Goal: Task Accomplishment & Management: Manage account settings

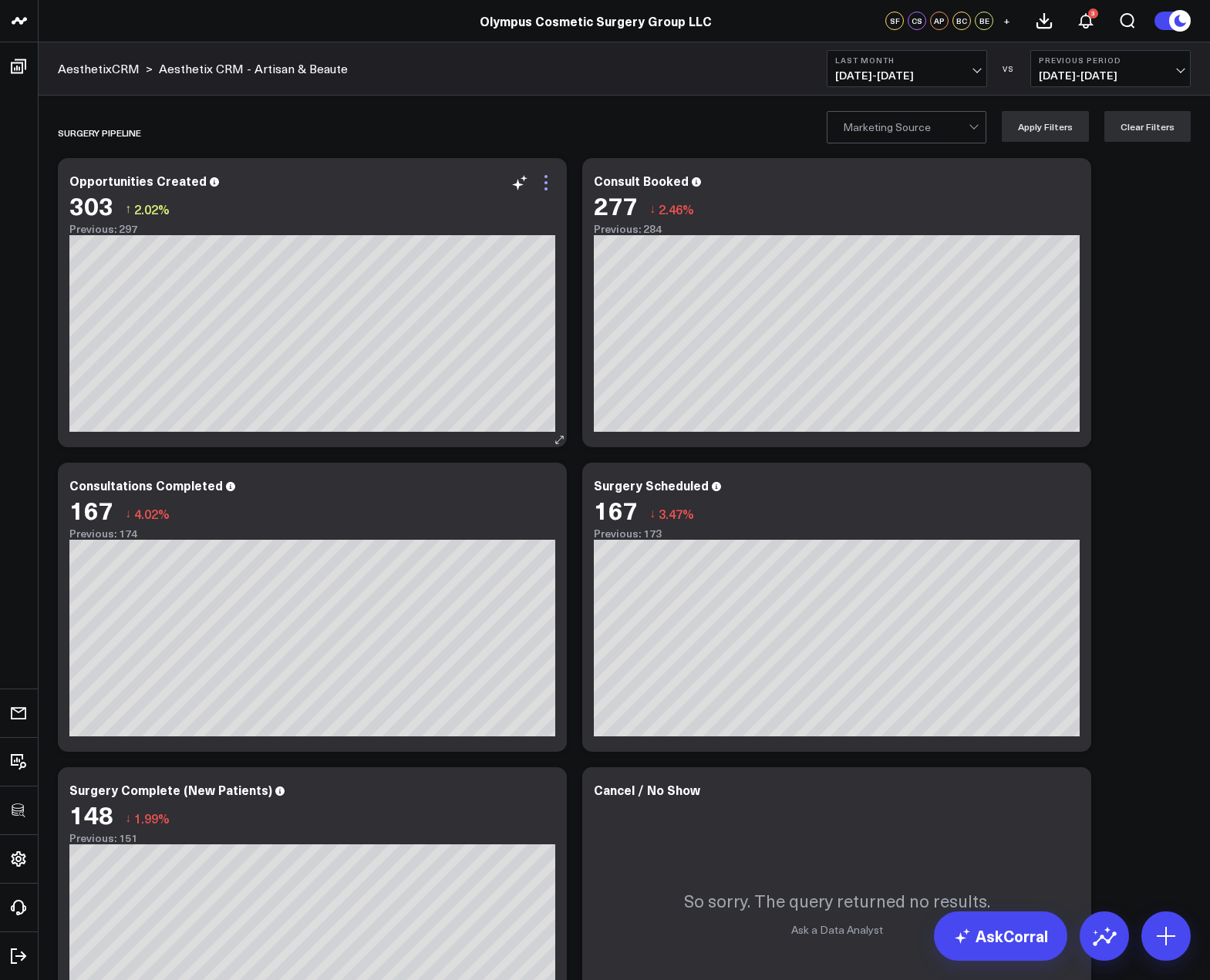
click at [552, 188] on icon at bounding box center [546, 182] width 19 height 19
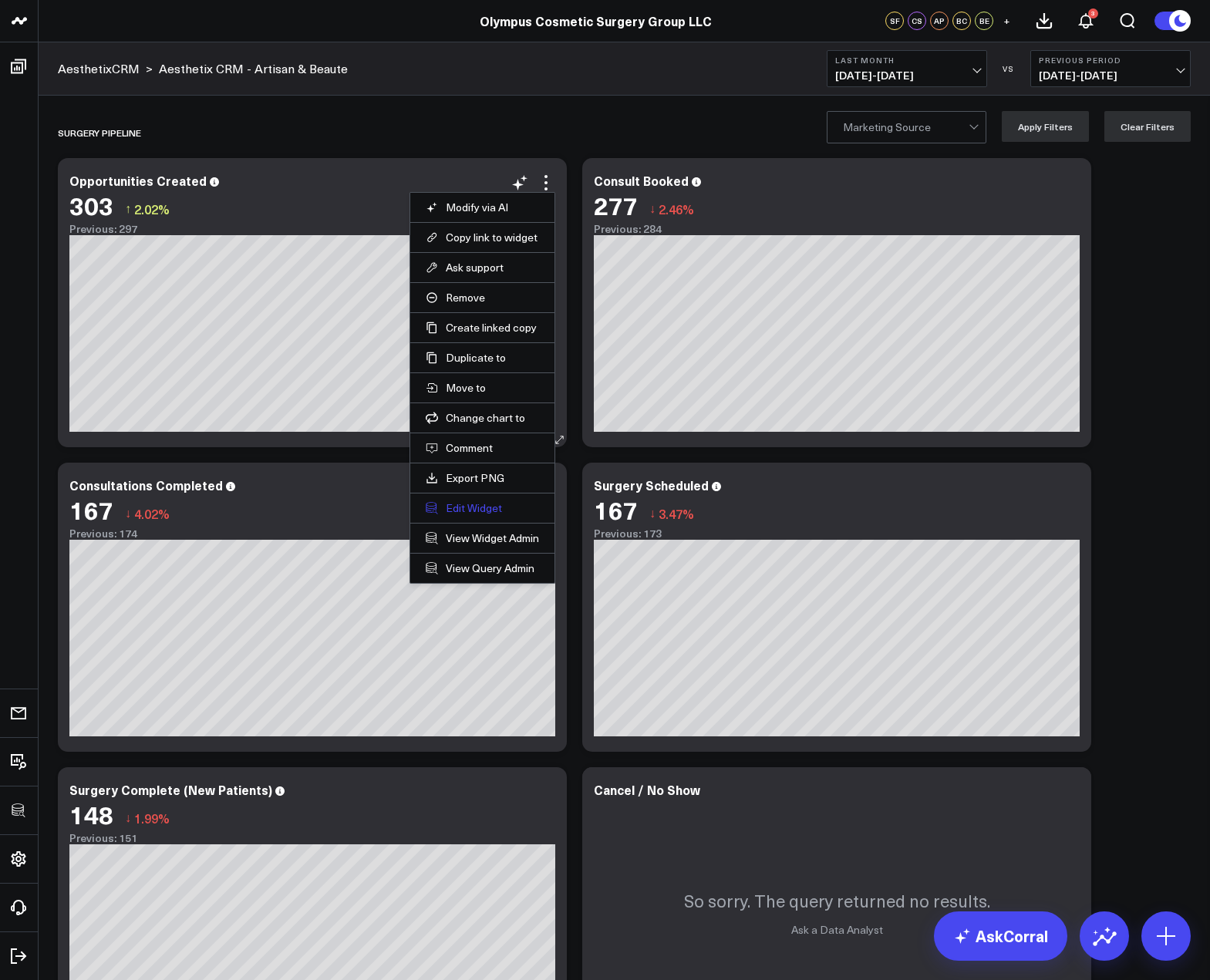
click at [488, 505] on button "Edit Widget" at bounding box center [482, 508] width 114 height 14
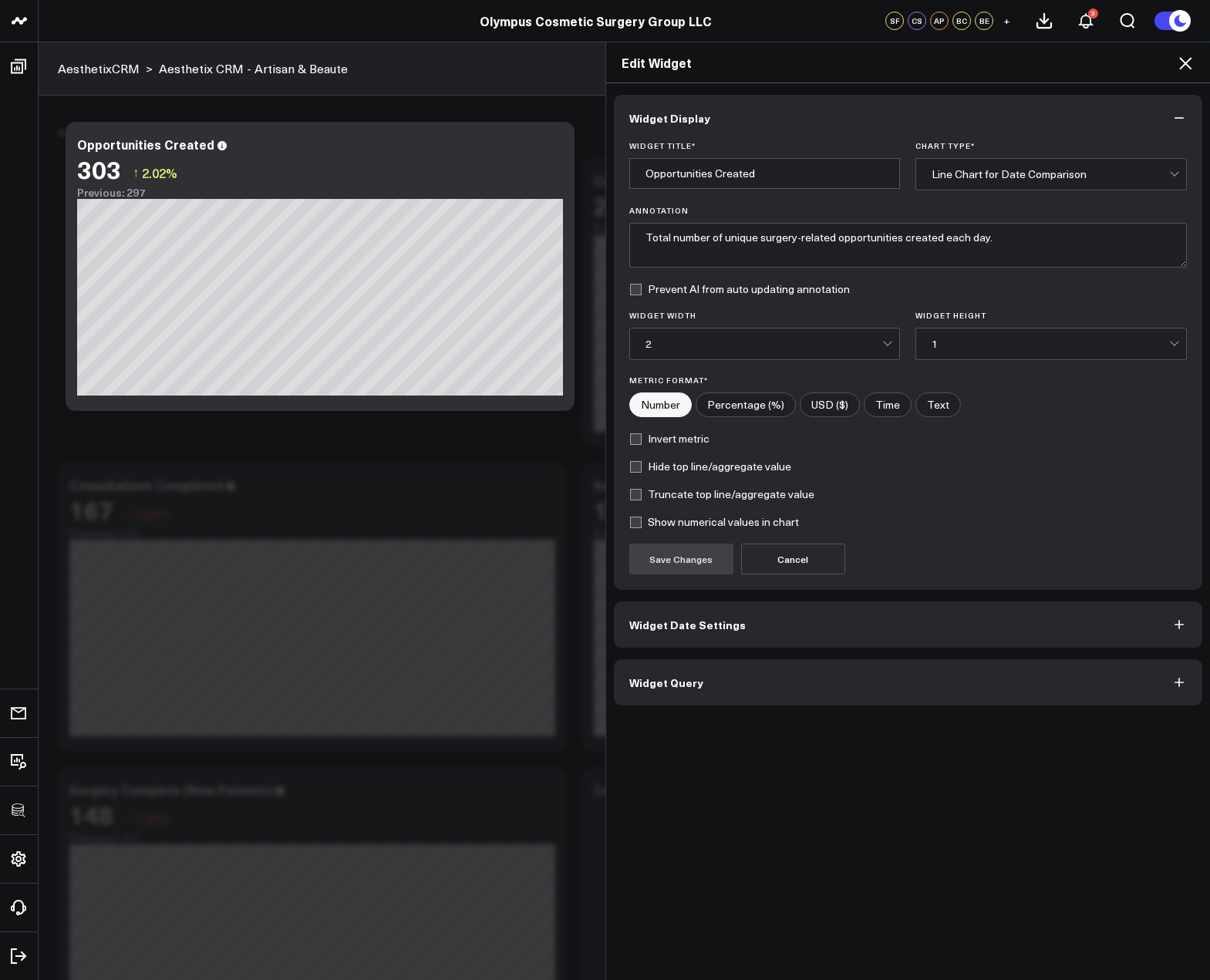
click at [722, 675] on button "Widget Query" at bounding box center [907, 682] width 589 height 46
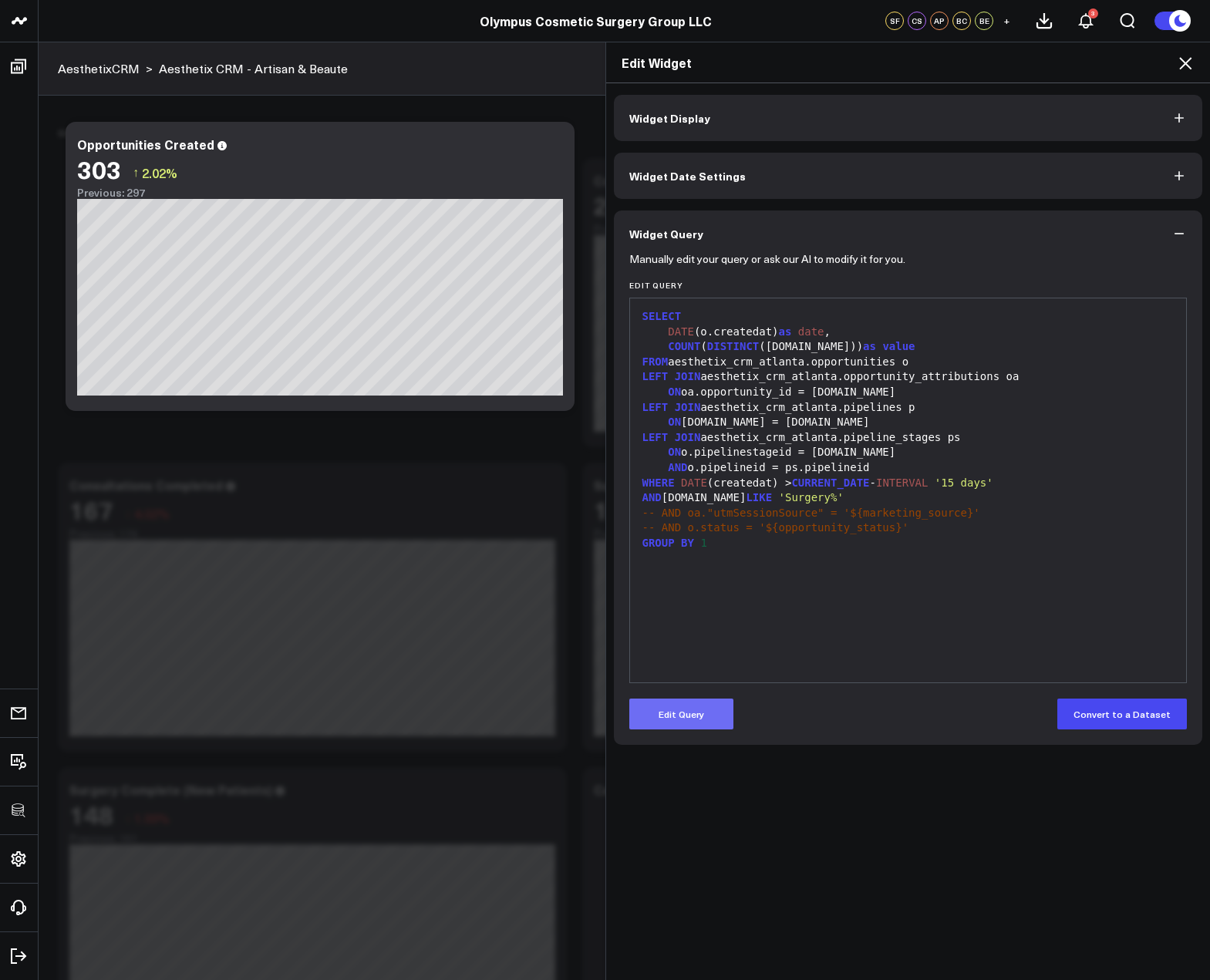
click at [694, 713] on button "Edit Query" at bounding box center [681, 713] width 105 height 31
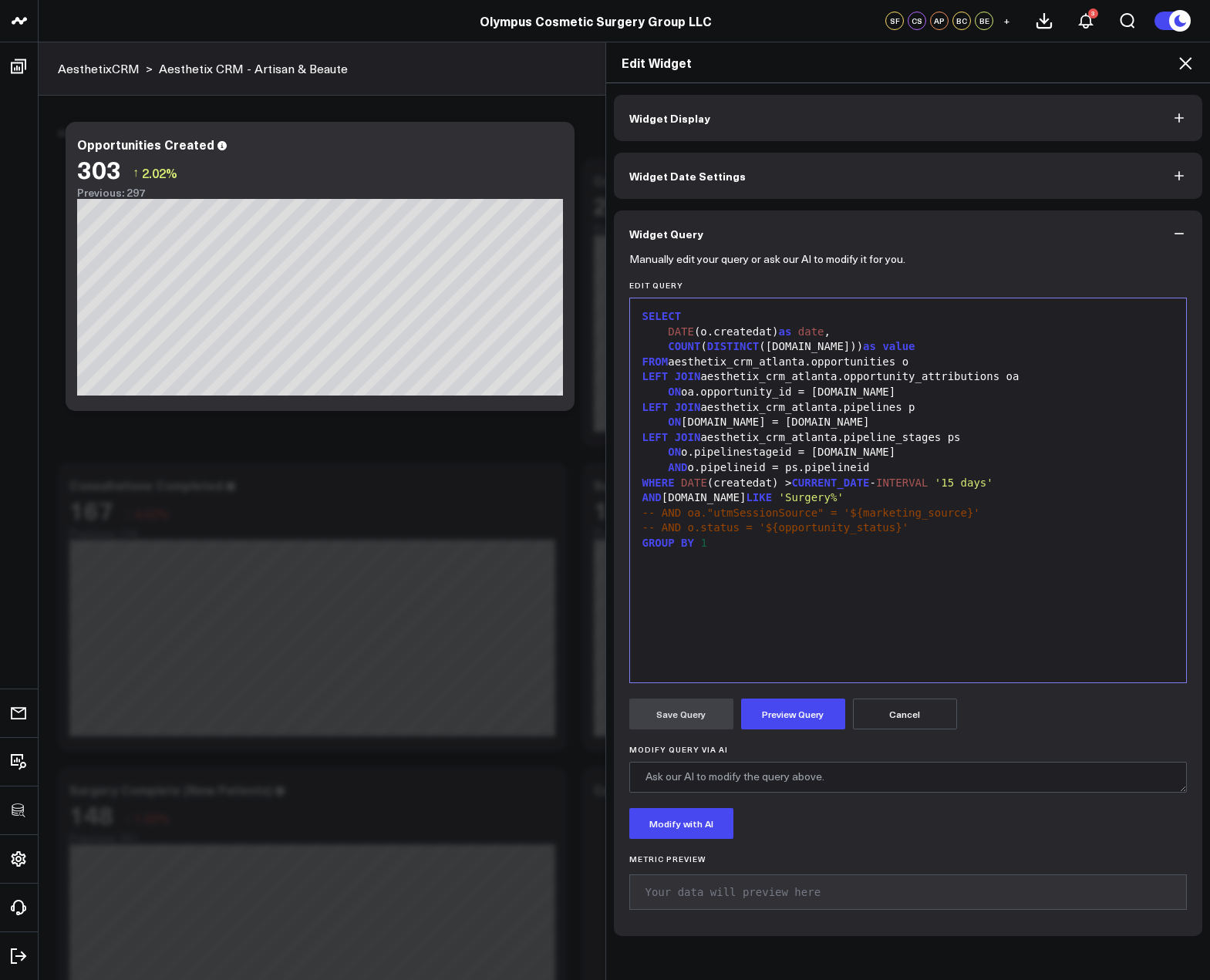
click at [851, 626] on div "SELECT DATE (o.createdat) as date , COUNT ( DISTINCT (o.id)) as value FROM aest…" at bounding box center [907, 490] width 541 height 368
click at [1186, 55] on icon at bounding box center [1185, 63] width 19 height 19
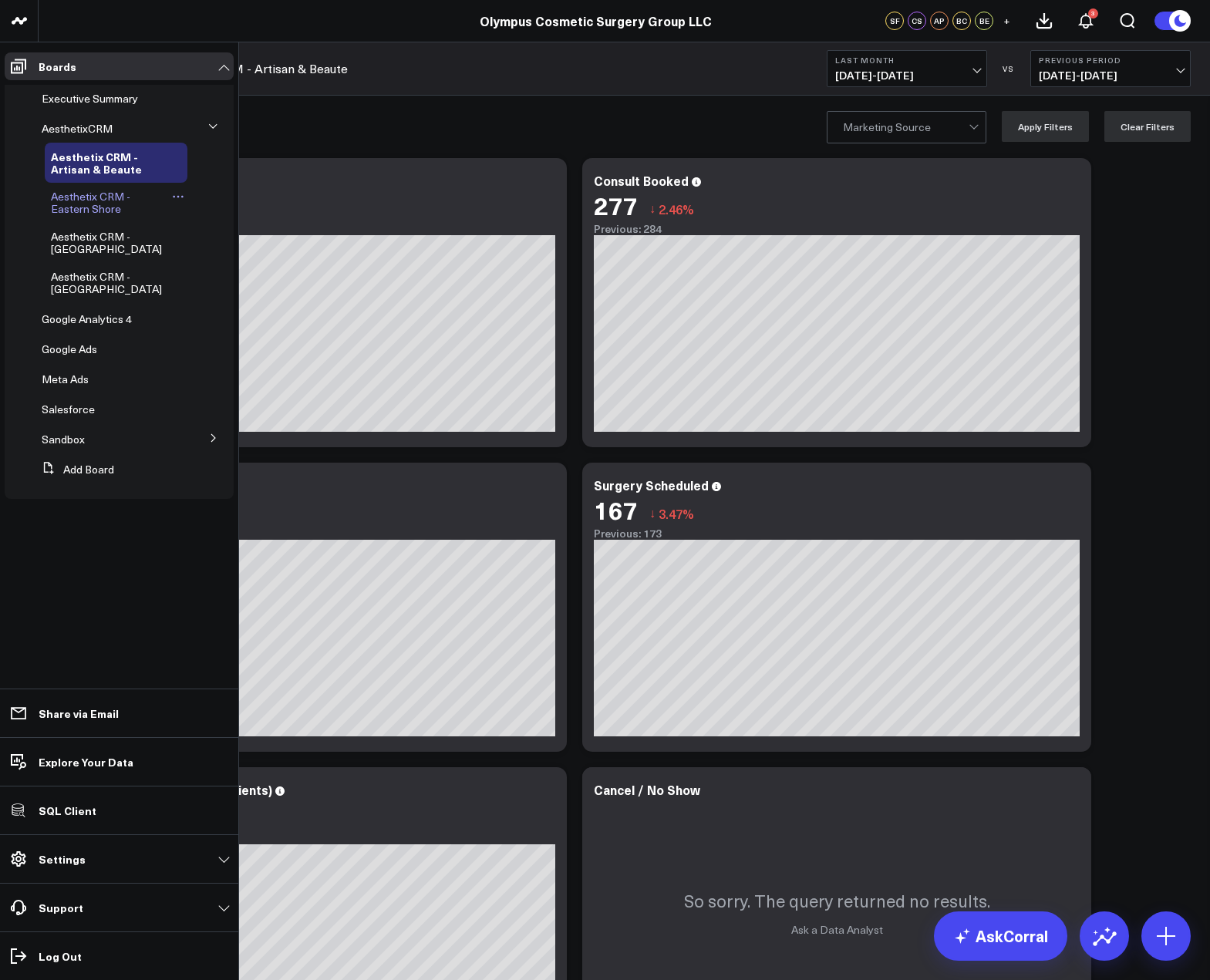
click at [179, 197] on icon at bounding box center [178, 196] width 12 height 12
click at [251, 302] on button "Delete Board" at bounding box center [251, 307] width 124 height 30
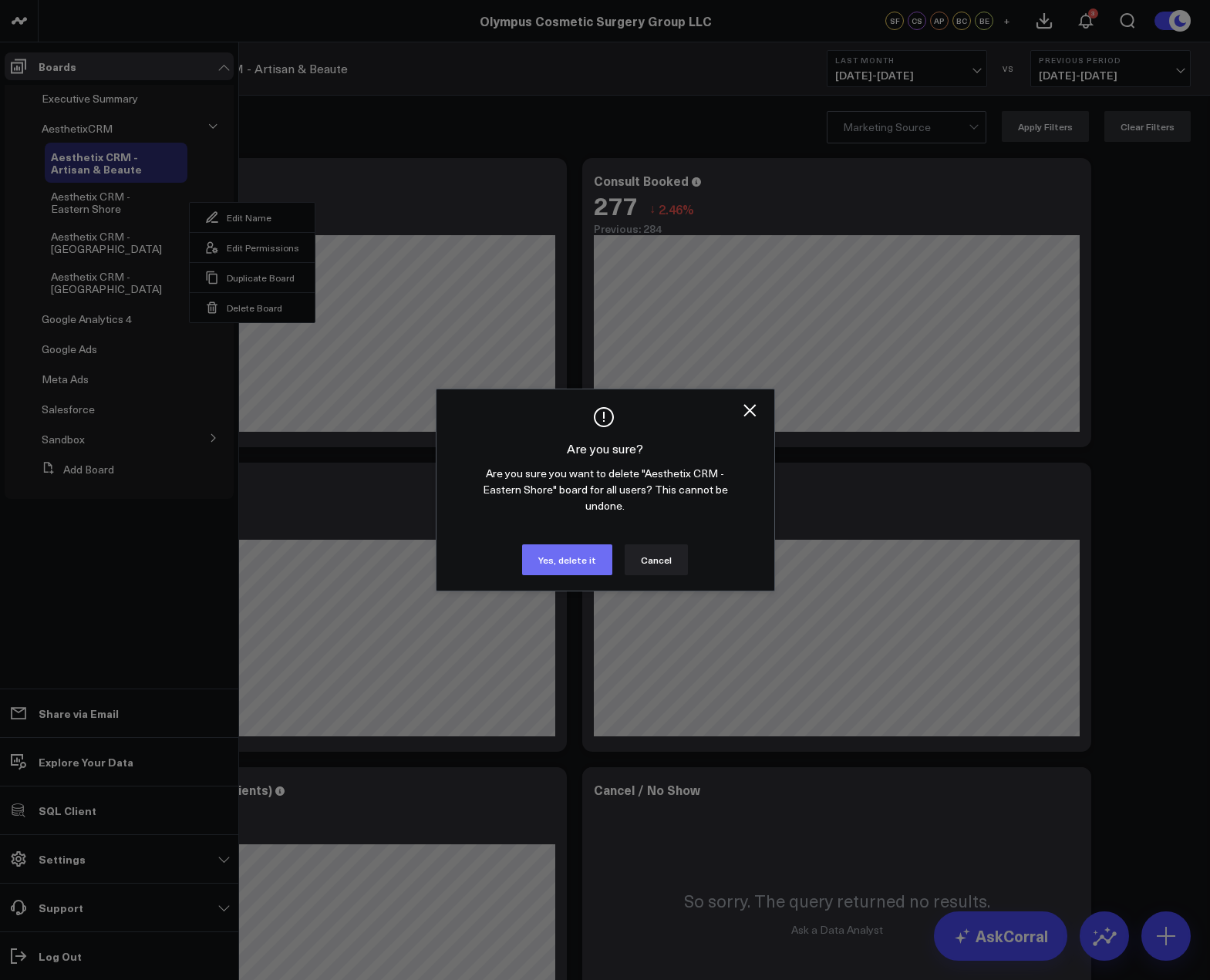
click at [598, 545] on button "Yes, delete it" at bounding box center [567, 560] width 91 height 31
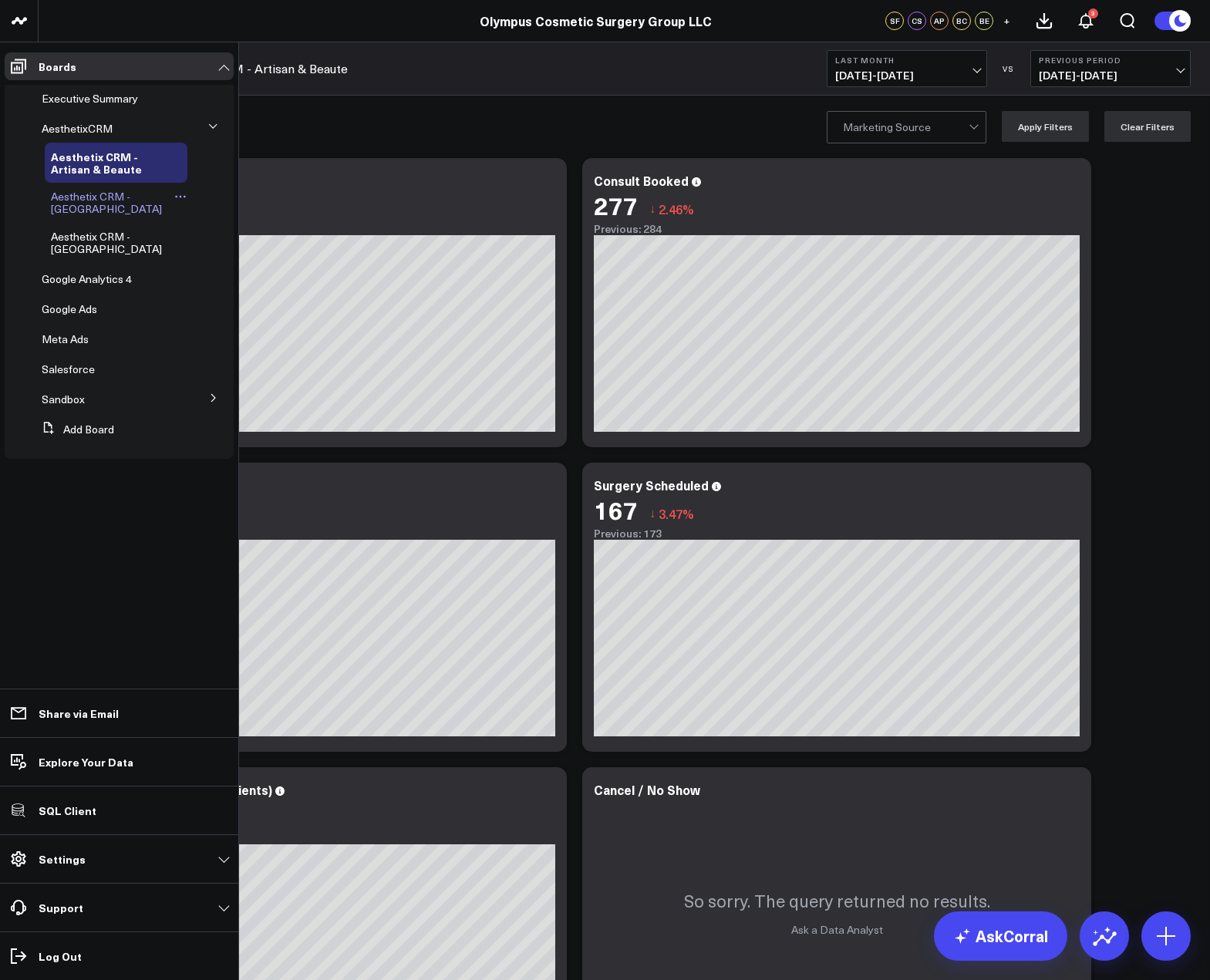
click at [174, 191] on icon at bounding box center [180, 196] width 12 height 12
click at [227, 313] on button "Delete Board" at bounding box center [250, 307] width 124 height 30
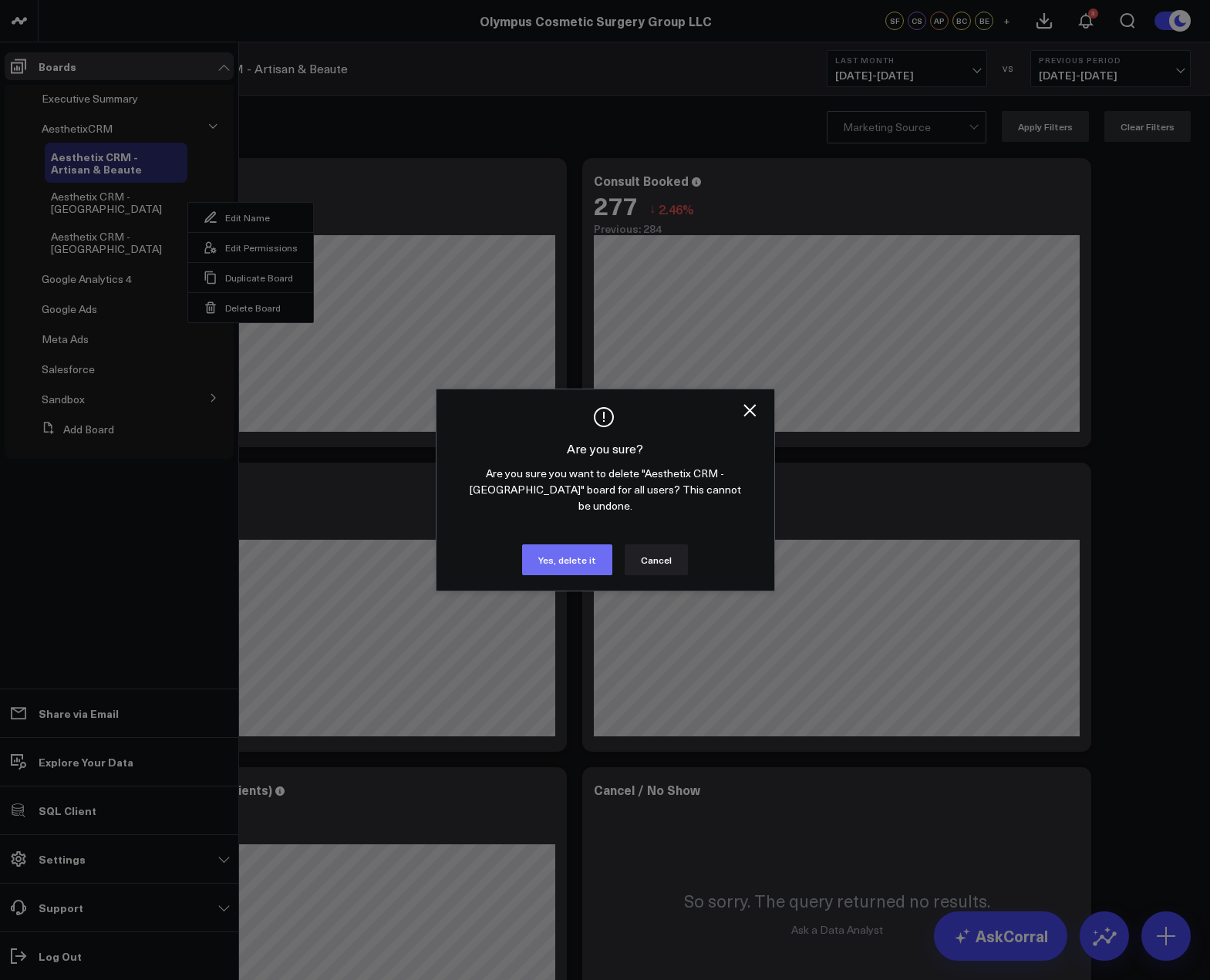
click at [569, 549] on button "Yes, delete it" at bounding box center [567, 560] width 91 height 31
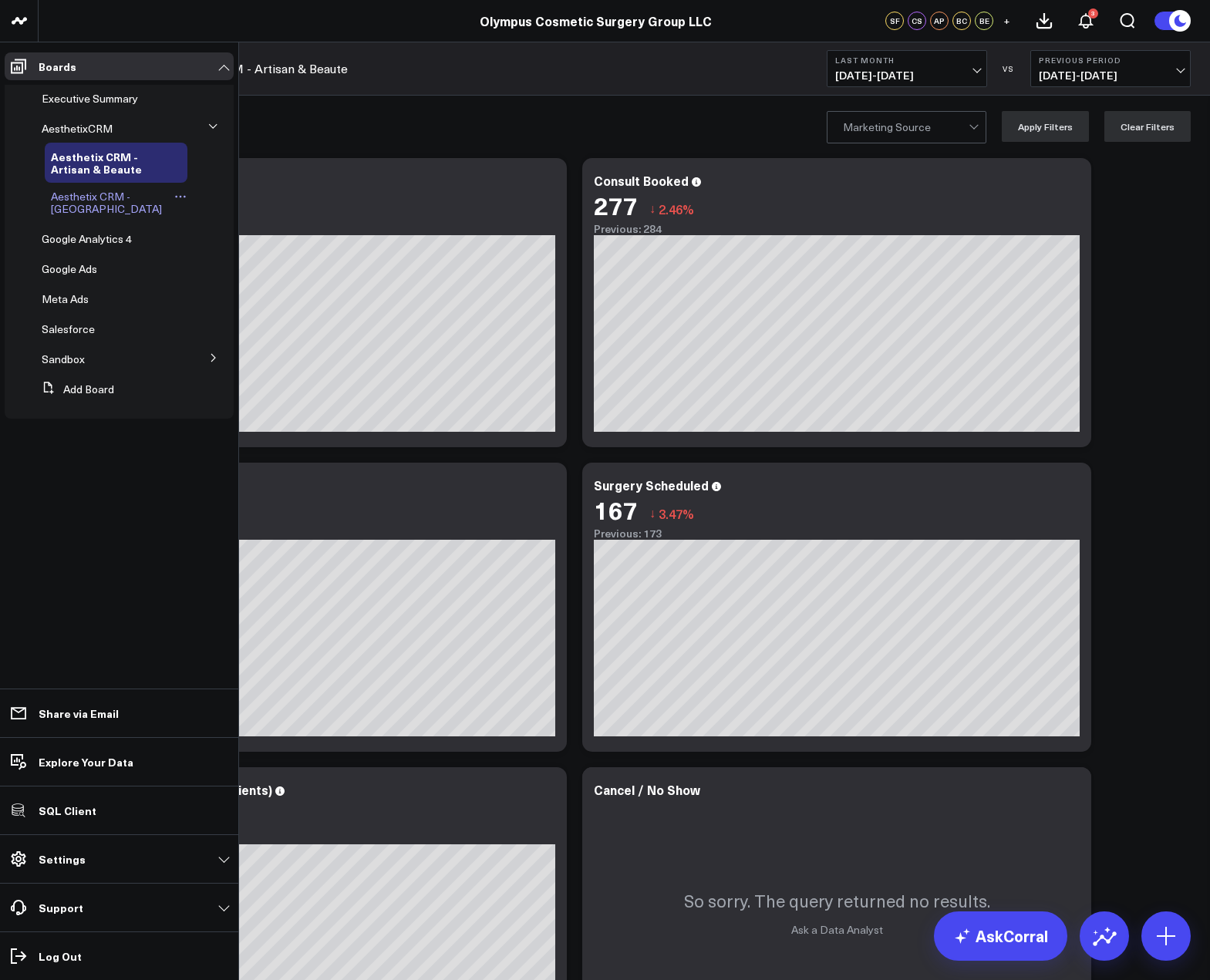
click at [174, 193] on icon at bounding box center [180, 196] width 12 height 12
click at [217, 309] on button "Delete Board" at bounding box center [248, 307] width 124 height 30
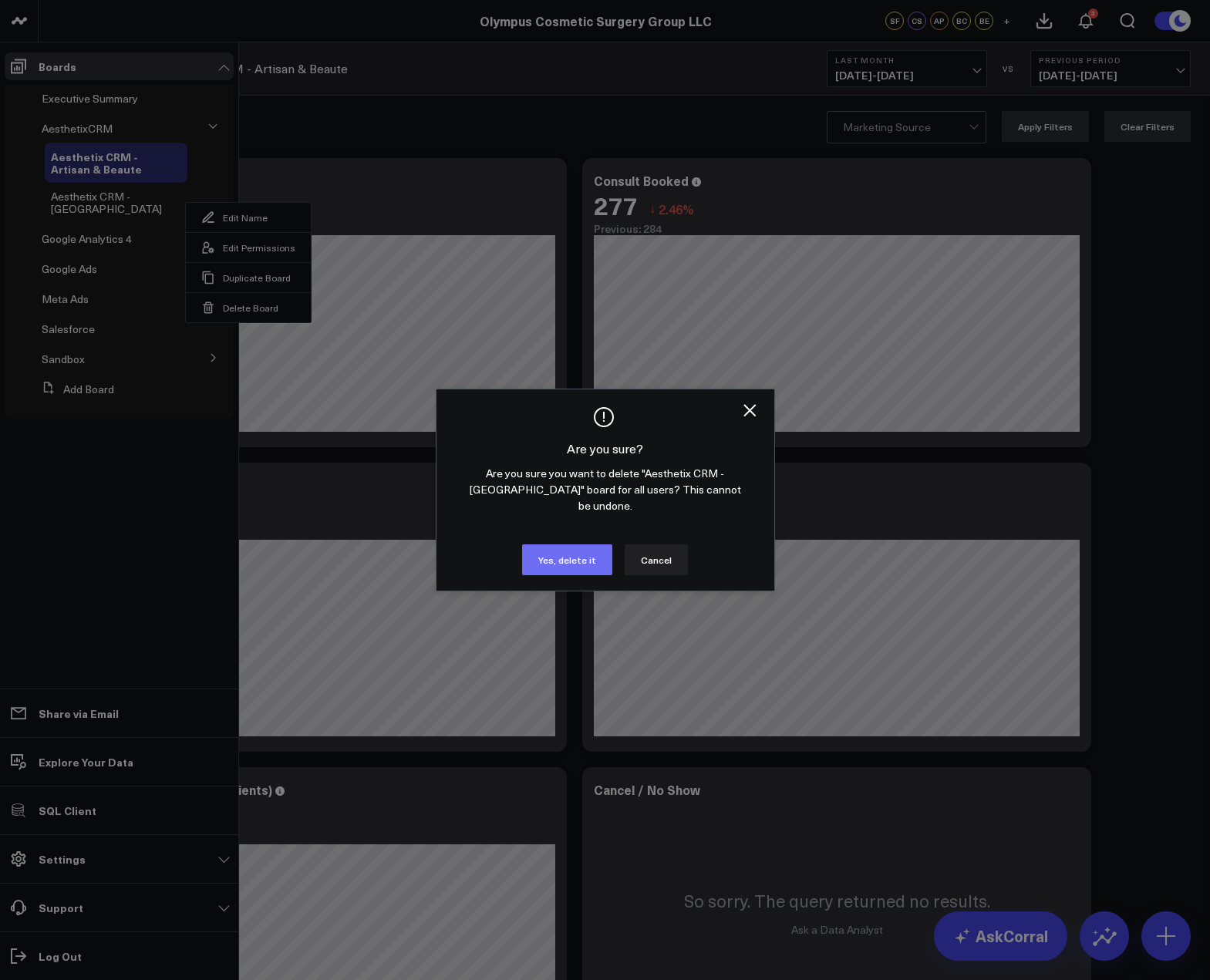
click at [557, 548] on button "Yes, delete it" at bounding box center [567, 560] width 91 height 31
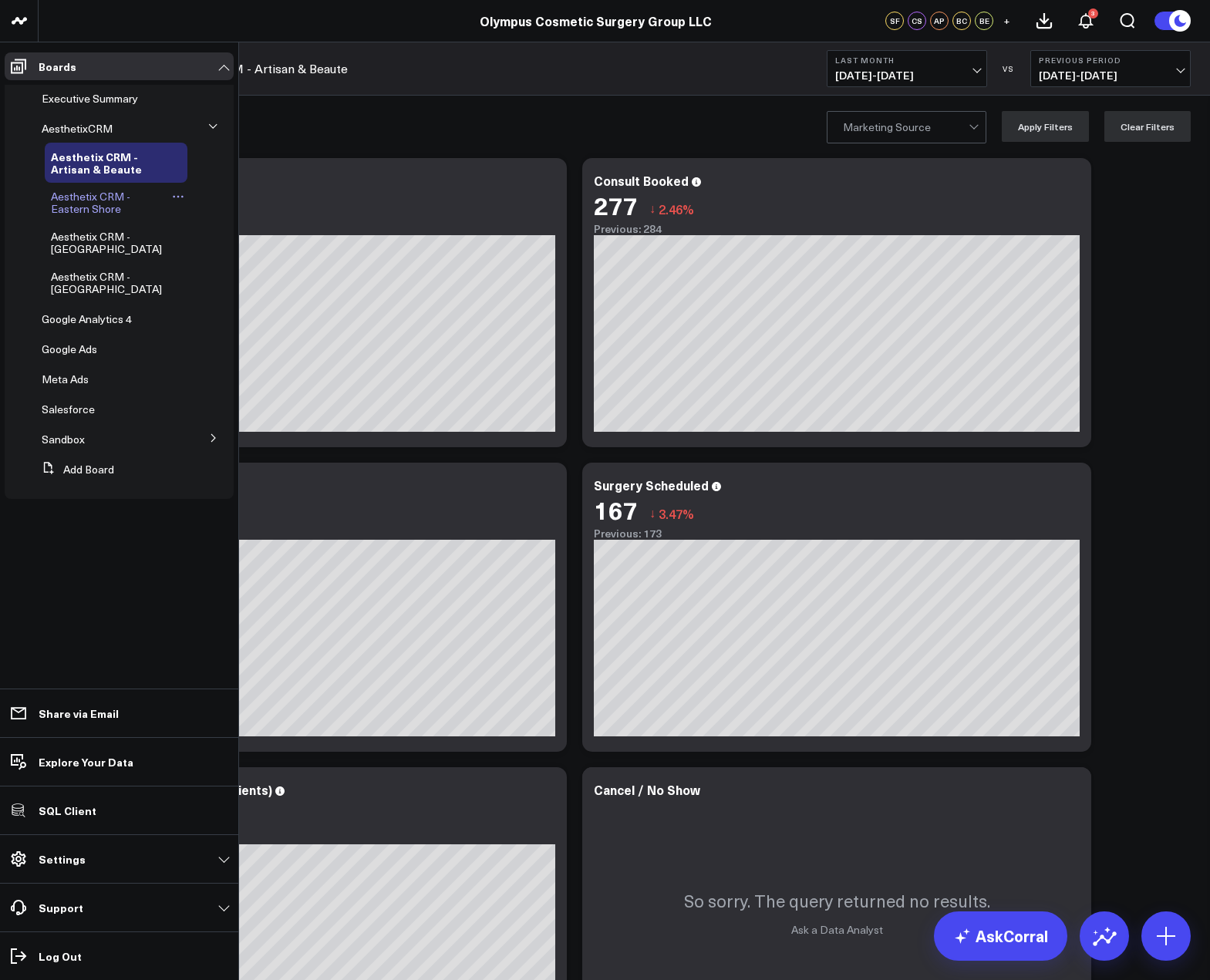
click at [77, 216] on div "Aesthetix CRM - Eastern Shore" at bounding box center [116, 202] width 142 height 40
click at [73, 210] on span "Aesthetix CRM - Eastern Shore" at bounding box center [91, 202] width 80 height 27
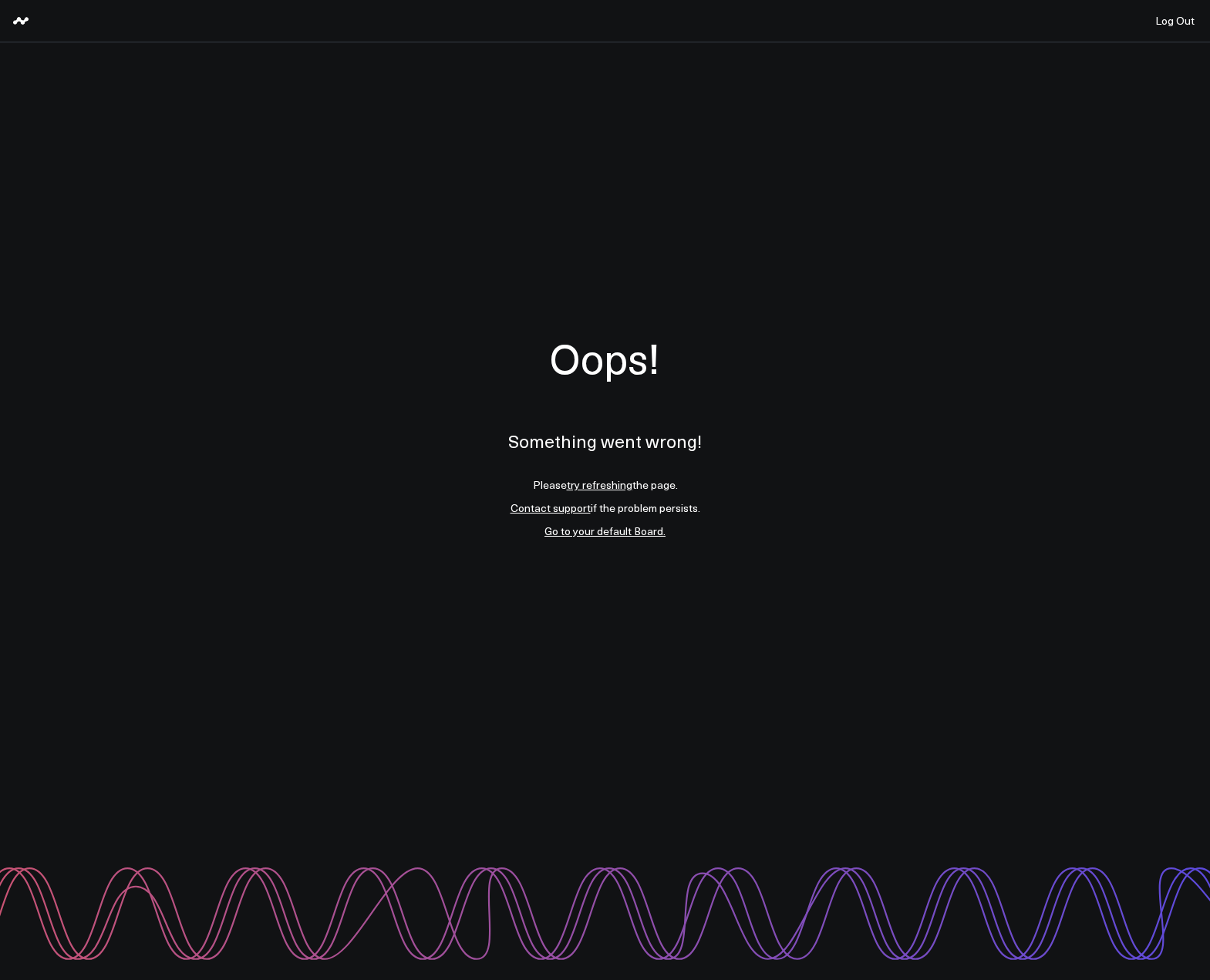
click at [797, 273] on div "Oops! Something went wrong! Please try refreshing the page. Contact support if …" at bounding box center [605, 436] width 1210 height 787
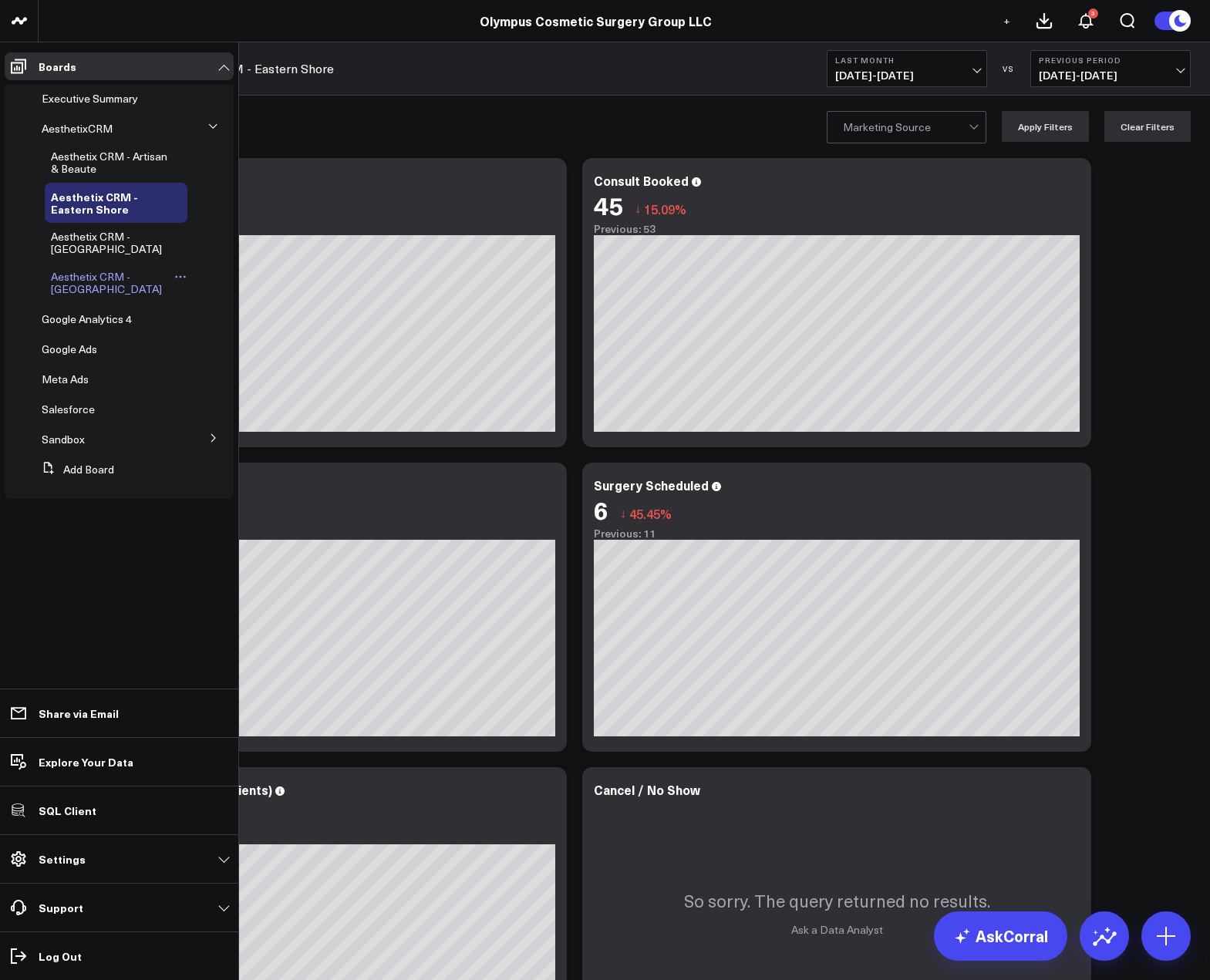
click at [84, 265] on div "Aesthetix CRM - [GEOGRAPHIC_DATA]" at bounding box center [116, 283] width 142 height 40
click at [129, 280] on span "Aesthetix CRM - [GEOGRAPHIC_DATA]" at bounding box center [106, 282] width 111 height 27
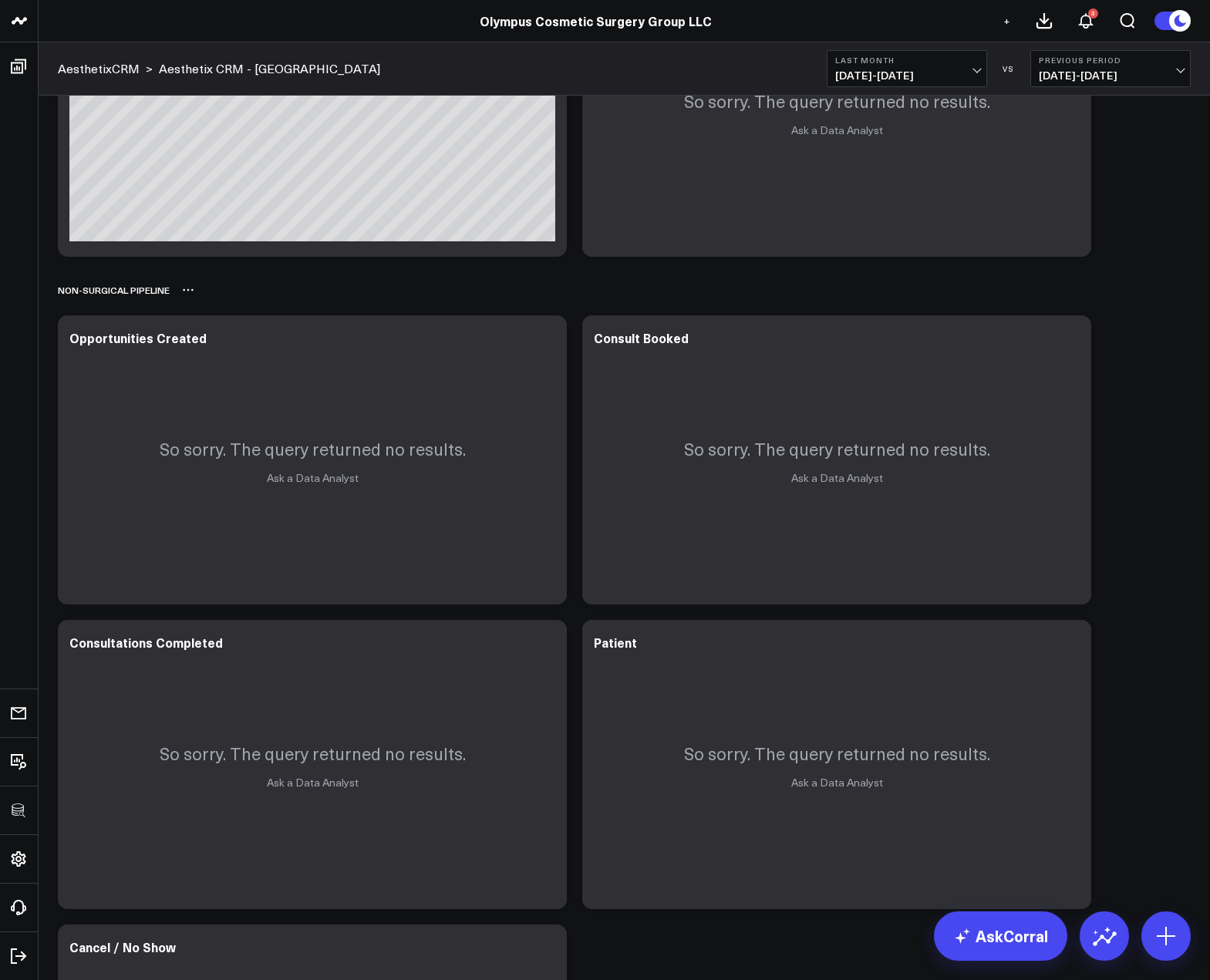
click at [184, 293] on icon at bounding box center [188, 290] width 12 height 12
click at [205, 337] on button "Delete" at bounding box center [228, 333] width 67 height 27
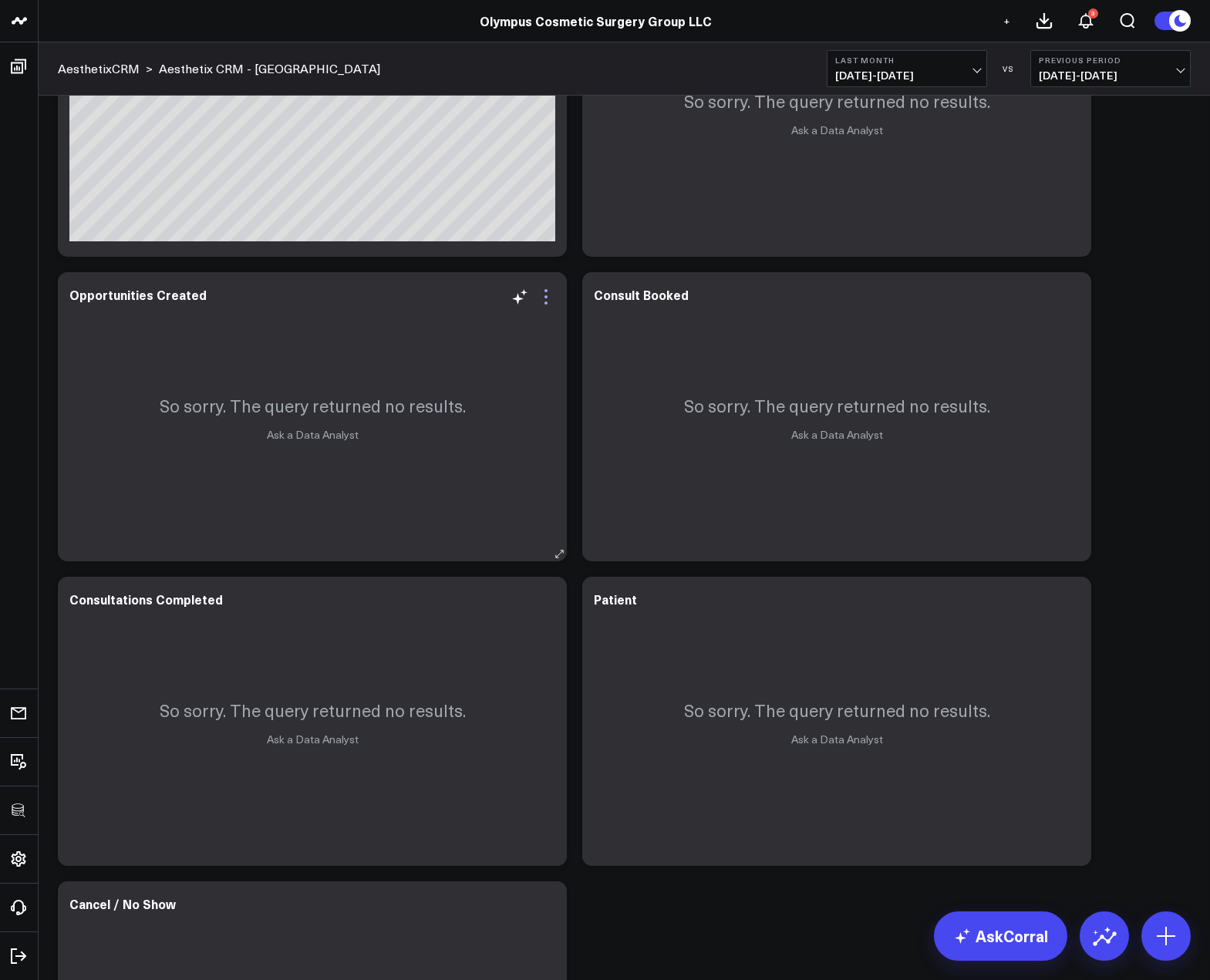
click at [543, 299] on icon at bounding box center [546, 297] width 19 height 19
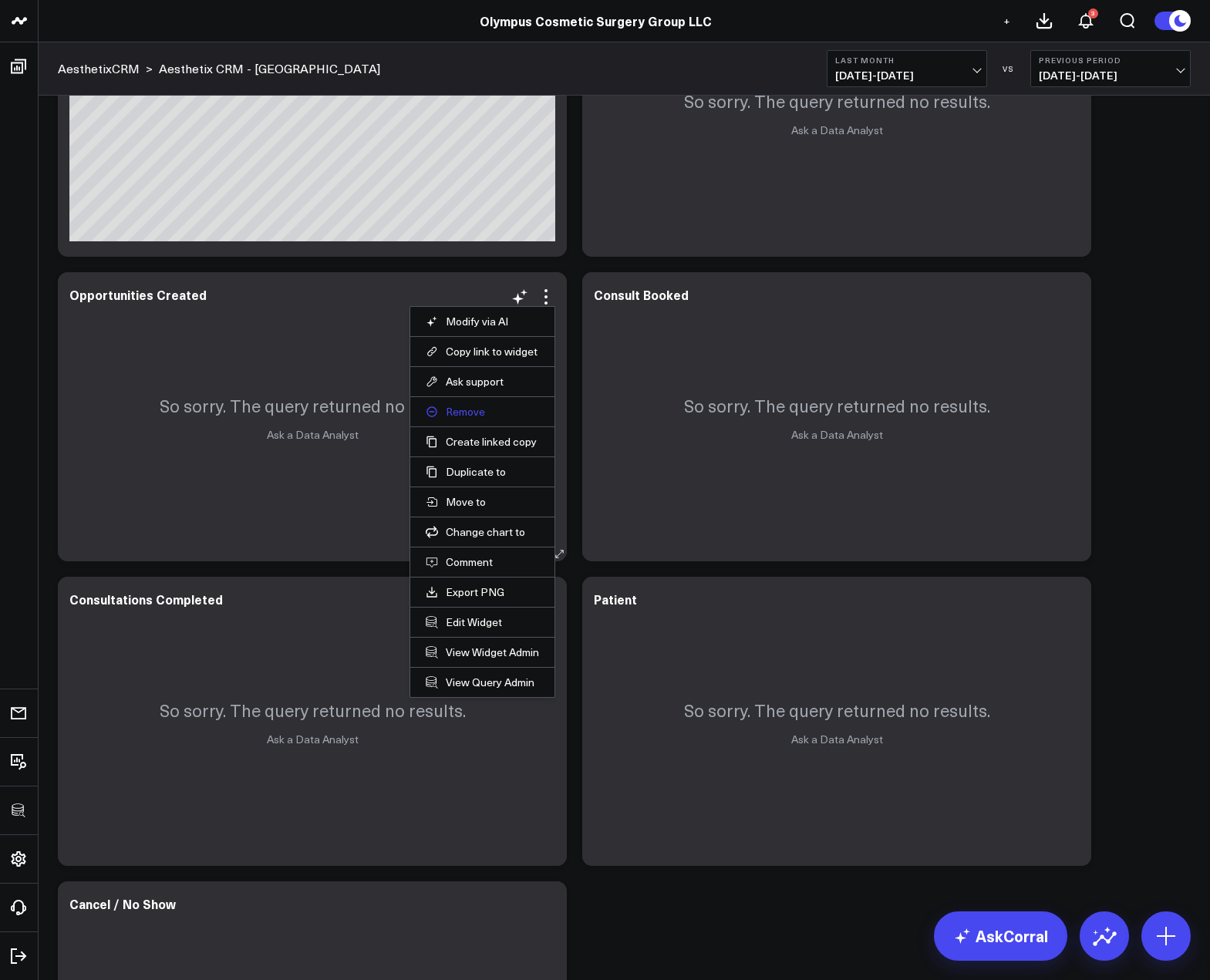
click at [469, 409] on button "Remove" at bounding box center [482, 411] width 114 height 14
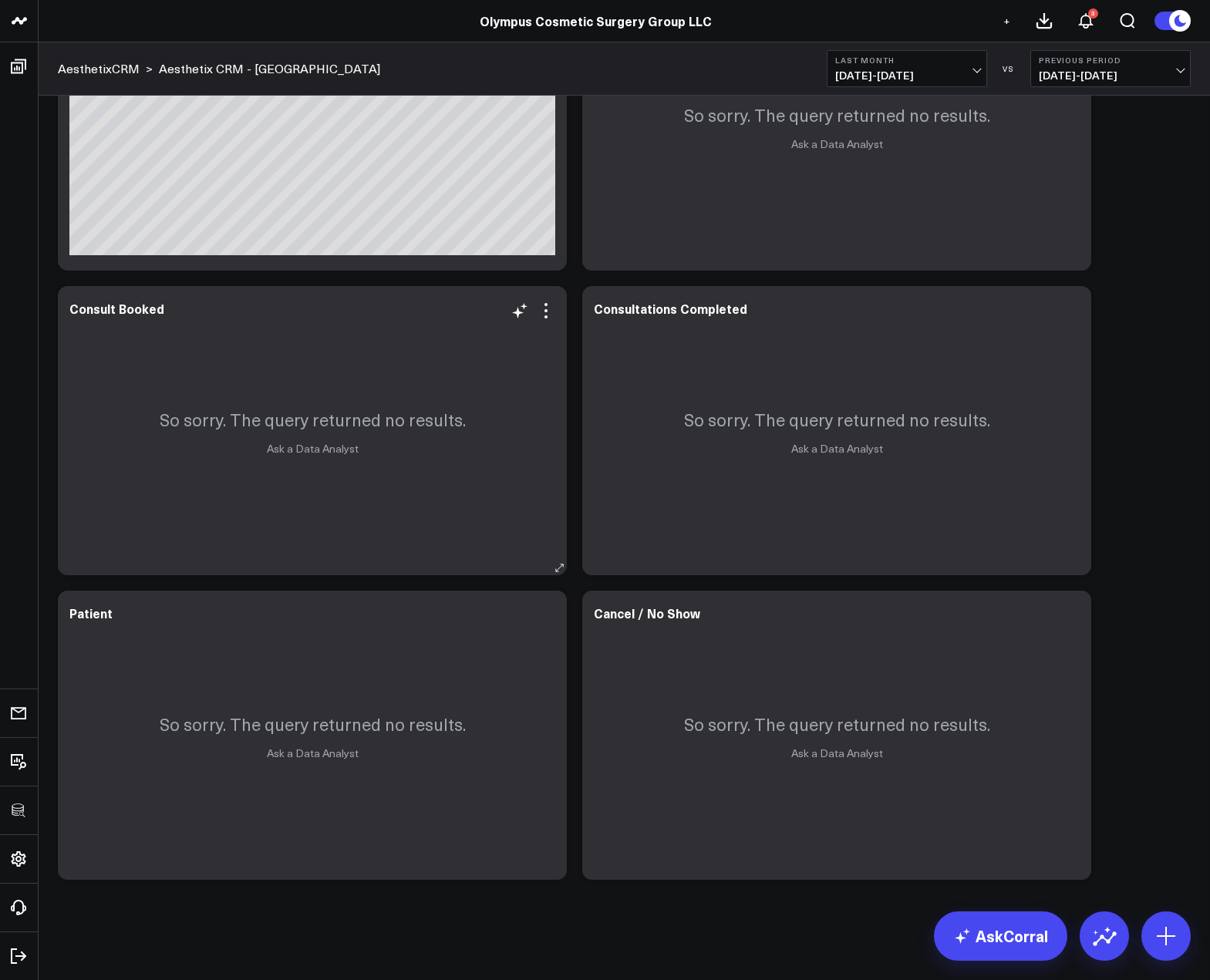
scroll to position [786, 0]
click at [540, 313] on icon at bounding box center [546, 311] width 19 height 19
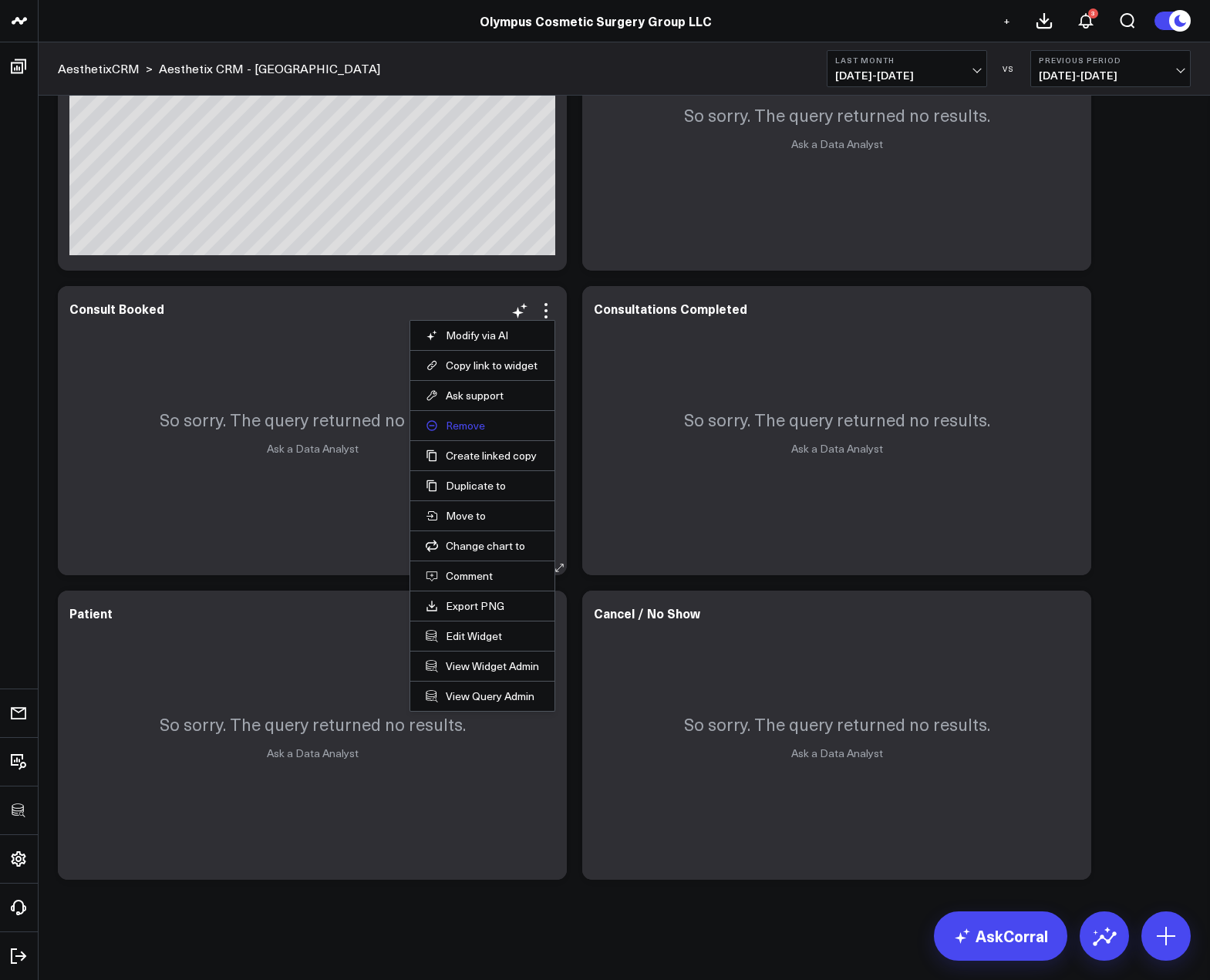
click at [472, 422] on button "Remove" at bounding box center [482, 425] width 114 height 14
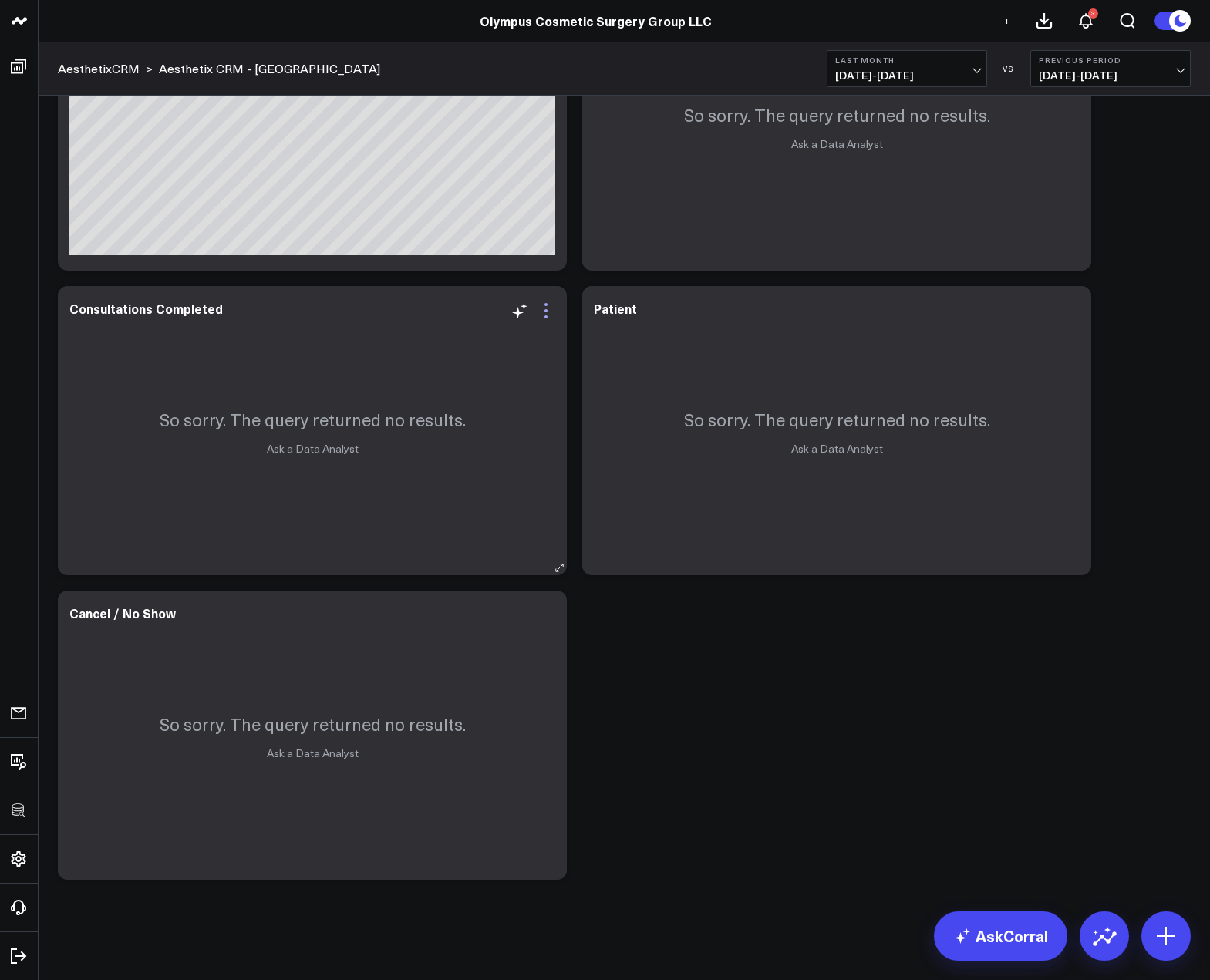
click at [545, 316] on icon at bounding box center [546, 317] width 3 height 3
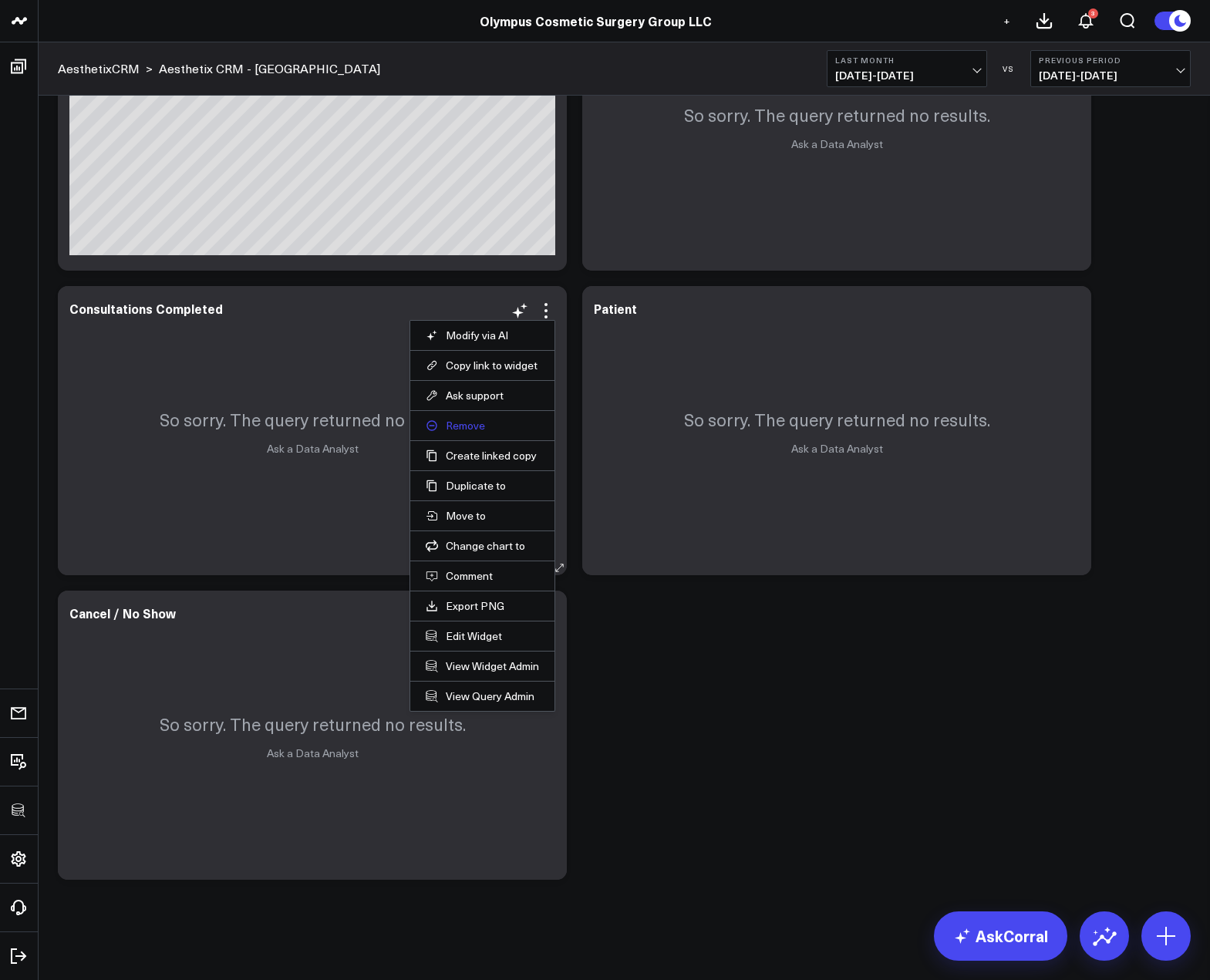
click at [476, 418] on button "Remove" at bounding box center [482, 425] width 114 height 14
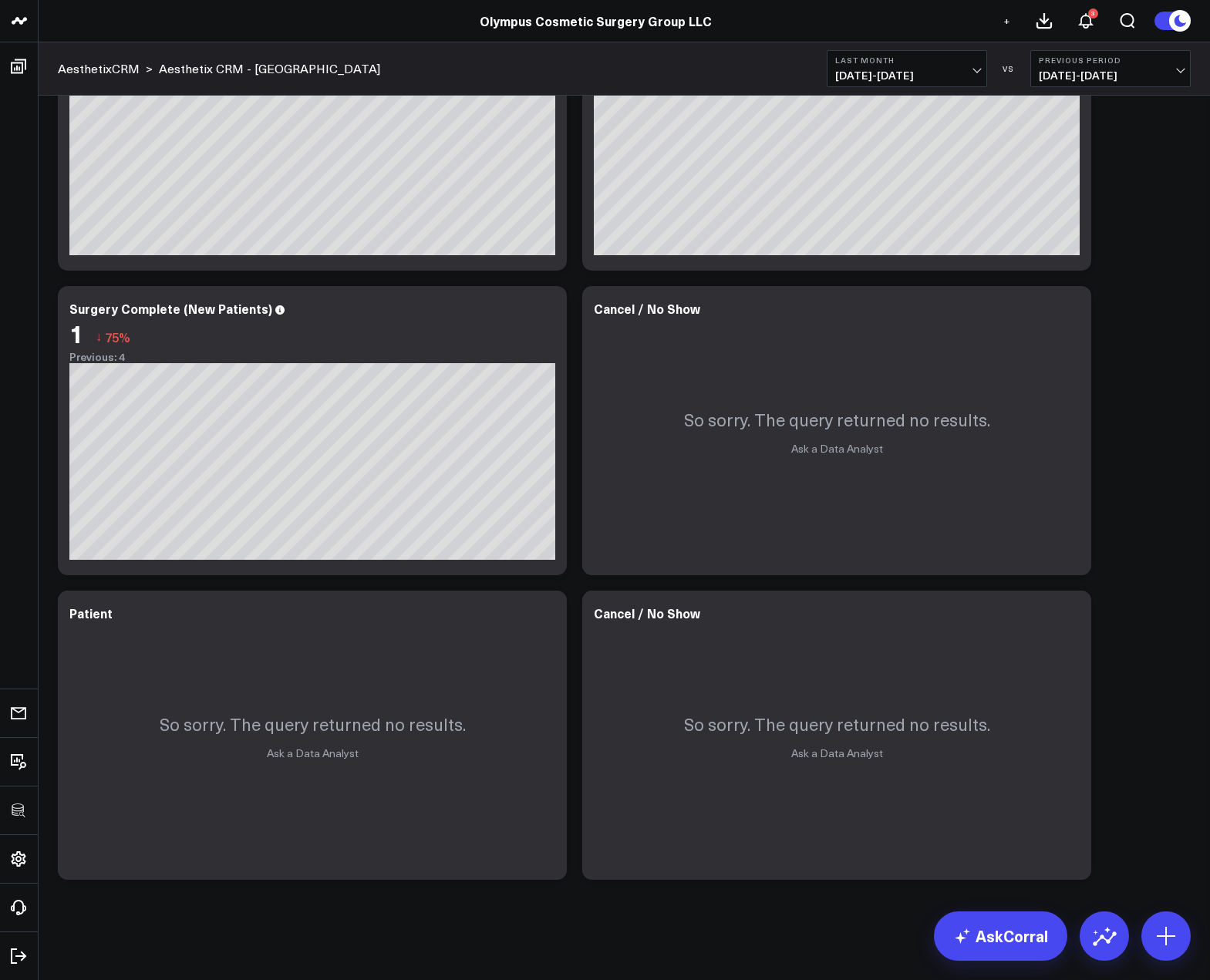
scroll to position [481, 0]
click at [543, 616] on icon at bounding box center [546, 615] width 19 height 19
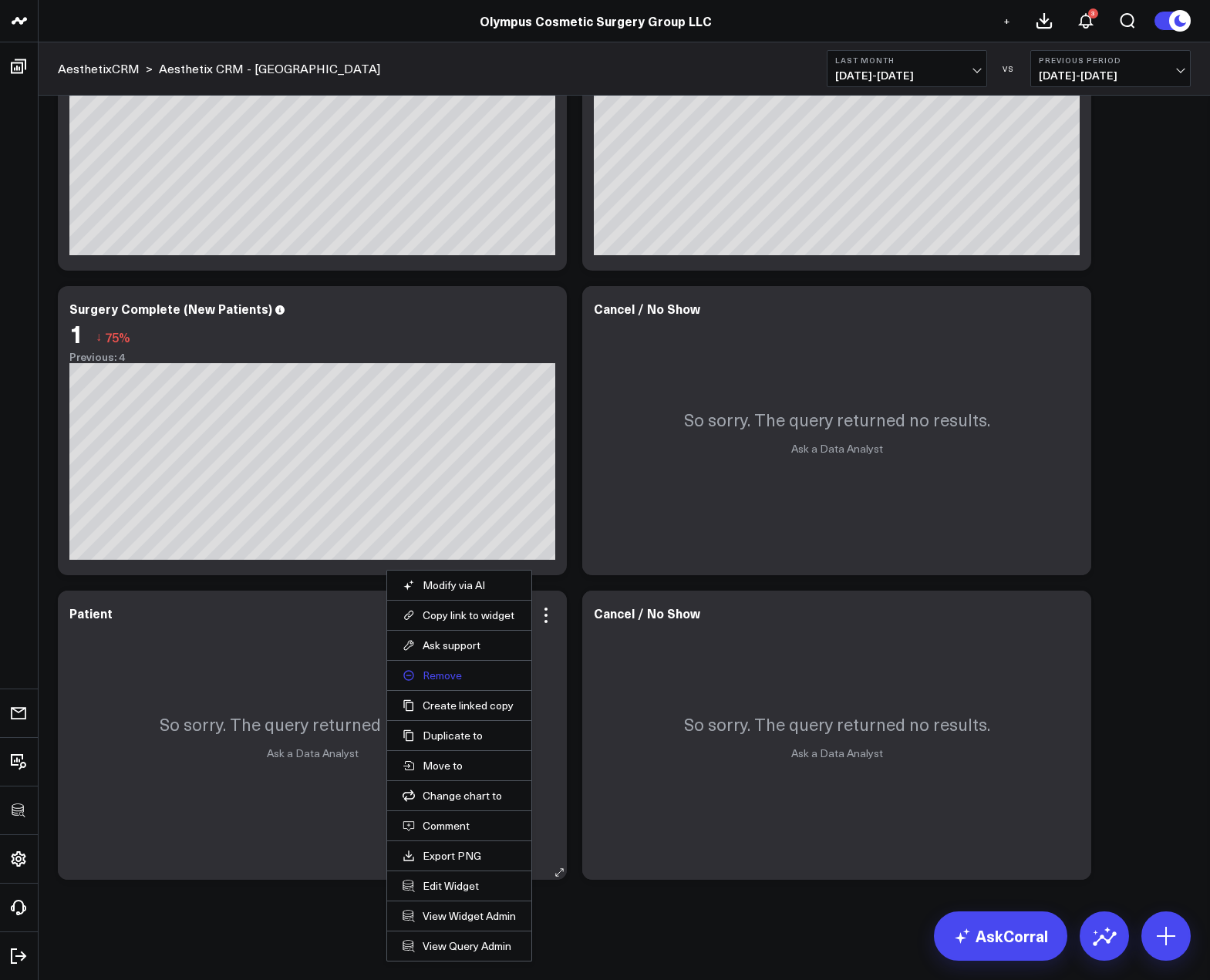
click at [456, 672] on button "Remove" at bounding box center [459, 675] width 114 height 14
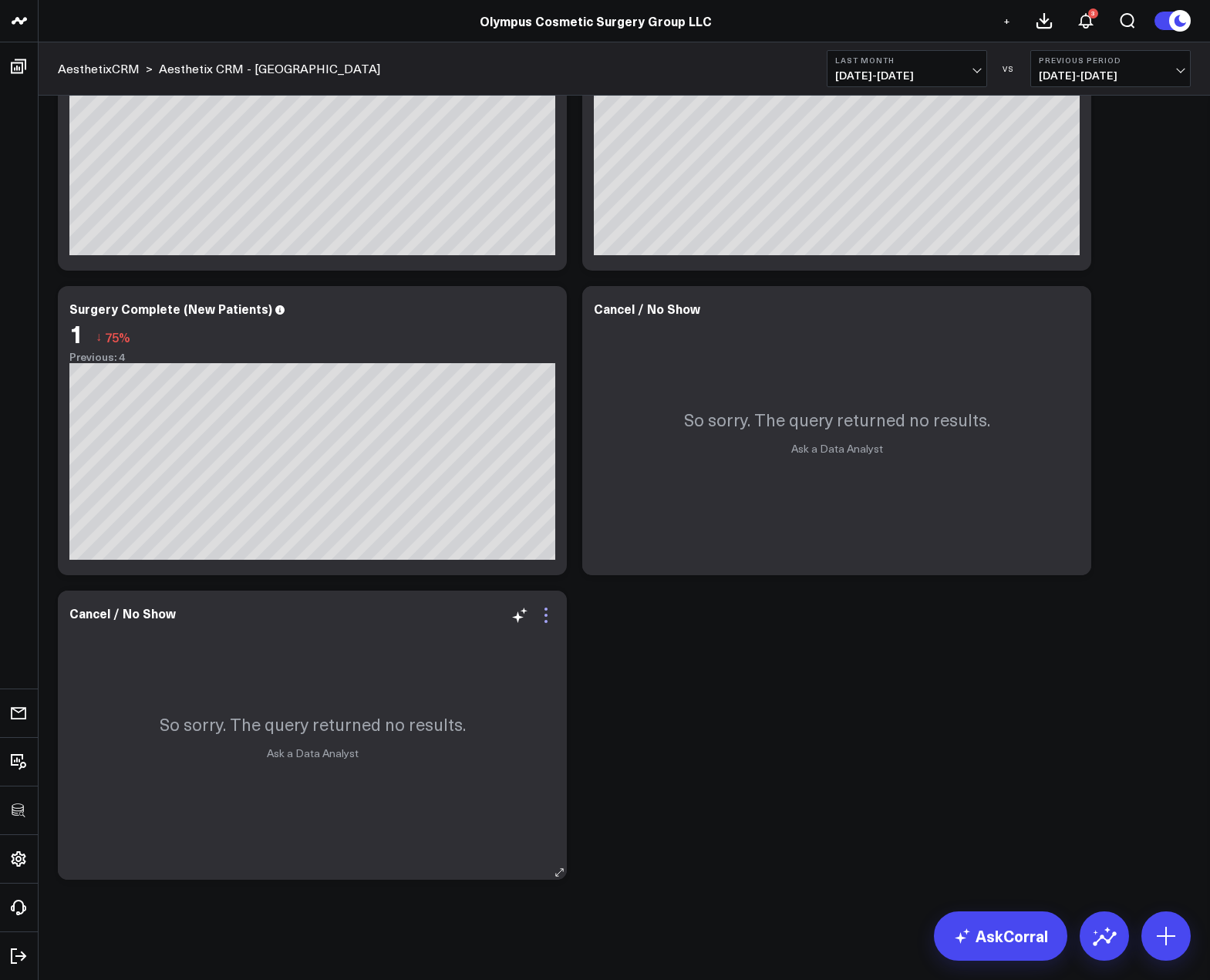
click at [543, 621] on icon at bounding box center [546, 615] width 19 height 19
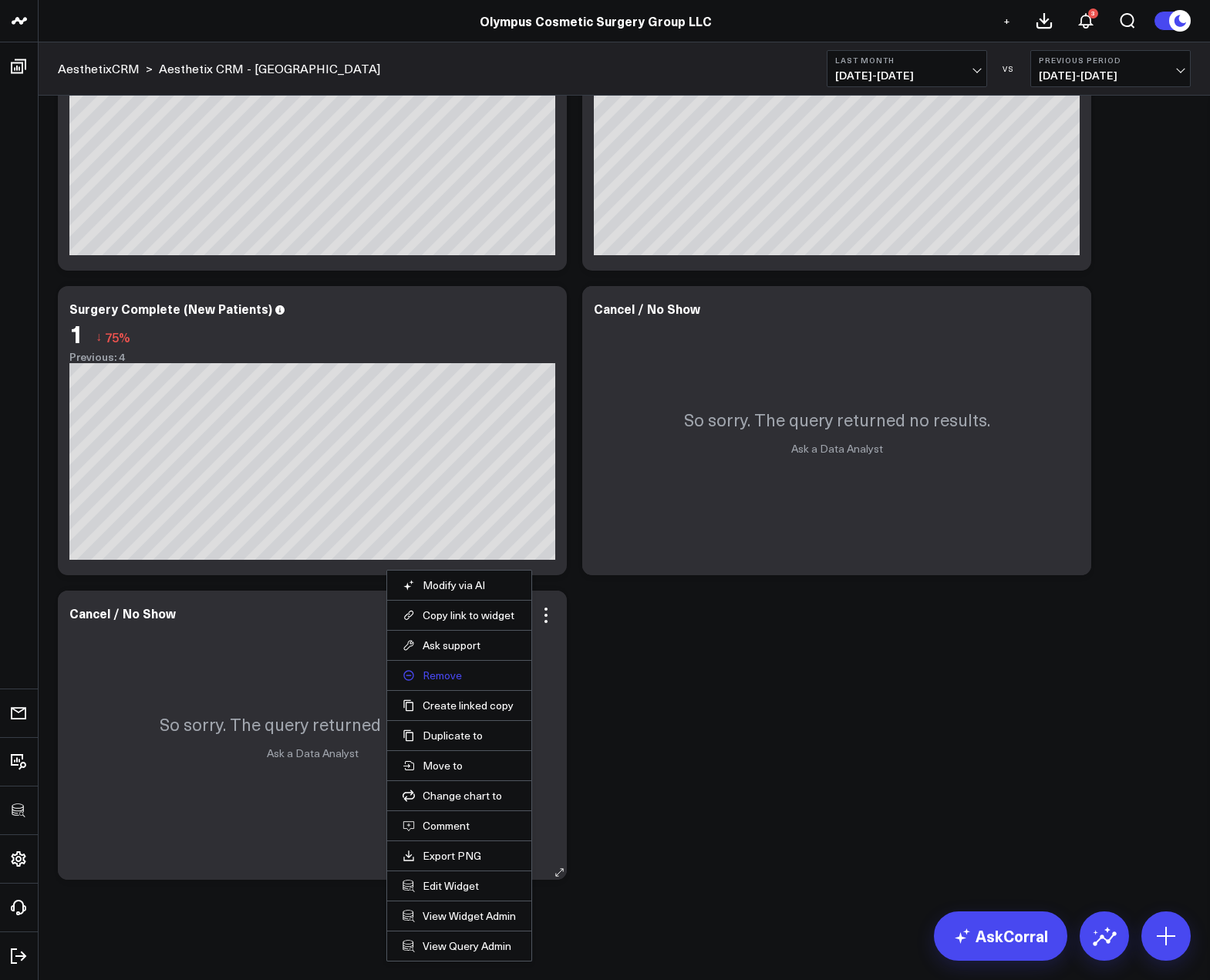
click at [435, 671] on button "Remove" at bounding box center [459, 675] width 114 height 14
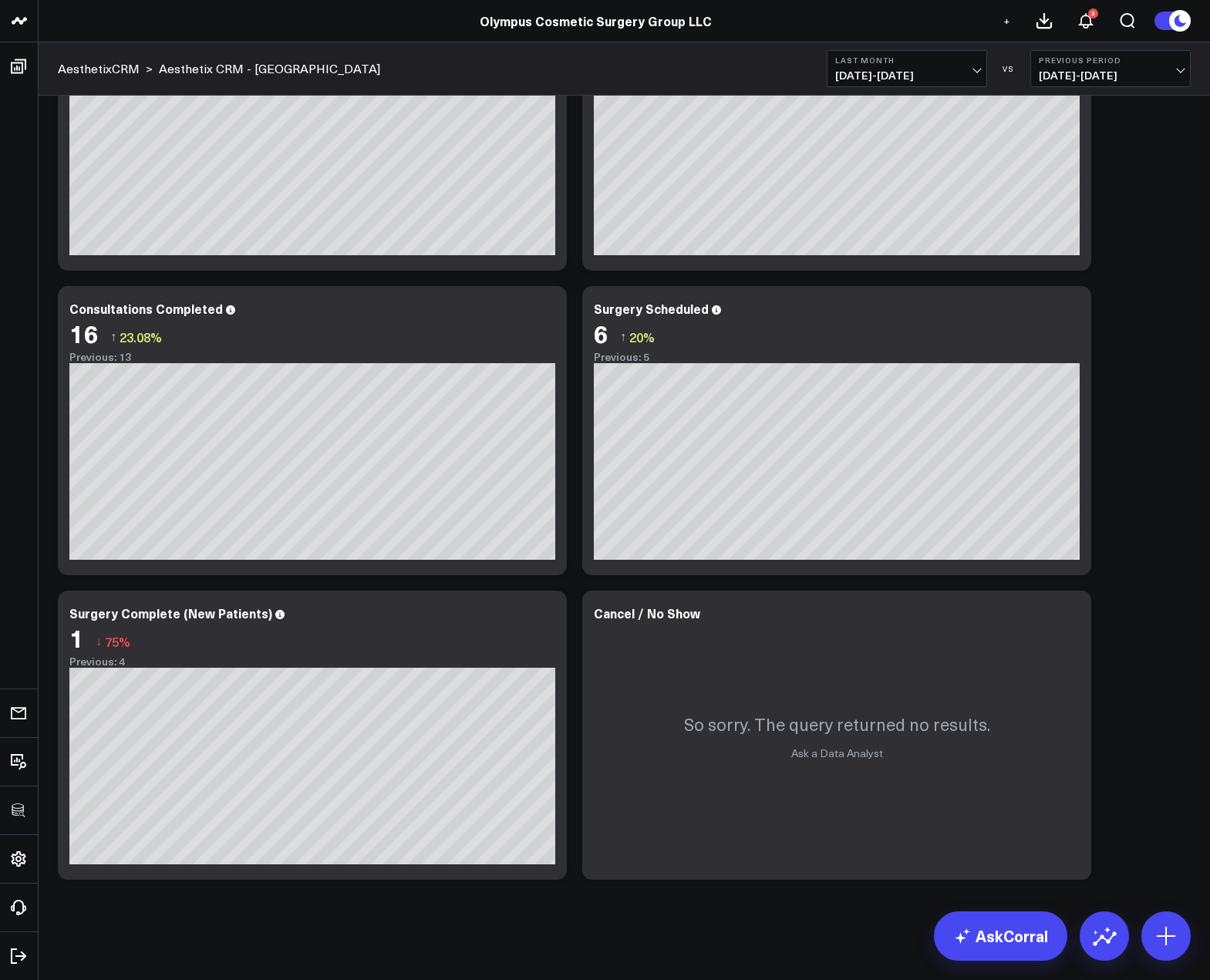
scroll to position [176, 0]
click at [1131, 675] on div "SURGERY PIPELINE Modify via AI Copy link to widget Ask support Remove Create li…" at bounding box center [623, 408] width 1148 height 957
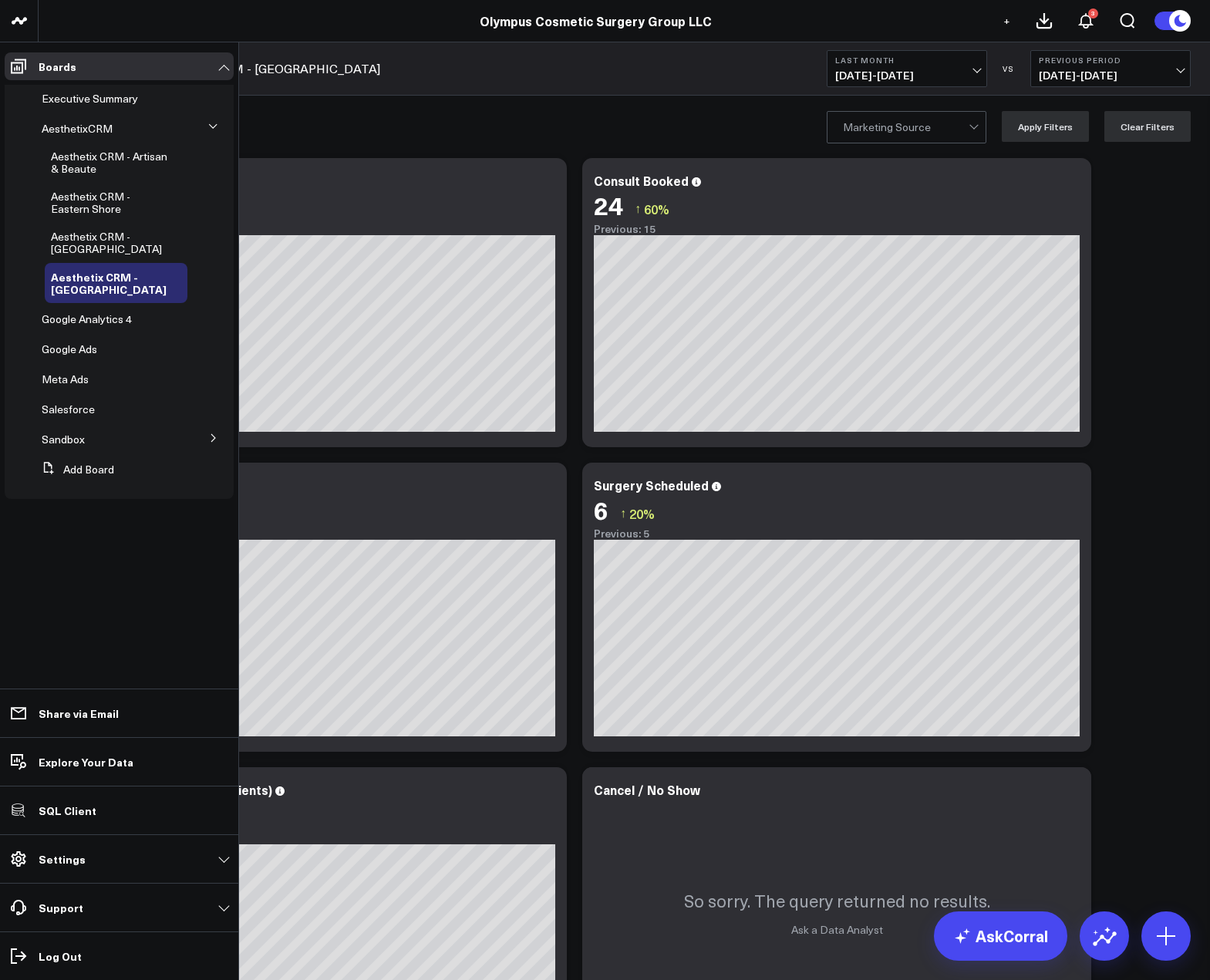
click at [77, 253] on span "Aesthetix CRM - Sarasota" at bounding box center [106, 242] width 111 height 27
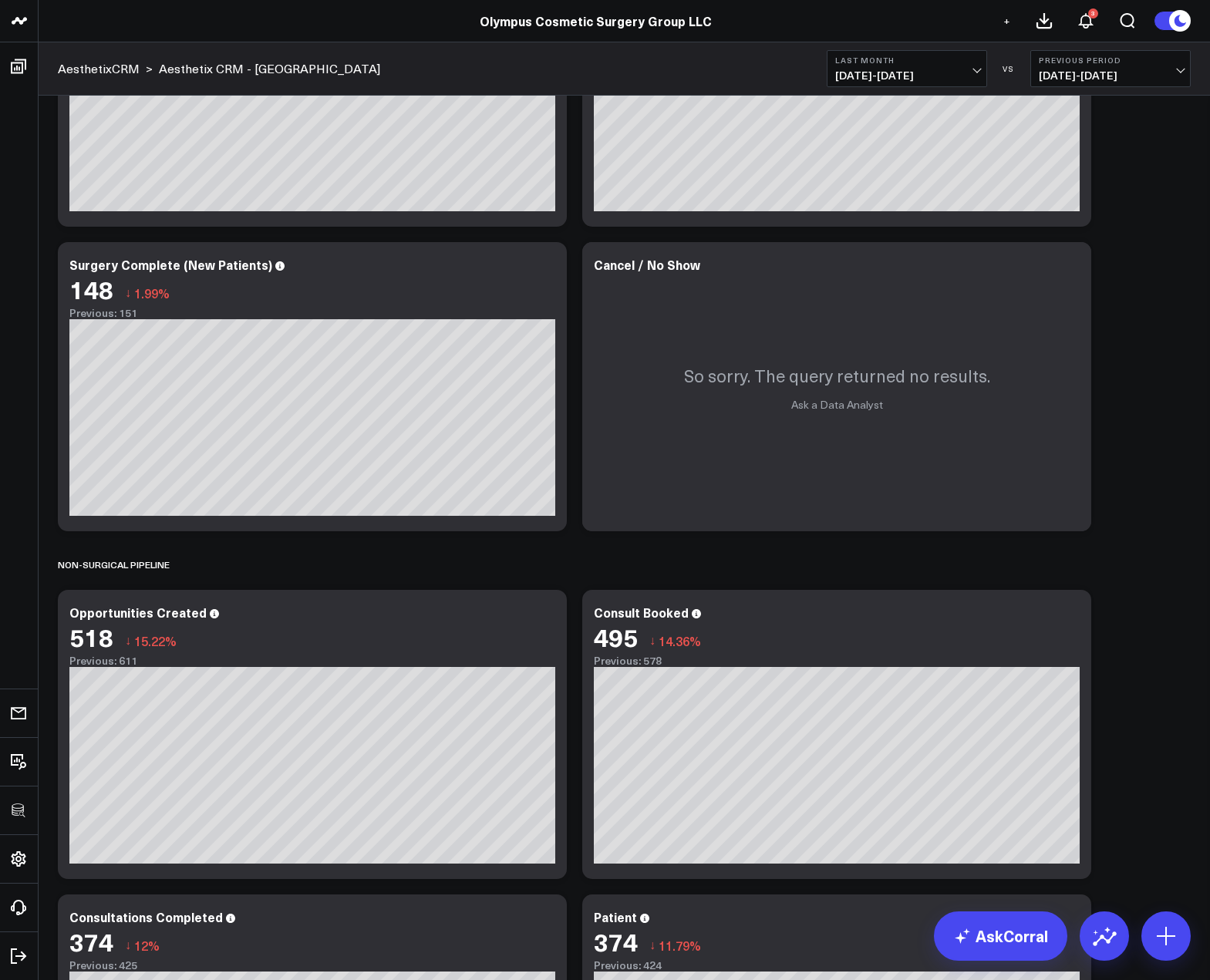
scroll to position [732, 0]
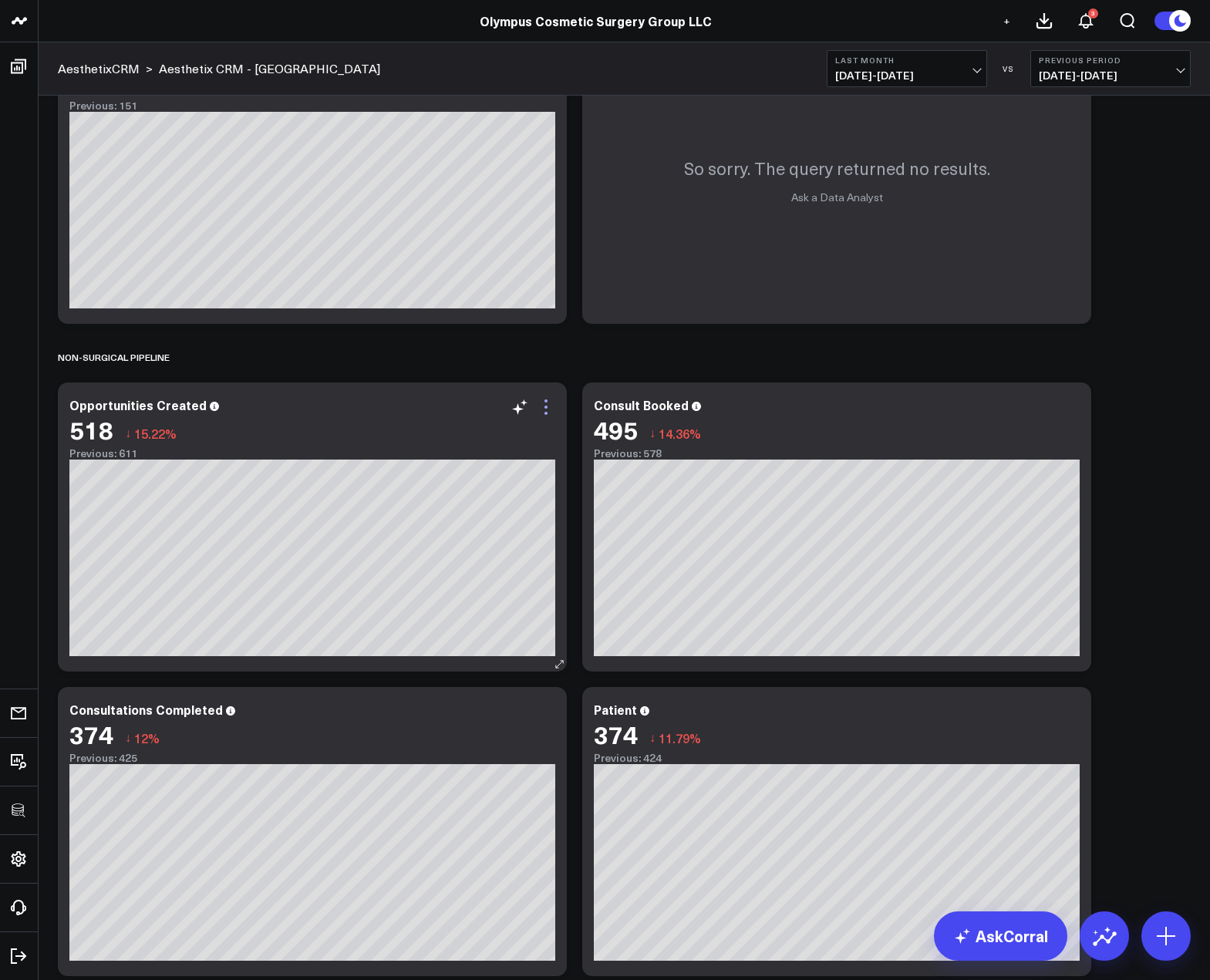
click at [541, 409] on icon at bounding box center [546, 406] width 19 height 19
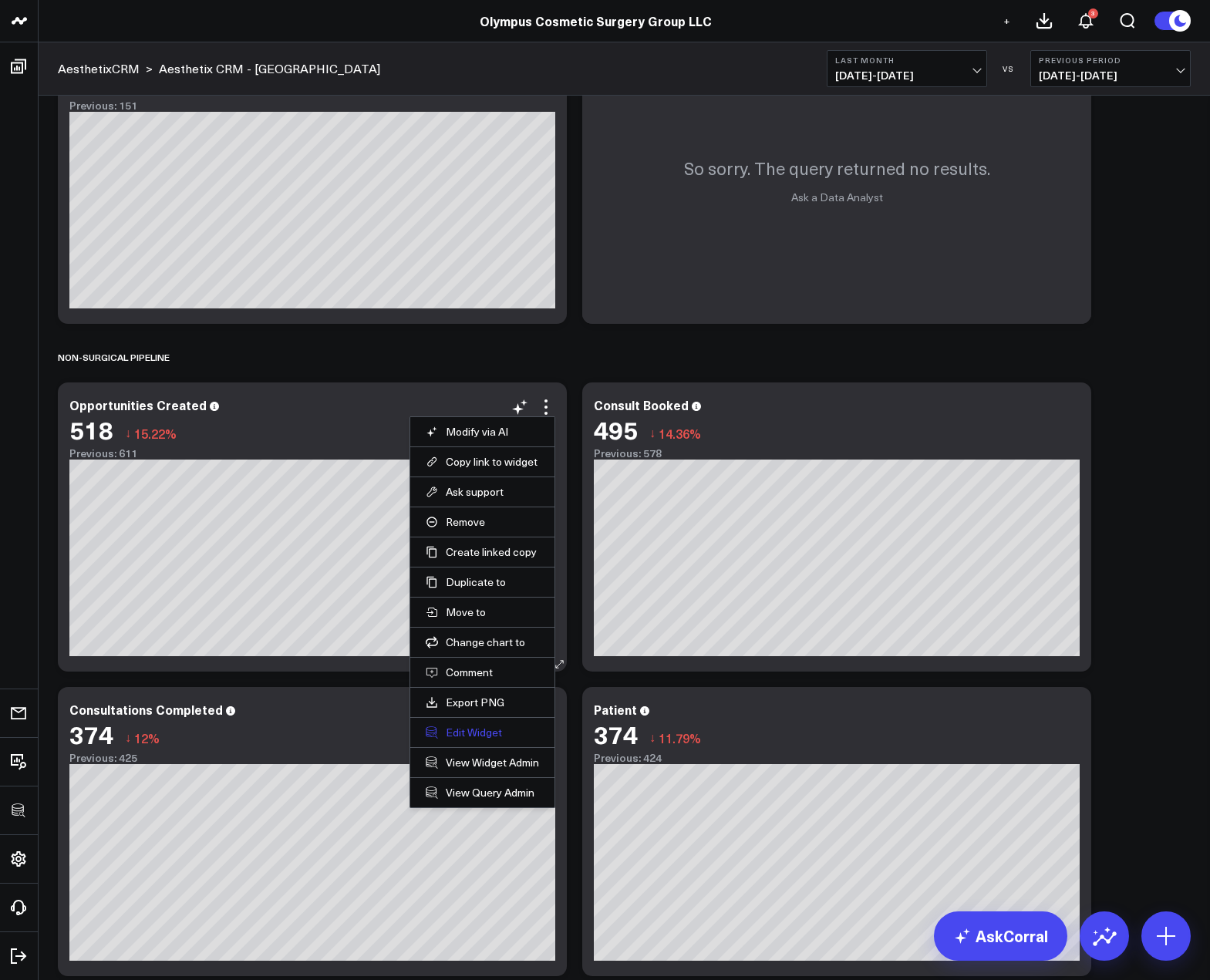
click at [439, 731] on button "Edit Widget" at bounding box center [482, 733] width 114 height 14
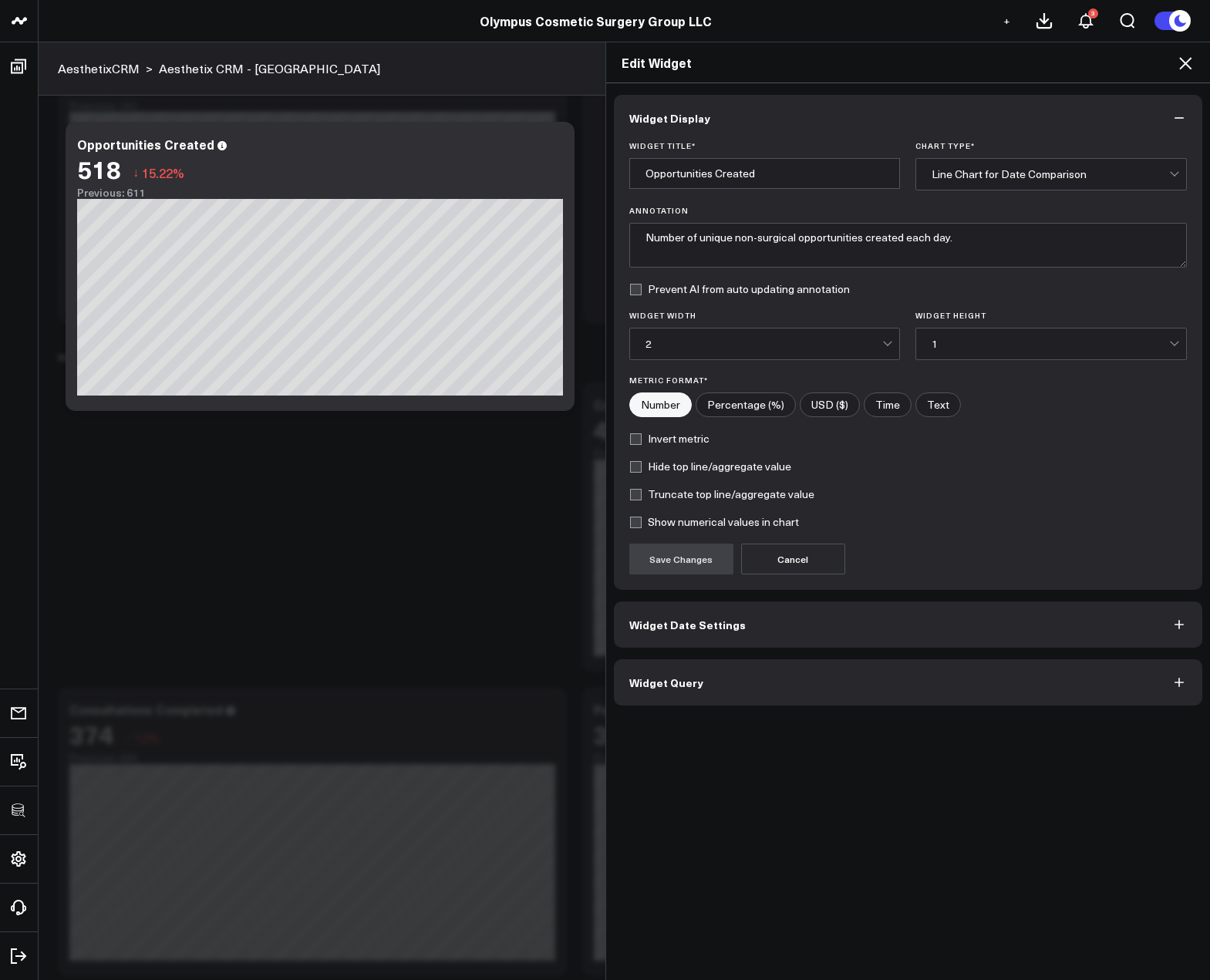
click at [777, 677] on button "Widget Query" at bounding box center [907, 682] width 589 height 46
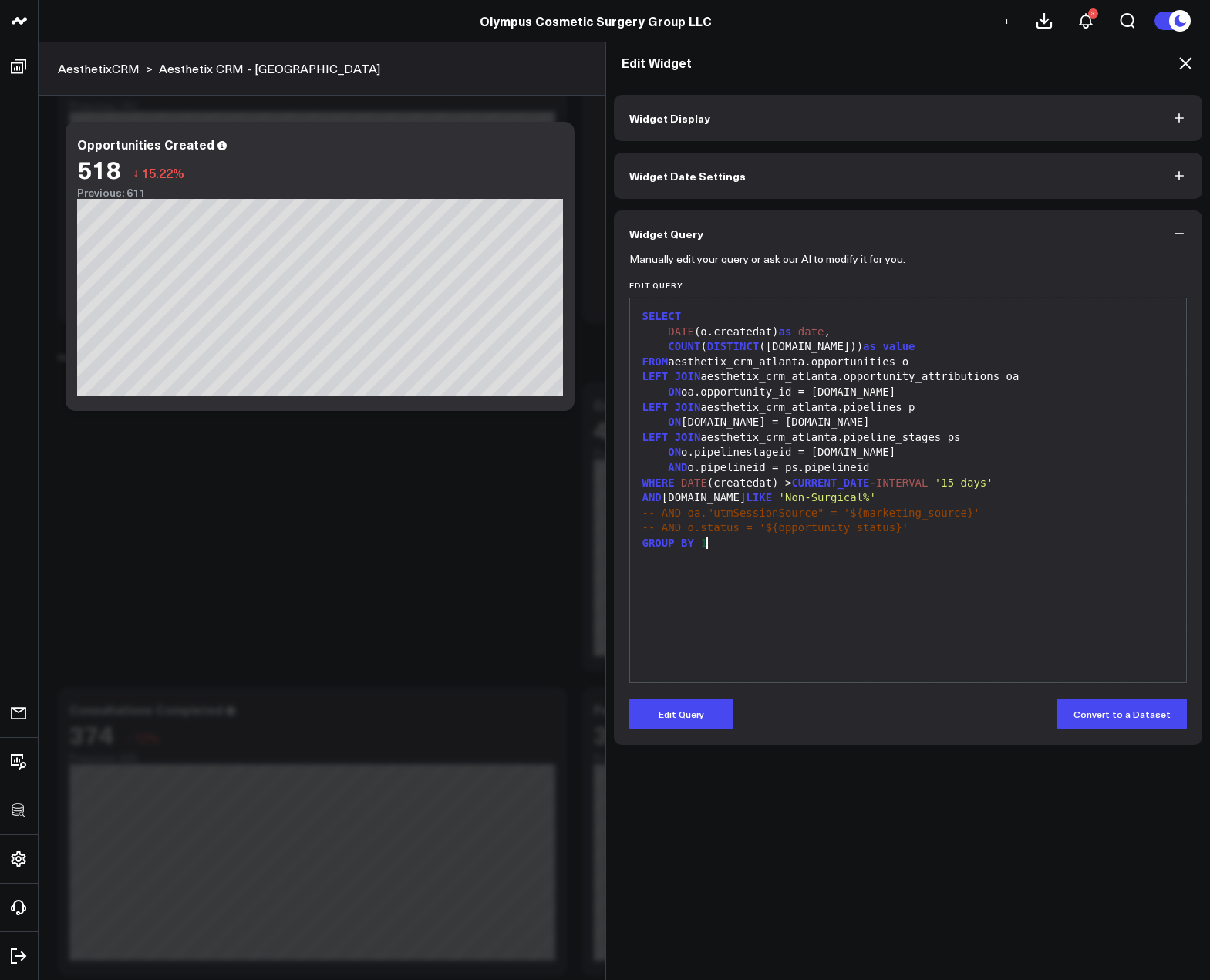
click at [933, 653] on div "SELECT DATE (o.createdat) as date , COUNT ( DISTINCT (o.id)) as value FROM aest…" at bounding box center [907, 490] width 541 height 368
click at [1183, 61] on icon at bounding box center [1185, 63] width 12 height 12
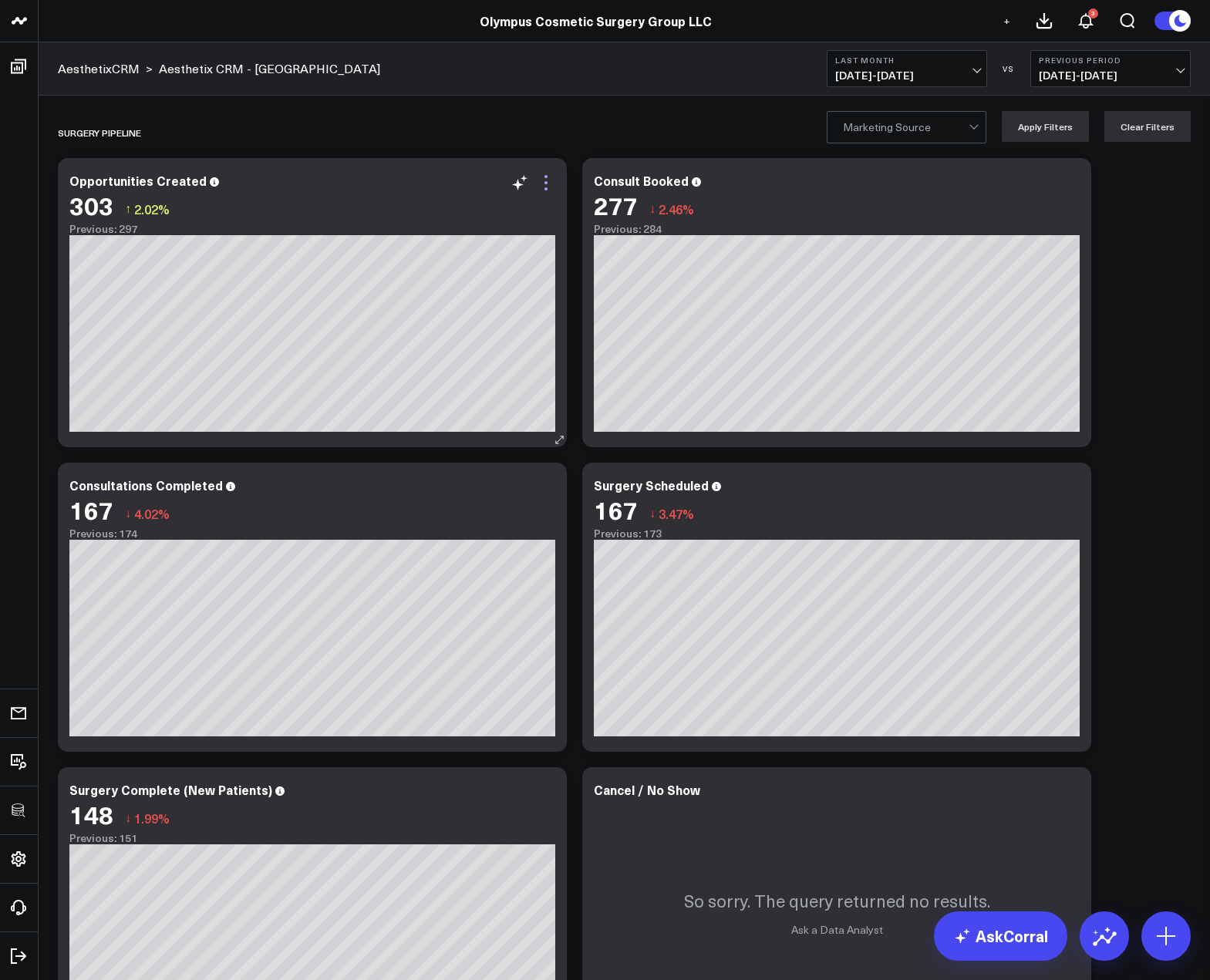
click at [546, 189] on icon at bounding box center [546, 182] width 19 height 19
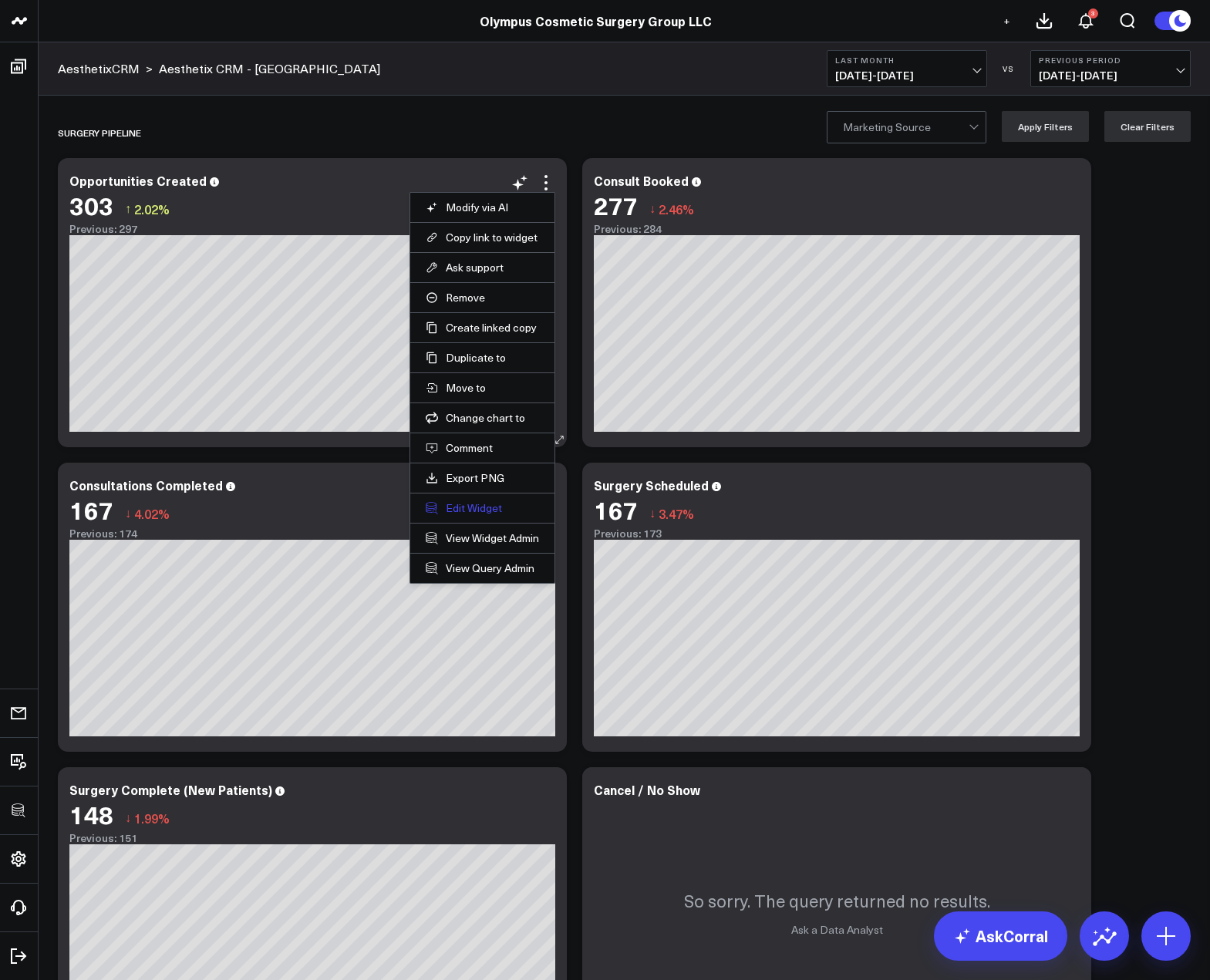
click at [480, 504] on button "Edit Widget" at bounding box center [482, 508] width 114 height 14
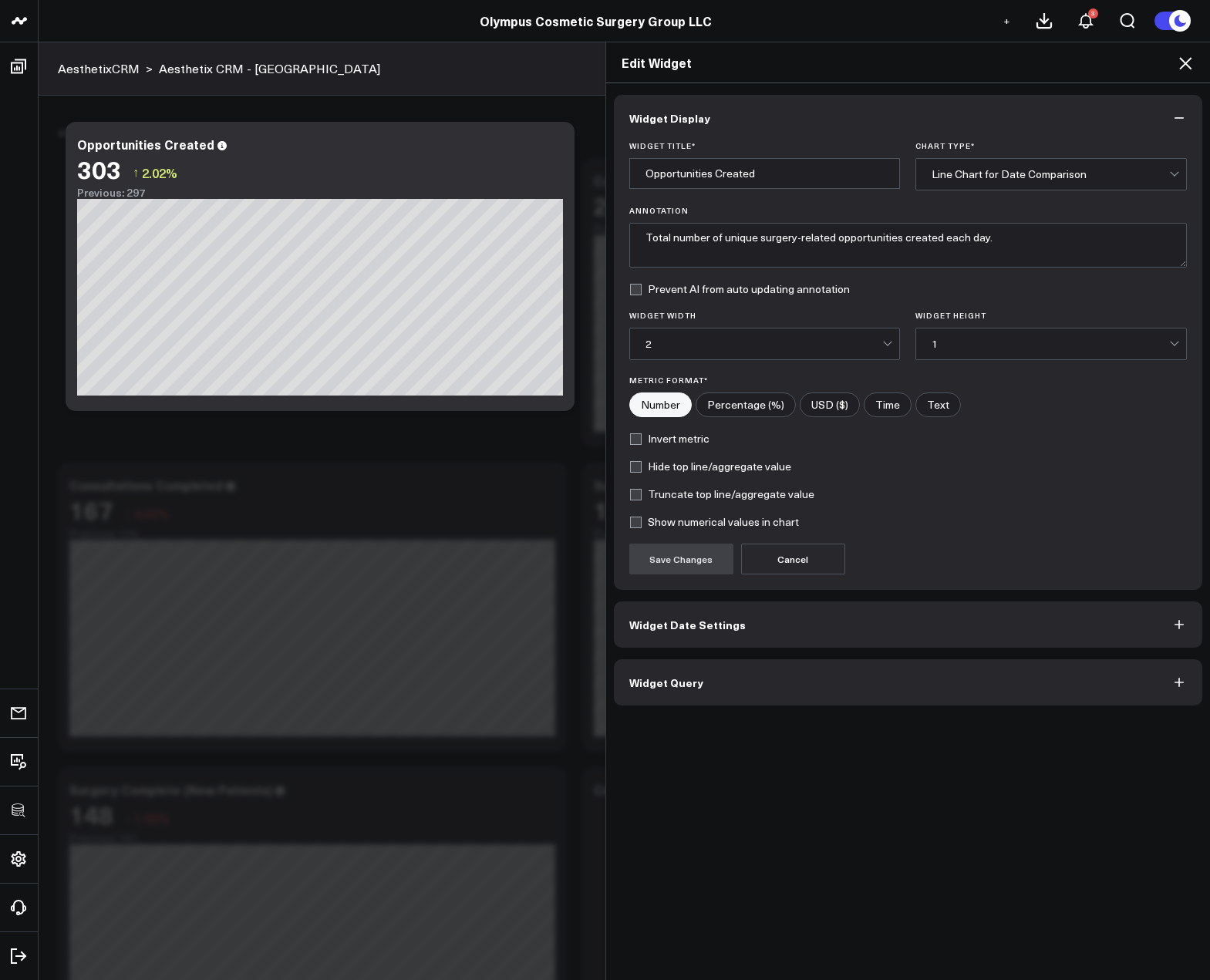
click at [761, 683] on button "Widget Query" at bounding box center [907, 682] width 589 height 46
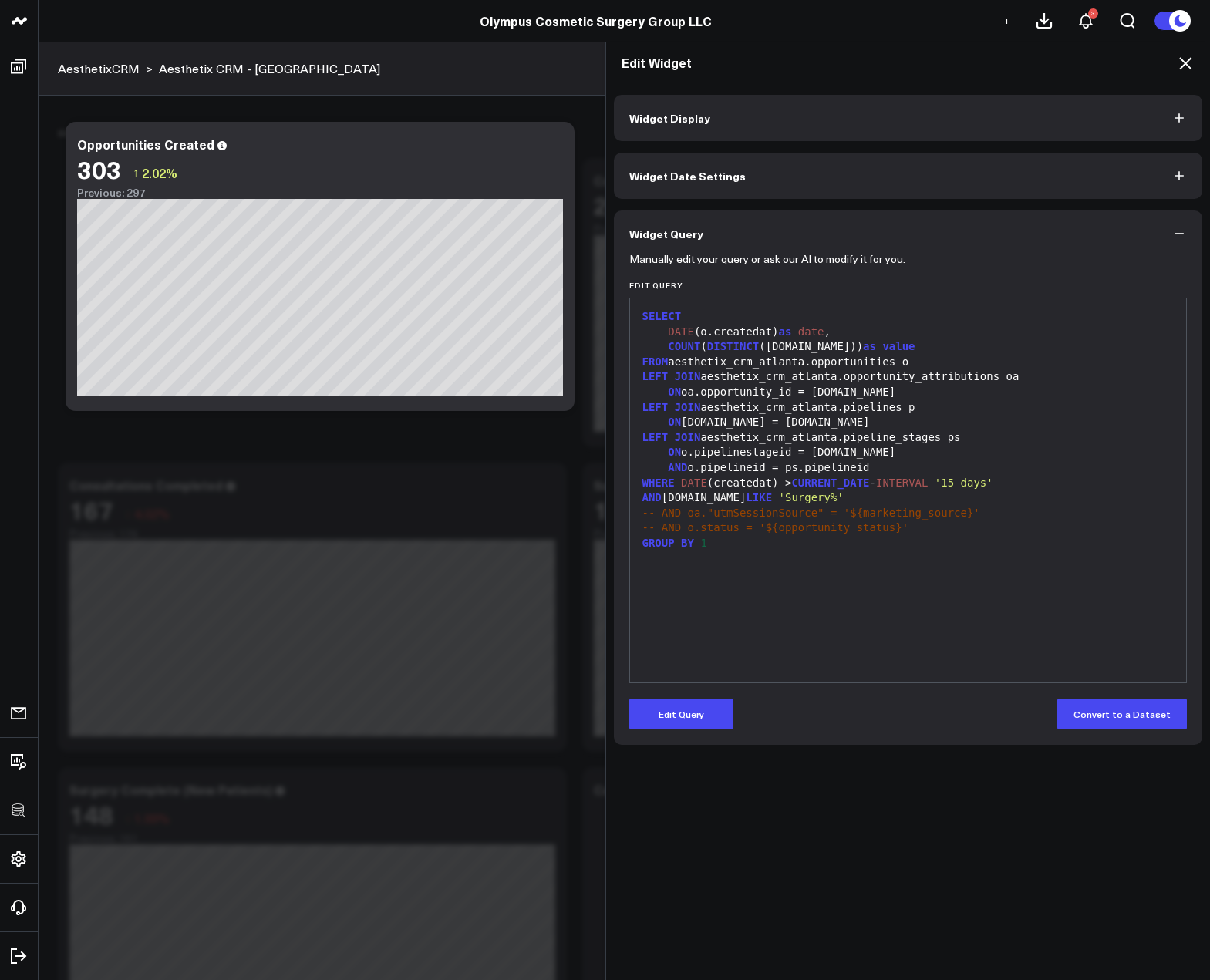
click at [1184, 60] on icon at bounding box center [1185, 63] width 19 height 19
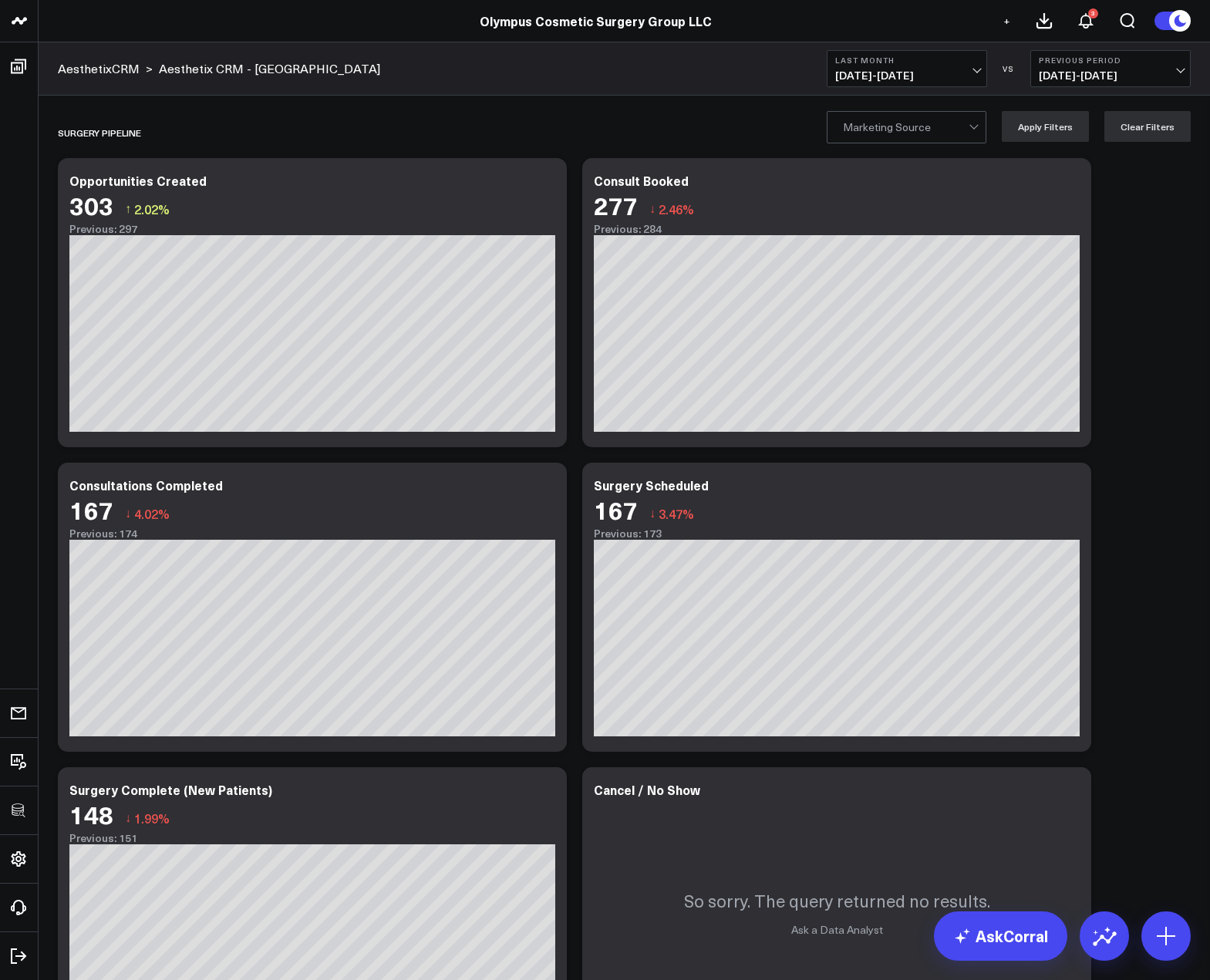
click at [1001, 20] on button "+" at bounding box center [1006, 21] width 19 height 19
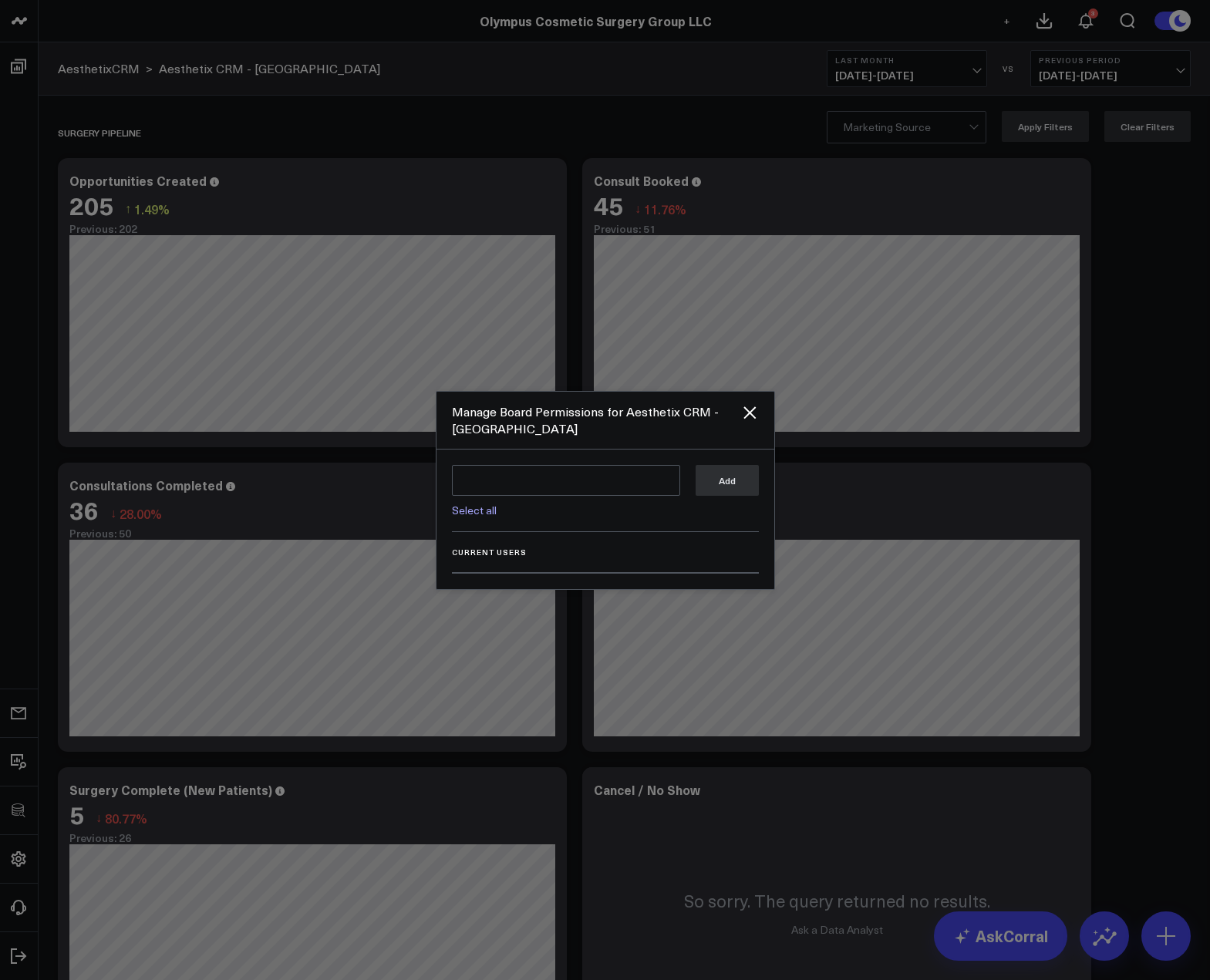
click at [476, 513] on link "Select all" at bounding box center [474, 510] width 45 height 15
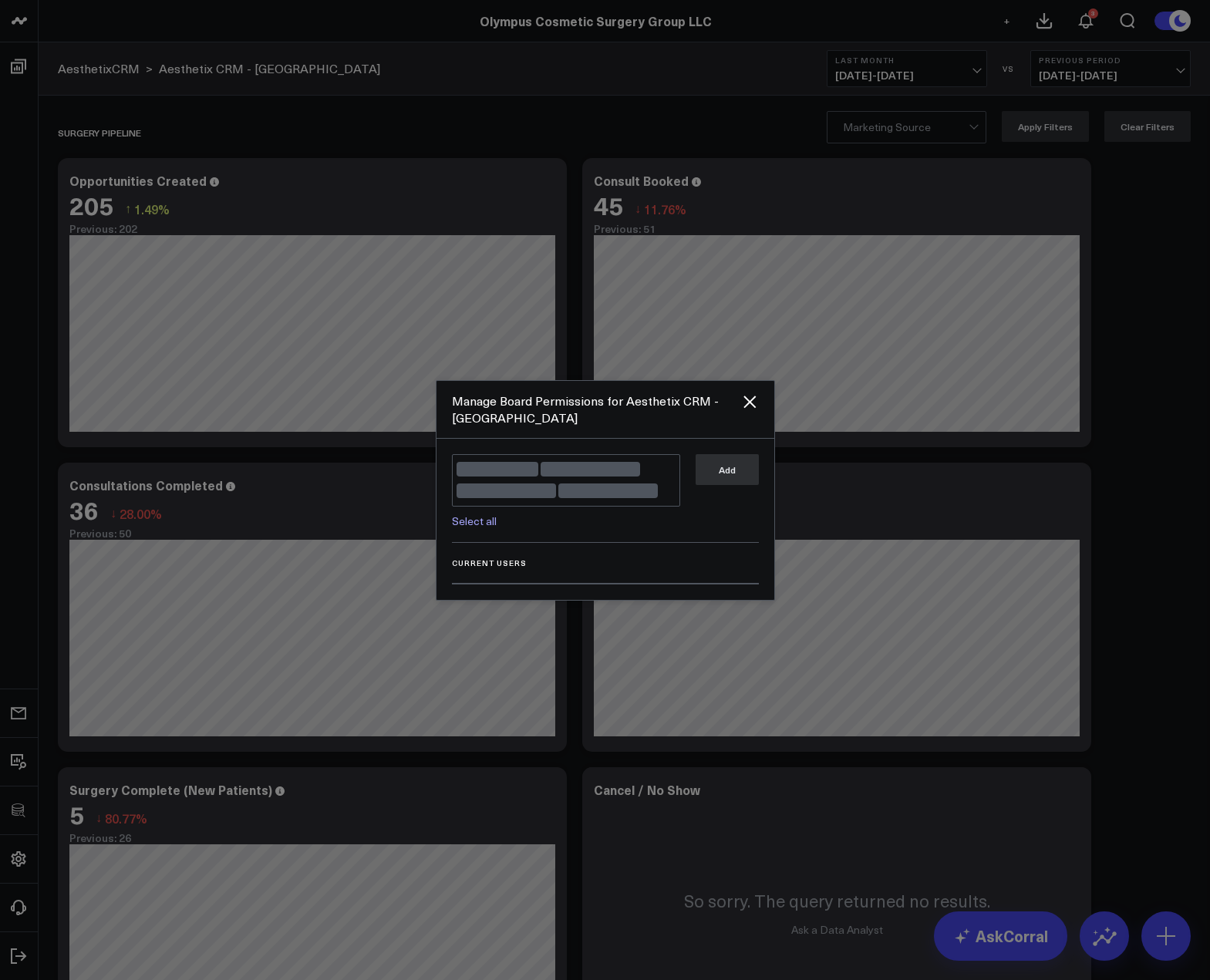
type textarea "@Corral Support @Andrew Peterson @Ben Cook @Bryce Ell"
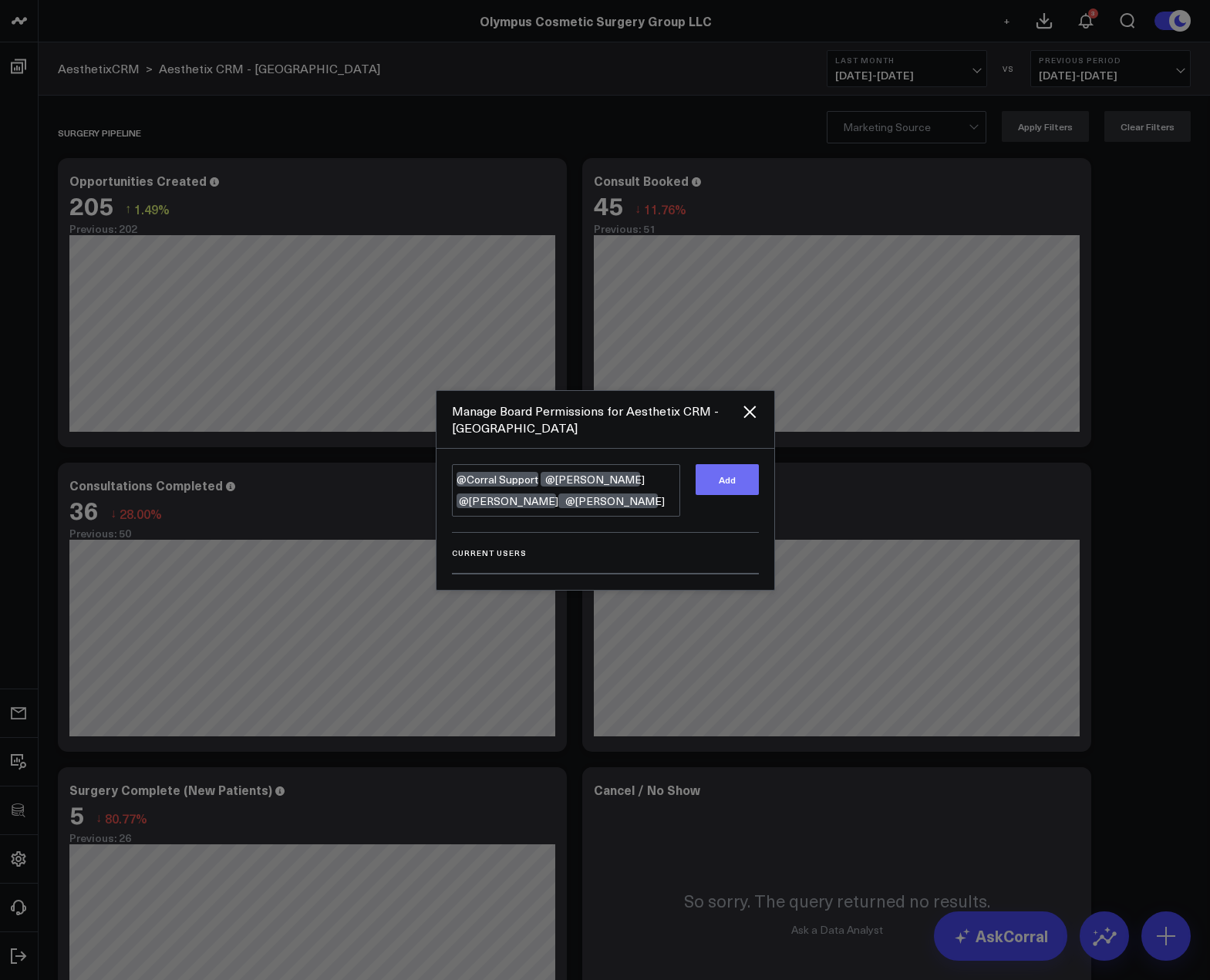
click at [730, 483] on button "Add" at bounding box center [726, 479] width 63 height 31
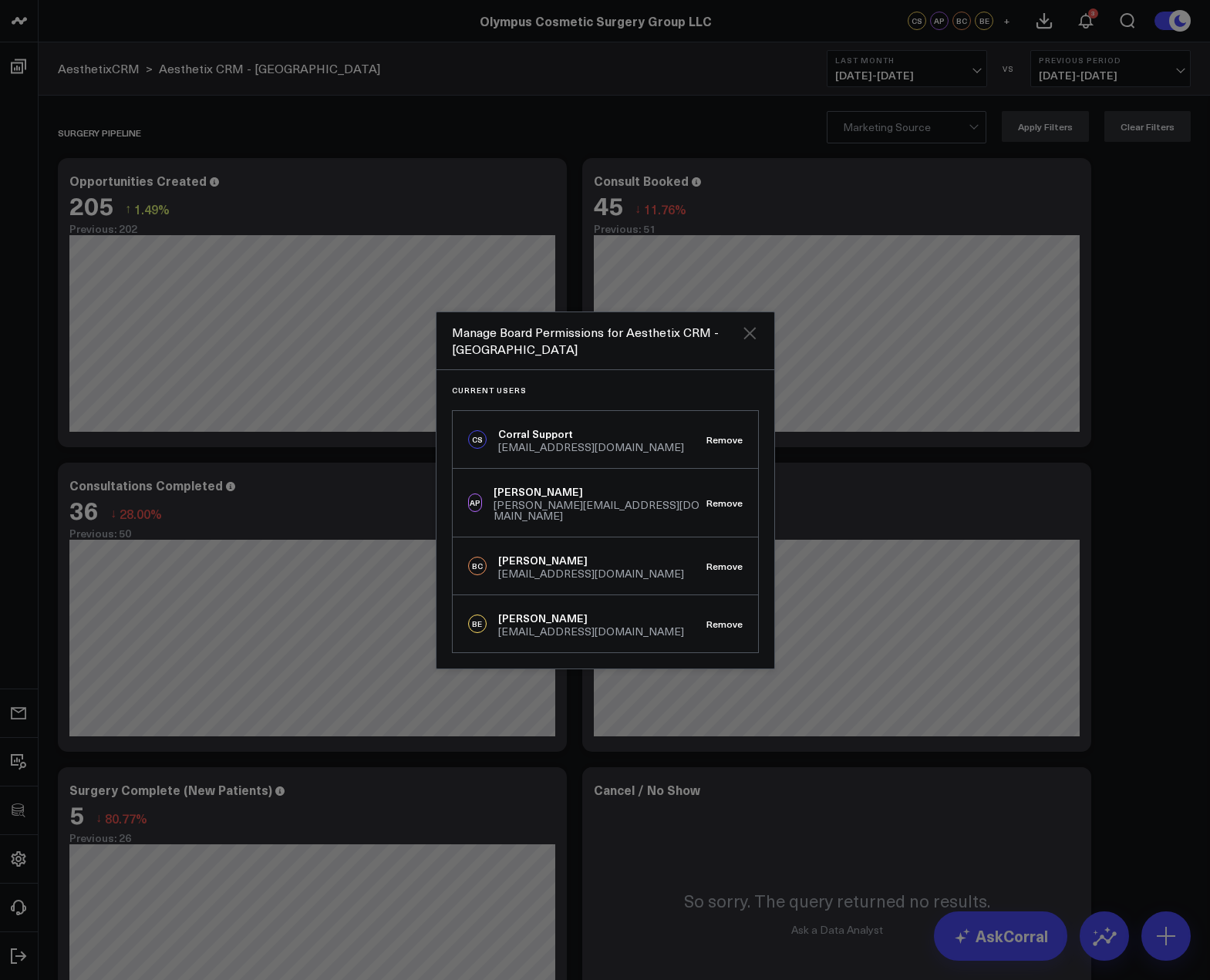
click at [755, 337] on icon "Close" at bounding box center [749, 333] width 19 height 19
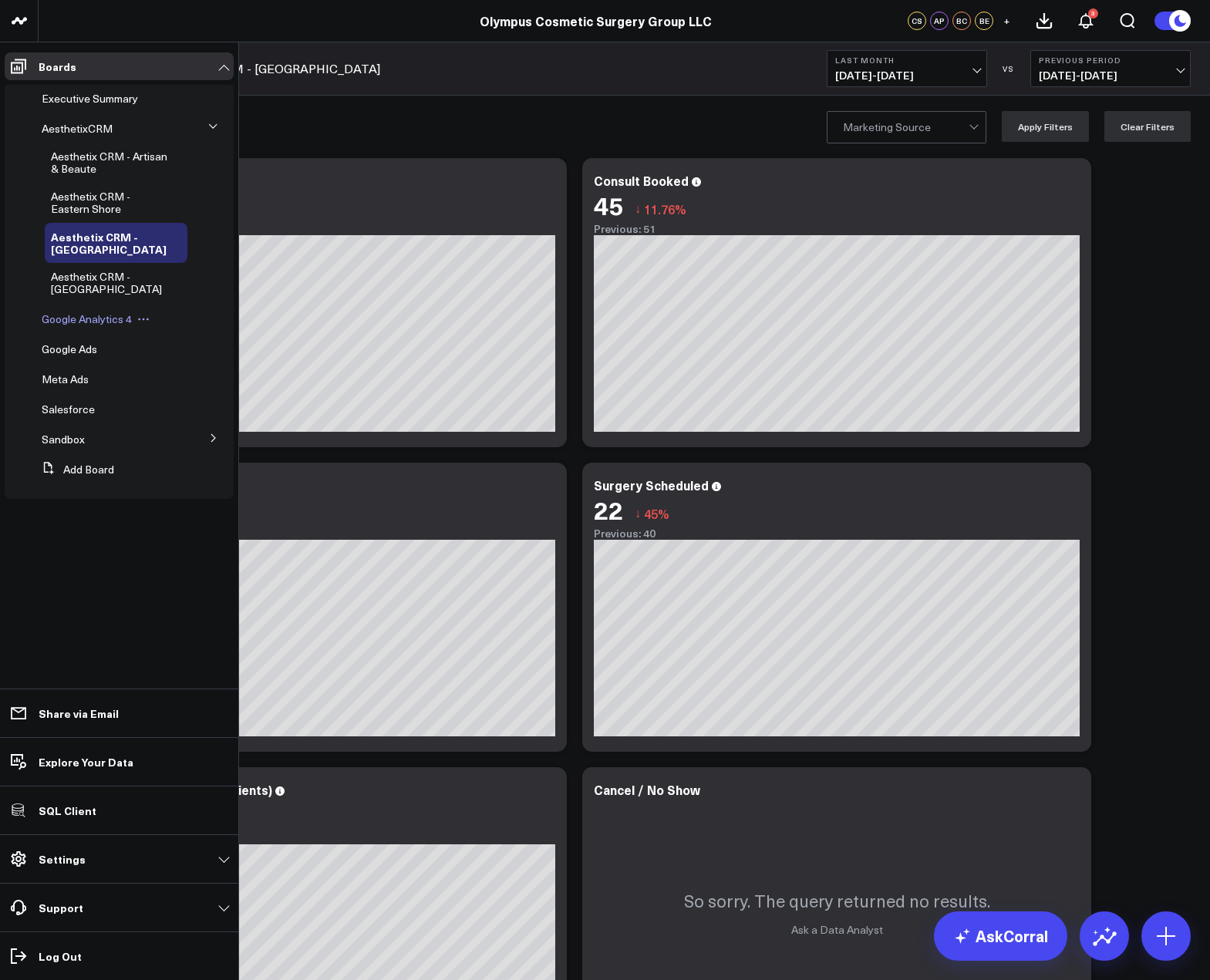
click at [77, 320] on span "Google Analytics 4" at bounding box center [87, 319] width 91 height 15
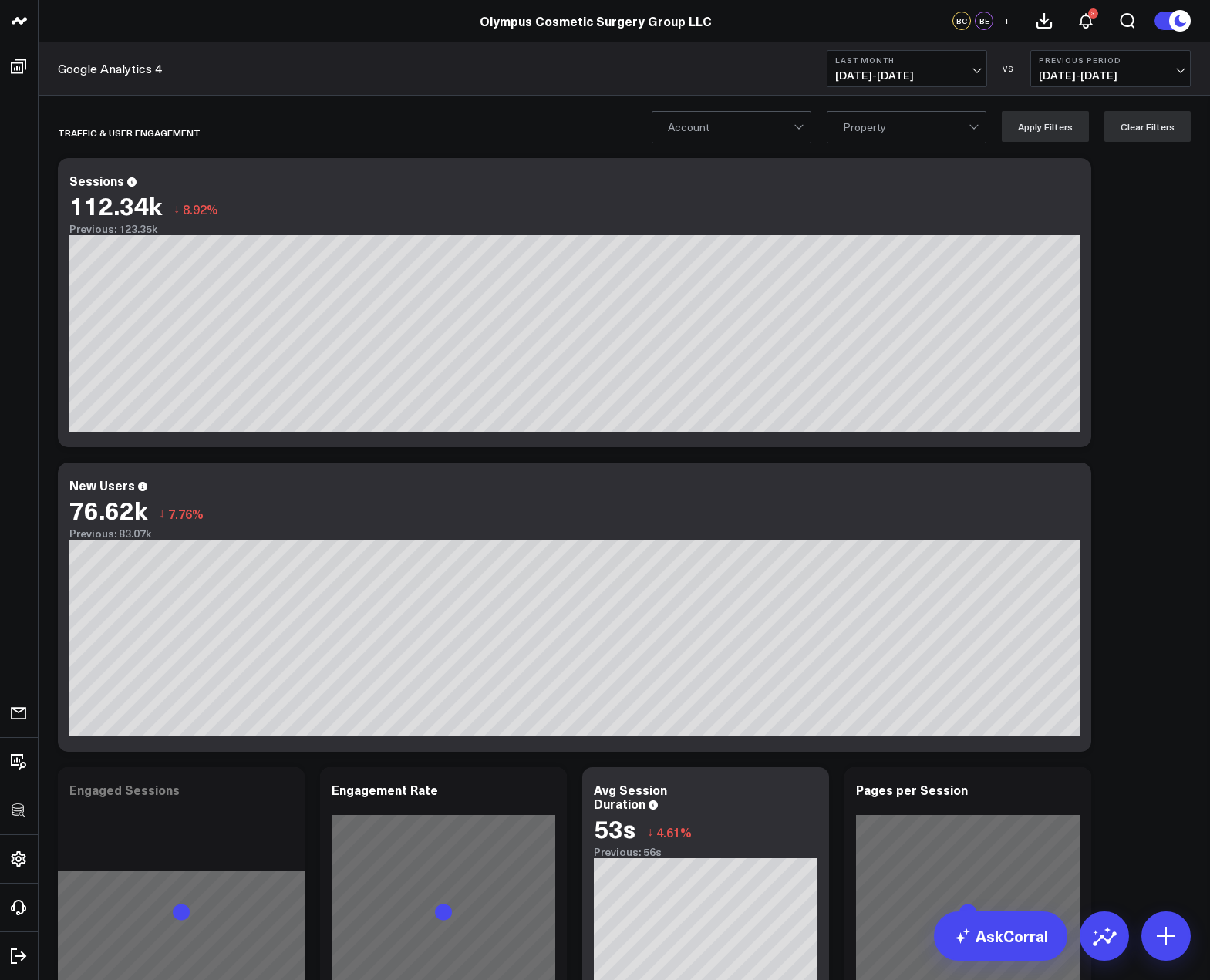
click at [724, 123] on div at bounding box center [730, 126] width 125 height 31
click at [724, 124] on div at bounding box center [730, 126] width 125 height 31
click at [899, 124] on div at bounding box center [905, 126] width 125 height 31
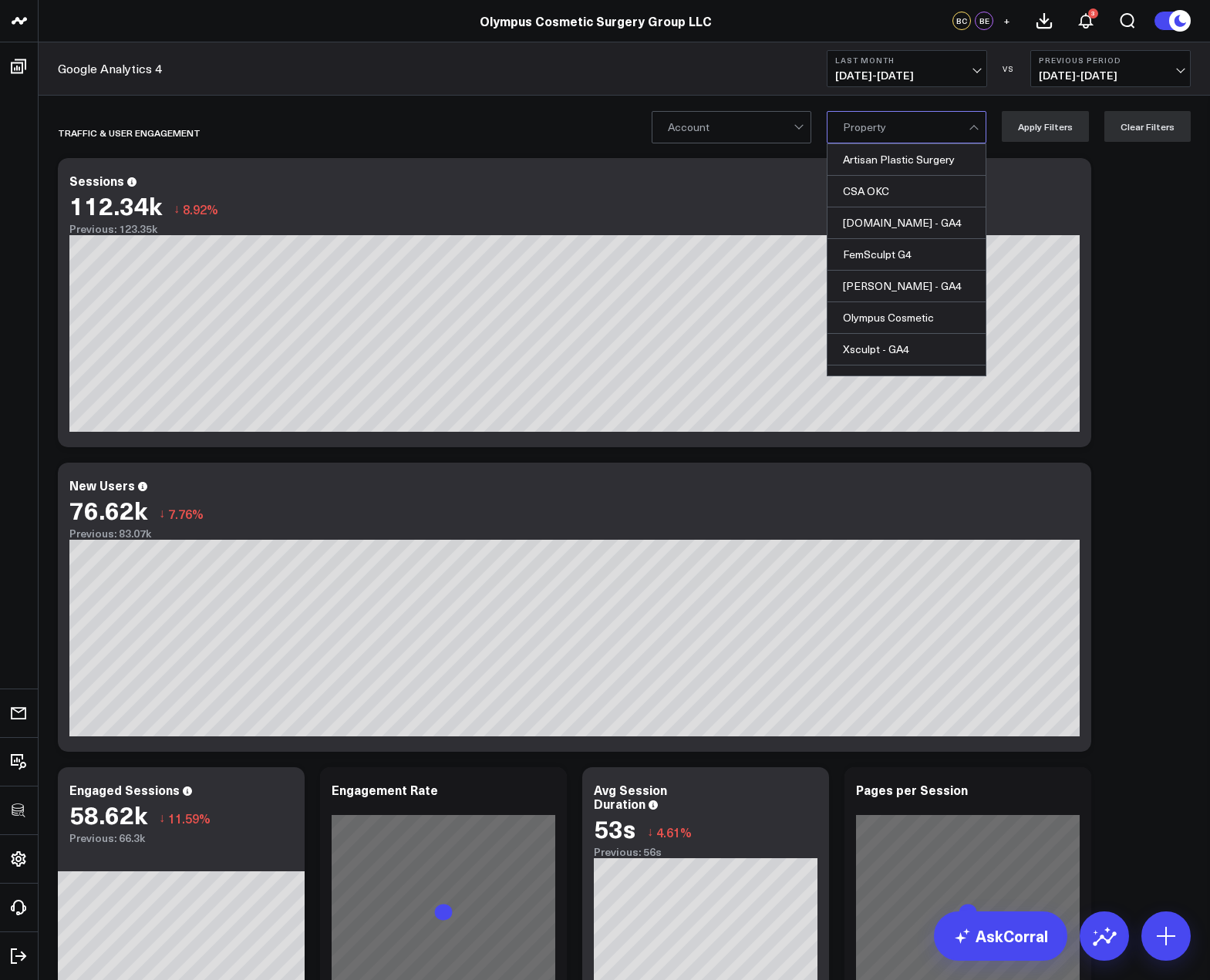
click at [883, 123] on div at bounding box center [905, 126] width 125 height 31
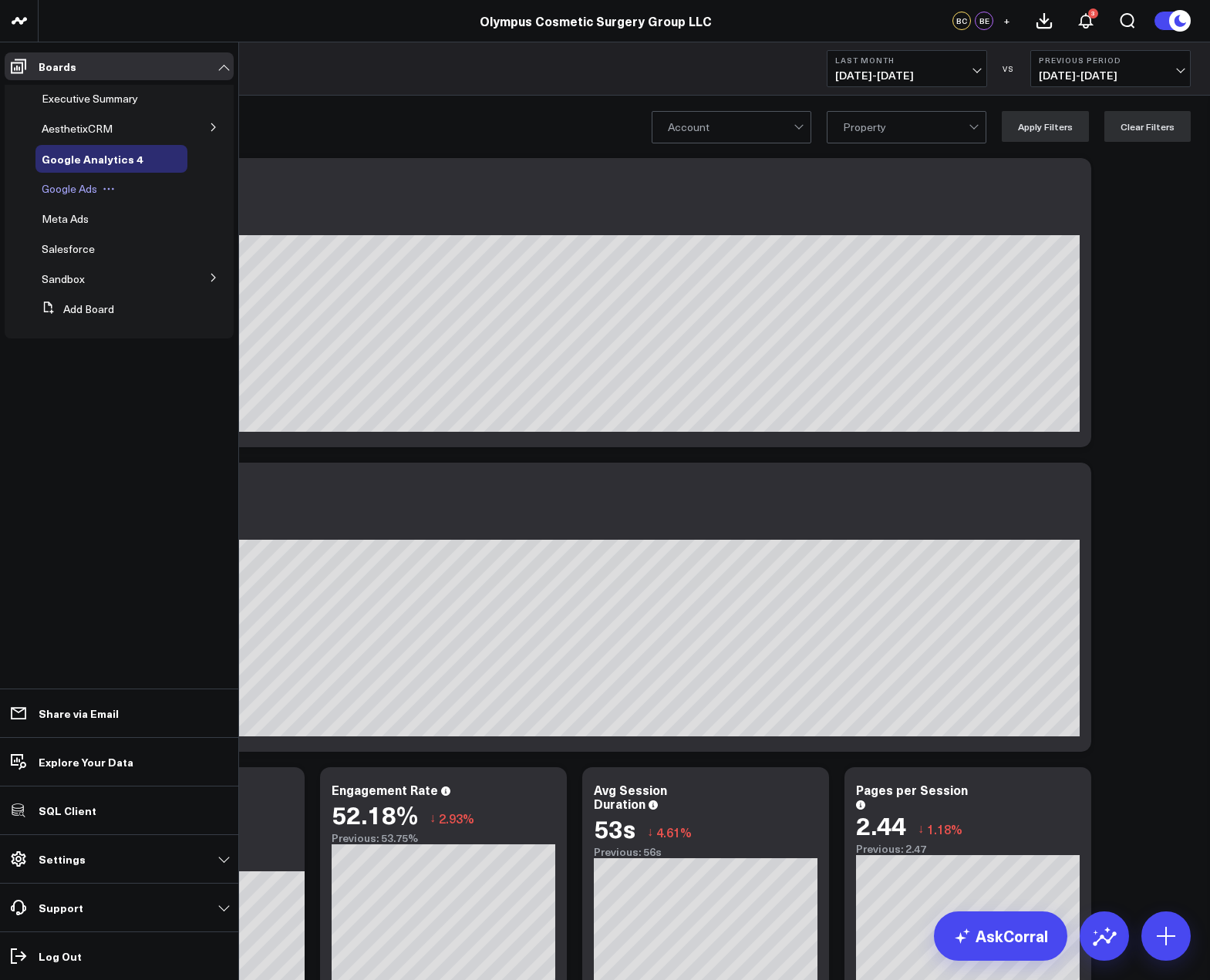
click at [92, 193] on span "Google Ads" at bounding box center [70, 188] width 56 height 15
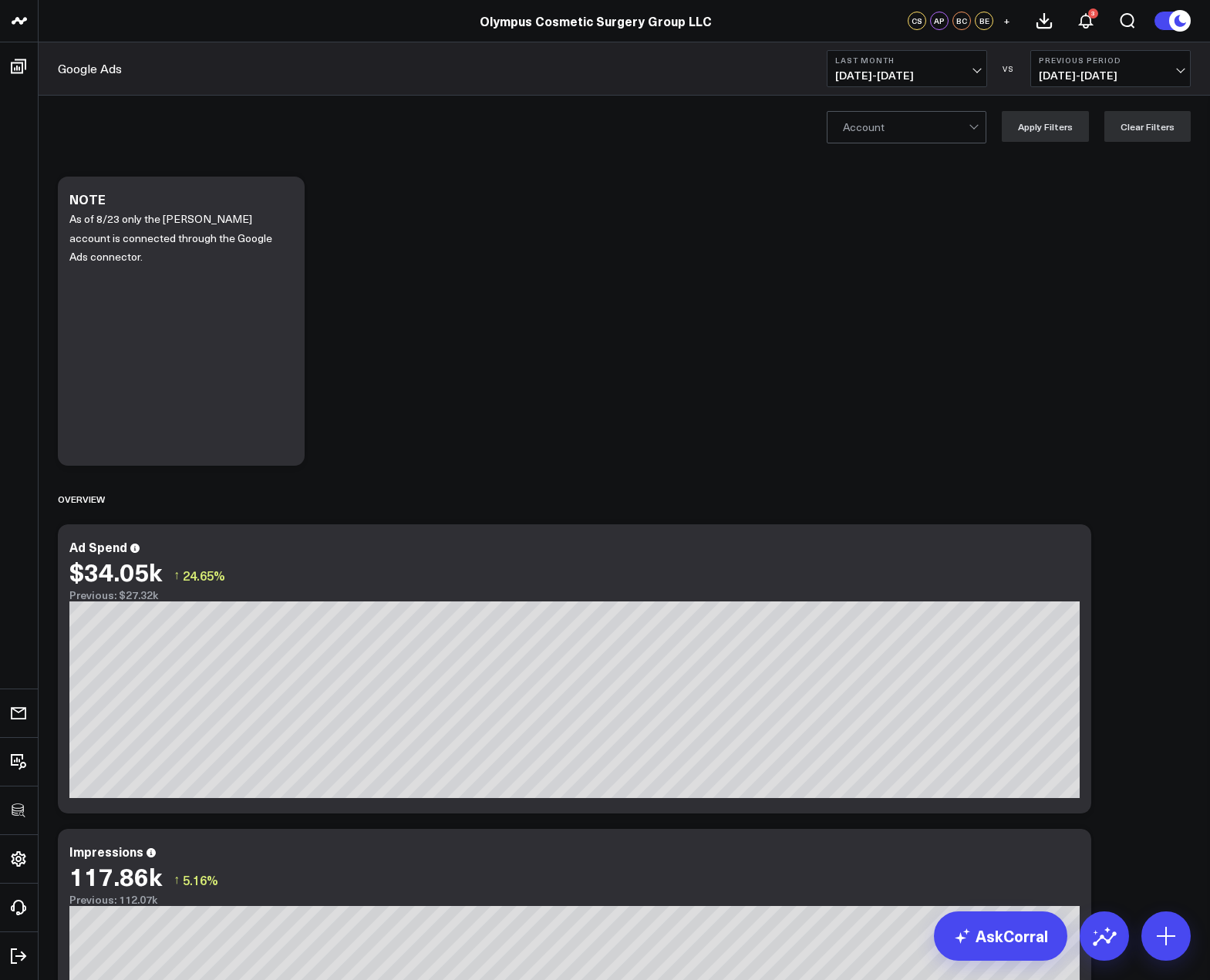
click at [917, 123] on div at bounding box center [905, 126] width 125 height 31
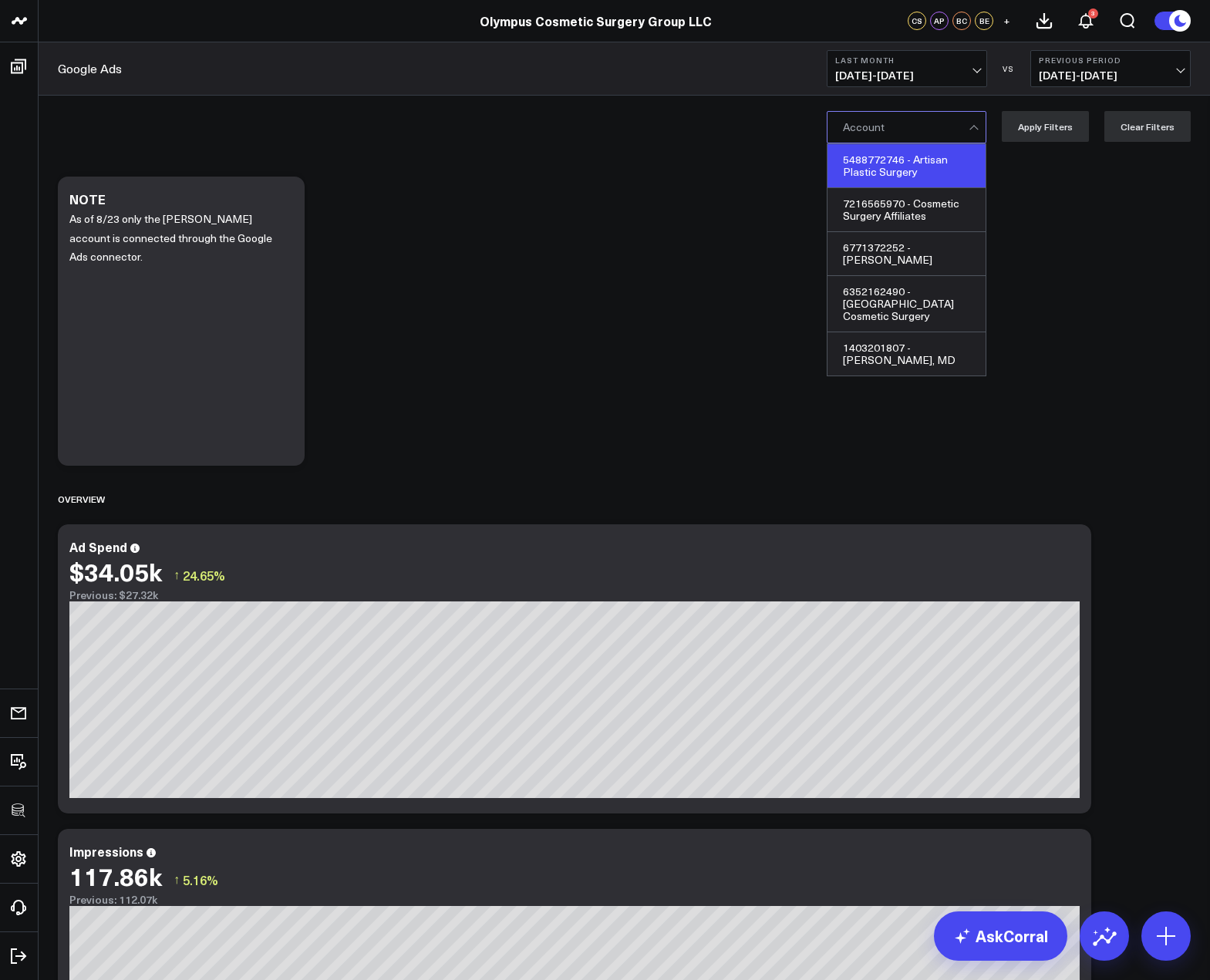
click at [926, 175] on div "5488772746 - Artisan Plastic Surgery" at bounding box center [906, 166] width 158 height 44
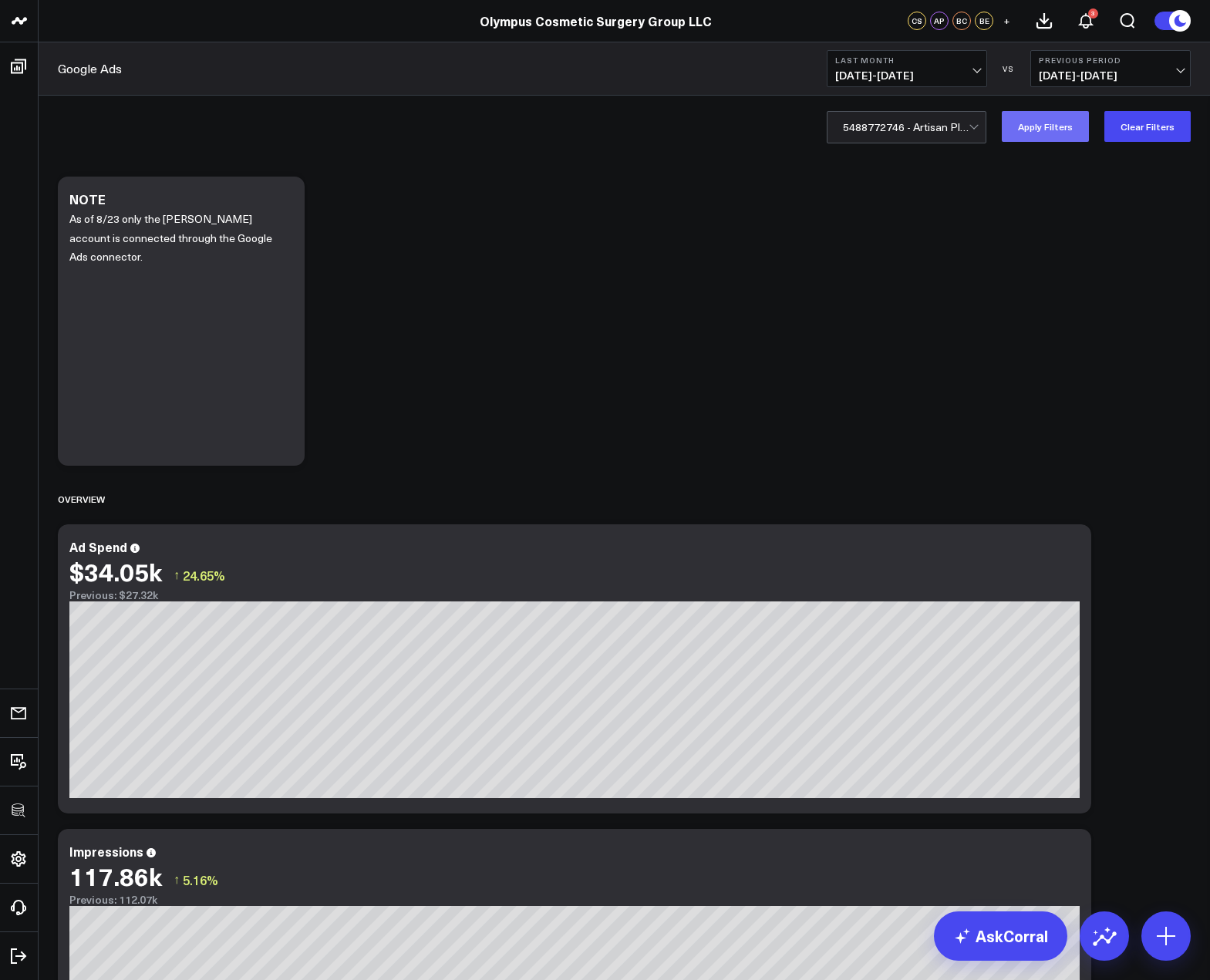
click at [1054, 122] on button "Apply Filters" at bounding box center [1045, 125] width 87 height 31
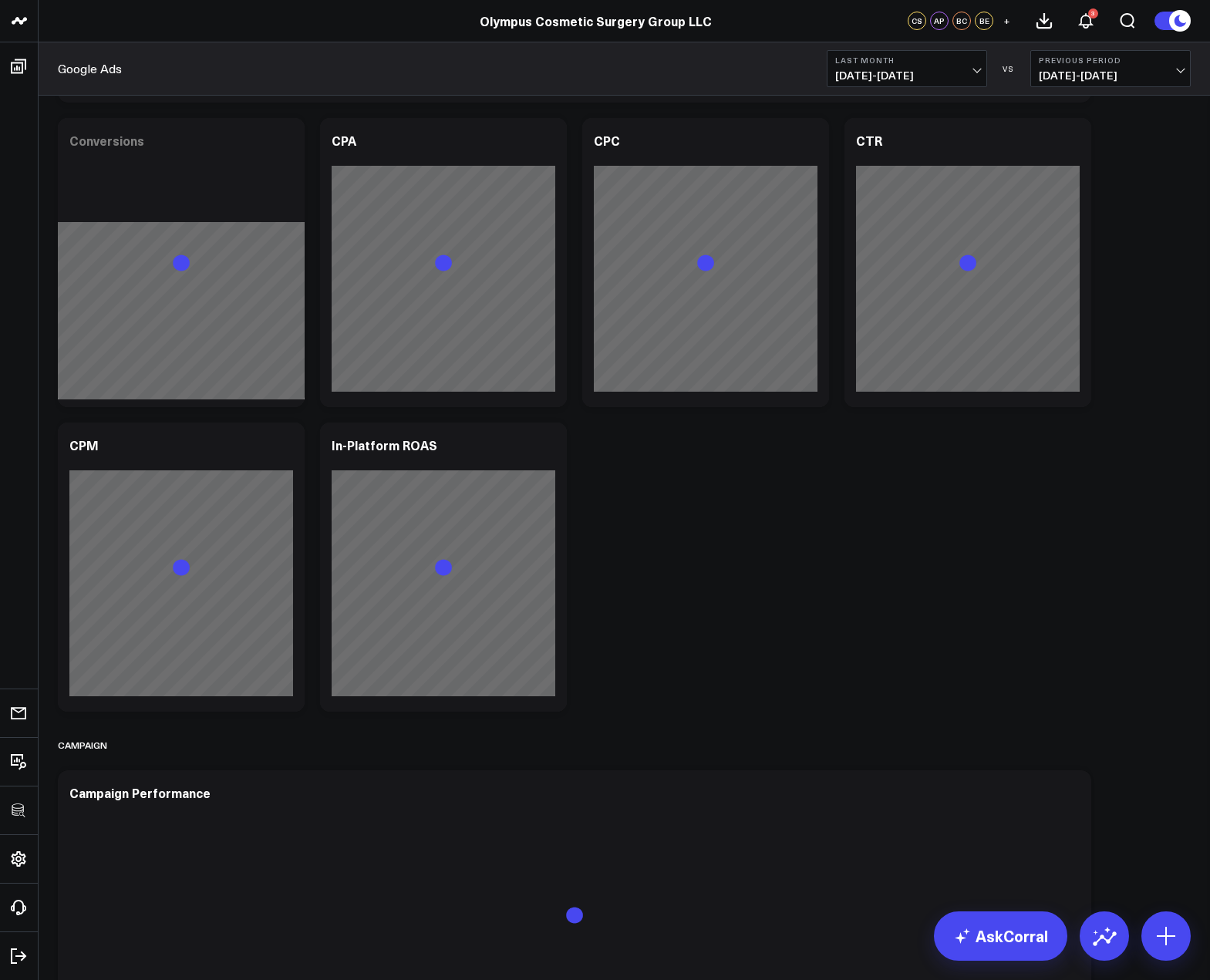
scroll to position [1783, 0]
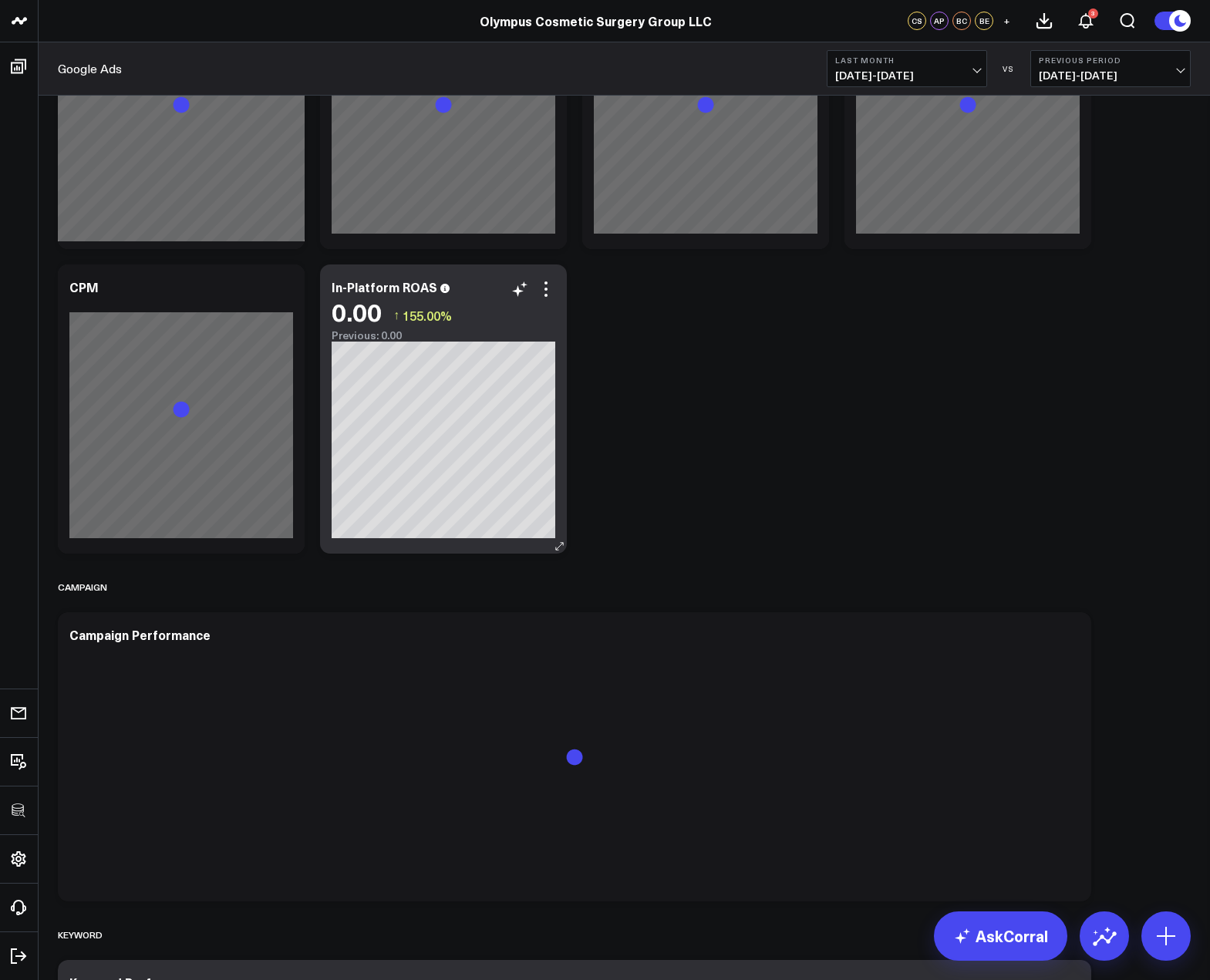
click at [550, 299] on div "0.00 ↑ 155.00%" at bounding box center [443, 312] width 224 height 28
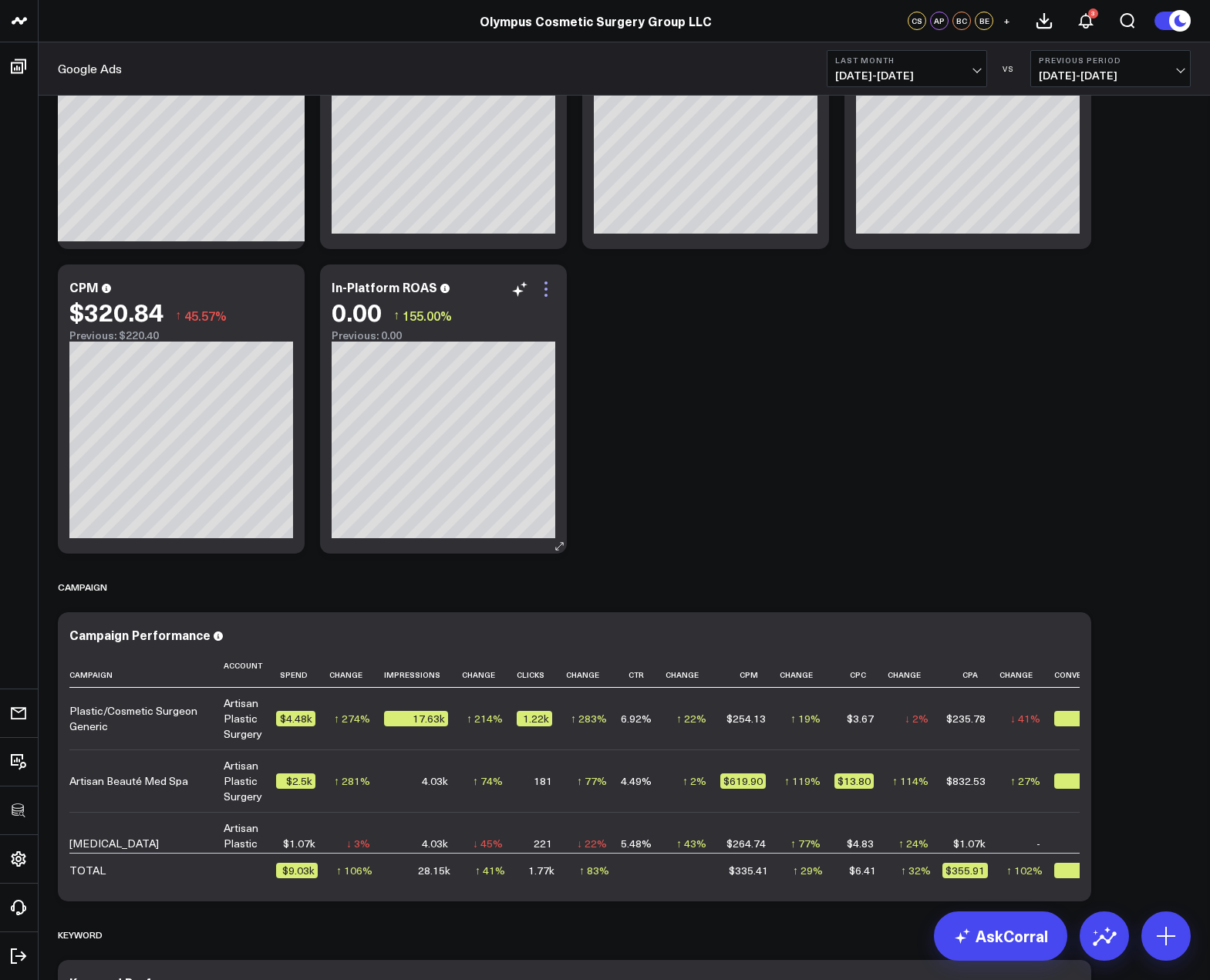
click at [546, 290] on icon at bounding box center [546, 289] width 3 height 3
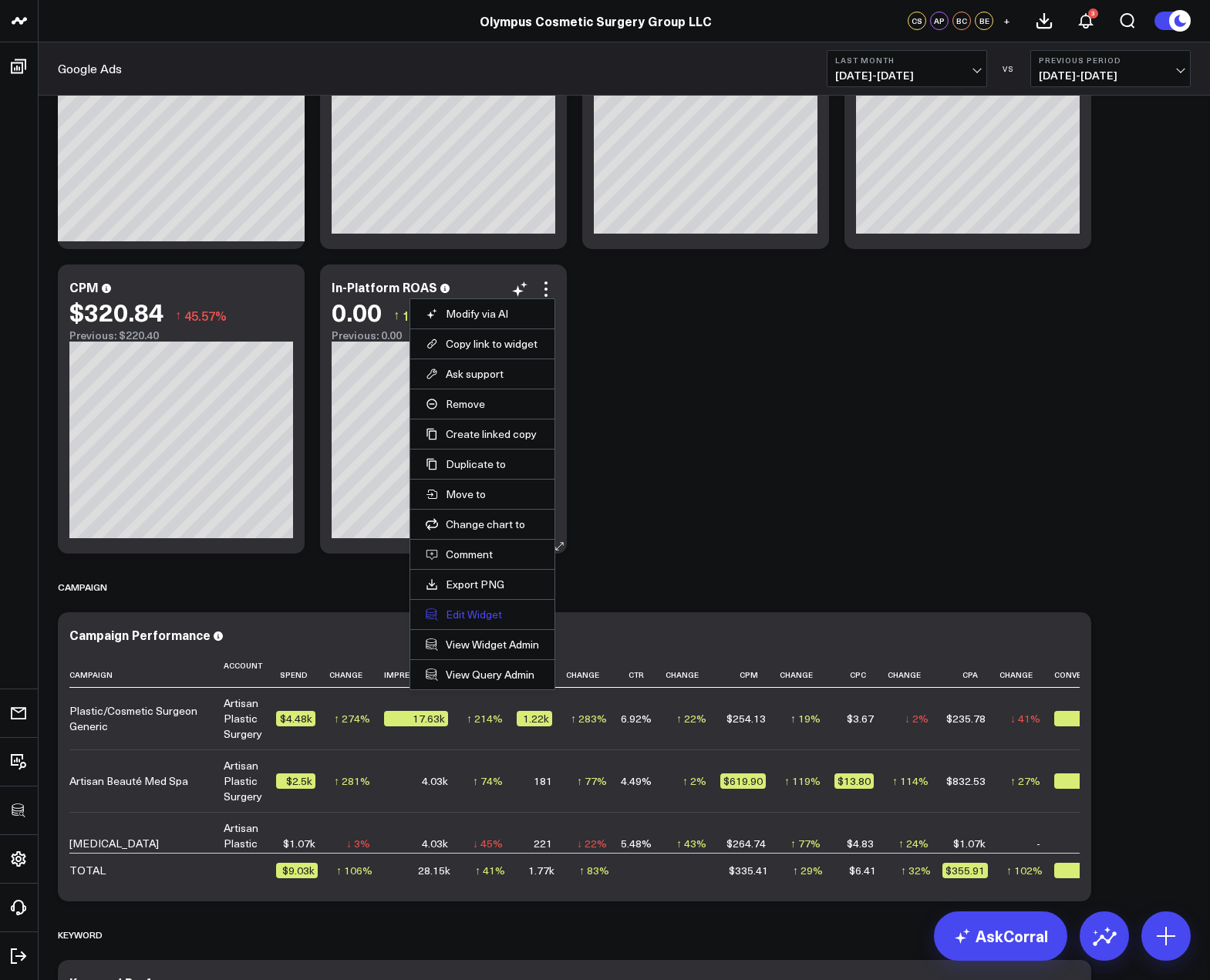
click at [467, 610] on button "Edit Widget" at bounding box center [482, 614] width 114 height 14
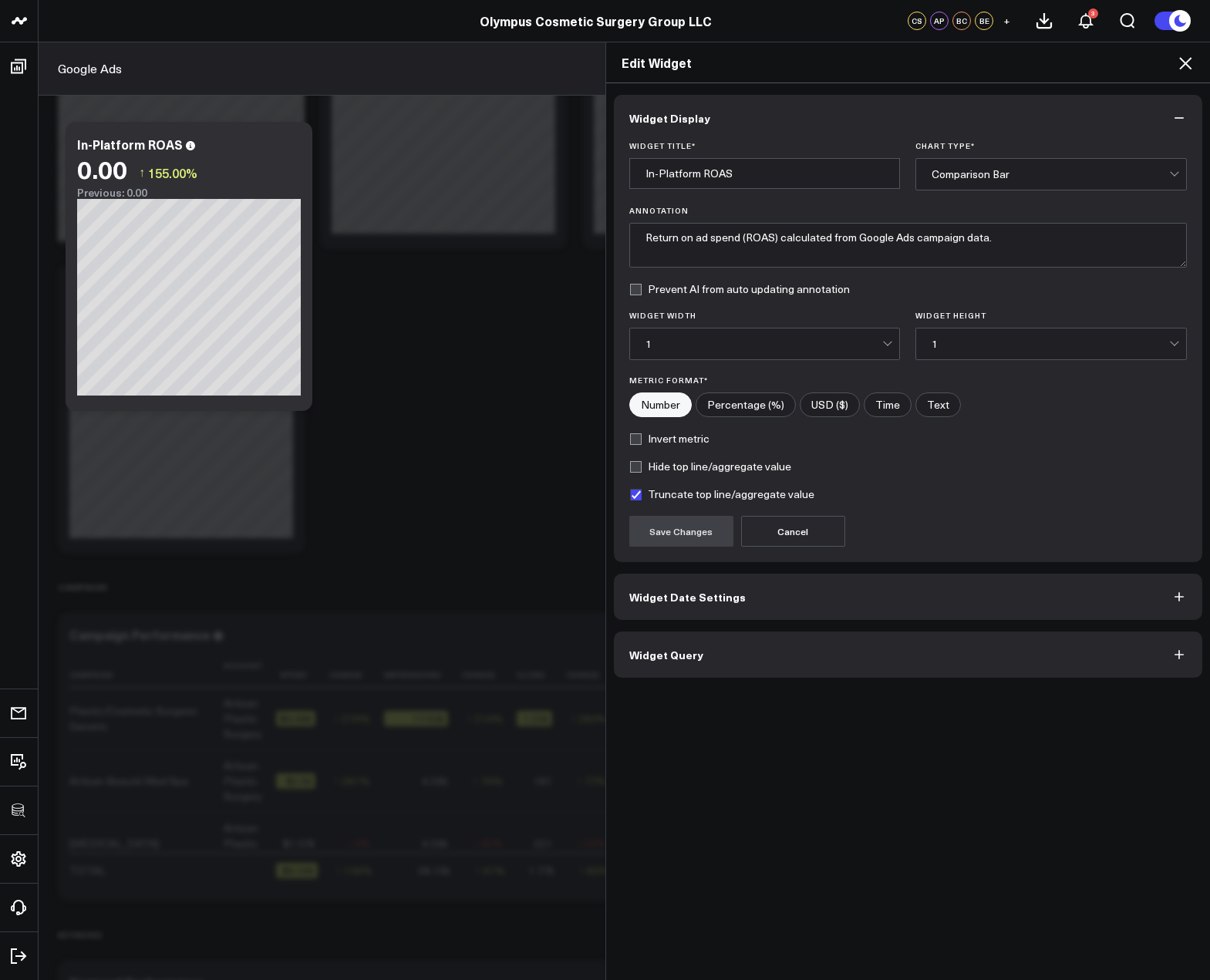
click at [708, 658] on button "Widget Query" at bounding box center [907, 654] width 589 height 46
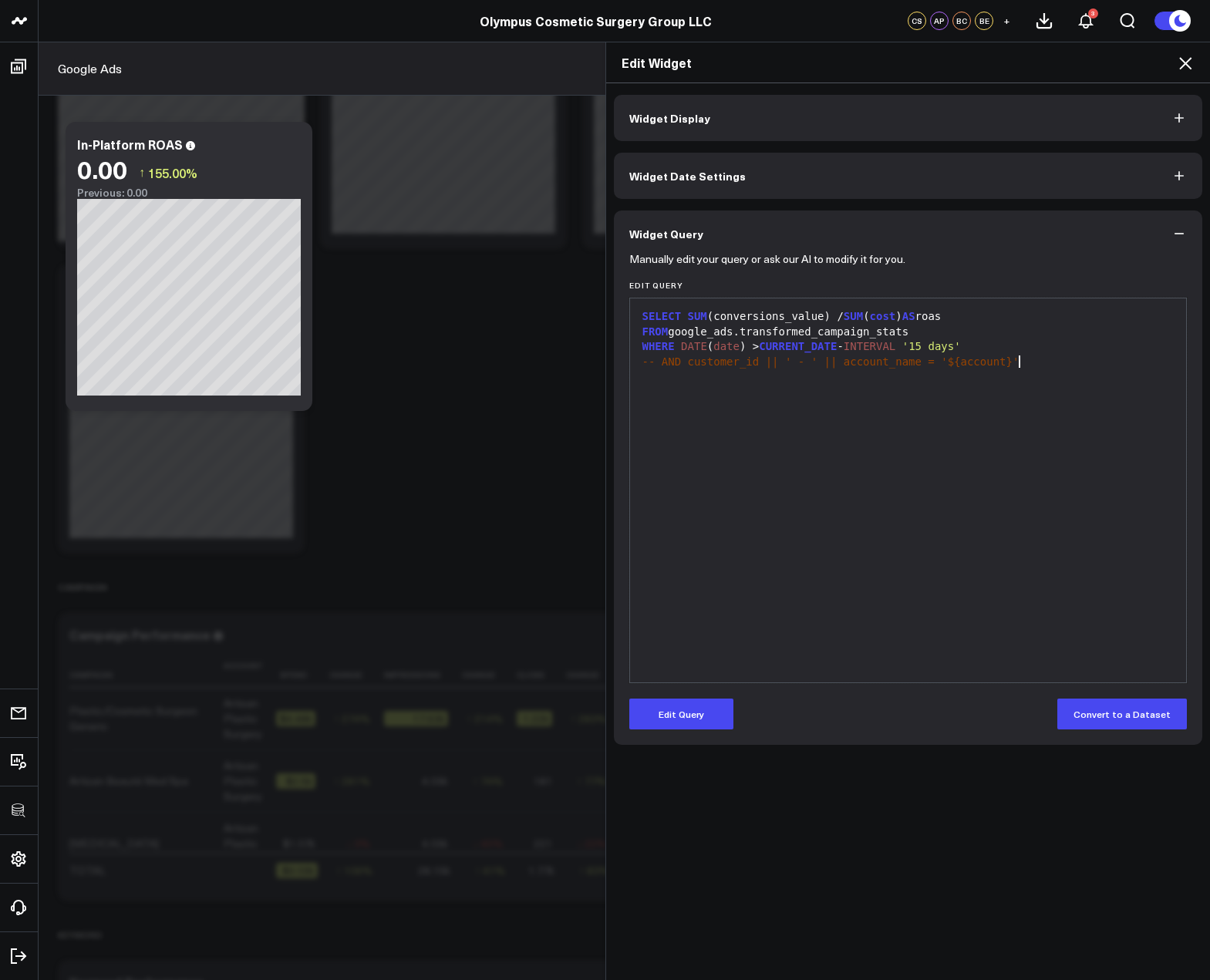
click at [849, 519] on div "SELECT SUM (conversions_value) / SUM ( cost ) AS roas FROM google_ads.transform…" at bounding box center [907, 490] width 541 height 368
click at [719, 718] on button "Edit Query" at bounding box center [681, 713] width 105 height 31
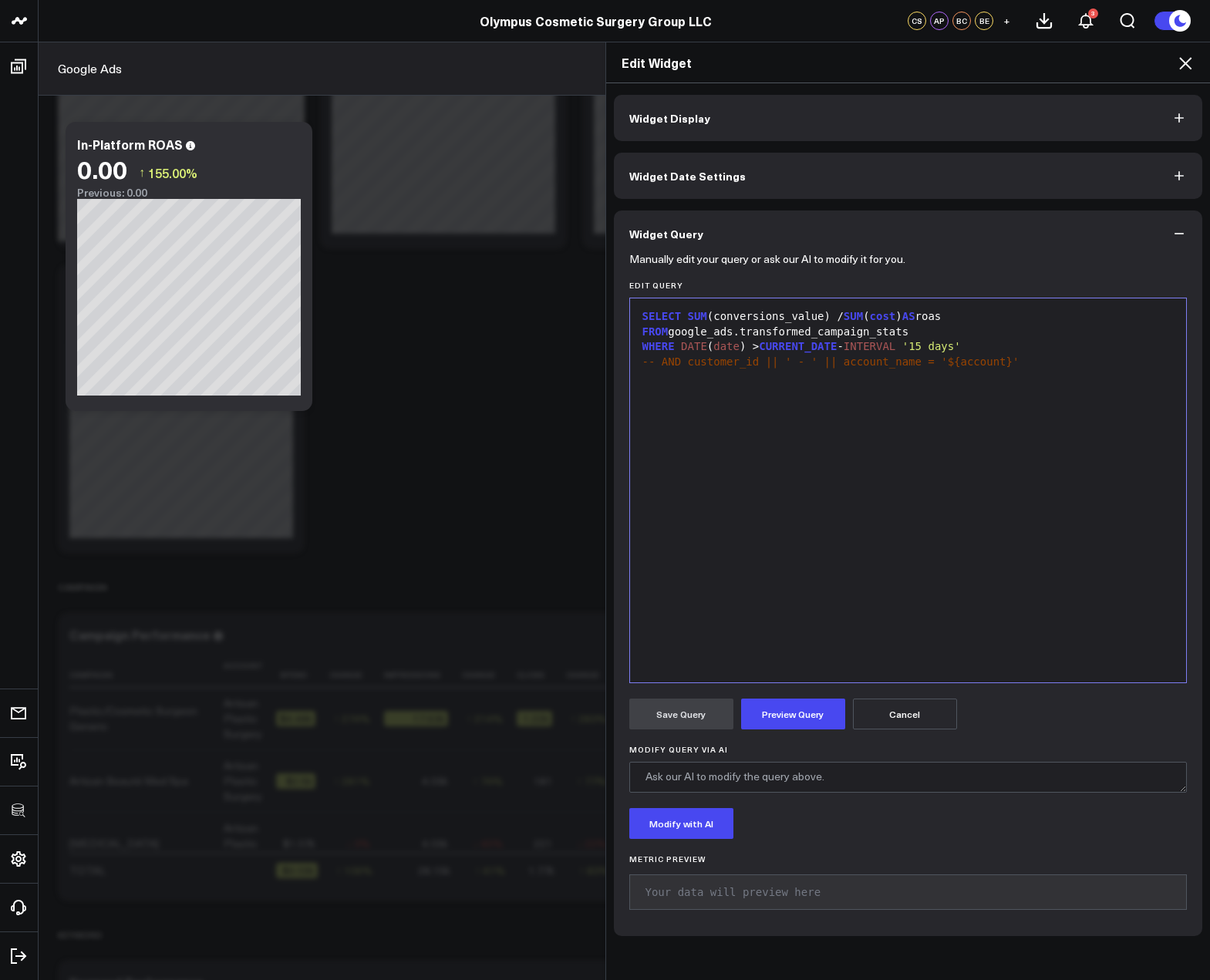
click at [843, 546] on div "SELECT SUM (conversions_value) / SUM ( cost ) AS roas FROM google_ads.transform…" at bounding box center [907, 490] width 541 height 368
click at [1180, 67] on icon at bounding box center [1185, 63] width 12 height 12
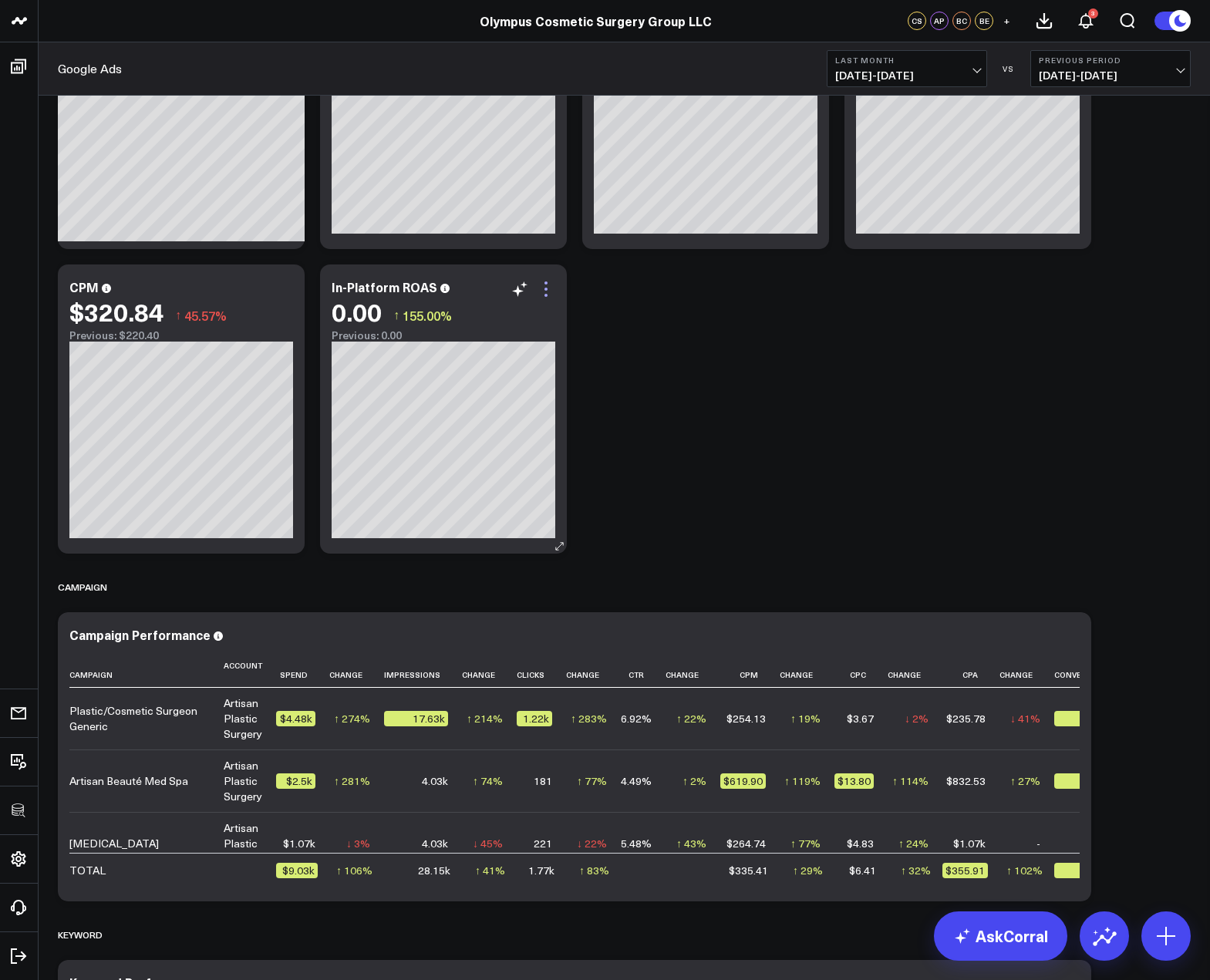
click at [546, 289] on icon at bounding box center [546, 289] width 3 height 3
click at [0, 0] on link "View Query Admin" at bounding box center [0, 0] width 0 height 0
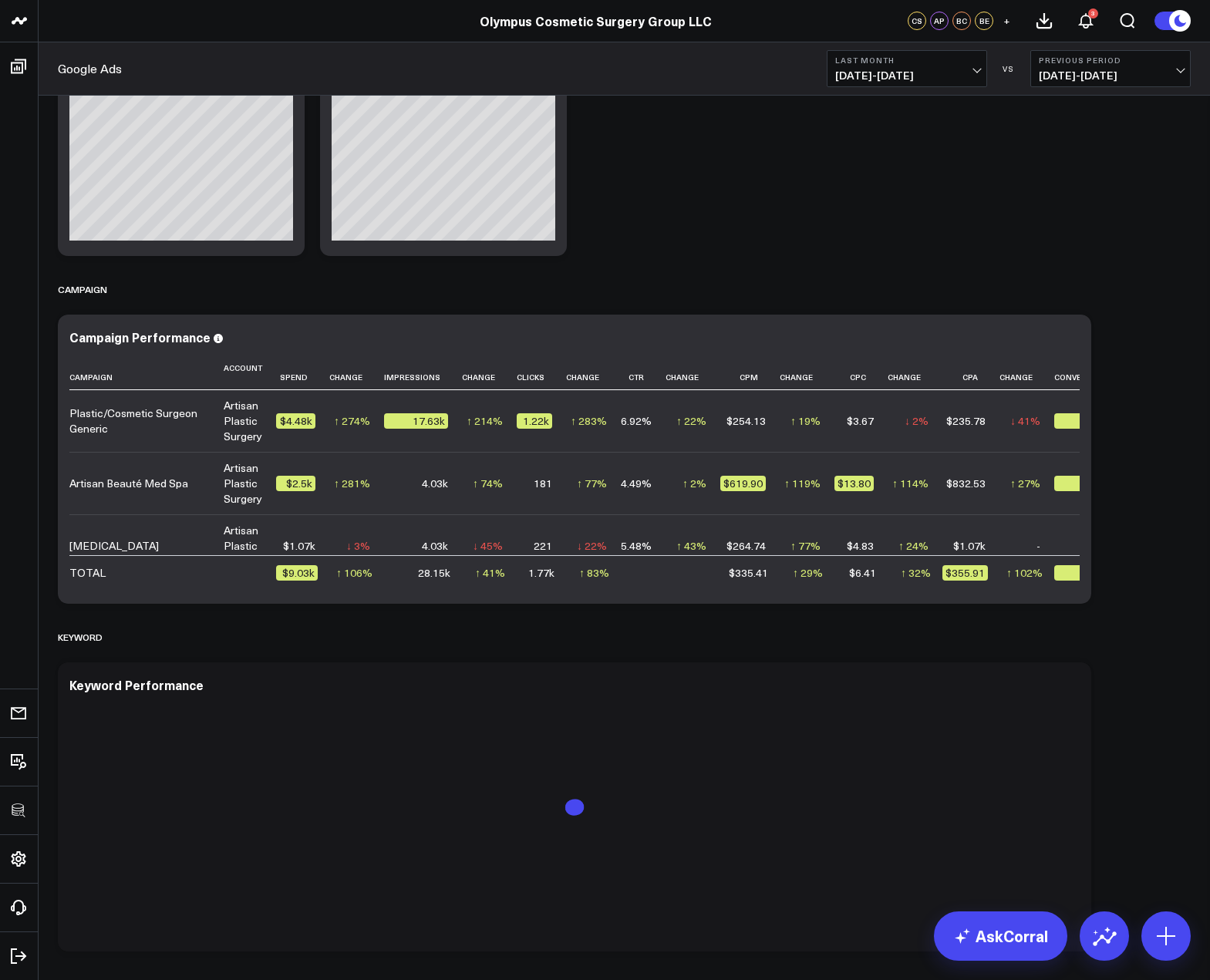
scroll to position [2152, 0]
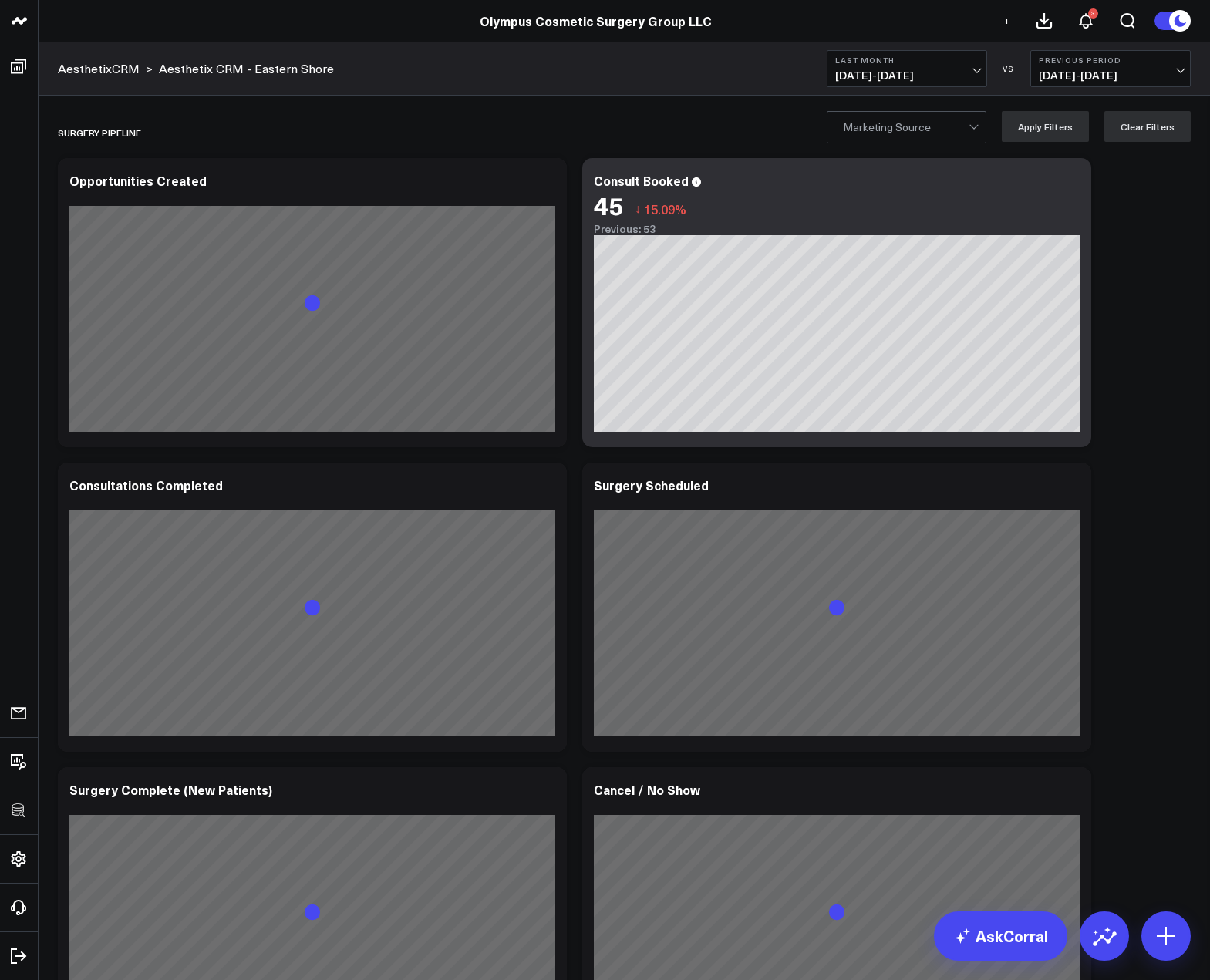
click at [1006, 24] on span "+" at bounding box center [1006, 20] width 7 height 11
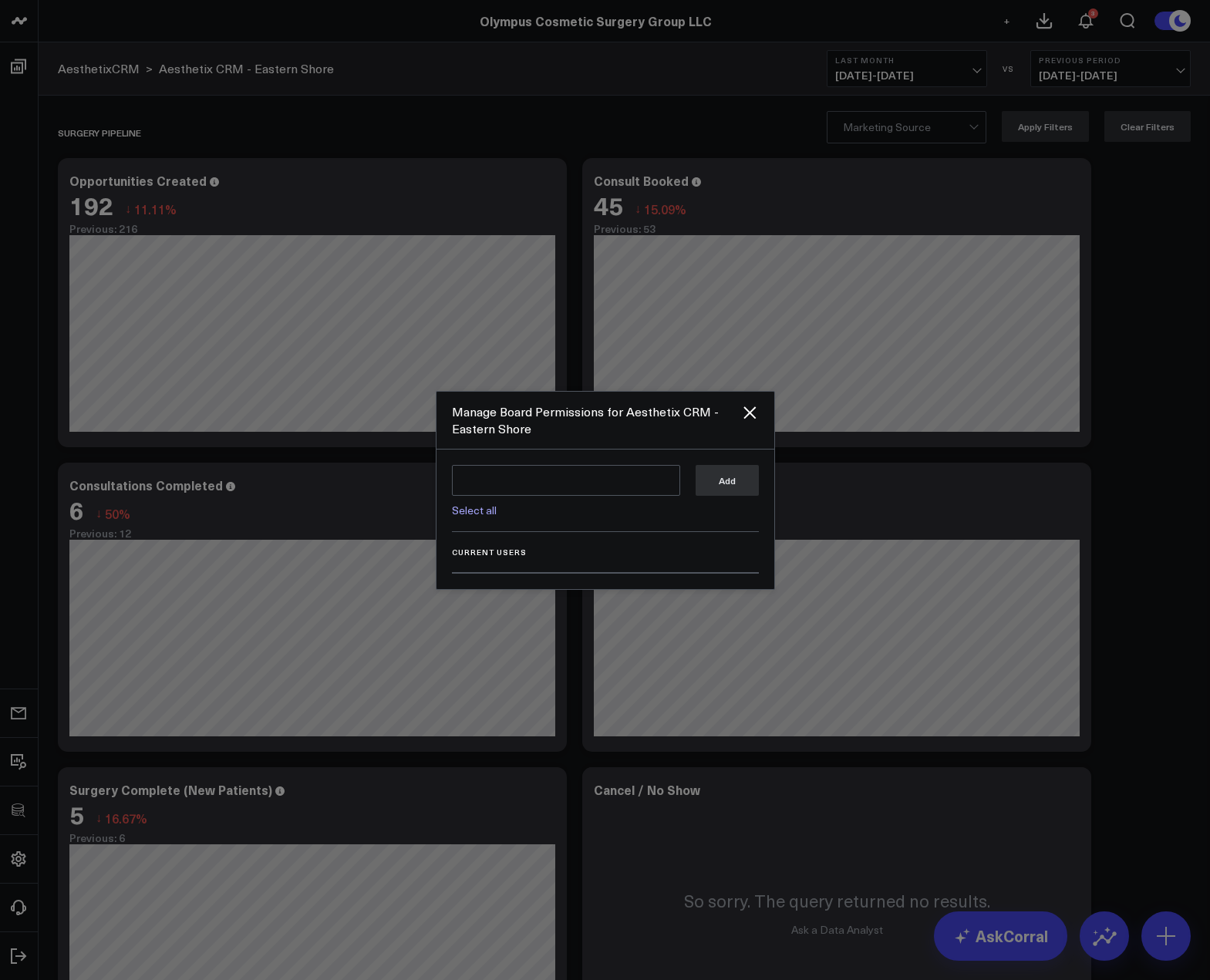
click at [493, 507] on link "Select all" at bounding box center [474, 510] width 45 height 15
type textarea "@Corral Support @[PERSON_NAME] @[PERSON_NAME] @[PERSON_NAME]"
click at [709, 480] on button "Add" at bounding box center [726, 479] width 63 height 31
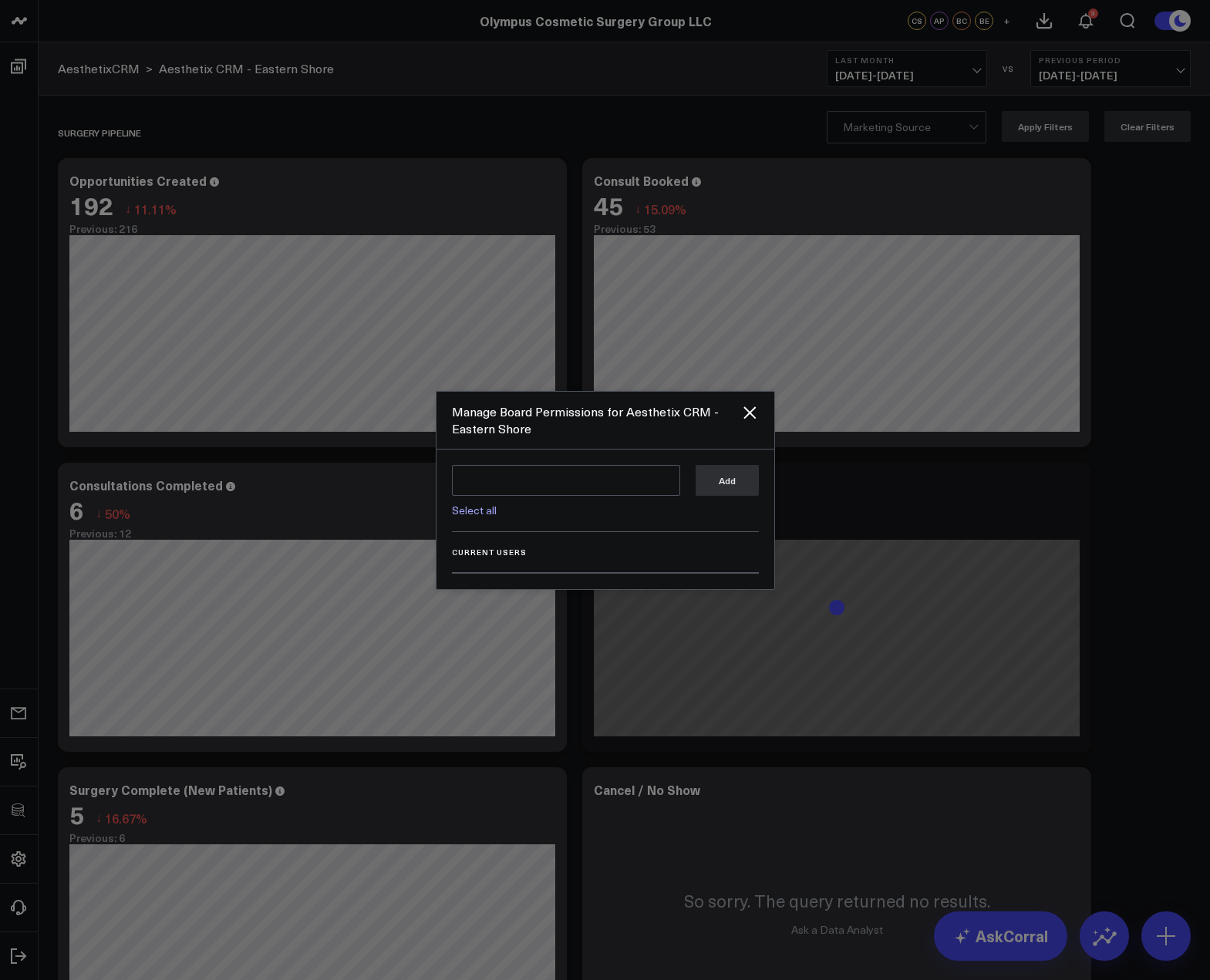
click at [752, 548] on div "Current Users" at bounding box center [605, 561] width 307 height 26
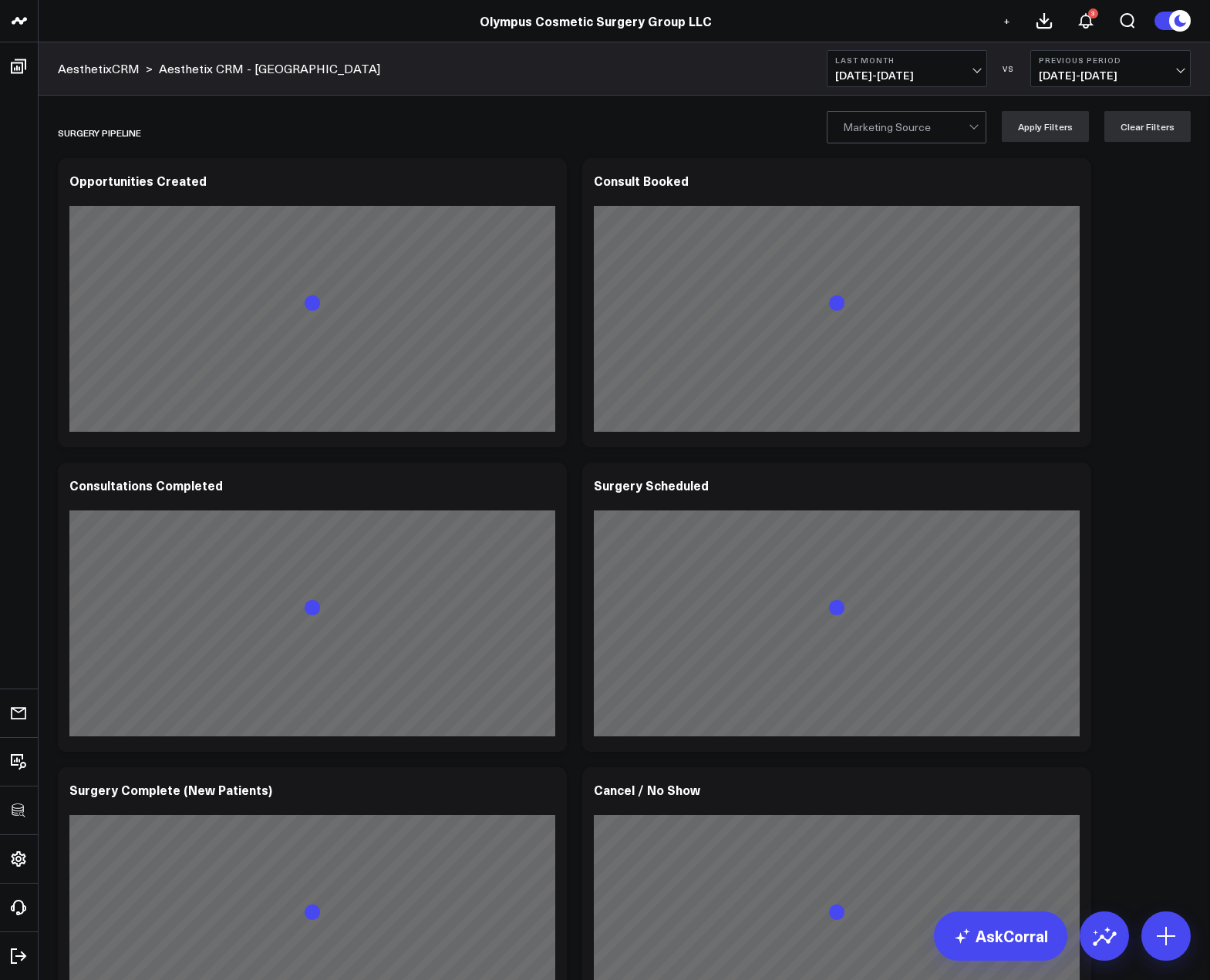
click at [993, 16] on div "+" at bounding box center [1004, 21] width 22 height 19
click at [1016, 25] on div "+ 3" at bounding box center [1071, 21] width 155 height 42
click at [1010, 23] on button "+" at bounding box center [1006, 21] width 19 height 19
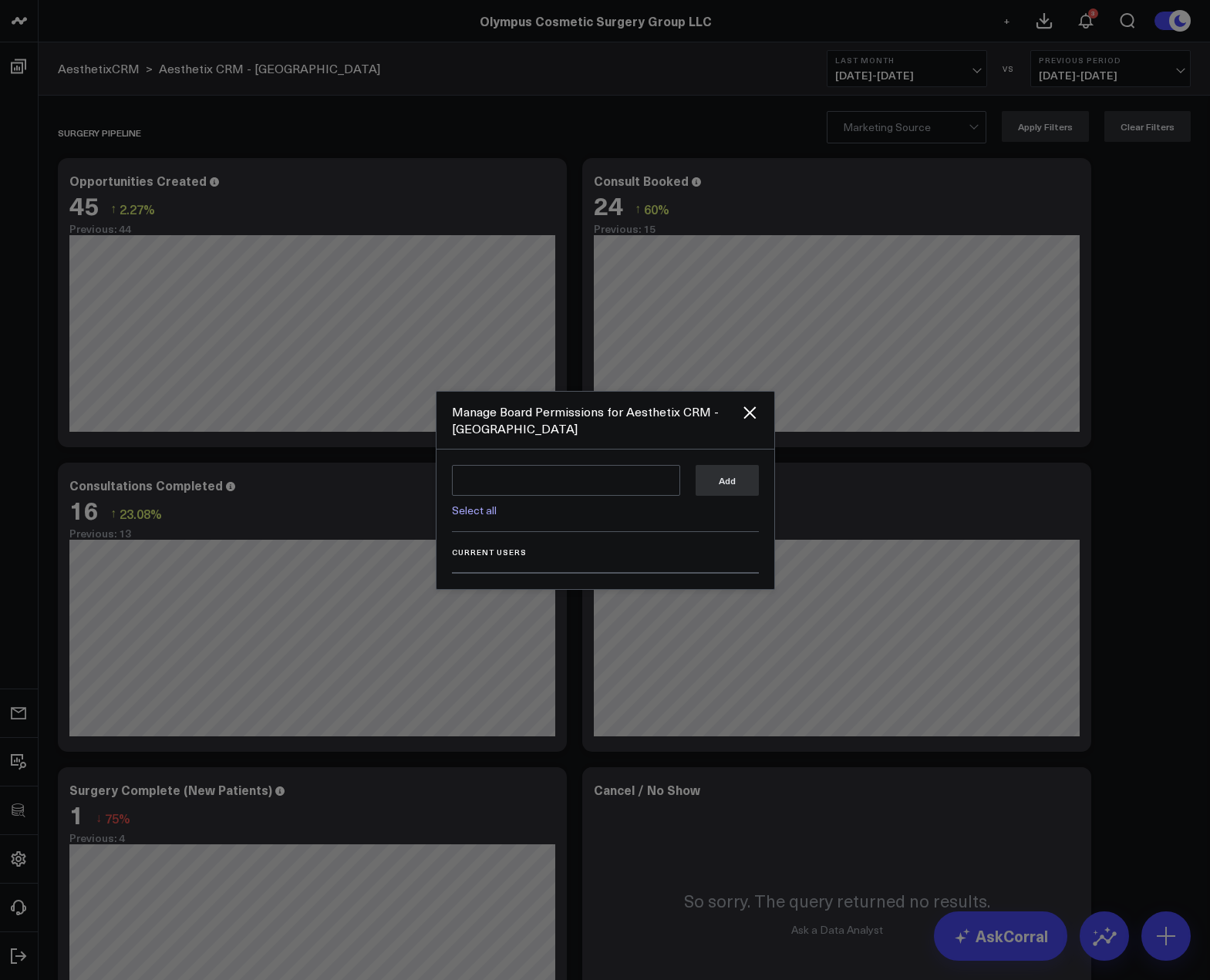
click at [487, 514] on link "Select all" at bounding box center [474, 510] width 45 height 15
type textarea "@Corral Support @Andrew Peterson @Ben Cook @Bryce Ell"
click at [709, 483] on button "Add" at bounding box center [726, 479] width 63 height 31
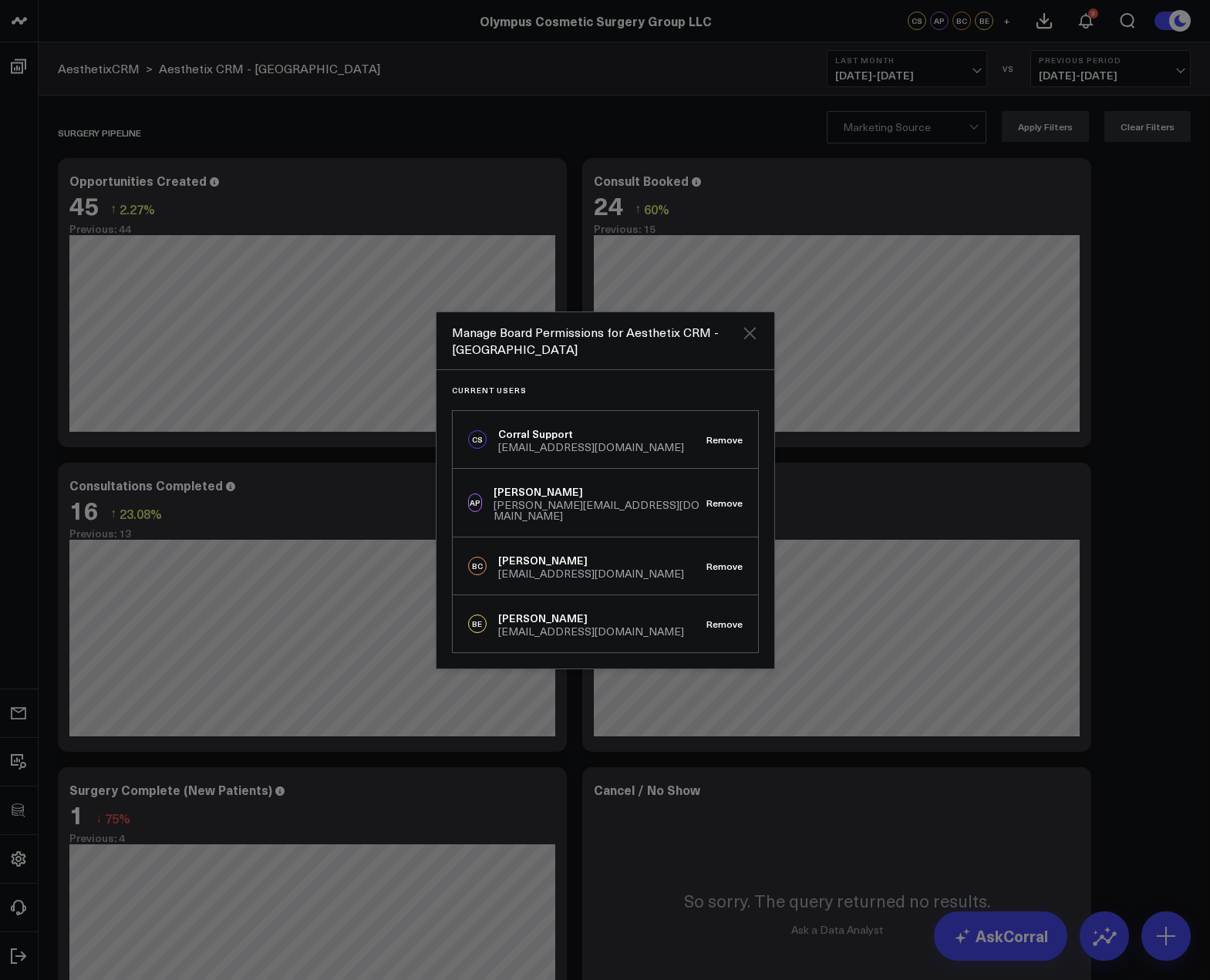
click at [750, 343] on icon "Close" at bounding box center [749, 333] width 19 height 19
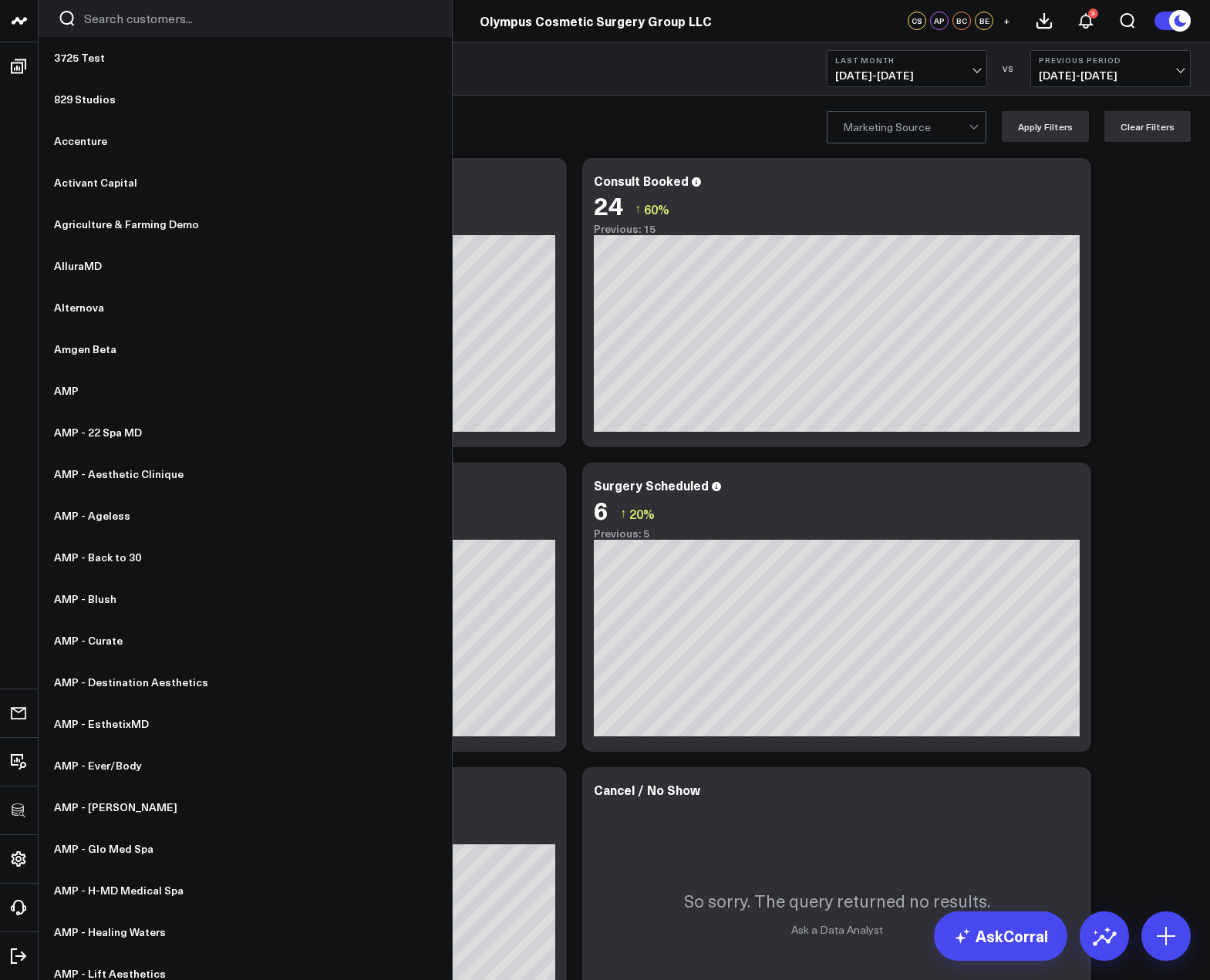
click at [149, 15] on input "Search customers input" at bounding box center [258, 18] width 349 height 17
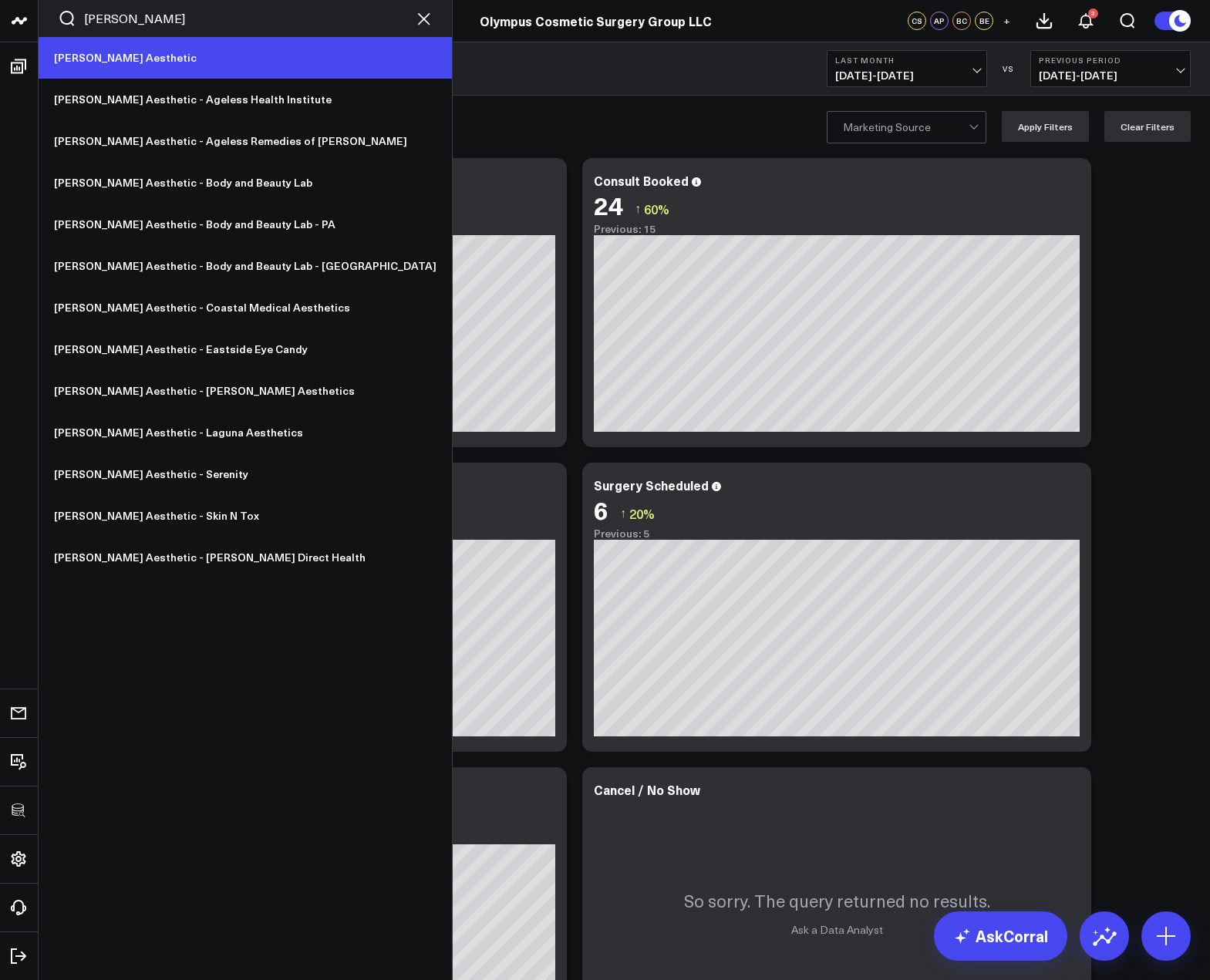
type input "annie"
click at [102, 66] on link "[PERSON_NAME] Aesthetic" at bounding box center [245, 58] width 413 height 42
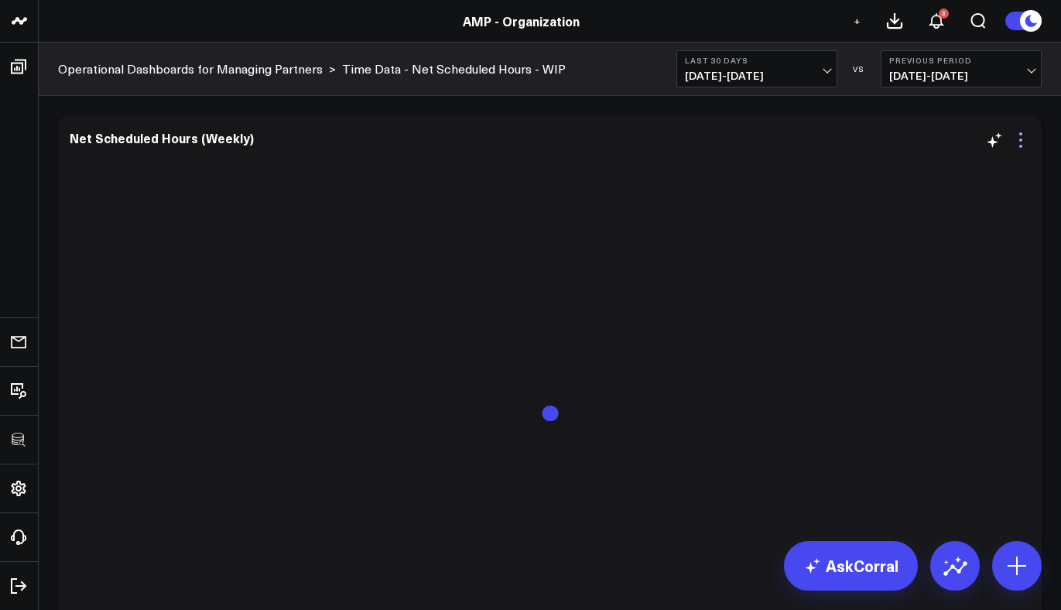
click at [1024, 143] on icon at bounding box center [1021, 140] width 19 height 19
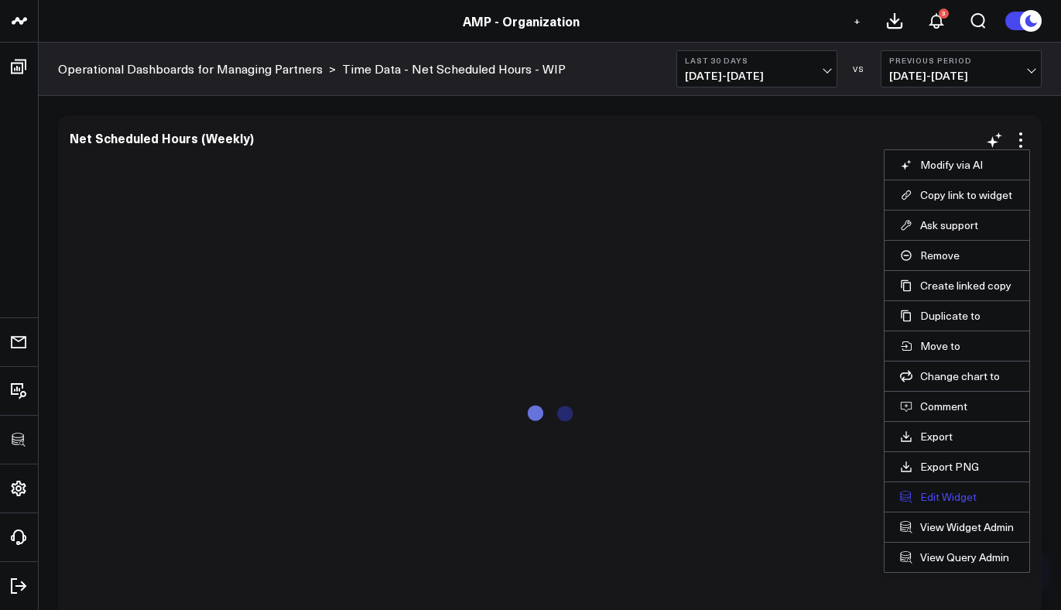
click at [935, 492] on button "Edit Widget" at bounding box center [957, 497] width 114 height 14
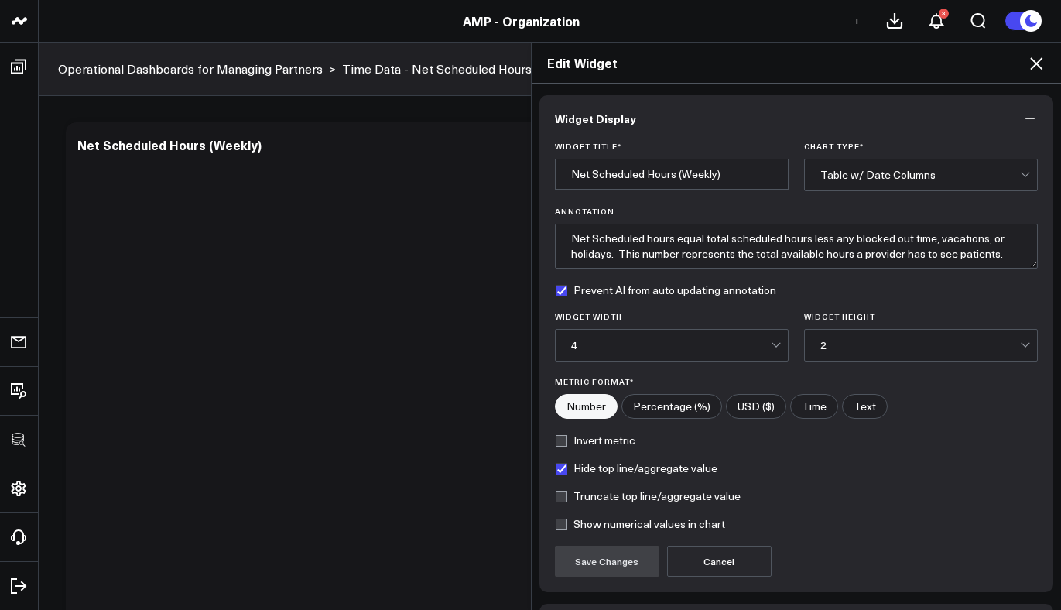
scroll to position [109, 0]
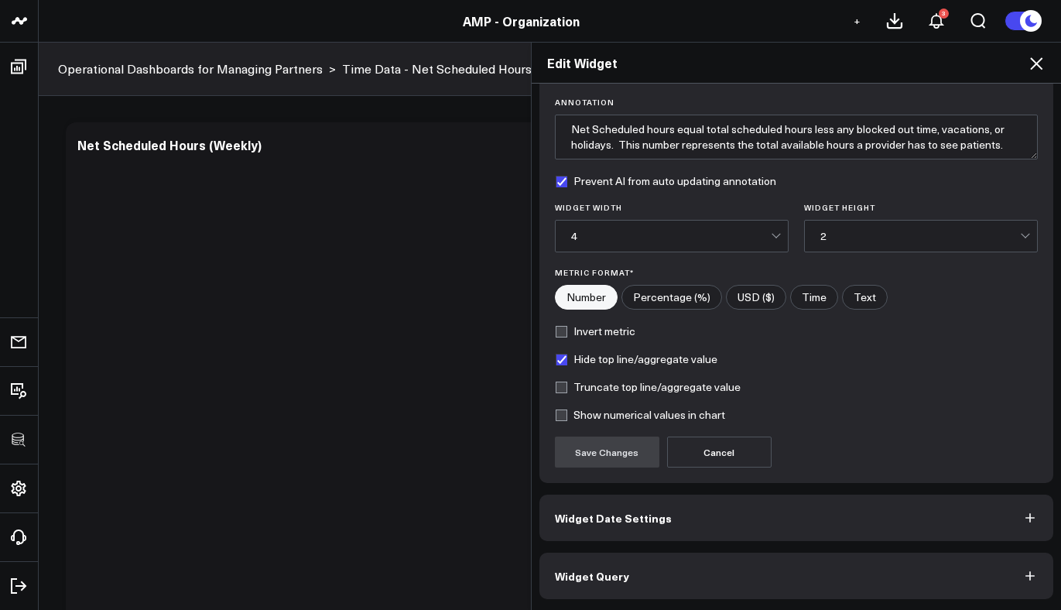
click at [695, 564] on button "Widget Query" at bounding box center [797, 576] width 515 height 46
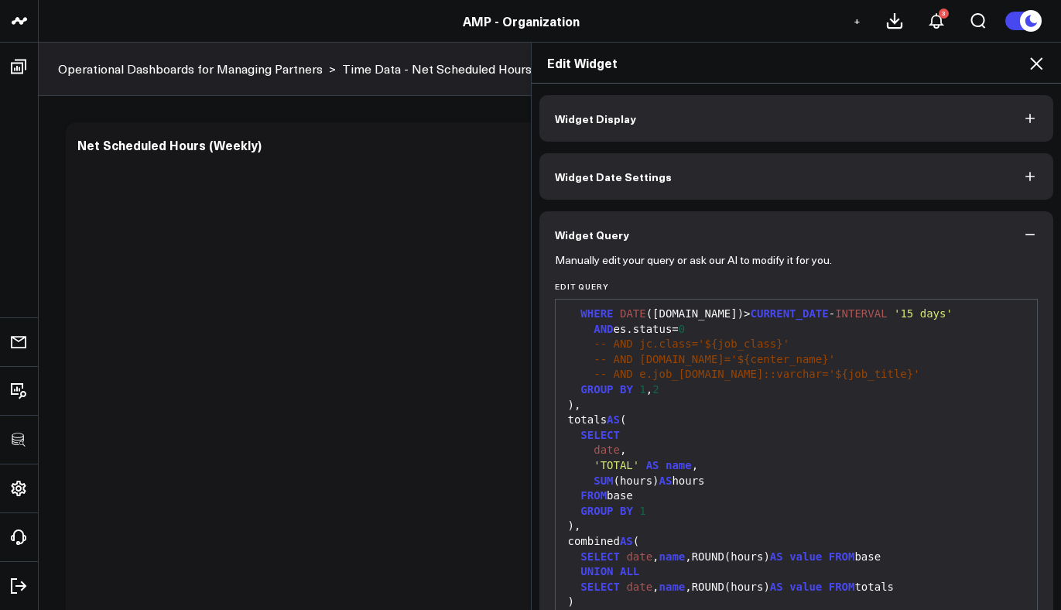
scroll to position [0, 0]
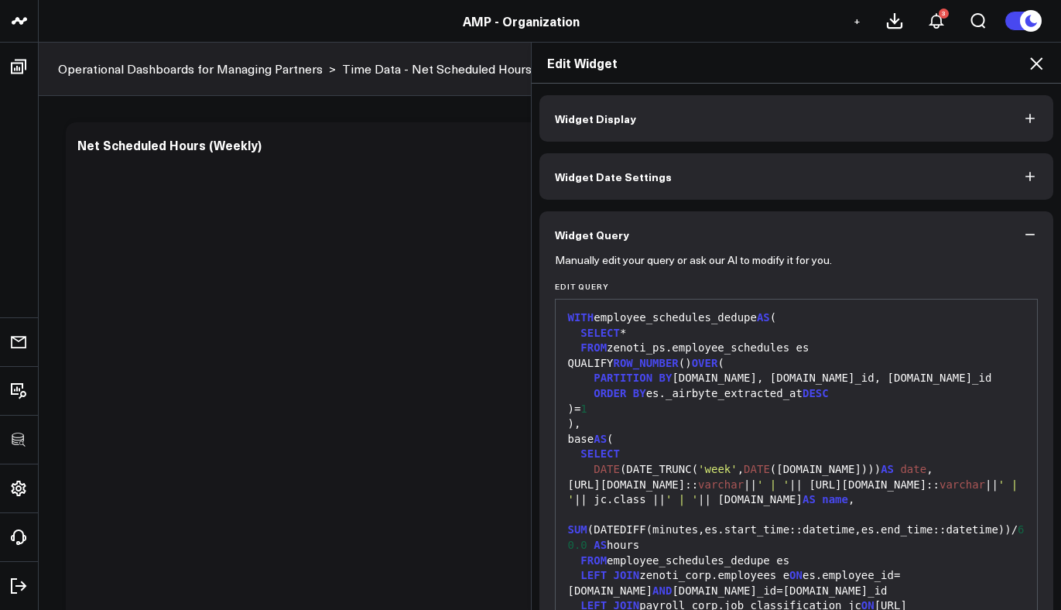
click at [1034, 68] on icon at bounding box center [1036, 63] width 19 height 19
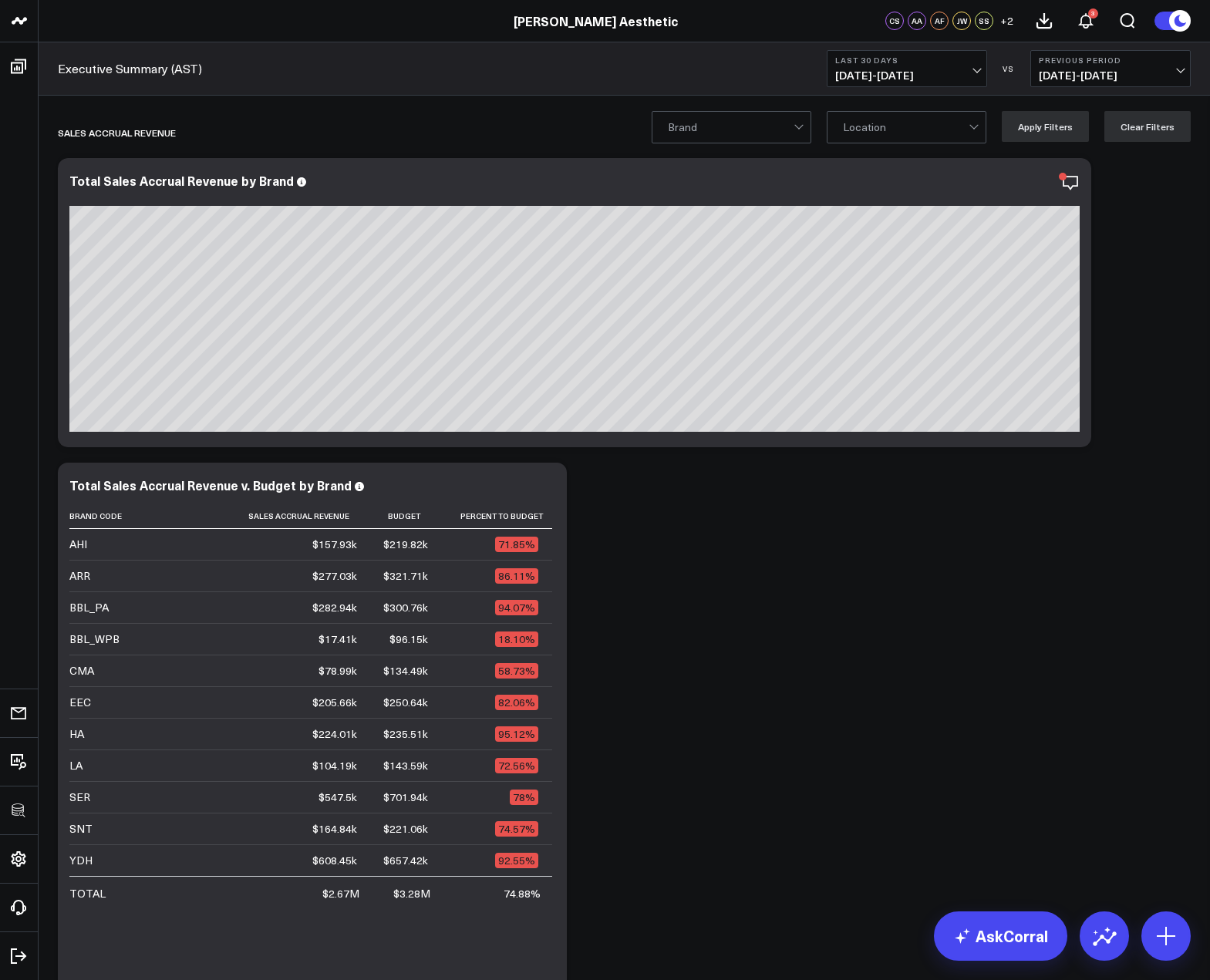
click at [1016, 176] on icon "button" at bounding box center [1017, 183] width 15 height 15
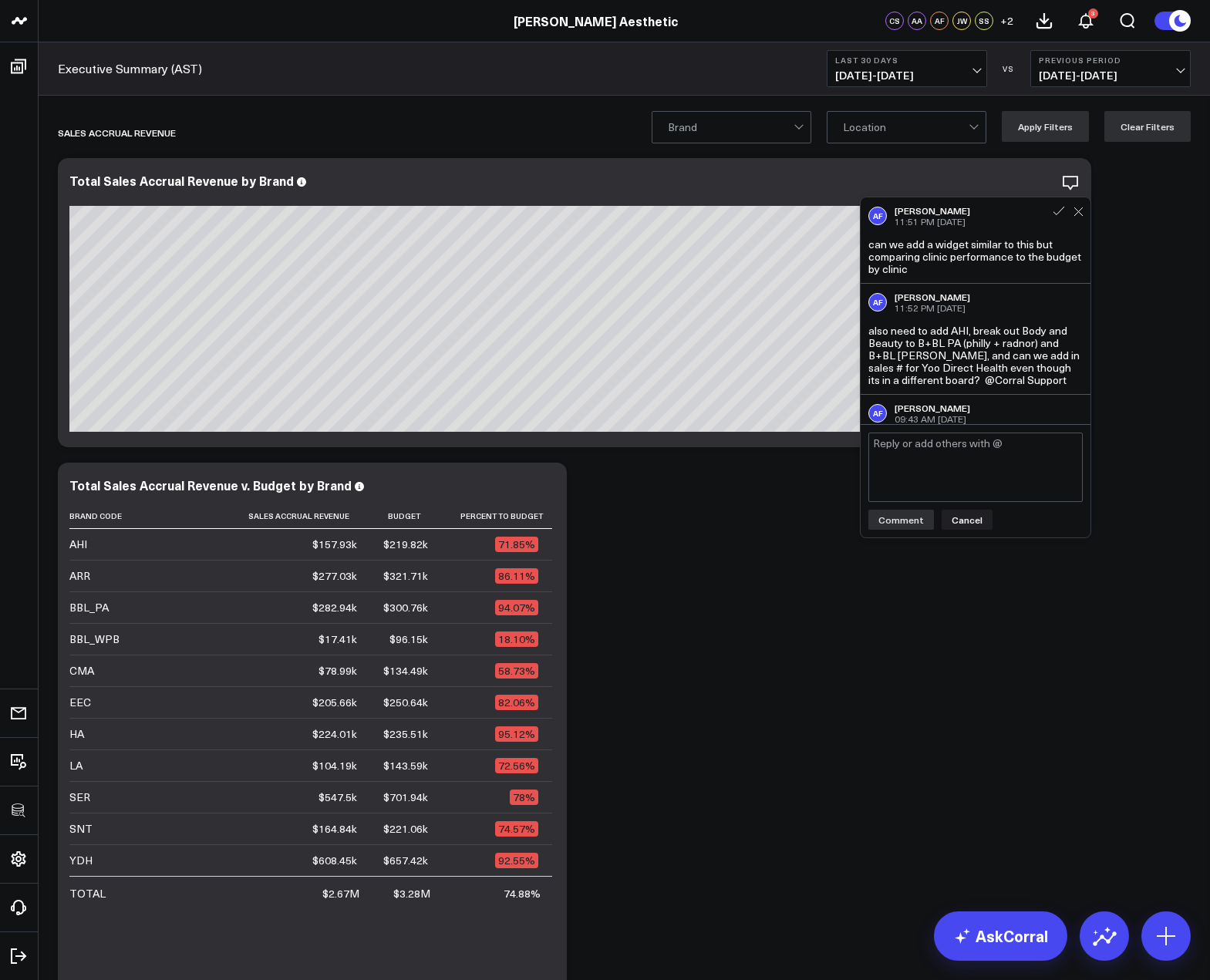
scroll to position [600, 0]
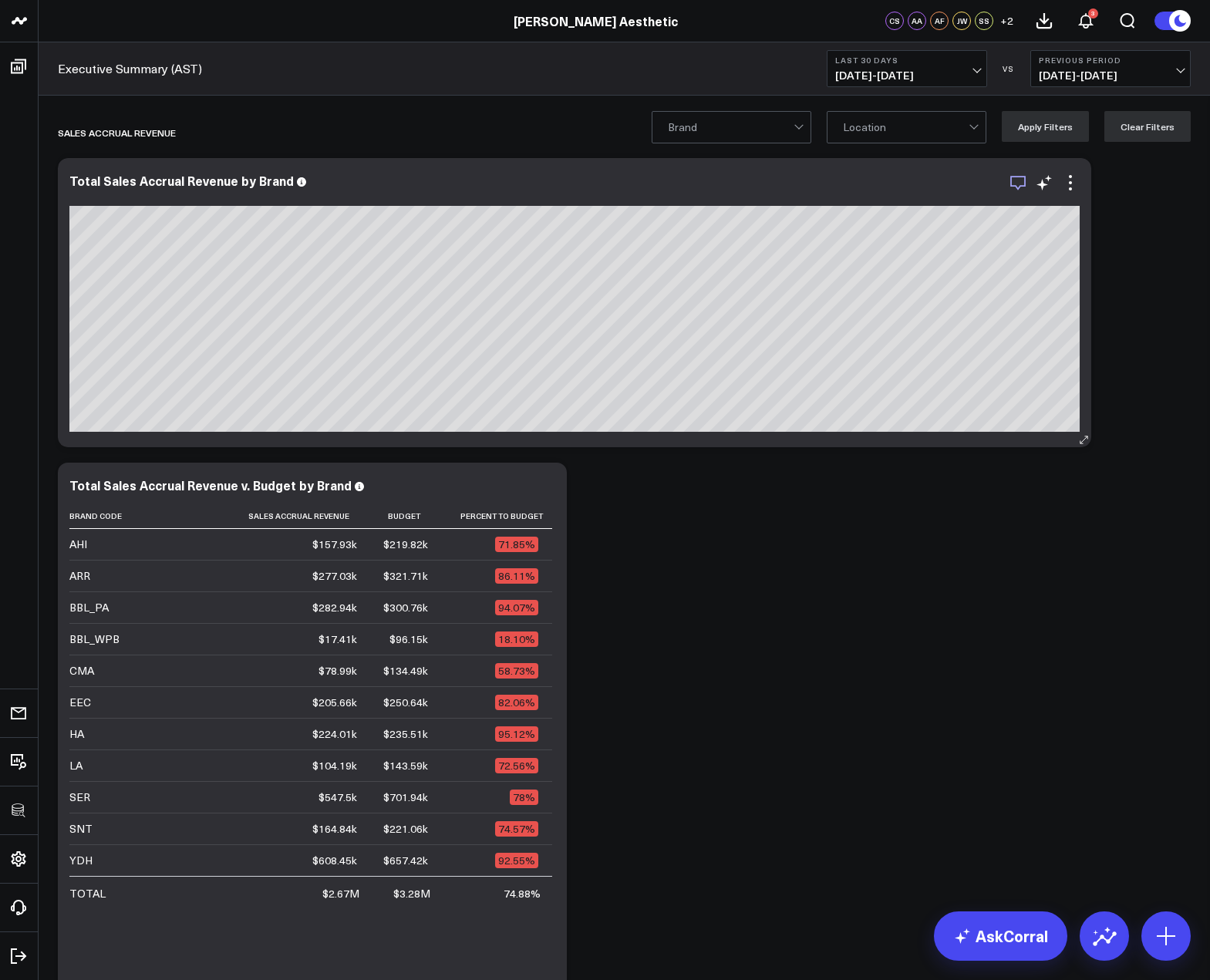
click at [1015, 183] on icon "button" at bounding box center [1018, 182] width 19 height 19
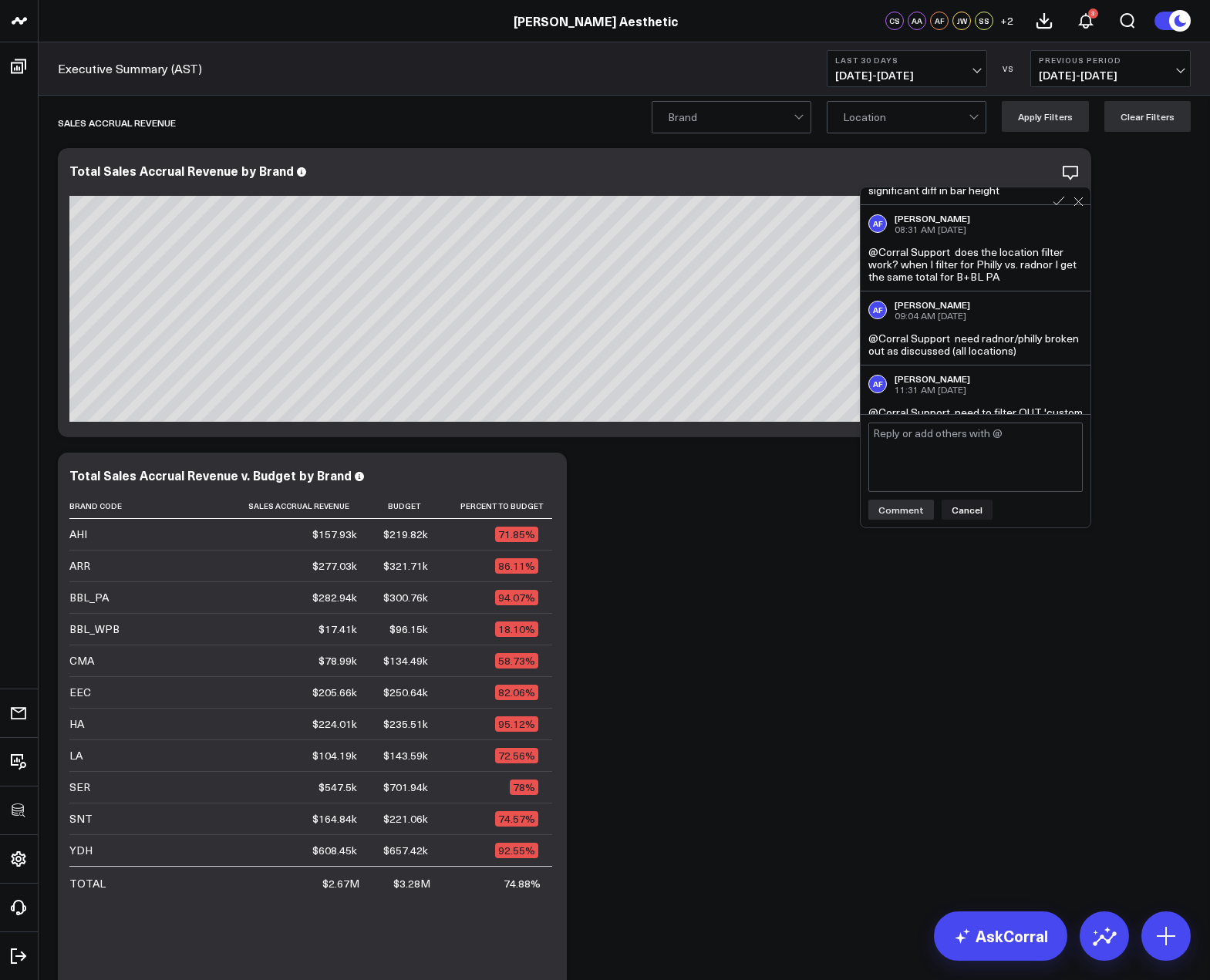
scroll to position [0, 0]
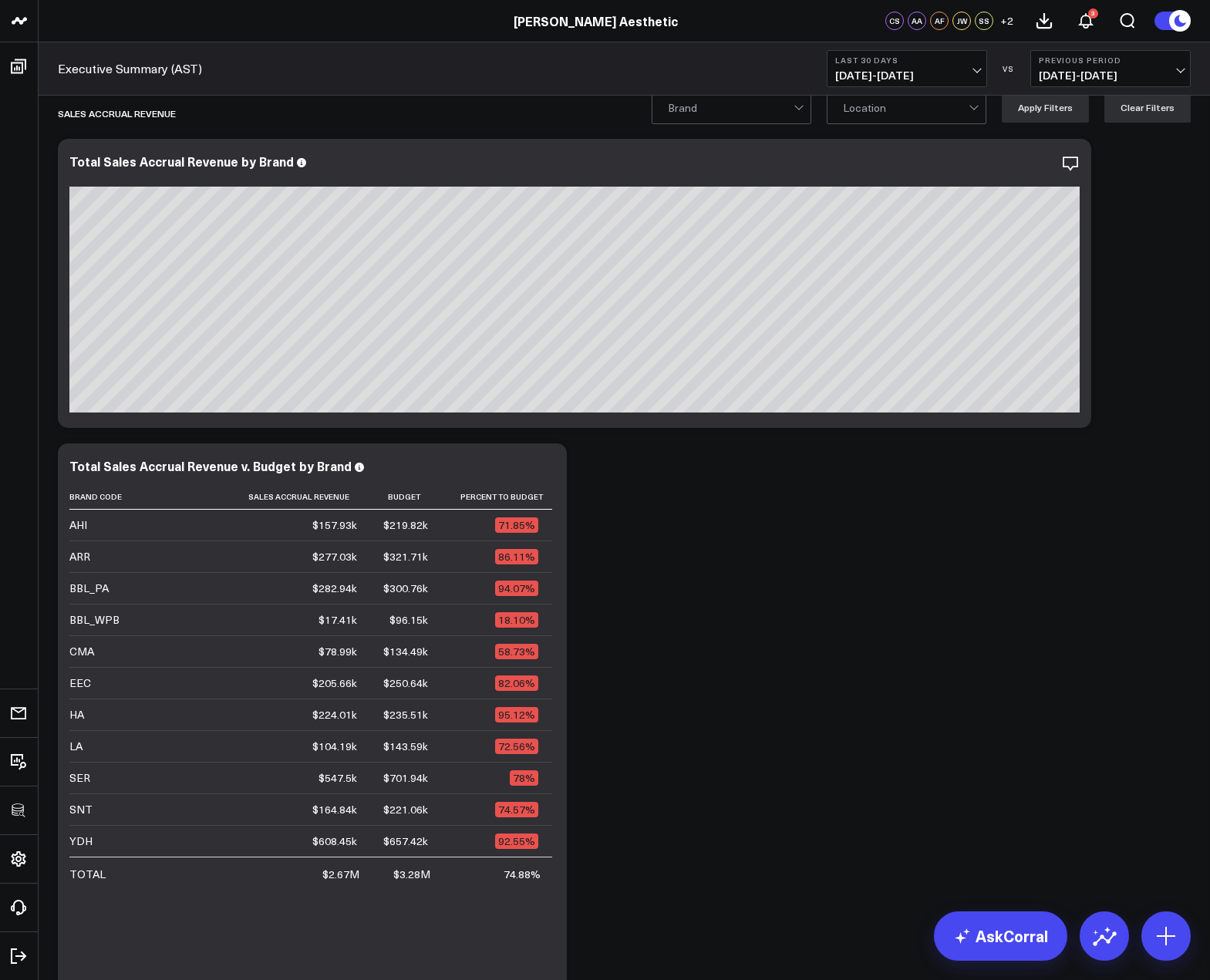
scroll to position [39, 0]
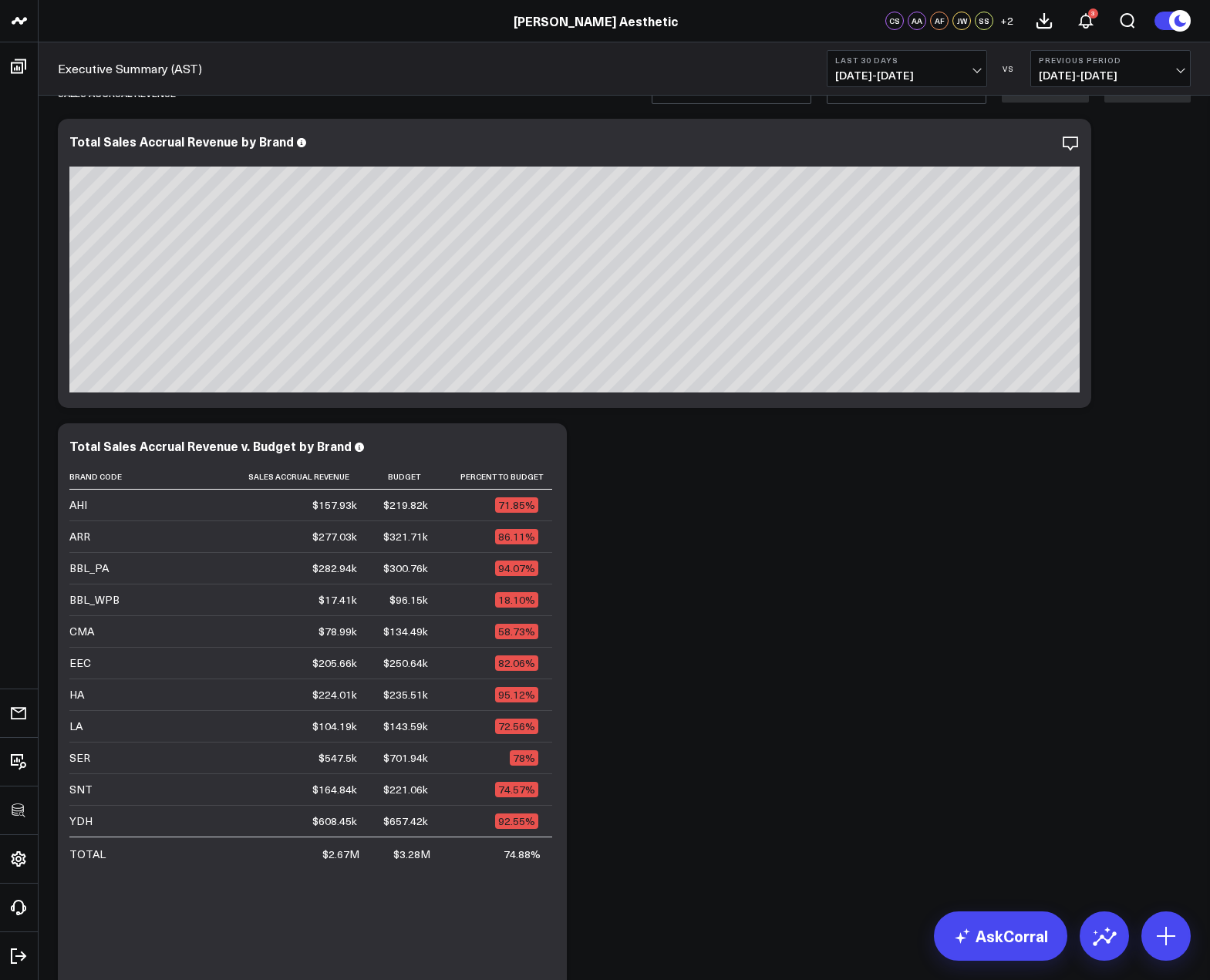
click at [909, 81] on span "[DATE] - [DATE]" at bounding box center [906, 76] width 143 height 12
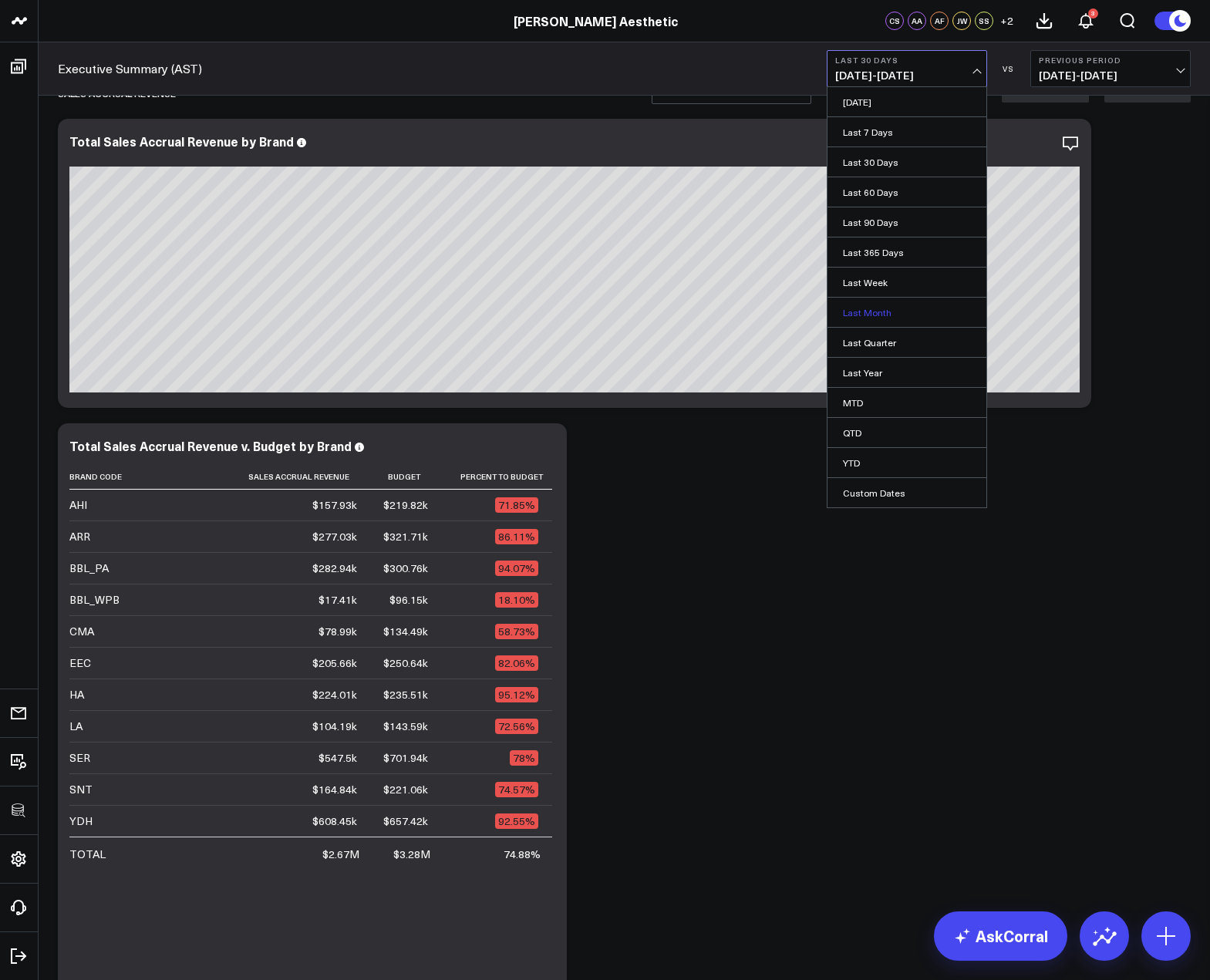
click at [882, 320] on link "Last Month" at bounding box center [906, 312] width 158 height 29
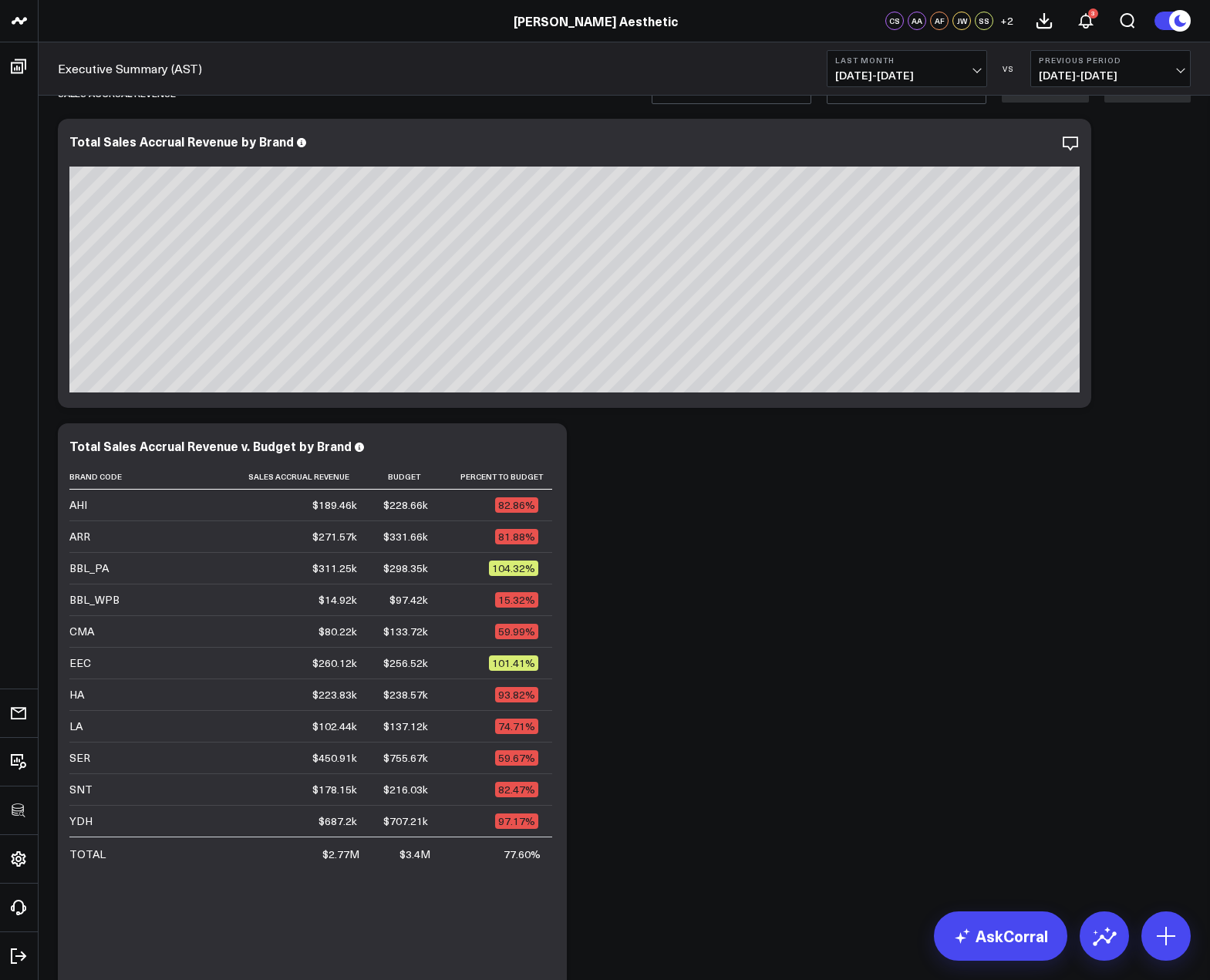
drag, startPoint x: 796, startPoint y: 681, endPoint x: 794, endPoint y: 671, distance: 10.2
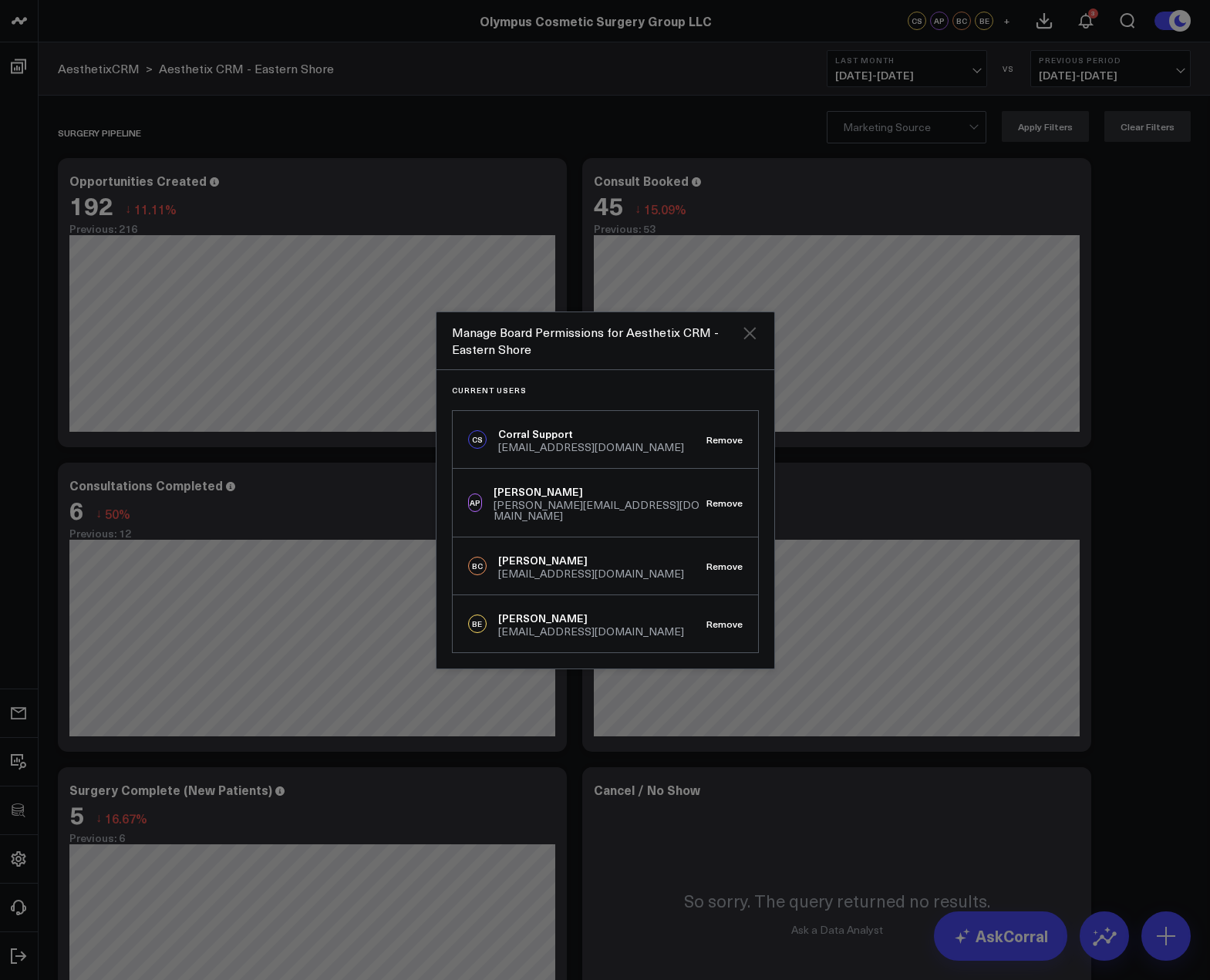
click at [747, 340] on icon "Close" at bounding box center [749, 333] width 12 height 12
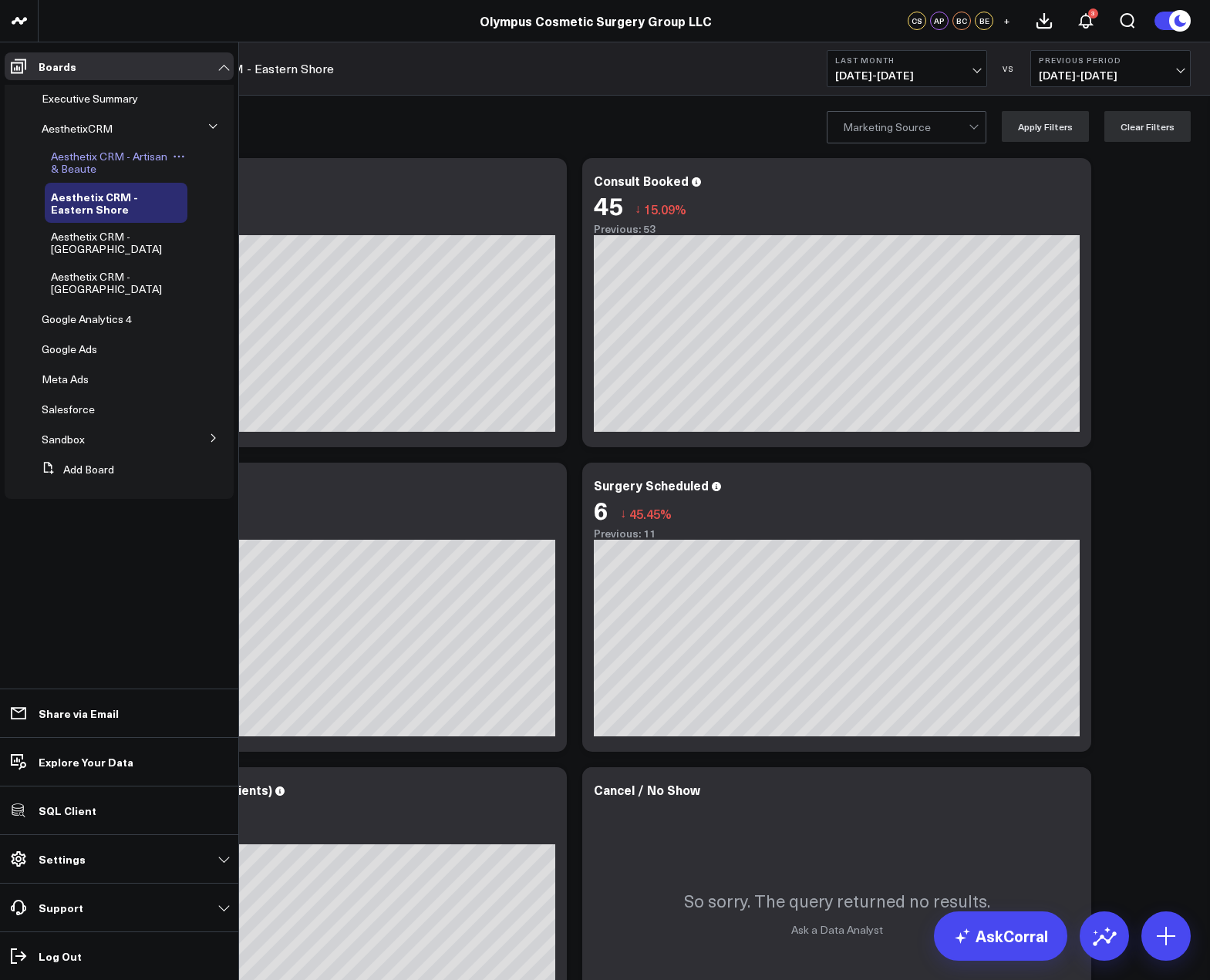
click at [105, 154] on span "Aesthetix CRM - Artisan & Beaute" at bounding box center [109, 161] width 117 height 27
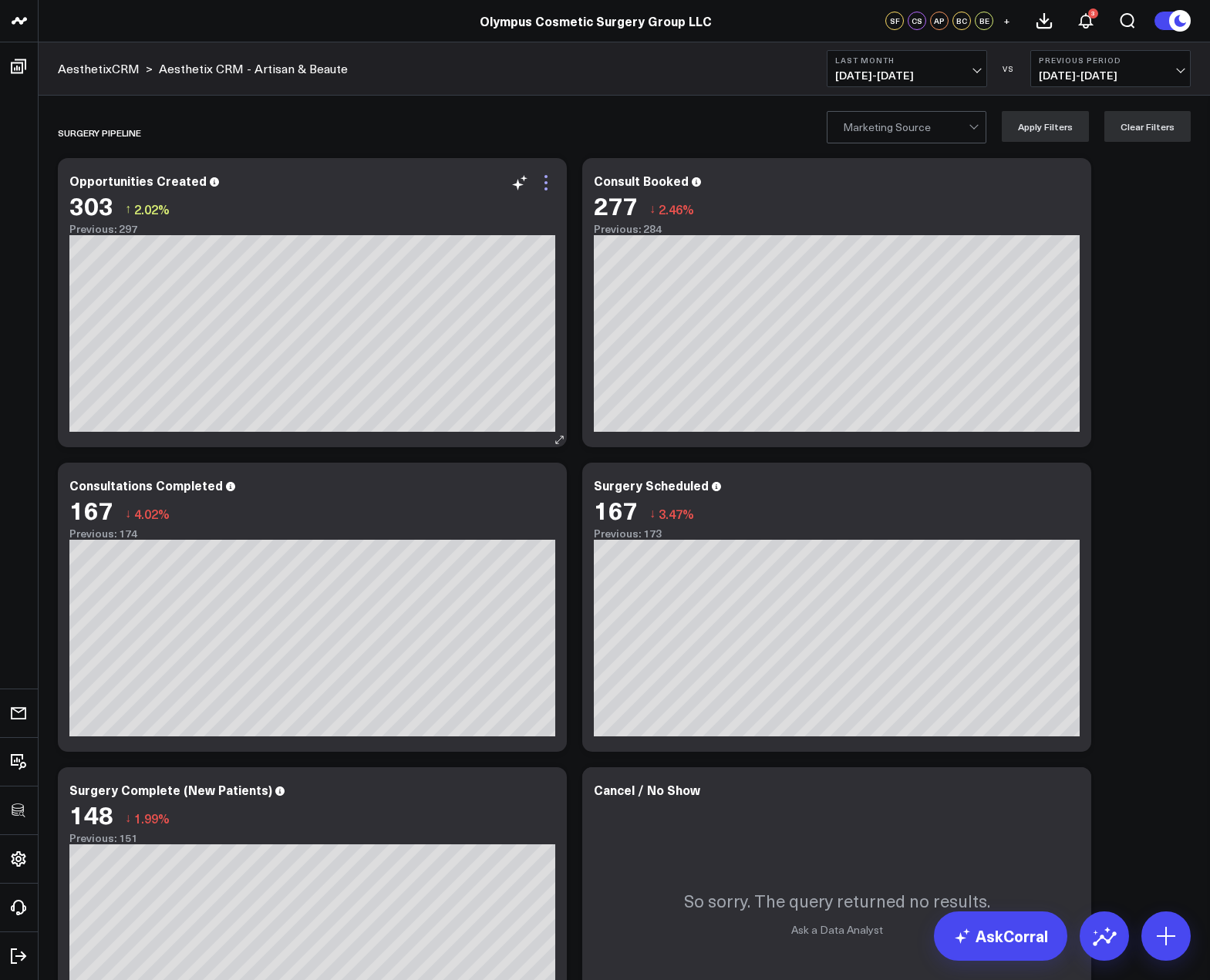
click at [554, 186] on icon at bounding box center [546, 182] width 19 height 19
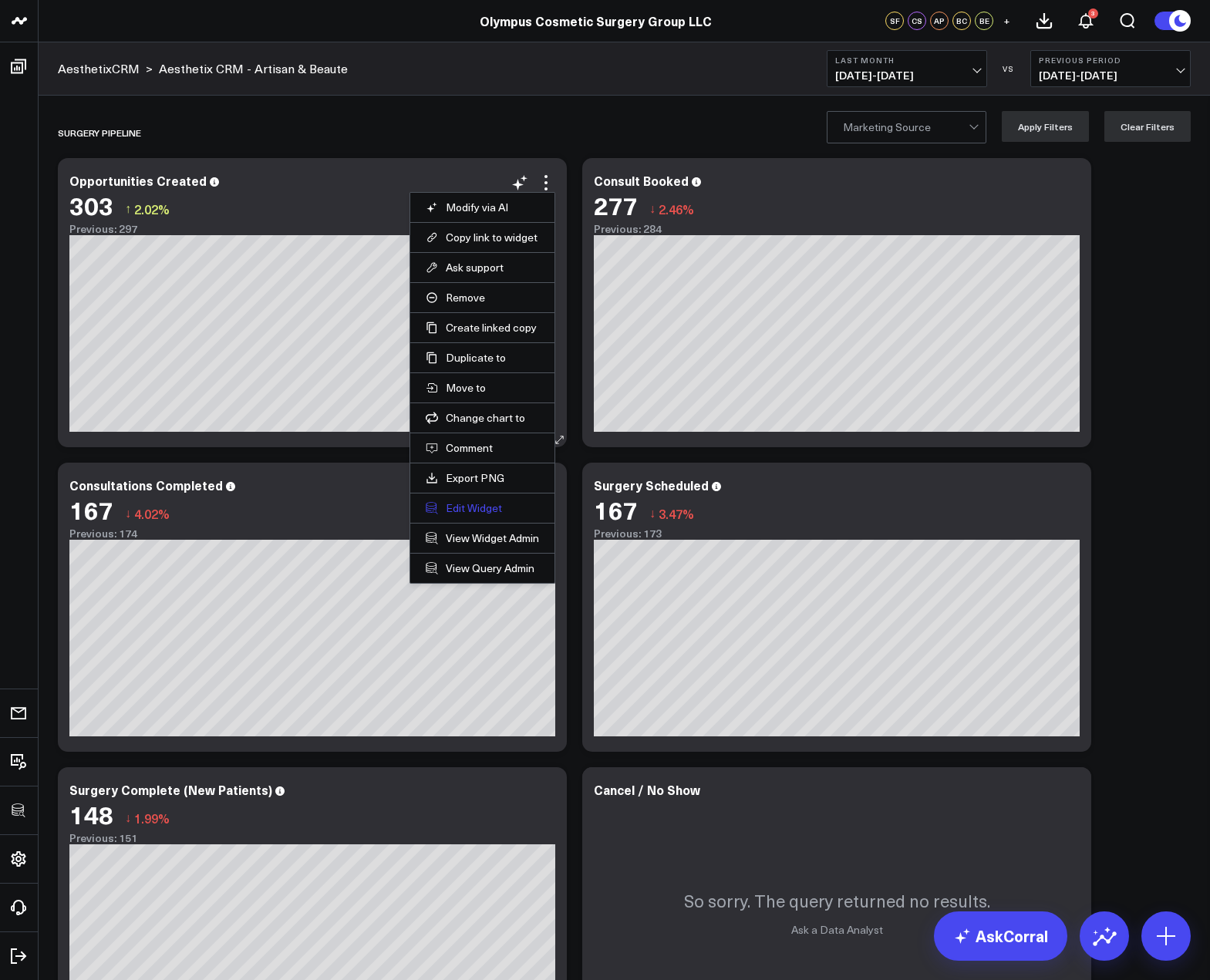
click at [482, 510] on button "Edit Widget" at bounding box center [482, 508] width 114 height 14
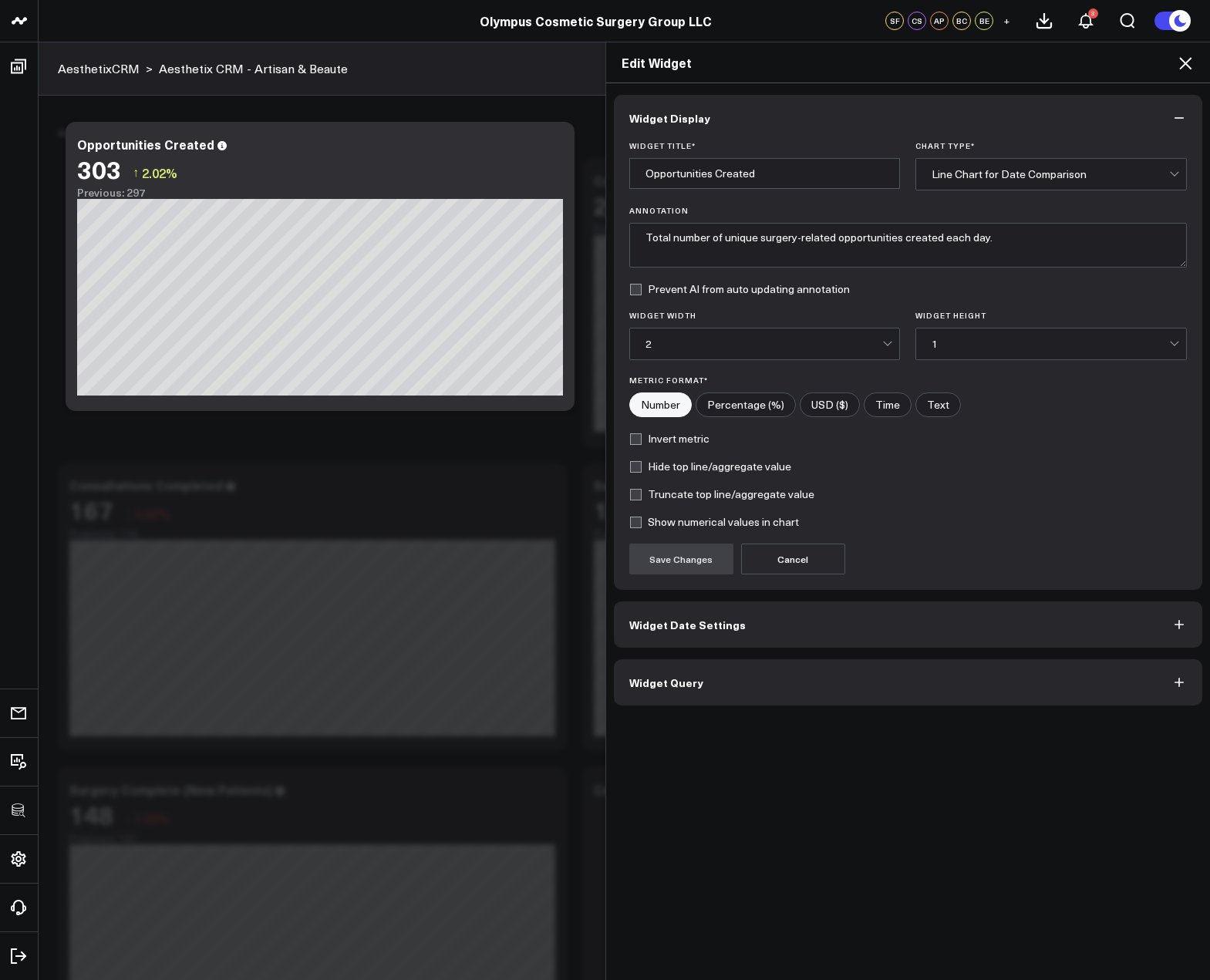
click at [709, 685] on button "Widget Query" at bounding box center [907, 682] width 589 height 46
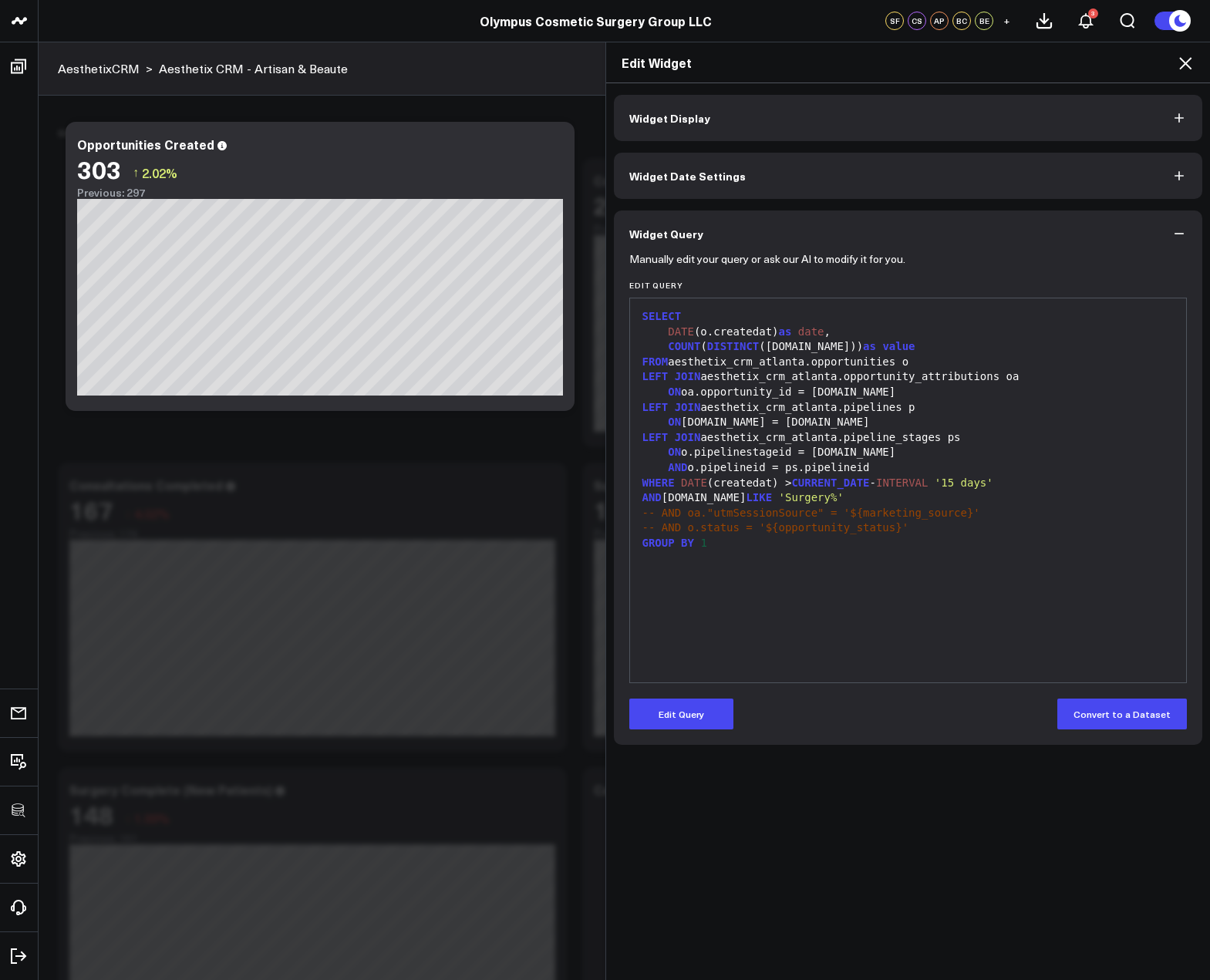
drag, startPoint x: 705, startPoint y: 715, endPoint x: 725, endPoint y: 666, distance: 52.9
click at [706, 714] on button "Edit Query" at bounding box center [681, 713] width 105 height 31
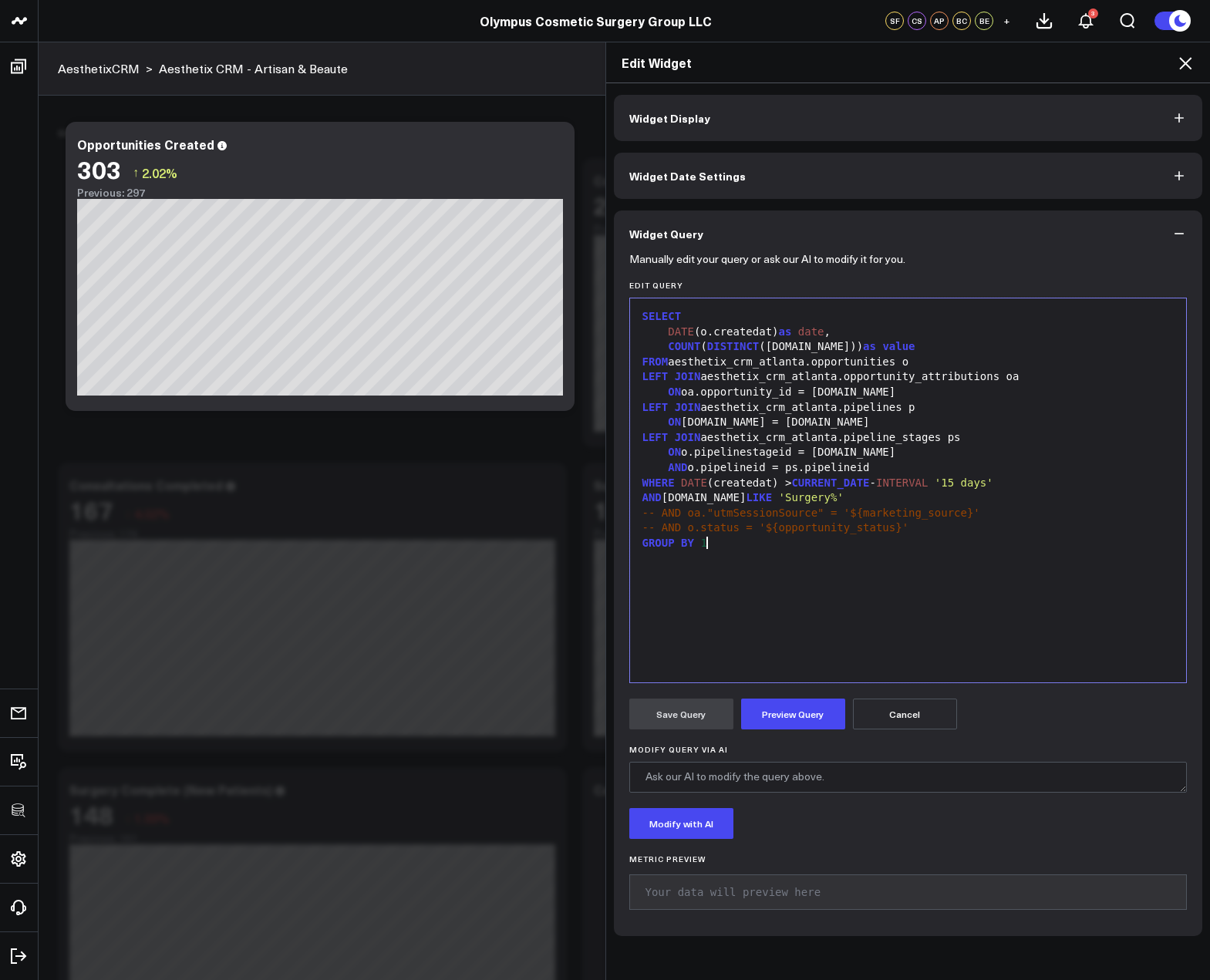
click at [746, 630] on div "SELECT DATE (o.createdat) as date , COUNT ( DISTINCT (o.id)) as value FROM aest…" at bounding box center [907, 490] width 541 height 368
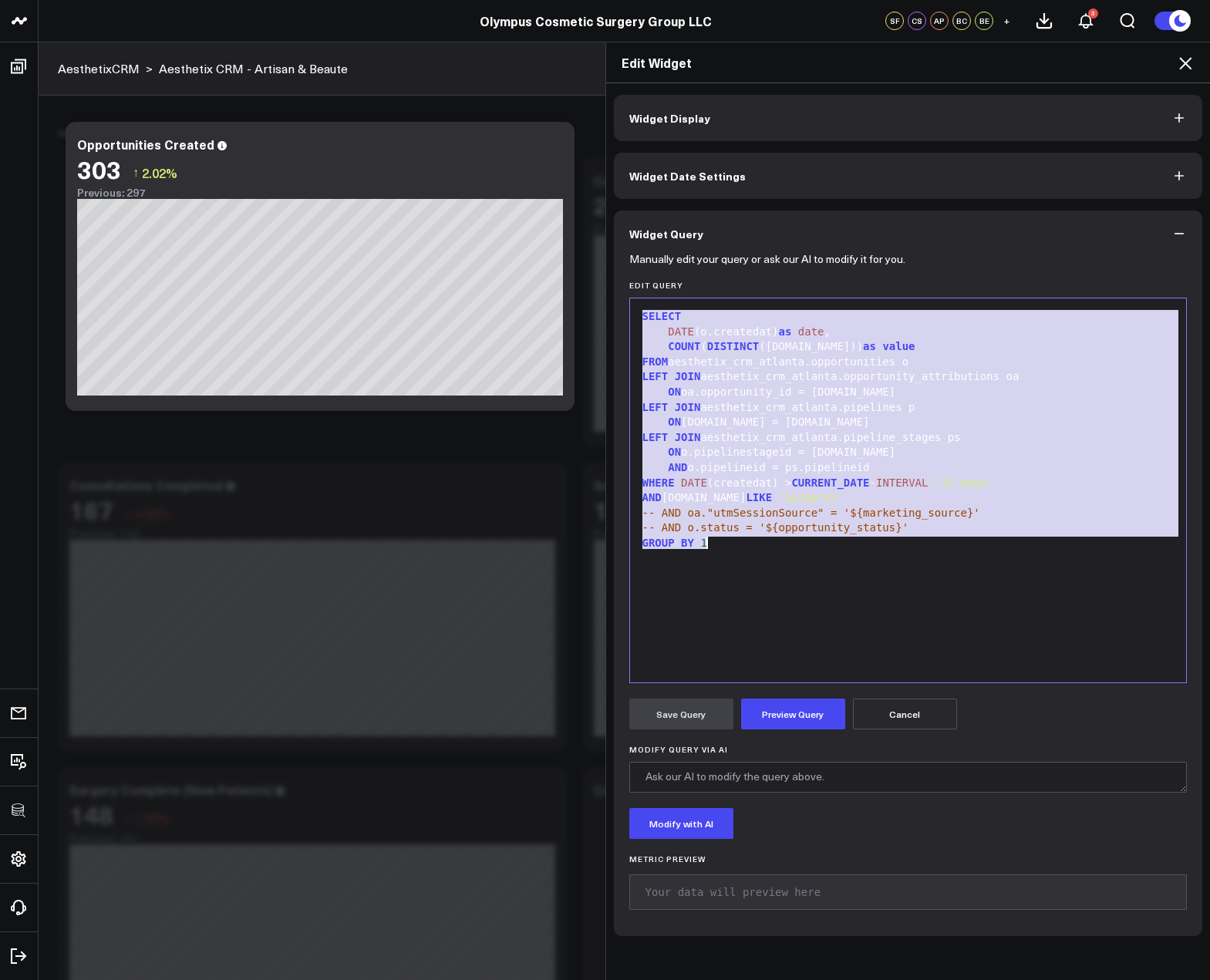
copy div "SELECT DATE (o.createdat) as date , COUNT ( DISTINCT (o.id)) as value FROM aest…"
click at [1184, 67] on icon at bounding box center [1185, 63] width 19 height 19
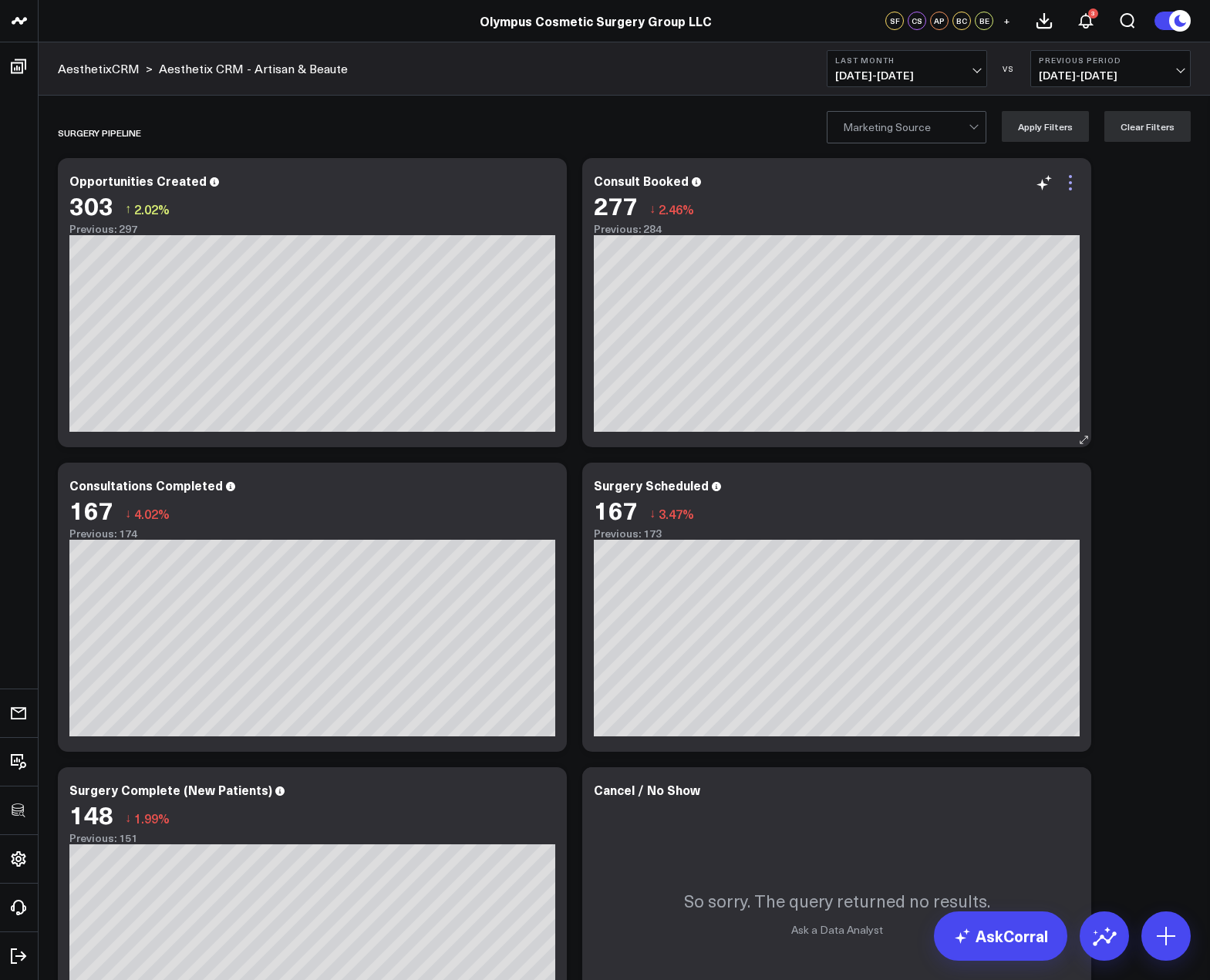
click at [1071, 181] on icon at bounding box center [1070, 182] width 3 height 3
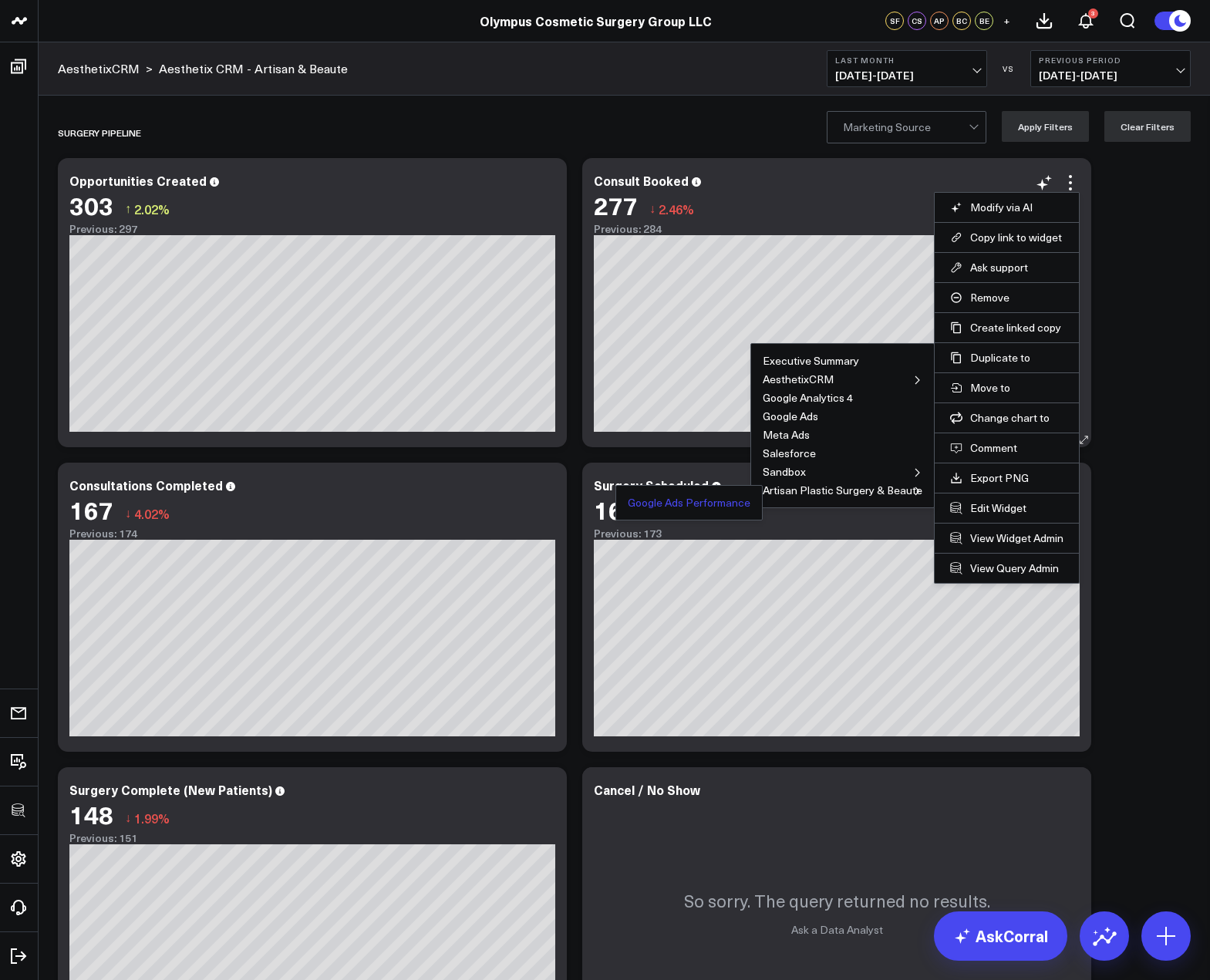
click at [695, 501] on button "Google Ads Performance" at bounding box center [688, 502] width 122 height 11
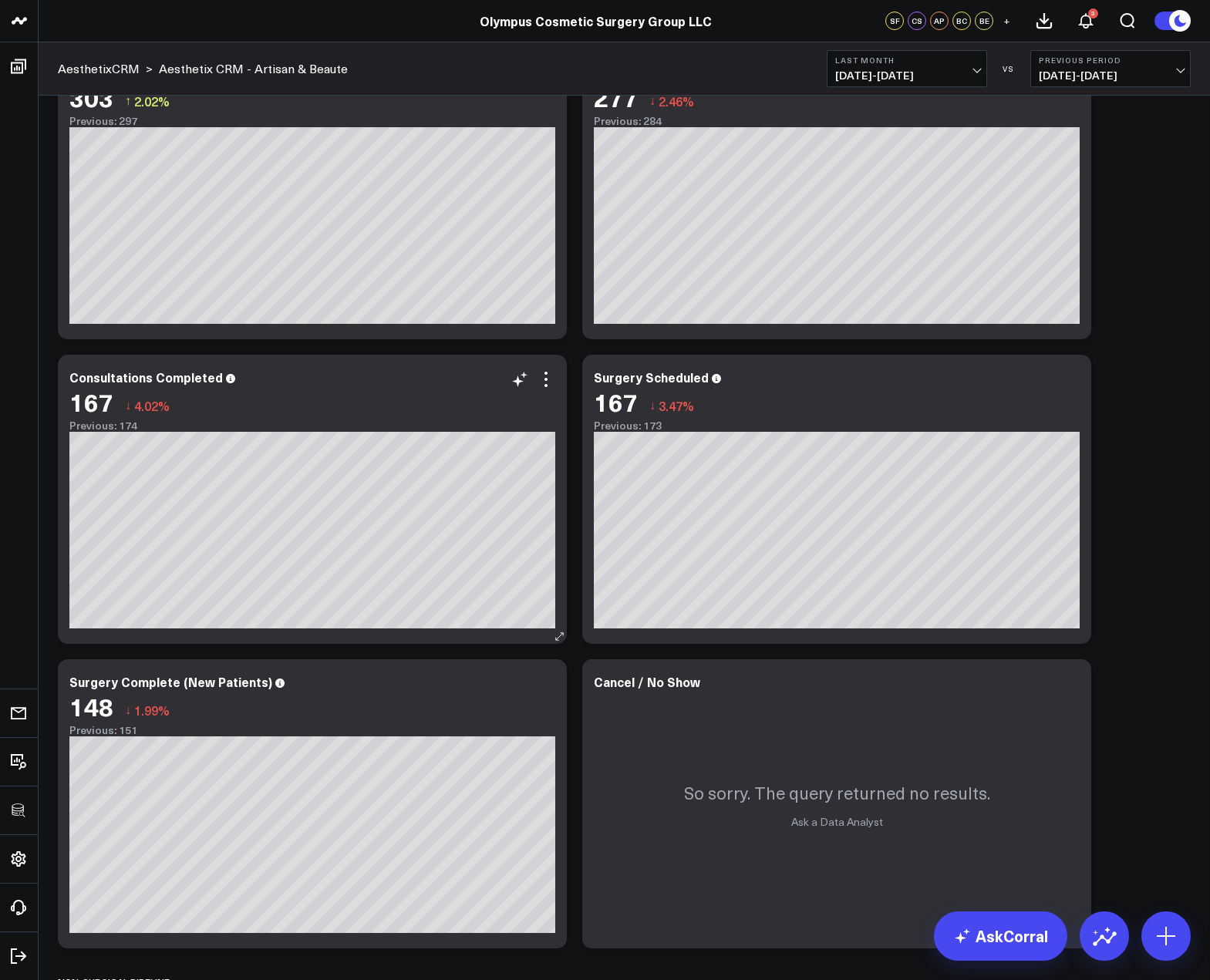
scroll to position [187, 0]
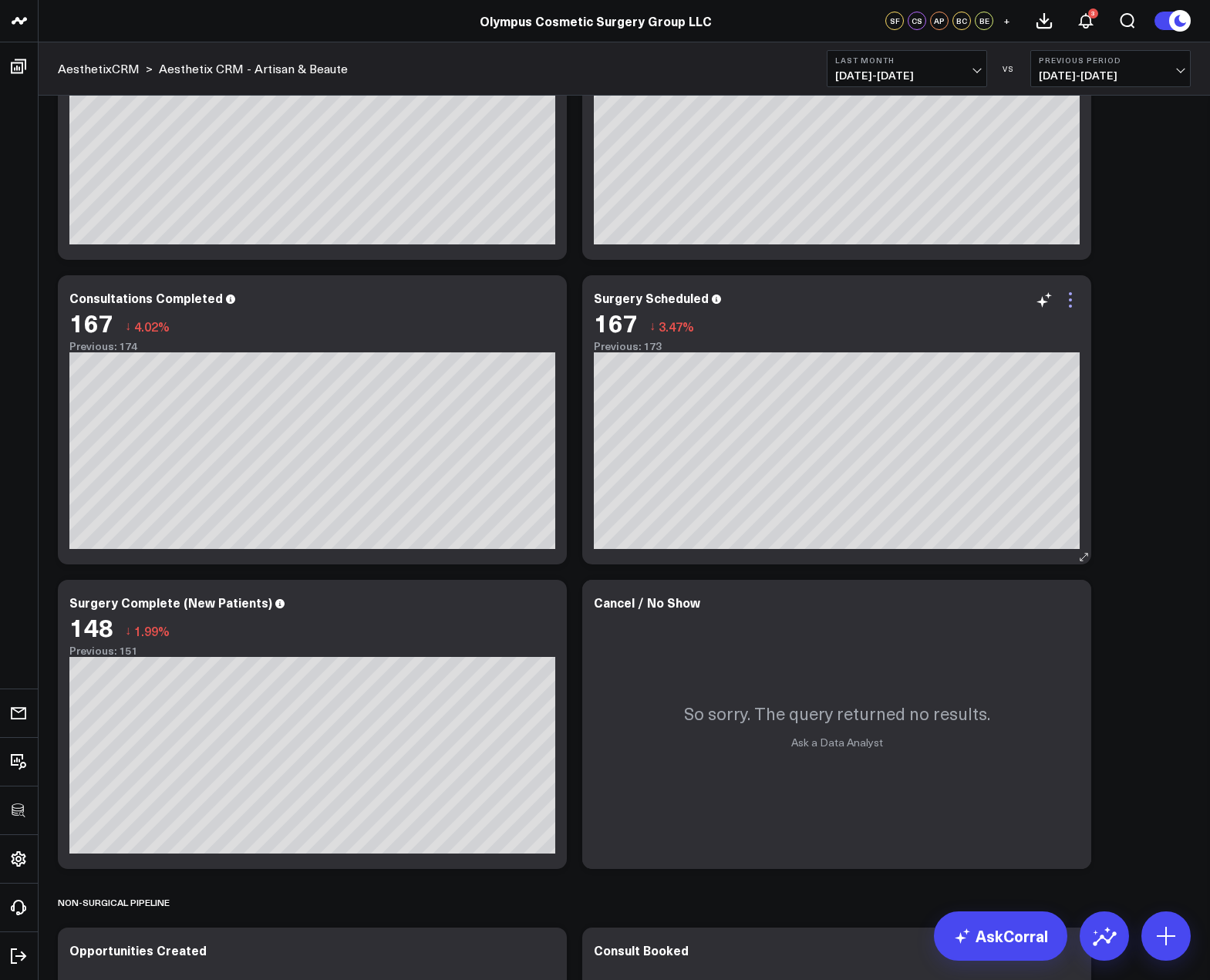
click at [1067, 296] on icon at bounding box center [1070, 300] width 19 height 19
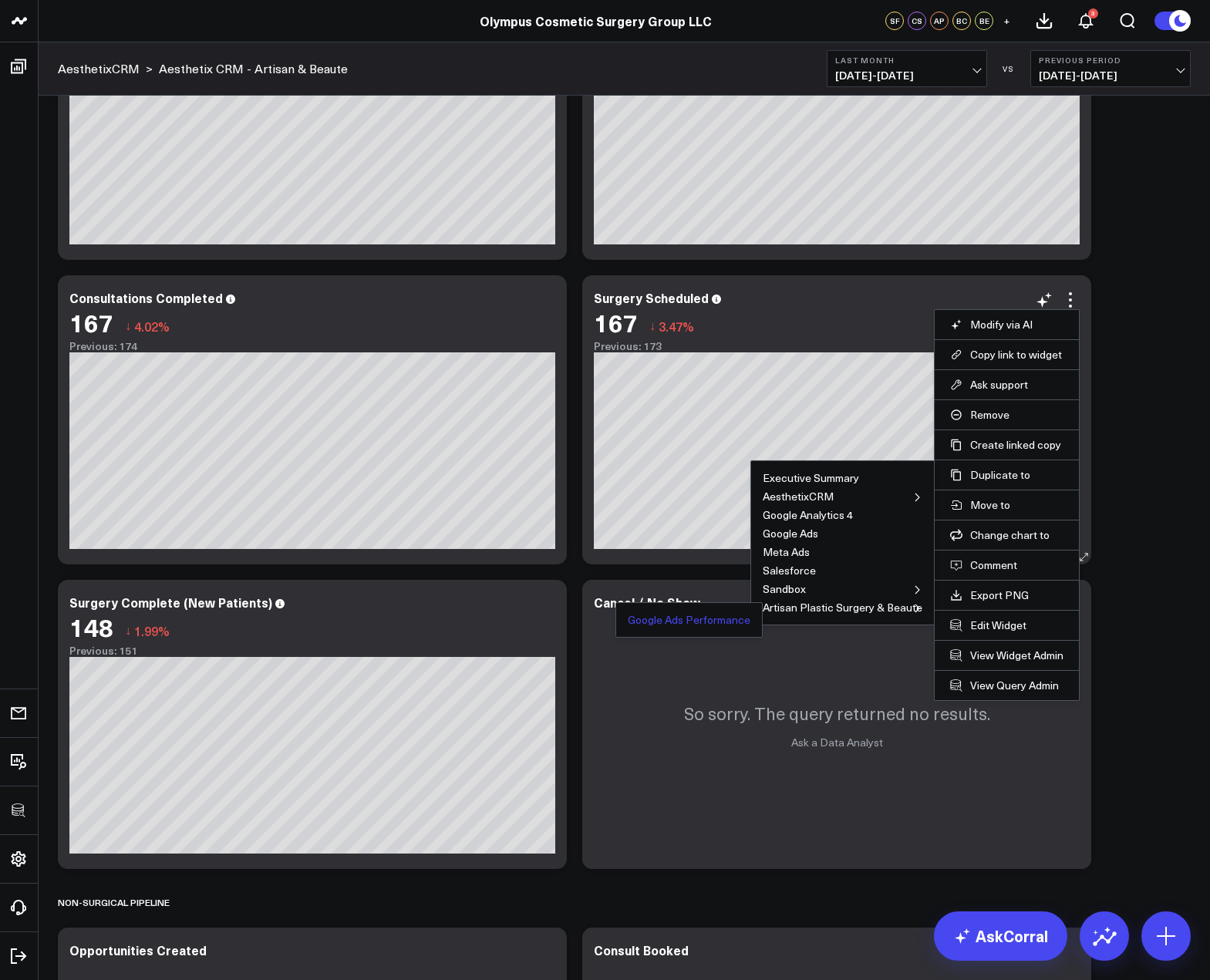
click at [718, 619] on button "Google Ads Performance" at bounding box center [688, 619] width 122 height 11
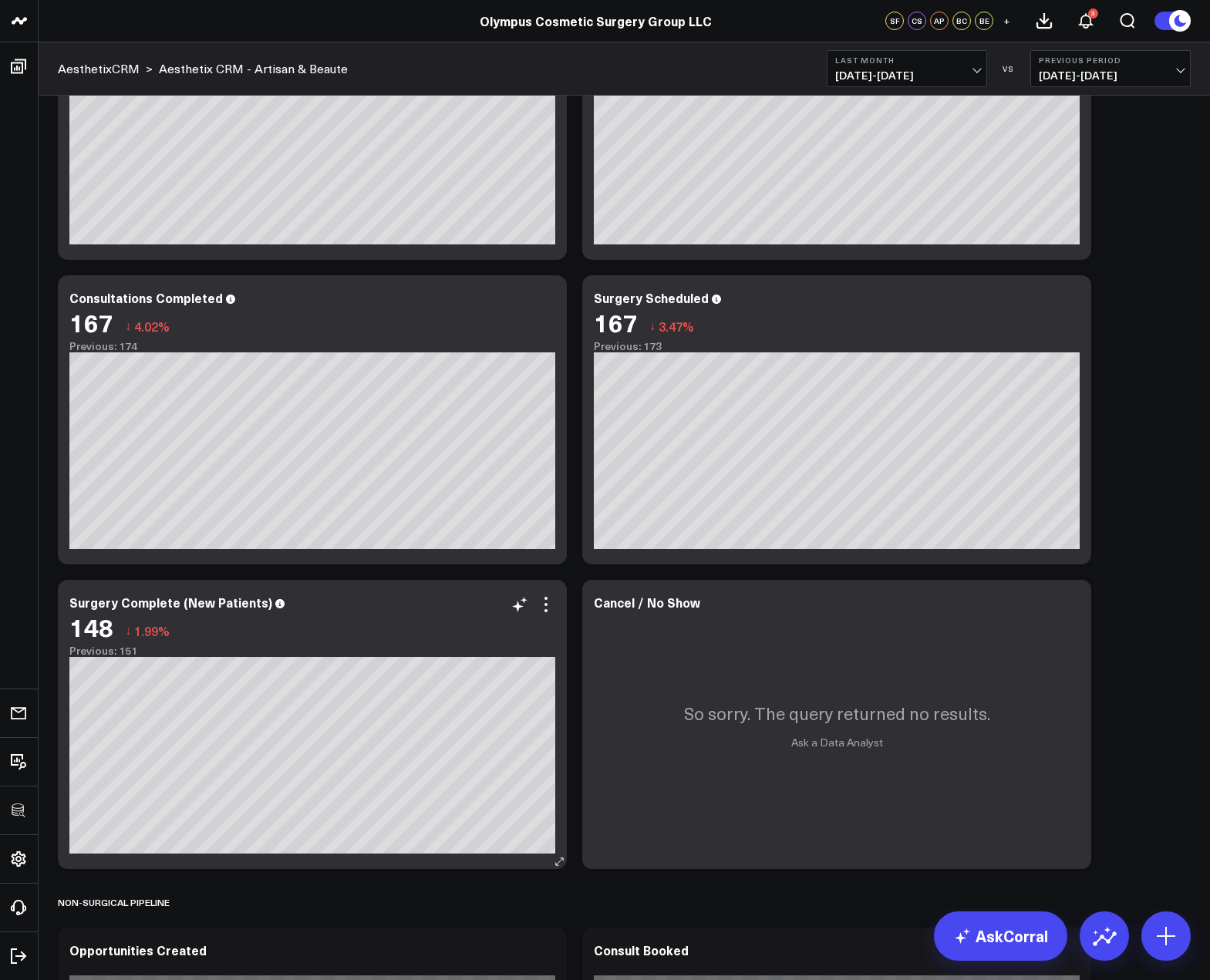
scroll to position [339, 0]
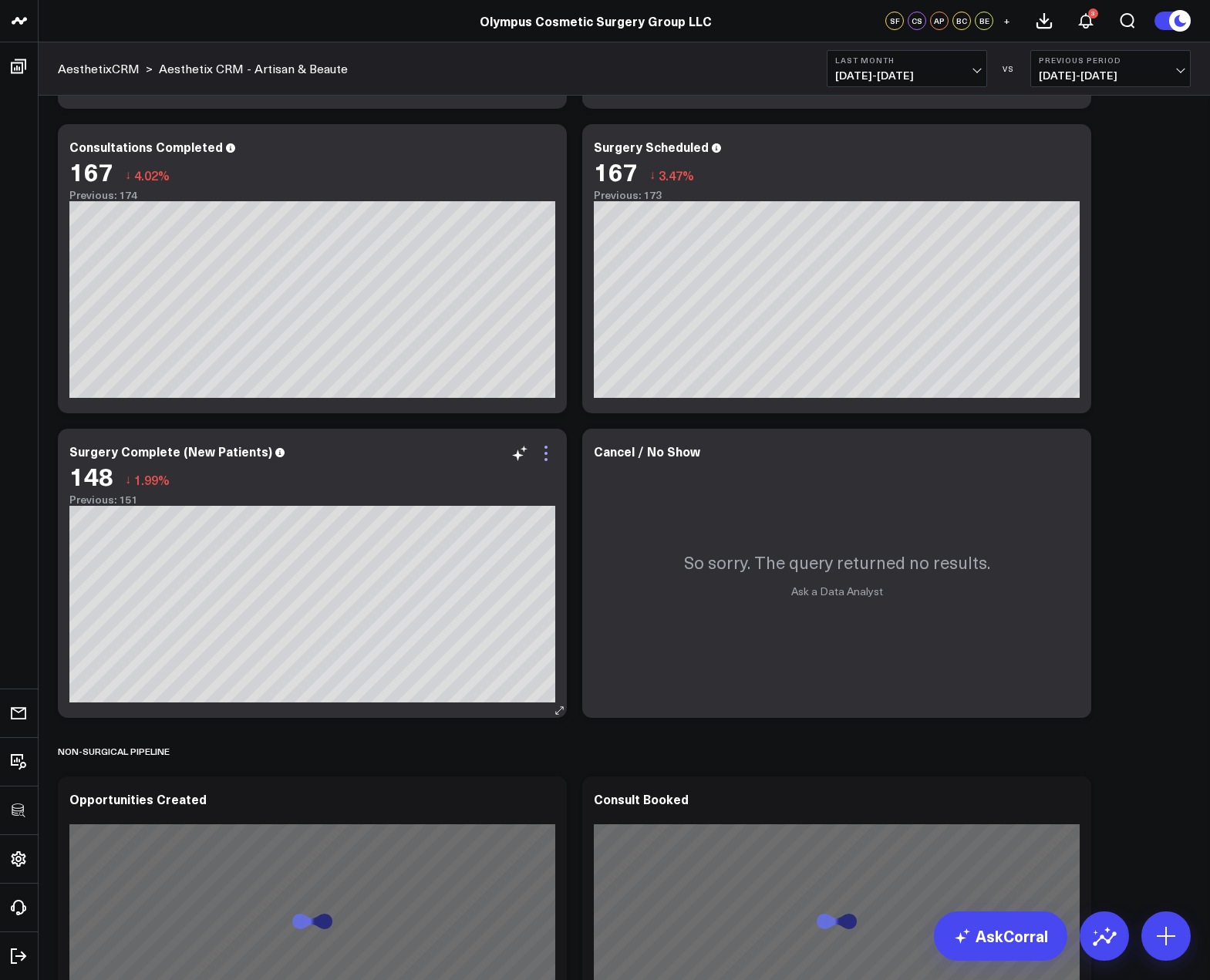
click at [552, 450] on icon at bounding box center [546, 453] width 19 height 19
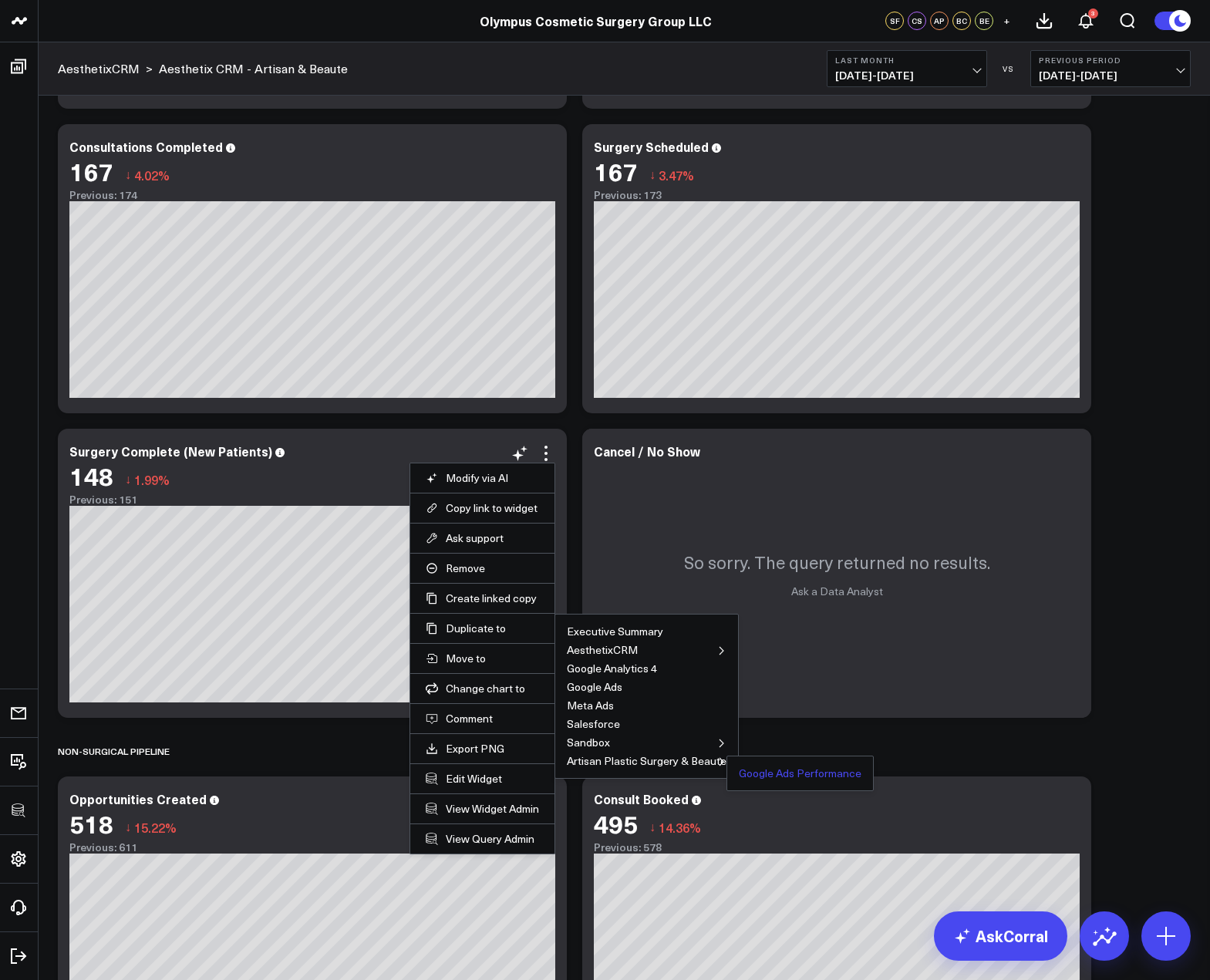
click at [760, 769] on button "Google Ads Performance" at bounding box center [800, 773] width 122 height 11
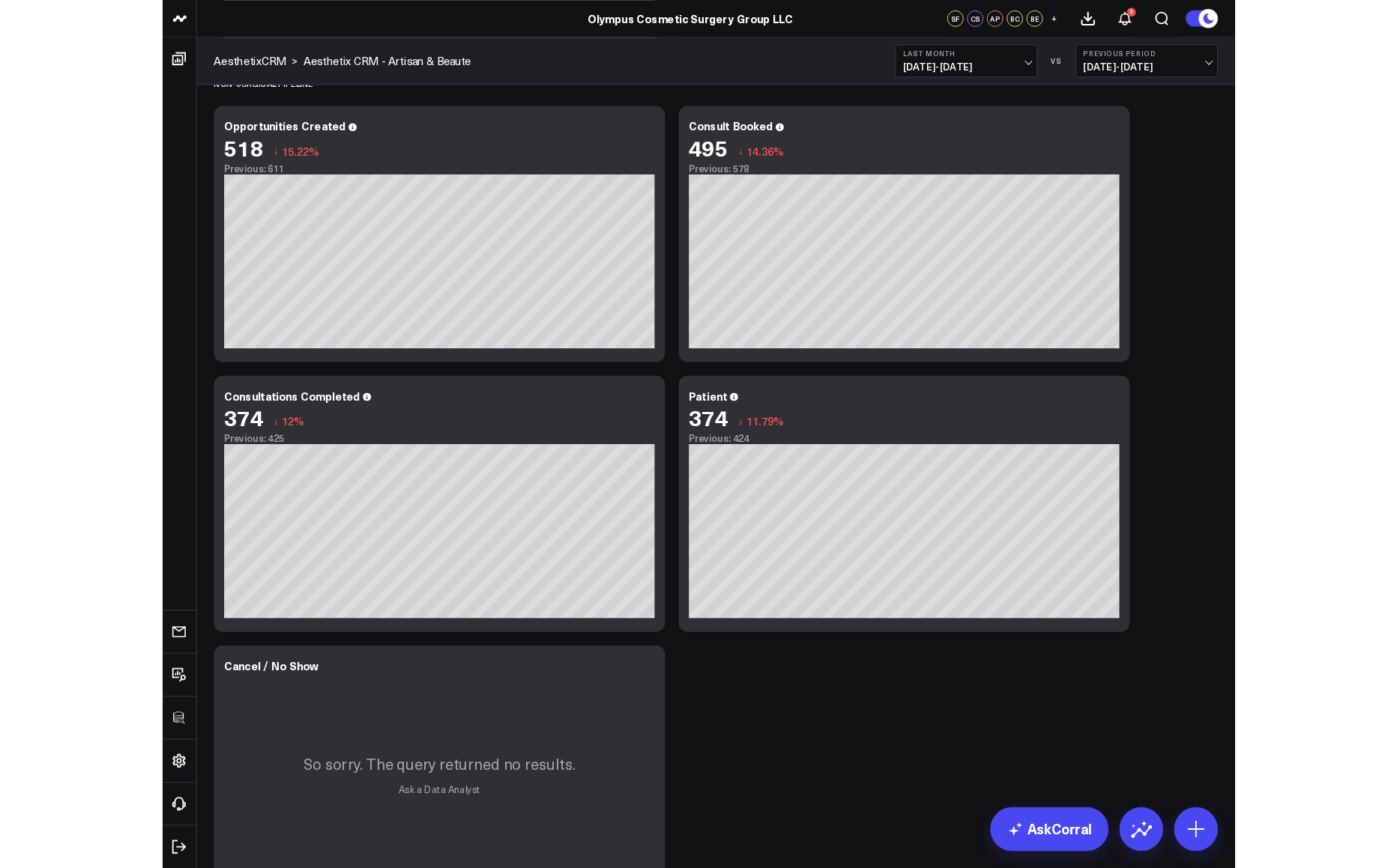
scroll to position [927, 0]
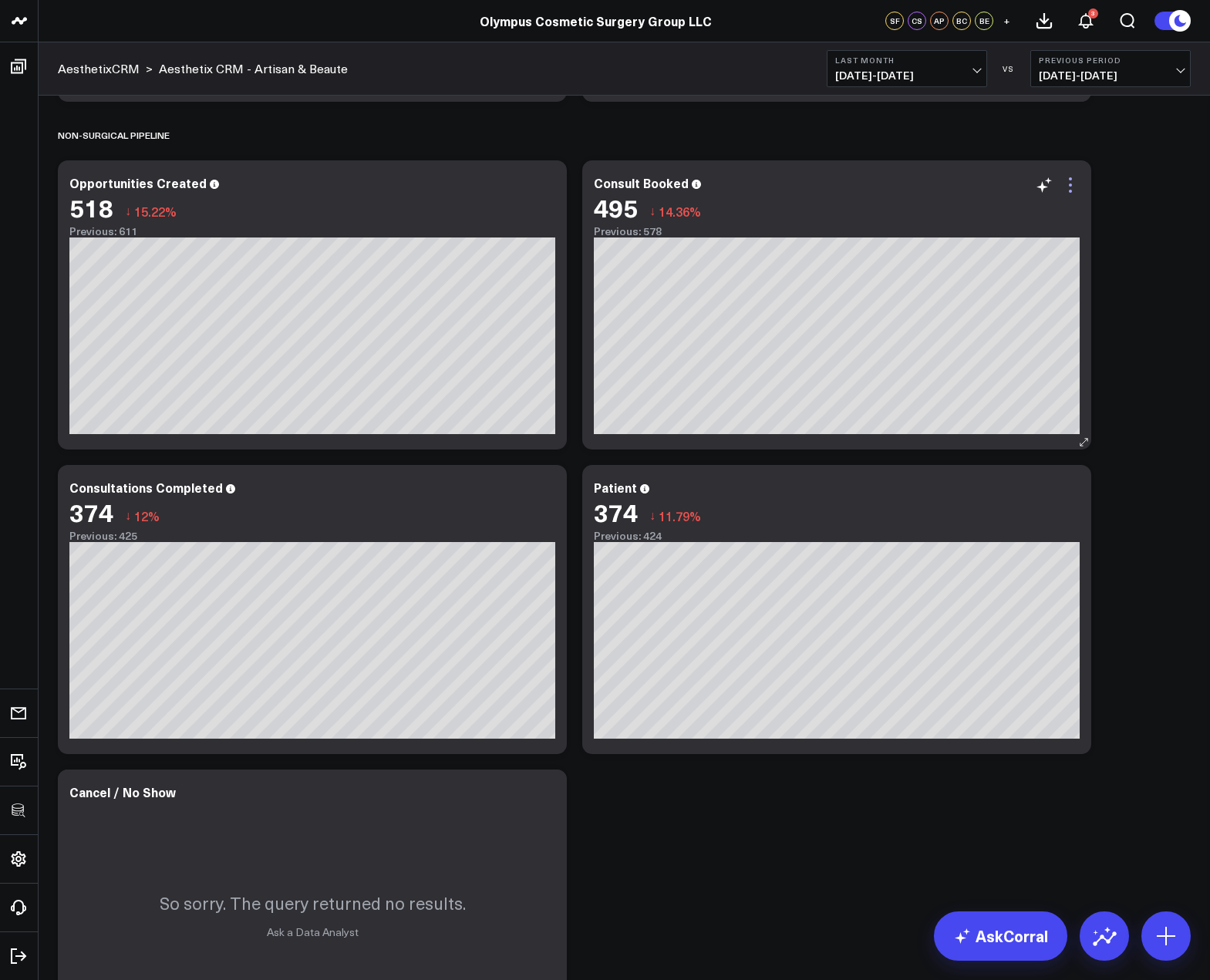
click at [1072, 190] on icon at bounding box center [1070, 185] width 19 height 19
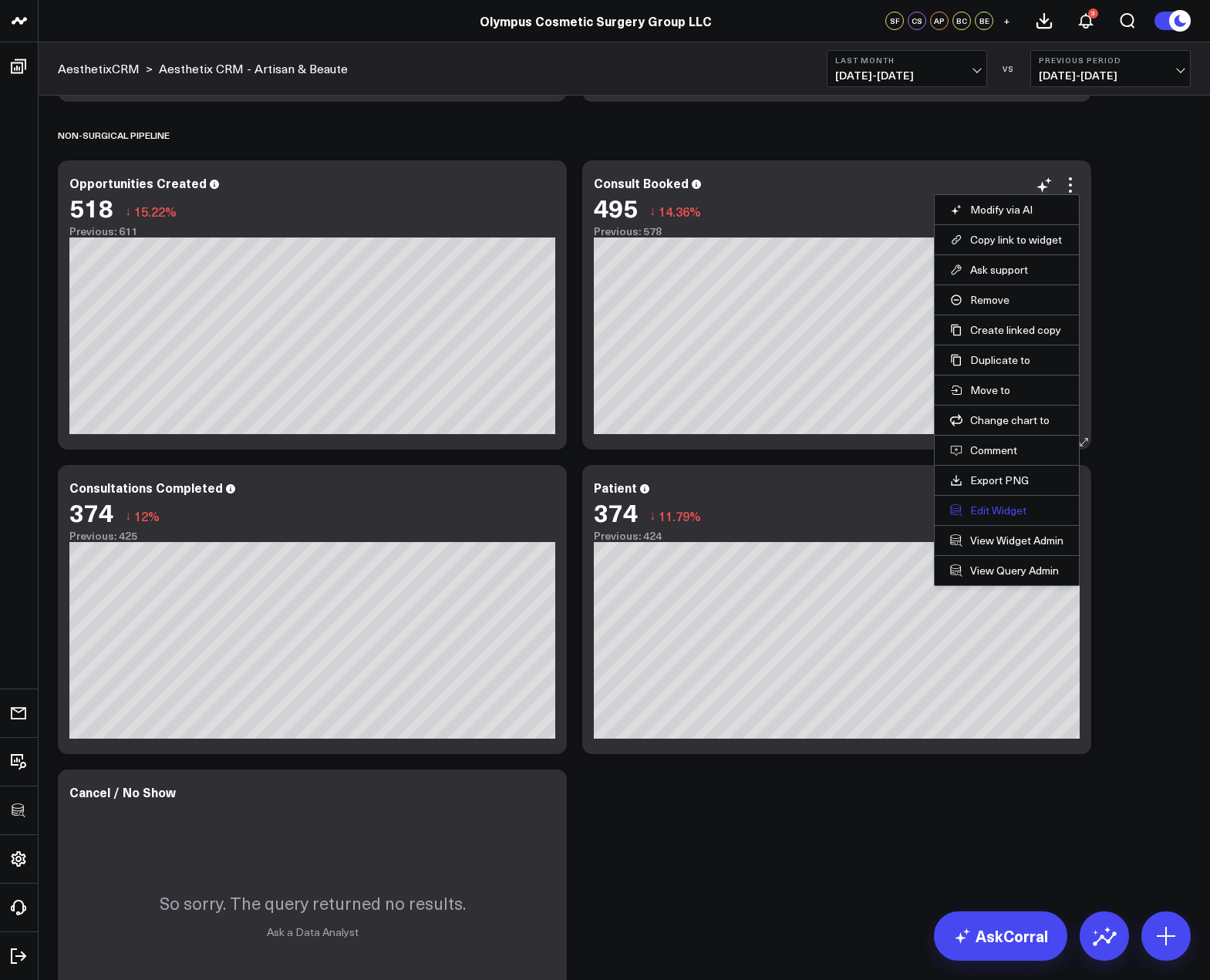
click at [985, 512] on button "Edit Widget" at bounding box center [1007, 511] width 114 height 14
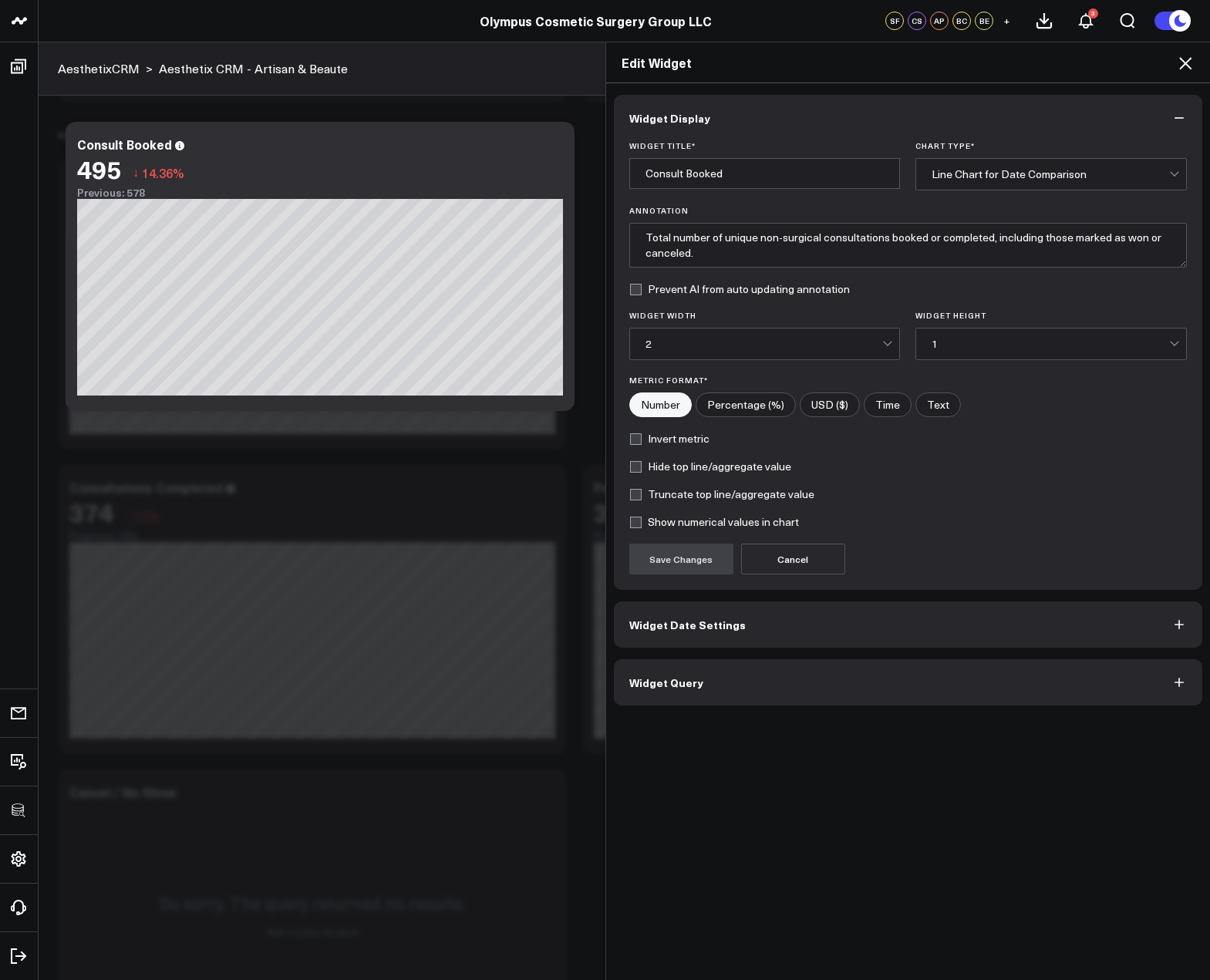
click at [723, 691] on button "Widget Query" at bounding box center [907, 682] width 589 height 46
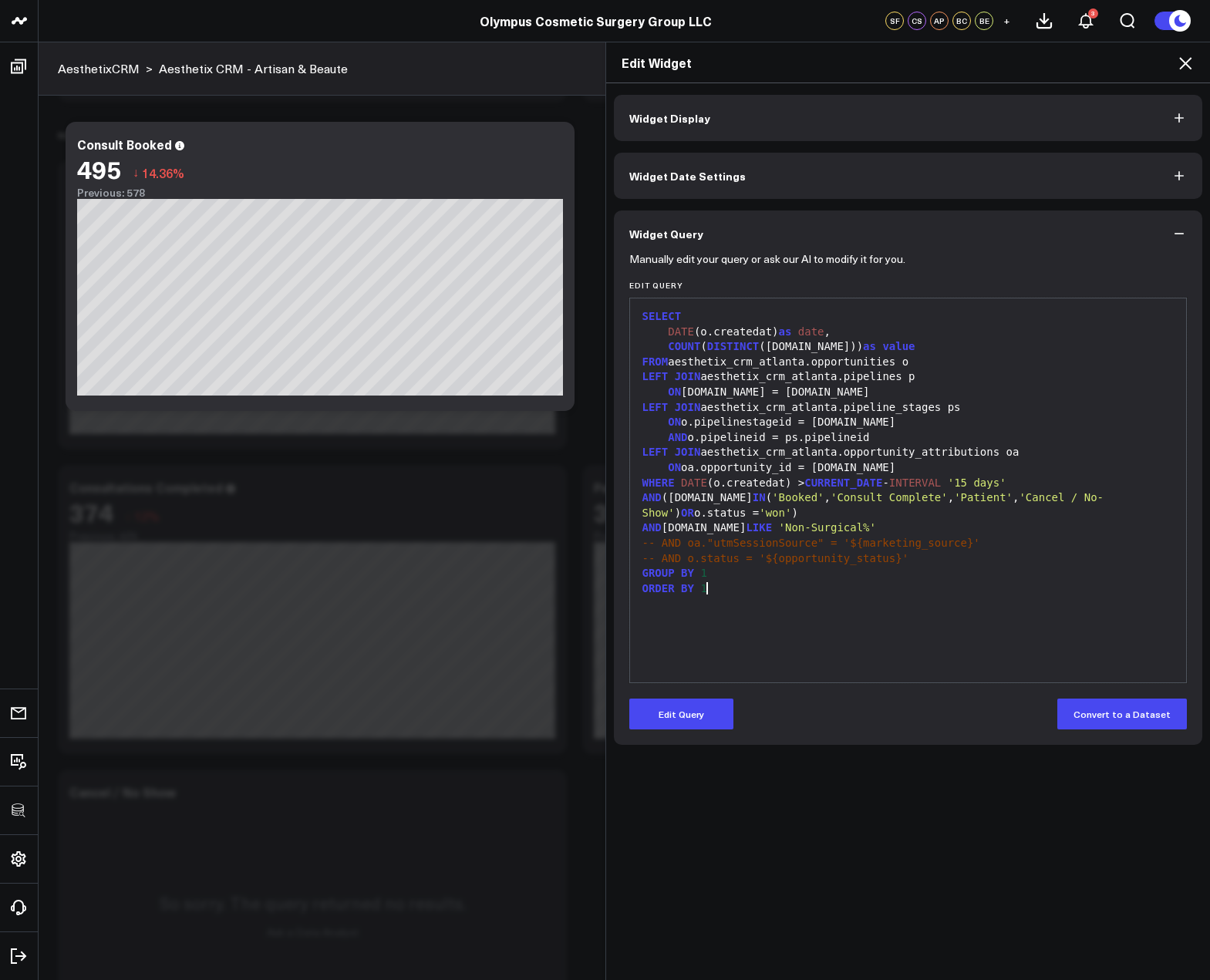
click at [840, 593] on div "ORDER BY 1" at bounding box center [907, 589] width 541 height 15
drag, startPoint x: 746, startPoint y: 495, endPoint x: 1016, endPoint y: 498, distance: 270.0
click at [1016, 498] on div "AND (ps.name IN ( 'Booked' , 'Consult Complete' , 'Patient' , 'Cancel / No-Show…" at bounding box center [907, 505] width 541 height 30
copy div "'Booked' , 'Consult Complete' , 'Patient' ,"
click at [841, 528] on div "AND p.name LIKE 'Non-Surgical%'" at bounding box center [907, 528] width 541 height 15
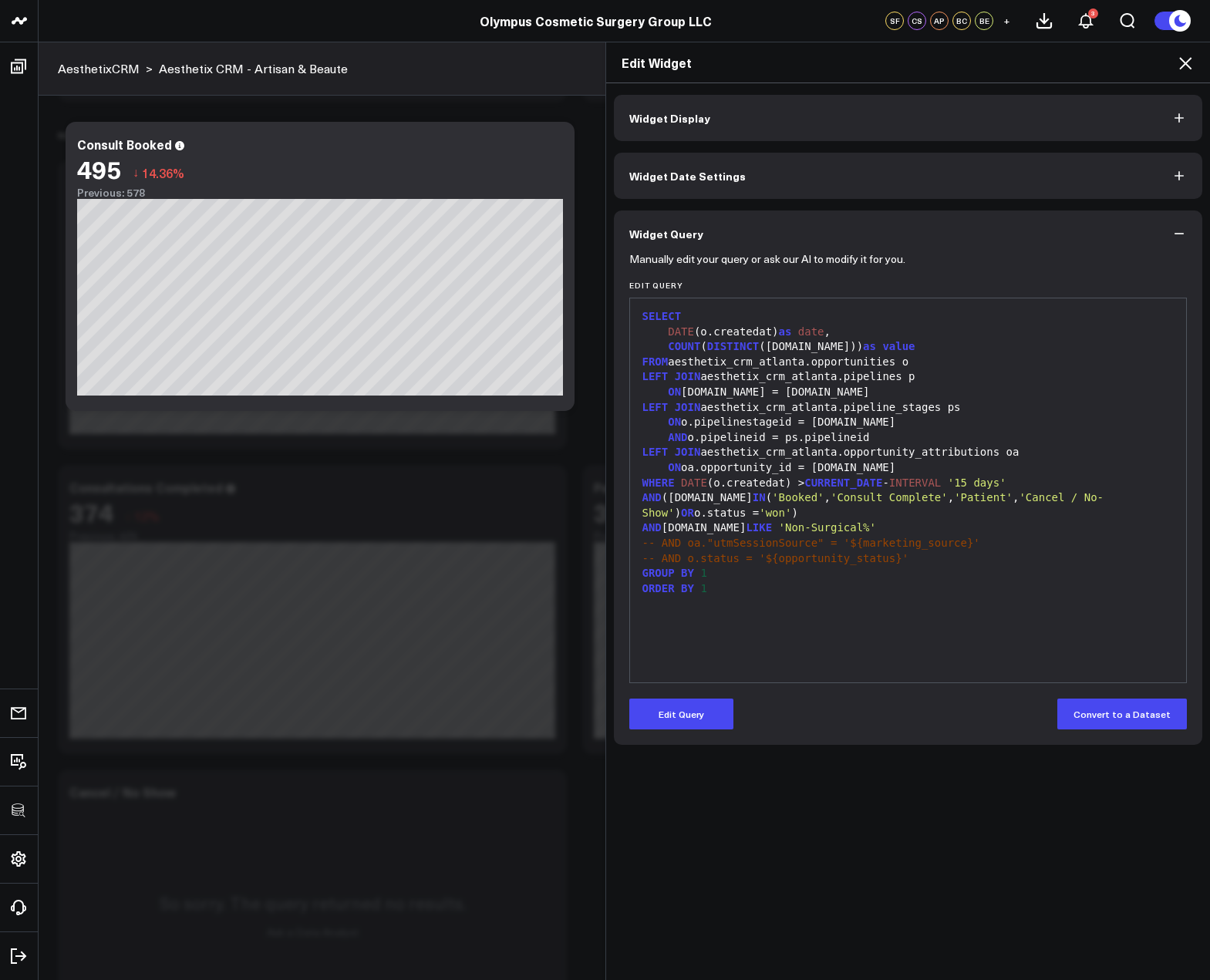
click at [1184, 46] on div "Edit Widget" at bounding box center [908, 63] width 605 height 41
click at [1184, 56] on icon at bounding box center [1185, 63] width 19 height 19
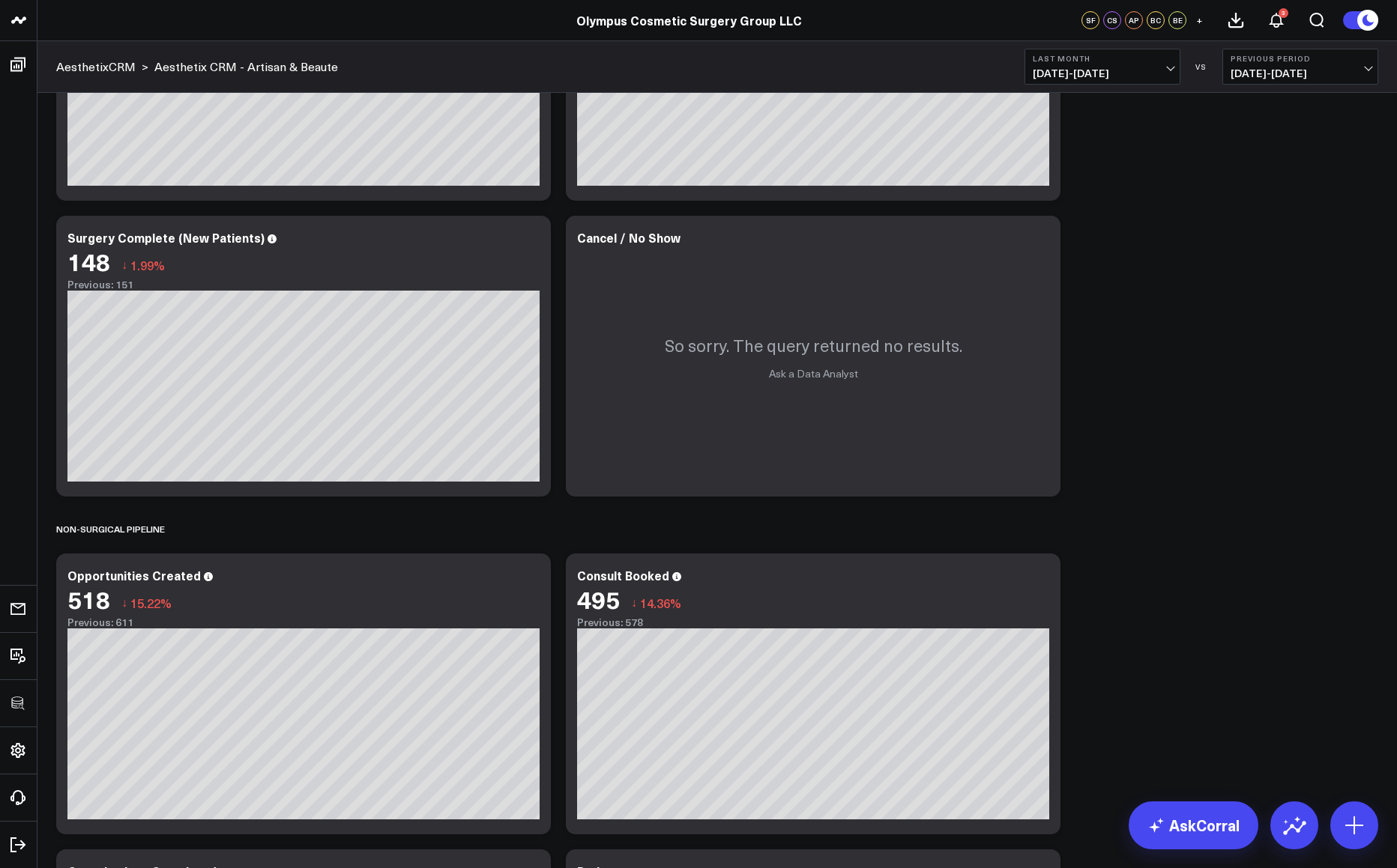
scroll to position [222, 0]
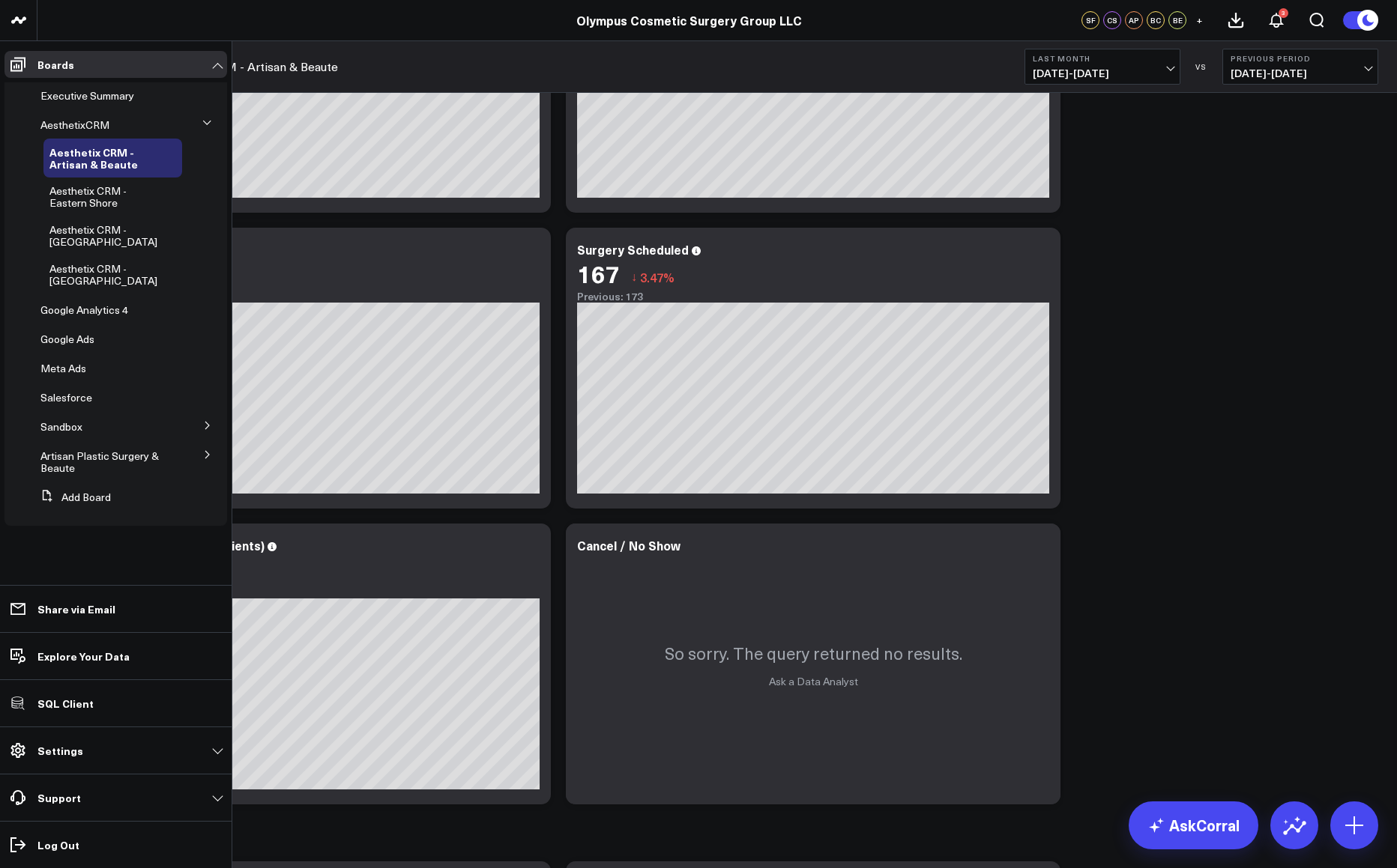
click at [206, 455] on icon at bounding box center [207, 454] width 9 height 9
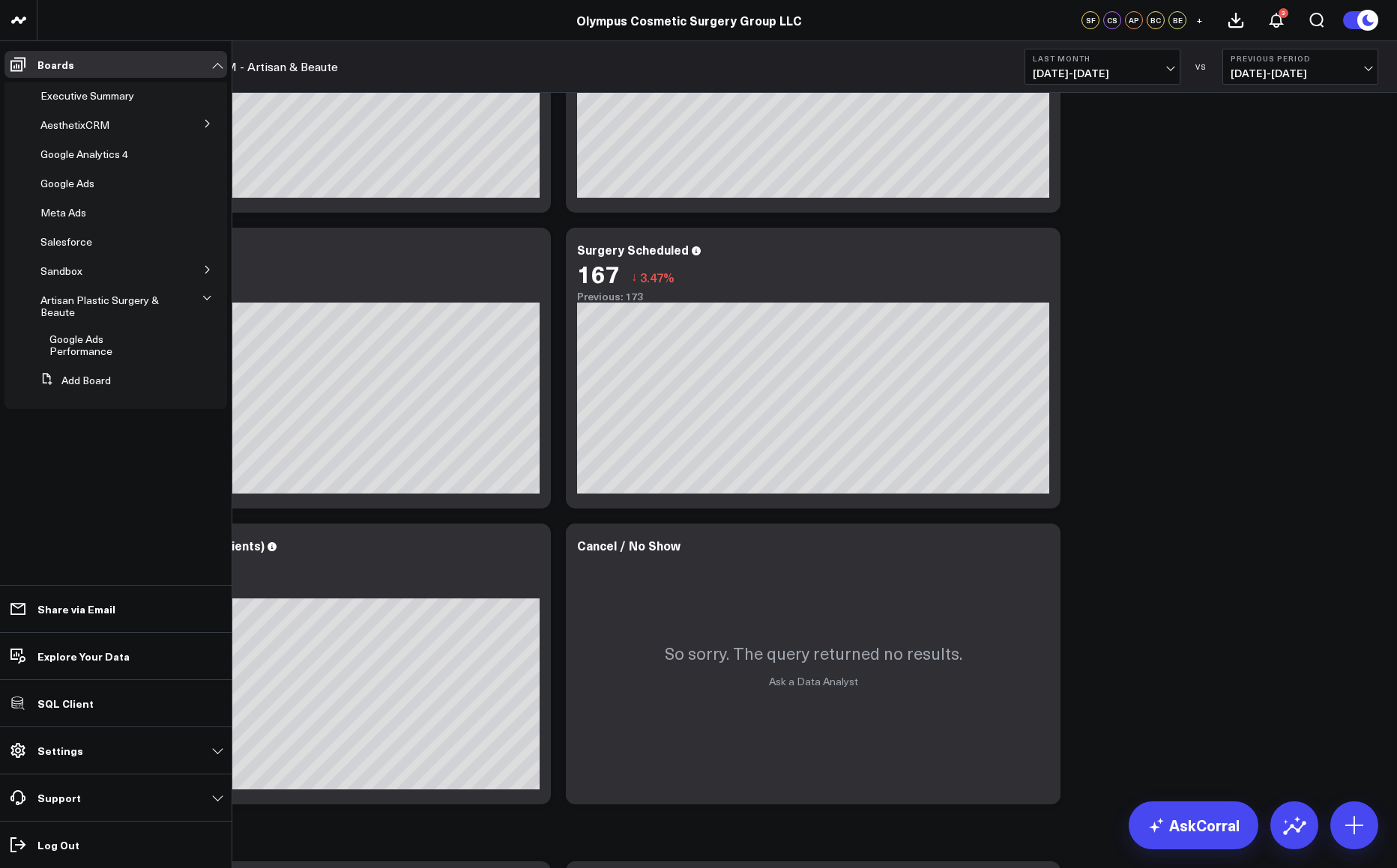
click at [95, 337] on span "Google Ads Performance" at bounding box center [80, 344] width 63 height 26
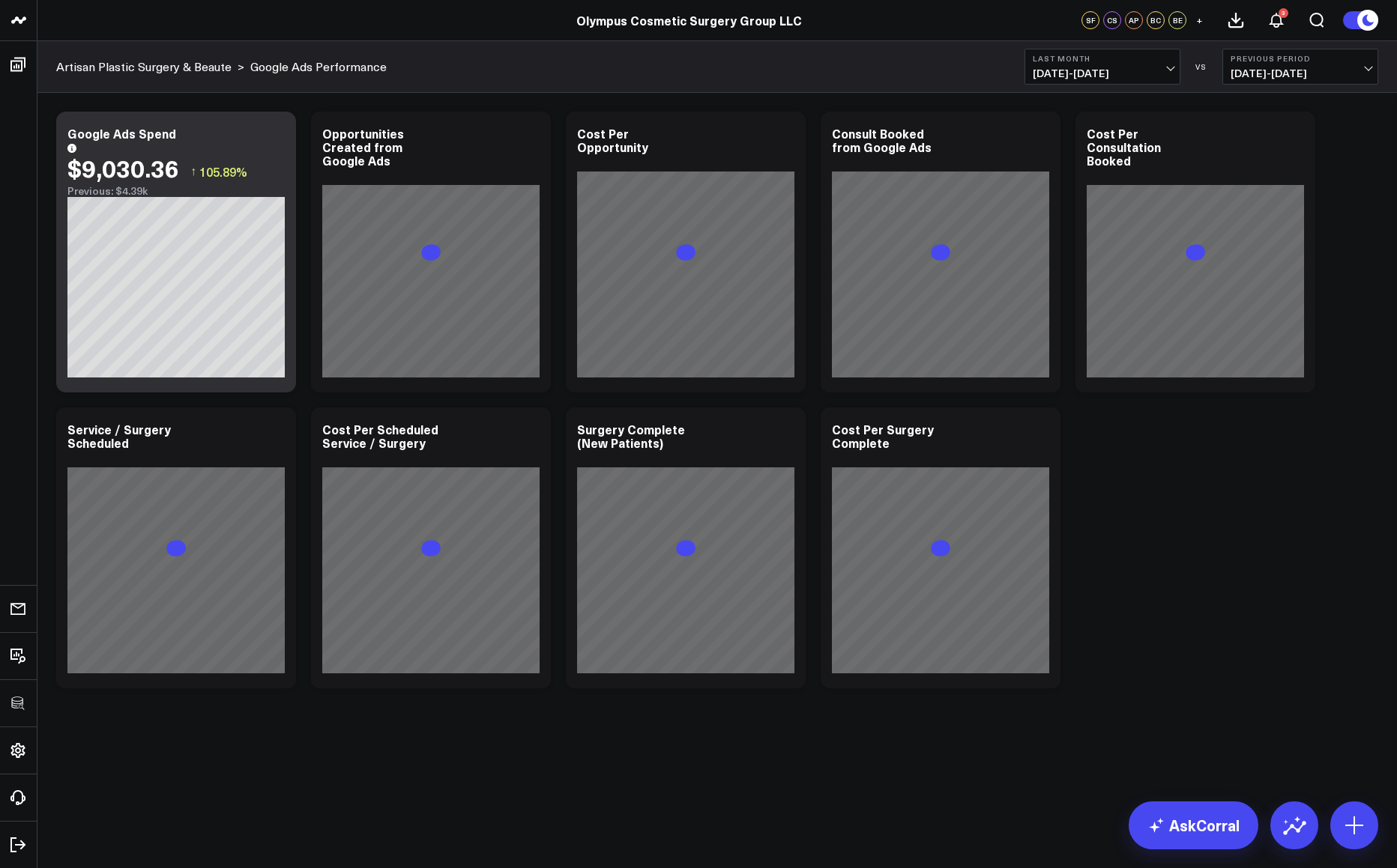
click at [1145, 512] on div "Modify via AI Copy link to widget Ask support Remove Create linked copy Executi…" at bounding box center [716, 401] width 1337 height 592
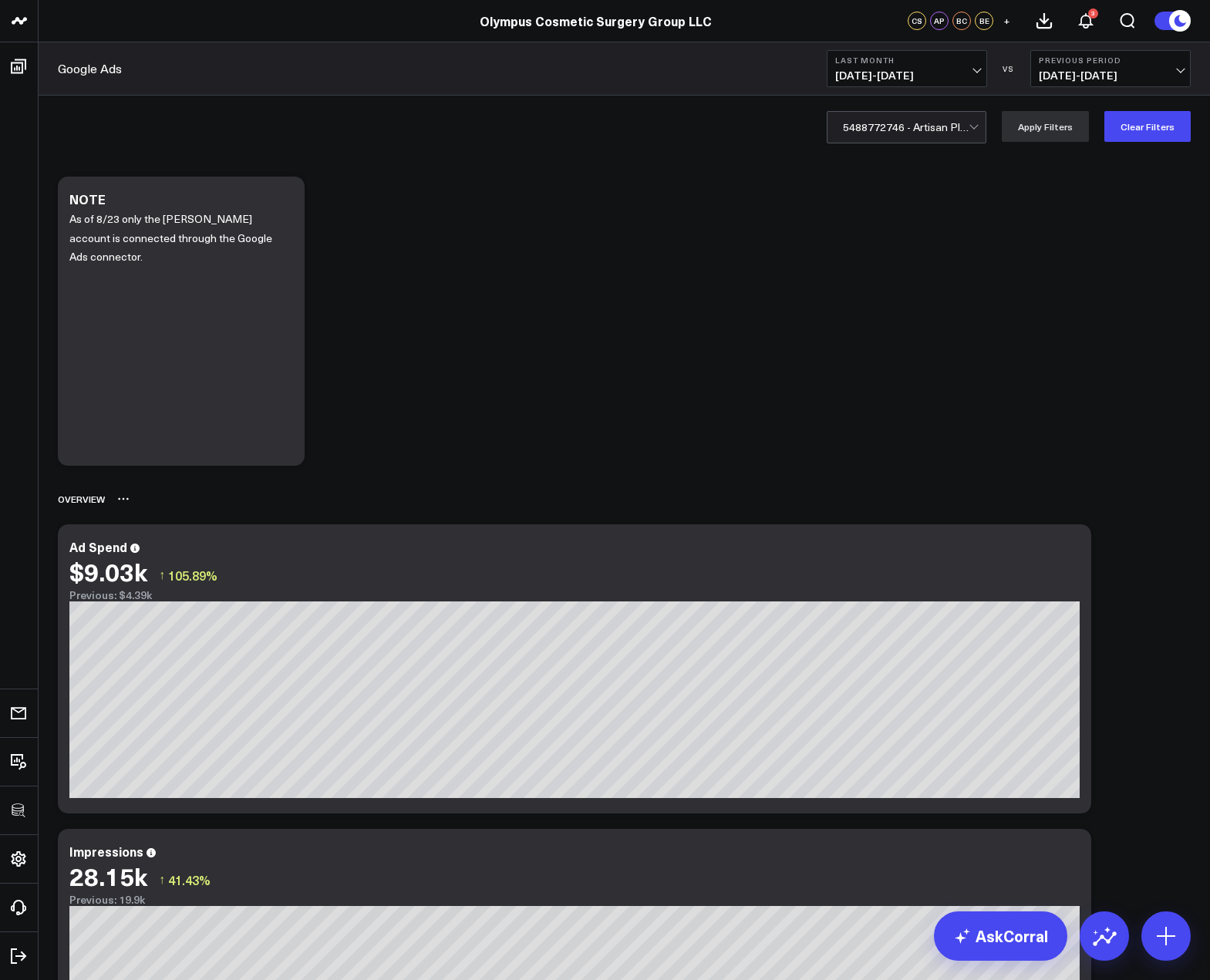
click at [1115, 487] on div "Overview" at bounding box center [623, 499] width 1132 height 36
click at [927, 118] on div at bounding box center [905, 126] width 125 height 31
click at [951, 128] on div at bounding box center [905, 126] width 125 height 31
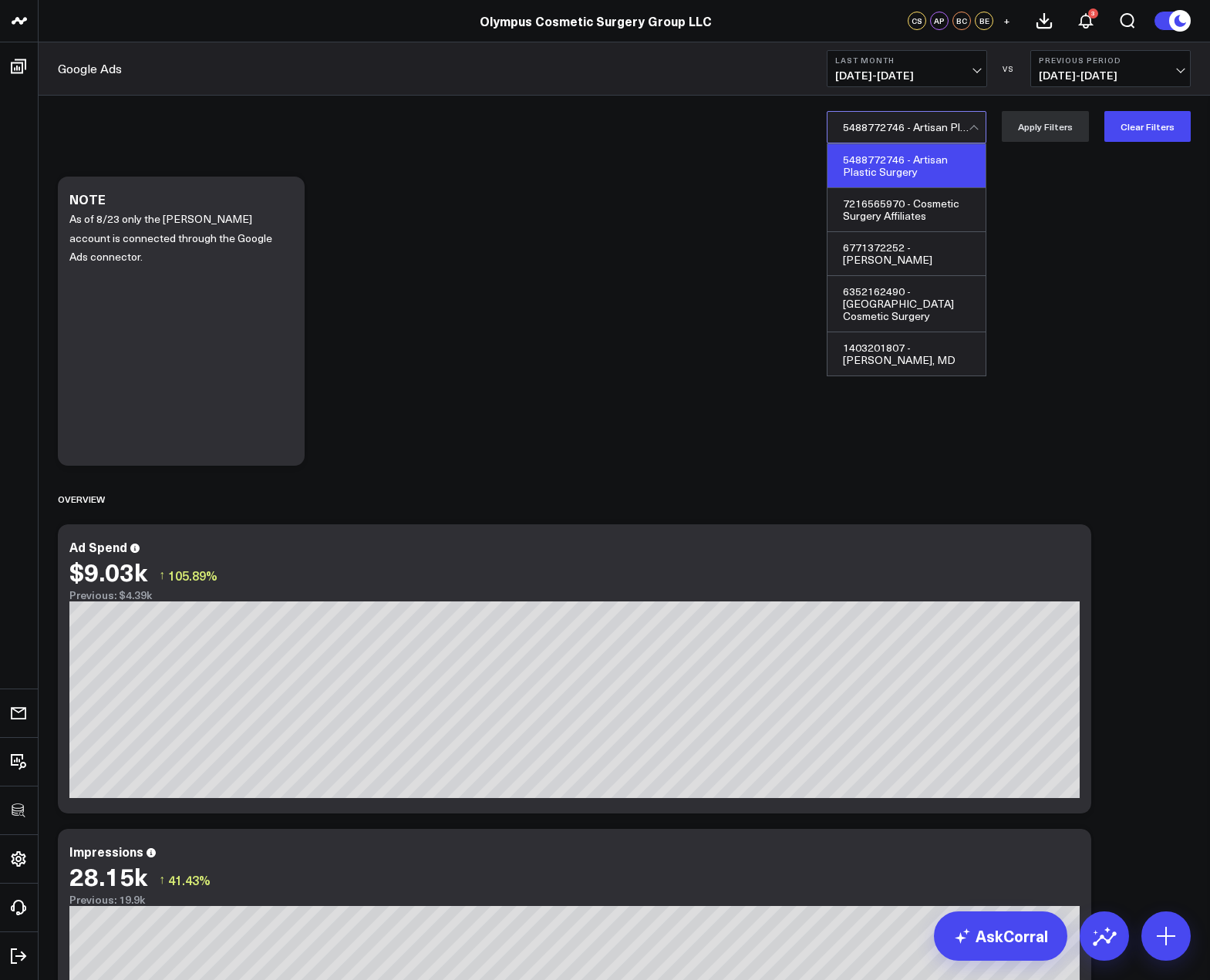
drag, startPoint x: 899, startPoint y: 122, endPoint x: 858, endPoint y: 124, distance: 41.0
click at [858, 124] on div at bounding box center [905, 126] width 125 height 31
click at [870, 180] on div "5488772746 - Artisan Plastic Surgery" at bounding box center [906, 166] width 158 height 44
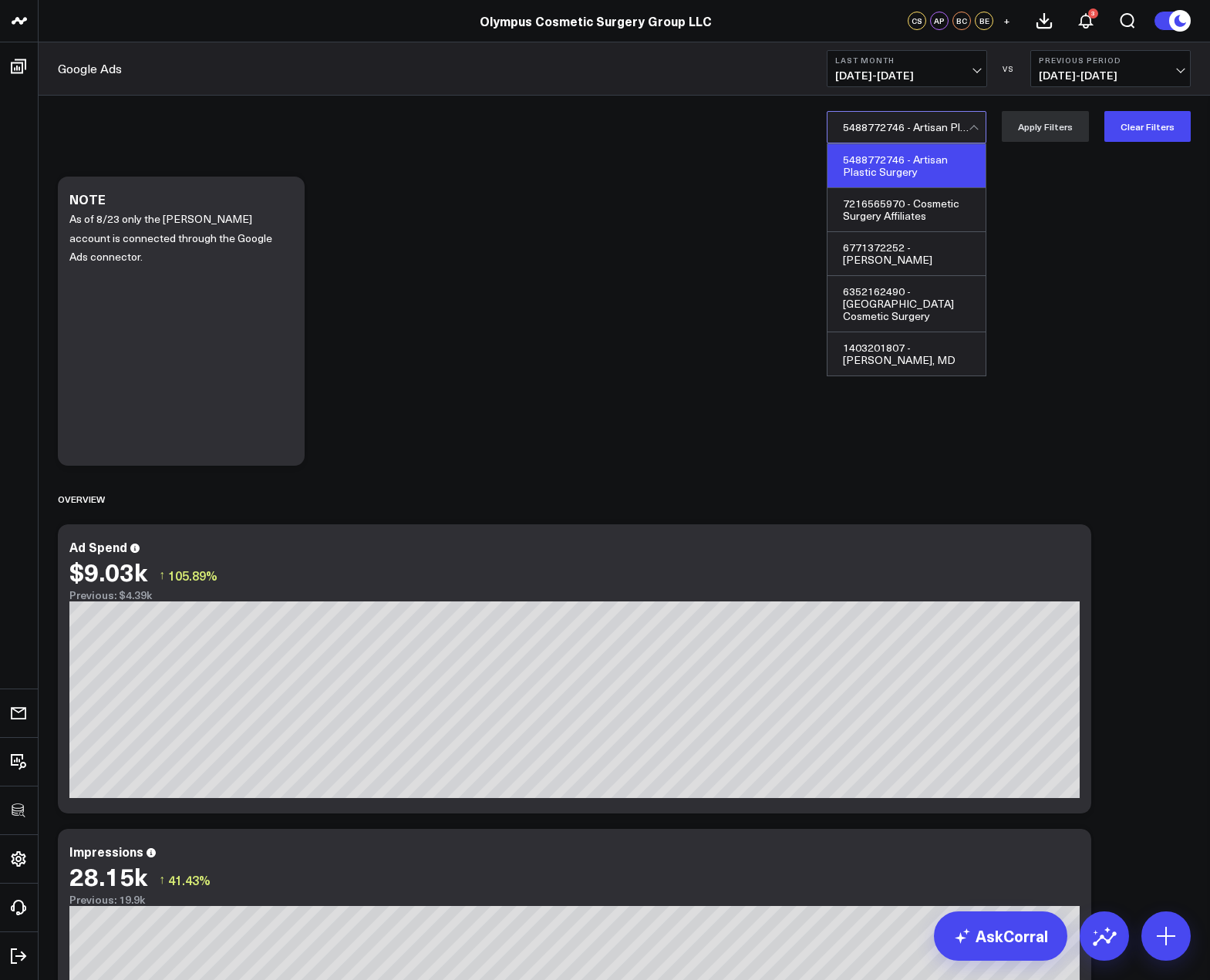
click at [911, 136] on div at bounding box center [905, 126] width 125 height 31
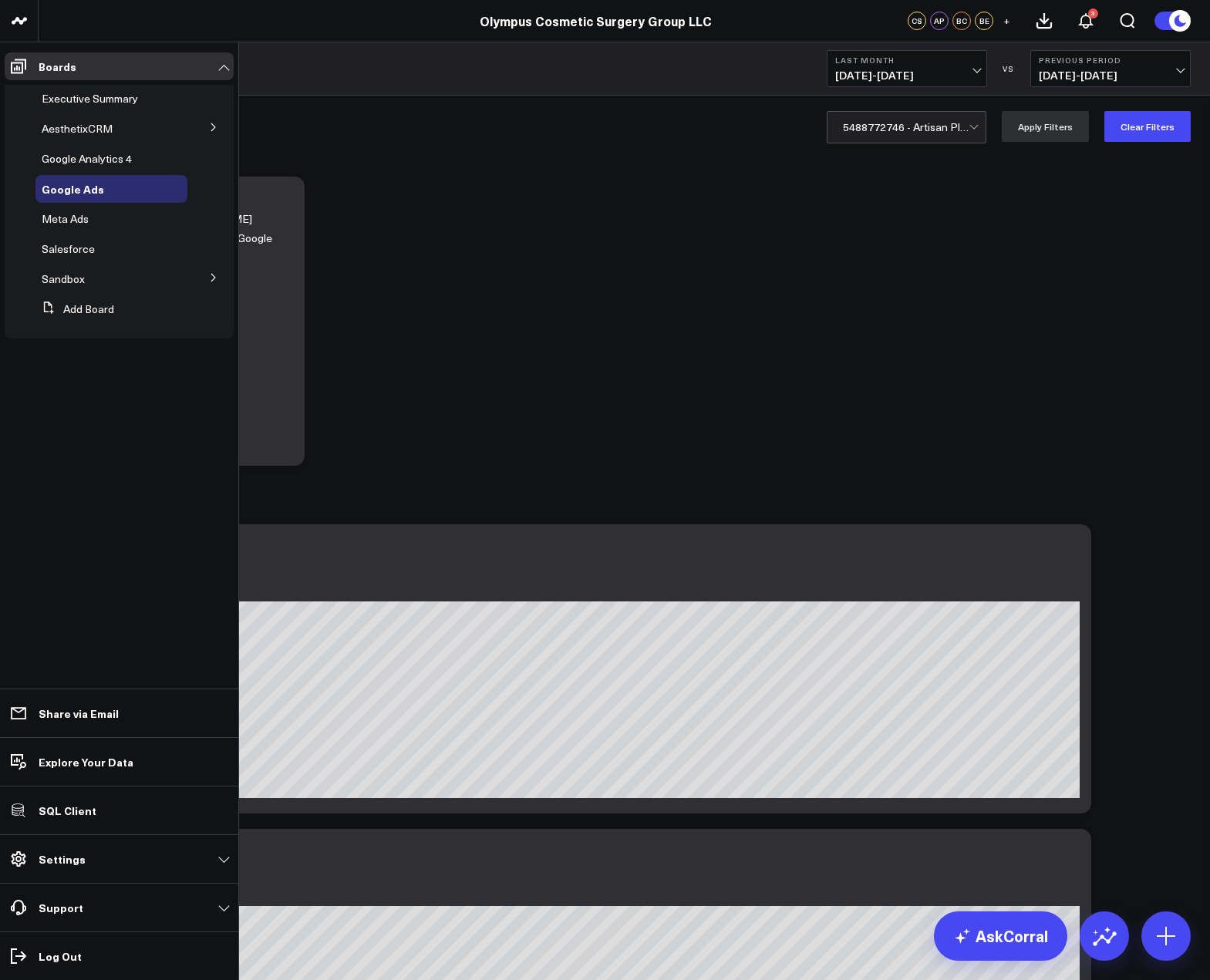
click at [209, 125] on icon at bounding box center [213, 126] width 9 height 9
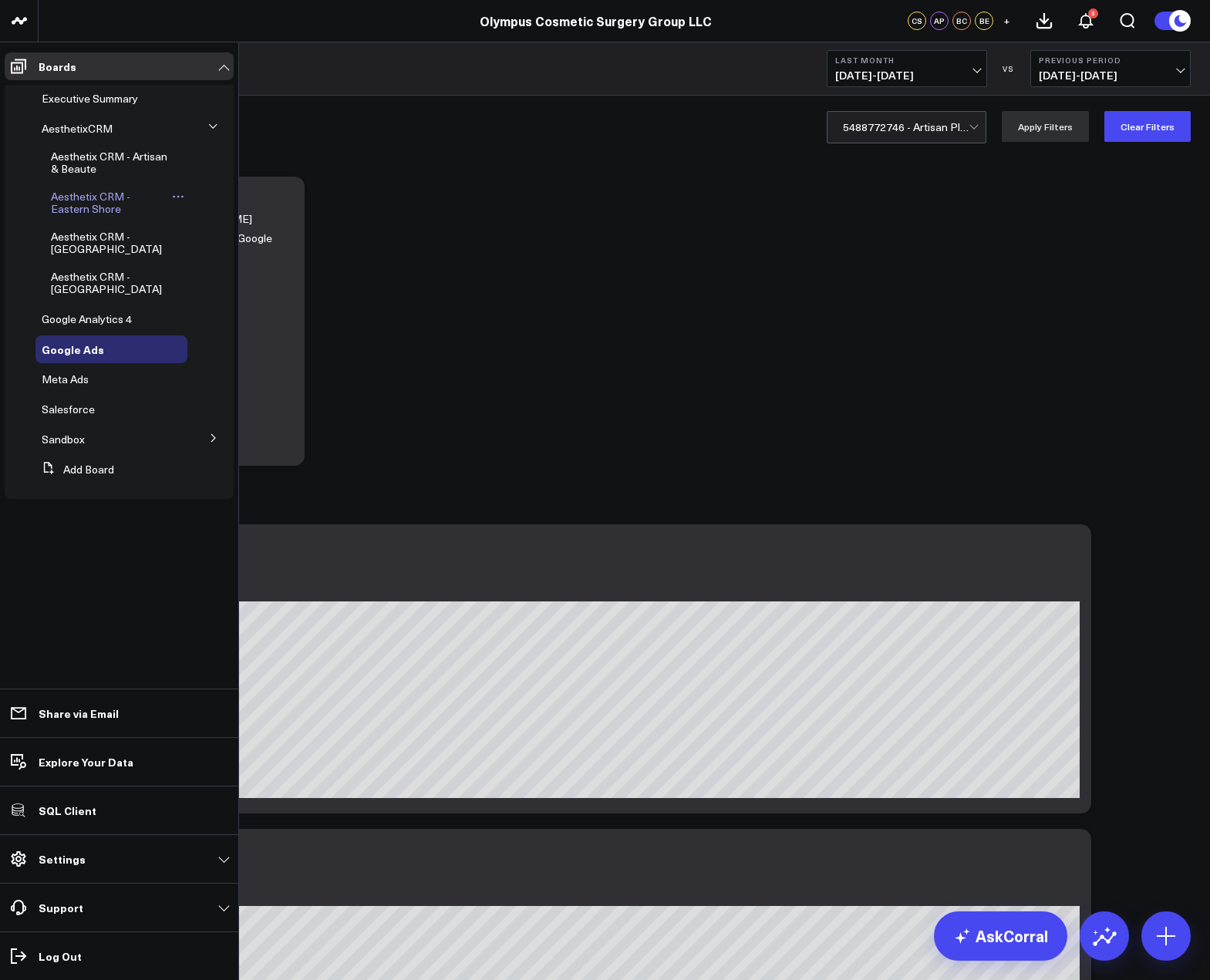
click at [100, 201] on span "Aesthetix CRM - Eastern Shore" at bounding box center [91, 202] width 80 height 27
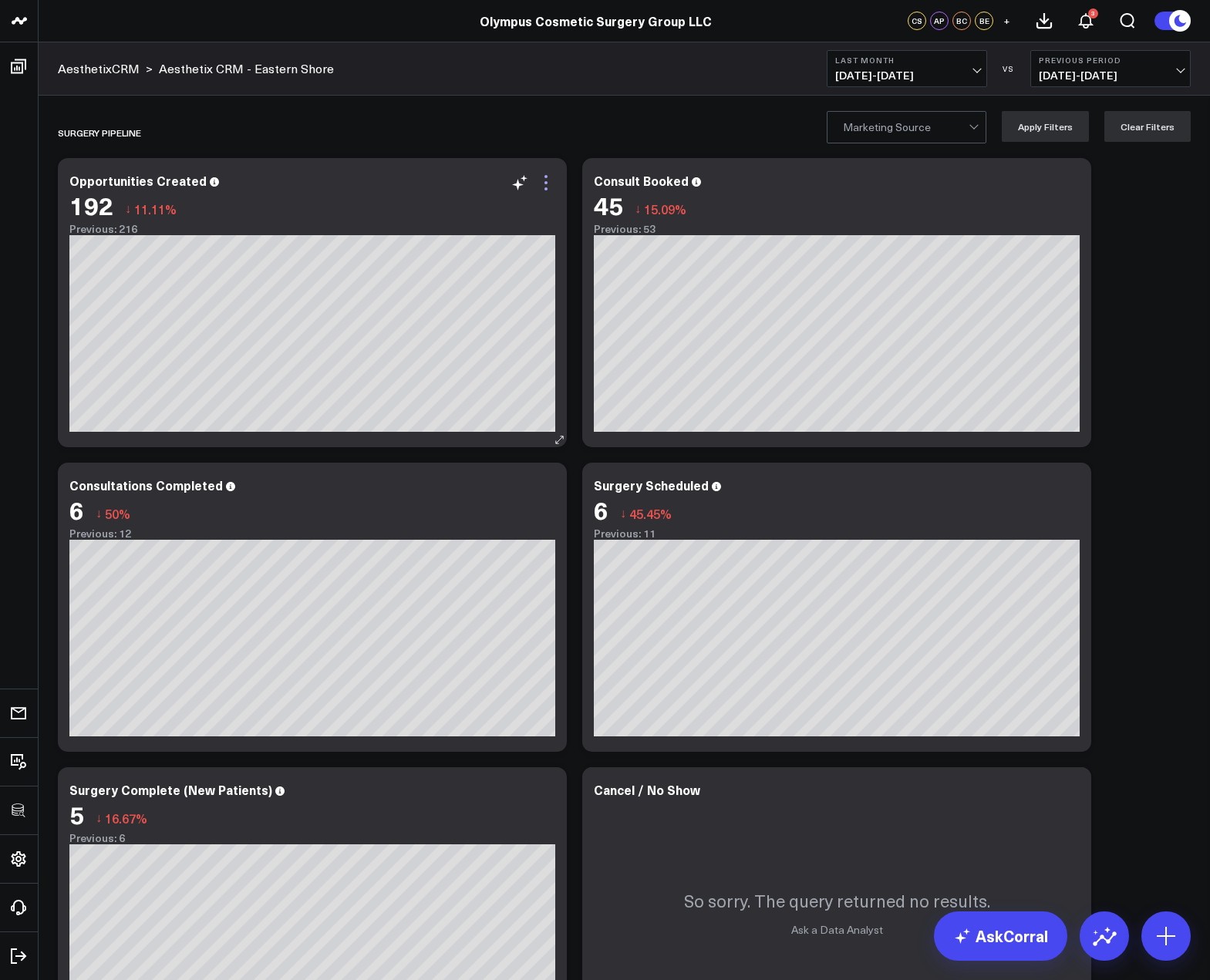
click at [543, 189] on icon at bounding box center [546, 182] width 19 height 19
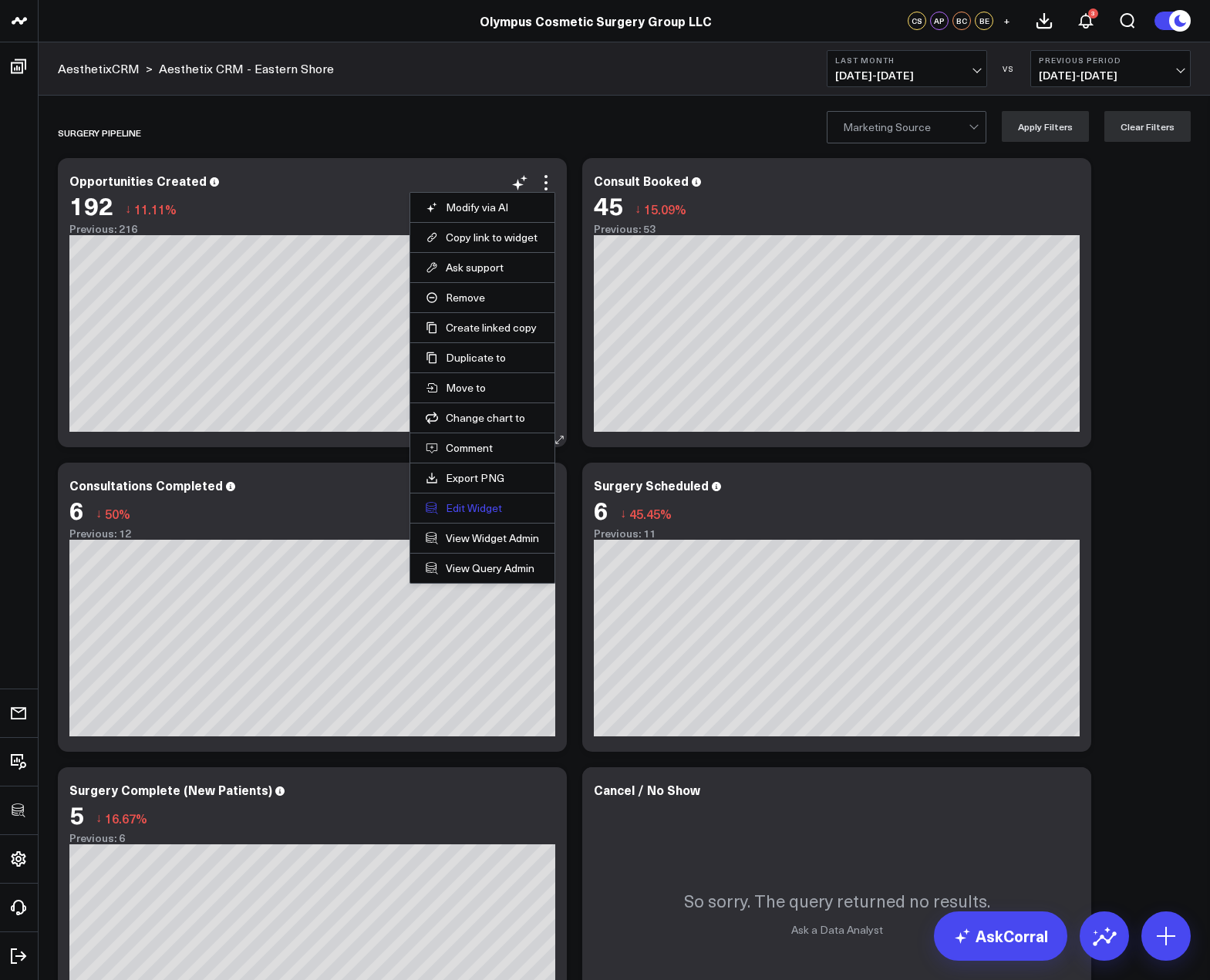
click at [468, 508] on button "Edit Widget" at bounding box center [482, 508] width 114 height 14
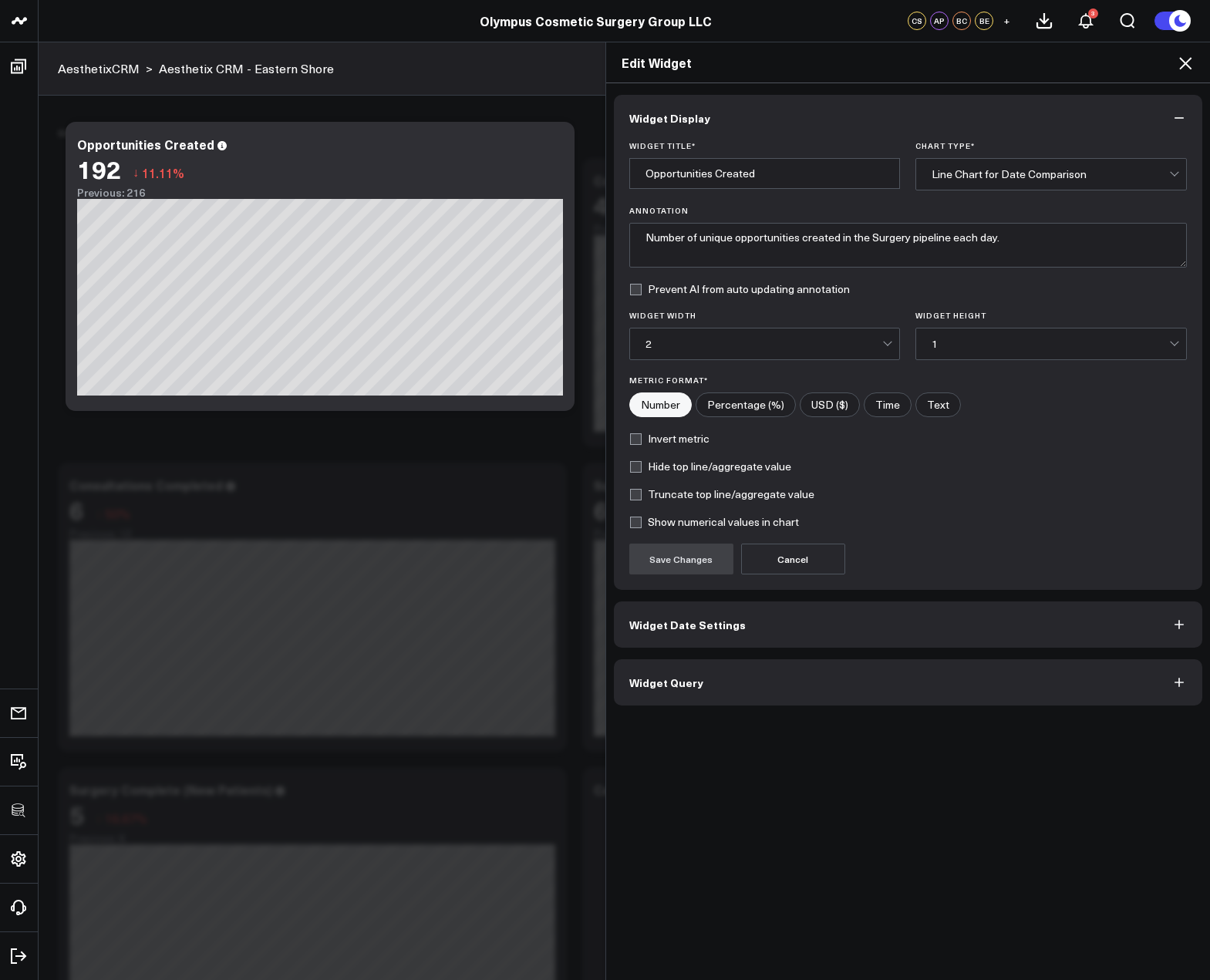
click at [806, 682] on button "Widget Query" at bounding box center [907, 682] width 589 height 46
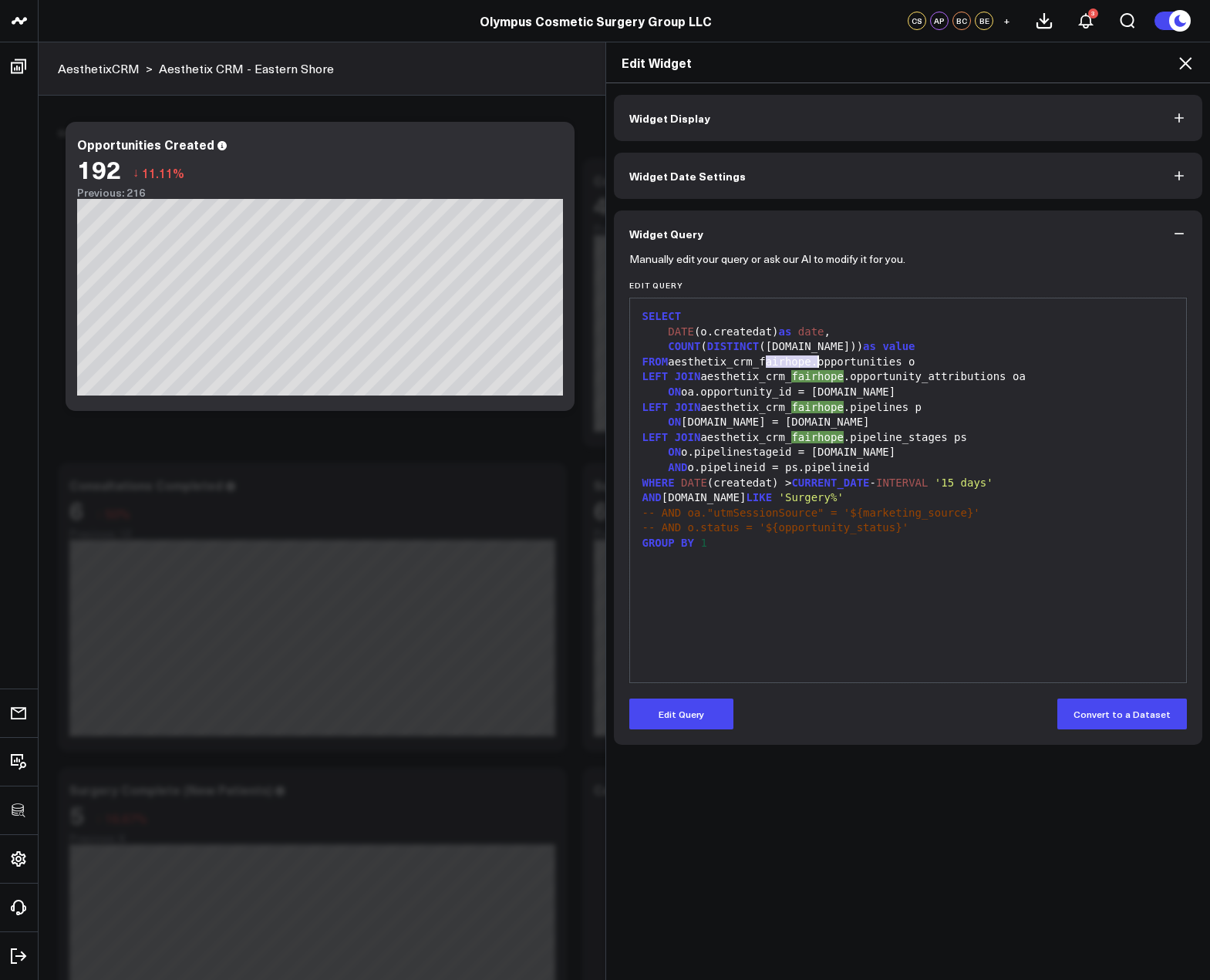
drag, startPoint x: 761, startPoint y: 363, endPoint x: 811, endPoint y: 361, distance: 50.0
click at [811, 361] on div "FROM aesthetix_crm_fairhope.opportunities o" at bounding box center [907, 362] width 541 height 15
copy div "fairhope"
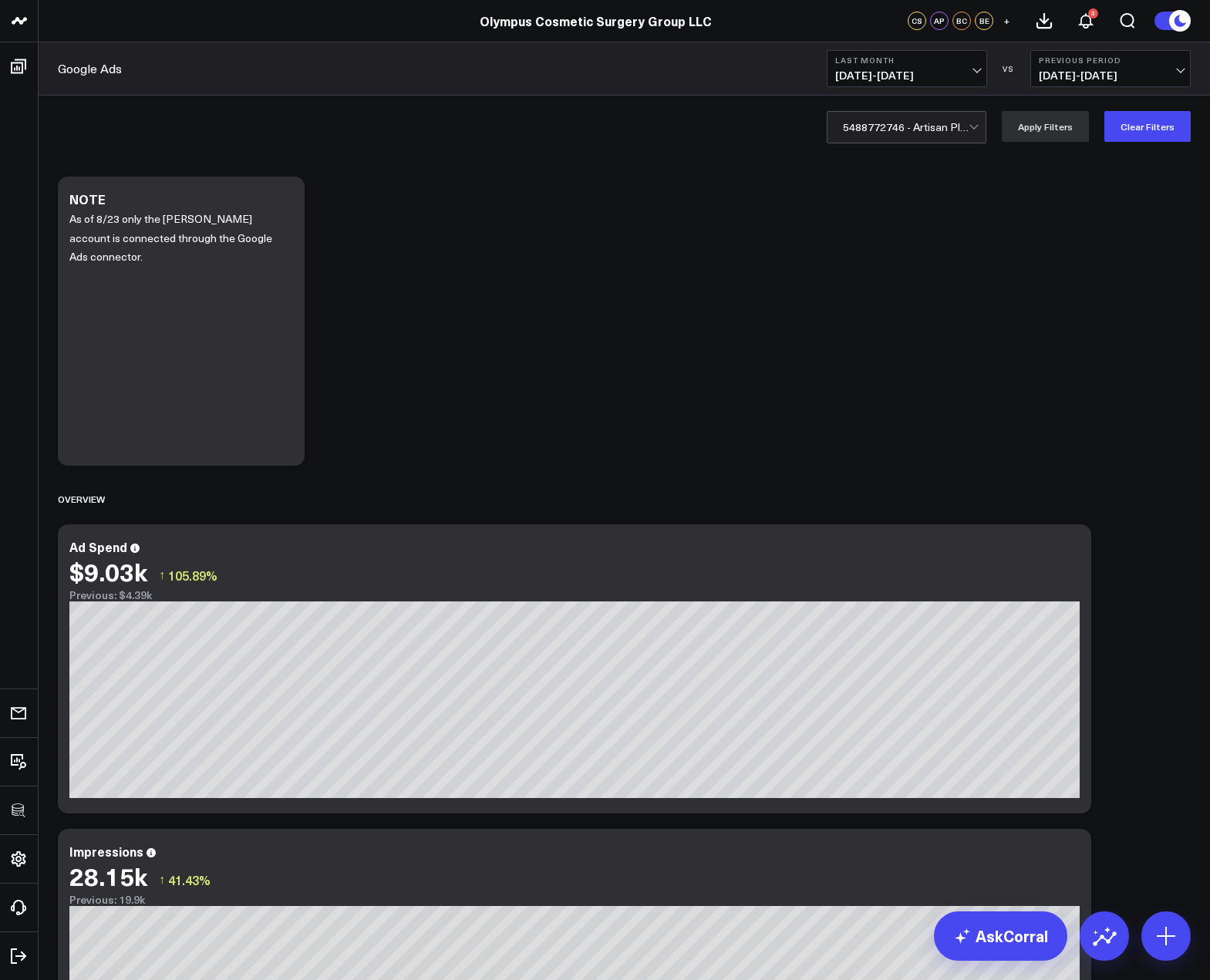
click at [925, 130] on div at bounding box center [905, 126] width 125 height 31
drag, startPoint x: 741, startPoint y: 337, endPoint x: 603, endPoint y: 275, distance: 151.3
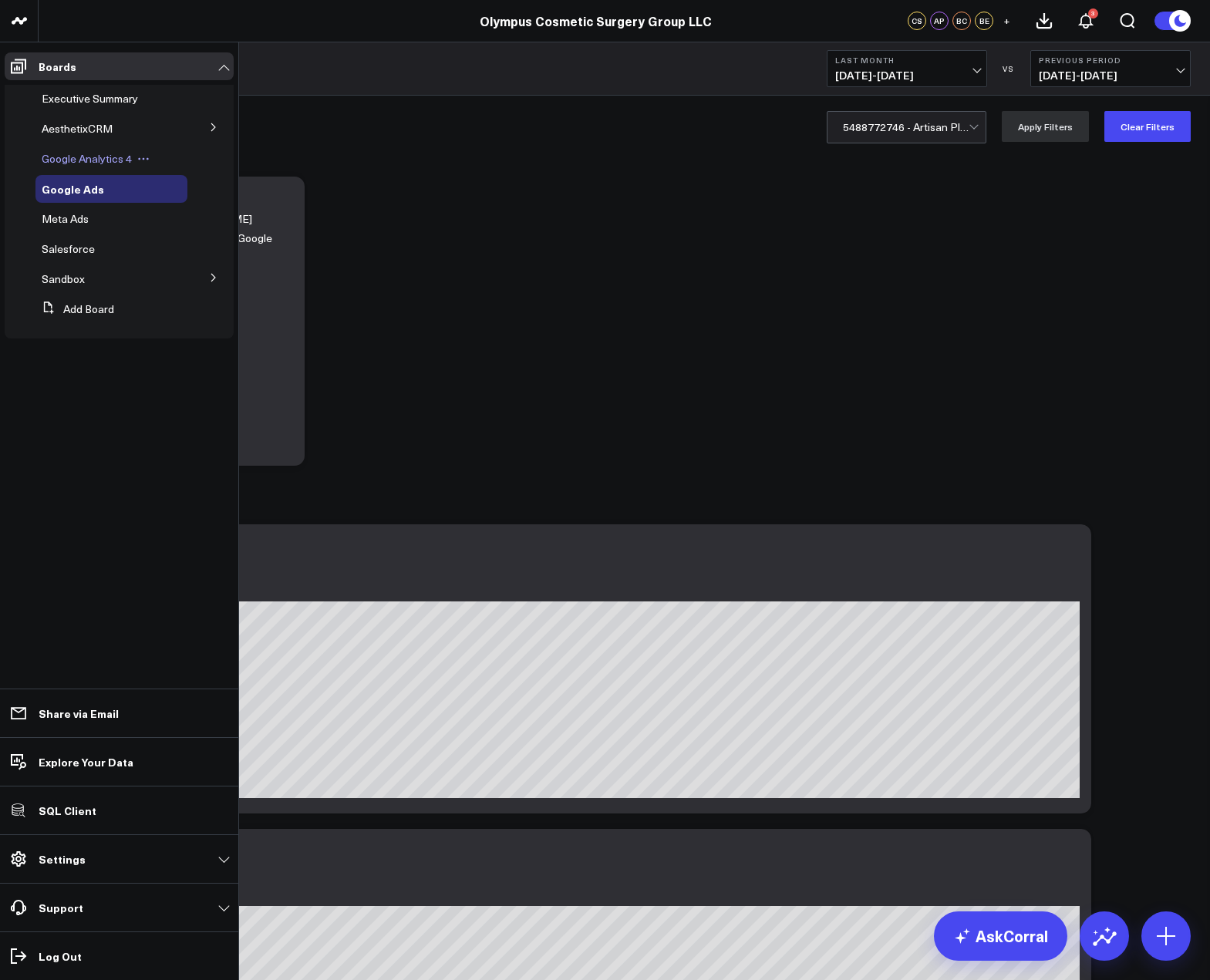
click at [109, 168] on div "Google Analytics 4" at bounding box center [112, 159] width 152 height 28
click at [91, 153] on span "Google Analytics 4" at bounding box center [87, 158] width 91 height 15
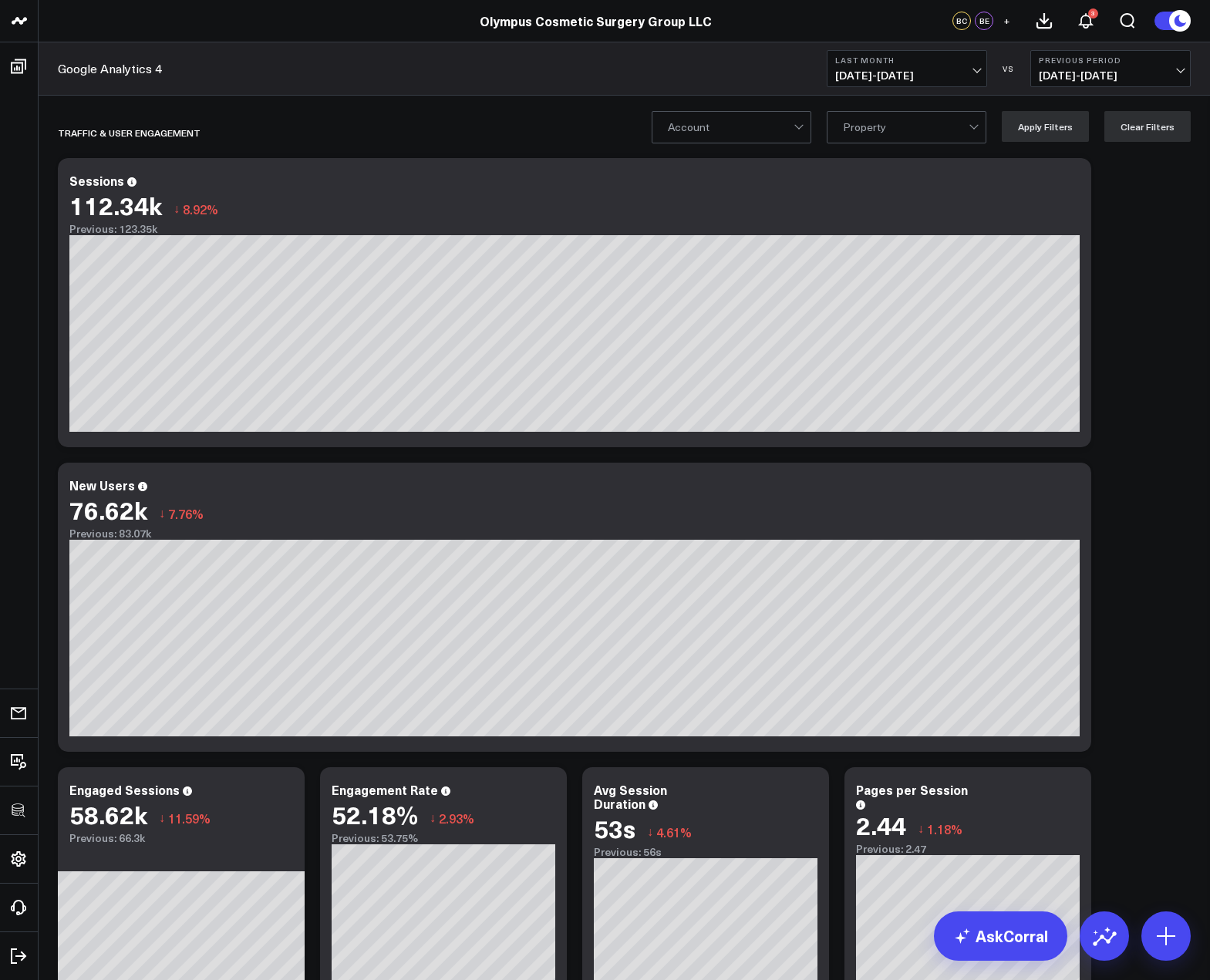
click at [729, 134] on div at bounding box center [730, 126] width 125 height 31
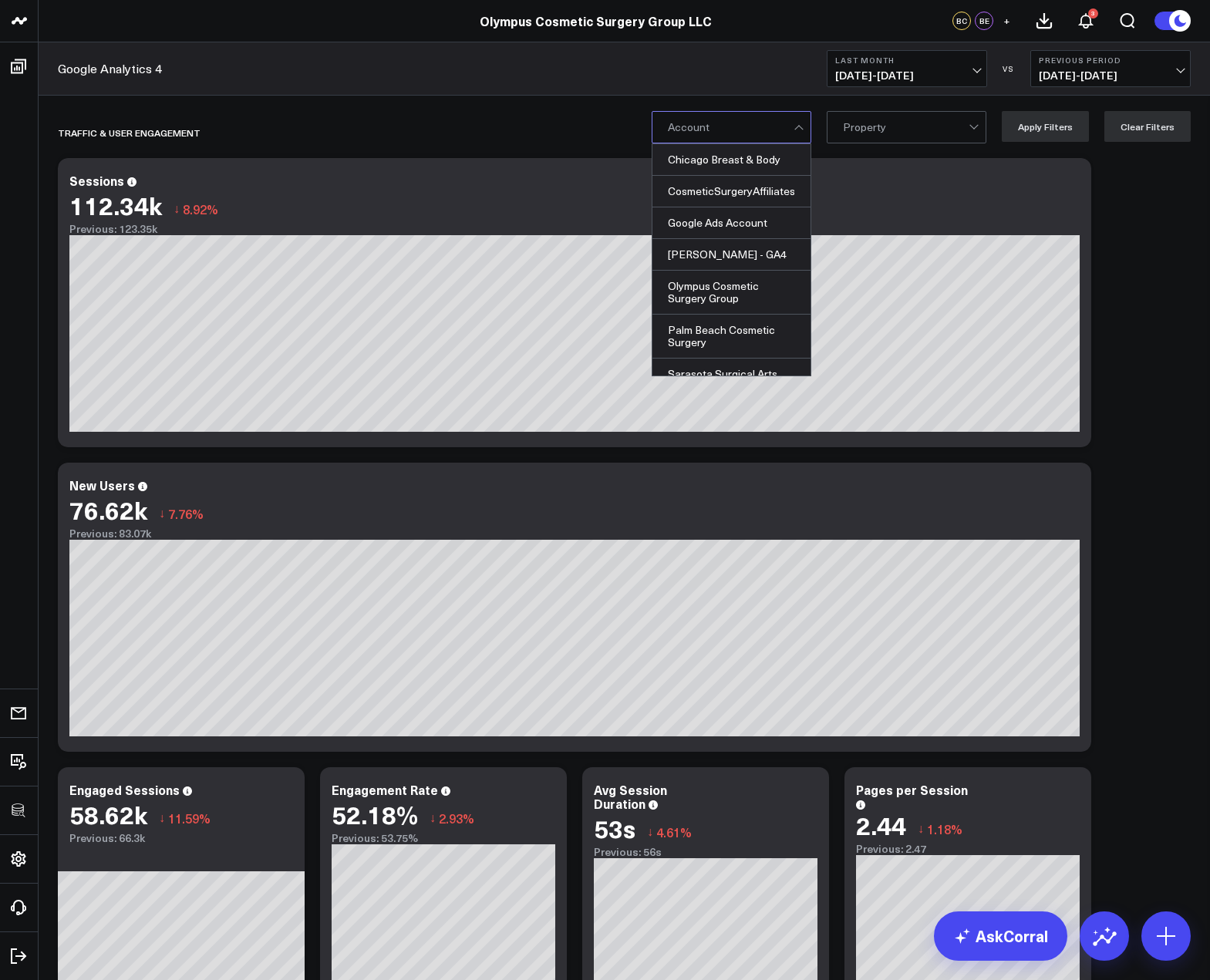
click at [729, 134] on div at bounding box center [730, 126] width 125 height 31
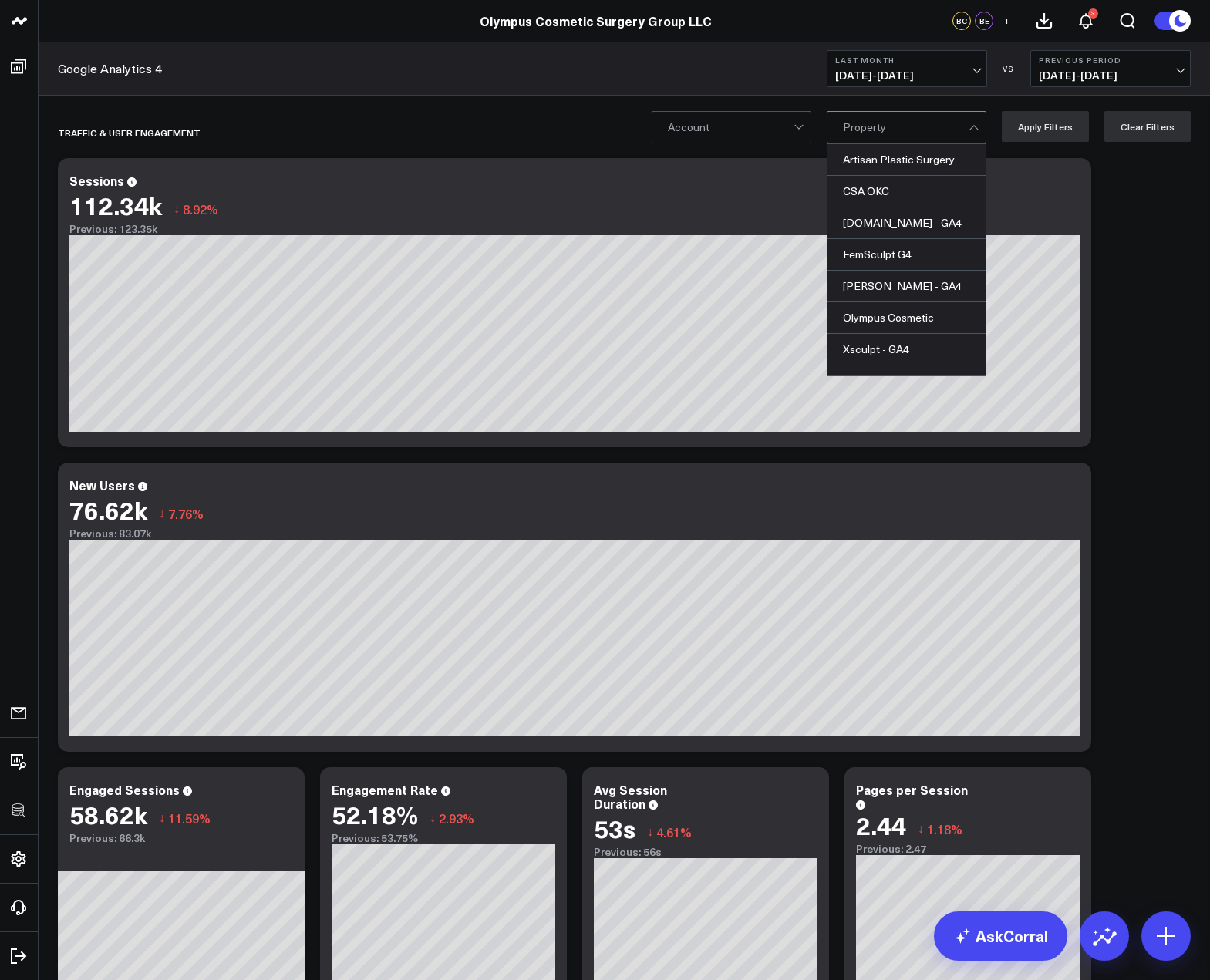
click at [900, 142] on div "Artisan Plastic Surgery, 1 of 13. 13 results available. Use Up and Down to choo…" at bounding box center [906, 126] width 159 height 33
click at [903, 168] on div "Artisan Plastic Surgery" at bounding box center [906, 160] width 158 height 32
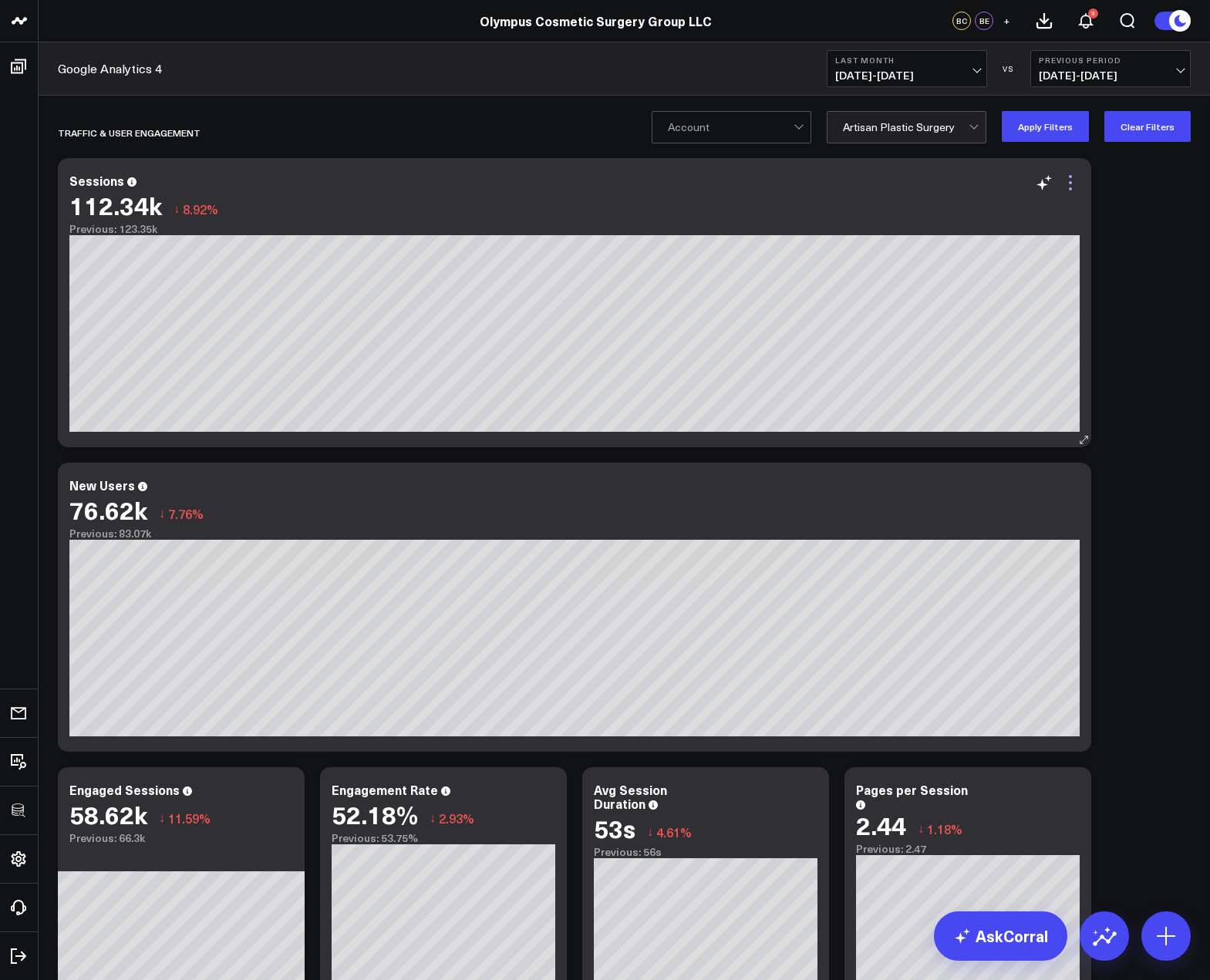
click at [1077, 184] on icon at bounding box center [1070, 182] width 19 height 19
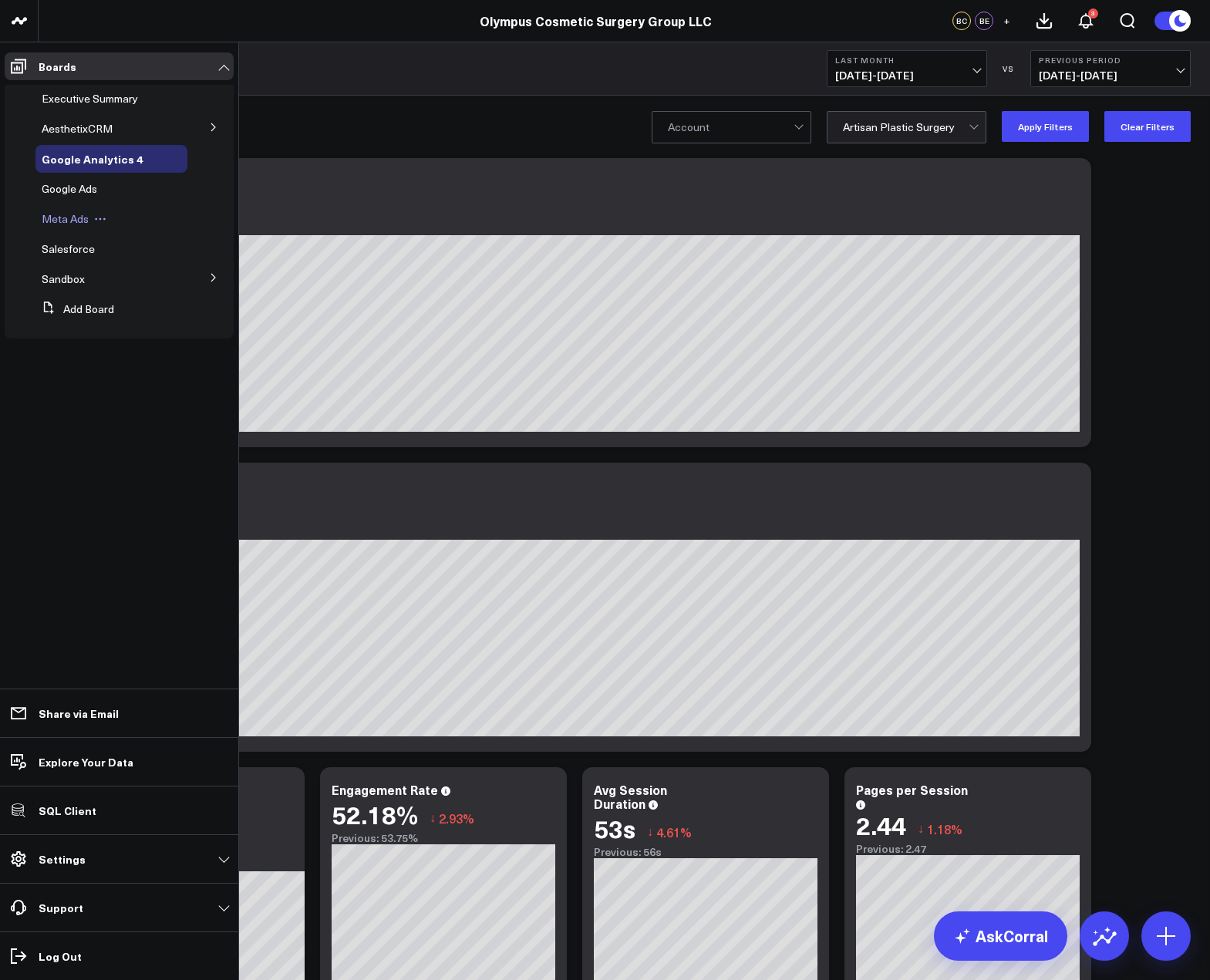
click at [70, 222] on span "Meta Ads" at bounding box center [65, 218] width 47 height 15
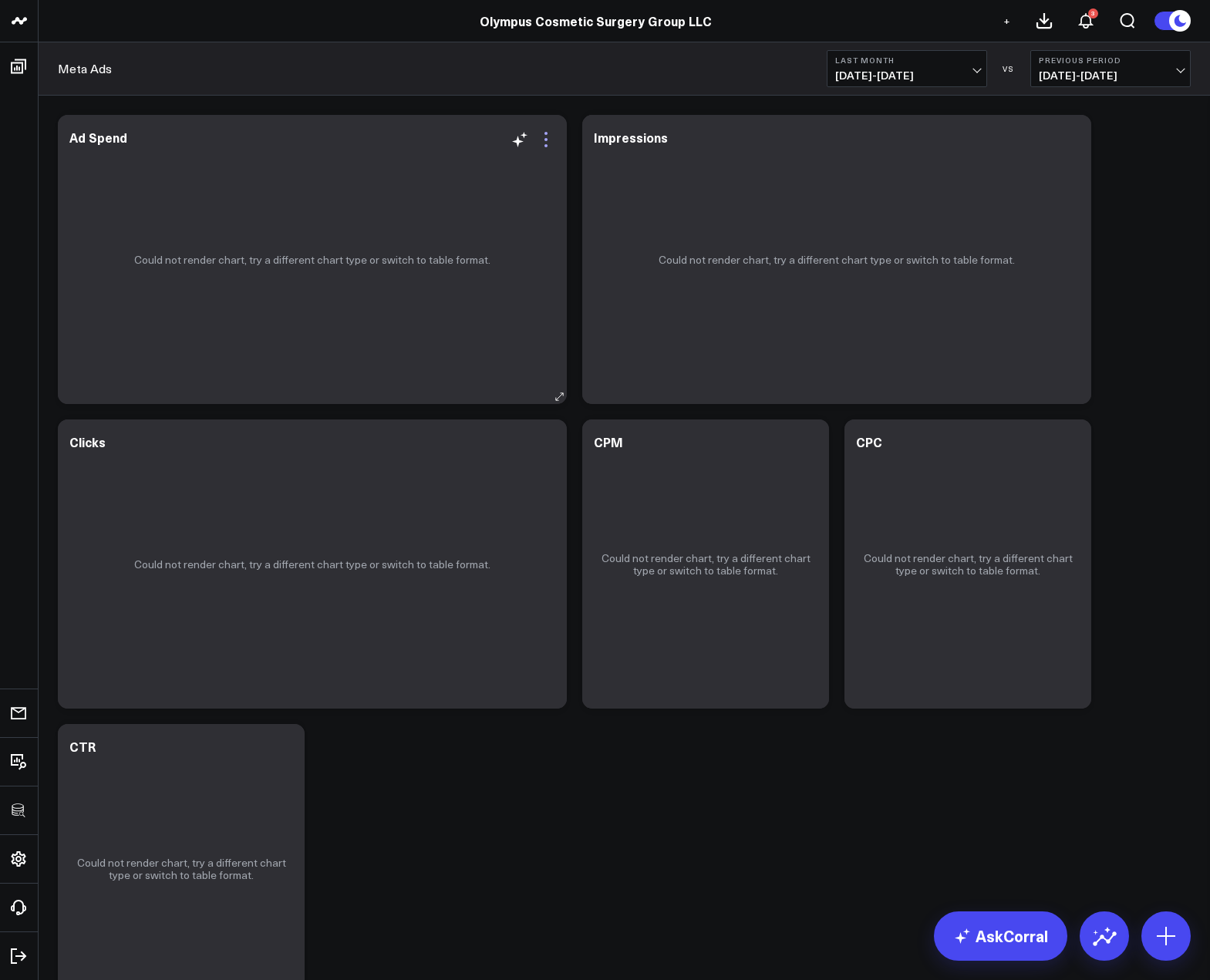
click at [541, 142] on icon at bounding box center [546, 139] width 19 height 19
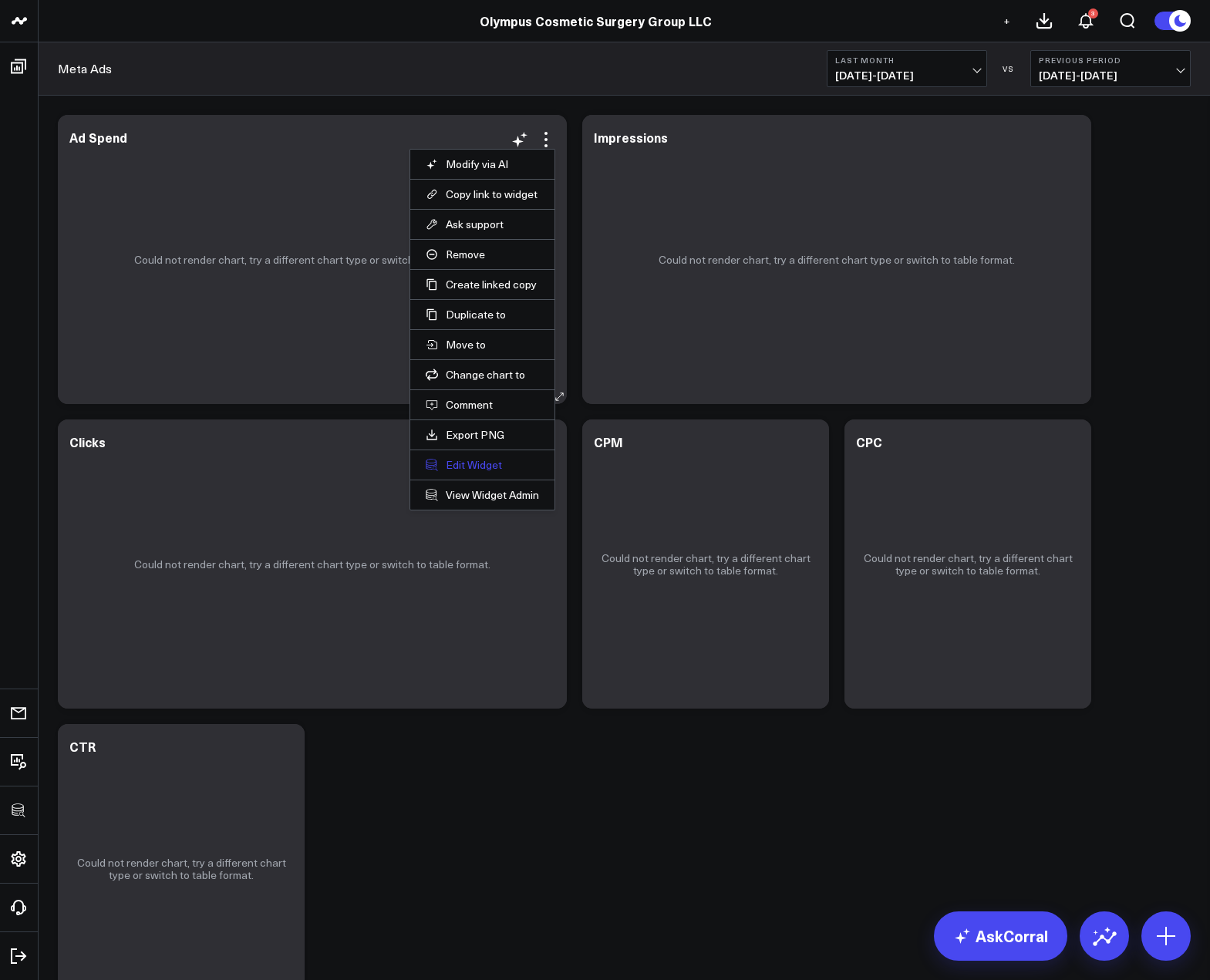
click at [466, 460] on button "Edit Widget" at bounding box center [482, 465] width 114 height 14
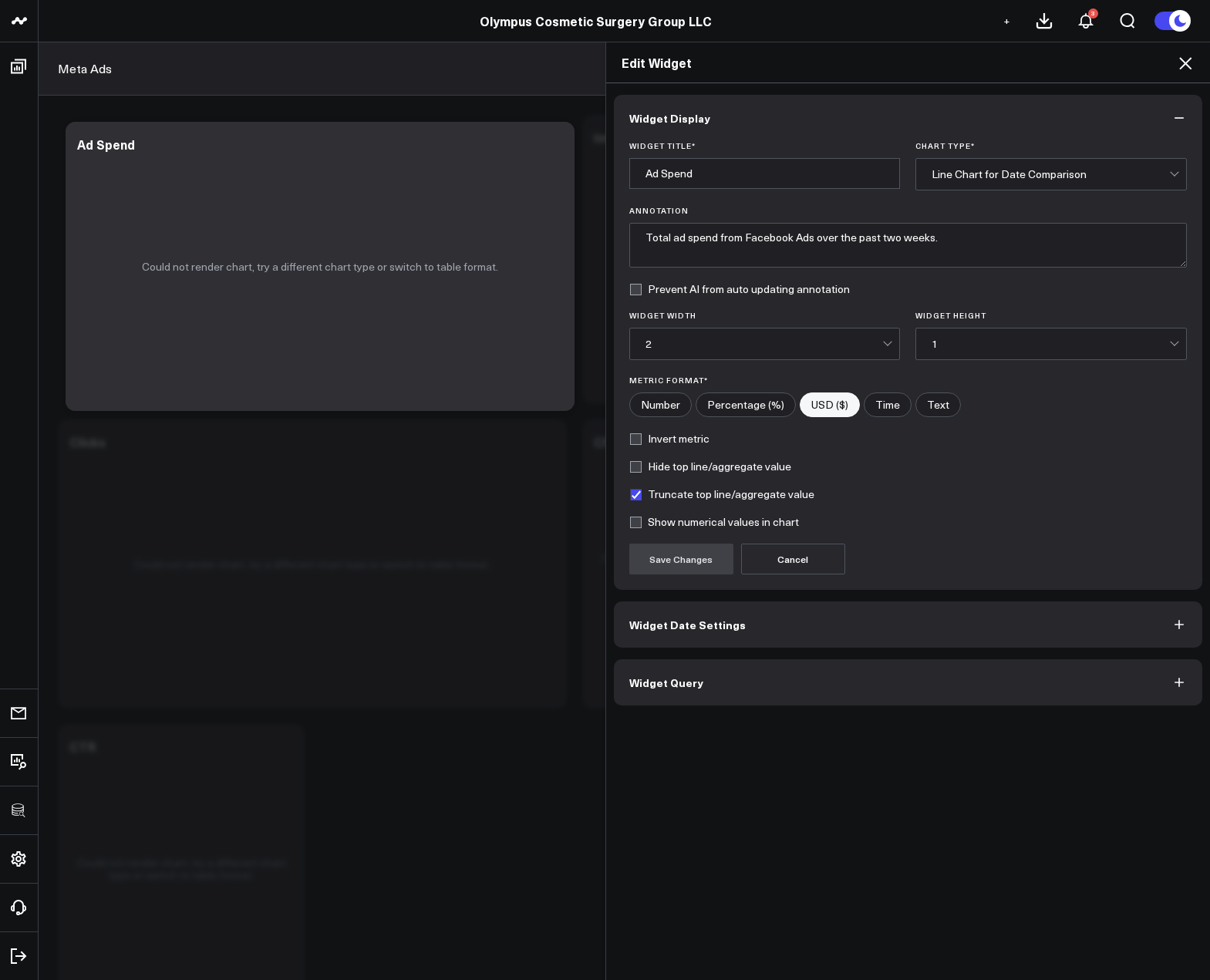
click at [715, 690] on button "Widget Query" at bounding box center [907, 682] width 589 height 46
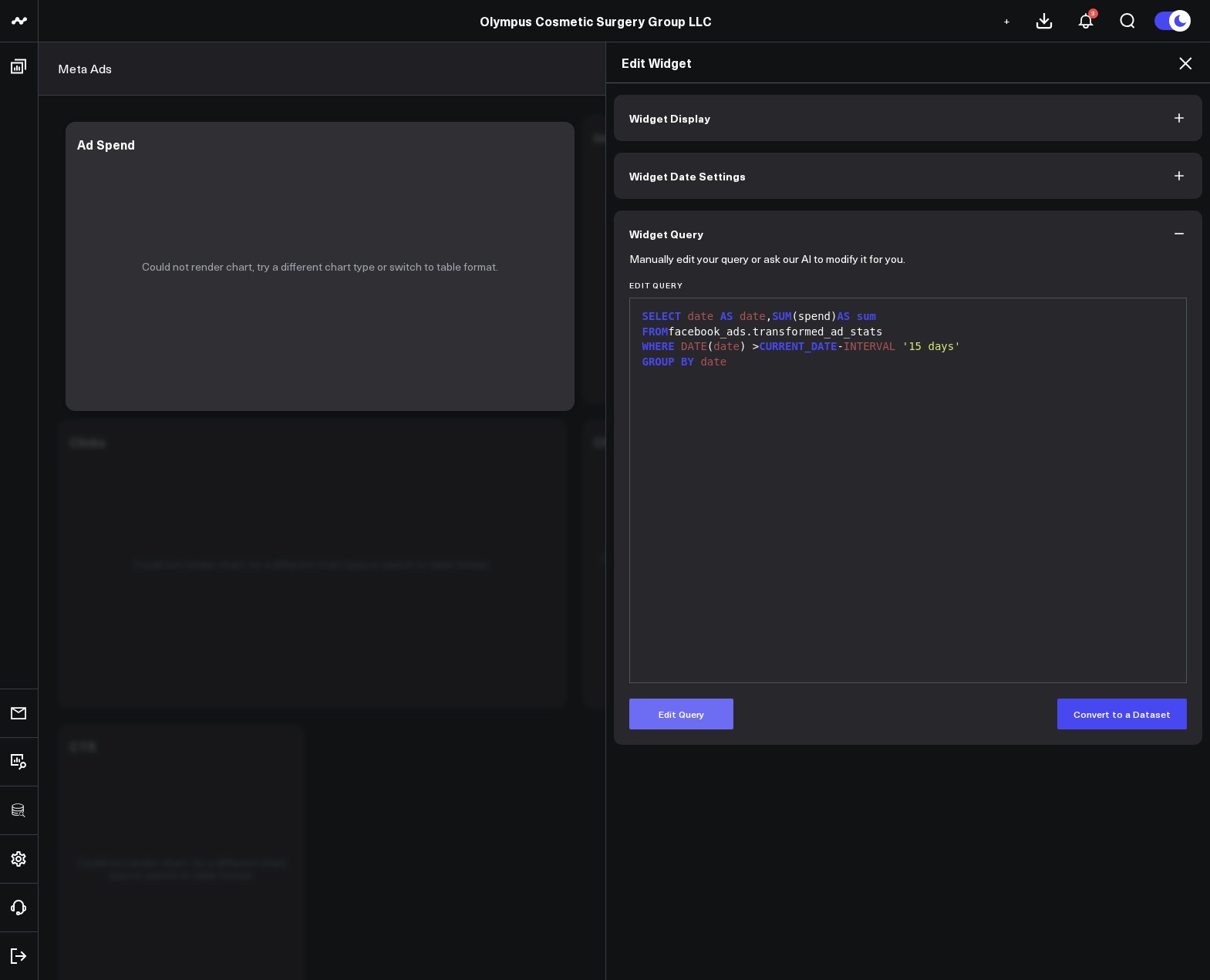
click at [717, 706] on button "Edit Query" at bounding box center [681, 713] width 105 height 31
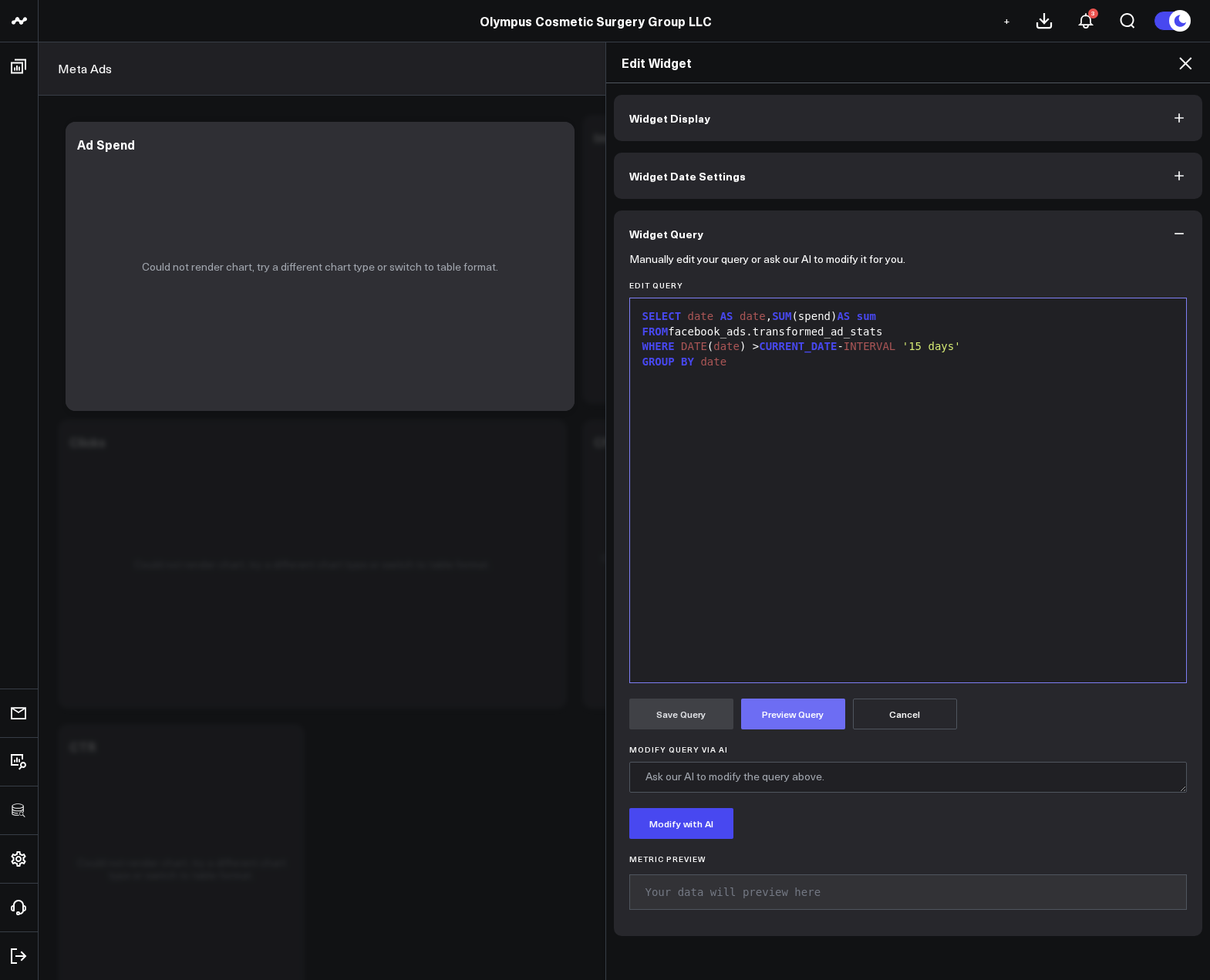
click at [766, 719] on button "Preview Query" at bounding box center [793, 713] width 105 height 31
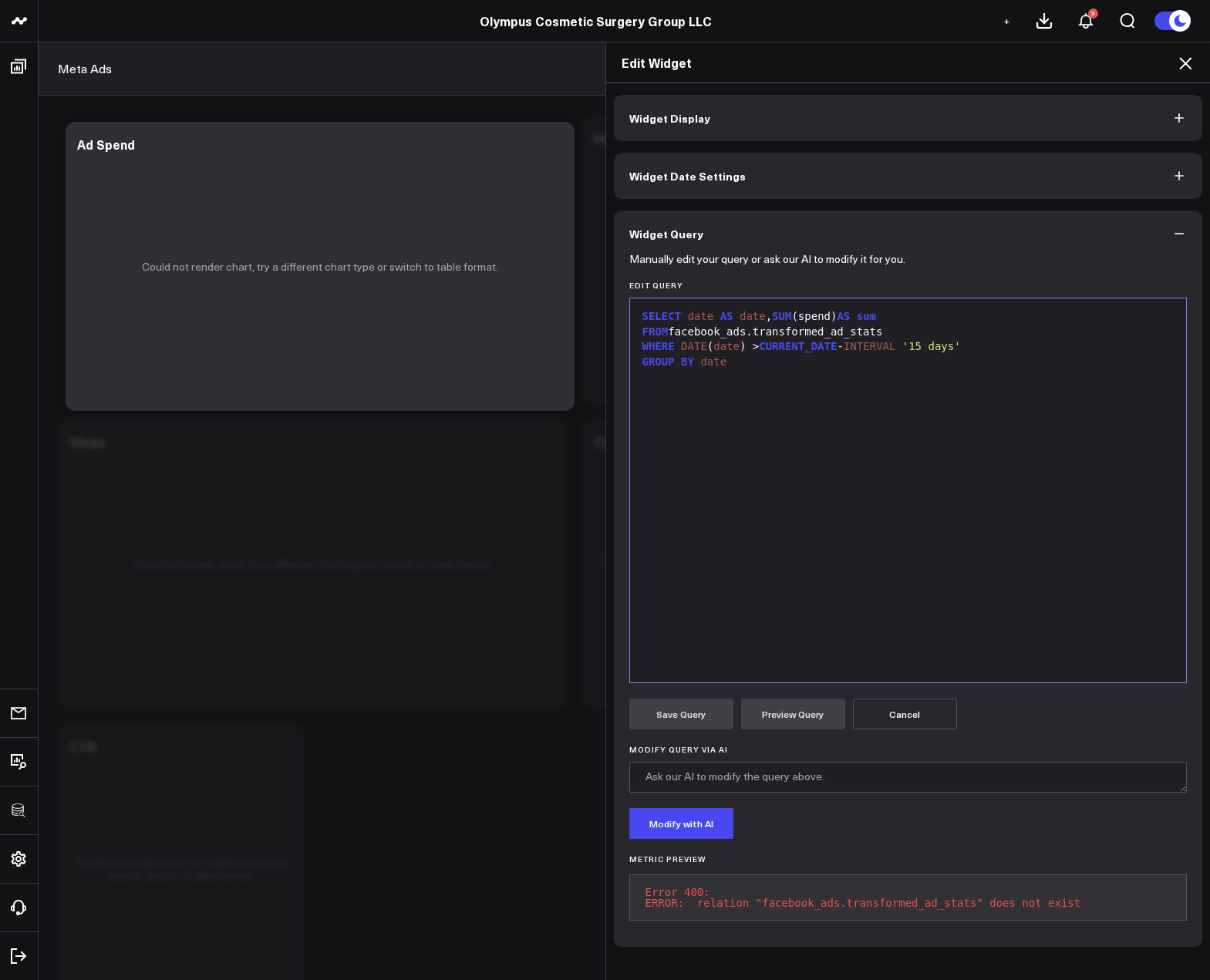
click at [935, 568] on div "SELECT date AS date , SUM (spend) AS sum FROM facebook_ads.transformed_ad_stats…" at bounding box center [907, 490] width 541 height 368
click at [1185, 63] on icon at bounding box center [1185, 63] width 12 height 12
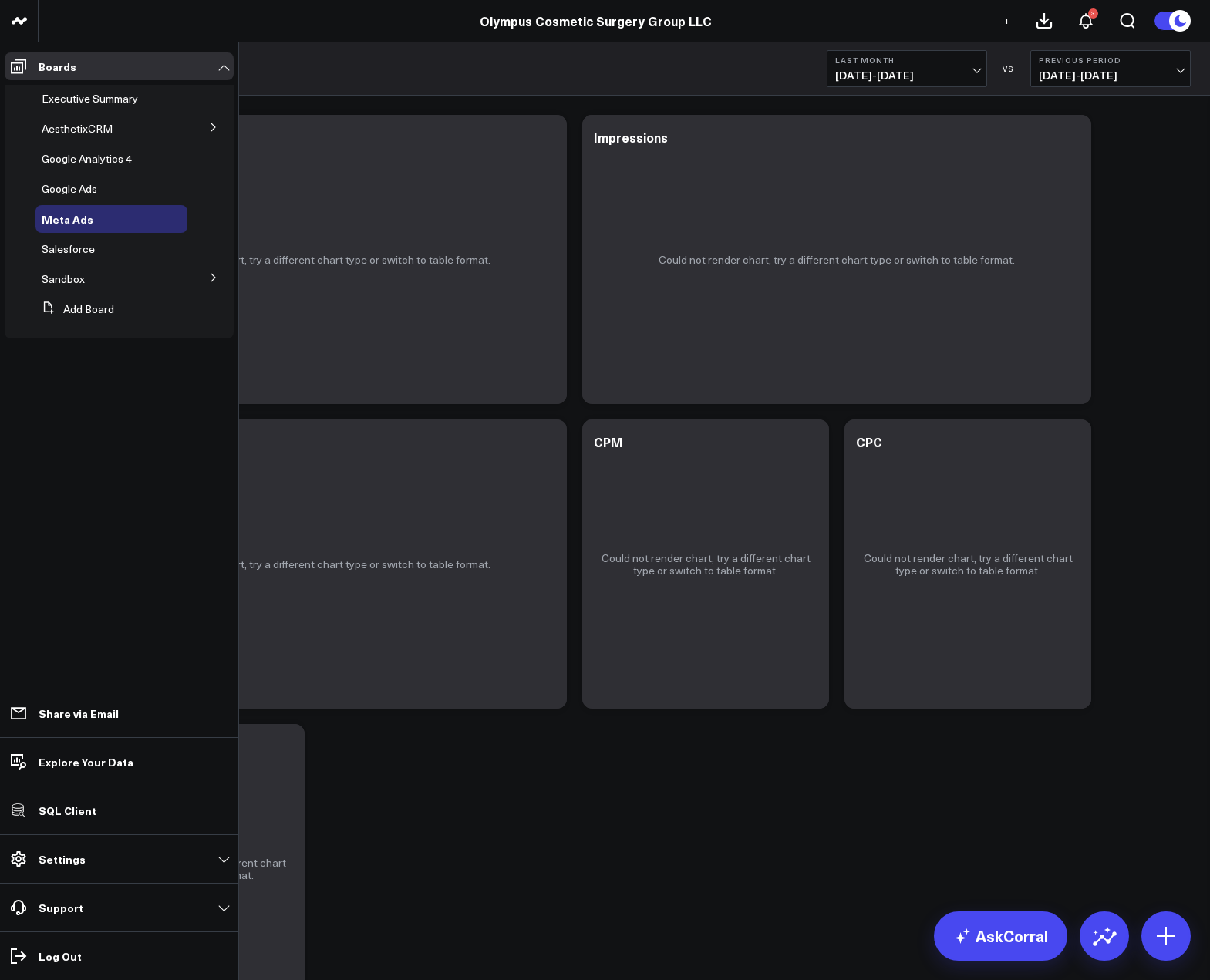
click at [209, 126] on icon at bounding box center [213, 126] width 9 height 9
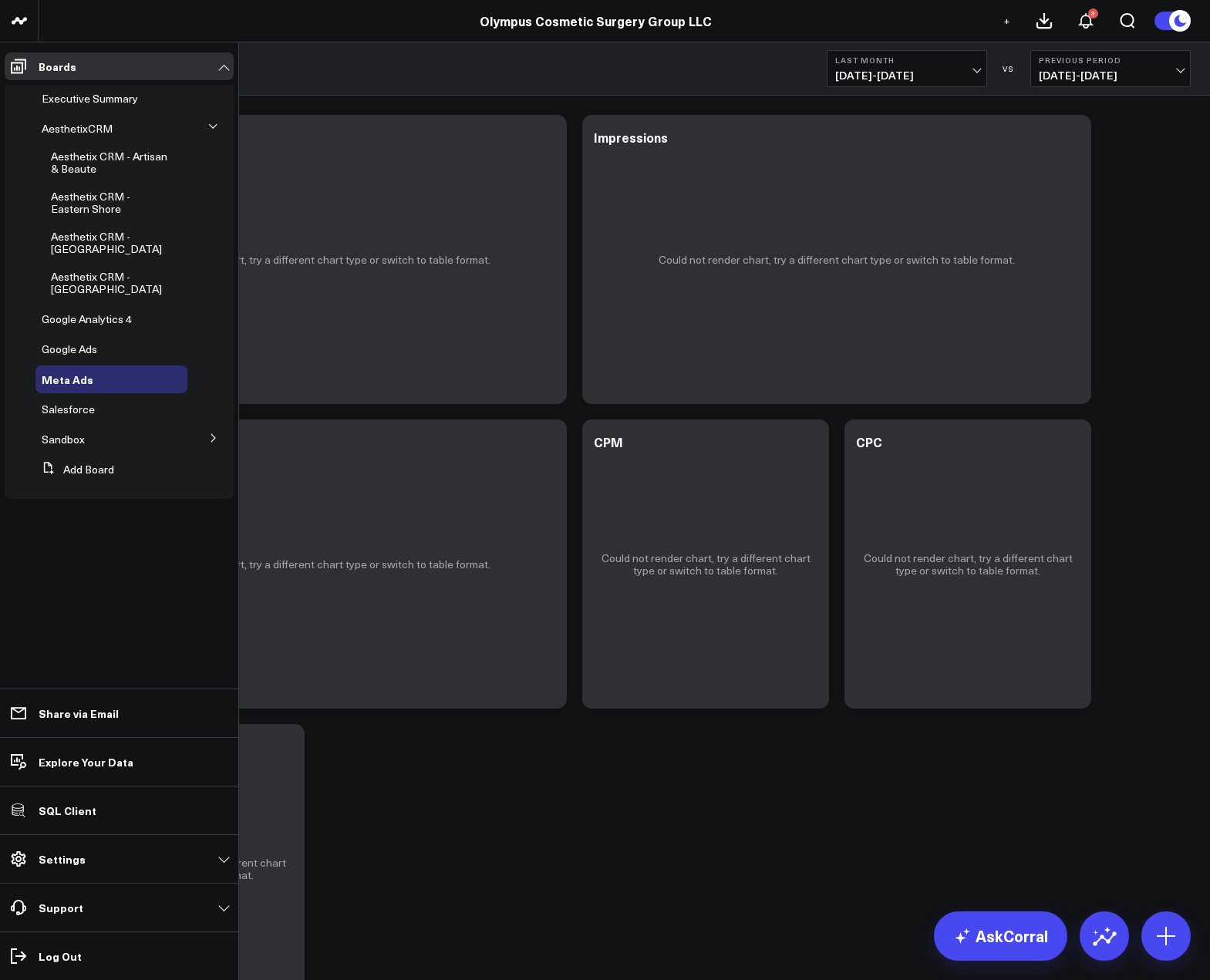
click at [210, 126] on icon at bounding box center [213, 126] width 8 height 4
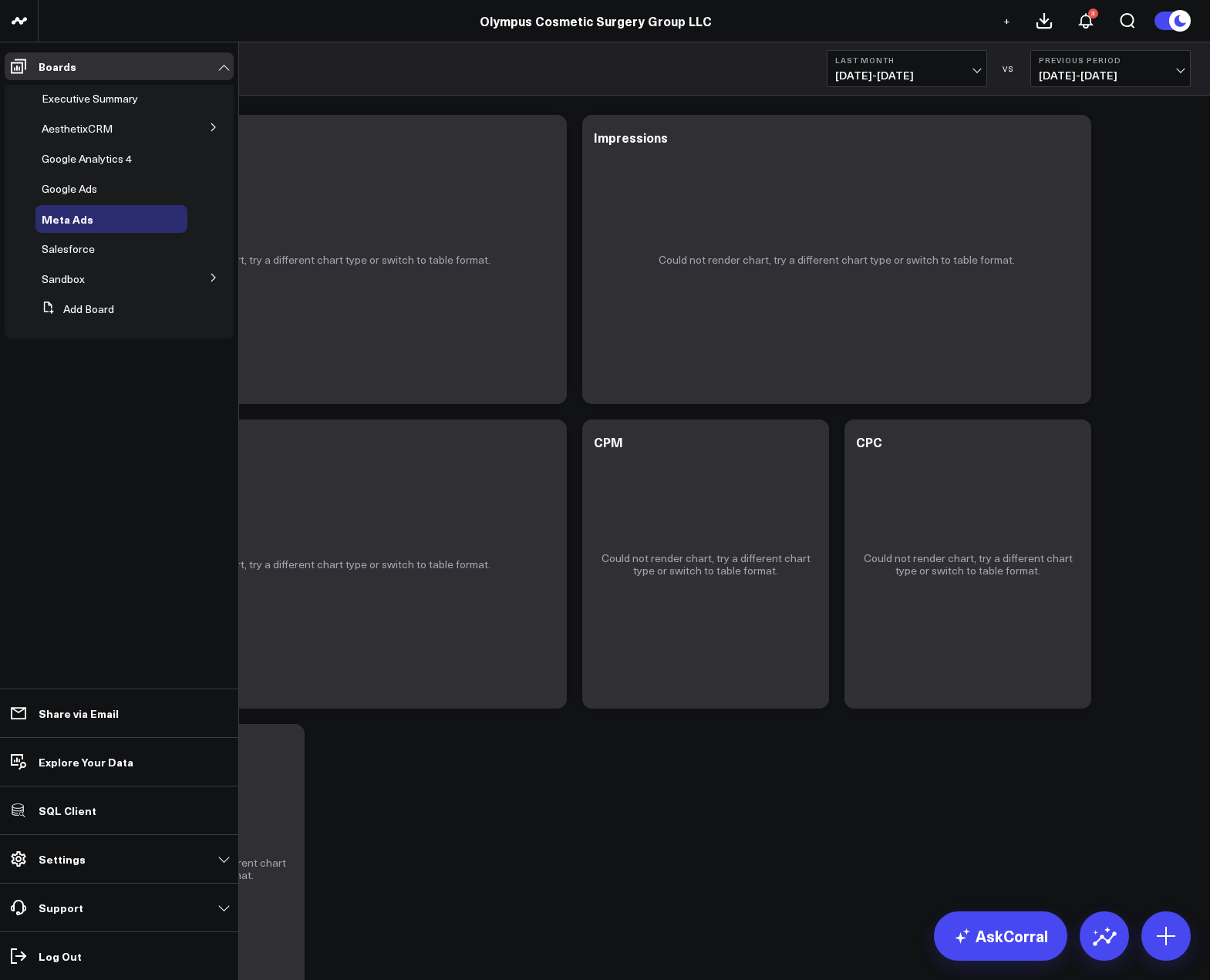
click at [88, 585] on ul "Boards Executive Summary AesthetixCRM Aesthetix CRM - Artisan & Beaute Aestheti…" at bounding box center [119, 511] width 238 height 937
click at [80, 309] on button "Add Board" at bounding box center [75, 310] width 79 height 28
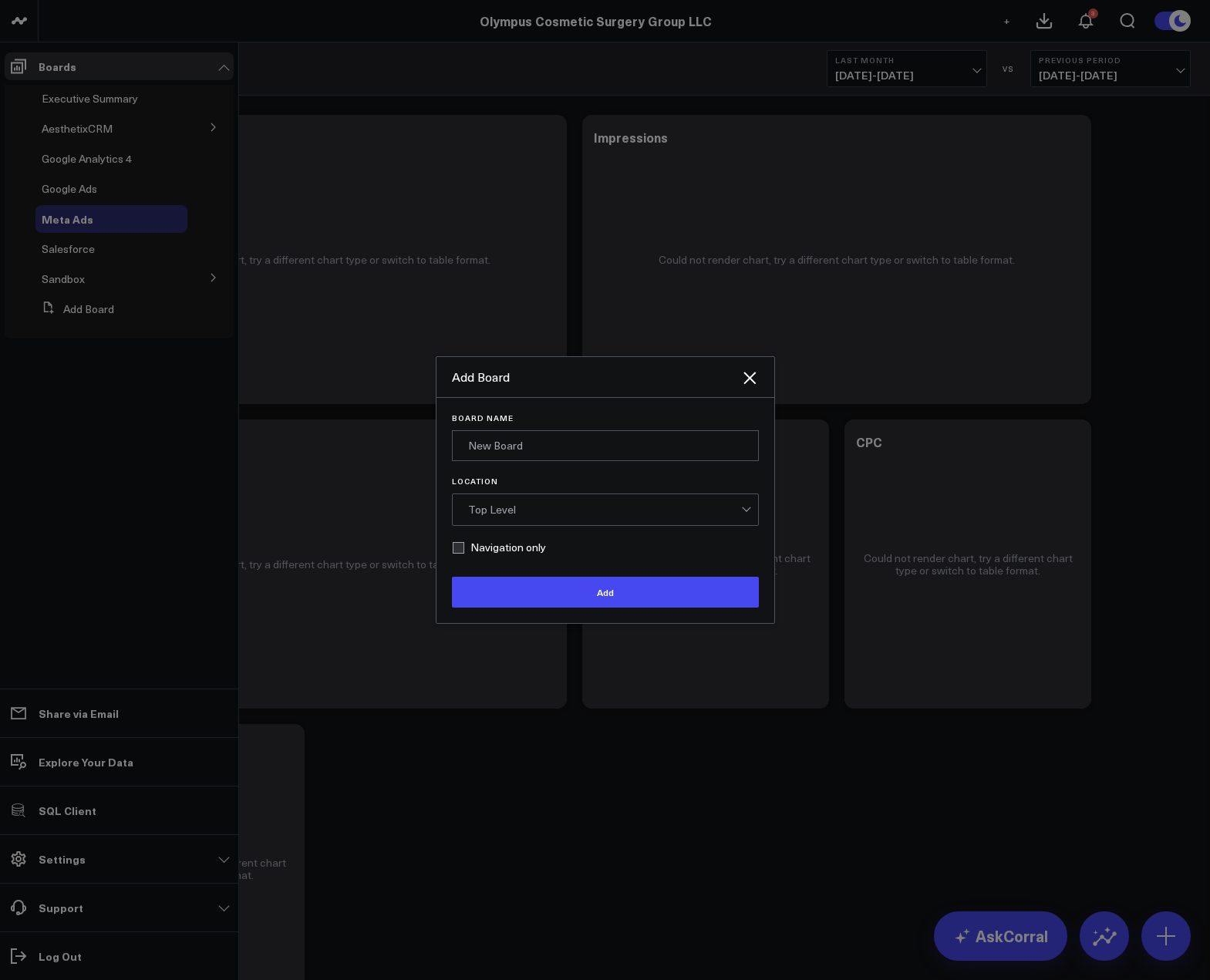
click at [493, 545] on label "Navigation only" at bounding box center [499, 547] width 94 height 12
click at [464, 545] on input "Navigation only" at bounding box center [458, 547] width 12 height 12
checkbox input "true"
click at [493, 451] on input "Board Name" at bounding box center [605, 445] width 307 height 31
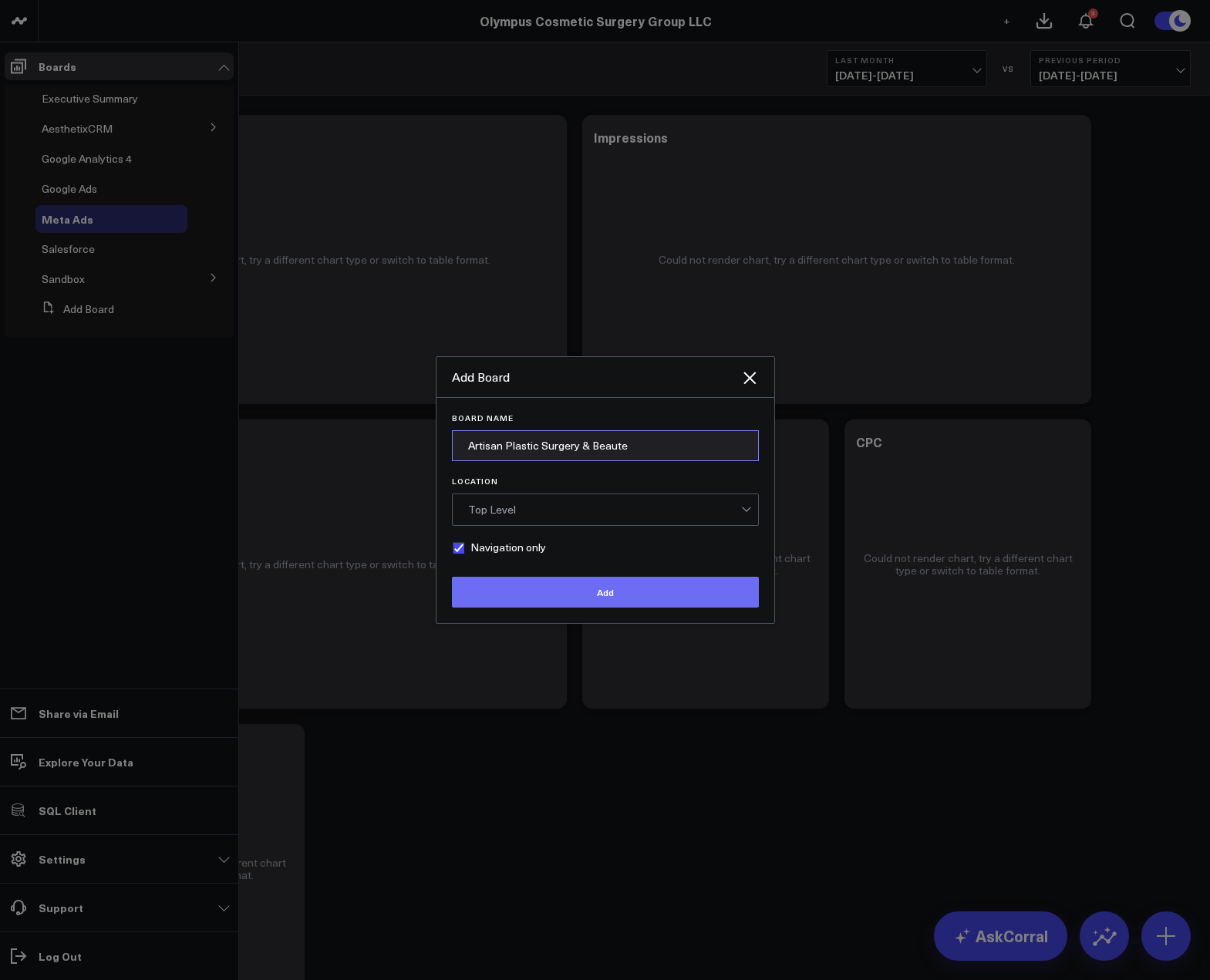
type input "Artisan Plastic Surgery & Beaute"
click at [504, 582] on button "Add" at bounding box center [605, 592] width 307 height 31
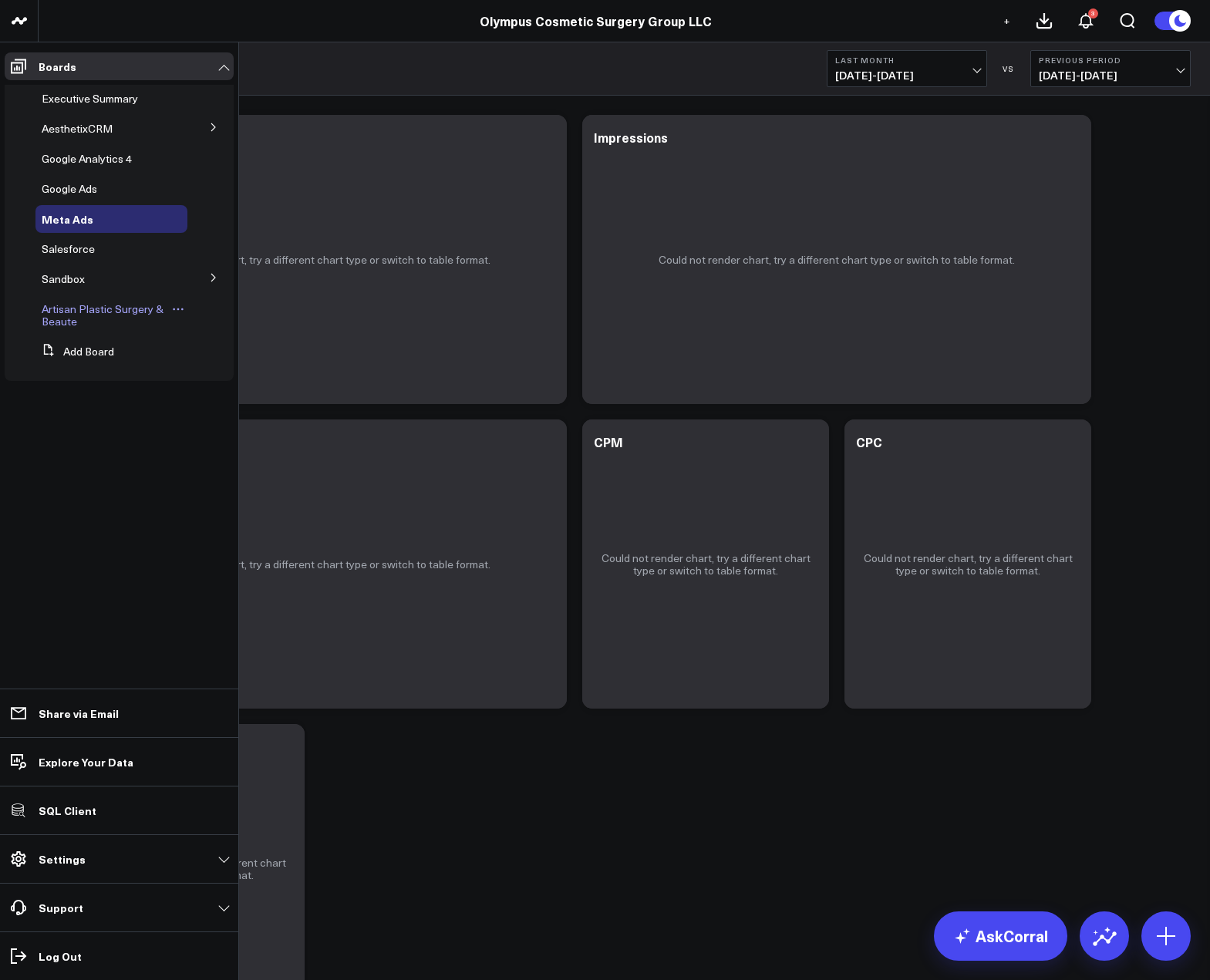
click at [81, 316] on link "Artisan Plastic Surgery & Beaute" at bounding box center [106, 315] width 127 height 25
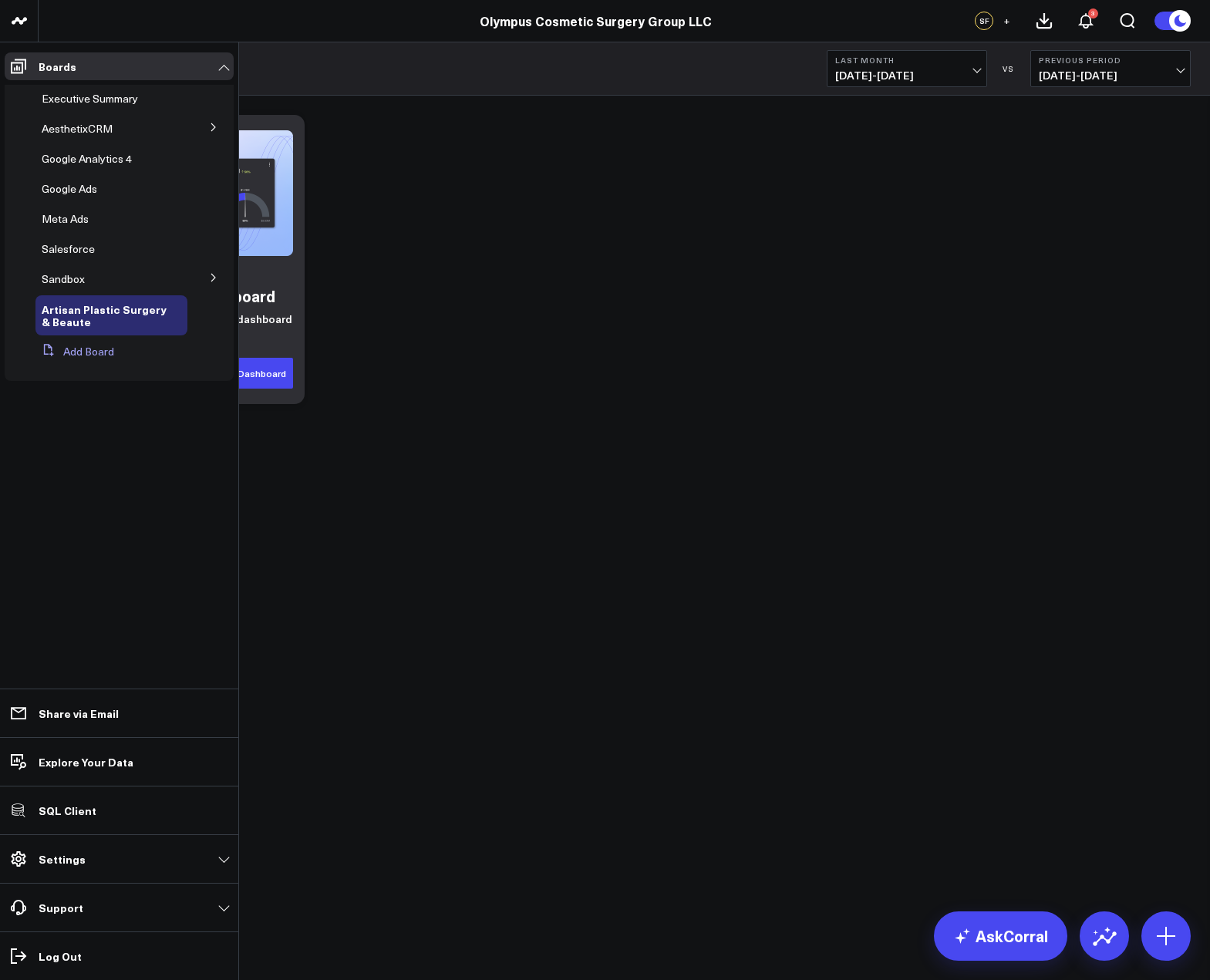
click at [75, 358] on button "Add Board" at bounding box center [75, 352] width 79 height 28
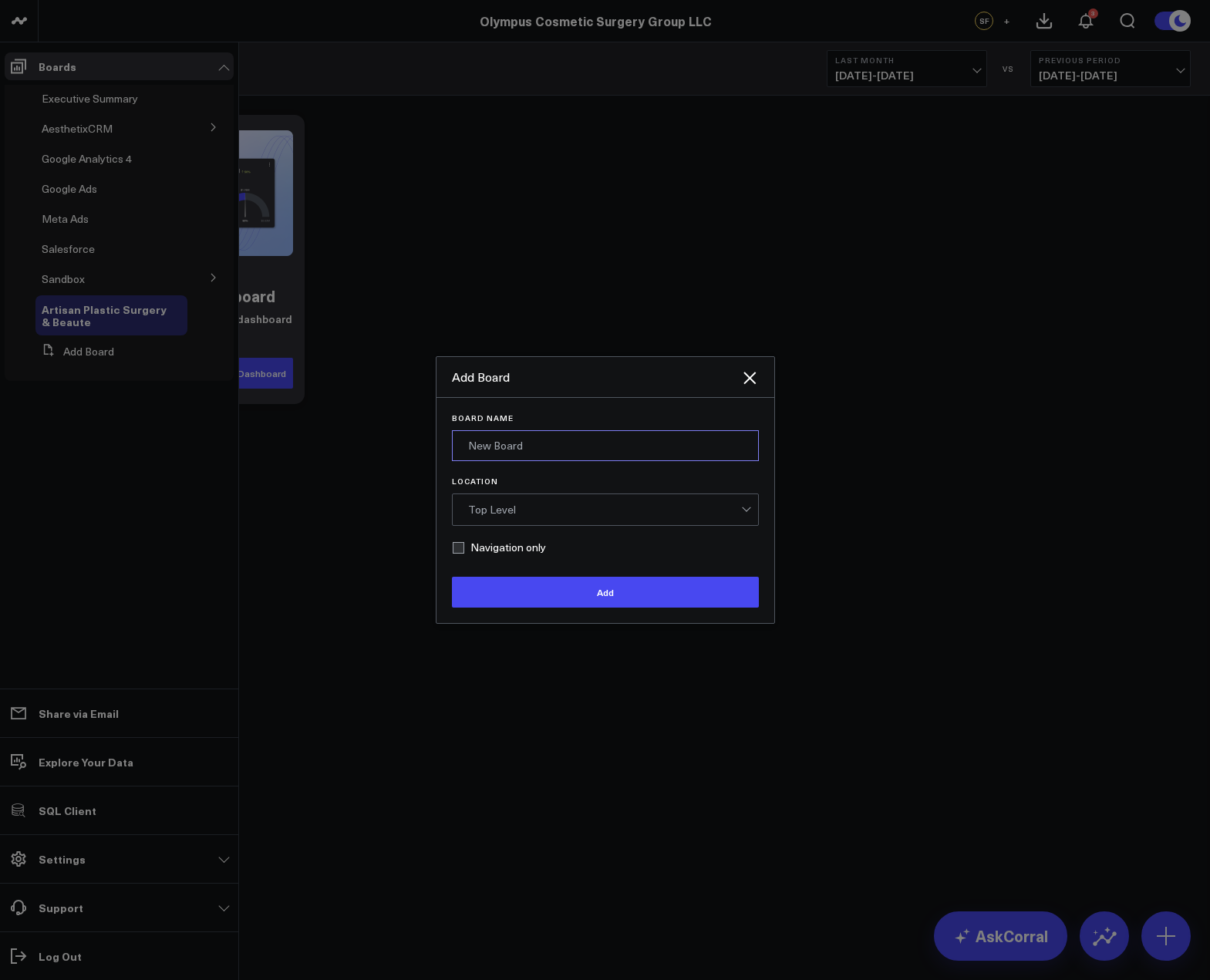
click at [517, 458] on input "Board Name" at bounding box center [605, 445] width 307 height 31
type input "Google Ads Performance"
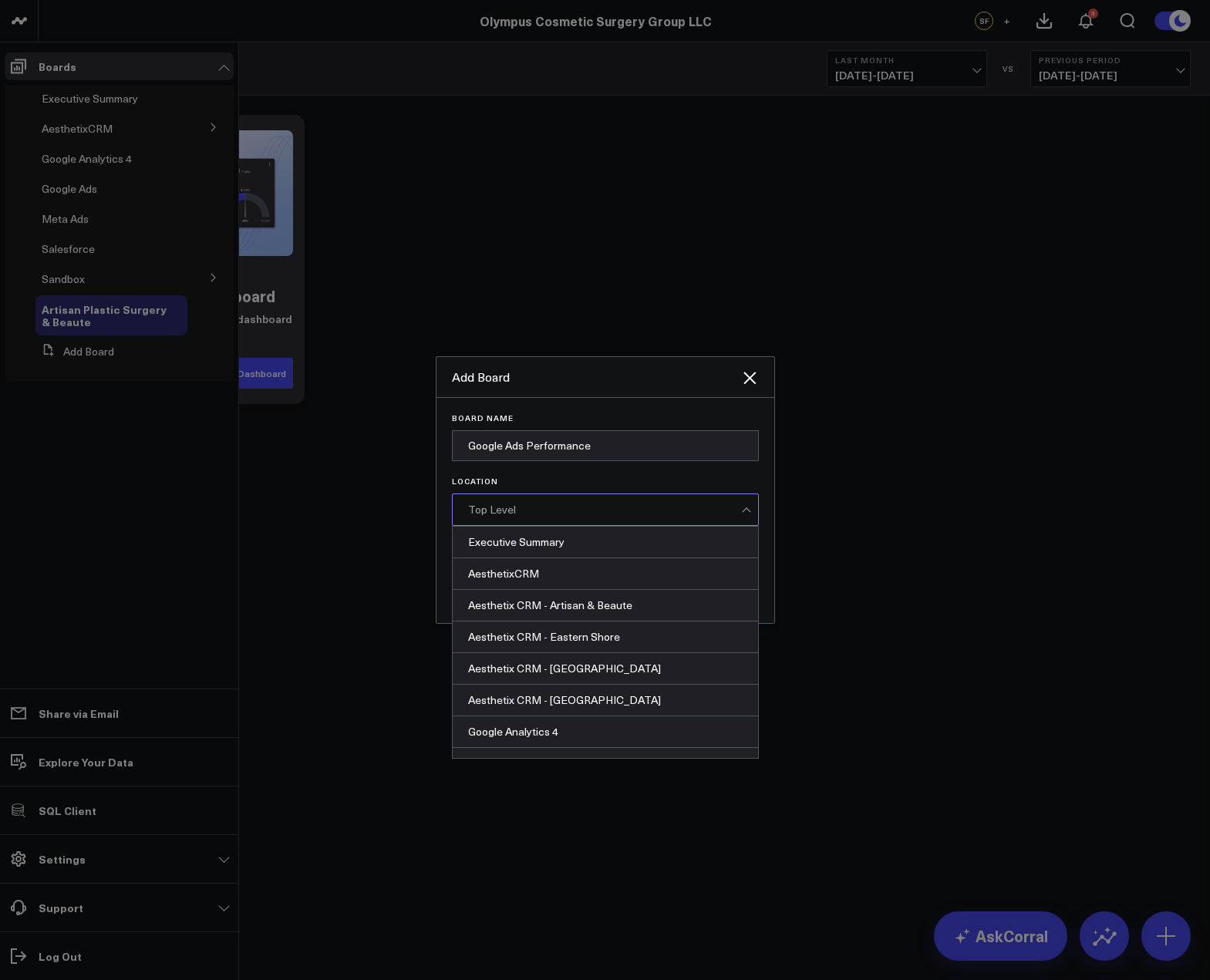
click at [586, 505] on div "Top Level" at bounding box center [605, 510] width 273 height 12
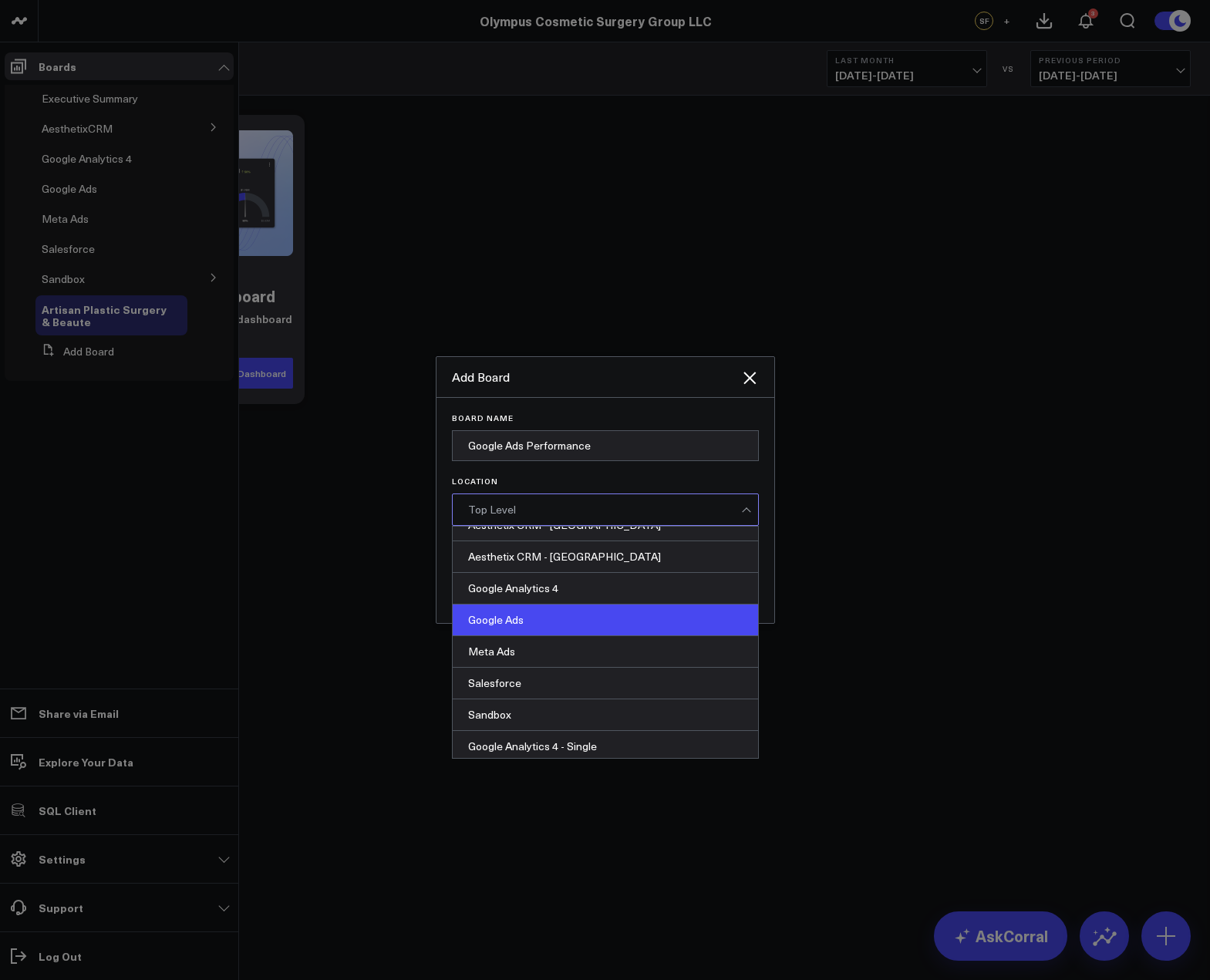
scroll to position [179, 0]
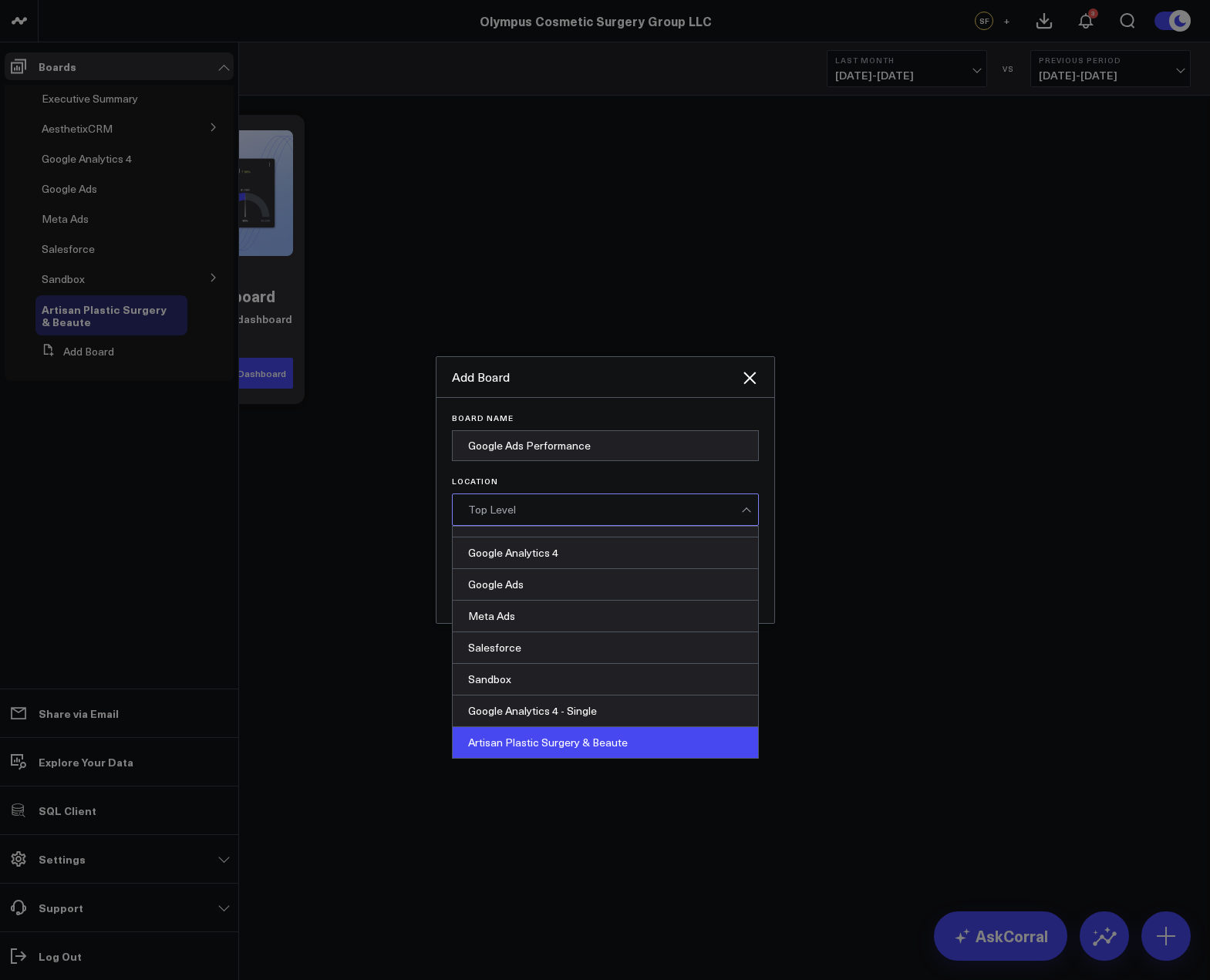
click at [603, 732] on div "Artisan Plastic Surgery & Beaute" at bounding box center [605, 742] width 306 height 31
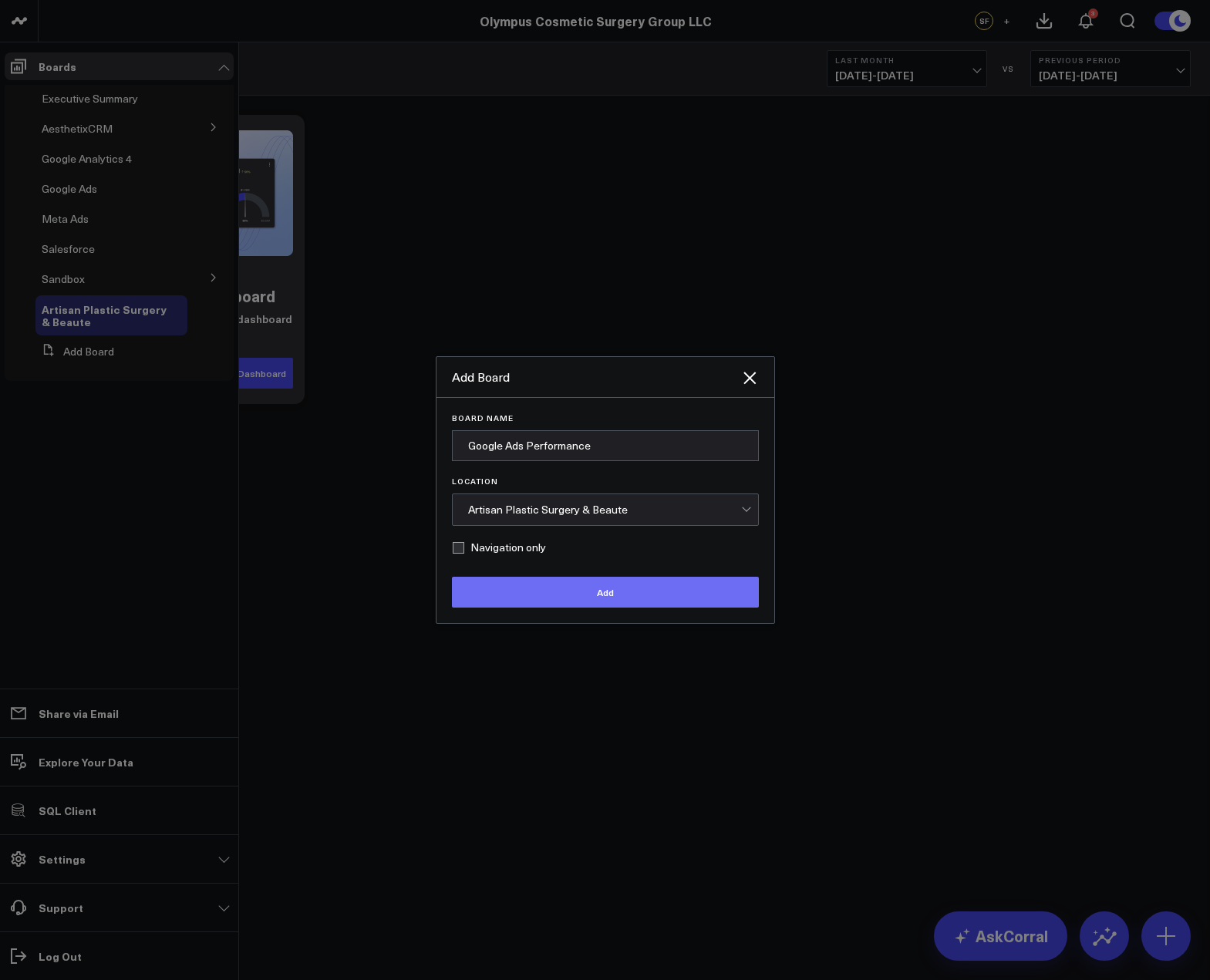
click at [572, 589] on button "Add" at bounding box center [605, 592] width 307 height 31
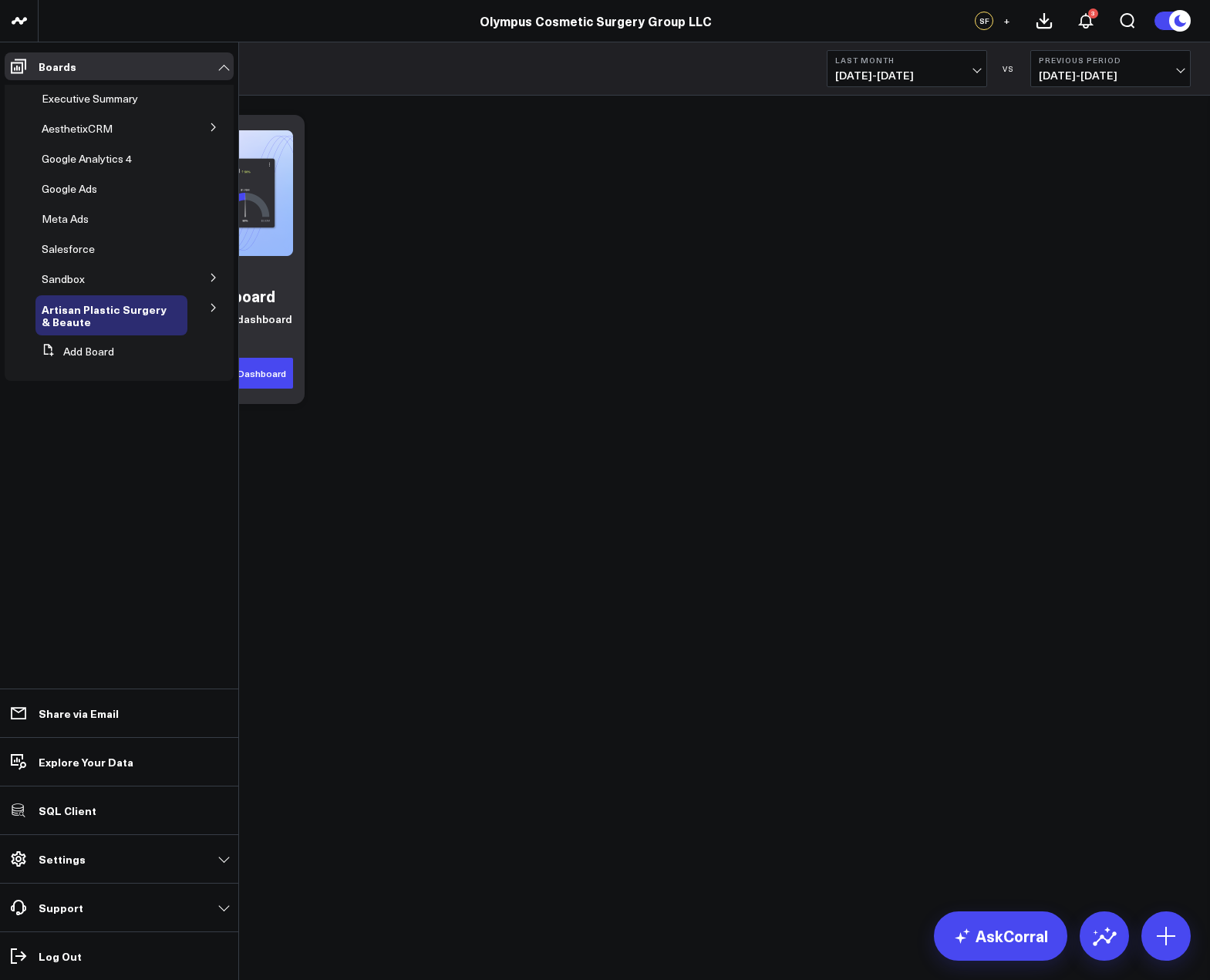
click at [216, 311] on icon at bounding box center [213, 307] width 9 height 9
click at [91, 355] on span "Google Ads Performance" at bounding box center [83, 355] width 65 height 27
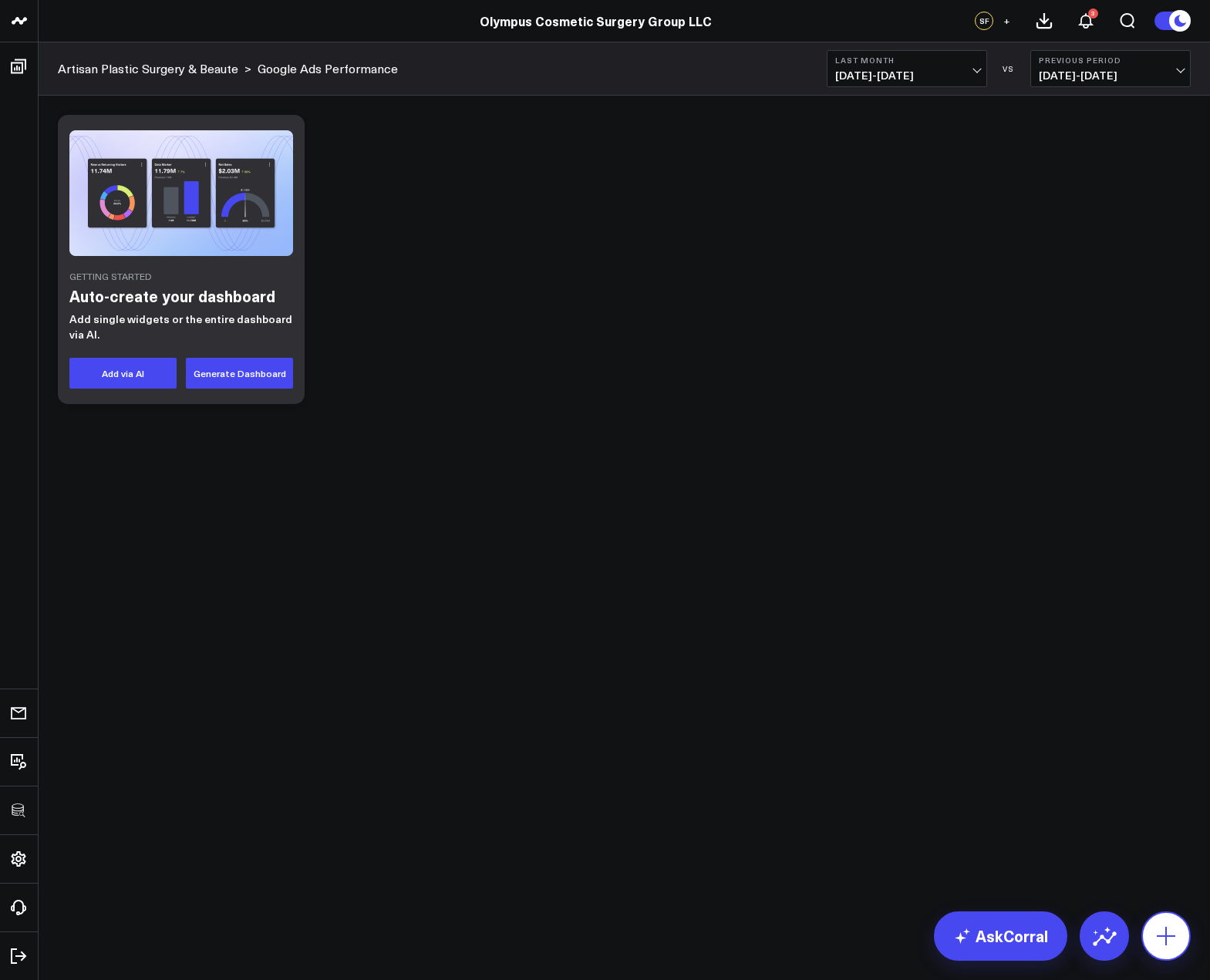
click at [1149, 940] on button at bounding box center [1166, 936] width 50 height 50
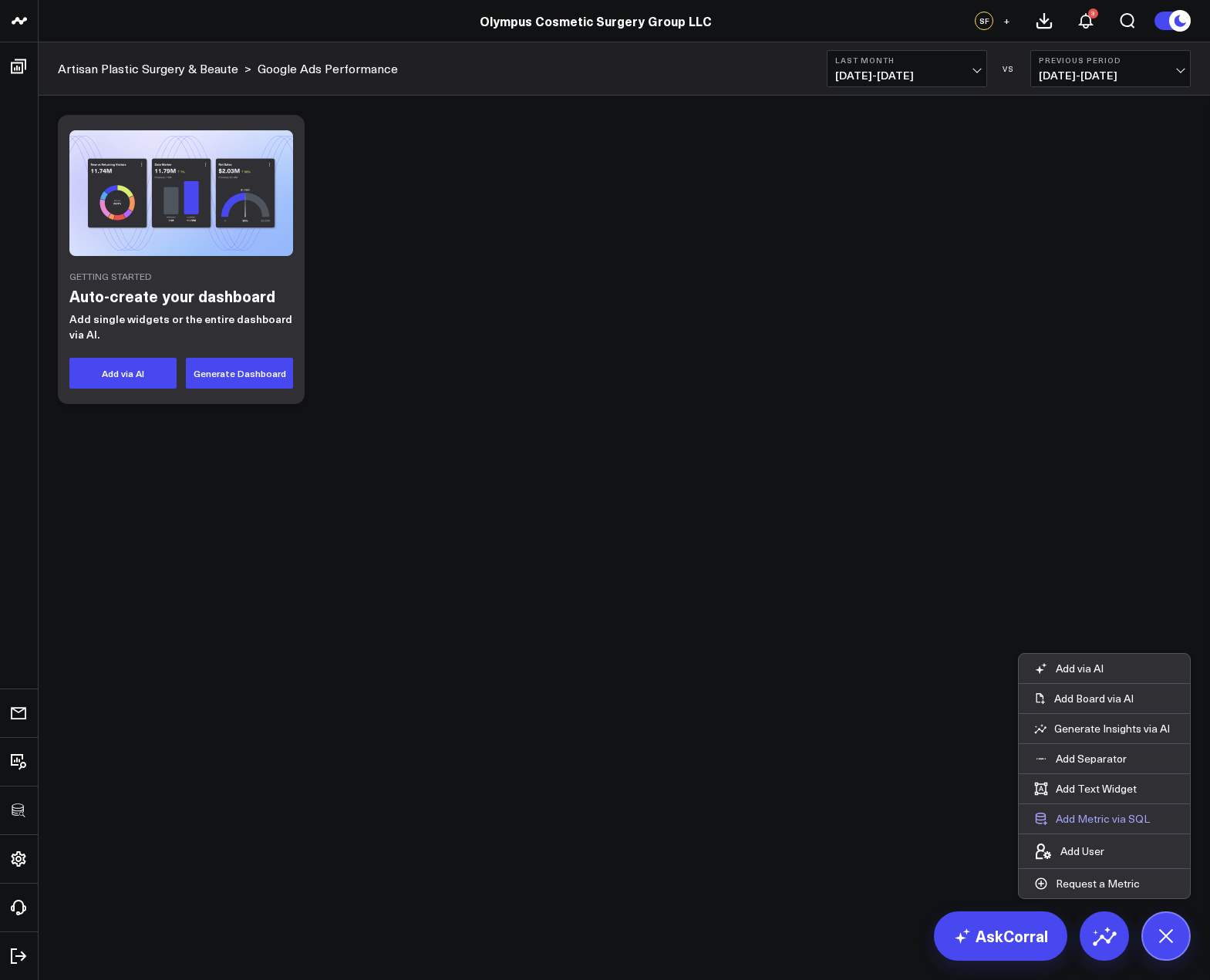
click at [1091, 822] on button "Add Metric via SQL" at bounding box center [1091, 818] width 146 height 29
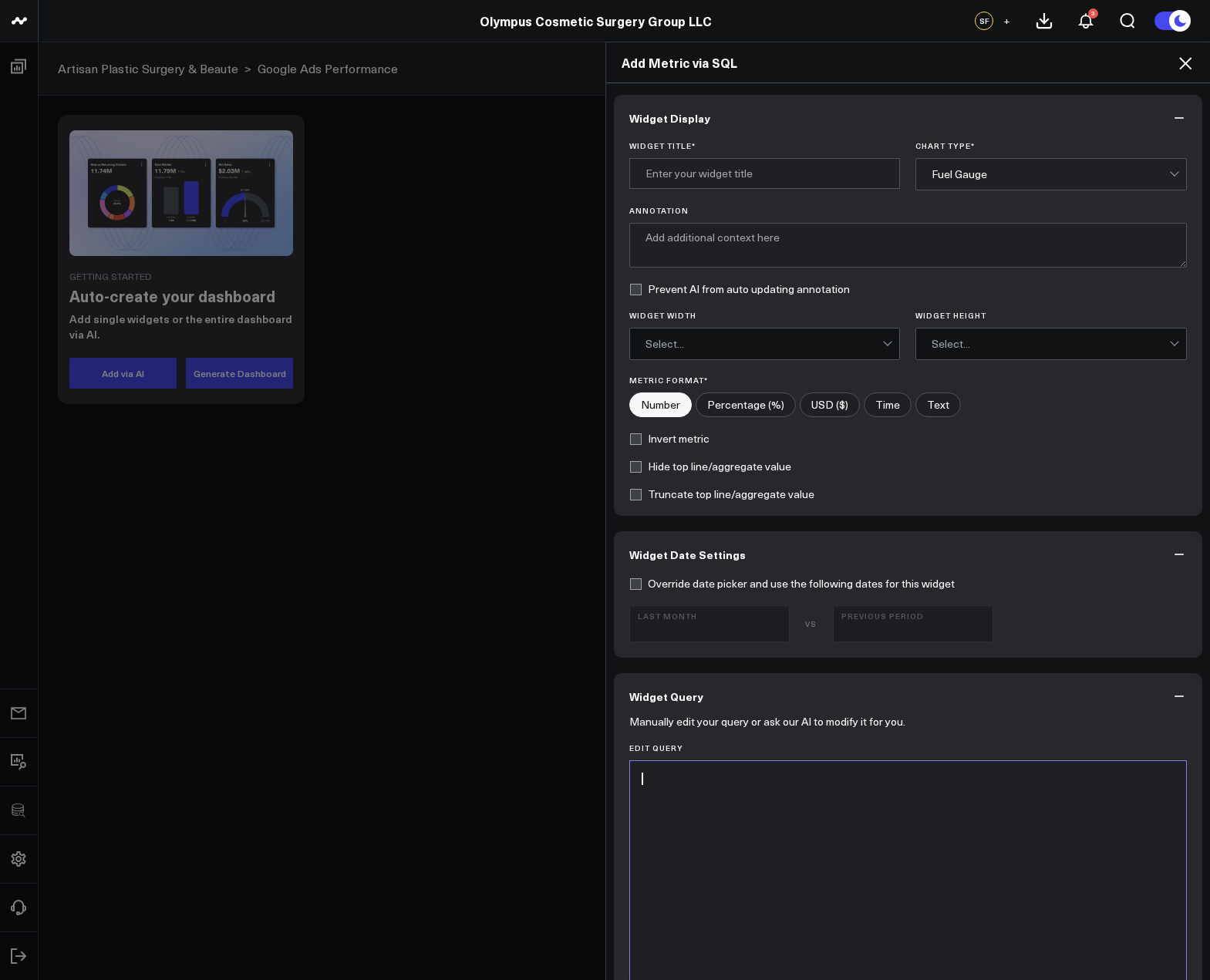
click at [818, 802] on div at bounding box center [907, 953] width 541 height 368
click at [820, 808] on div at bounding box center [907, 953] width 541 height 368
paste div
click at [731, 788] on div "DATE ( cost ) as value" at bounding box center [907, 794] width 541 height 15
click at [727, 784] on div "SELECT" at bounding box center [907, 779] width 541 height 15
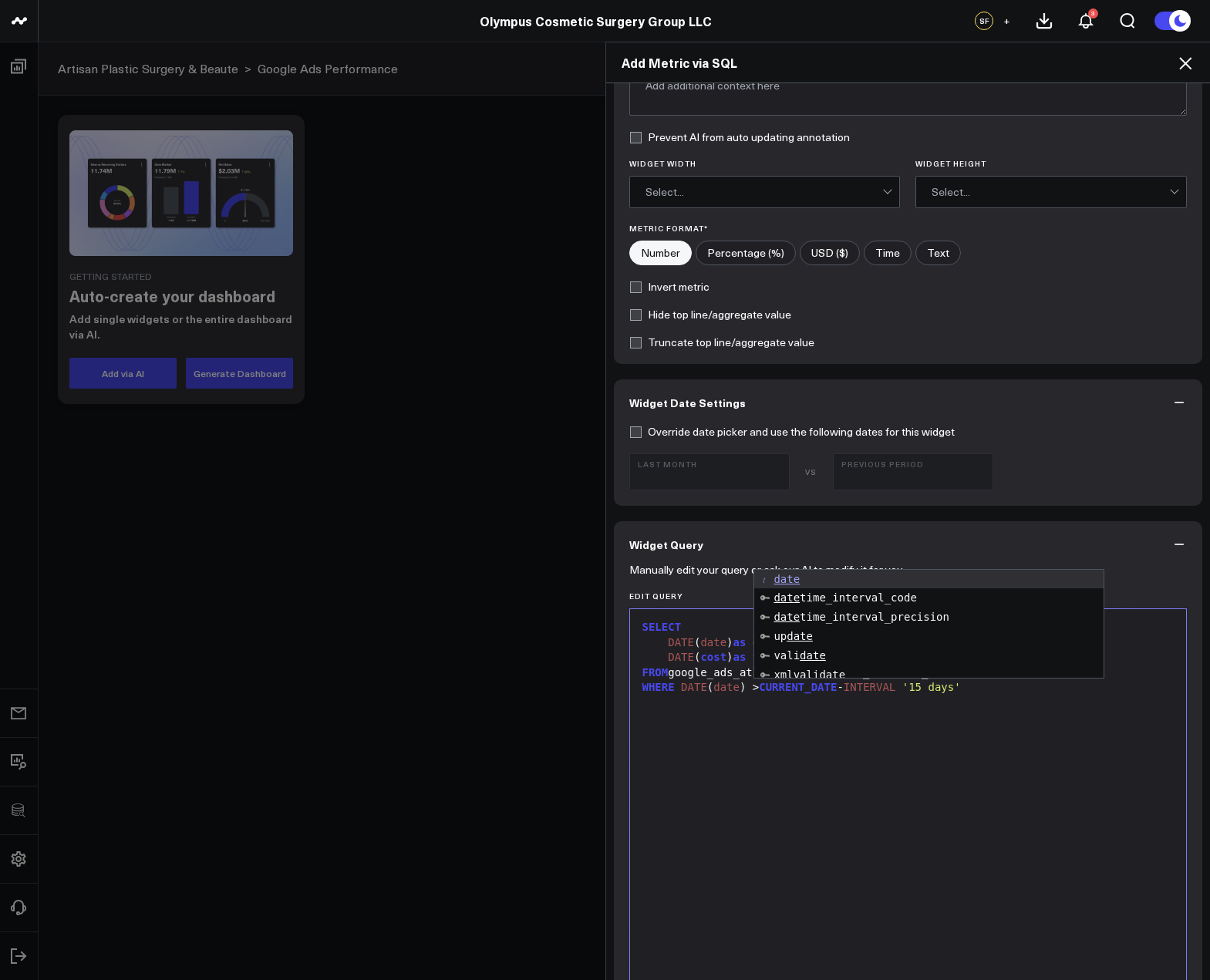
scroll to position [231, 0]
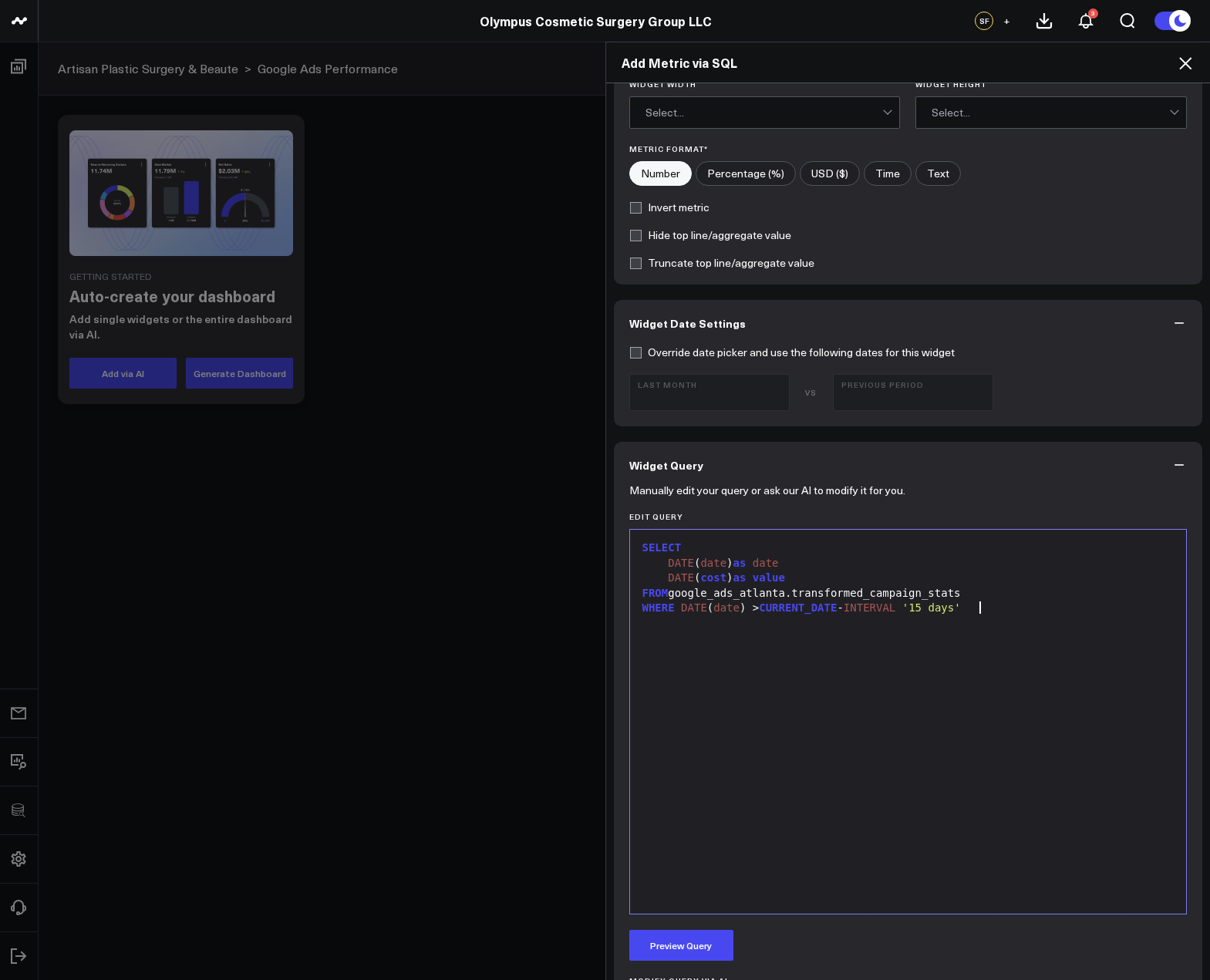
click at [705, 865] on div "SELECT DATE ( date ) as date DATE ( cost ) as value FROM google_ads_atlanta.tra…" at bounding box center [907, 722] width 541 height 368
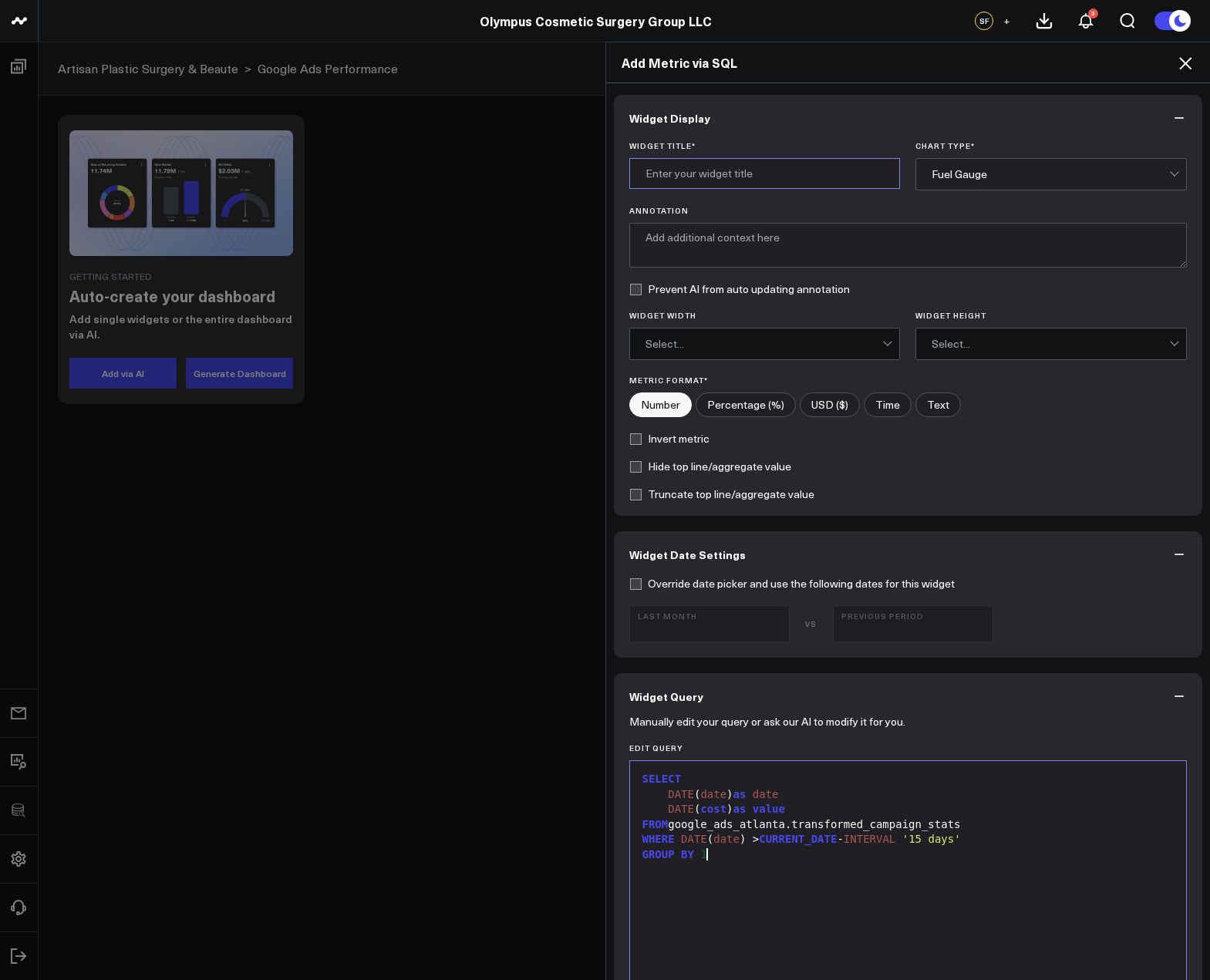
click at [699, 175] on input "Widget Title *" at bounding box center [765, 173] width 272 height 31
type input "Google Ads Spend"
click at [1047, 189] on div "Fuel Gauge" at bounding box center [1050, 173] width 237 height 31
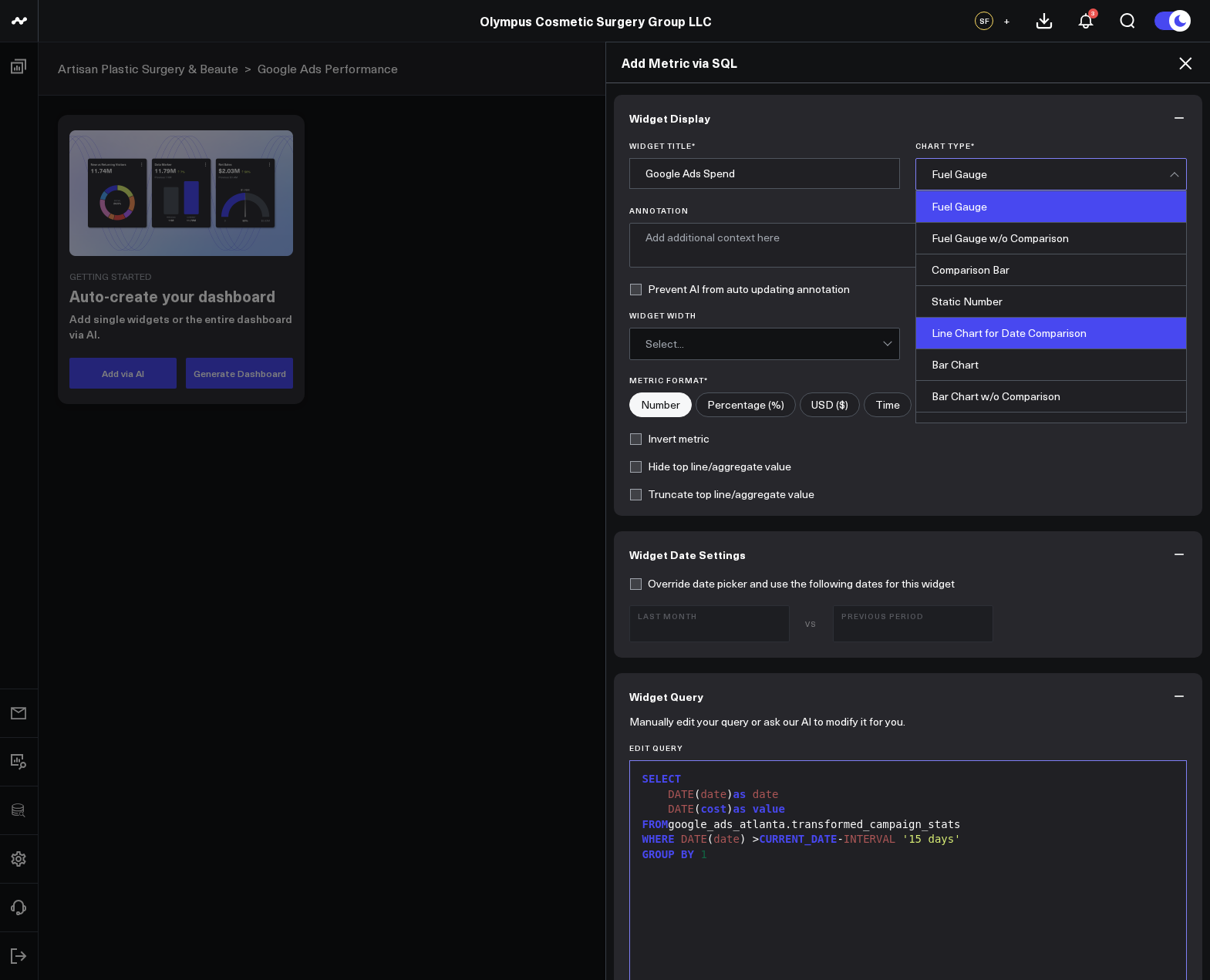
click at [1011, 324] on div "Line Chart for Date Comparison" at bounding box center [1051, 334] width 270 height 32
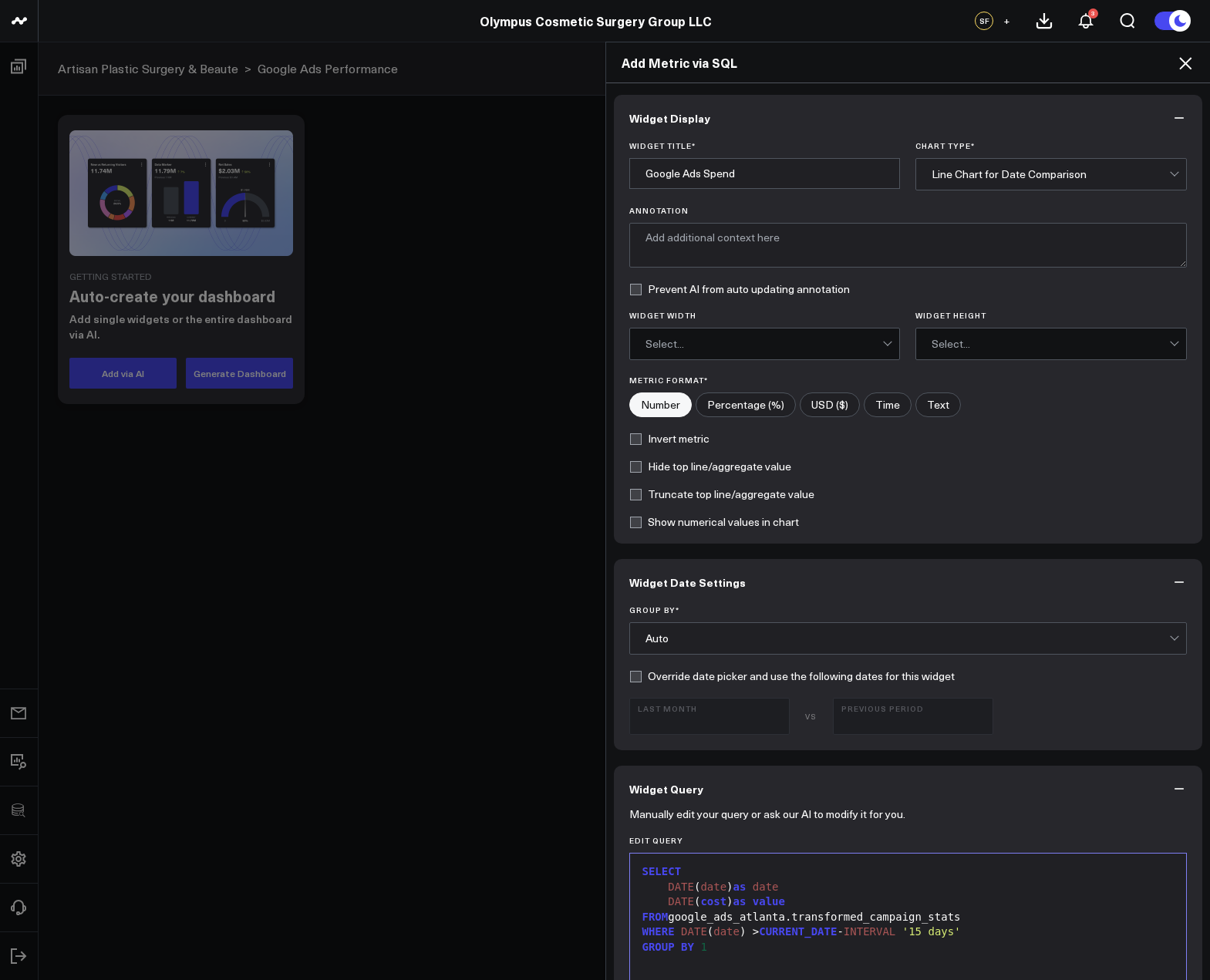
click at [829, 403] on input"] "USD ($)" at bounding box center [830, 404] width 59 height 23
radio input"] "true"
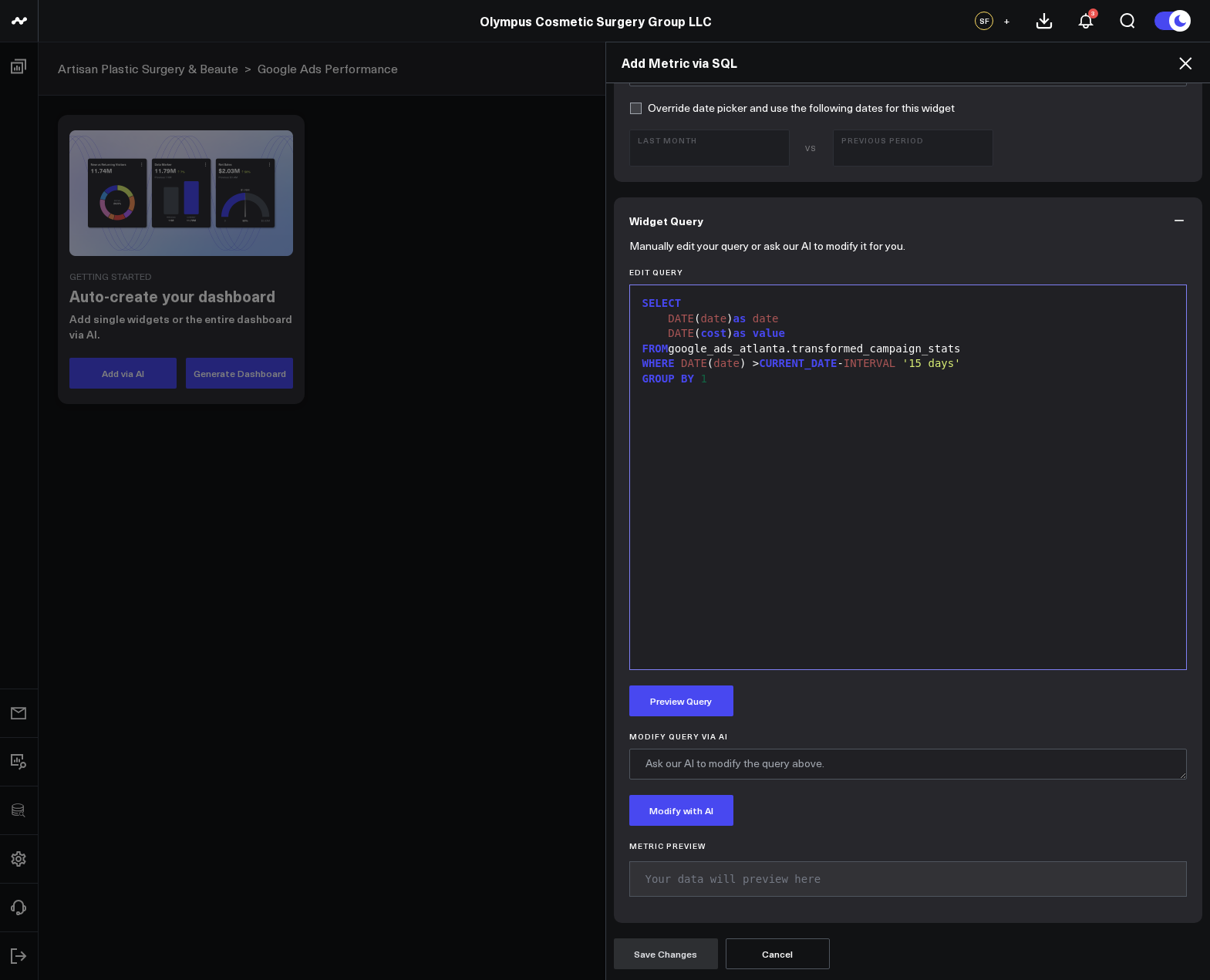
click at [686, 719] on div "Manually edit your query or ask our AI to modify it for you. Edit Query 9 1 2 3…" at bounding box center [907, 584] width 589 height 679
click at [686, 716] on div "Manually edit your query or ask our AI to modify it for you. Edit Query 9 1 2 3…" at bounding box center [907, 584] width 589 height 679
click at [705, 697] on button "Preview Query" at bounding box center [681, 700] width 105 height 31
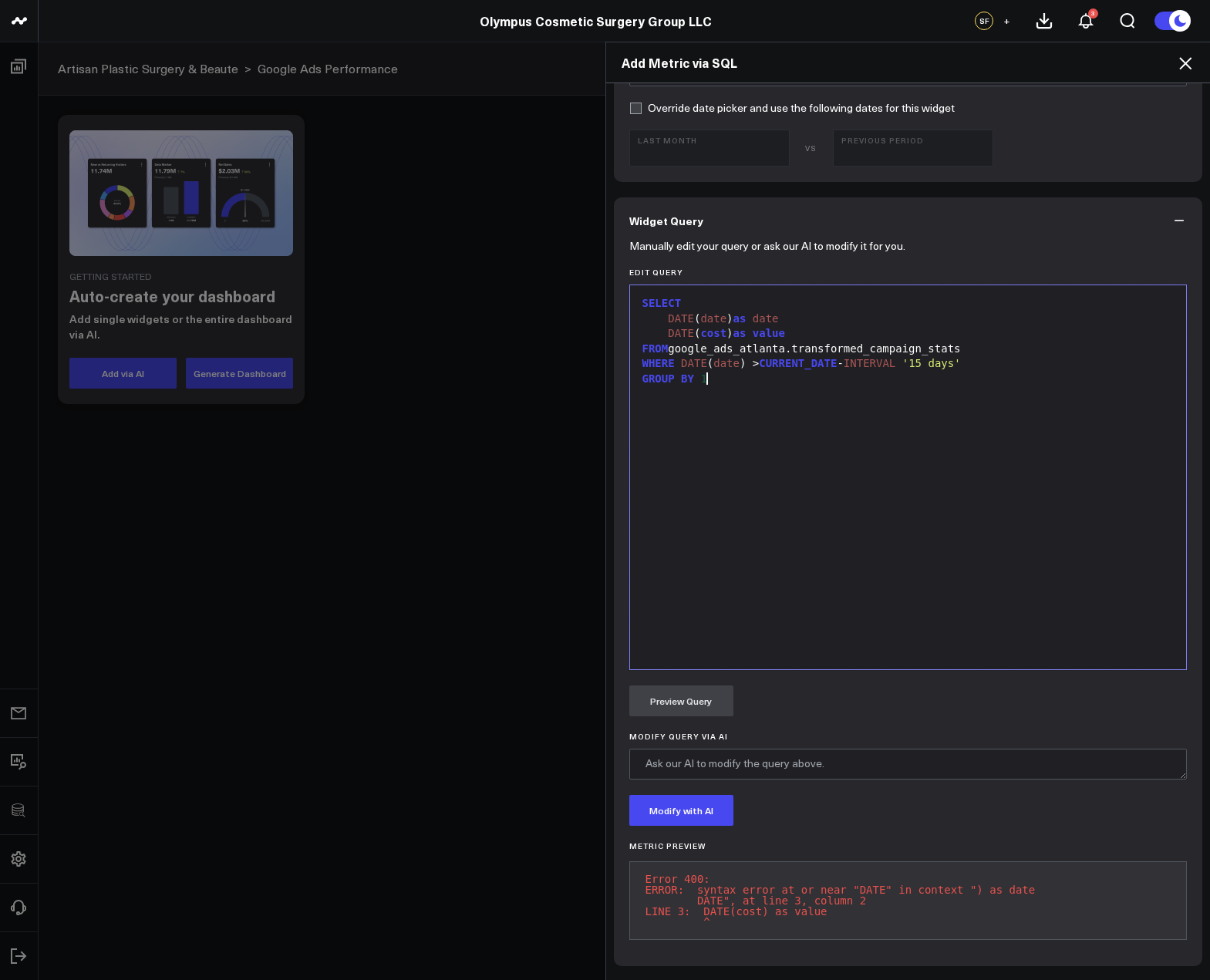
click at [777, 511] on div "SELECT DATE ( date ) as date DATE ( cost ) as value FROM google_ads_atlanta.tra…" at bounding box center [907, 477] width 541 height 368
click at [797, 320] on div "DATE ( date ) as date" at bounding box center [907, 319] width 541 height 15
click at [715, 693] on button "Preview Query" at bounding box center [681, 700] width 105 height 31
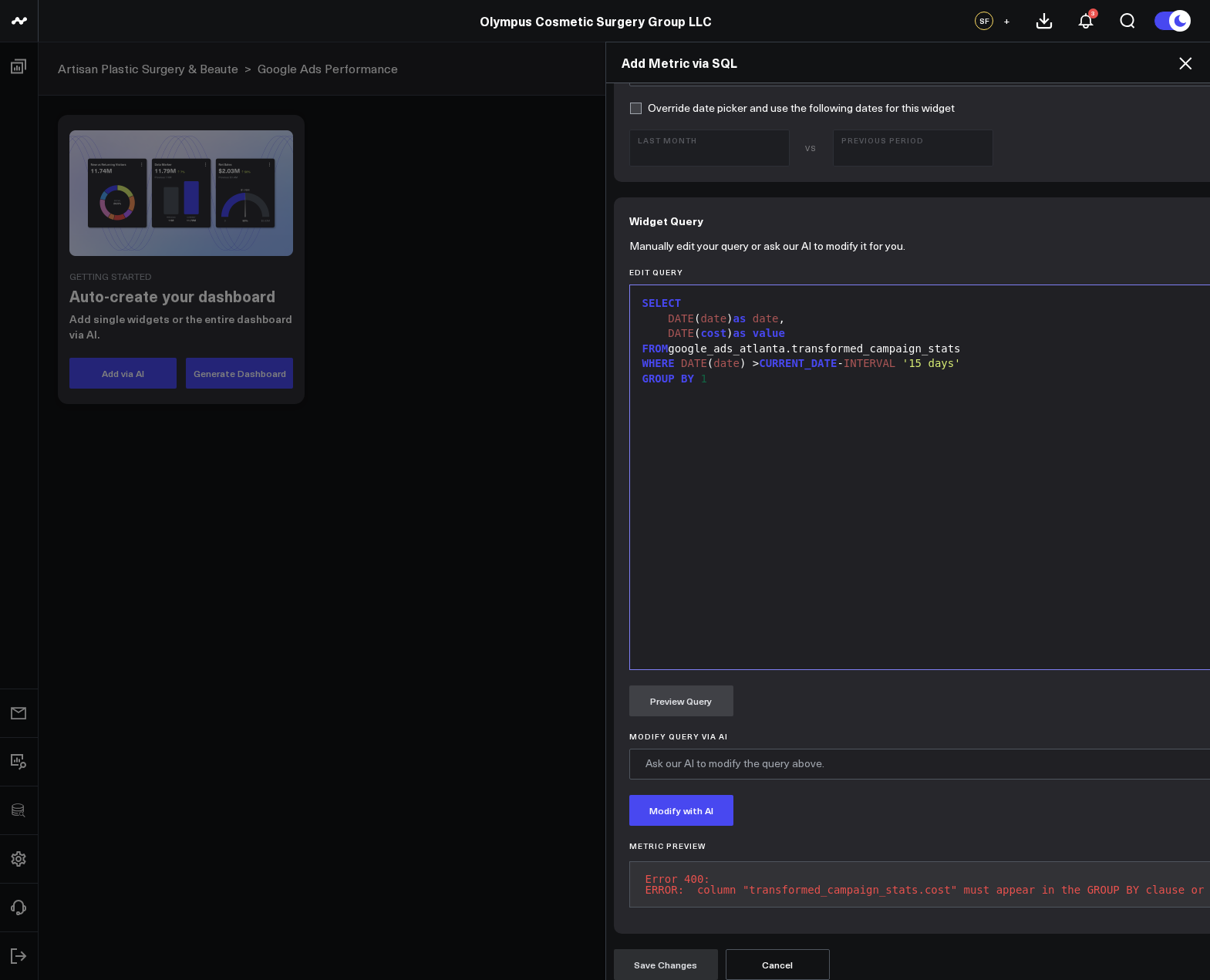
scroll to position [589, 0]
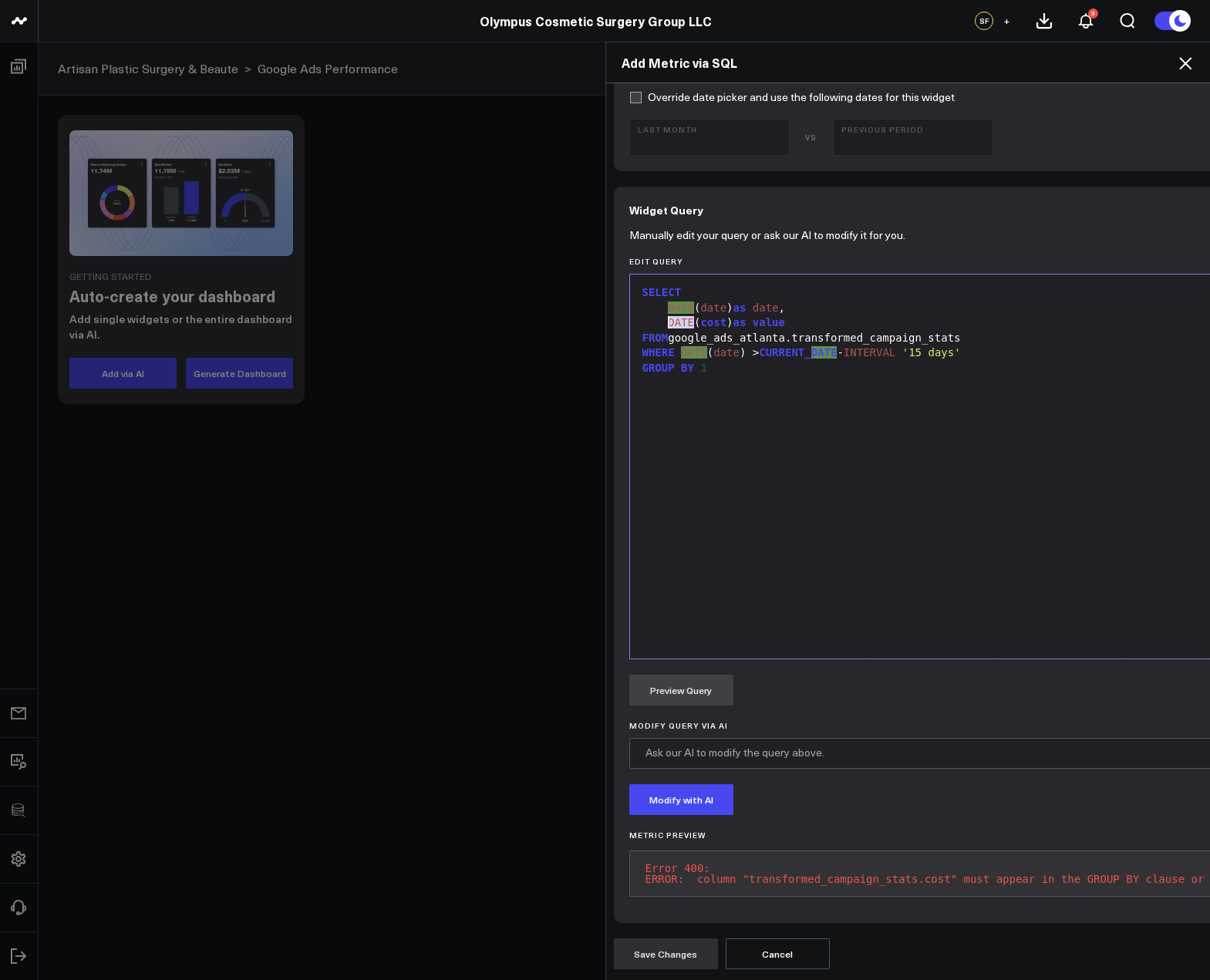
drag, startPoint x: 688, startPoint y: 314, endPoint x: 661, endPoint y: 316, distance: 27.1
click at [661, 316] on div "DATE ( cost ) as value" at bounding box center [1032, 323] width 789 height 15
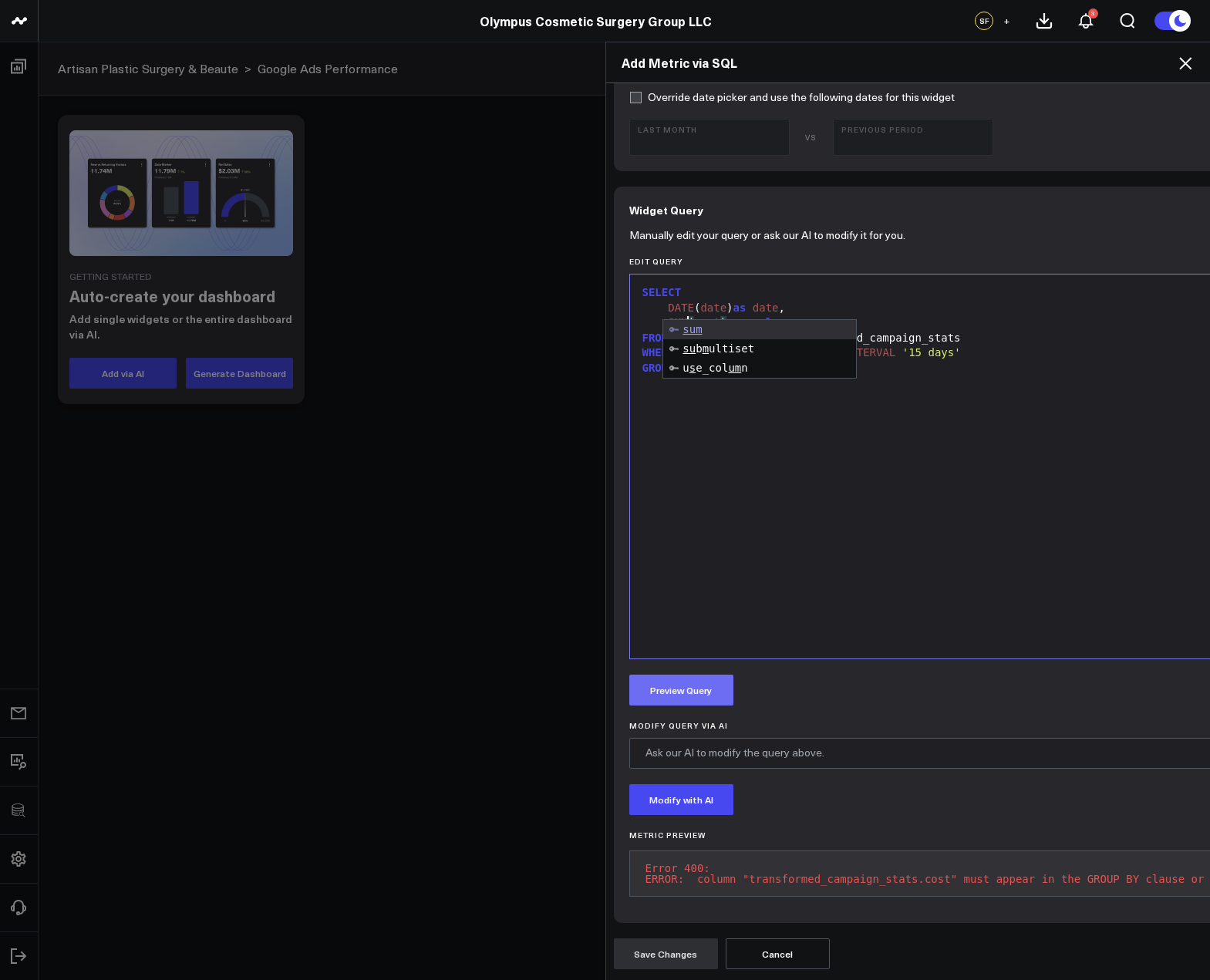
click at [695, 692] on button "Preview Query" at bounding box center [681, 689] width 105 height 31
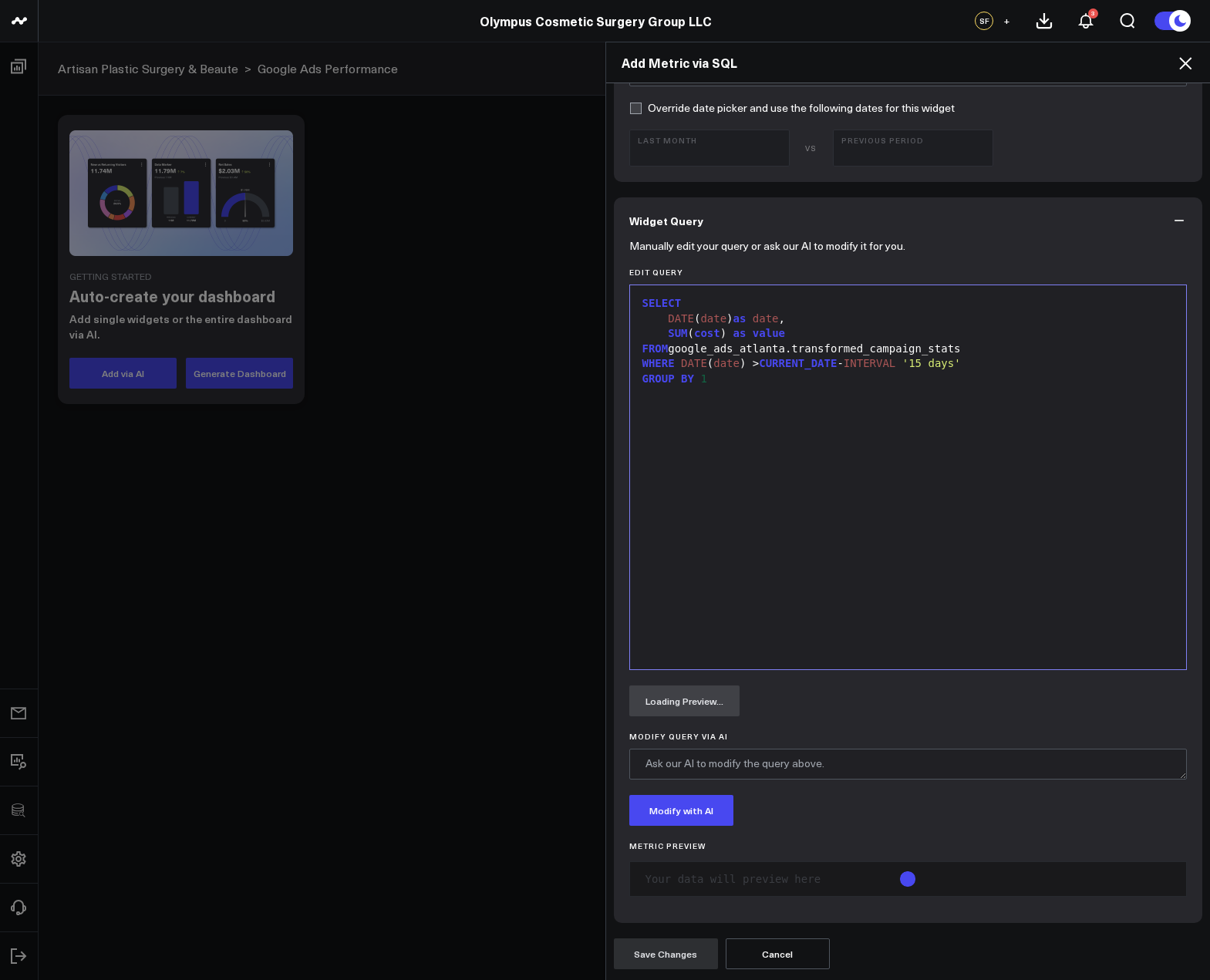
scroll to position [569, 0]
click at [715, 593] on div "SELECT DATE ( date ) as date , SUM ( cost ) as value FROM google_ads_atlanta.tr…" at bounding box center [907, 477] width 541 height 368
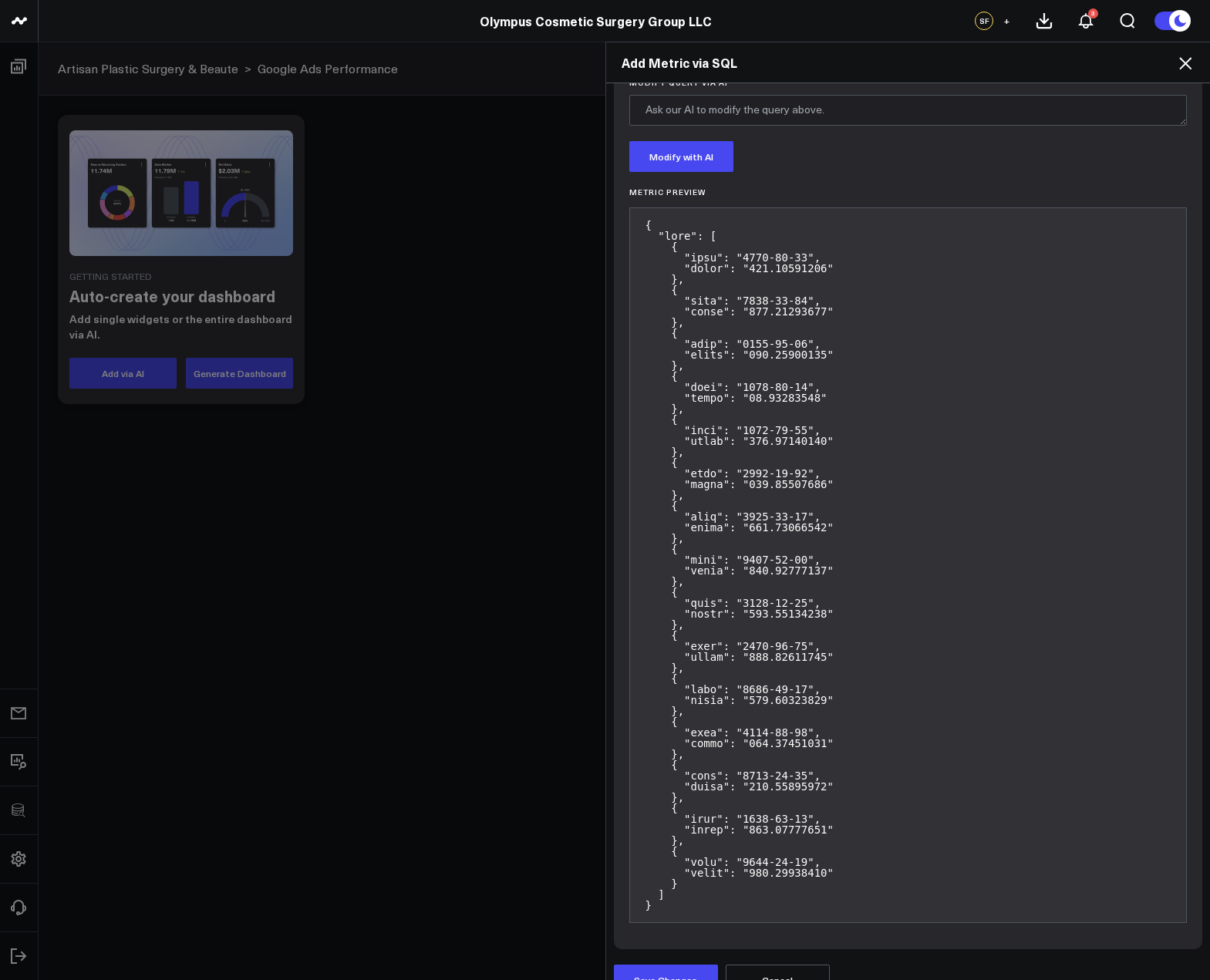
scroll to position [1248, 0]
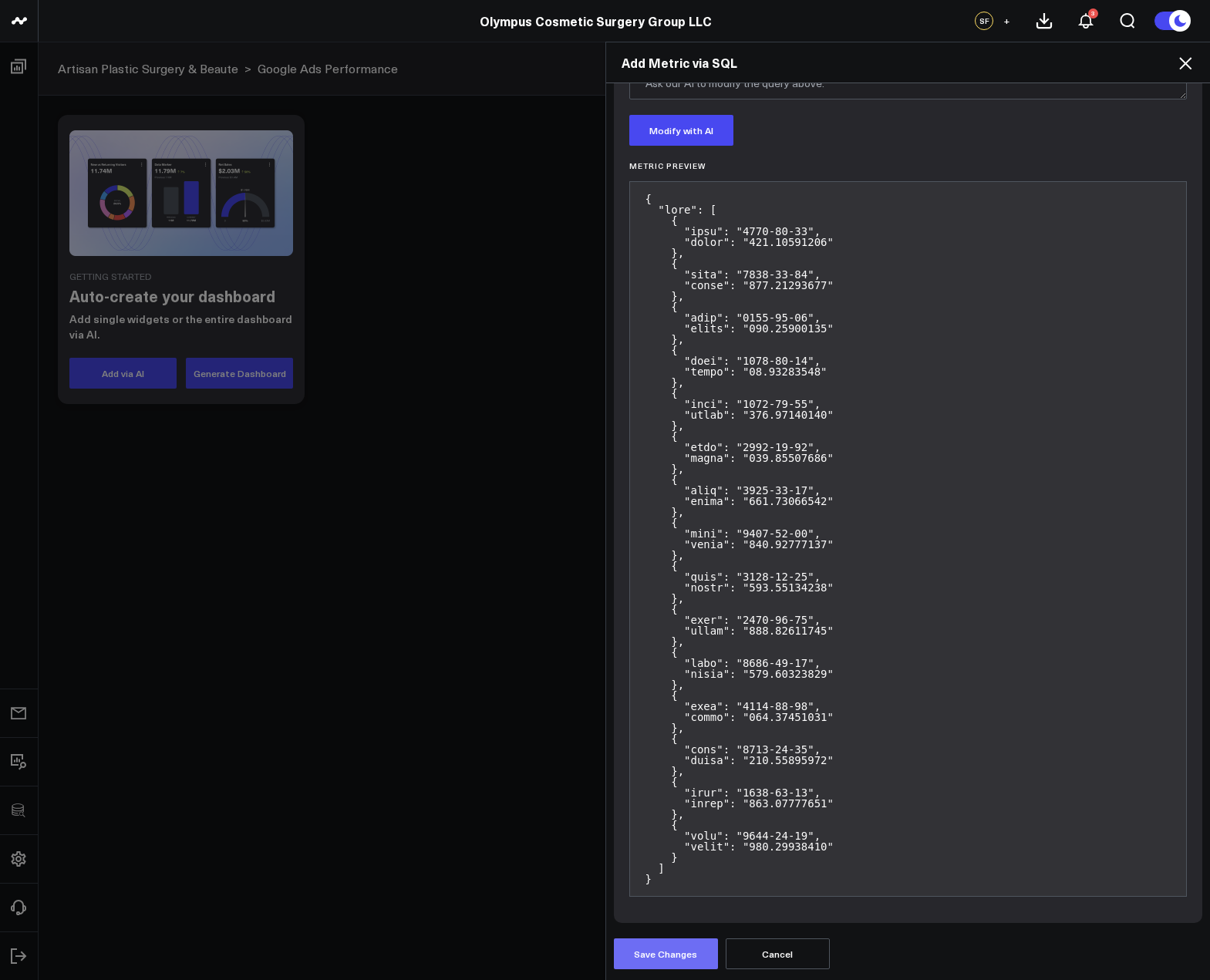
click at [673, 942] on button "Save Changes" at bounding box center [665, 953] width 105 height 31
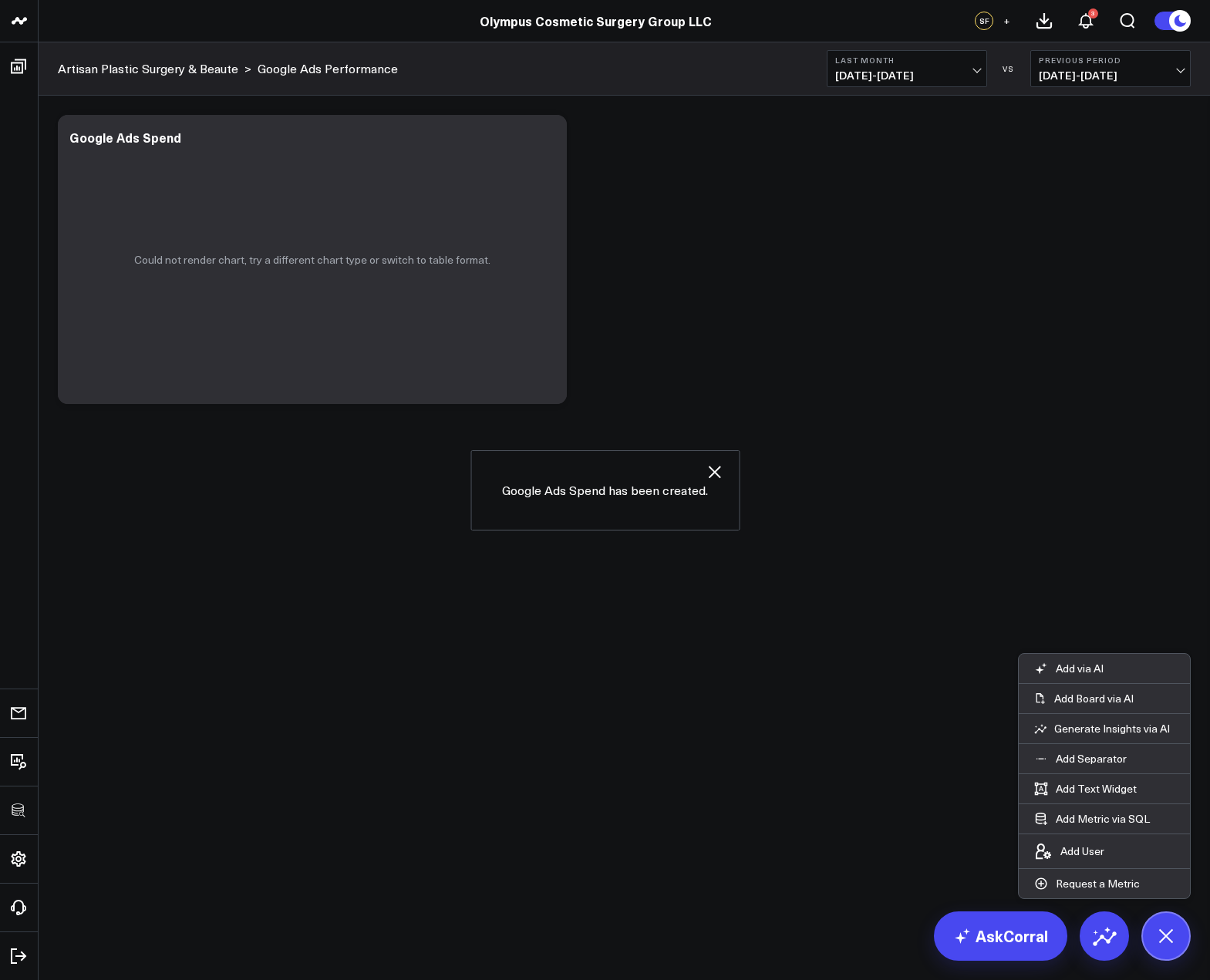
click at [808, 401] on div "Modify via AI Copy link to widget Ask support Remove Create linked copy Executi…" at bounding box center [623, 260] width 1148 height 305
click at [548, 142] on icon at bounding box center [546, 139] width 19 height 19
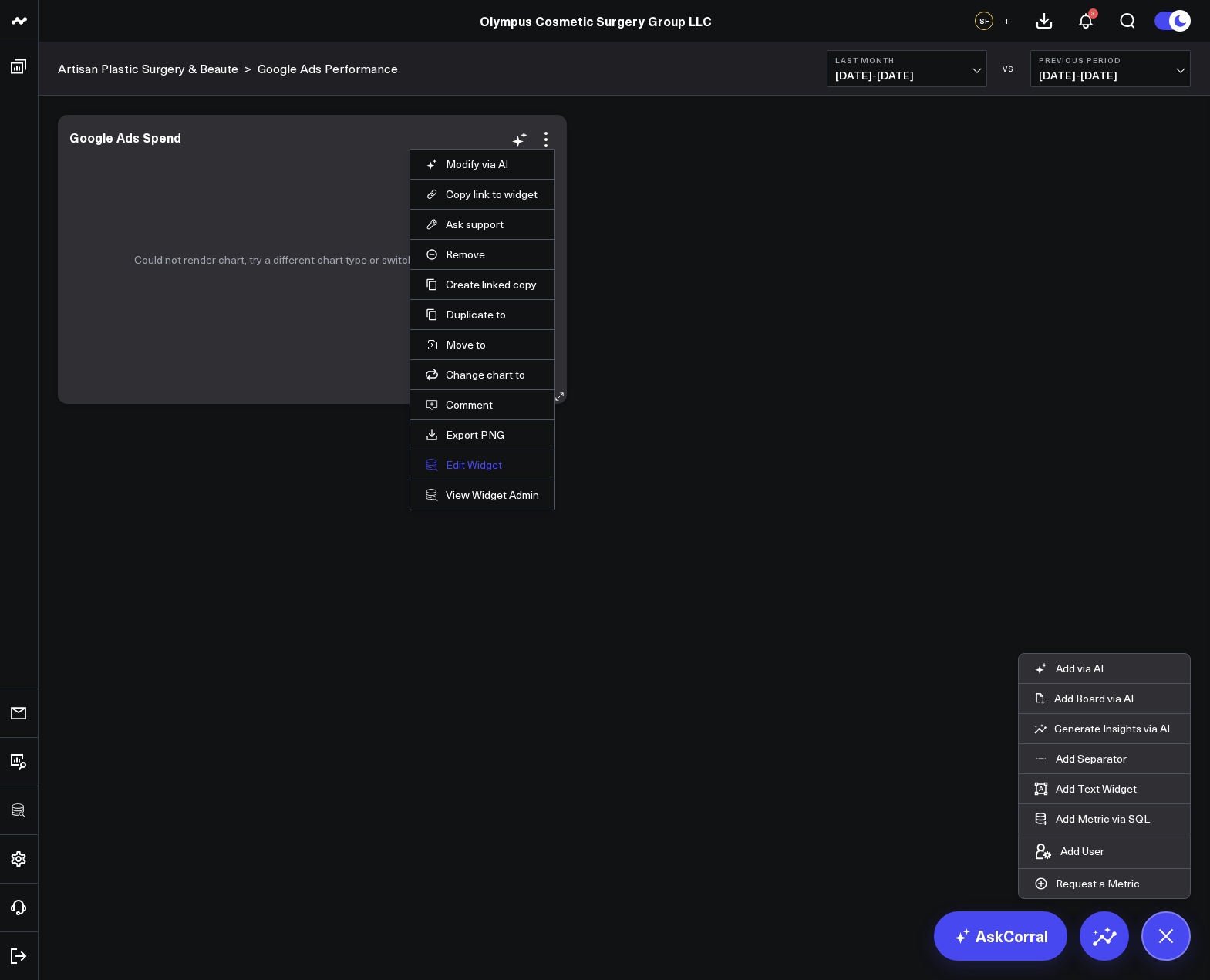
click at [451, 467] on button "Edit Widget" at bounding box center [482, 465] width 114 height 14
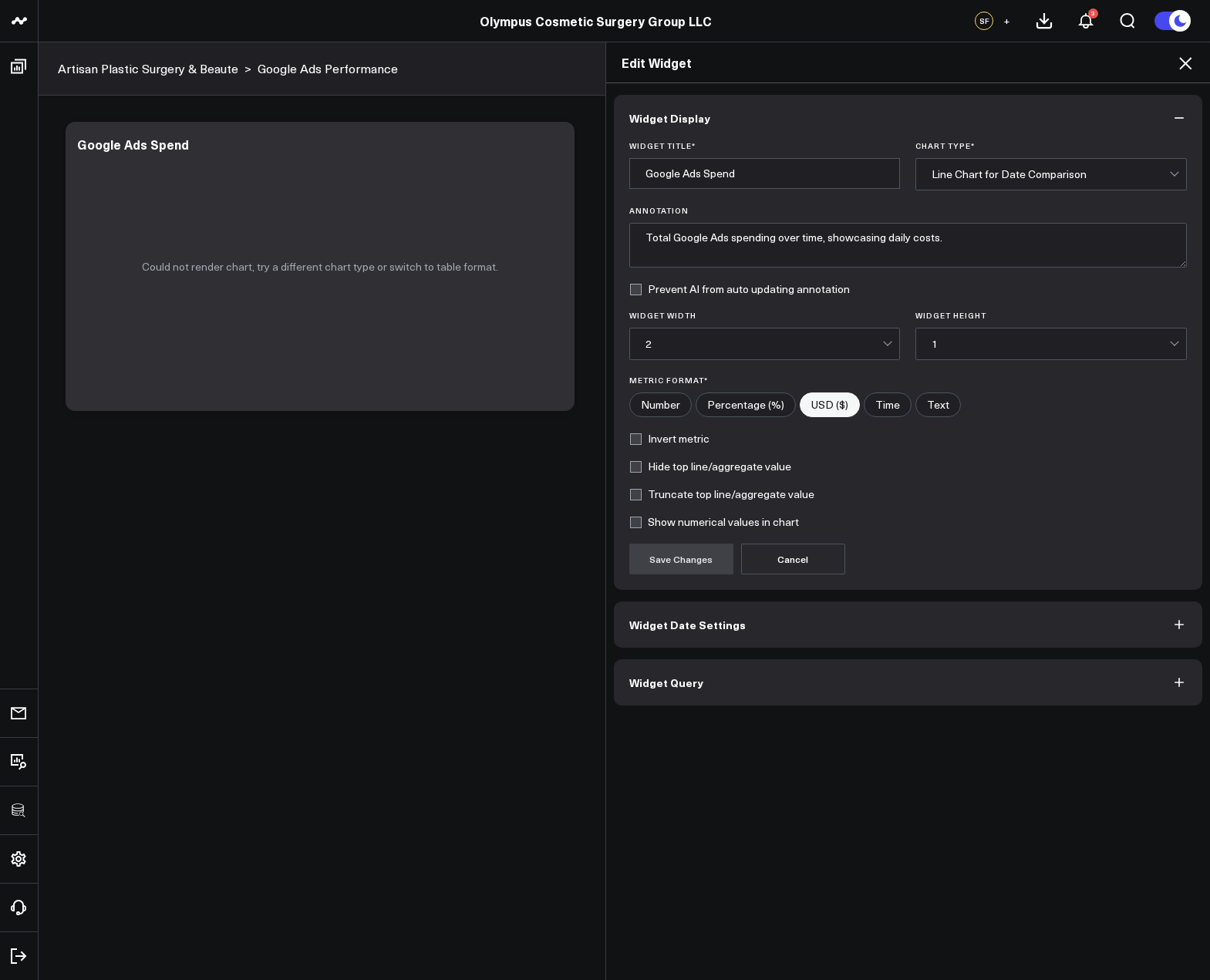
drag, startPoint x: 710, startPoint y: 667, endPoint x: 719, endPoint y: 678, distance: 14.2
click at [710, 667] on button "Widget Query" at bounding box center [907, 682] width 589 height 46
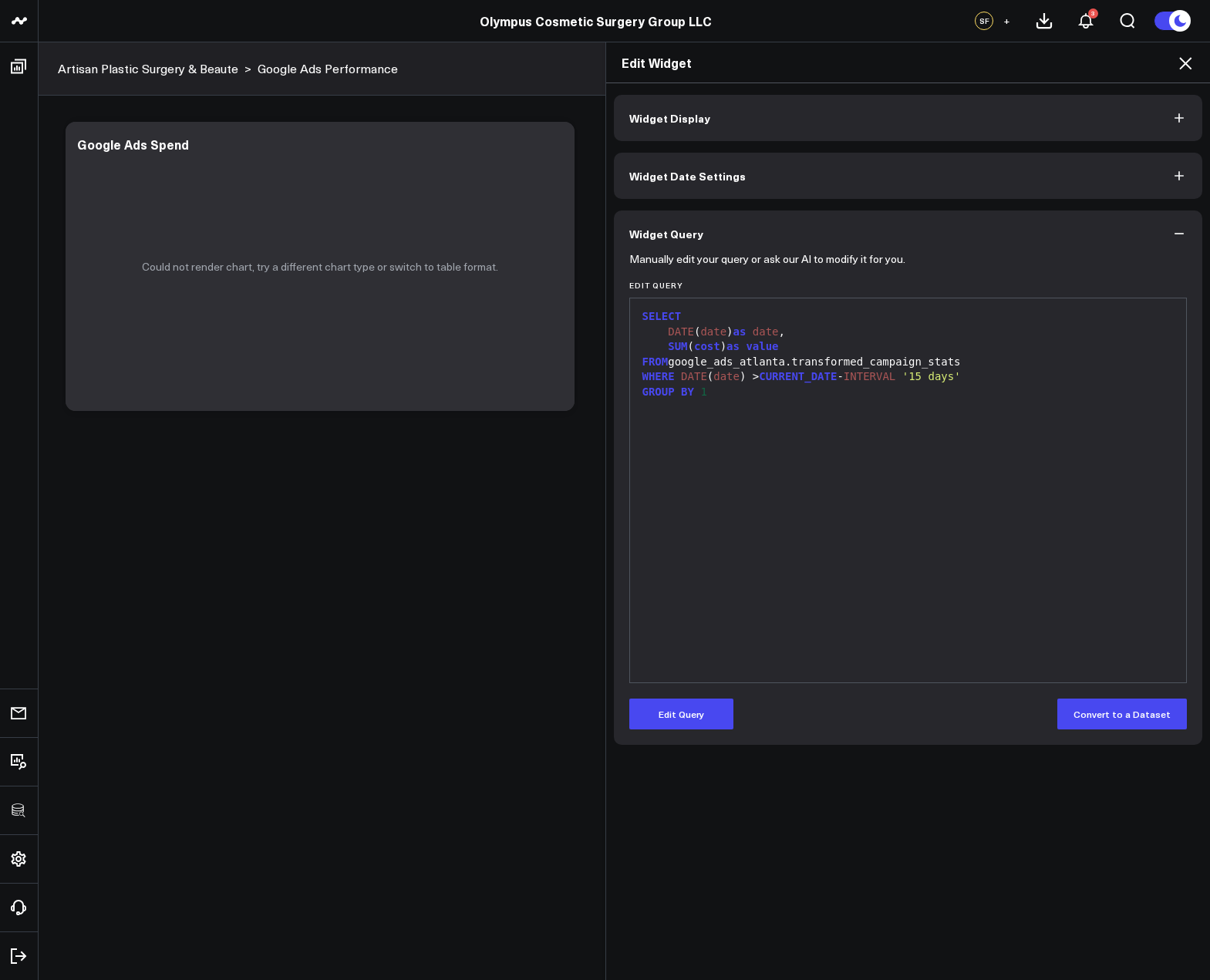
click at [685, 730] on div "Manually edit your query or ask our AI to modify it for you. Edit Query 9 1 2 3…" at bounding box center [907, 501] width 589 height 488
click at [686, 727] on button "Edit Query" at bounding box center [681, 713] width 105 height 31
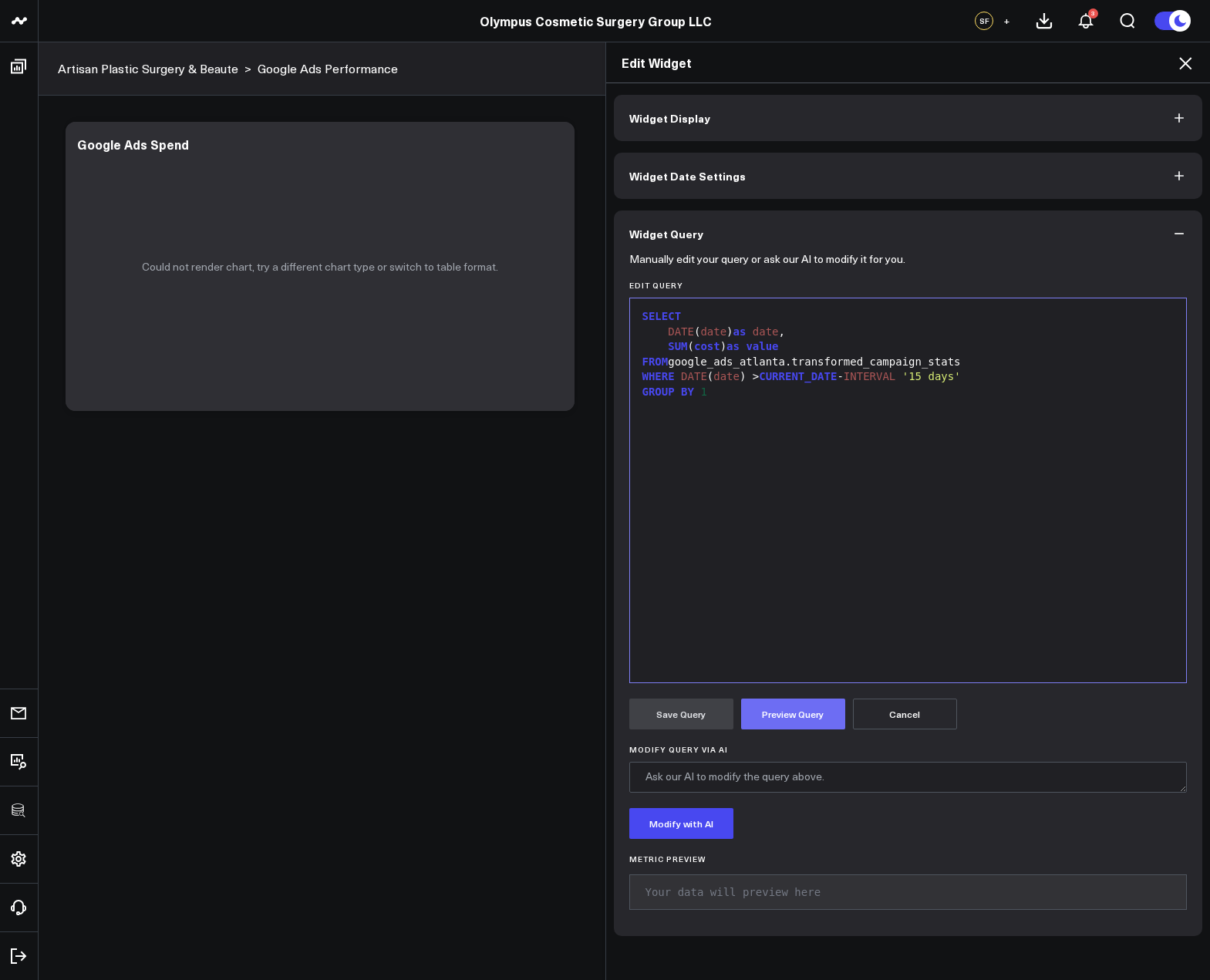
drag, startPoint x: 774, startPoint y: 726, endPoint x: 734, endPoint y: 724, distance: 40.0
click at [774, 726] on button "Preview Query" at bounding box center [793, 713] width 105 height 31
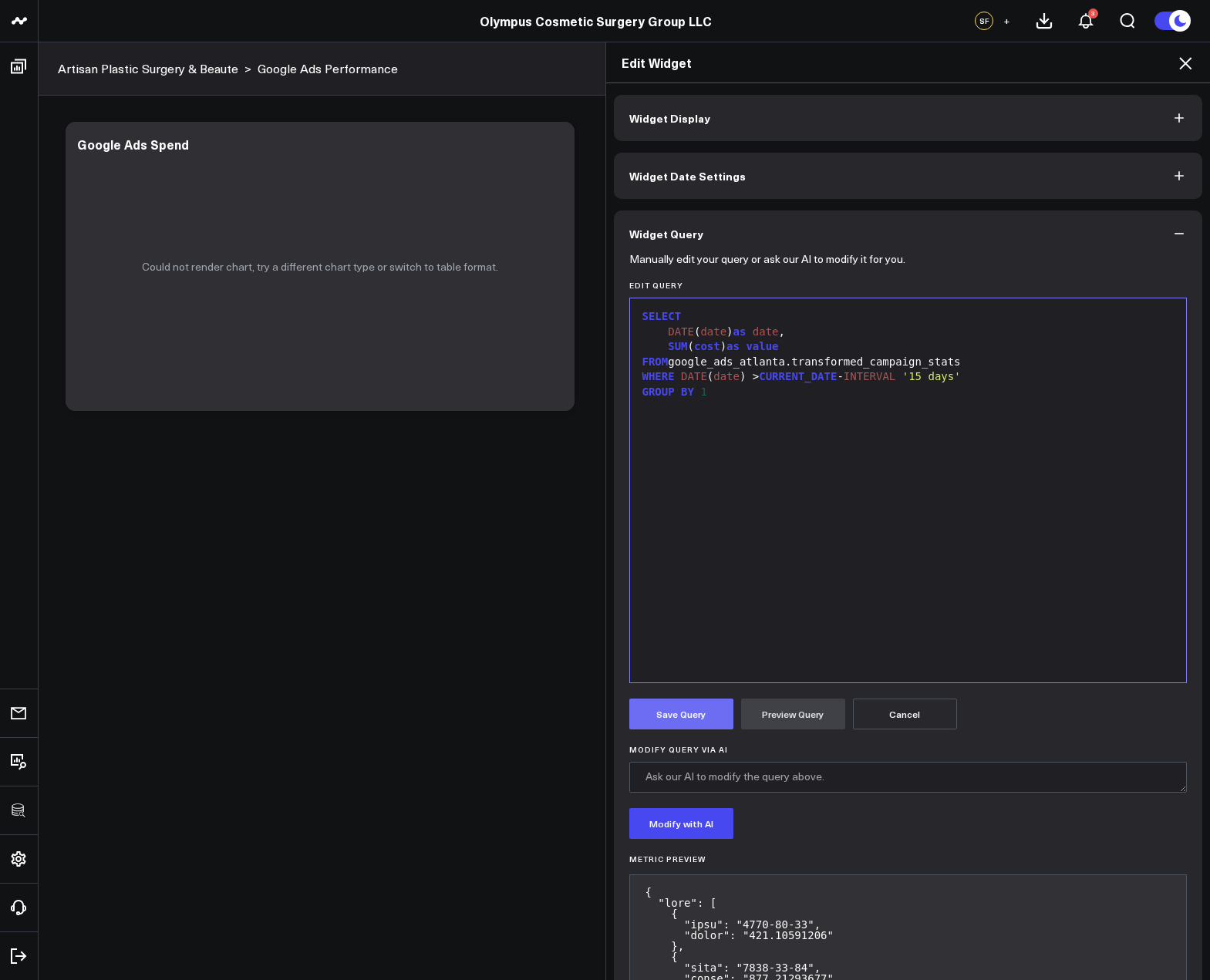
click at [661, 712] on button "Save Query" at bounding box center [681, 713] width 105 height 31
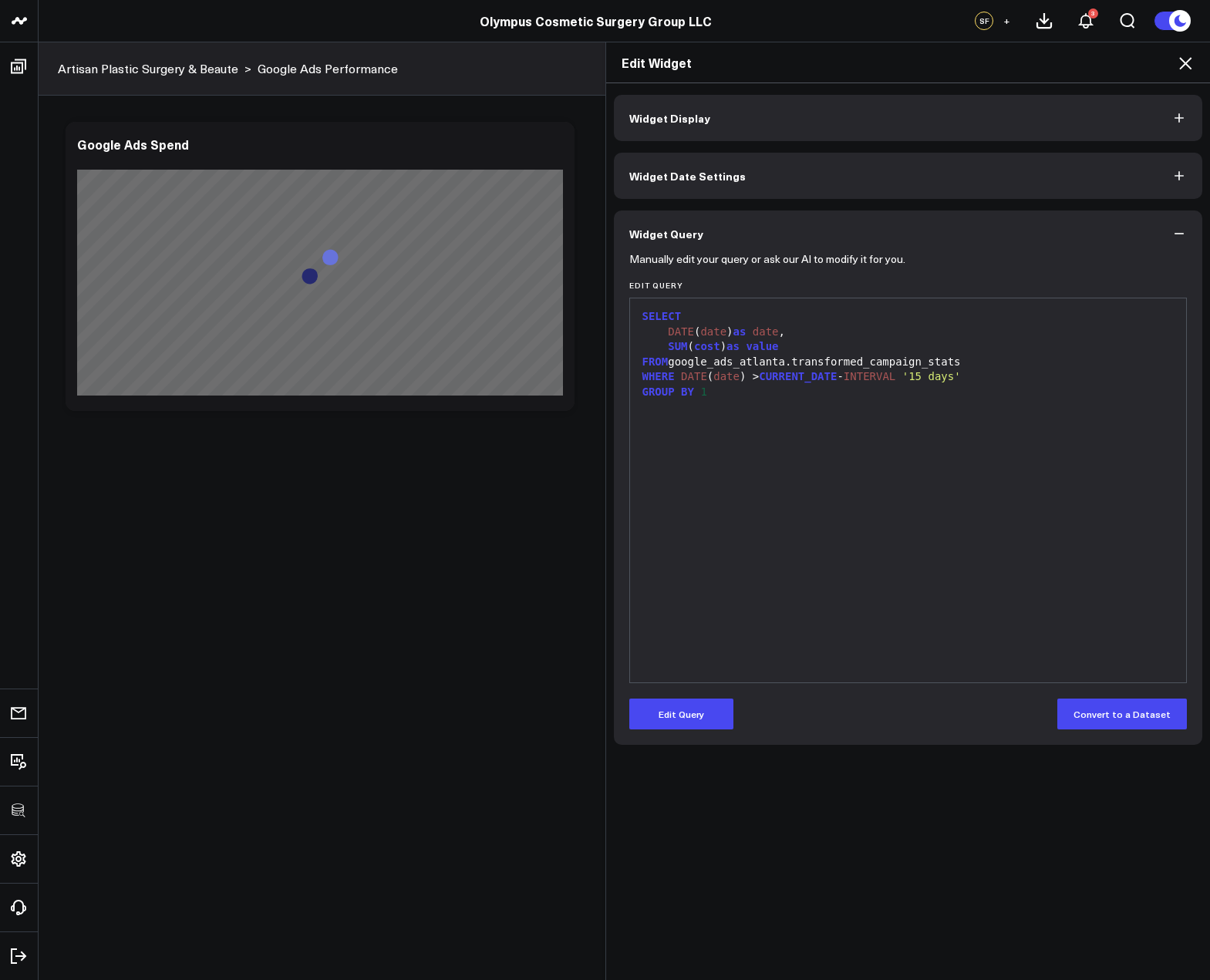
click at [1181, 63] on icon at bounding box center [1185, 63] width 19 height 19
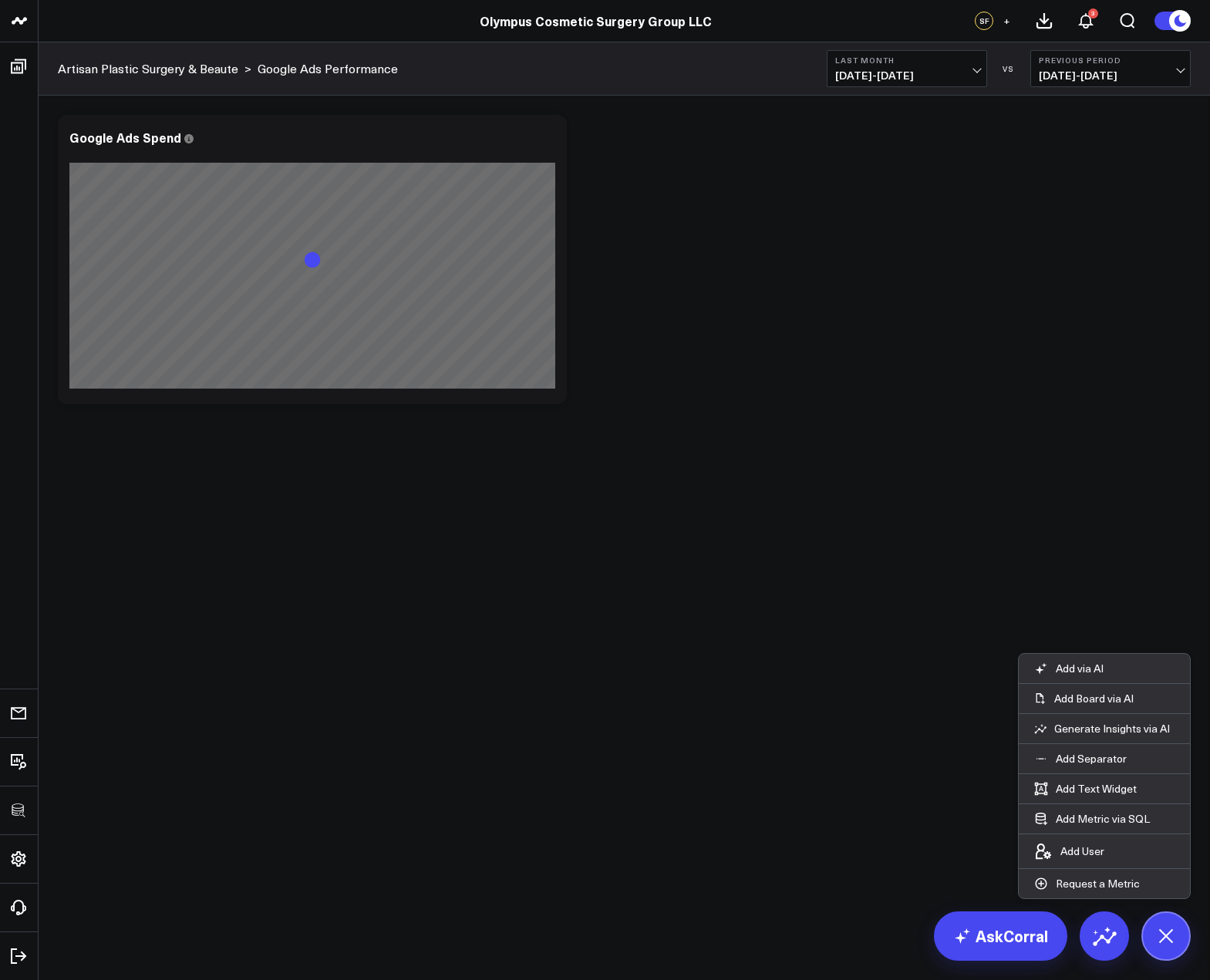
click at [949, 468] on div "Modify via AI Copy link to widget Ask support Remove Create linked copy Executi…" at bounding box center [624, 300] width 1171 height 408
click at [1183, 940] on button at bounding box center [1166, 936] width 50 height 50
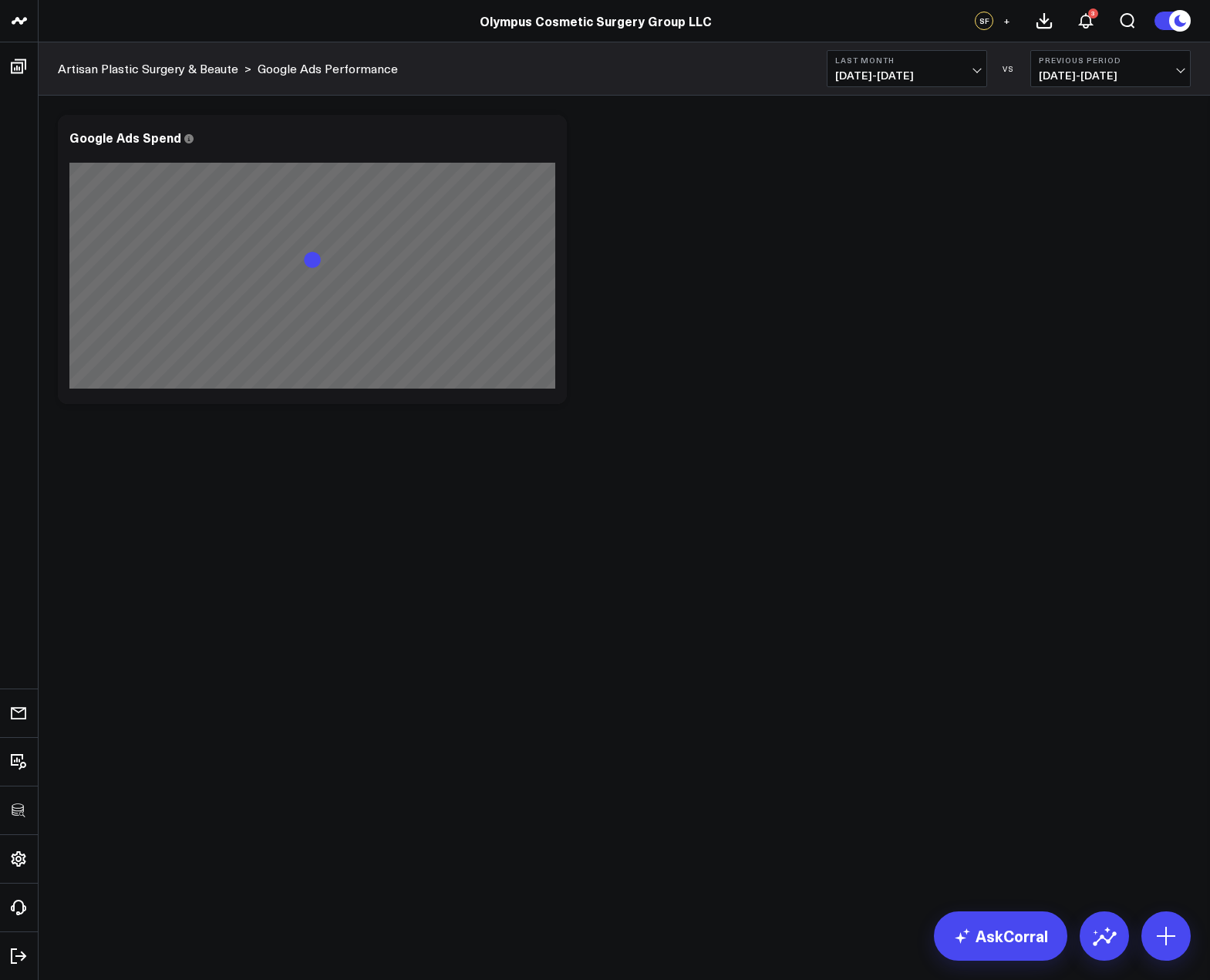
click at [767, 484] on div "Modify via AI Copy link to widget Ask support Remove Create linked copy Executi…" at bounding box center [624, 300] width 1171 height 408
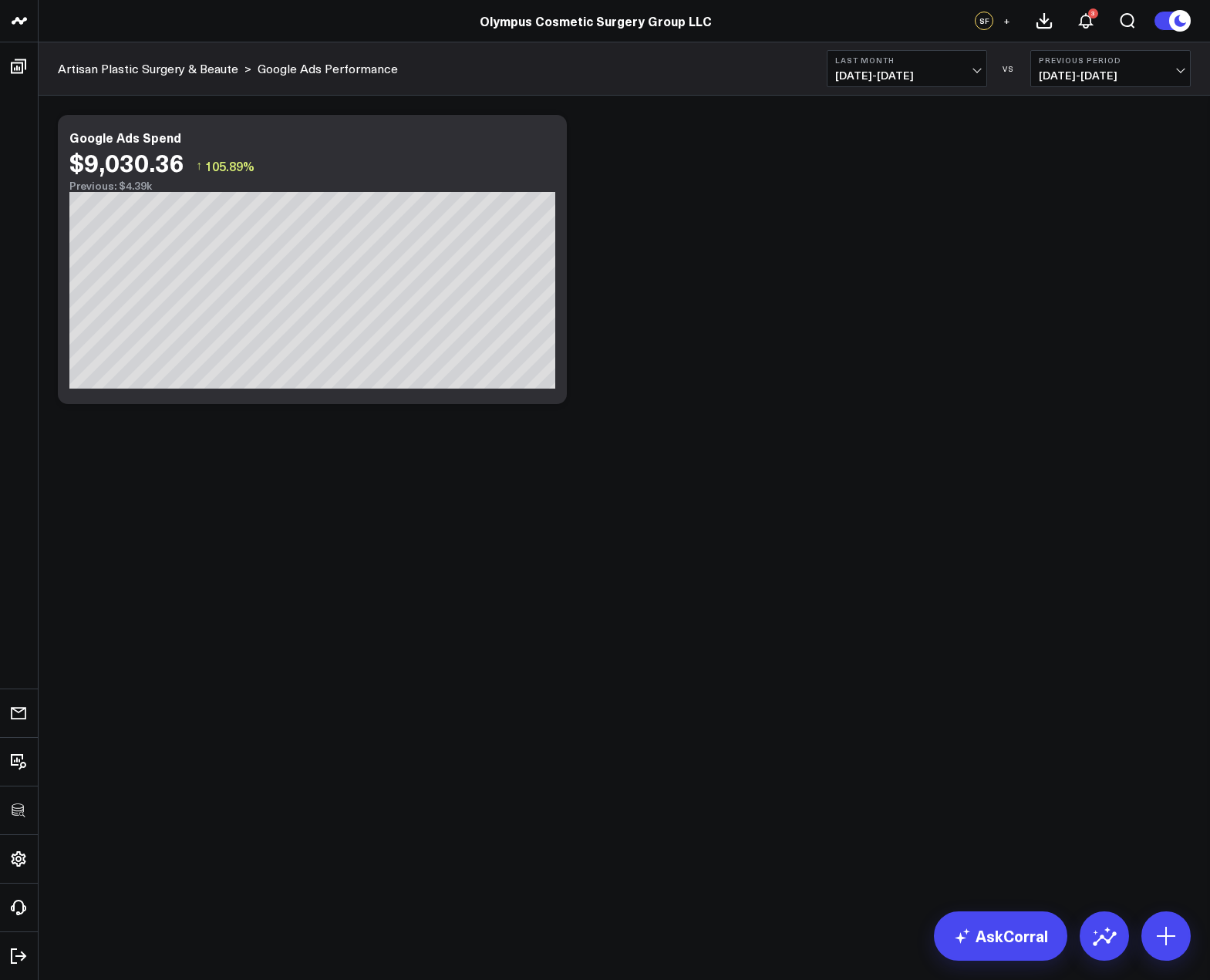
click at [794, 396] on div "Modify via AI Copy link to widget Ask support Remove Create linked copy Executi…" at bounding box center [623, 260] width 1148 height 305
click at [1170, 927] on icon at bounding box center [1165, 935] width 25 height 25
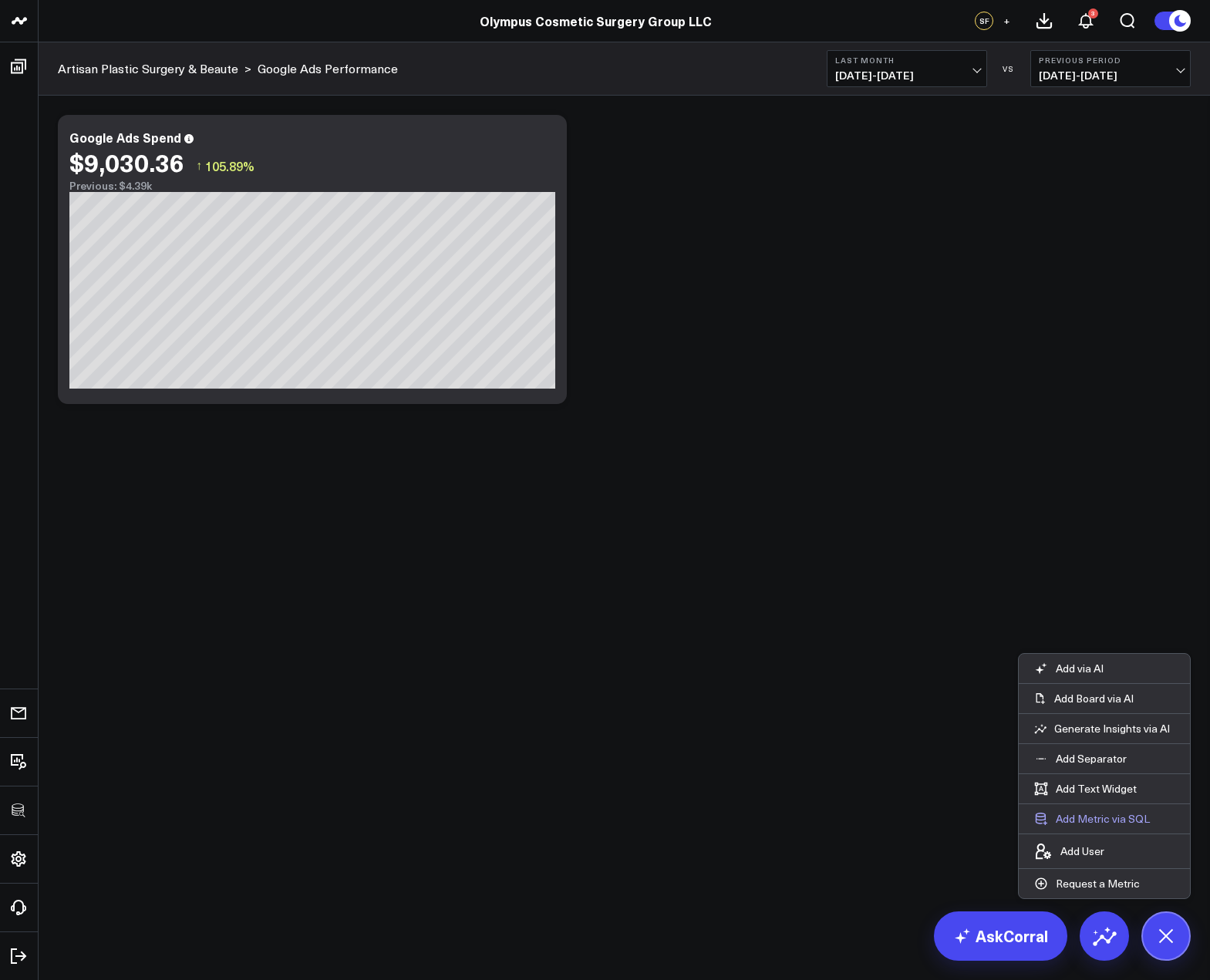
click at [1098, 818] on button "Add Metric via SQL" at bounding box center [1091, 818] width 146 height 29
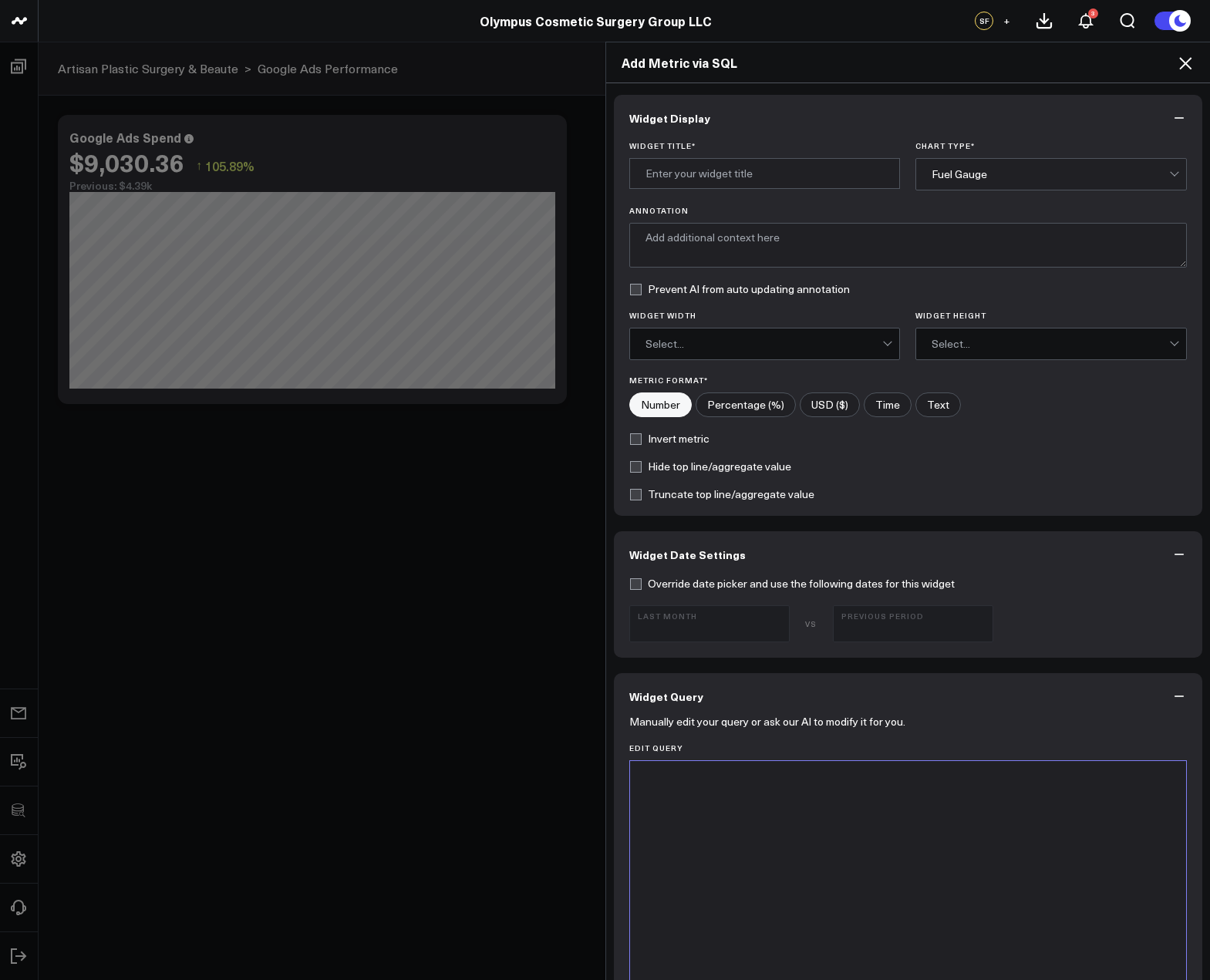
click at [763, 189] on div "Widget Title *" at bounding box center [765, 166] width 272 height 50
click at [752, 188] on input "Widget Title *" at bounding box center [765, 173] width 272 height 31
type input "Opportunities Created from Google Ads"
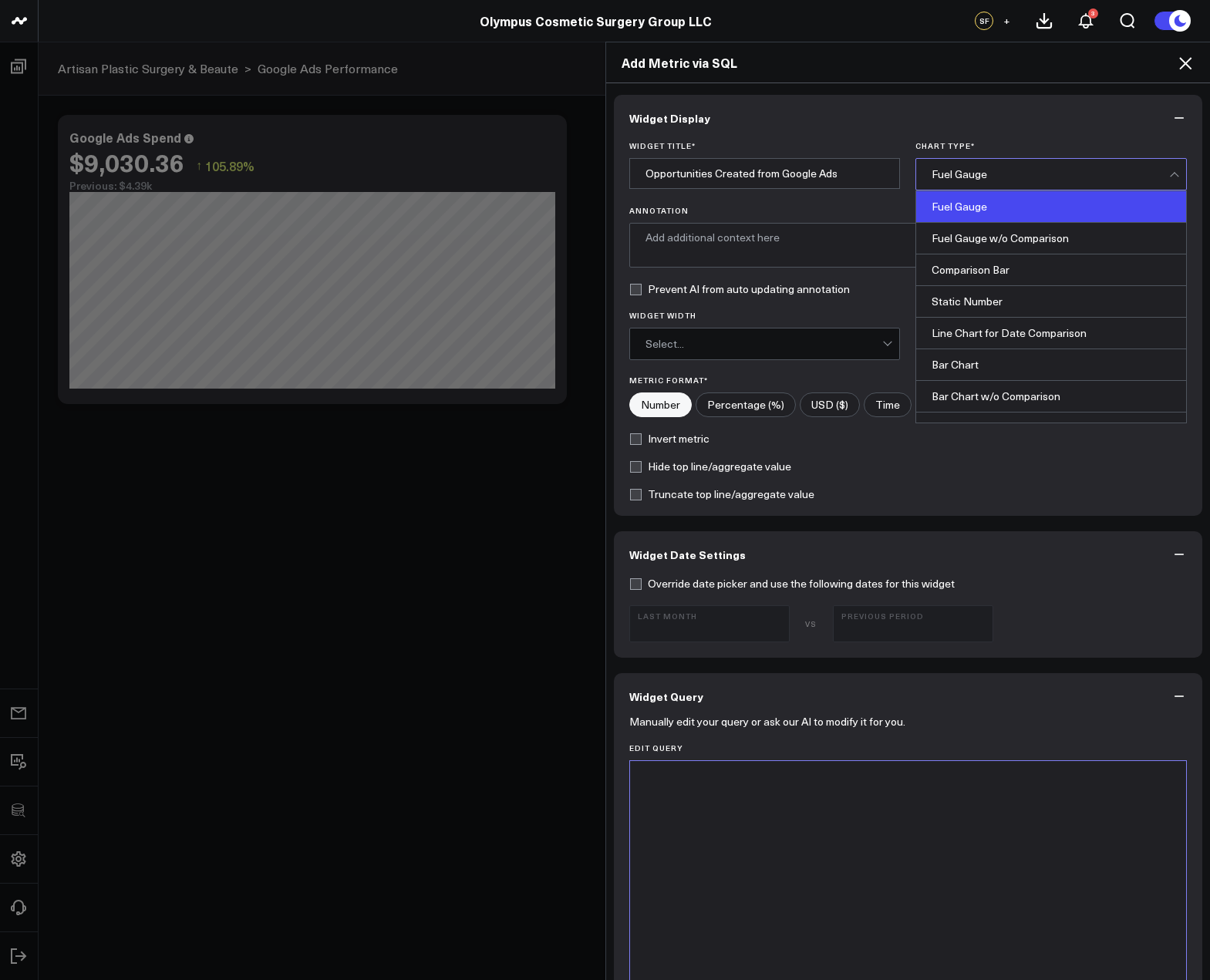
click at [1067, 169] on div "Fuel Gauge" at bounding box center [1050, 174] width 237 height 12
click at [1038, 337] on div "Line Chart for Date Comparison" at bounding box center [1051, 334] width 270 height 32
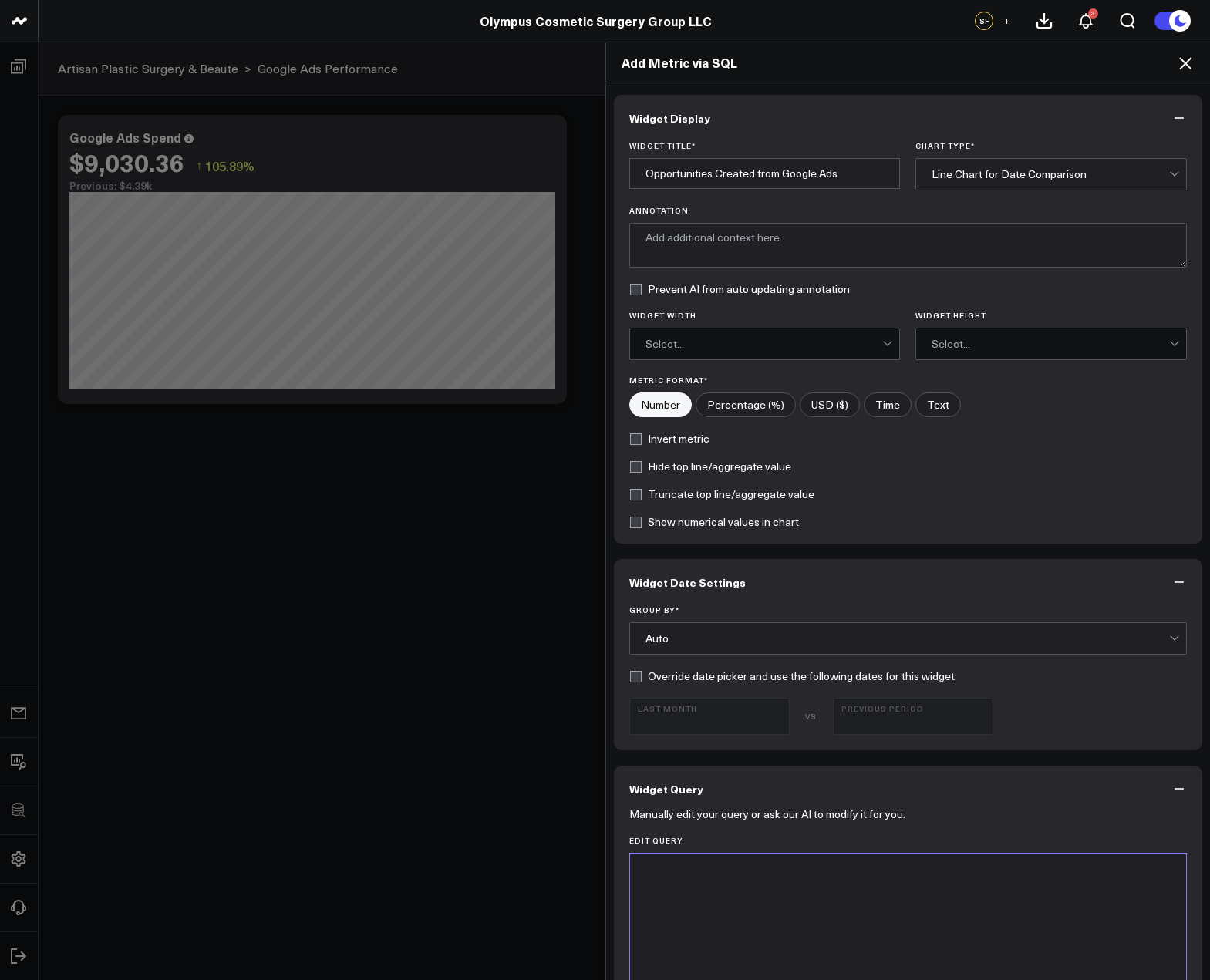
click at [845, 873] on div at bounding box center [907, 871] width 541 height 15
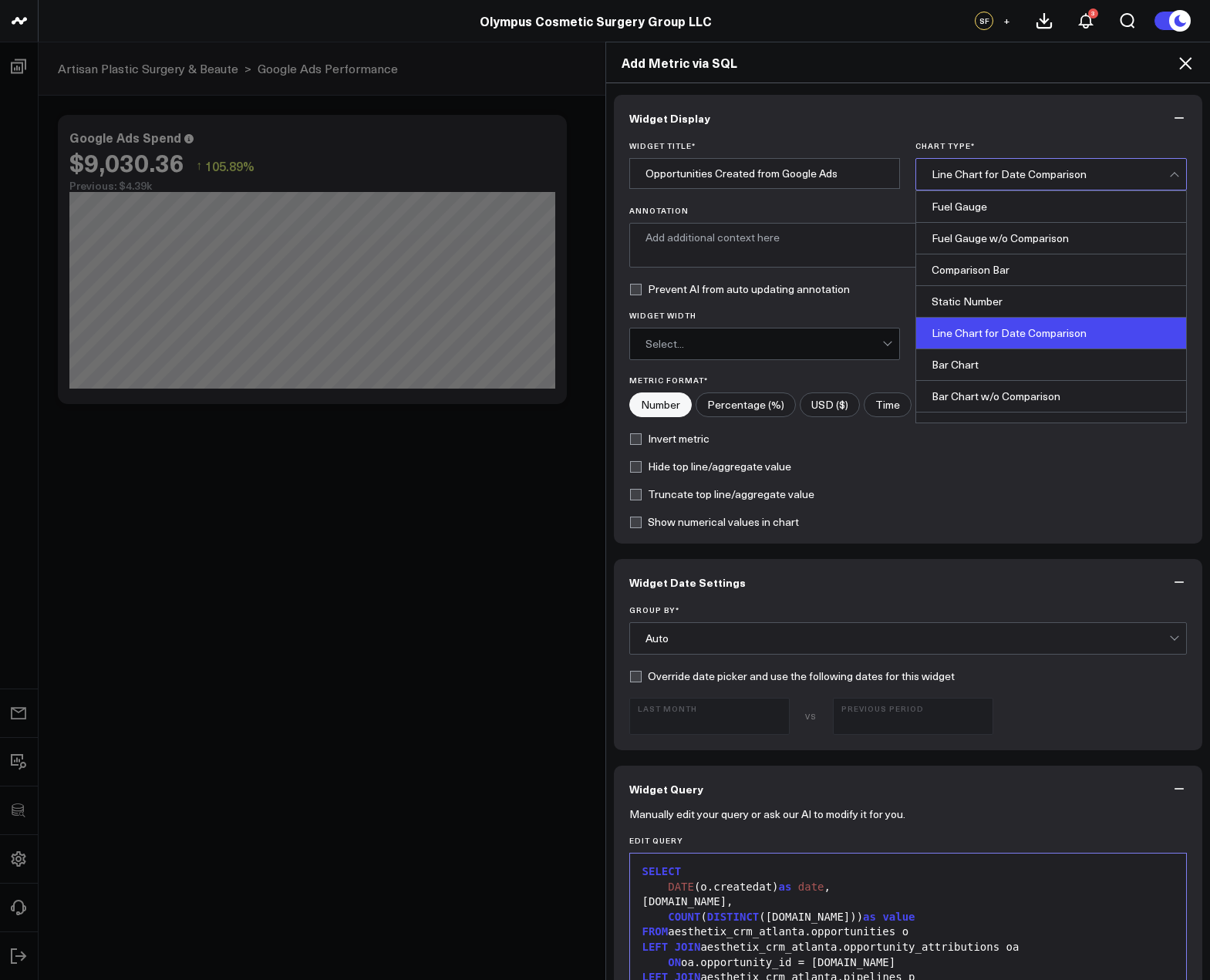
click at [990, 165] on div "Line Chart for Date Comparison" at bounding box center [1050, 173] width 237 height 31
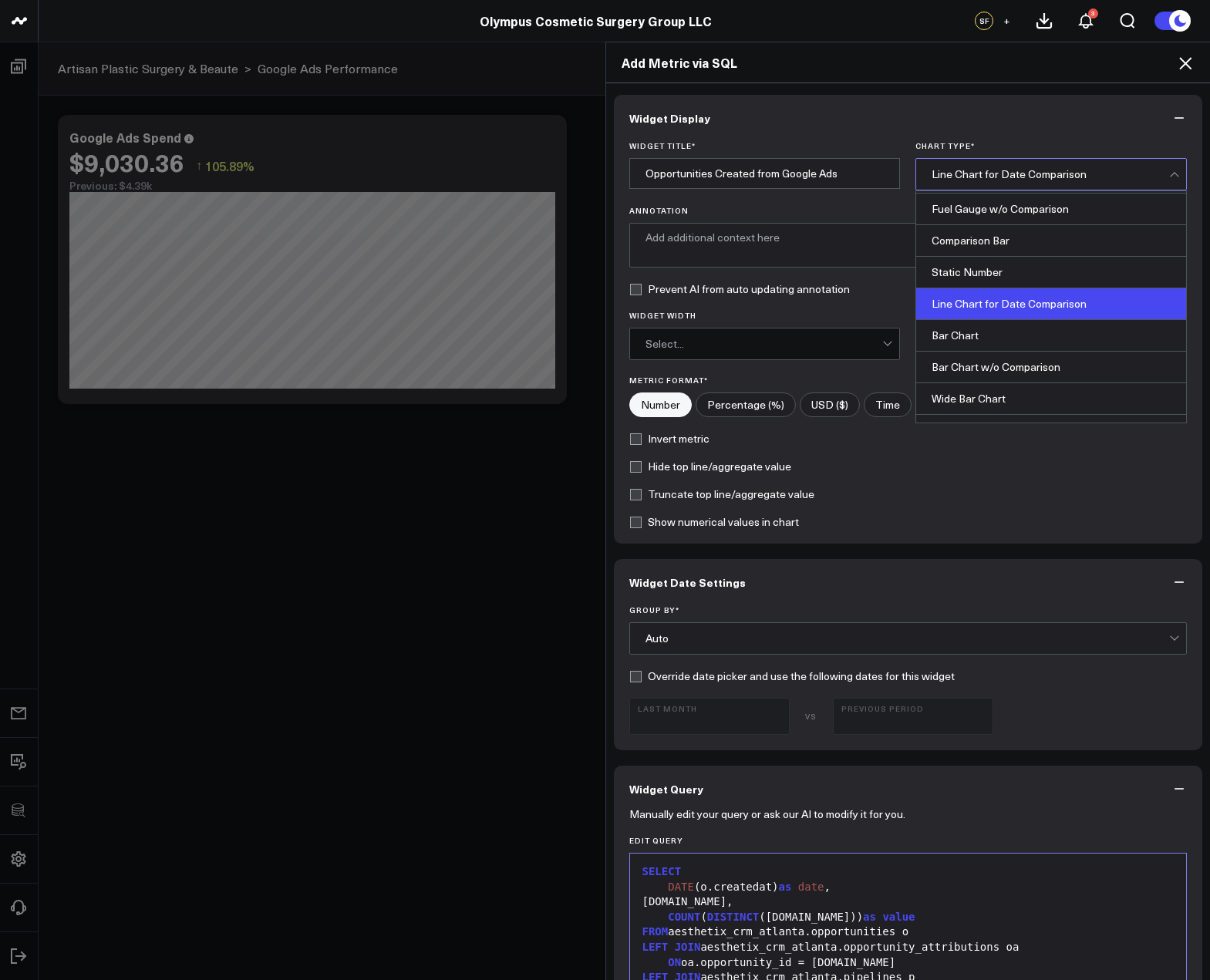
scroll to position [46, 0]
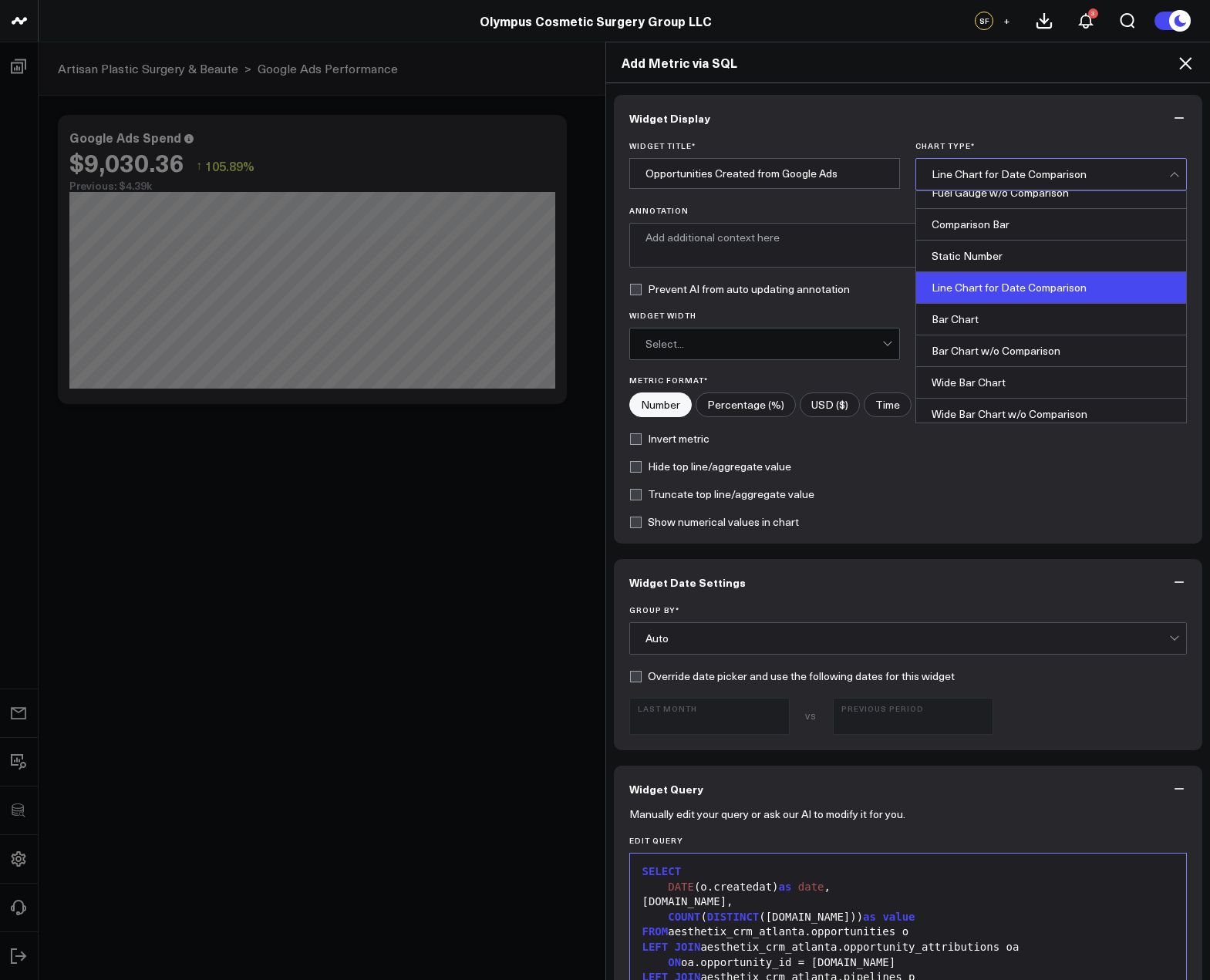
click at [956, 497] on div "Truncate top line/aggregate value" at bounding box center [908, 494] width 559 height 12
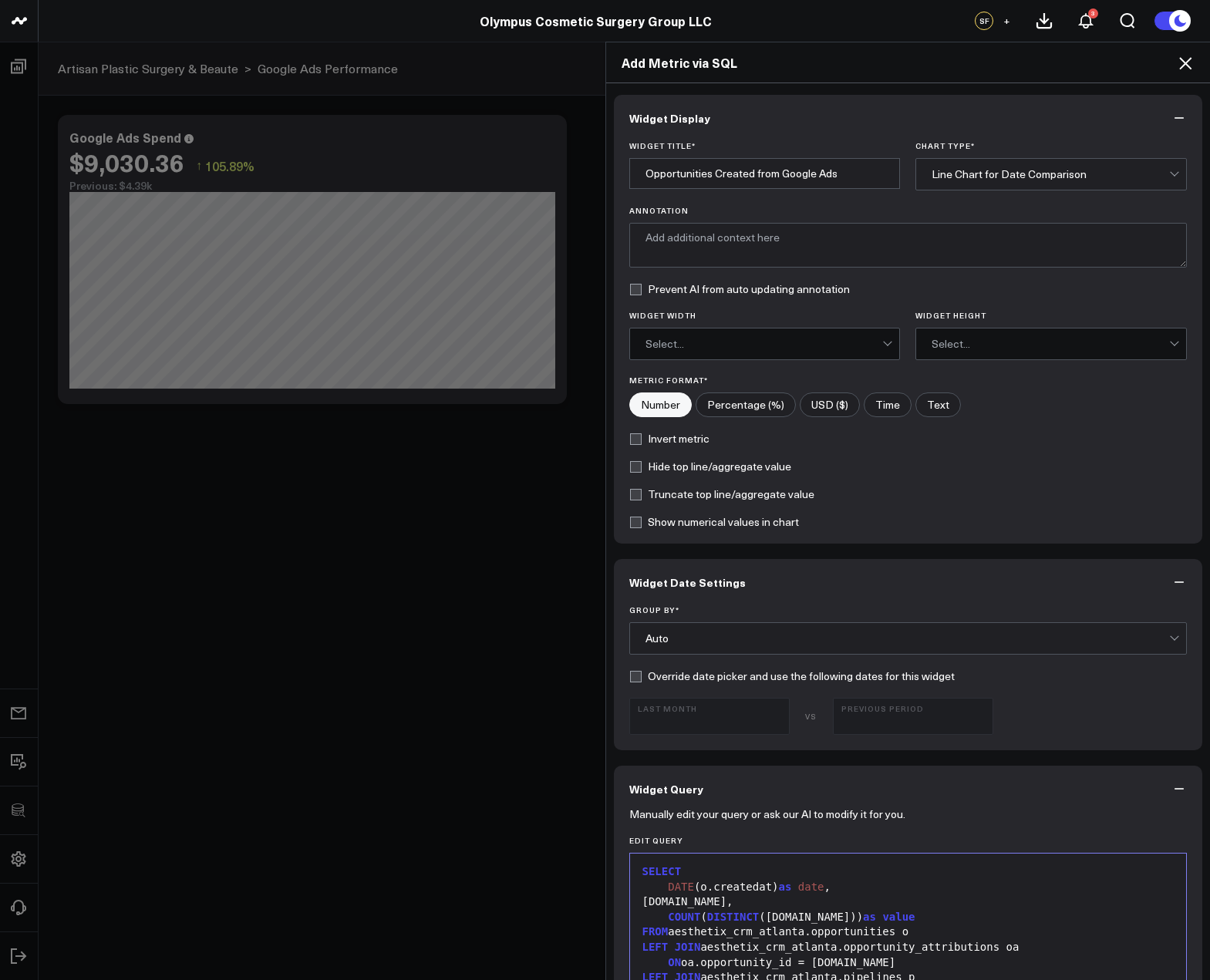
scroll to position [569, 0]
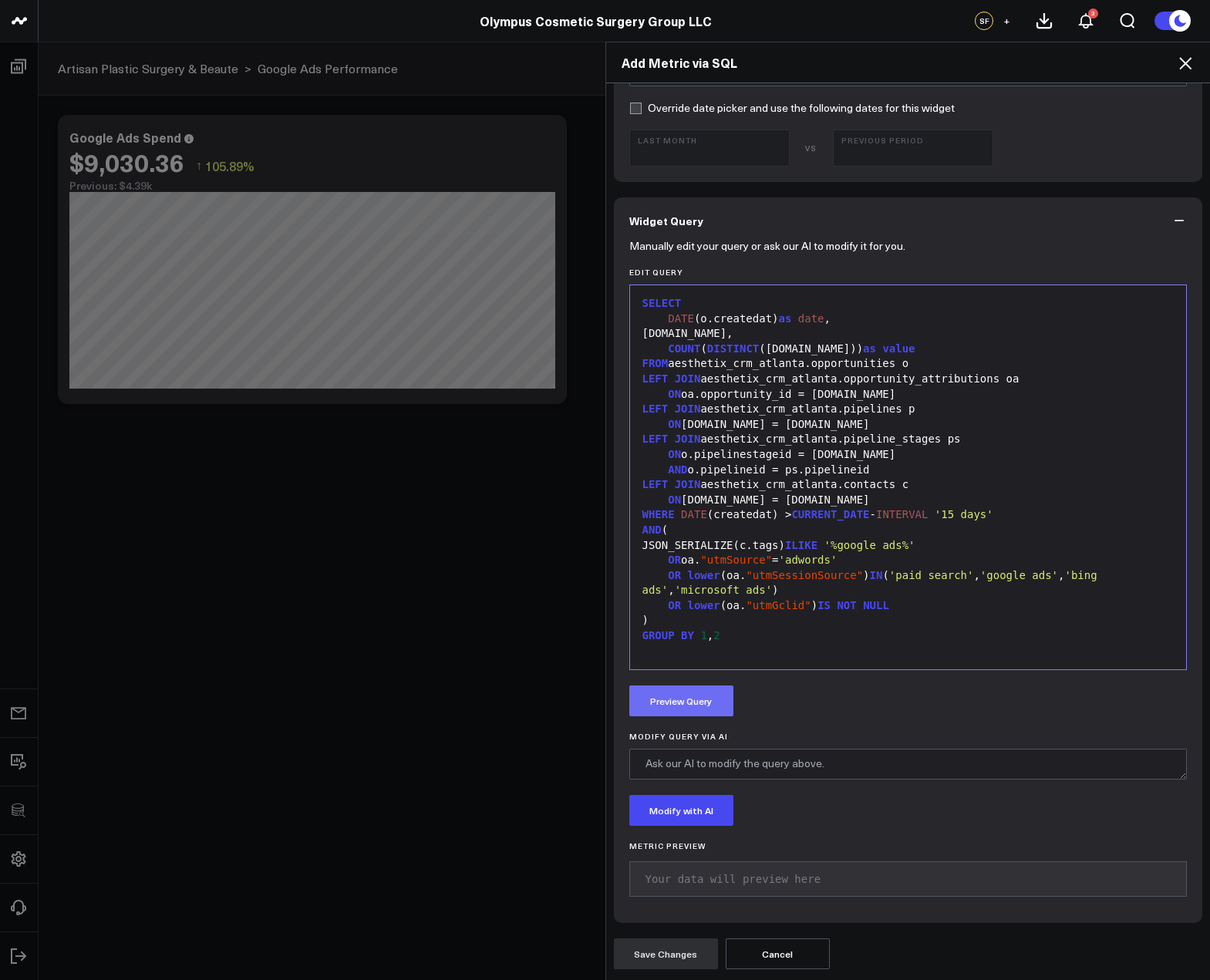
click at [684, 704] on button "Preview Query" at bounding box center [681, 700] width 105 height 31
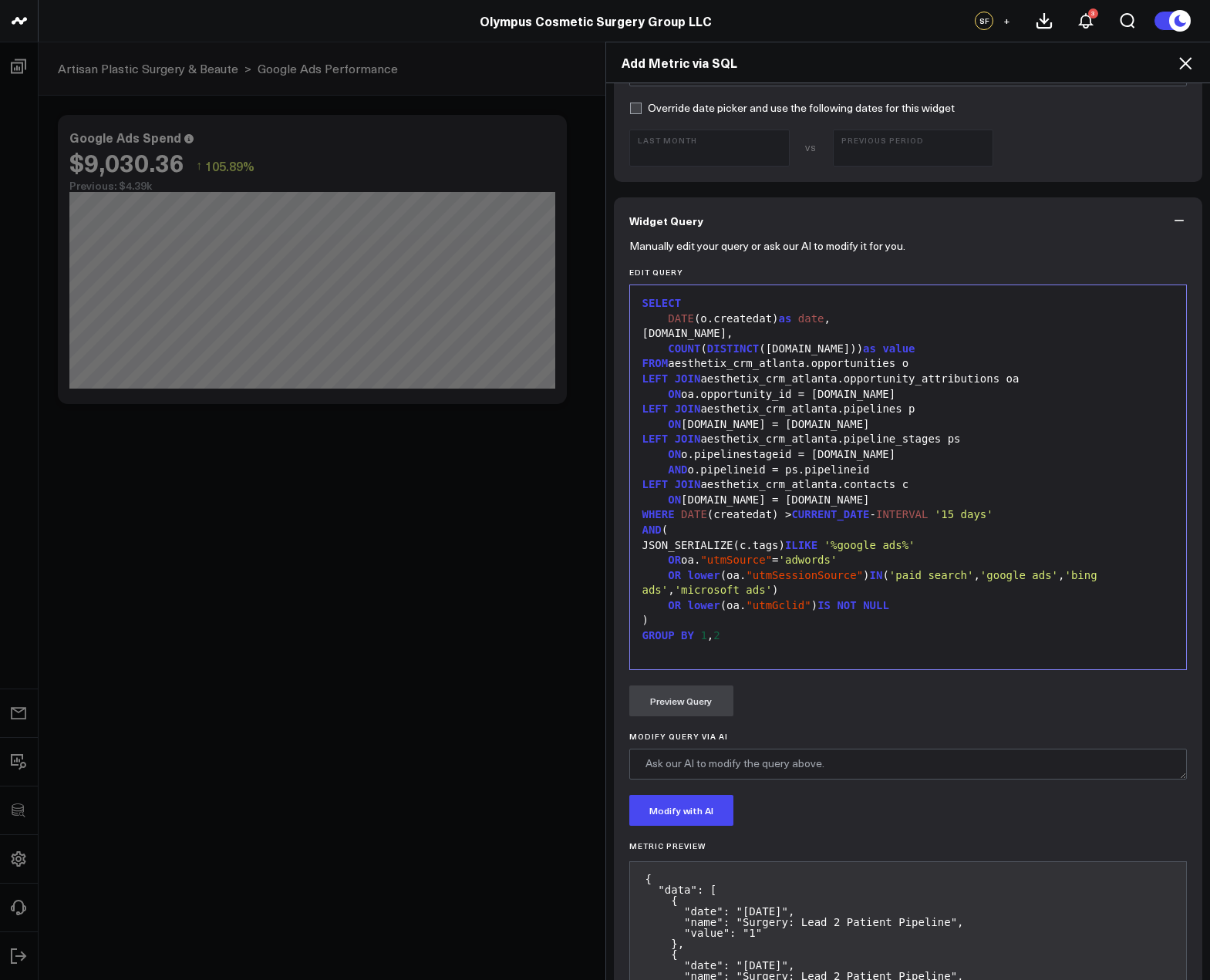
scroll to position [1033, 0]
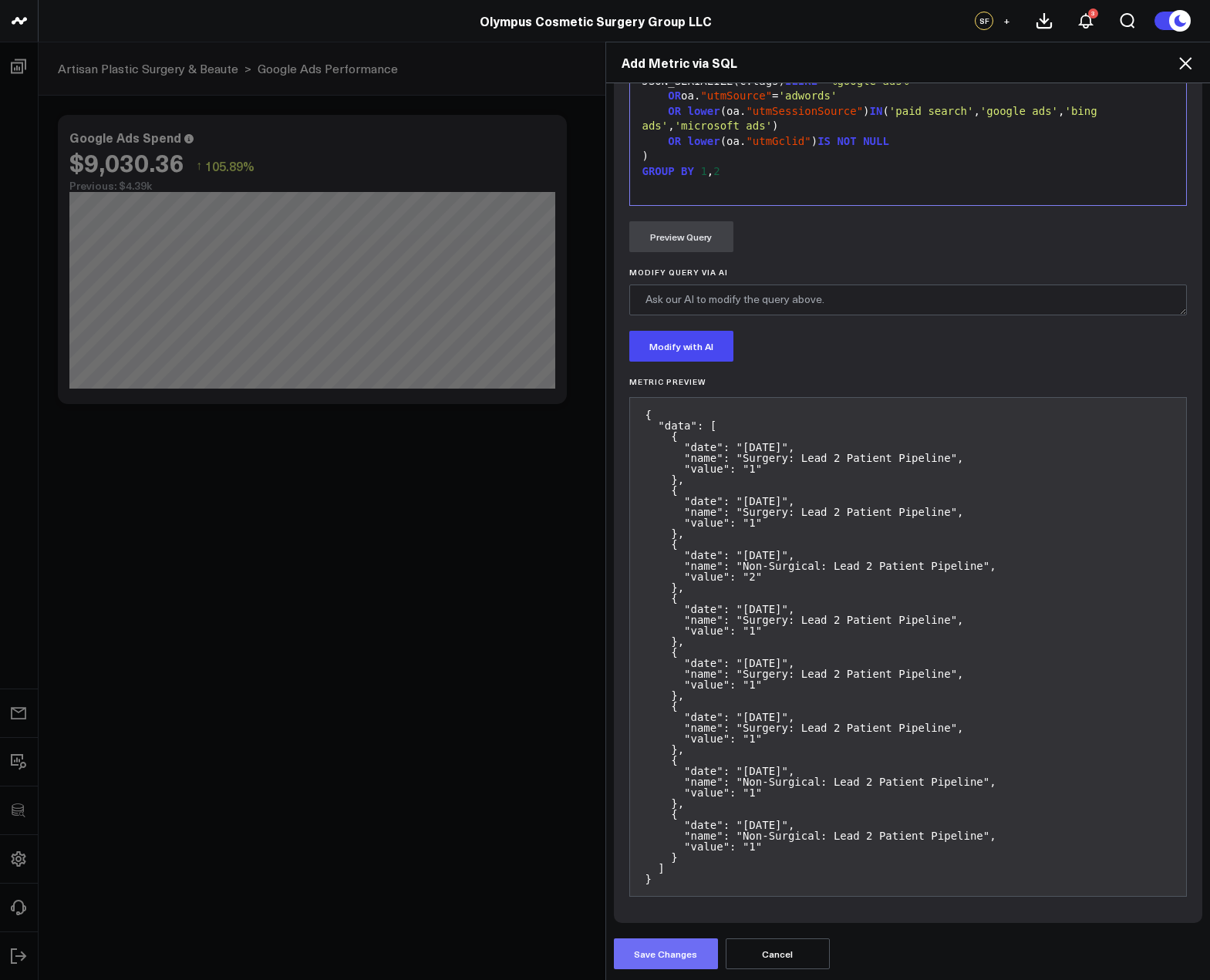
click at [678, 961] on button "Save Changes" at bounding box center [665, 953] width 105 height 31
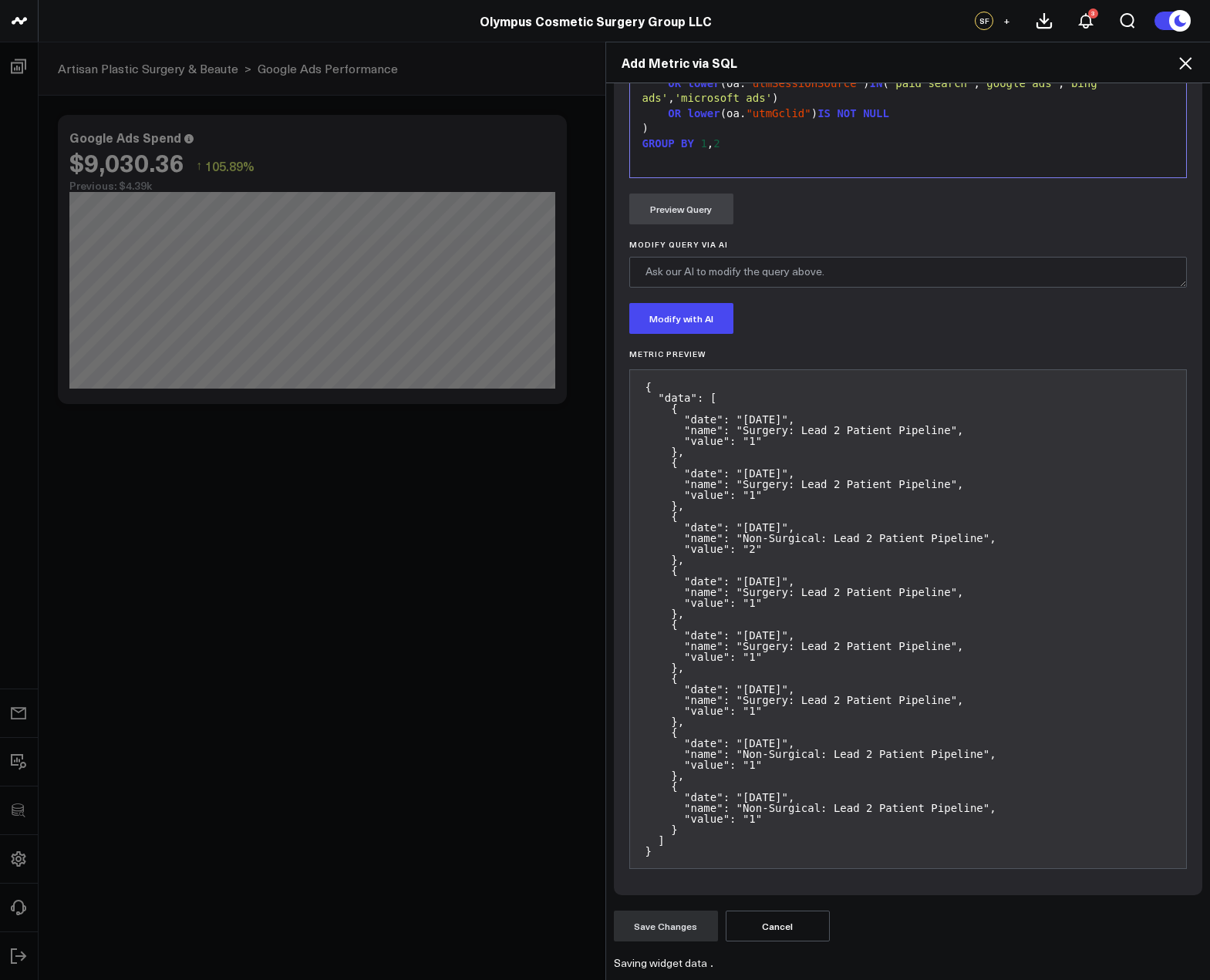
scroll to position [0, 0]
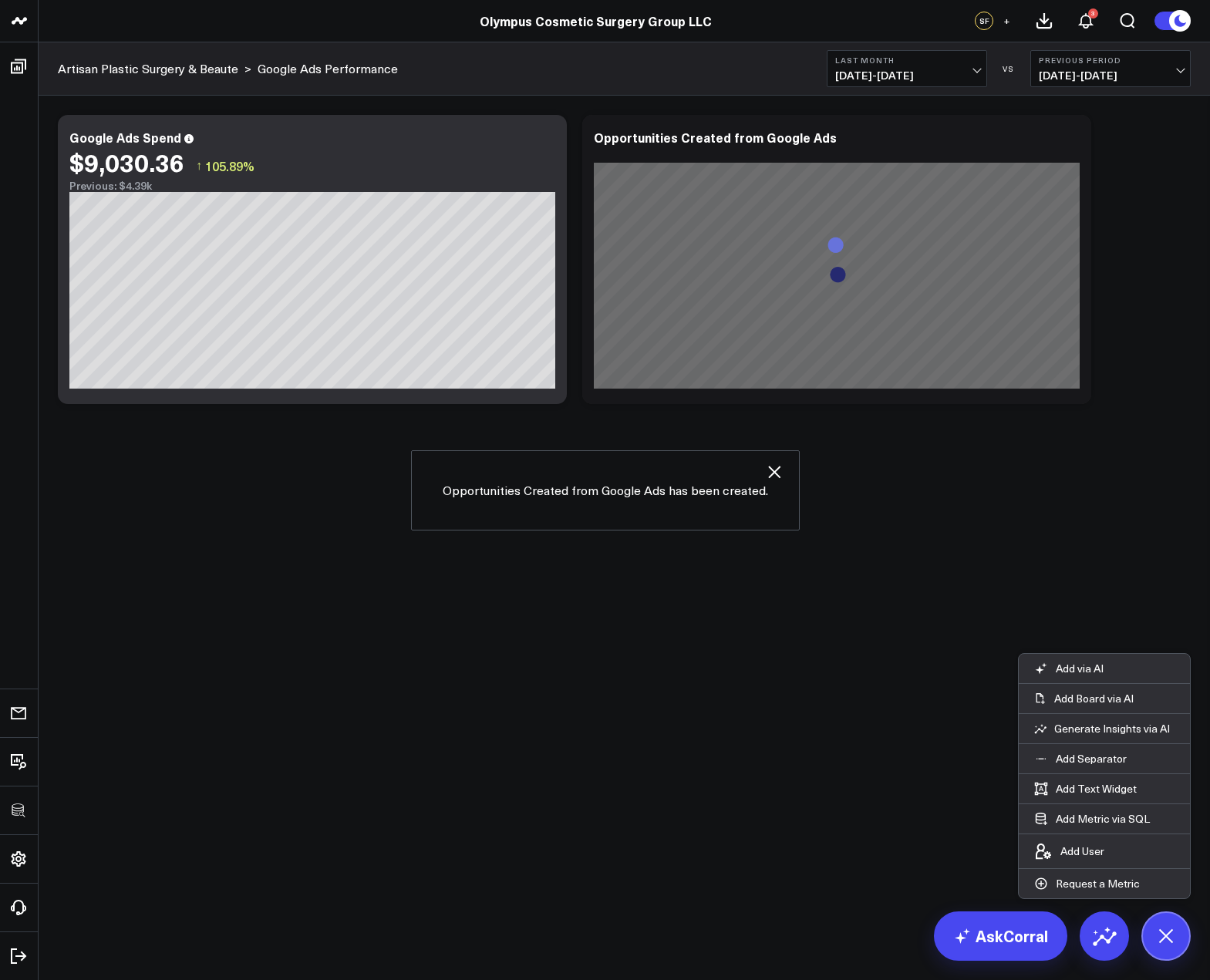
click at [779, 473] on icon "button" at bounding box center [774, 472] width 19 height 19
click at [1070, 145] on icon at bounding box center [1070, 145] width 3 height 3
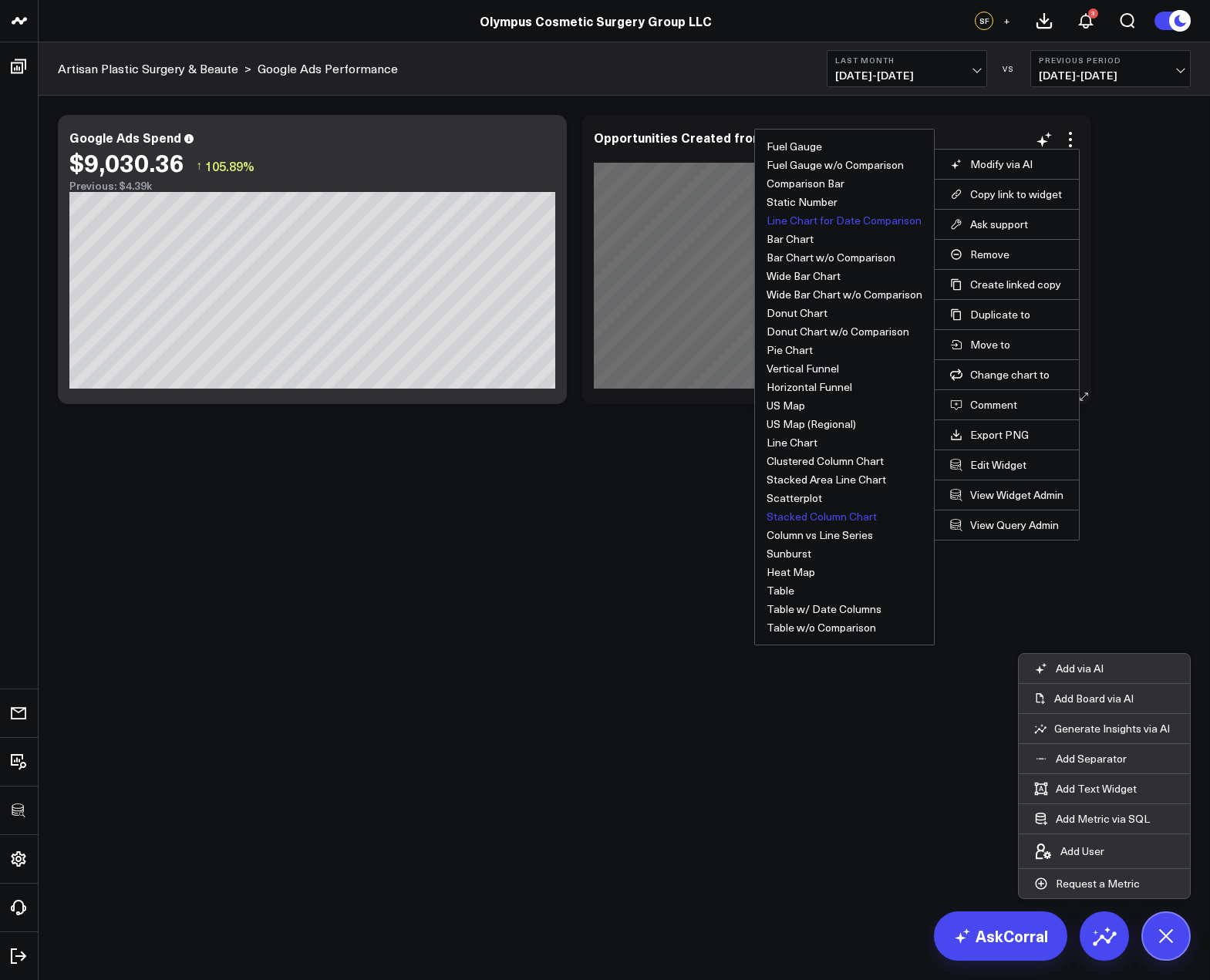
click at [828, 519] on button "Stacked Column Chart" at bounding box center [822, 516] width 111 height 11
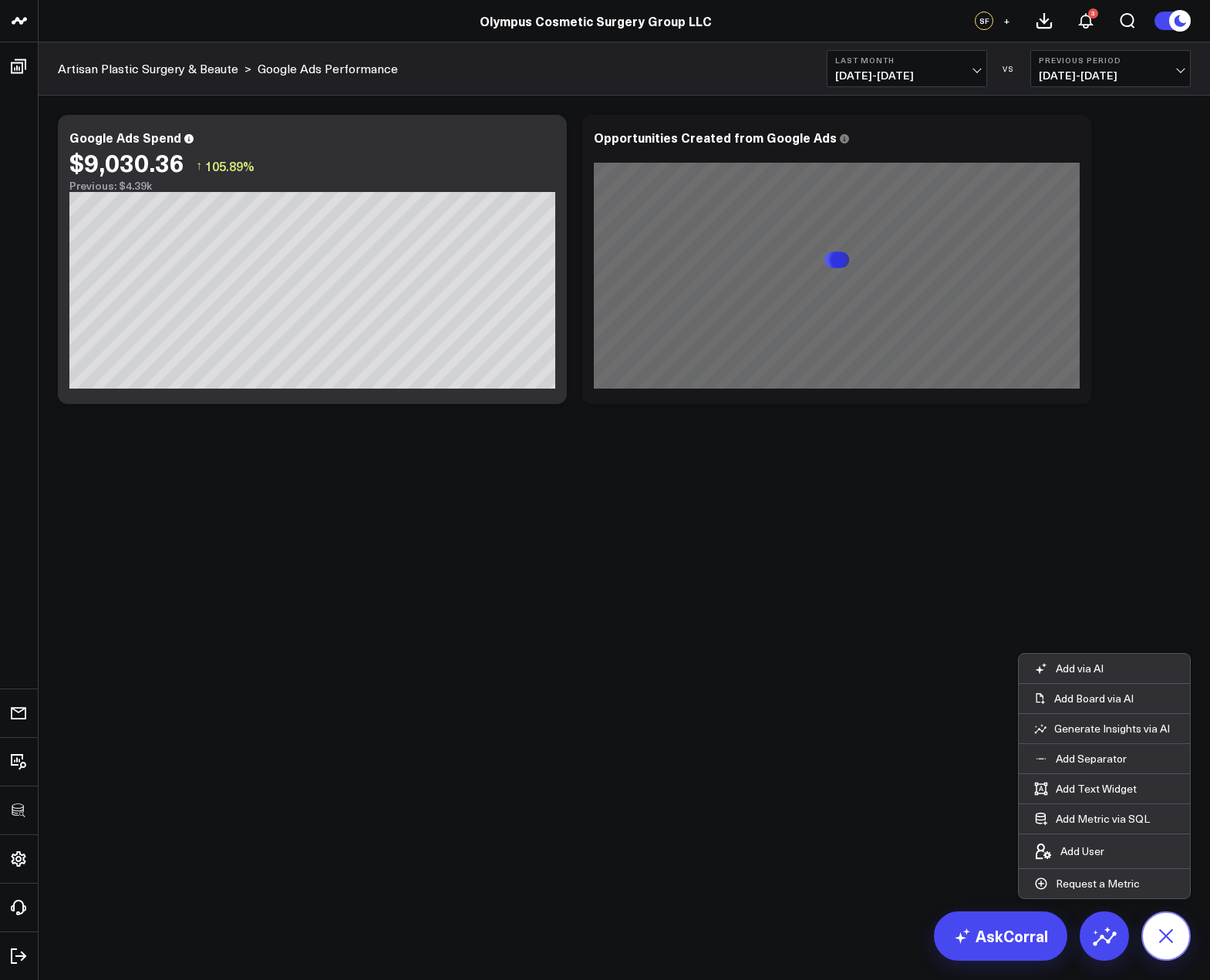
click at [1163, 928] on icon at bounding box center [1165, 935] width 35 height 35
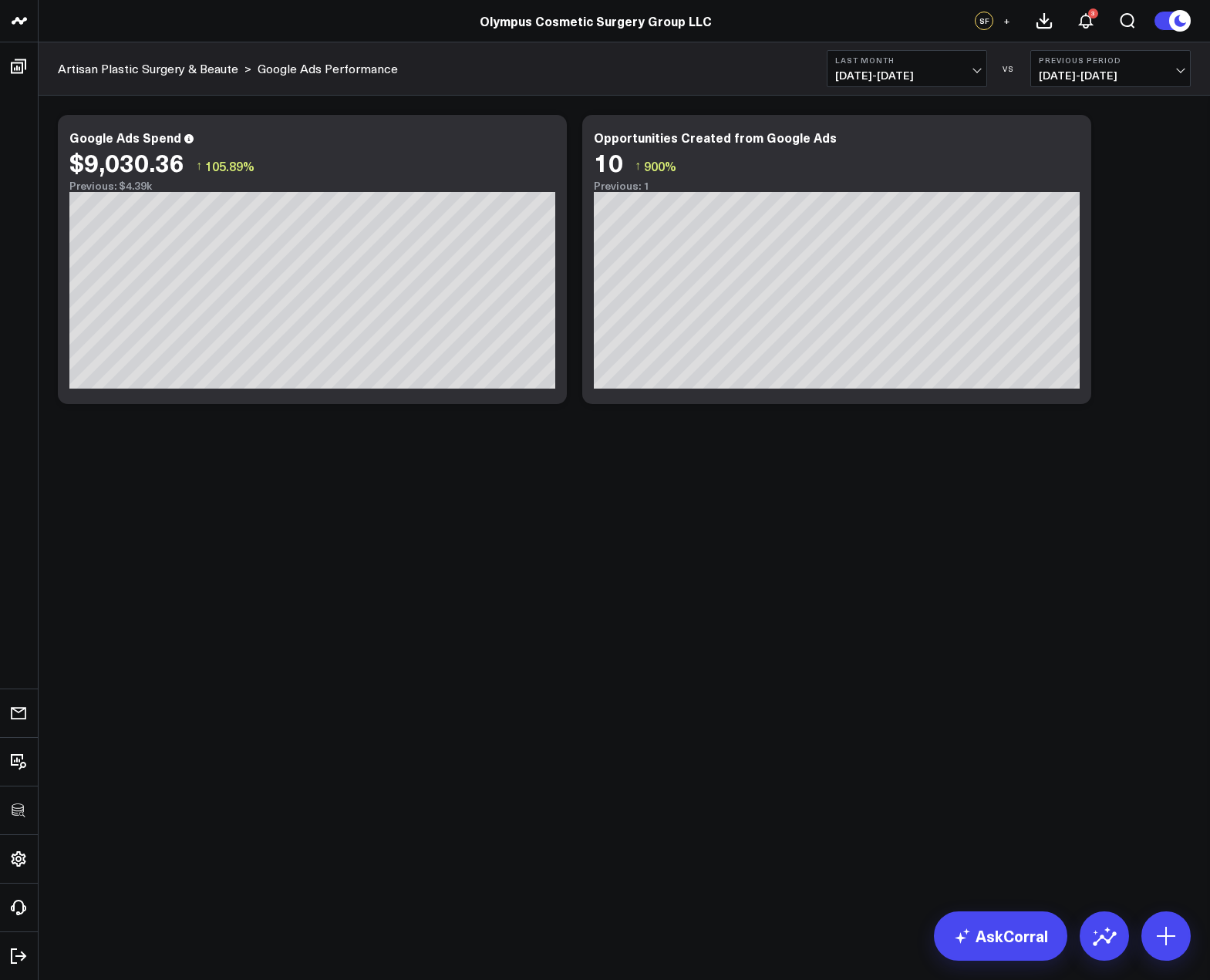
click at [775, 694] on body "3725 Test 829 Studios Accenture Activant Capital Agriculture & Farming Demo All…" at bounding box center [605, 490] width 1210 height 980
click at [821, 600] on body "3725 Test 829 Studios Accenture Activant Capital Agriculture & Farming Demo All…" at bounding box center [605, 490] width 1210 height 980
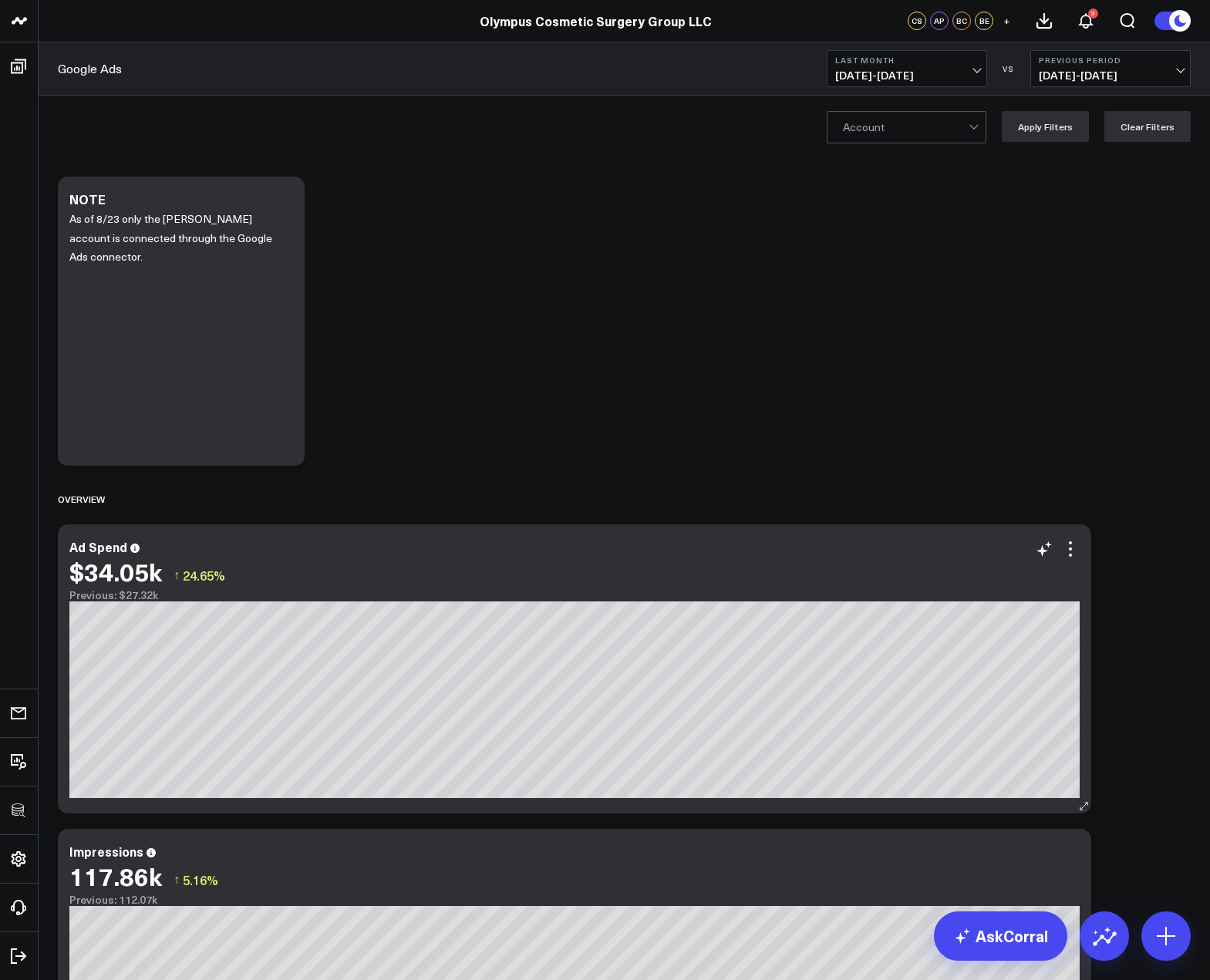
scroll to position [238, 0]
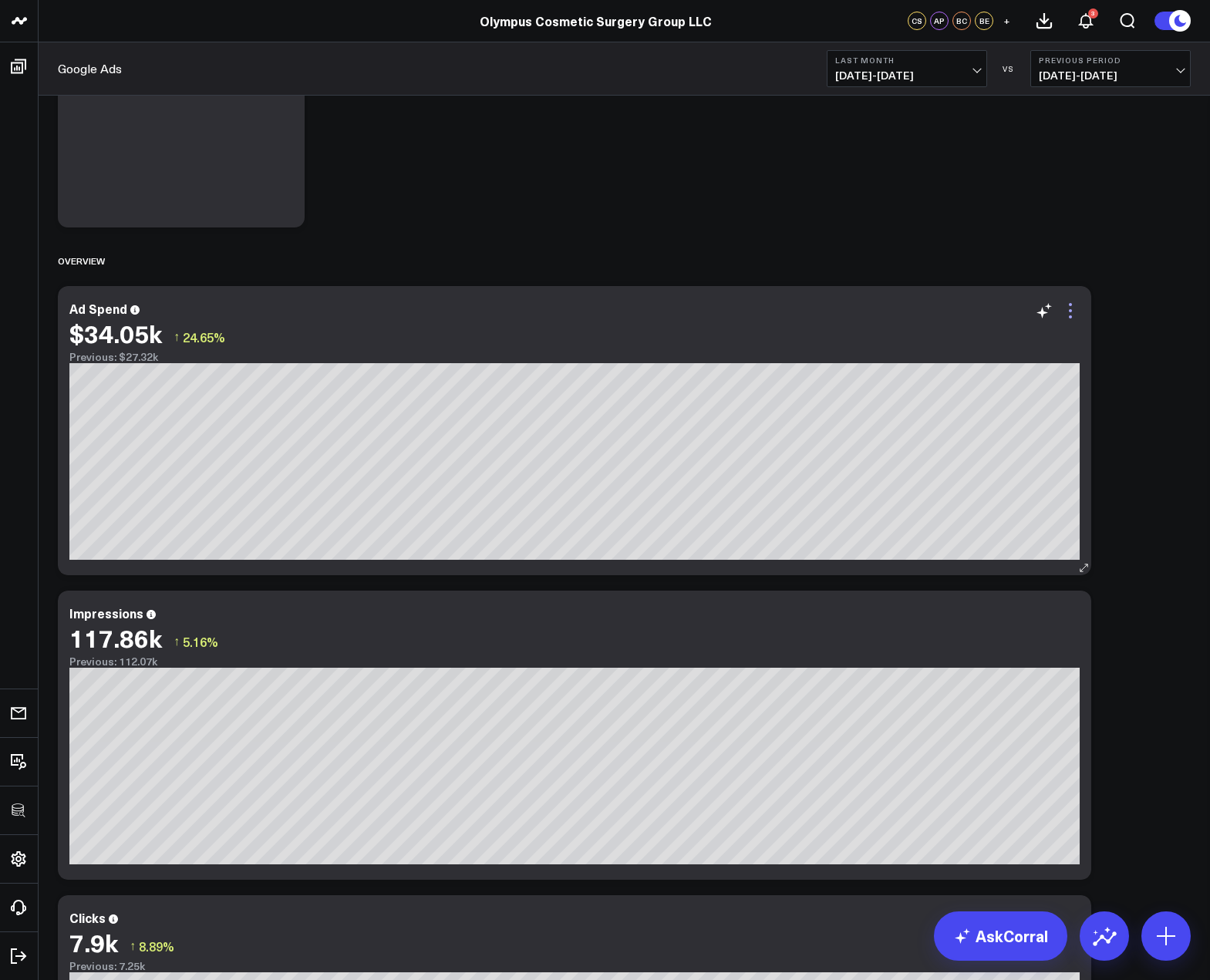
click at [1073, 315] on icon at bounding box center [1070, 311] width 19 height 19
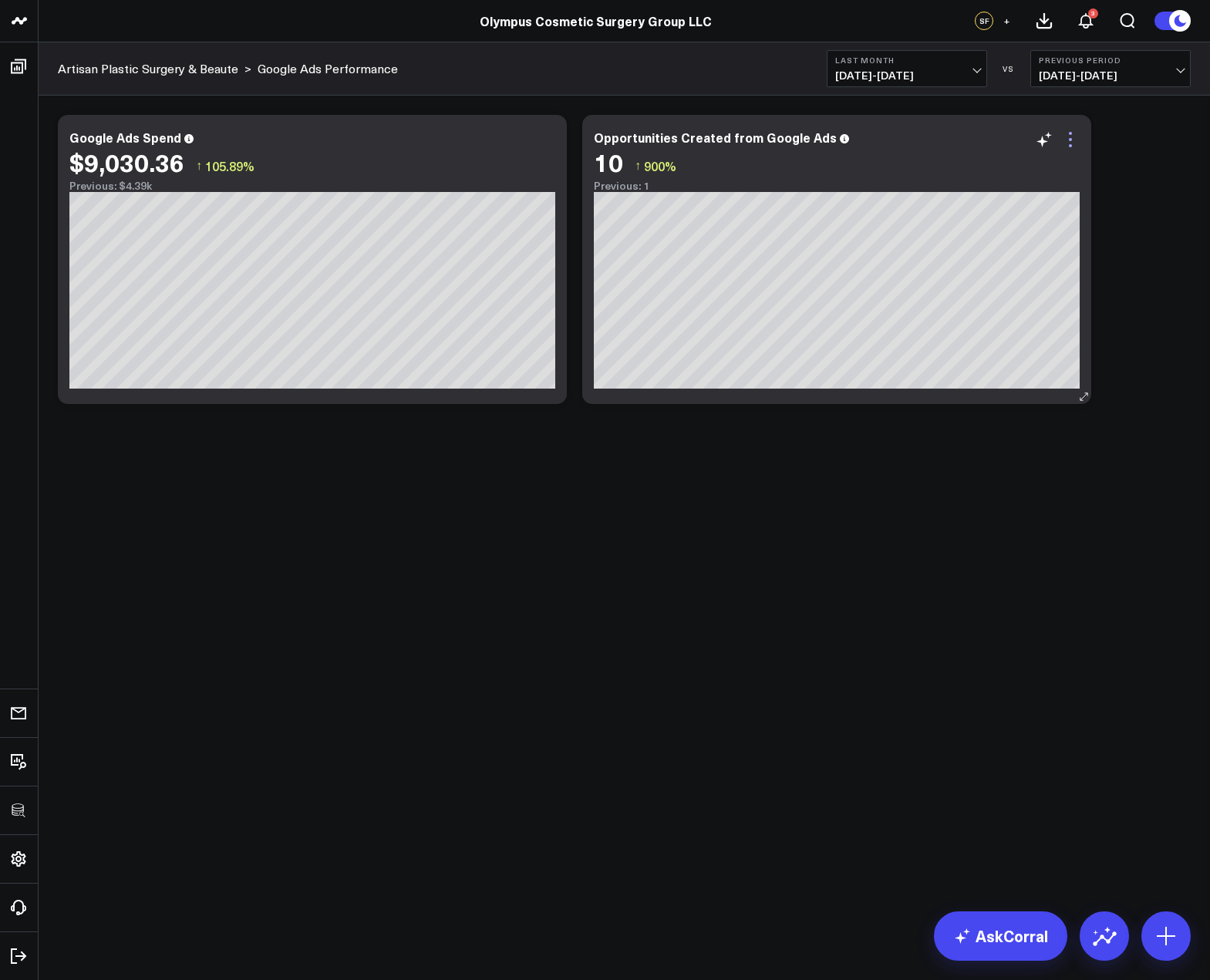
click at [1068, 141] on icon at bounding box center [1070, 139] width 19 height 19
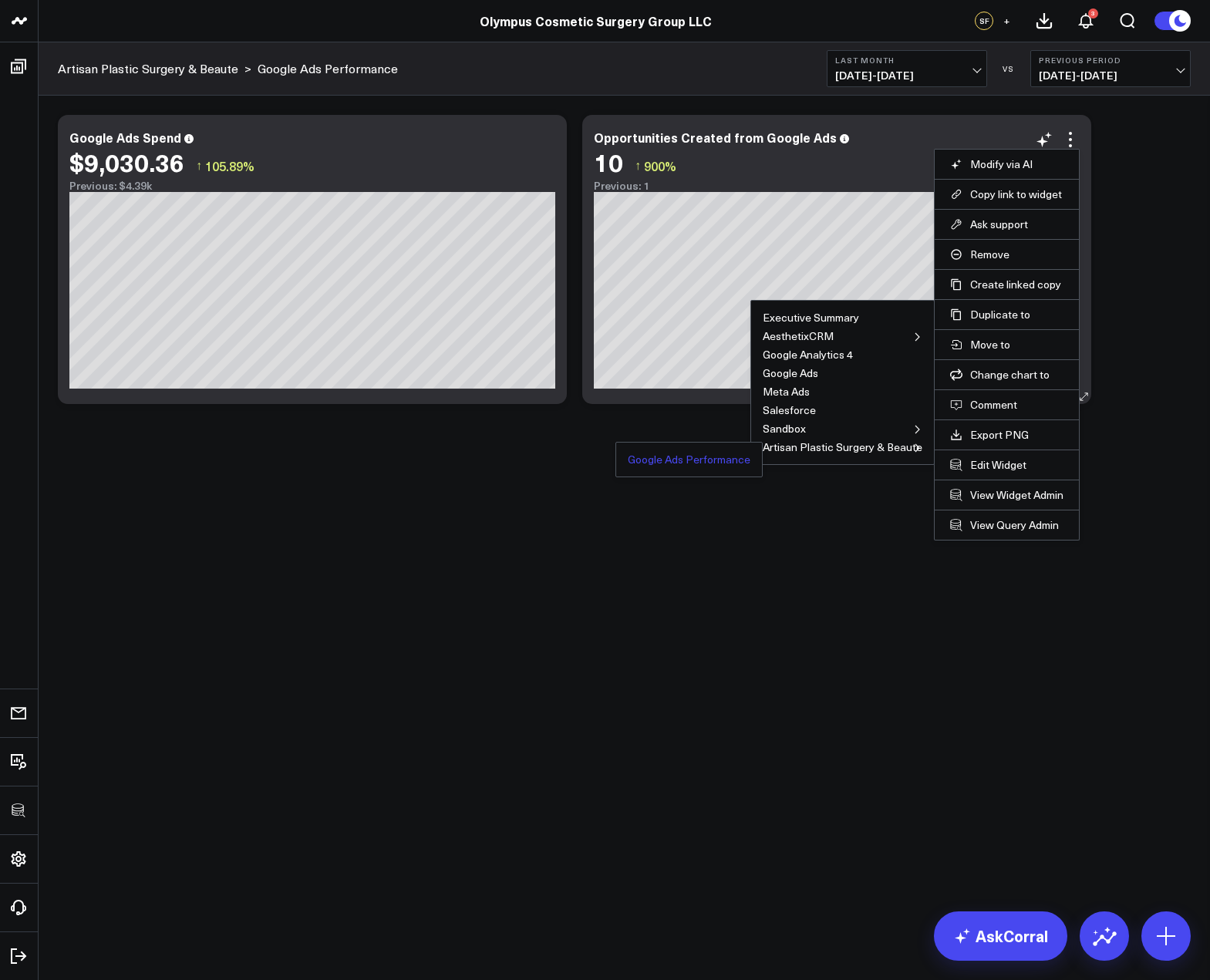
click at [722, 454] on button "Google Ads Performance" at bounding box center [688, 459] width 122 height 11
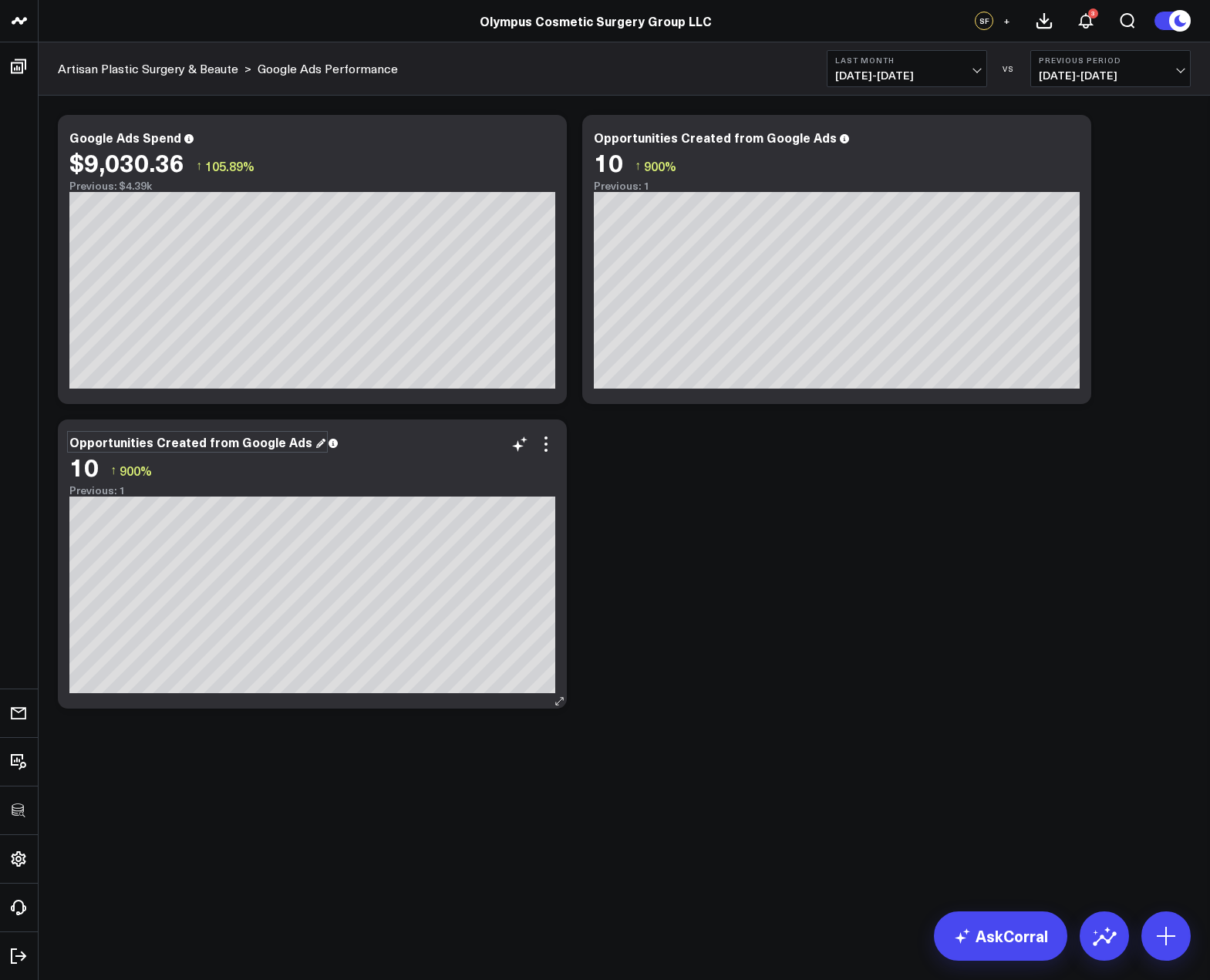
click at [222, 435] on div "Opportunities Created from Google Ads" at bounding box center [197, 441] width 256 height 17
click at [224, 435] on div "Opportunities Created from Google Ads" at bounding box center [197, 441] width 256 height 17
click at [1074, 141] on icon at bounding box center [1070, 139] width 19 height 19
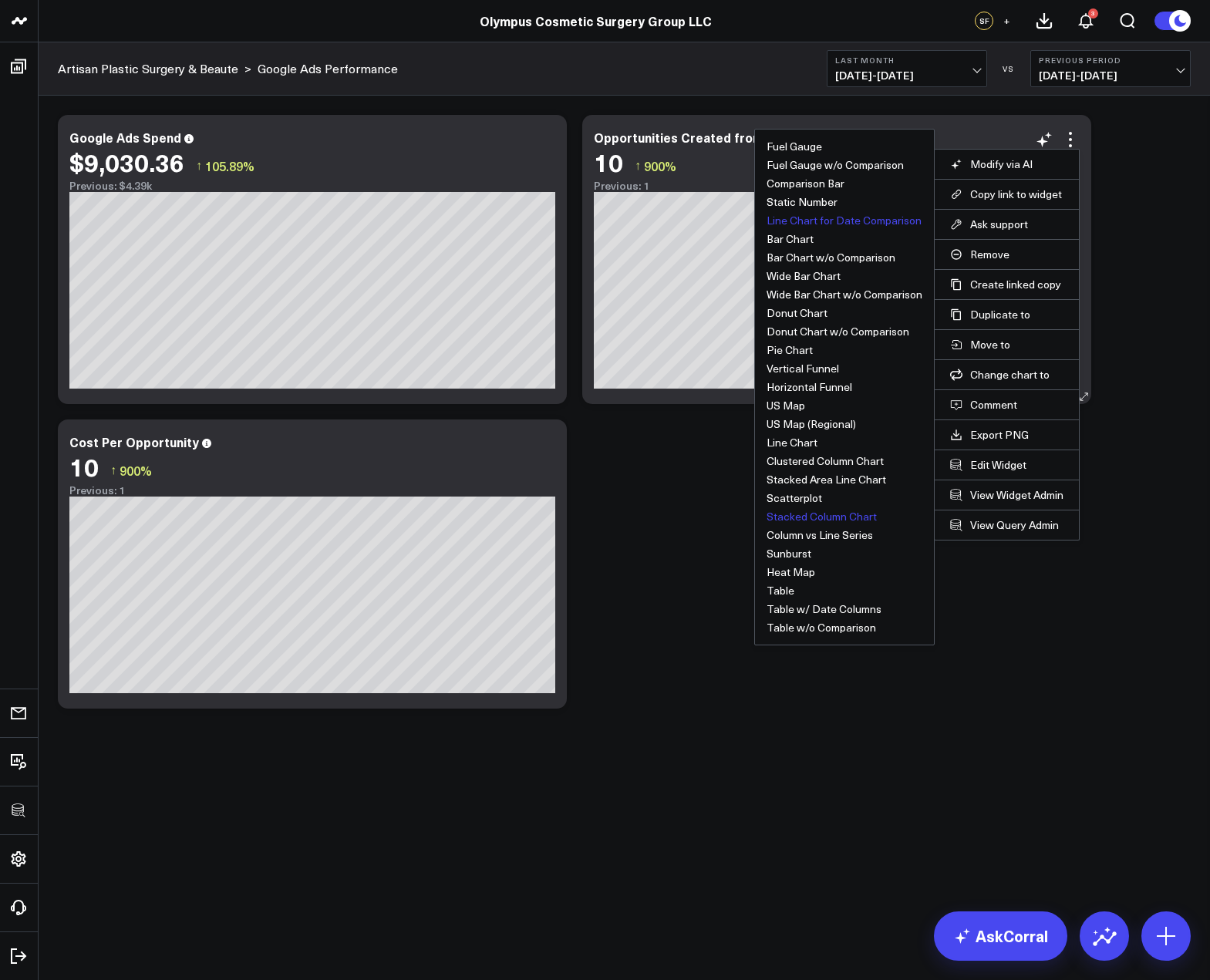
click at [835, 220] on button "Line Chart for Date Comparison" at bounding box center [845, 220] width 155 height 11
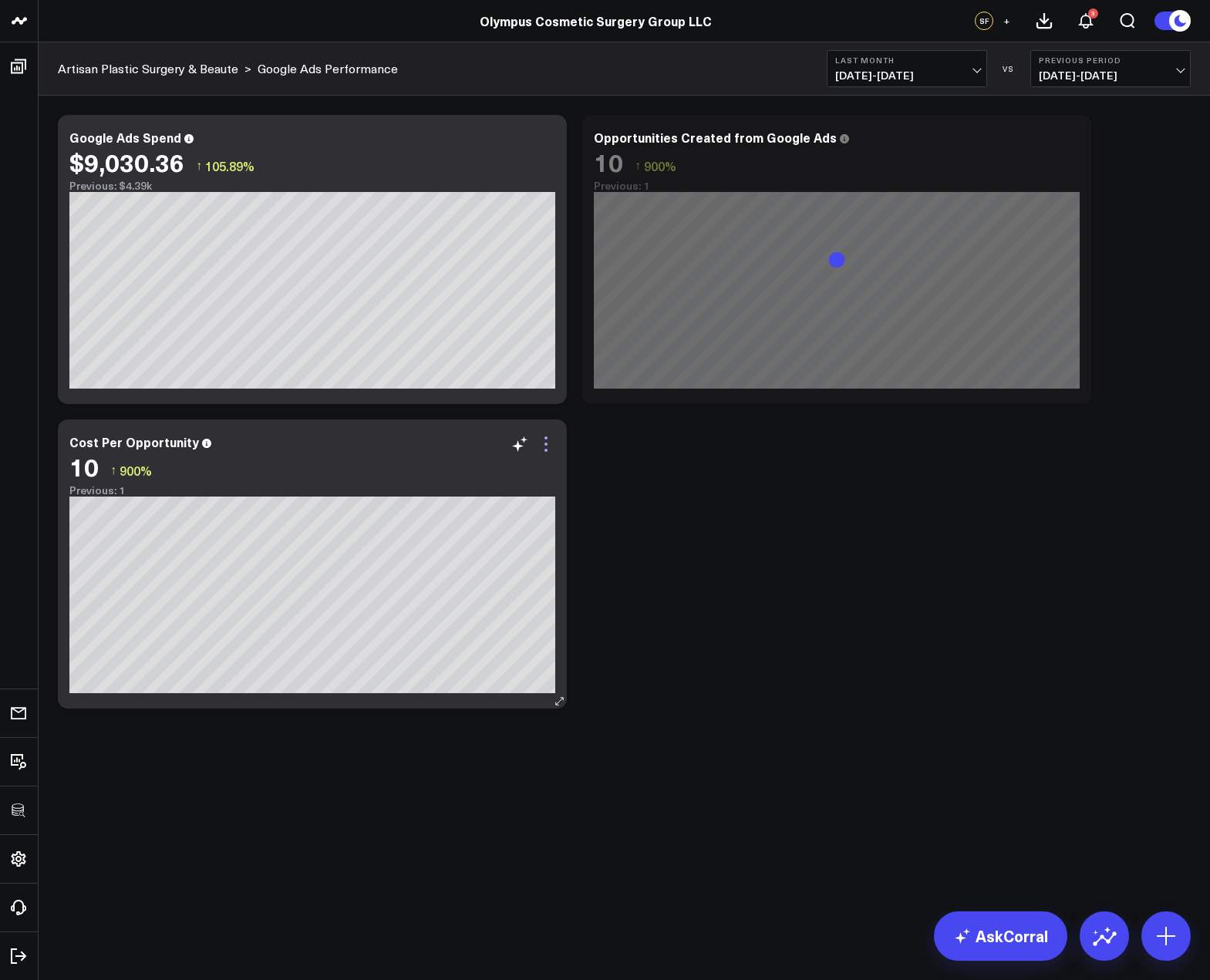
click at [541, 444] on icon at bounding box center [546, 444] width 19 height 19
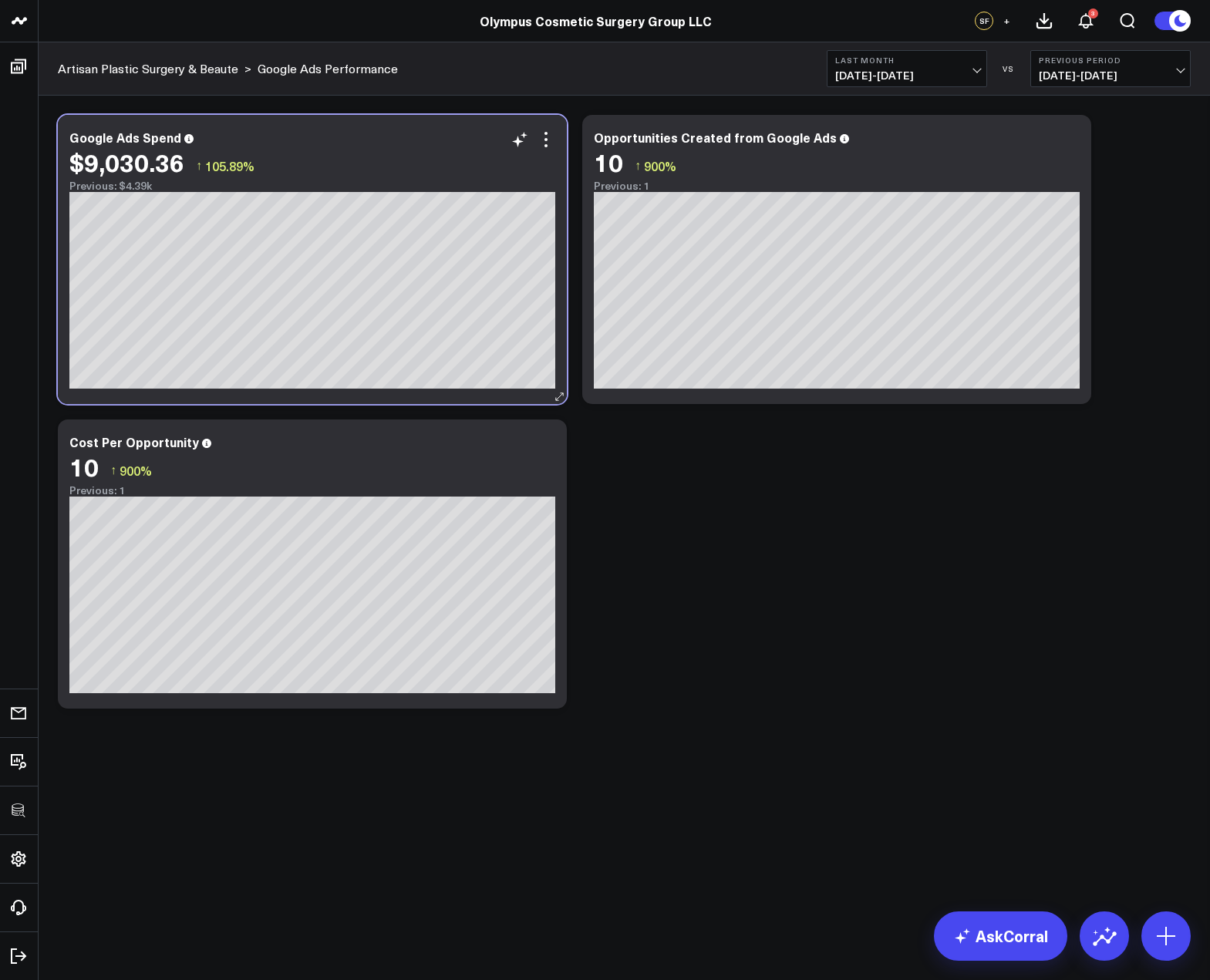
click at [541, 151] on div "$9,030.36 ↑ 105.89%" at bounding box center [313, 162] width 486 height 28
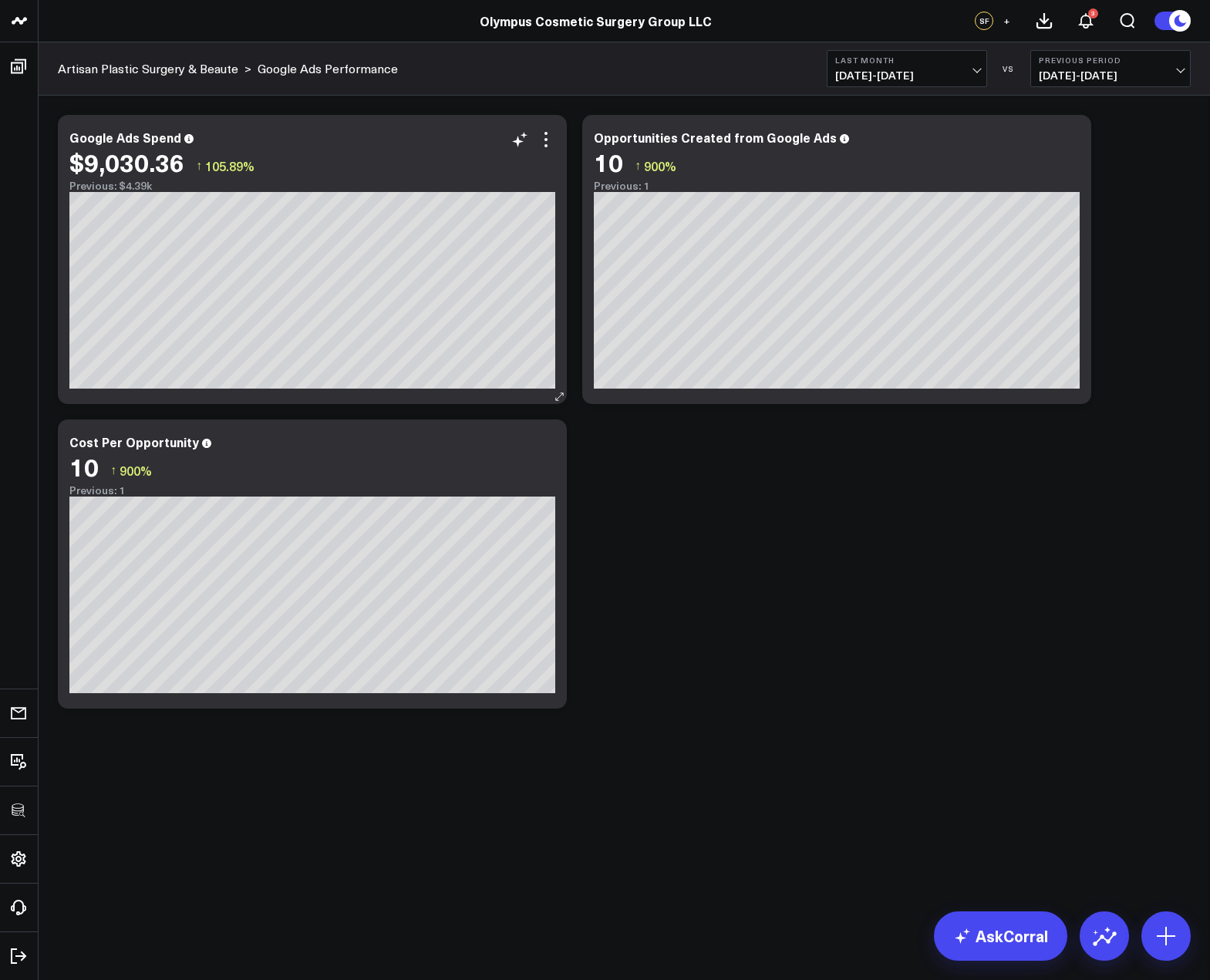
drag, startPoint x: 546, startPoint y: 141, endPoint x: 538, endPoint y: 153, distance: 14.4
click at [546, 141] on icon at bounding box center [546, 139] width 19 height 19
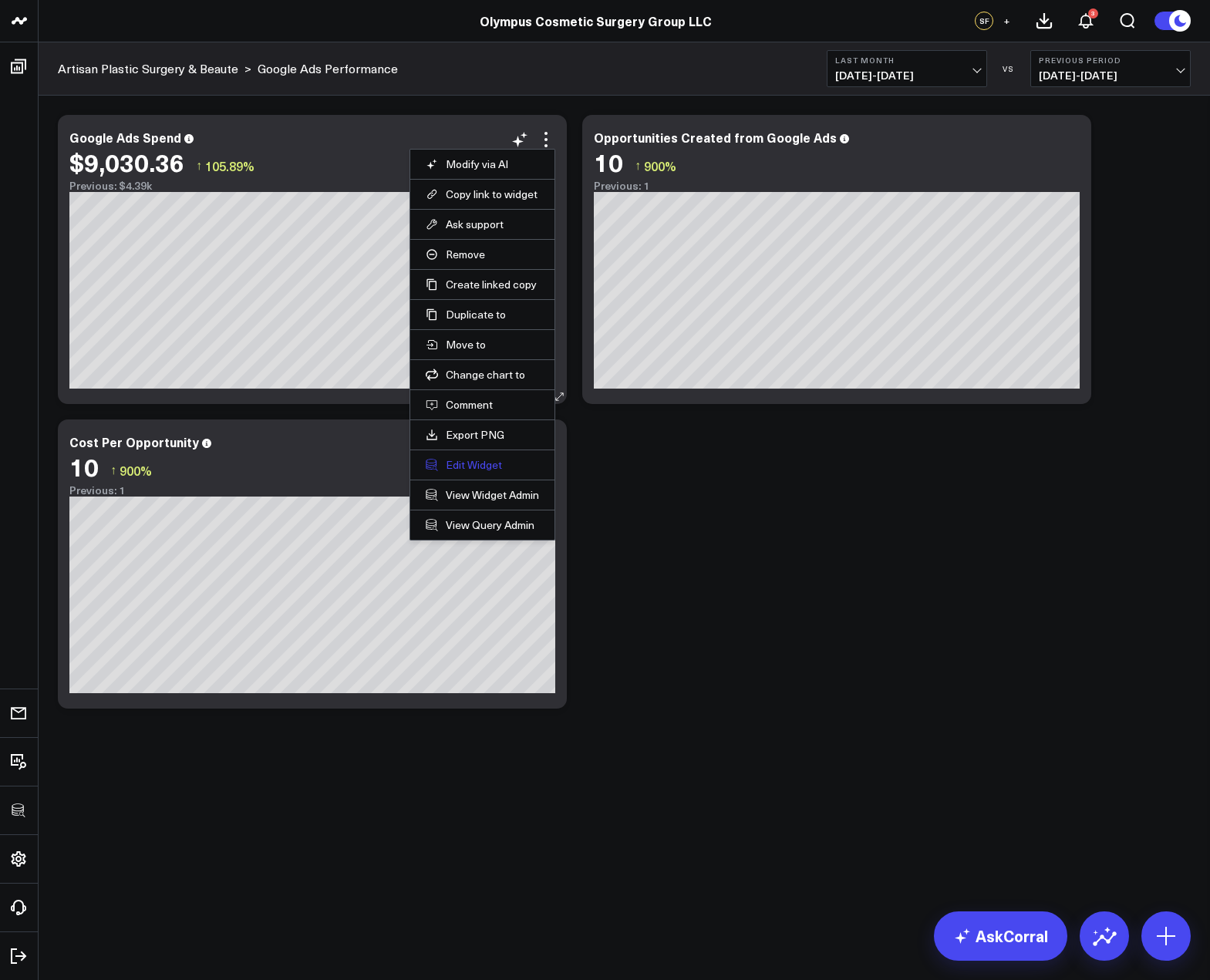
click at [467, 463] on button "Edit Widget" at bounding box center [482, 465] width 114 height 14
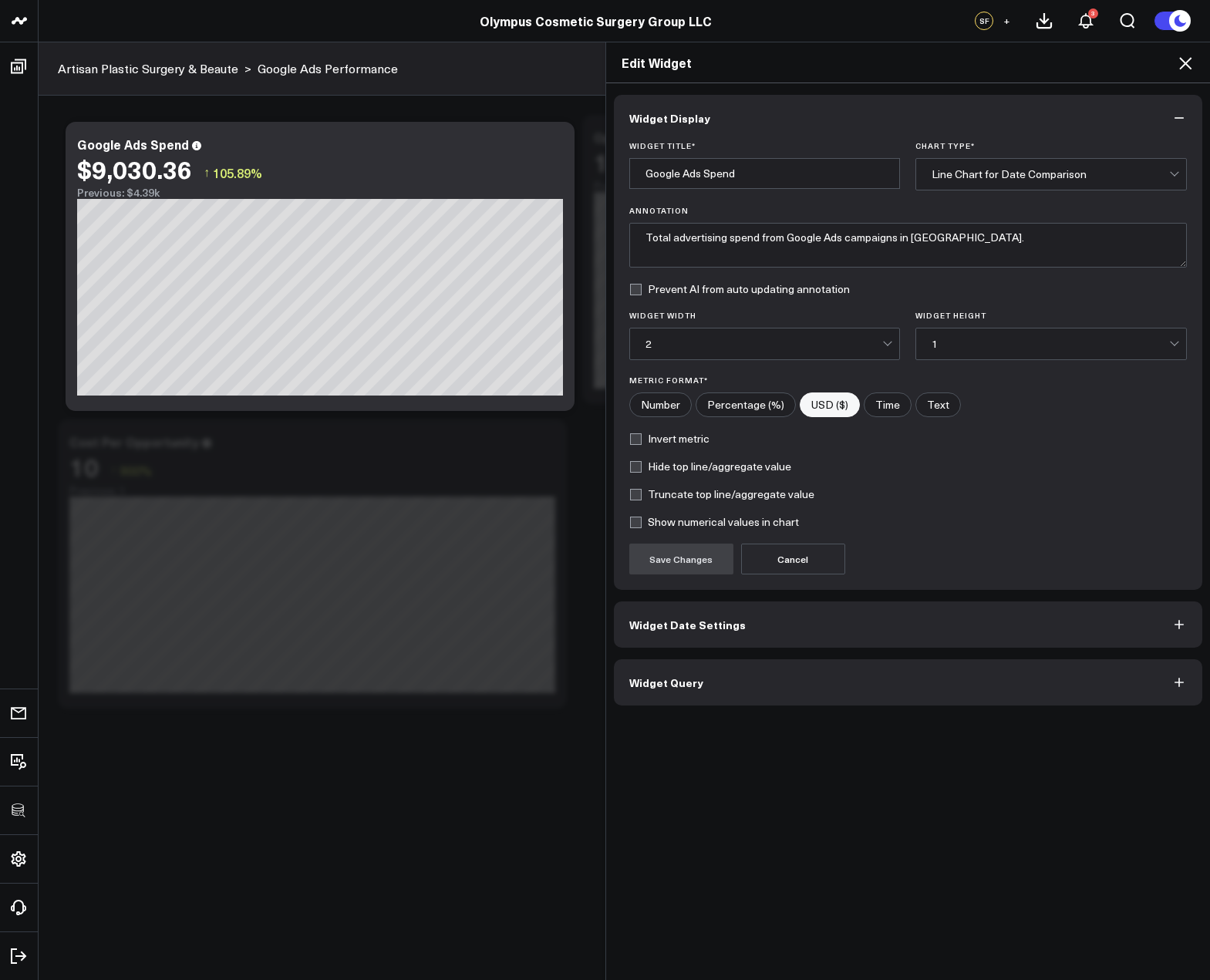
click at [697, 669] on button "Widget Query" at bounding box center [907, 682] width 589 height 46
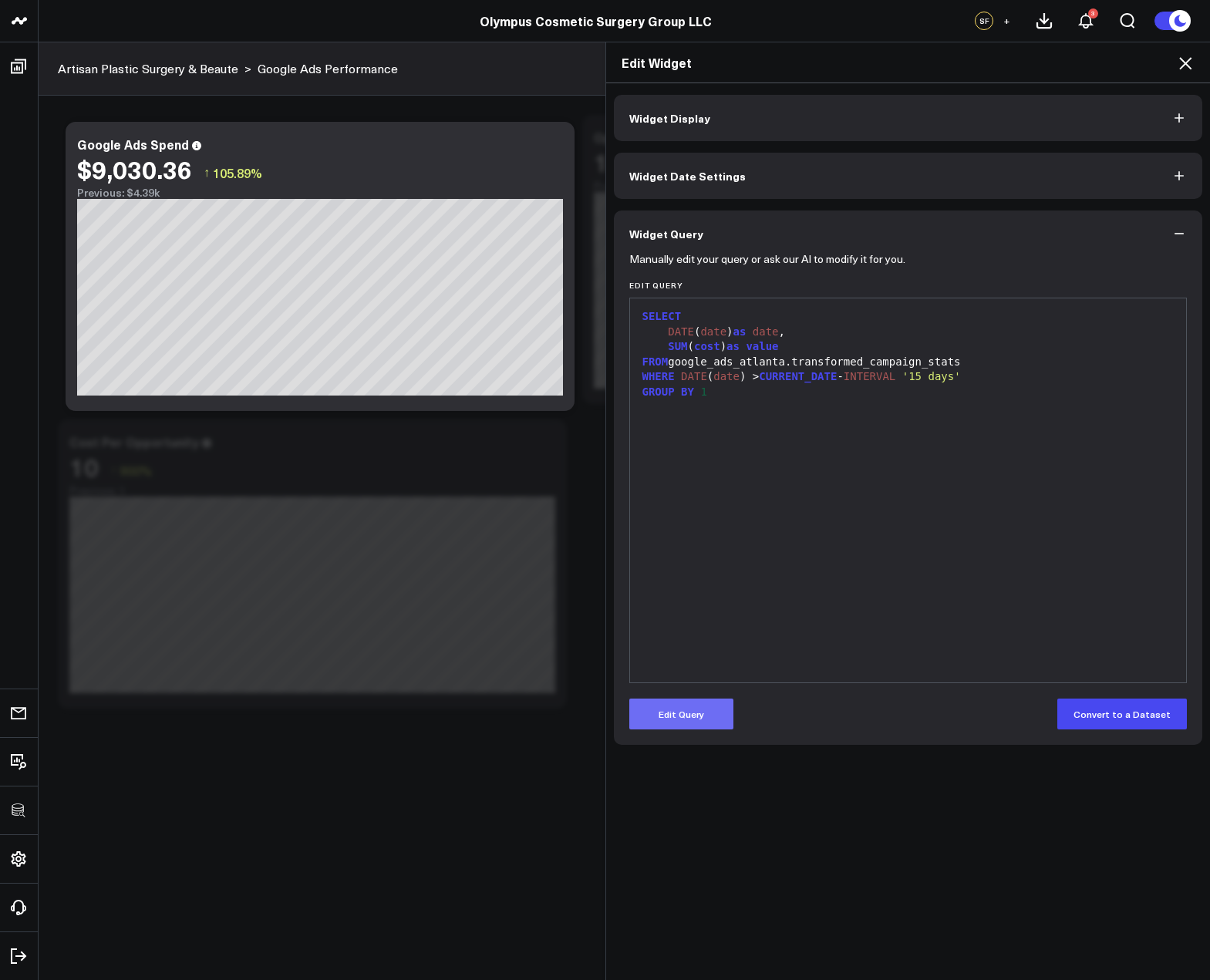
click at [686, 708] on button "Edit Query" at bounding box center [681, 713] width 105 height 31
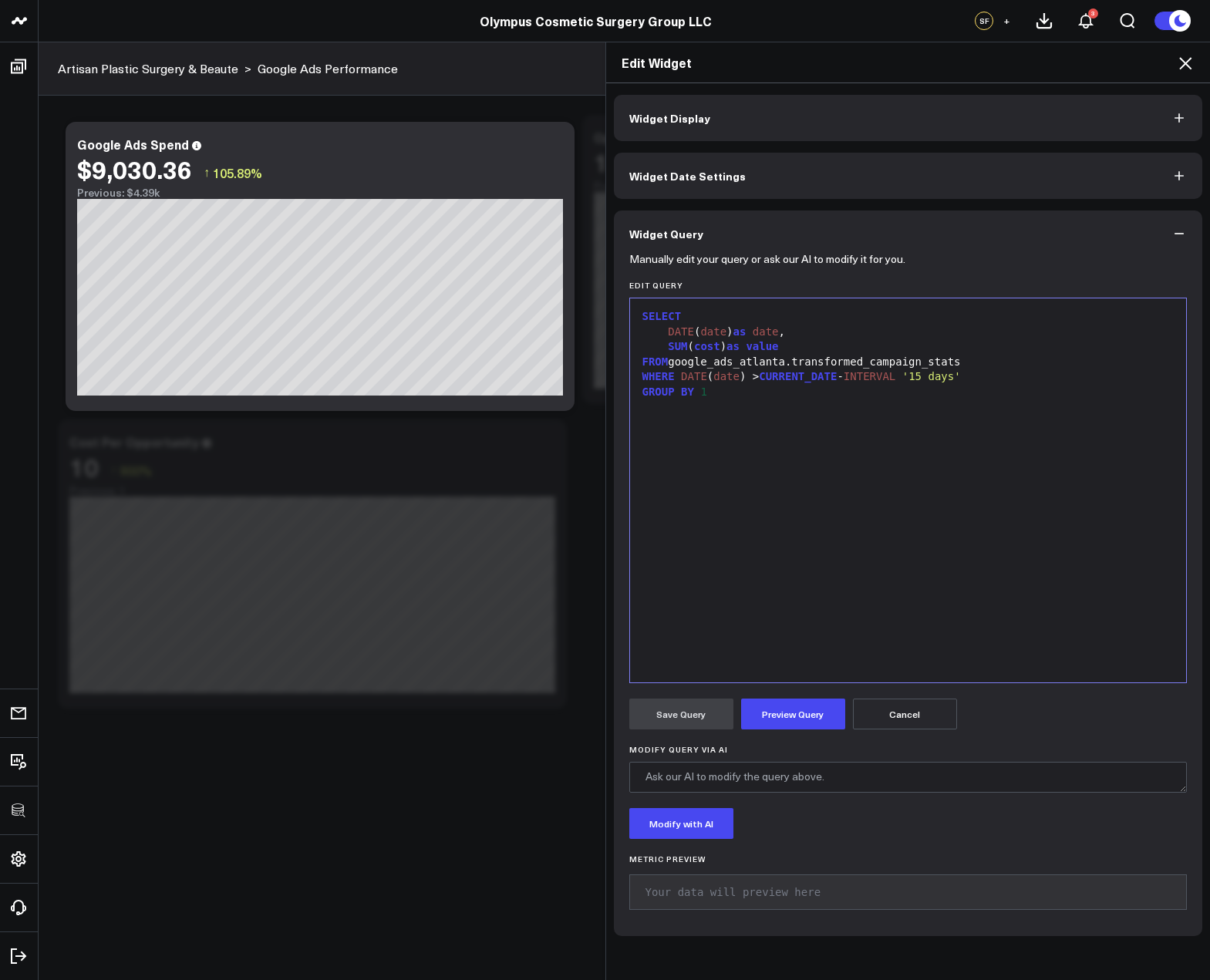
click at [777, 582] on div "SELECT DATE ( date ) as date , SUM ( cost ) as value FROM google_ads_atlanta.tr…" at bounding box center [907, 490] width 541 height 368
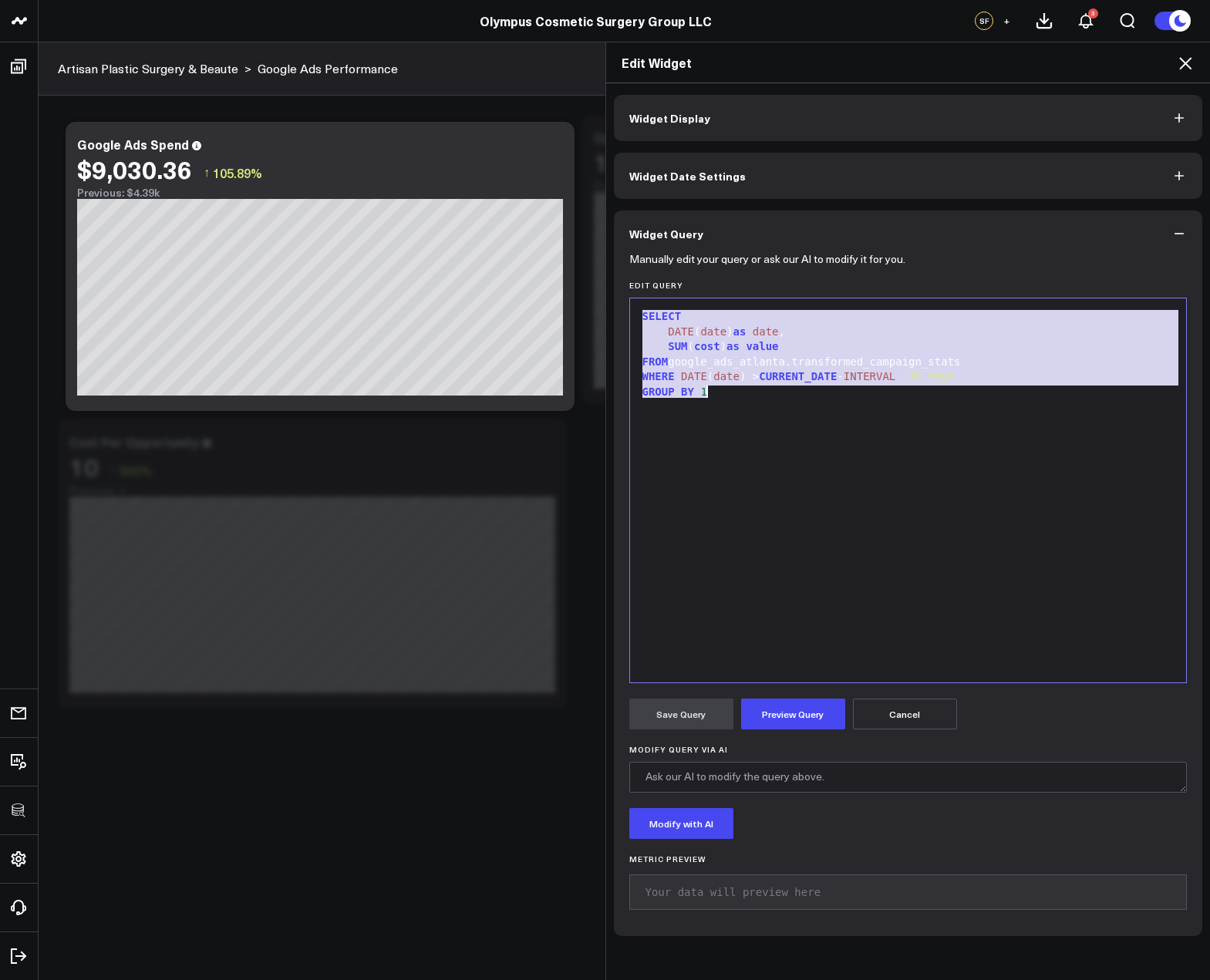
click at [1186, 64] on icon at bounding box center [1185, 63] width 12 height 12
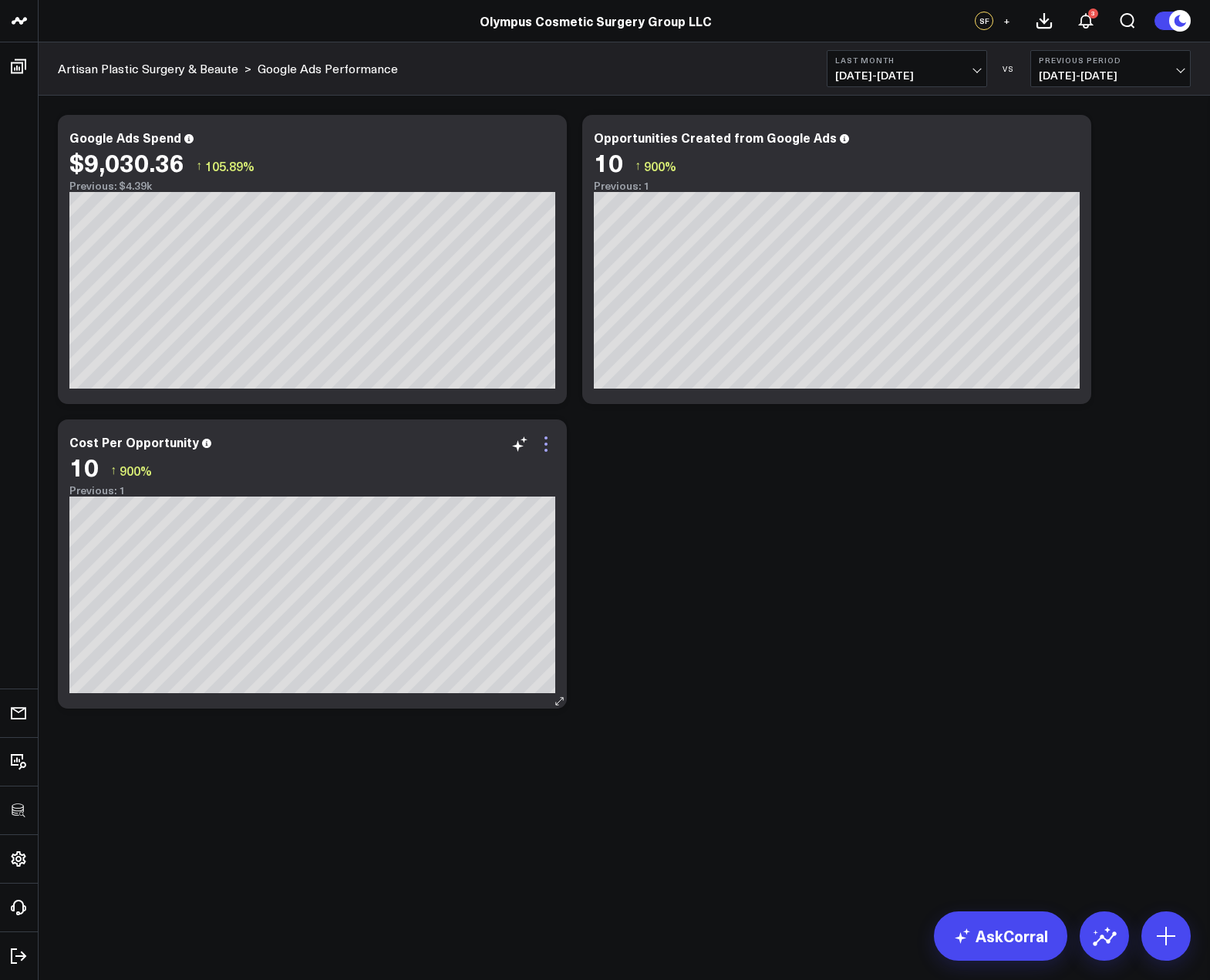
click at [542, 445] on icon at bounding box center [546, 444] width 19 height 19
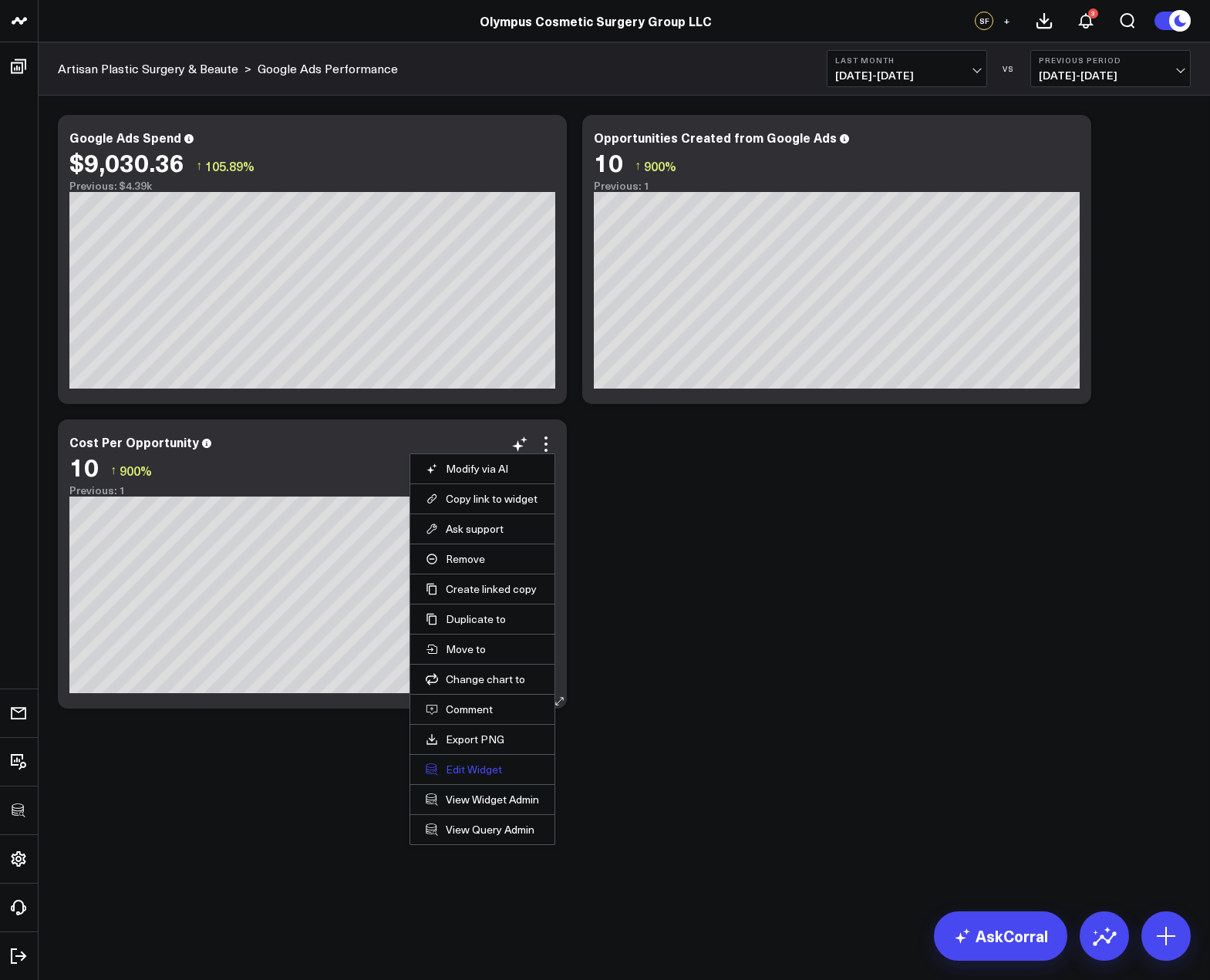
click at [461, 769] on button "Edit Widget" at bounding box center [482, 770] width 114 height 14
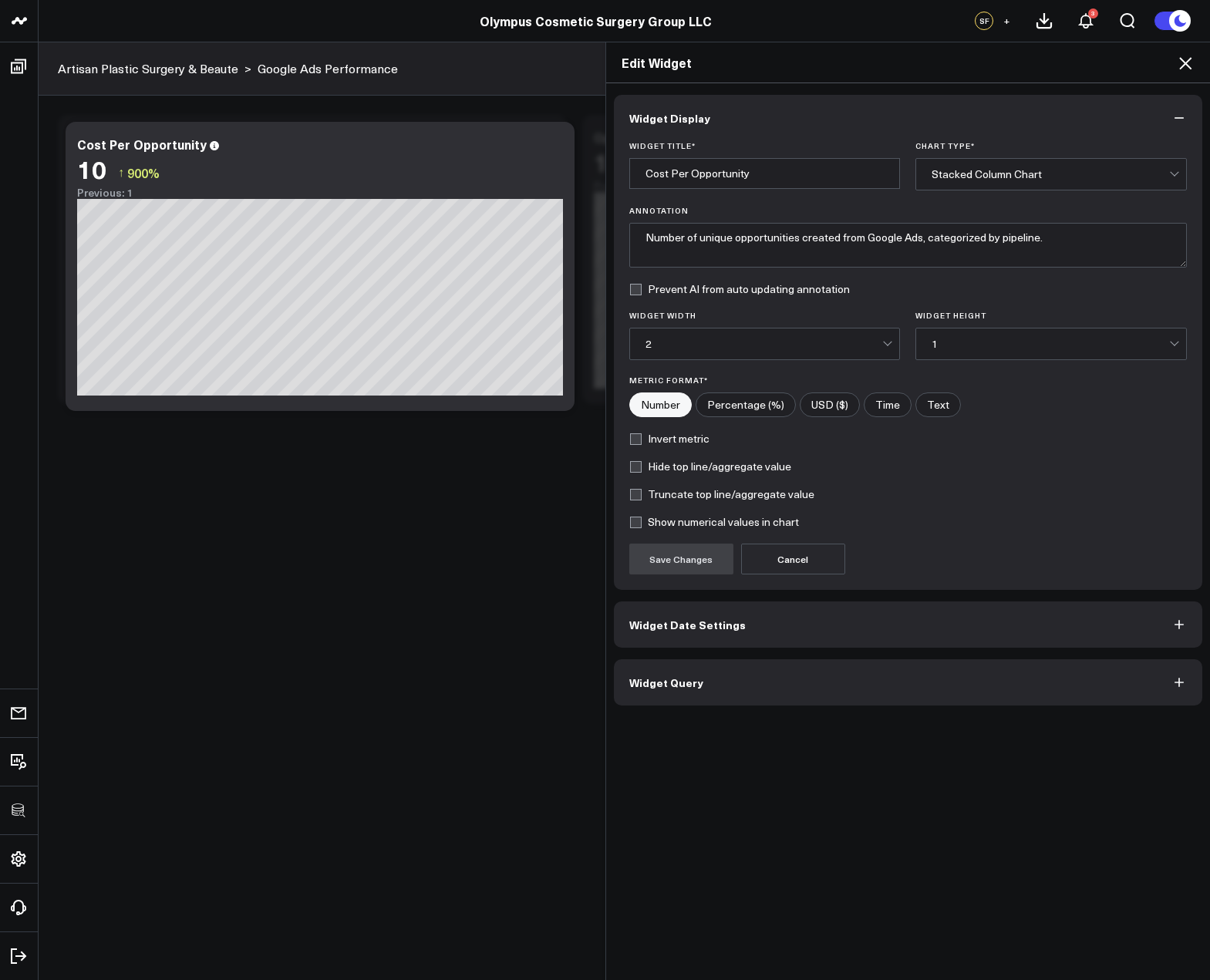
click at [729, 667] on button "Widget Query" at bounding box center [907, 682] width 589 height 46
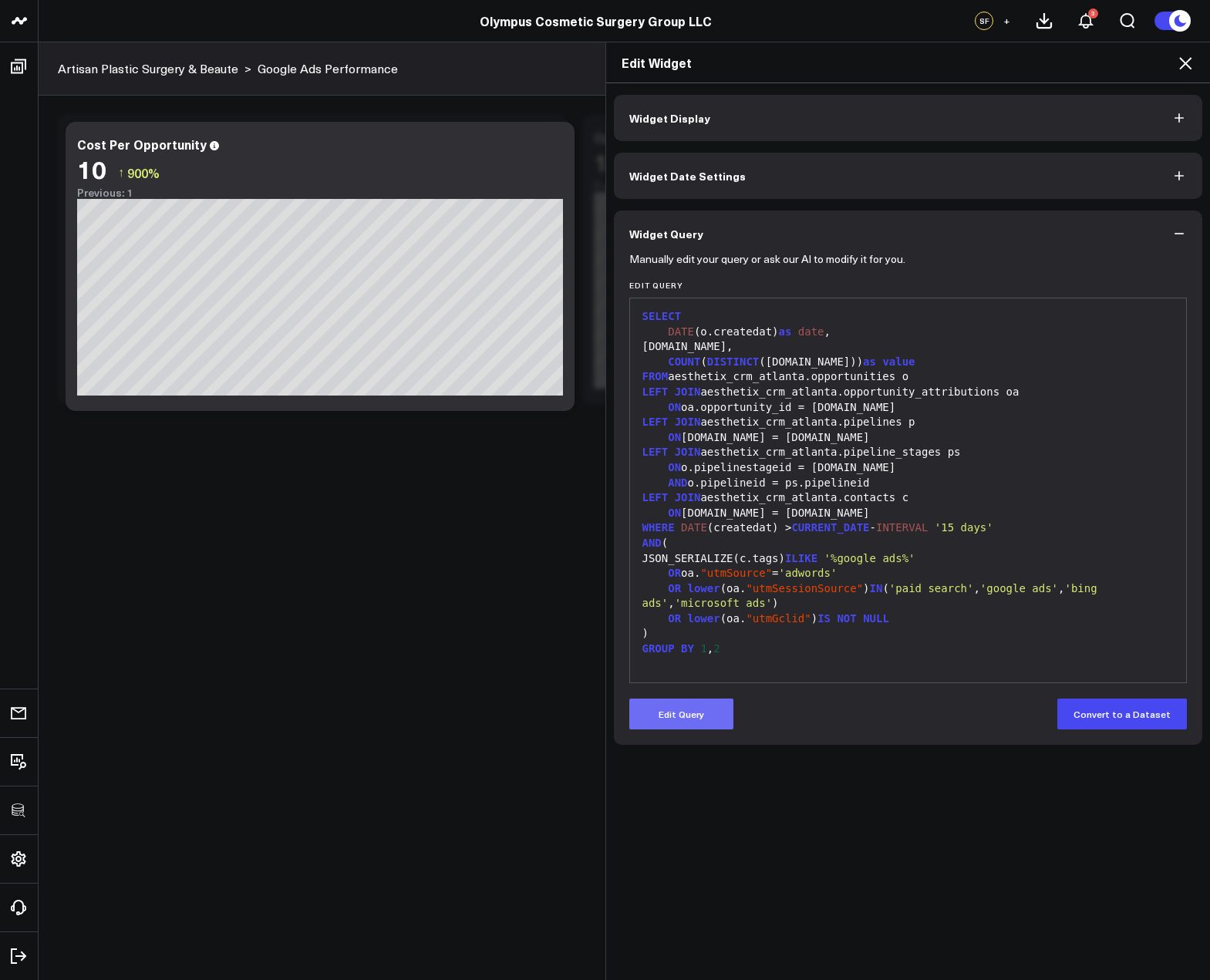
click at [679, 716] on button "Edit Query" at bounding box center [681, 713] width 105 height 31
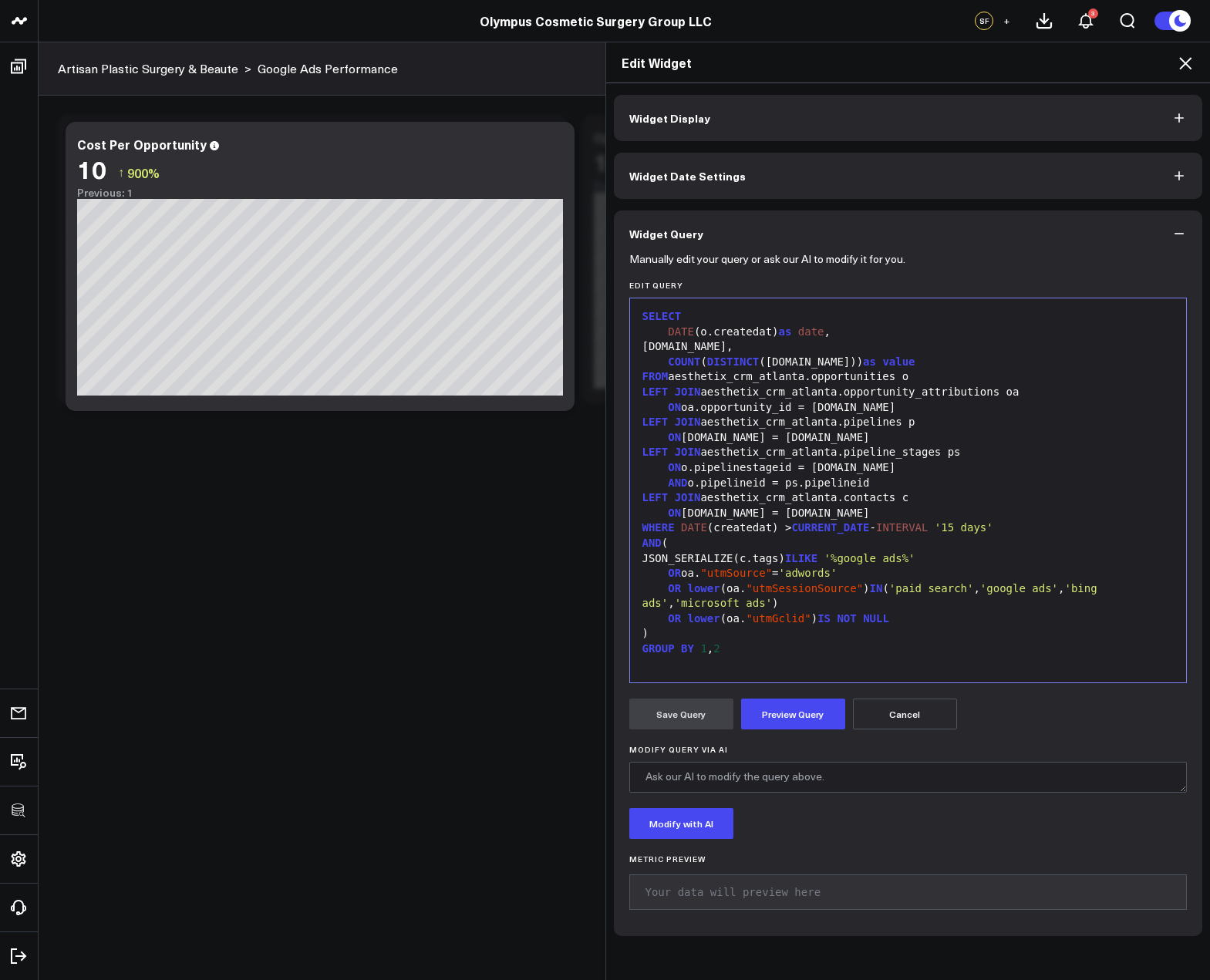
click at [642, 317] on span "SELECT" at bounding box center [661, 316] width 39 height 12
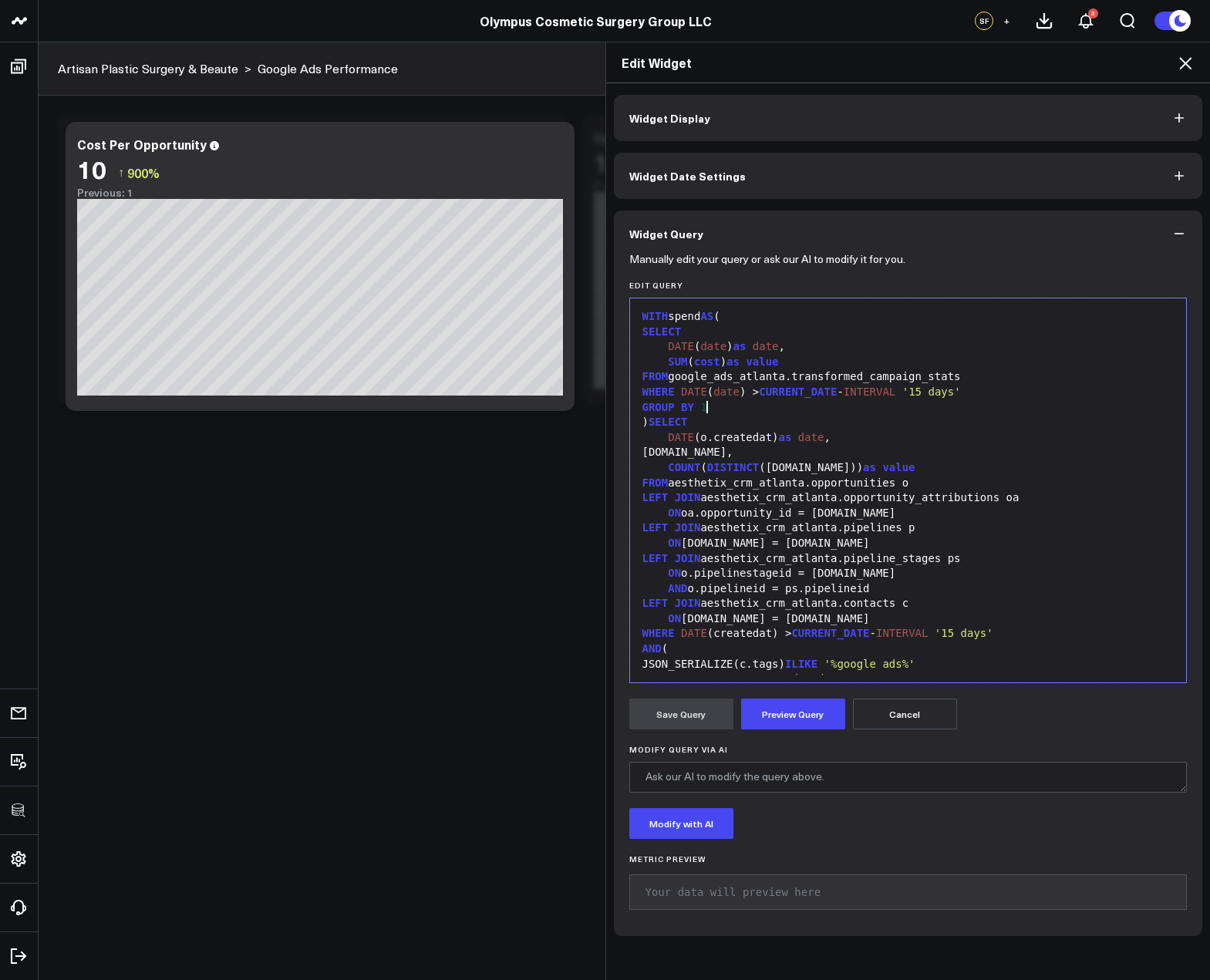
click at [700, 410] on span "1" at bounding box center [703, 407] width 6 height 12
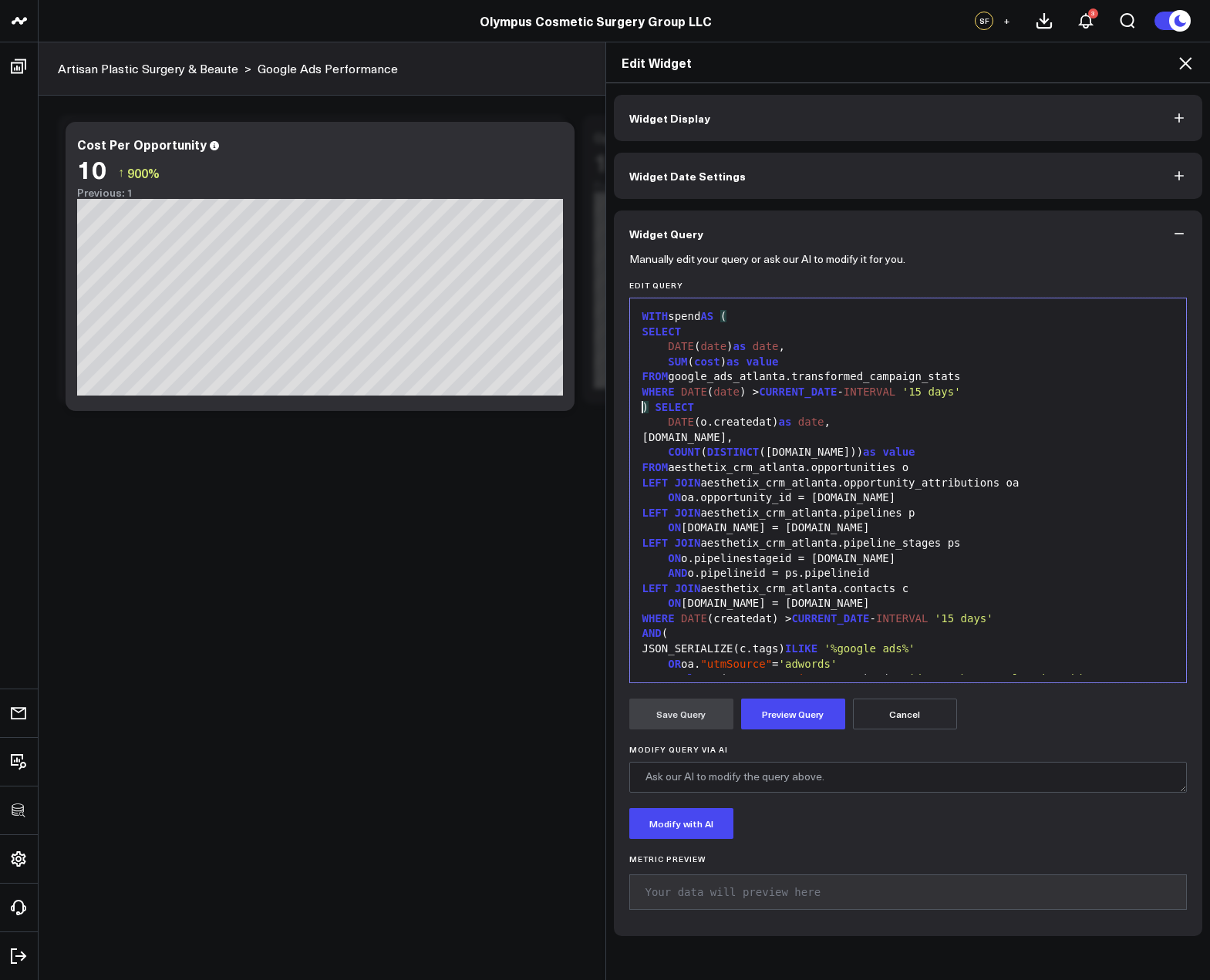
click at [680, 342] on span "DATE" at bounding box center [680, 346] width 26 height 12
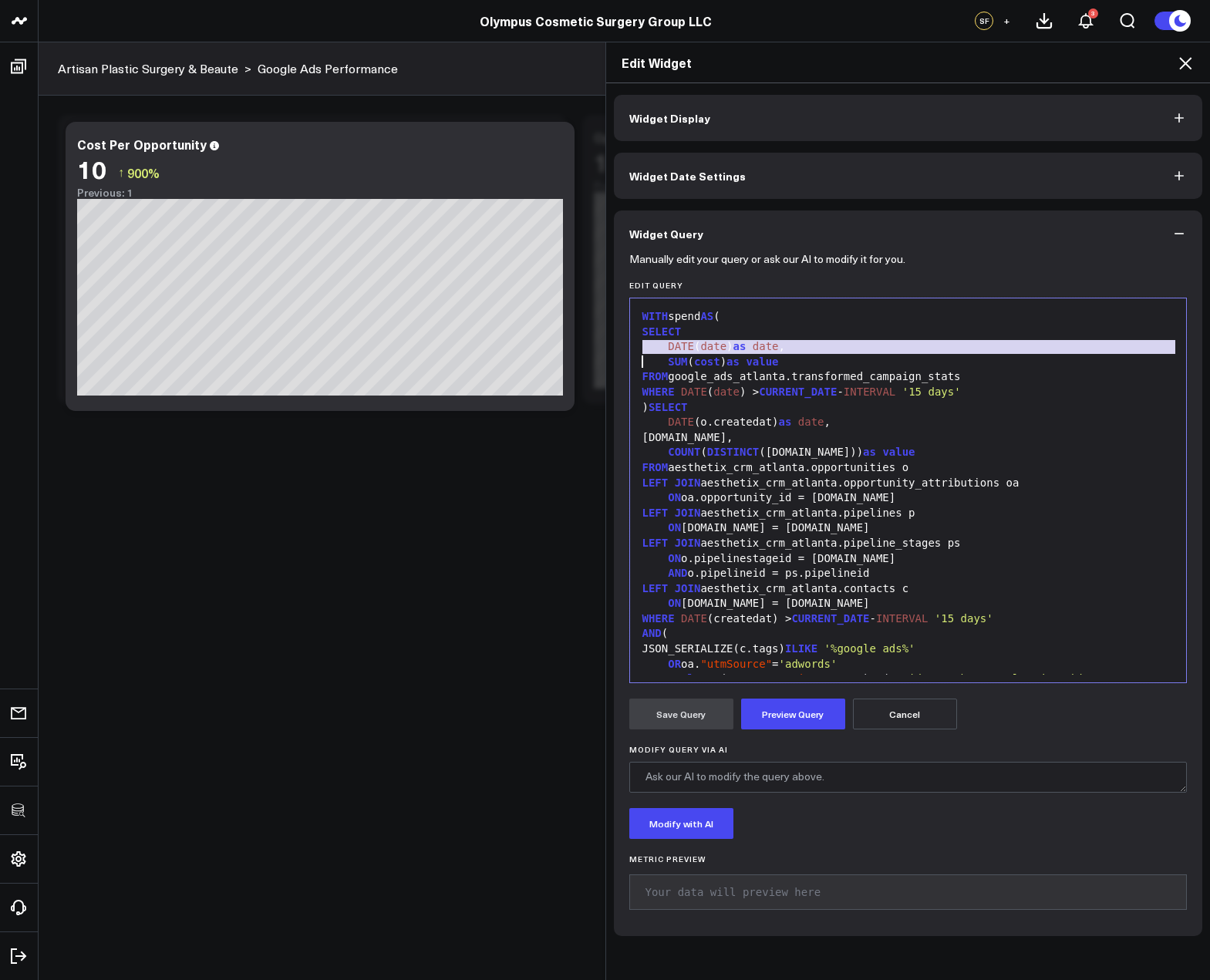
click at [680, 342] on span "DATE" at bounding box center [680, 346] width 26 height 12
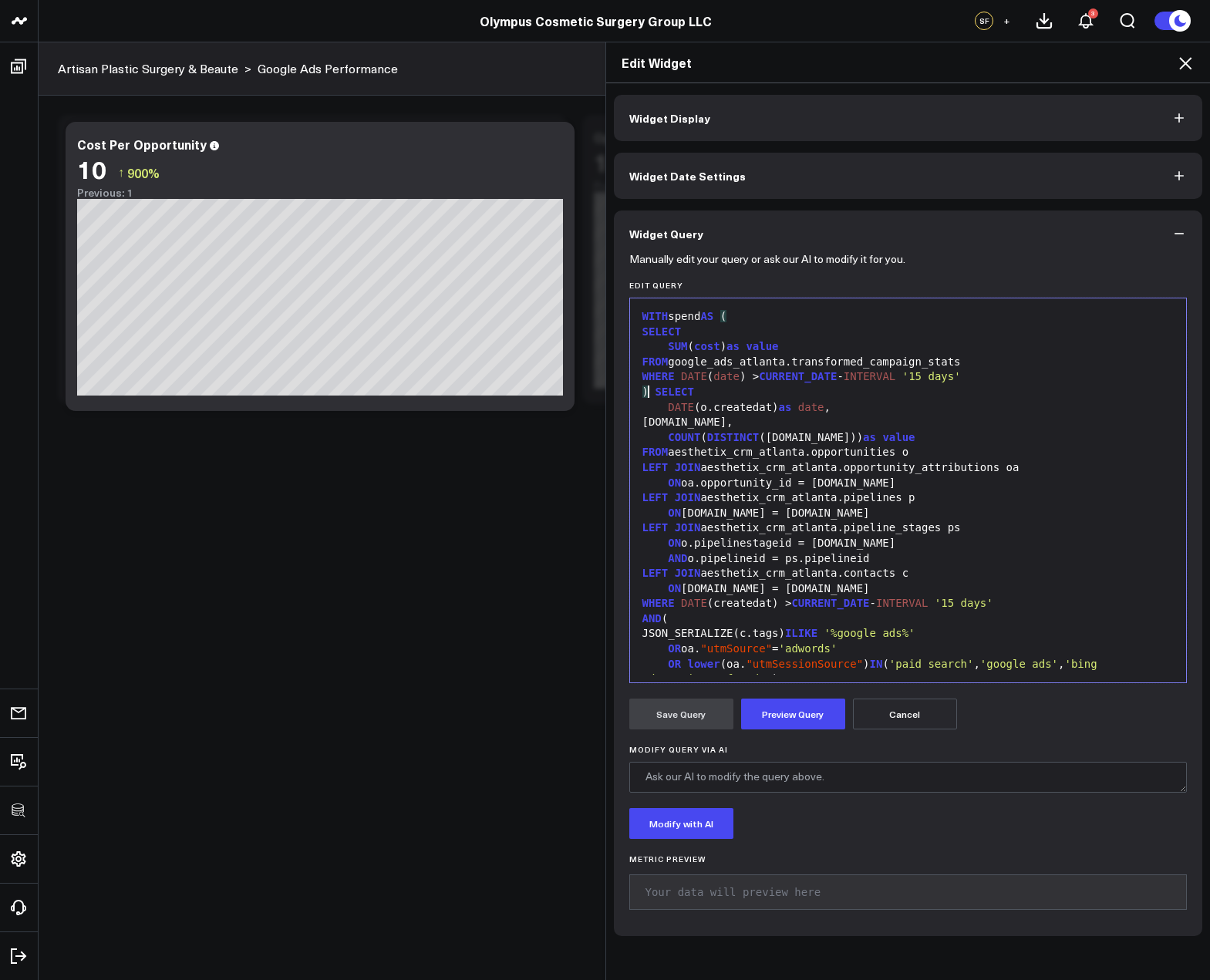
click at [640, 393] on div ") SELECT" at bounding box center [907, 391] width 541 height 15
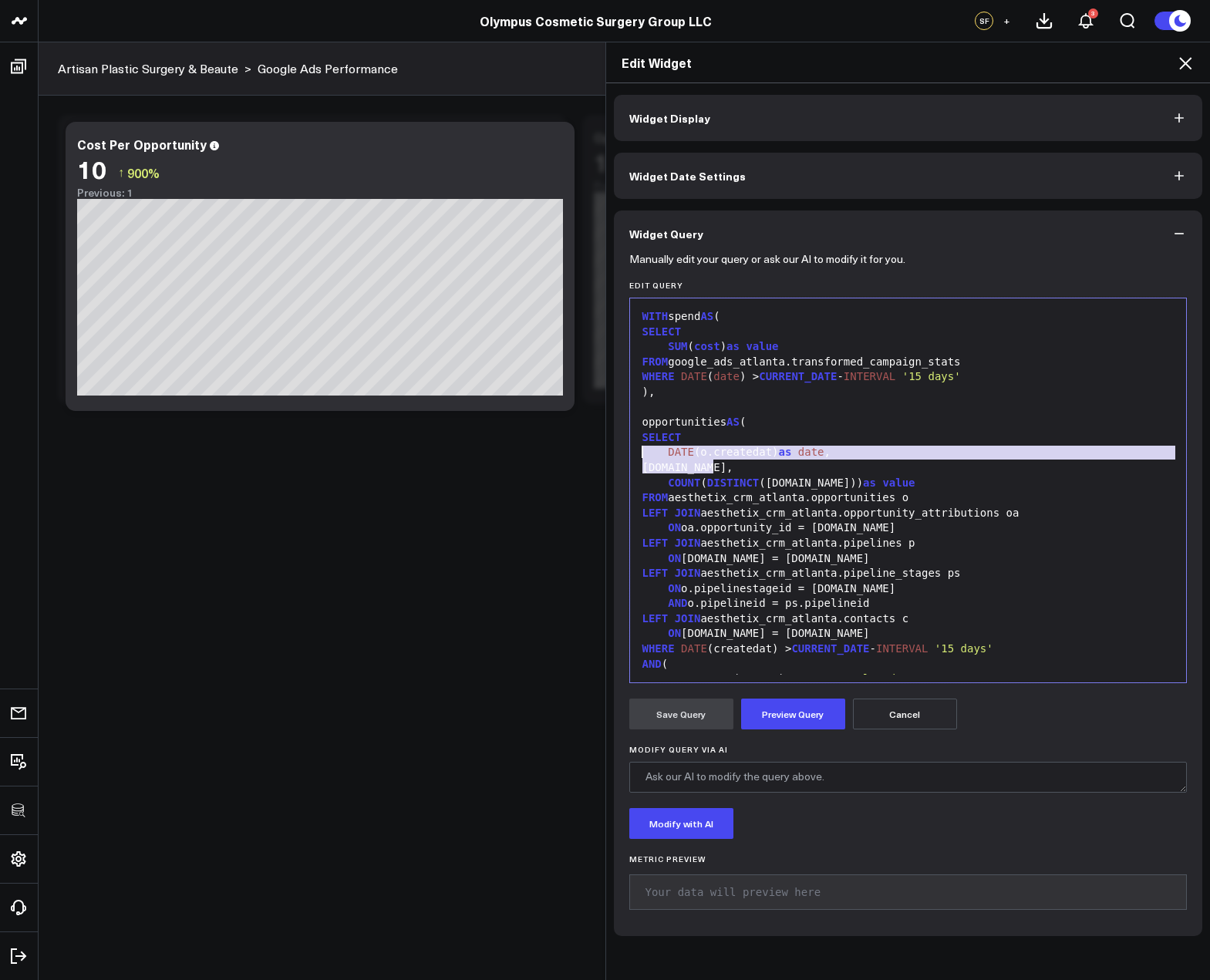
drag, startPoint x: 794, startPoint y: 470, endPoint x: 620, endPoint y: 450, distance: 175.1
click at [620, 450] on div "Manually edit your query or ask our AI to modify it for you. Edit Query Selecti…" at bounding box center [907, 597] width 589 height 679
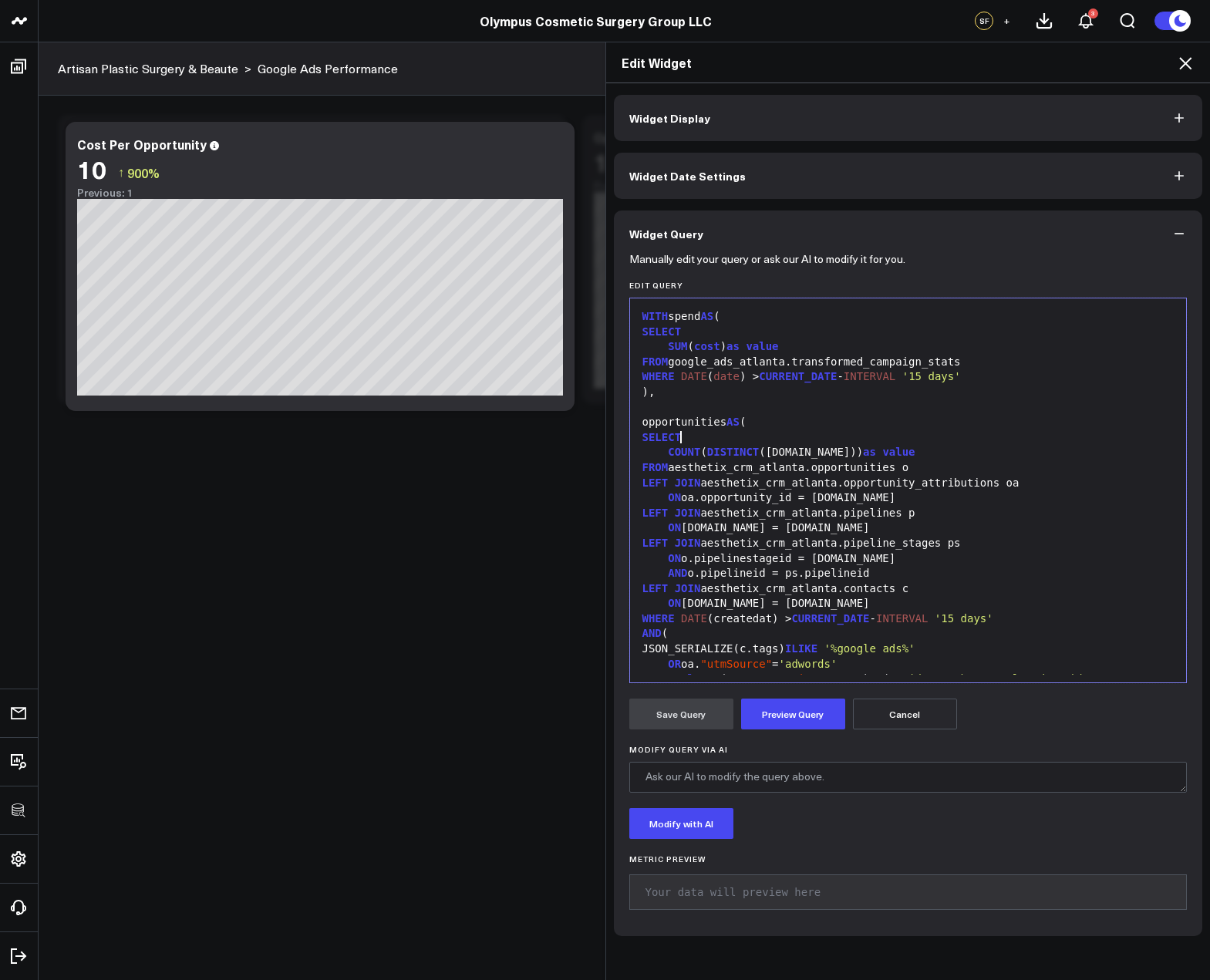
scroll to position [76, 0]
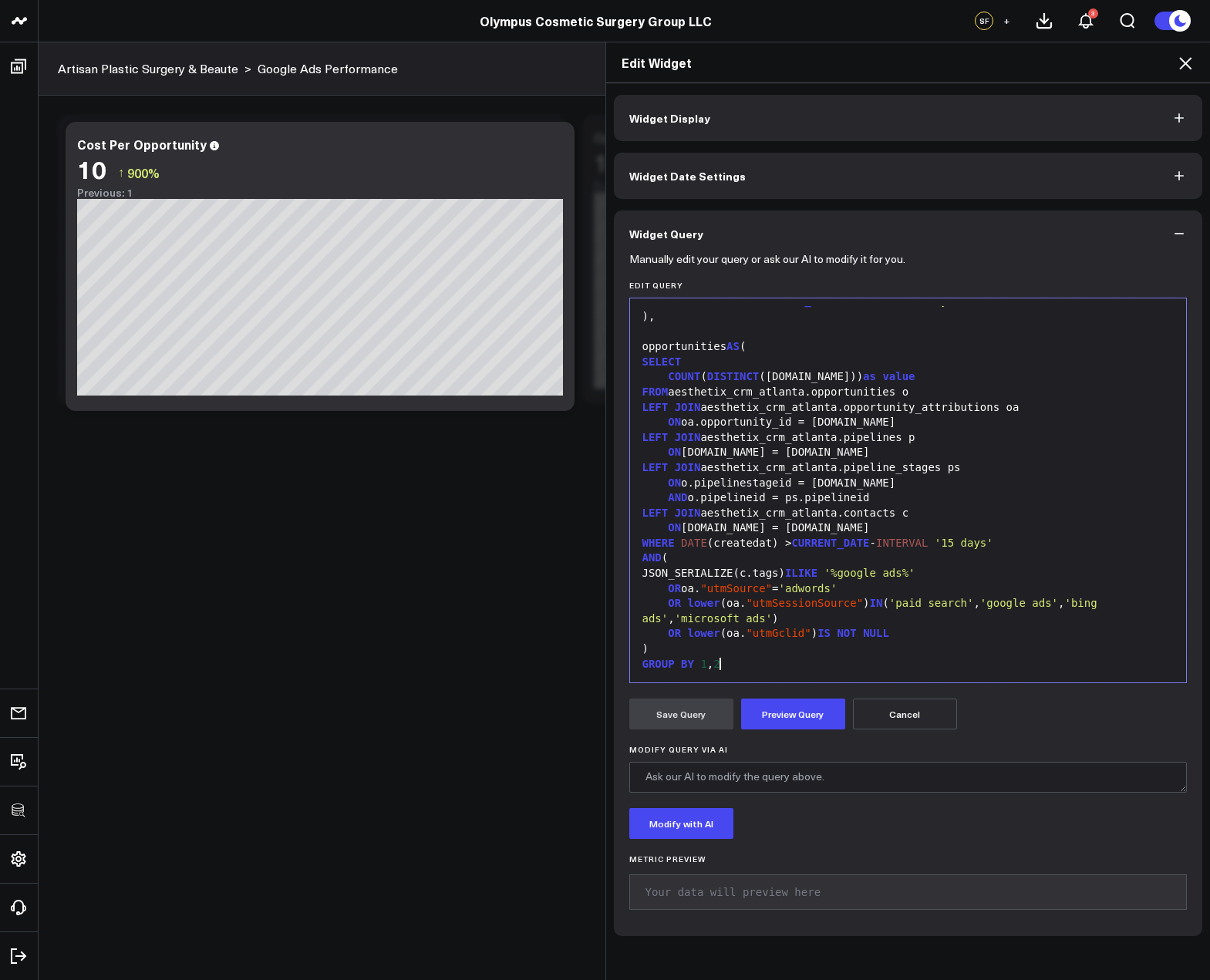
click at [714, 662] on span "2" at bounding box center [716, 663] width 6 height 12
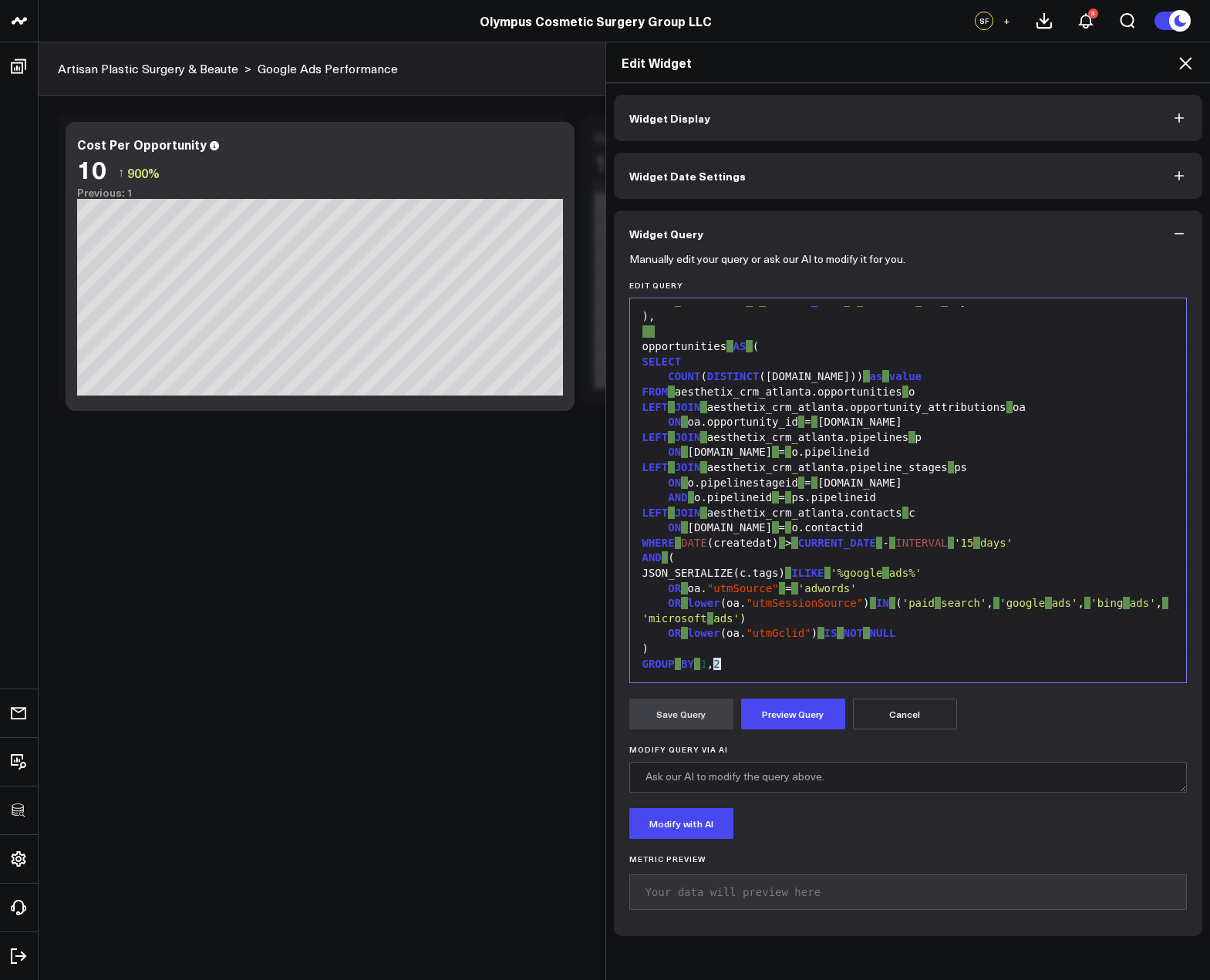
click at [714, 662] on span "2" at bounding box center [716, 663] width 6 height 12
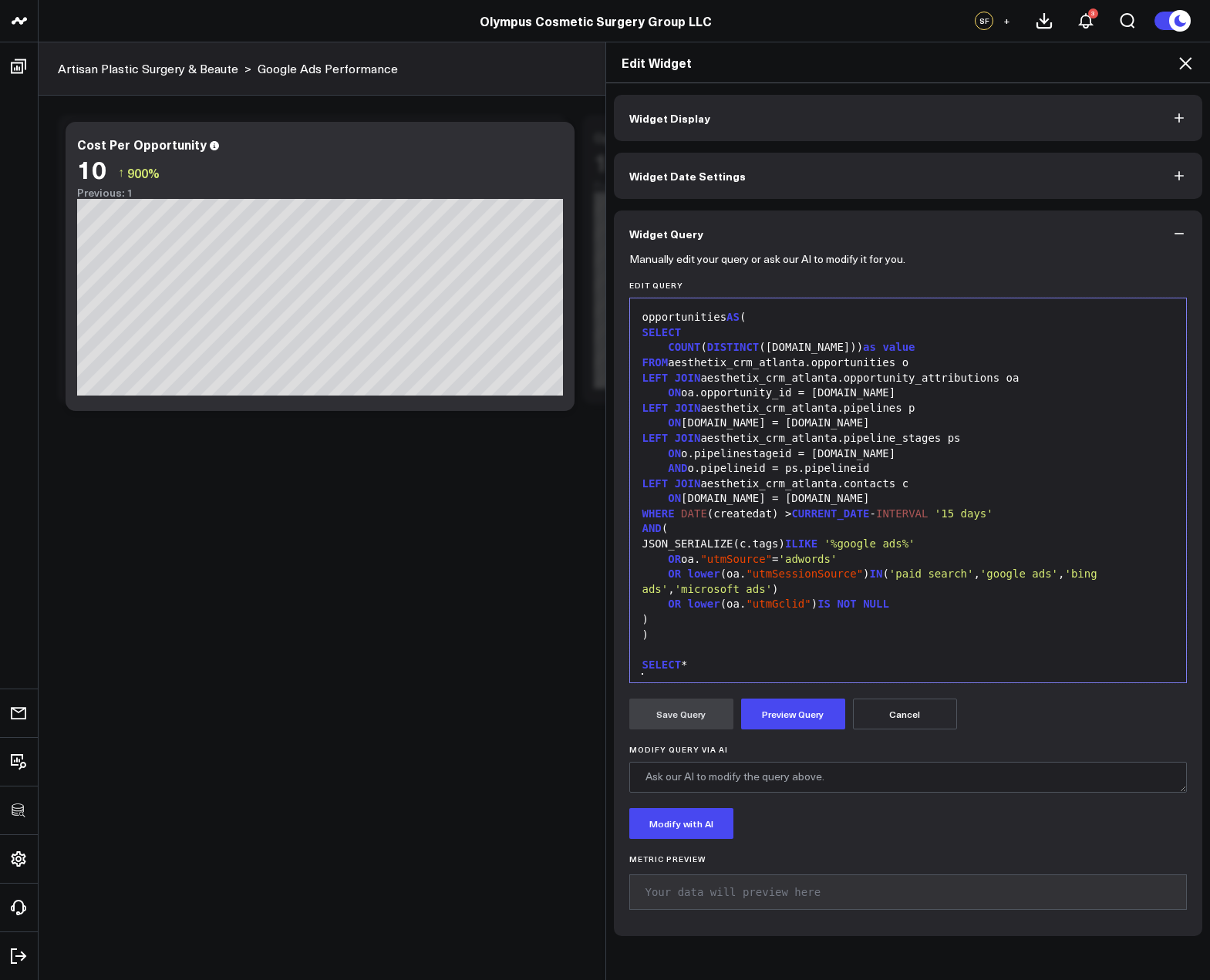
scroll to position [120, 0]
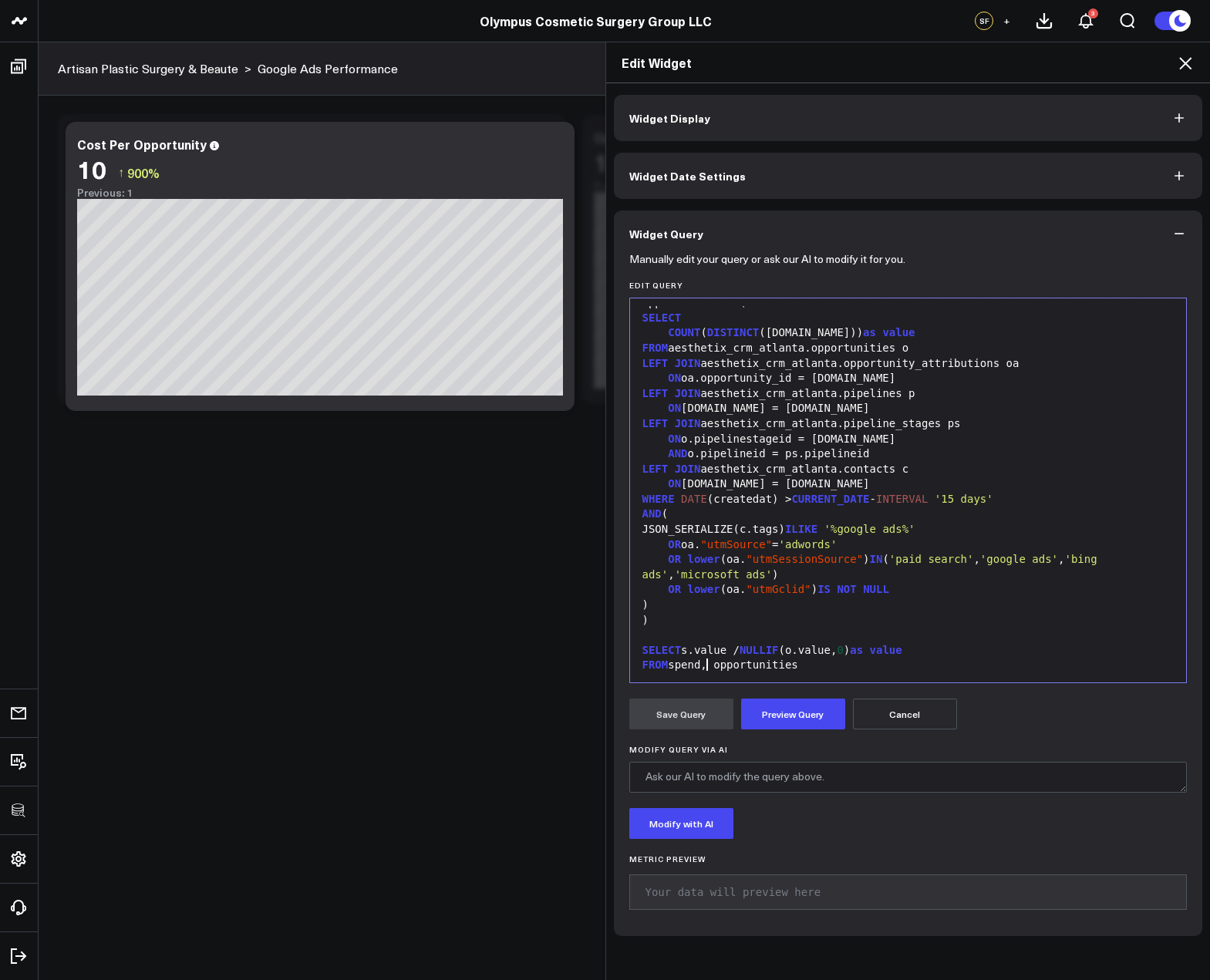
click at [701, 667] on div "FROM spend, opportunities" at bounding box center [907, 664] width 541 height 15
click at [843, 664] on div "FROM spend s, opportunities" at bounding box center [907, 664] width 541 height 15
click at [769, 707] on button "Preview Query" at bounding box center [793, 713] width 105 height 31
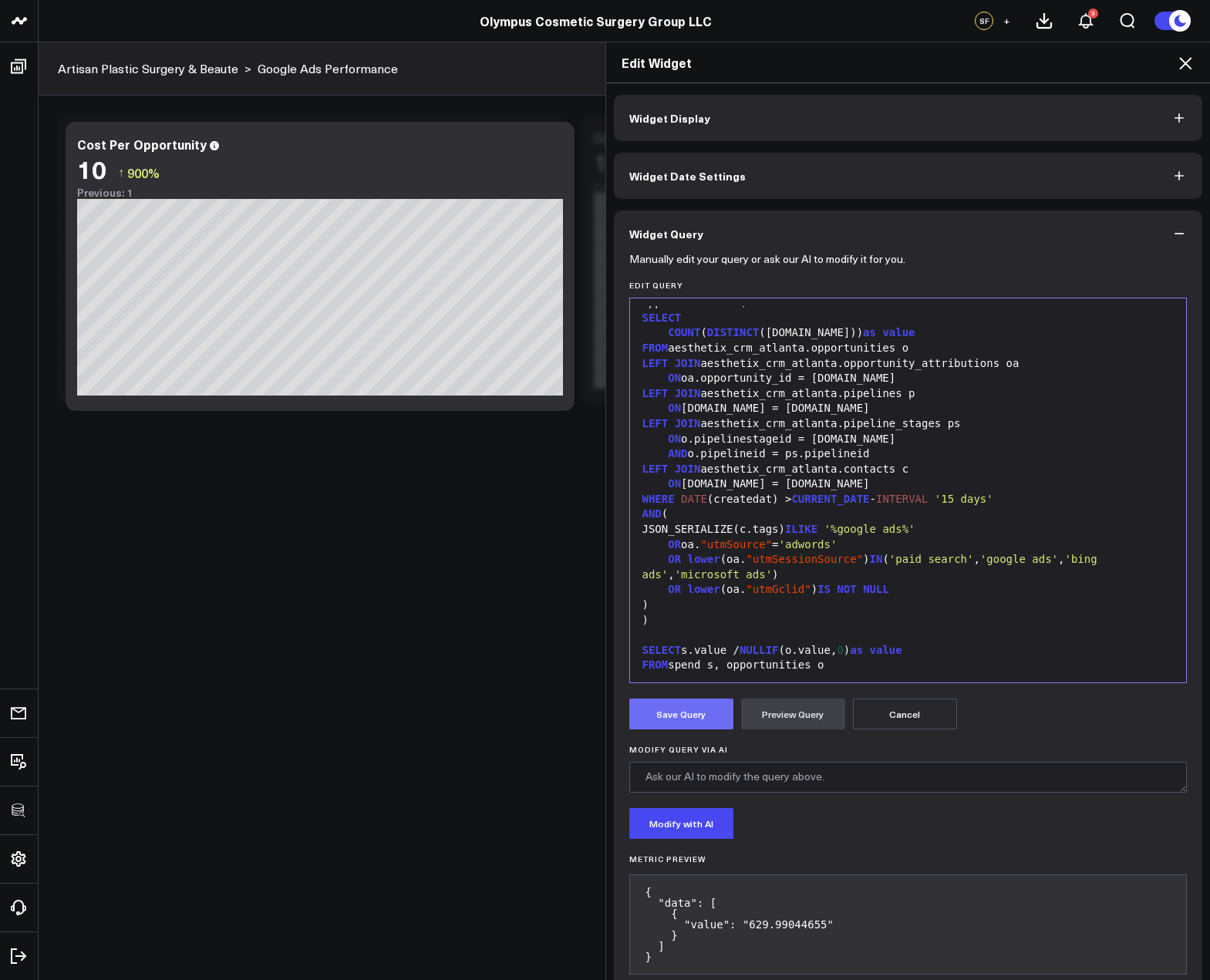
click at [673, 717] on button "Save Query" at bounding box center [681, 713] width 105 height 31
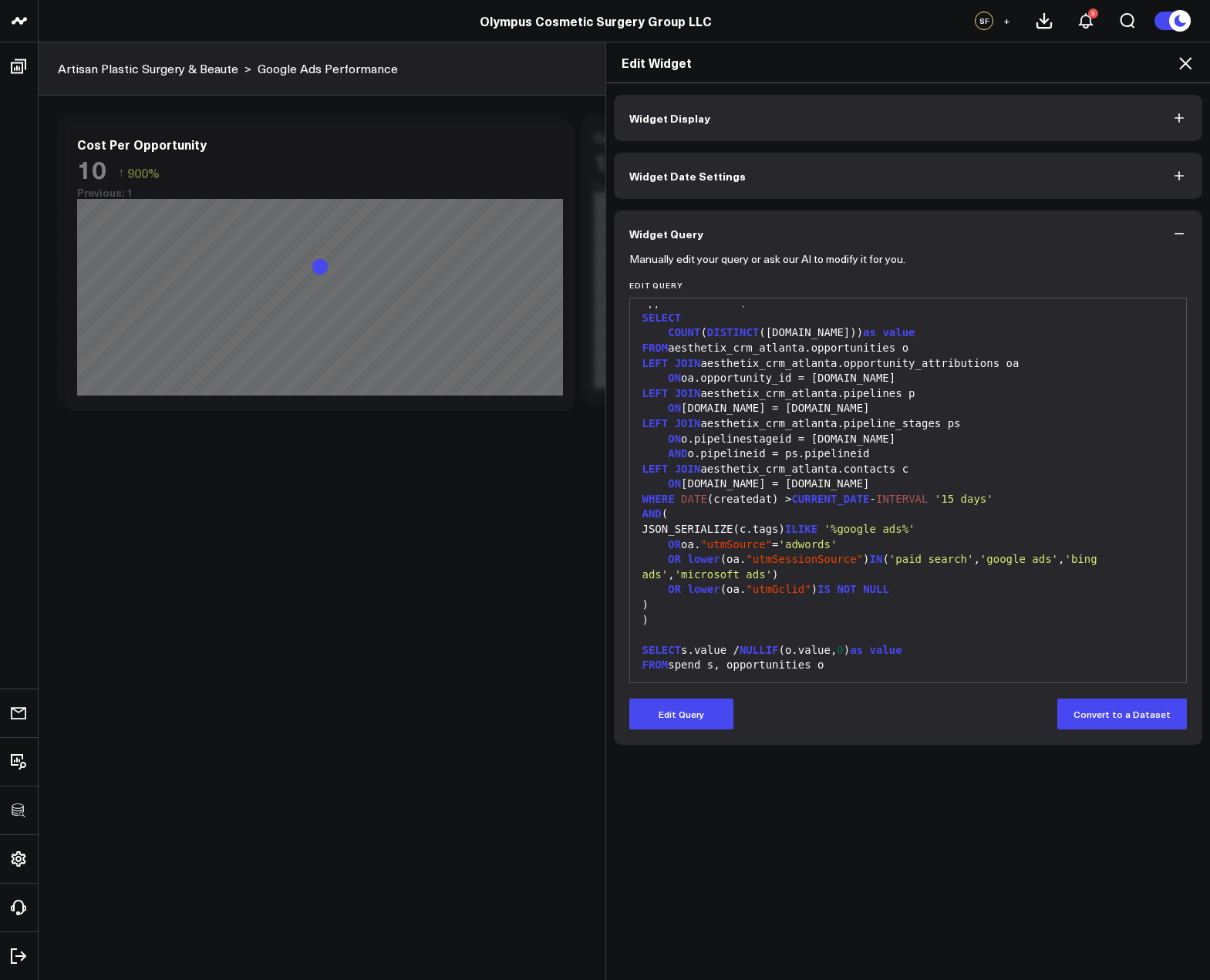
click at [1186, 56] on icon at bounding box center [1185, 63] width 19 height 19
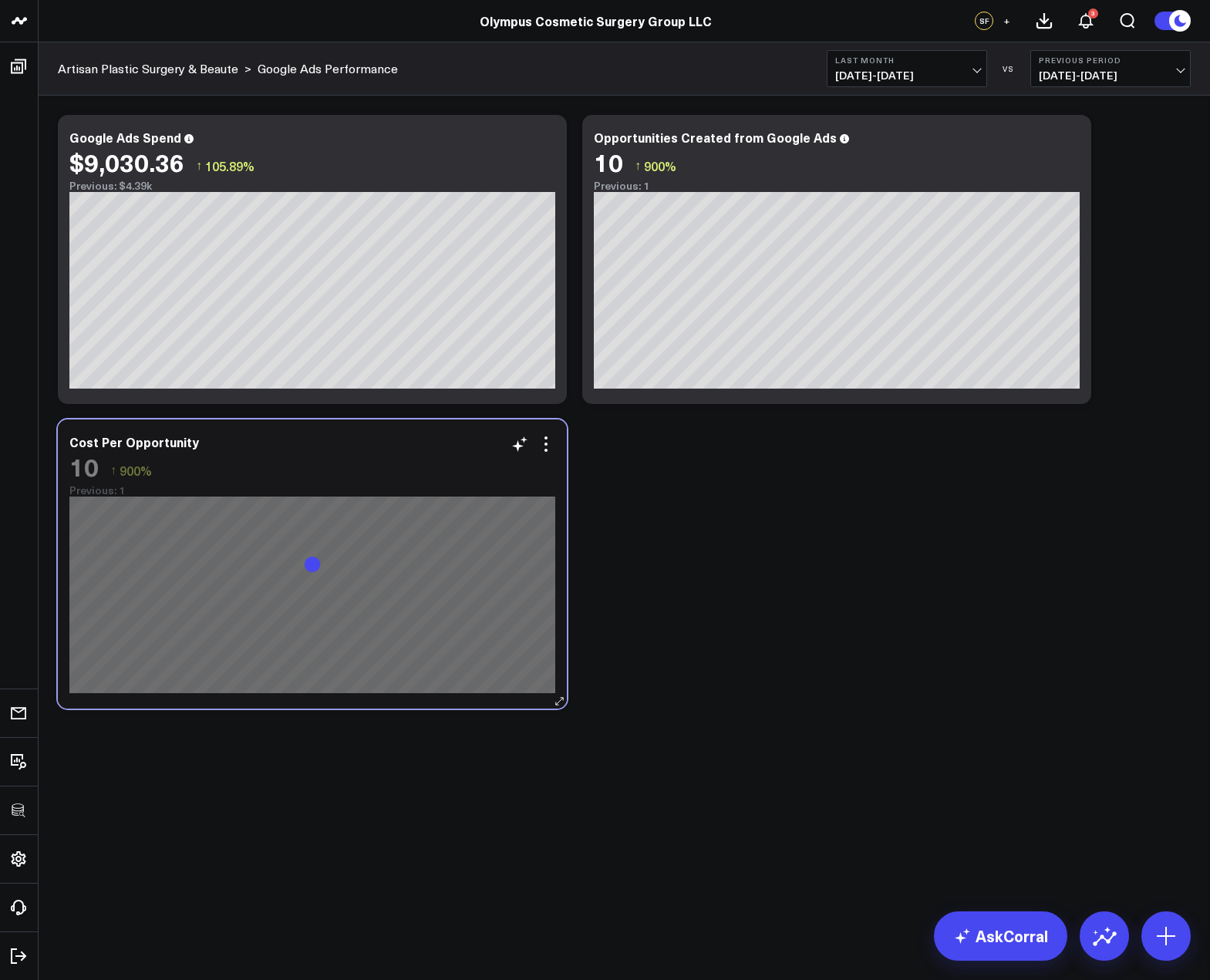
click at [549, 457] on div "10 ↑ 900%" at bounding box center [313, 466] width 486 height 28
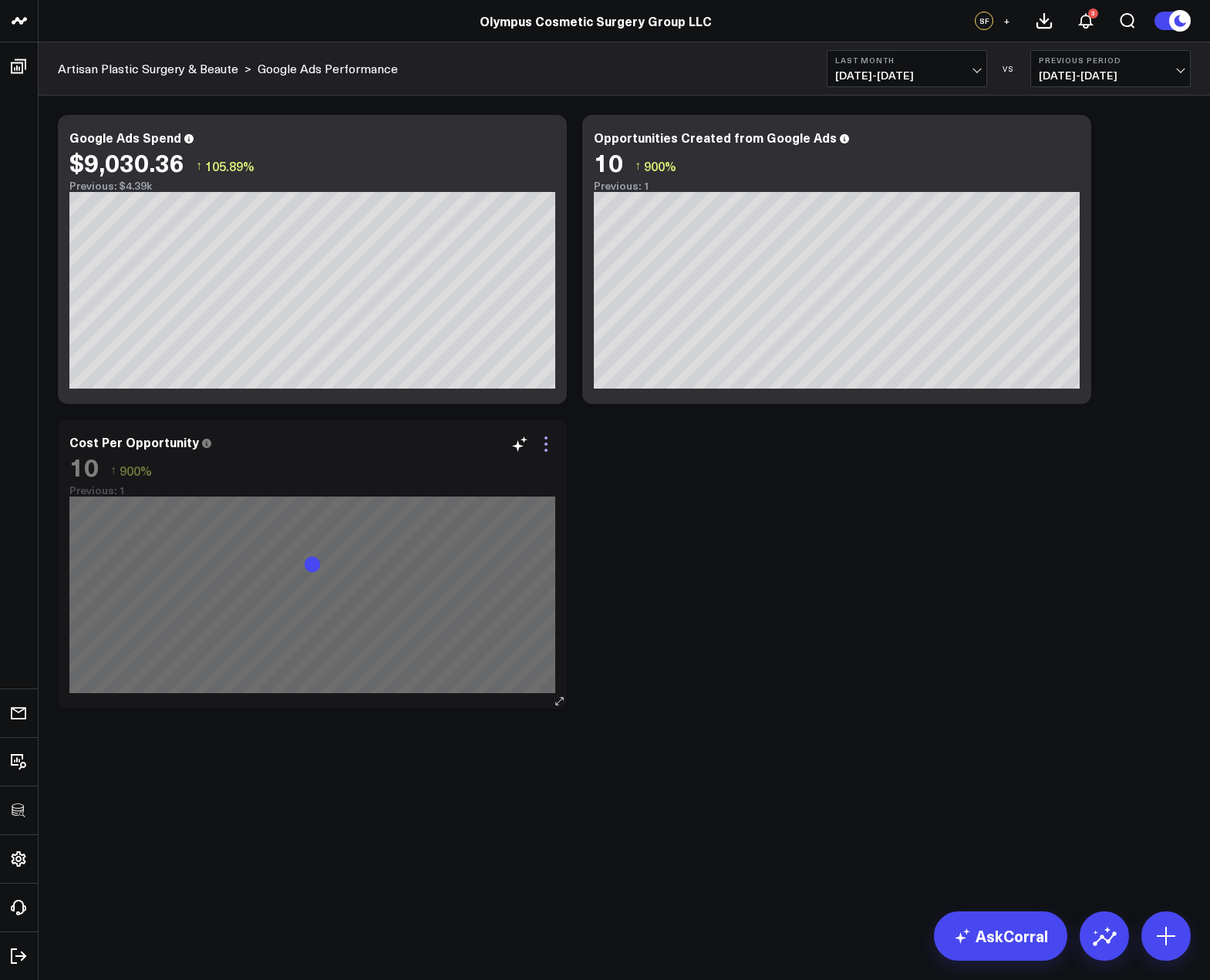
click at [546, 449] on icon at bounding box center [546, 450] width 3 height 3
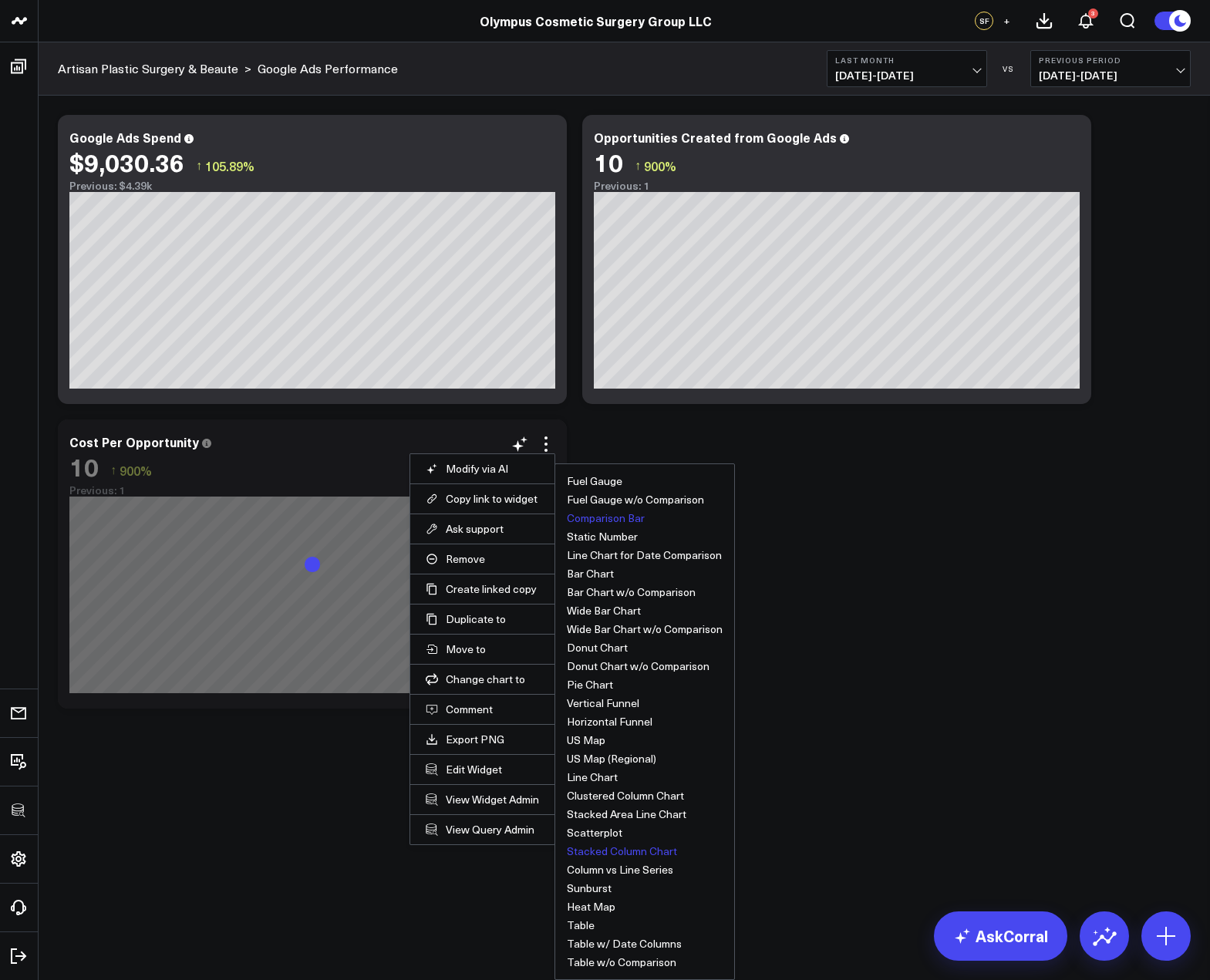
click at [597, 515] on button "Comparison Bar" at bounding box center [605, 518] width 78 height 11
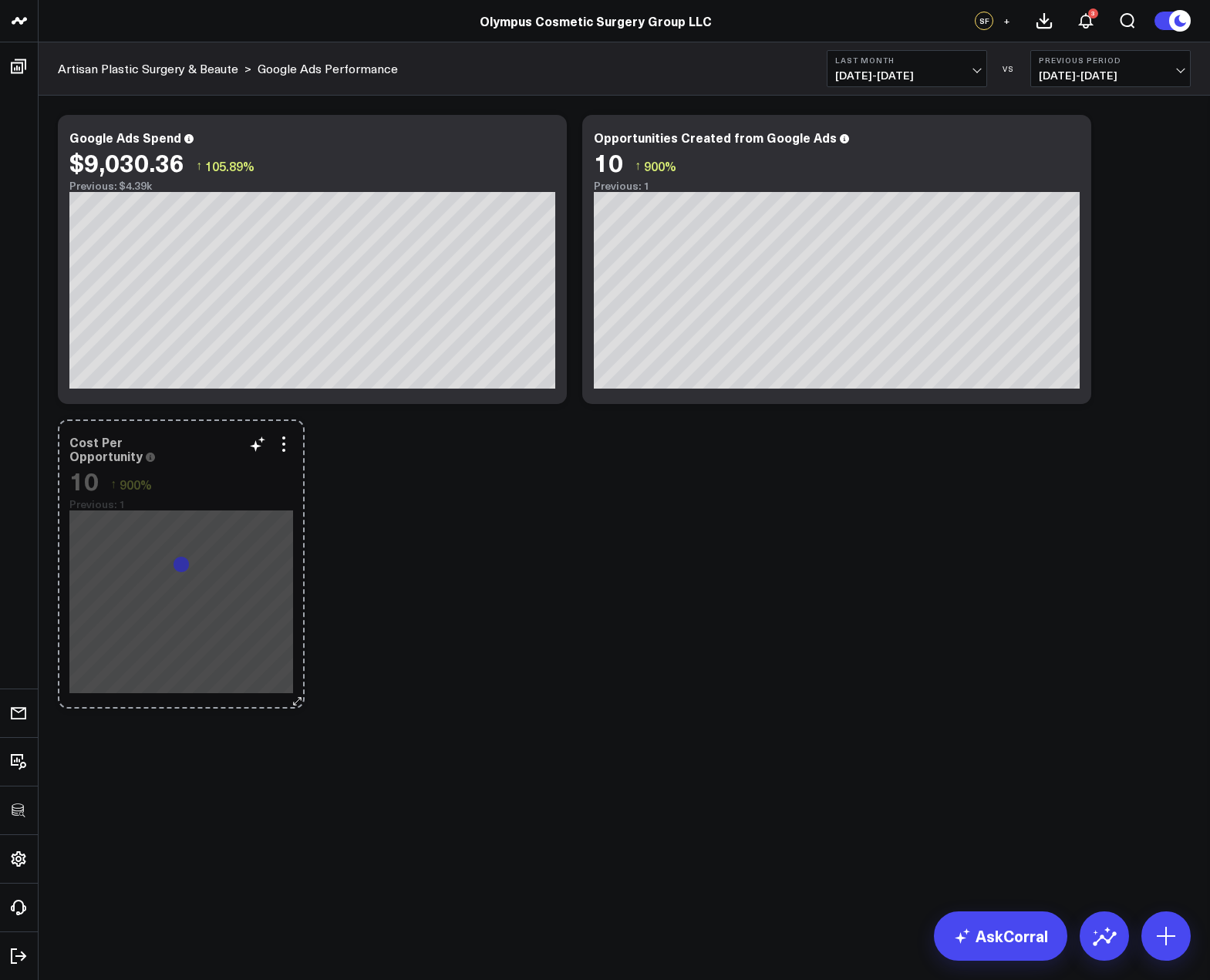
click at [288, 676] on div "Cost Per Opportunity 10 ↑ 900% Previous: 1 So sorry. The query returned no resu…" at bounding box center [181, 564] width 247 height 289
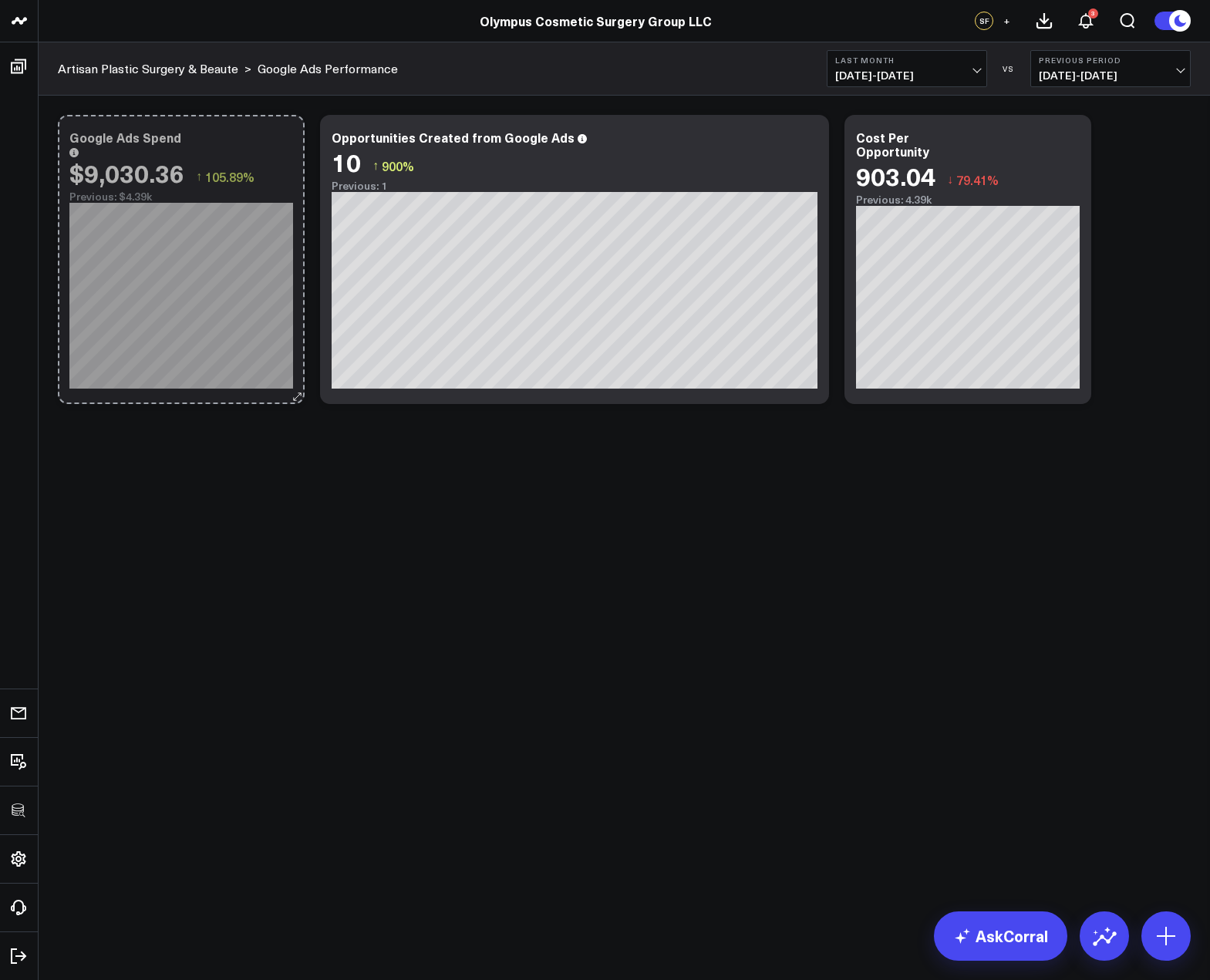
click at [262, 382] on div "Google Ads Spend $9,030.36 ↑ 105.89% Previous: $4.39k [#fff fontSize:14px lineH…" at bounding box center [181, 259] width 247 height 289
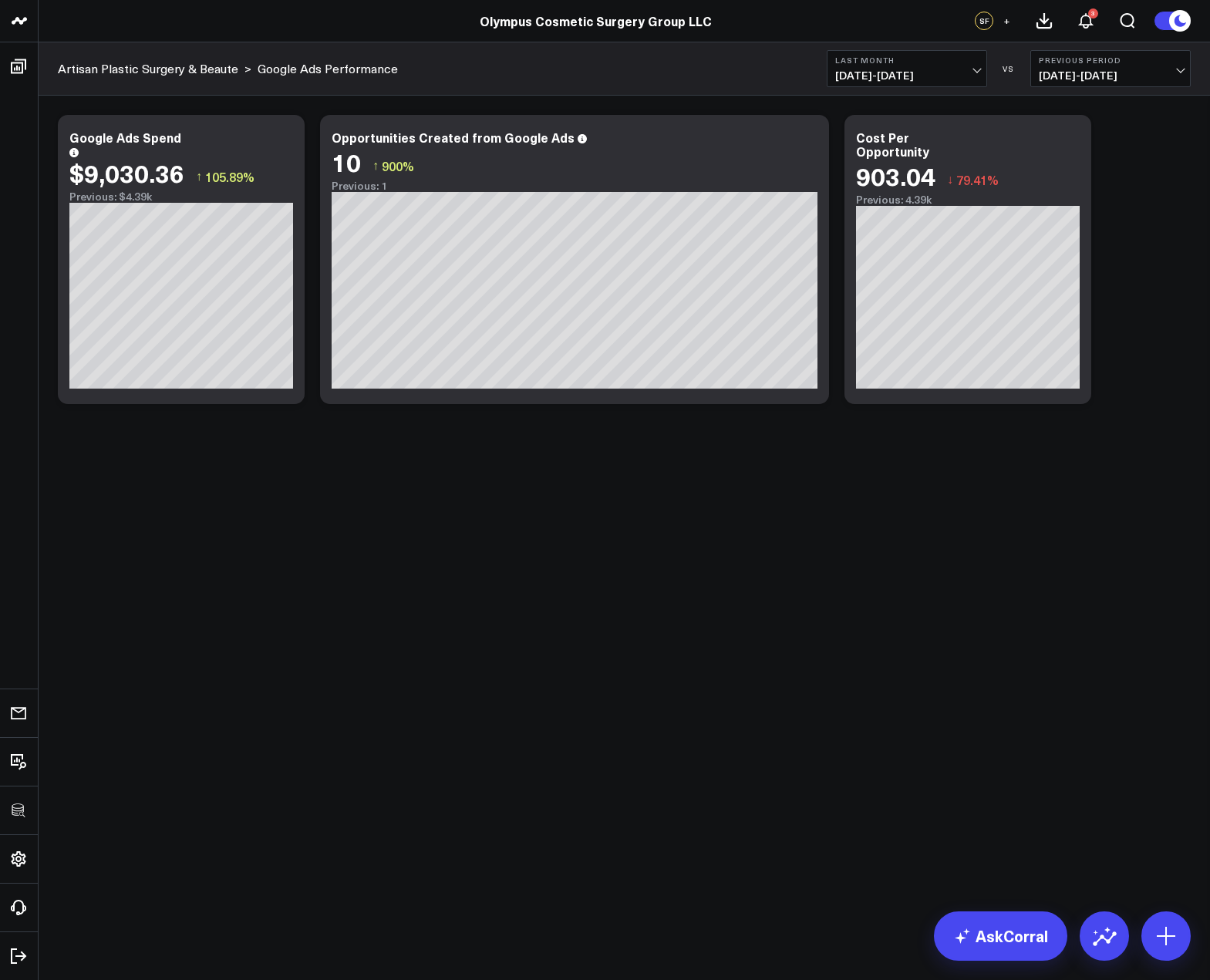
click at [869, 549] on body "3725 Test 829 Studios Accenture Activant Capital Agriculture & Farming Demo All…" at bounding box center [605, 490] width 1210 height 980
click at [1074, 138] on icon at bounding box center [1070, 139] width 19 height 19
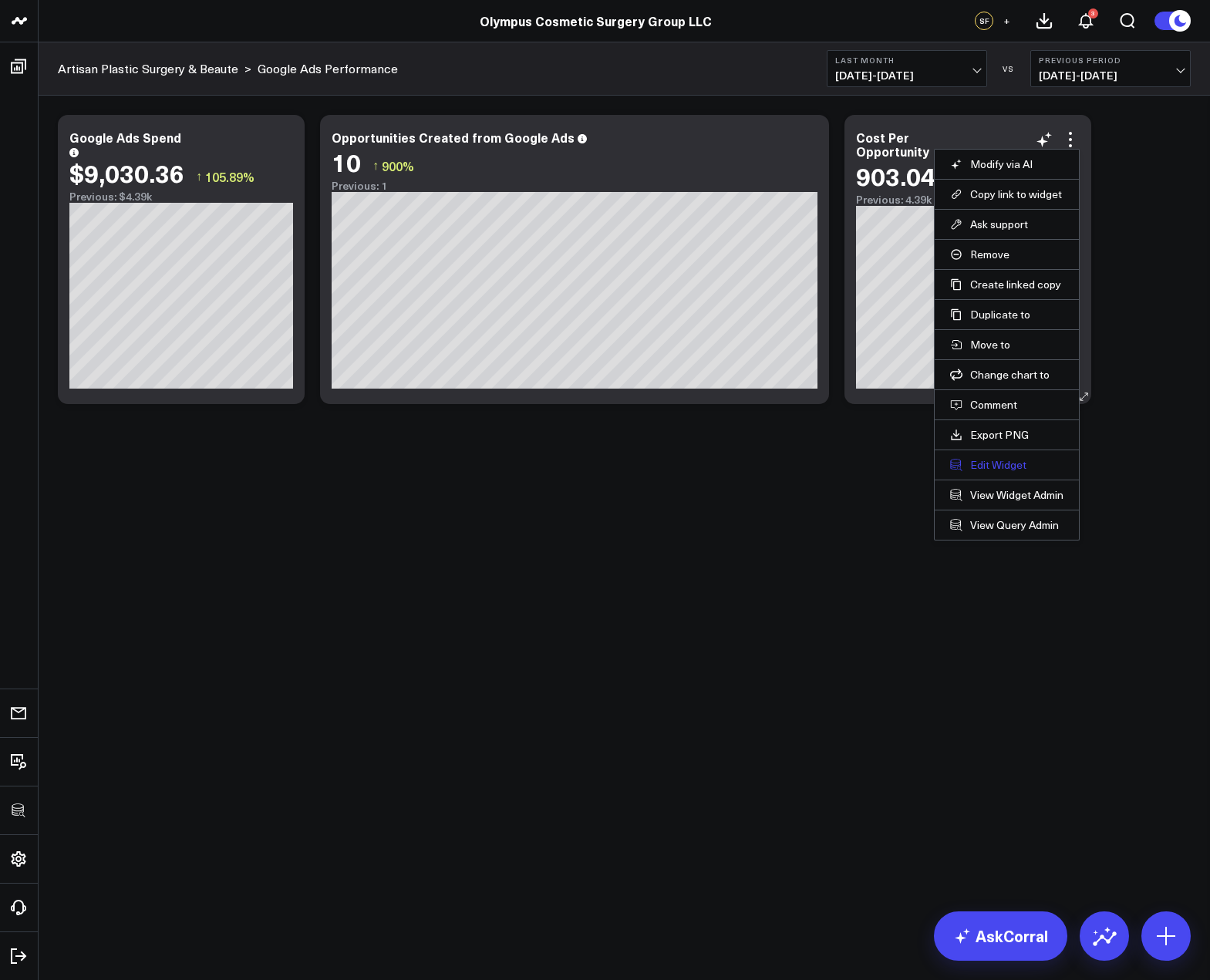
click at [1007, 469] on button "Edit Widget" at bounding box center [1007, 465] width 114 height 14
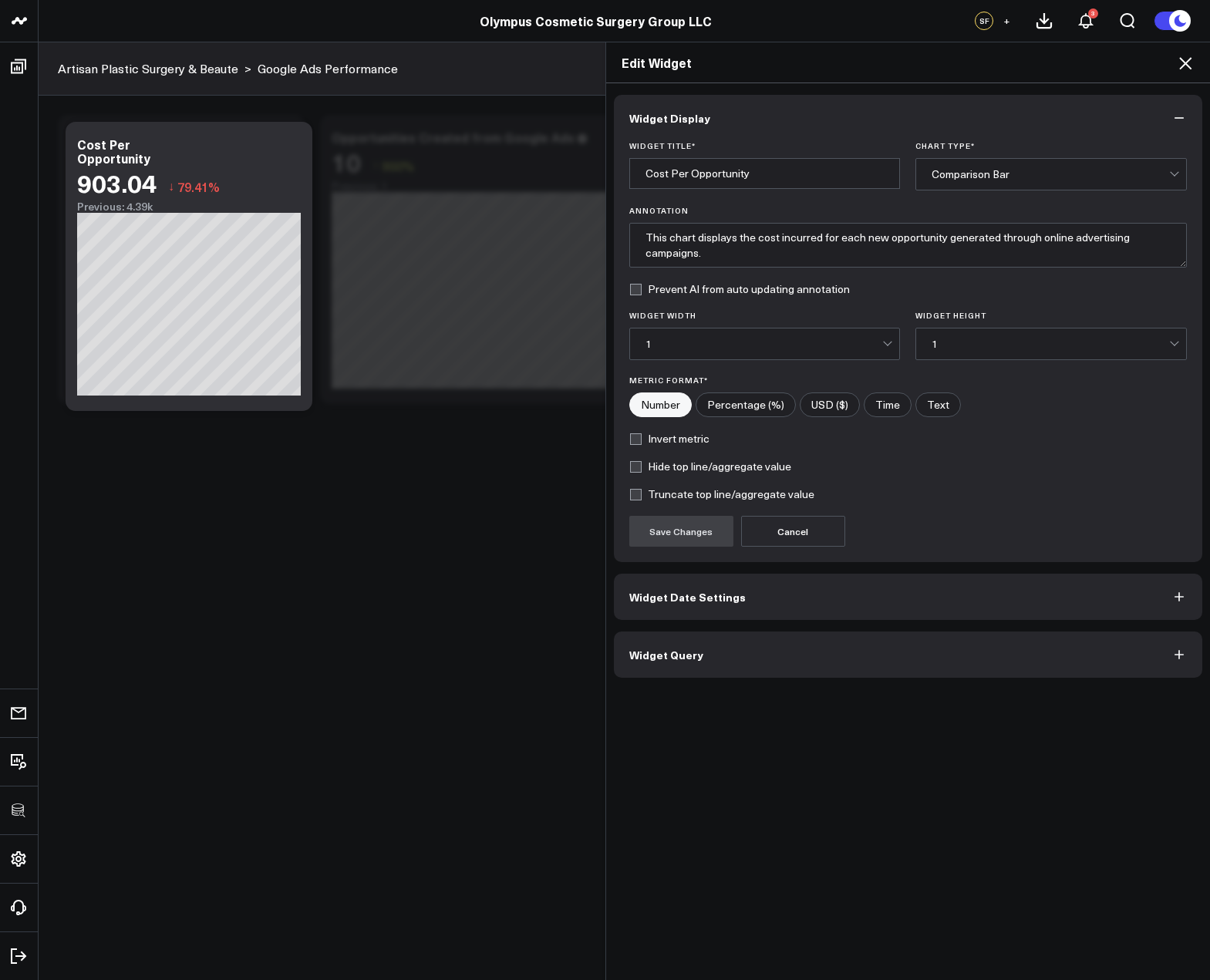
click at [831, 401] on input"] "USD ($)" at bounding box center [830, 404] width 59 height 23
radio input"] "true"
click at [710, 533] on button "Save Changes" at bounding box center [681, 531] width 105 height 31
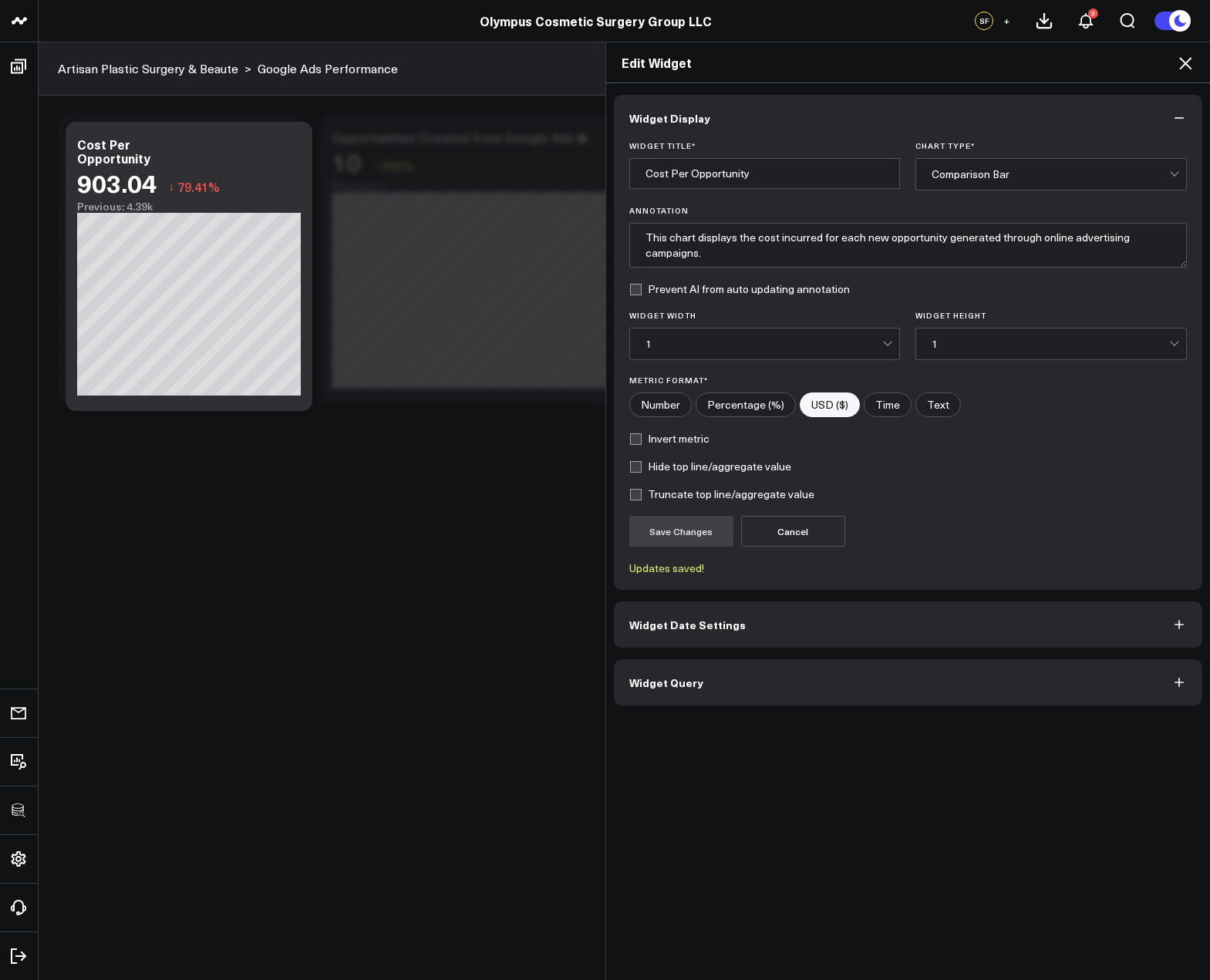
click at [1180, 67] on icon at bounding box center [1185, 63] width 12 height 12
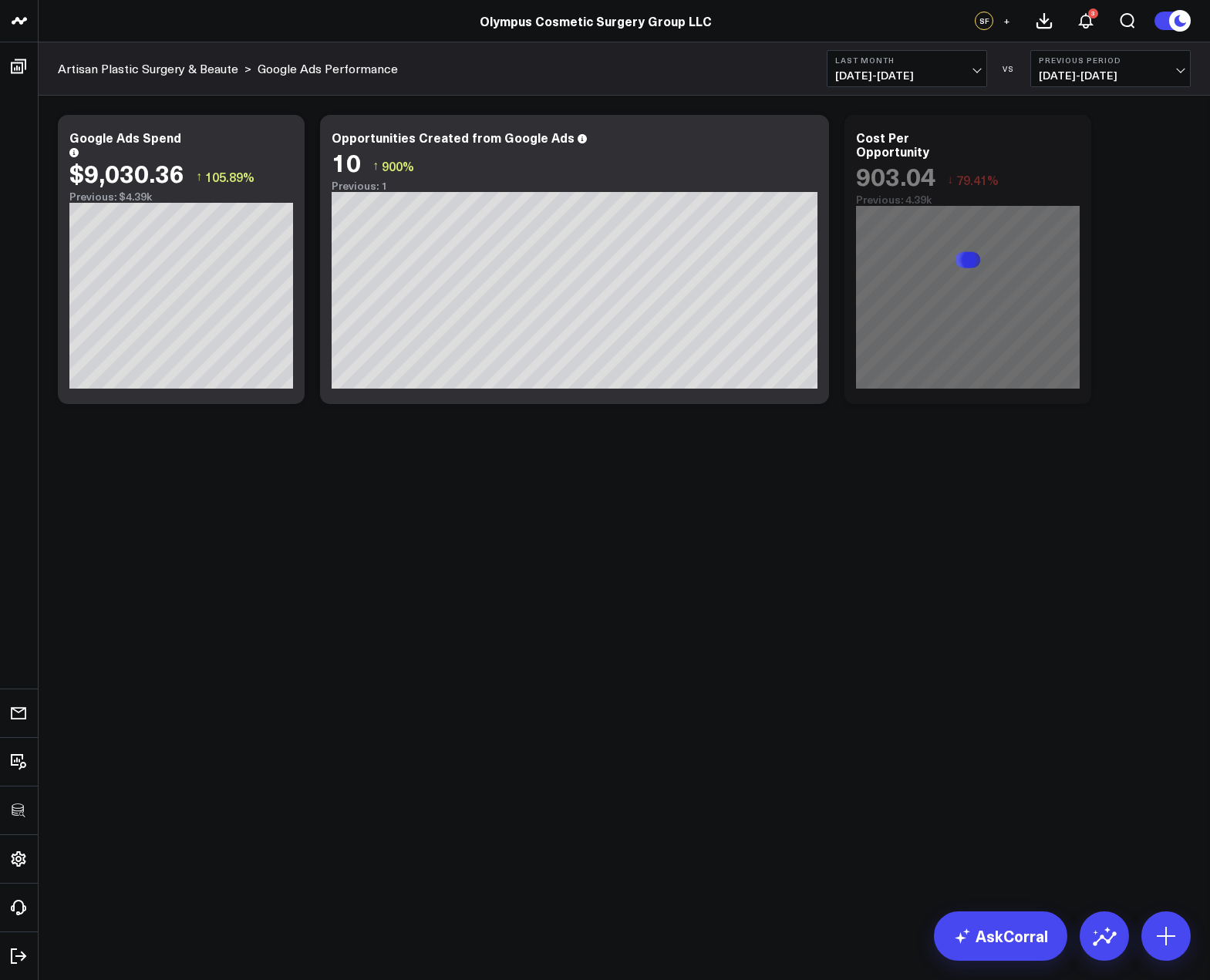
click at [1050, 544] on body "3725 Test 829 Studios Accenture Activant Capital Agriculture & Farming Demo All…" at bounding box center [605, 490] width 1210 height 980
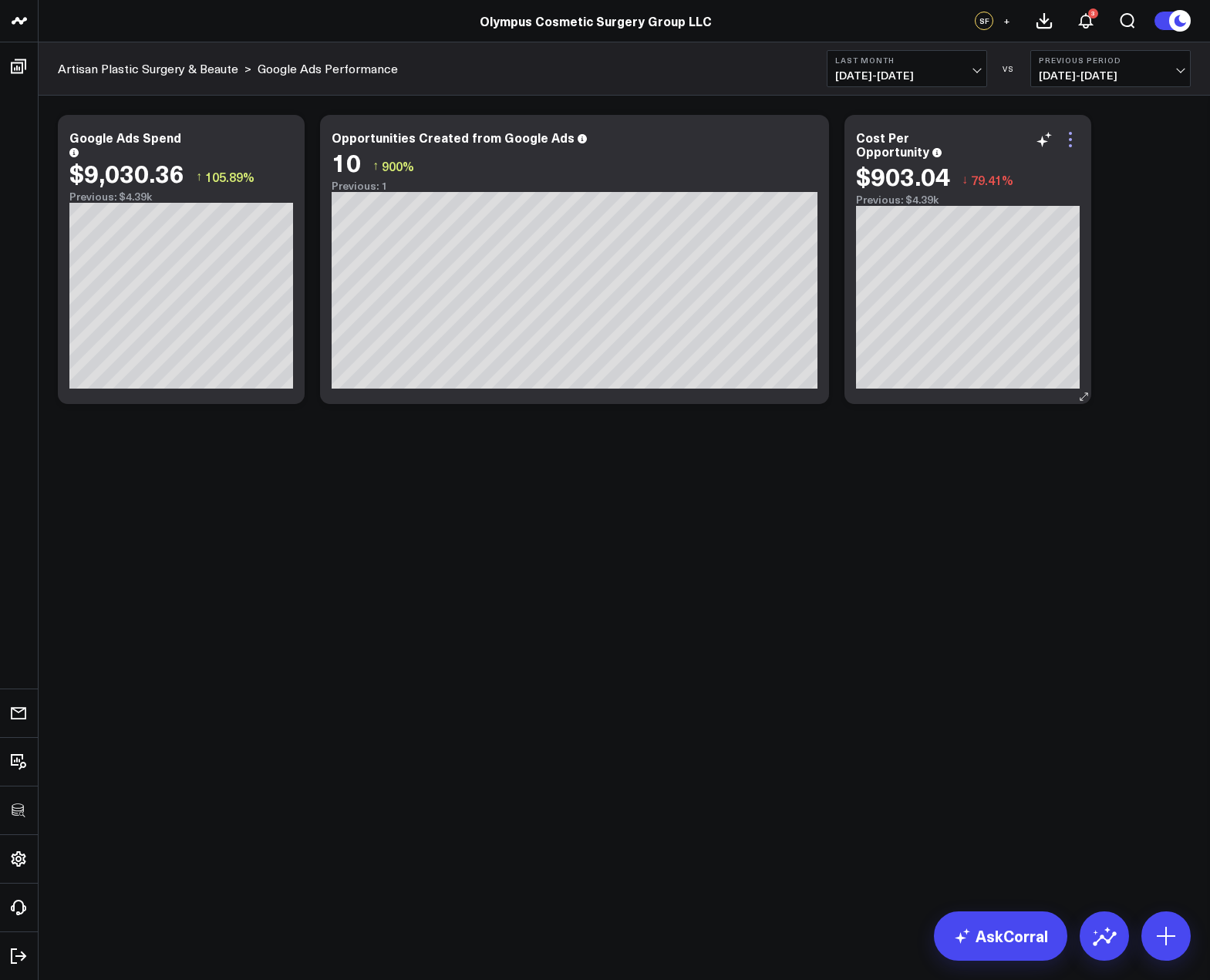
click at [1073, 139] on icon at bounding box center [1070, 139] width 19 height 19
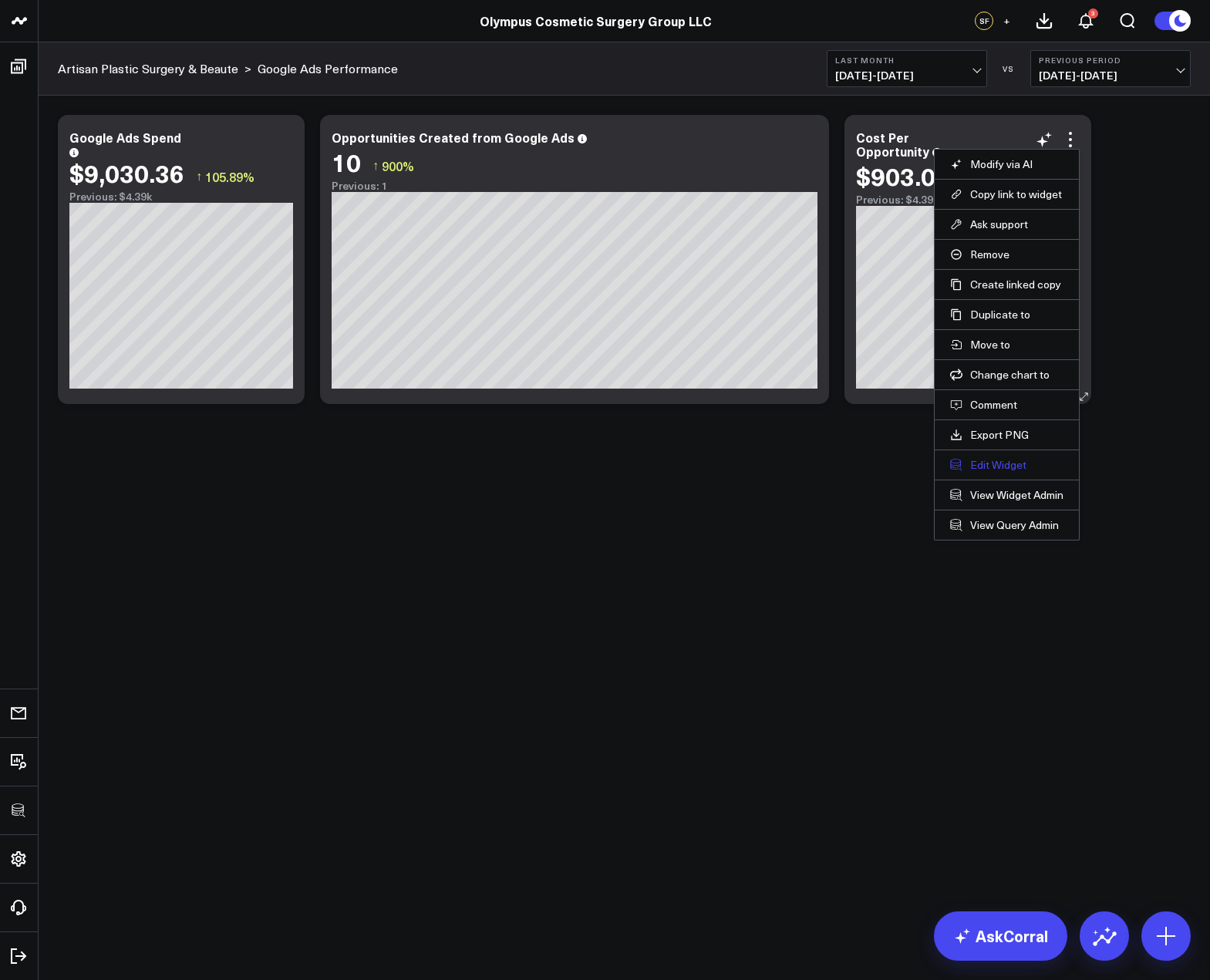
click at [995, 458] on button "Edit Widget" at bounding box center [1007, 465] width 114 height 14
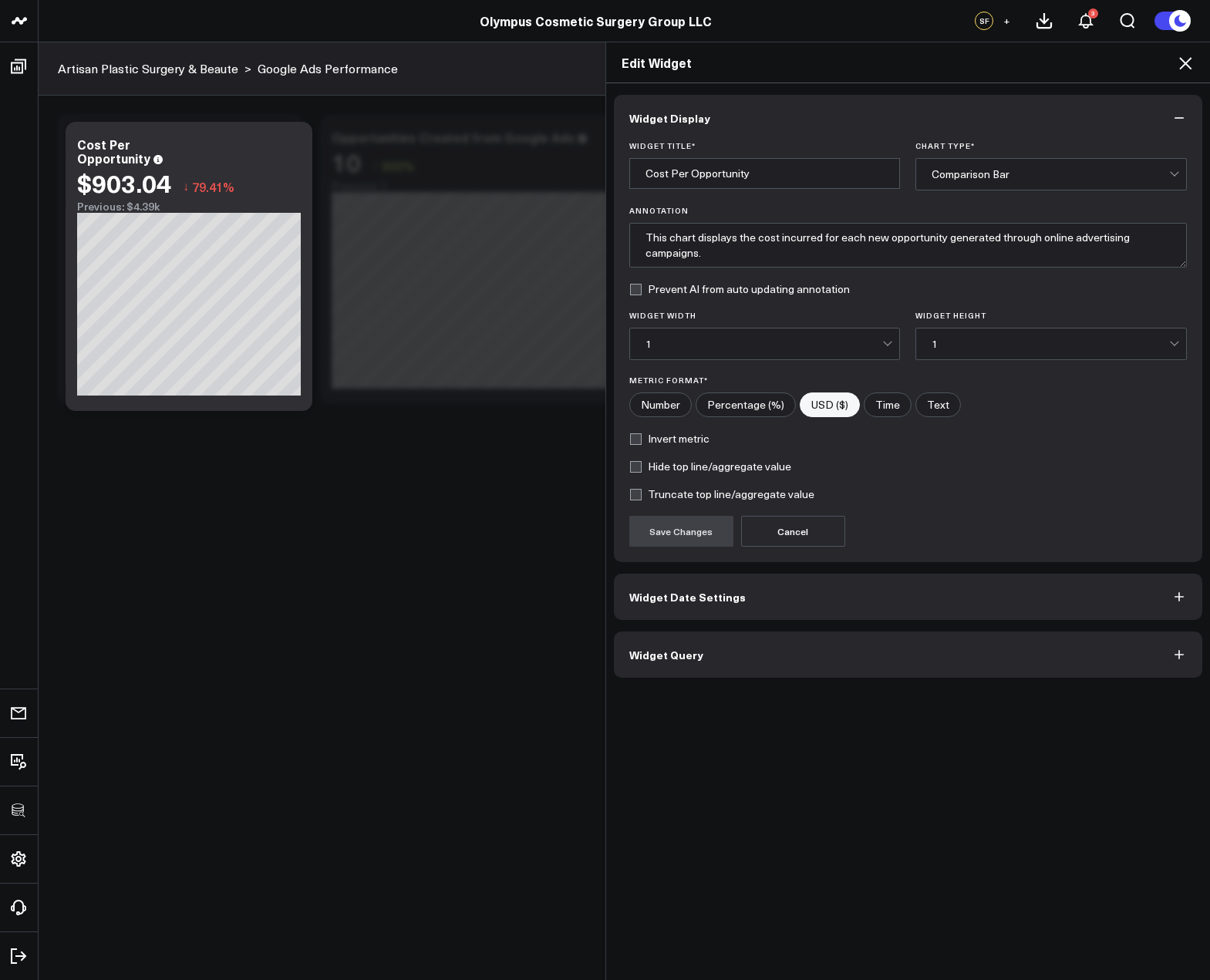
click at [674, 432] on label "Invert metric" at bounding box center [669, 438] width 81 height 12
click at [641, 432] on input "Invert metric" at bounding box center [635, 438] width 12 height 12
checkbox input "true"
click at [679, 519] on button "Save Changes" at bounding box center [681, 531] width 105 height 31
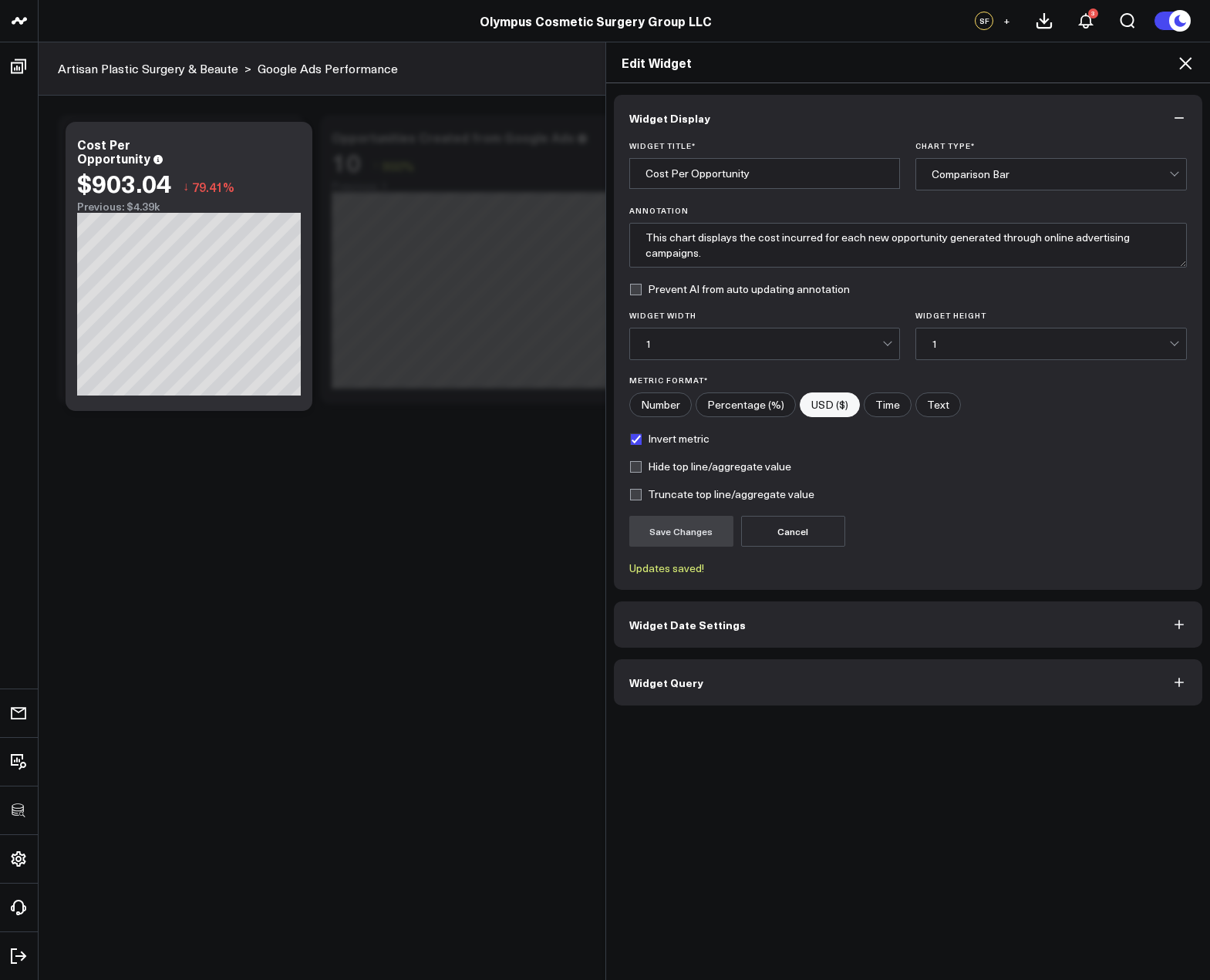
click at [1183, 60] on icon at bounding box center [1185, 63] width 19 height 19
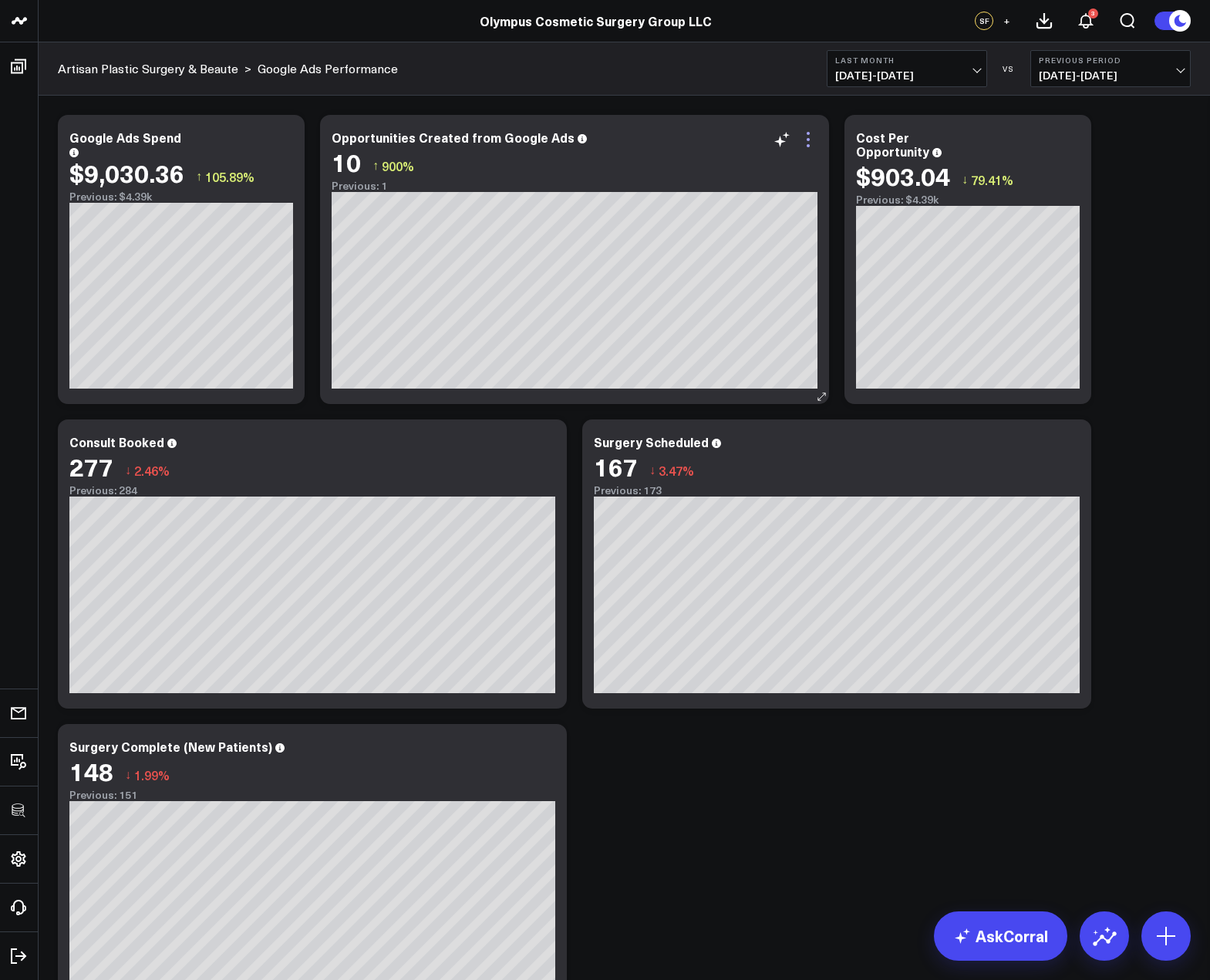
click at [810, 139] on icon at bounding box center [808, 139] width 19 height 19
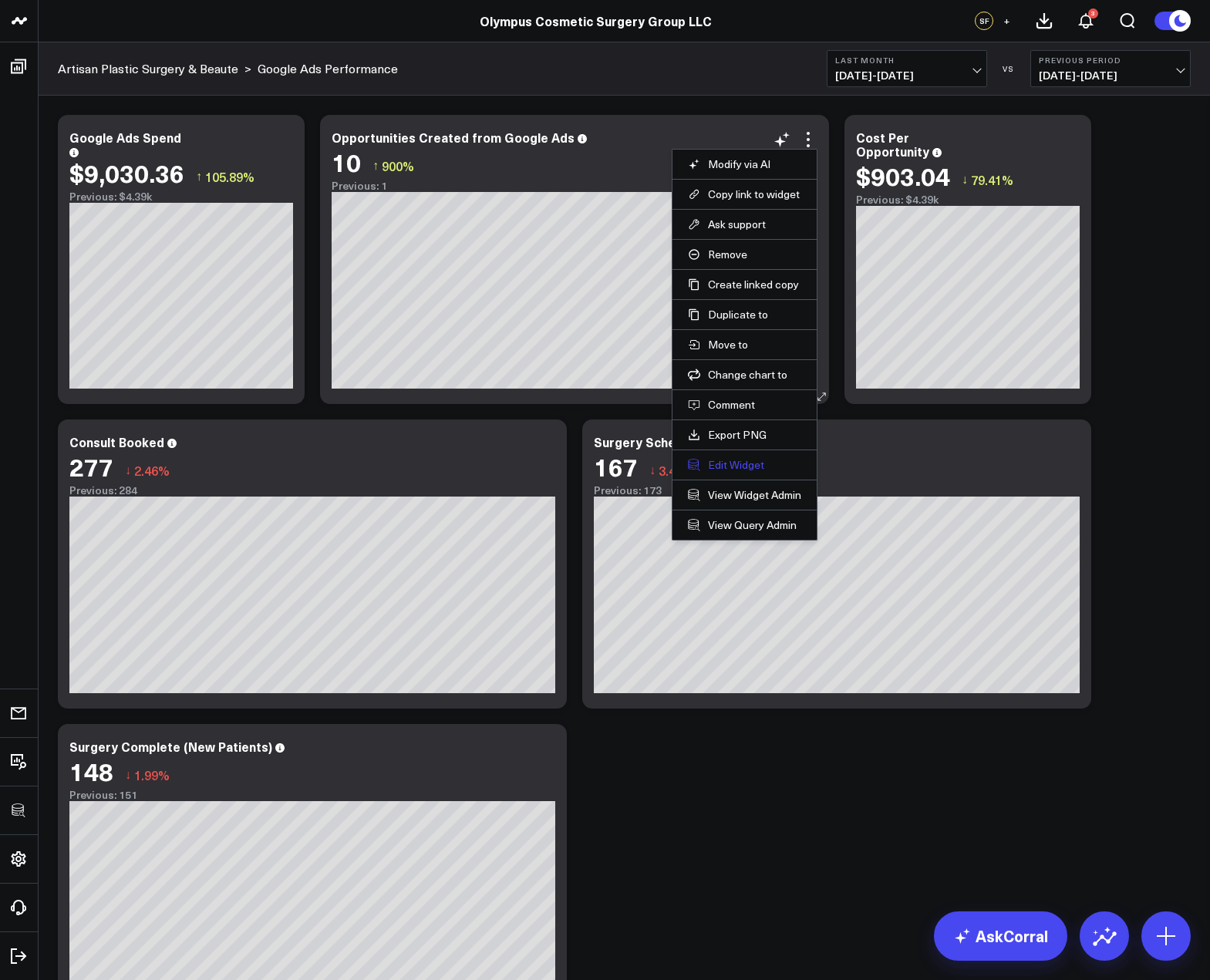
click at [719, 460] on button "Edit Widget" at bounding box center [745, 465] width 114 height 14
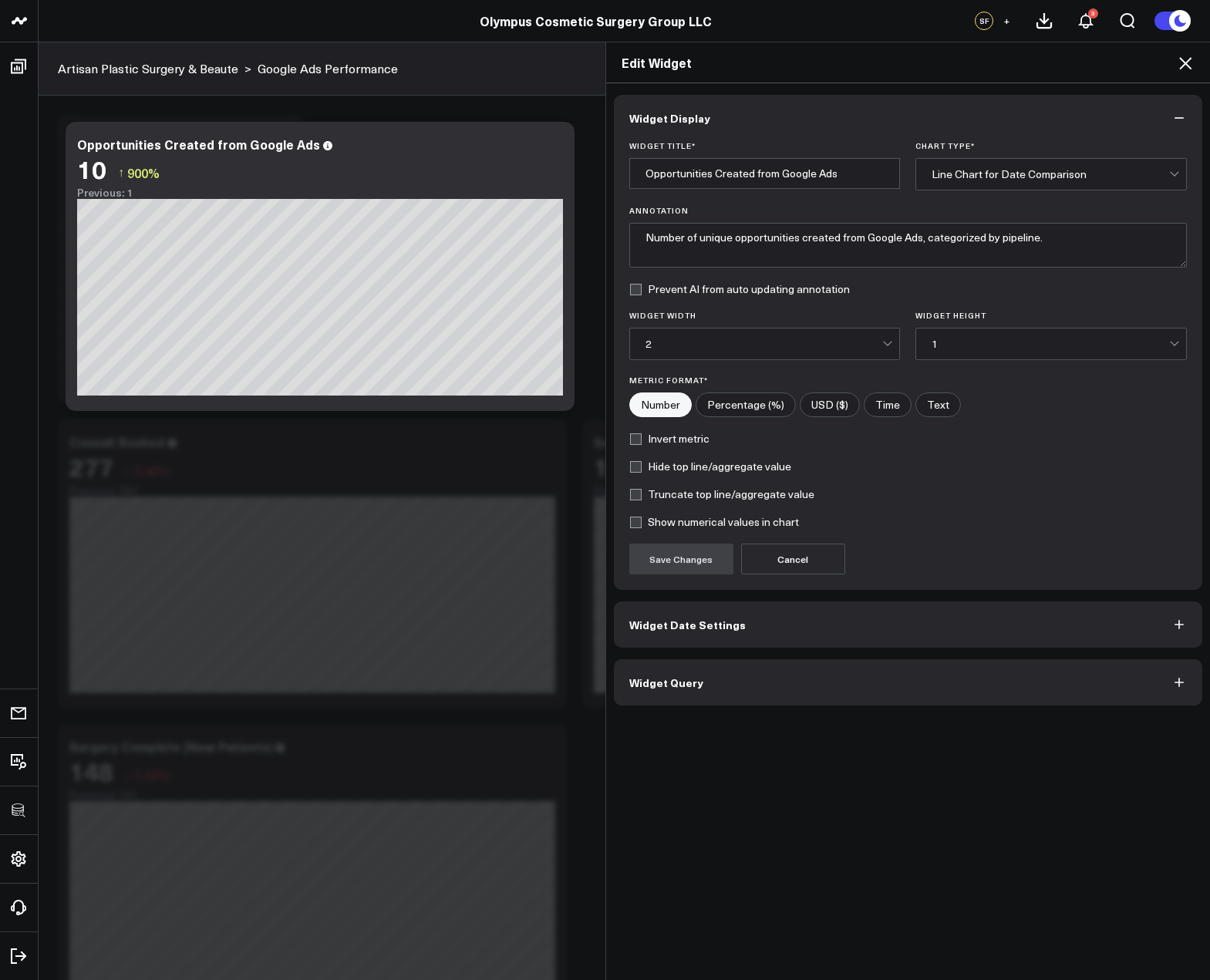
click at [726, 671] on button "Widget Query" at bounding box center [907, 682] width 589 height 46
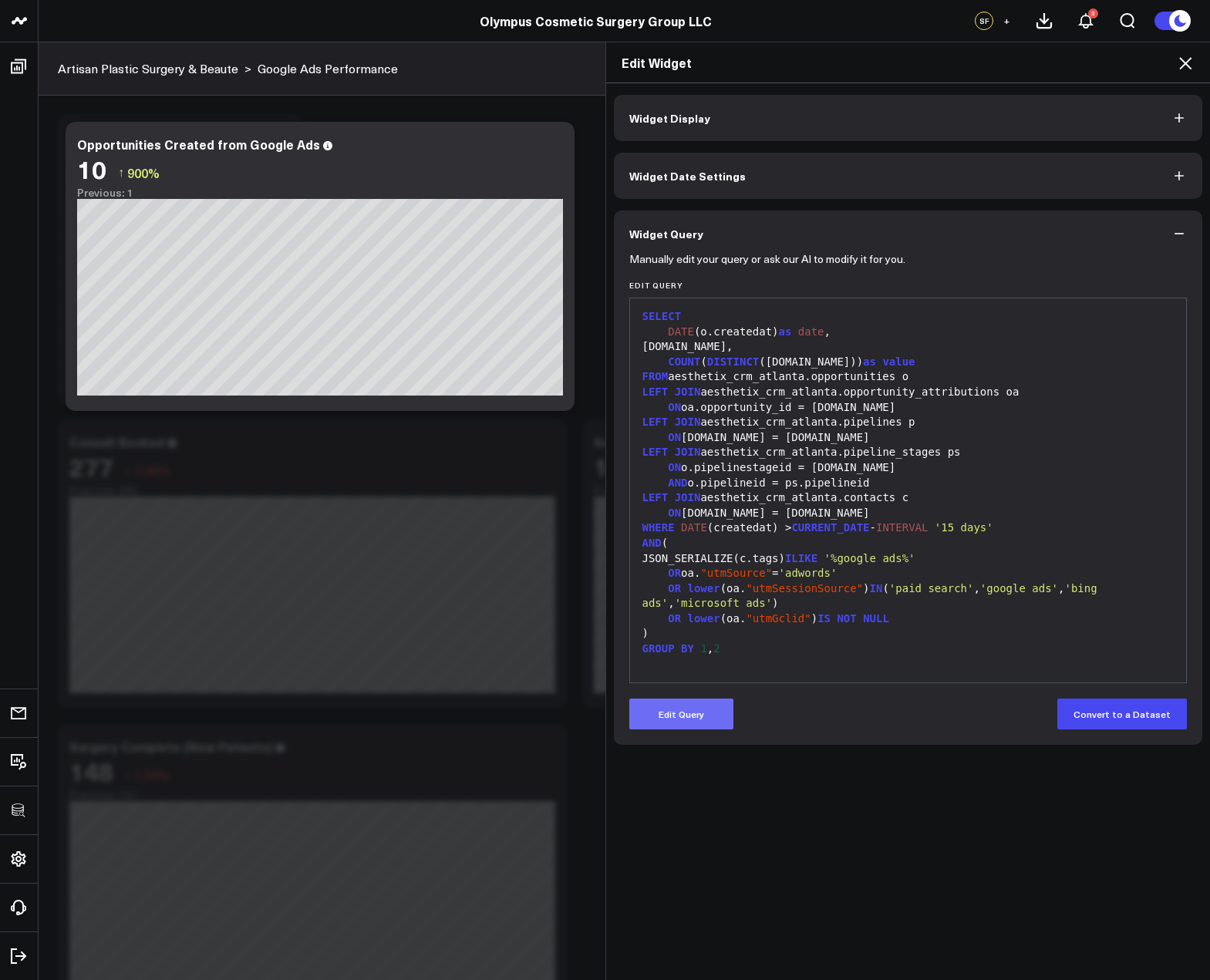
click at [688, 717] on button "Edit Query" at bounding box center [681, 713] width 105 height 31
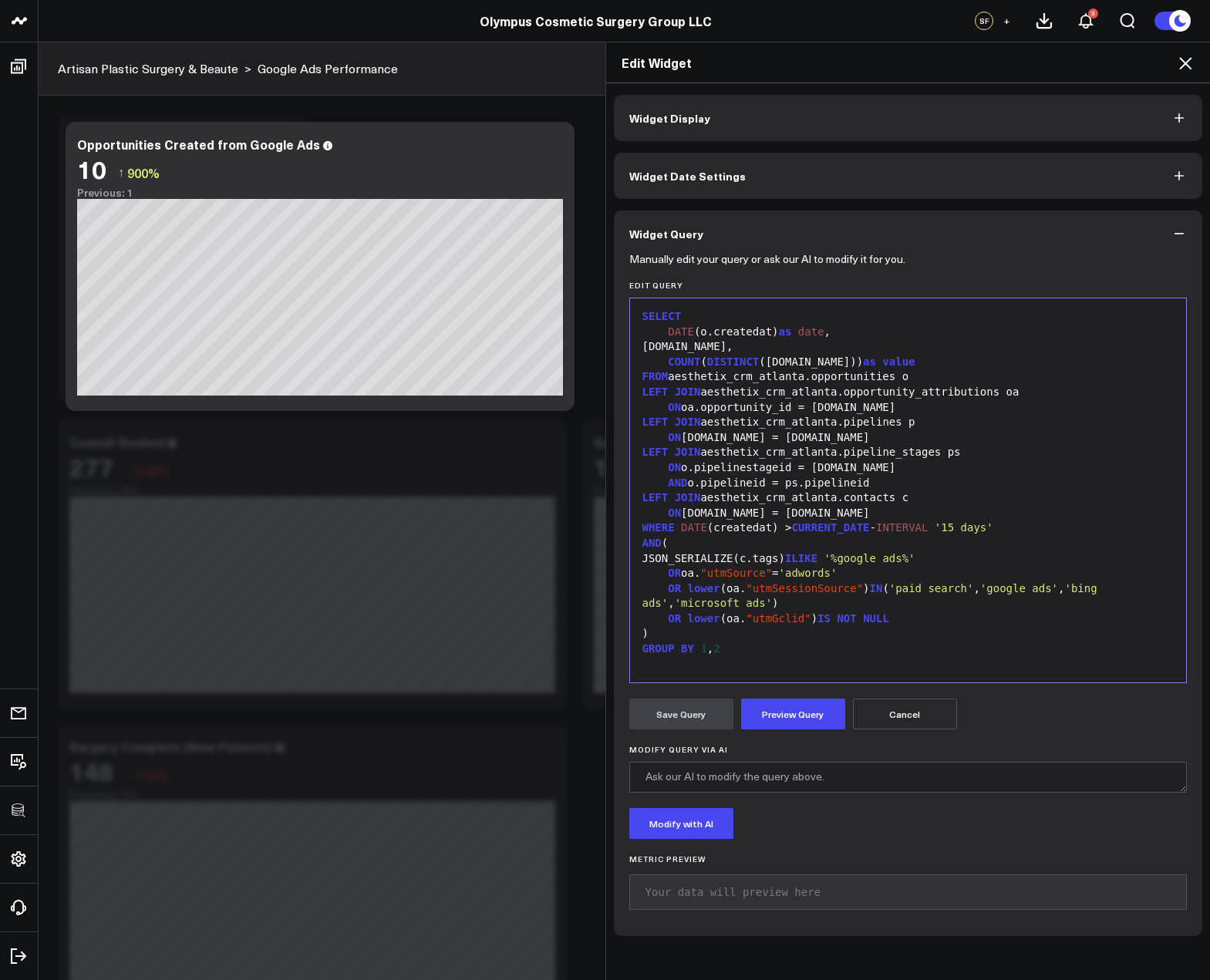
click at [764, 662] on div "SELECT DATE (o.createdat) as date , p.name, COUNT ( DISTINCT (o.id)) as value F…" at bounding box center [907, 490] width 541 height 368
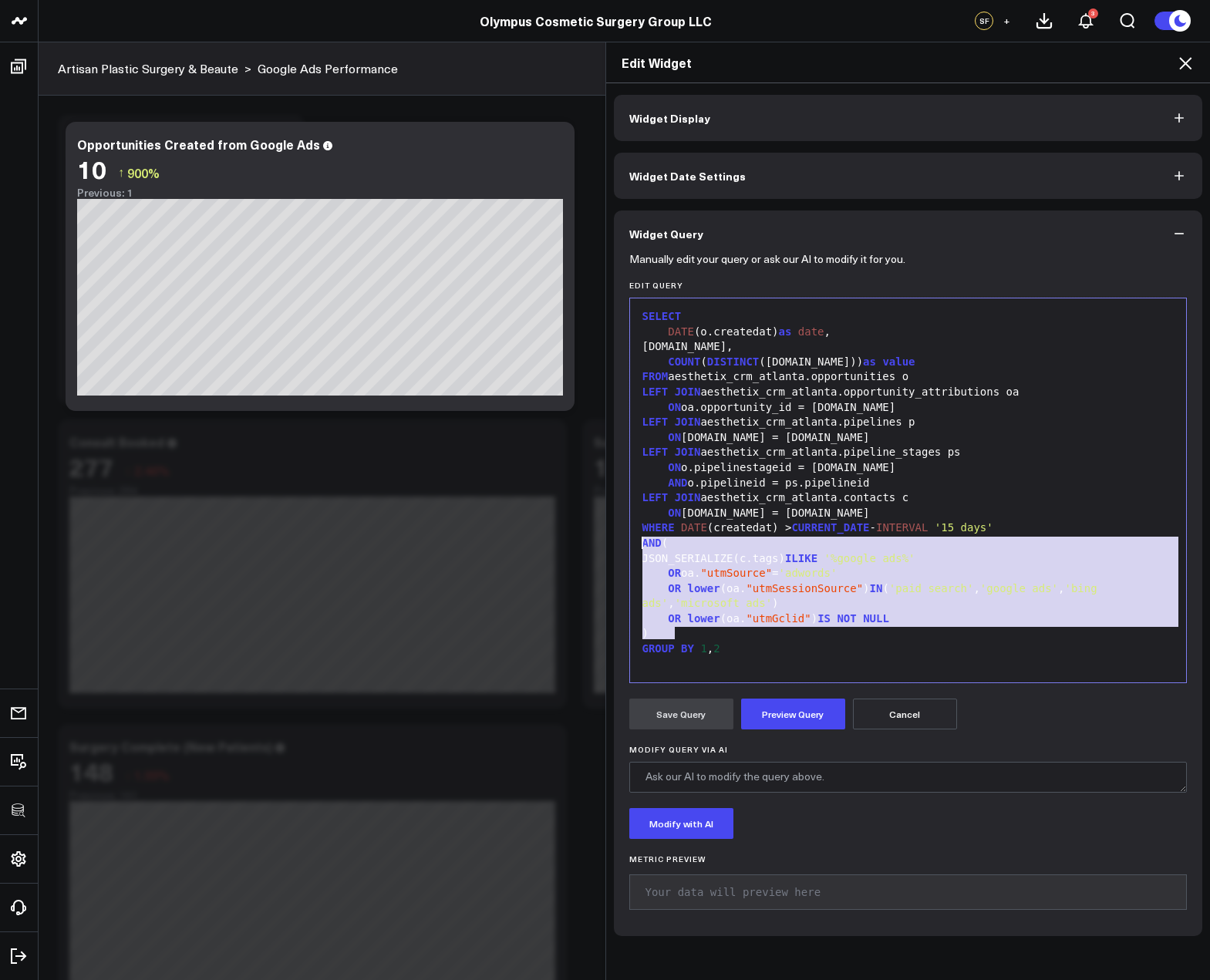
drag, startPoint x: 753, startPoint y: 635, endPoint x: 608, endPoint y: 542, distance: 172.3
click at [613, 542] on div "Manually edit your query or ask our AI to modify it for you. Edit Query 99 1 2 …" at bounding box center [907, 597] width 589 height 679
click at [1179, 61] on icon at bounding box center [1185, 63] width 19 height 19
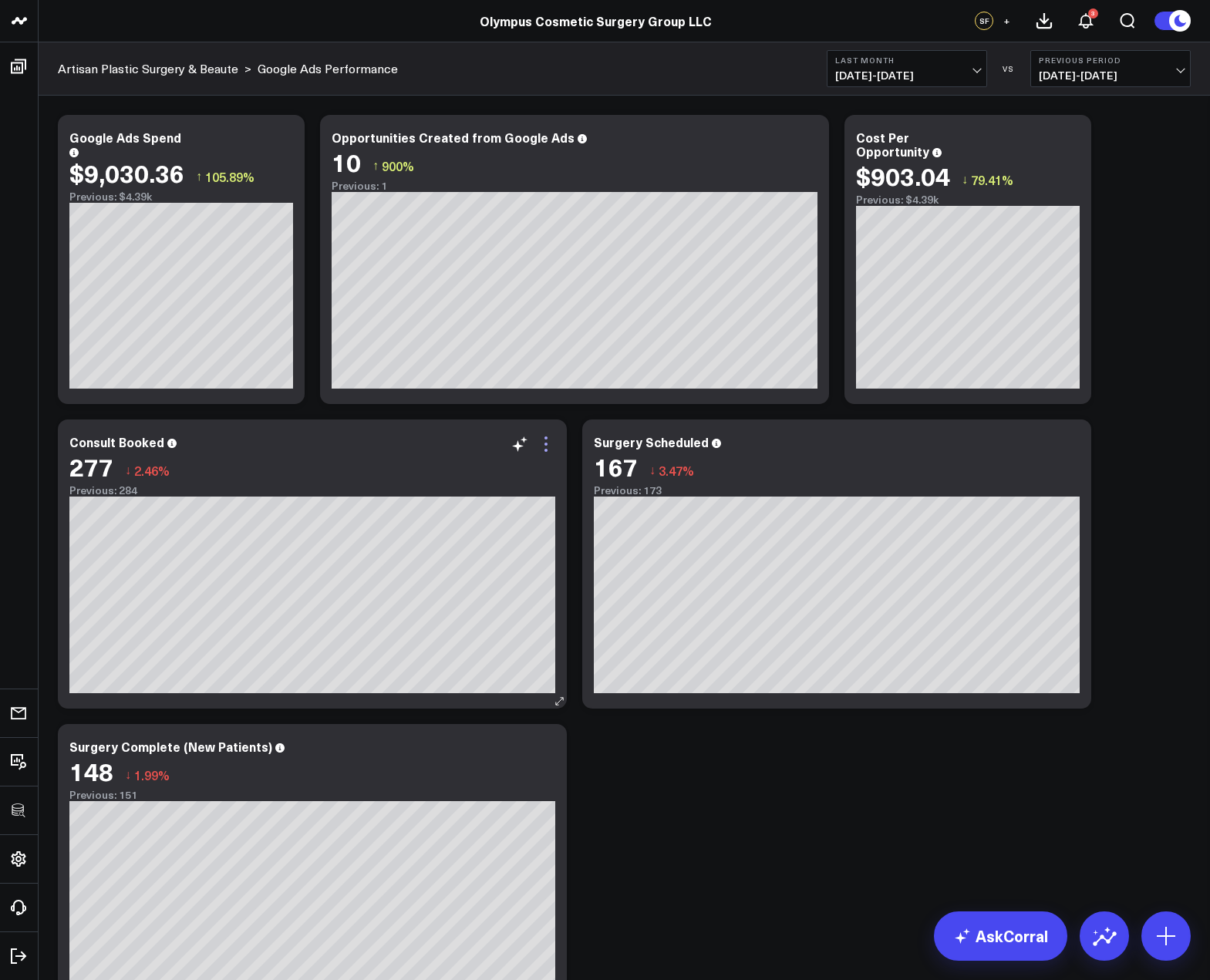
click at [549, 445] on icon at bounding box center [546, 444] width 19 height 19
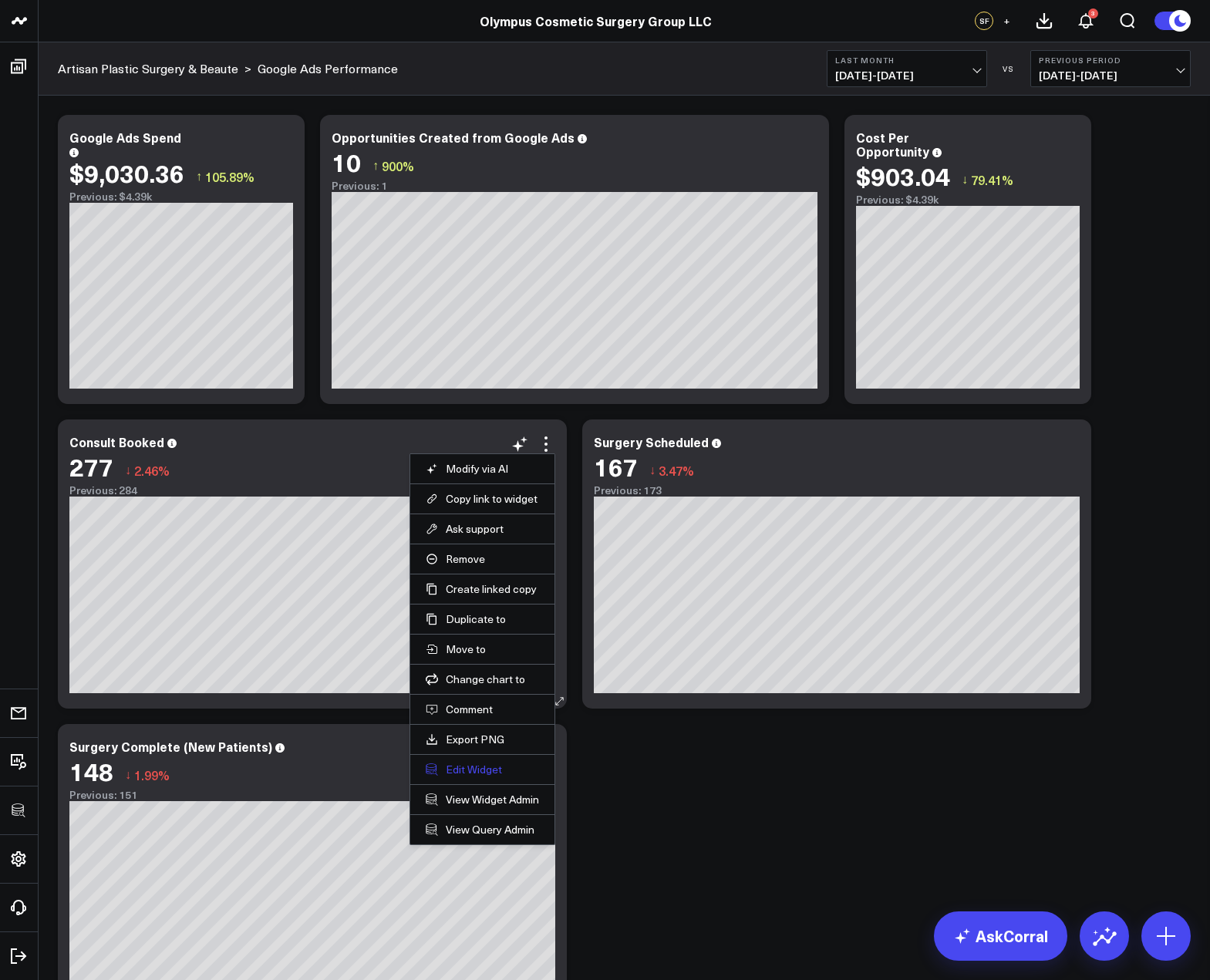
click at [488, 772] on button "Edit Widget" at bounding box center [482, 770] width 114 height 14
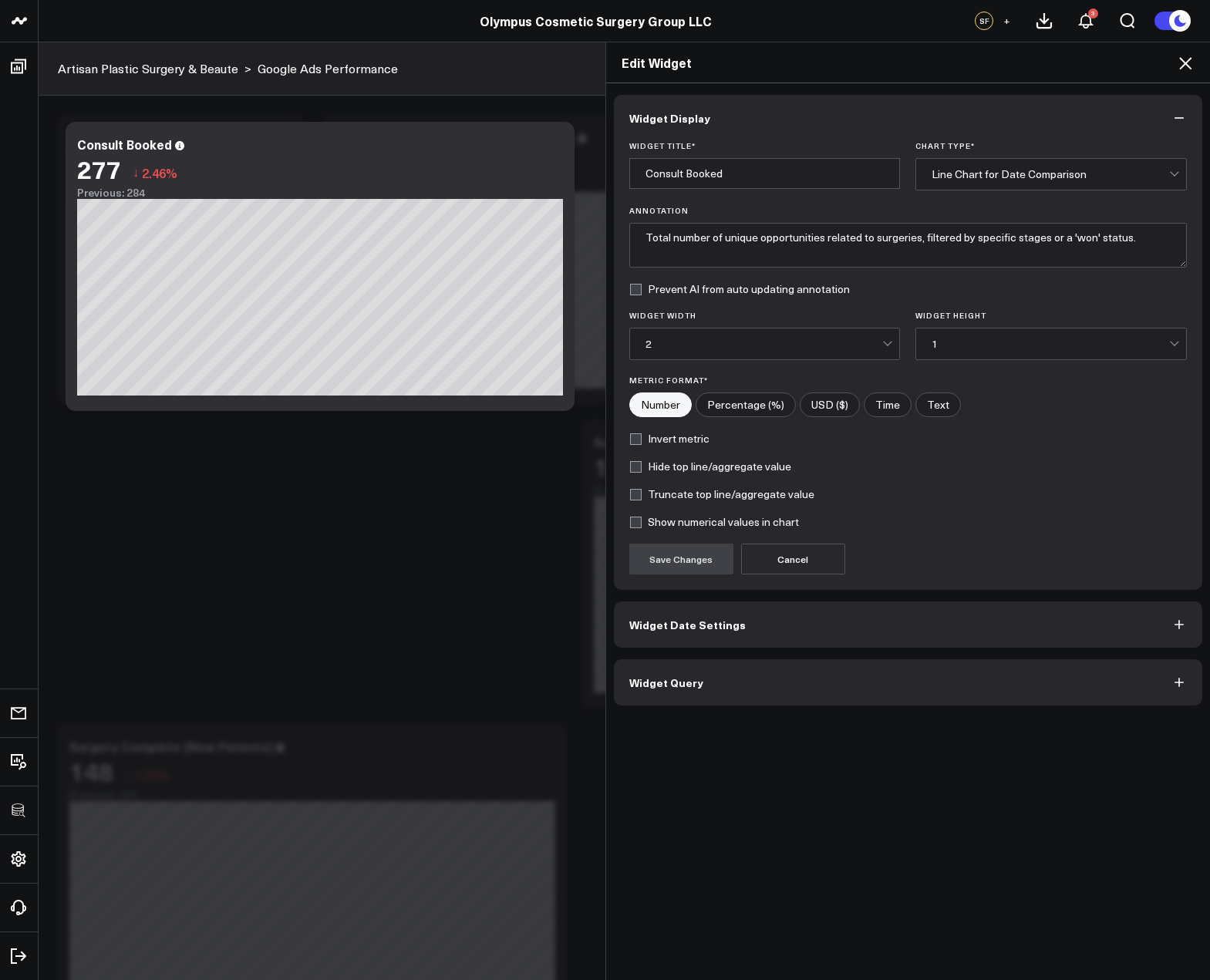
click at [714, 679] on button "Widget Query" at bounding box center [907, 682] width 589 height 46
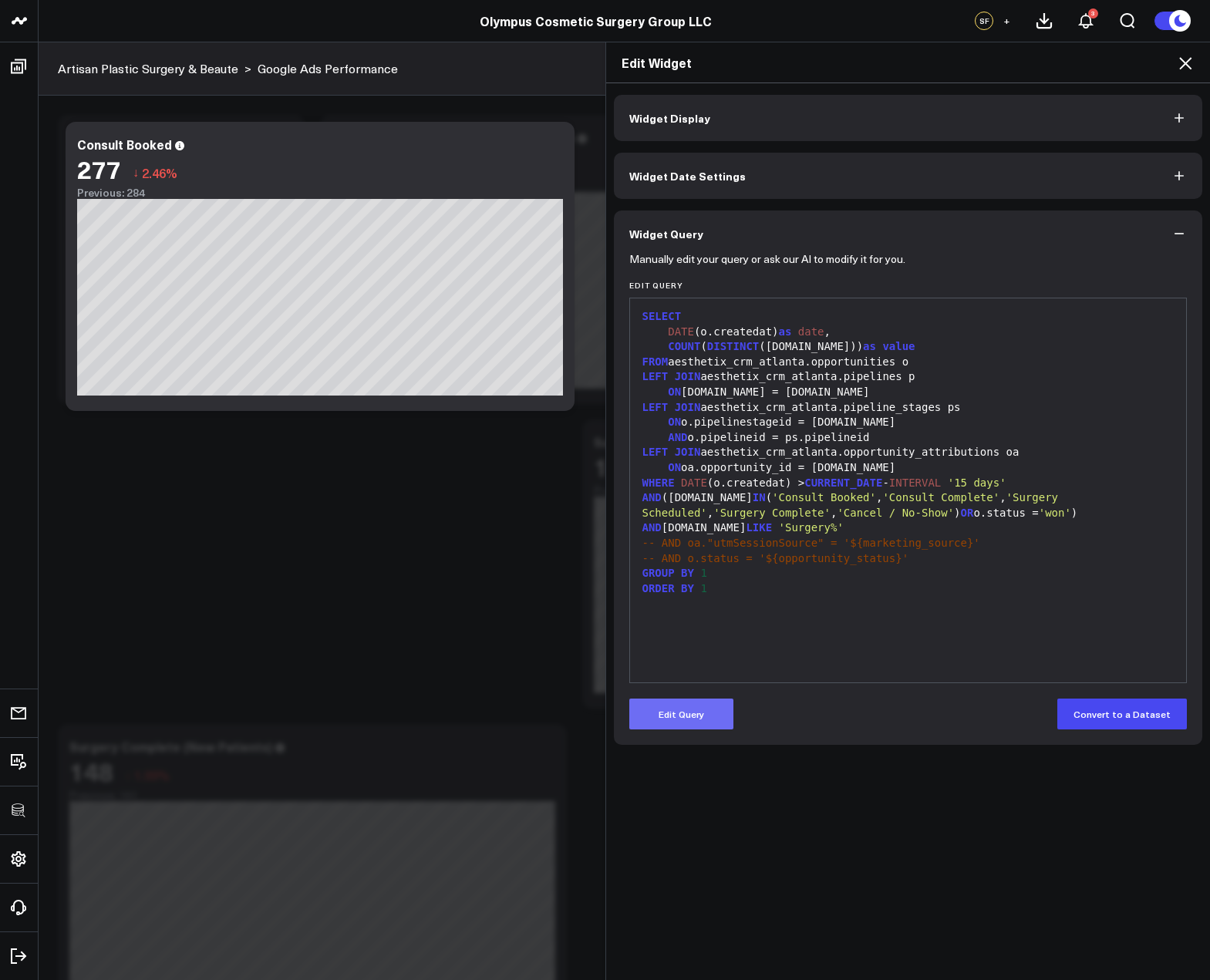
click at [687, 711] on button "Edit Query" at bounding box center [681, 713] width 105 height 31
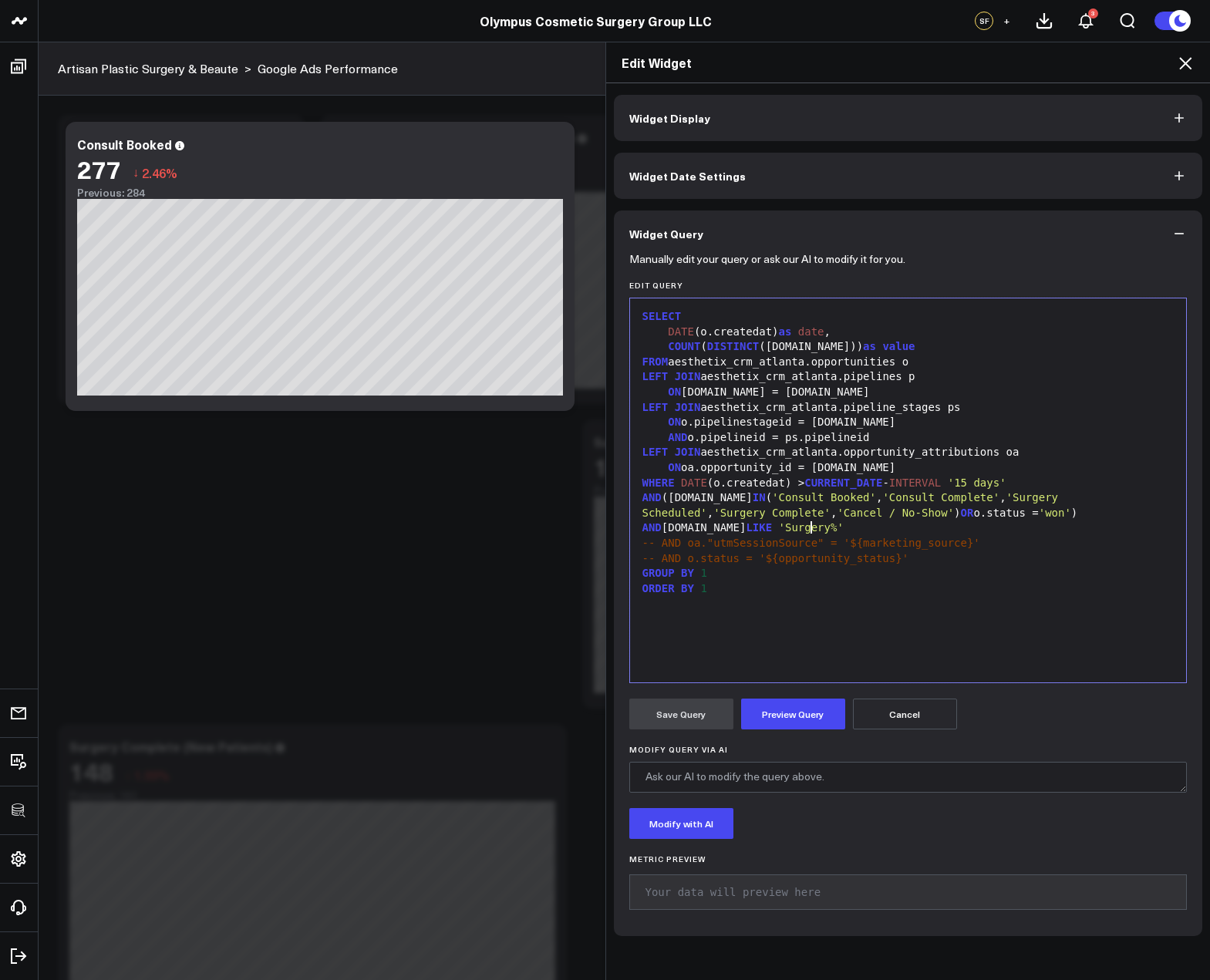
click at [824, 528] on div "AND p.name LIKE 'Surgery%'" at bounding box center [907, 528] width 541 height 15
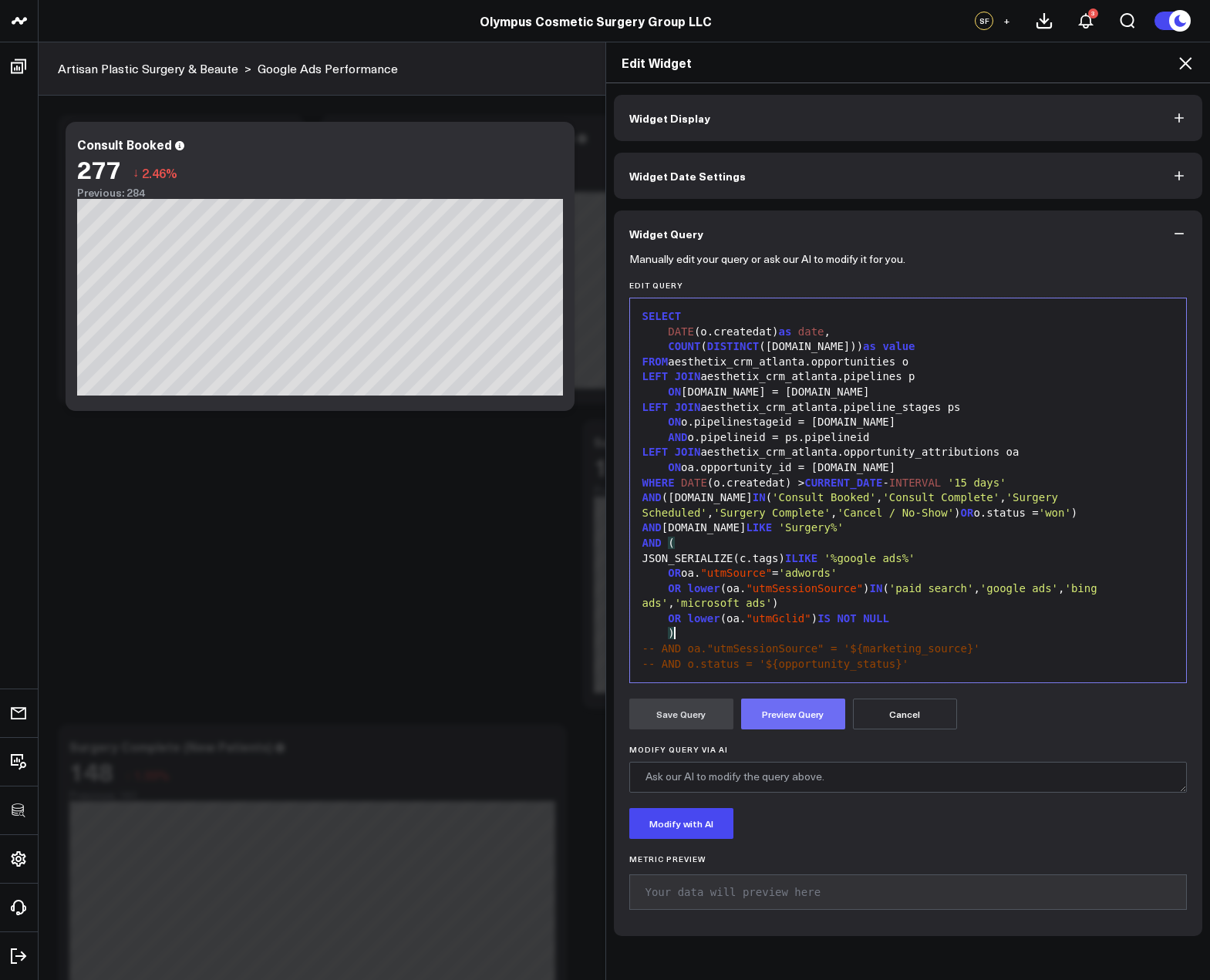
click at [778, 717] on button "Preview Query" at bounding box center [793, 713] width 105 height 31
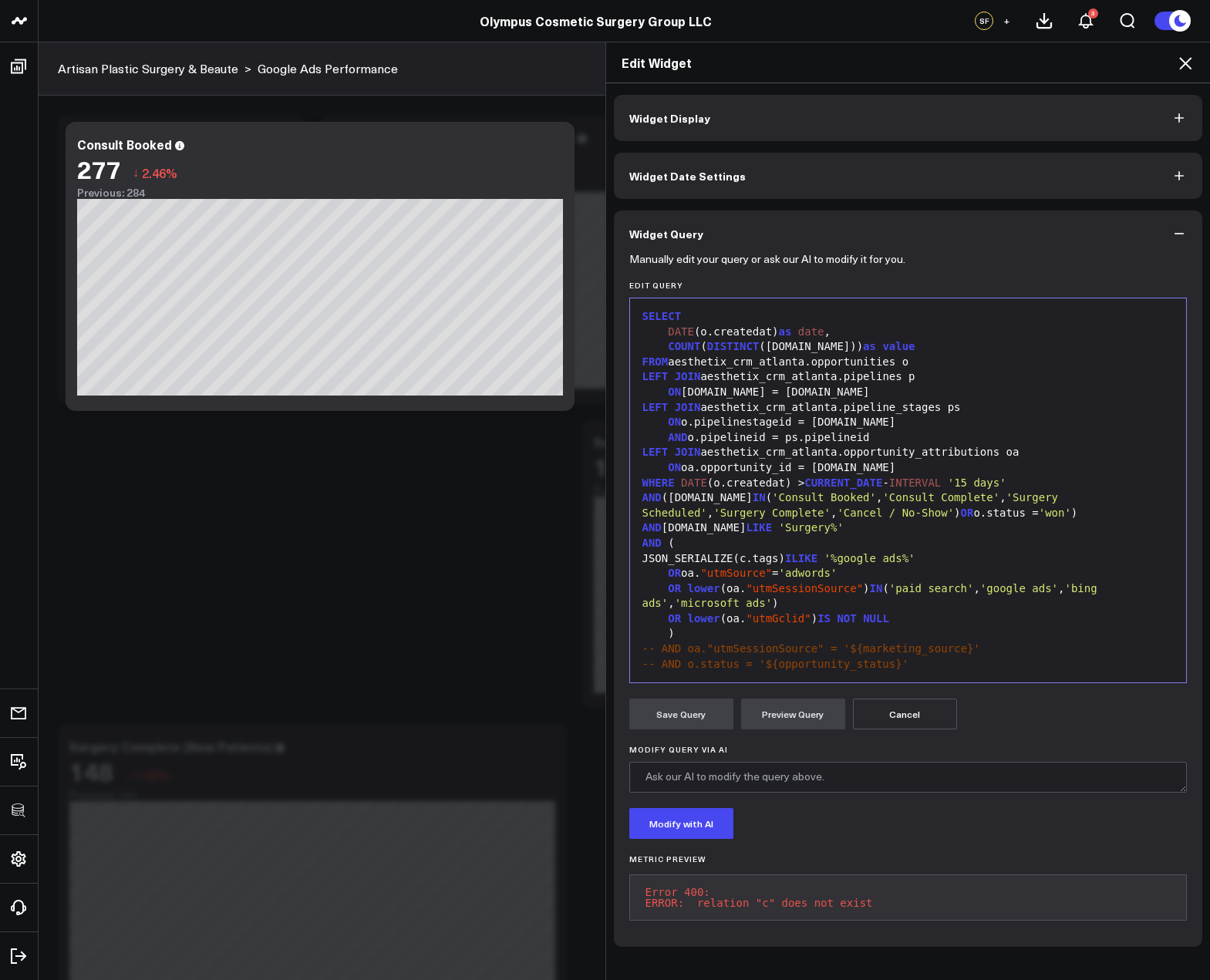
scroll to position [30, 0]
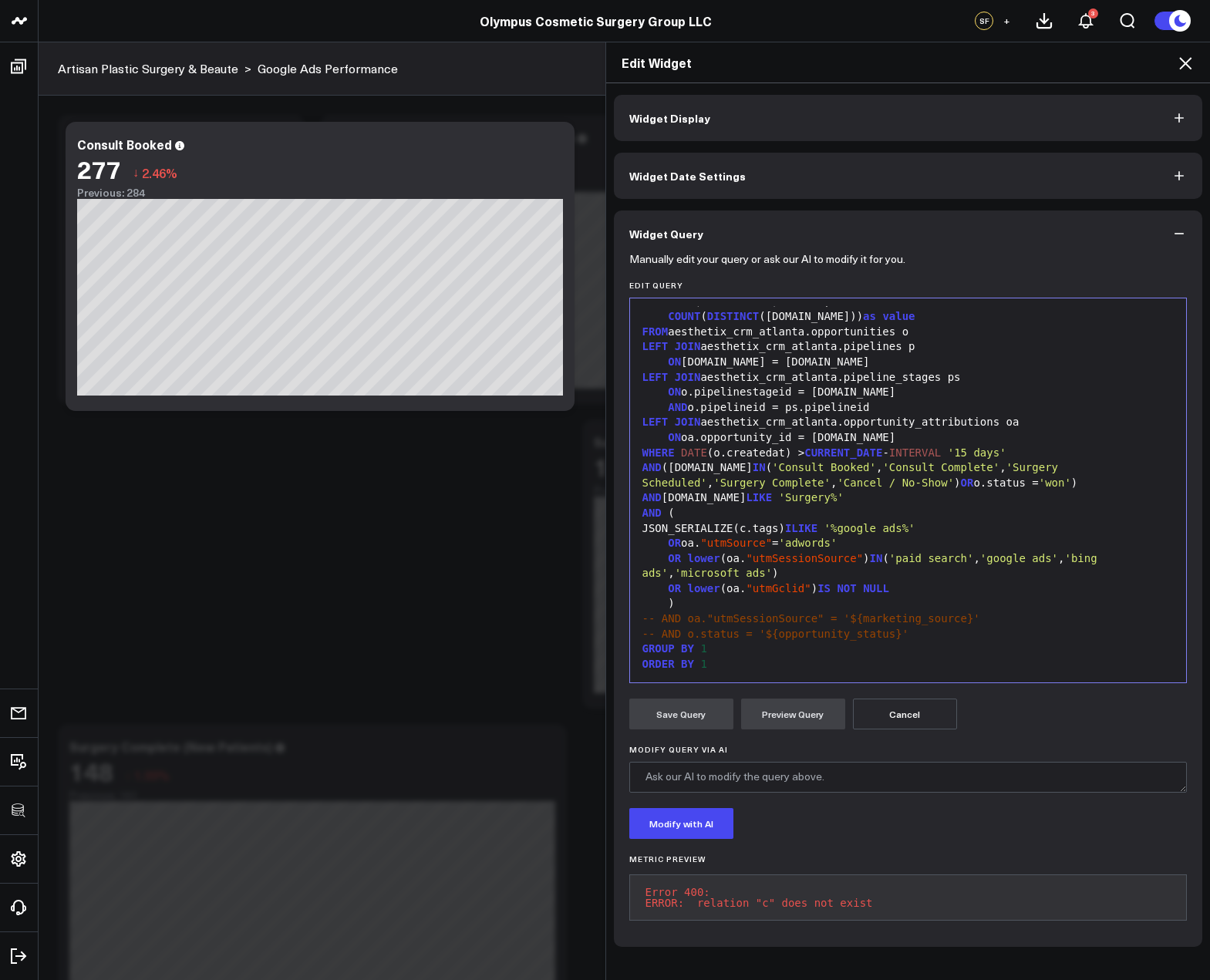
click at [864, 439] on div "ON oa.opportunity_id = o.id" at bounding box center [907, 437] width 541 height 15
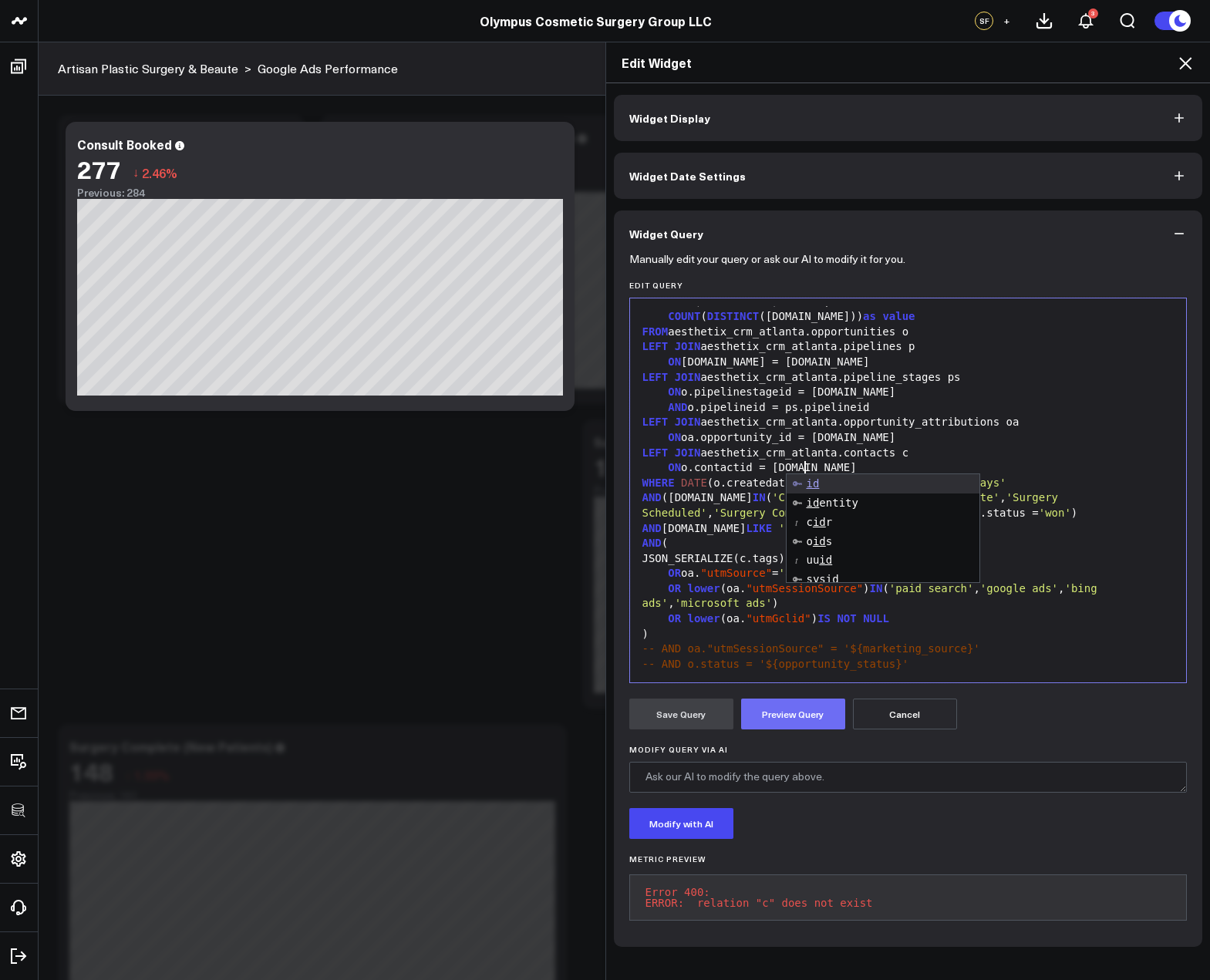
click at [781, 726] on button "Preview Query" at bounding box center [793, 713] width 105 height 31
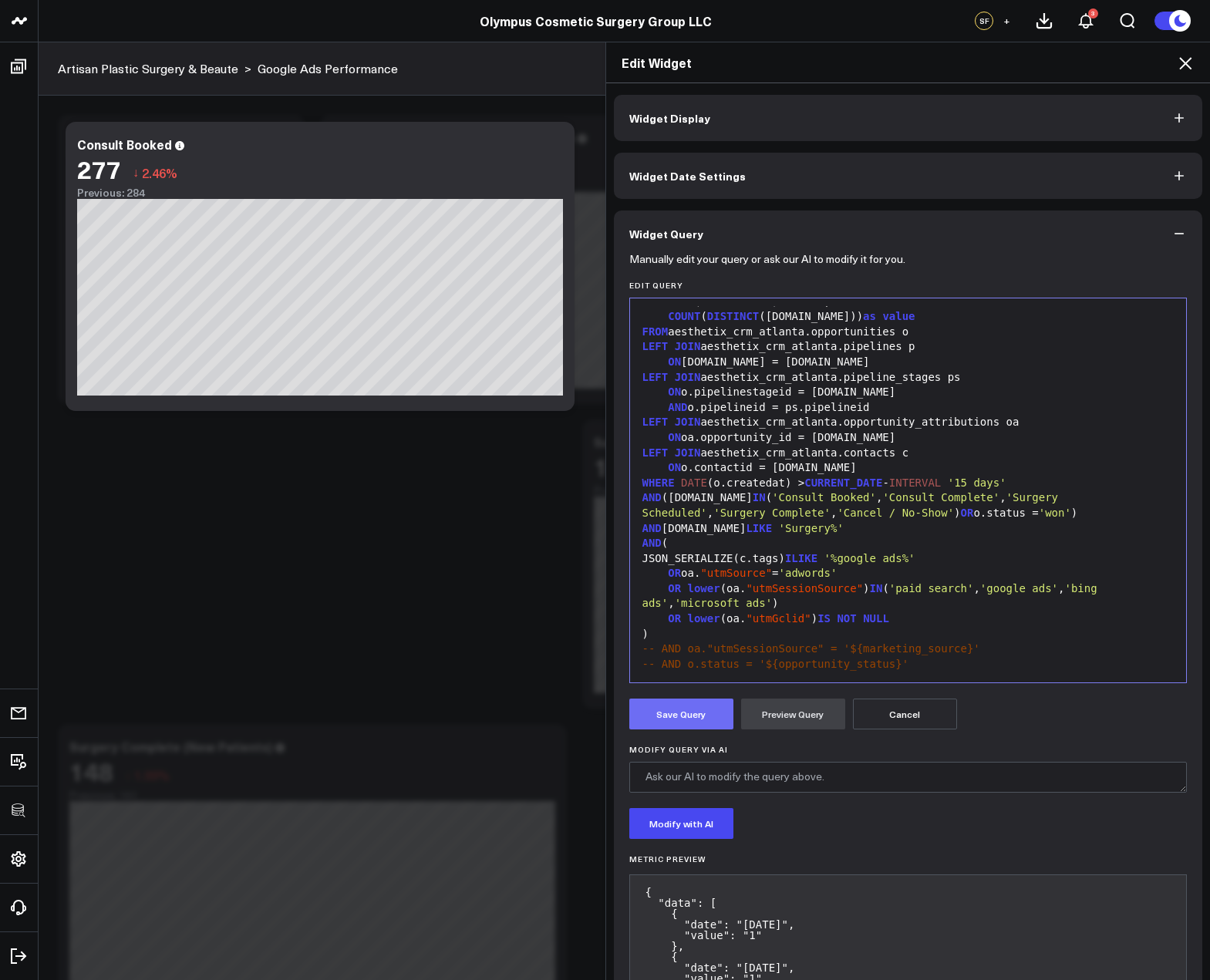
click at [676, 712] on button "Save Query" at bounding box center [681, 713] width 105 height 31
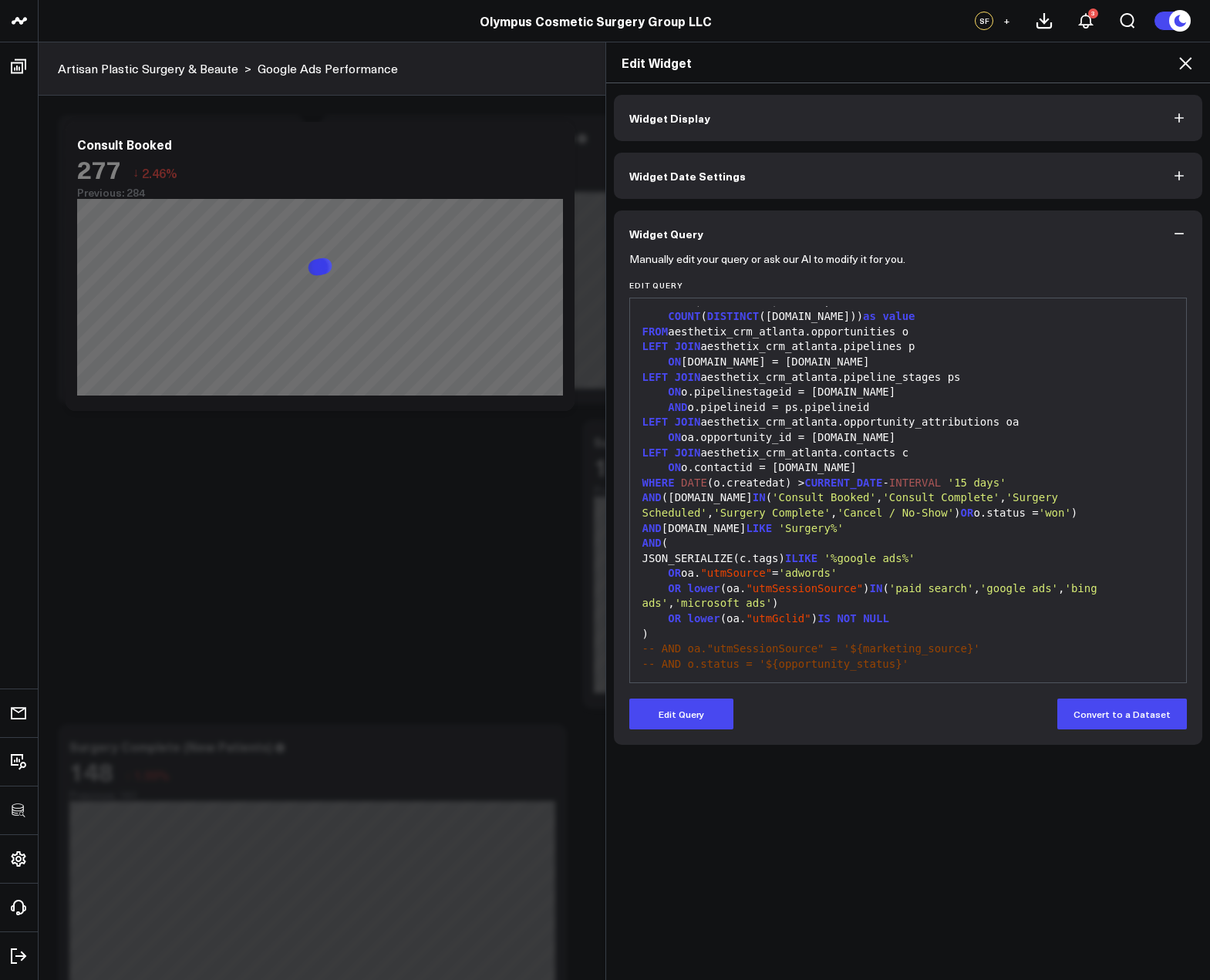
click at [1183, 63] on icon at bounding box center [1185, 63] width 12 height 12
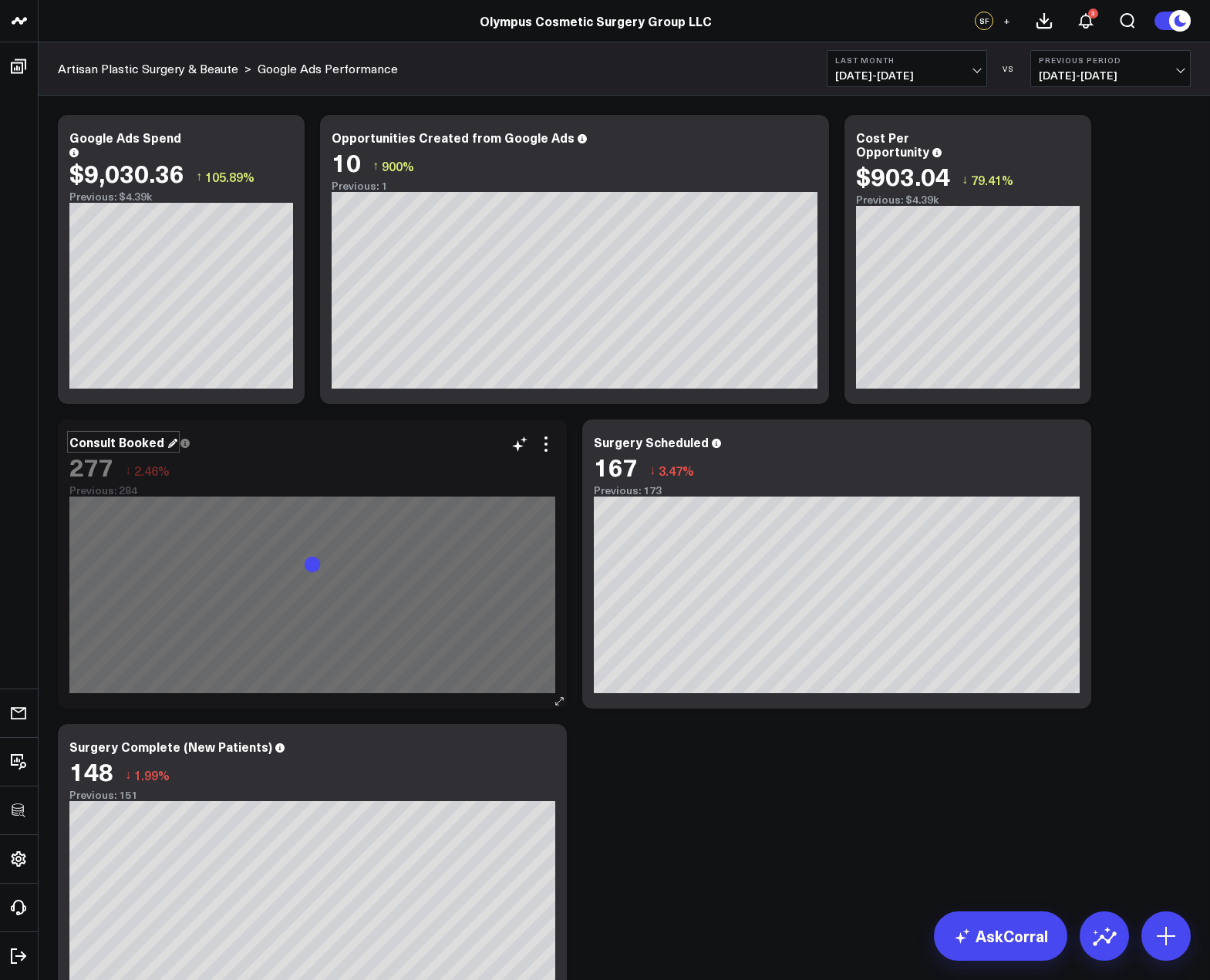
click at [128, 442] on div "Consult Booked" at bounding box center [123, 441] width 108 height 17
click at [545, 448] on icon at bounding box center [546, 444] width 19 height 19
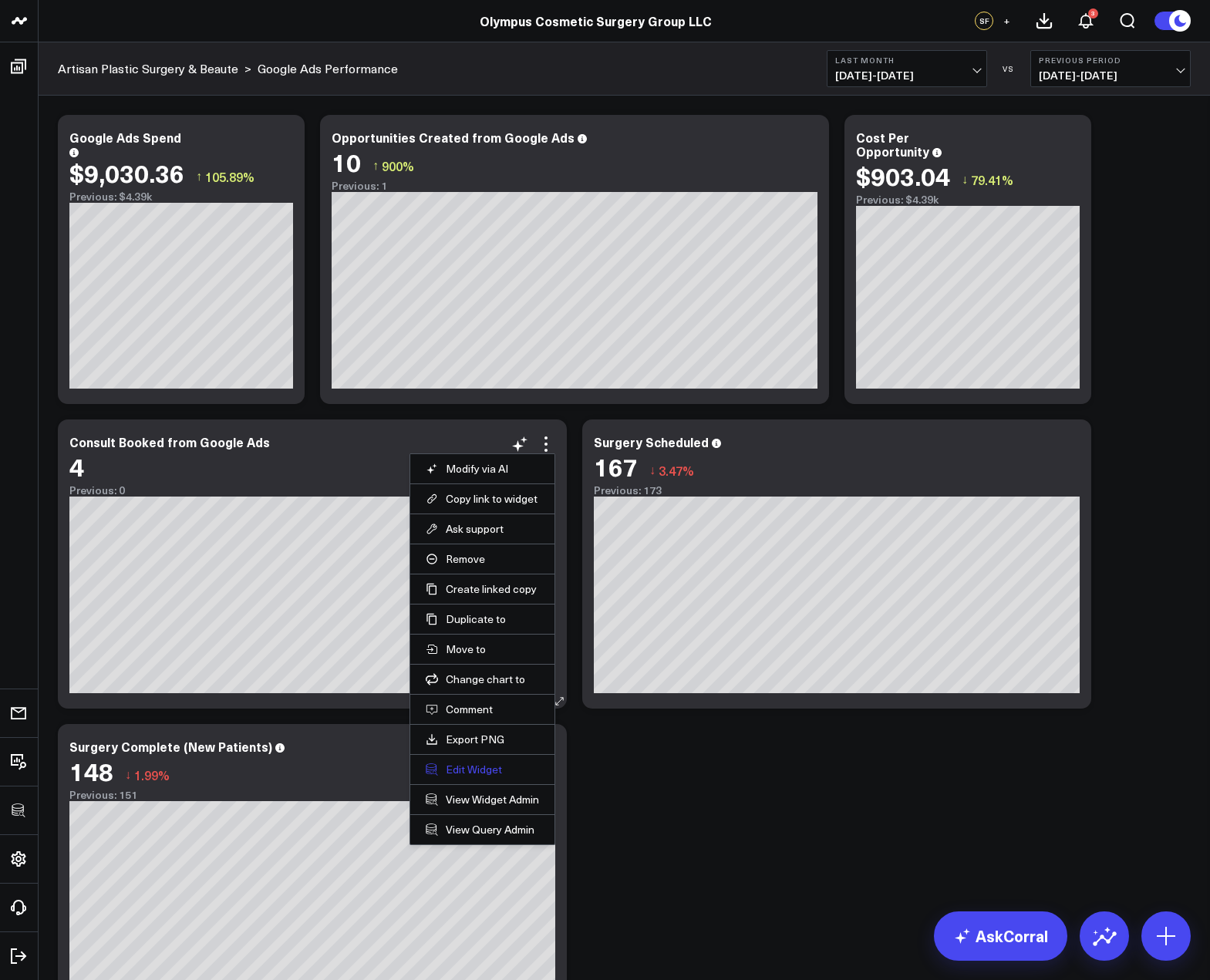
click at [471, 768] on button "Edit Widget" at bounding box center [482, 770] width 114 height 14
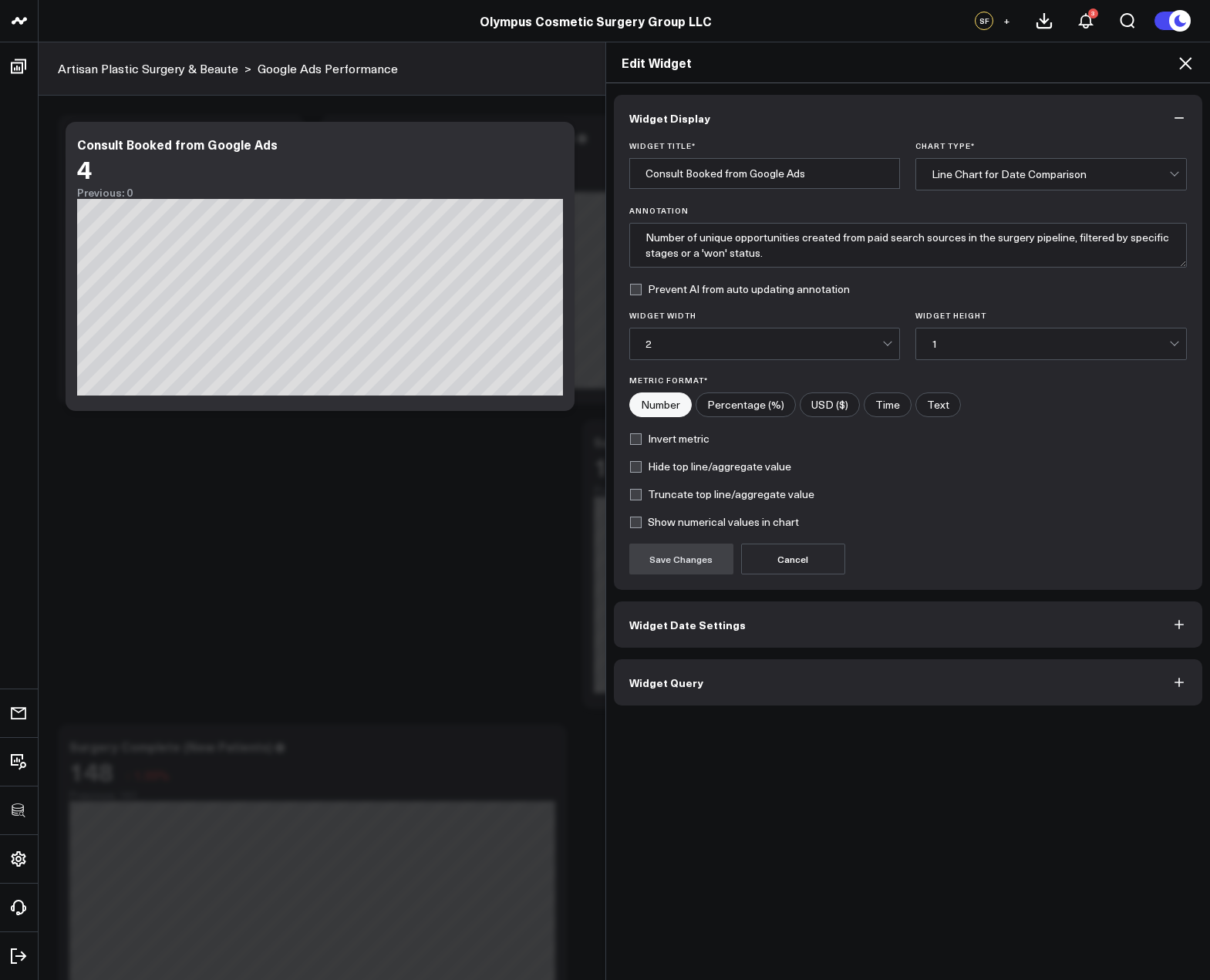
click at [742, 689] on button "Widget Query" at bounding box center [907, 682] width 589 height 46
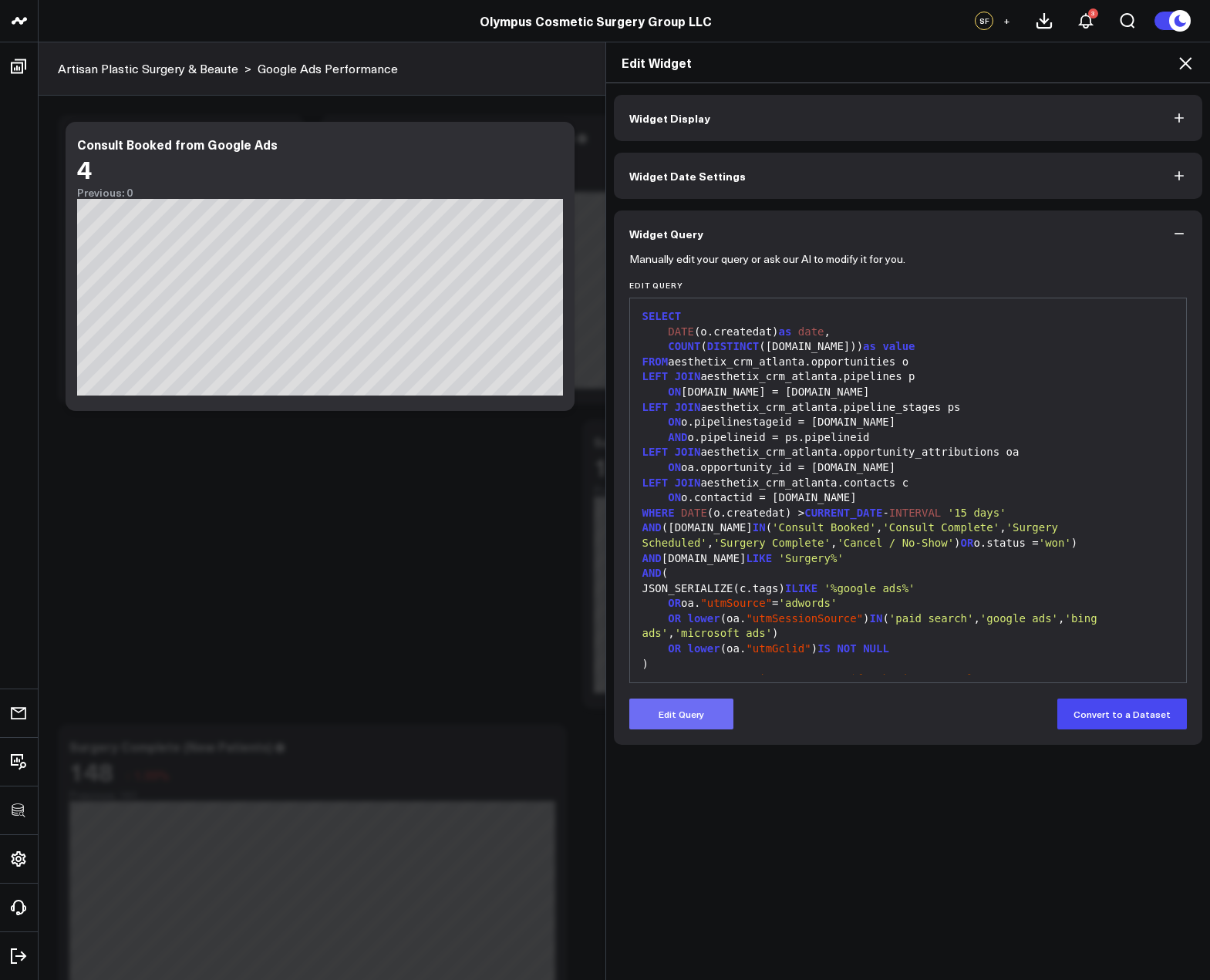
click at [712, 712] on button "Edit Query" at bounding box center [681, 713] width 105 height 31
click at [819, 636] on div "OR lower (oa. "utmSessionSource" ) IN ( 'paid search' , 'google ads' , 'bing ad…" at bounding box center [907, 626] width 541 height 30
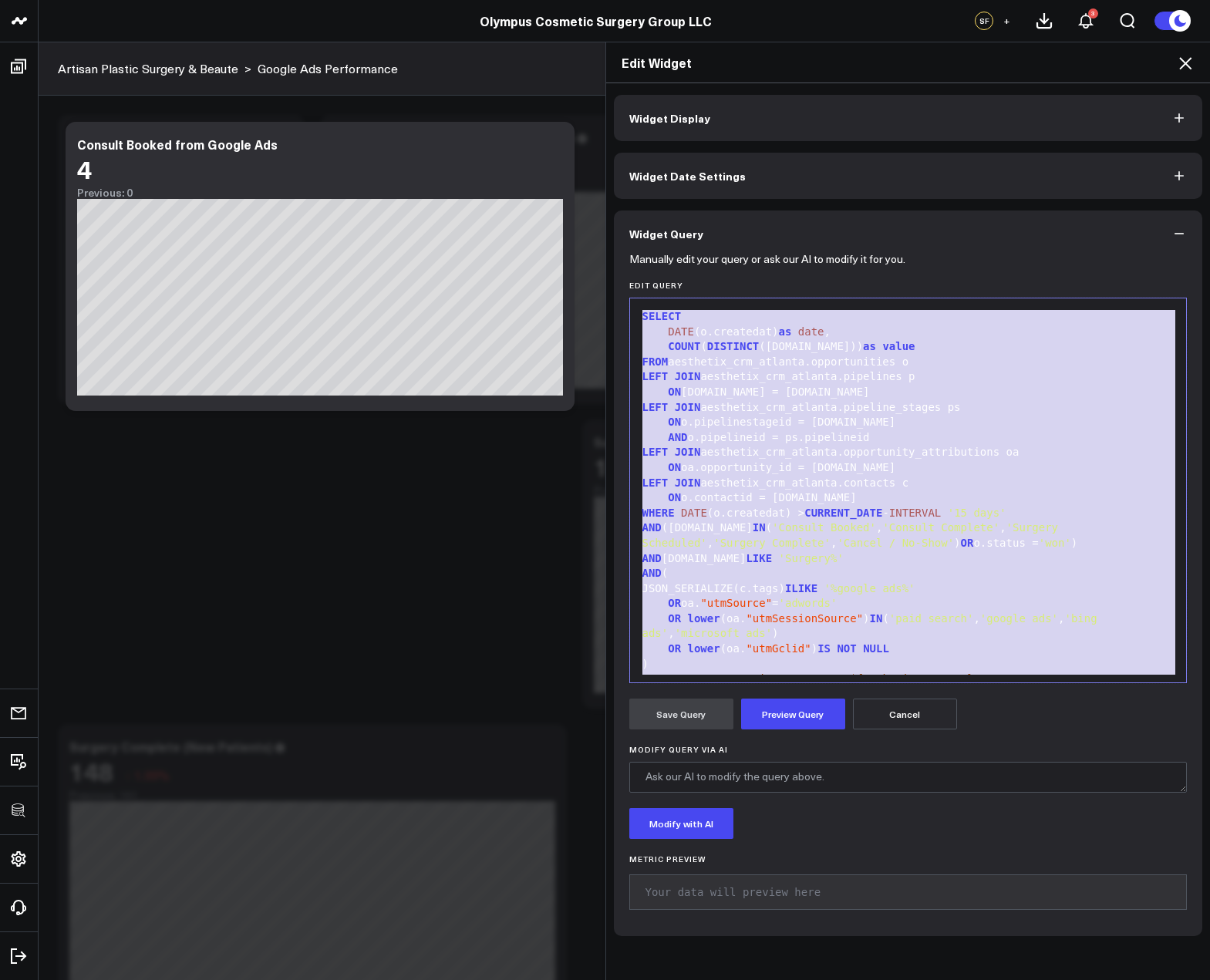
click at [1192, 52] on div "Edit Widget" at bounding box center [908, 63] width 605 height 41
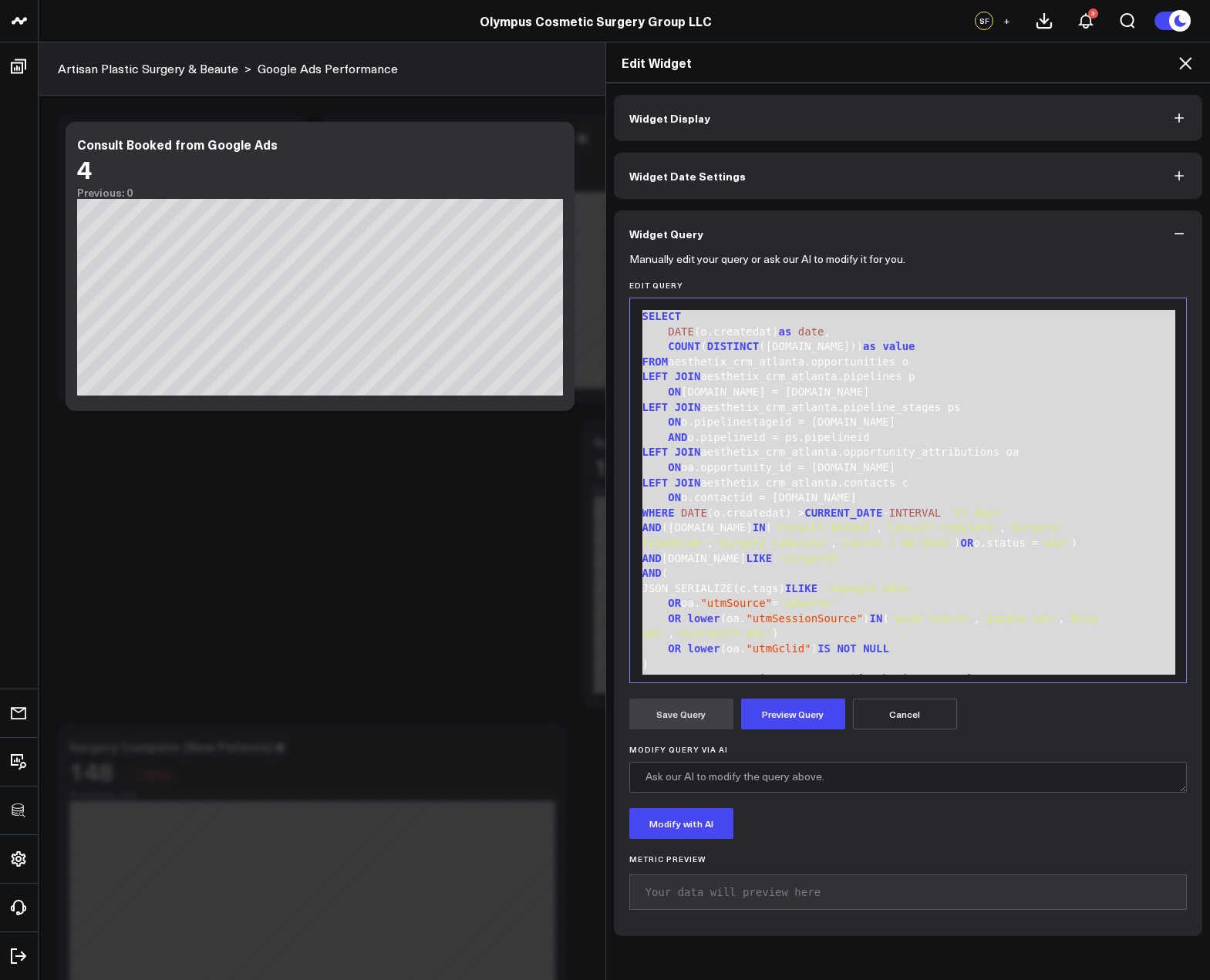
click at [937, 424] on div "ON o.pipelinestageid = ps.id" at bounding box center [907, 422] width 541 height 15
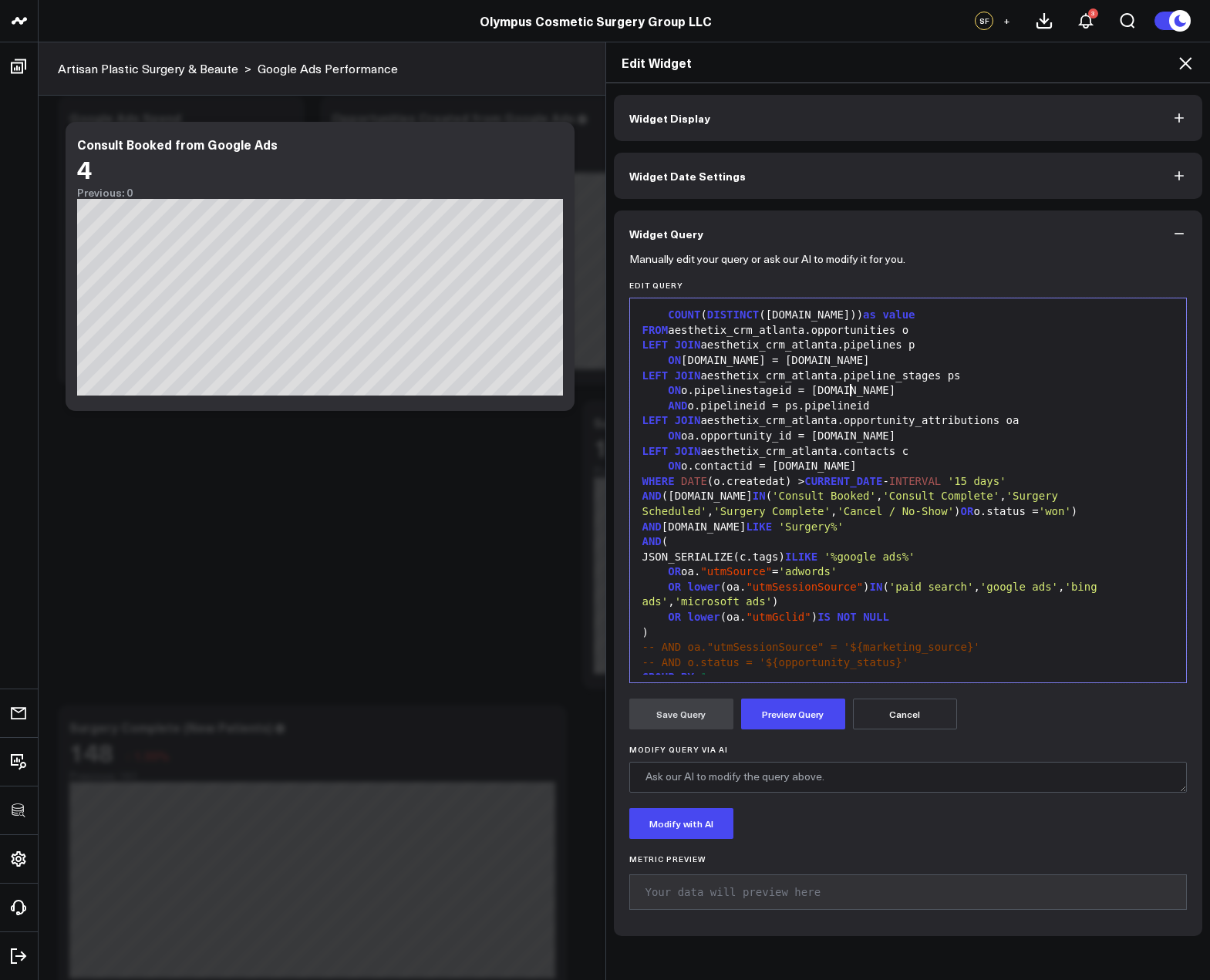
scroll to position [42, 0]
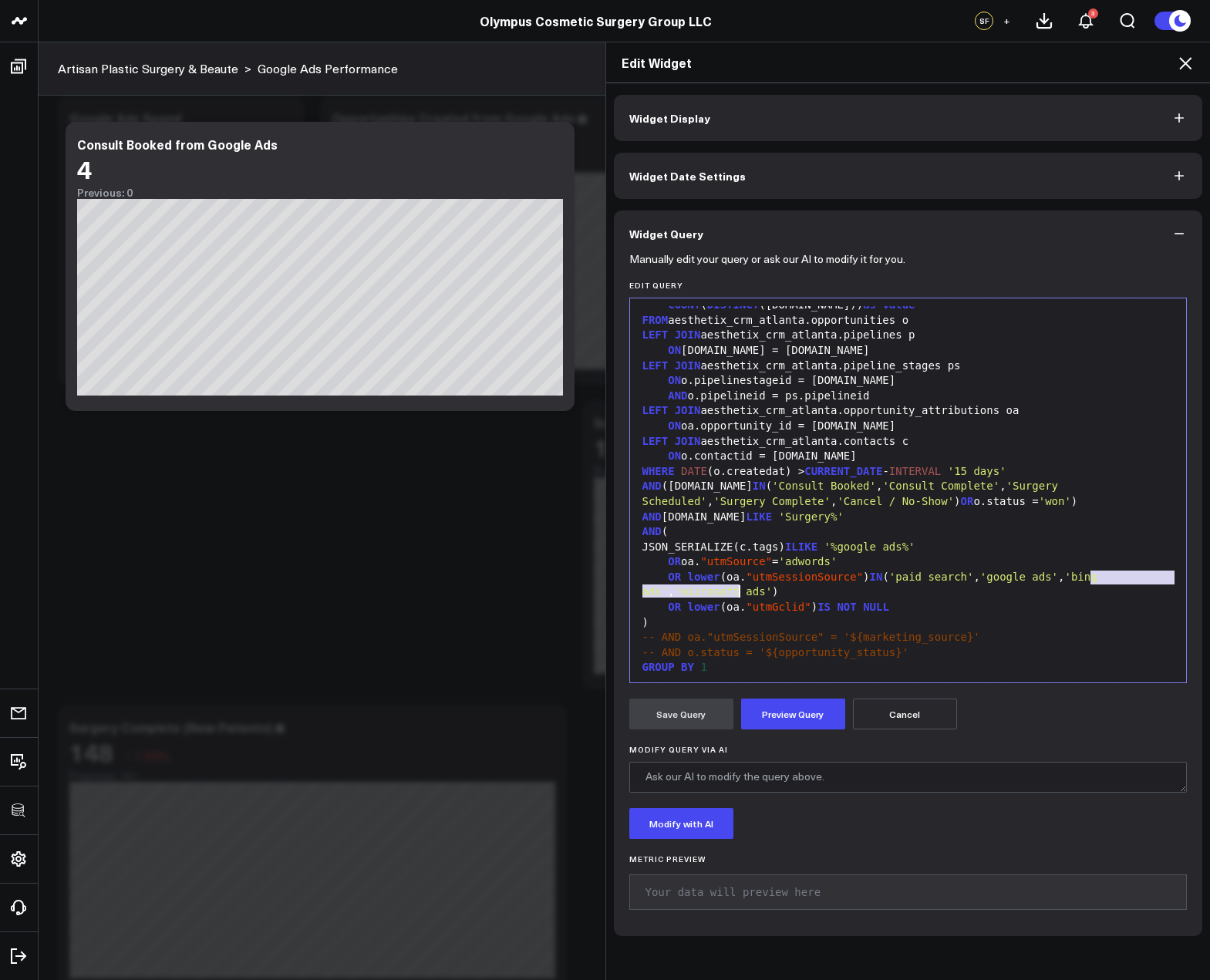
drag, startPoint x: 1084, startPoint y: 578, endPoint x: 738, endPoint y: 589, distance: 346.2
click at [733, 589] on div "OR lower (oa. "utmSessionSource" ) IN ( 'paid search' , 'google ads' , 'bing ad…" at bounding box center [907, 585] width 541 height 30
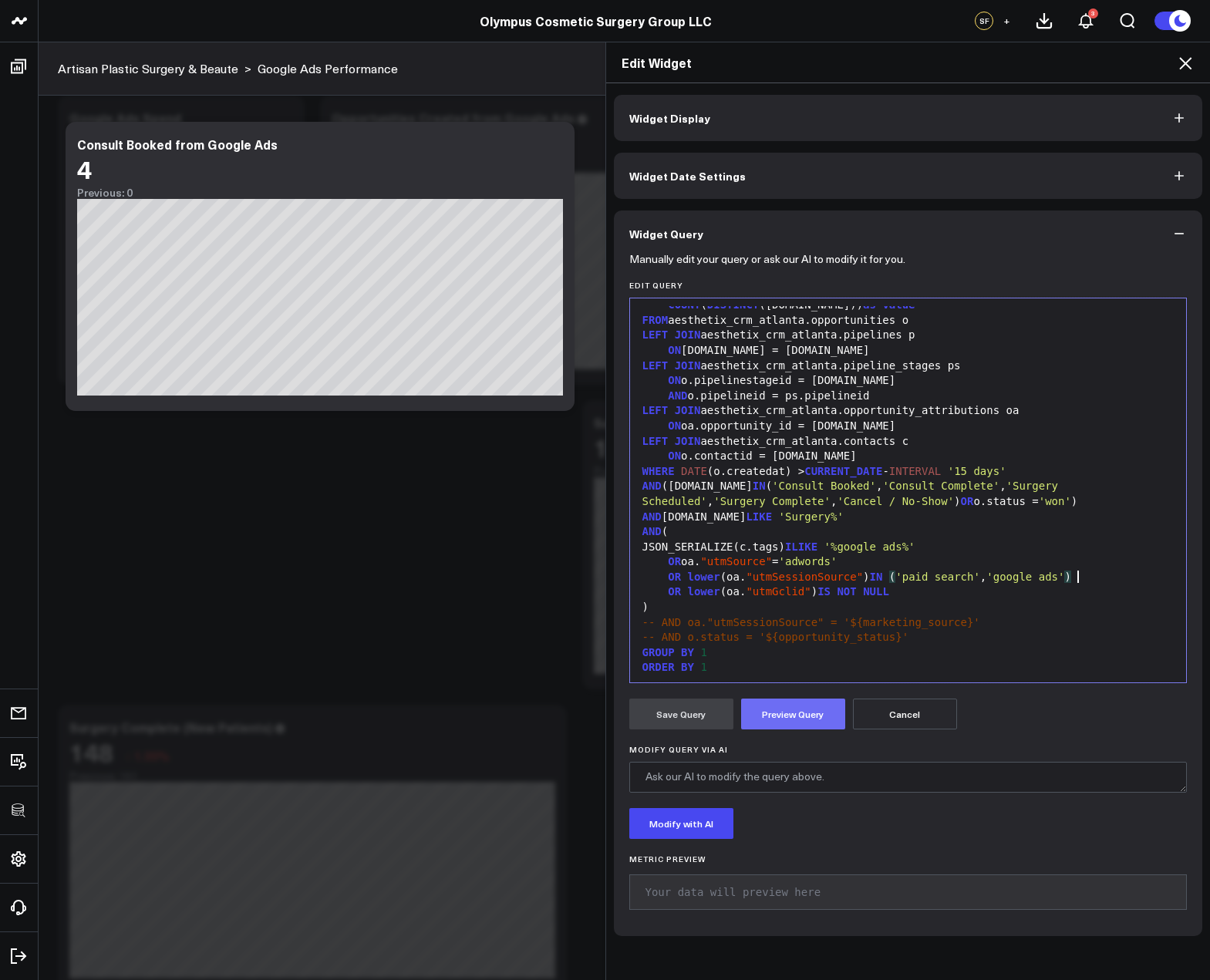
click at [771, 719] on button "Preview Query" at bounding box center [793, 713] width 105 height 31
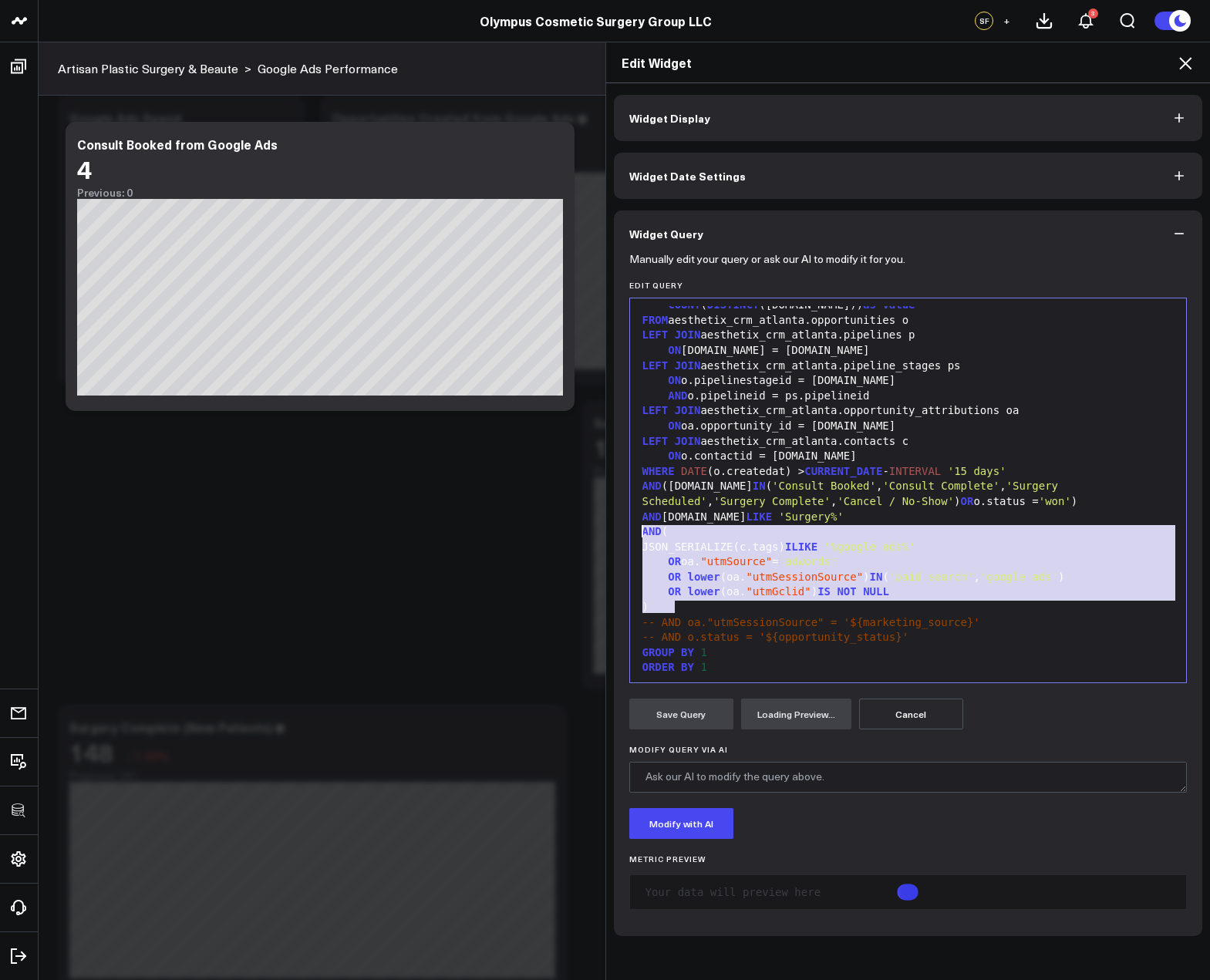
drag, startPoint x: 698, startPoint y: 603, endPoint x: 615, endPoint y: 525, distance: 113.9
click at [615, 525] on div "Manually edit your query or ask our AI to modify it for you. Edit Query Selecti…" at bounding box center [907, 597] width 589 height 679
copy div "AND ( JSON_SERIALIZE(c.tags) ILIKE '%google ads%' OR oa. "utmSource" = 'adwords…"
click at [812, 570] on div "OR lower (oa. "utmSessionSource" ) IN ( 'paid search' , 'google ads' )" at bounding box center [907, 577] width 541 height 15
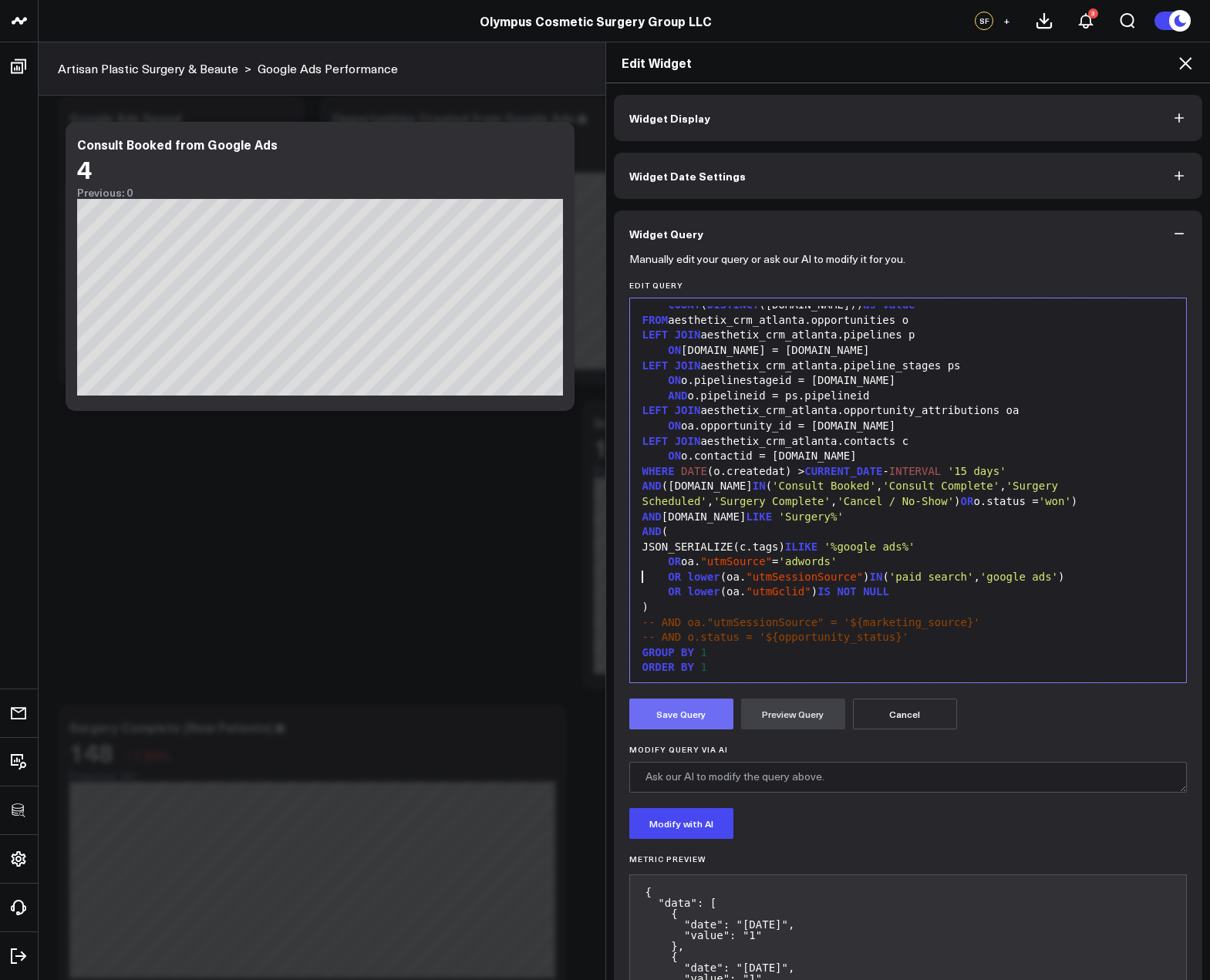
click at [699, 712] on button "Save Query" at bounding box center [681, 713] width 105 height 31
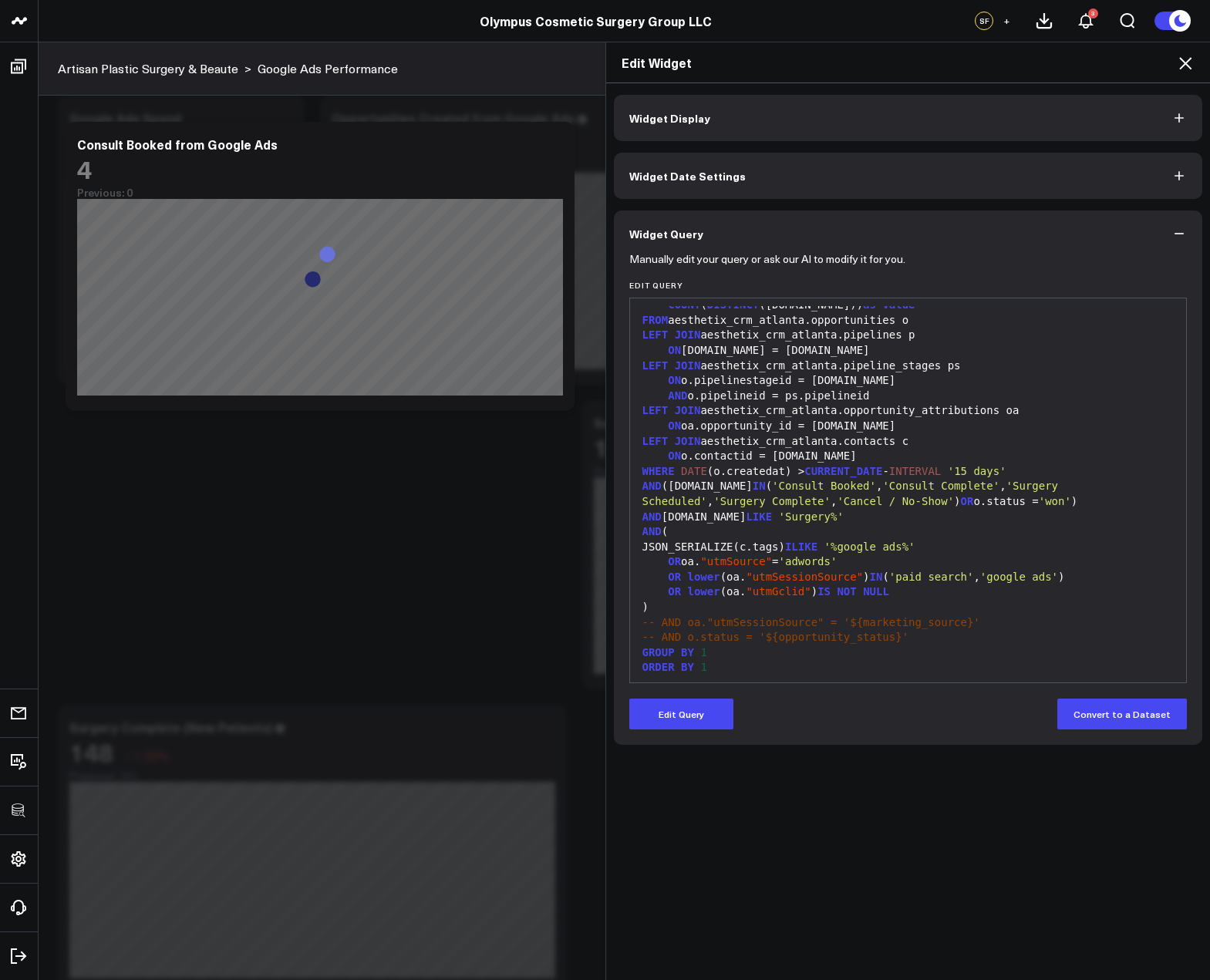
click at [1179, 65] on icon at bounding box center [1185, 63] width 19 height 19
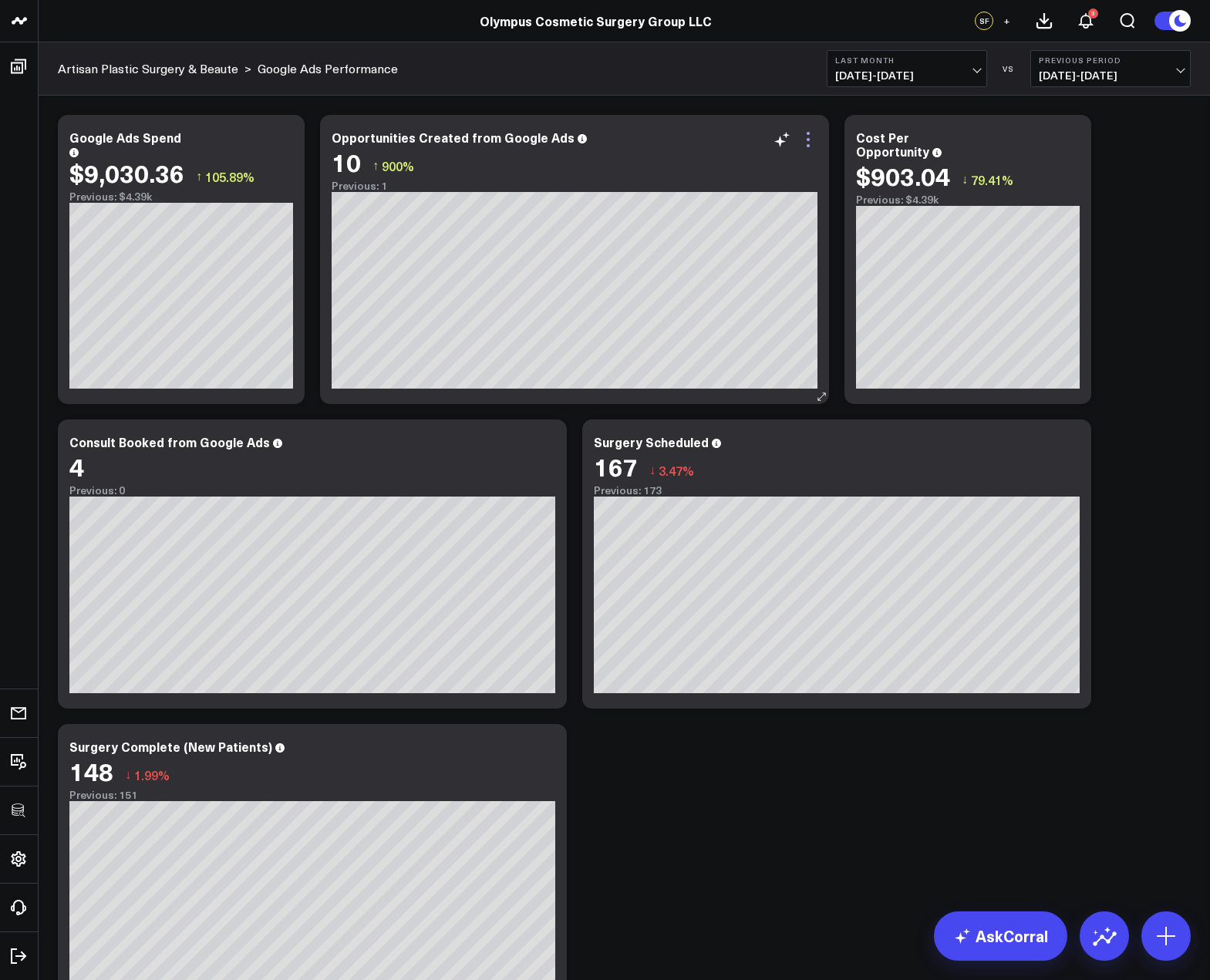
click at [806, 142] on icon at bounding box center [808, 139] width 19 height 19
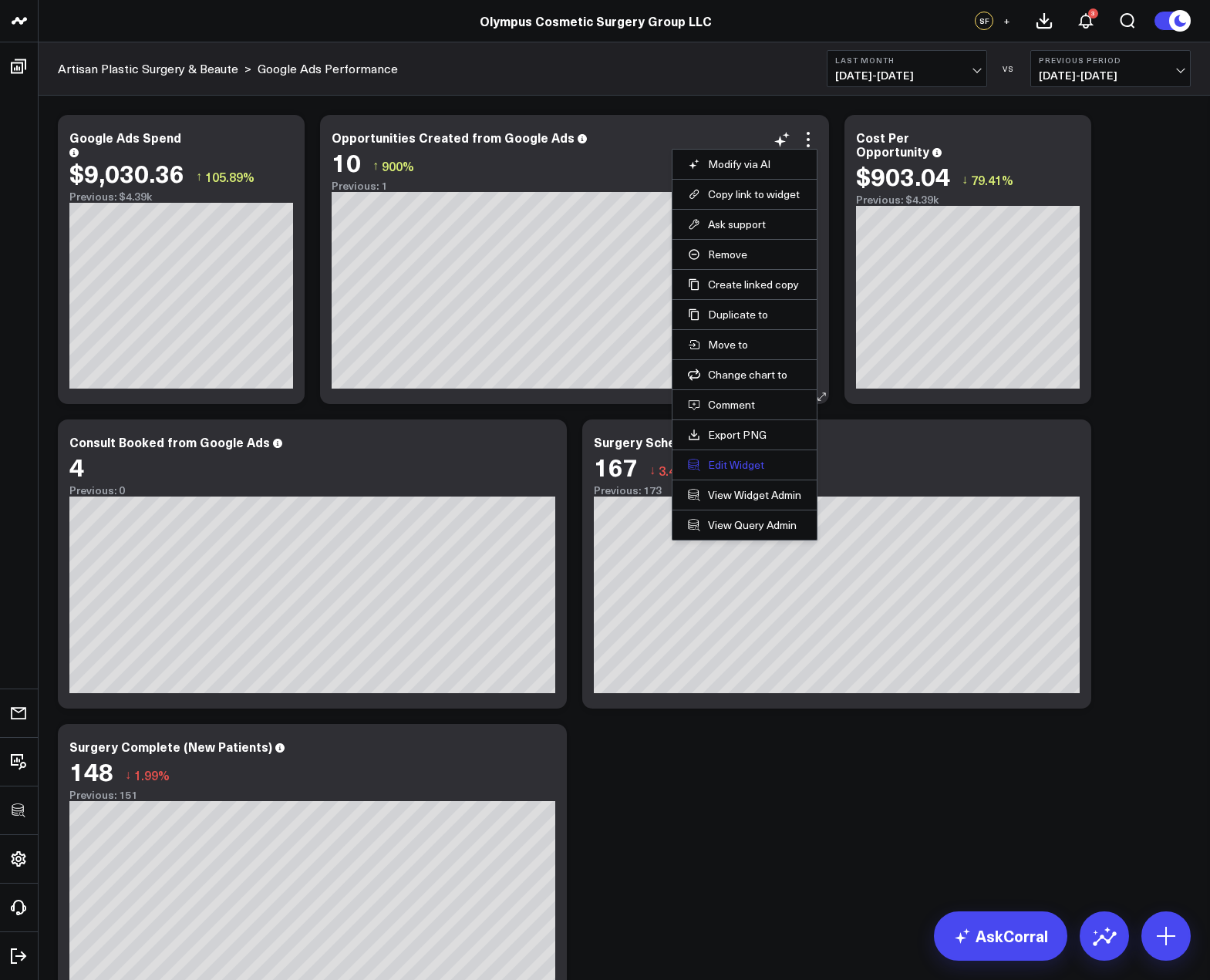
click at [749, 463] on button "Edit Widget" at bounding box center [745, 465] width 114 height 14
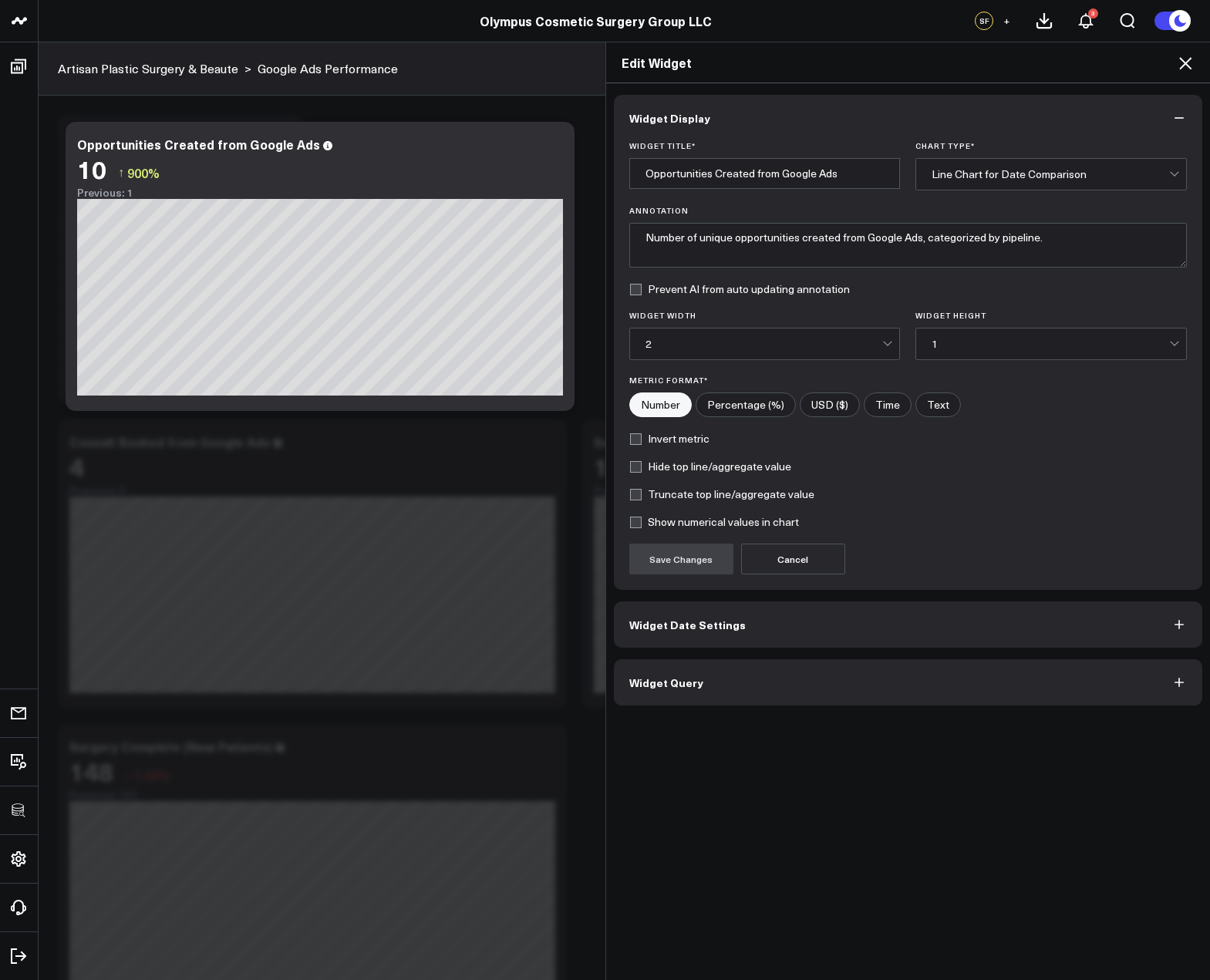
click at [702, 676] on button "Widget Query" at bounding box center [907, 682] width 589 height 46
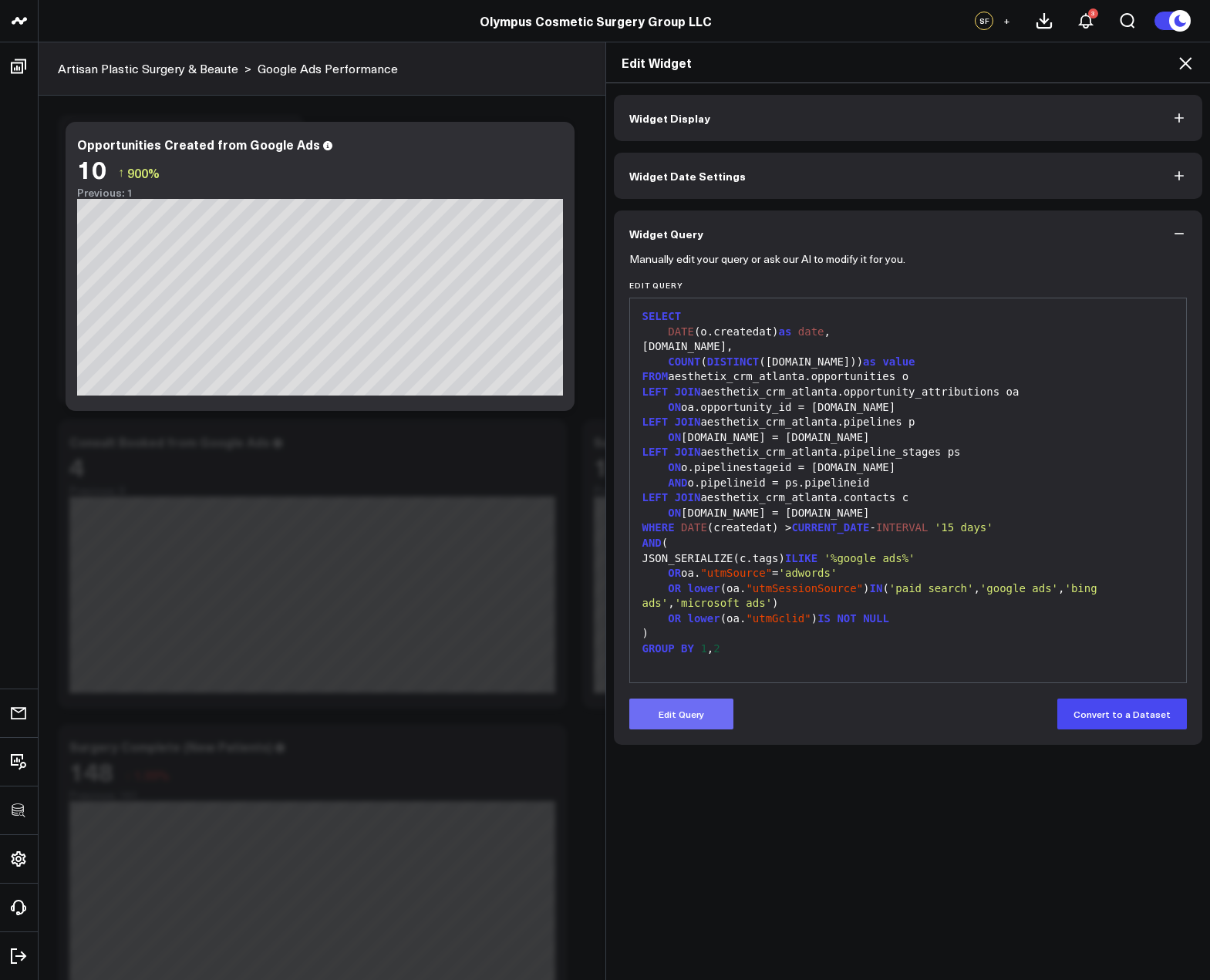
click at [688, 722] on button "Edit Query" at bounding box center [681, 713] width 105 height 31
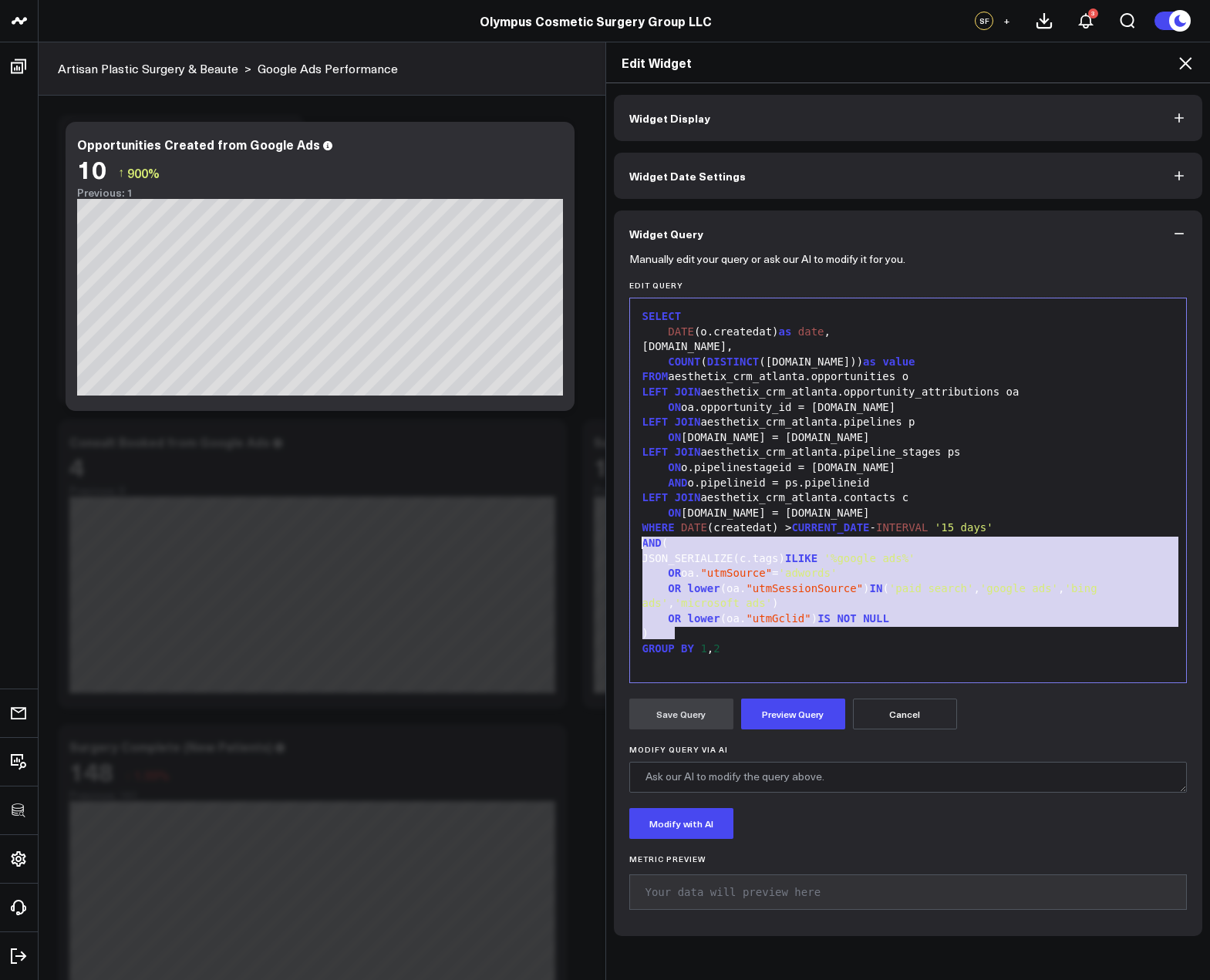
drag, startPoint x: 691, startPoint y: 637, endPoint x: 605, endPoint y: 544, distance: 126.7
click at [606, 544] on div "Widget Display Widget Date Settings Widget Query Manually edit your query or as…" at bounding box center [908, 532] width 605 height 897
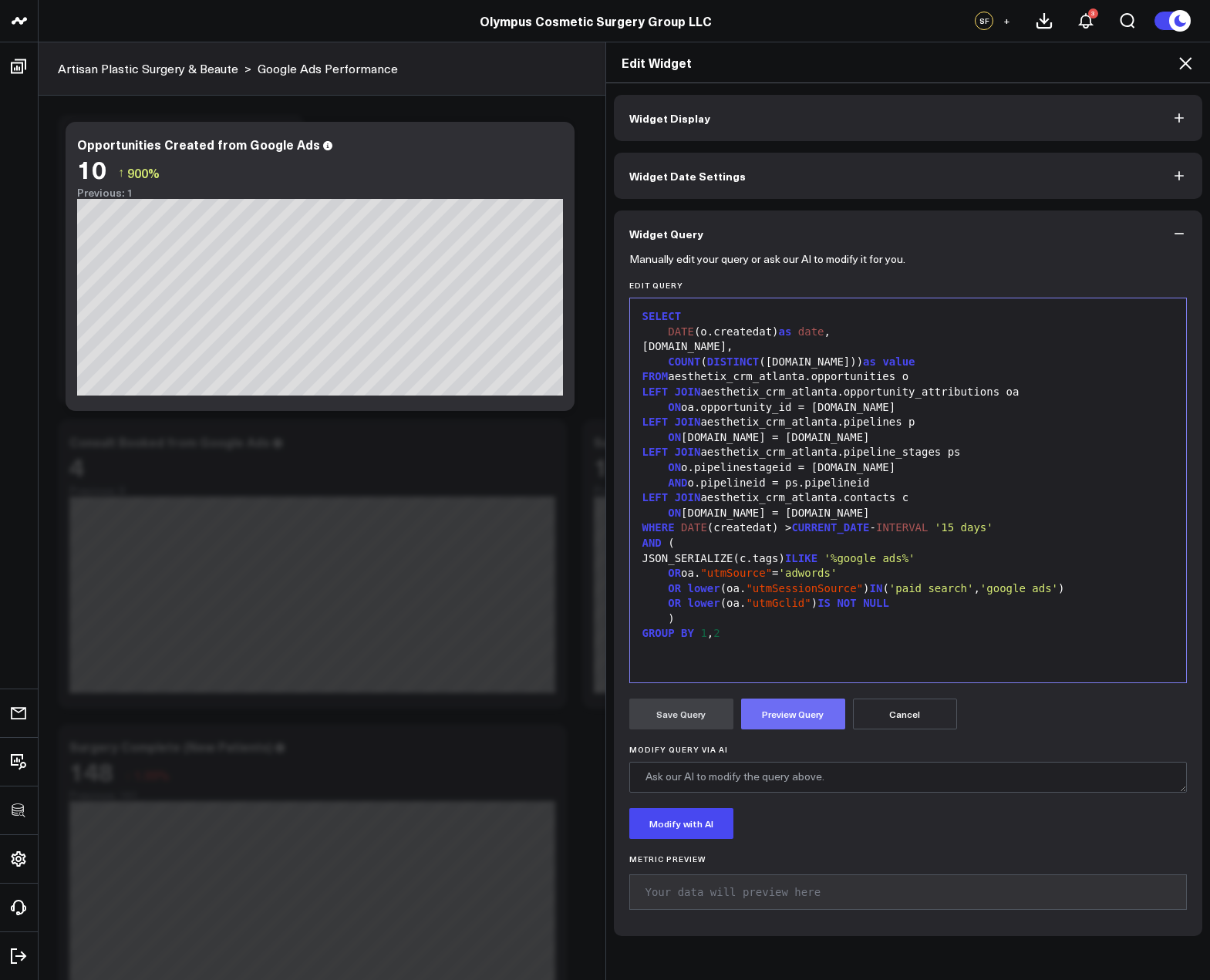
click at [778, 712] on button "Preview Query" at bounding box center [793, 713] width 105 height 31
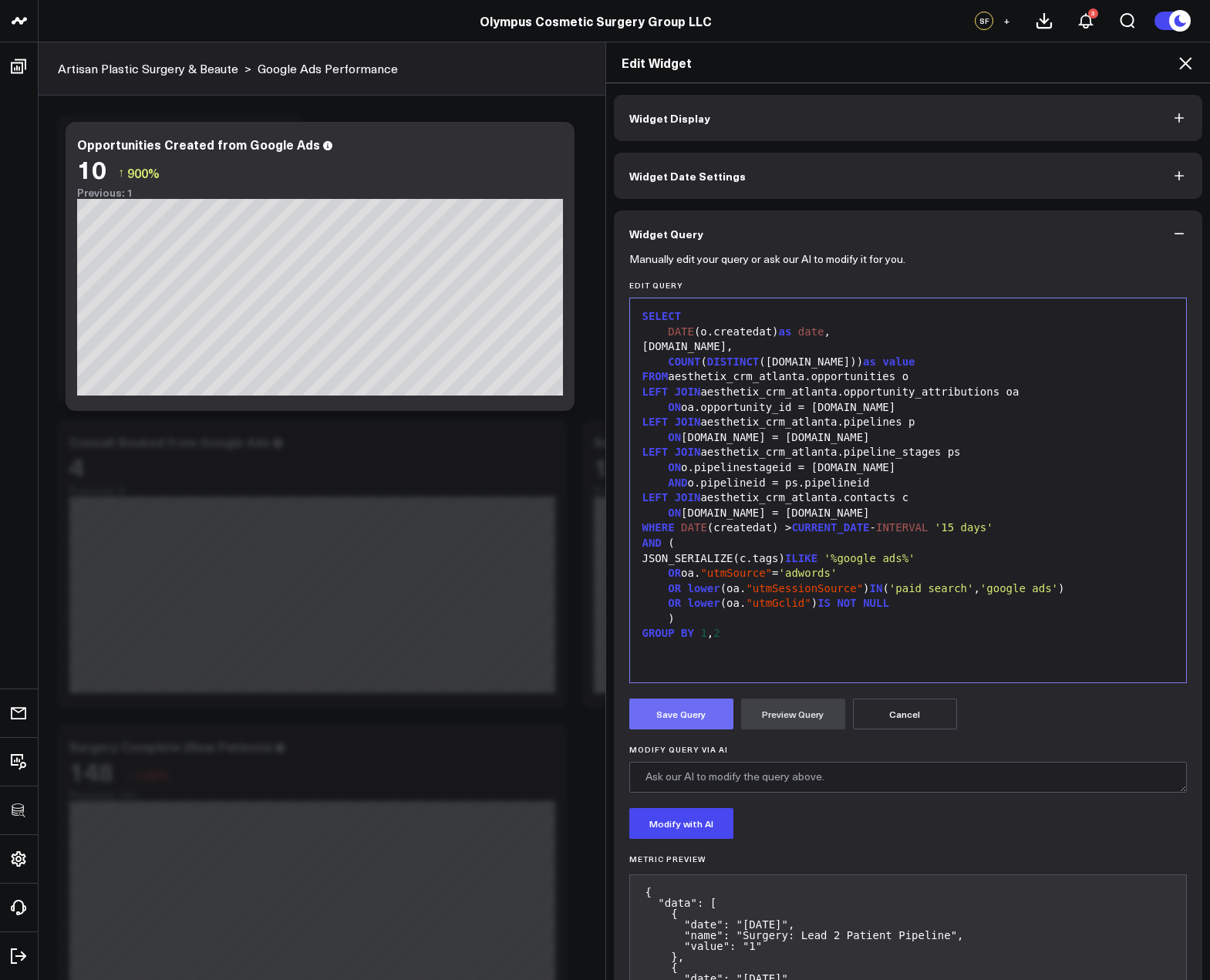
click at [673, 711] on button "Save Query" at bounding box center [681, 713] width 105 height 31
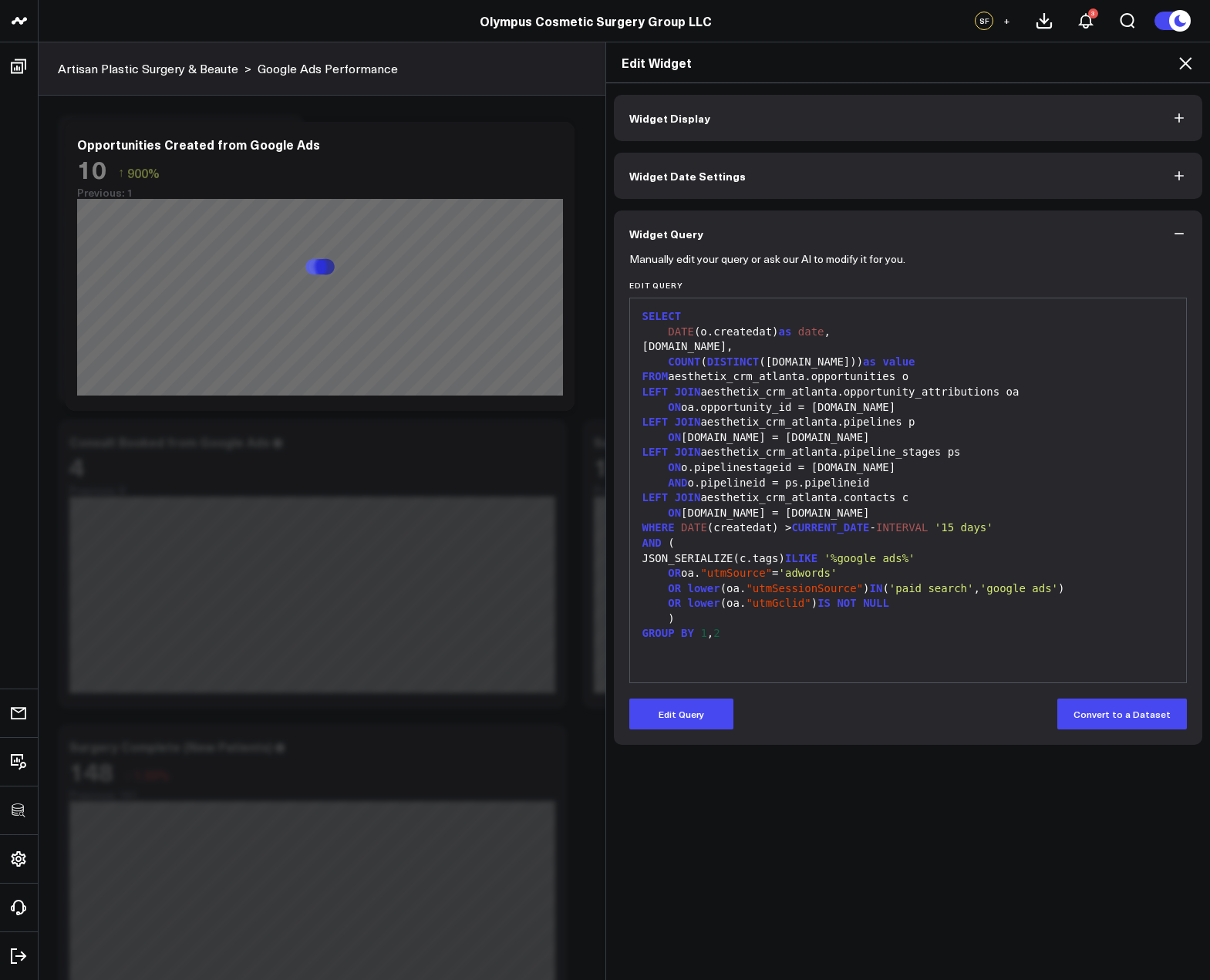
click at [1189, 58] on icon at bounding box center [1185, 63] width 19 height 19
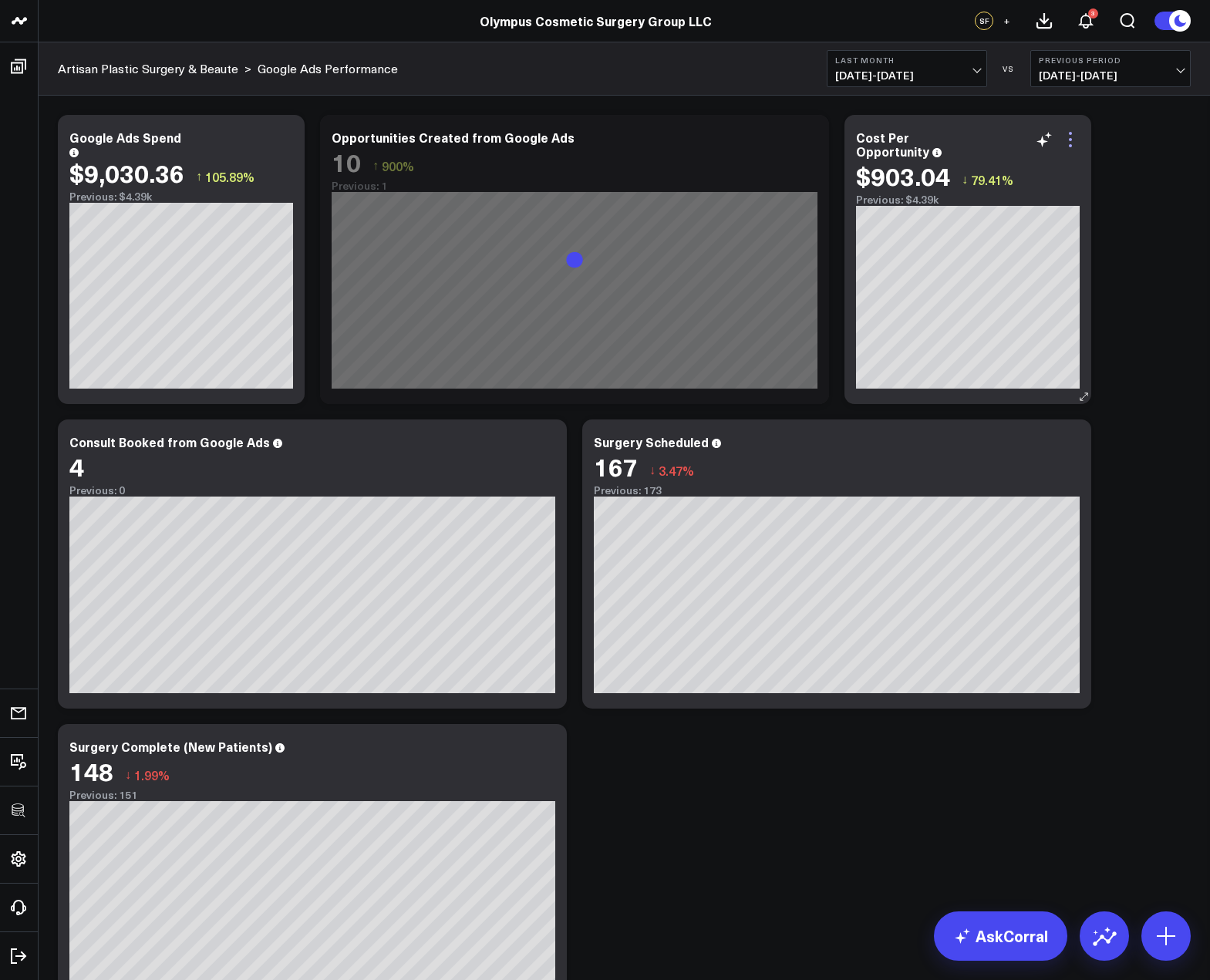
click at [1070, 141] on icon at bounding box center [1070, 139] width 19 height 19
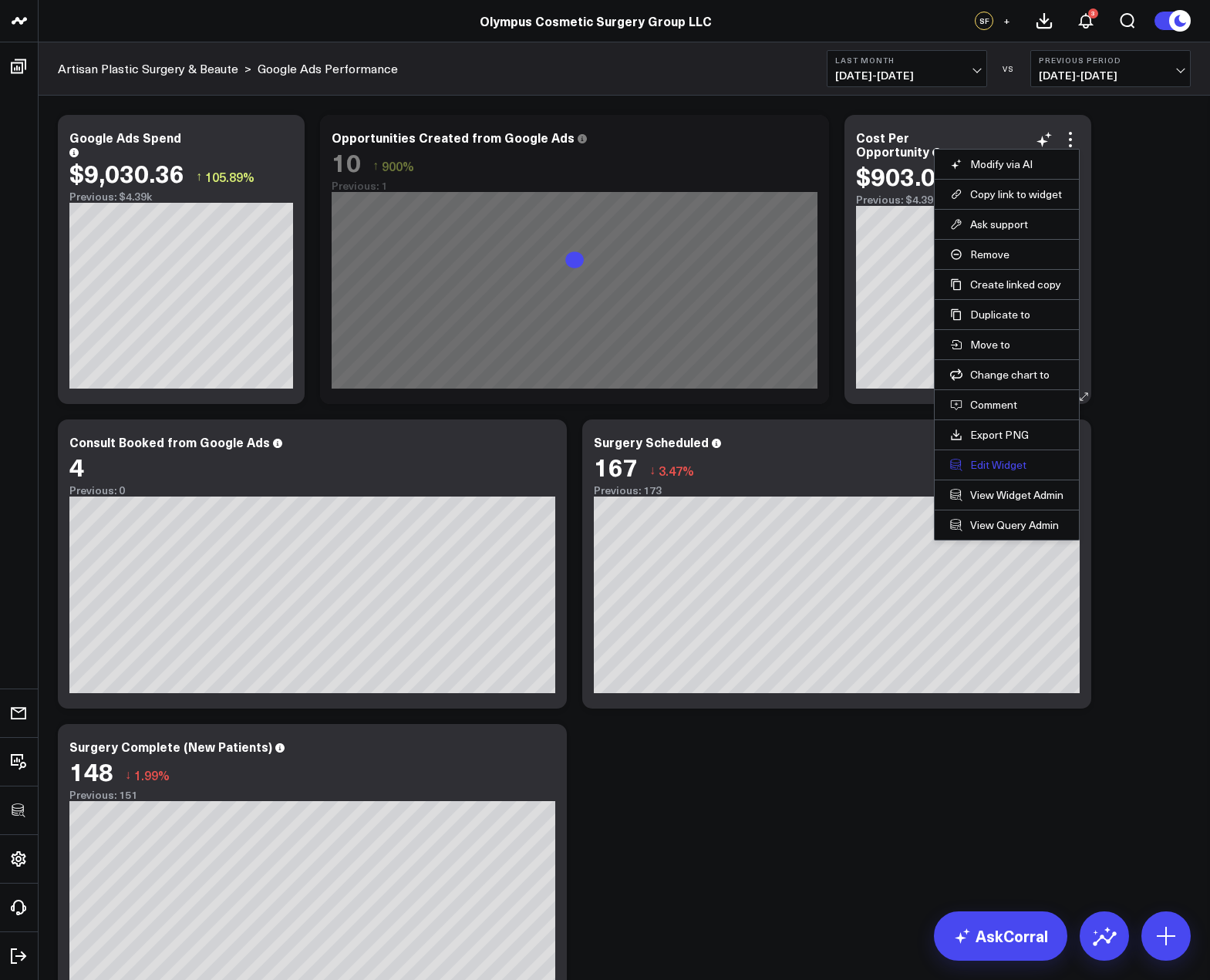
click at [987, 458] on button "Edit Widget" at bounding box center [1007, 465] width 114 height 14
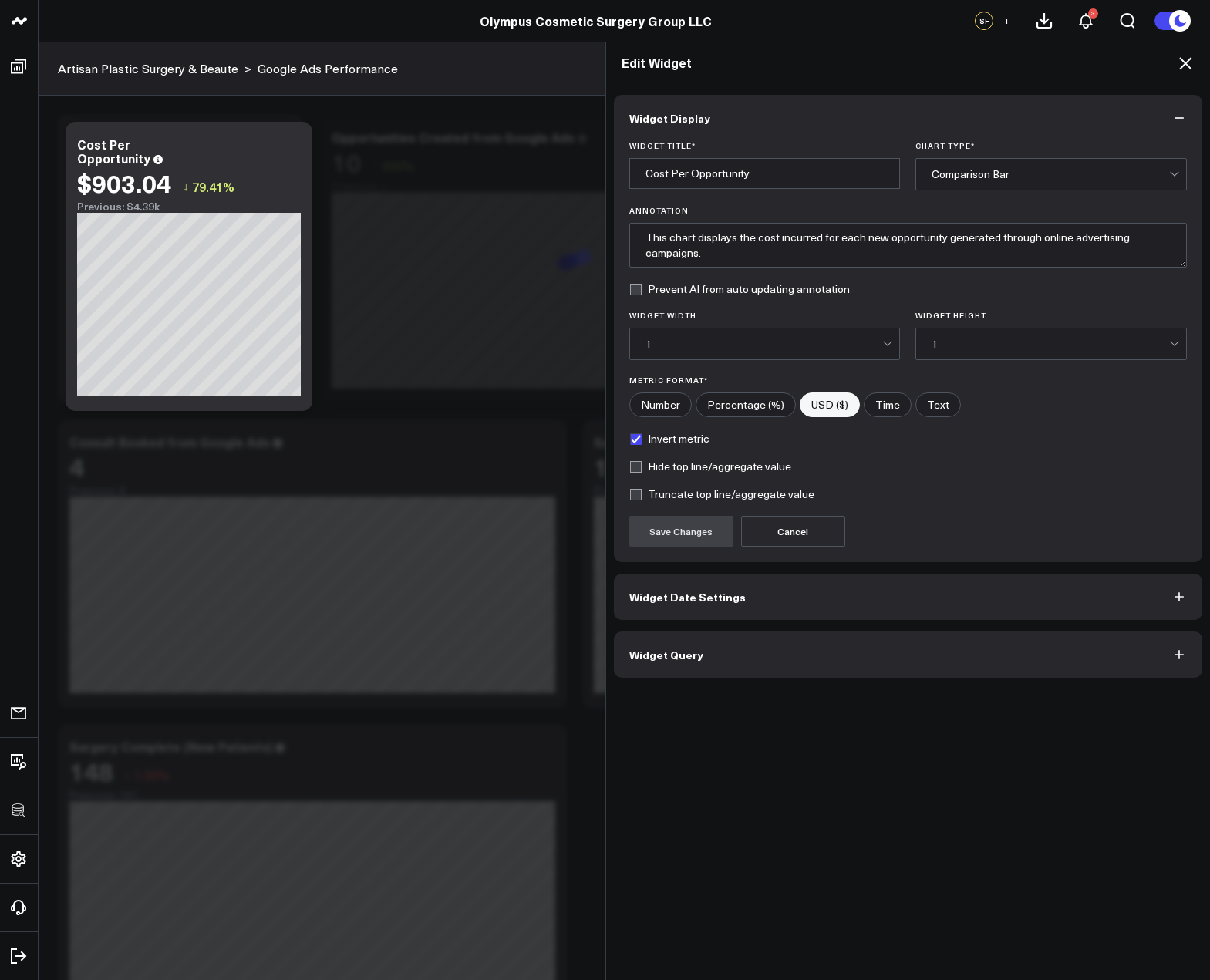
click at [761, 655] on button "Widget Query" at bounding box center [907, 654] width 589 height 46
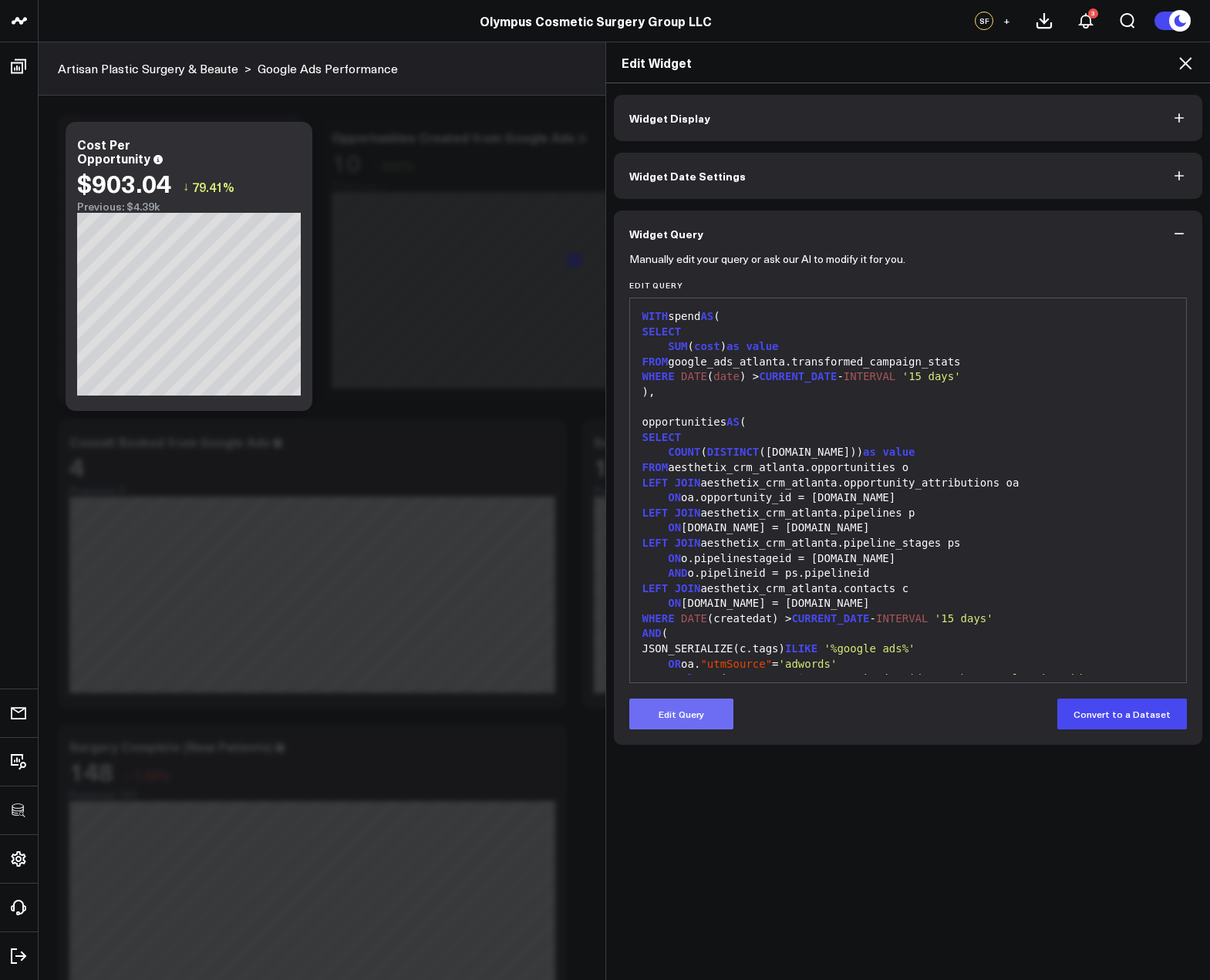
click at [677, 715] on button "Edit Query" at bounding box center [681, 713] width 105 height 31
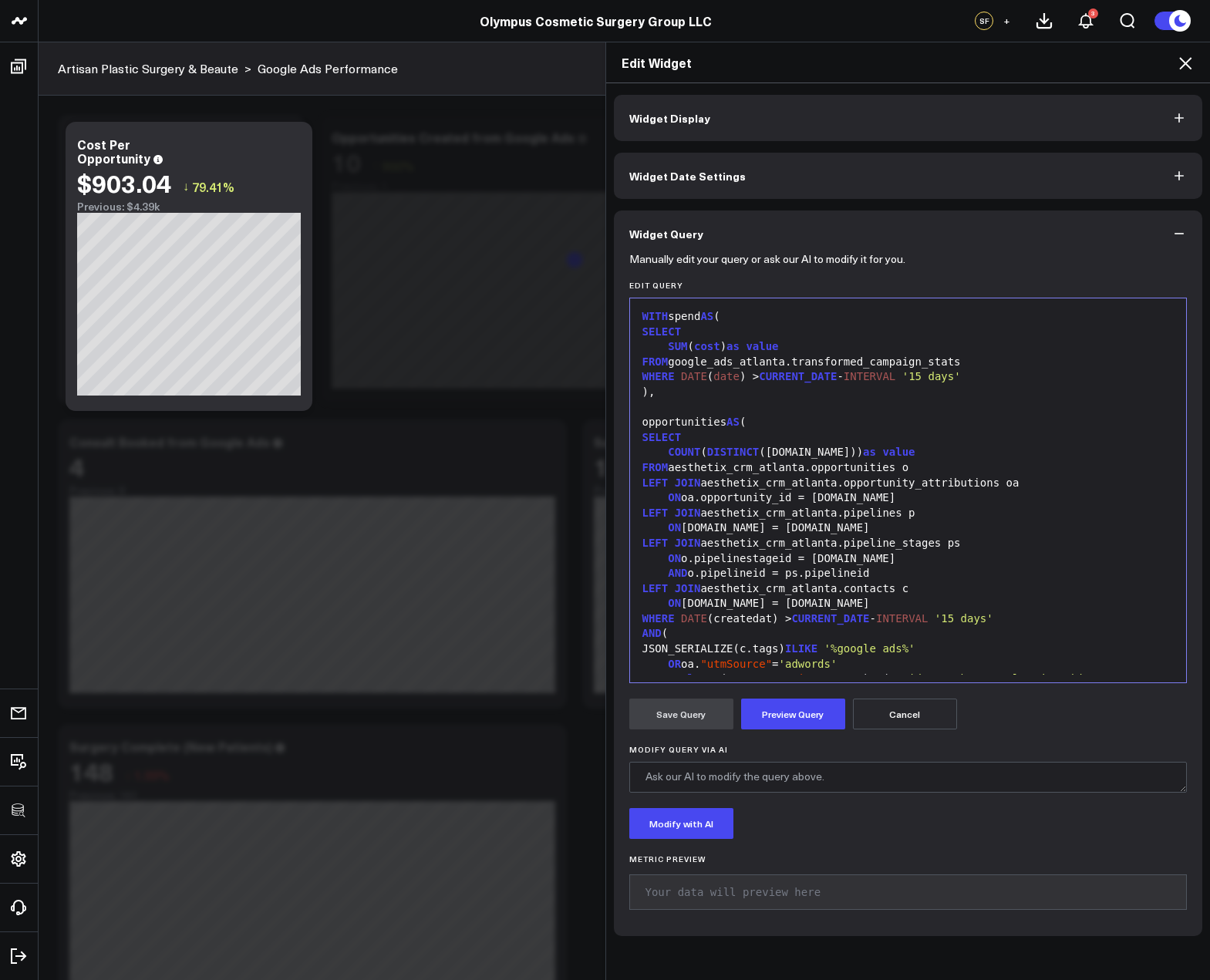
scroll to position [122, 0]
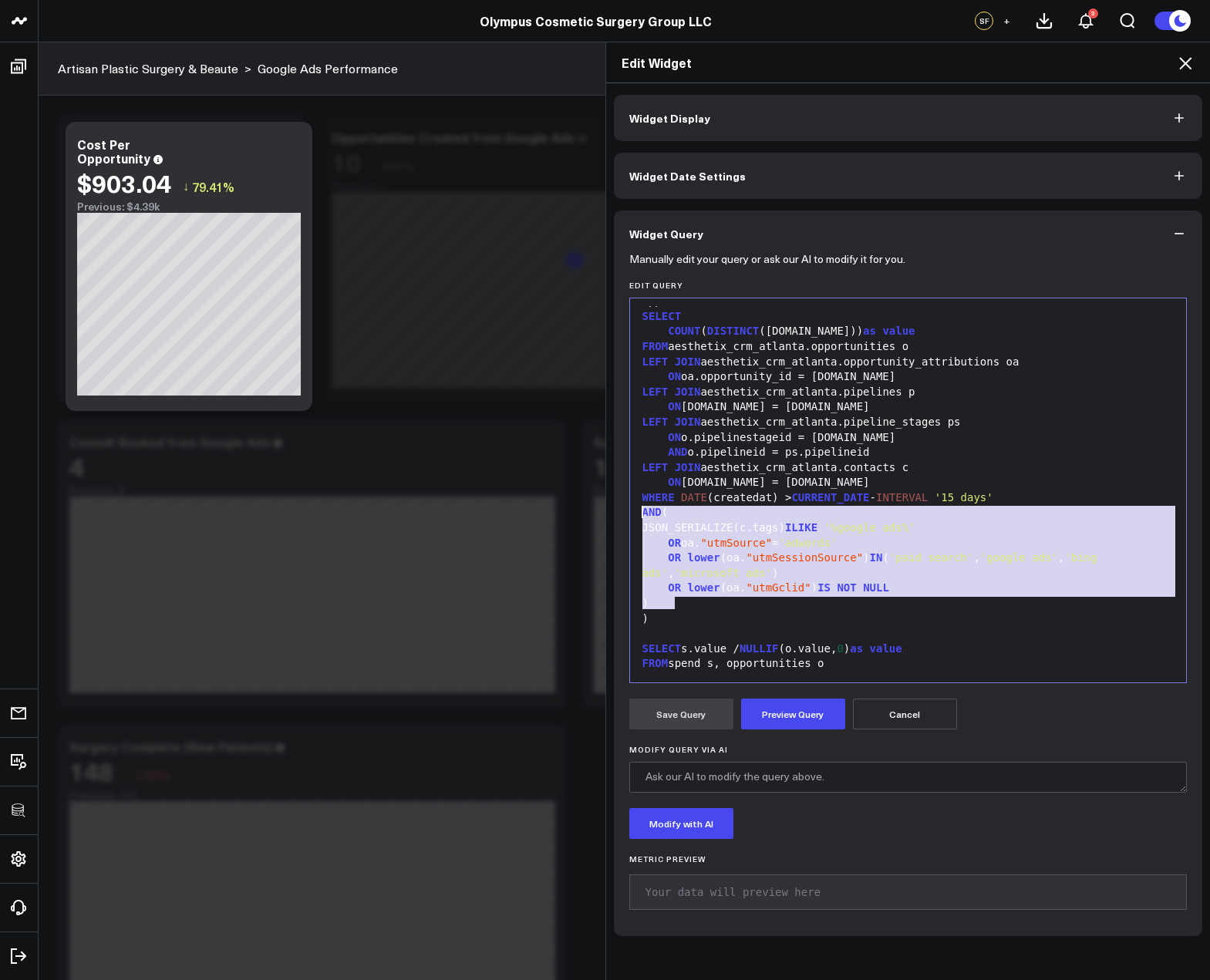
drag, startPoint x: 746, startPoint y: 600, endPoint x: 603, endPoint y: 518, distance: 164.8
click at [606, 518] on div "Widget Display Widget Date Settings Widget Query Manually edit your query or as…" at bounding box center [908, 532] width 605 height 897
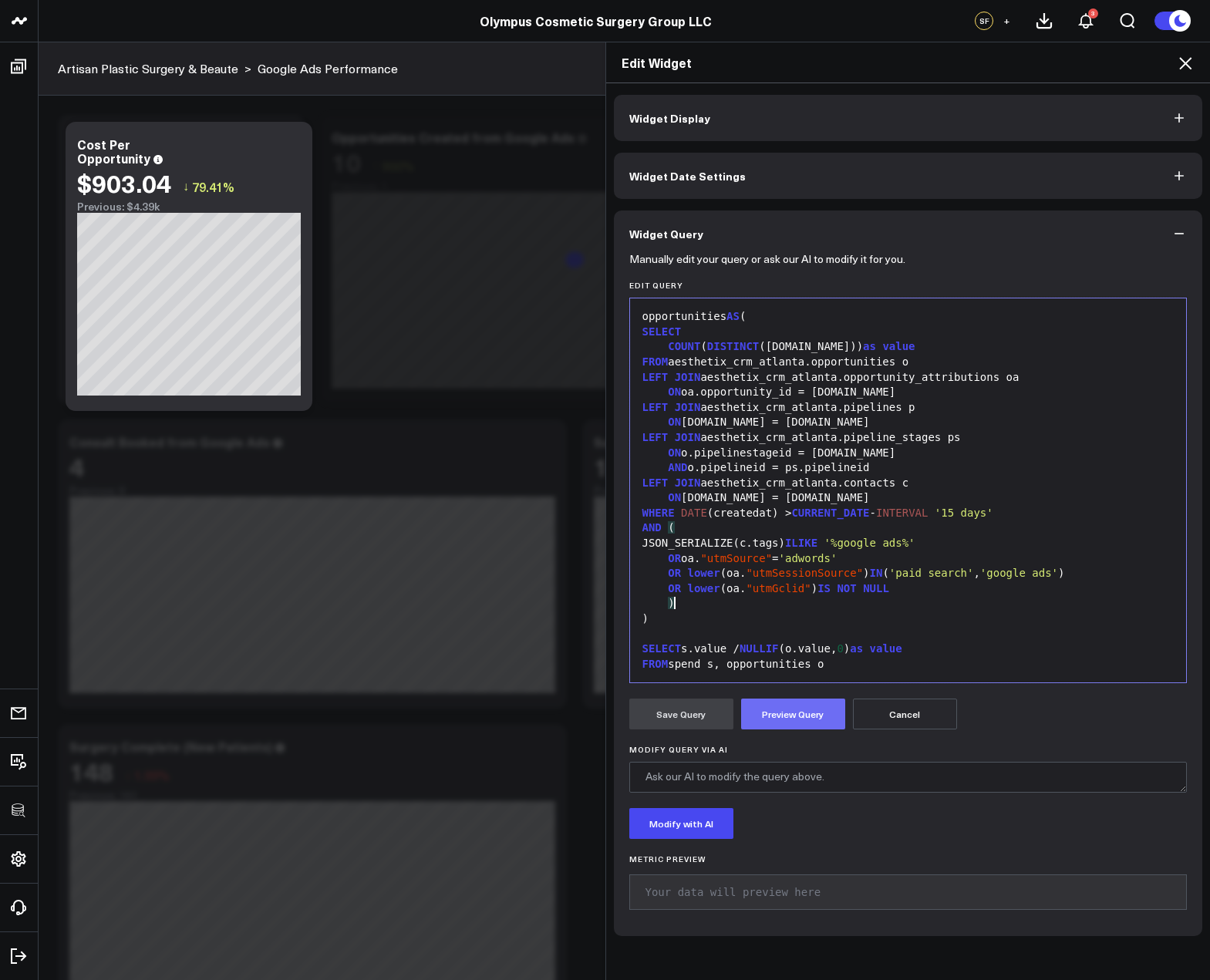
click at [788, 703] on button "Preview Query" at bounding box center [793, 713] width 105 height 31
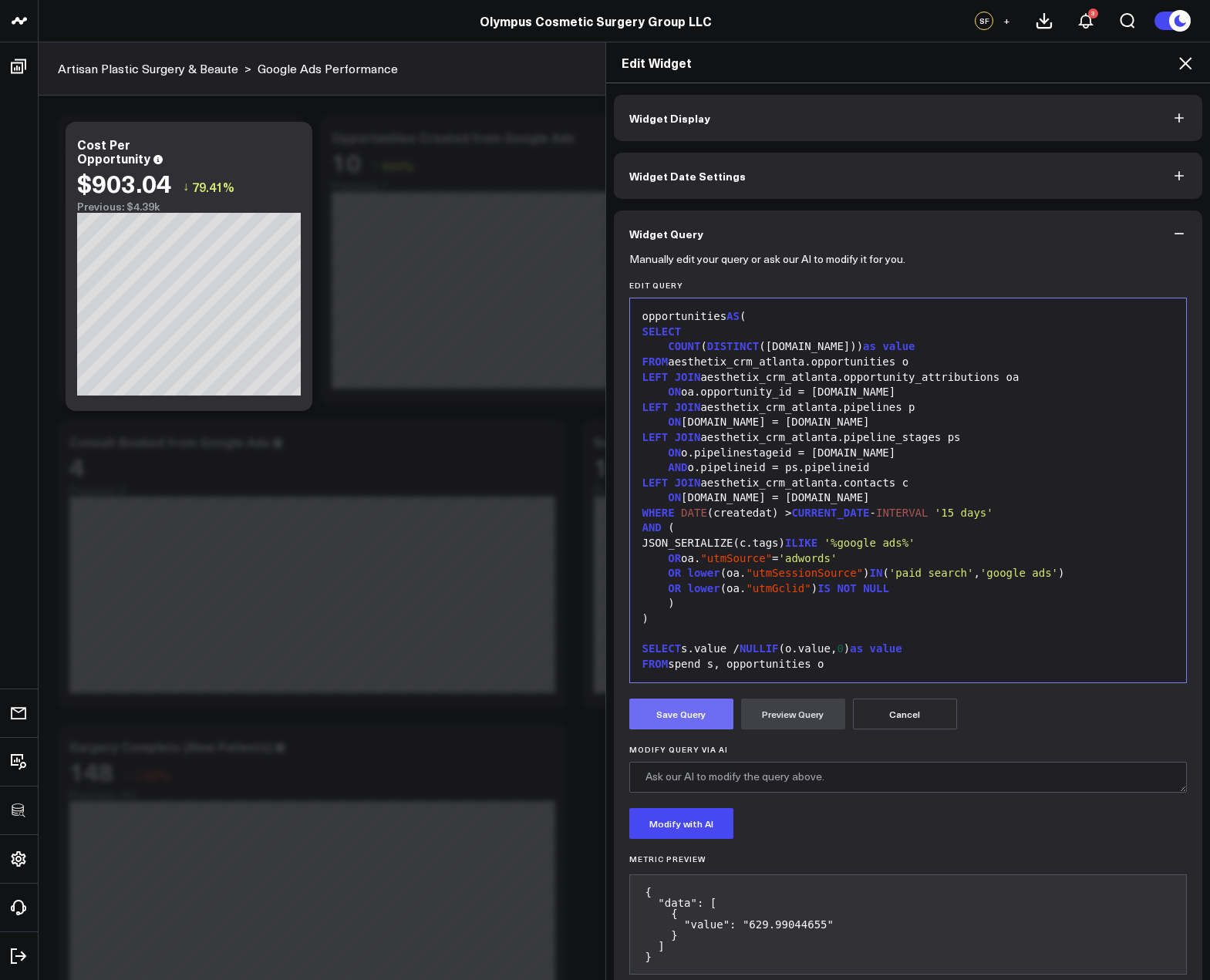
click at [669, 709] on button "Save Query" at bounding box center [681, 713] width 105 height 31
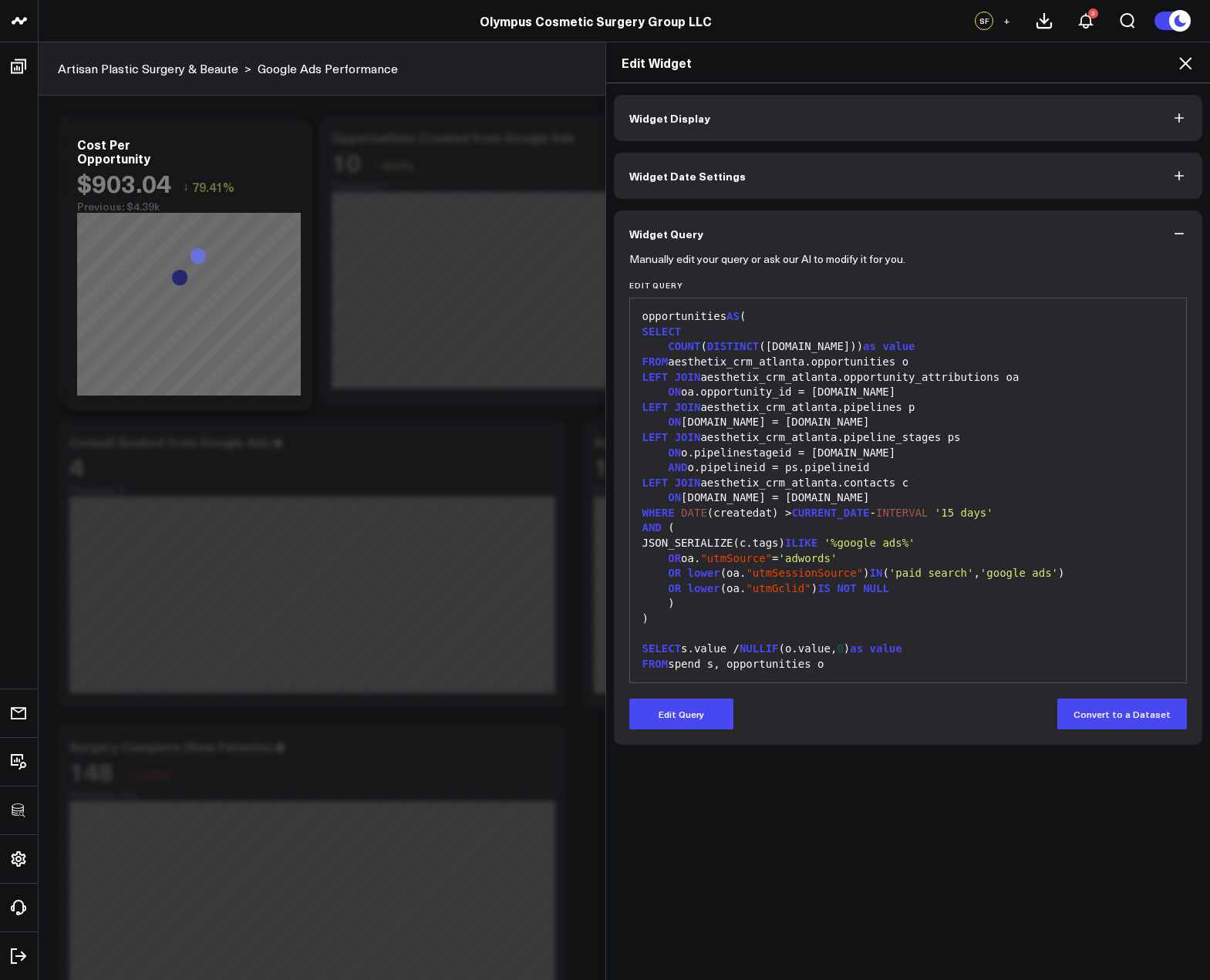
click at [1182, 60] on icon at bounding box center [1185, 63] width 12 height 12
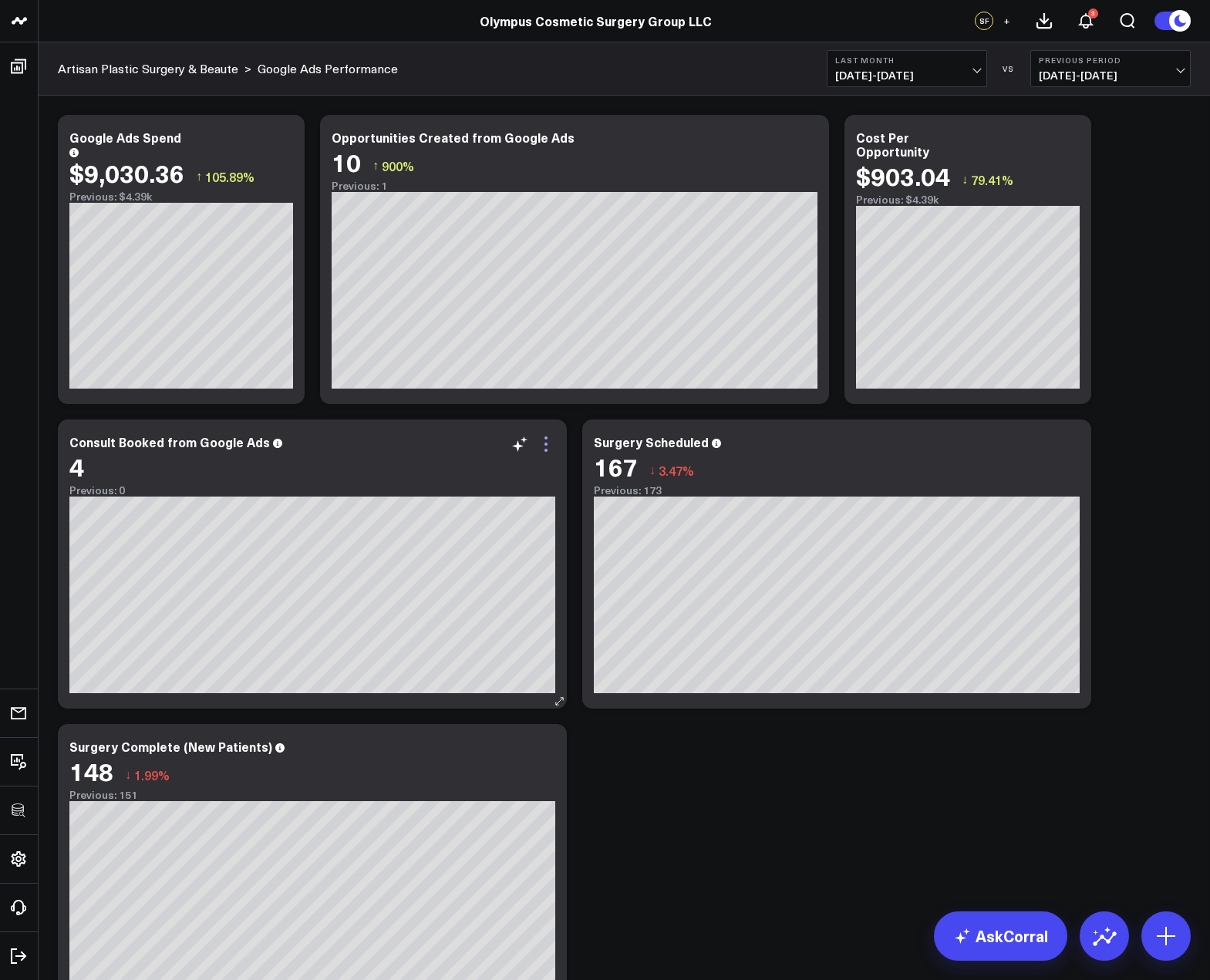
click at [552, 448] on icon at bounding box center [546, 444] width 19 height 19
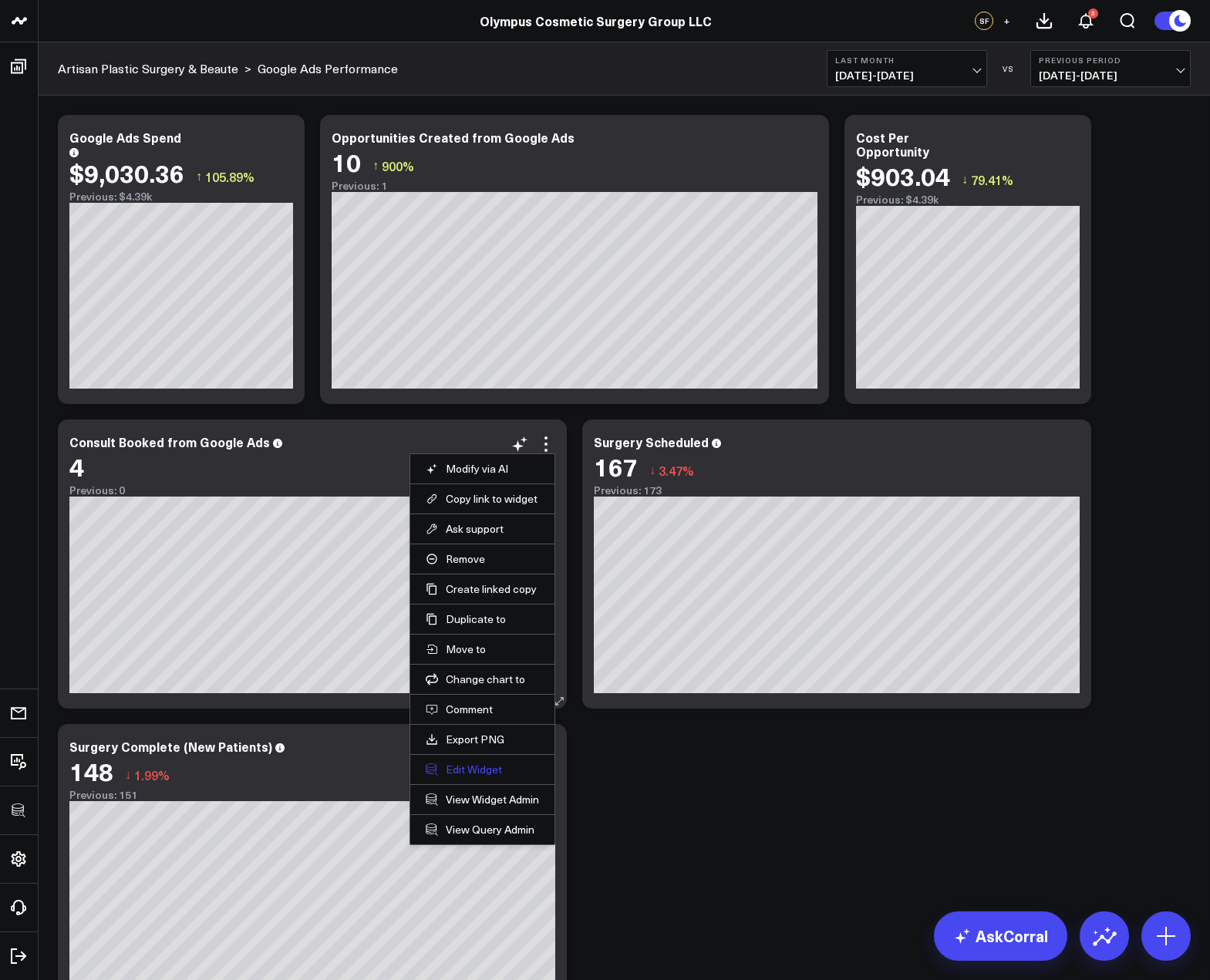
click at [440, 765] on button "Edit Widget" at bounding box center [482, 770] width 114 height 14
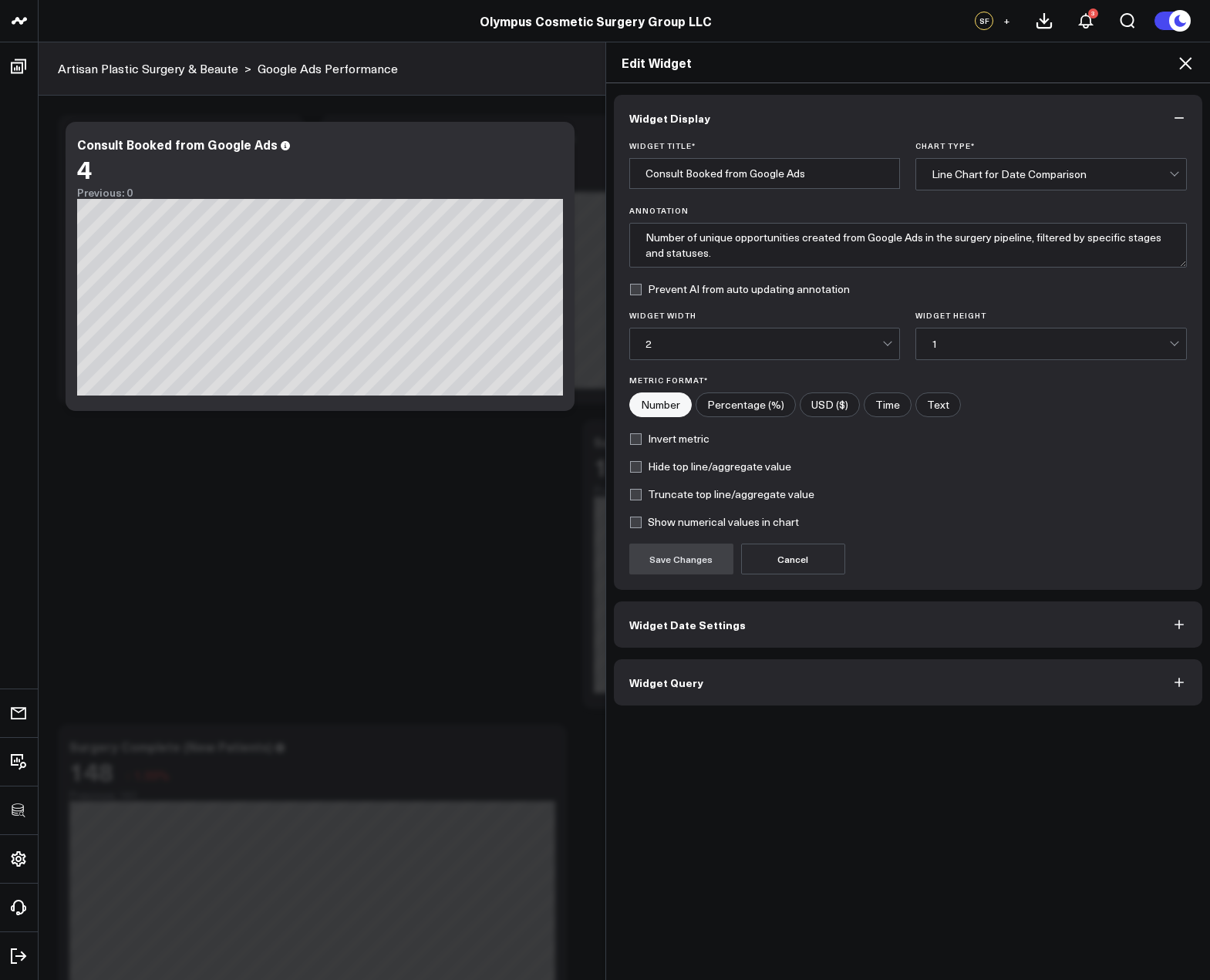
click at [722, 702] on button "Widget Query" at bounding box center [907, 682] width 589 height 46
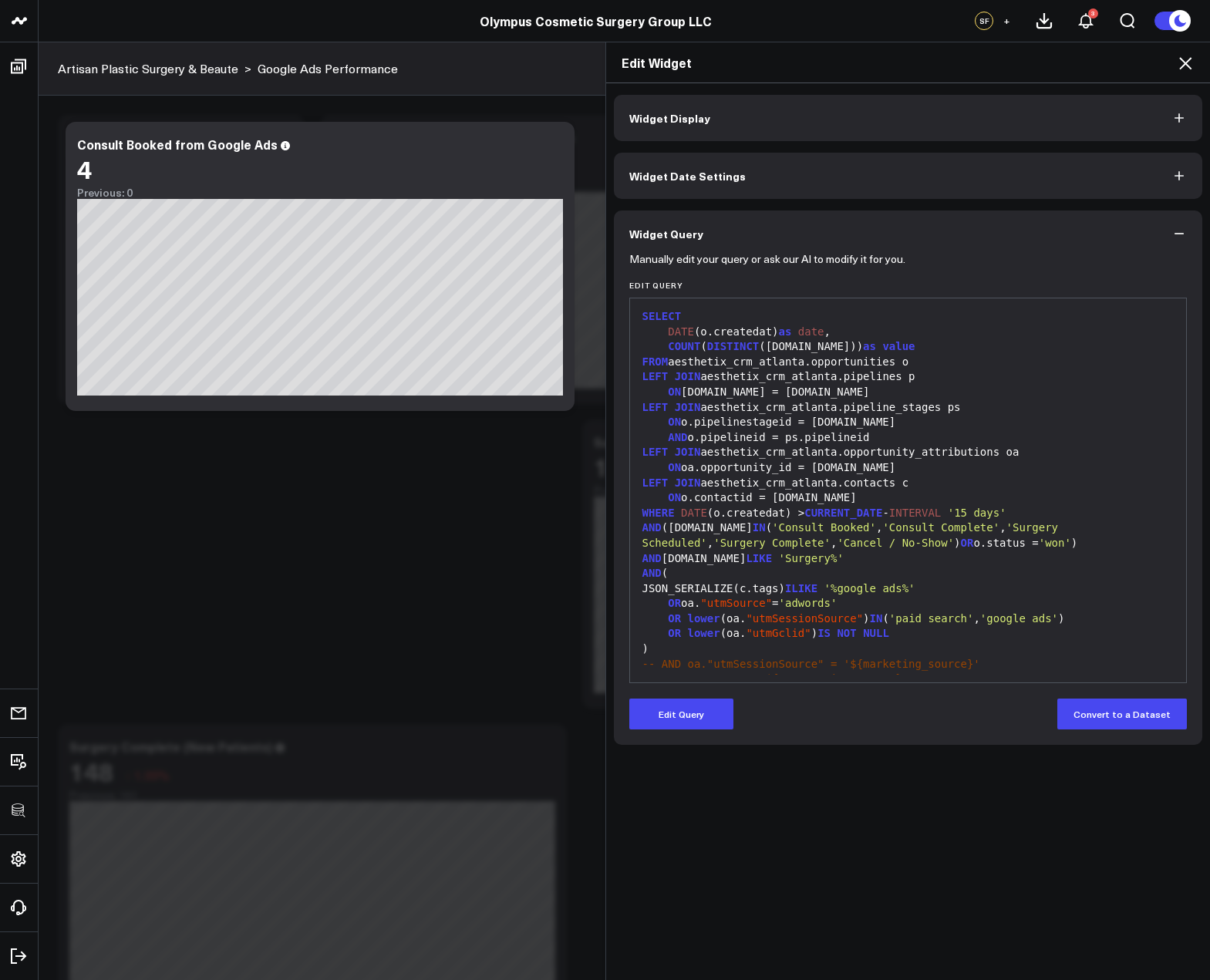
click at [674, 729] on div "Manually edit your query or ask our AI to modify it for you. Edit Query 99 1 2 …" at bounding box center [907, 501] width 589 height 488
click at [702, 697] on form "Manually edit your query or ask our AI to modify it for you. Edit Query 99 1 2 …" at bounding box center [908, 493] width 559 height 473
click at [701, 702] on button "Edit Query" at bounding box center [681, 713] width 105 height 31
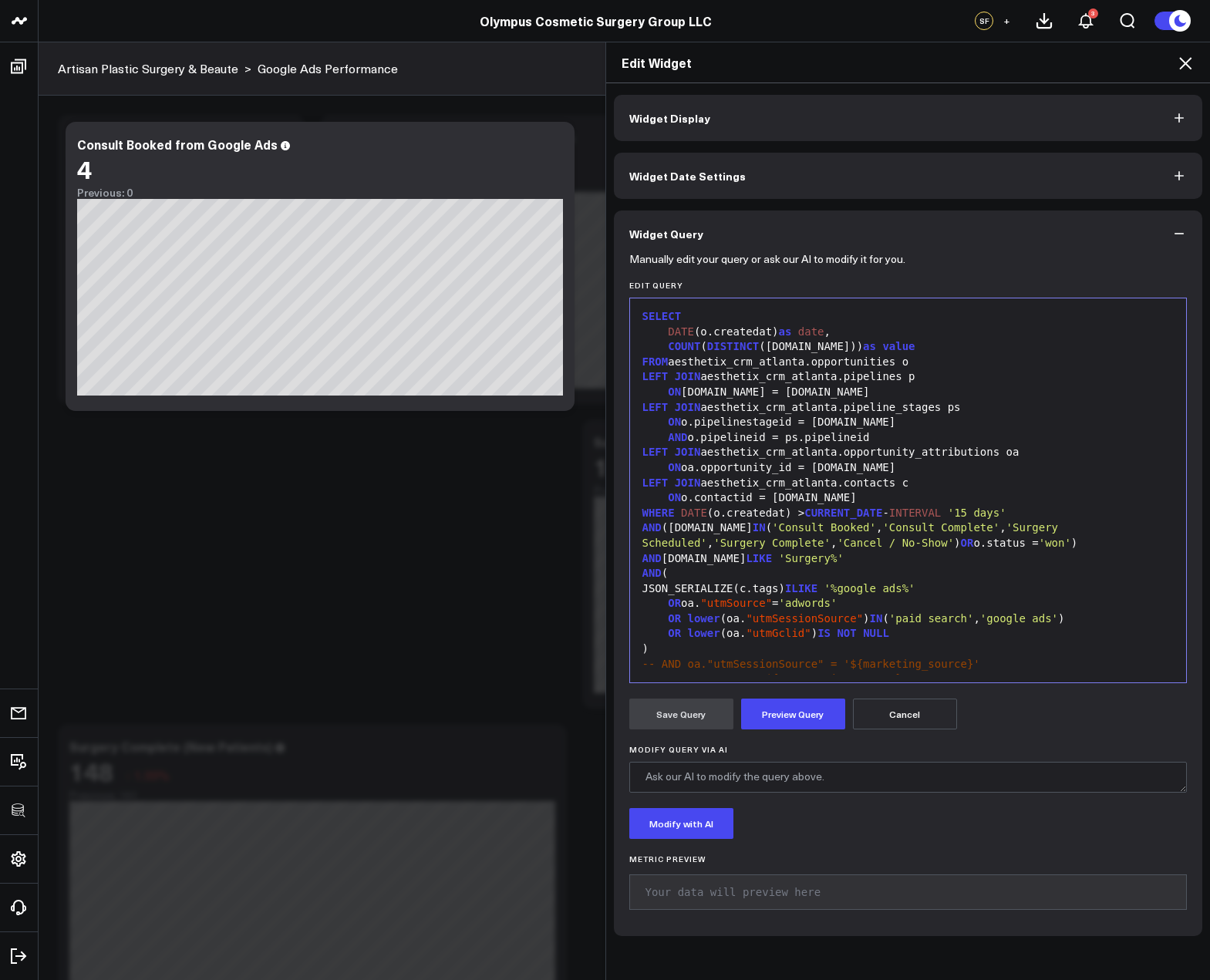
click at [729, 636] on div "OR lower (oa. "utmGclid" ) IS NOT NULL" at bounding box center [907, 633] width 541 height 15
copy div "SELECT DATE (o.createdat) as date , COUNT ( DISTINCT (o.id)) as value FROM aest…"
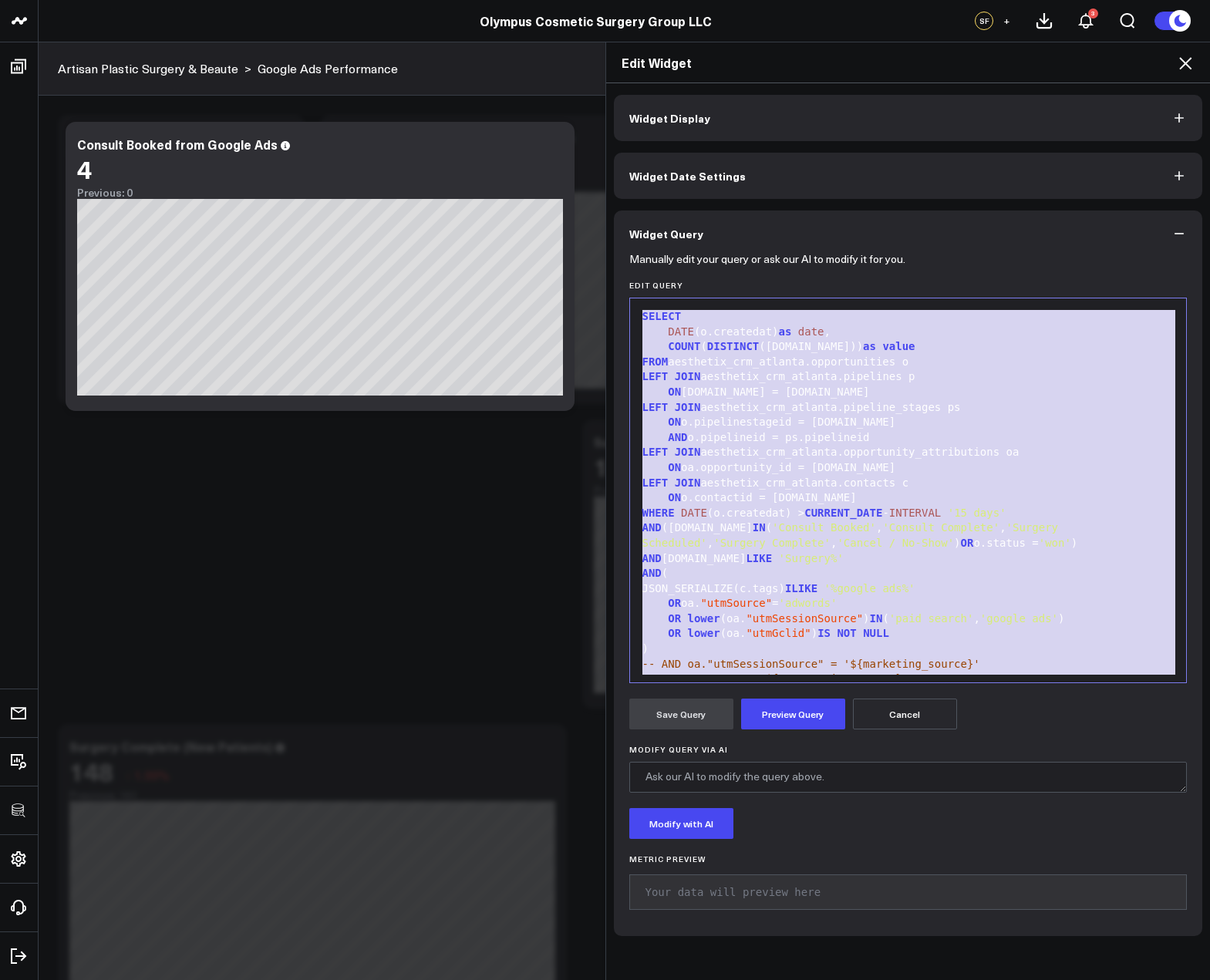
click at [1183, 60] on icon at bounding box center [1185, 63] width 12 height 12
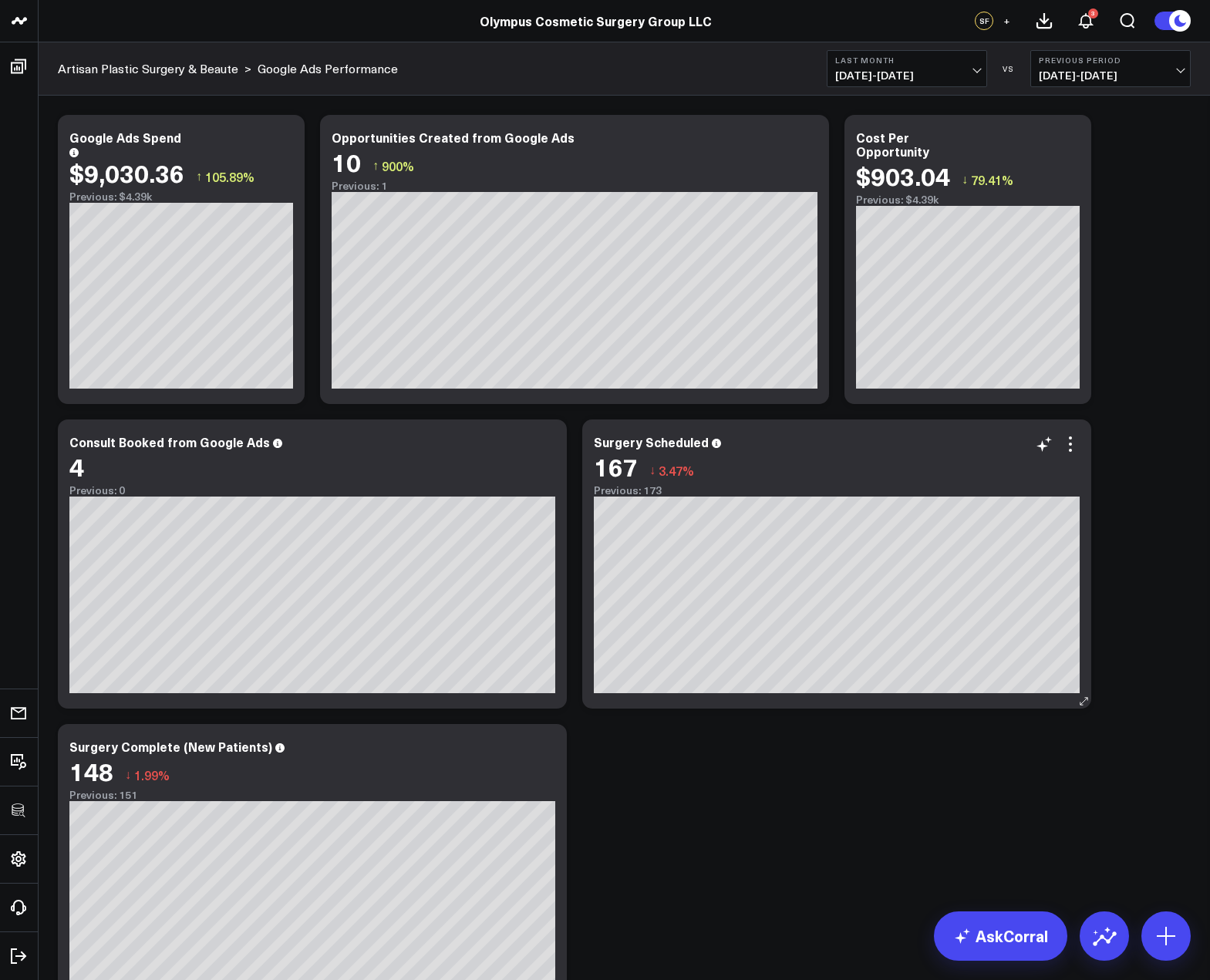
click at [1071, 453] on div "167 ↓ 3.47%" at bounding box center [837, 466] width 486 height 28
click at [1068, 451] on icon at bounding box center [1070, 444] width 19 height 19
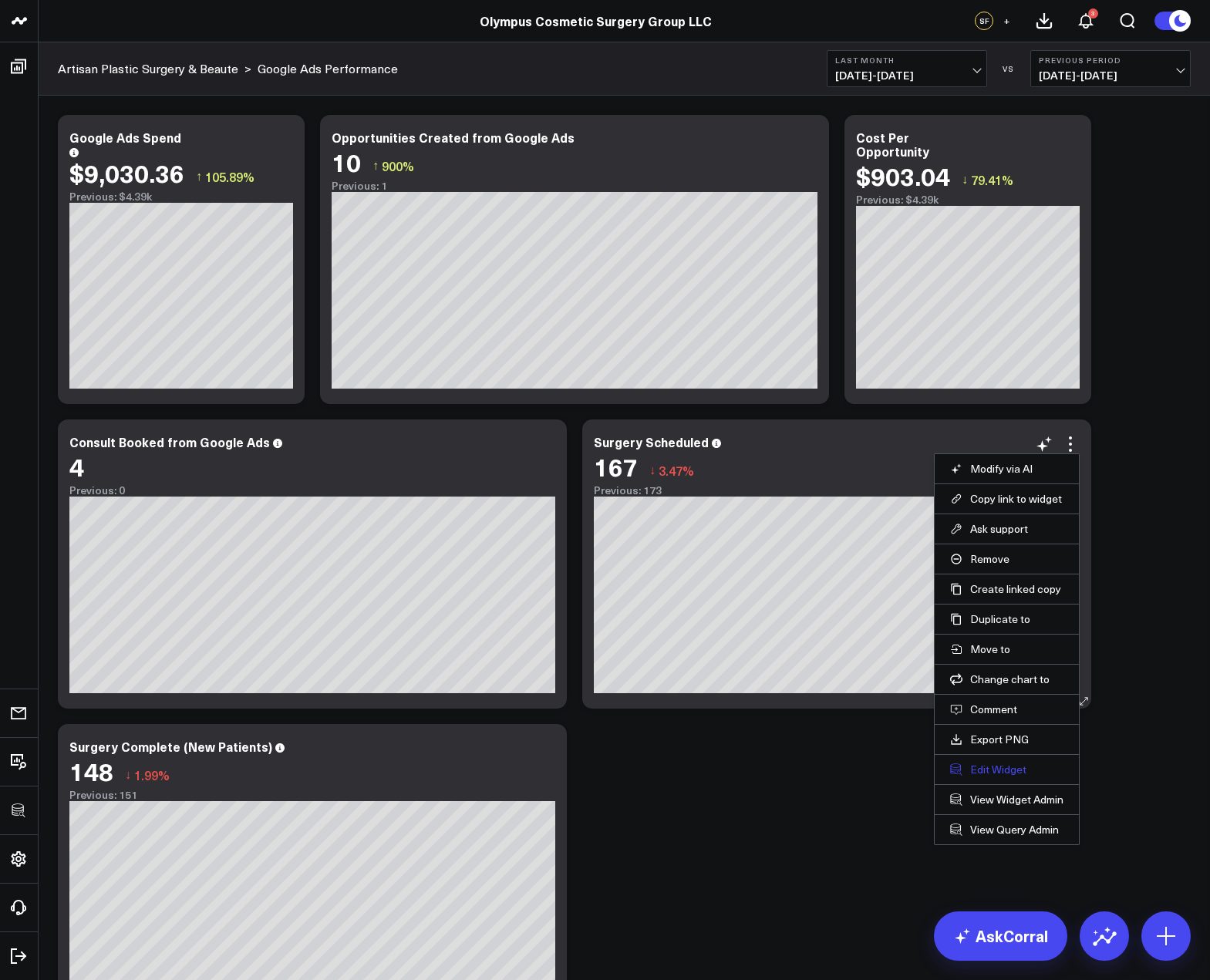
click at [984, 769] on button "Edit Widget" at bounding box center [1007, 770] width 114 height 14
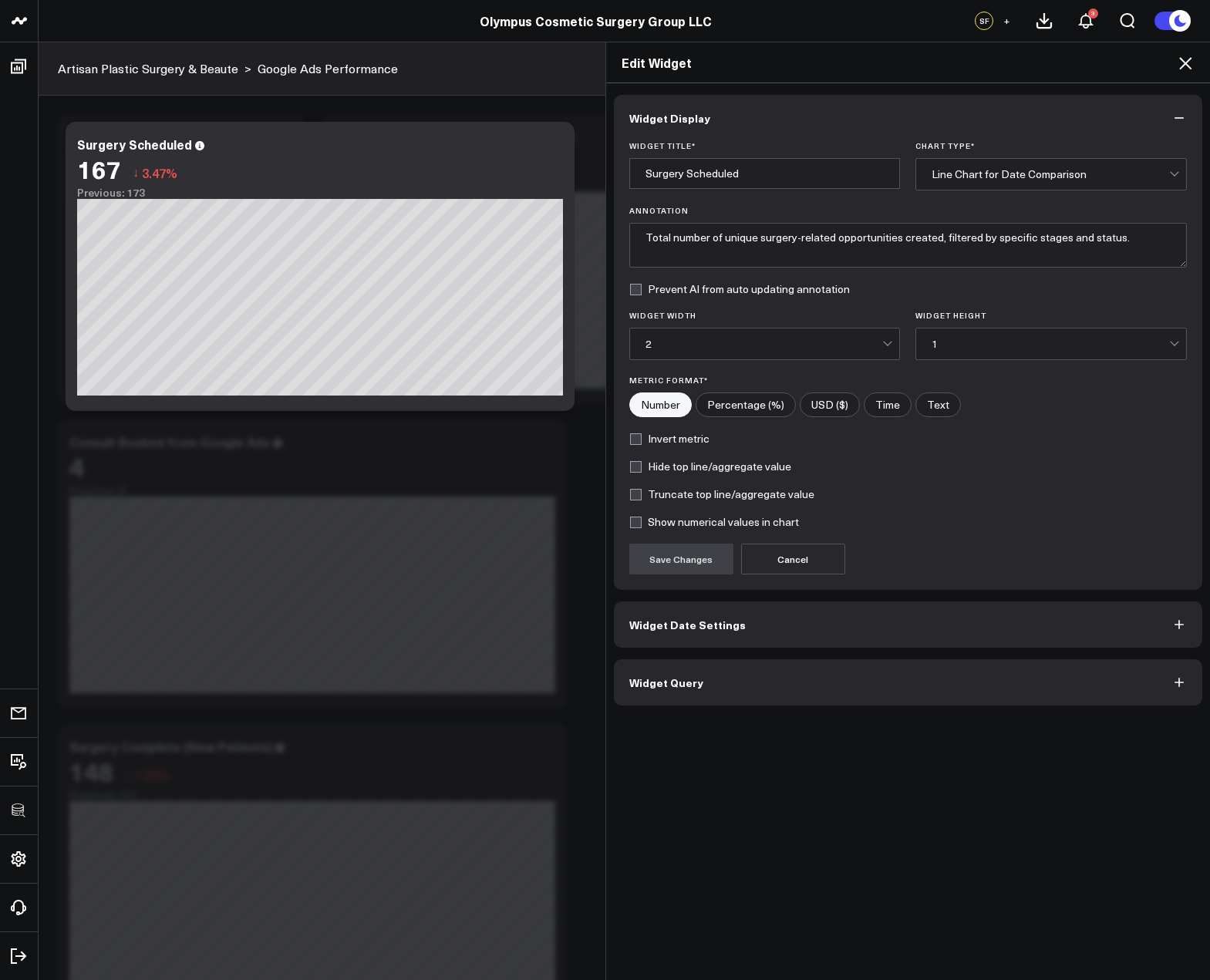
click at [760, 691] on button "Widget Query" at bounding box center [907, 682] width 589 height 46
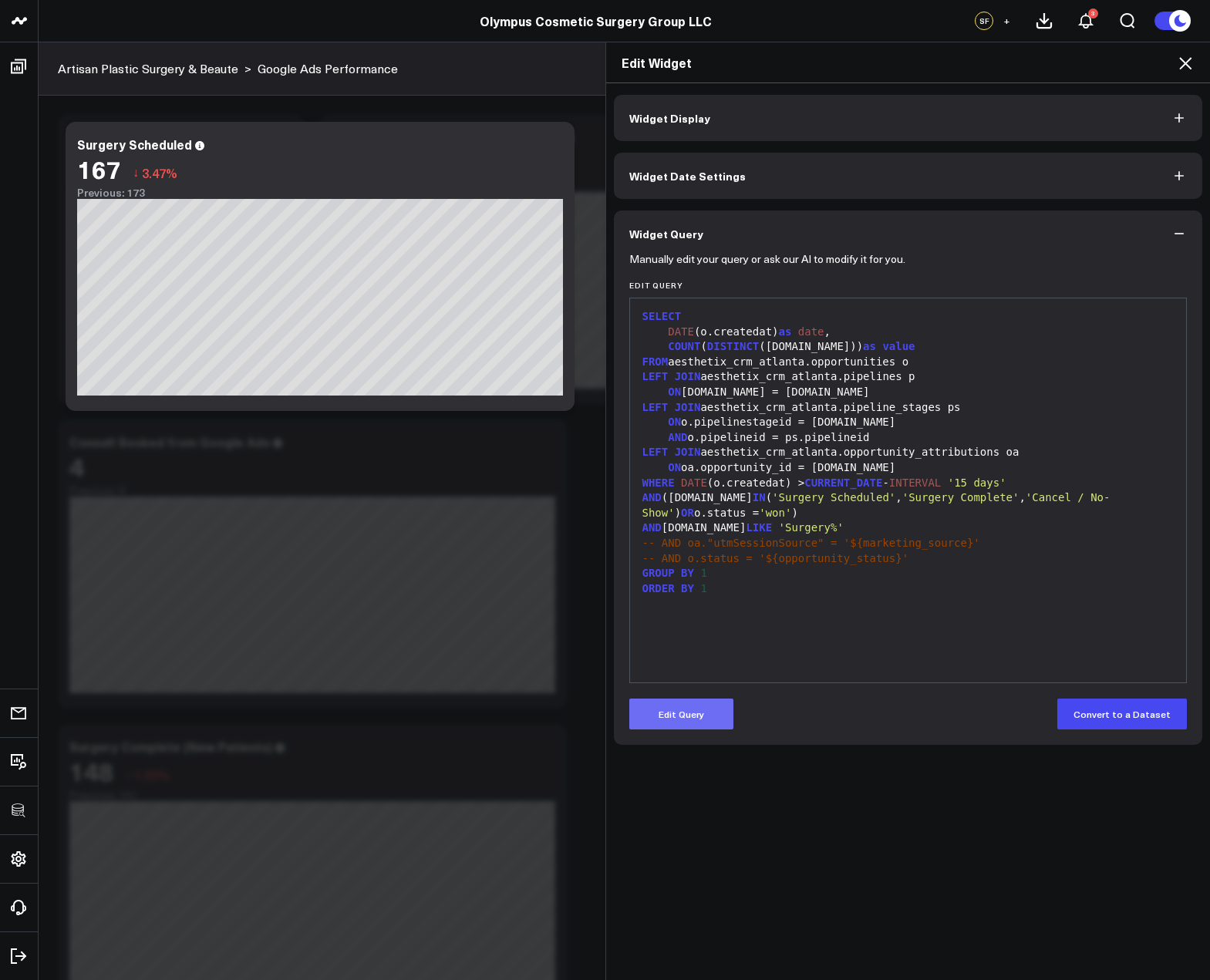
click at [689, 724] on button "Edit Query" at bounding box center [681, 713] width 105 height 31
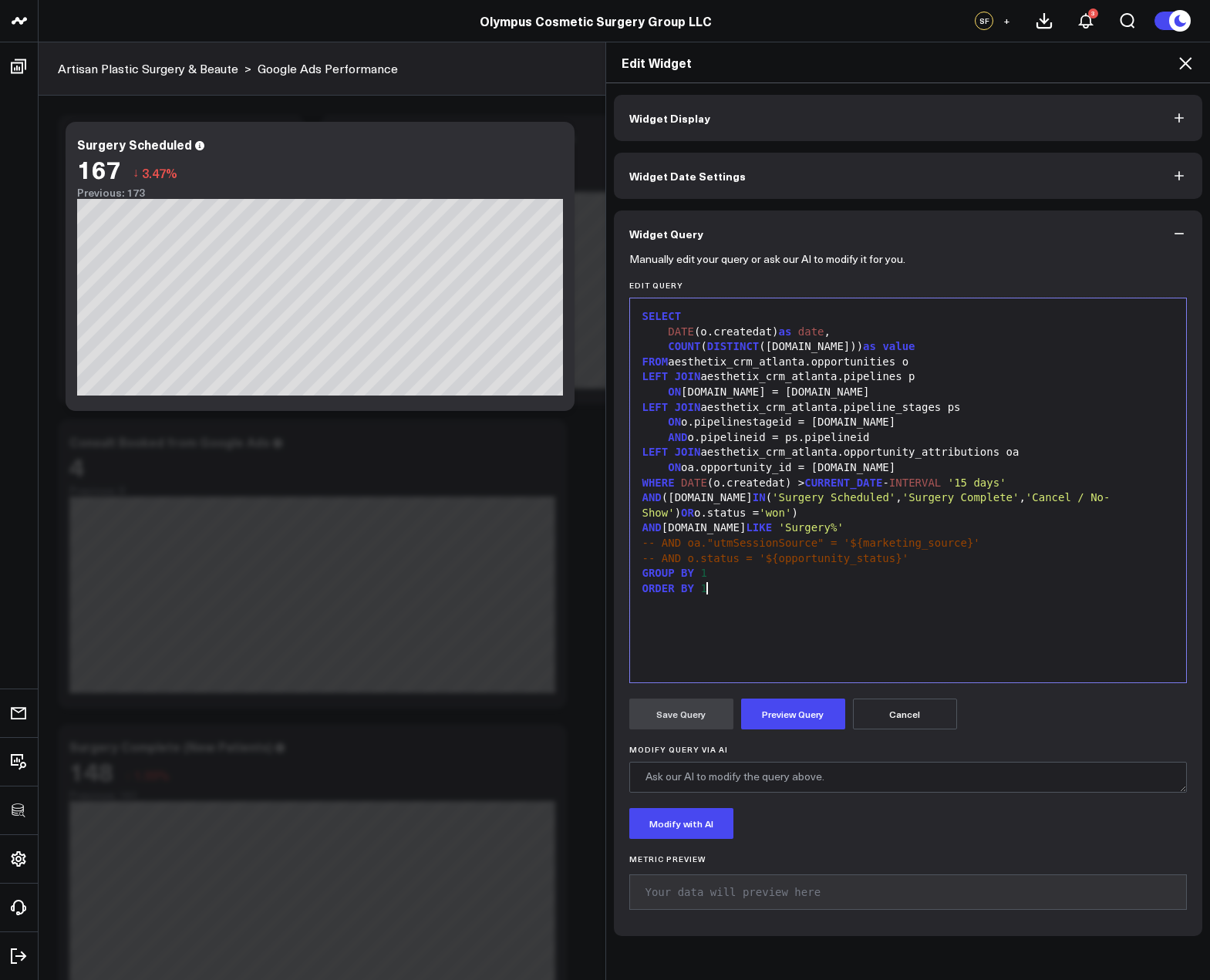
click at [774, 623] on div "SELECT DATE (o.createdat) as date , COUNT ( DISTINCT (o.id)) as value FROM aest…" at bounding box center [907, 490] width 541 height 368
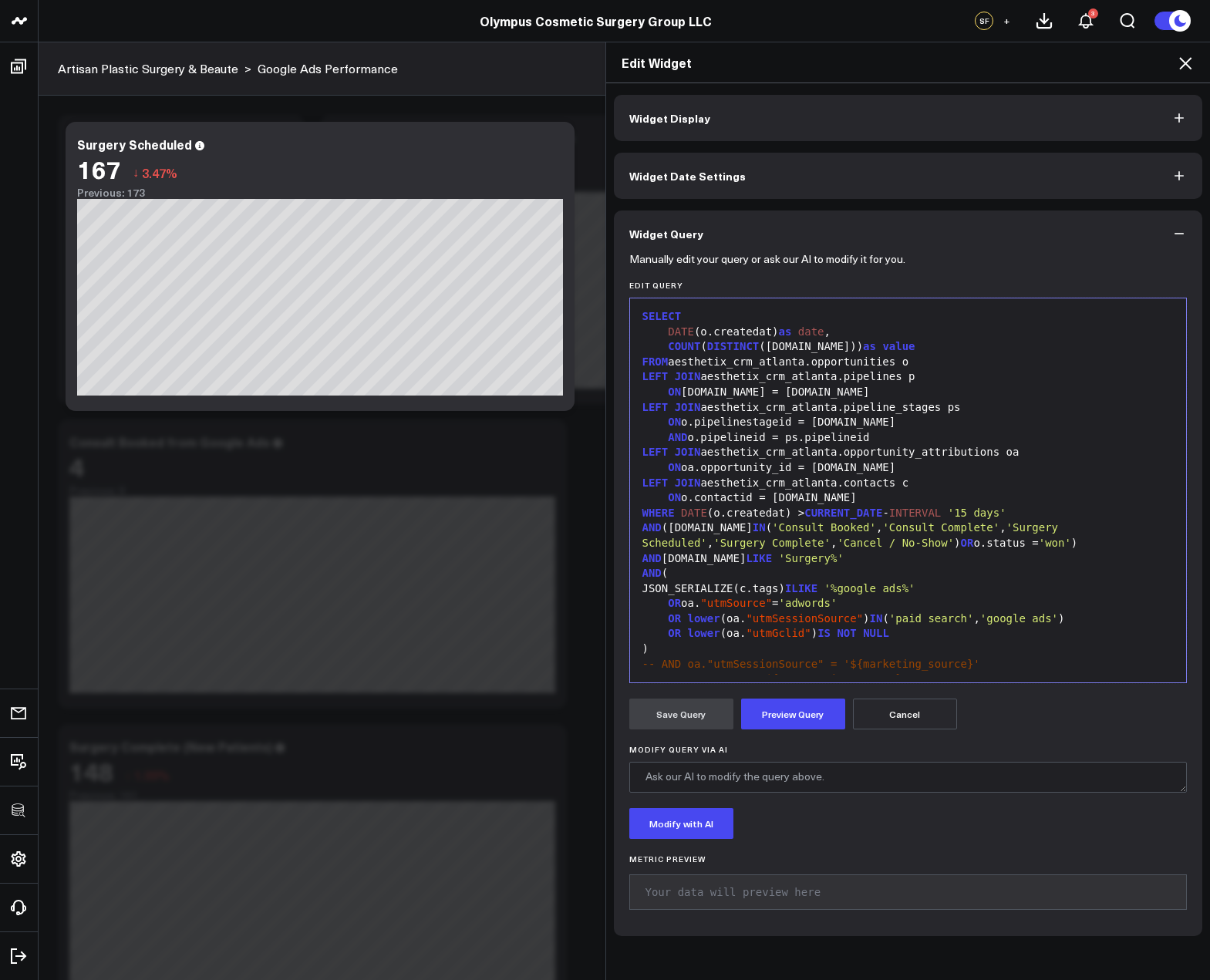
scroll to position [44, 0]
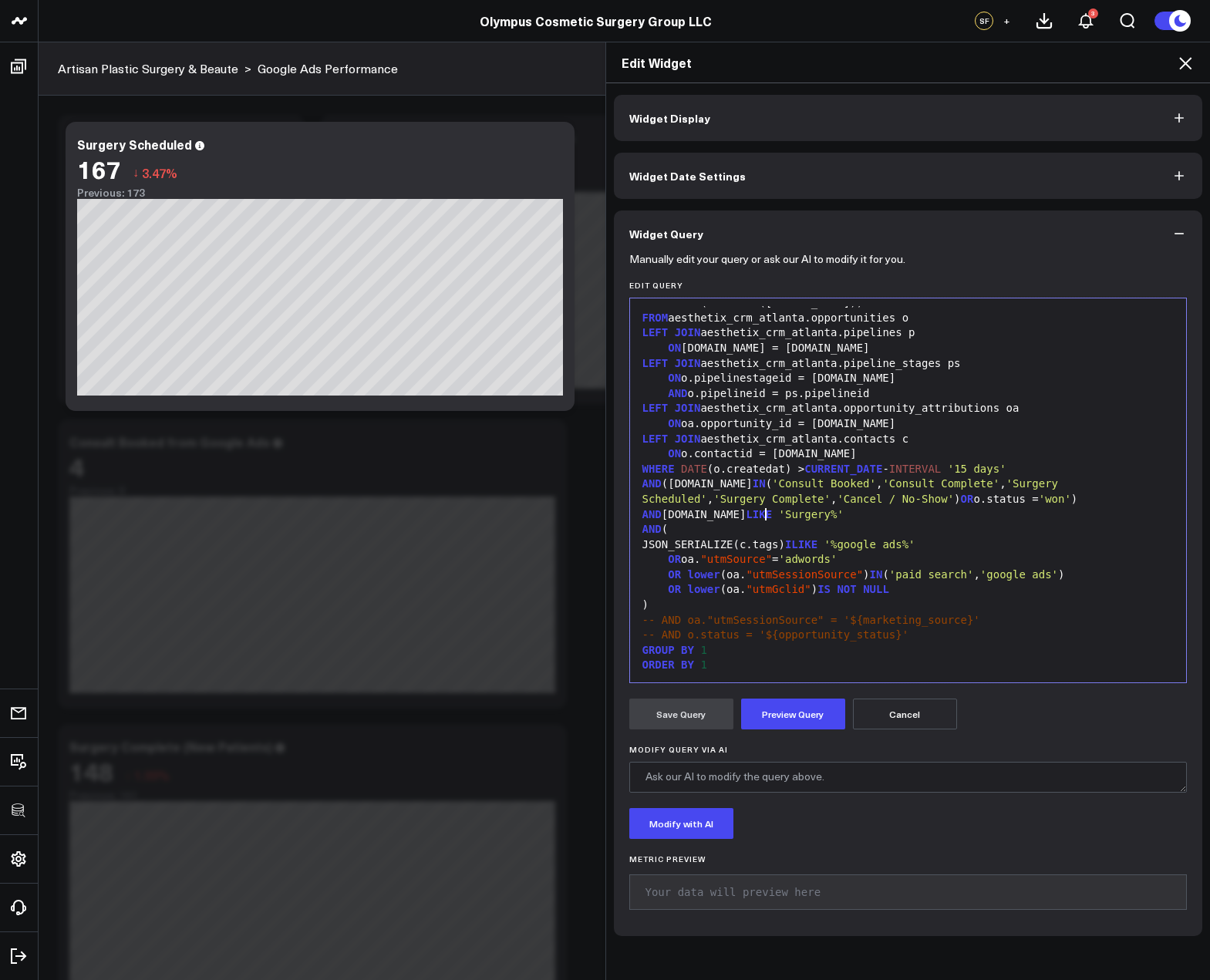
click at [779, 515] on span "'Surgery%'" at bounding box center [811, 514] width 65 height 12
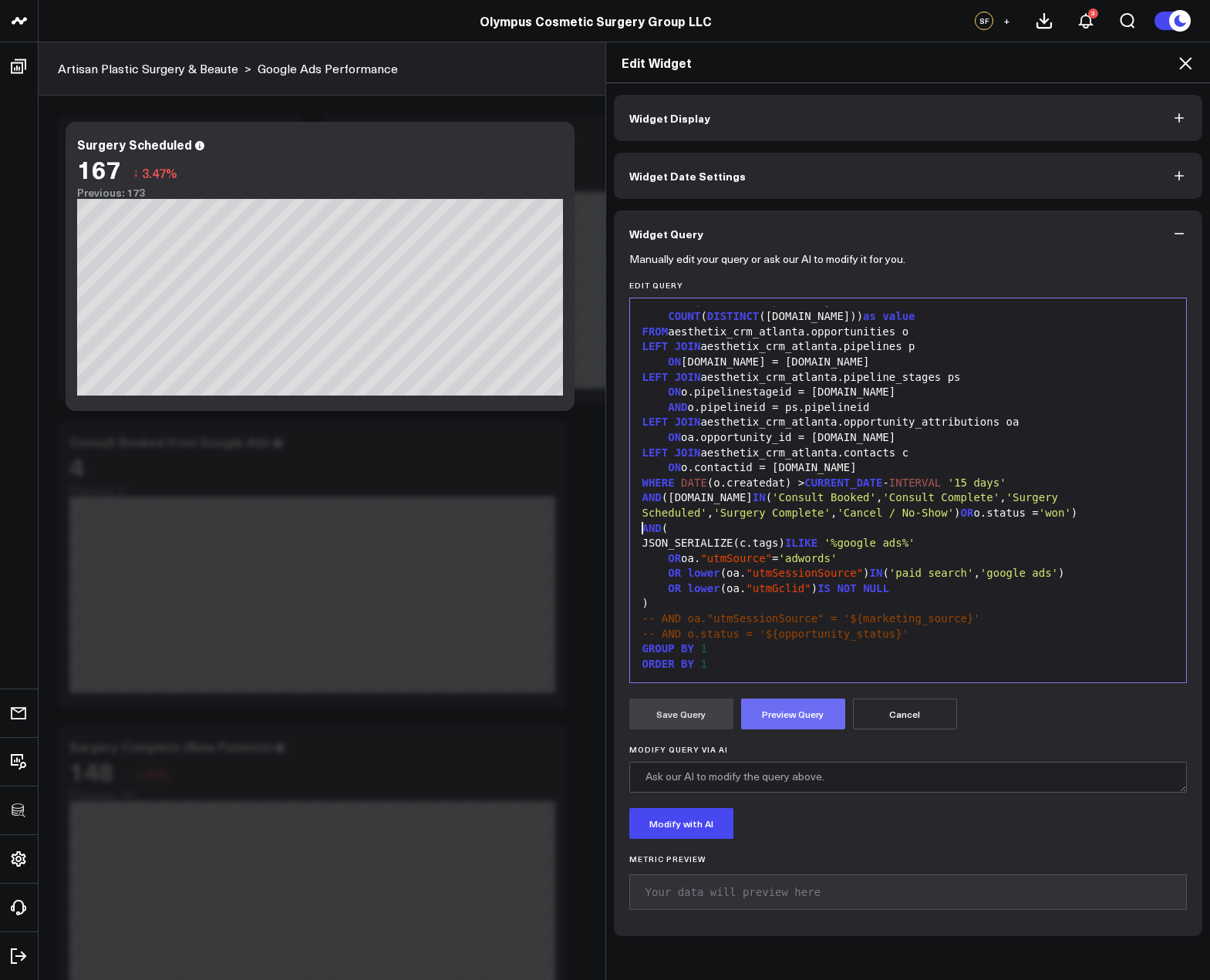
click at [805, 705] on button "Preview Query" at bounding box center [793, 713] width 105 height 31
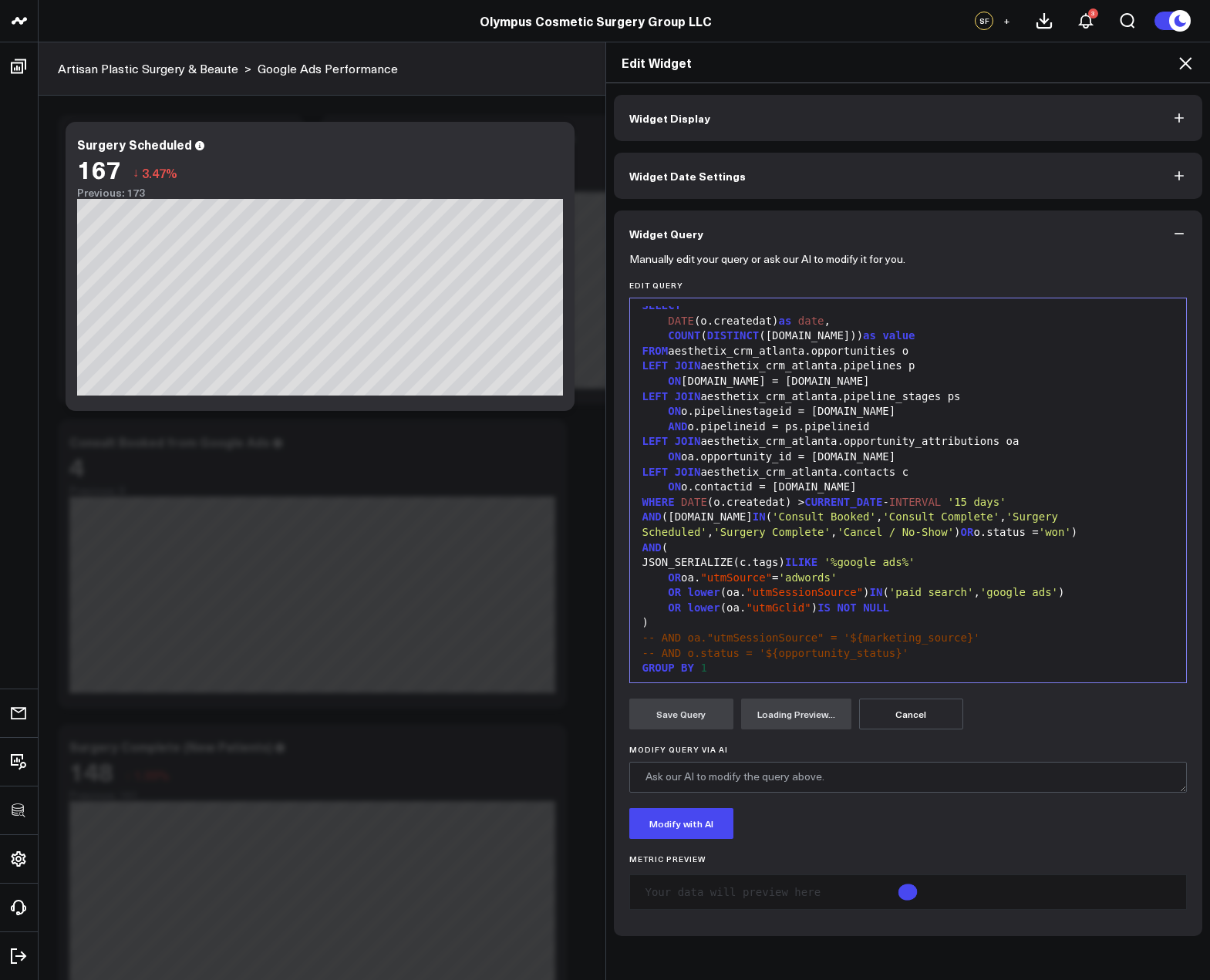
scroll to position [0, 0]
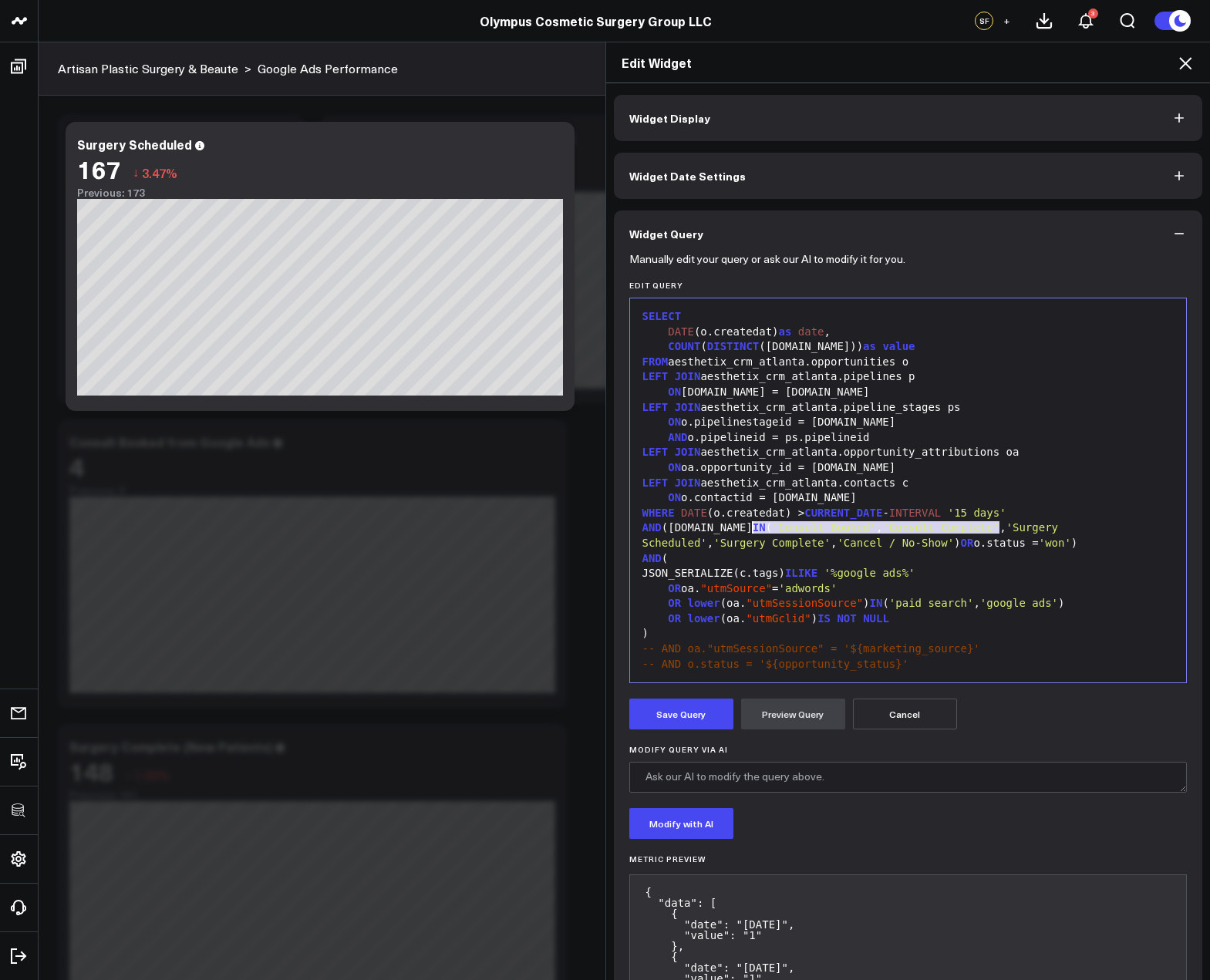
drag, startPoint x: 995, startPoint y: 529, endPoint x: 754, endPoint y: 528, distance: 241.0
click at [747, 526] on div "AND (ps.name IN ( 'Consult Booked' , 'Consult Complete' , 'Surgery Scheduled' ,…" at bounding box center [907, 536] width 541 height 30
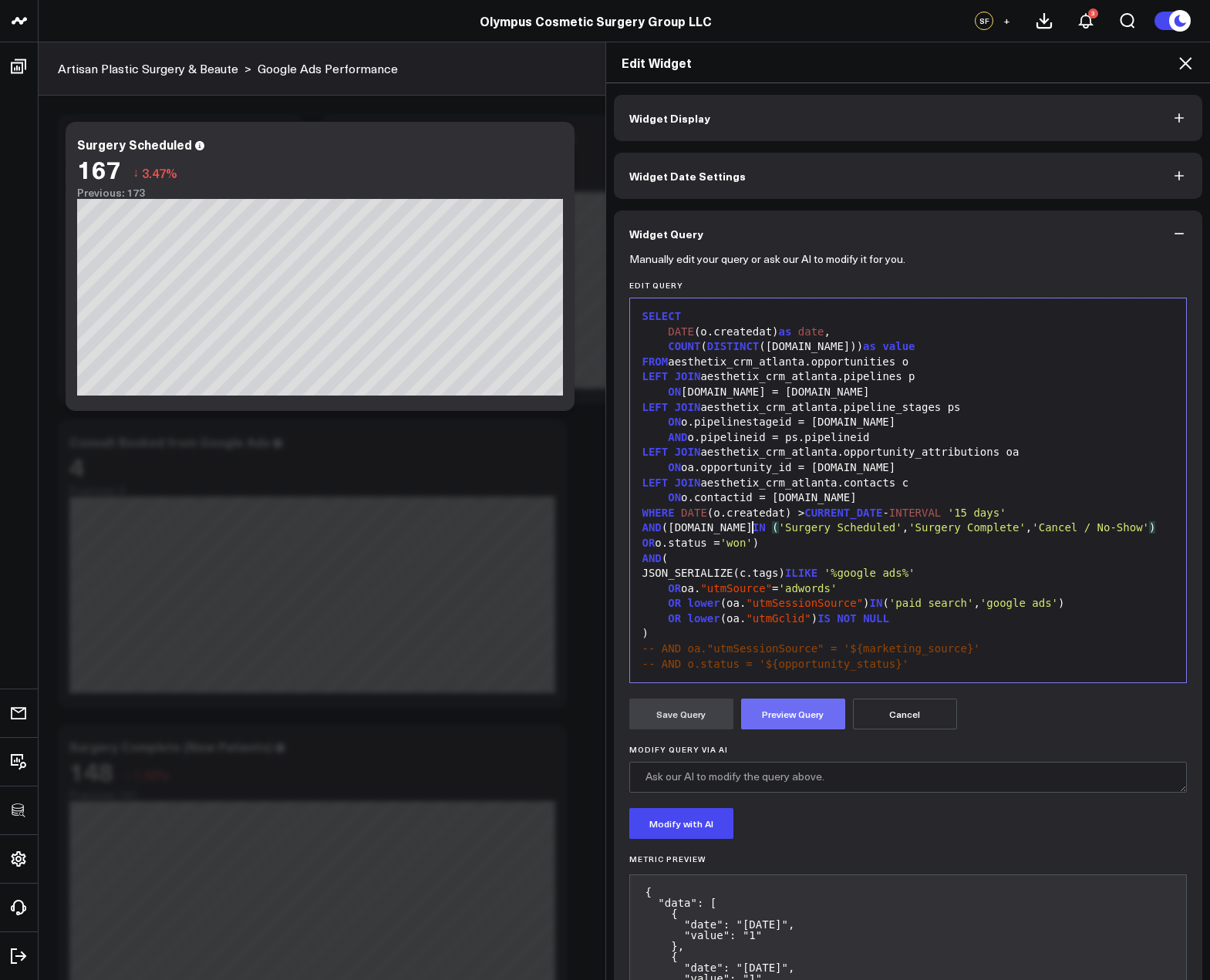
click at [753, 722] on button "Preview Query" at bounding box center [793, 713] width 105 height 31
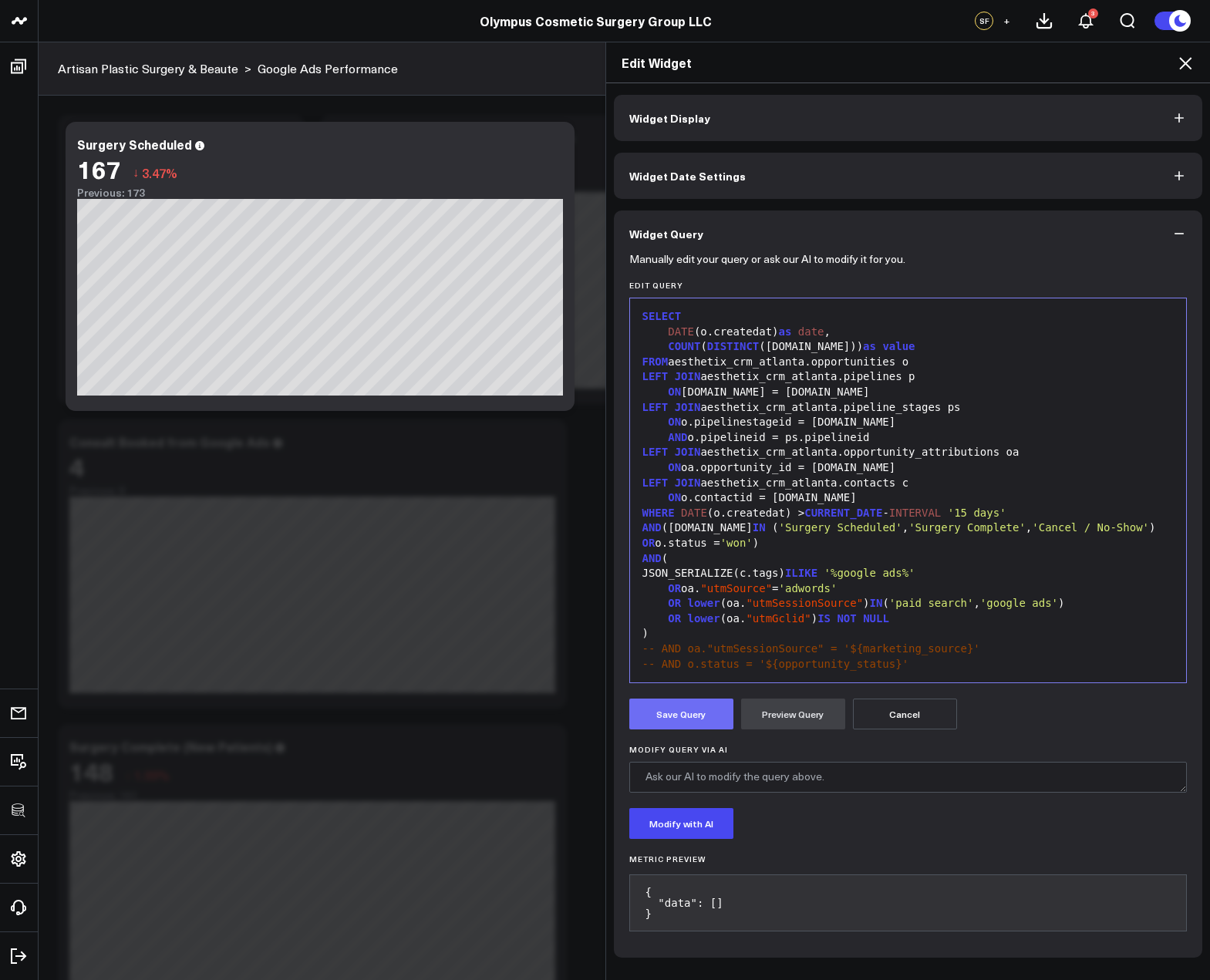
click at [686, 719] on button "Save Query" at bounding box center [681, 713] width 105 height 31
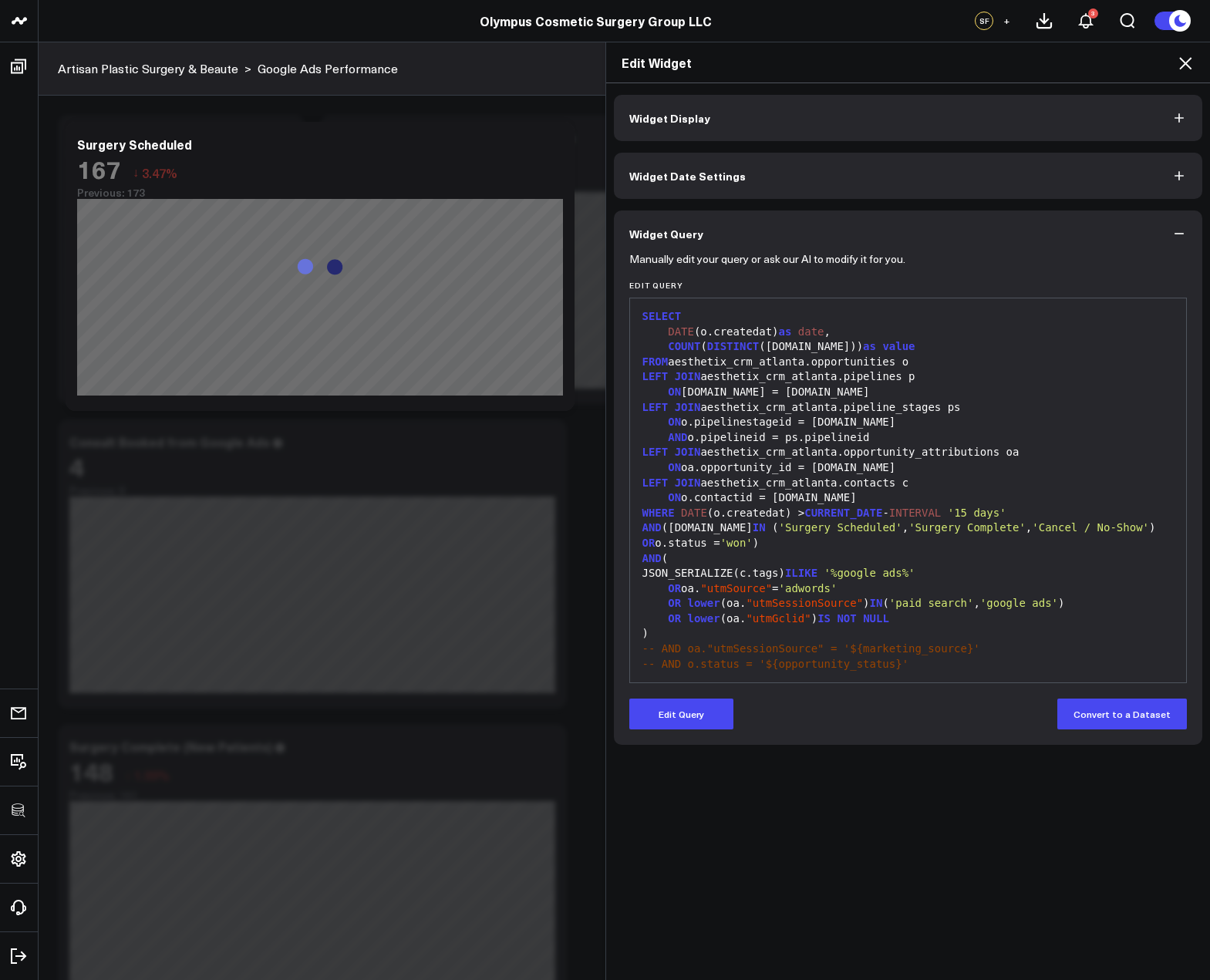
click at [1184, 60] on icon at bounding box center [1185, 63] width 19 height 19
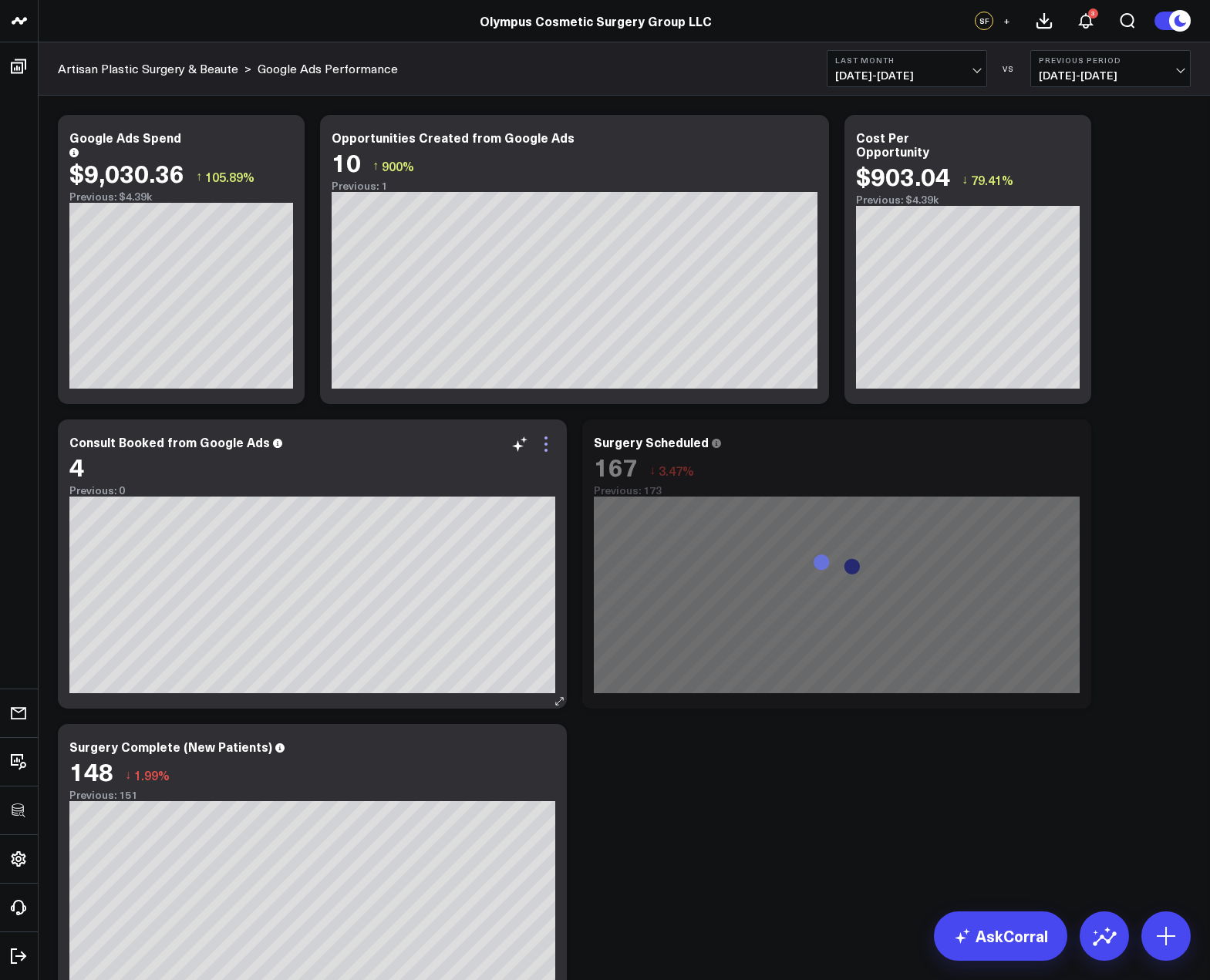
click at [551, 443] on icon at bounding box center [546, 444] width 19 height 19
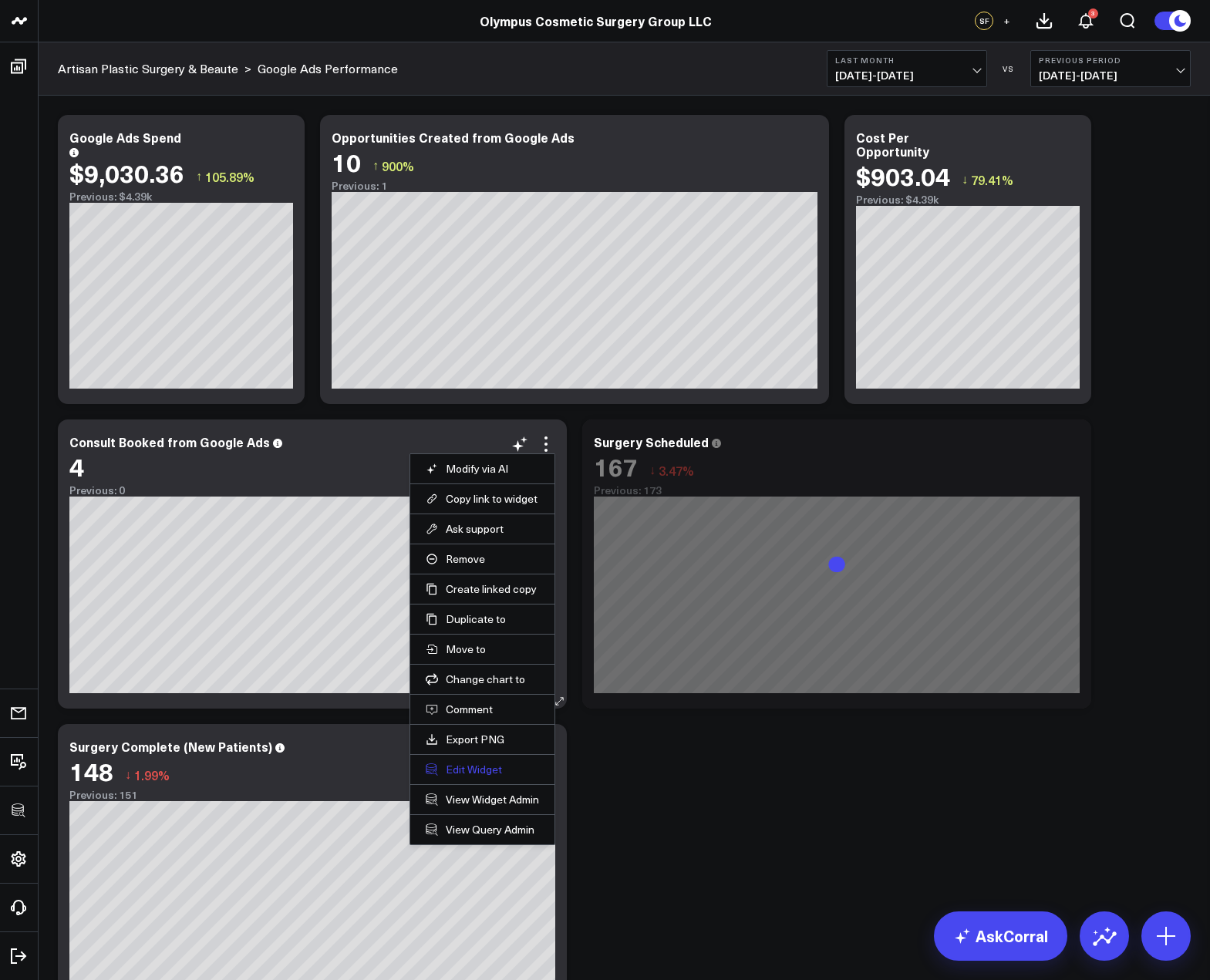
click at [476, 764] on button "Edit Widget" at bounding box center [482, 770] width 114 height 14
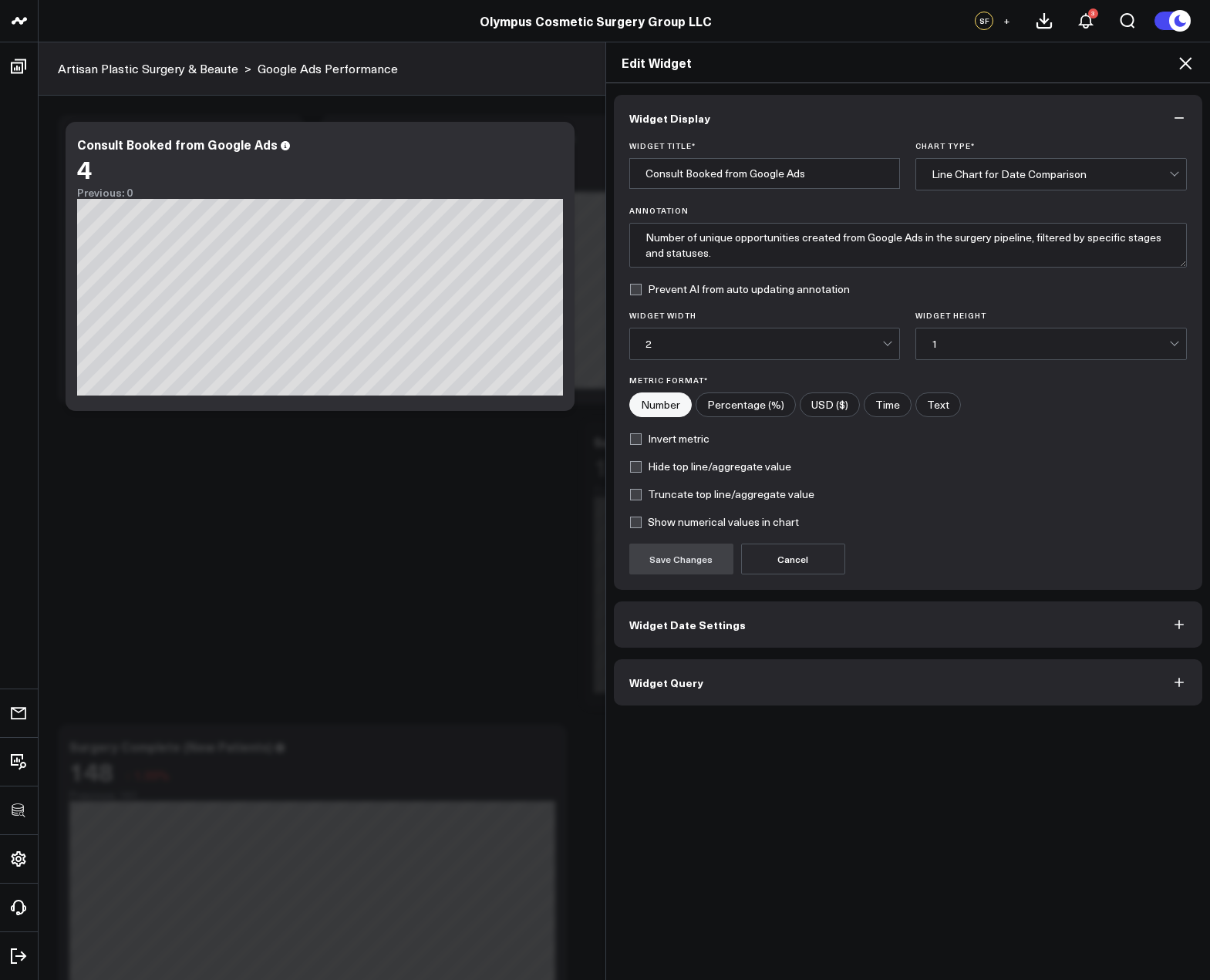
click at [764, 688] on button "Widget Query" at bounding box center [907, 682] width 589 height 46
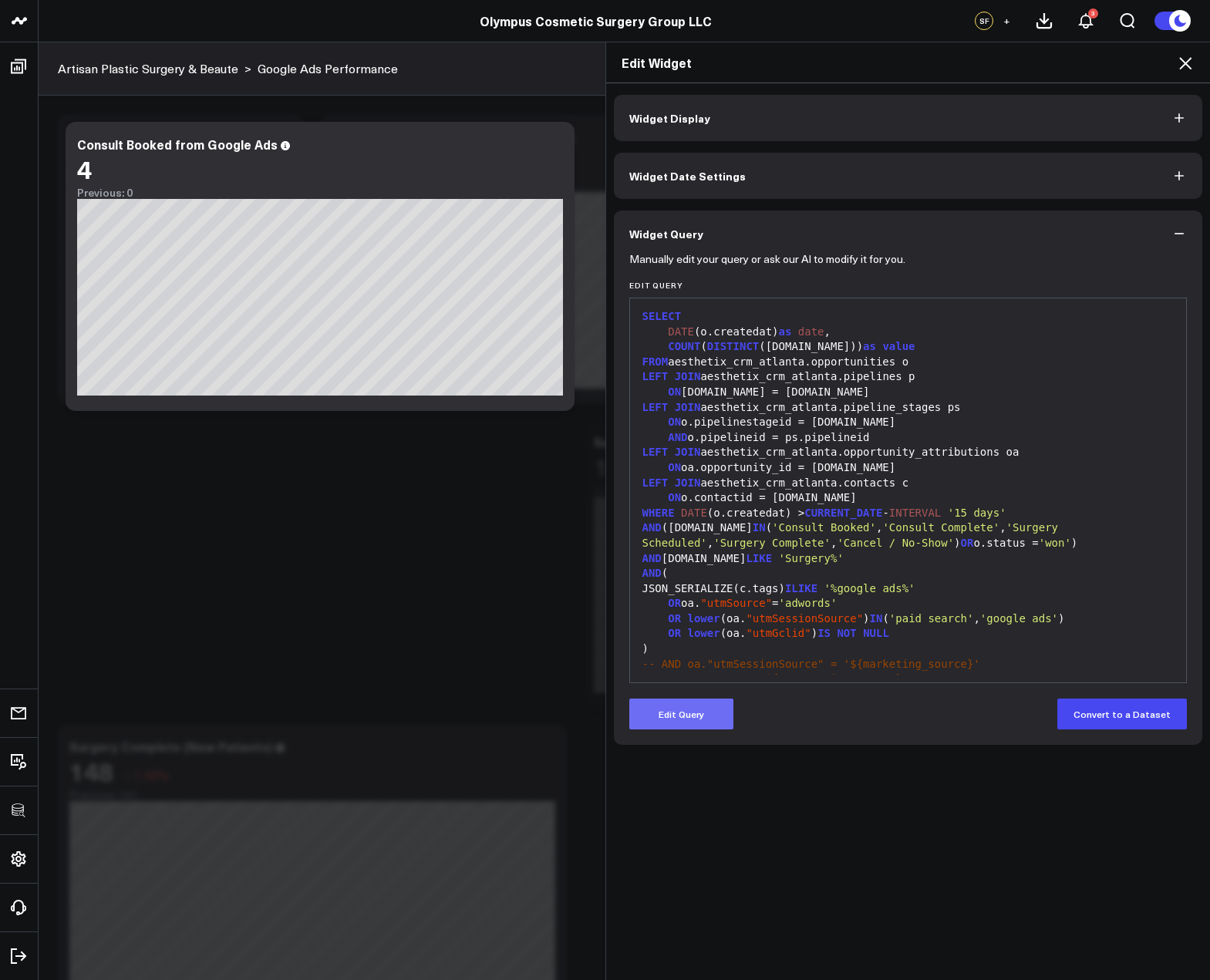
click at [708, 719] on button "Edit Query" at bounding box center [681, 713] width 105 height 31
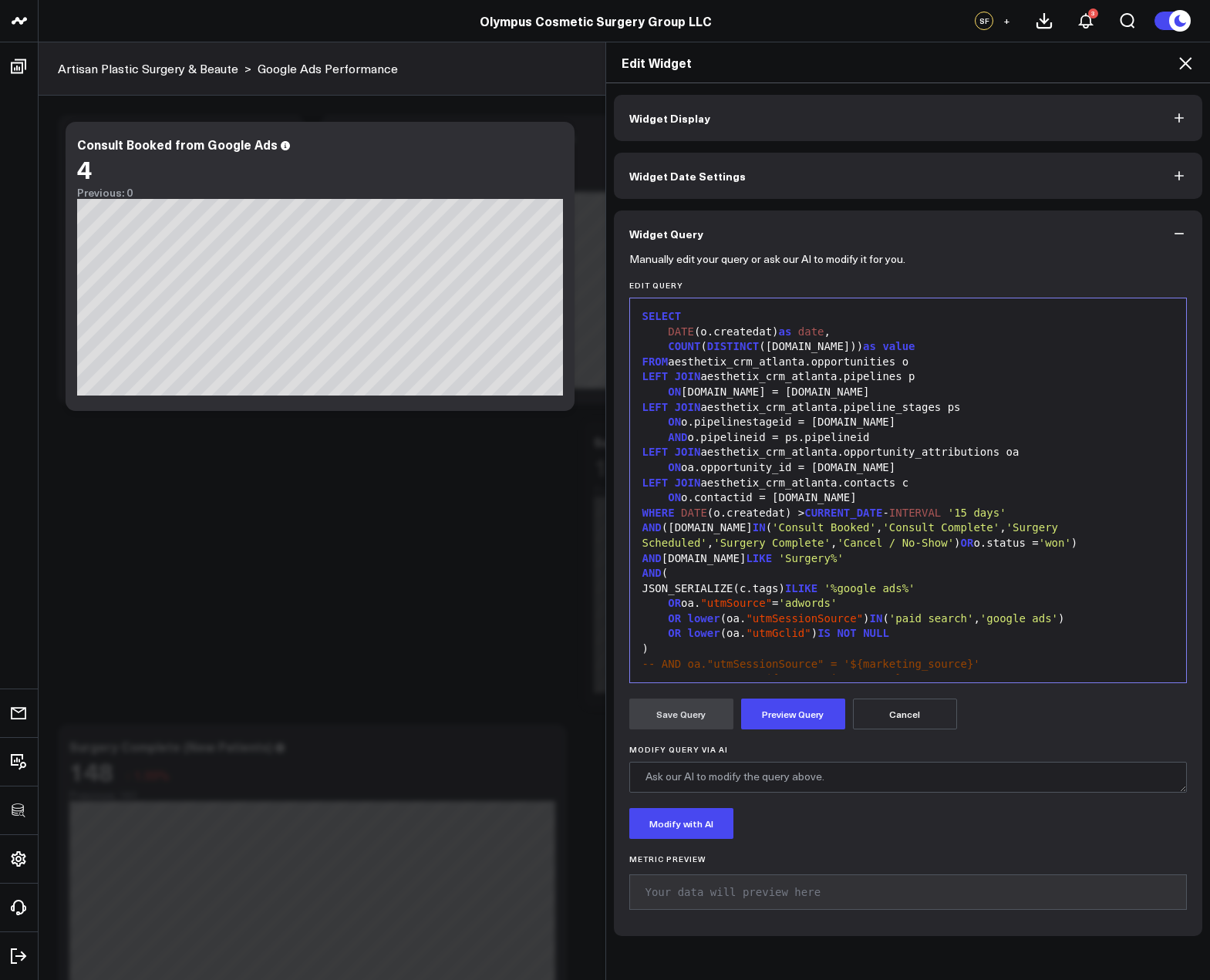
click at [779, 553] on span "'Surgery%'" at bounding box center [811, 558] width 65 height 12
click at [779, 553] on span "'Surgery%" at bounding box center [808, 558] width 59 height 12
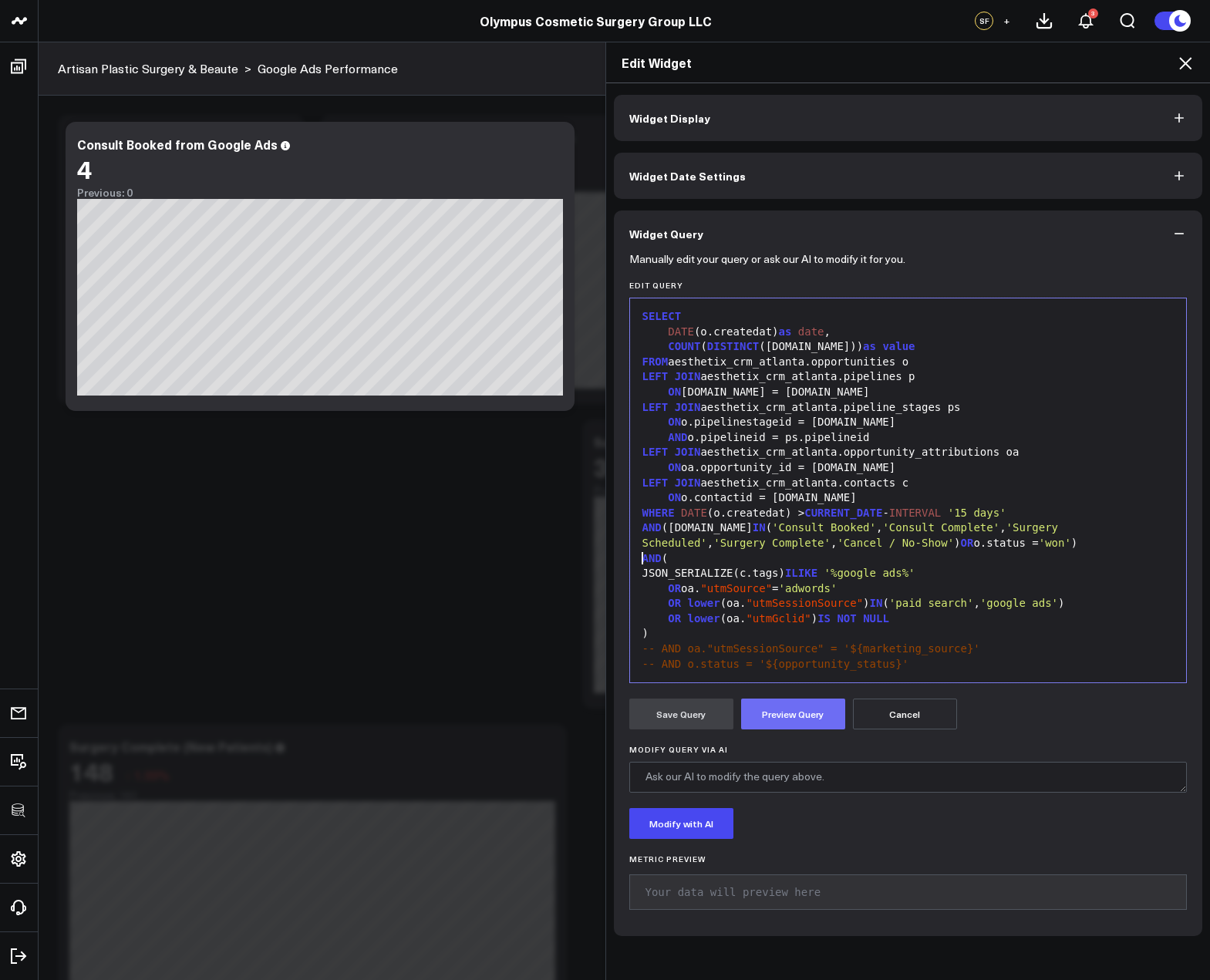
click at [767, 708] on button "Preview Query" at bounding box center [793, 713] width 105 height 31
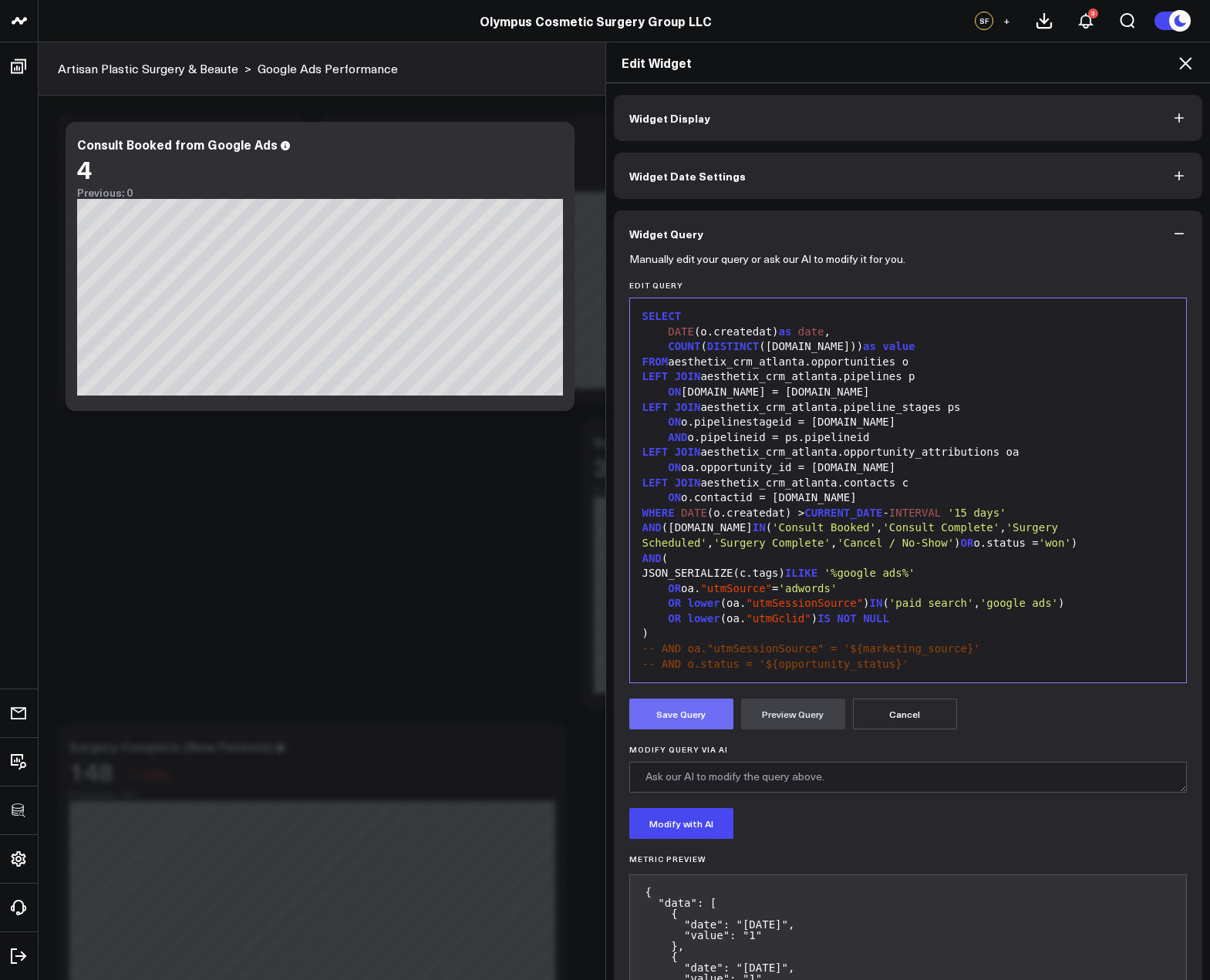
click at [695, 718] on button "Save Query" at bounding box center [681, 713] width 105 height 31
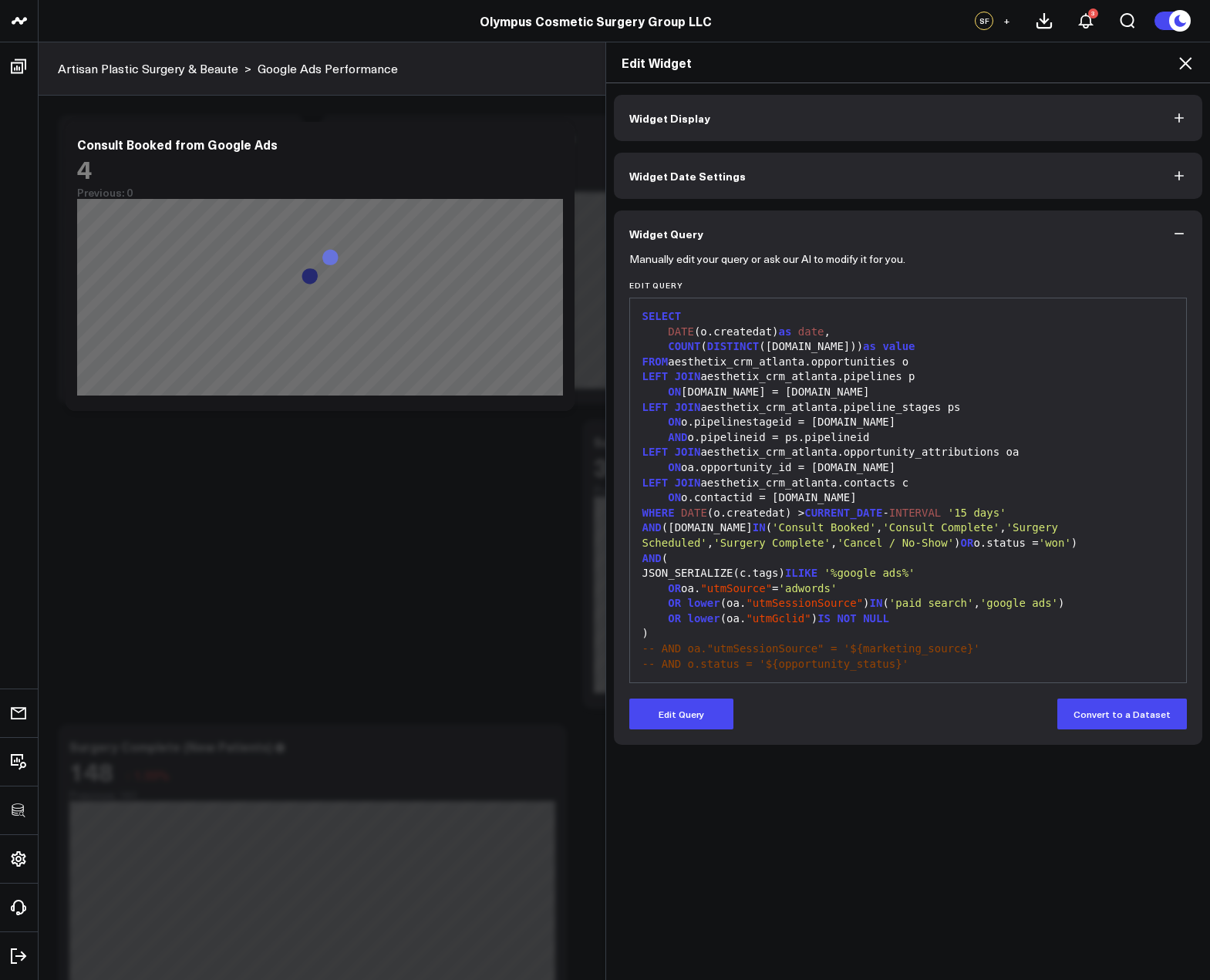
click at [1181, 64] on icon at bounding box center [1185, 63] width 19 height 19
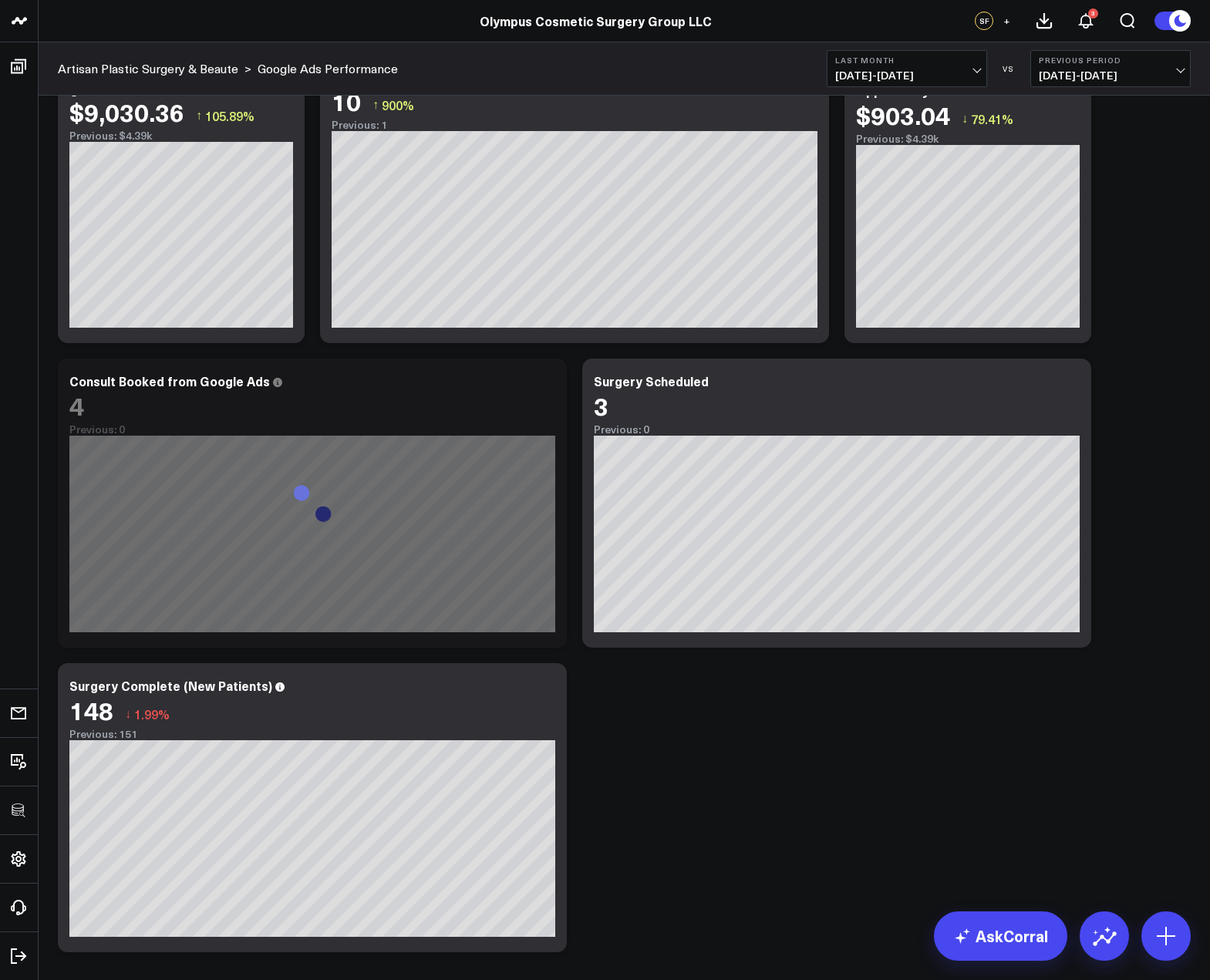
scroll to position [133, 0]
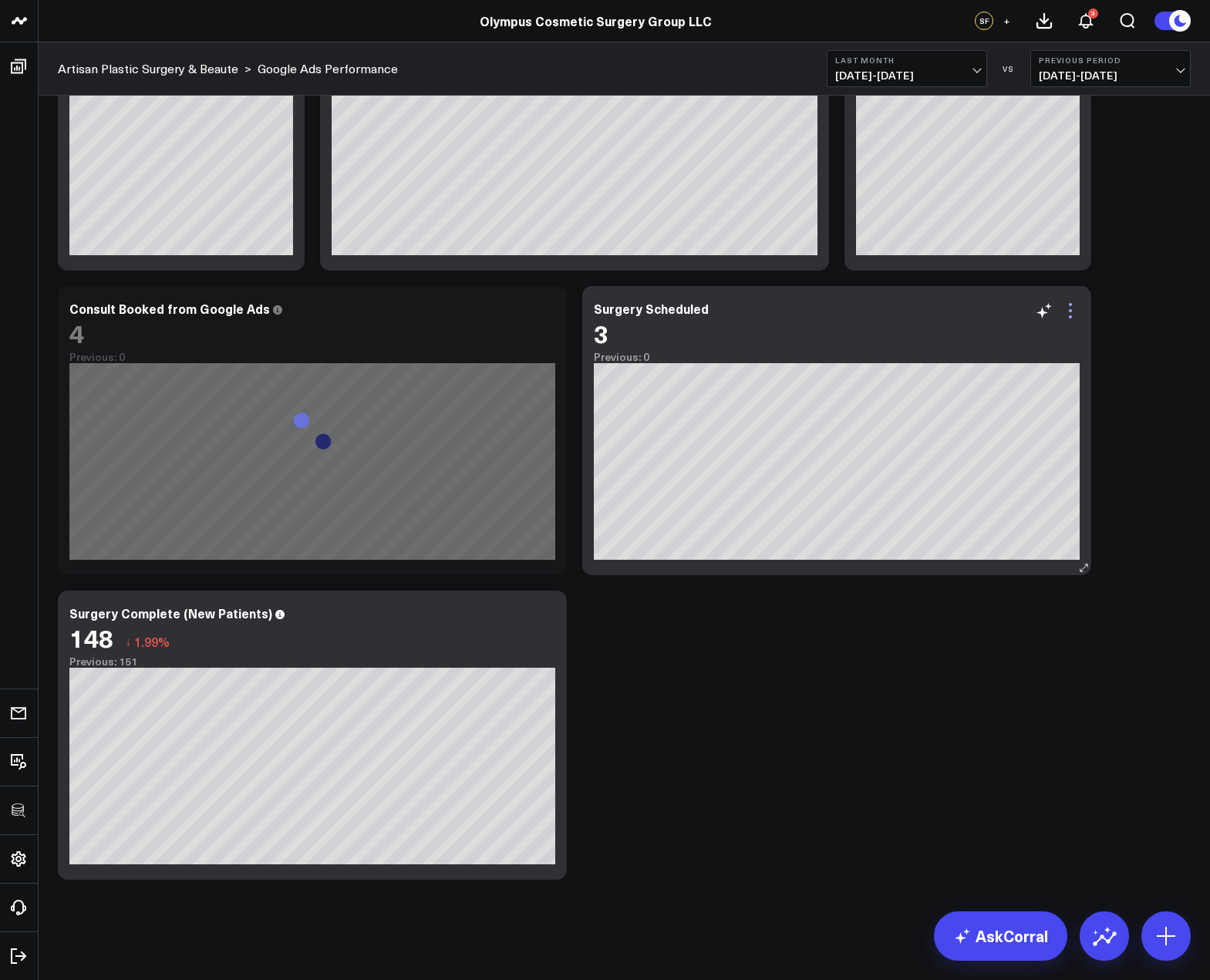
click at [1073, 313] on icon at bounding box center [1070, 311] width 19 height 19
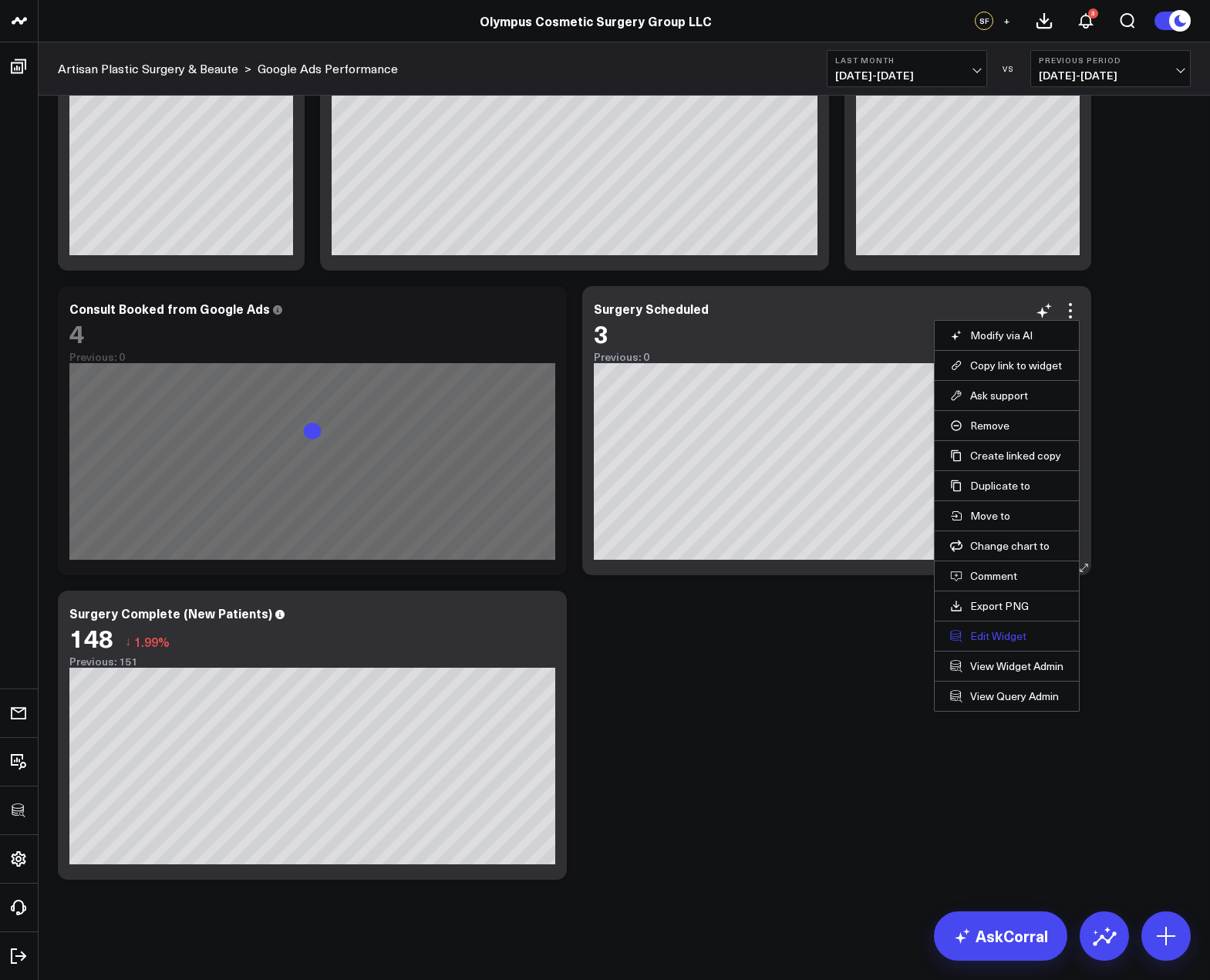
click at [971, 630] on button "Edit Widget" at bounding box center [1007, 636] width 114 height 14
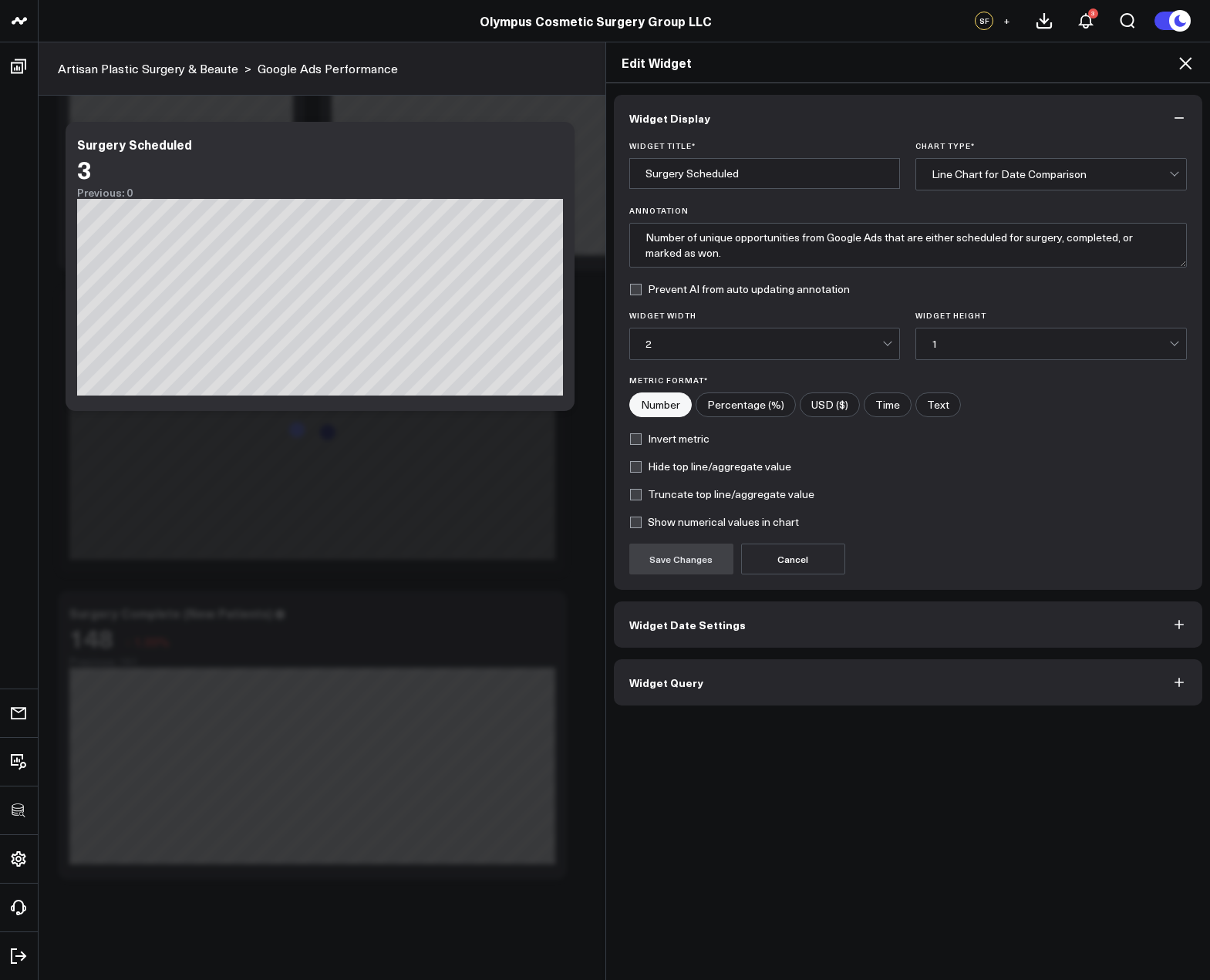
click at [830, 679] on button "Widget Query" at bounding box center [907, 682] width 589 height 46
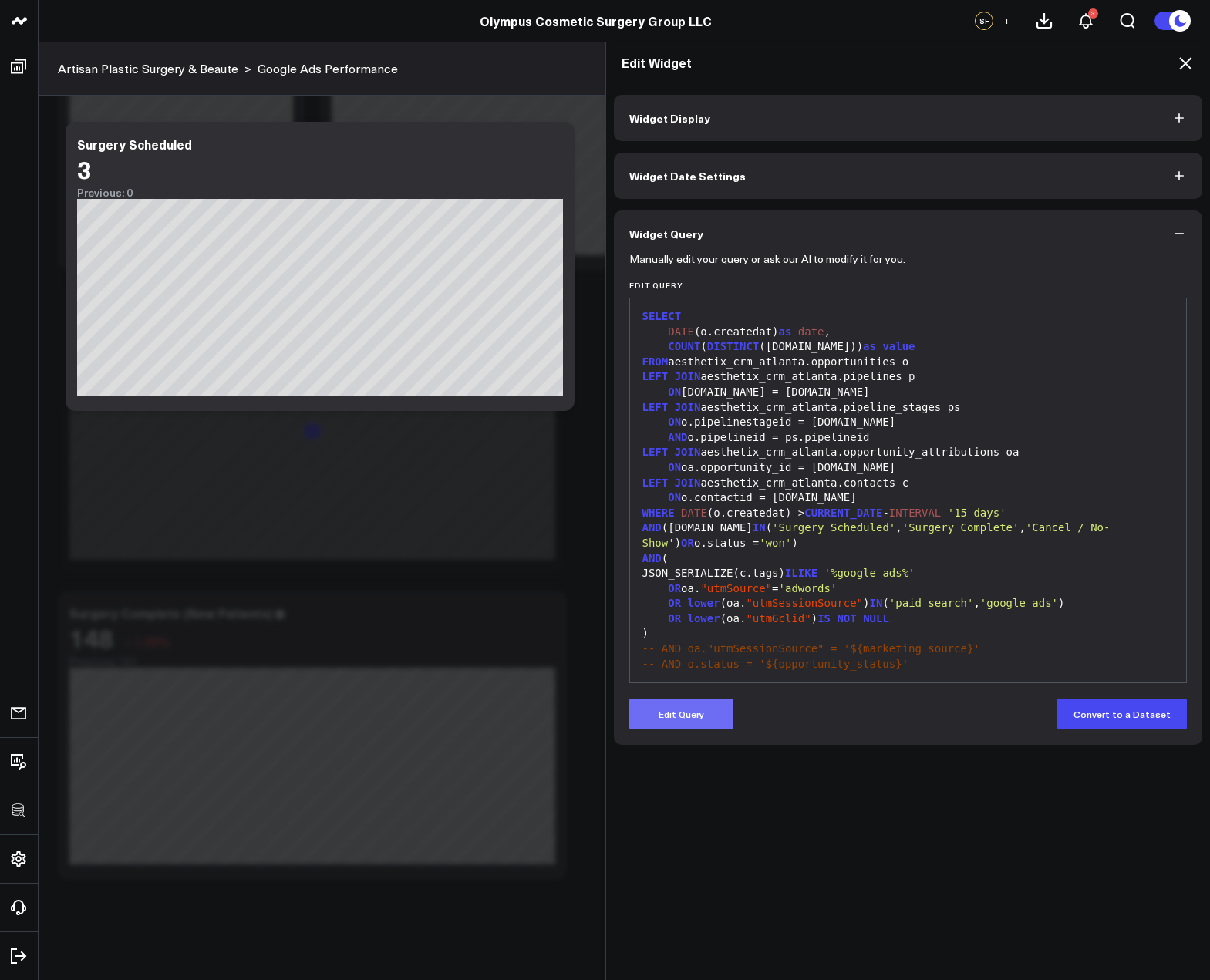
click at [709, 726] on button "Edit Query" at bounding box center [681, 713] width 105 height 31
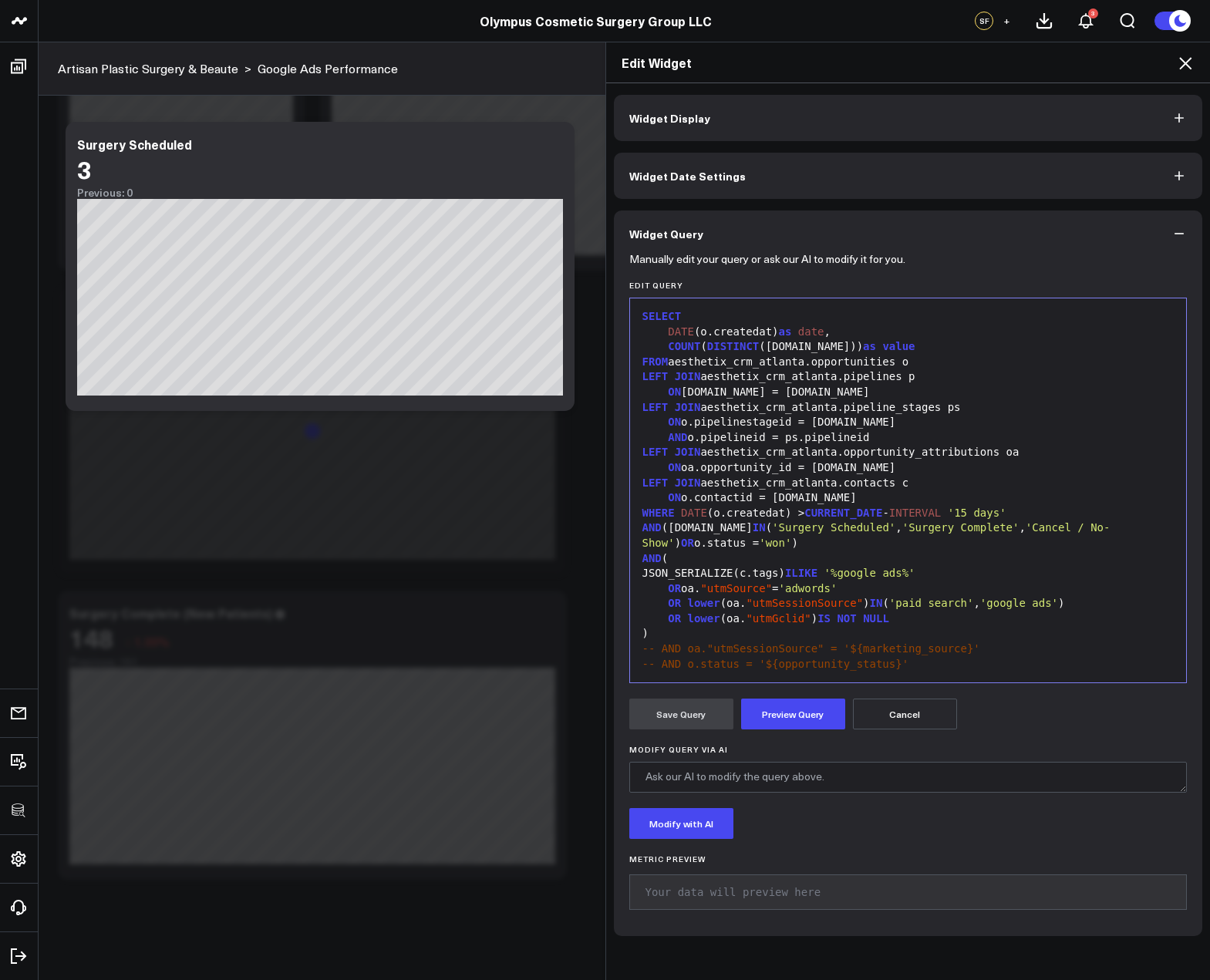
click at [756, 659] on span "-- AND o.status = '${opportunity_status}'" at bounding box center [776, 663] width 267 height 12
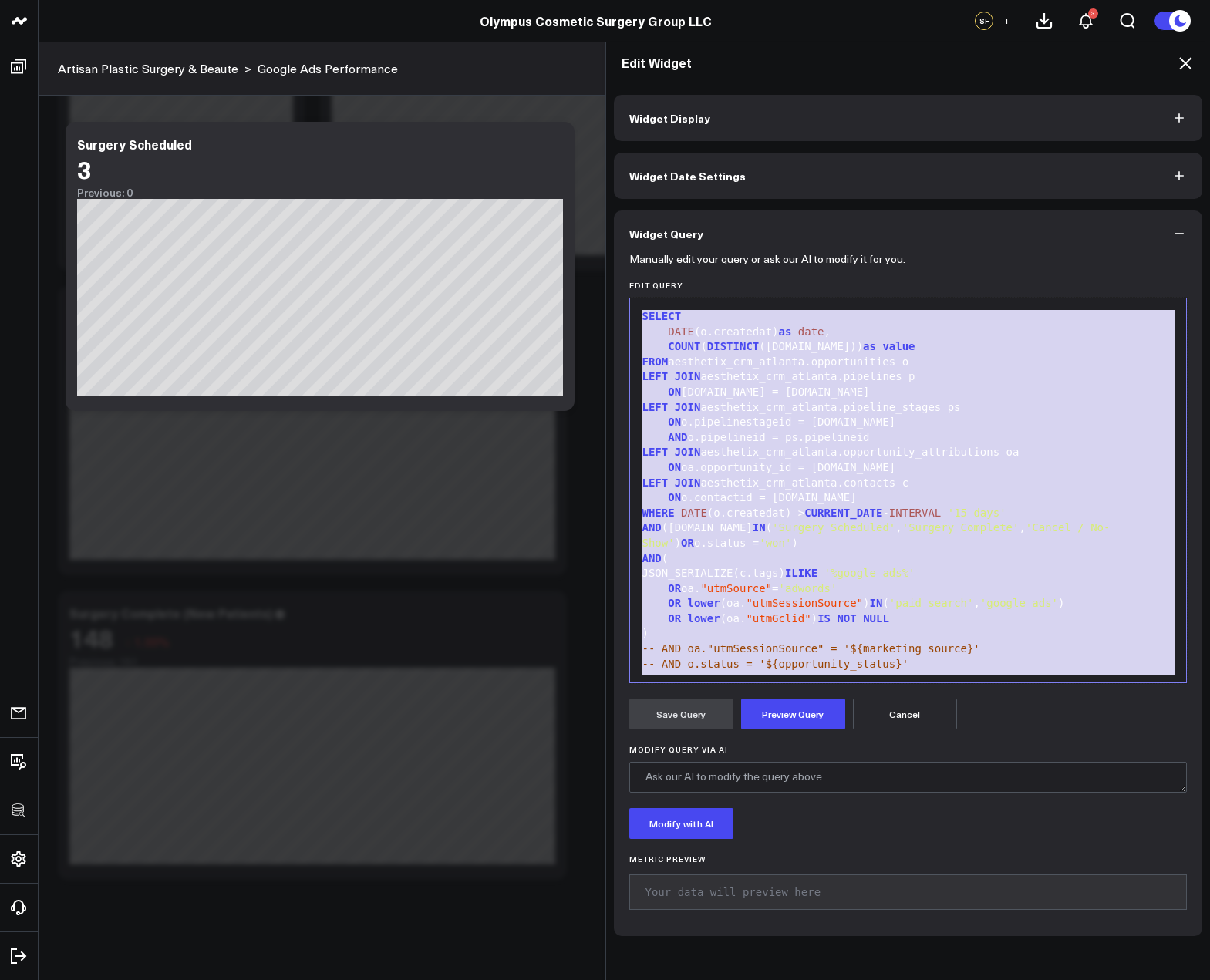
copy div "SELECT DATE (o.createdat) as date , COUNT ( DISTINCT (o.id)) as value FROM aest…"
click at [1186, 57] on icon at bounding box center [1185, 63] width 19 height 19
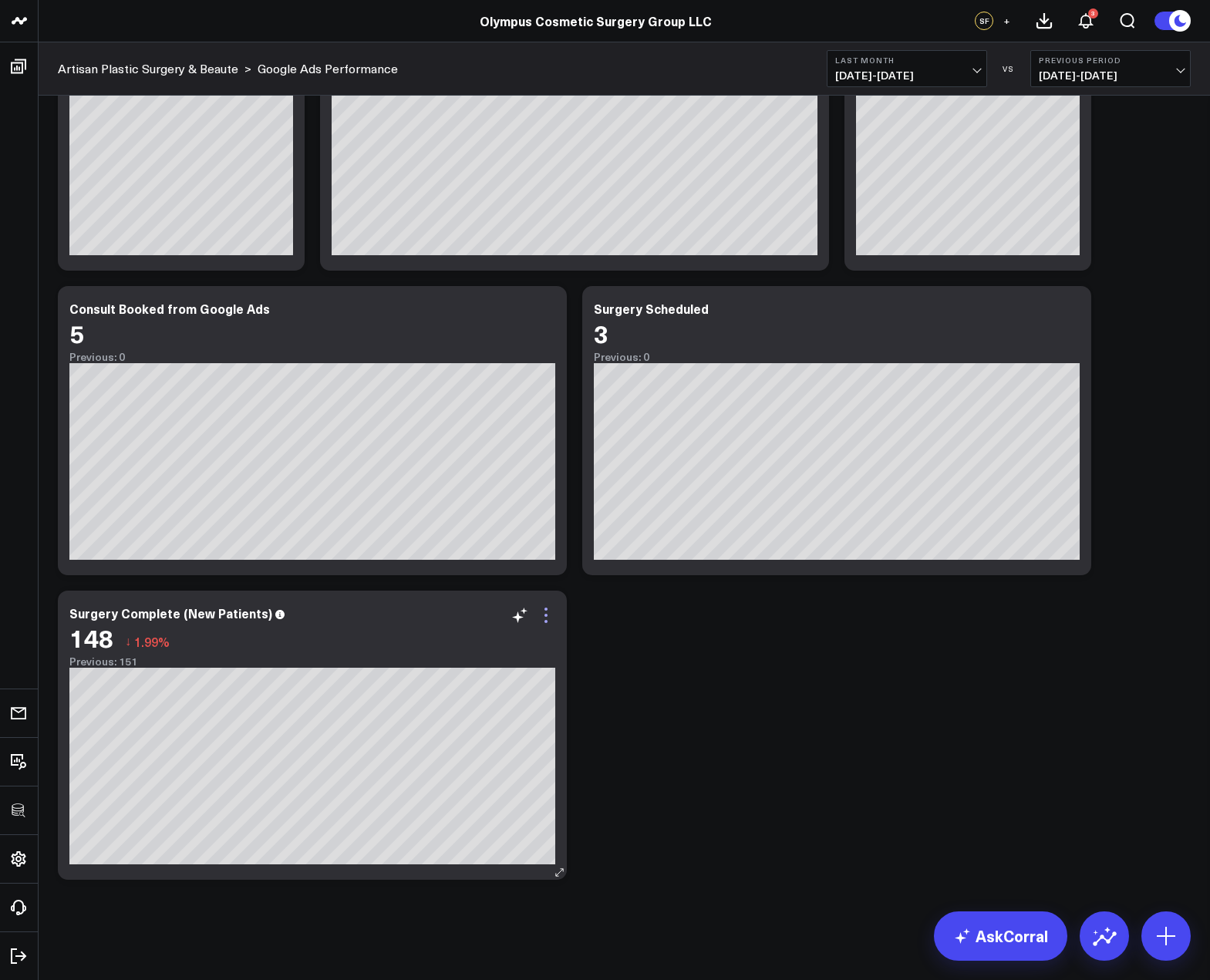
click at [542, 617] on icon at bounding box center [546, 615] width 19 height 19
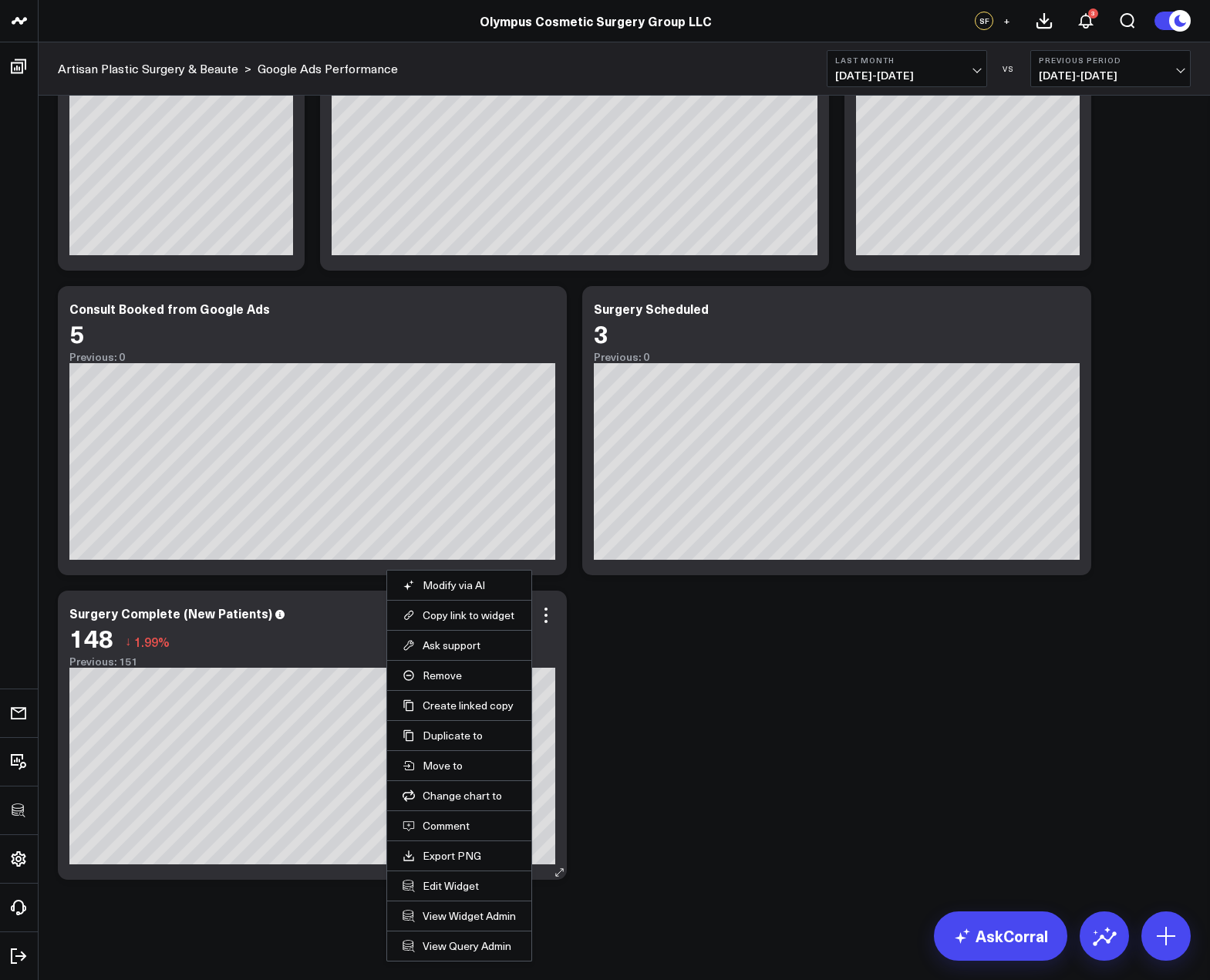
click at [442, 896] on li "Edit Widget" at bounding box center [459, 885] width 144 height 30
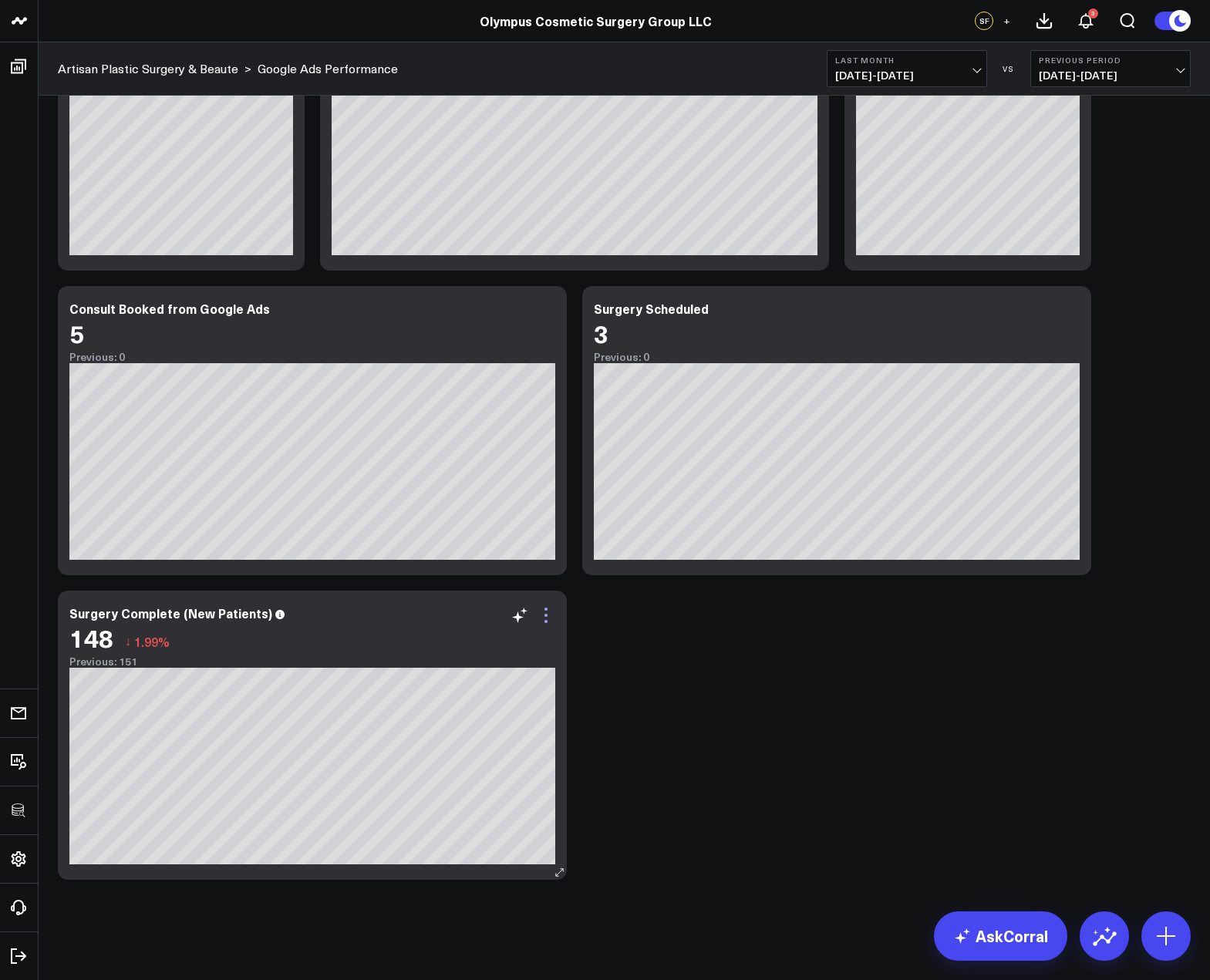
click at [549, 616] on icon at bounding box center [546, 615] width 19 height 19
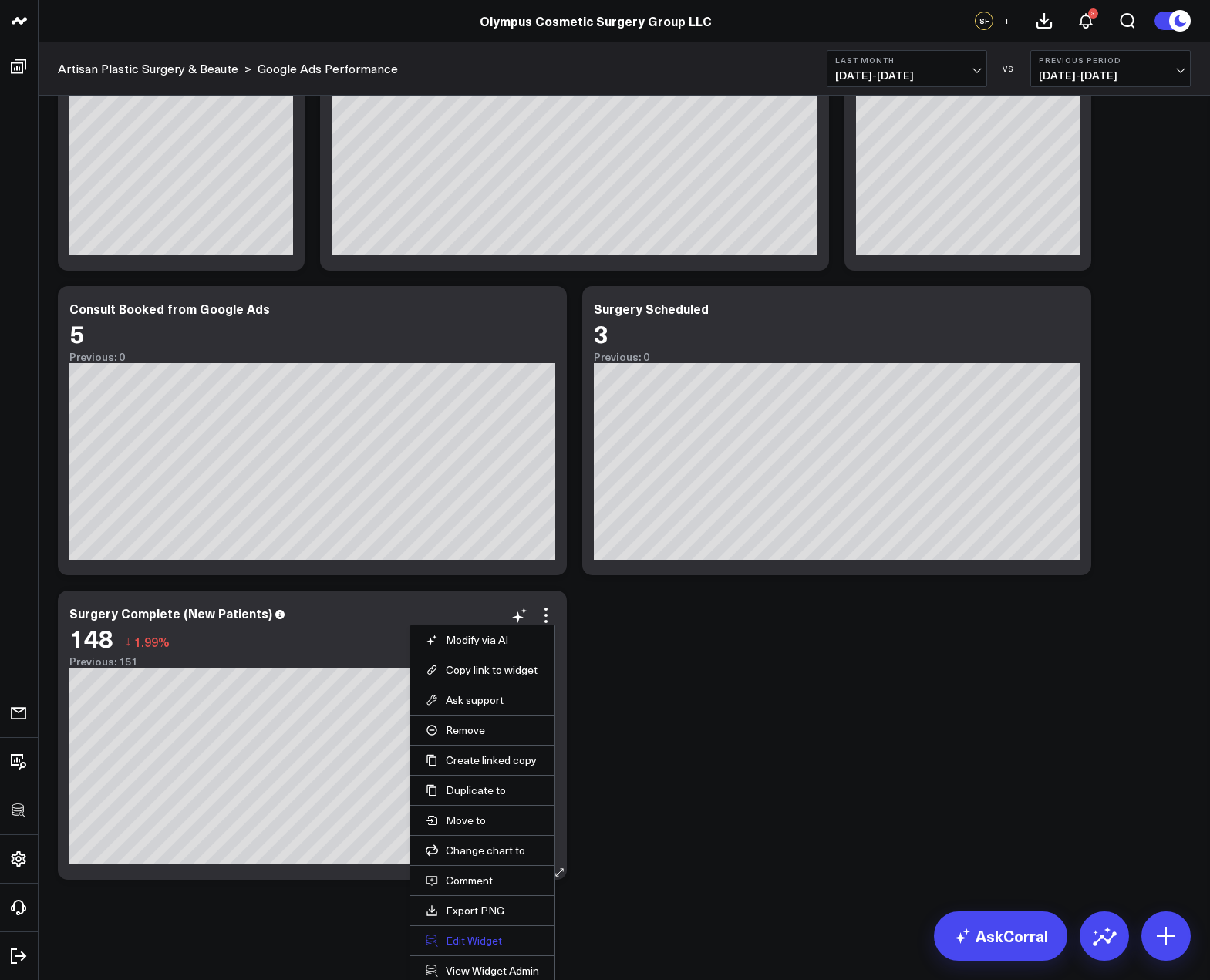
click at [460, 940] on button "Edit Widget" at bounding box center [482, 941] width 114 height 14
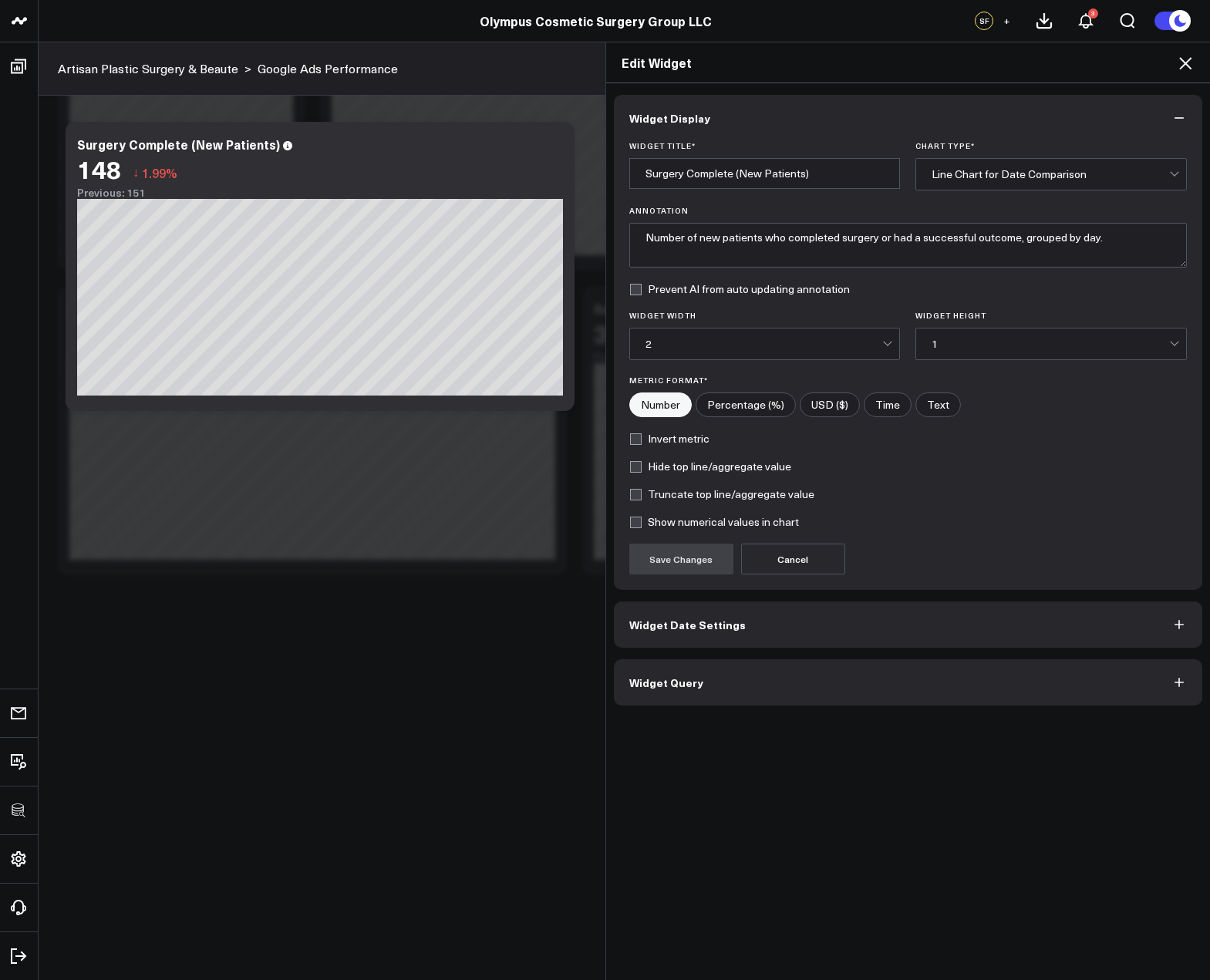
click at [782, 696] on button "Widget Query" at bounding box center [907, 682] width 589 height 46
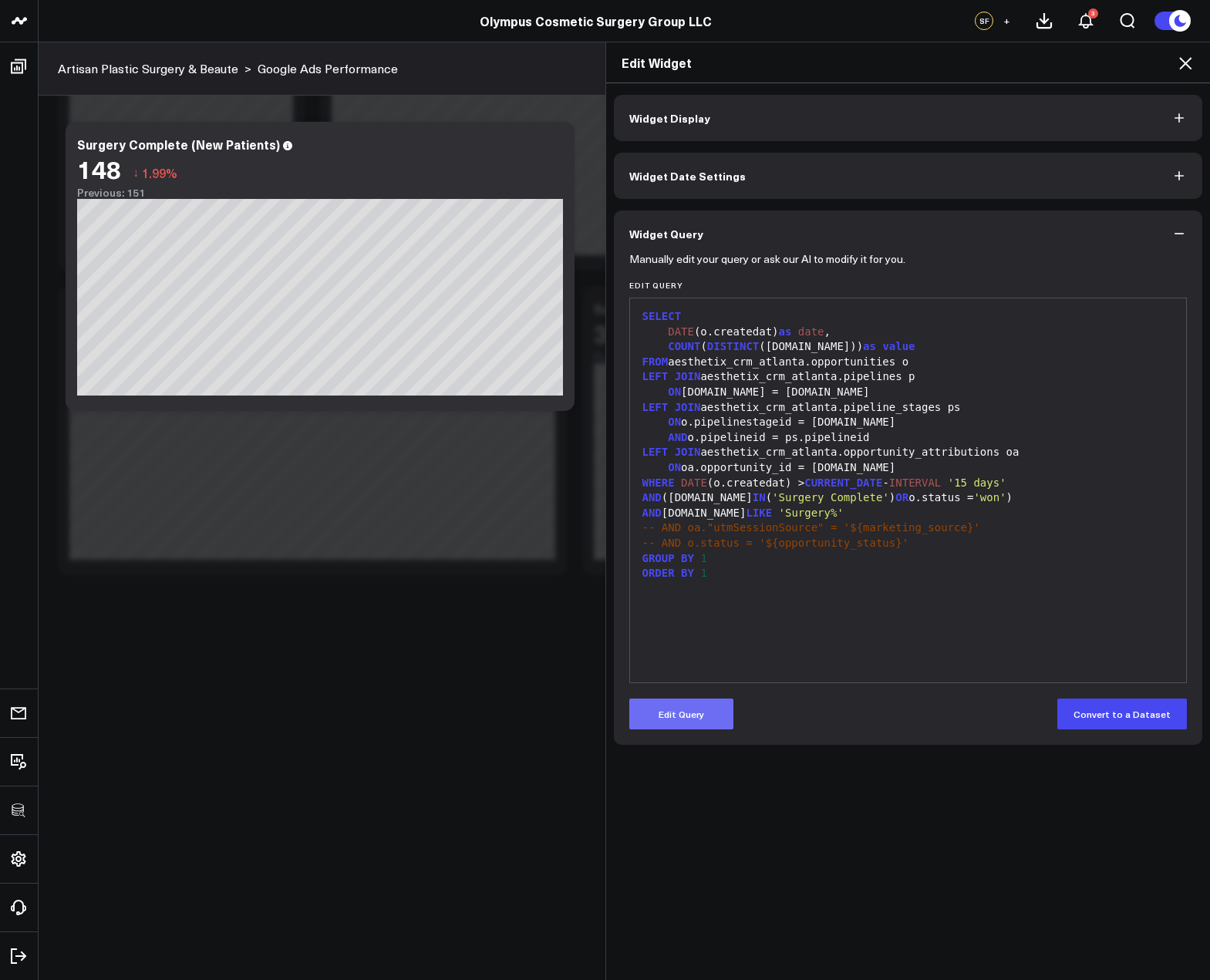
click at [706, 728] on button "Edit Query" at bounding box center [681, 713] width 105 height 31
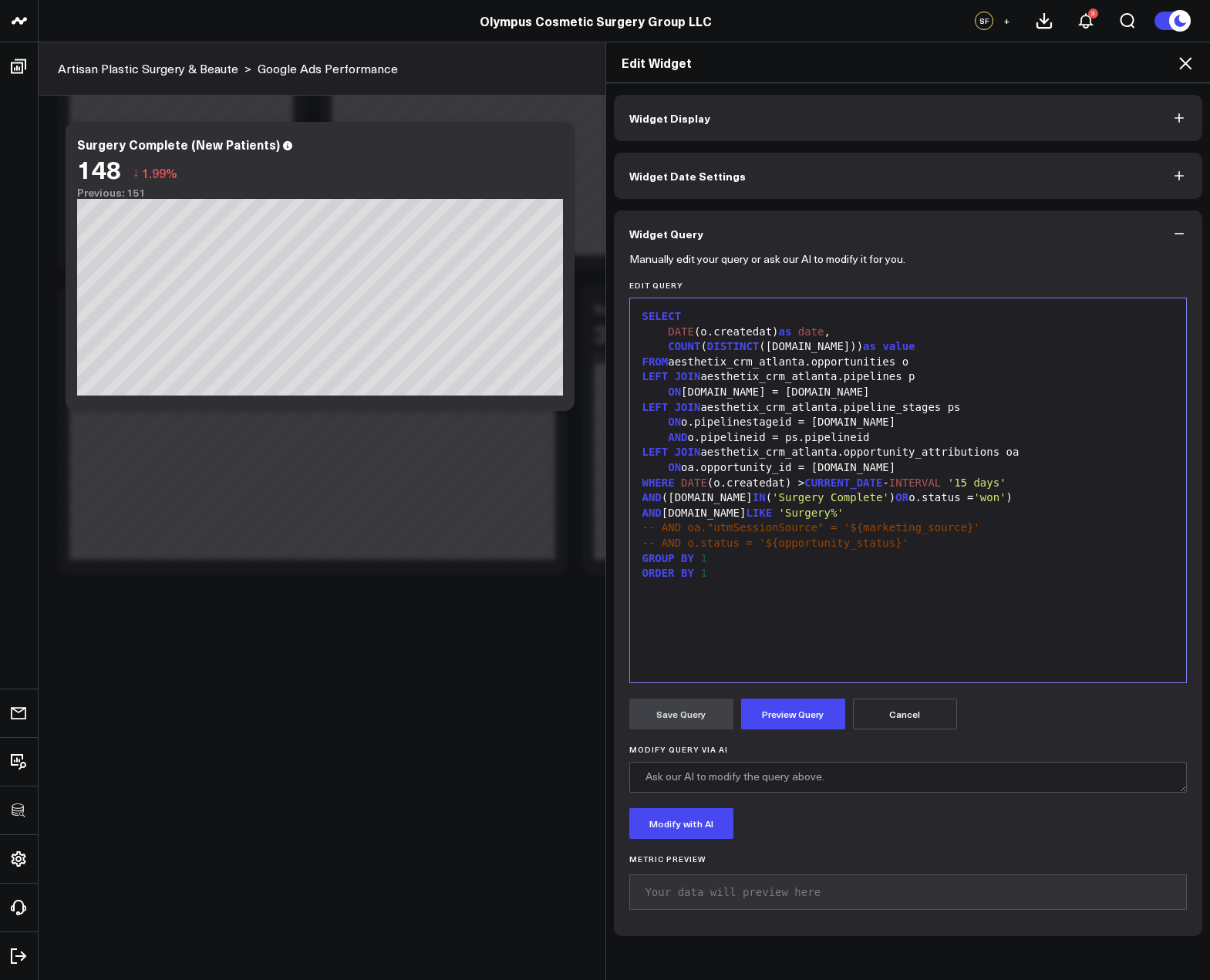
click at [762, 609] on div "SELECT DATE (o.createdat) as date , COUNT ( DISTINCT (o.id)) as value FROM aest…" at bounding box center [907, 490] width 541 height 368
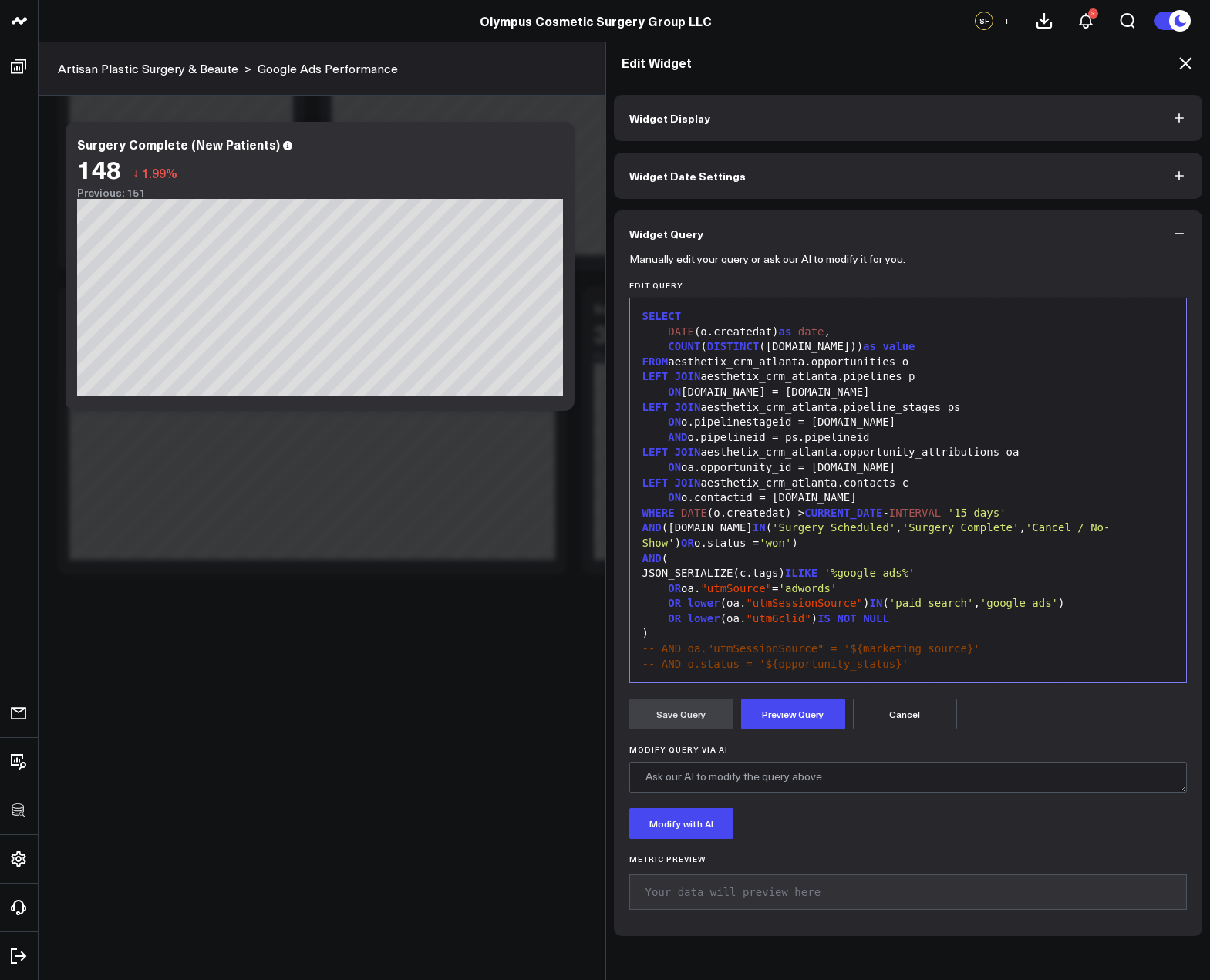
scroll to position [29, 0]
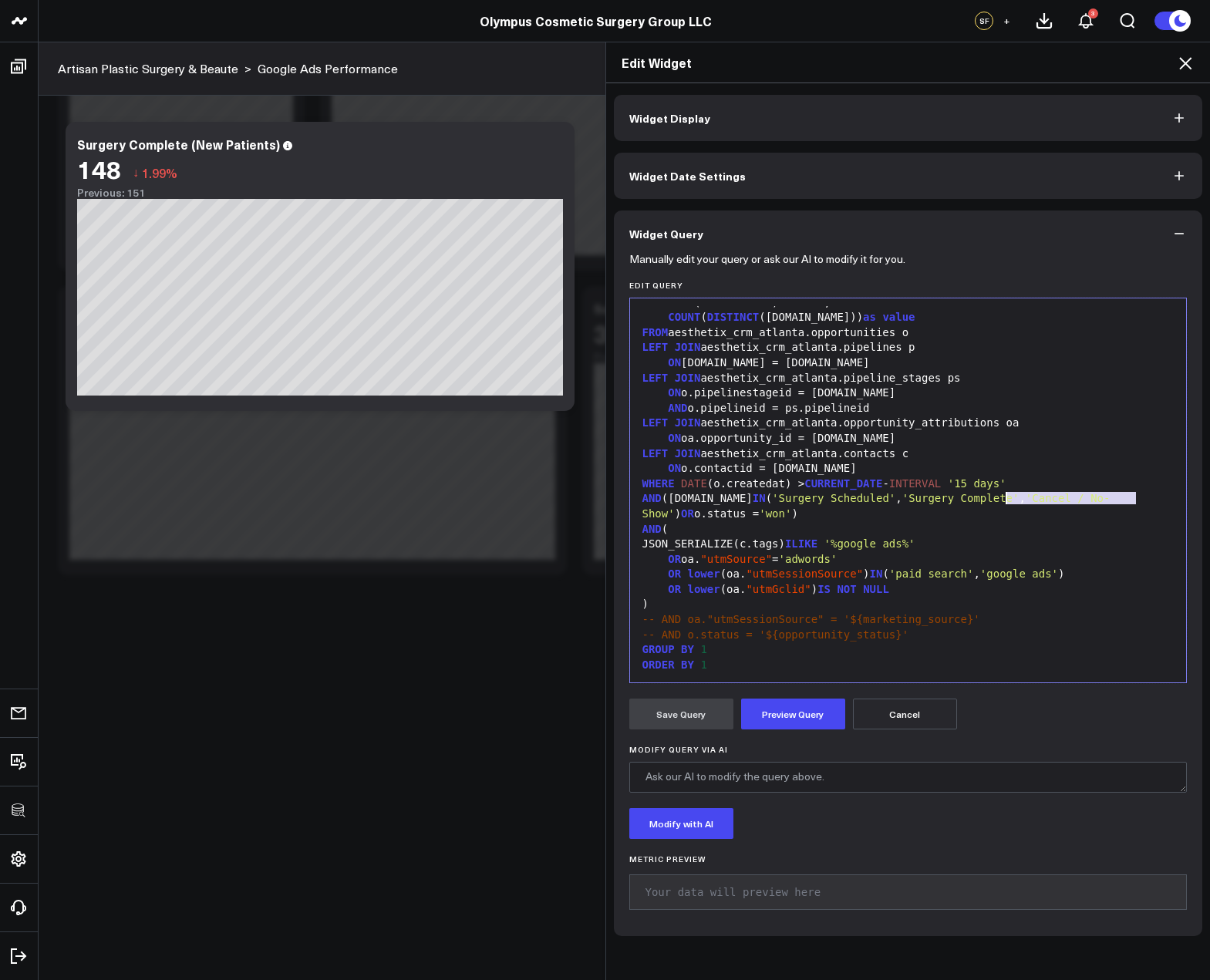
drag, startPoint x: 1131, startPoint y: 499, endPoint x: 1003, endPoint y: 502, distance: 128.0
click at [1002, 502] on div "AND (ps.name IN ( 'Surgery Scheduled' , 'Surgery Complete' , 'Cancel / No-Show'…" at bounding box center [907, 506] width 541 height 30
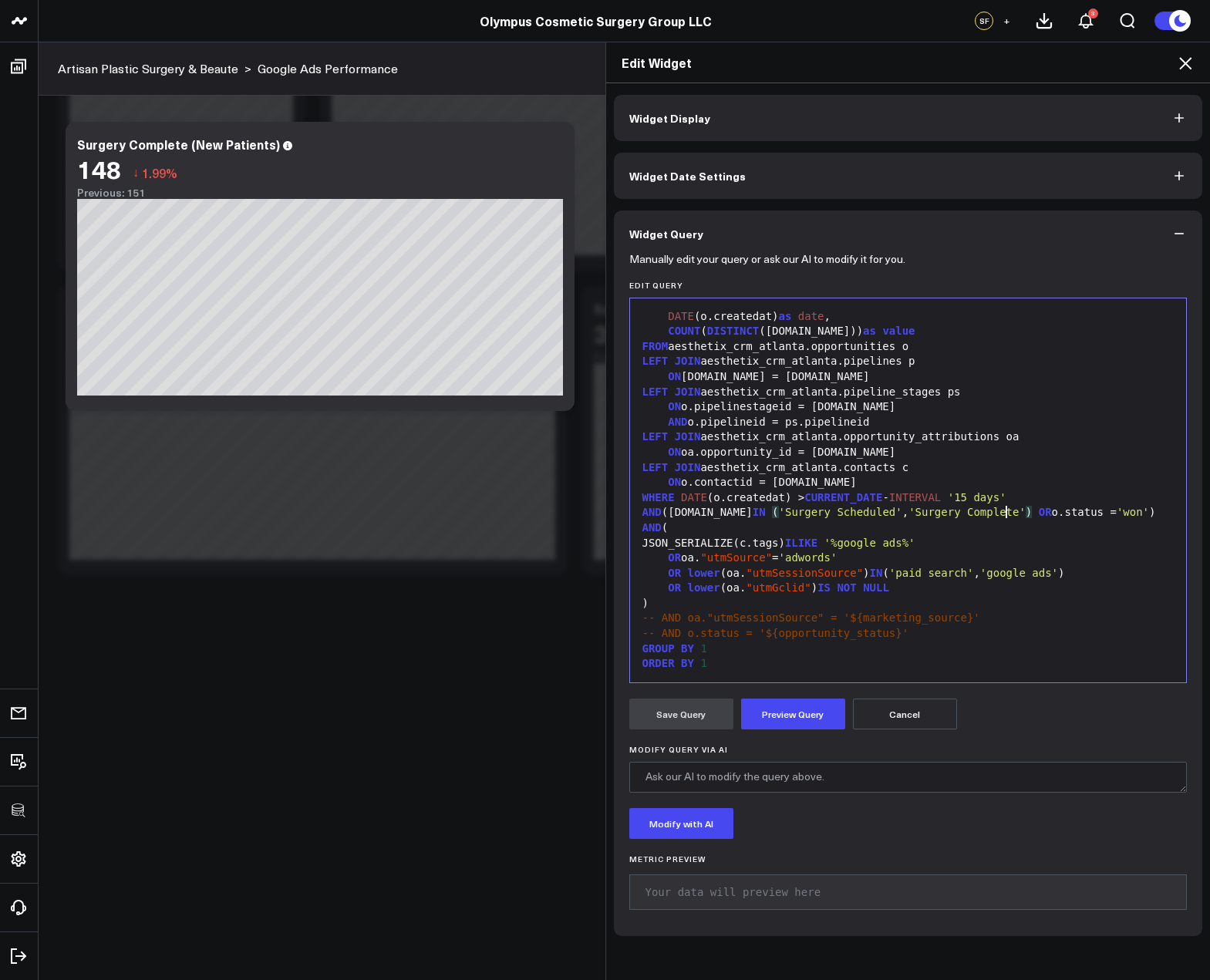
scroll to position [15, 0]
drag, startPoint x: 885, startPoint y: 511, endPoint x: 744, endPoint y: 510, distance: 141.0
click at [744, 510] on div "AND (ps.name IN ( 'Surgery Scheduled' , 'Surgery Complete' ) OR o.status = 'won…" at bounding box center [907, 512] width 541 height 15
click at [789, 719] on button "Preview Query" at bounding box center [793, 713] width 105 height 31
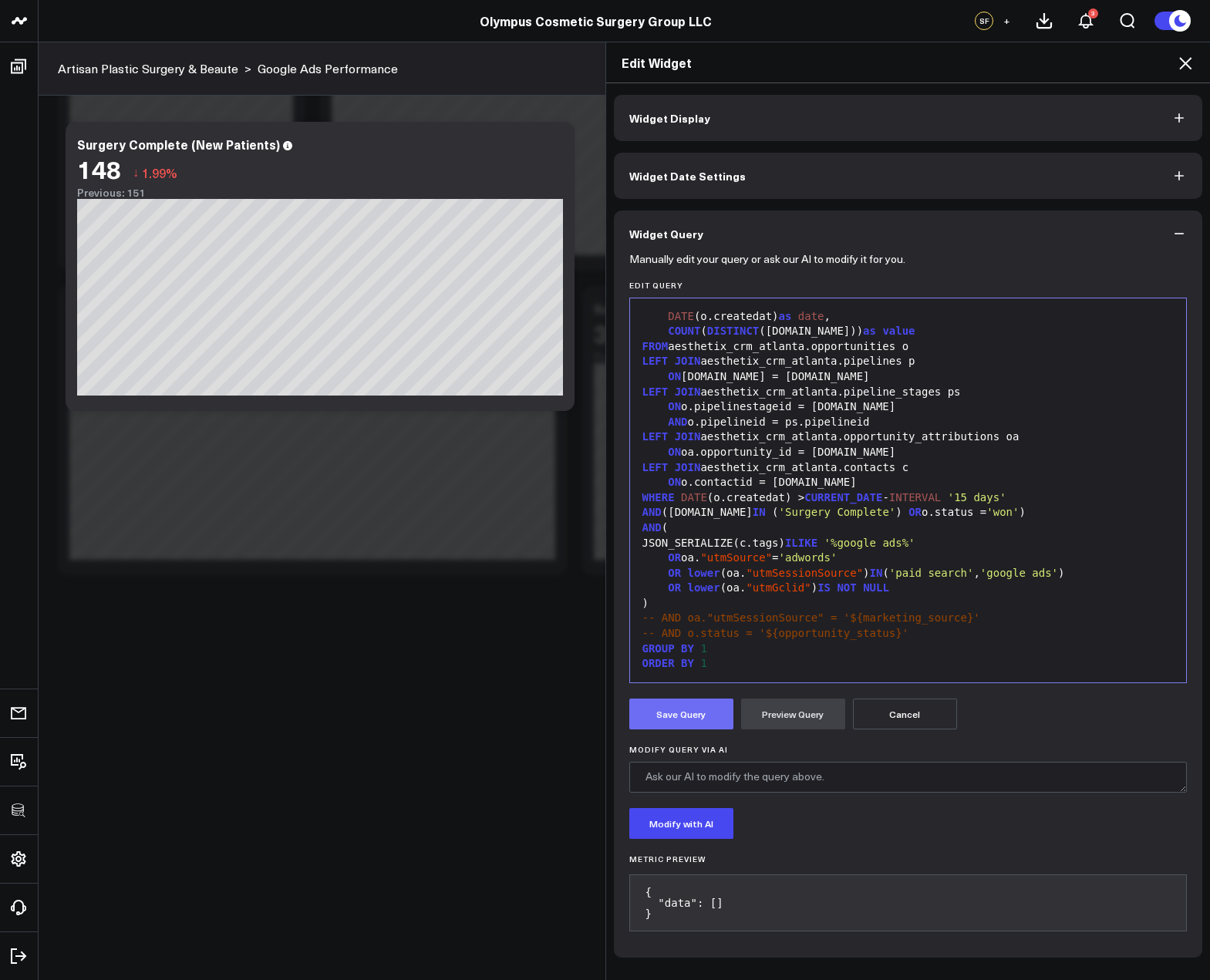
click at [675, 719] on button "Save Query" at bounding box center [681, 713] width 105 height 31
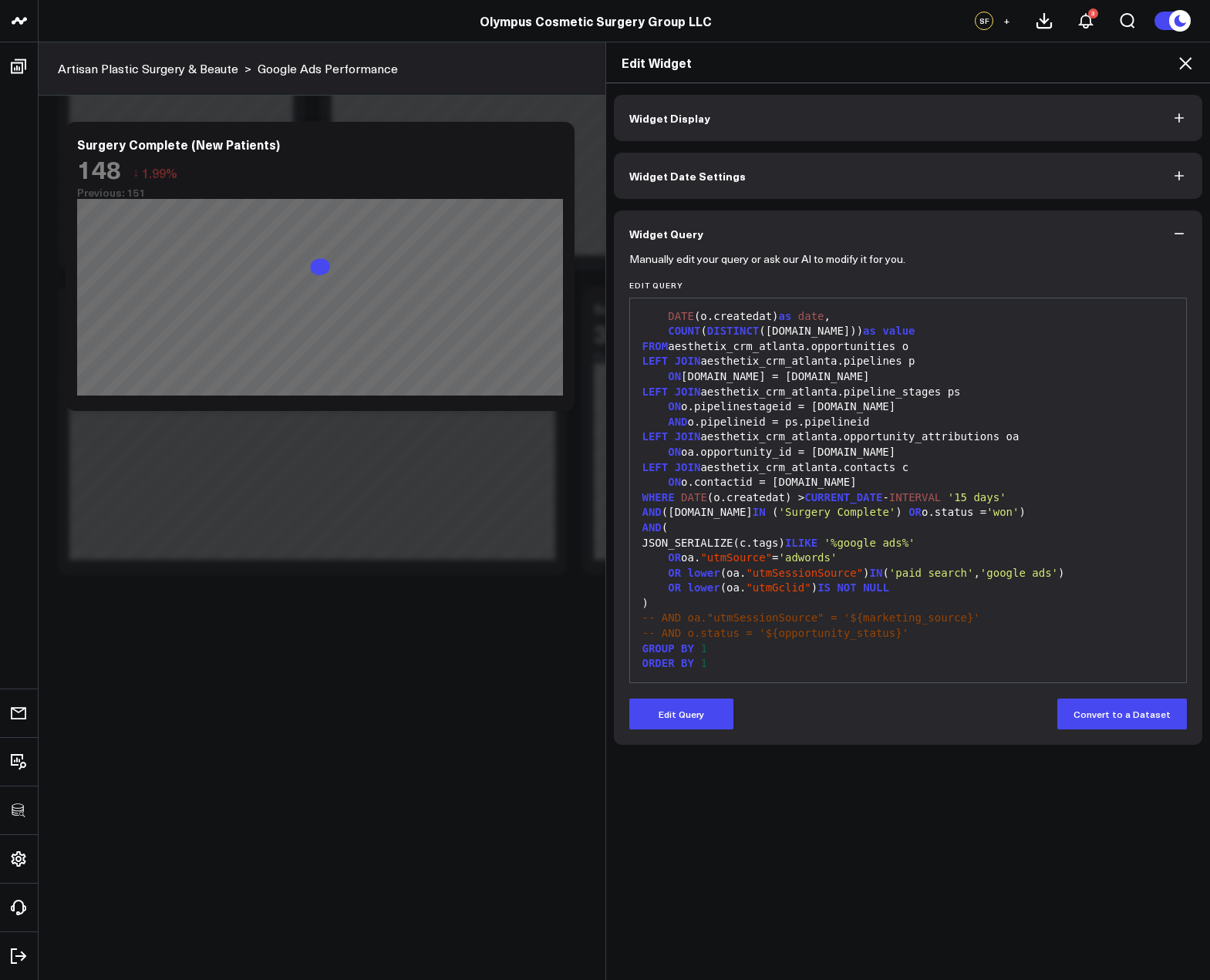
click at [1179, 62] on icon at bounding box center [1185, 63] width 19 height 19
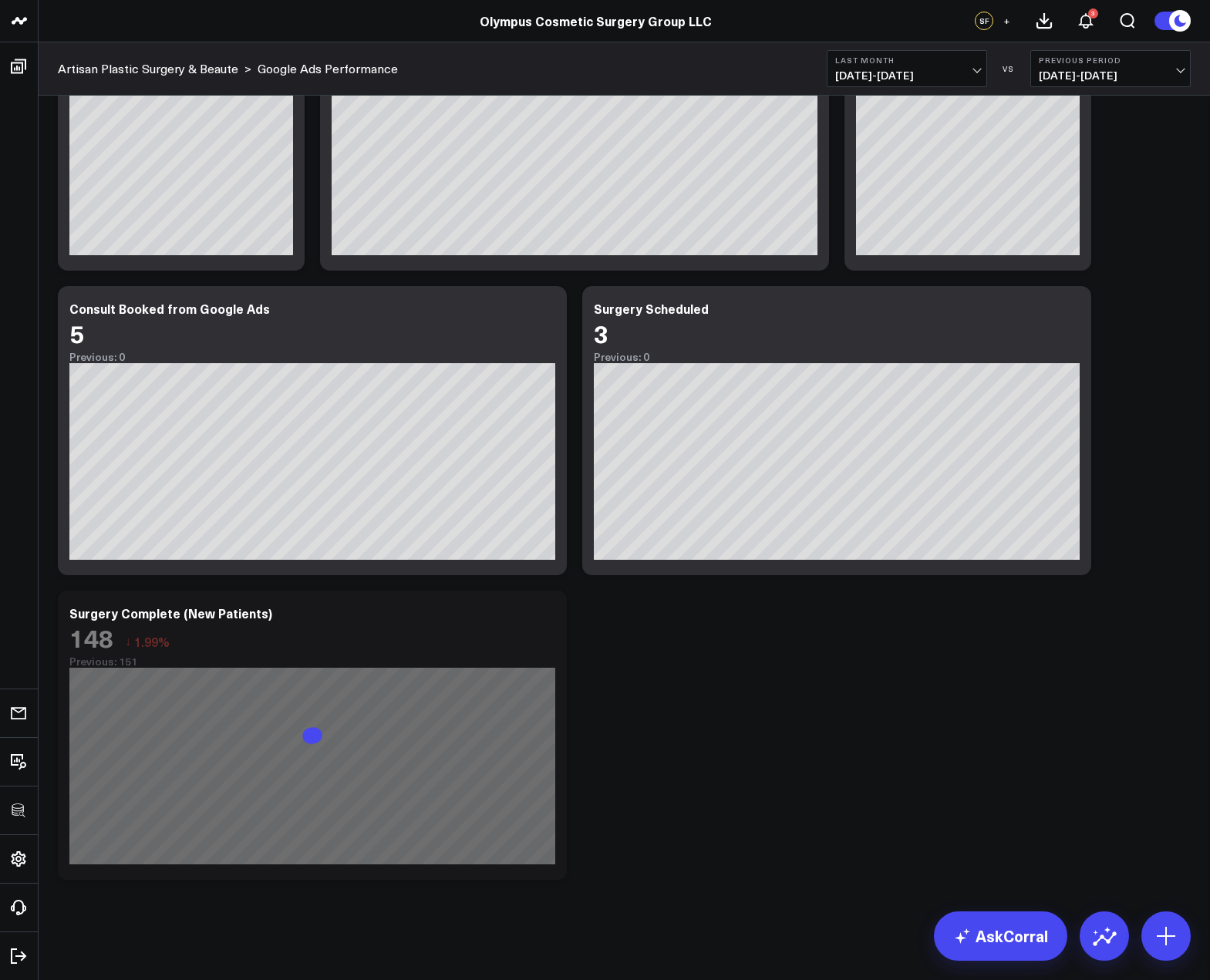
click at [800, 763] on div "Modify via AI Copy link to widget Ask support Remove Create linked copy Executi…" at bounding box center [623, 430] width 1148 height 913
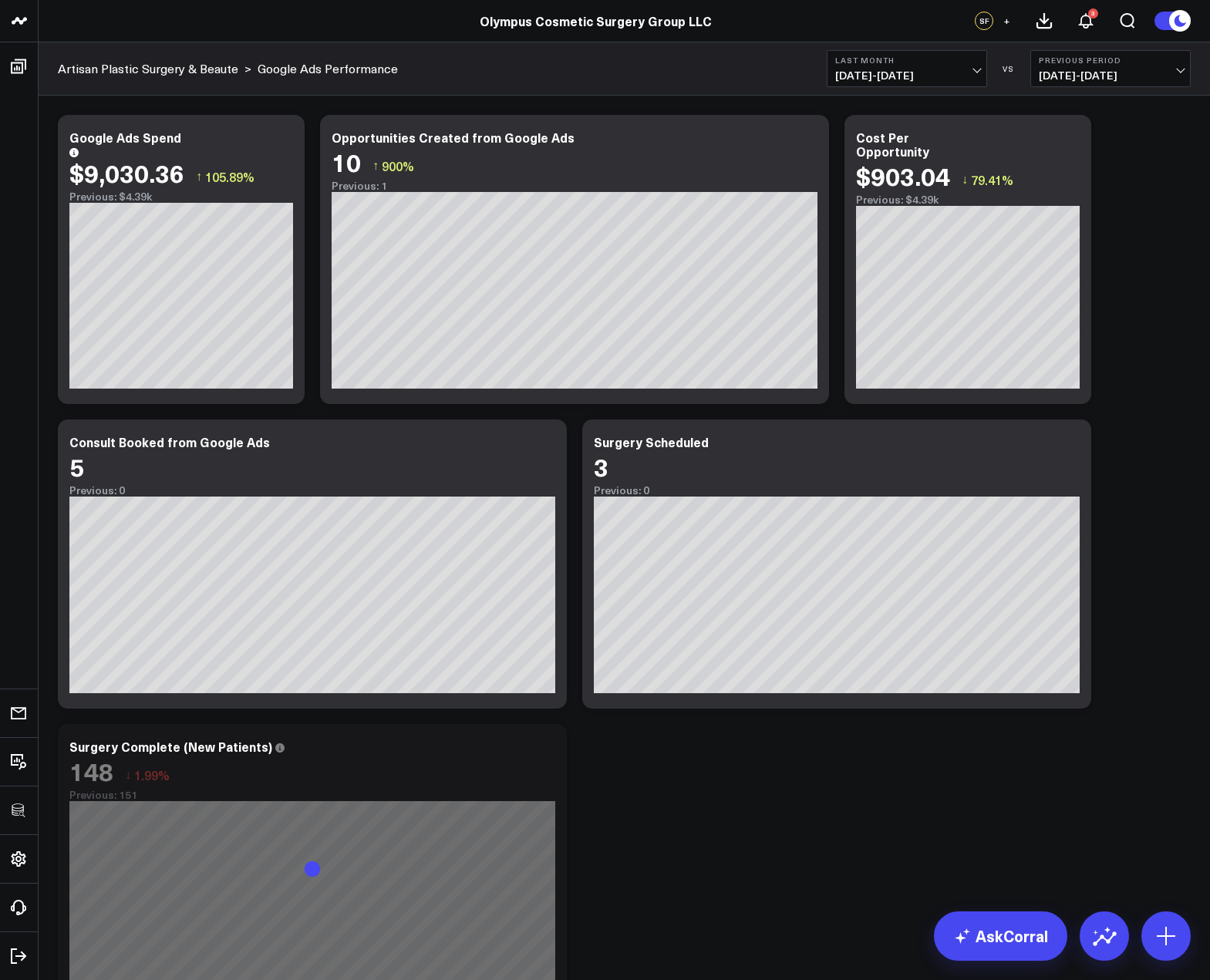
scroll to position [133, 0]
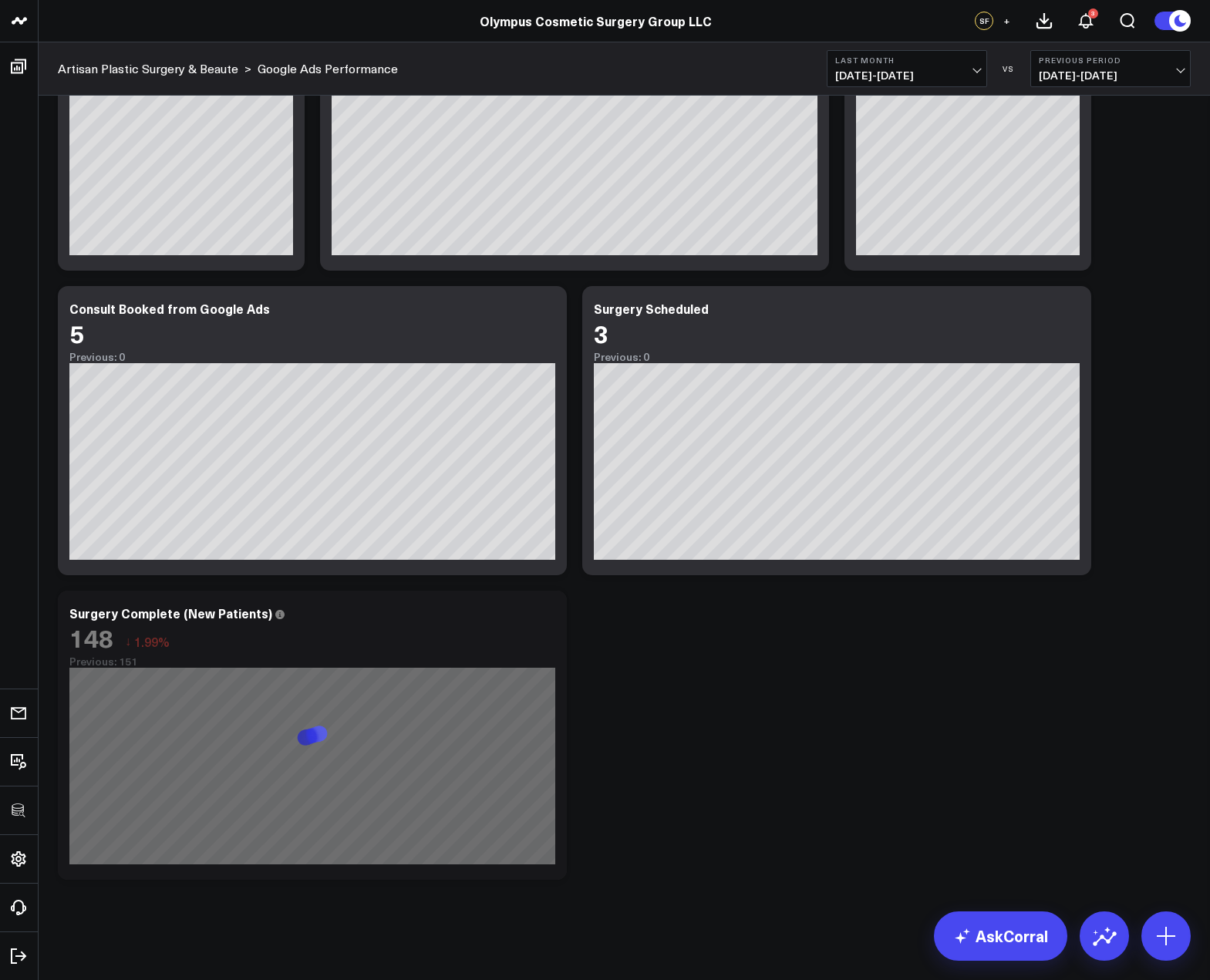
click at [865, 63] on b "Last Month" at bounding box center [906, 60] width 143 height 9
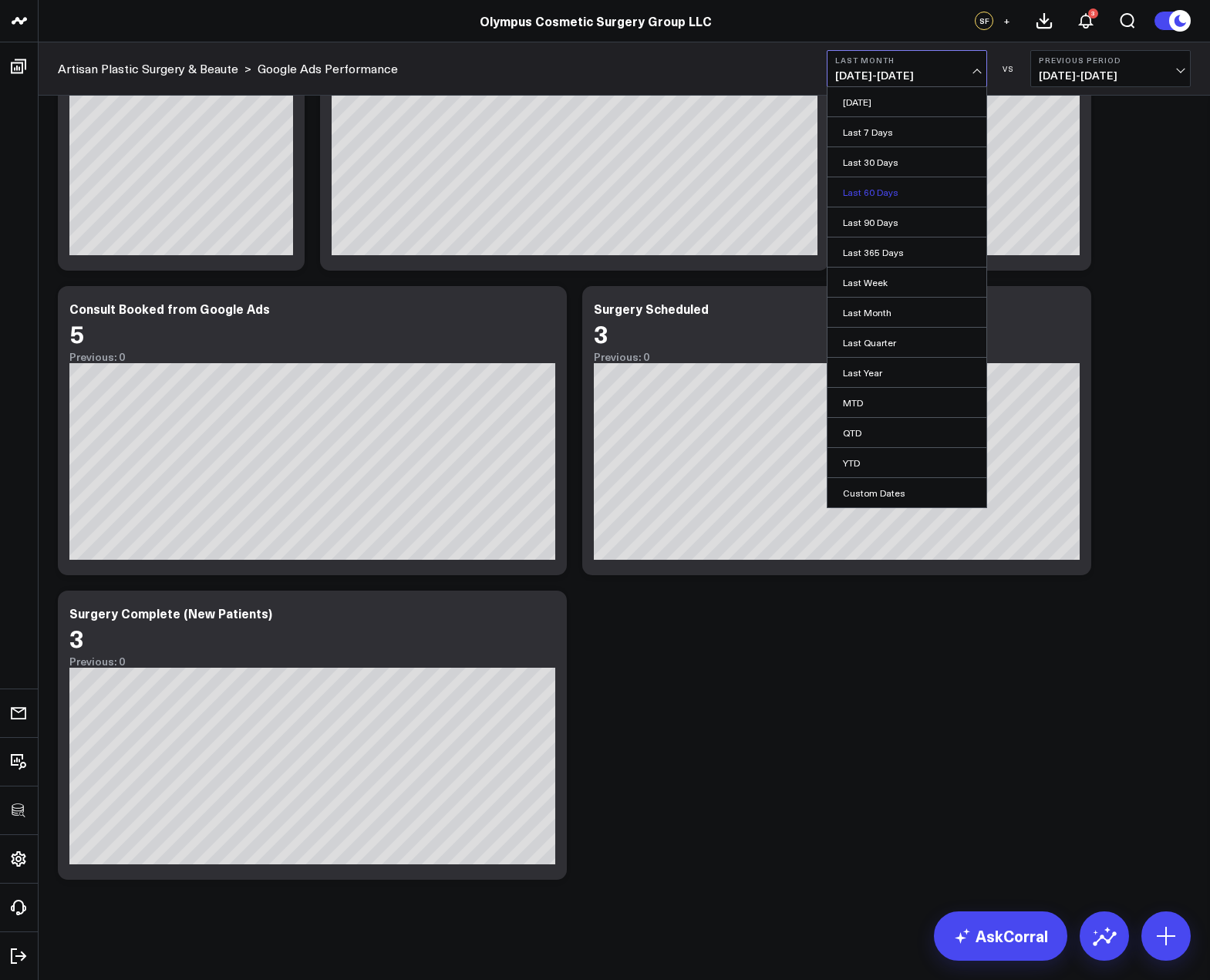
click at [895, 192] on link "Last 60 Days" at bounding box center [906, 191] width 158 height 29
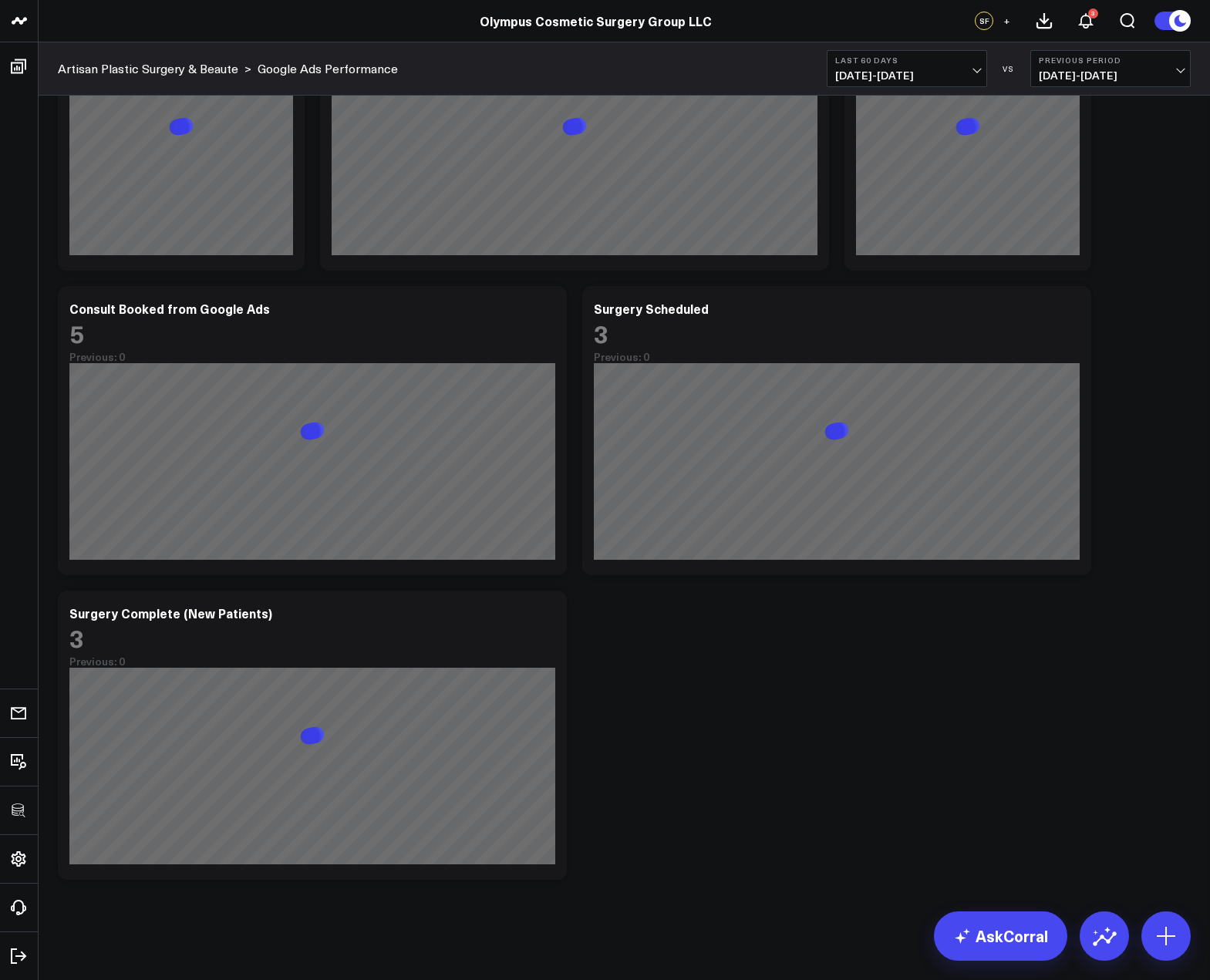
click at [774, 654] on div "Modify via AI Copy link to widget Ask support Remove Create linked copy Executi…" at bounding box center [623, 430] width 1148 height 913
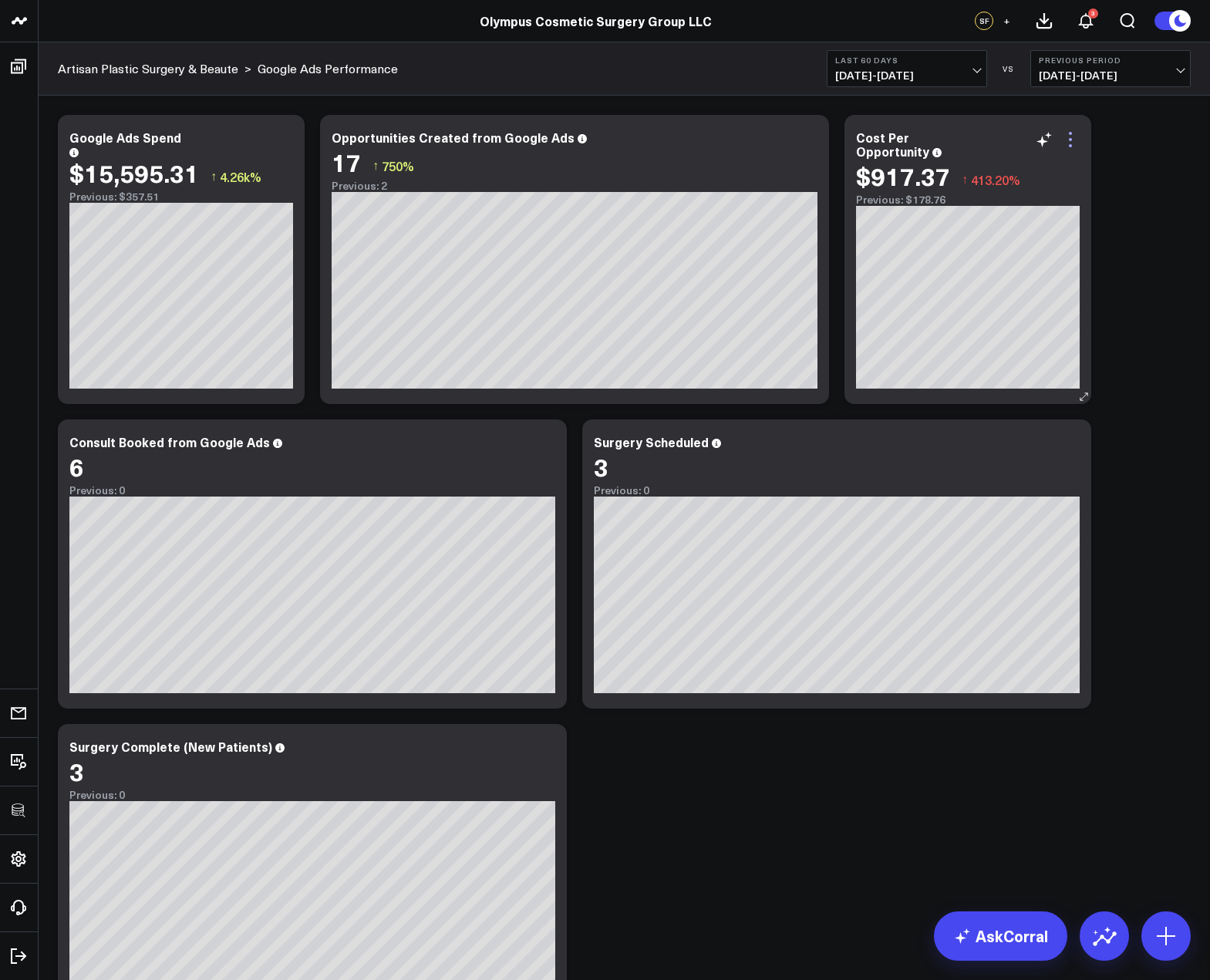
click at [1071, 139] on icon at bounding box center [1070, 139] width 3 height 3
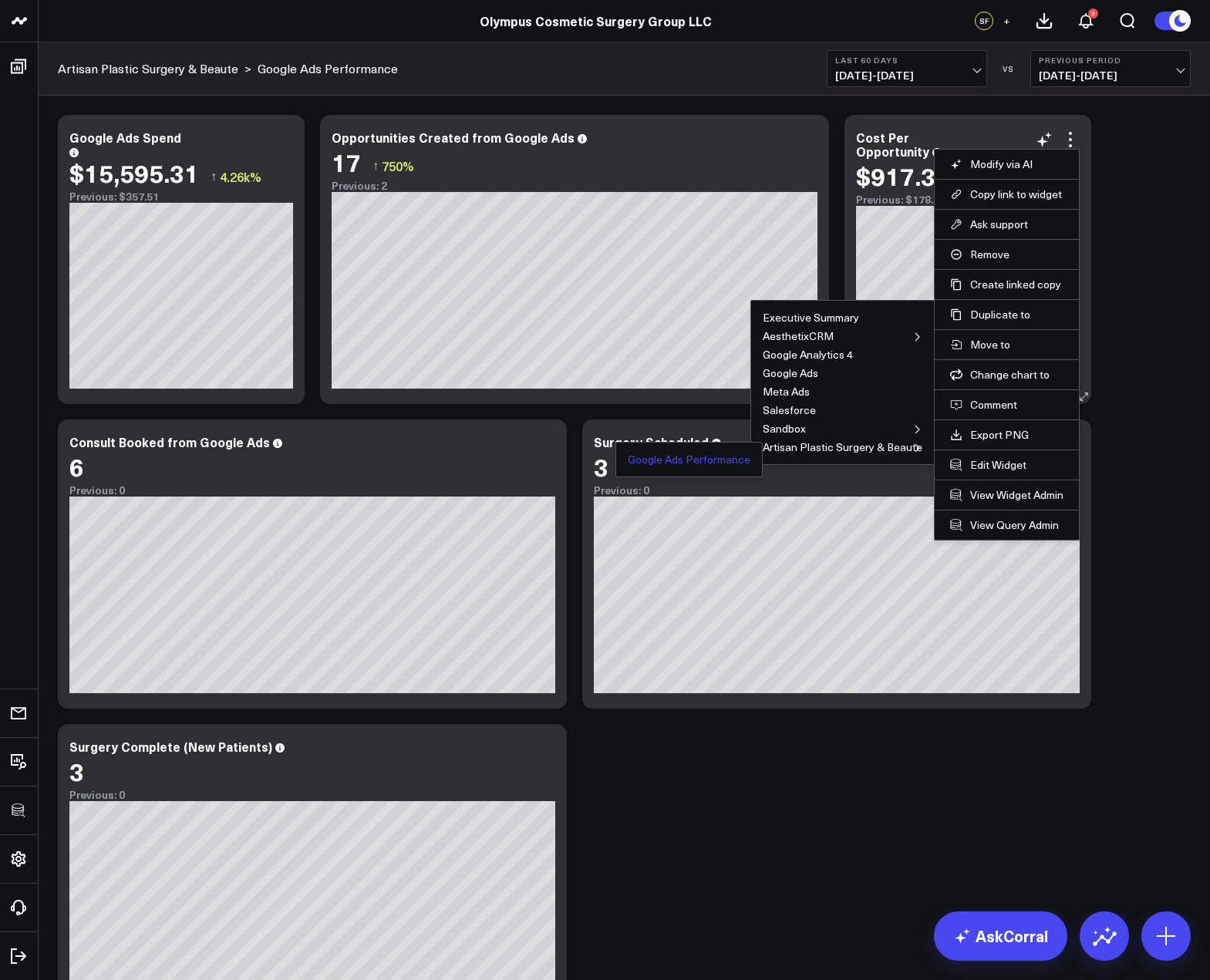
click at [706, 455] on button "Google Ads Performance" at bounding box center [688, 459] width 122 height 11
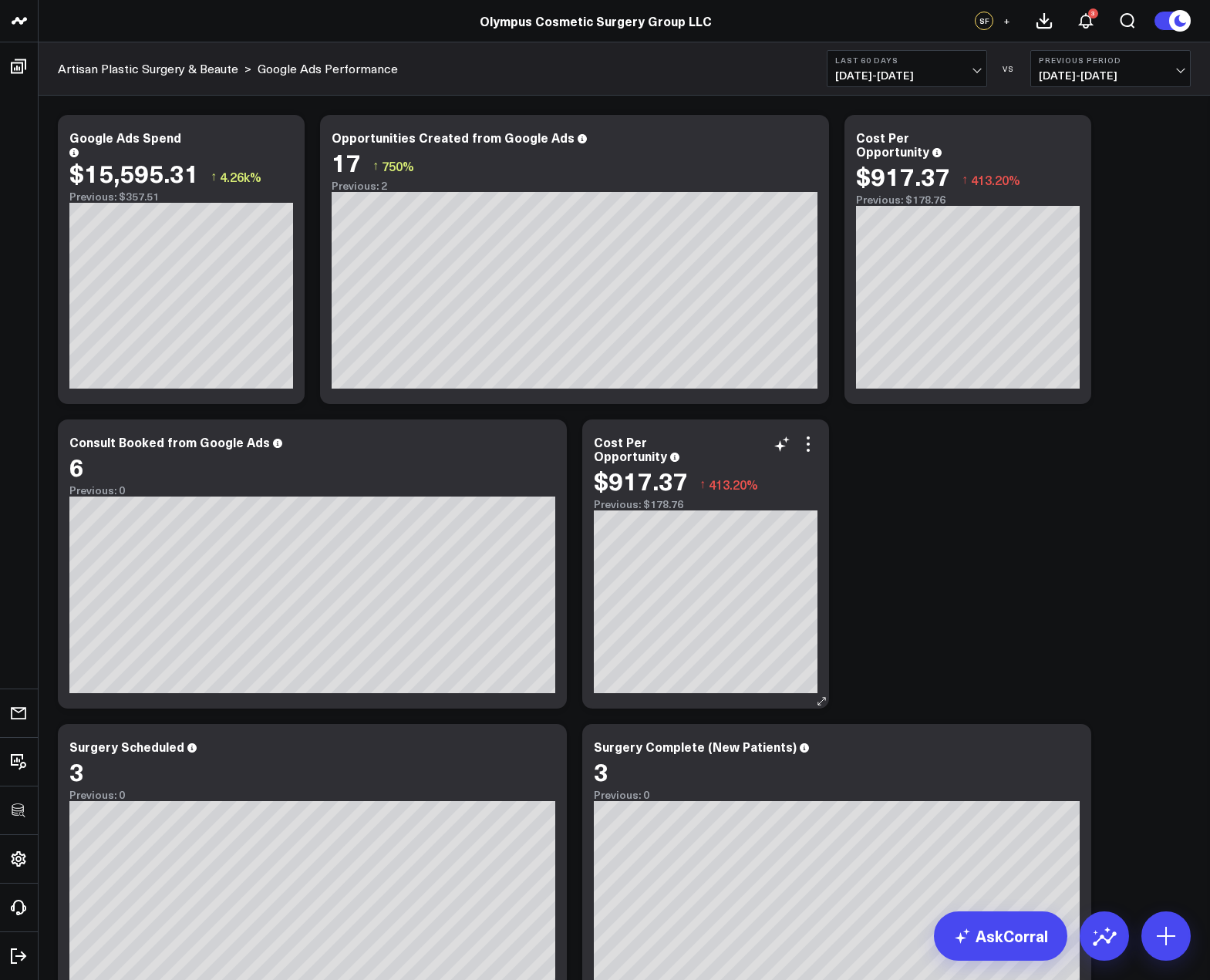
click at [635, 459] on div "Cost Per Opportunity" at bounding box center [705, 449] width 224 height 28
click at [645, 447] on div "Cost Per Opportunity" at bounding box center [636, 448] width 87 height 31
drag, startPoint x: 647, startPoint y: 443, endPoint x: 724, endPoint y: 442, distance: 77.0
click at [724, 442] on div "Cost Per Opportunity" at bounding box center [705, 449] width 224 height 28
drag, startPoint x: 551, startPoint y: 478, endPoint x: 553, endPoint y: 461, distance: 17.1
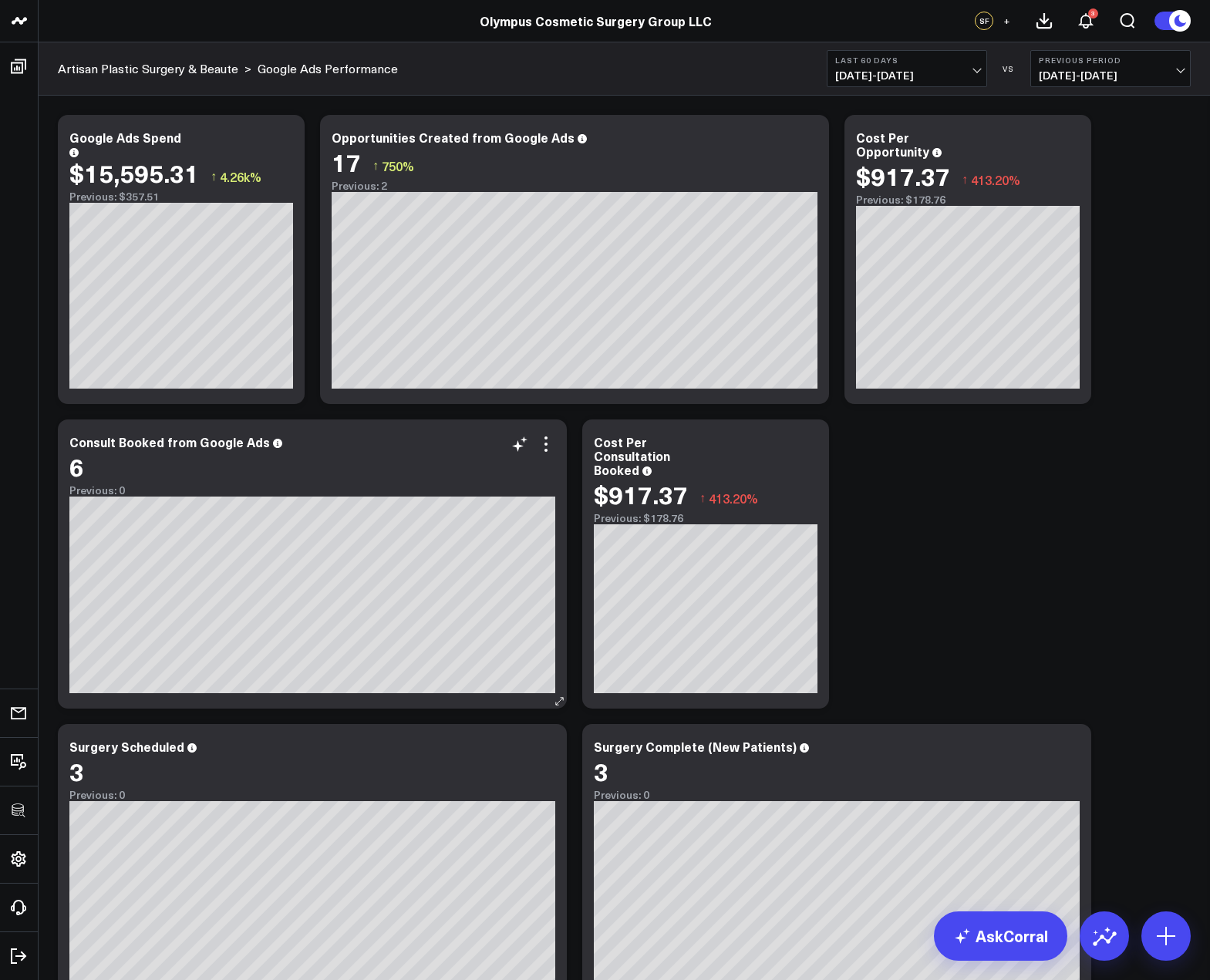
click at [552, 478] on div "6" at bounding box center [313, 466] width 486 height 28
click at [548, 445] on icon at bounding box center [546, 444] width 19 height 19
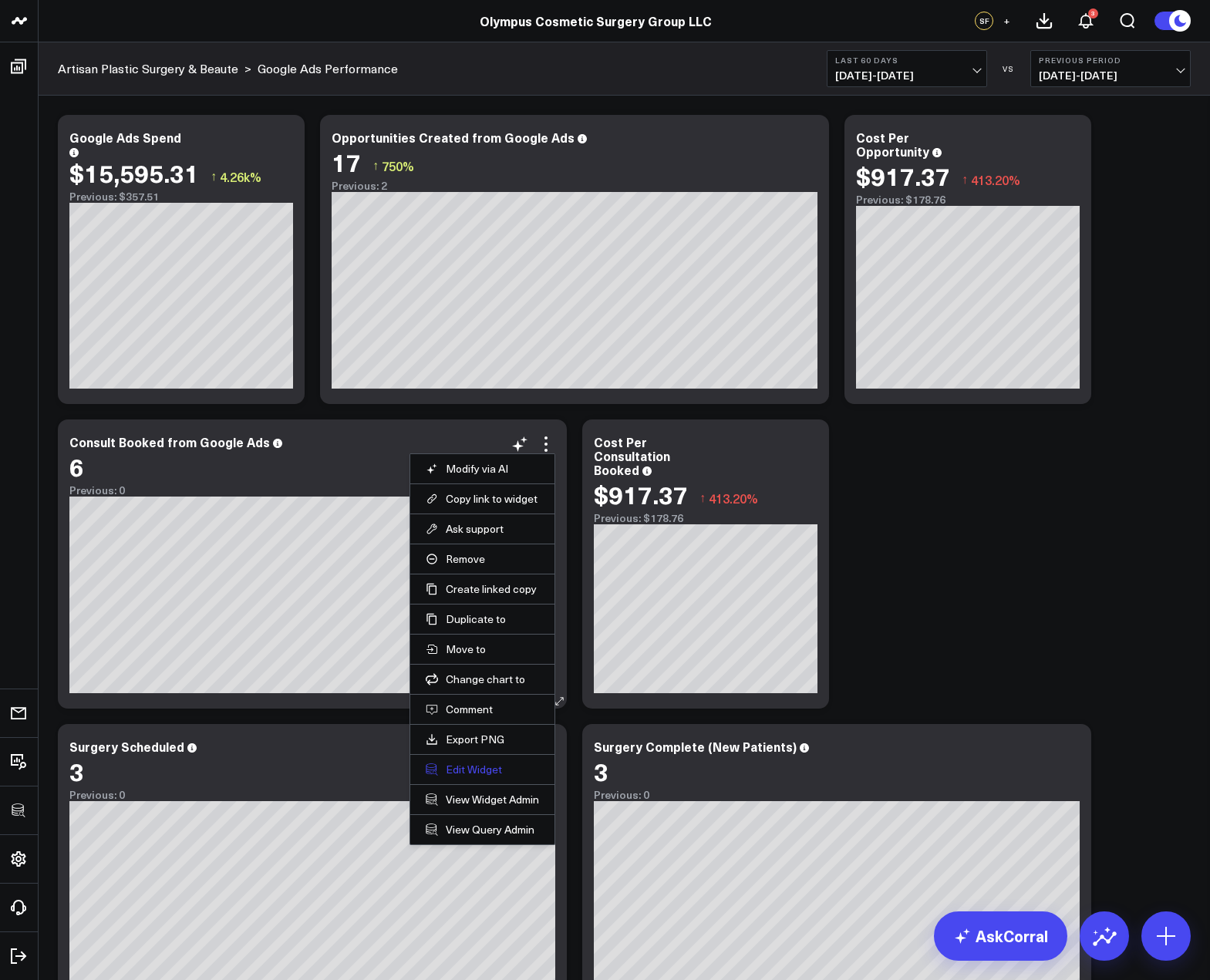
click at [480, 770] on button "Edit Widget" at bounding box center [482, 770] width 114 height 14
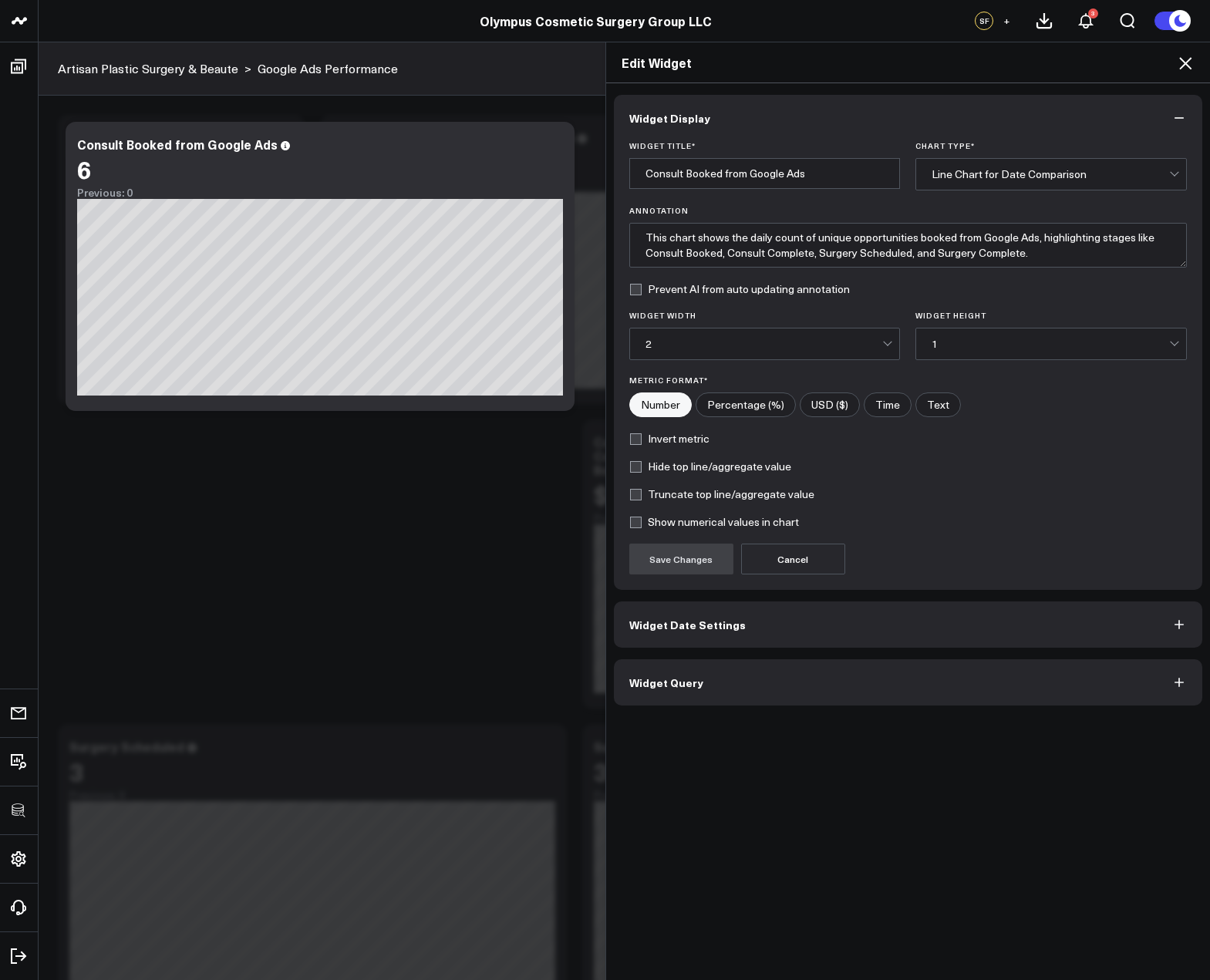
click at [737, 673] on button "Widget Query" at bounding box center [907, 682] width 589 height 46
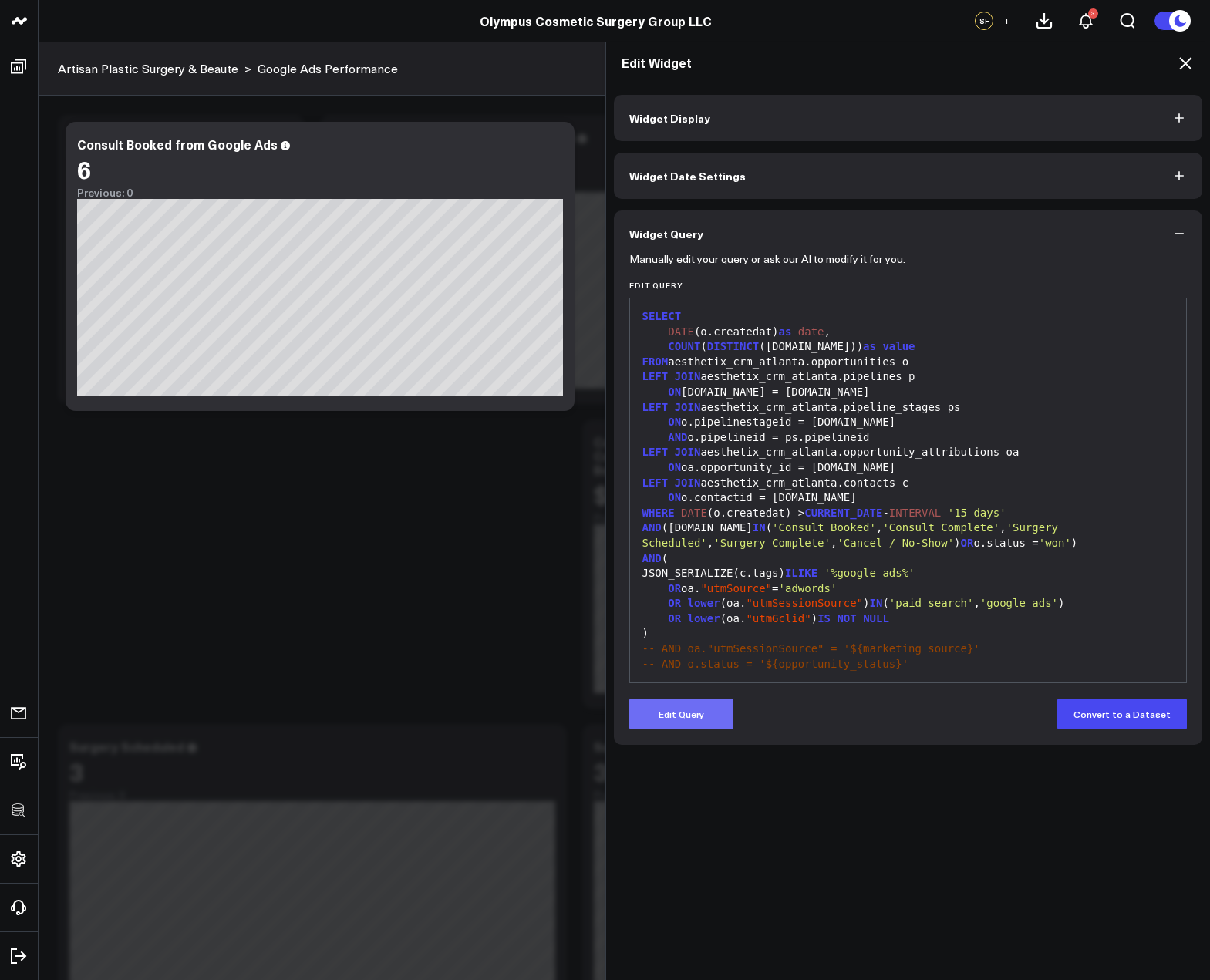
click at [690, 712] on button "Edit Query" at bounding box center [681, 713] width 105 height 31
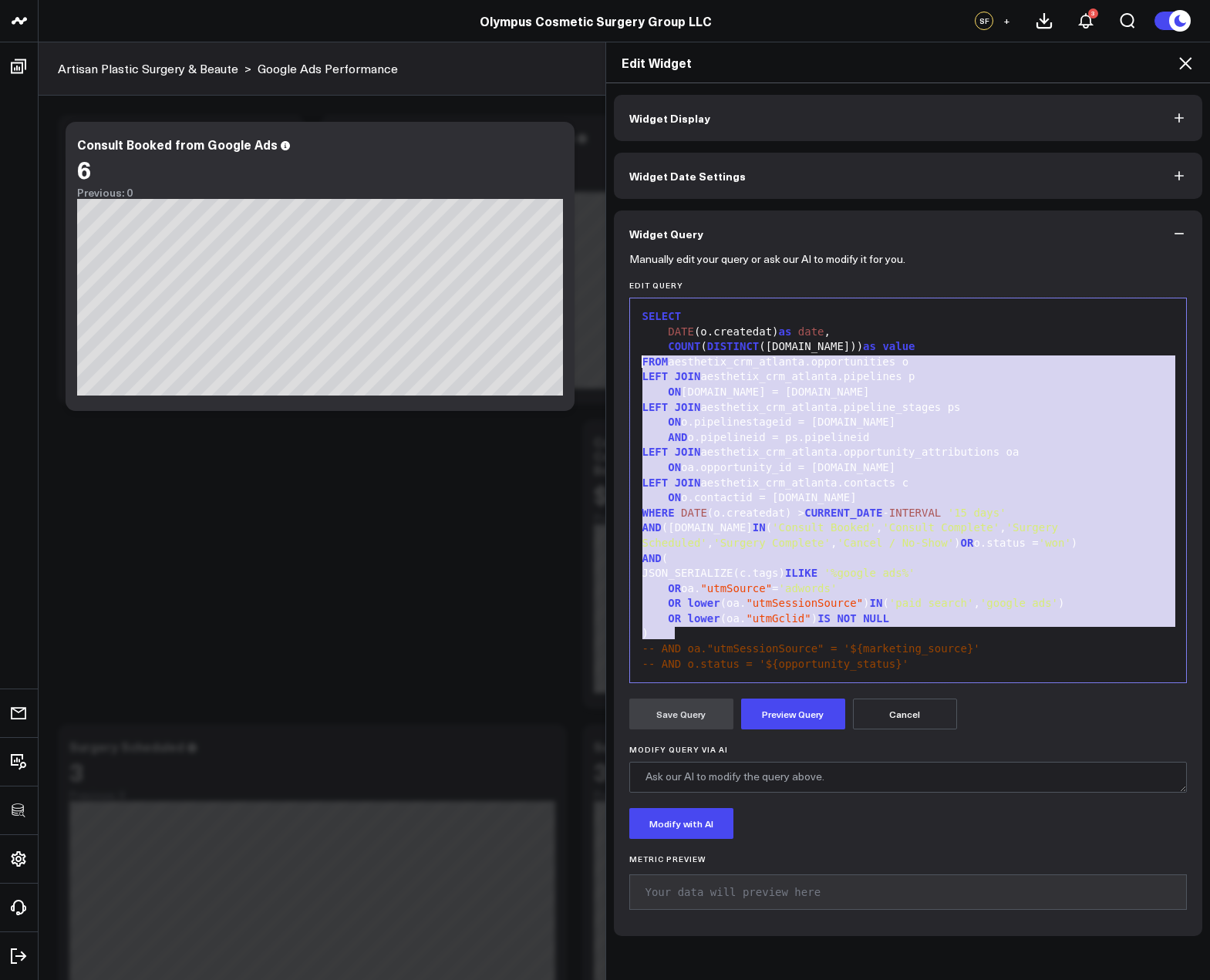
drag, startPoint x: 705, startPoint y: 635, endPoint x: 614, endPoint y: 364, distance: 285.9
click at [614, 364] on div "Manually edit your query or ask our AI to modify it for you. Edit Query 99 1 2 …" at bounding box center [907, 597] width 589 height 679
click at [1188, 67] on icon at bounding box center [1185, 63] width 12 height 12
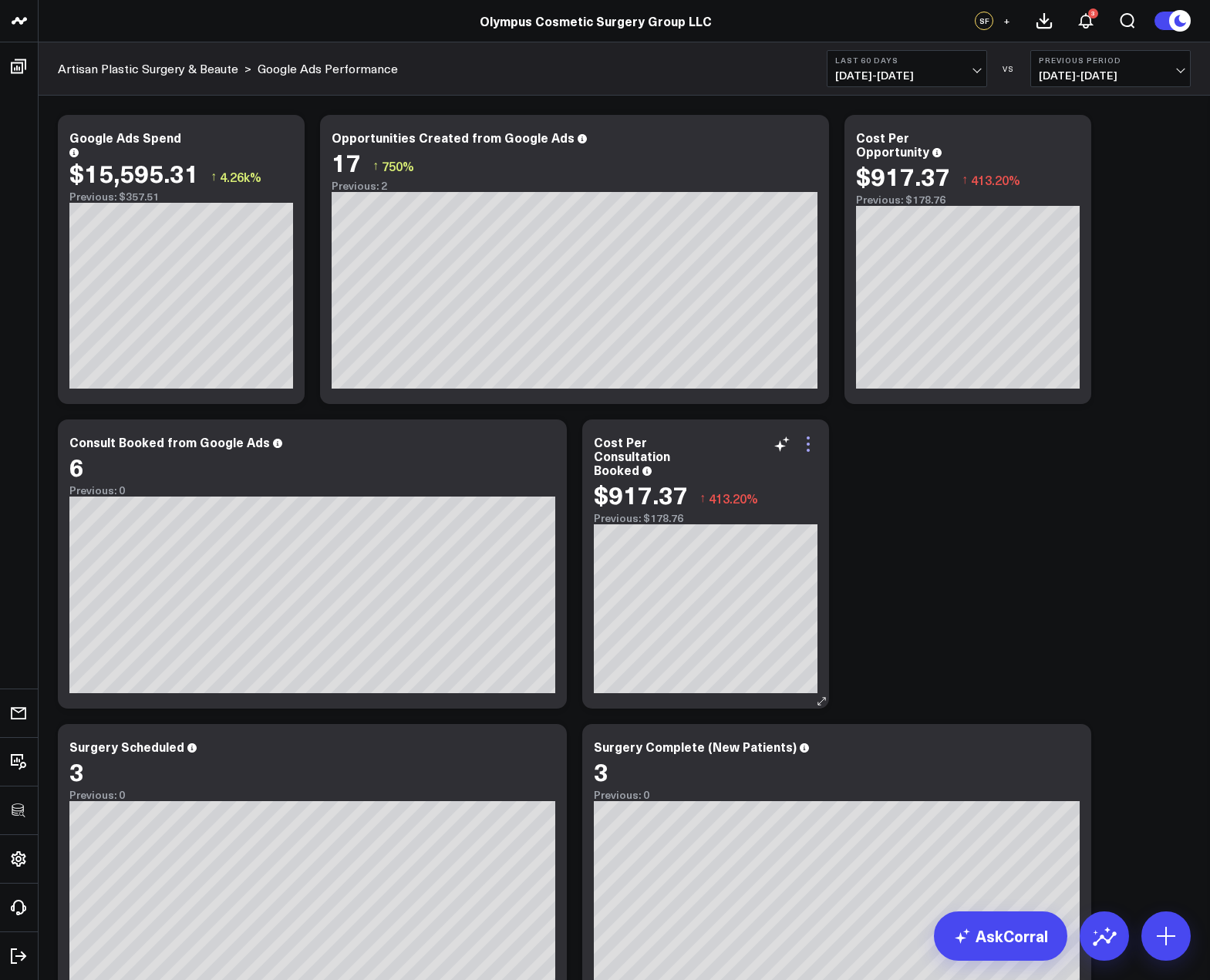
click at [812, 438] on icon at bounding box center [808, 444] width 19 height 19
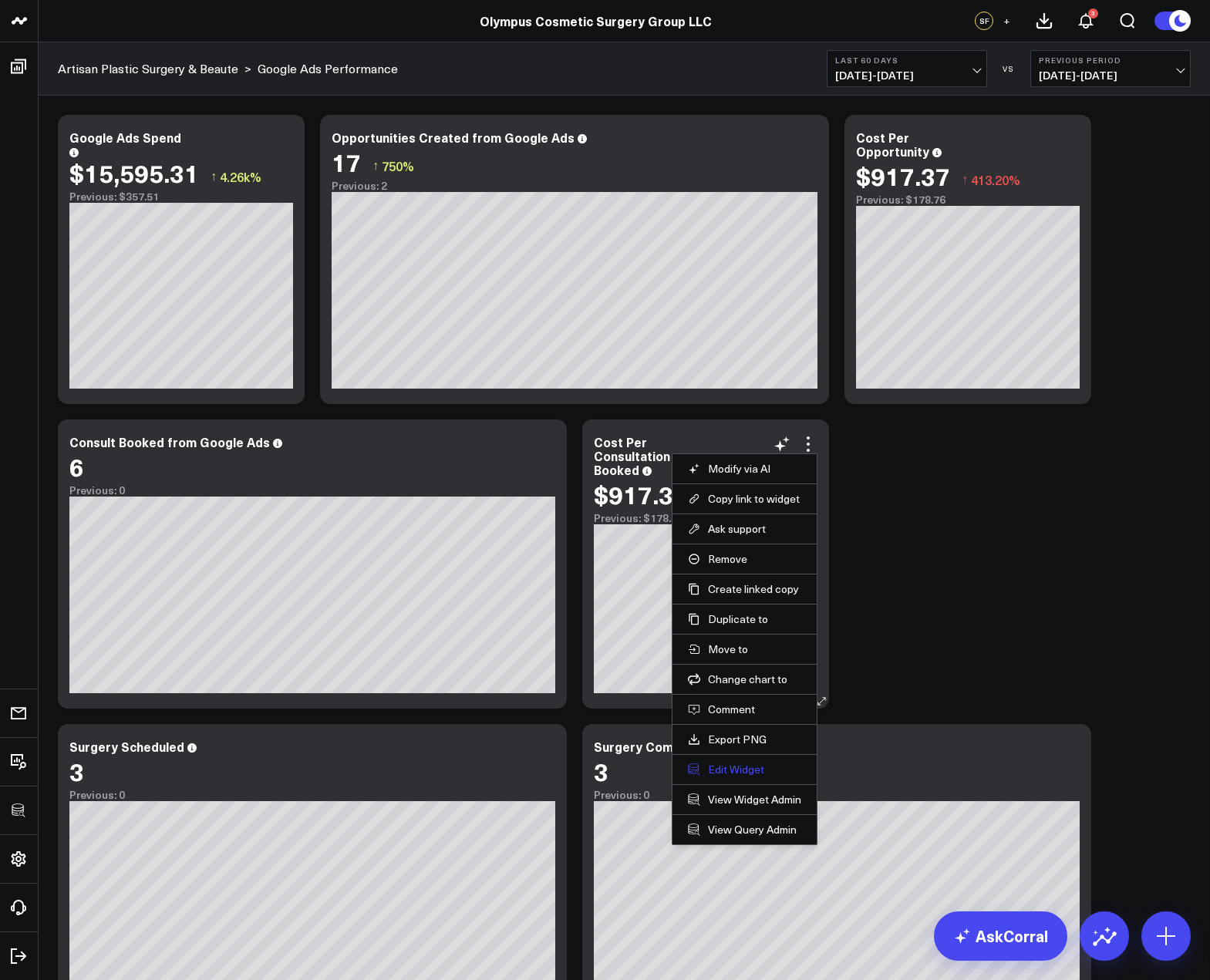
click at [723, 765] on button "Edit Widget" at bounding box center [745, 770] width 114 height 14
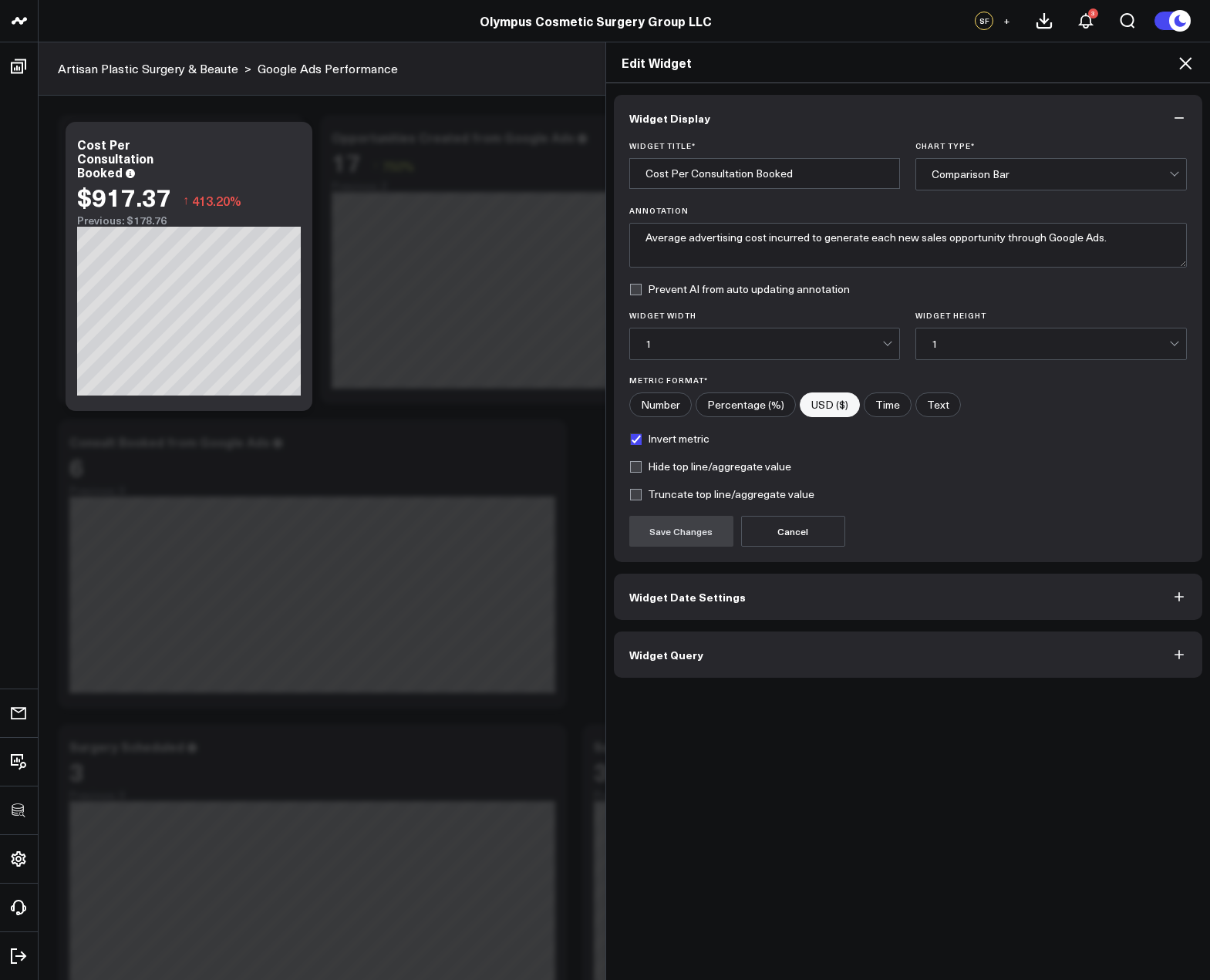
click at [794, 661] on button "Widget Query" at bounding box center [907, 654] width 589 height 46
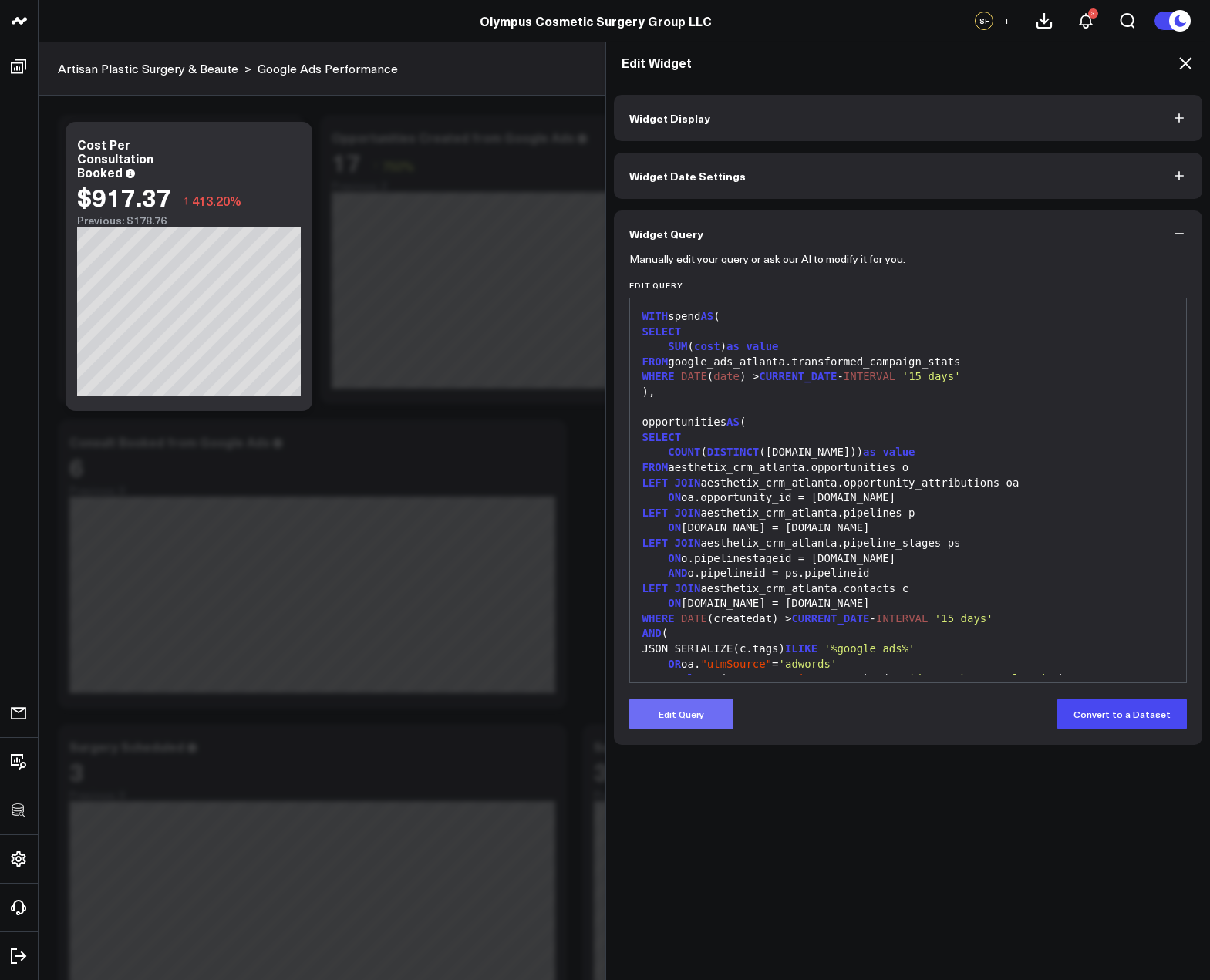
click at [706, 705] on button "Edit Query" at bounding box center [681, 713] width 105 height 31
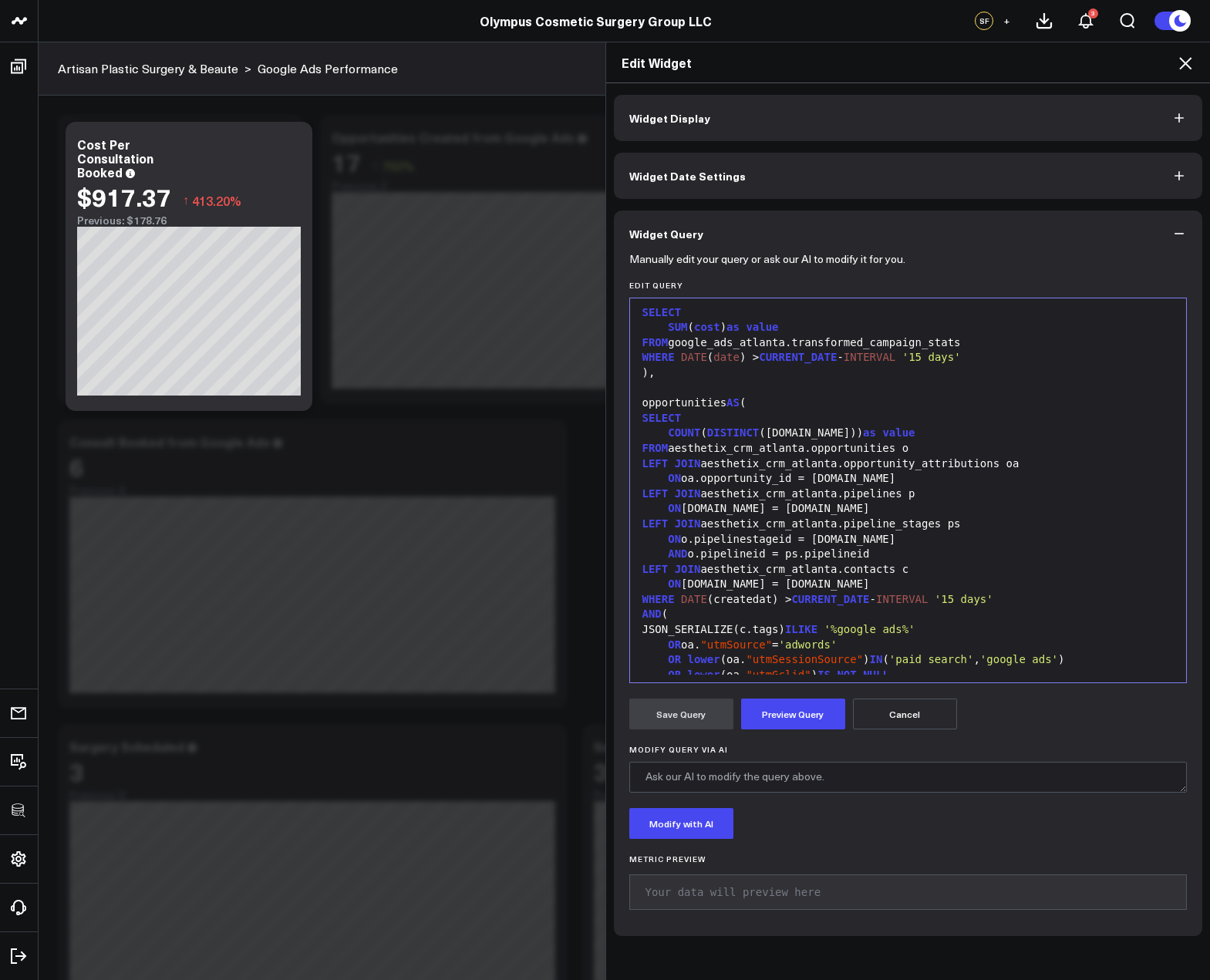
scroll to position [60, 0]
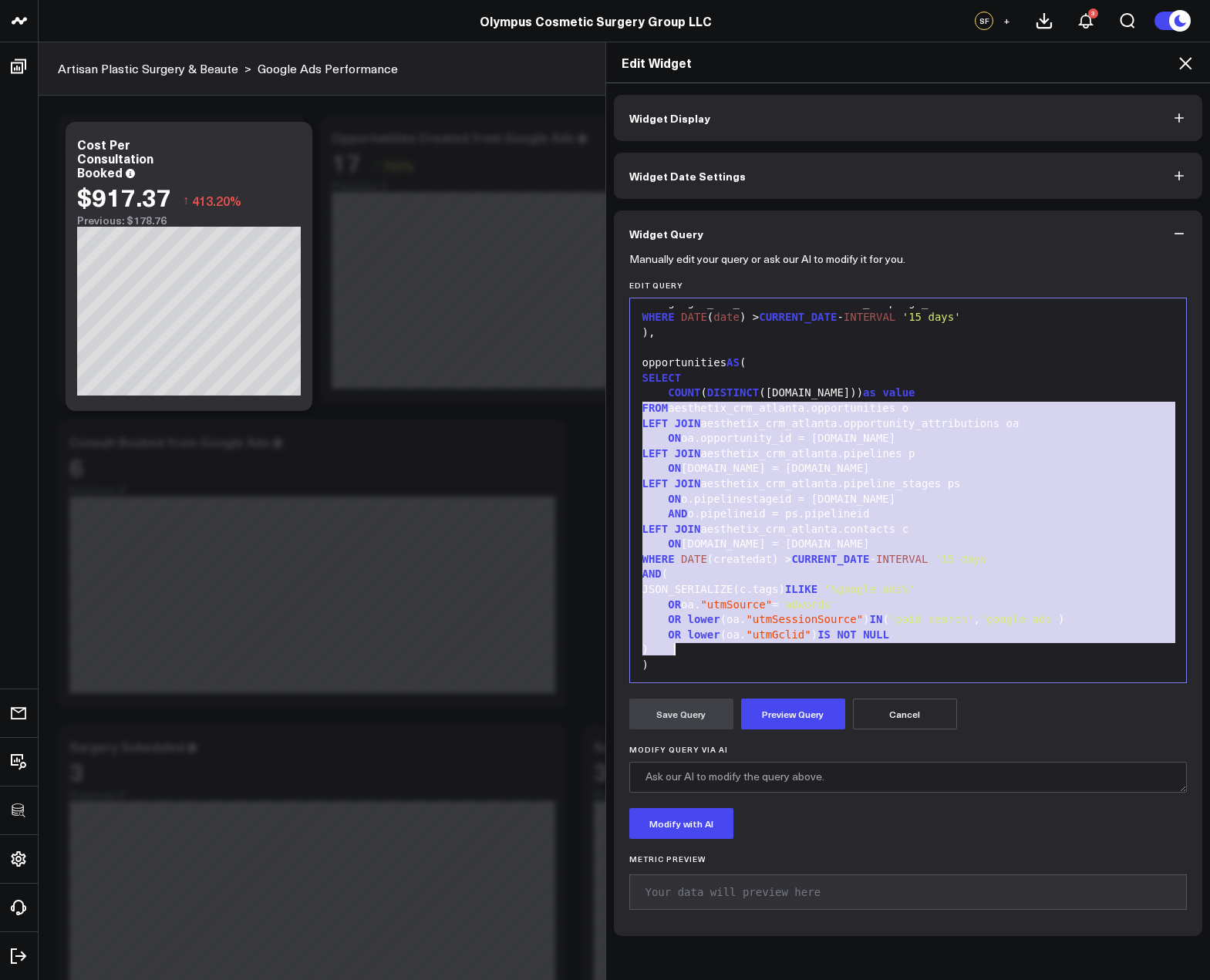
drag, startPoint x: 637, startPoint y: 405, endPoint x: 760, endPoint y: 652, distance: 275.9
click at [760, 652] on div "WITH spend AS ( SELECT SUM ( cost ) as value FROM google_ads_atlanta.transforme…" at bounding box center [907, 484] width 541 height 474
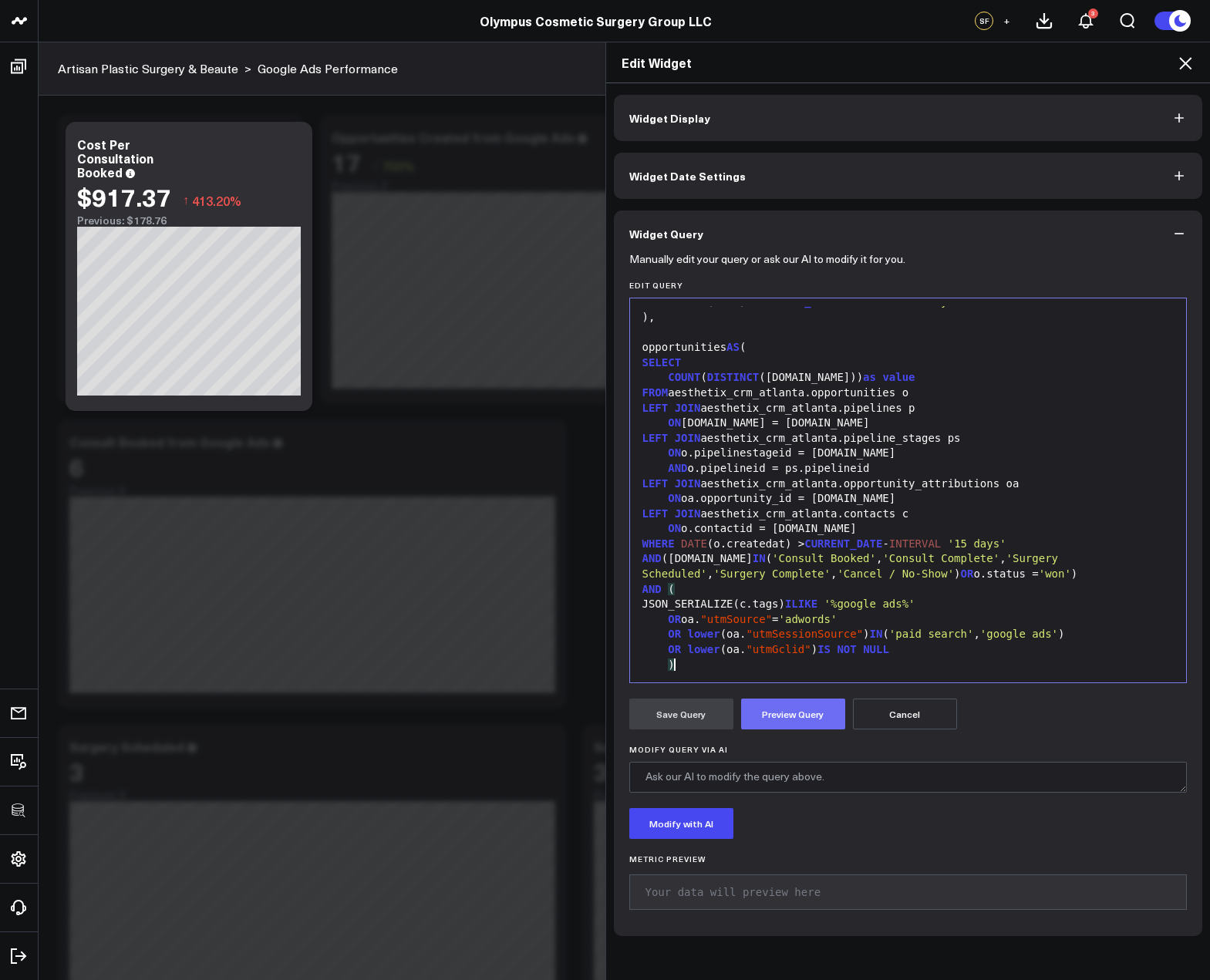
click at [779, 711] on button "Preview Query" at bounding box center [793, 713] width 105 height 31
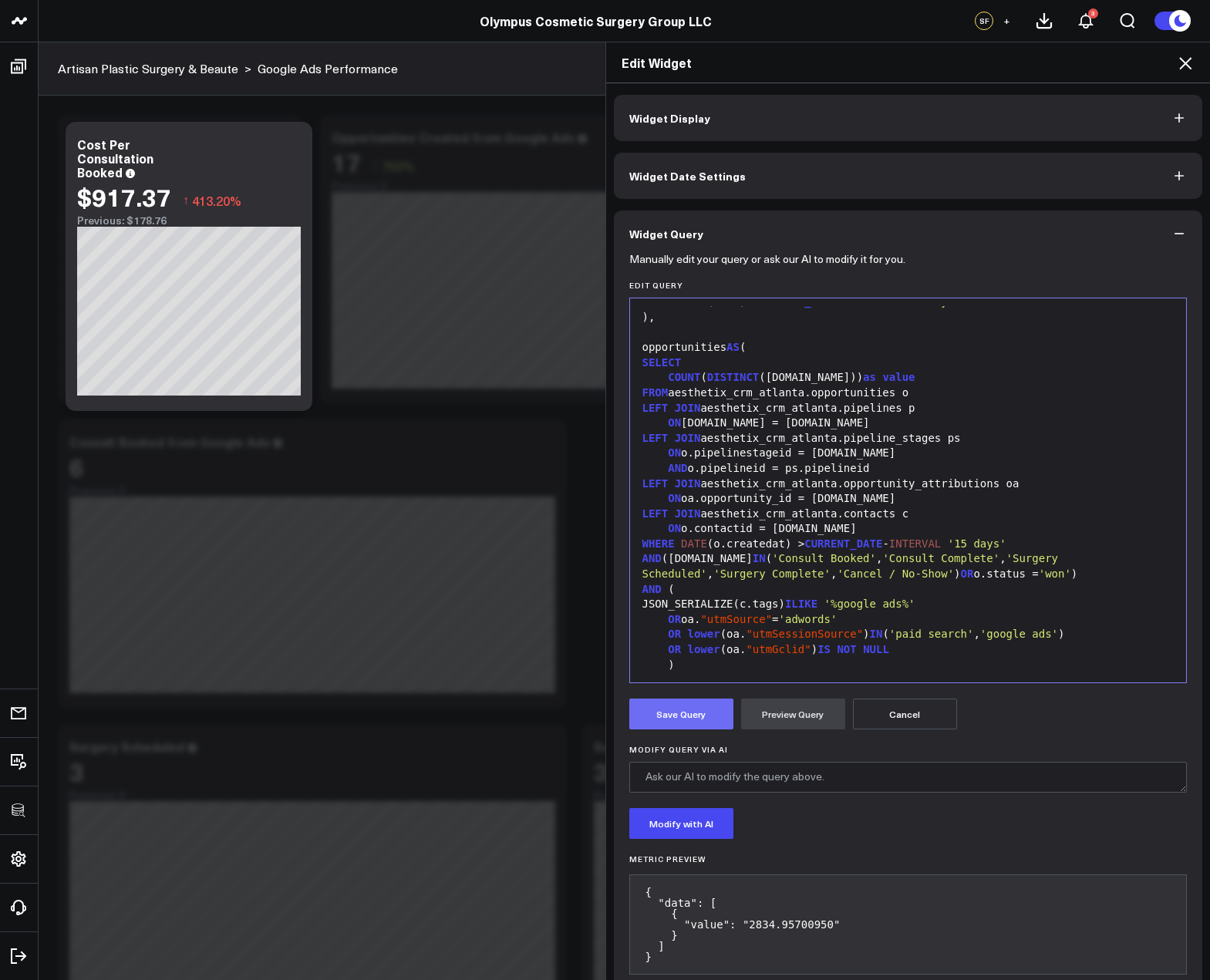
click at [689, 716] on button "Save Query" at bounding box center [681, 713] width 105 height 31
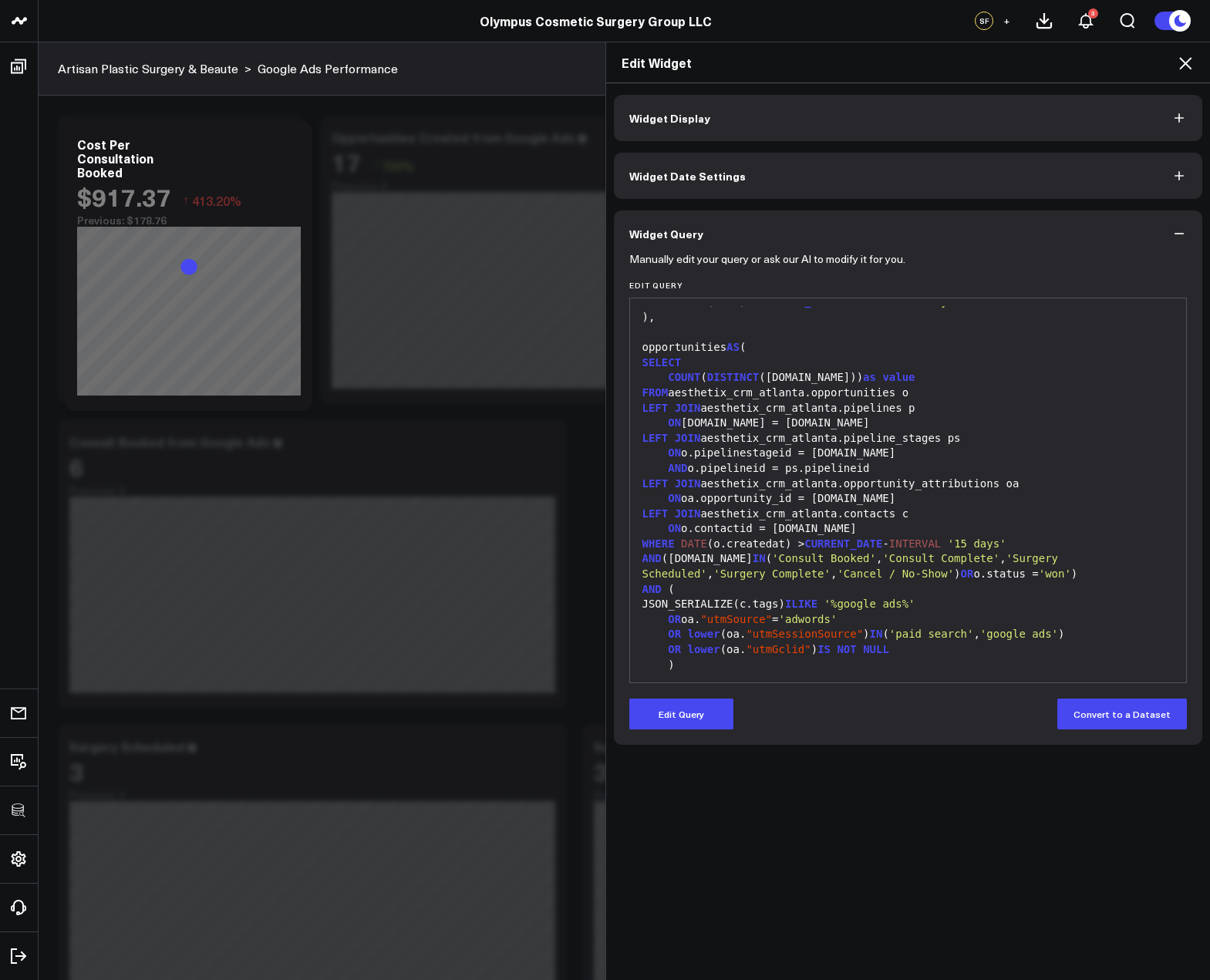
click at [1187, 64] on icon at bounding box center [1185, 63] width 19 height 19
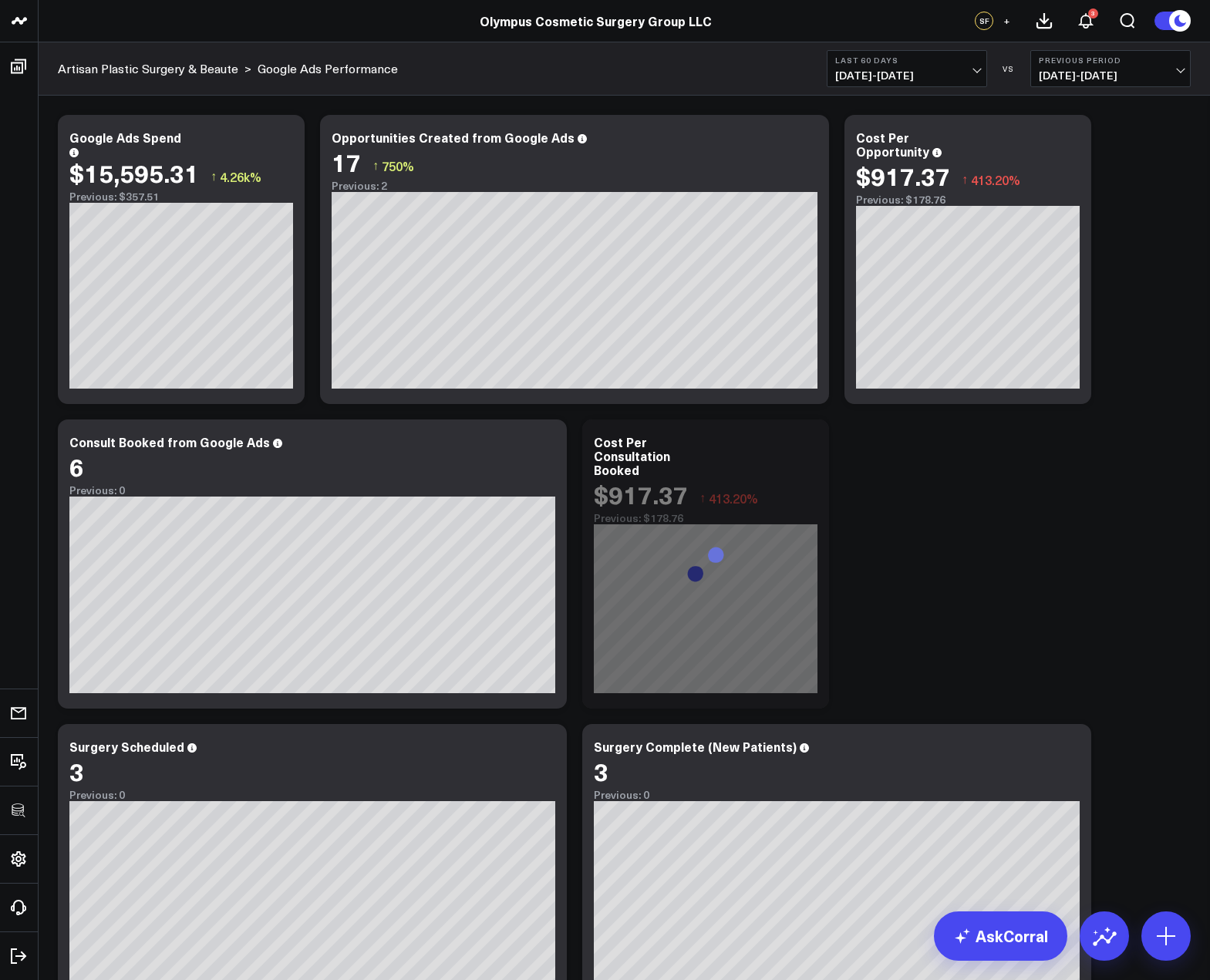
scroll to position [133, 0]
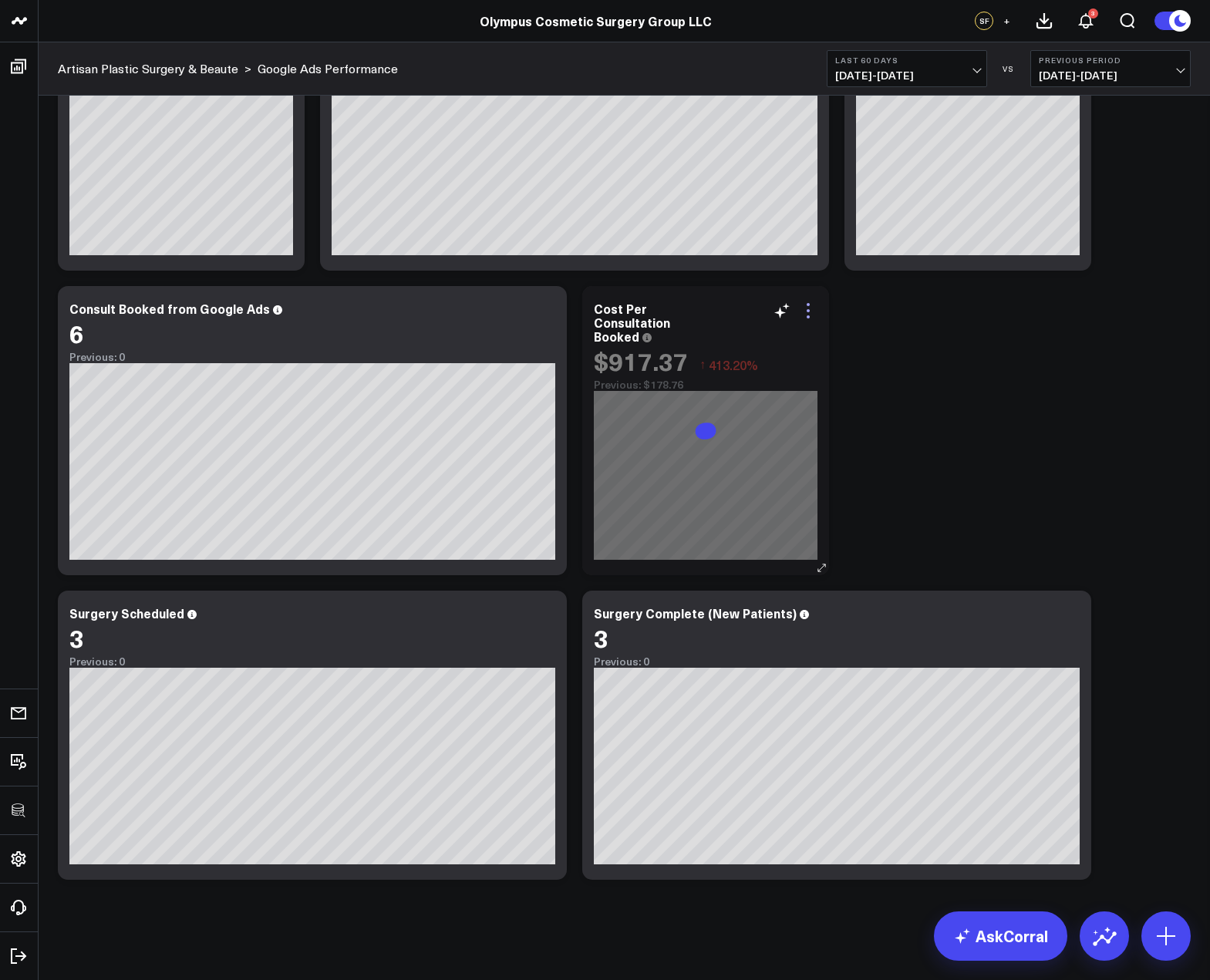
click at [810, 308] on icon at bounding box center [808, 311] width 19 height 19
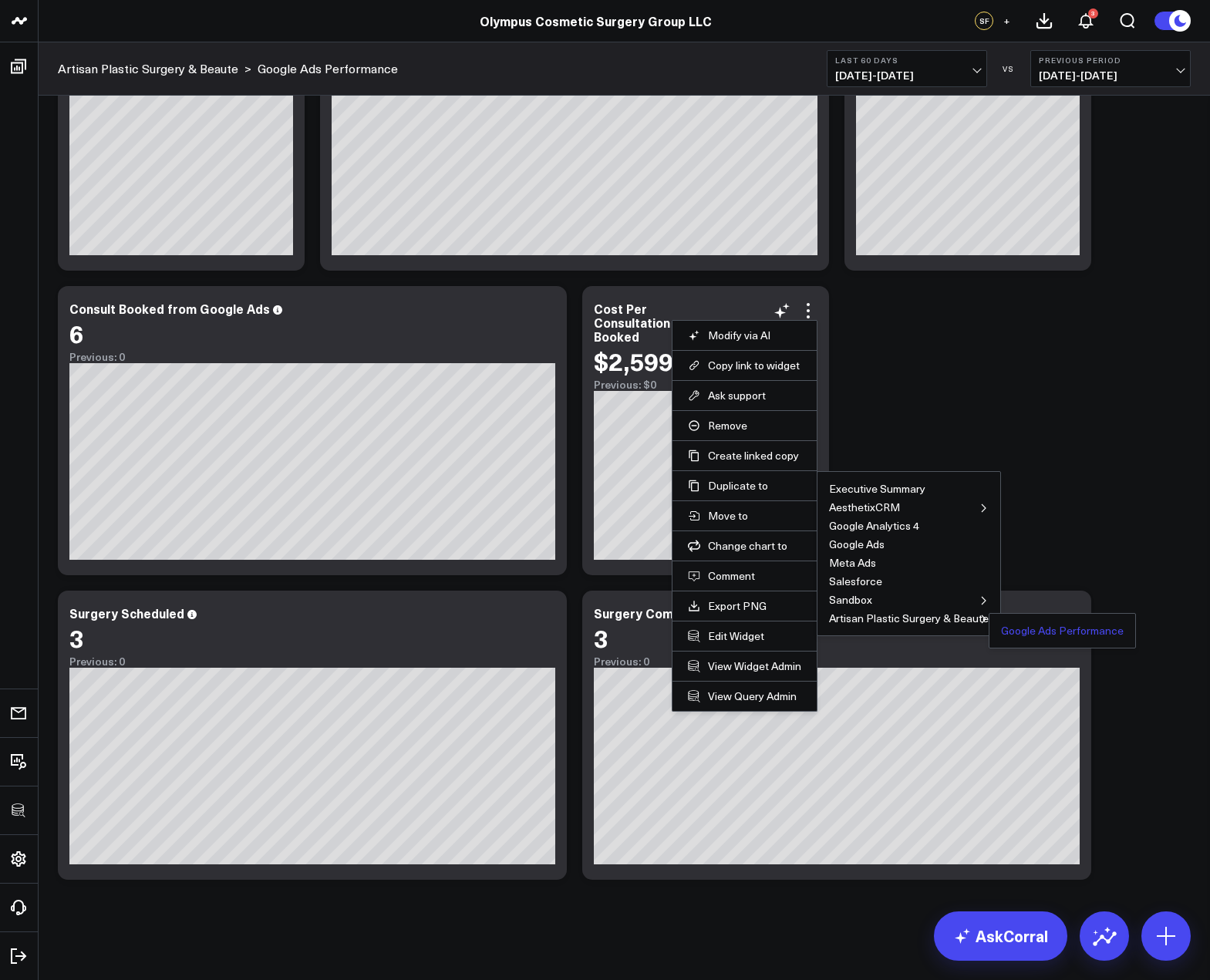
click at [1026, 625] on button "Google Ads Performance" at bounding box center [1062, 630] width 122 height 11
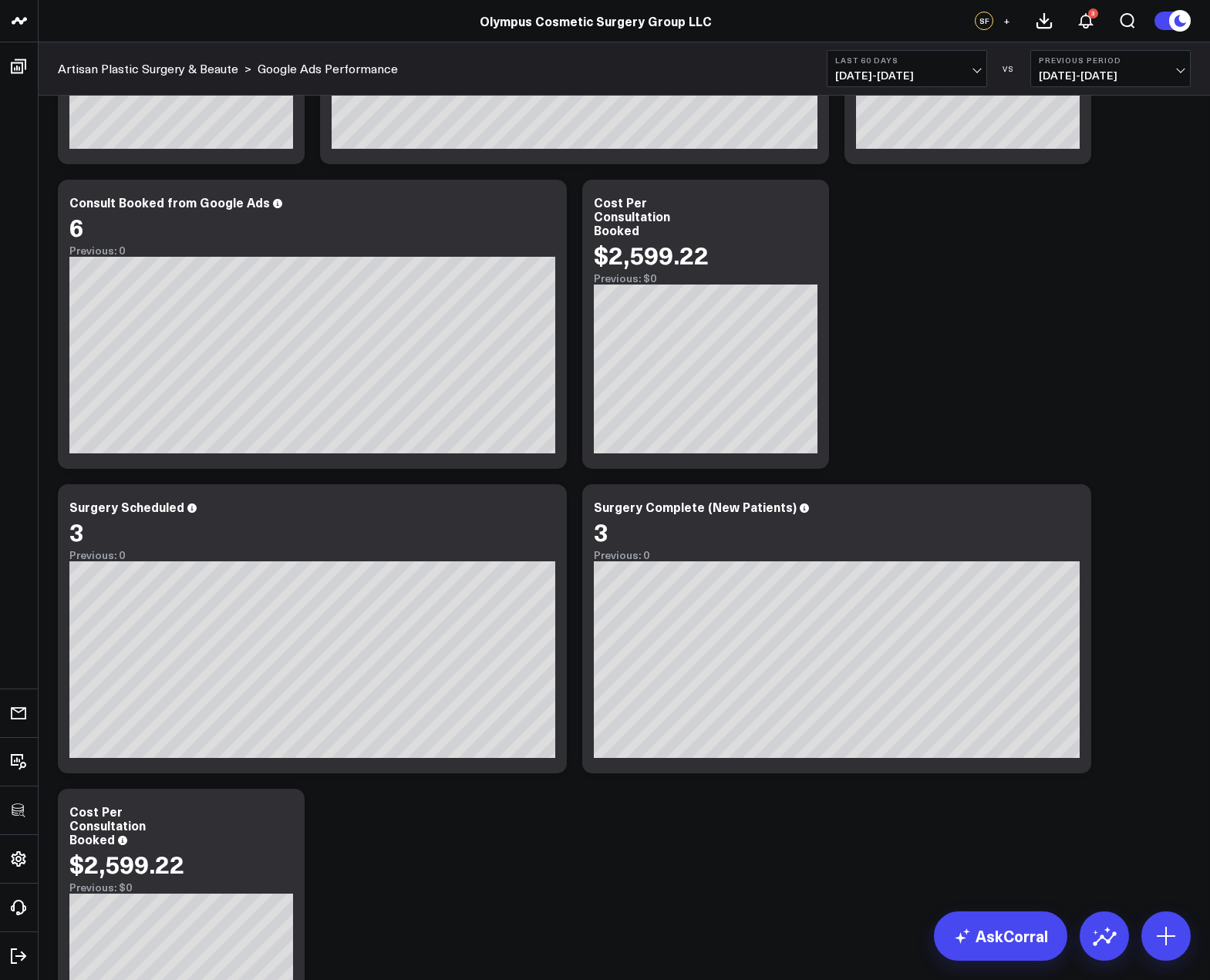
scroll to position [319, 0]
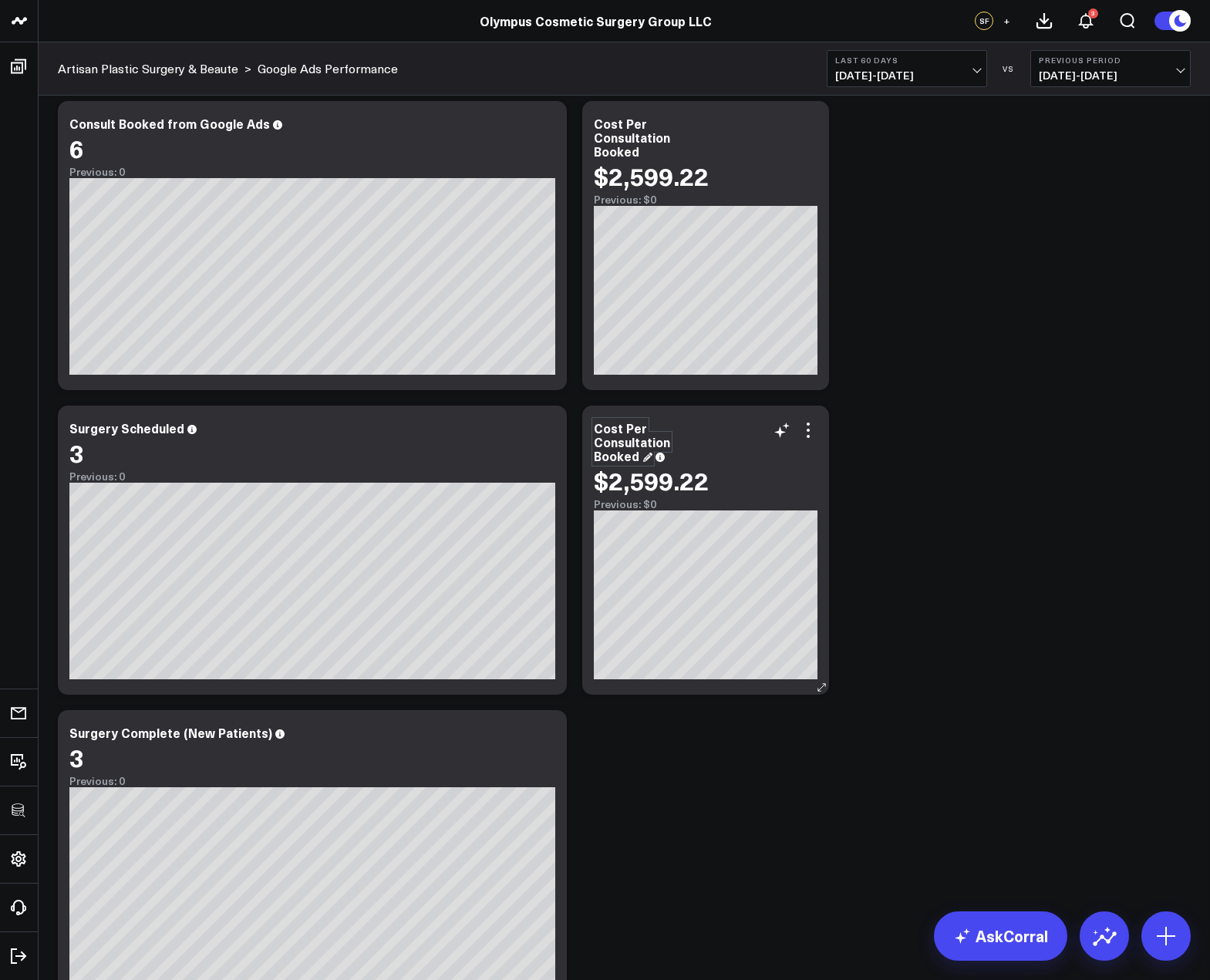
click at [660, 444] on div "Cost Per Consultation Booked" at bounding box center [631, 441] width 77 height 45
drag, startPoint x: 595, startPoint y: 445, endPoint x: 730, endPoint y: 444, distance: 135.0
click at [730, 444] on div "Cost Per Consultation Booked" at bounding box center [705, 442] width 224 height 42
click at [815, 432] on icon at bounding box center [808, 430] width 19 height 19
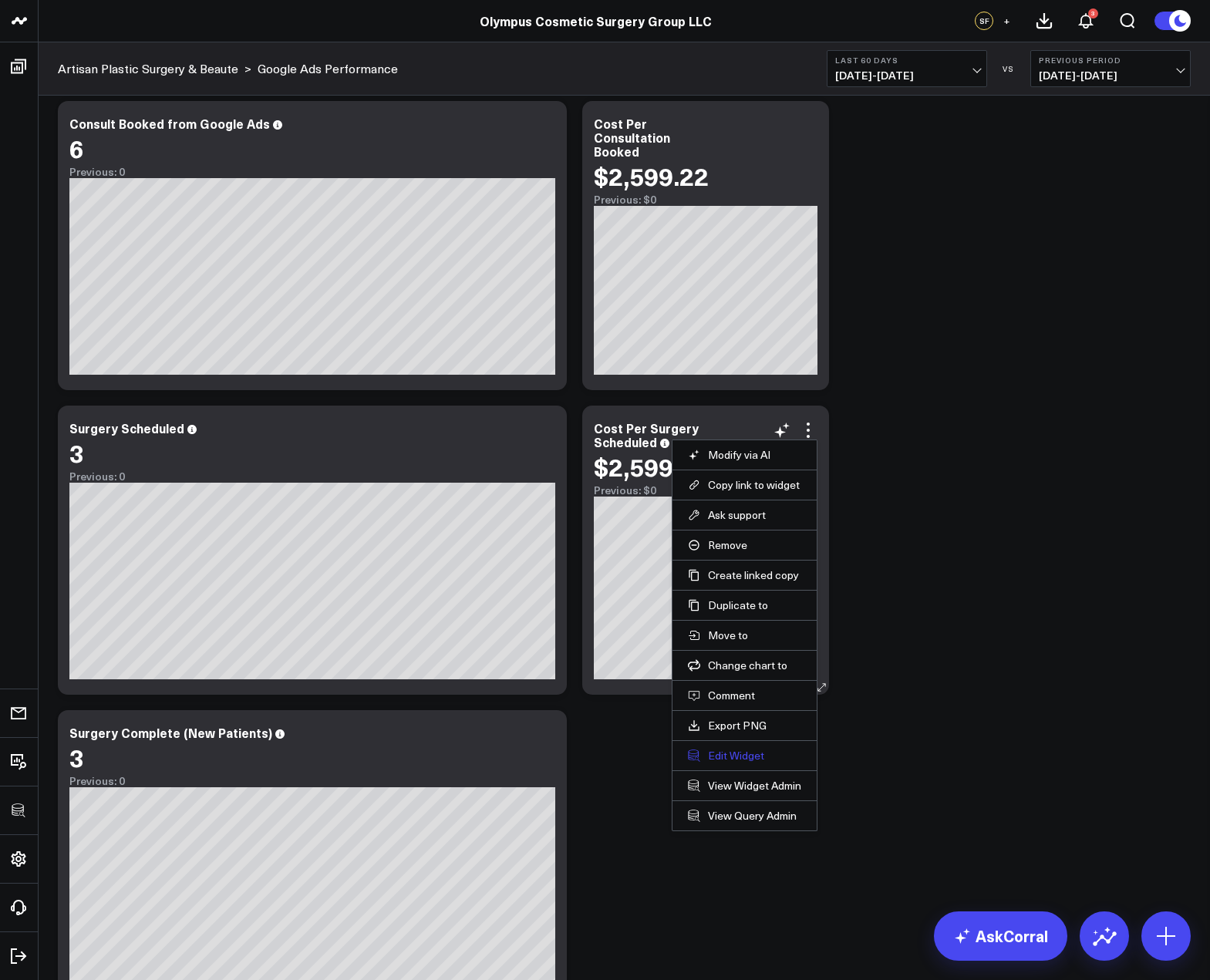
click at [753, 753] on button "Edit Widget" at bounding box center [745, 756] width 114 height 14
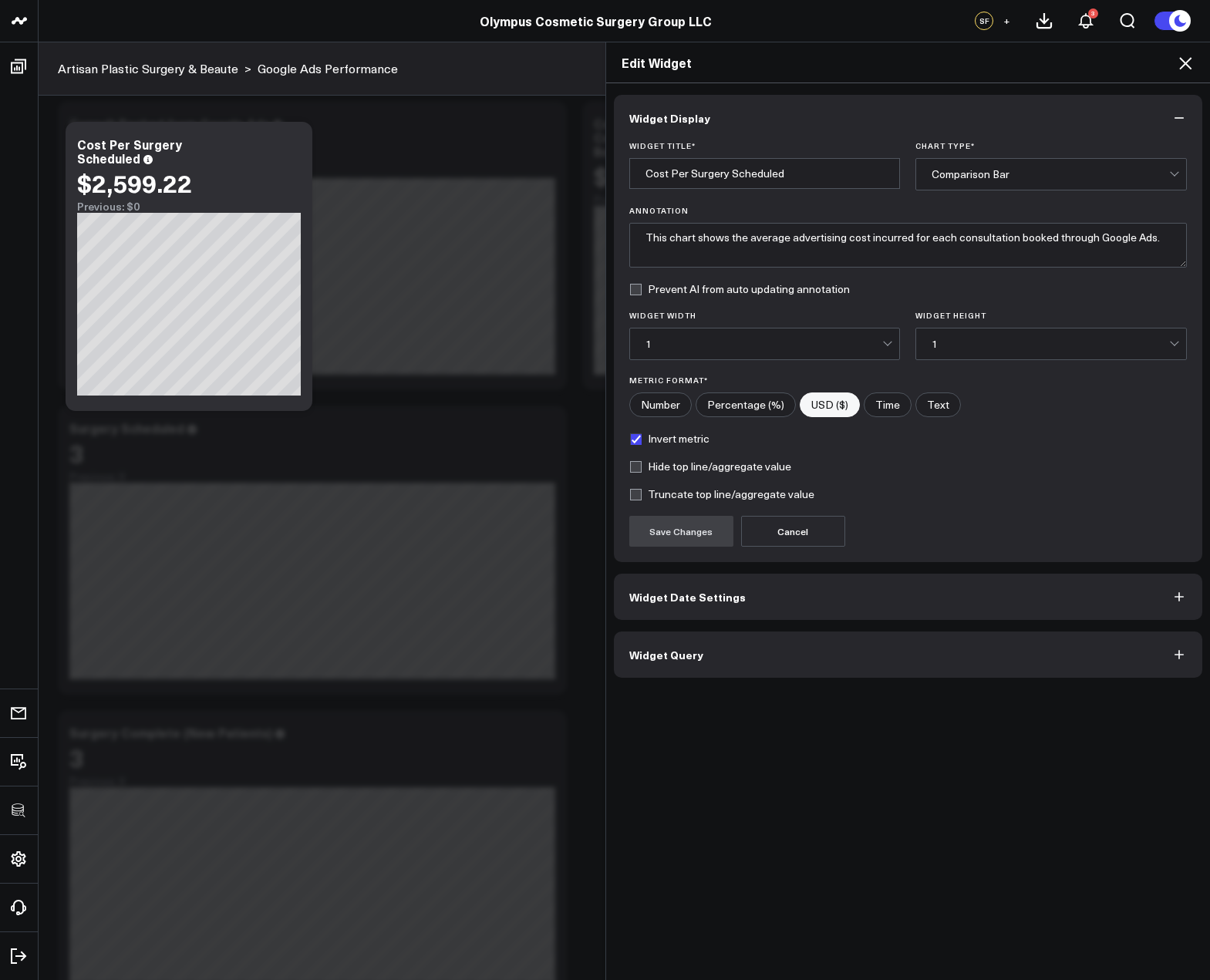
click at [787, 662] on button "Widget Query" at bounding box center [907, 654] width 589 height 46
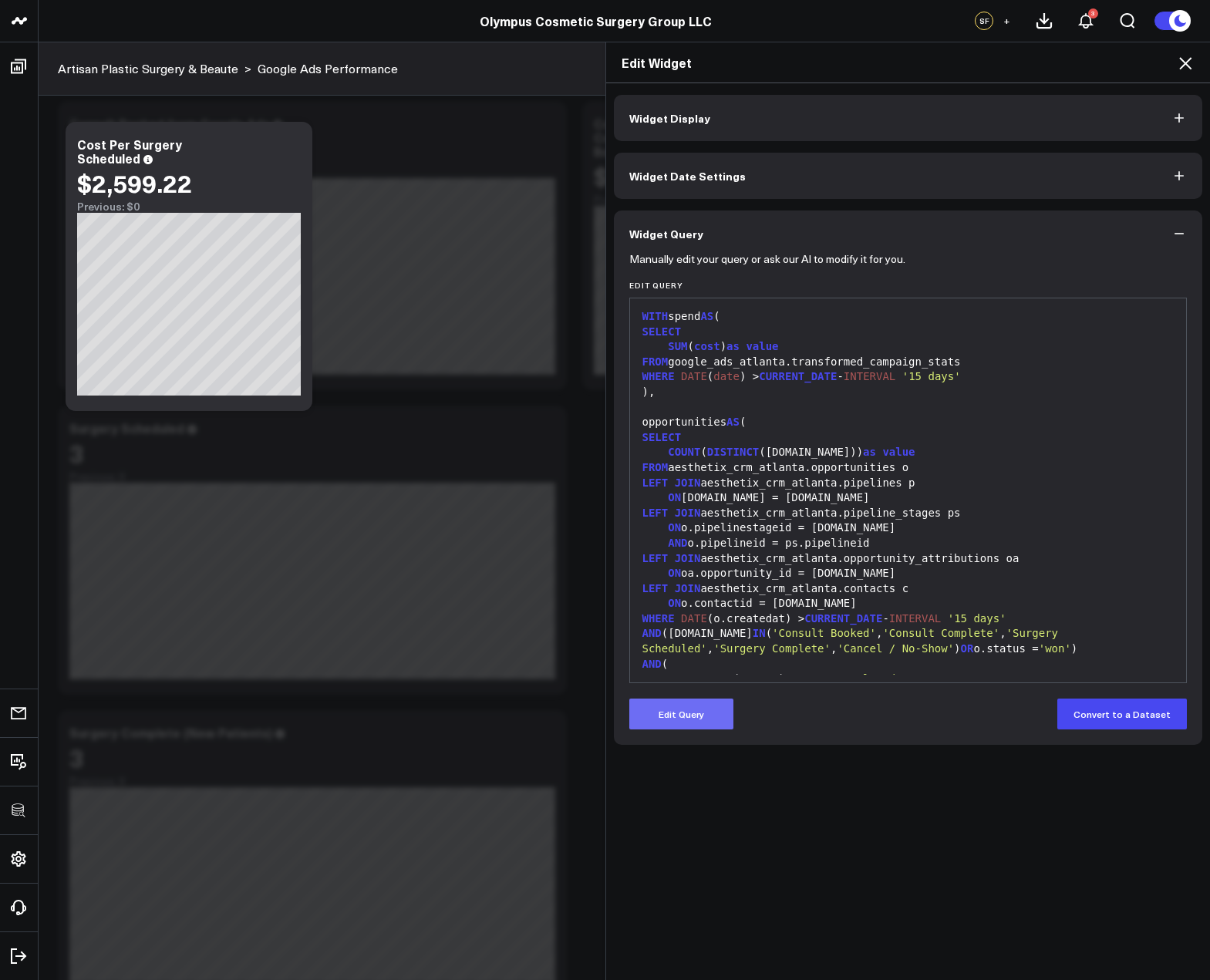
click at [681, 712] on button "Edit Query" at bounding box center [681, 713] width 105 height 31
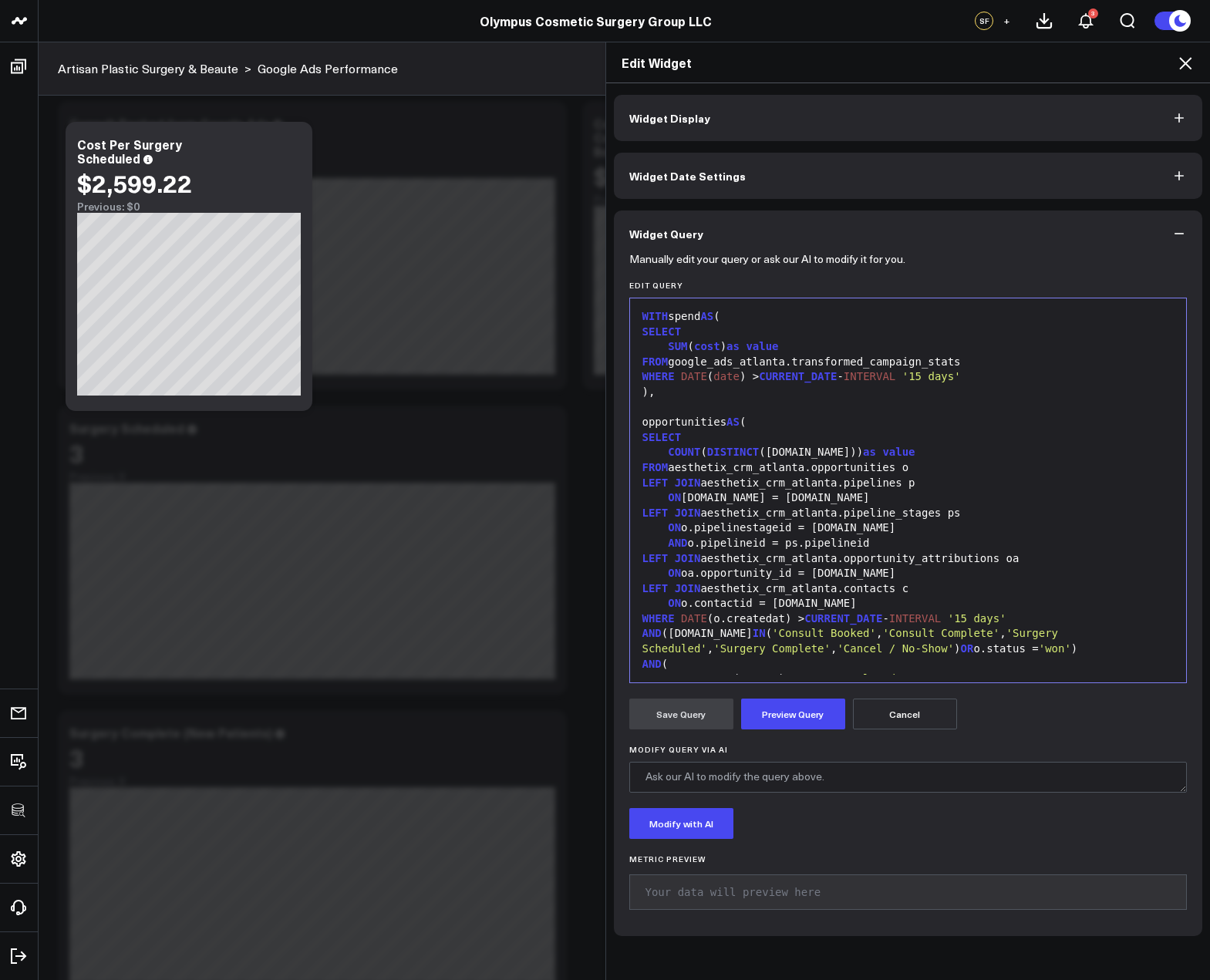
scroll to position [20, 0]
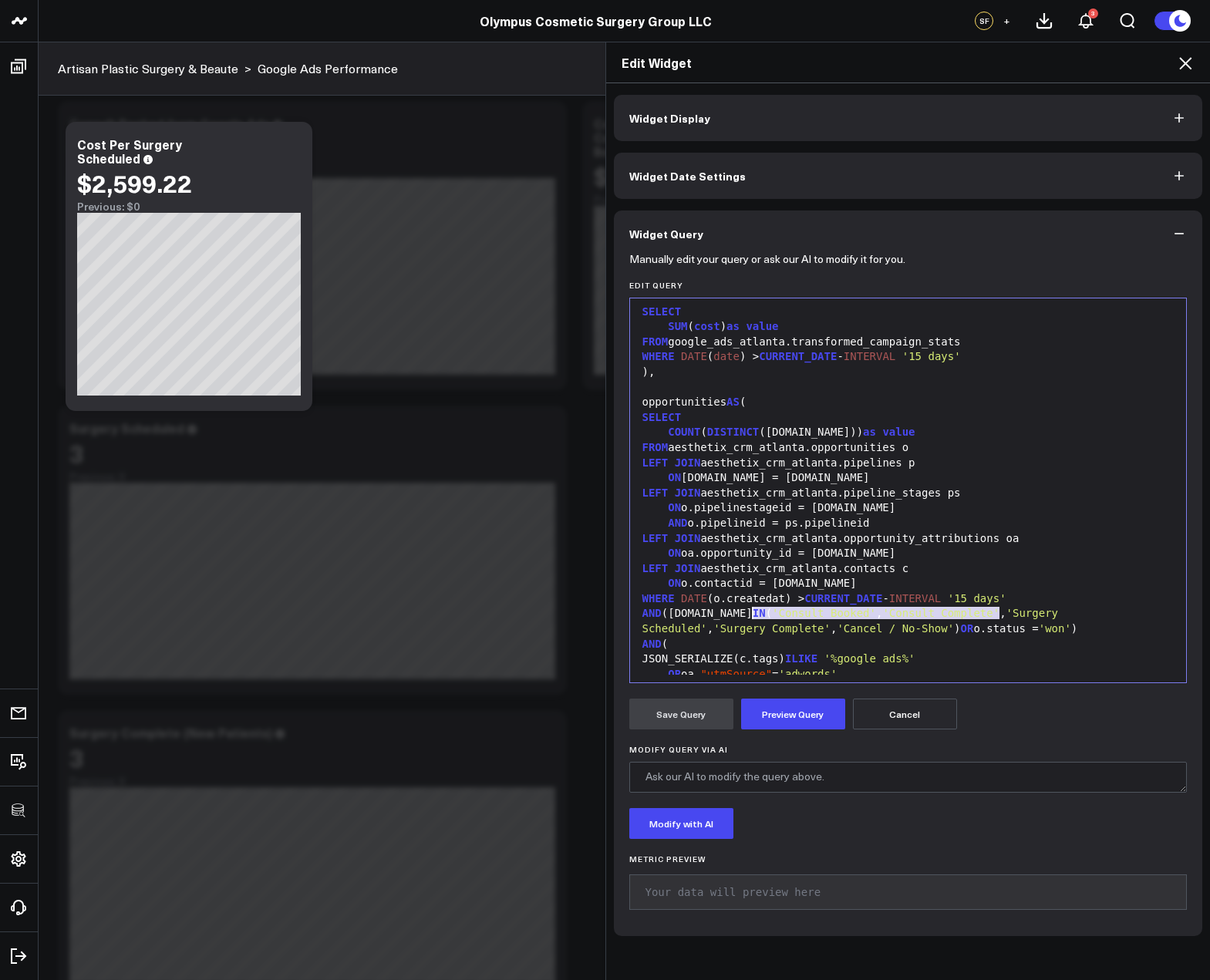
drag, startPoint x: 995, startPoint y: 614, endPoint x: 748, endPoint y: 617, distance: 247.0
click at [748, 617] on div "AND (ps.name IN ( 'Consult Booked' , 'Consult Complete' , 'Surgery Scheduled' ,…" at bounding box center [907, 621] width 541 height 30
drag, startPoint x: 1128, startPoint y: 612, endPoint x: 1000, endPoint y: 616, distance: 128.1
click at [1000, 616] on div "AND (ps.name IN ( 'Surgery Scheduled' , 'Surgery Complete' , 'Cancel / No-Show'…" at bounding box center [907, 621] width 541 height 30
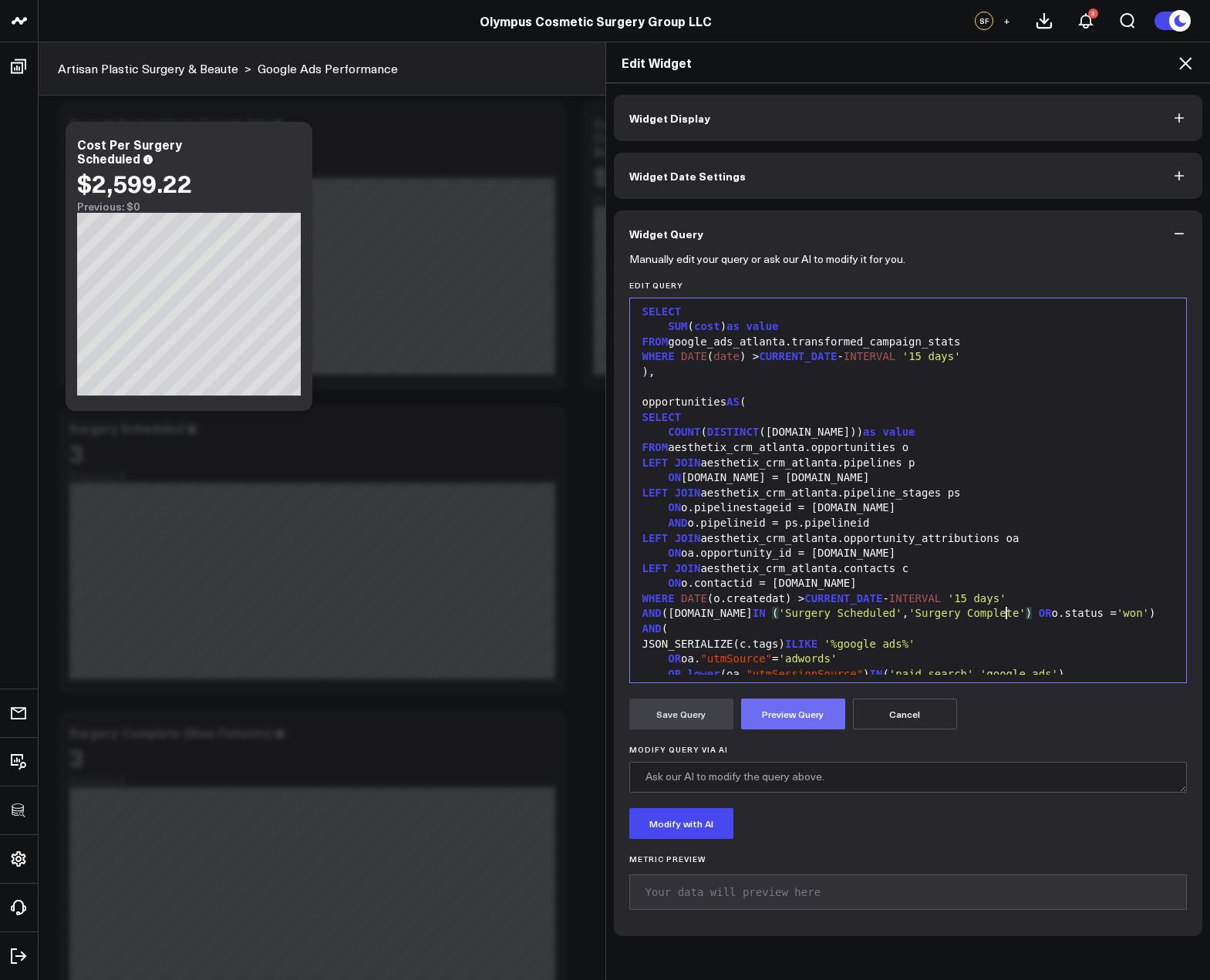
click at [763, 720] on button "Preview Query" at bounding box center [793, 713] width 105 height 31
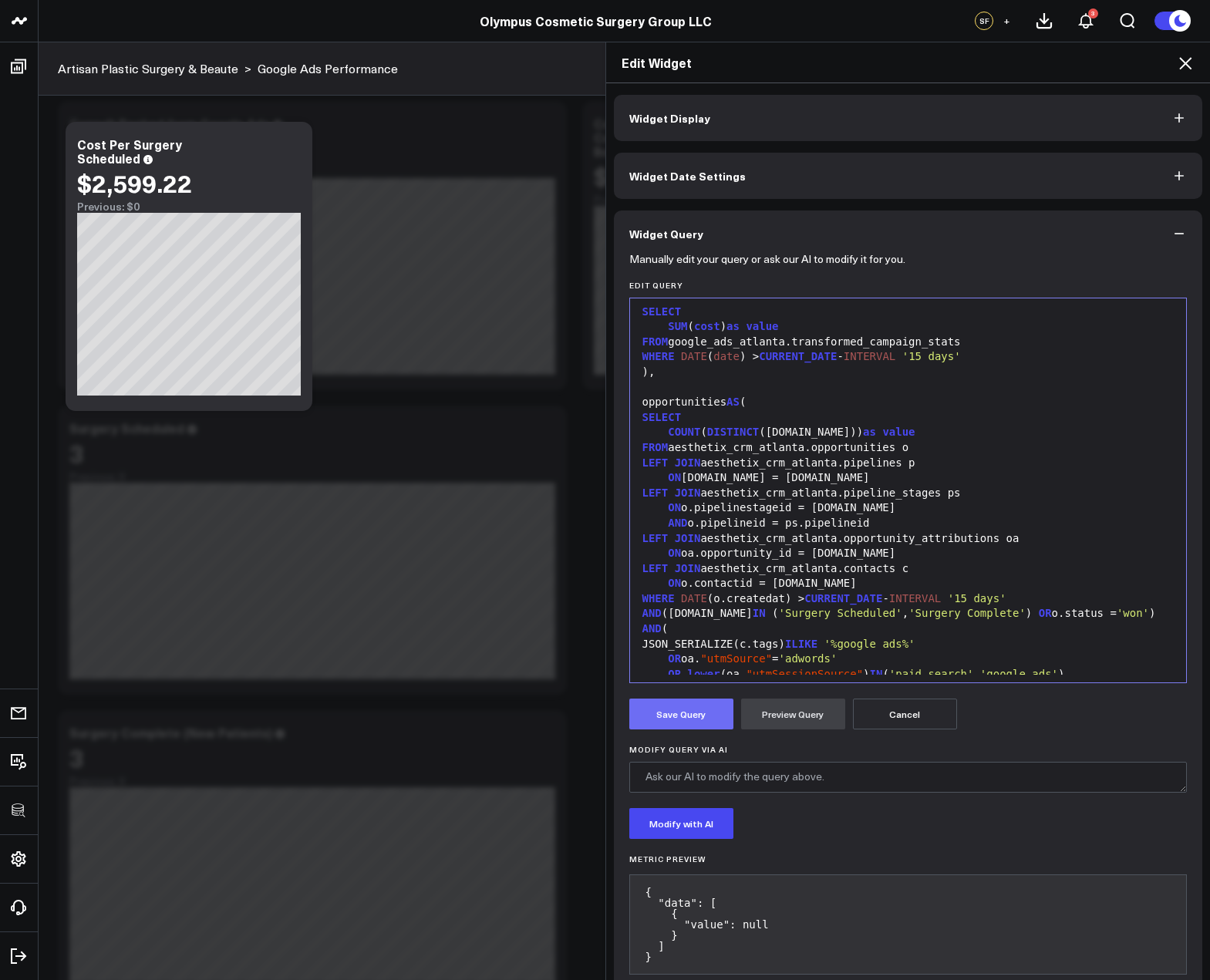
click at [660, 722] on button "Save Query" at bounding box center [681, 713] width 105 height 31
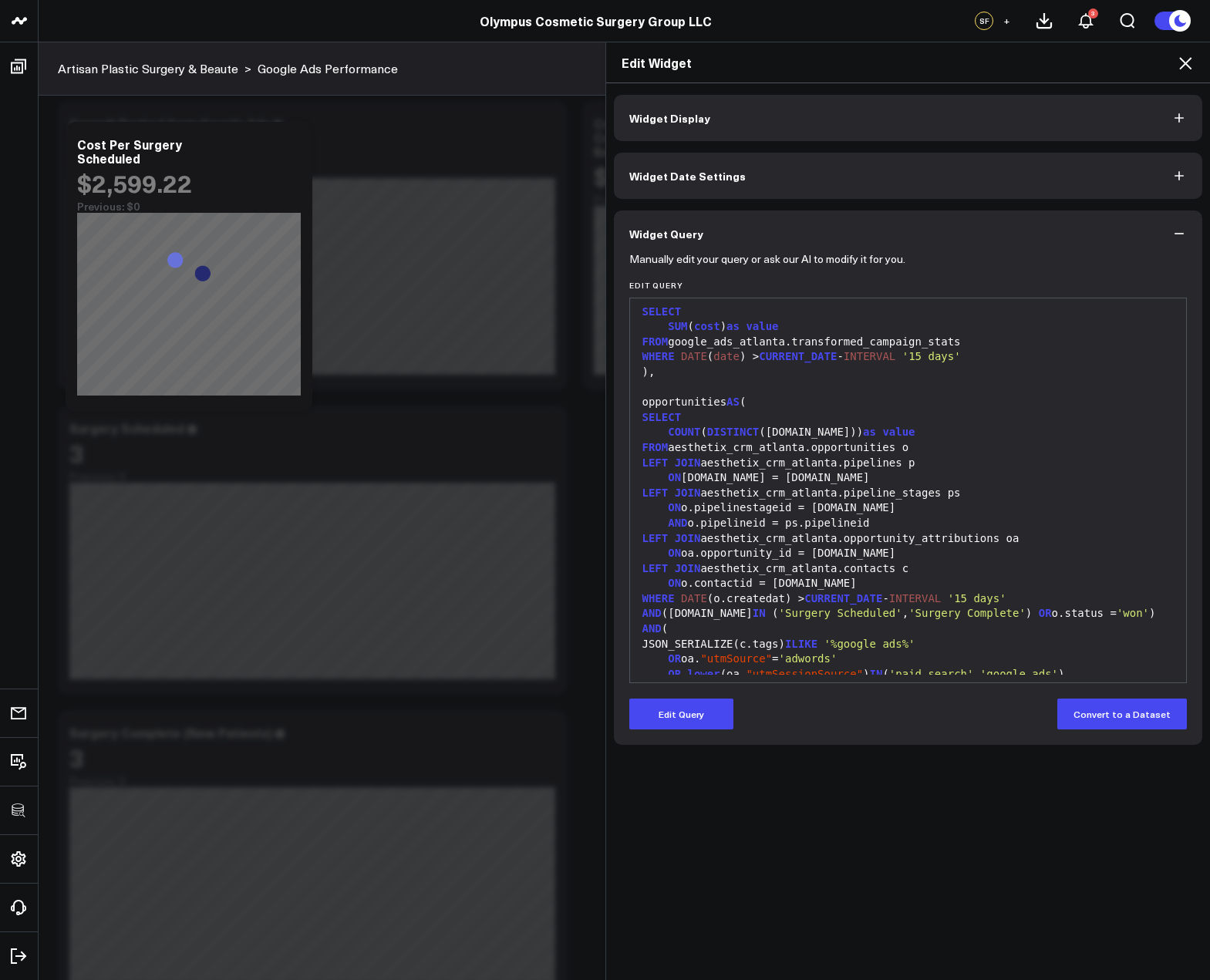
click at [1179, 63] on icon at bounding box center [1185, 63] width 19 height 19
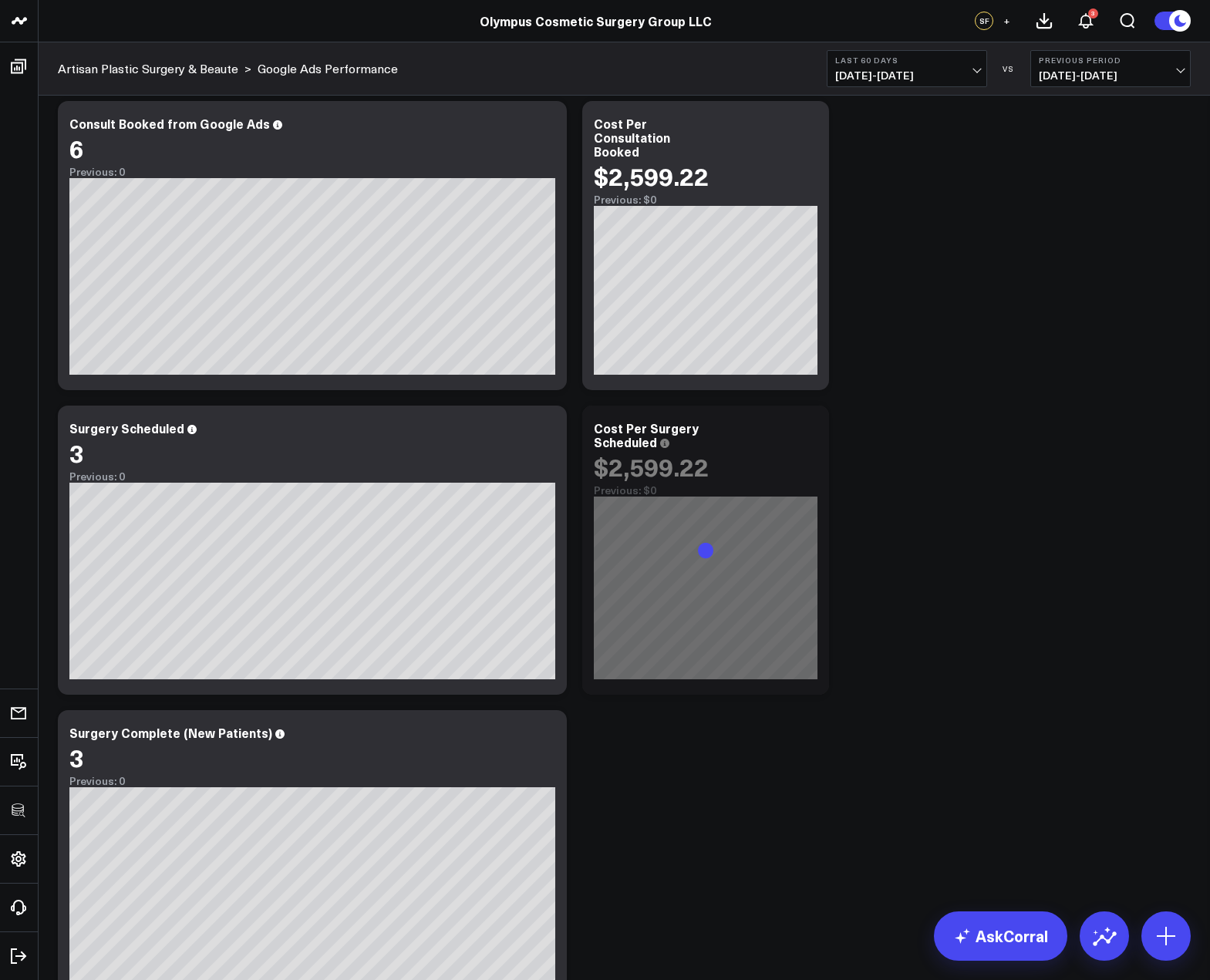
scroll to position [438, 0]
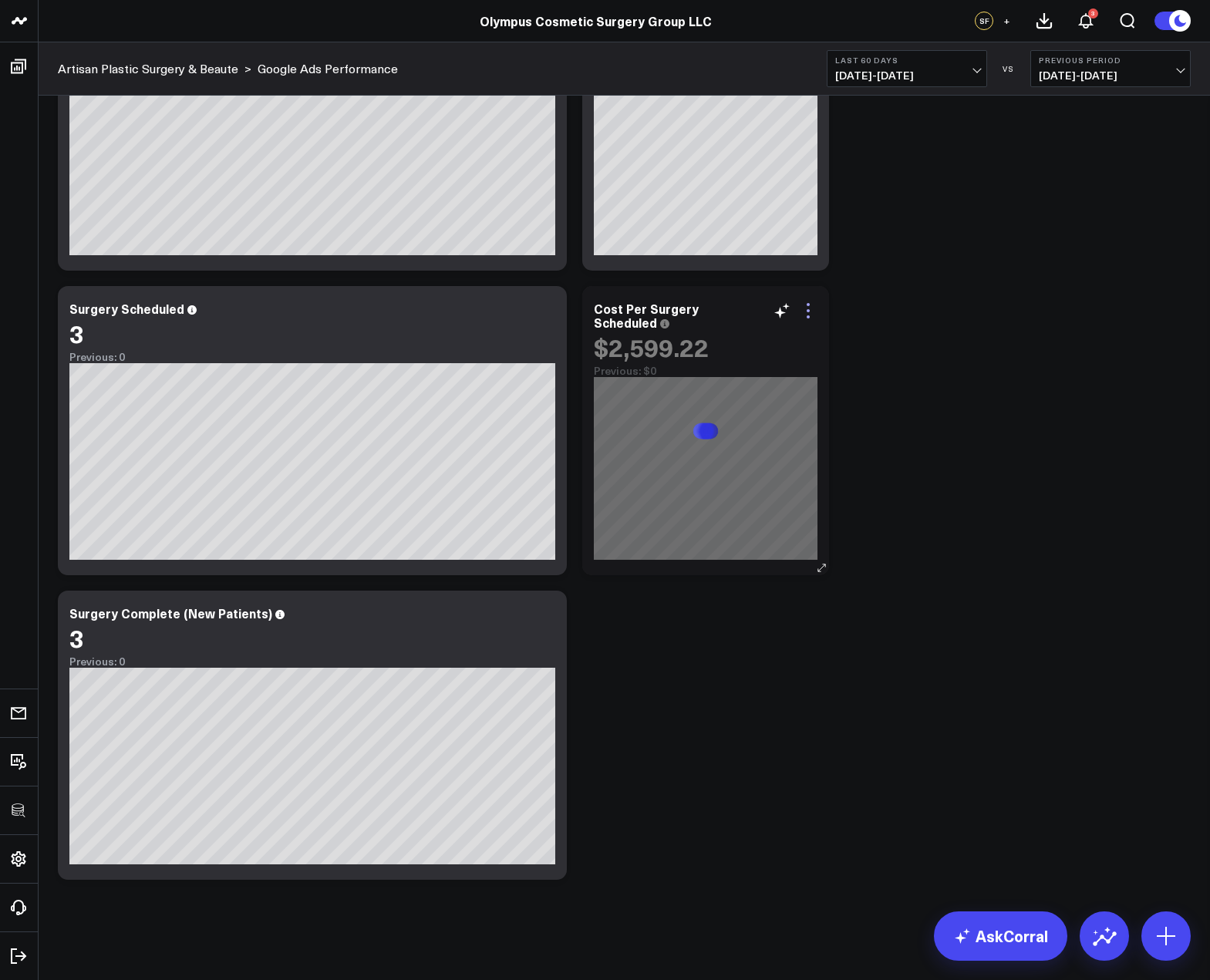
click at [808, 307] on icon at bounding box center [808, 311] width 19 height 19
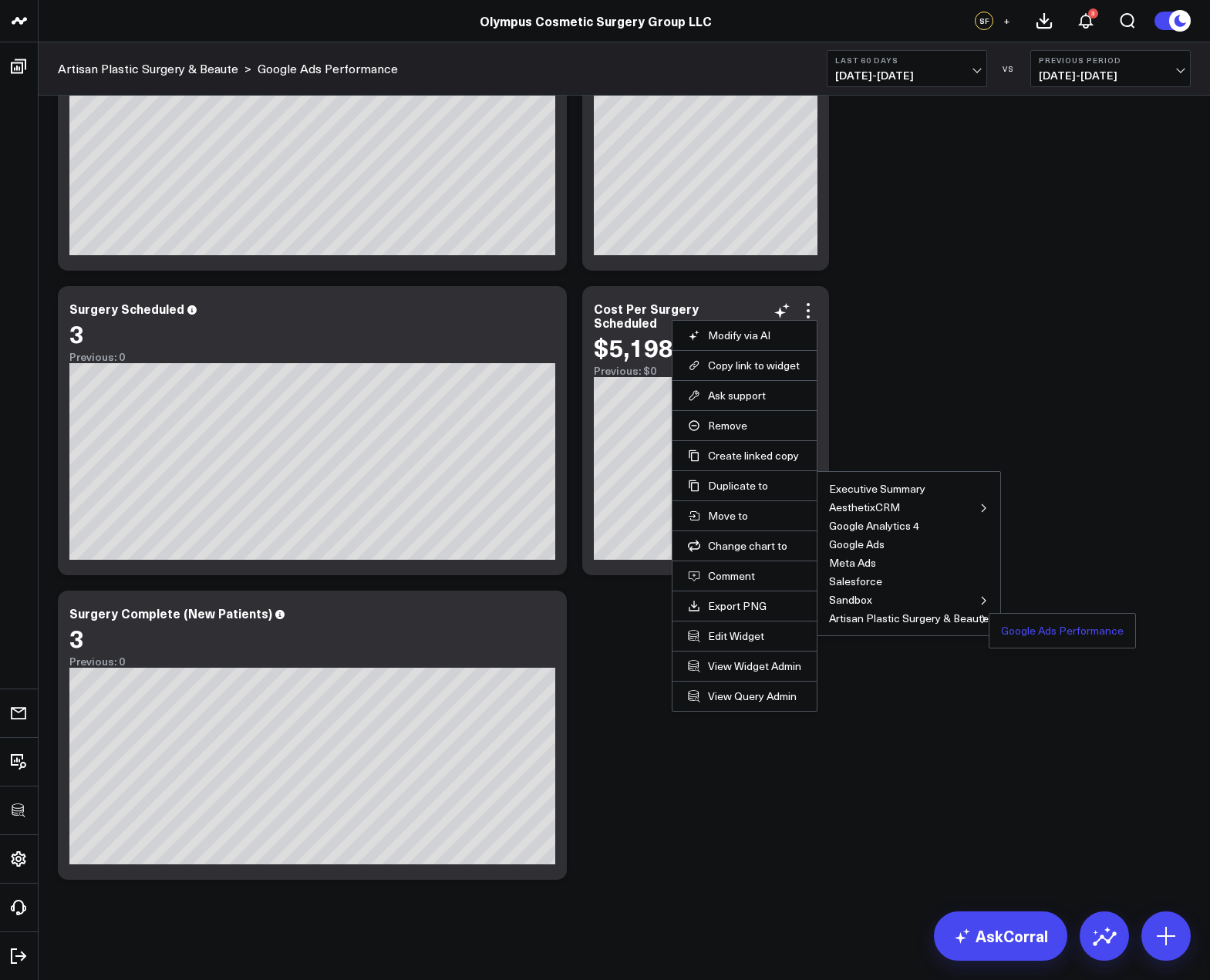
click at [1027, 630] on button "Google Ads Performance" at bounding box center [1062, 630] width 122 height 11
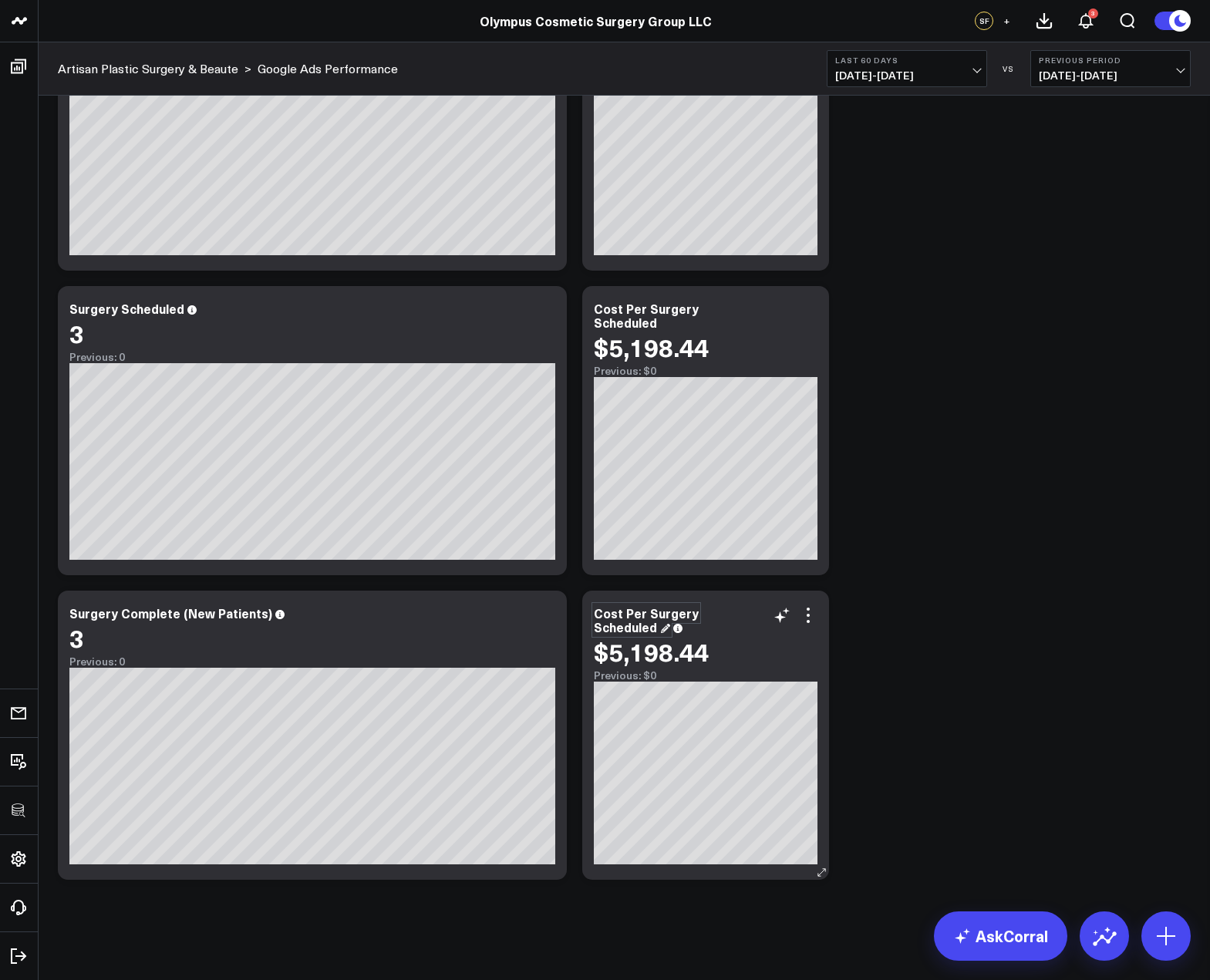
click at [612, 622] on div "Cost Per Surgery Scheduled" at bounding box center [645, 619] width 105 height 31
drag, startPoint x: 654, startPoint y: 630, endPoint x: 596, endPoint y: 633, distance: 58.1
click at [596, 633] on div "Cost Per Surgery Scheduled" at bounding box center [645, 619] width 105 height 31
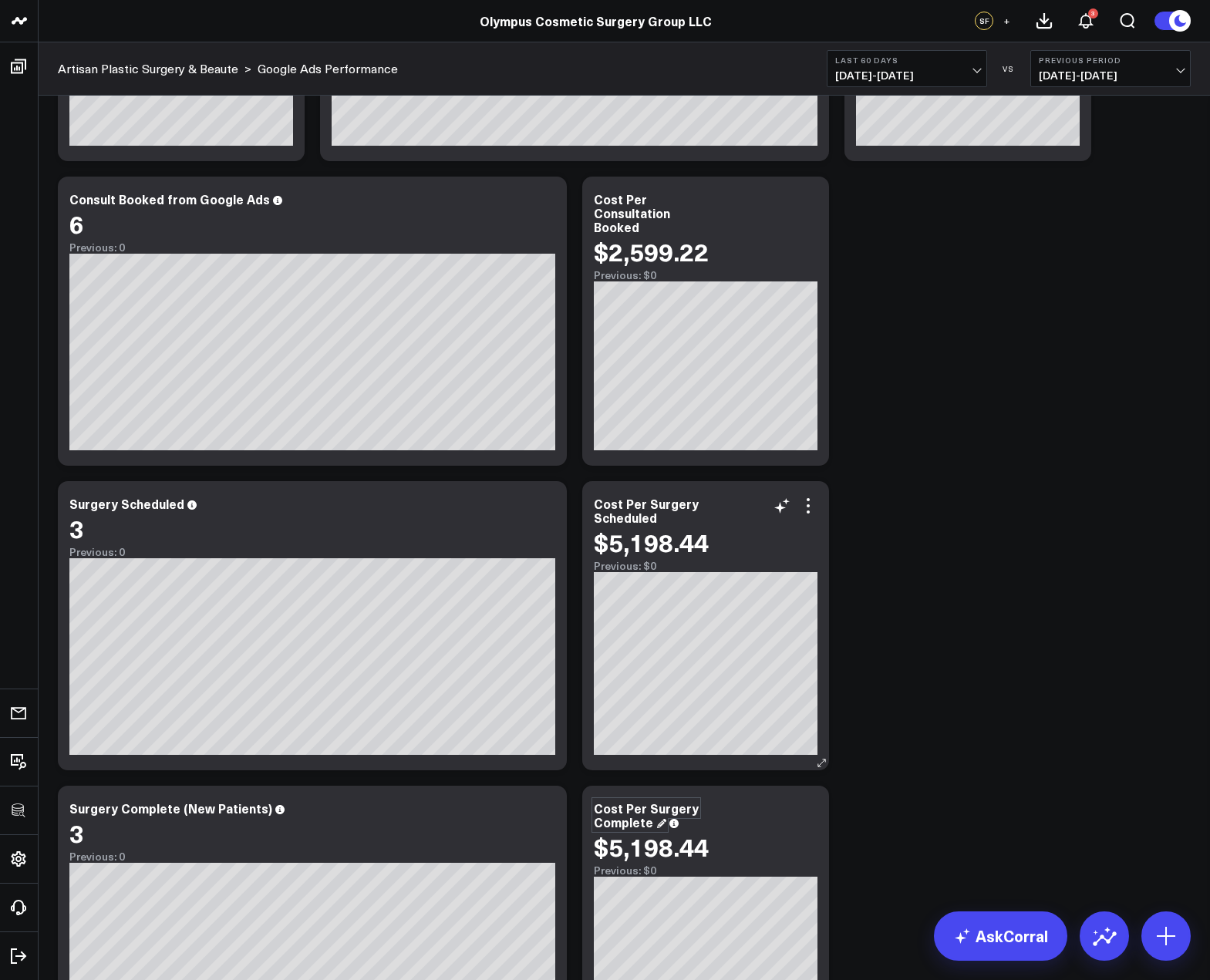
scroll to position [263, 0]
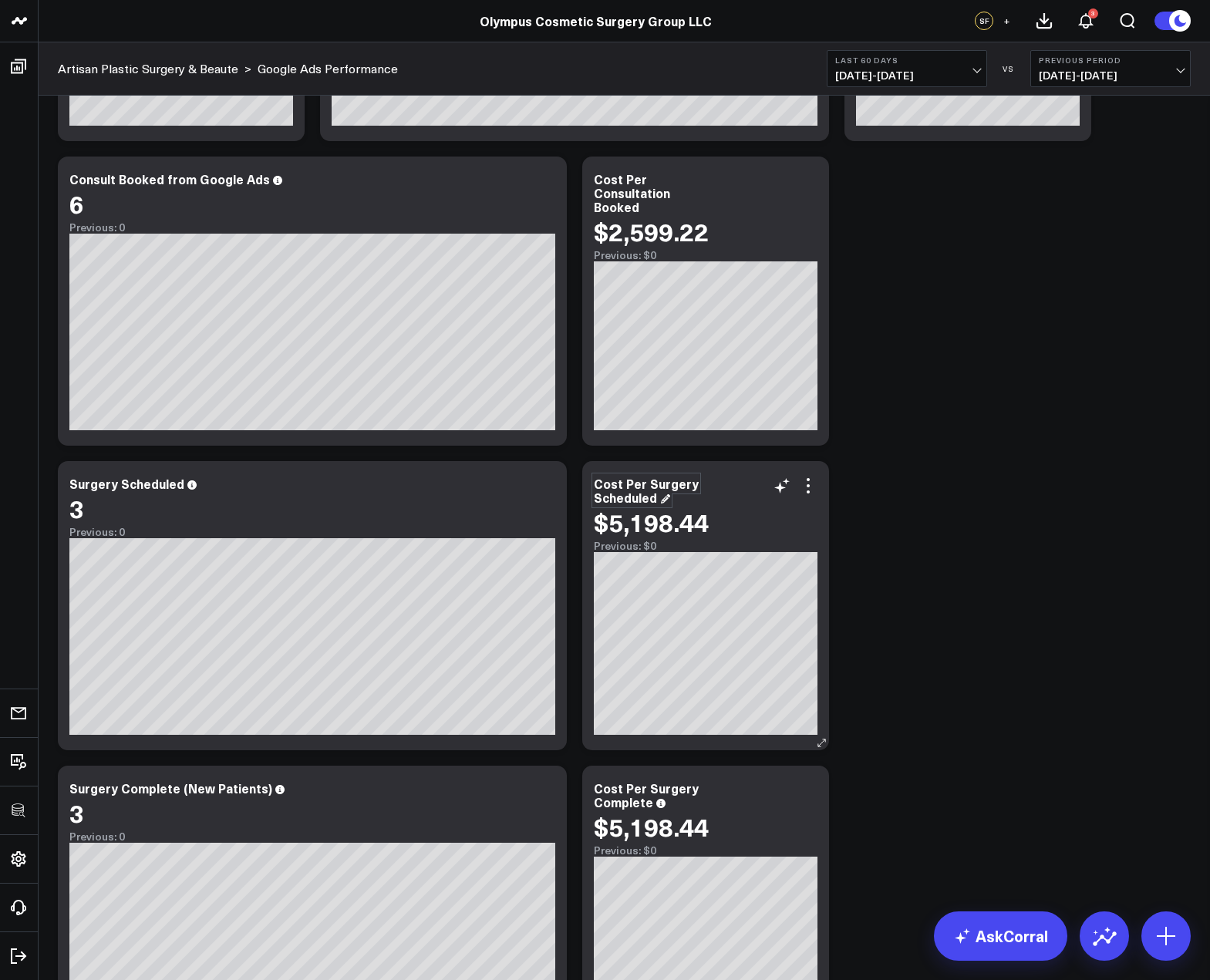
click at [666, 490] on div "Cost Per Surgery Scheduled" at bounding box center [645, 490] width 105 height 31
click at [657, 483] on div "Cost Per Surgery Scheduled" at bounding box center [645, 490] width 105 height 31
drag, startPoint x: 646, startPoint y: 484, endPoint x: 704, endPoint y: 484, distance: 58.0
click at [704, 484] on div "Cost Per Surgery Scheduled" at bounding box center [705, 490] width 224 height 28
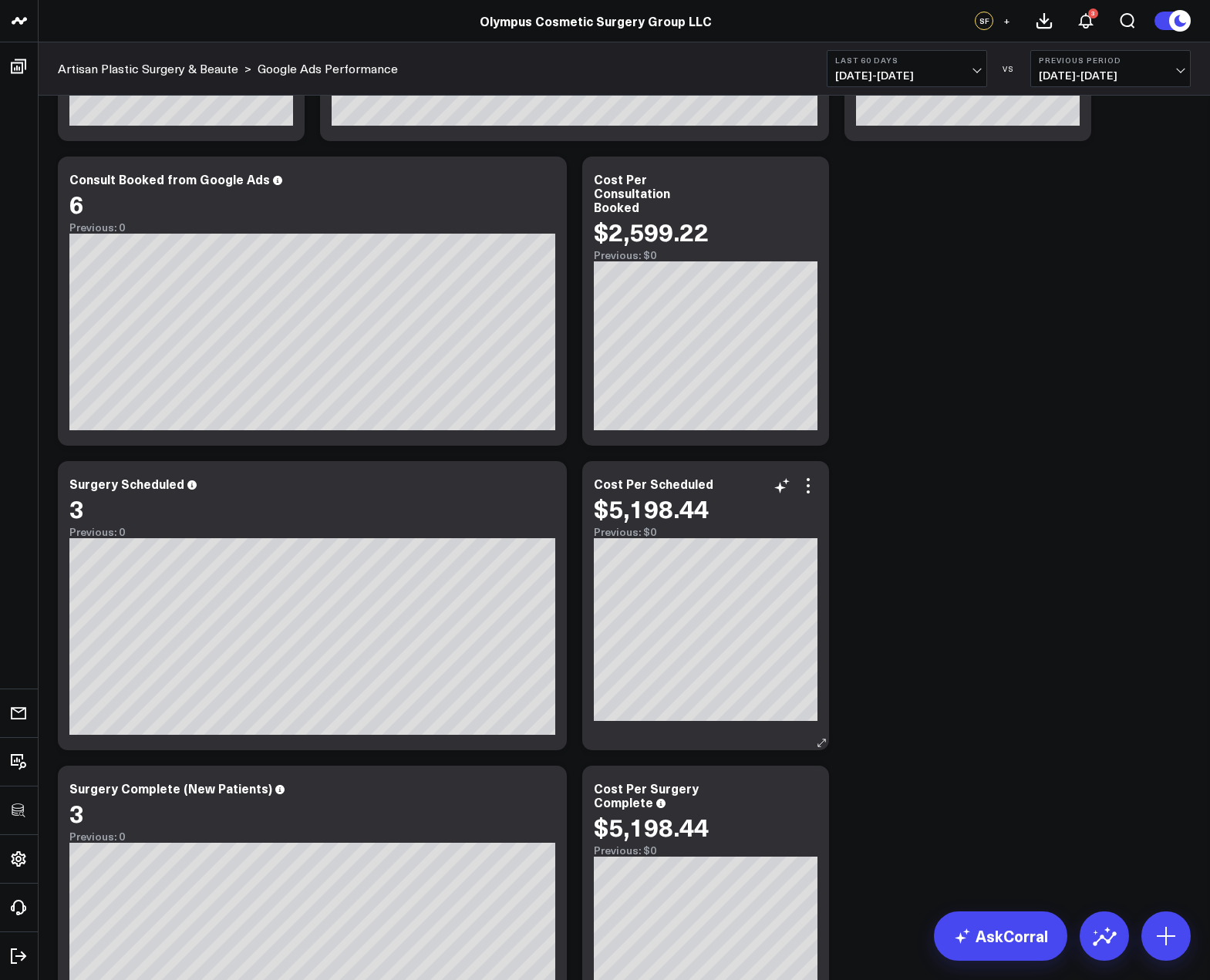
click at [708, 487] on div "Cost Per Scheduled" at bounding box center [705, 483] width 224 height 14
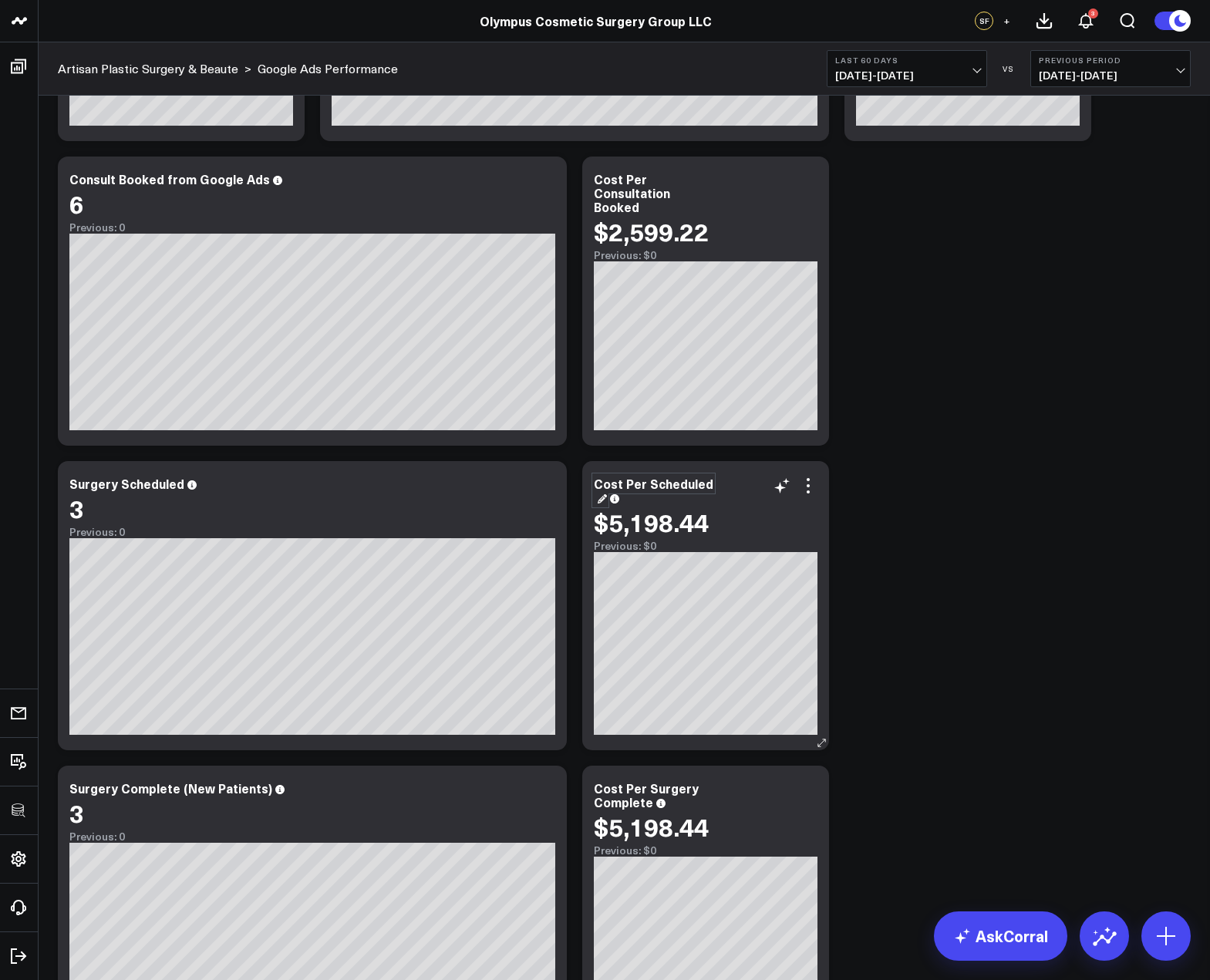
click at [705, 483] on div "Cost Per Scheduled" at bounding box center [653, 490] width 120 height 31
click at [911, 414] on div "Modify via AI Copy link to widget Ask support Remove Create linked copy Executi…" at bounding box center [623, 453] width 1148 height 1218
click at [553, 187] on icon at bounding box center [546, 181] width 19 height 19
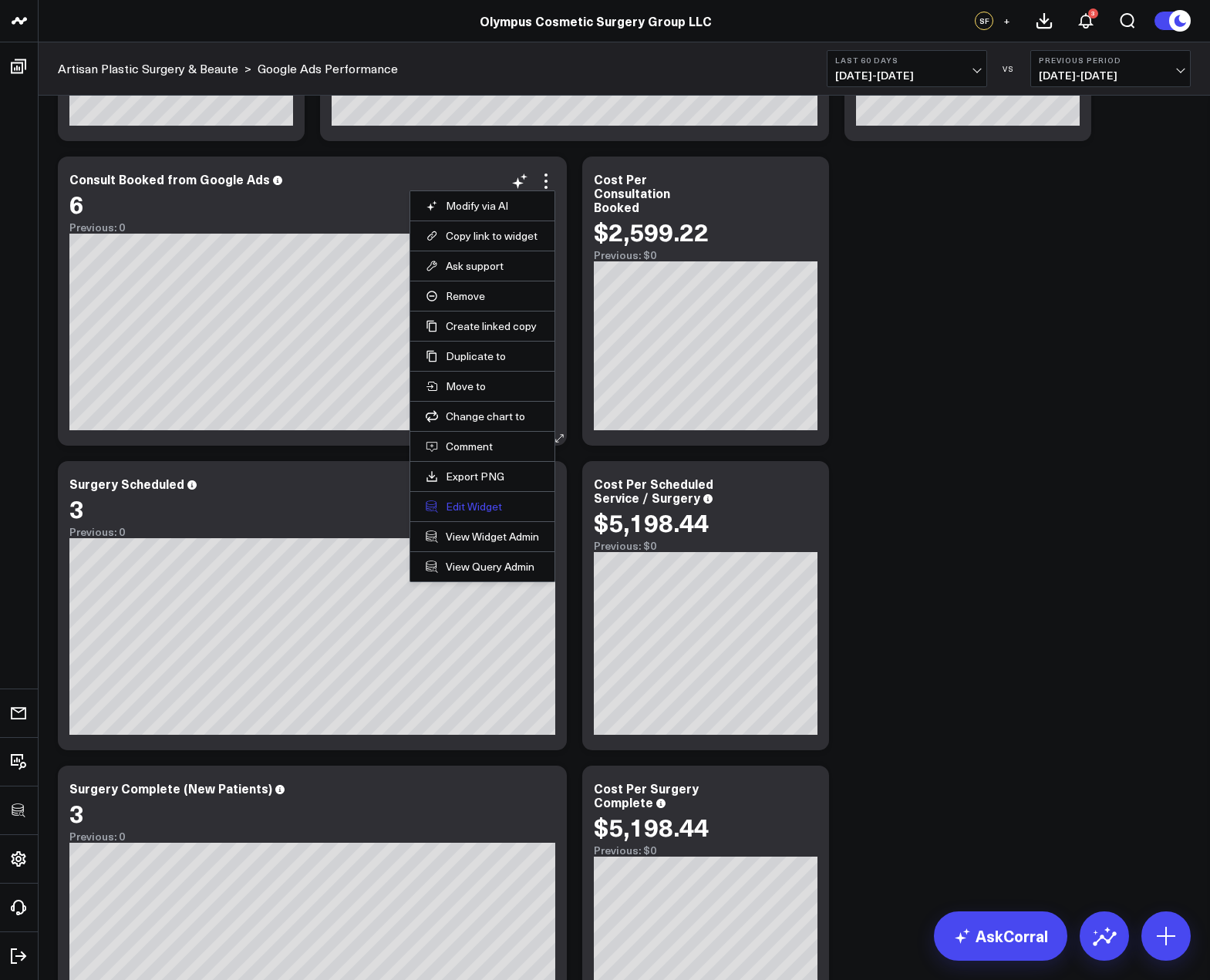
click at [487, 507] on button "Edit Widget" at bounding box center [482, 507] width 114 height 14
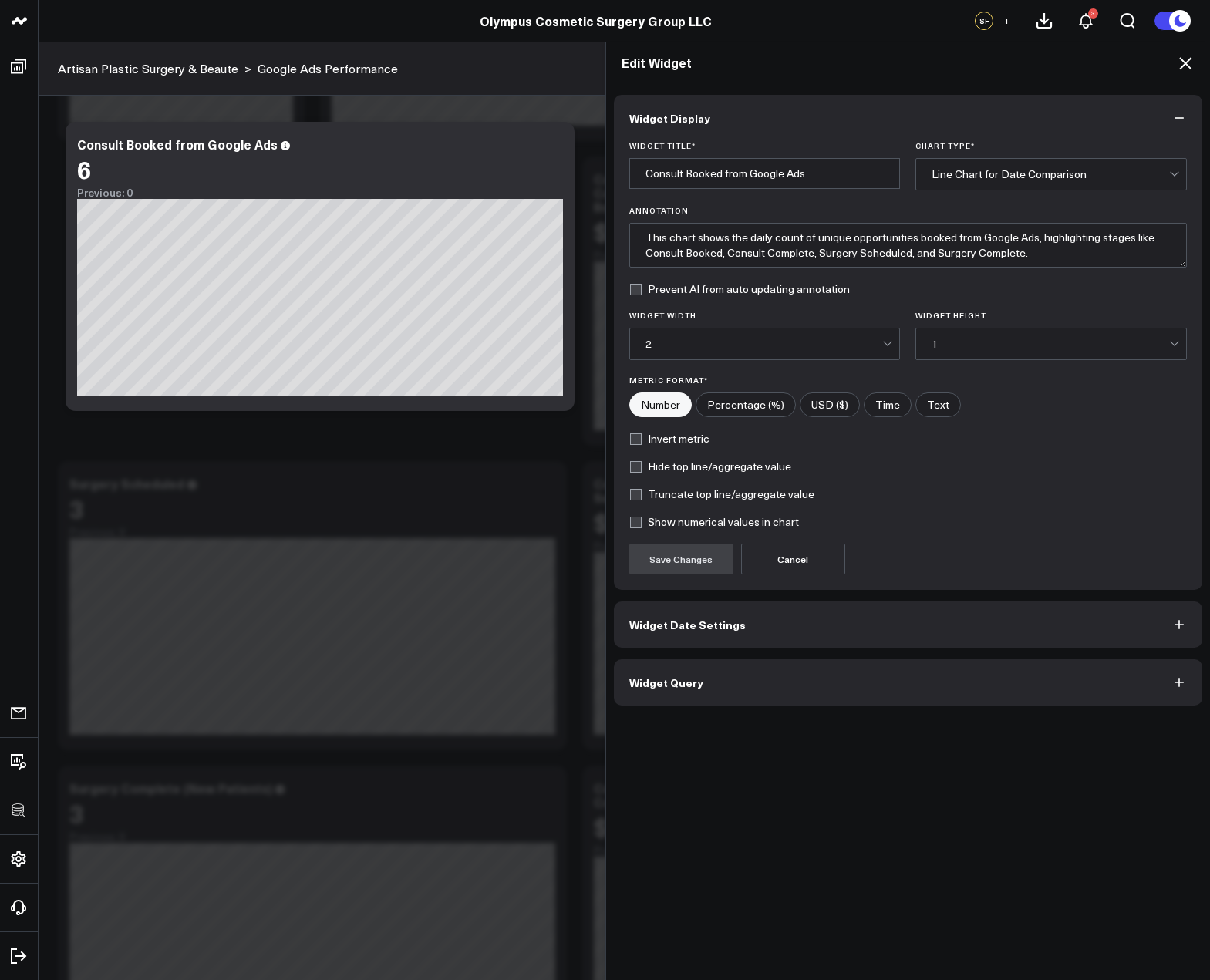
click at [844, 676] on button "Widget Query" at bounding box center [907, 682] width 589 height 46
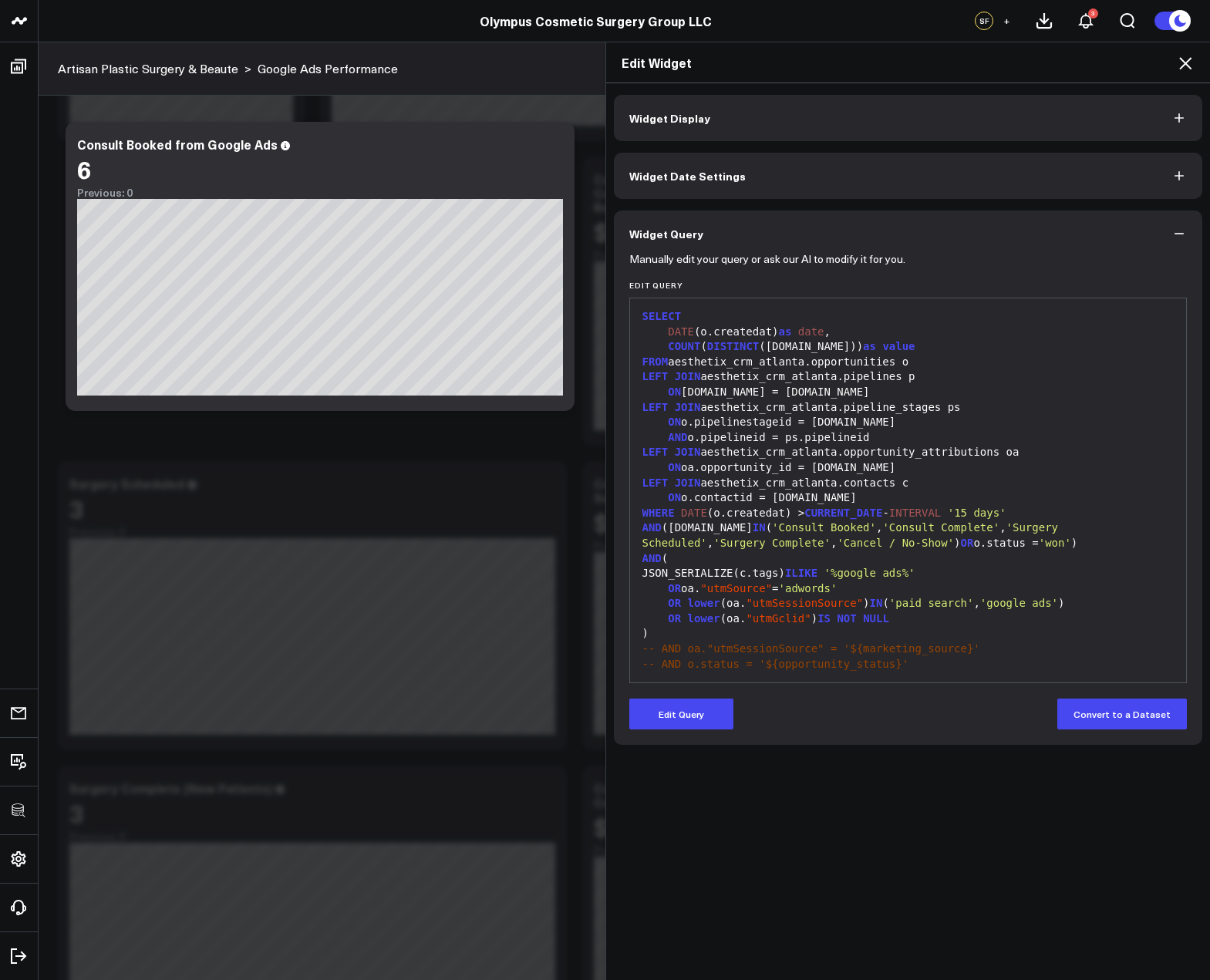
scroll to position [30, 0]
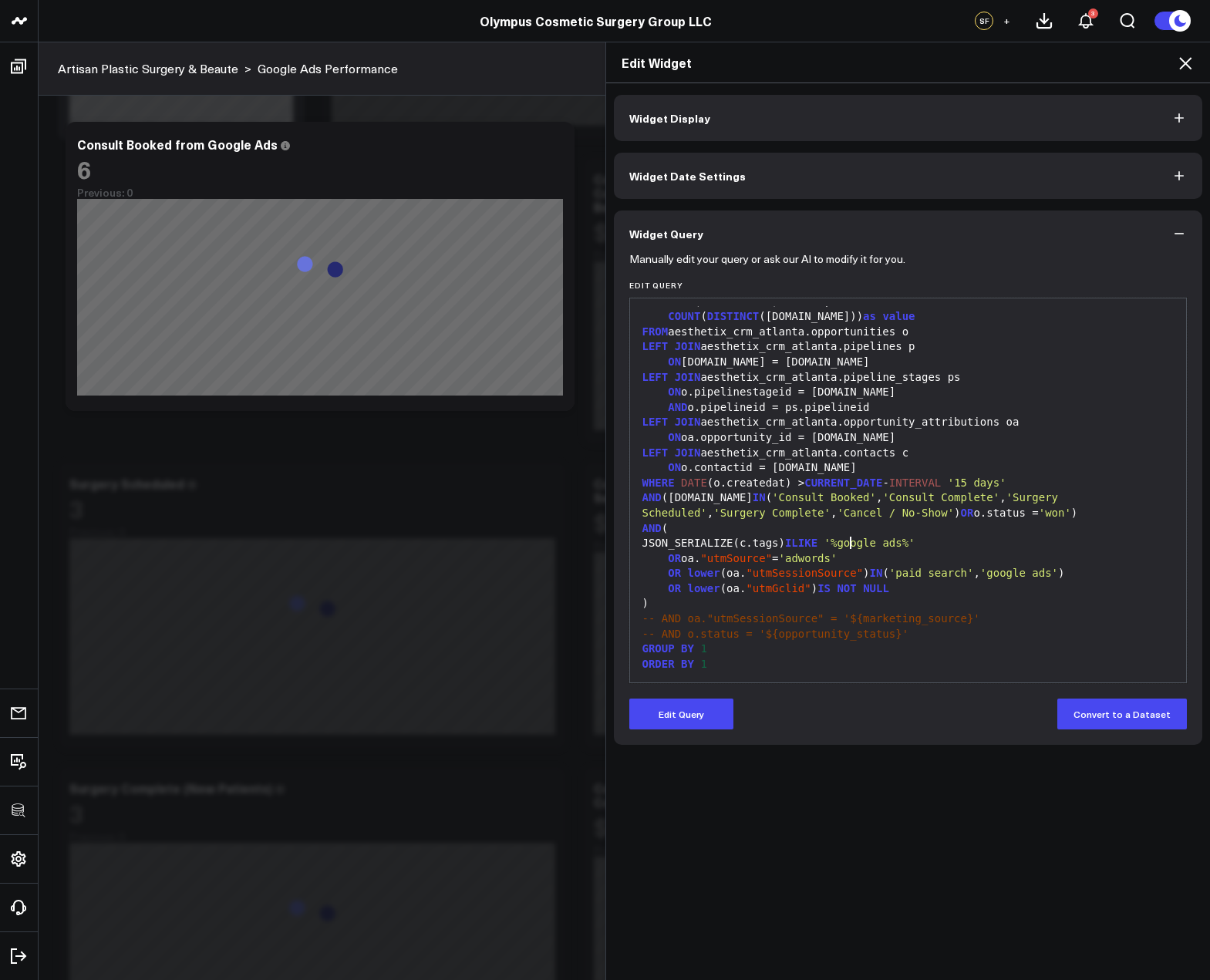
drag, startPoint x: 846, startPoint y: 541, endPoint x: 837, endPoint y: 535, distance: 10.8
click at [847, 541] on div "JSON_SERIALIZE(c.tags) ILIKE '%google ads%'" at bounding box center [907, 543] width 541 height 15
click at [772, 497] on span "'Consult Booked'" at bounding box center [824, 497] width 105 height 12
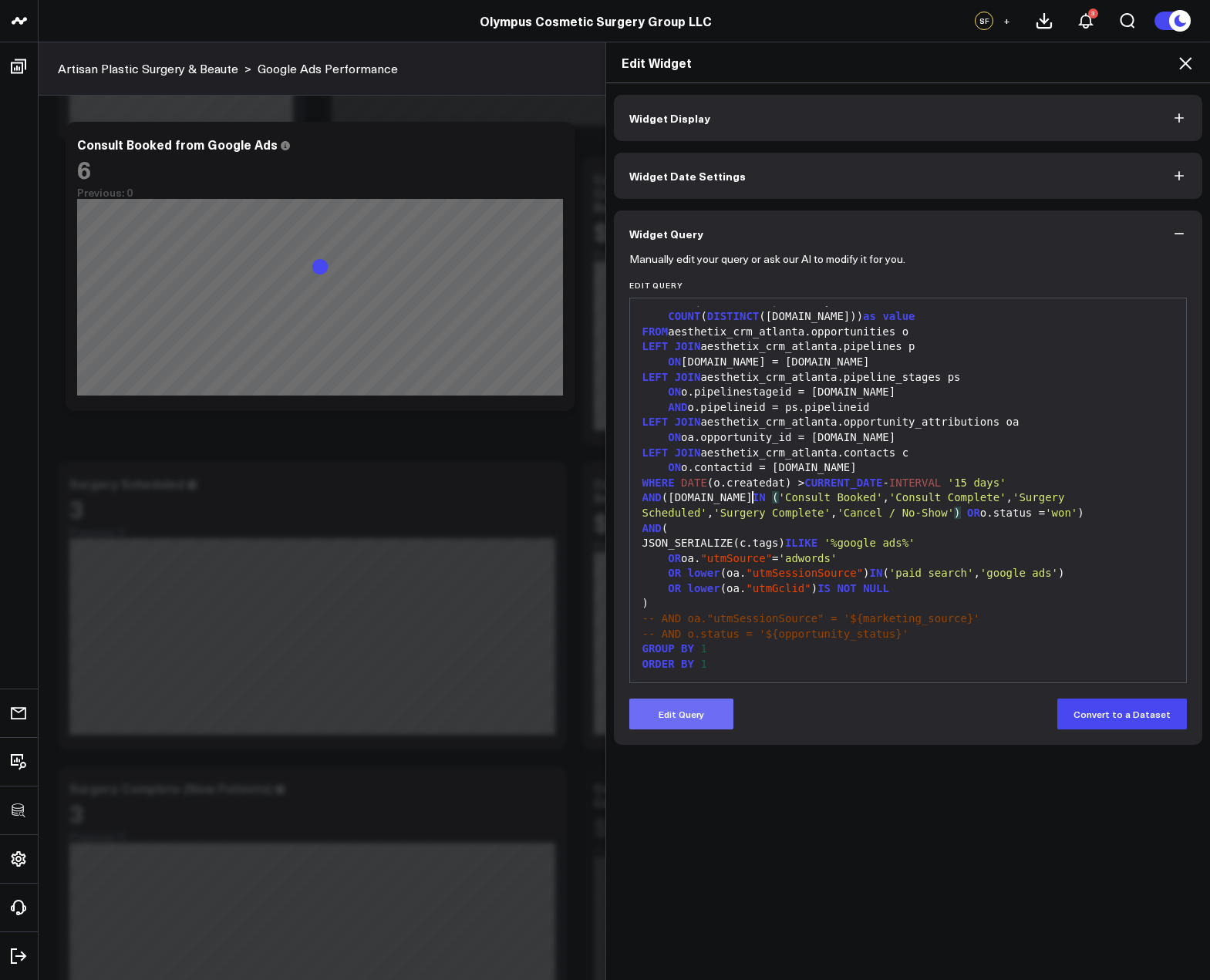
click at [690, 699] on button "Edit Query" at bounding box center [681, 713] width 105 height 31
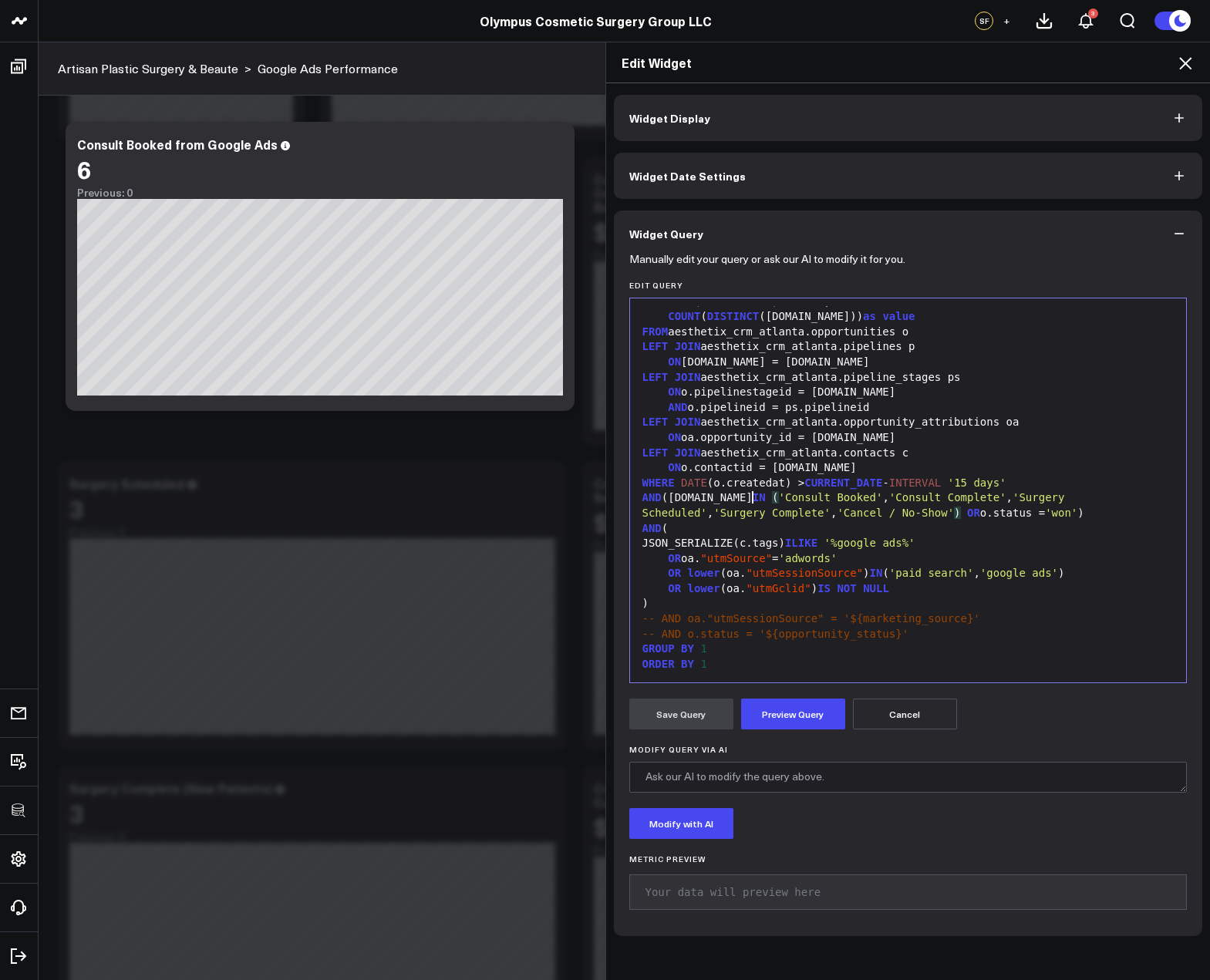
click at [779, 493] on span "'Consult Booked'" at bounding box center [831, 497] width 105 height 12
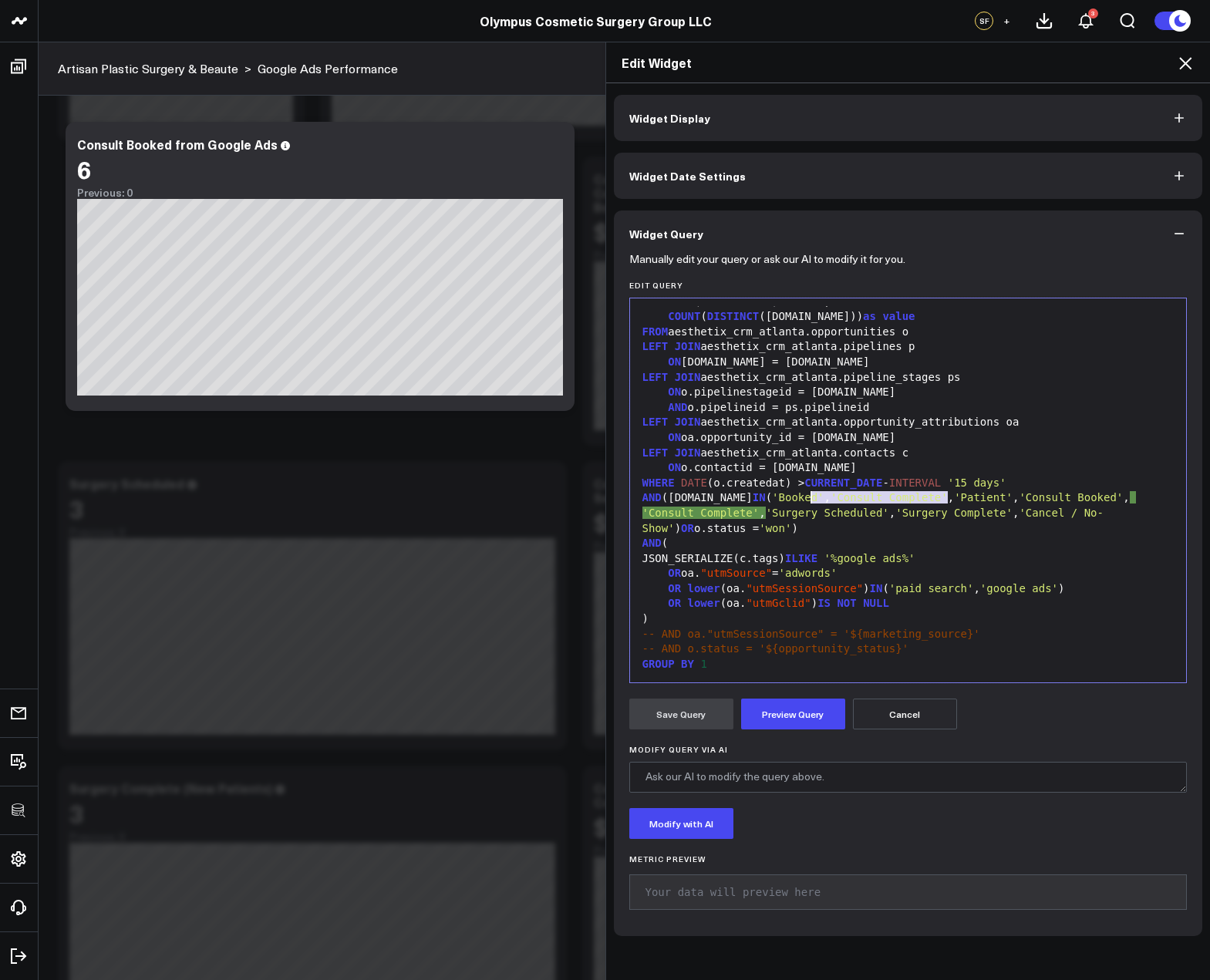
drag, startPoint x: 940, startPoint y: 496, endPoint x: 804, endPoint y: 494, distance: 136.0
click at [804, 494] on div "AND (ps.name IN ( 'Booked' , 'Consult Complete' , 'Patient' , 'Consult Booked' …" at bounding box center [907, 513] width 541 height 46
drag, startPoint x: 878, startPoint y: 499, endPoint x: 815, endPoint y: 500, distance: 63.0
click at [815, 500] on div "AND (ps.name IN ( 'Booked' , 'Patient' , 'Consult Booked' , 'Consult Complete' …" at bounding box center [907, 513] width 541 height 46
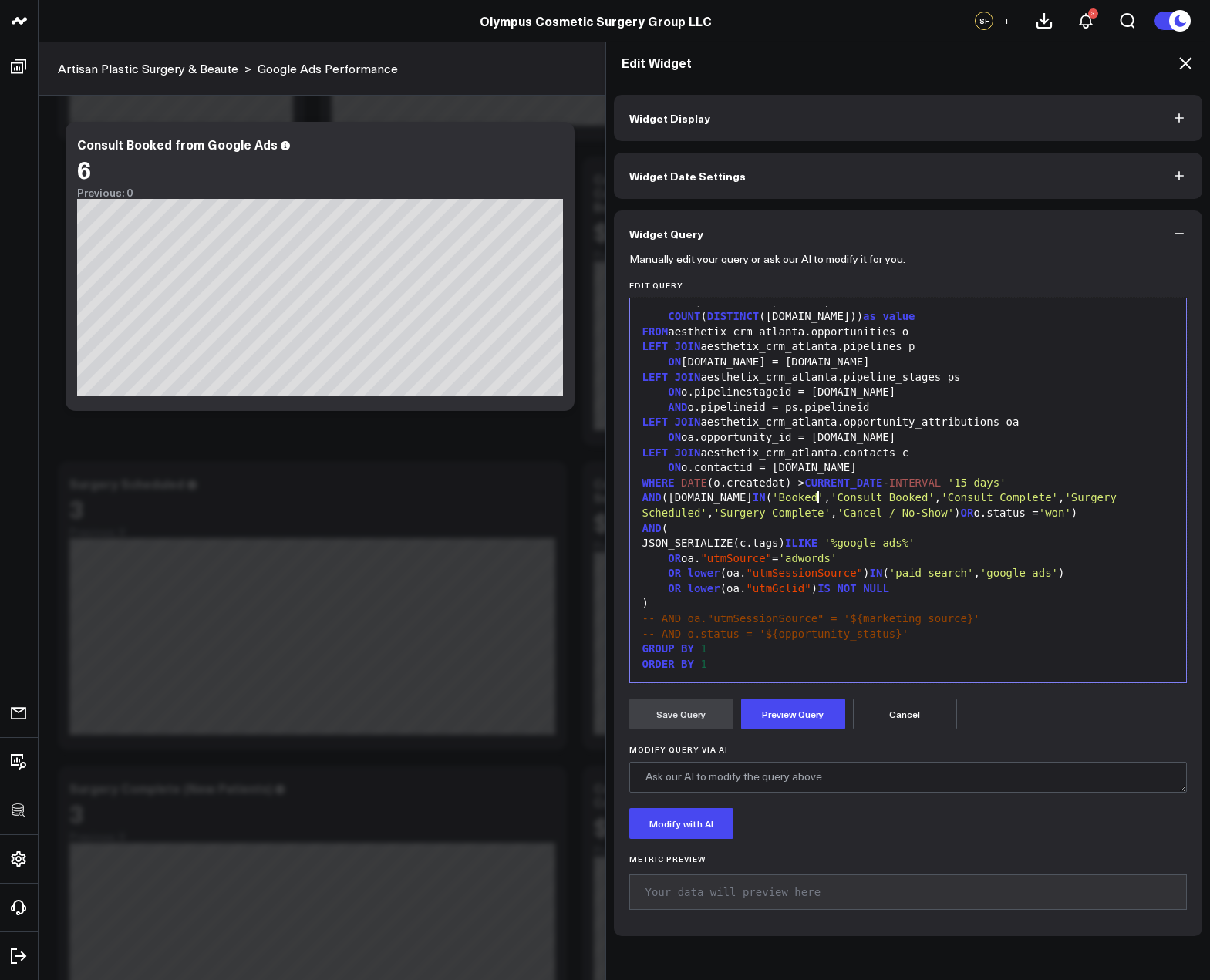
click at [844, 513] on span "'Cancel / No-Show'" at bounding box center [895, 513] width 118 height 12
click at [831, 498] on span "'Consult Booked'" at bounding box center [882, 497] width 105 height 12
click at [797, 722] on button "Preview Query" at bounding box center [793, 713] width 105 height 31
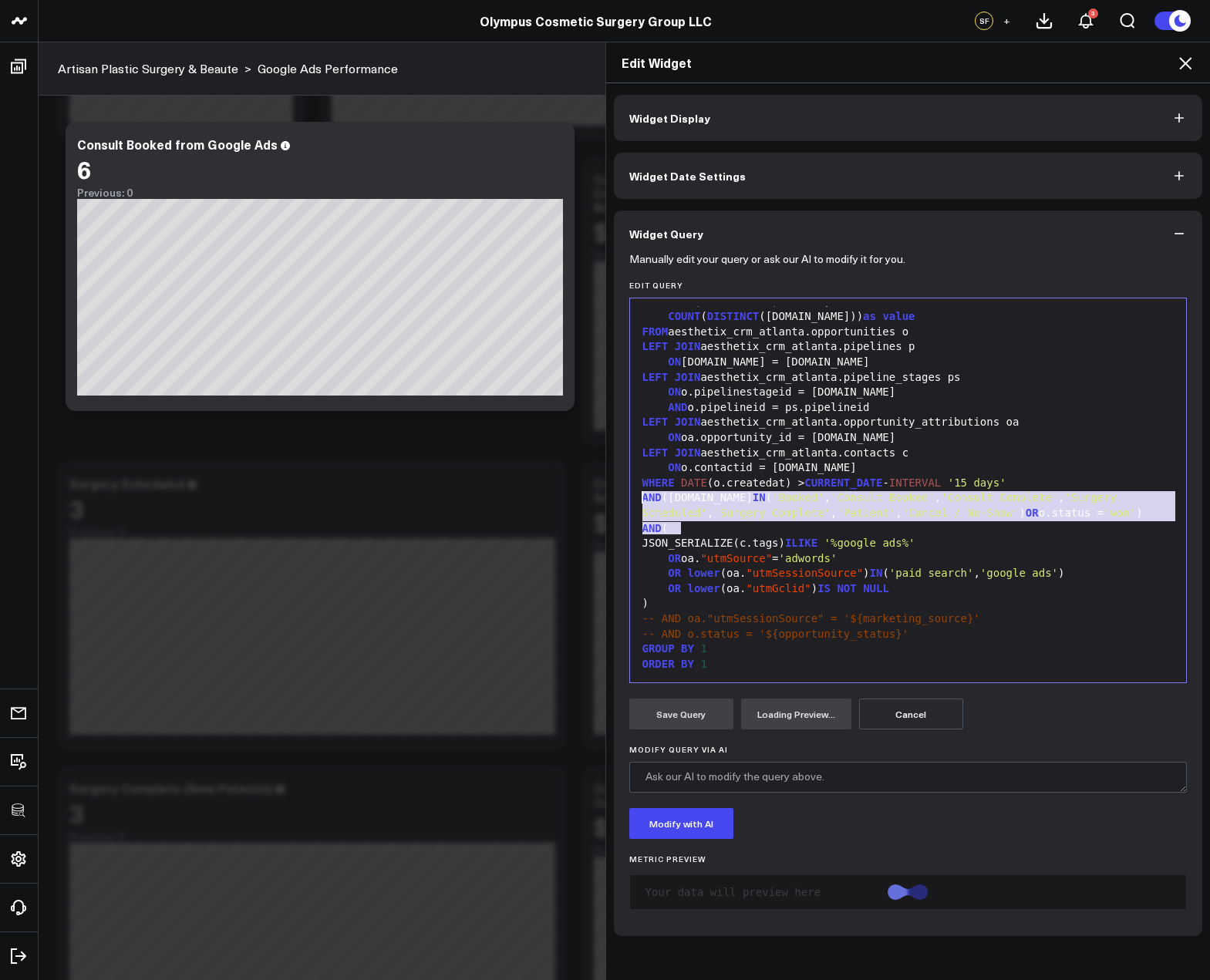
drag, startPoint x: 694, startPoint y: 535, endPoint x: 604, endPoint y: 494, distance: 98.9
click at [606, 491] on div "Widget Display Widget Date Settings Widget Query Manually edit your query or as…" at bounding box center [908, 532] width 605 height 897
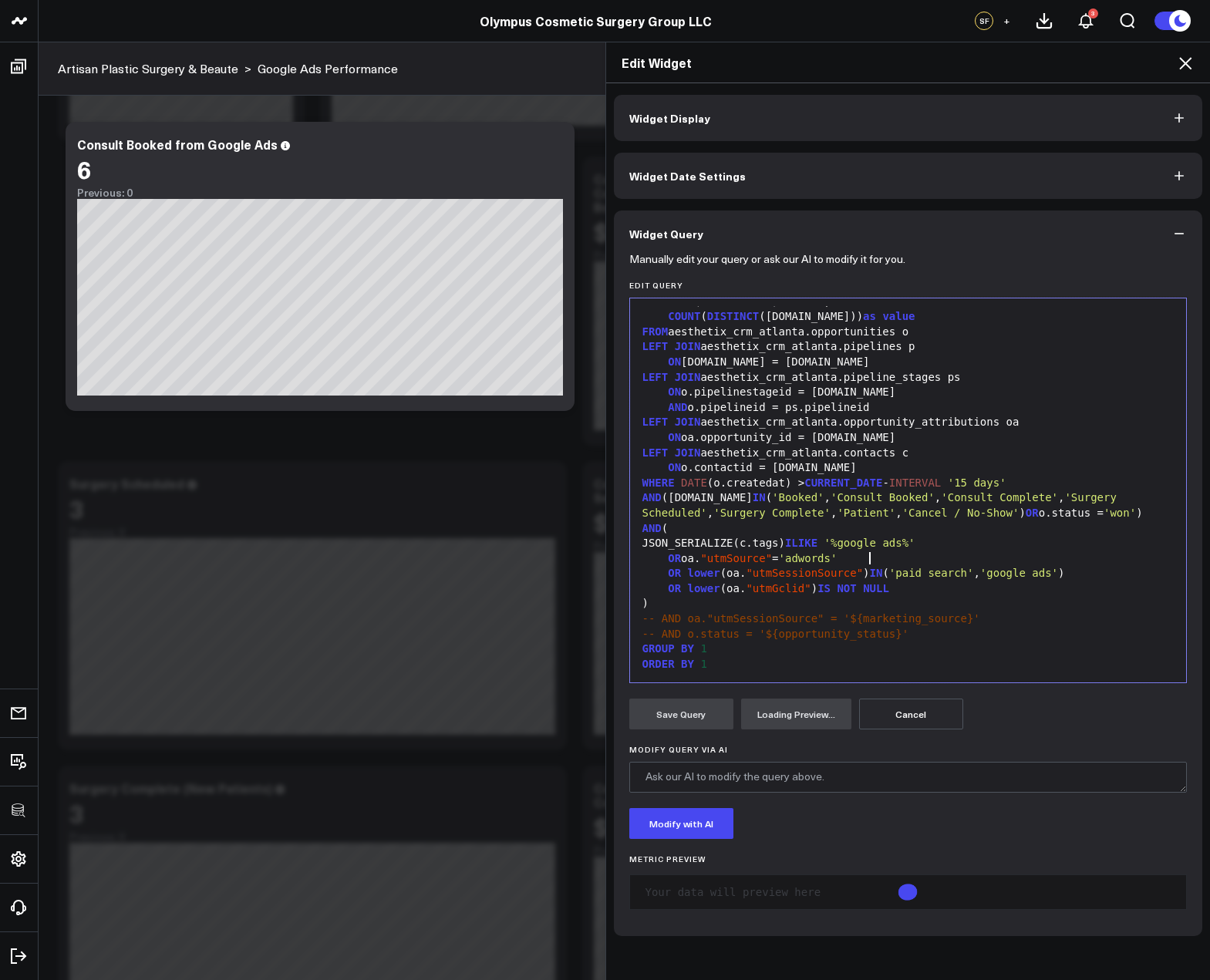
click at [862, 549] on span "'%google ads%'" at bounding box center [869, 543] width 91 height 12
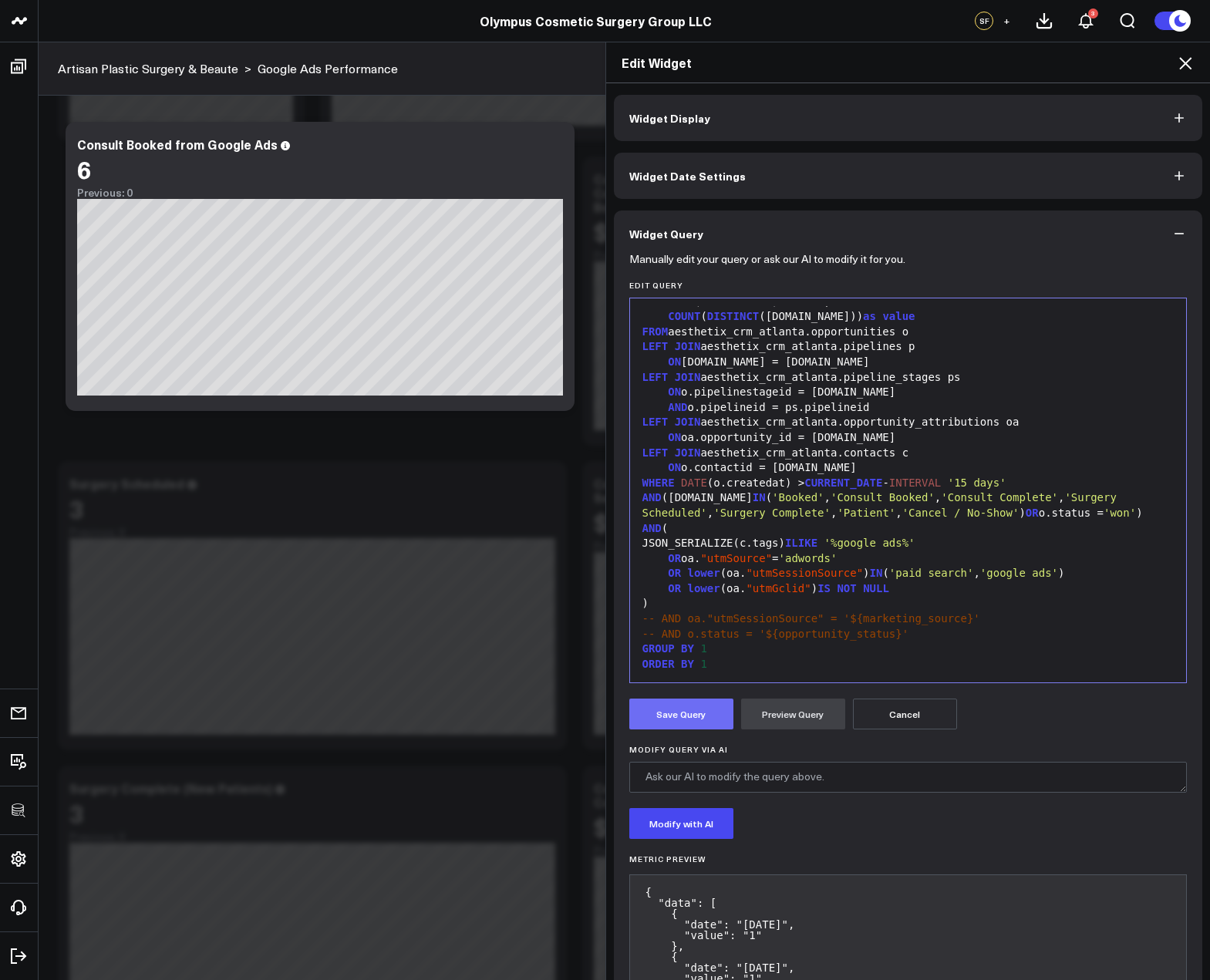
click at [695, 715] on button "Save Query" at bounding box center [681, 713] width 105 height 31
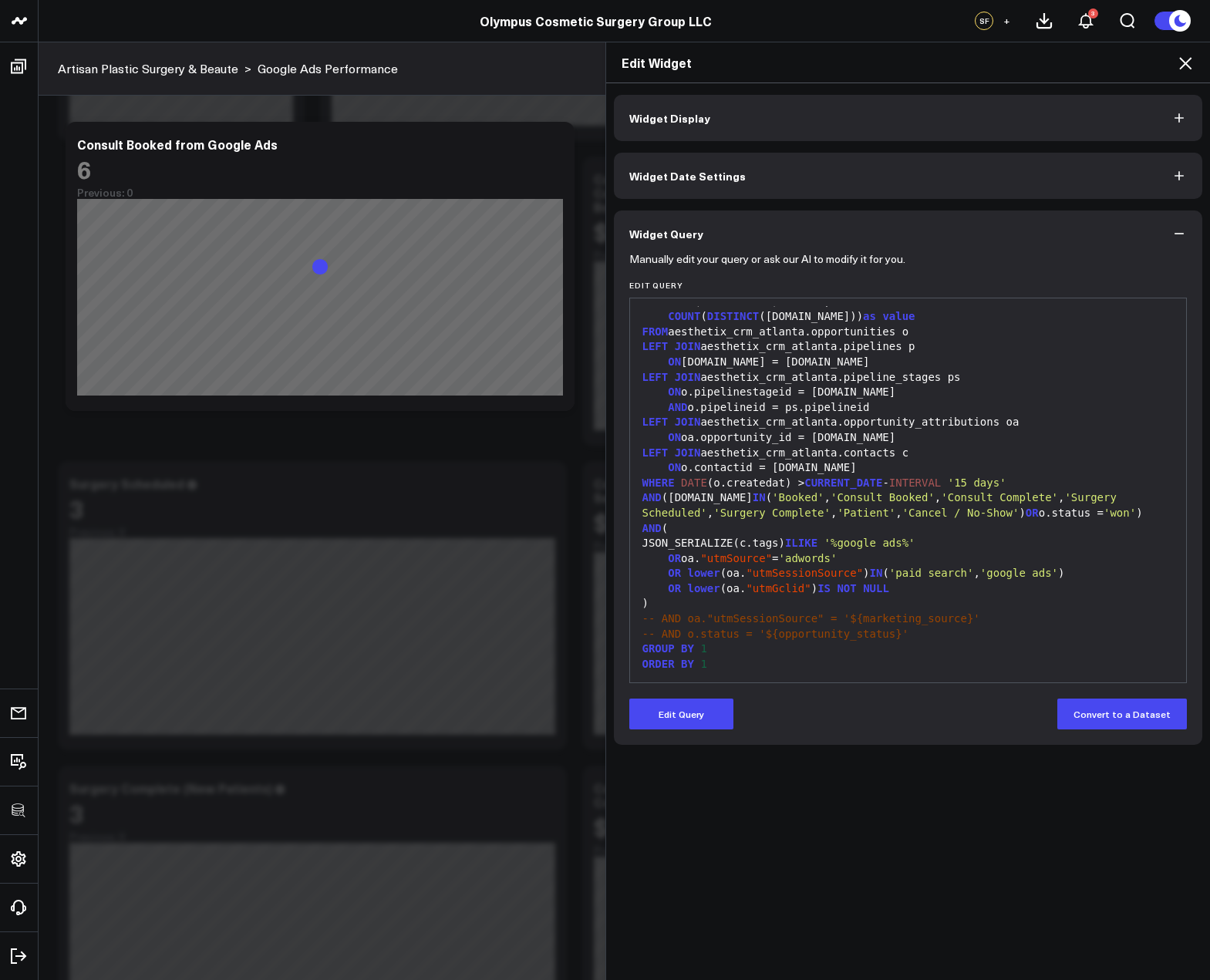
click at [1181, 60] on icon at bounding box center [1185, 63] width 19 height 19
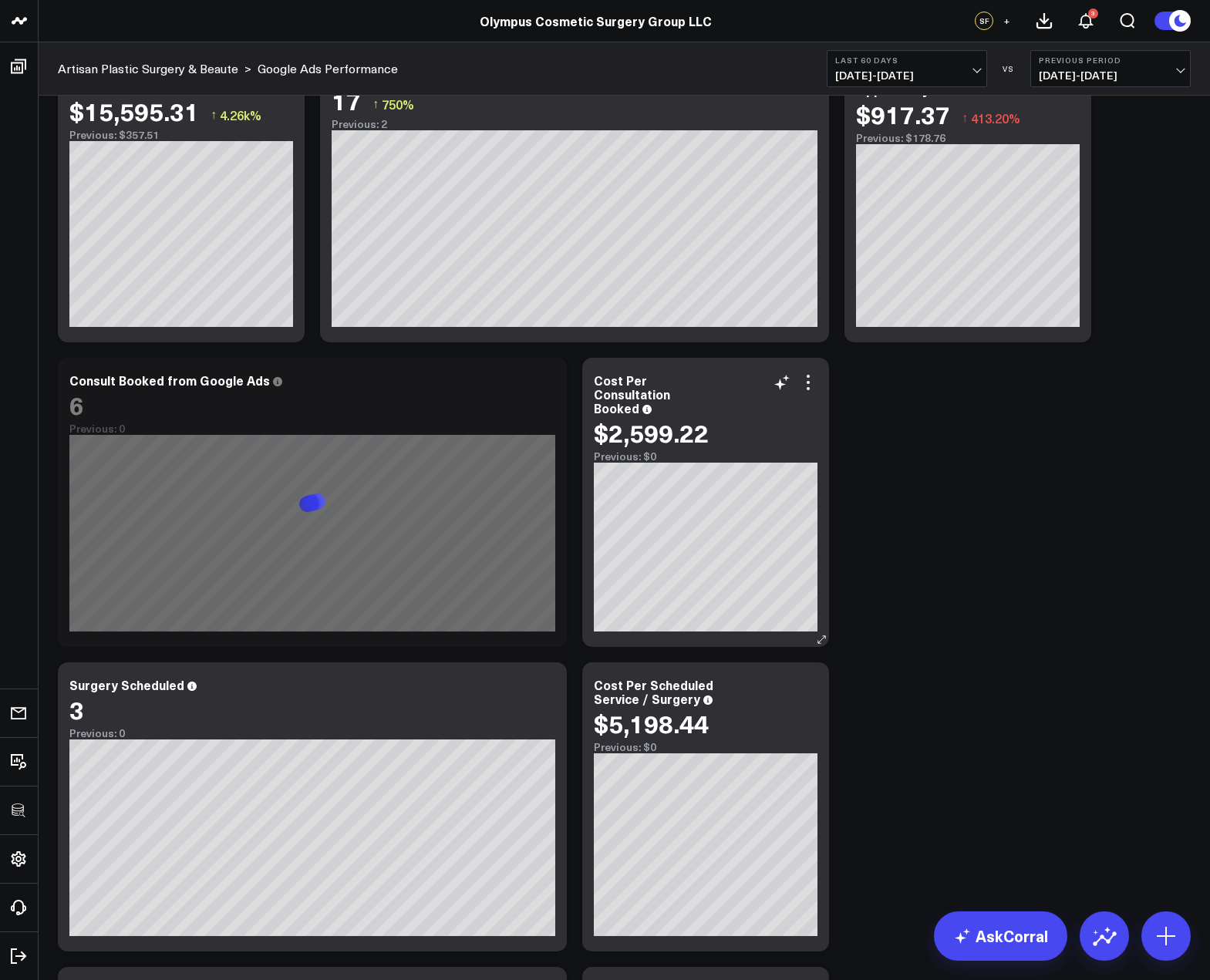
scroll to position [30, 0]
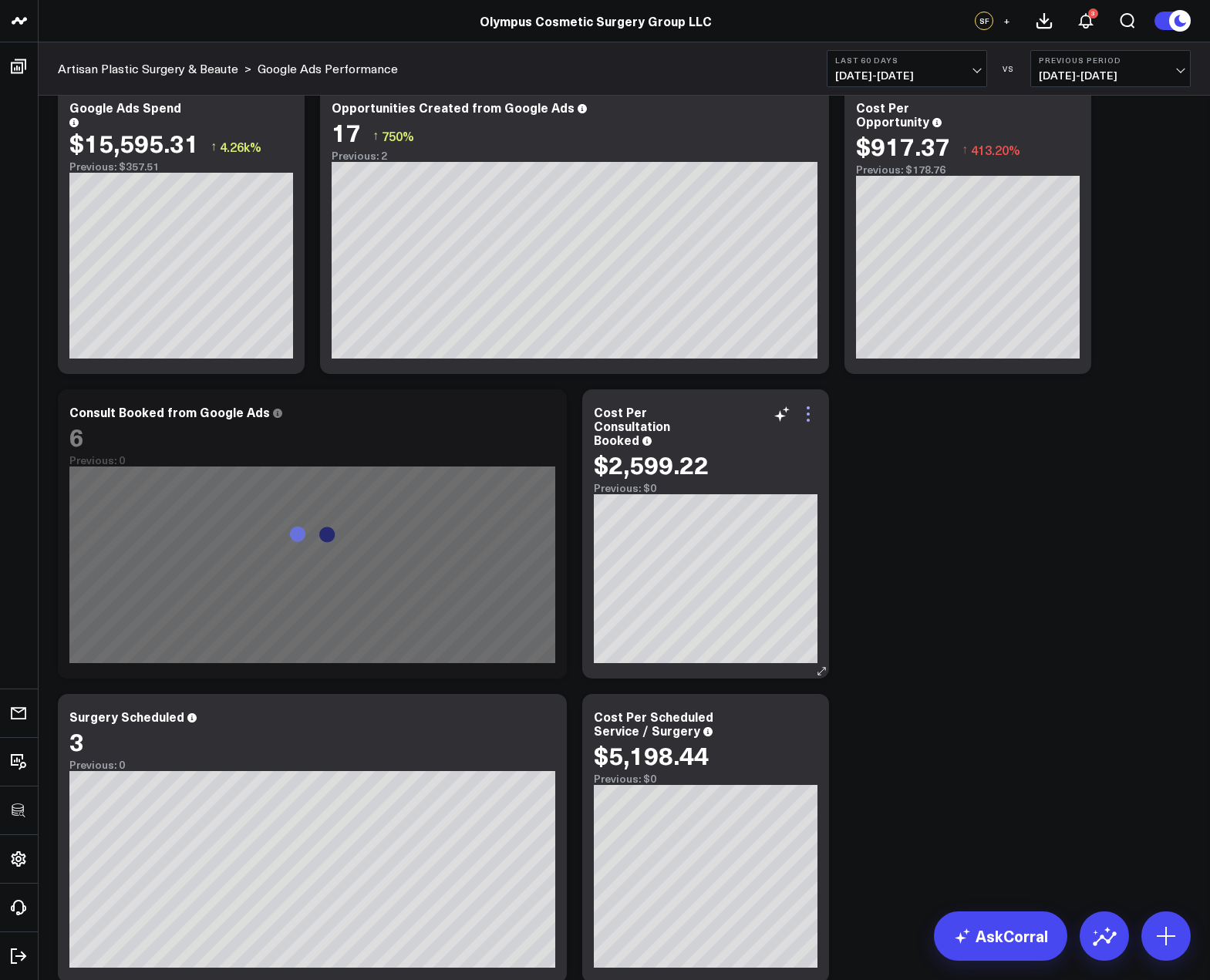
click at [811, 413] on icon at bounding box center [808, 413] width 19 height 19
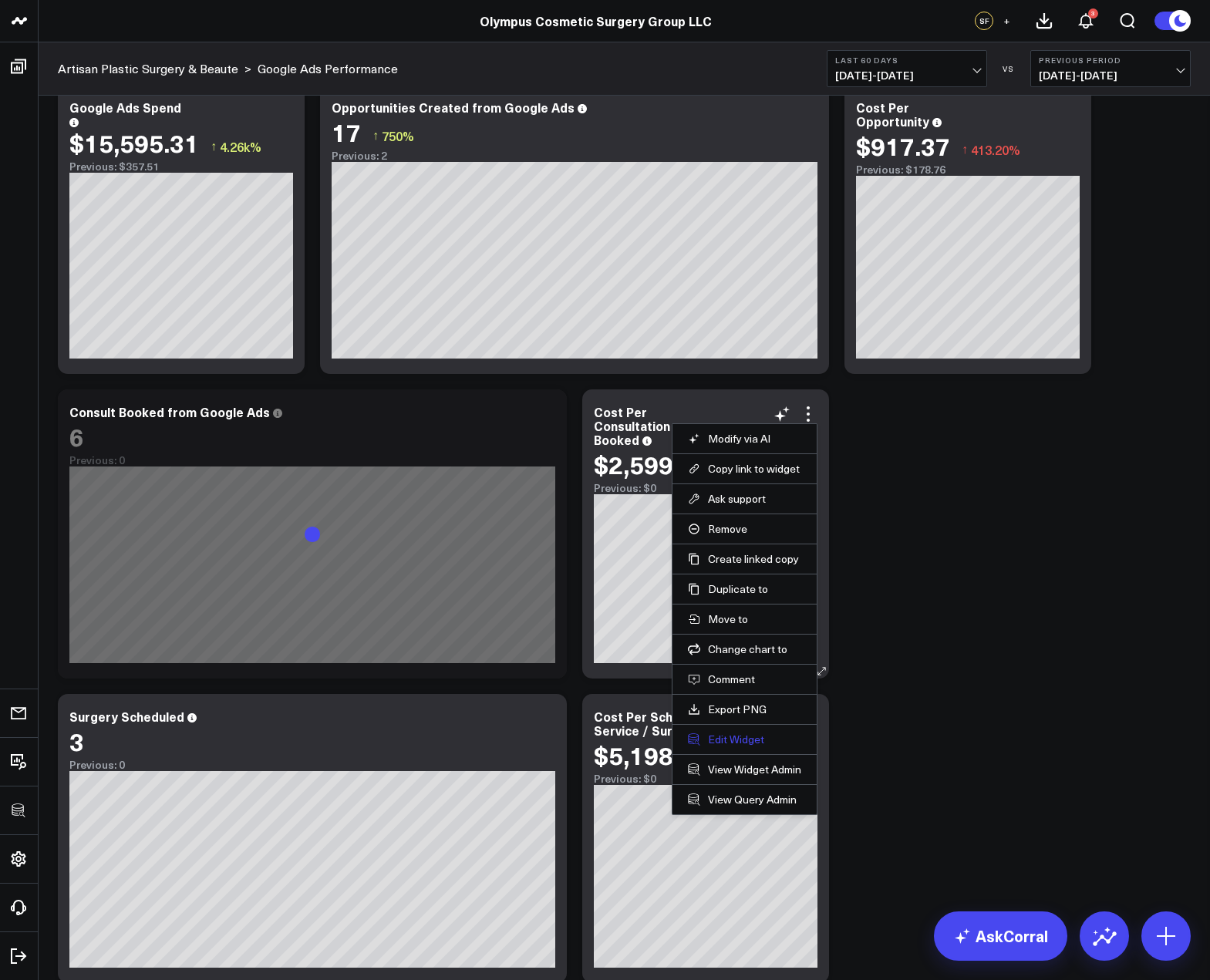
click at [754, 739] on button "Edit Widget" at bounding box center [745, 739] width 114 height 14
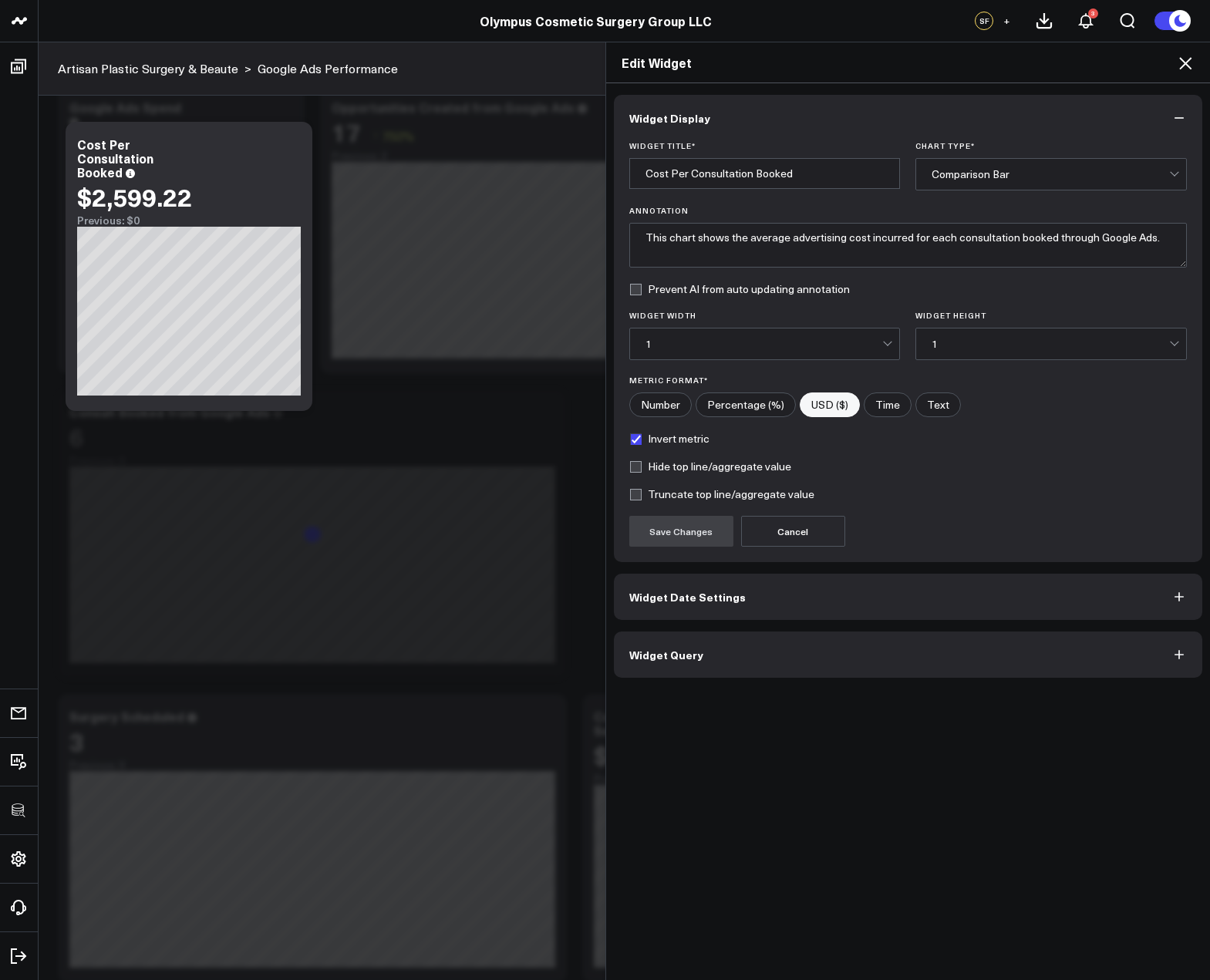
click at [782, 654] on button "Widget Query" at bounding box center [907, 654] width 589 height 46
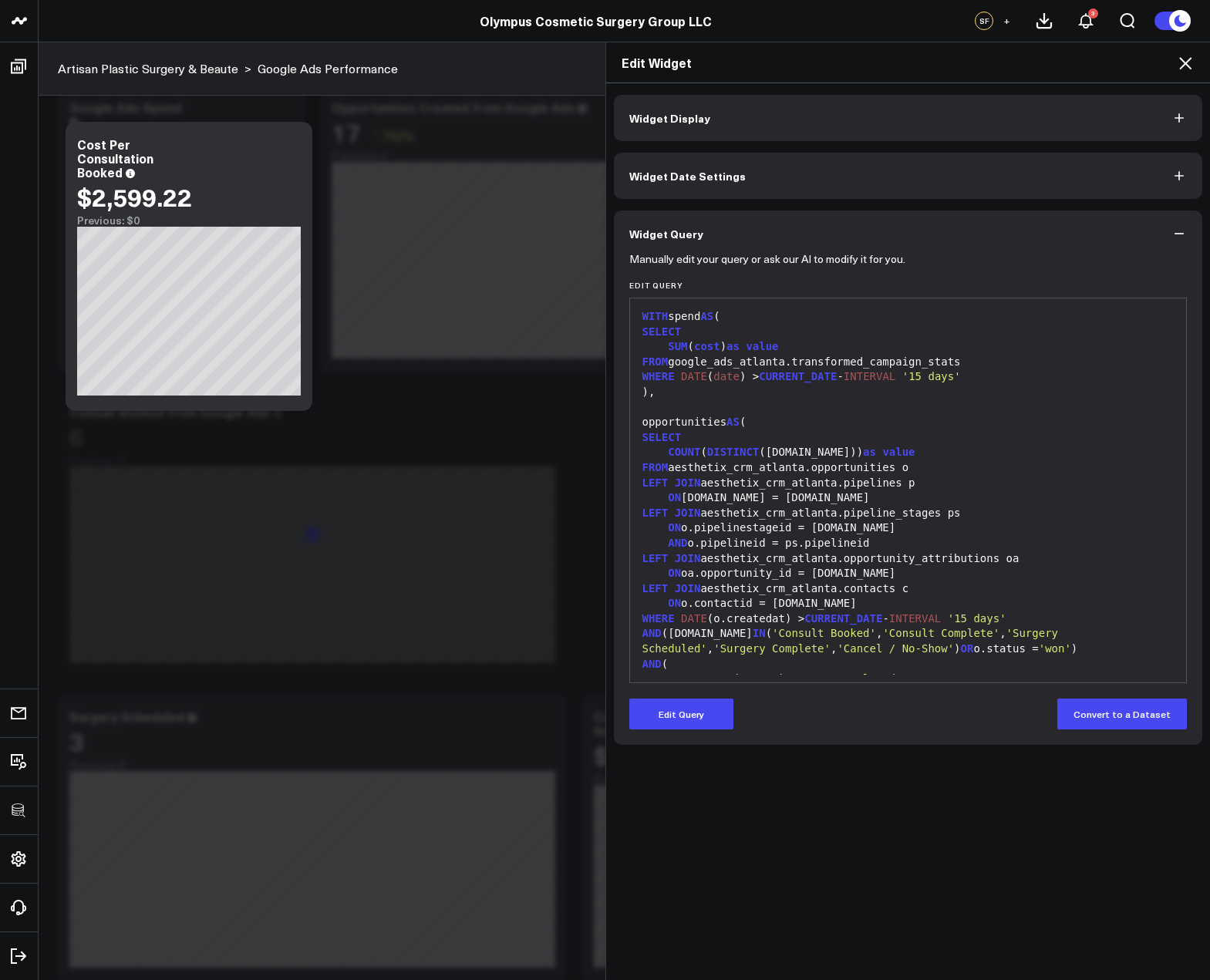
drag, startPoint x: 656, startPoint y: 711, endPoint x: 728, endPoint y: 639, distance: 101.8
click at [656, 712] on button "Edit Query" at bounding box center [681, 713] width 105 height 31
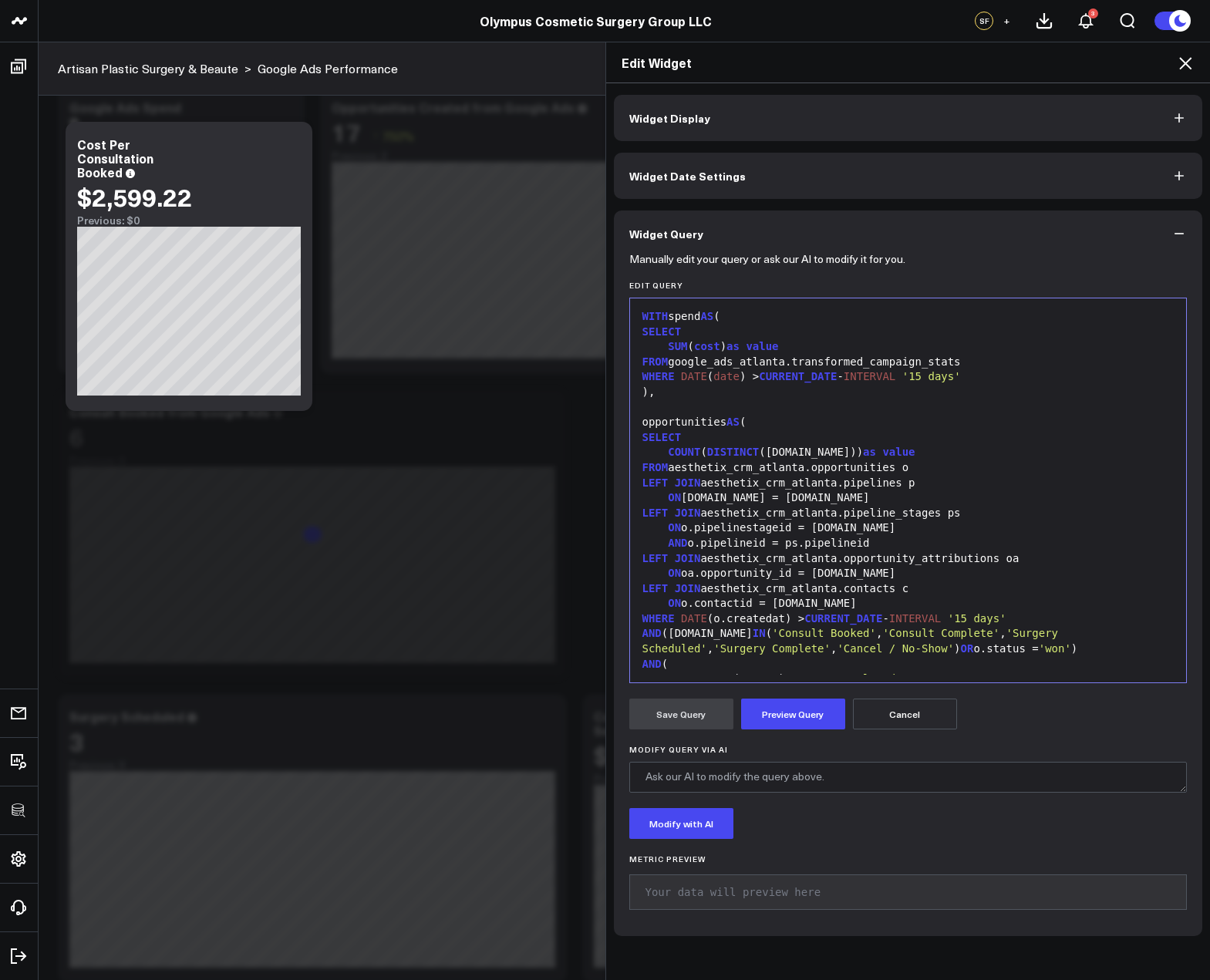
scroll to position [62, 0]
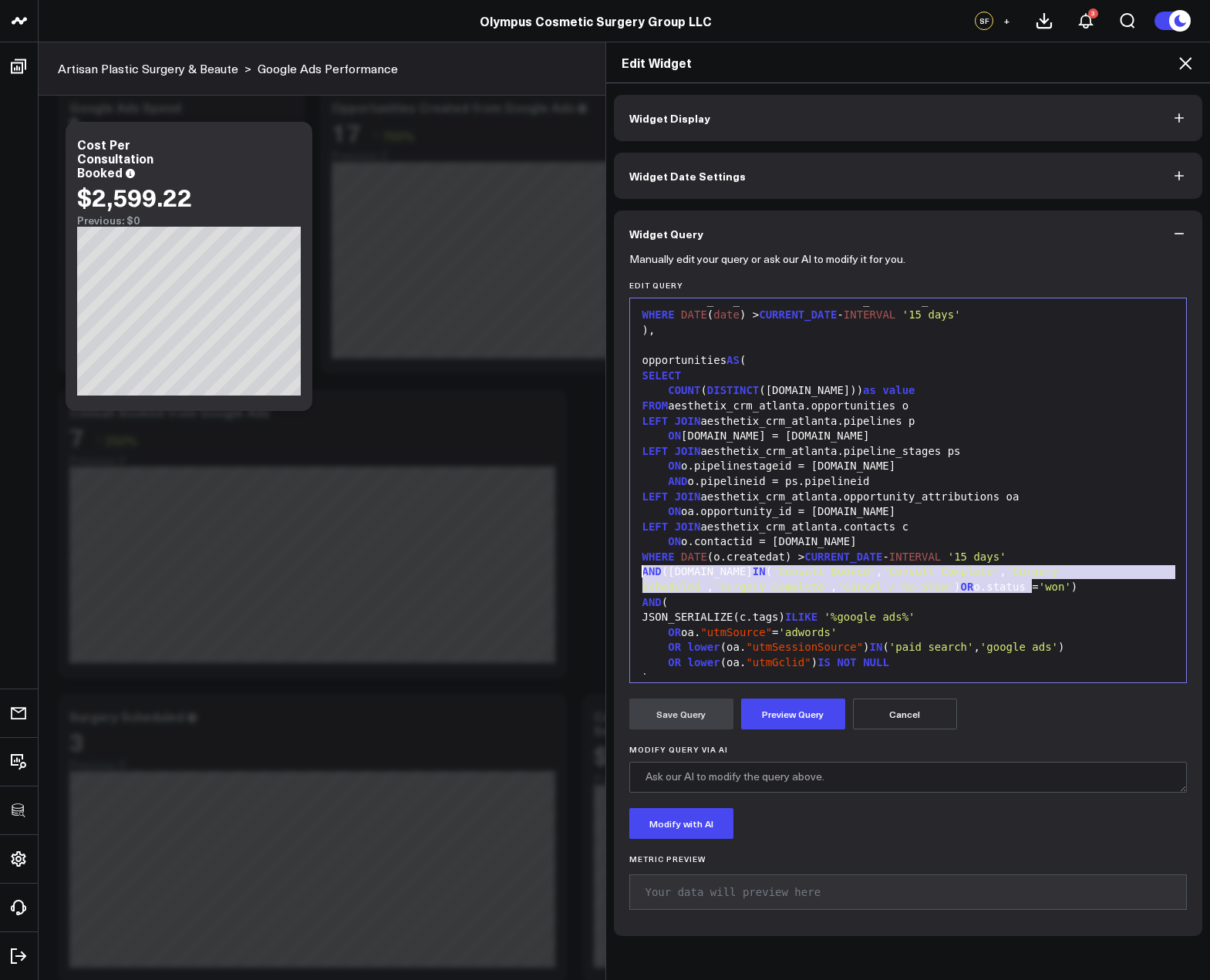
drag, startPoint x: 1033, startPoint y: 587, endPoint x: 618, endPoint y: 576, distance: 415.1
click at [618, 576] on div "Manually edit your query or ask our AI to modify it for you. Edit Query 99 1 2 …" at bounding box center [907, 597] width 589 height 679
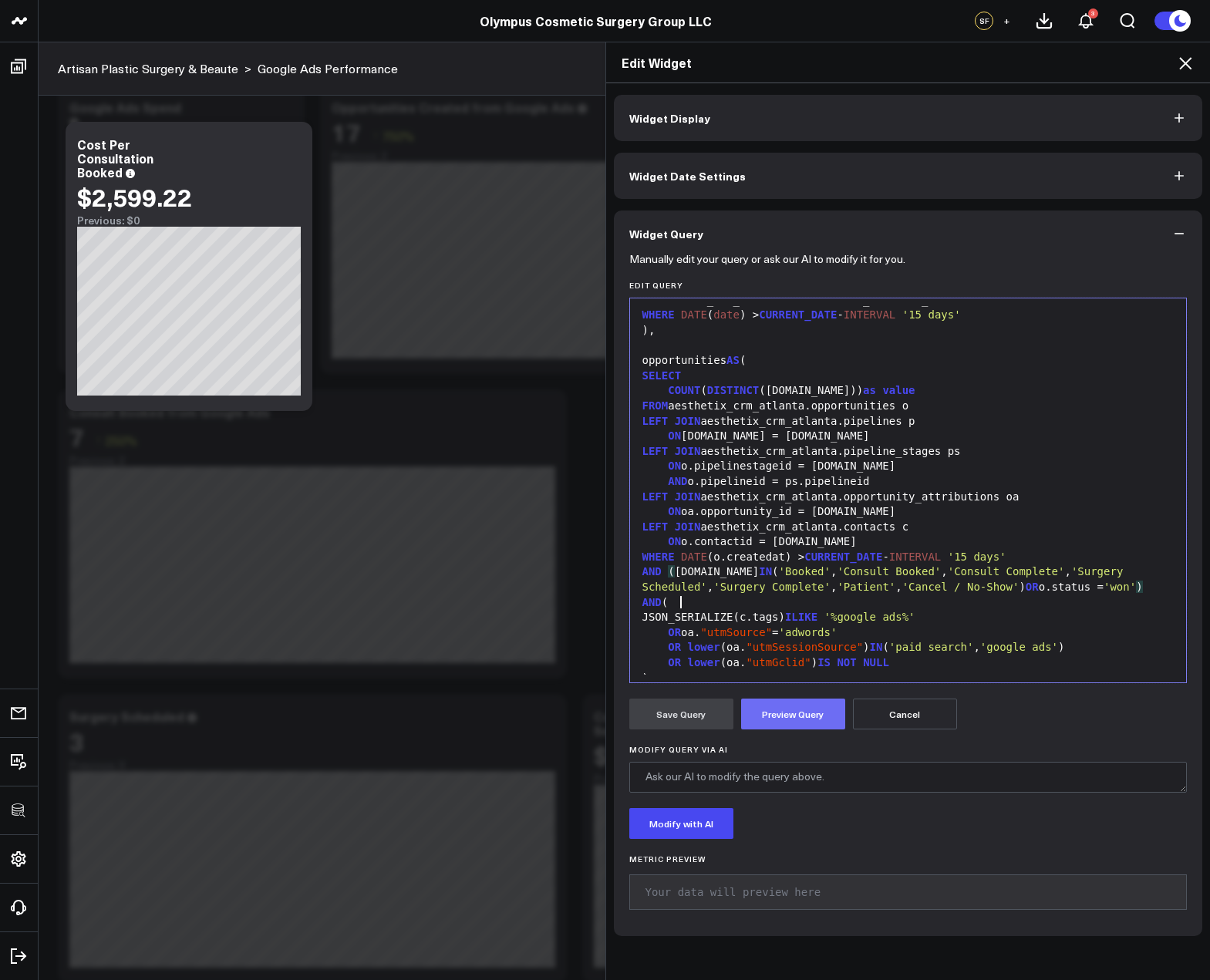
click at [768, 702] on button "Preview Query" at bounding box center [793, 713] width 105 height 31
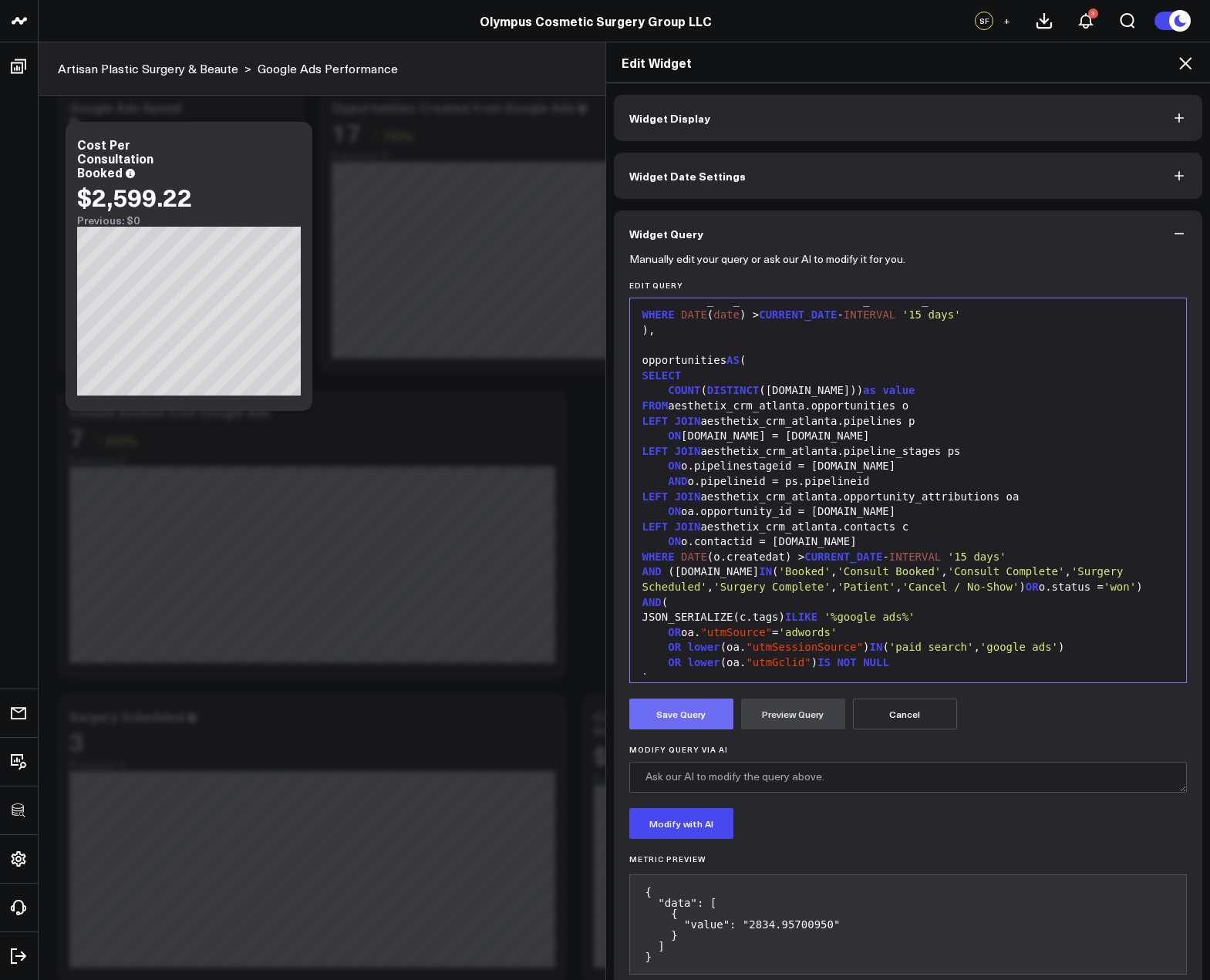
click at [688, 720] on button "Save Query" at bounding box center [681, 713] width 105 height 31
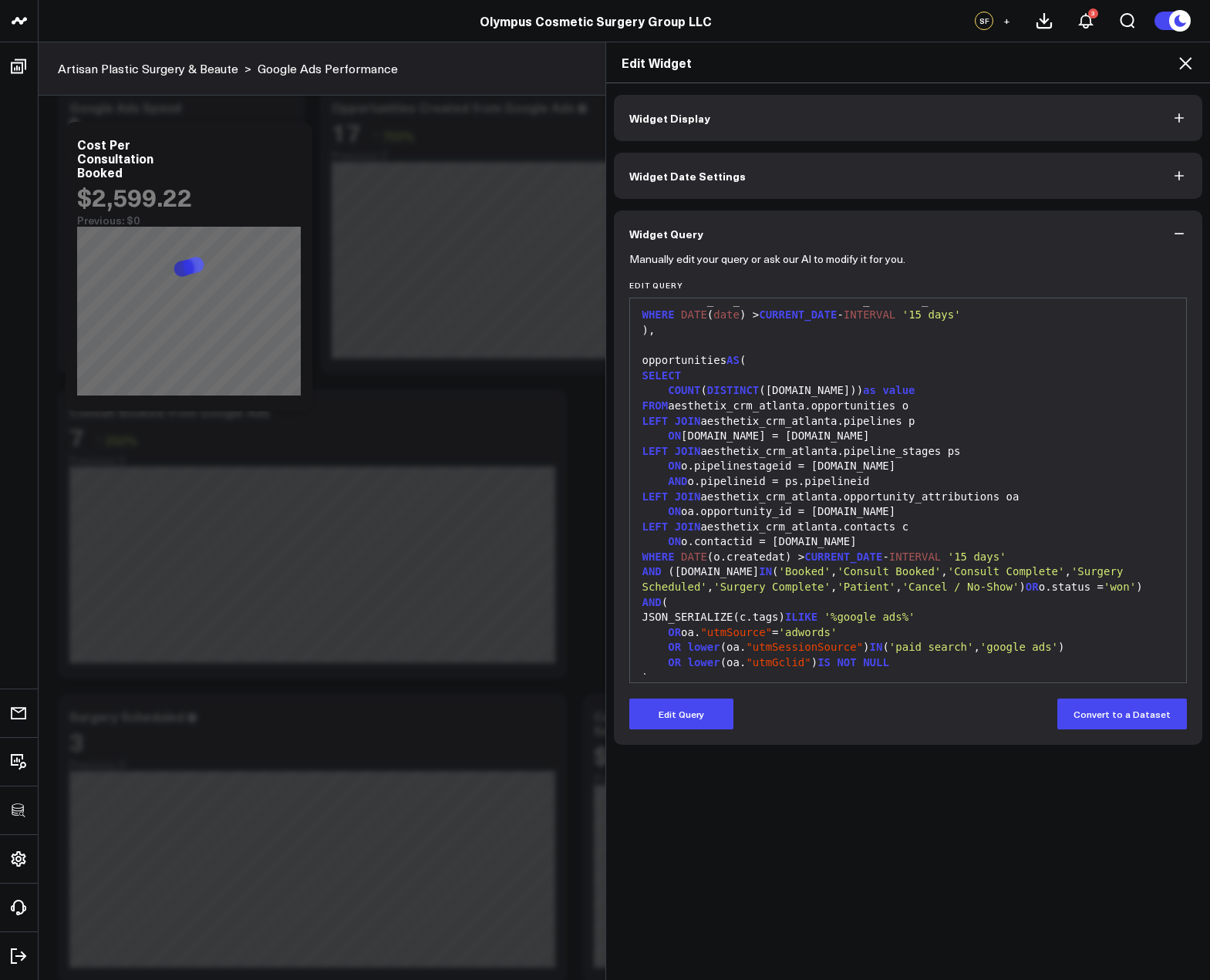
click at [1190, 63] on icon at bounding box center [1185, 63] width 19 height 19
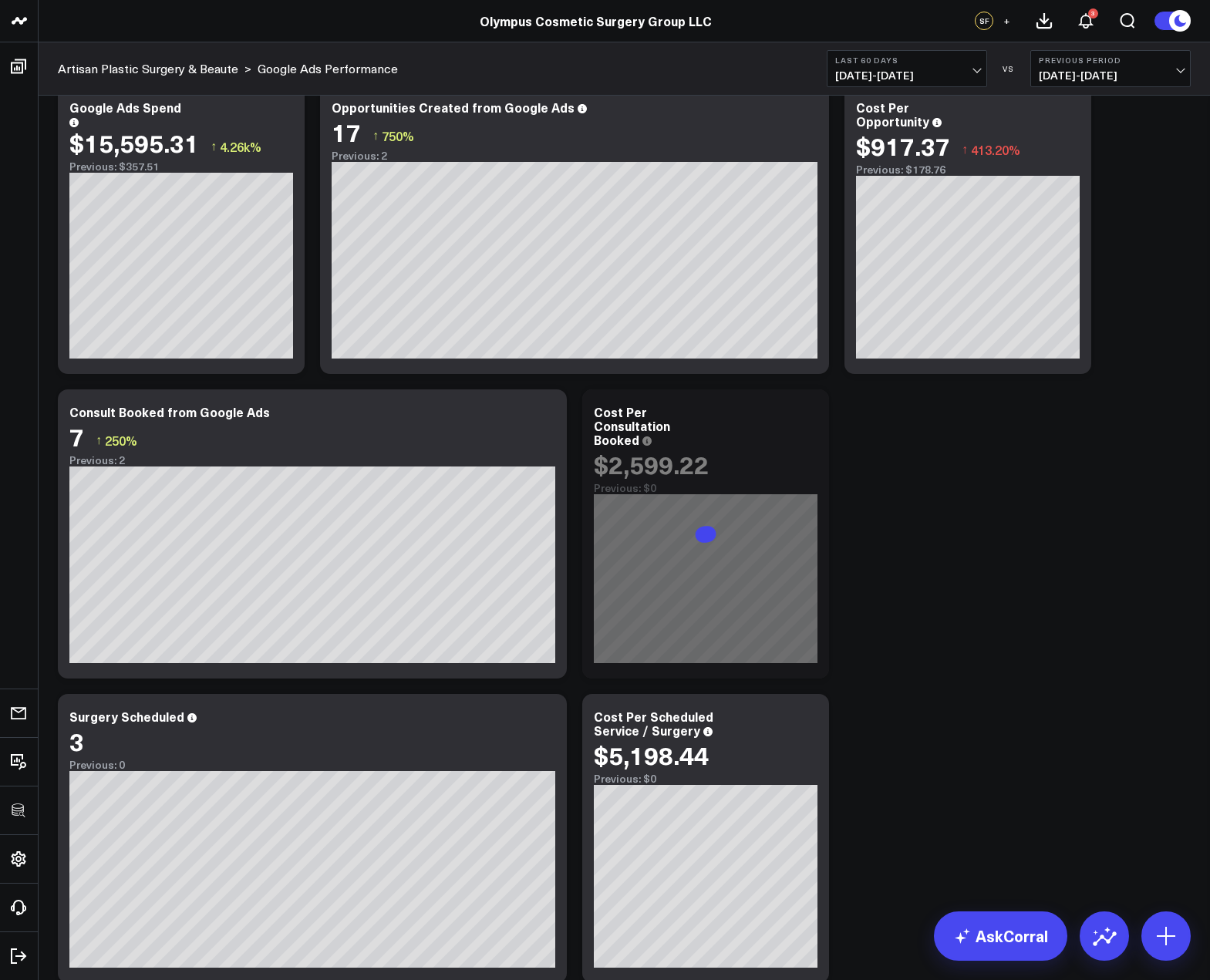
scroll to position [182, 0]
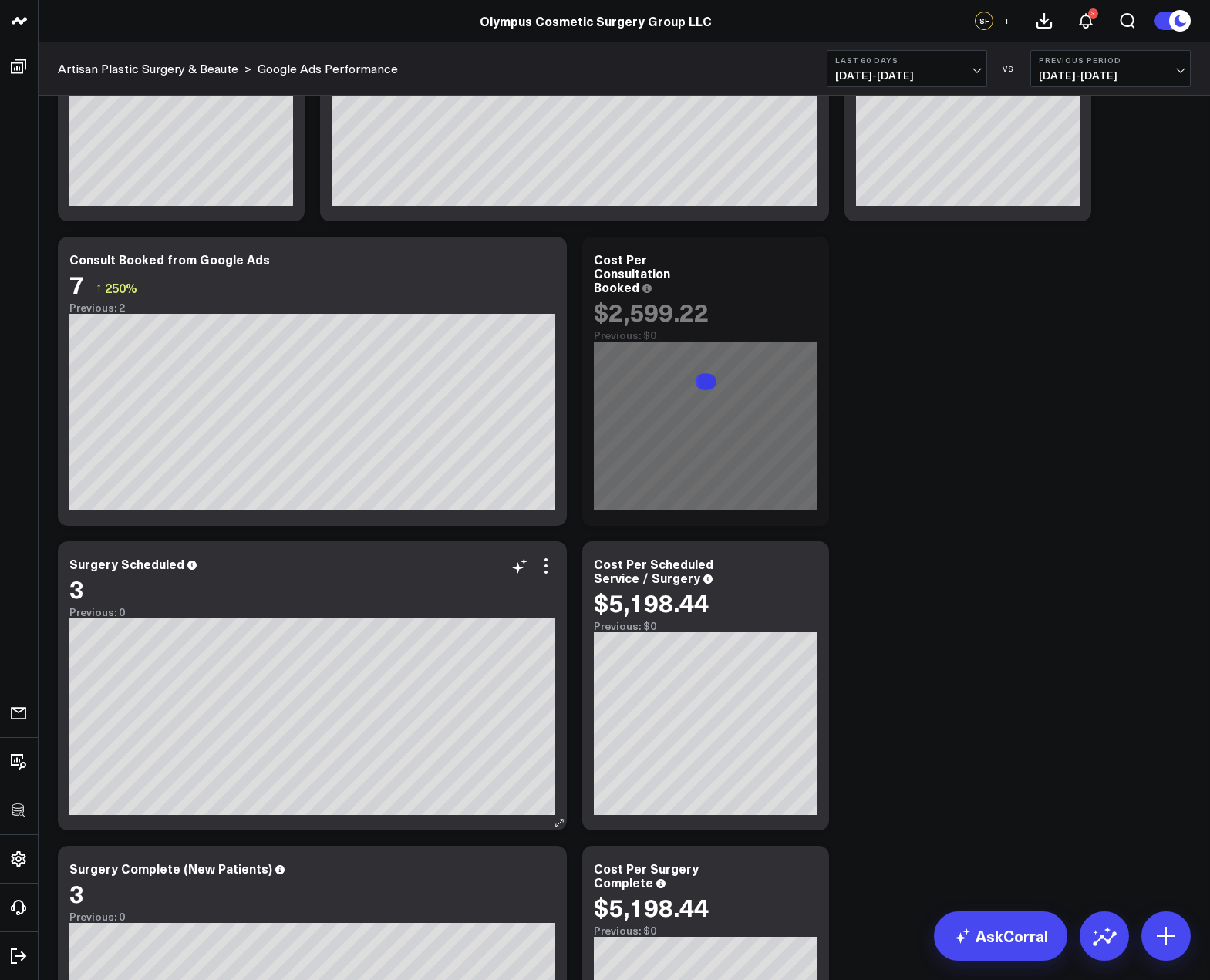
drag, startPoint x: 552, startPoint y: 572, endPoint x: 552, endPoint y: 607, distance: 35.0
click at [552, 572] on icon at bounding box center [546, 566] width 19 height 19
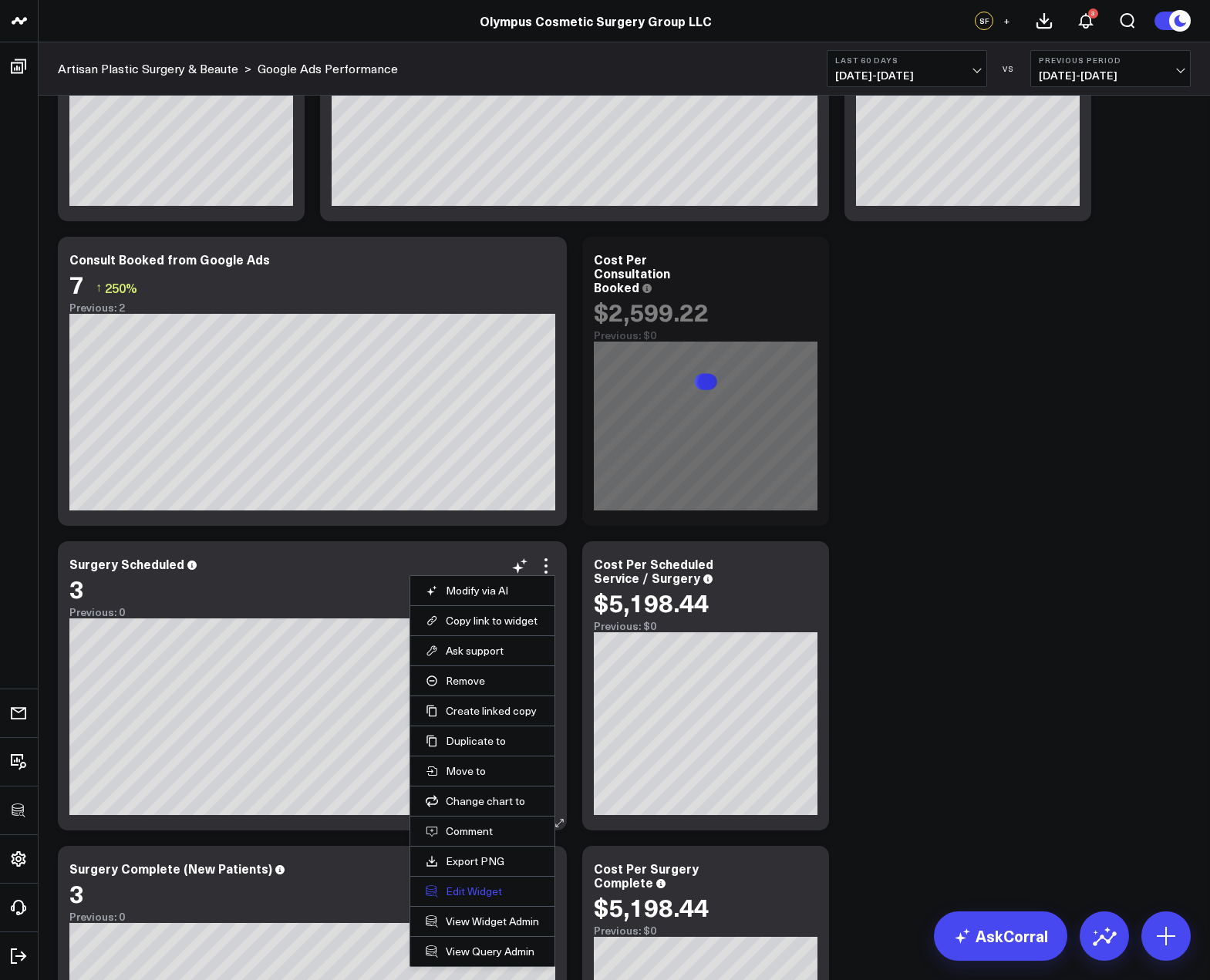
click at [467, 886] on button "Edit Widget" at bounding box center [482, 891] width 114 height 14
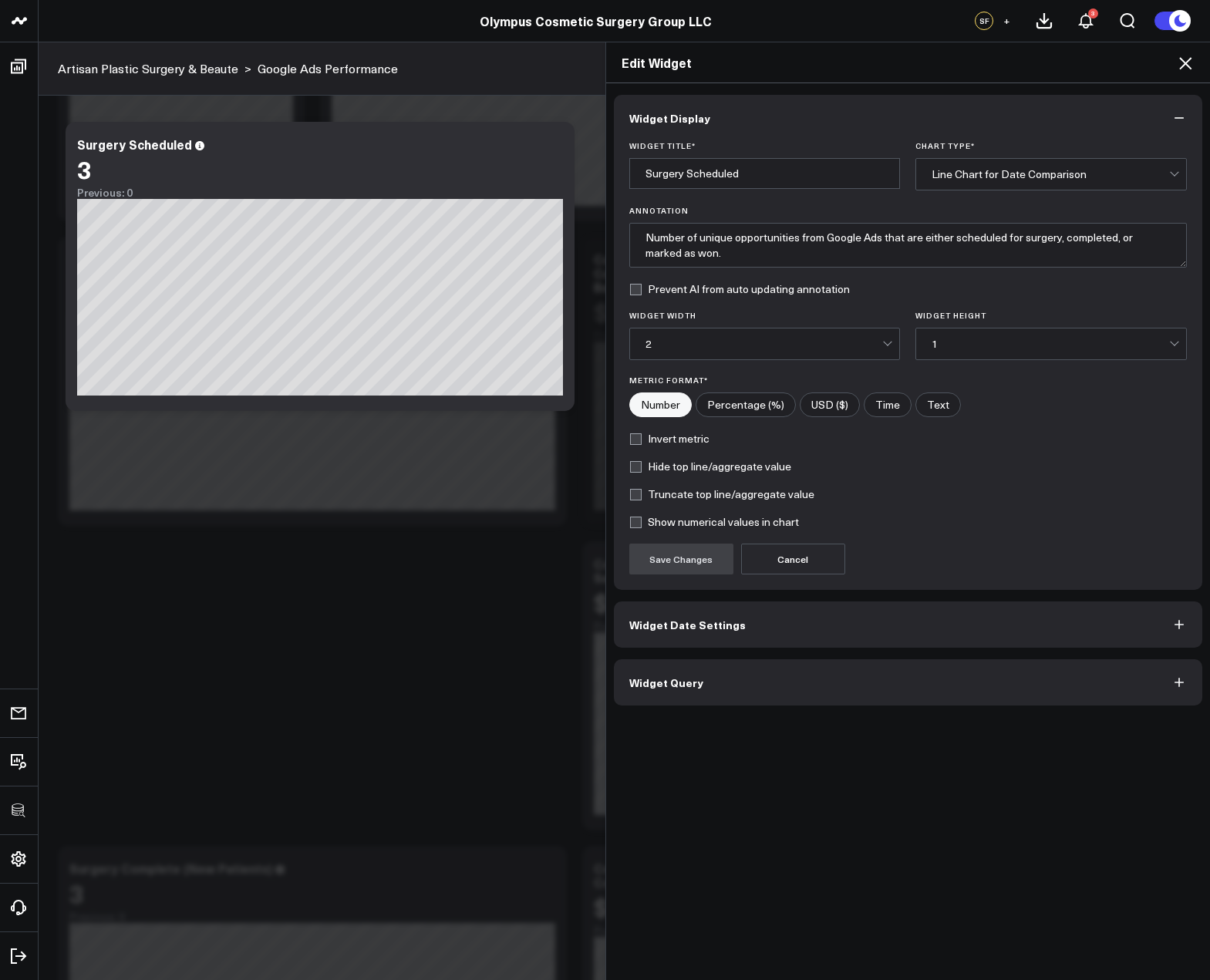
click at [723, 695] on button "Widget Query" at bounding box center [907, 682] width 589 height 46
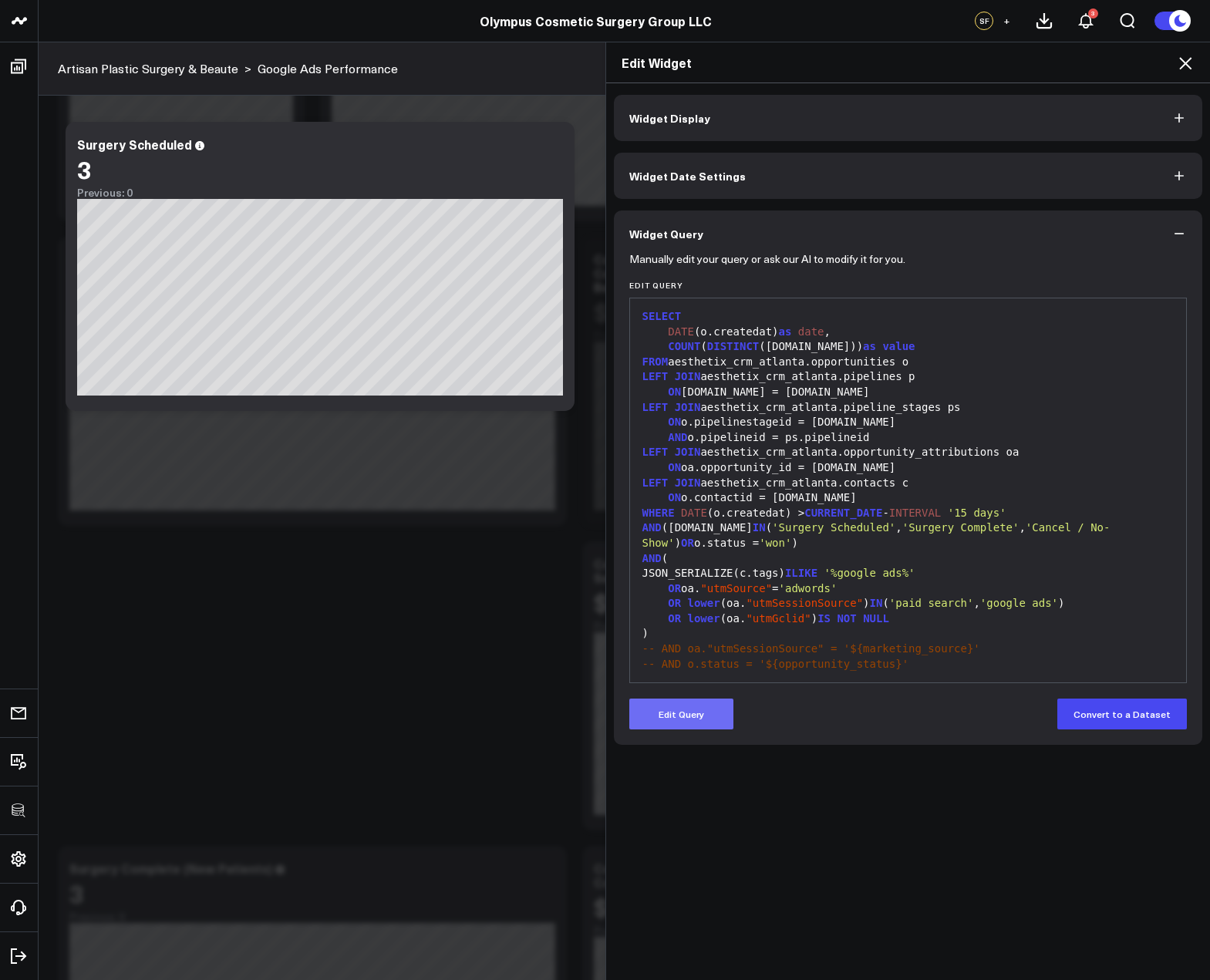
click at [675, 722] on button "Edit Query" at bounding box center [681, 713] width 105 height 31
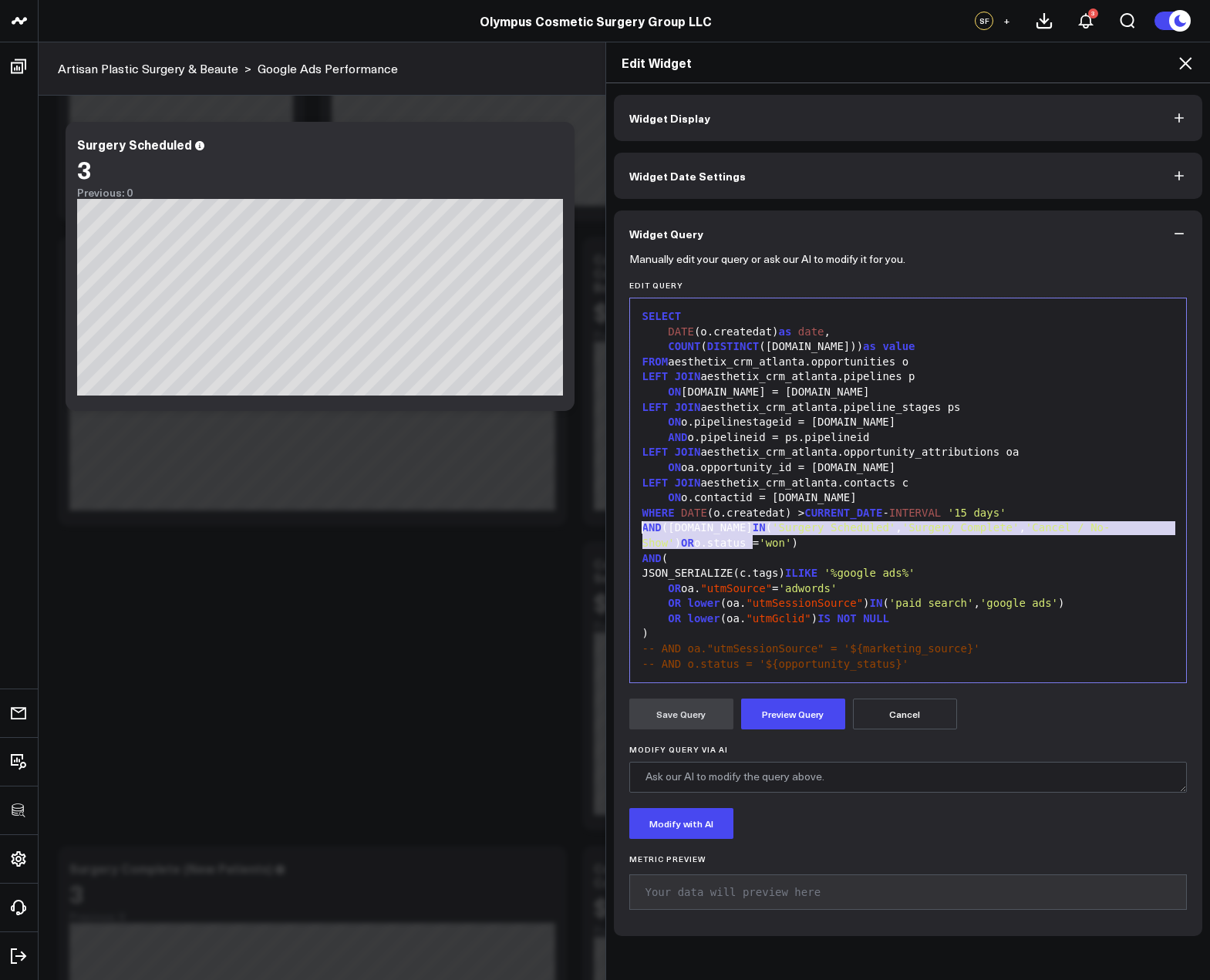
drag, startPoint x: 754, startPoint y: 542, endPoint x: 605, endPoint y: 521, distance: 150.5
click at [606, 521] on div "Widget Display Widget Date Settings Widget Query Manually edit your query or as…" at bounding box center [908, 532] width 605 height 897
drag, startPoint x: 1059, startPoint y: 528, endPoint x: 749, endPoint y: 523, distance: 310.0
click at [749, 523] on div "AND (ps.name IN ( 'Booked' , 'Consult Booked' , 'Consult Complete' , 'Surgery S…" at bounding box center [907, 536] width 541 height 30
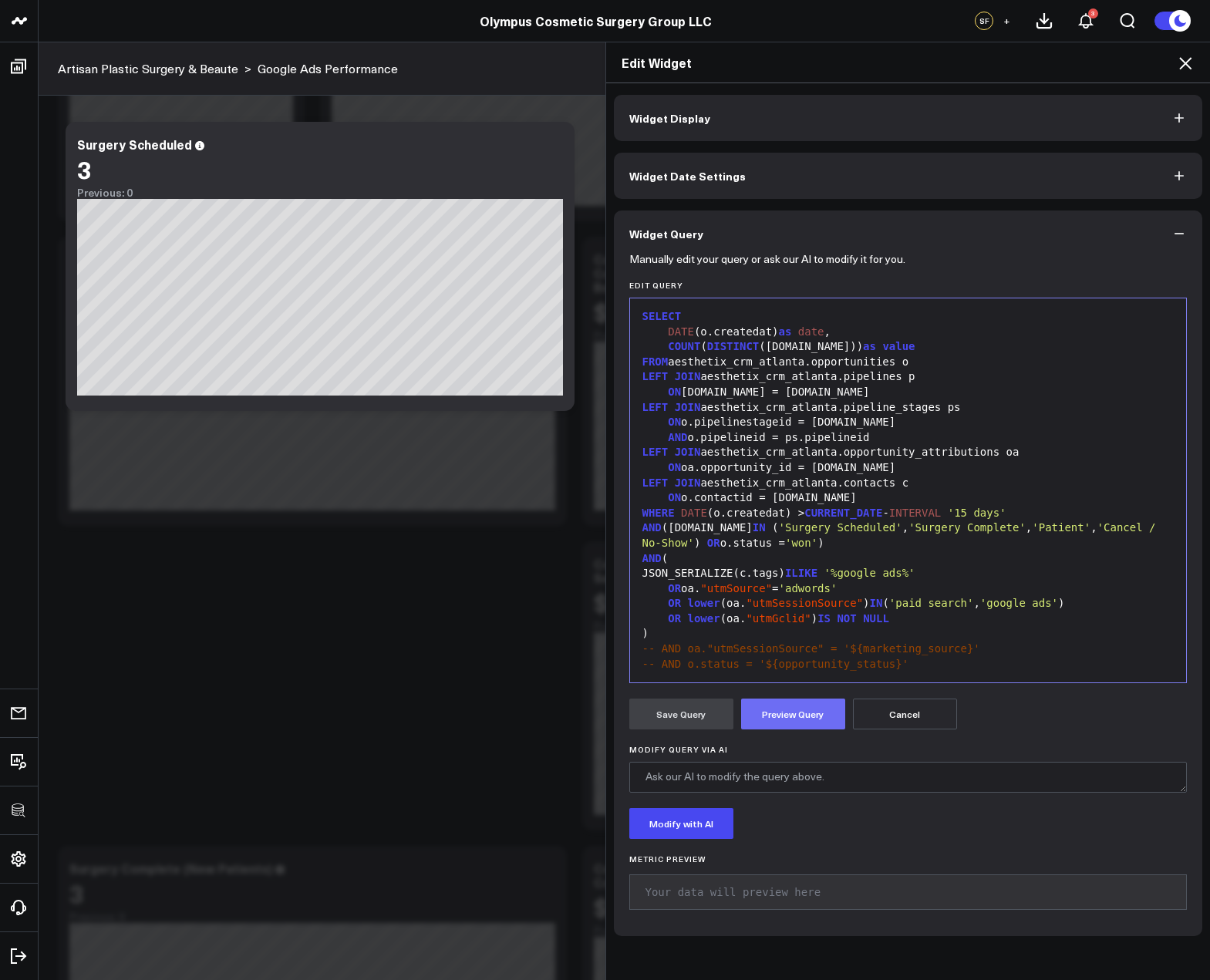
click at [793, 715] on button "Preview Query" at bounding box center [793, 713] width 105 height 31
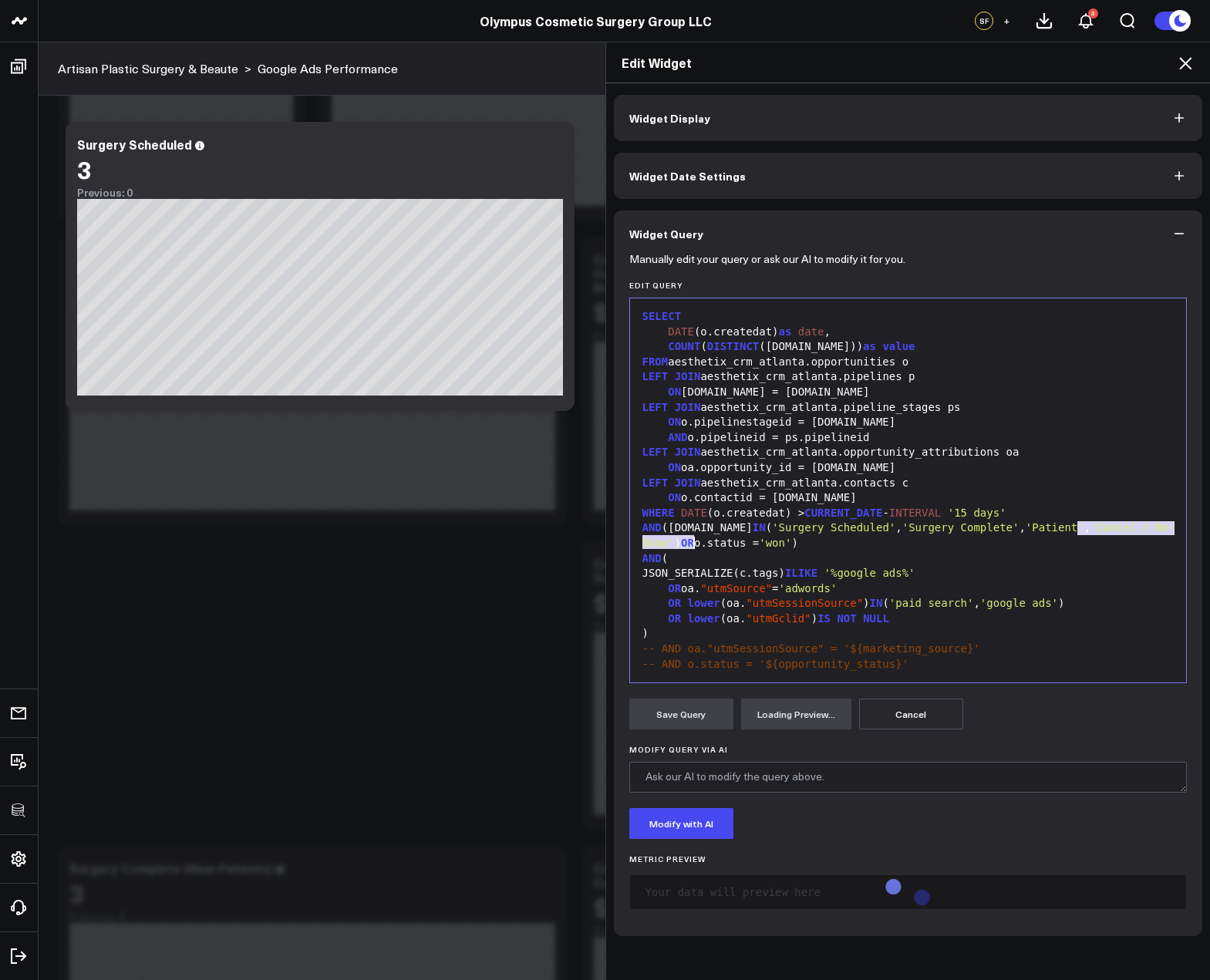
drag, startPoint x: 1071, startPoint y: 530, endPoint x: 690, endPoint y: 546, distance: 381.3
click at [690, 546] on div "AND (ps.name IN ( 'Surgery Scheduled' , 'Surgery Complete' , 'Patient' , 'Cance…" at bounding box center [907, 536] width 541 height 30
drag, startPoint x: 777, startPoint y: 540, endPoint x: 596, endPoint y: 535, distance: 181.1
click at [594, 535] on div "Edit Widget Widget Display Widget Date Settings Widget Query Manually edit your…" at bounding box center [605, 511] width 1210 height 938
click at [822, 528] on span "'Surgery Scheduled'" at bounding box center [834, 527] width 123 height 12
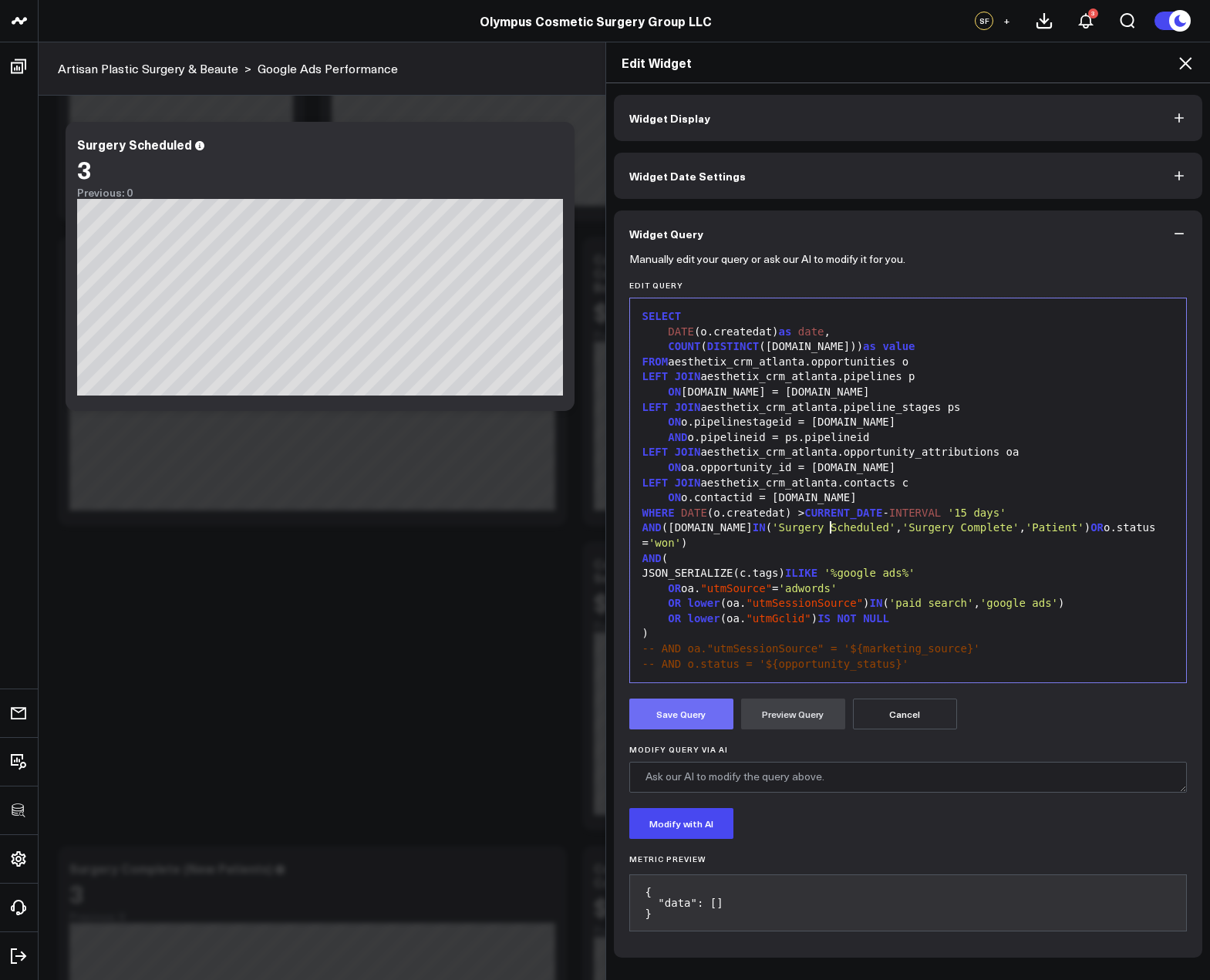
click at [667, 718] on button "Save Query" at bounding box center [681, 713] width 105 height 31
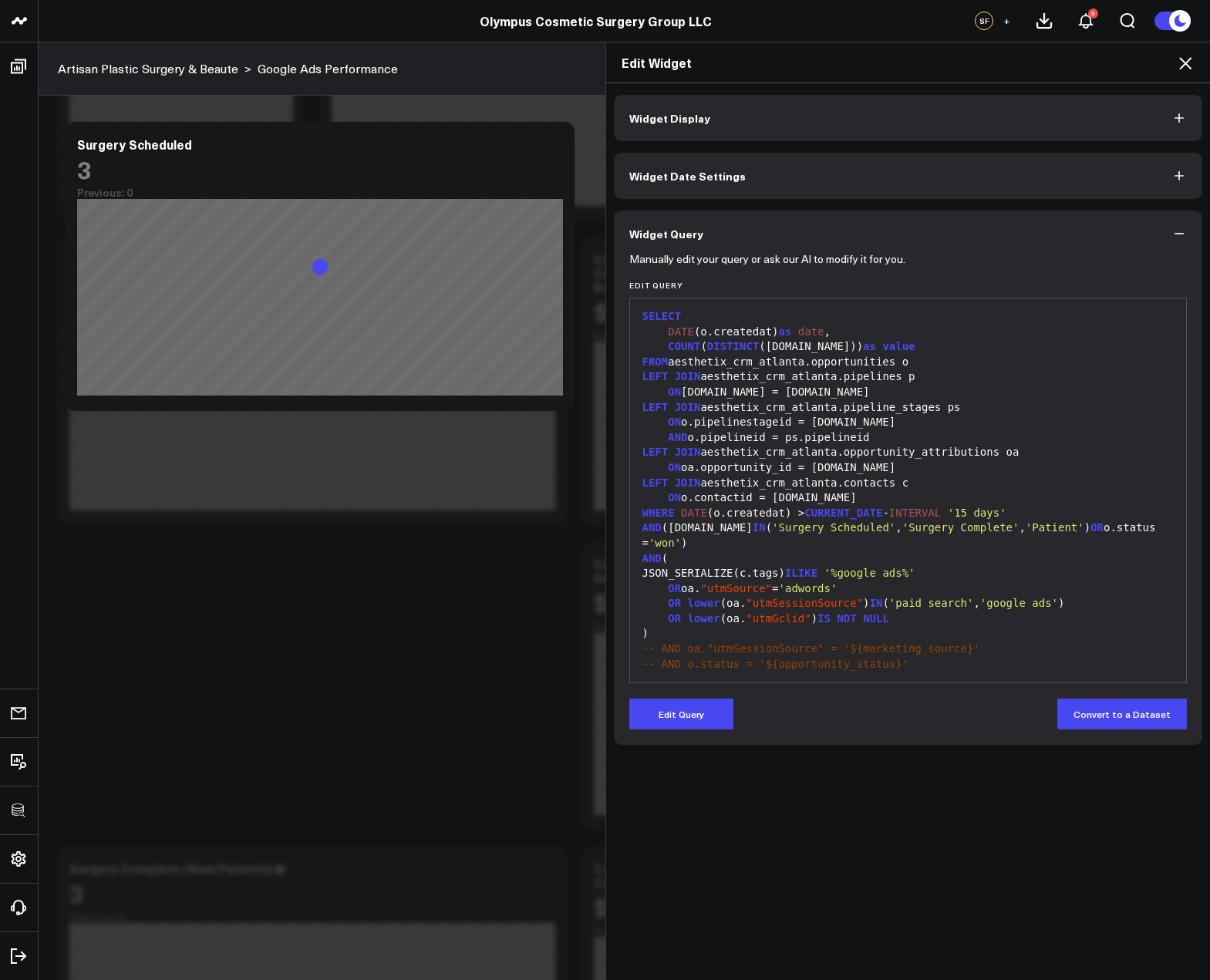
click at [1186, 60] on icon at bounding box center [1185, 63] width 19 height 19
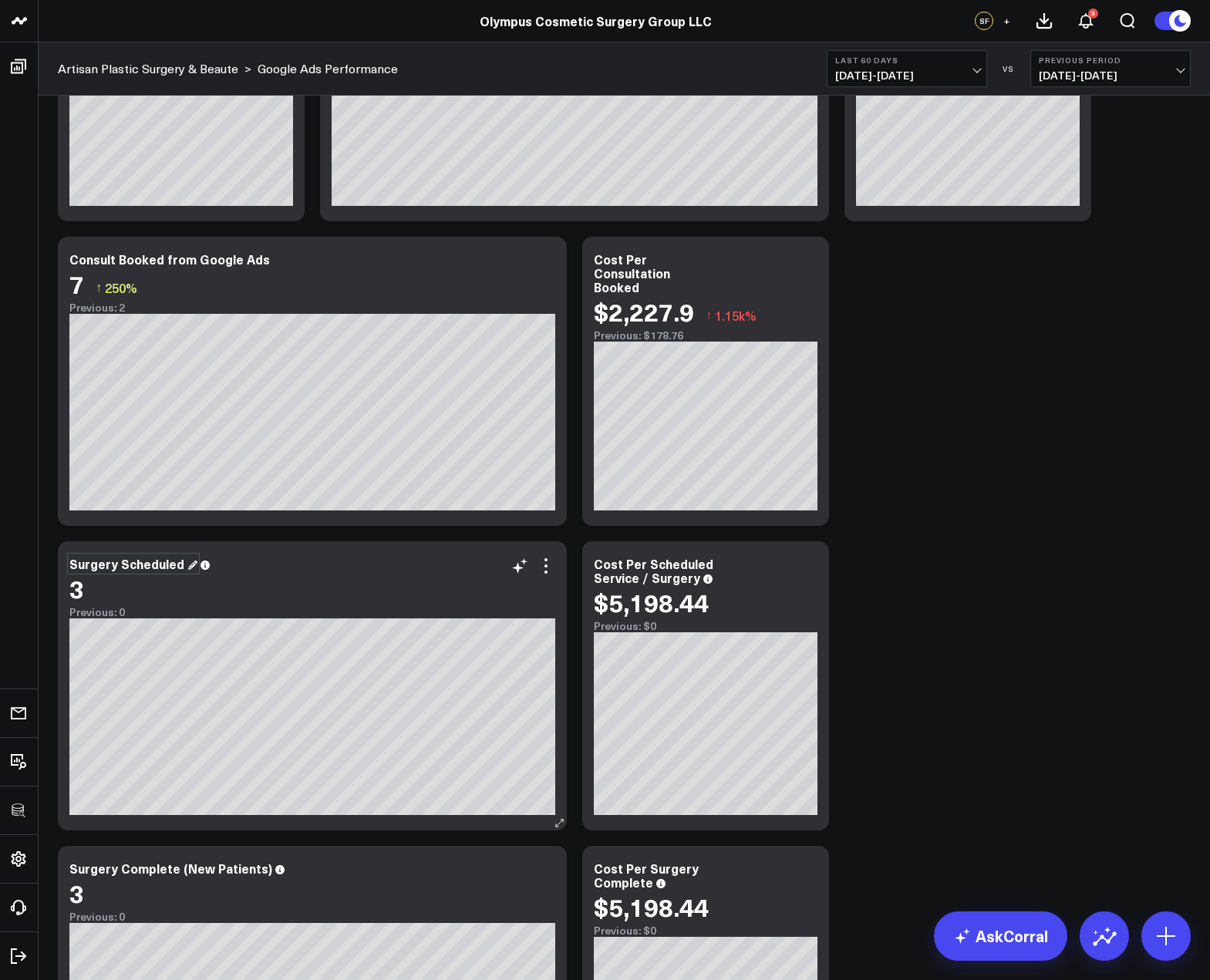
click at [95, 570] on div "Surgery Scheduled" at bounding box center [133, 563] width 128 height 17
drag, startPoint x: 112, startPoint y: 567, endPoint x: 67, endPoint y: 566, distance: 45.0
click at [67, 566] on div "Surgery Scheduled 3 Previous: 0 [#fff fontSize:14px lineHeight:16px][/] [#fff f…" at bounding box center [312, 685] width 509 height 289
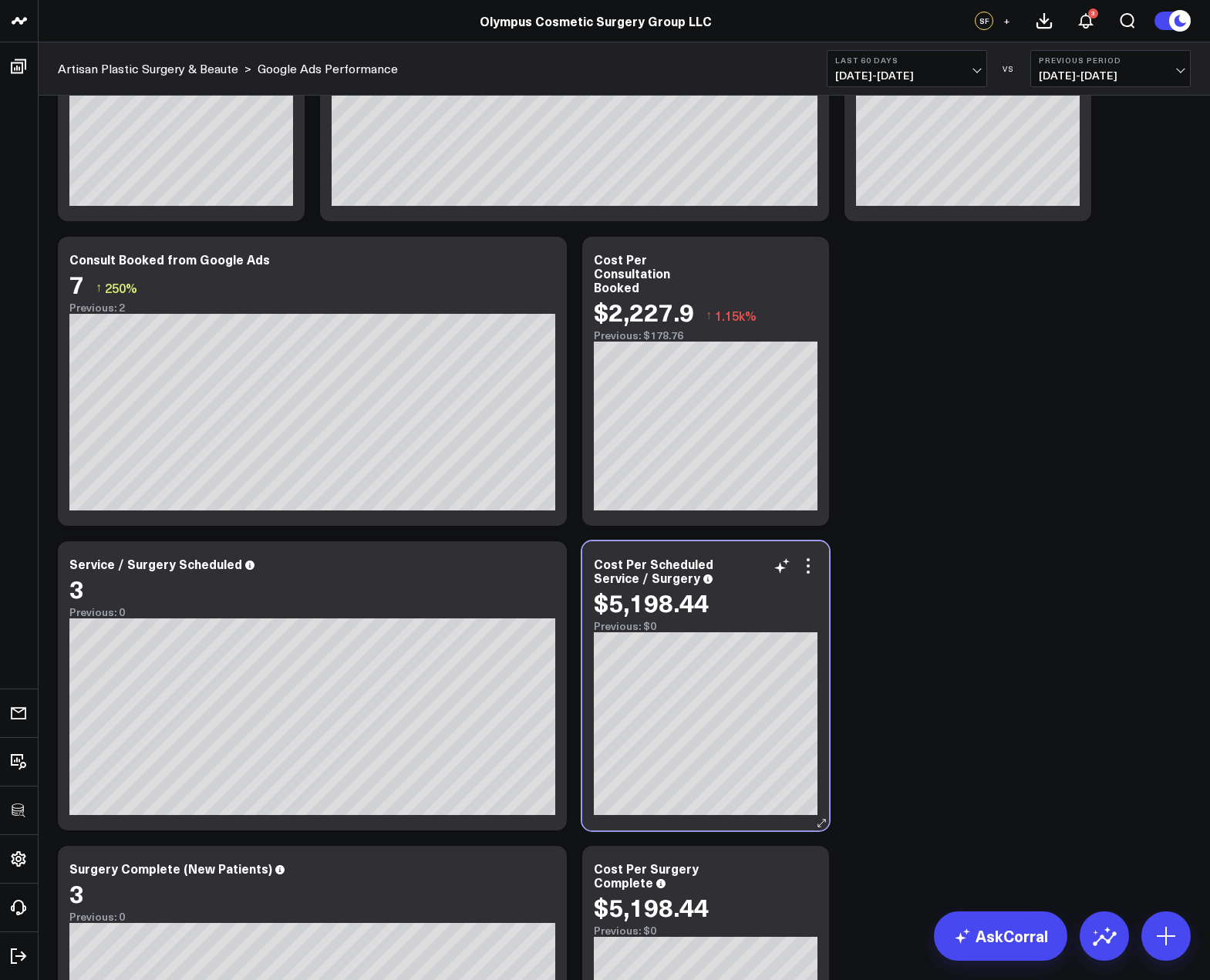
click at [748, 610] on div "$5,198.44" at bounding box center [705, 603] width 224 height 28
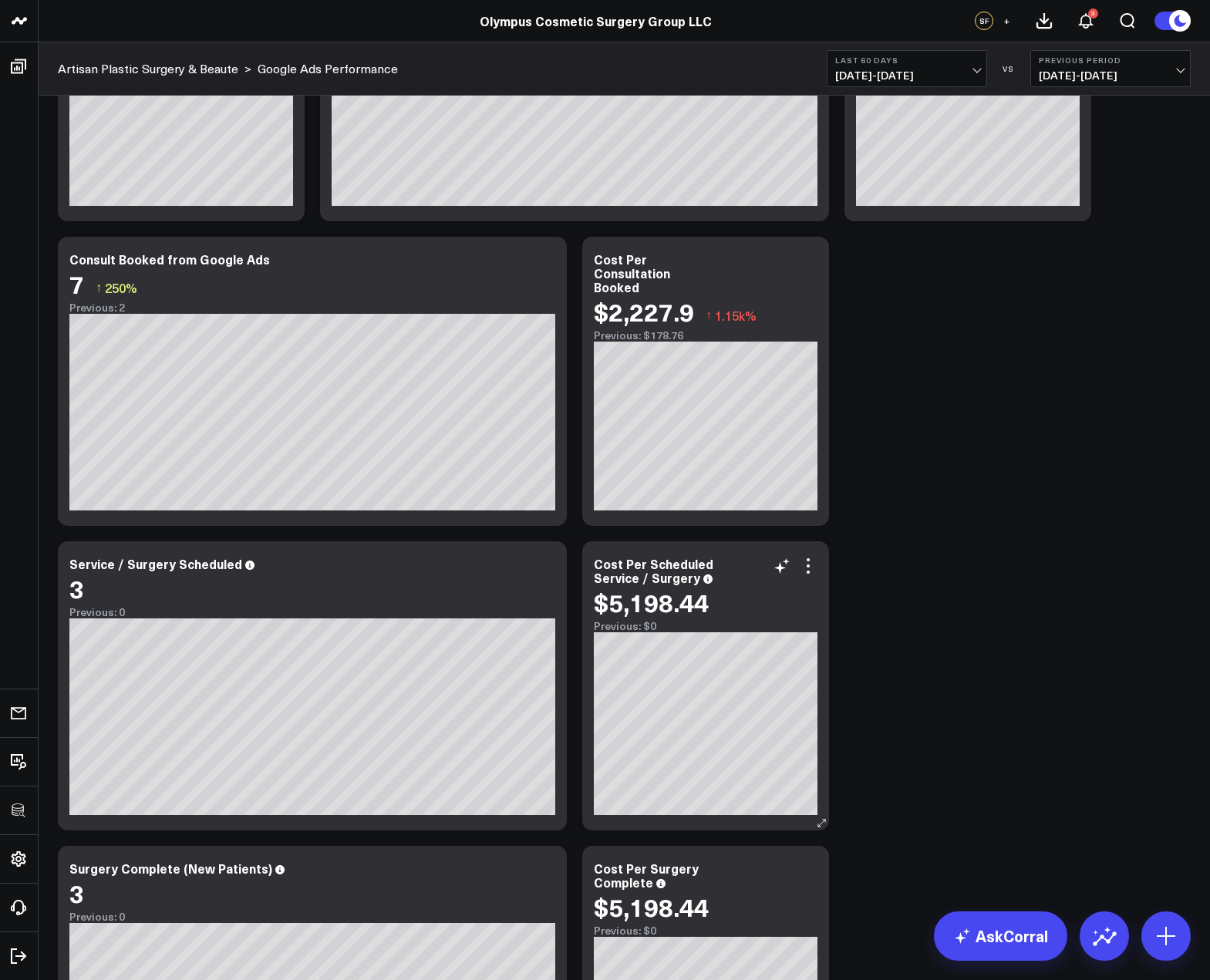
scroll to position [329, 0]
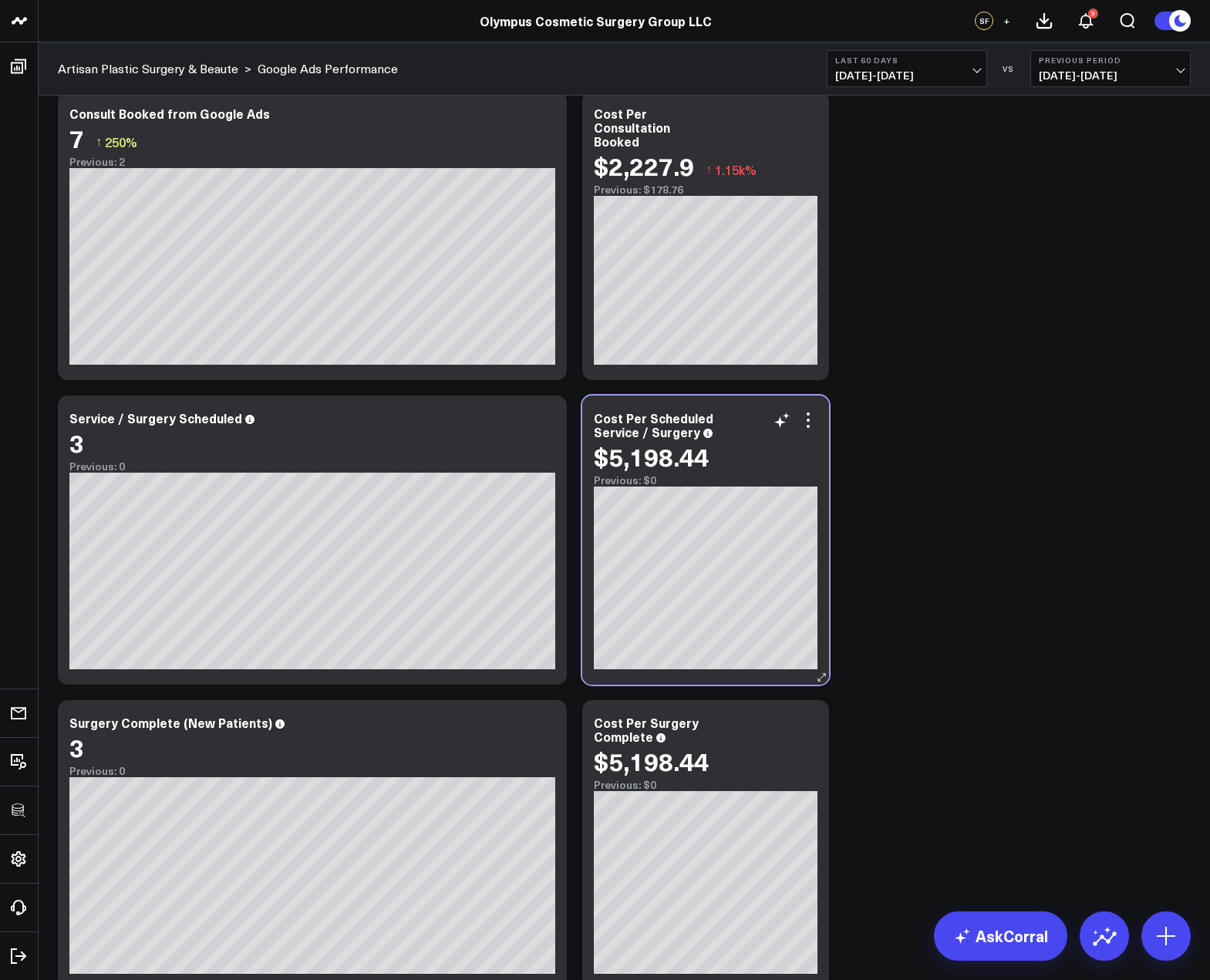
click at [818, 421] on div "Cost Per Scheduled Service / Surgery $5,198.44 Previous: $0" at bounding box center [706, 540] width 247 height 289
click at [811, 421] on icon at bounding box center [808, 420] width 19 height 19
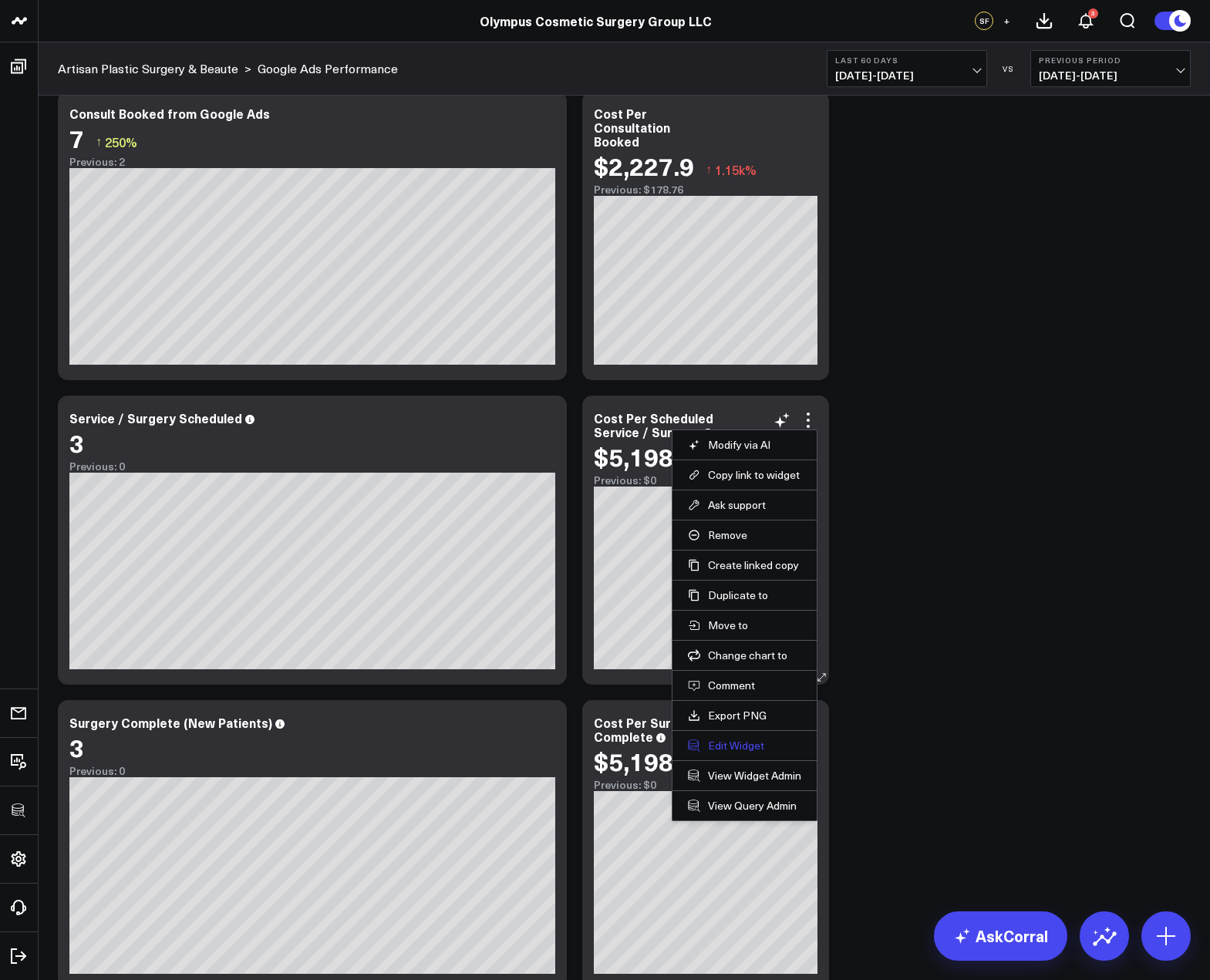
click at [729, 745] on button "Edit Widget" at bounding box center [745, 746] width 114 height 14
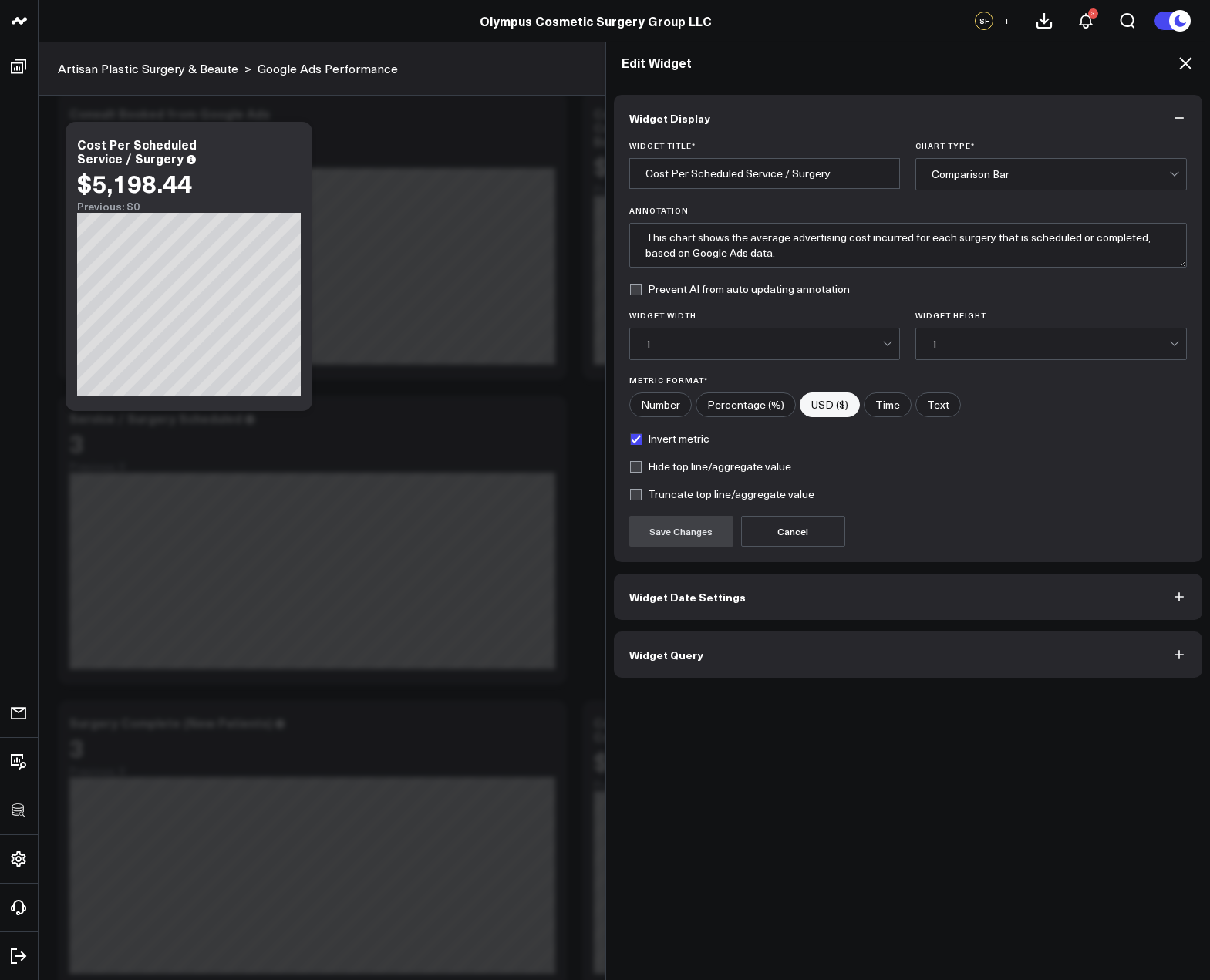
click at [709, 649] on button "Widget Query" at bounding box center [907, 654] width 589 height 46
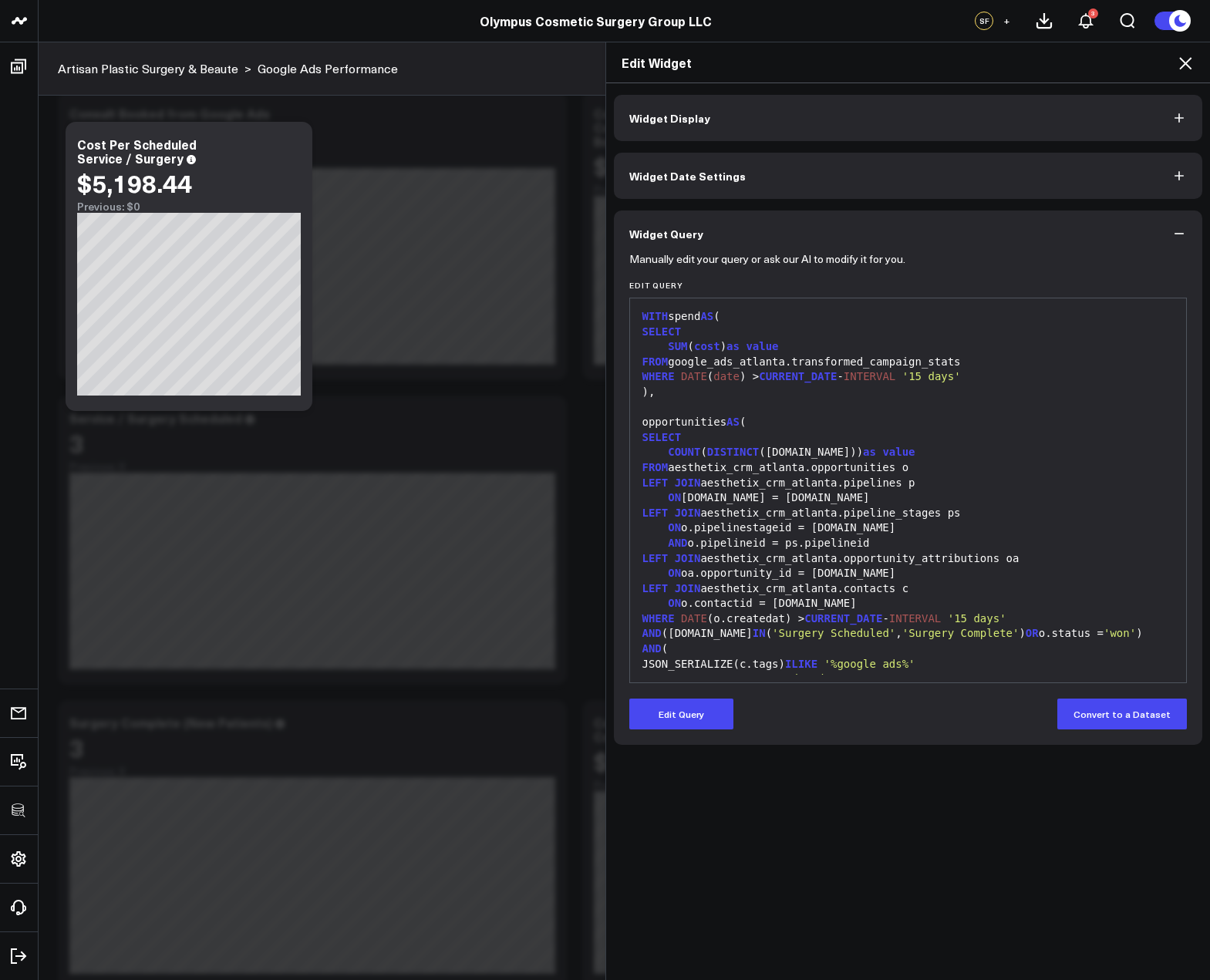
click at [696, 694] on form "Manually edit your query or ask our AI to modify it for you. Edit Query 99 1 2 …" at bounding box center [908, 493] width 559 height 473
click at [695, 719] on button "Edit Query" at bounding box center [681, 713] width 105 height 31
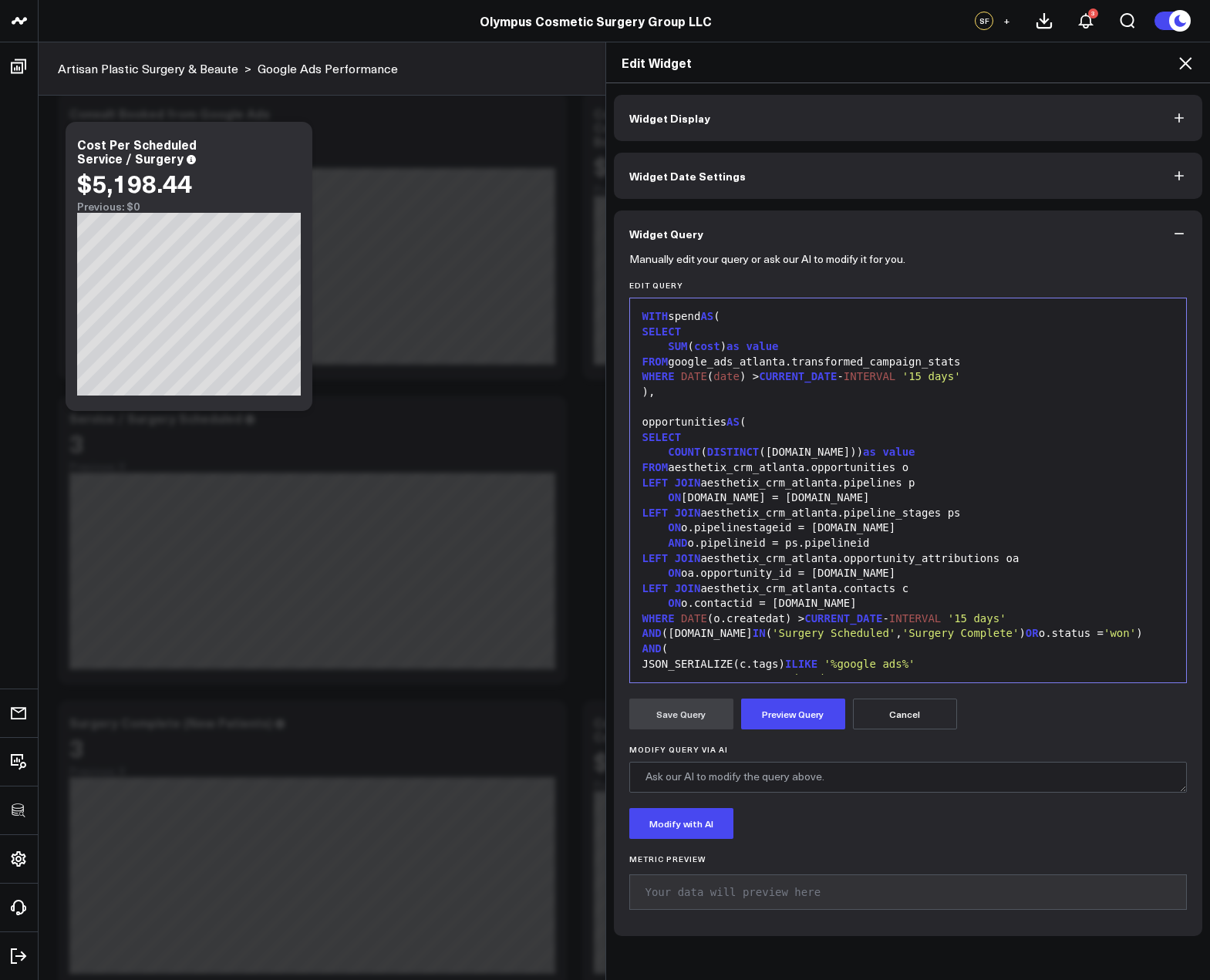
click at [772, 628] on span "'Surgery Scheduled'" at bounding box center [834, 632] width 123 height 12
click at [772, 631] on span "'Surgery Scheduled'" at bounding box center [834, 632] width 123 height 12
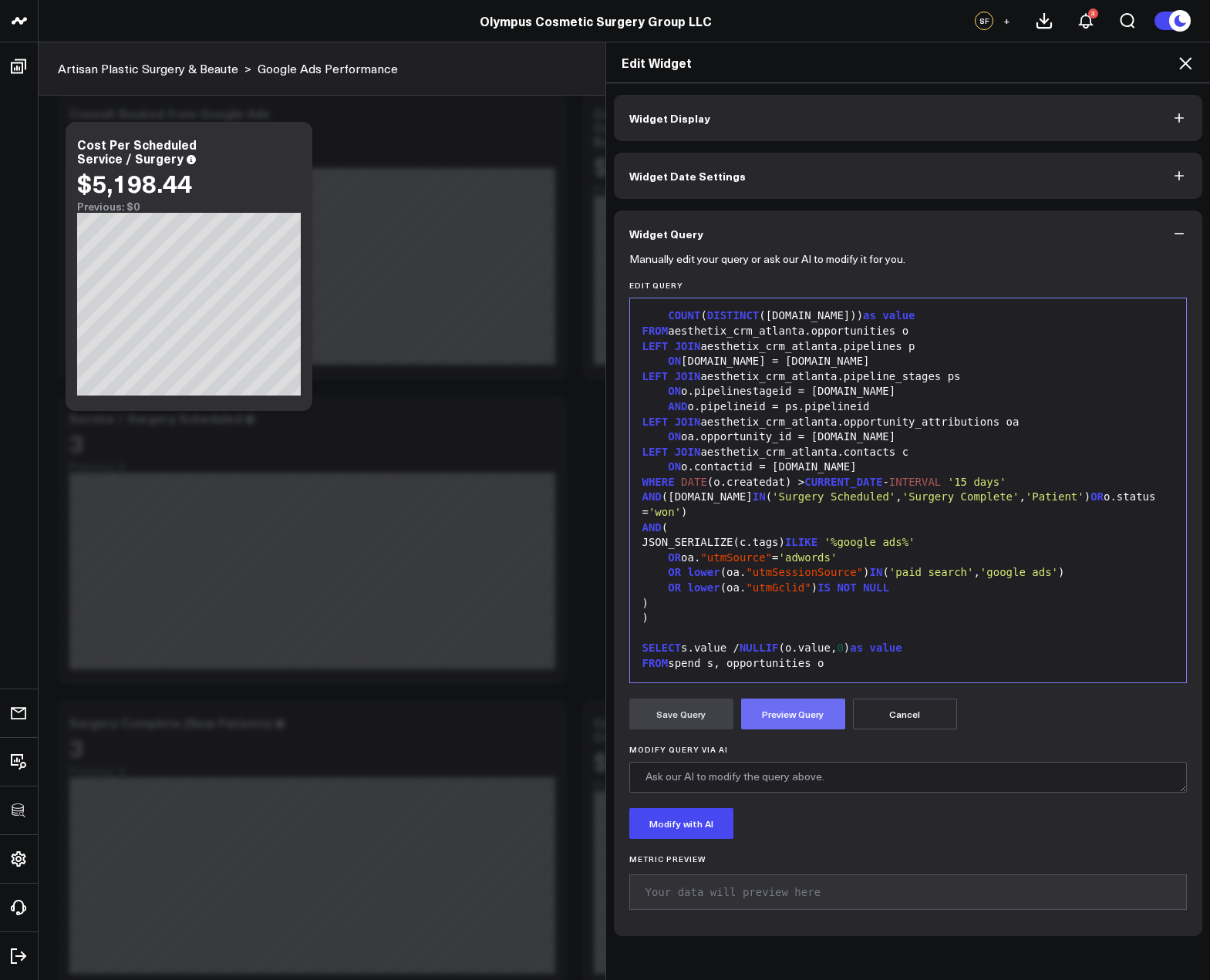
click at [778, 713] on button "Preview Query" at bounding box center [793, 713] width 105 height 31
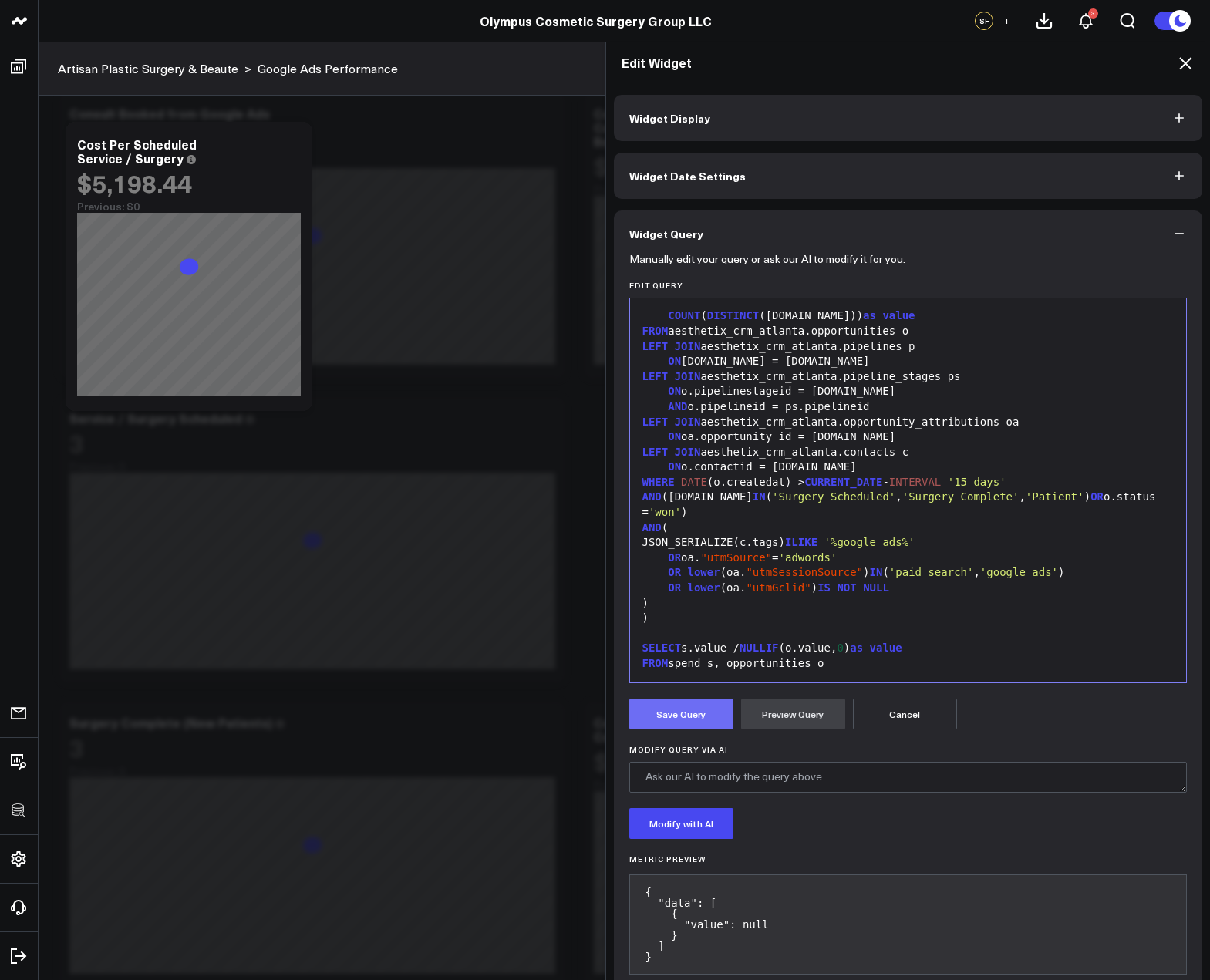
click at [667, 714] on button "Save Query" at bounding box center [681, 713] width 105 height 31
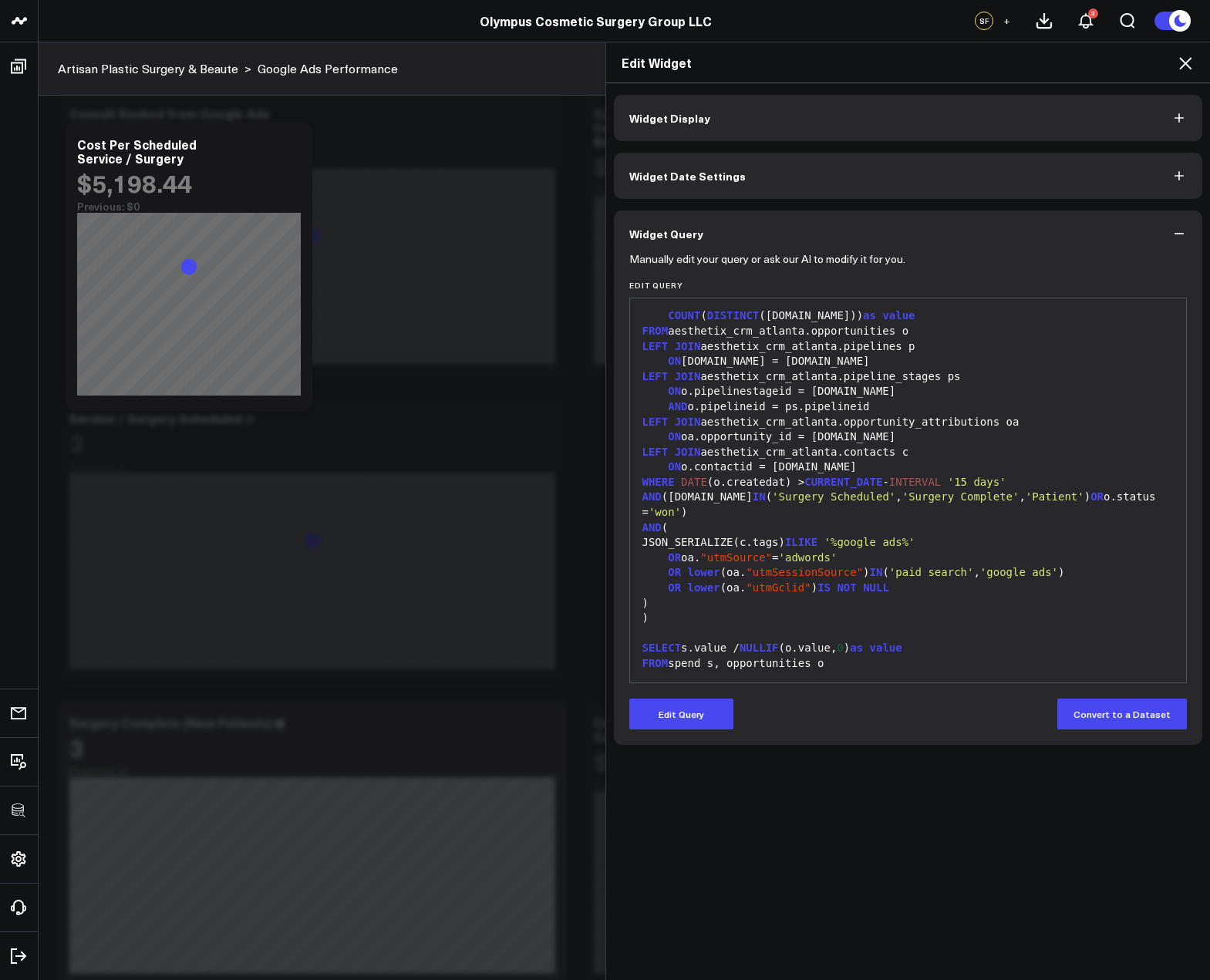
click at [1182, 64] on icon at bounding box center [1185, 63] width 19 height 19
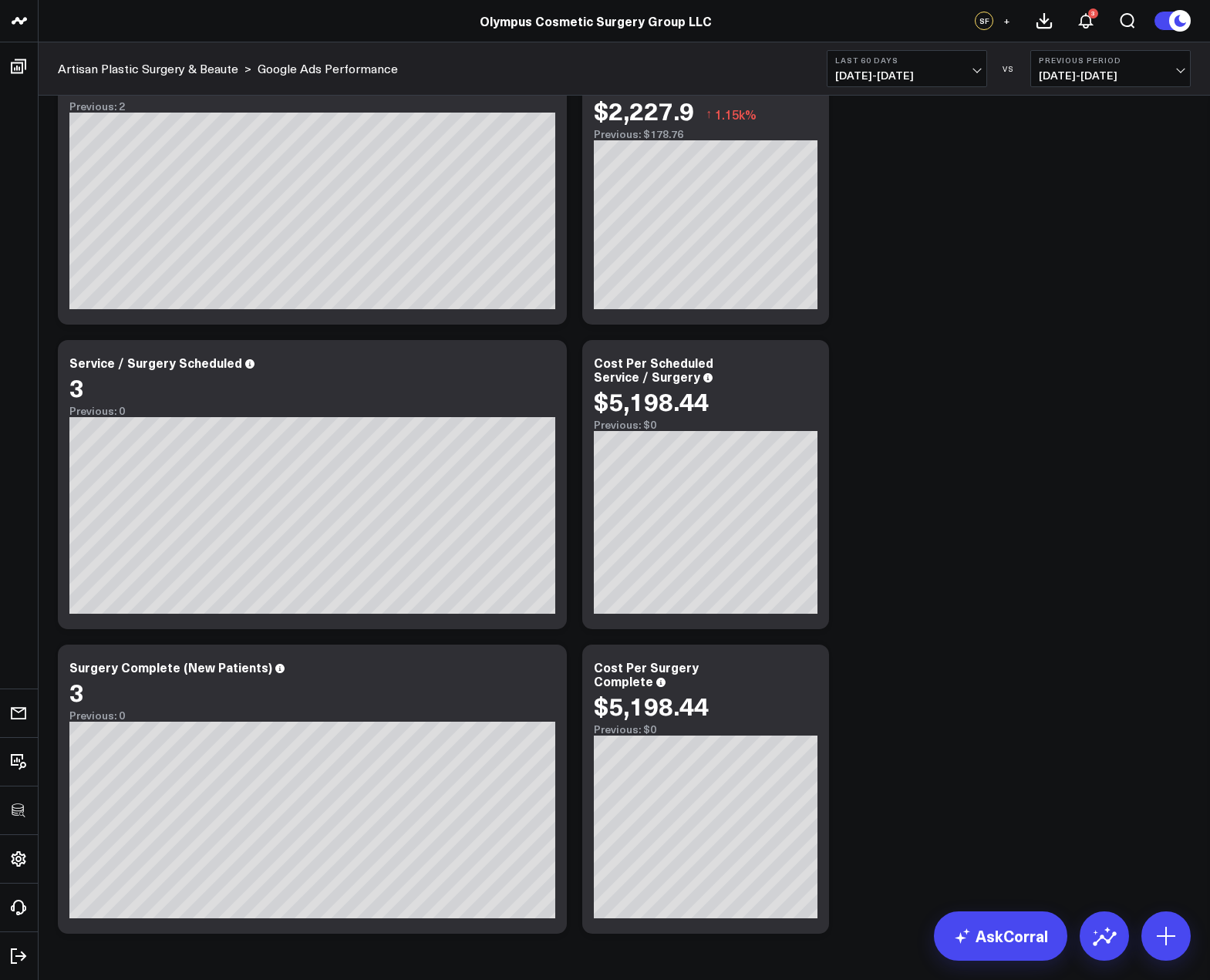
scroll to position [438, 0]
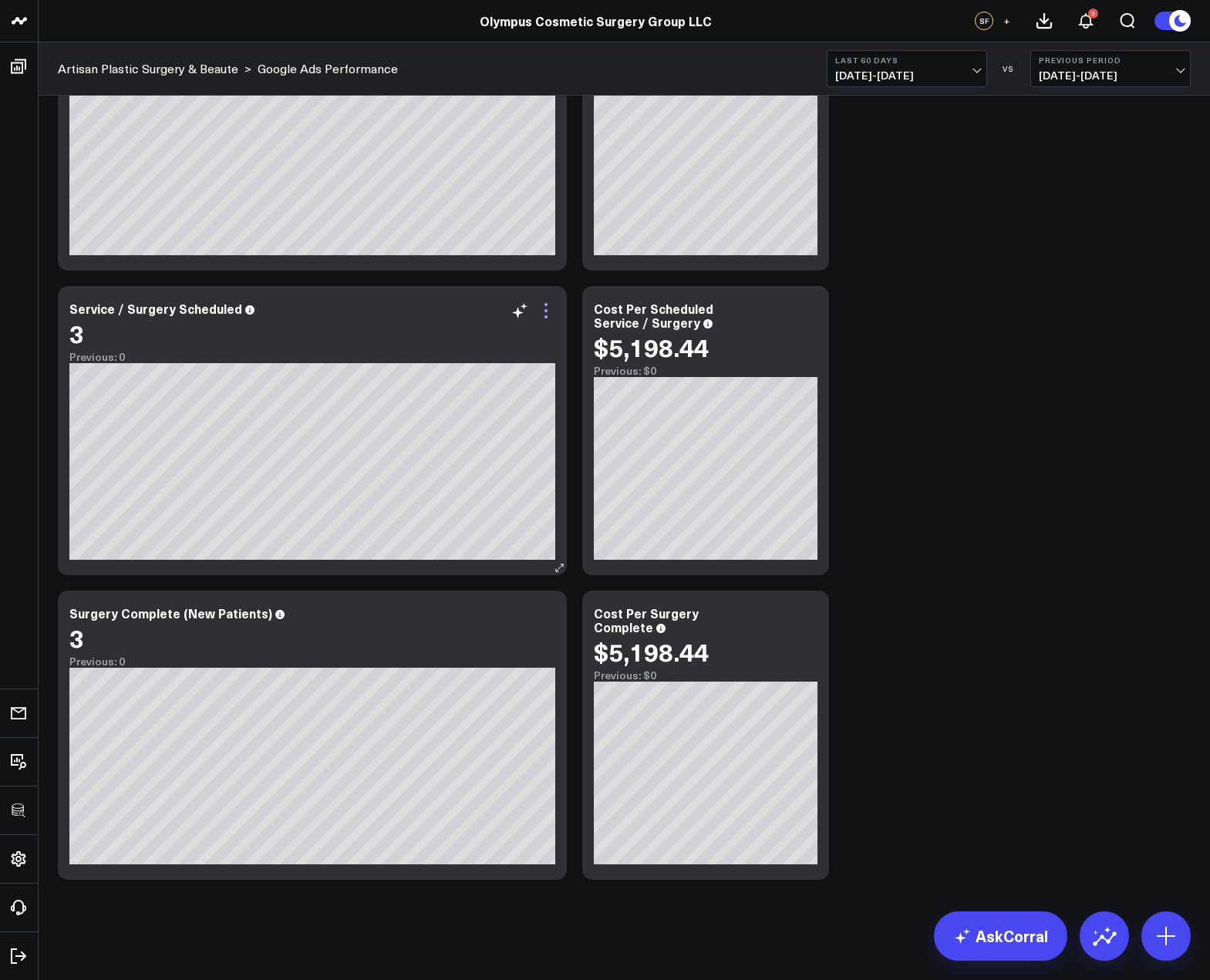
click at [542, 304] on icon at bounding box center [546, 311] width 19 height 19
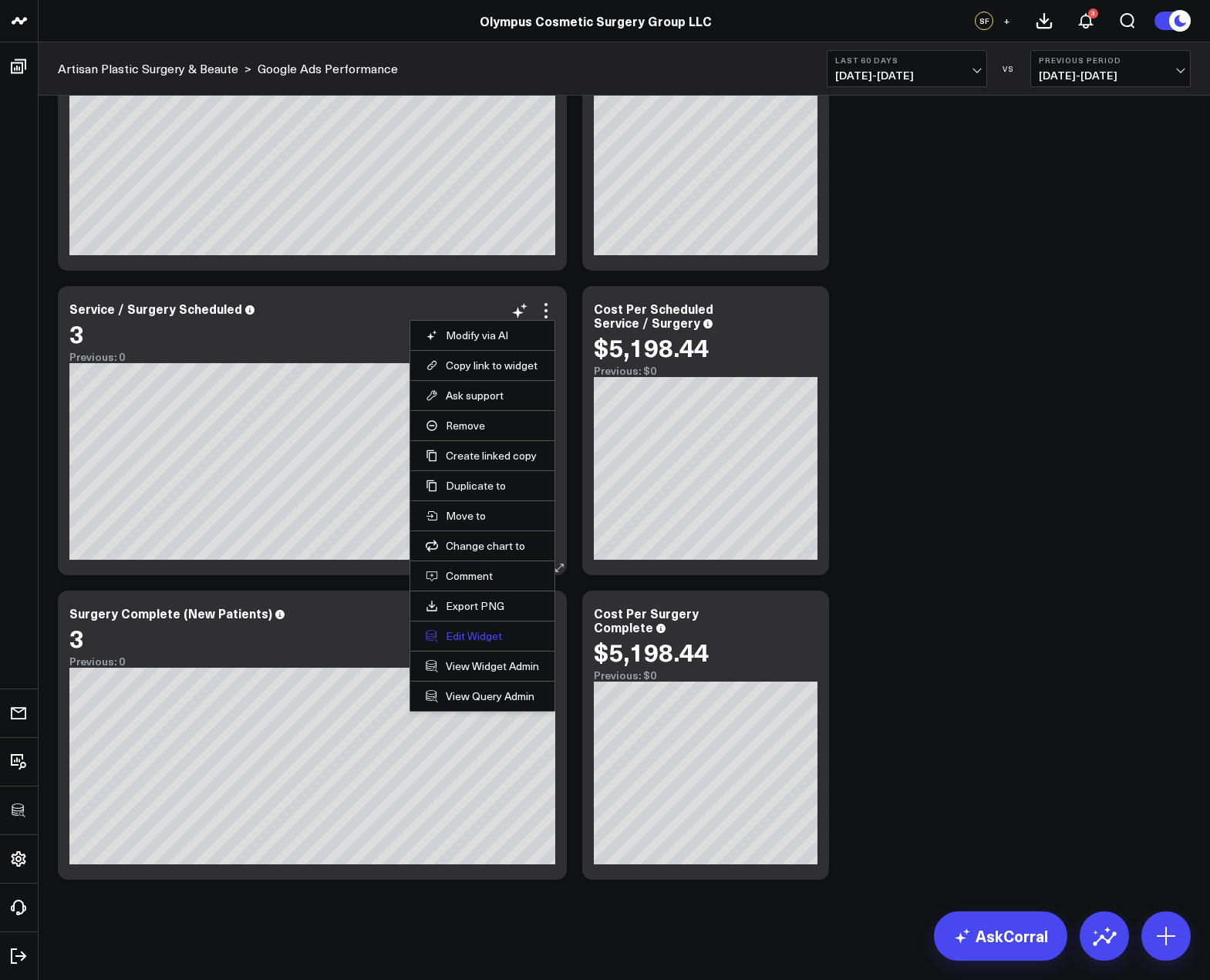
click at [466, 633] on button "Edit Widget" at bounding box center [482, 636] width 114 height 14
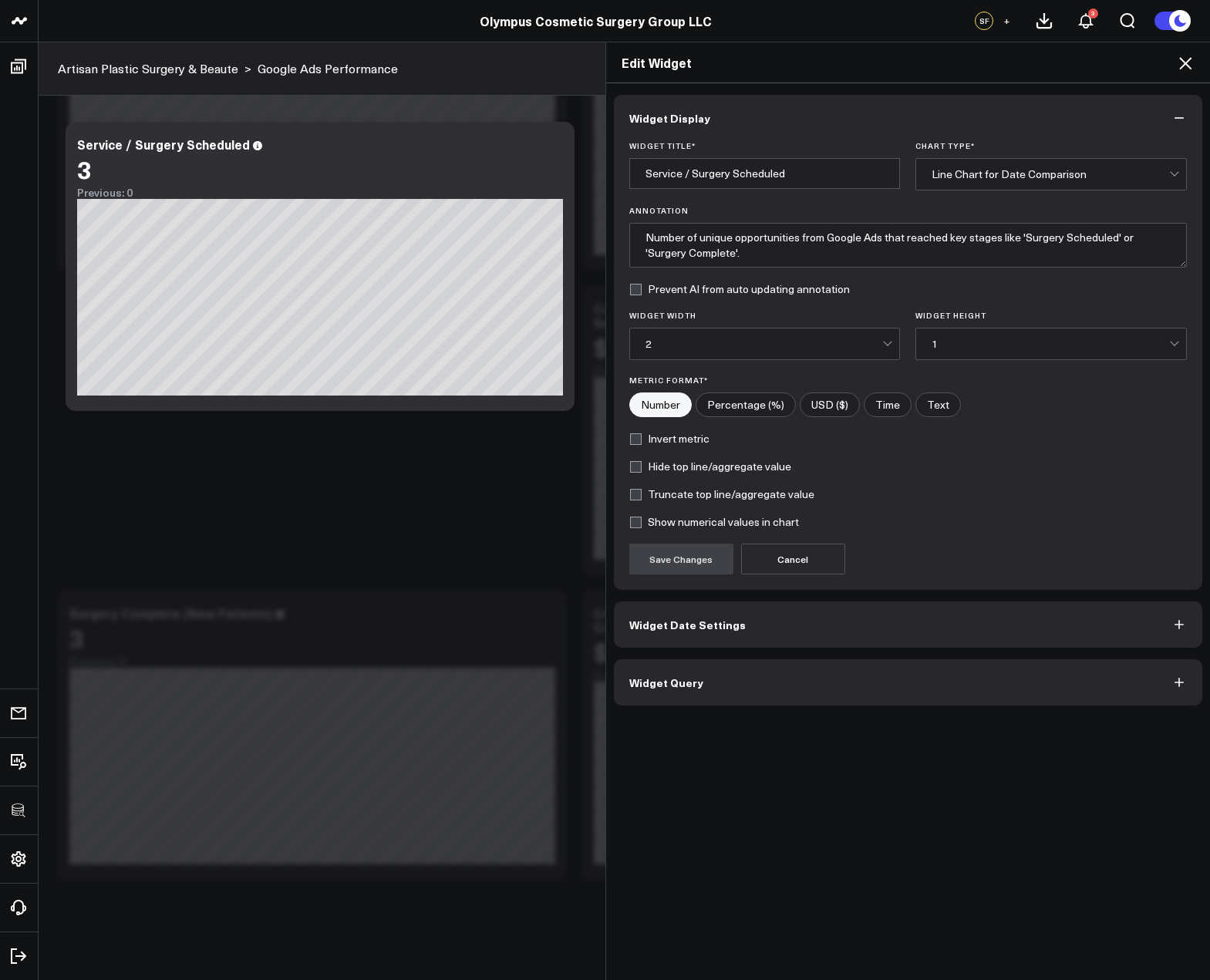
click at [681, 684] on span "Widget Query" at bounding box center [666, 682] width 74 height 12
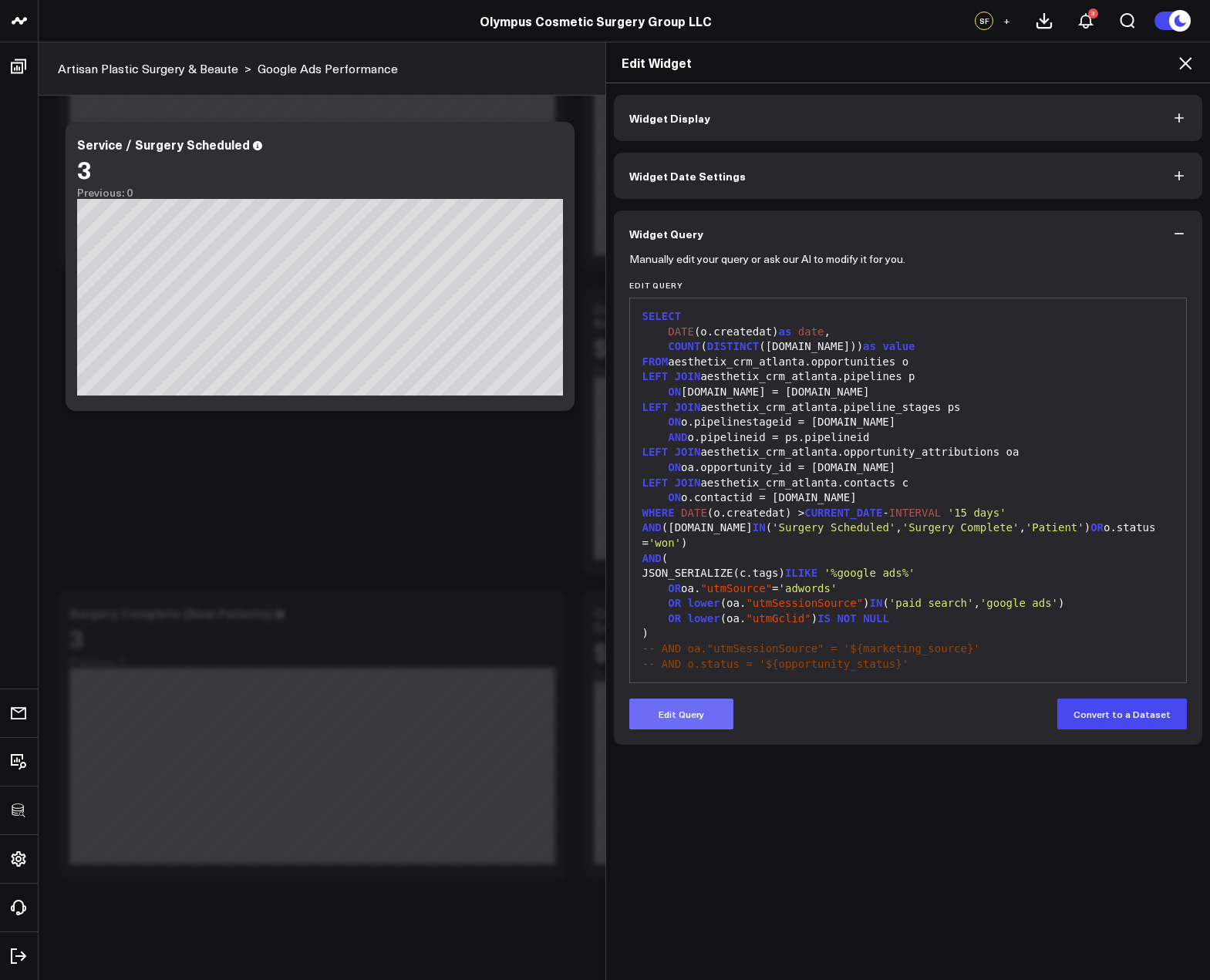
click at [683, 711] on button "Edit Query" at bounding box center [681, 713] width 105 height 31
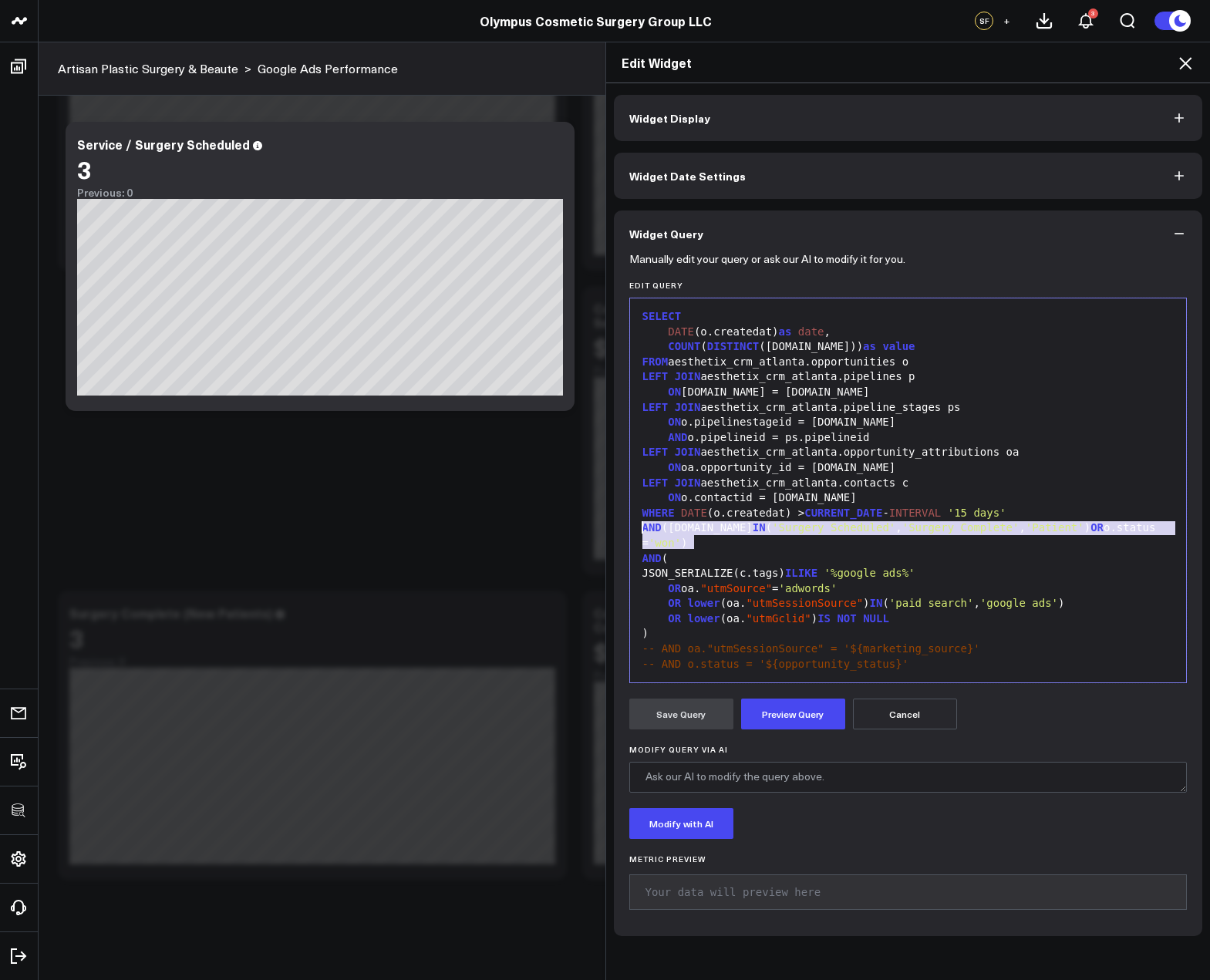
drag, startPoint x: 735, startPoint y: 548, endPoint x: 612, endPoint y: 528, distance: 124.6
click at [613, 528] on div "Manually edit your query or ask our AI to modify it for you. Edit Query 99 1 2 …" at bounding box center [907, 597] width 589 height 679
copy div "AND (ps.name IN ( 'Surgery Scheduled' , 'Surgery Complete' , 'Patient' ) OR o.s…"
click at [1177, 63] on icon at bounding box center [1185, 63] width 19 height 19
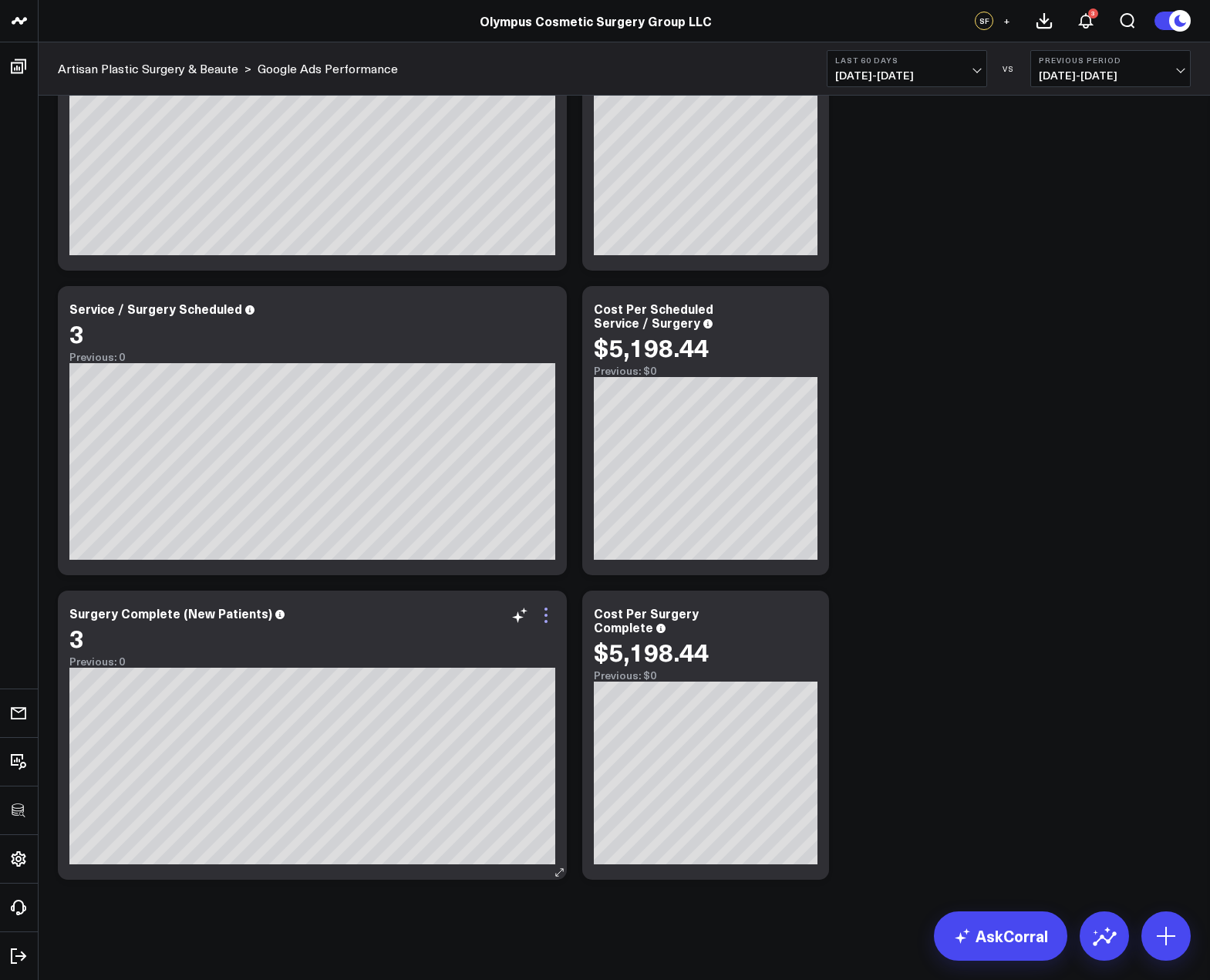
click at [551, 612] on icon at bounding box center [546, 615] width 19 height 19
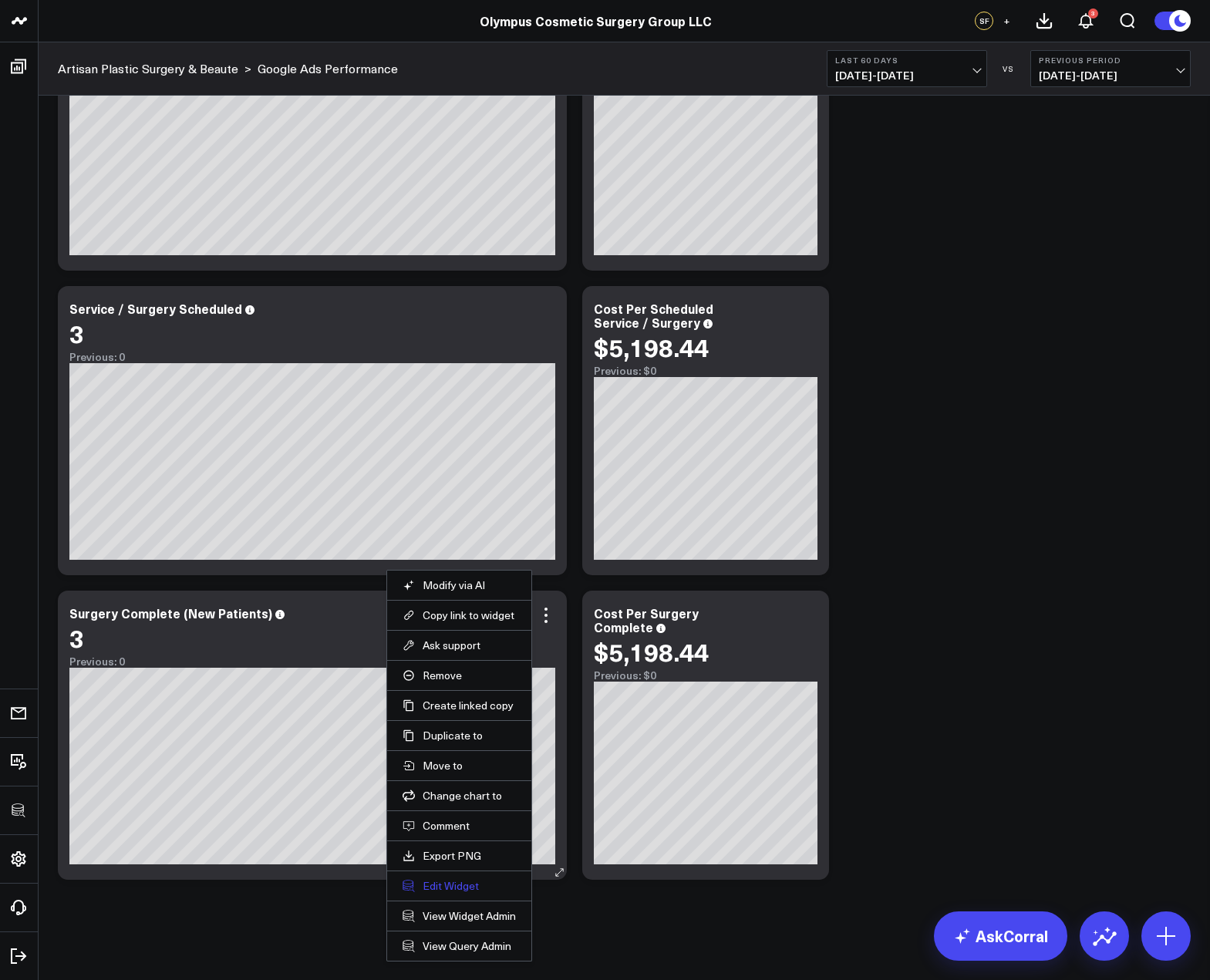
click at [456, 888] on button "Edit Widget" at bounding box center [459, 886] width 114 height 14
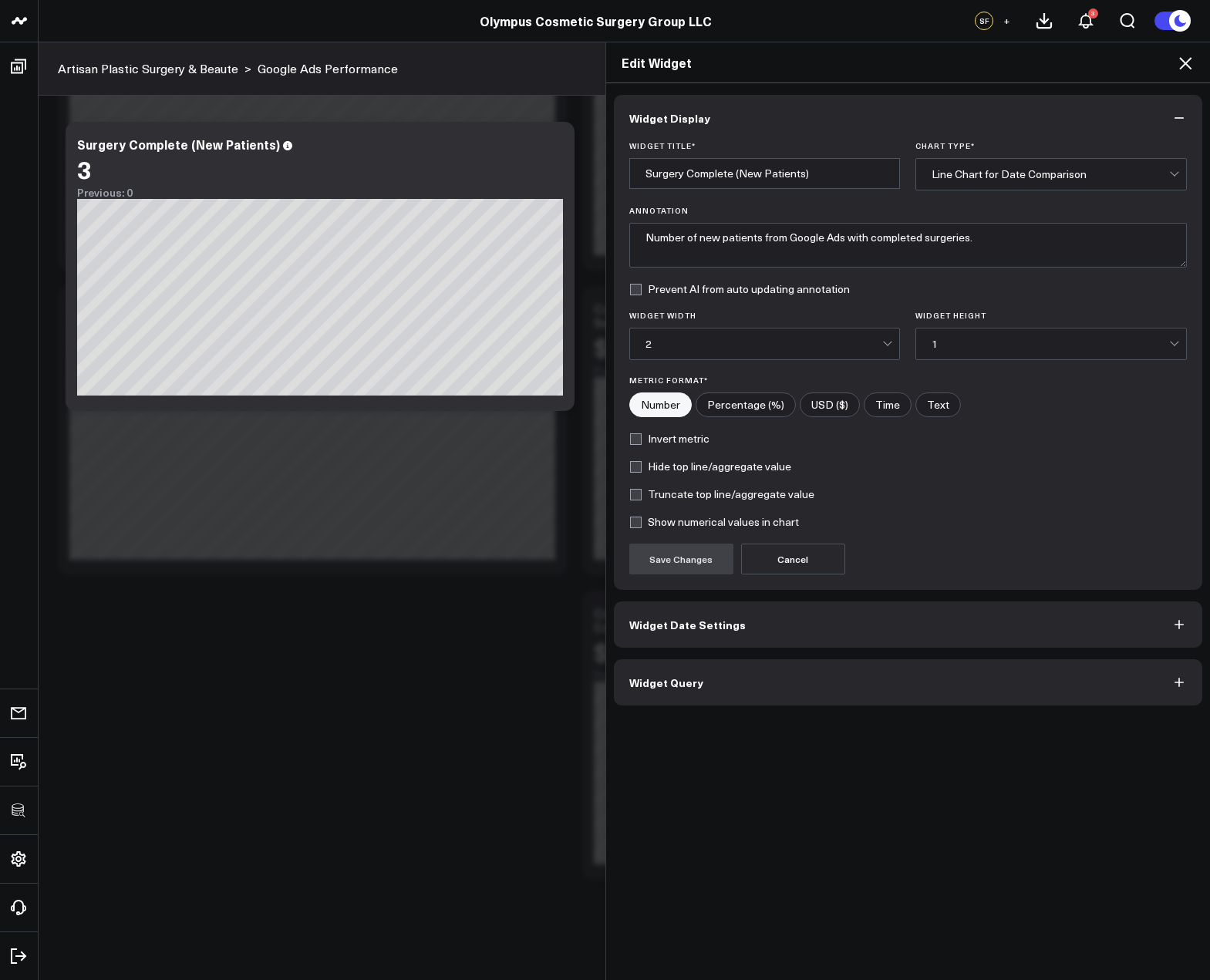
click at [729, 693] on button "Widget Query" at bounding box center [907, 682] width 589 height 46
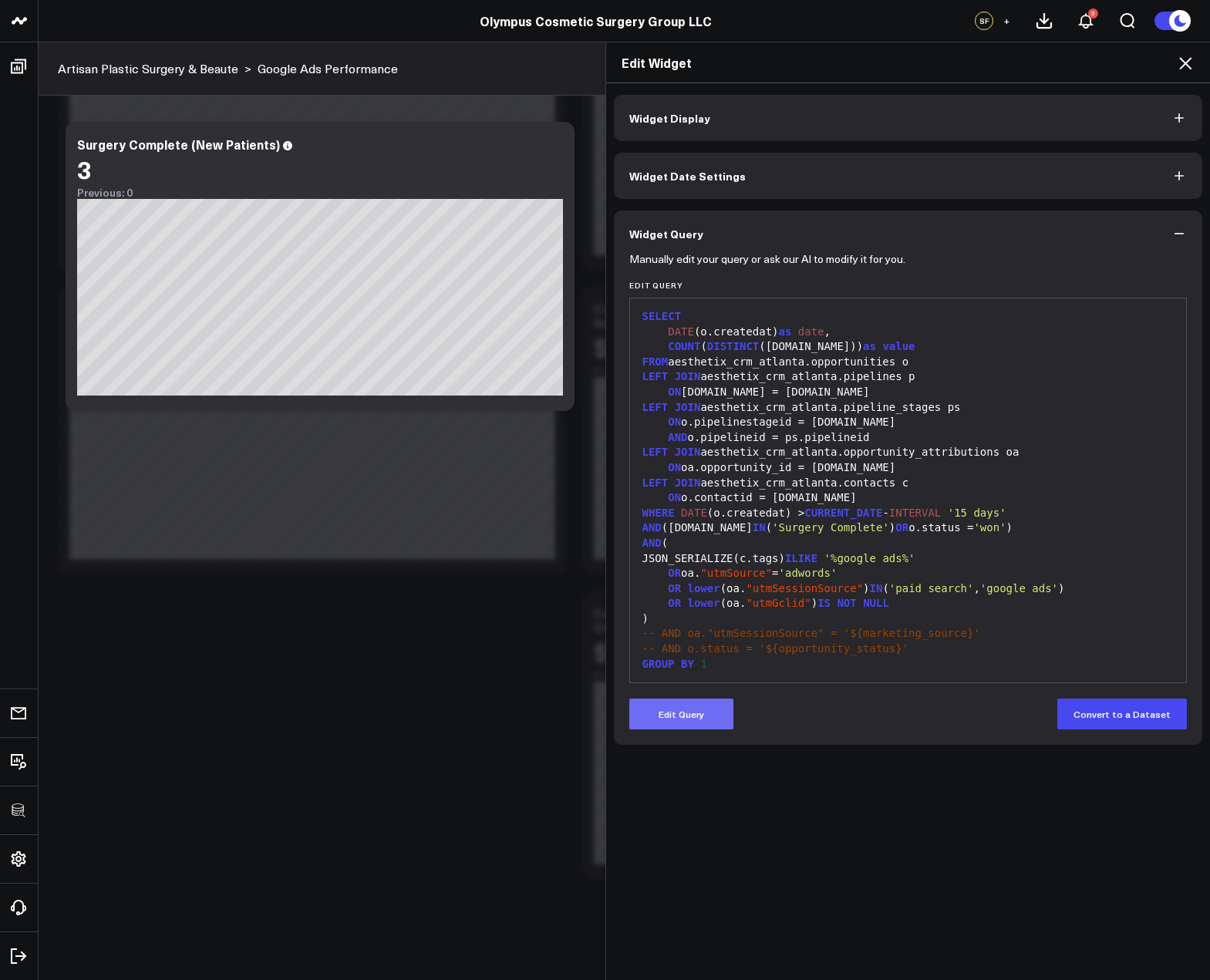
click at [690, 715] on button "Edit Query" at bounding box center [681, 713] width 105 height 31
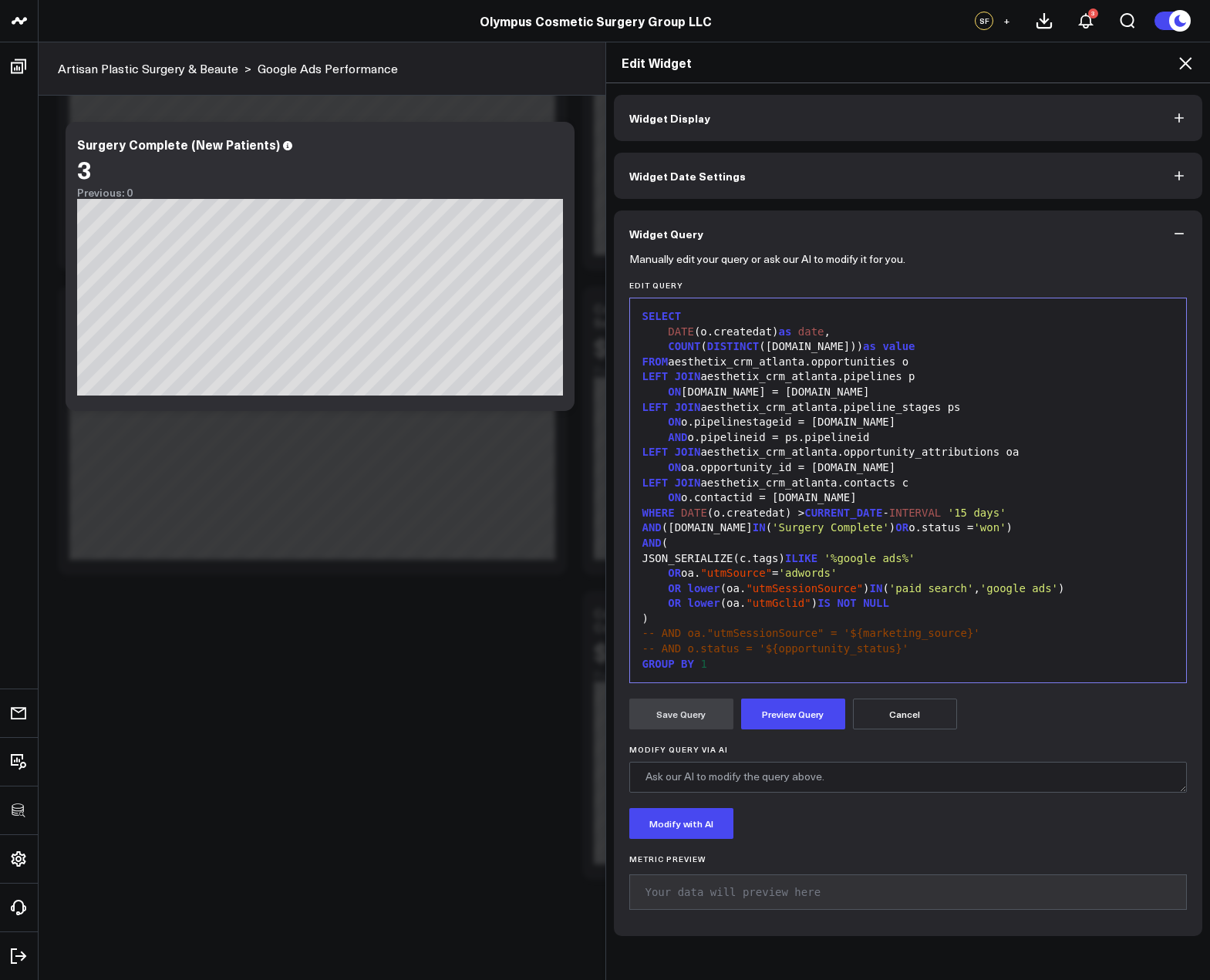
click at [710, 528] on div "AND (ps.name IN ( 'Surgery Complete' ) OR o.status = 'won' )" at bounding box center [907, 528] width 541 height 15
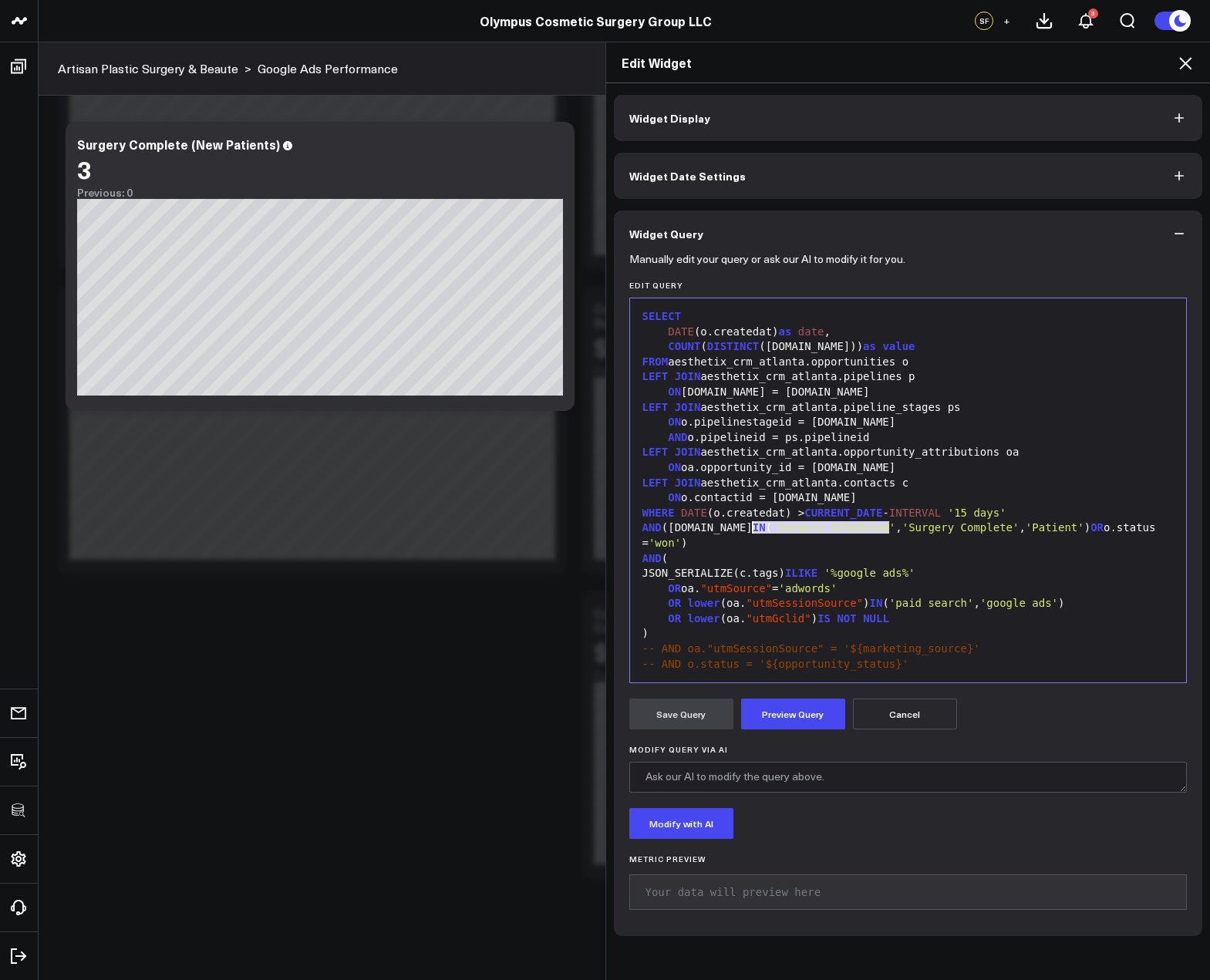
drag, startPoint x: 883, startPoint y: 526, endPoint x: 745, endPoint y: 527, distance: 138.0
click at [745, 527] on div "AND (ps.name IN ( 'Surgery Scheduled' , 'Surgery Complete' , 'Patient' ) OR o.s…" at bounding box center [907, 536] width 541 height 30
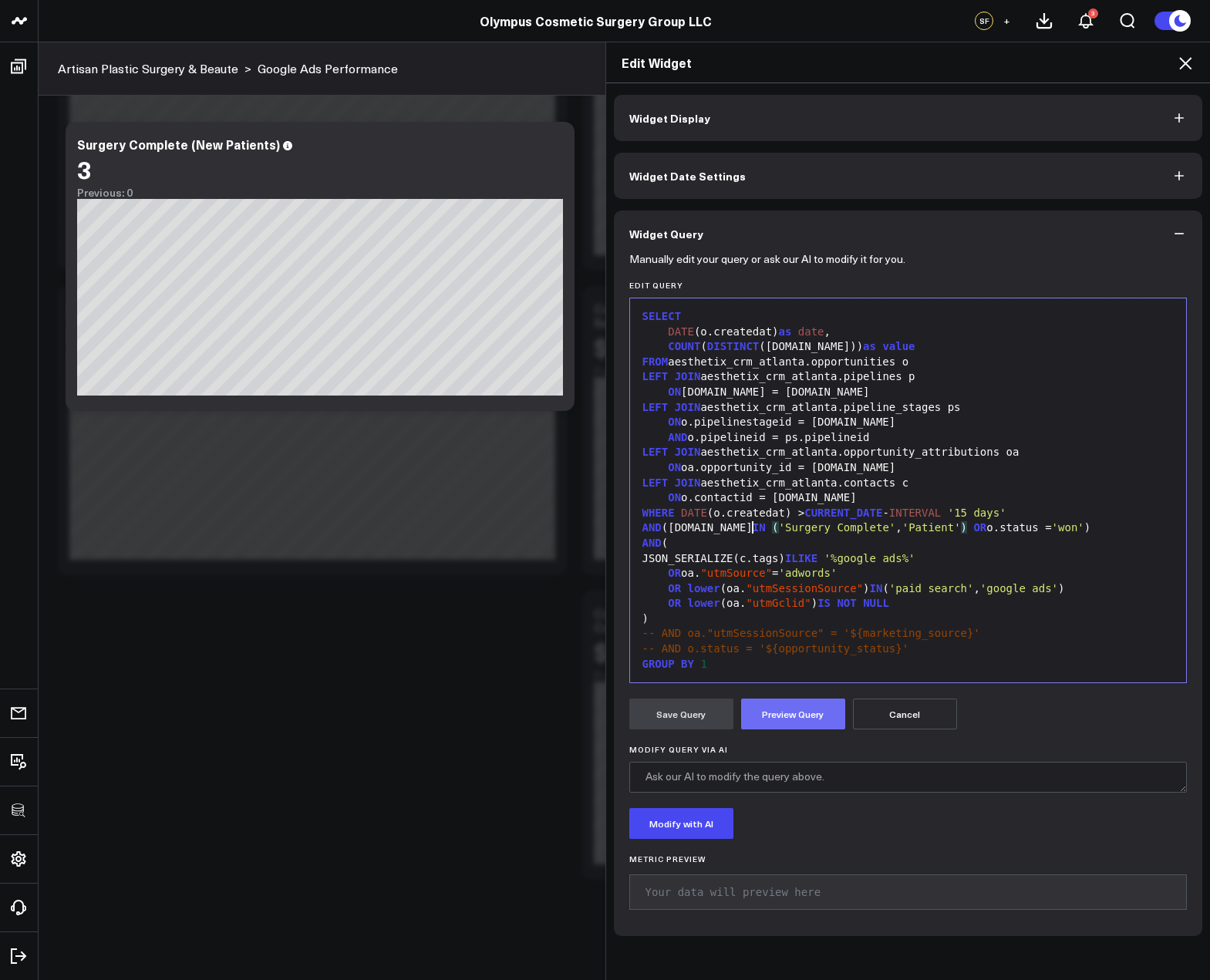
click at [774, 719] on button "Preview Query" at bounding box center [793, 713] width 105 height 31
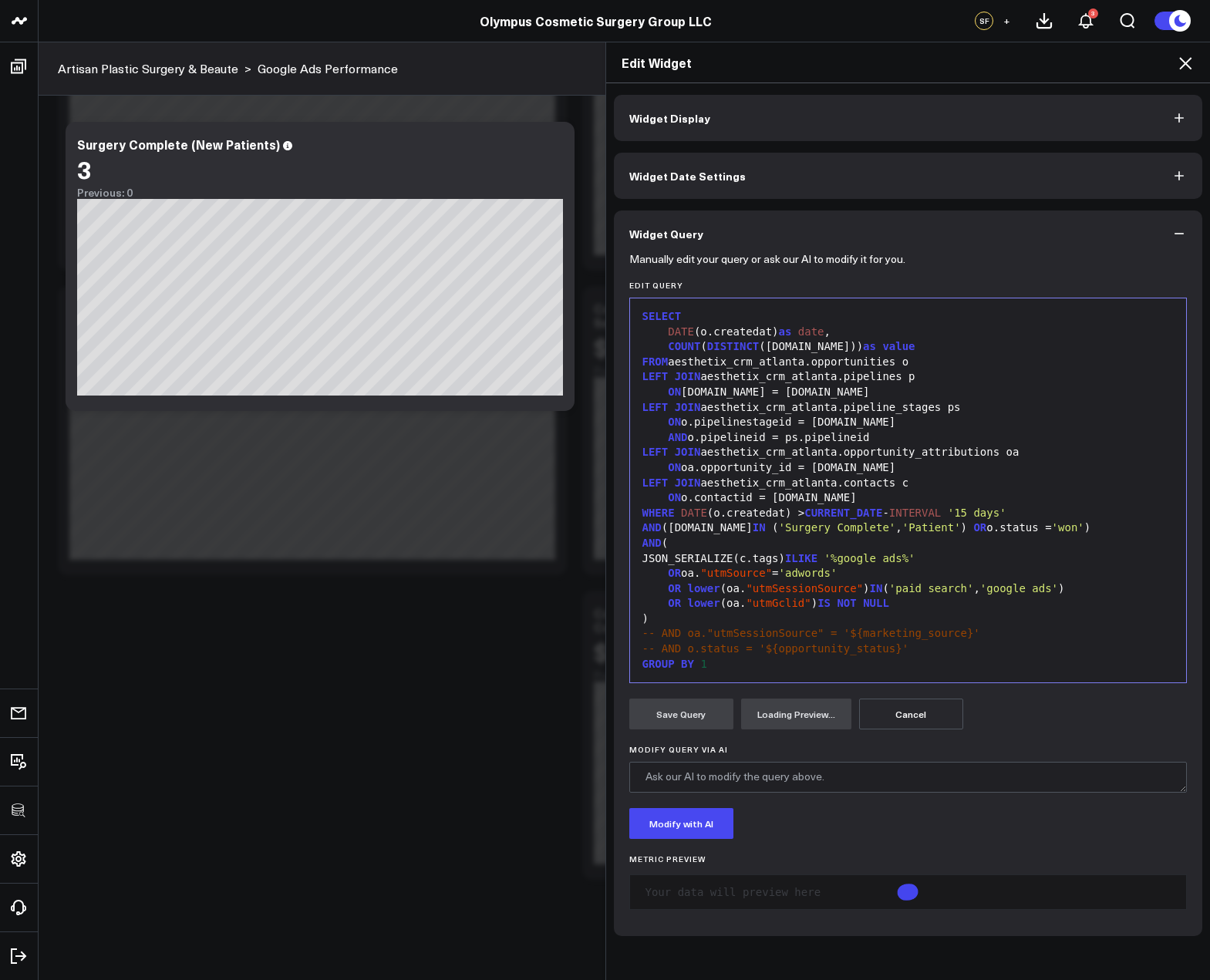
click at [753, 529] on span "IN" at bounding box center [759, 527] width 13 height 12
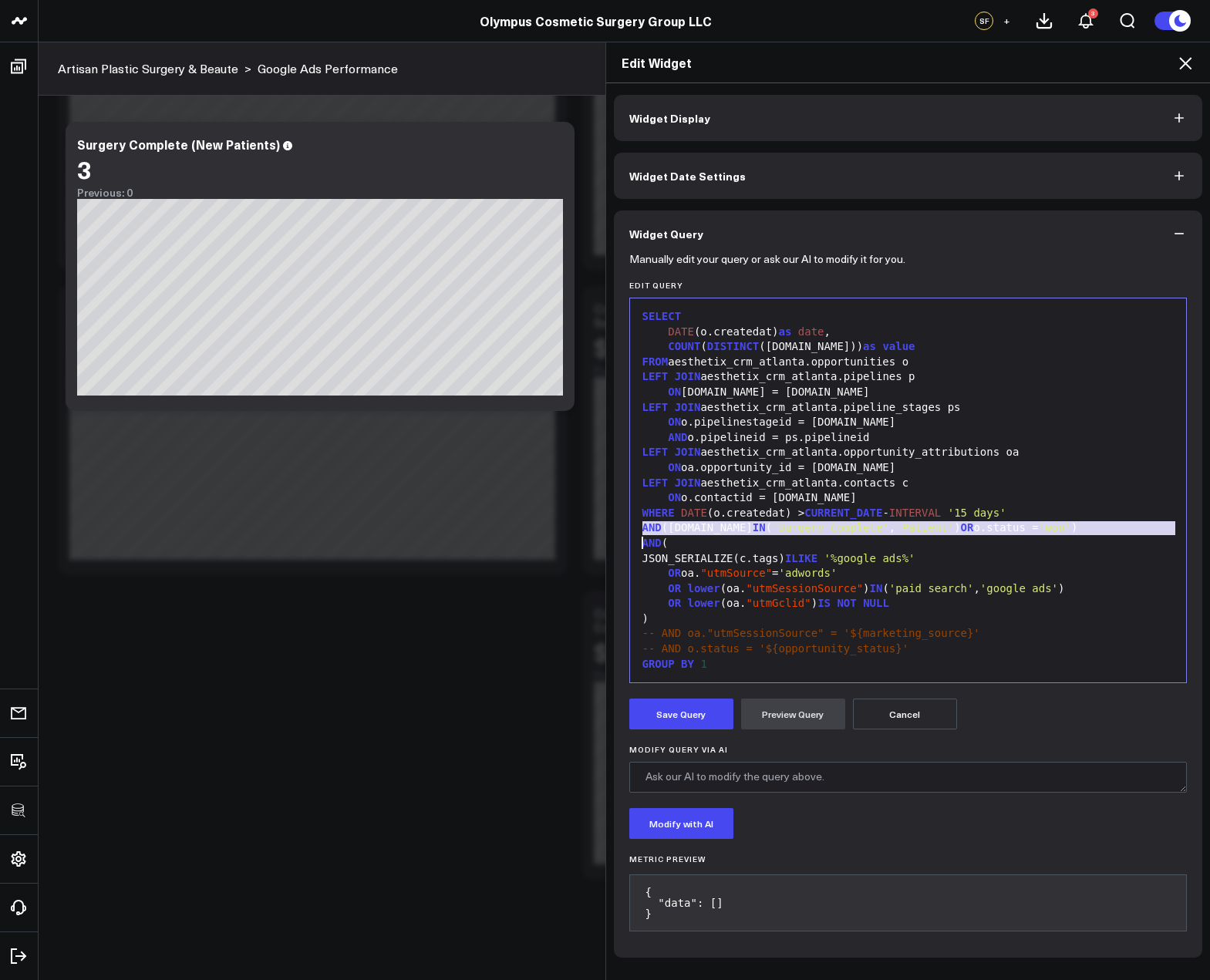
copy div "AND (ps.name IN ( 'Surgery Complete' , 'Patient' ) OR o.status = 'won' )"
drag, startPoint x: 729, startPoint y: 563, endPoint x: 719, endPoint y: 610, distance: 48.1
click at [729, 563] on div "JSON_SERIALIZE(c.tags) ILIKE '%google ads%'" at bounding box center [907, 559] width 541 height 15
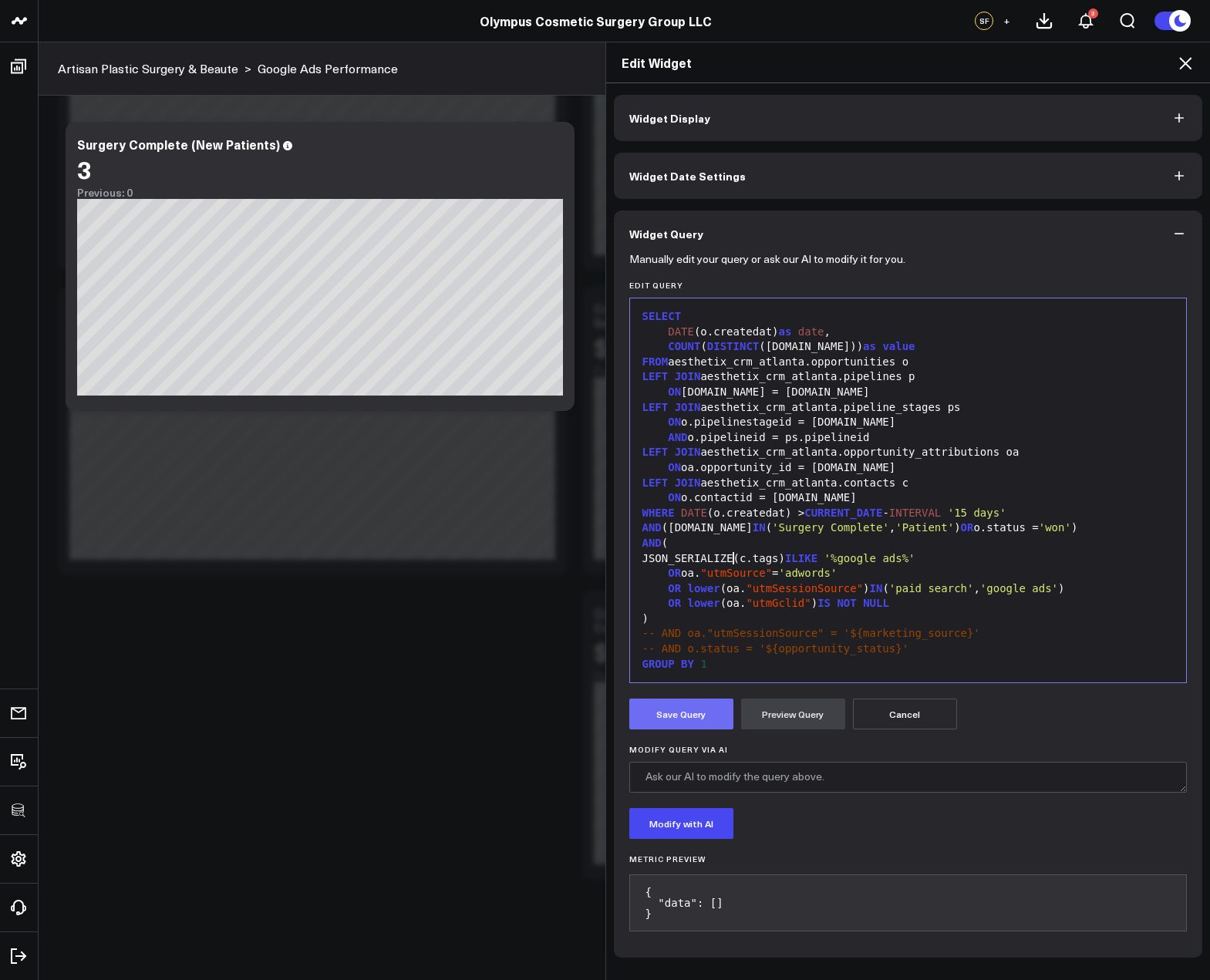
click at [688, 708] on button "Save Query" at bounding box center [681, 713] width 105 height 31
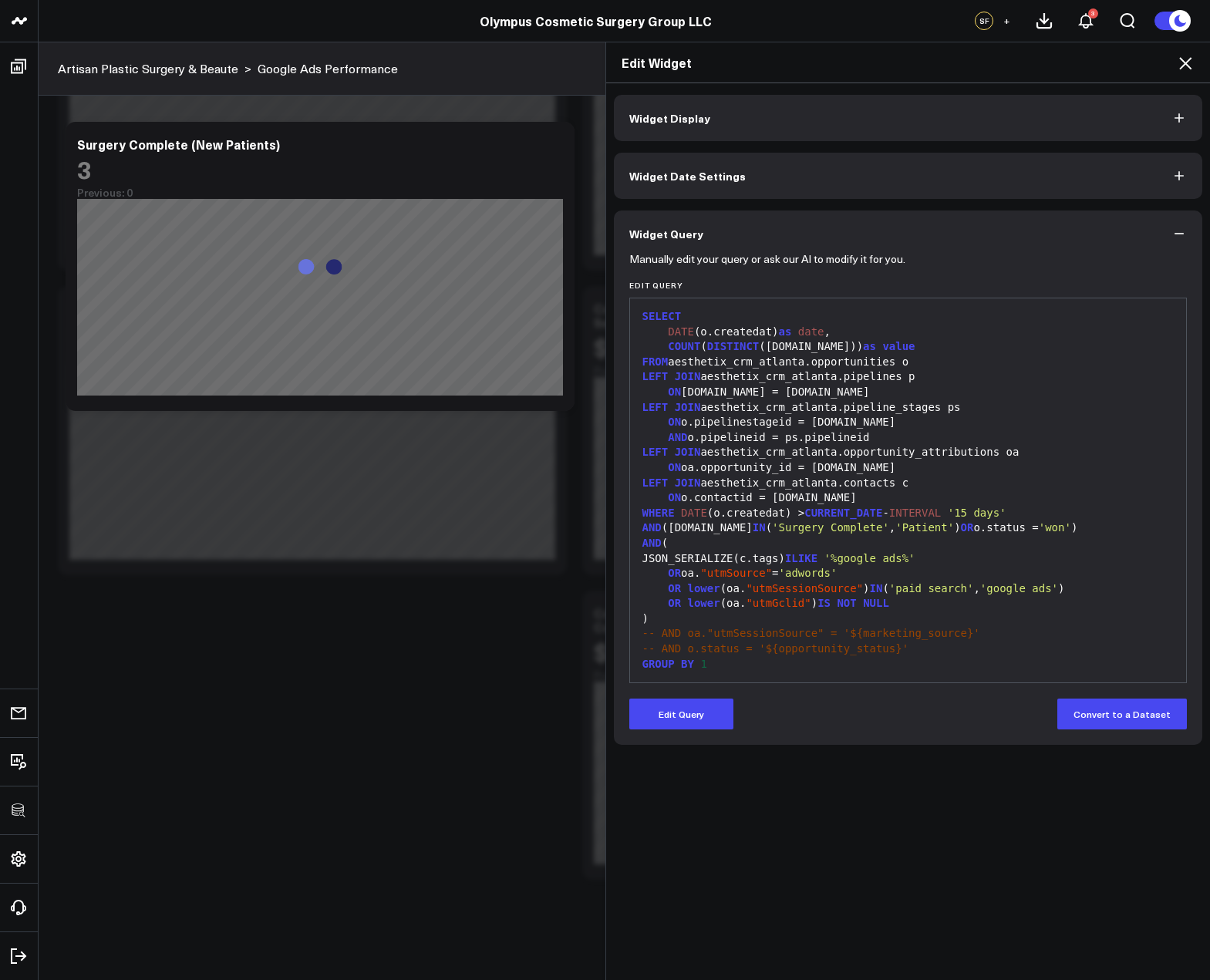
click at [1185, 70] on icon at bounding box center [1185, 63] width 19 height 19
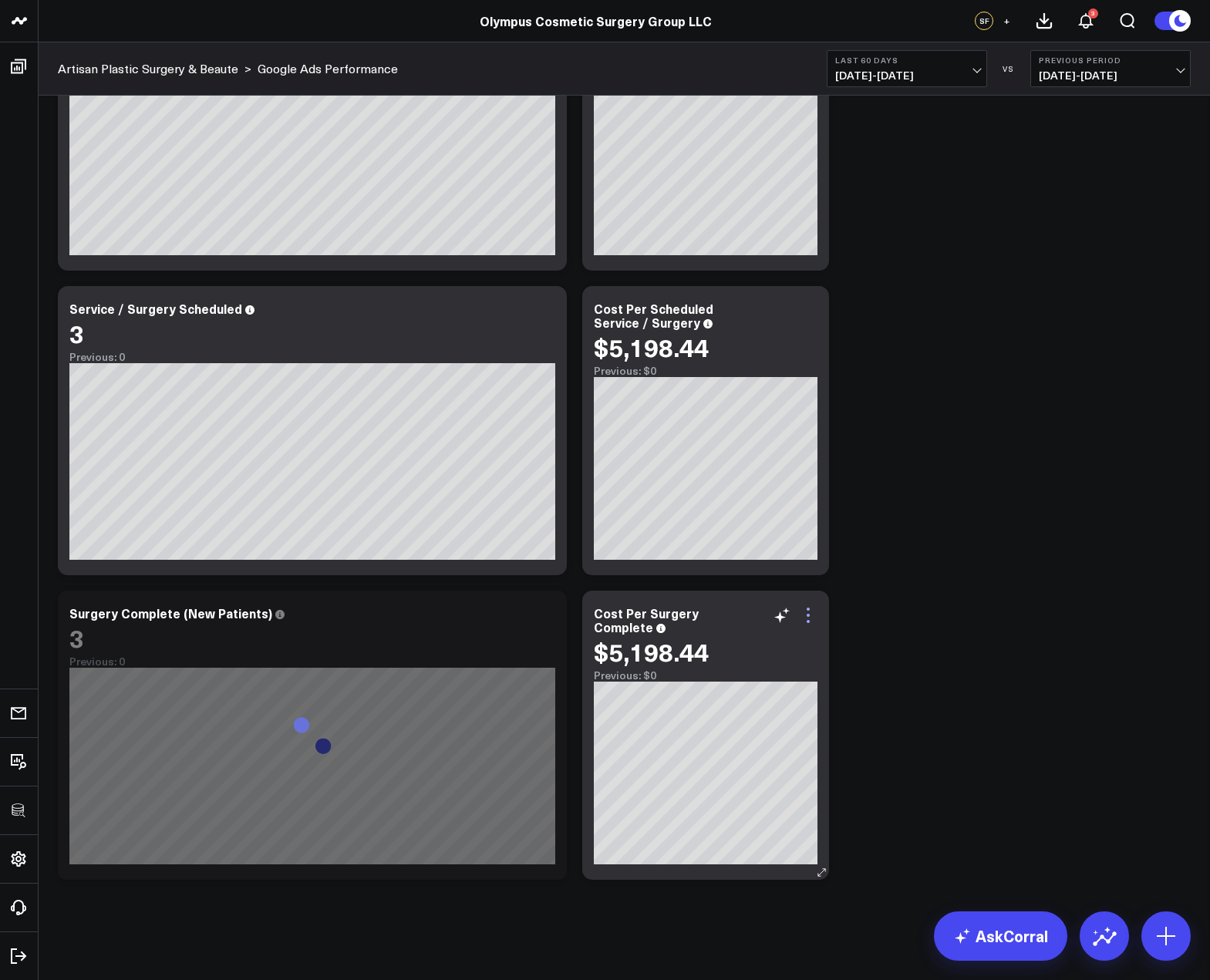
click at [809, 612] on icon at bounding box center [808, 615] width 19 height 19
click at [0, 0] on li "Edit Widget" at bounding box center [0, 0] width 0 height 0
click at [813, 615] on icon at bounding box center [808, 615] width 19 height 19
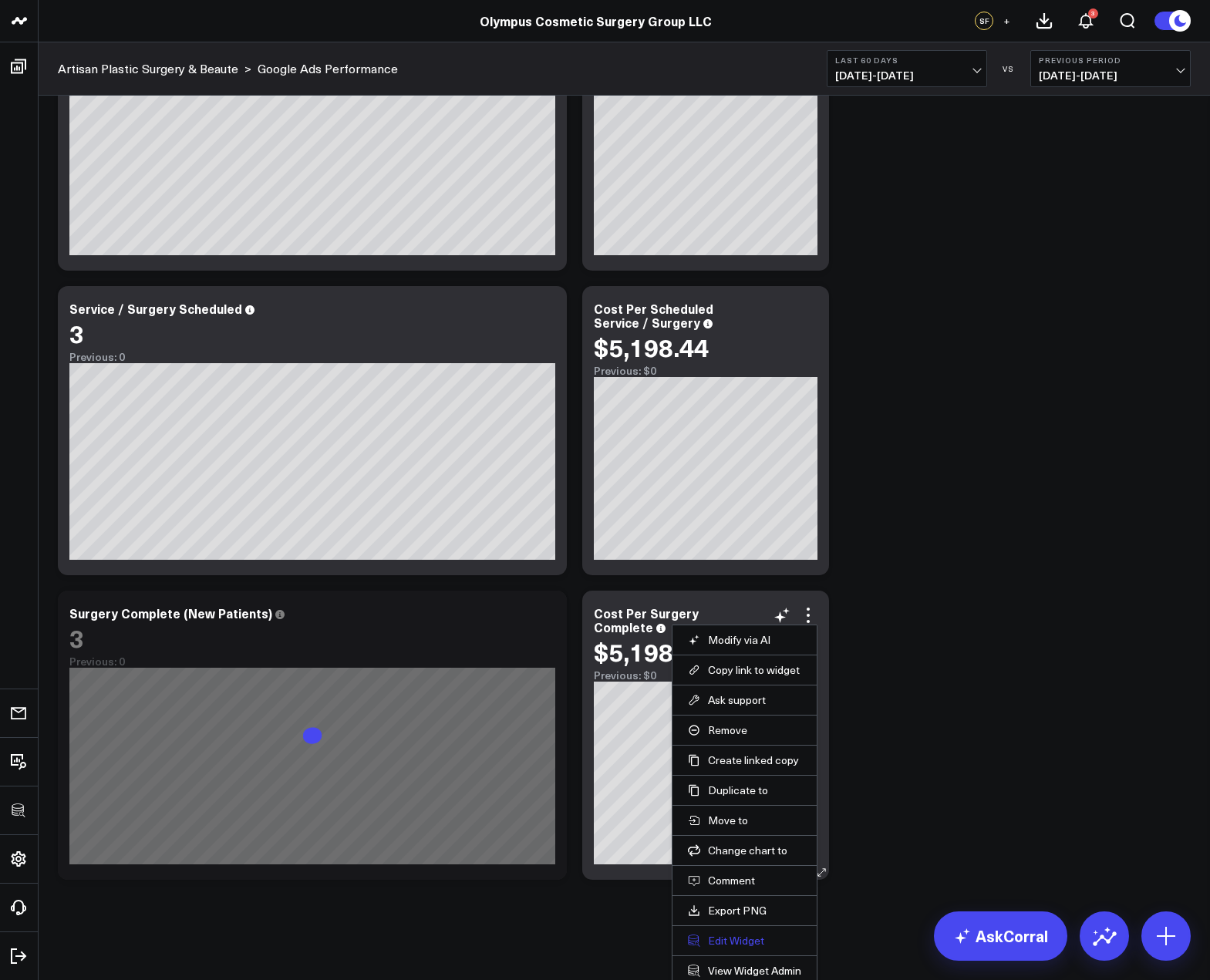
click at [729, 936] on button "Edit Widget" at bounding box center [745, 941] width 114 height 14
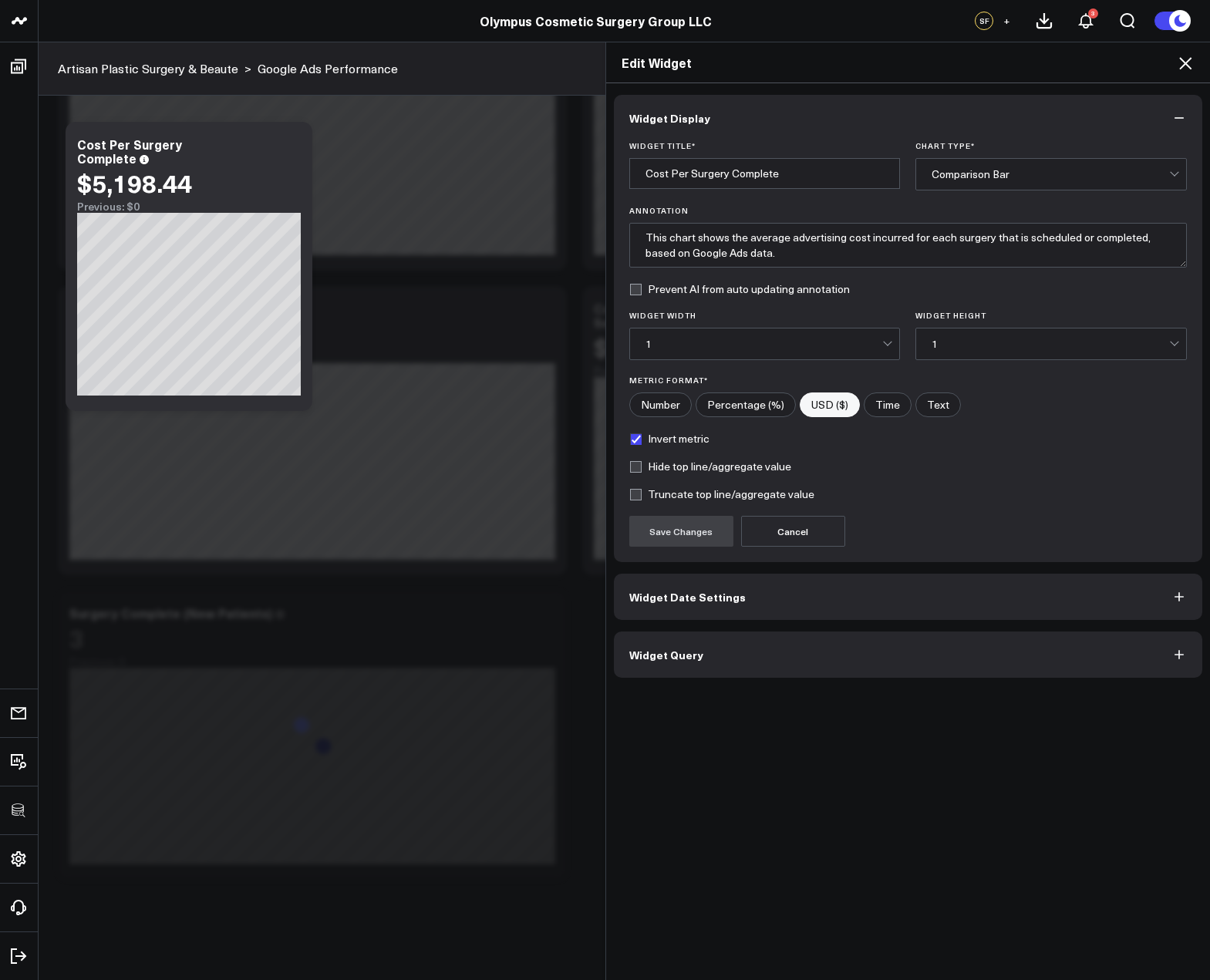
click at [779, 654] on button "Widget Query" at bounding box center [907, 654] width 589 height 46
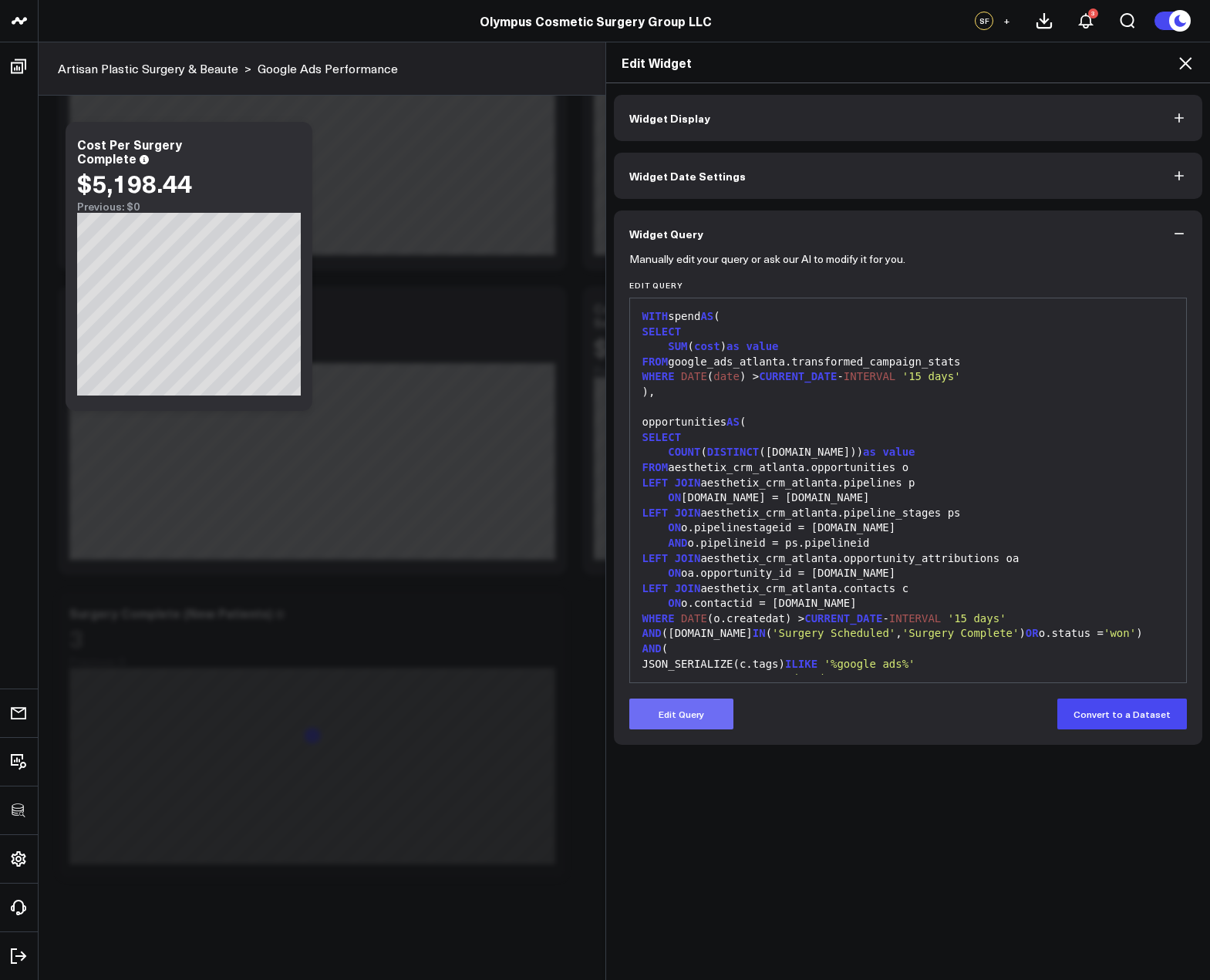
click at [687, 714] on button "Edit Query" at bounding box center [681, 713] width 105 height 31
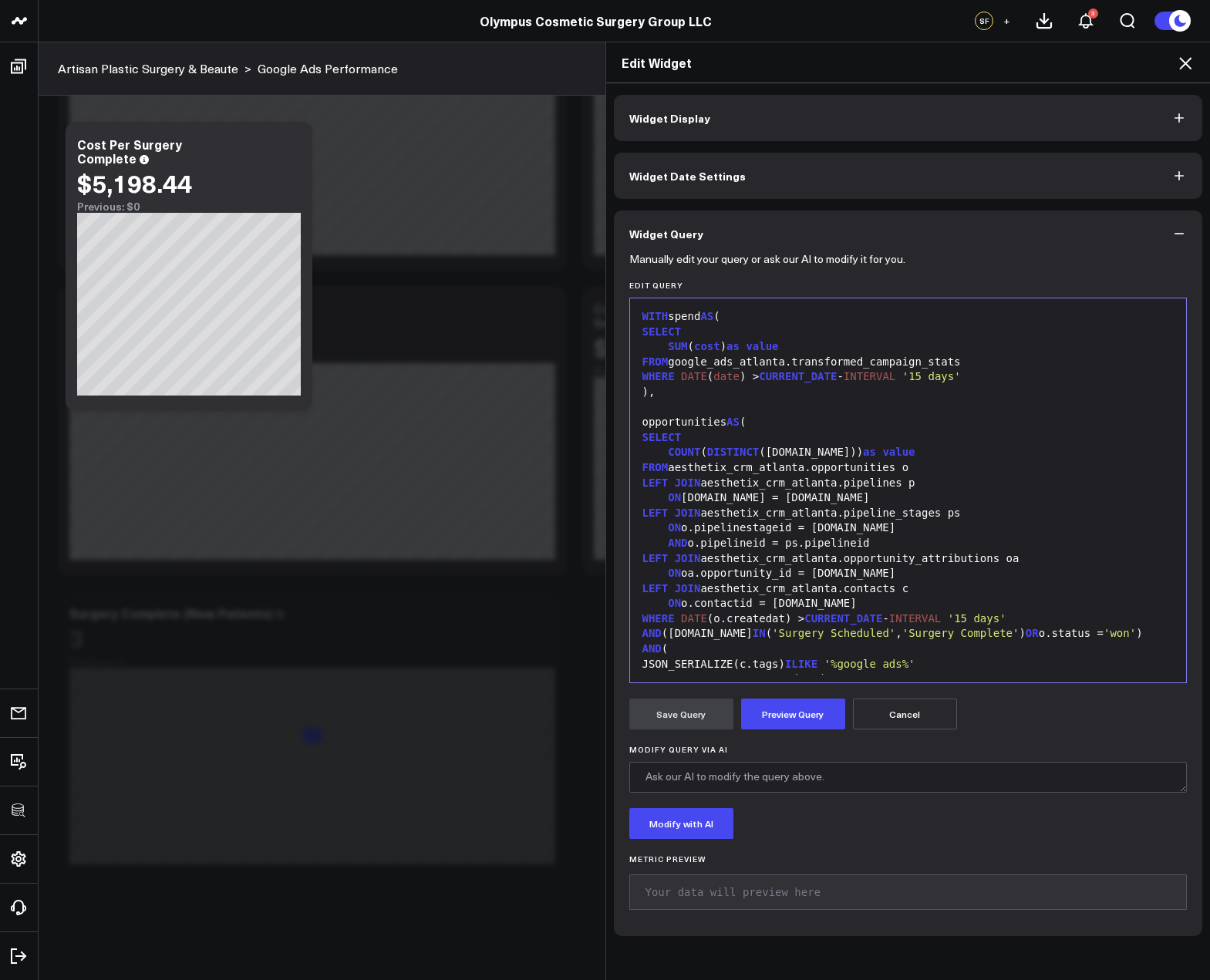
click at [727, 624] on div "WHERE DATE (o.createdat) > CURRENT_DATE - INTERVAL '15 days'" at bounding box center [907, 618] width 541 height 15
click at [753, 635] on span "IN" at bounding box center [759, 632] width 13 height 12
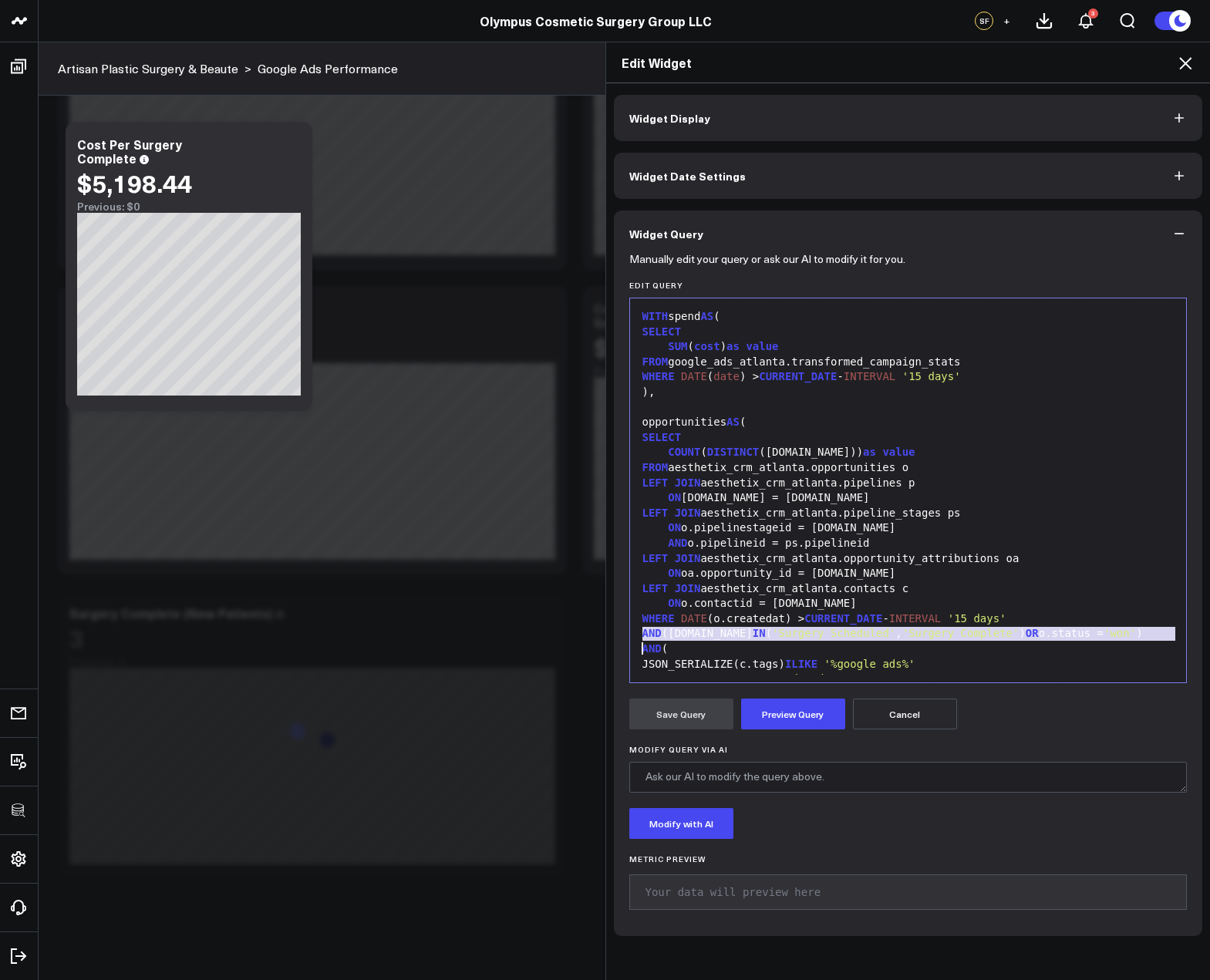
click at [753, 635] on span "IN" at bounding box center [759, 632] width 13 height 12
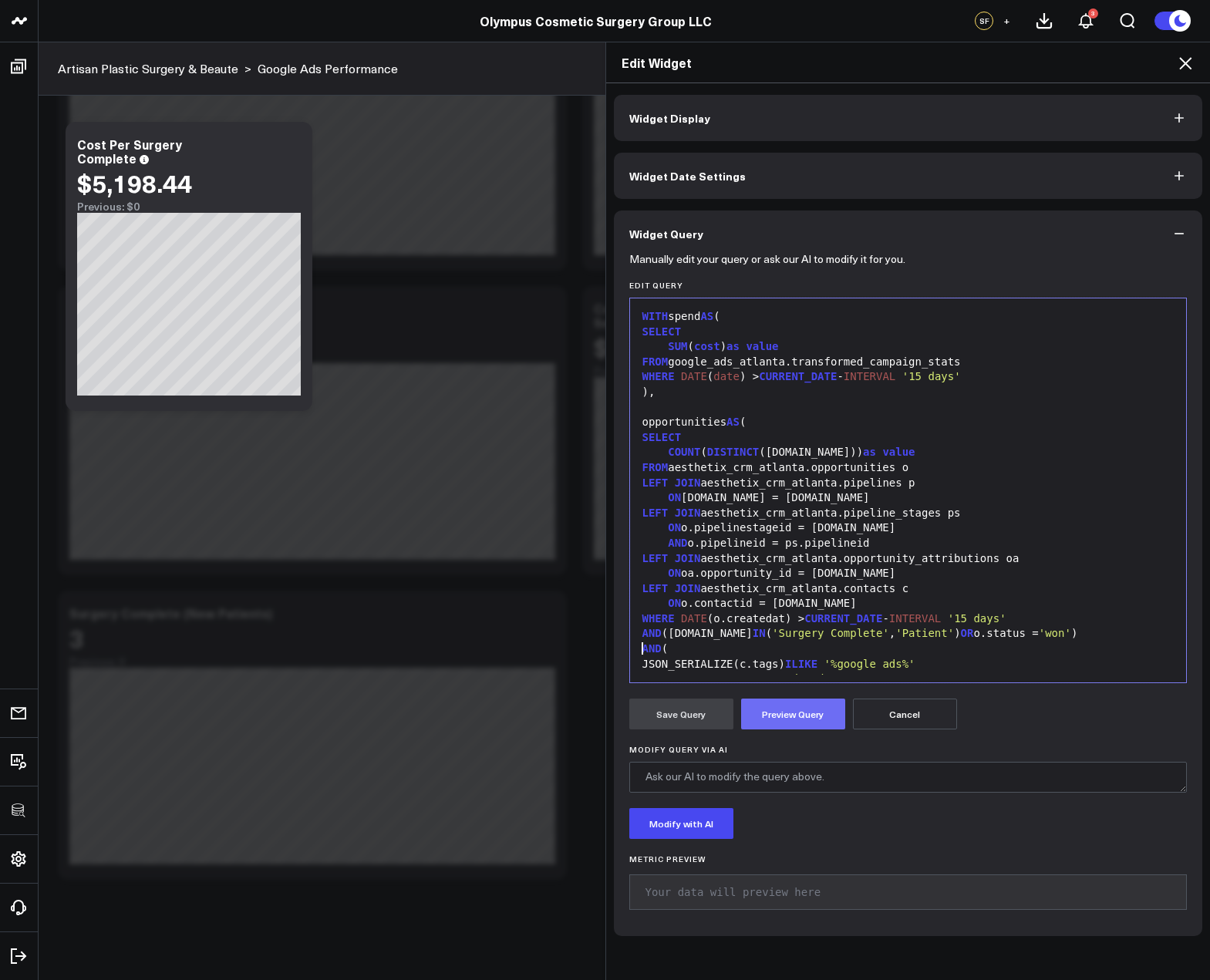
click at [768, 708] on button "Preview Query" at bounding box center [793, 713] width 105 height 31
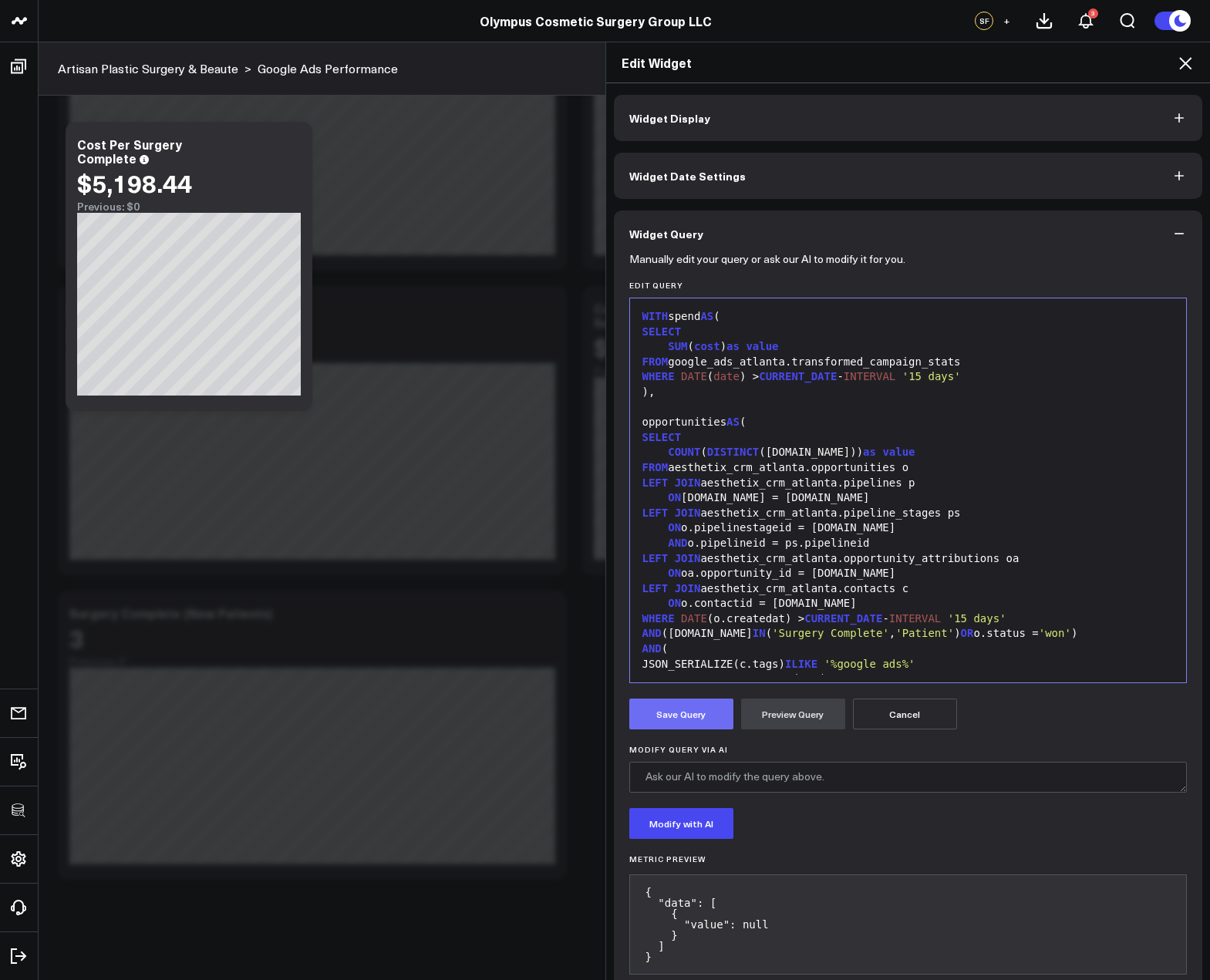
click at [663, 726] on button "Save Query" at bounding box center [681, 713] width 105 height 31
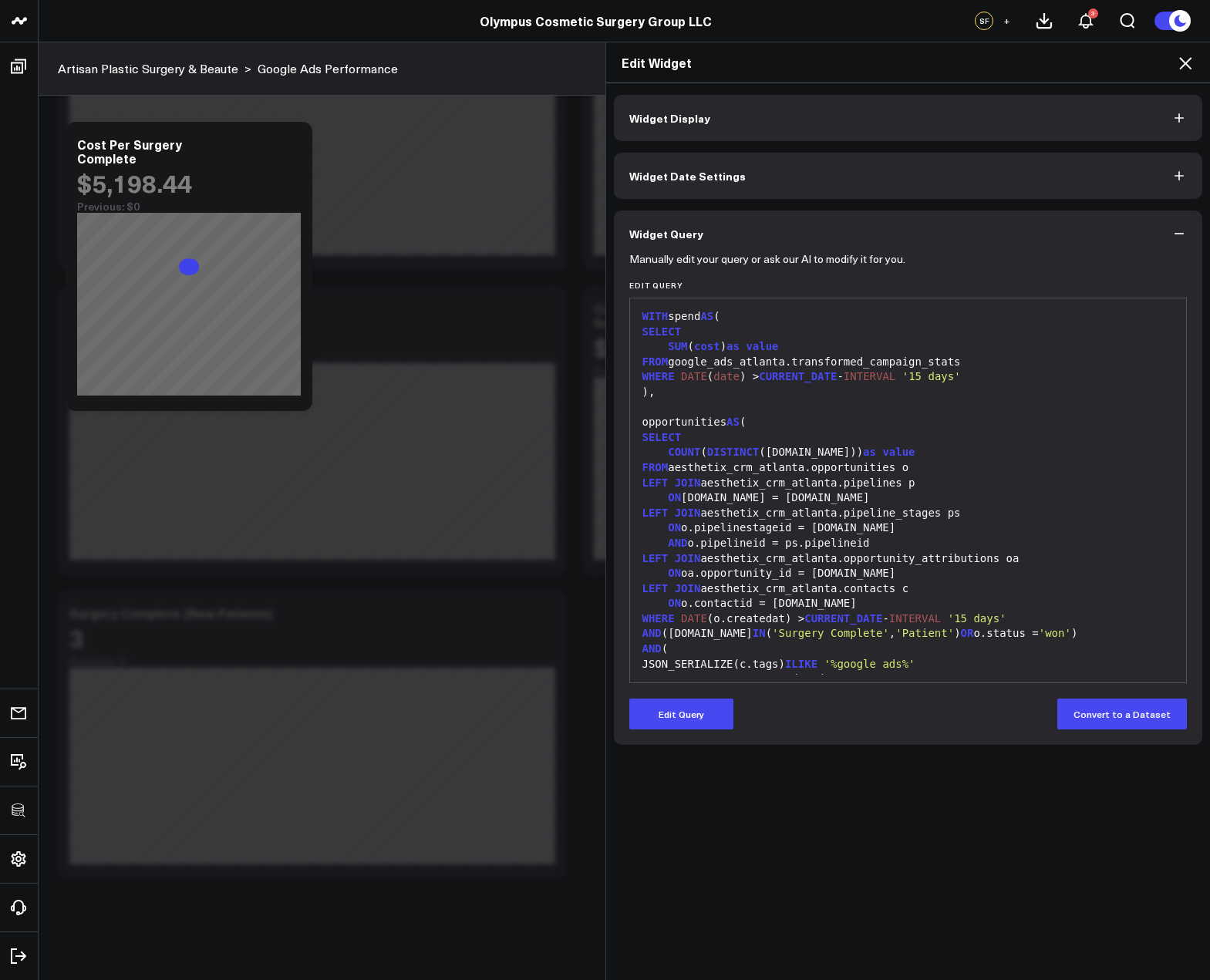
click at [1186, 62] on icon at bounding box center [1185, 63] width 12 height 12
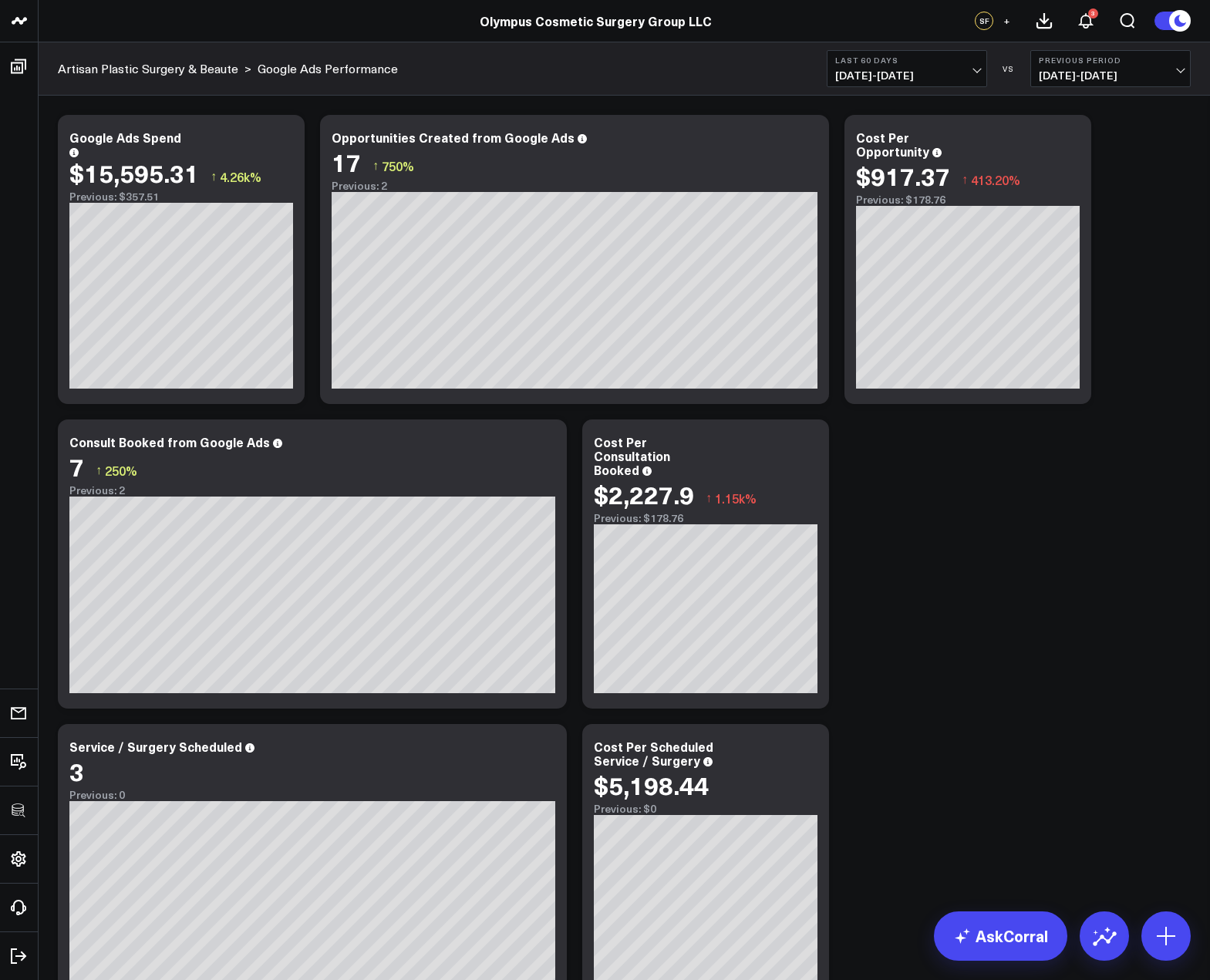
click at [1090, 602] on div "Modify via AI Copy link to widget Ask support Remove Create linked copy Executi…" at bounding box center [623, 716] width 1148 height 1218
click at [1002, 24] on button "+" at bounding box center [1006, 21] width 19 height 19
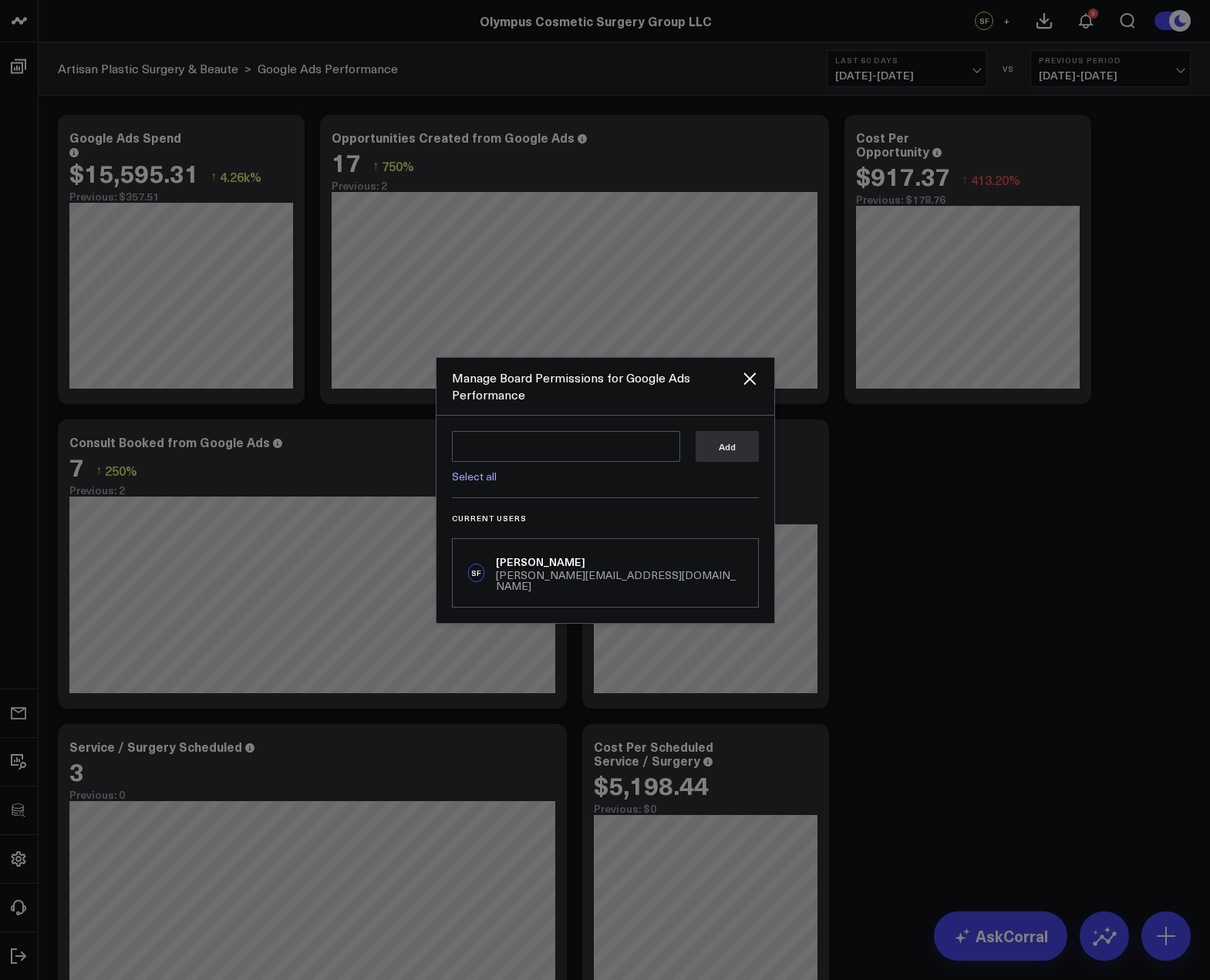
click at [461, 483] on link "Select all" at bounding box center [474, 476] width 45 height 15
type textarea "@Corral Support @Andrew Peterson @Ben Cook @Bryce Ell"
click at [785, 442] on div at bounding box center [605, 490] width 1210 height 980
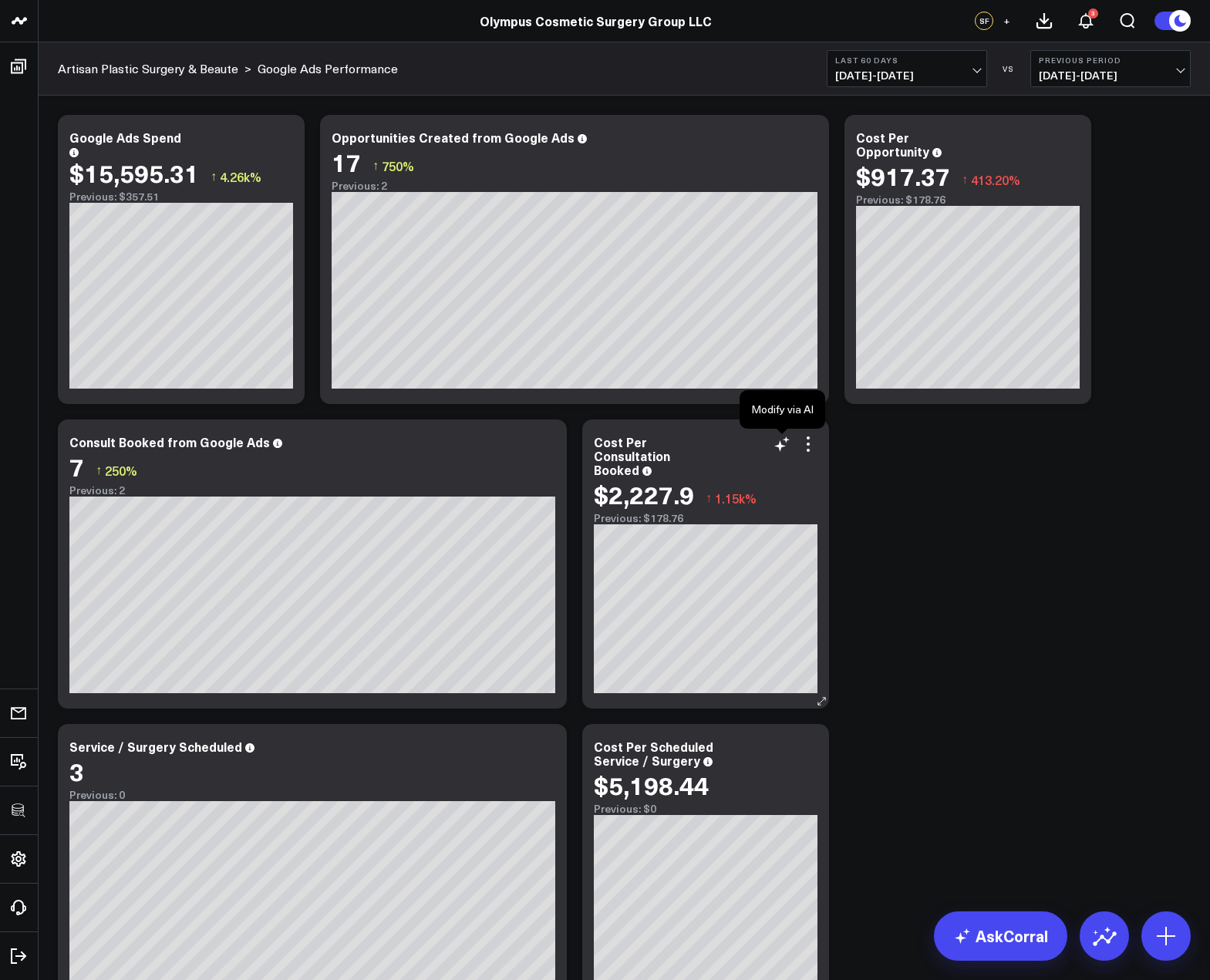
click at [746, 451] on div "Cost Per Consultation Booked" at bounding box center [705, 456] width 224 height 42
click at [999, 19] on button "+" at bounding box center [1006, 21] width 19 height 19
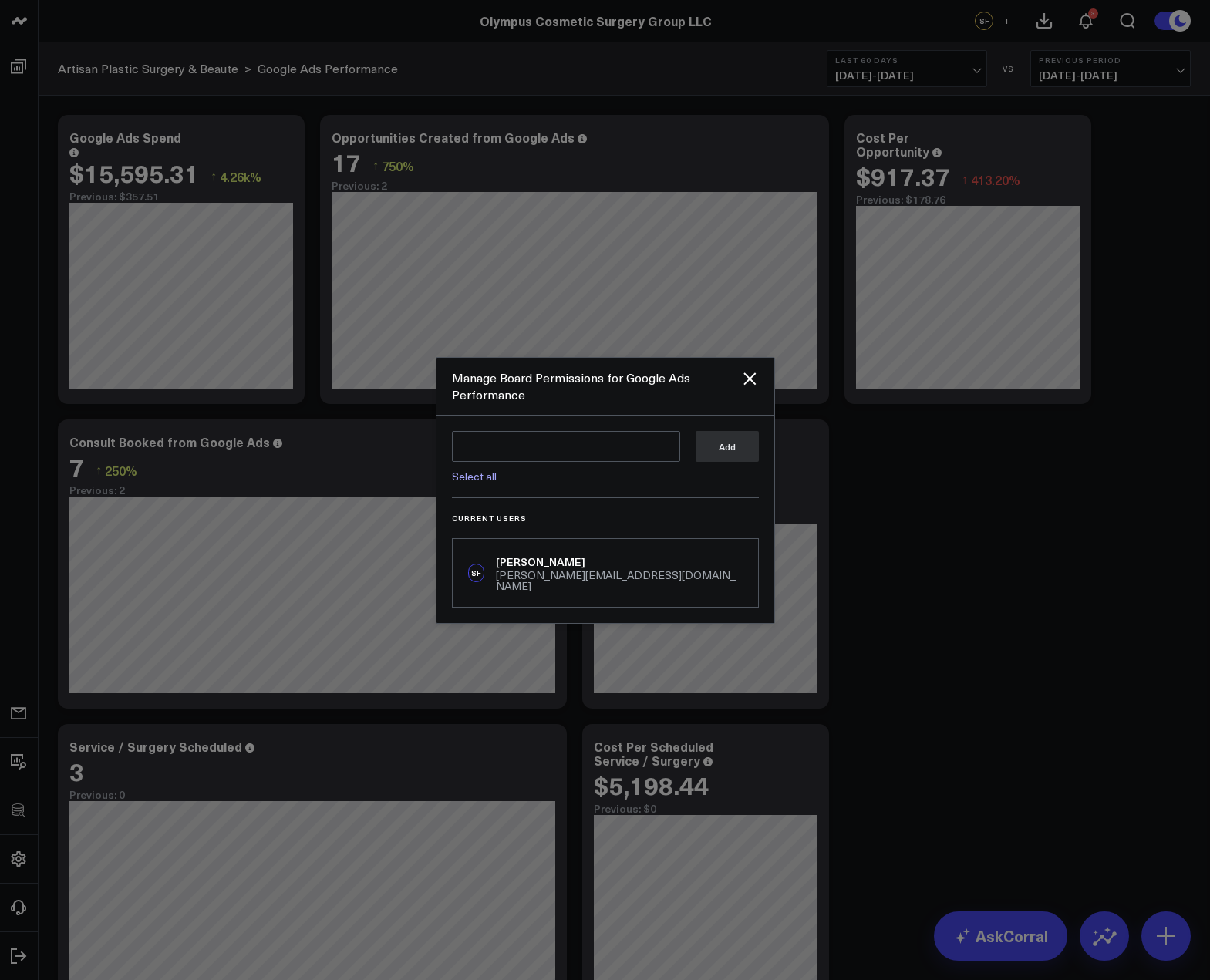
click at [469, 483] on link "Select all" at bounding box center [474, 476] width 45 height 15
type textarea "@Corral Support @Andrew Peterson @Ben Cook @Bryce Ell"
click at [736, 446] on button "Add" at bounding box center [726, 445] width 63 height 31
click at [892, 581] on div at bounding box center [605, 490] width 1210 height 980
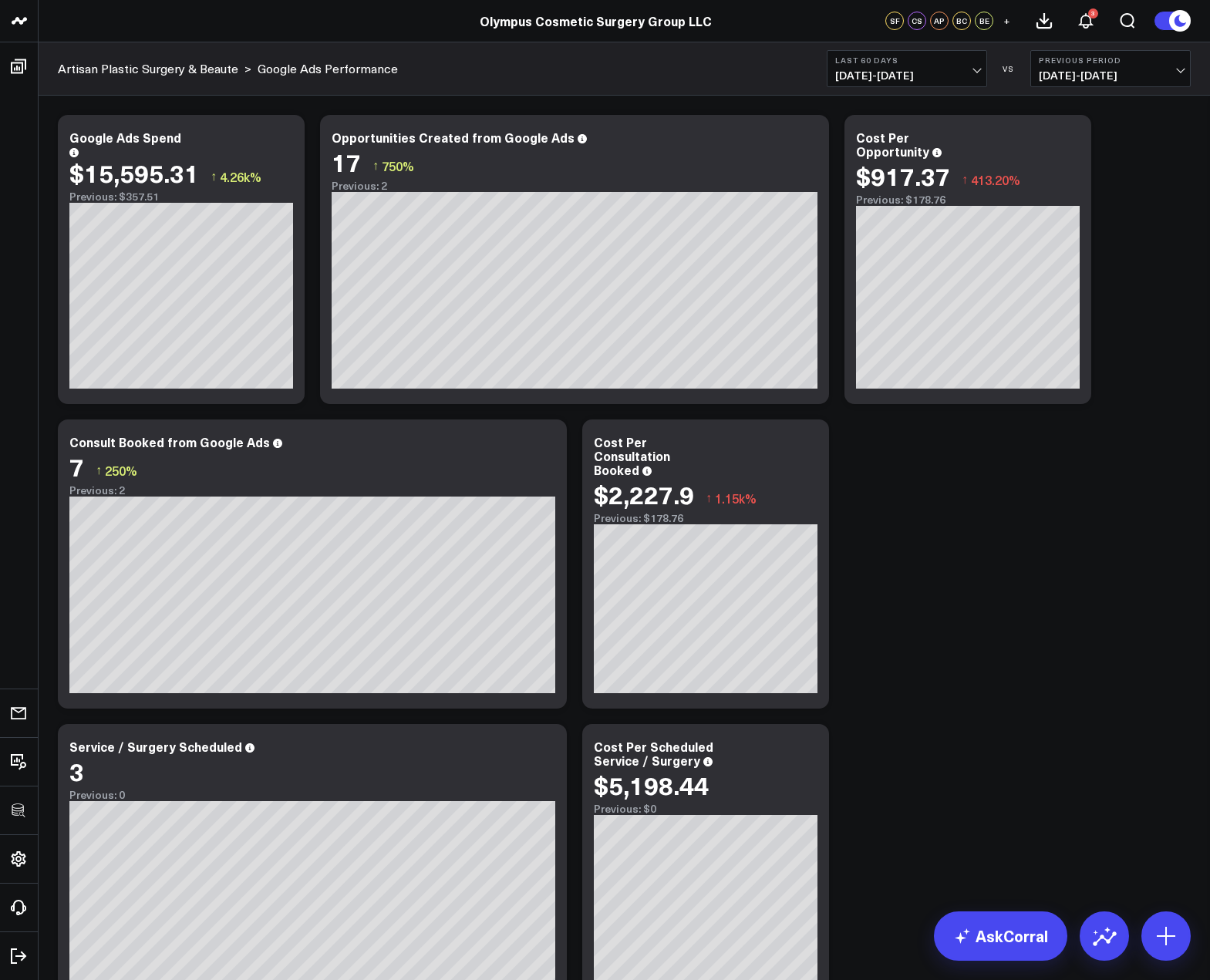
click at [1041, 533] on div "Modify via AI Copy link to widget Ask support Remove Create linked copy Executi…" at bounding box center [623, 716] width 1148 height 1218
click at [895, 63] on b "Last 60 Days" at bounding box center [906, 60] width 143 height 9
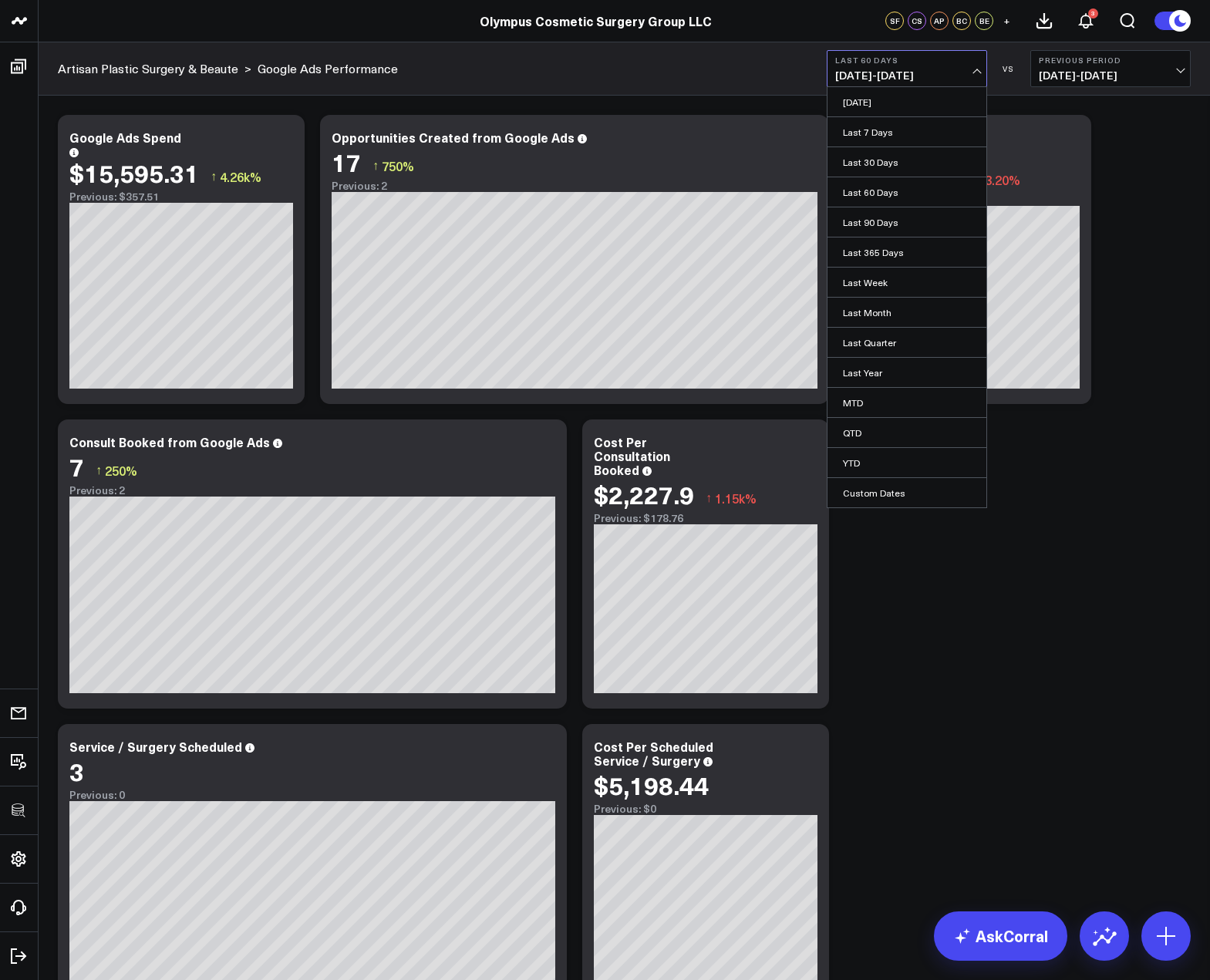
click at [1064, 614] on div "Modify via AI Copy link to widget Ask support Remove Create linked copy Executi…" at bounding box center [623, 716] width 1148 height 1218
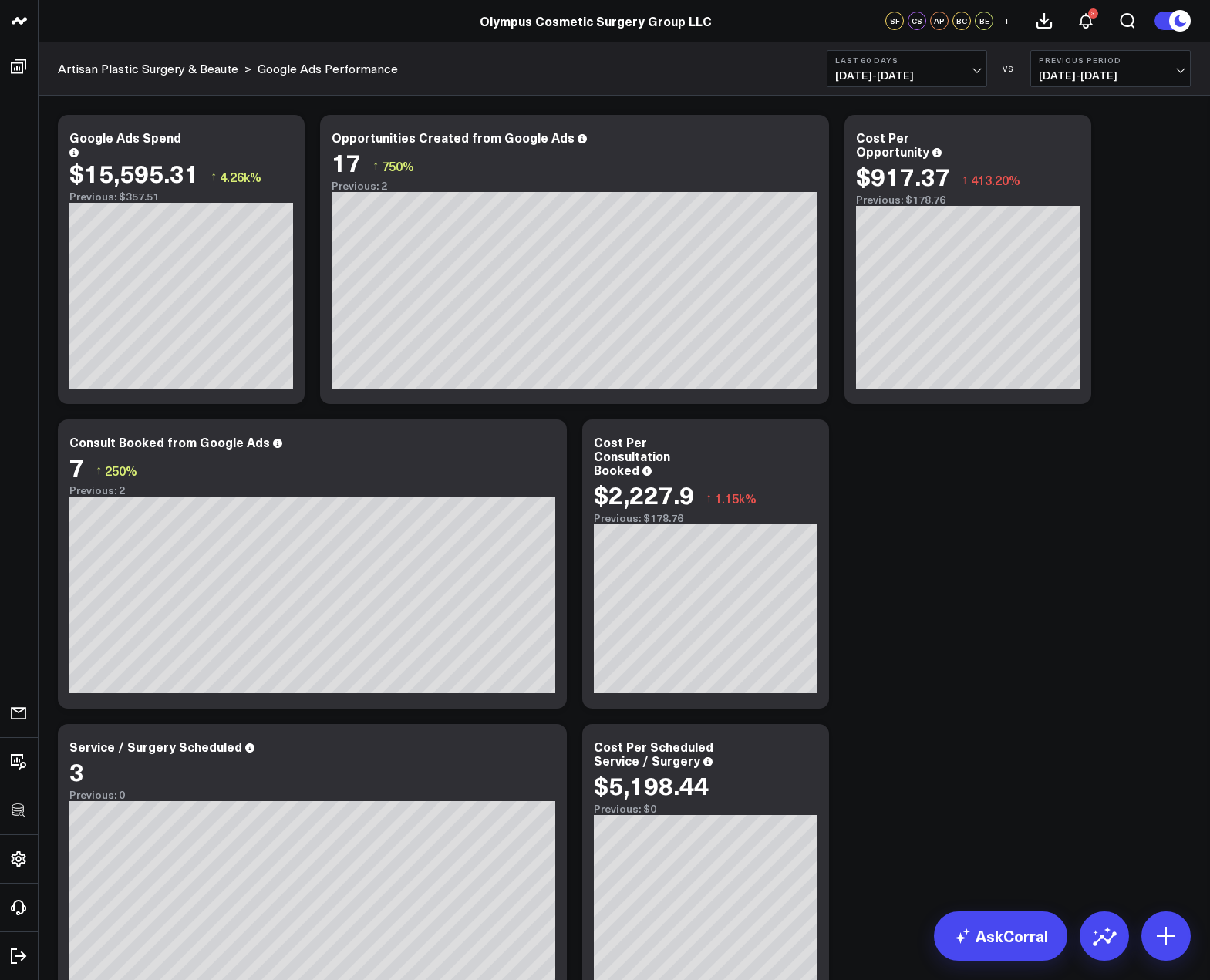
click at [1016, 504] on div "Modify via AI Copy link to widget Ask support Remove Create linked copy Executi…" at bounding box center [623, 716] width 1148 height 1218
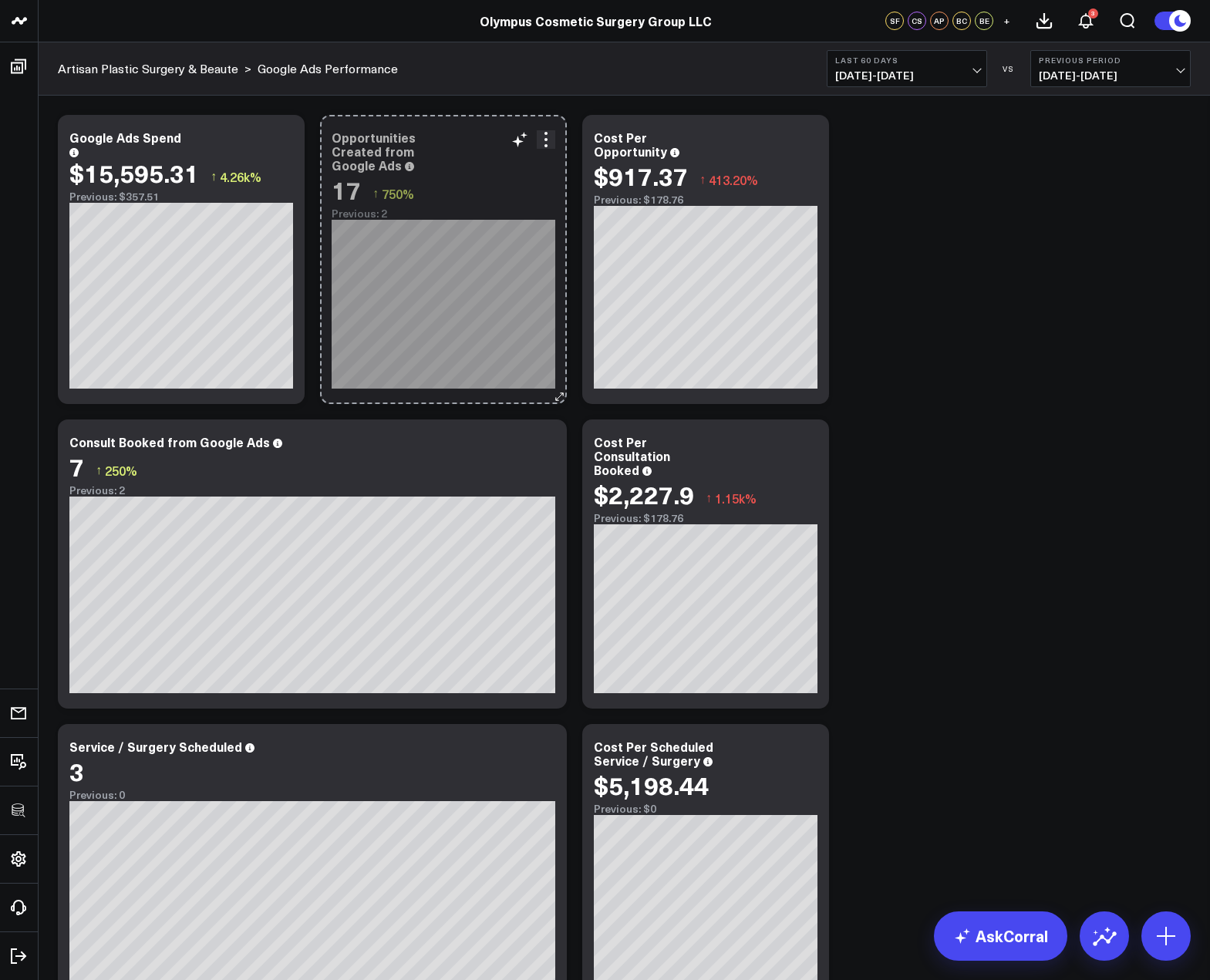
click at [541, 377] on div "Opportunities Created from Google Ads 17 ↑ 750% Previous: 2 [#fff fontSize:14px…" at bounding box center [443, 259] width 247 height 289
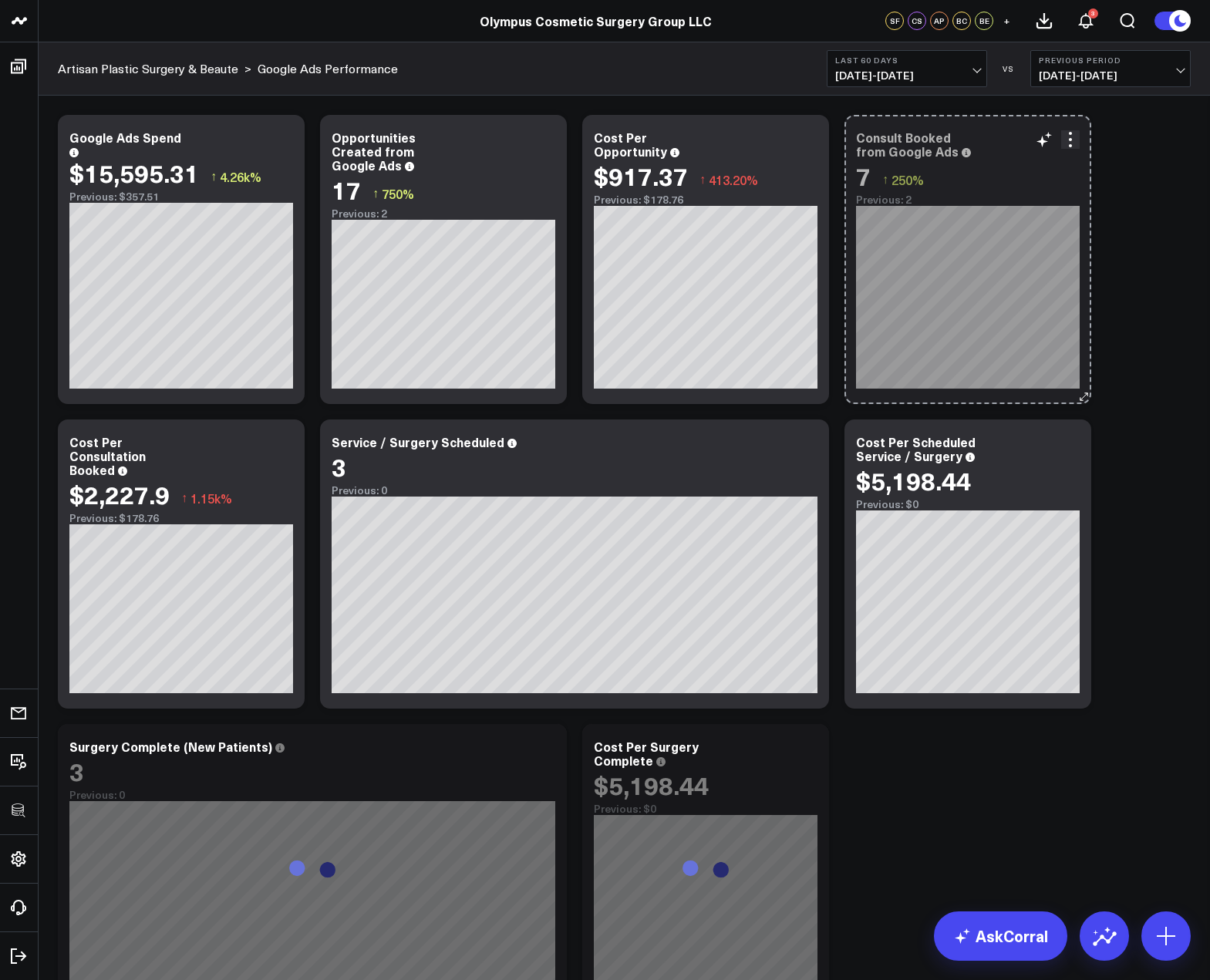
click at [272, 679] on div "Modify via AI Copy link to widget Ask support Remove Create linked copy Executi…" at bounding box center [623, 564] width 1148 height 913
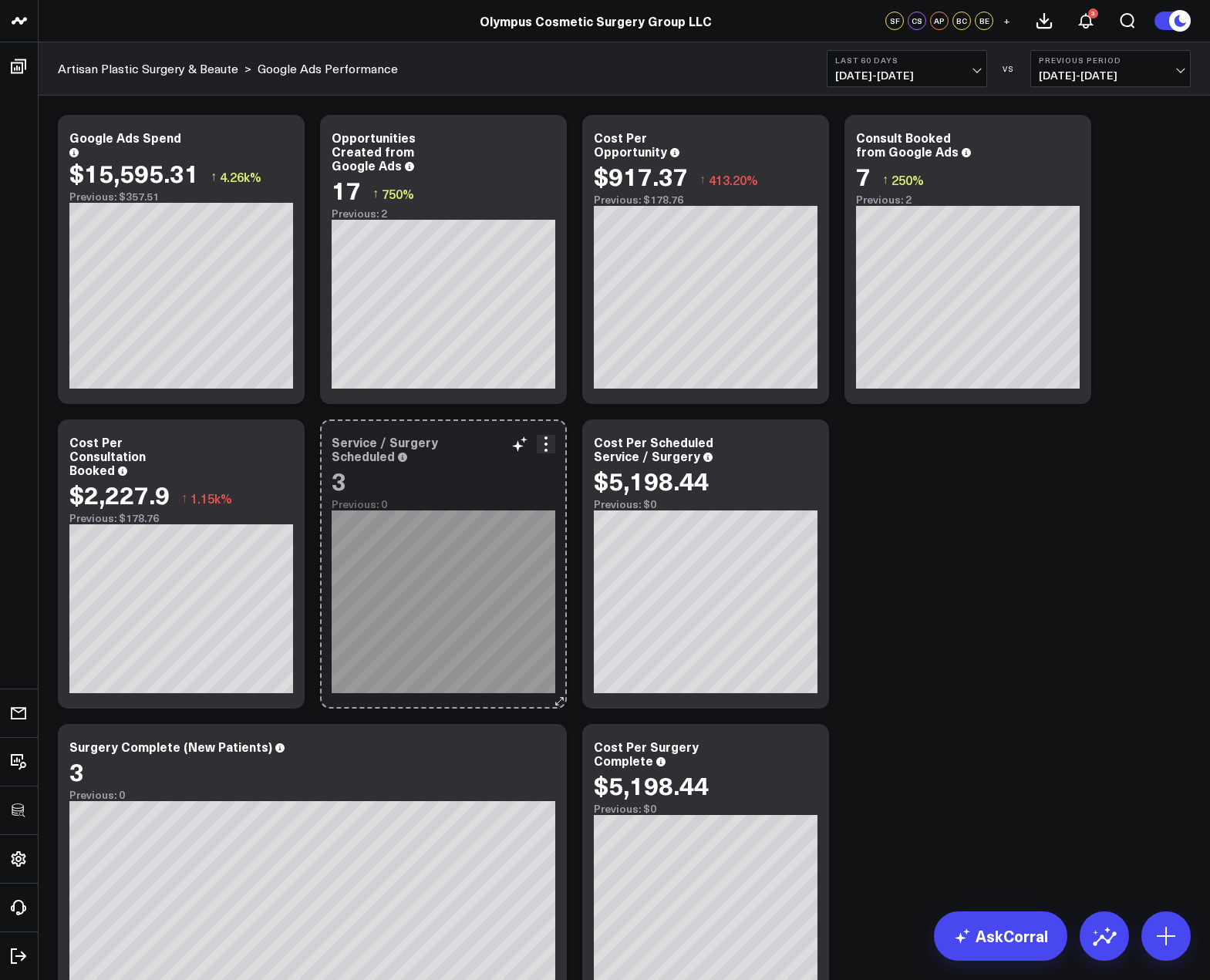
click at [516, 689] on div "Service / Surgery Scheduled 3 Previous: 0 [#fff fontSize:14px lineHeight:16px]2…" at bounding box center [443, 564] width 247 height 289
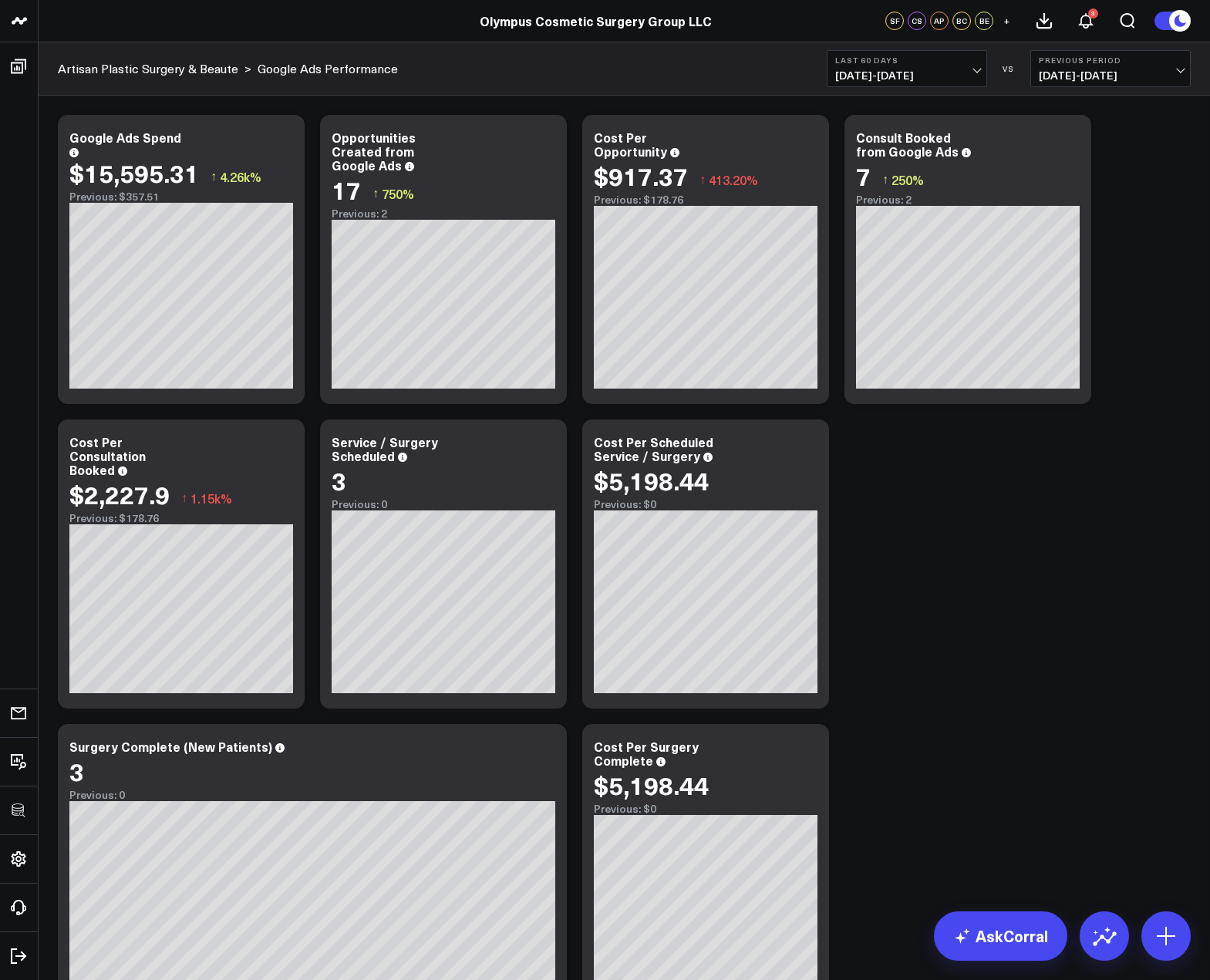
scroll to position [133, 0]
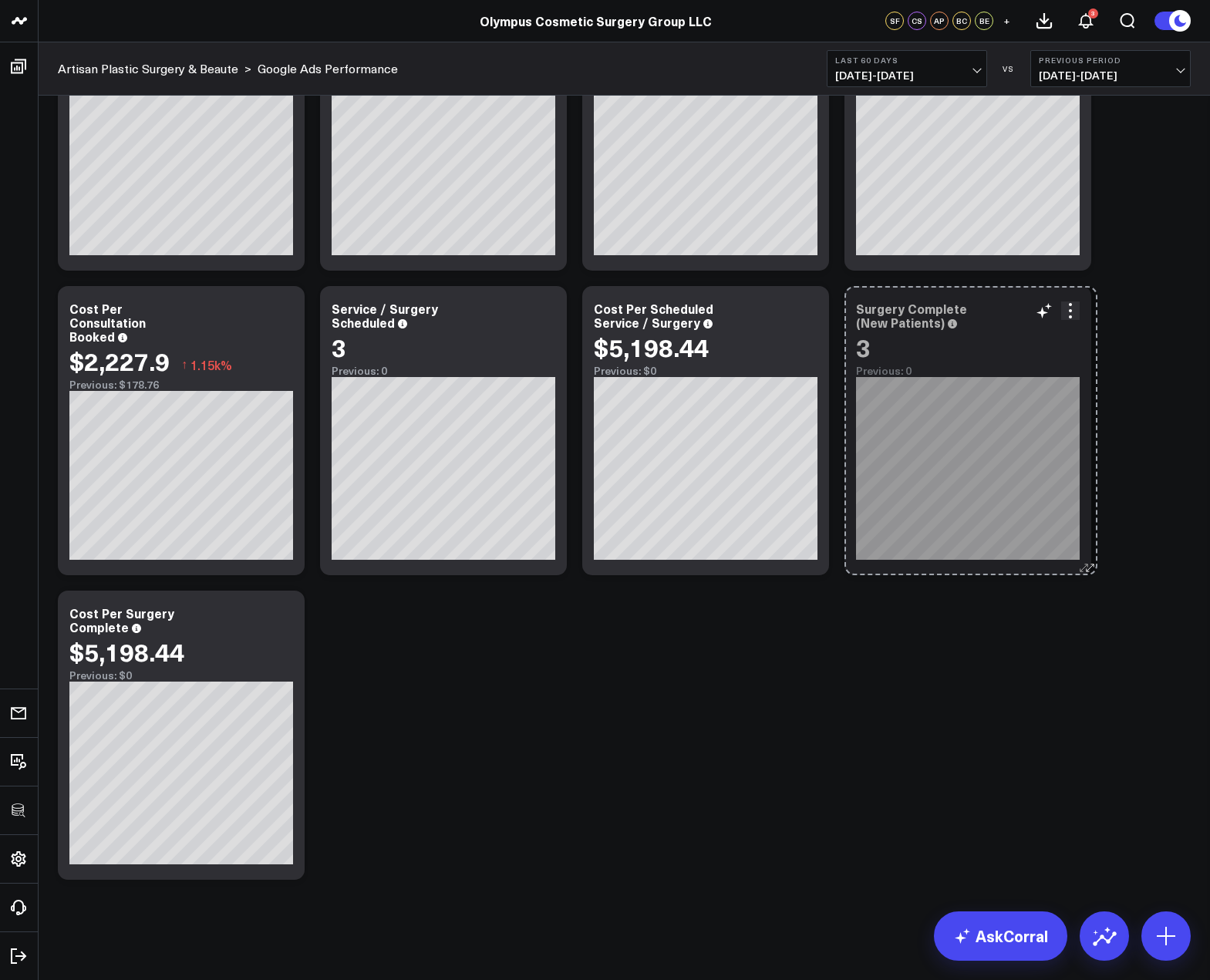
click at [297, 848] on div "Modify via AI Copy link to widget Ask support Remove Create linked copy Executi…" at bounding box center [623, 430] width 1148 height 913
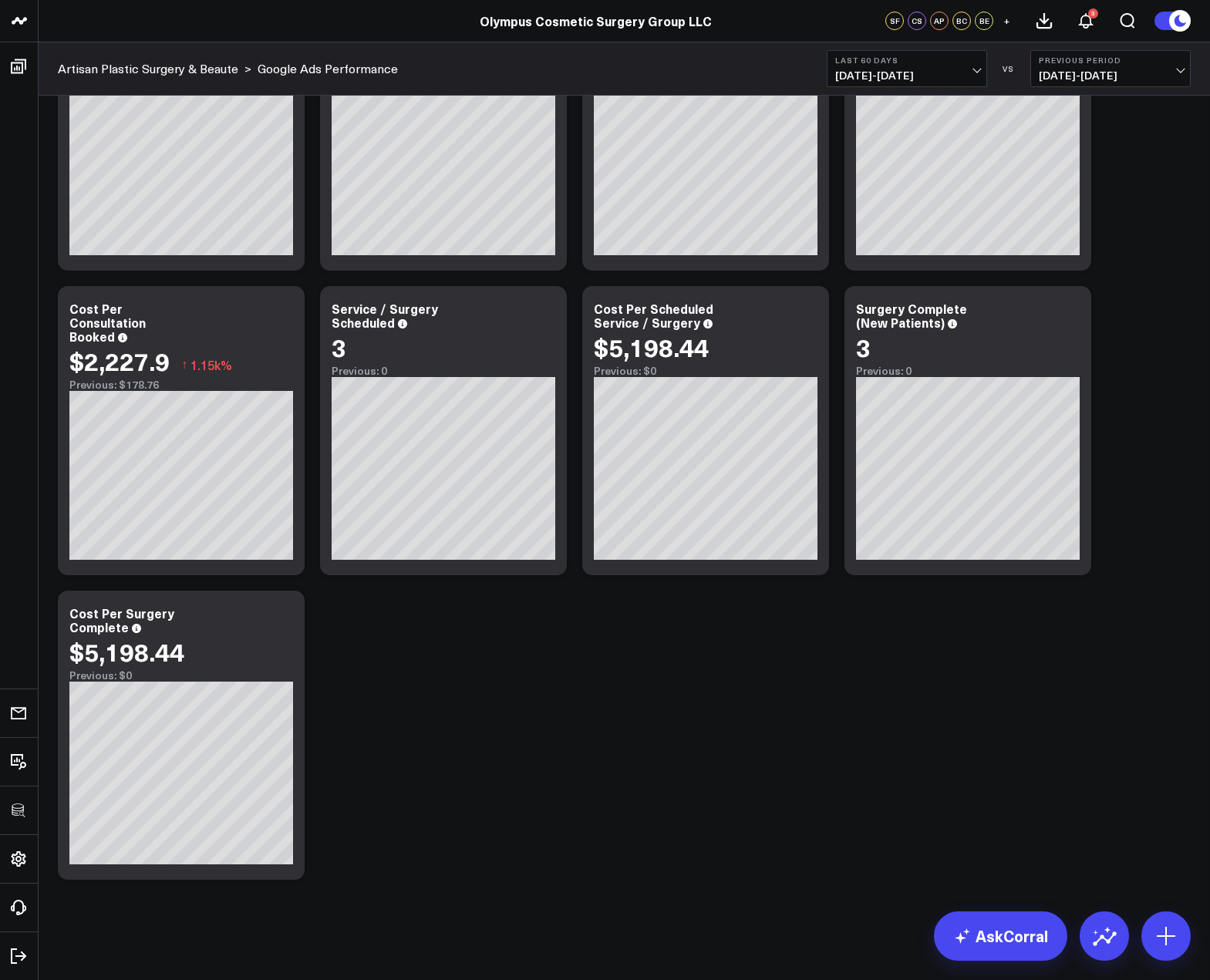
click at [926, 717] on div "Modify via AI Copy link to widget Ask support Remove Create linked copy Executi…" at bounding box center [623, 430] width 1148 height 913
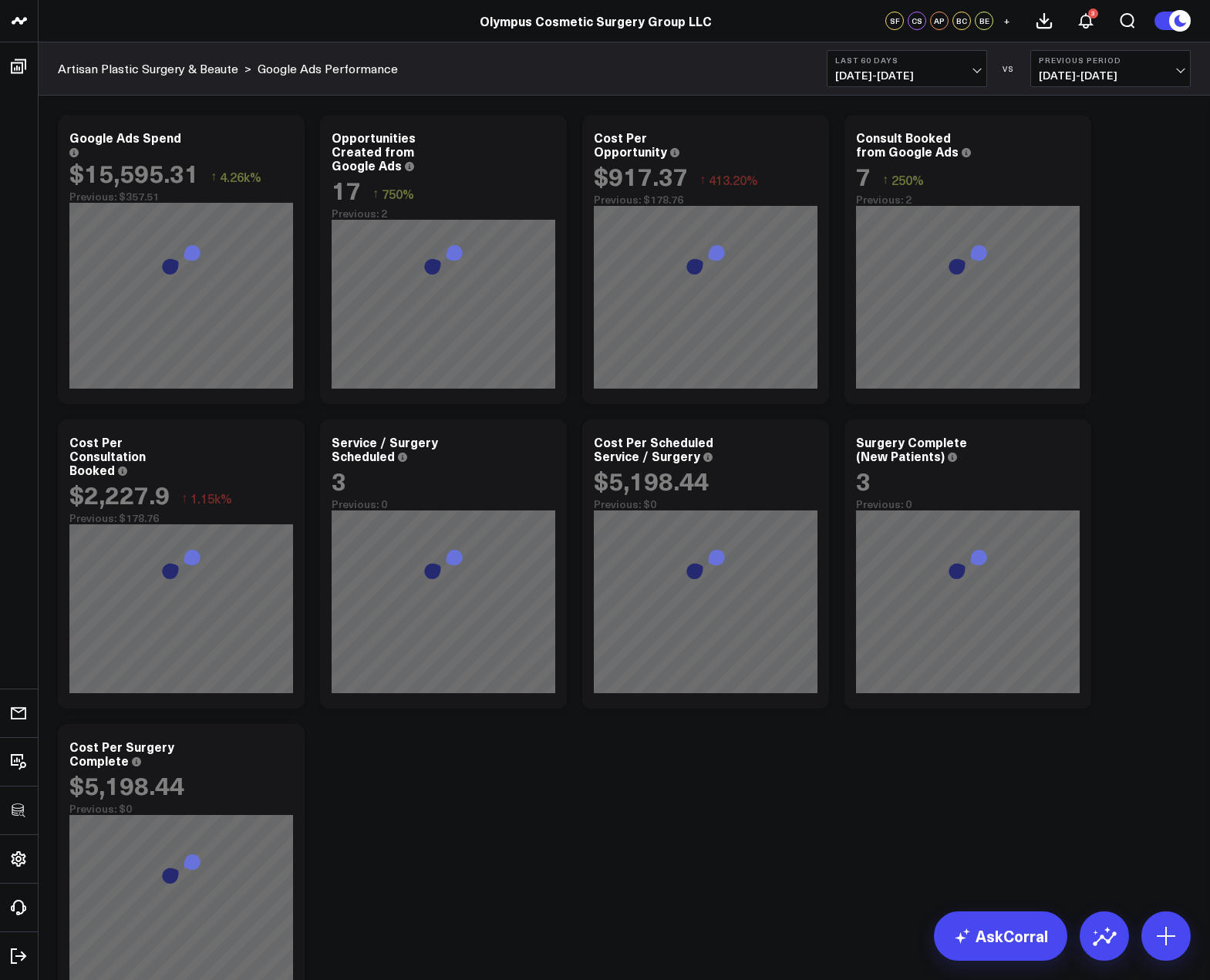
click at [1157, 263] on div "Modify via AI Copy link to widget Ask support Remove Create linked copy Executi…" at bounding box center [623, 564] width 1148 height 913
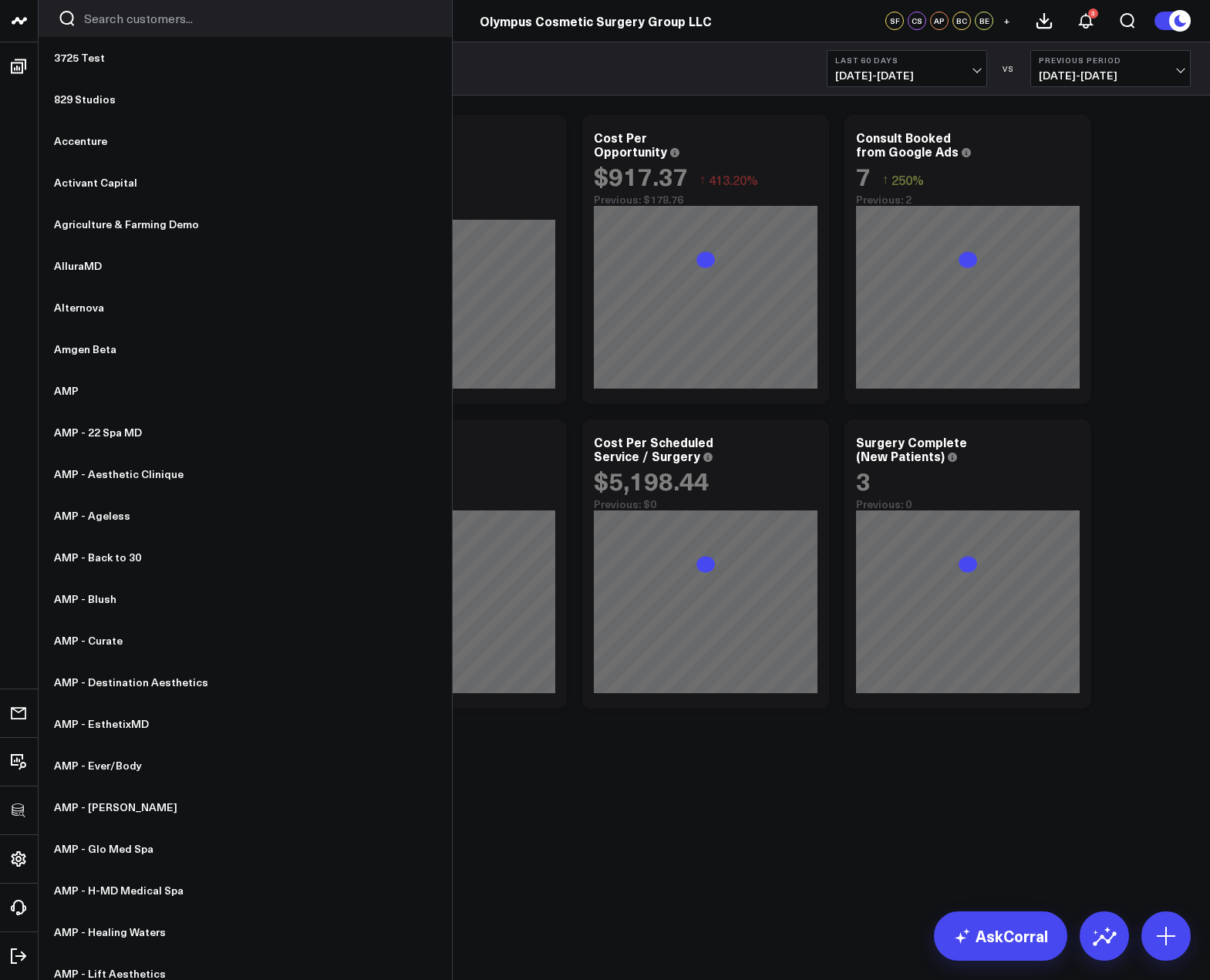
click at [114, 24] on input "Search customers input" at bounding box center [258, 18] width 349 height 17
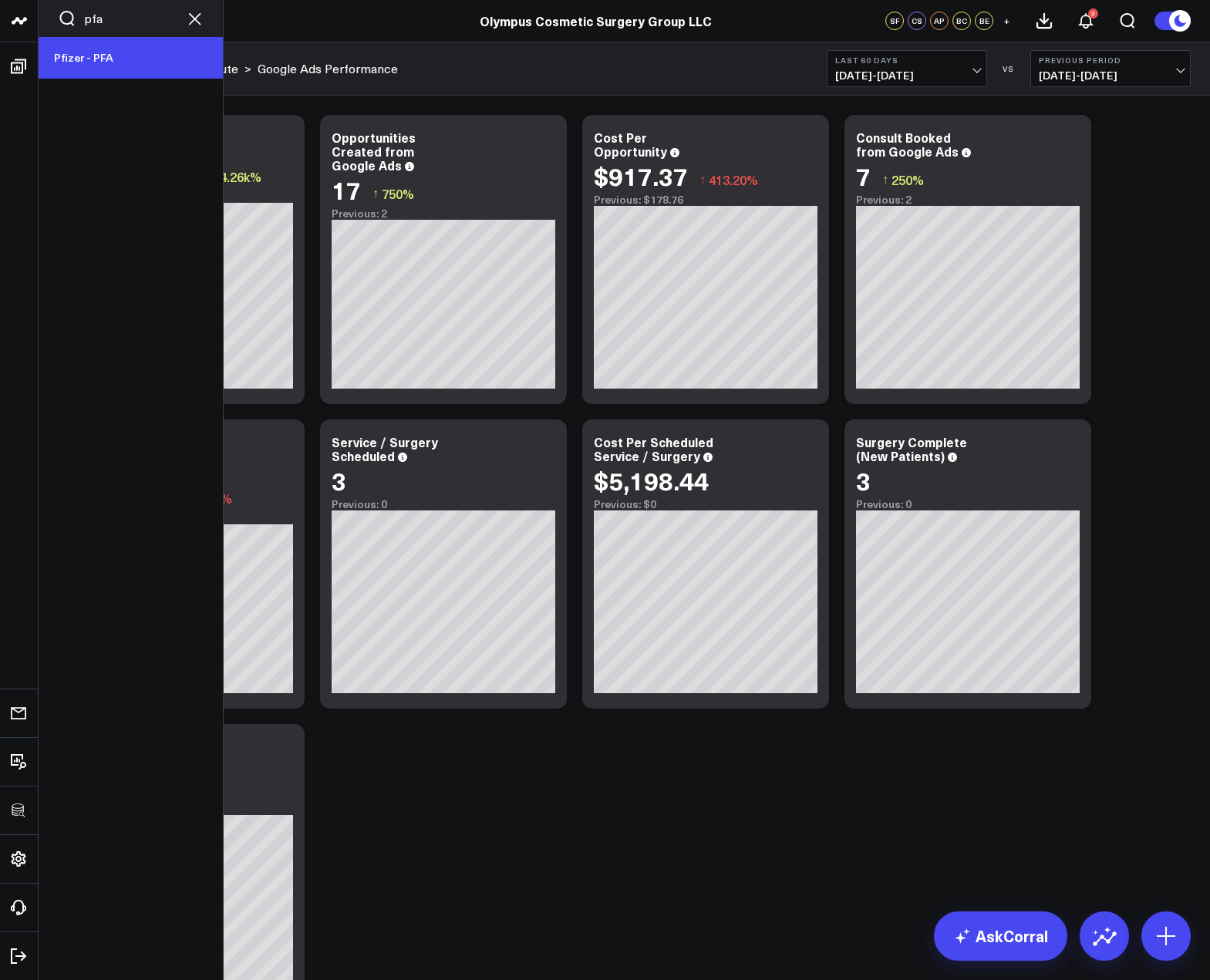
type input "pfa"
click at [141, 50] on link "Pfizer - PFA" at bounding box center [130, 58] width 184 height 42
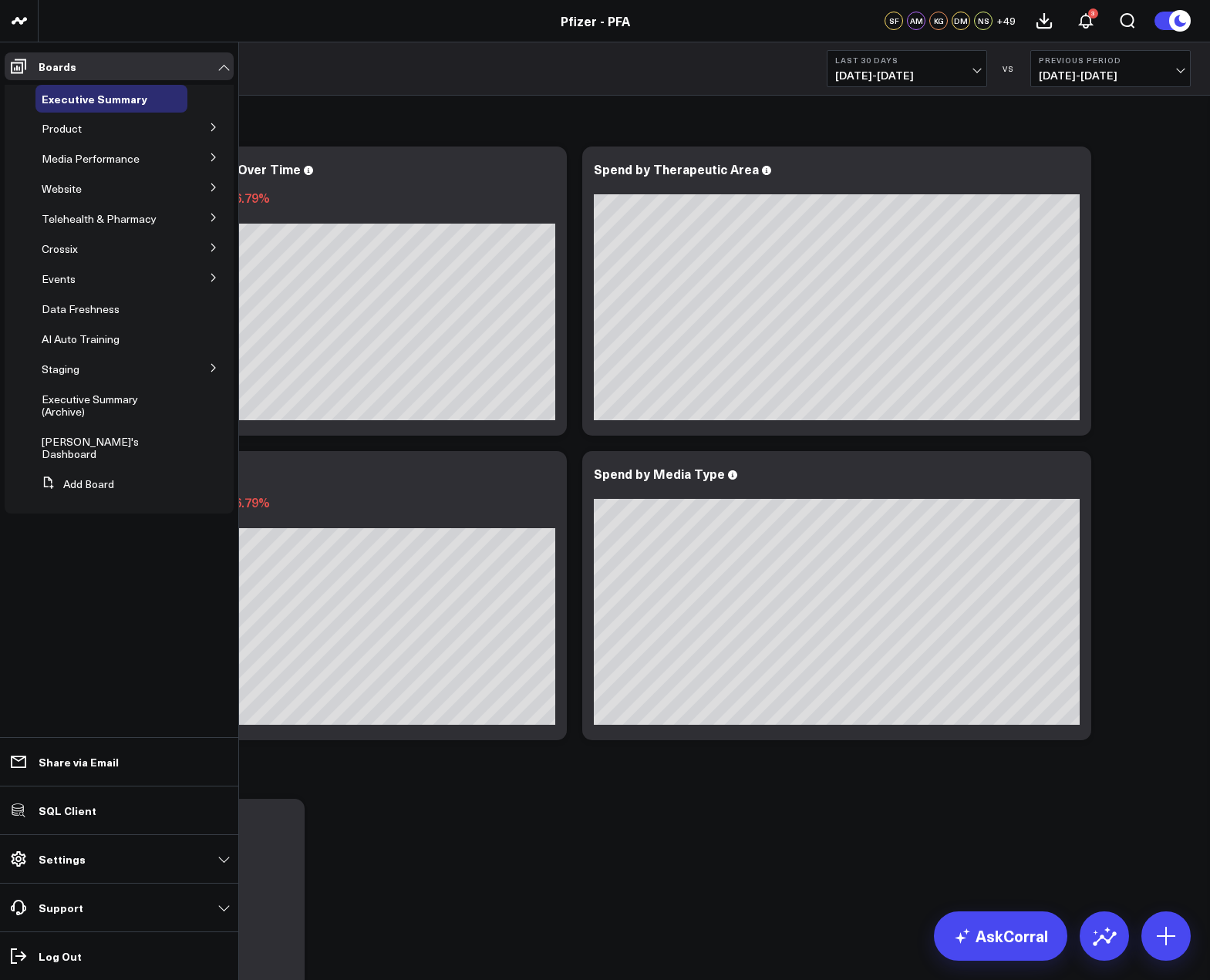
click at [230, 128] on button at bounding box center [213, 125] width 40 height 23
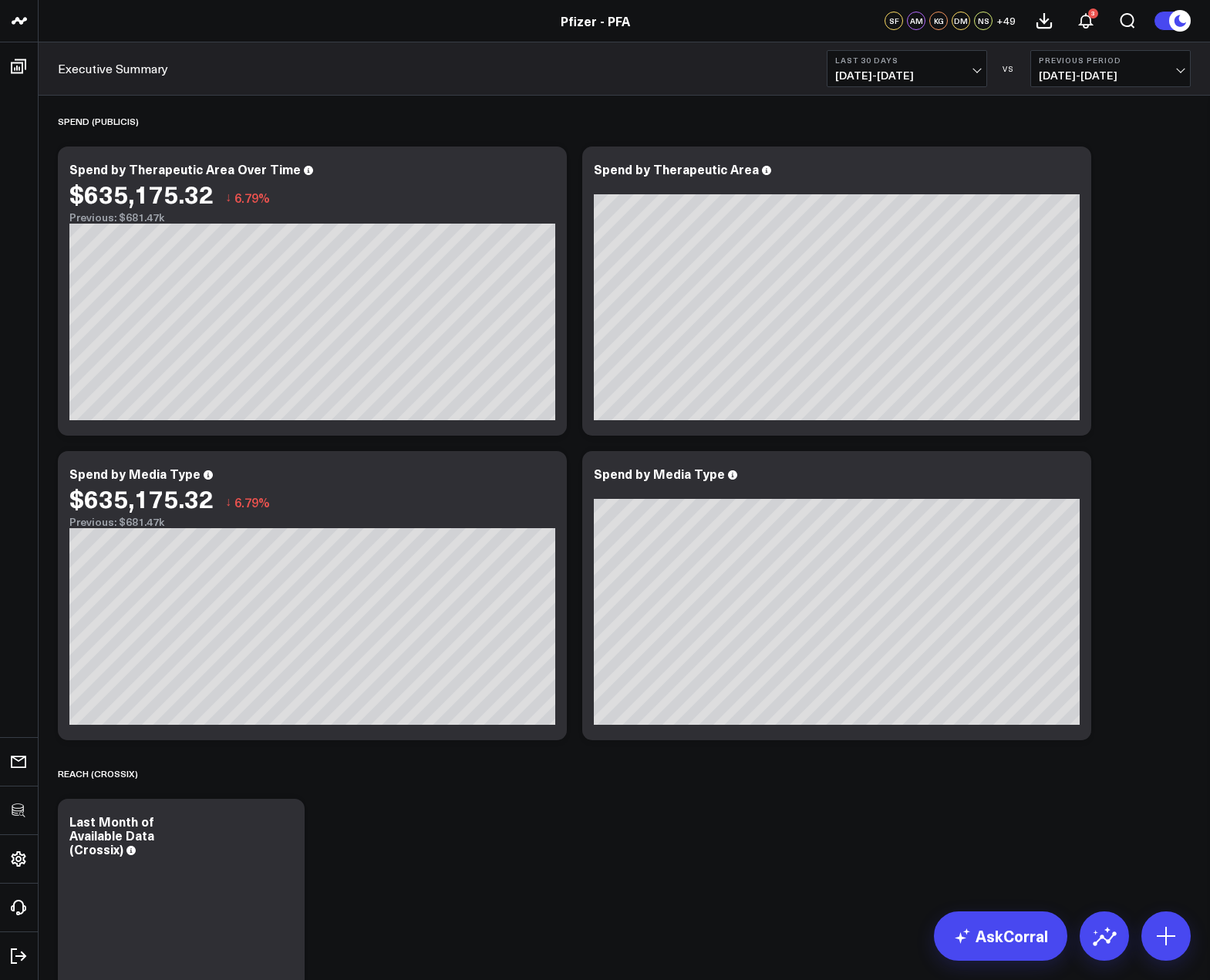
click at [1005, 22] on span "+ 49" at bounding box center [1005, 20] width 19 height 11
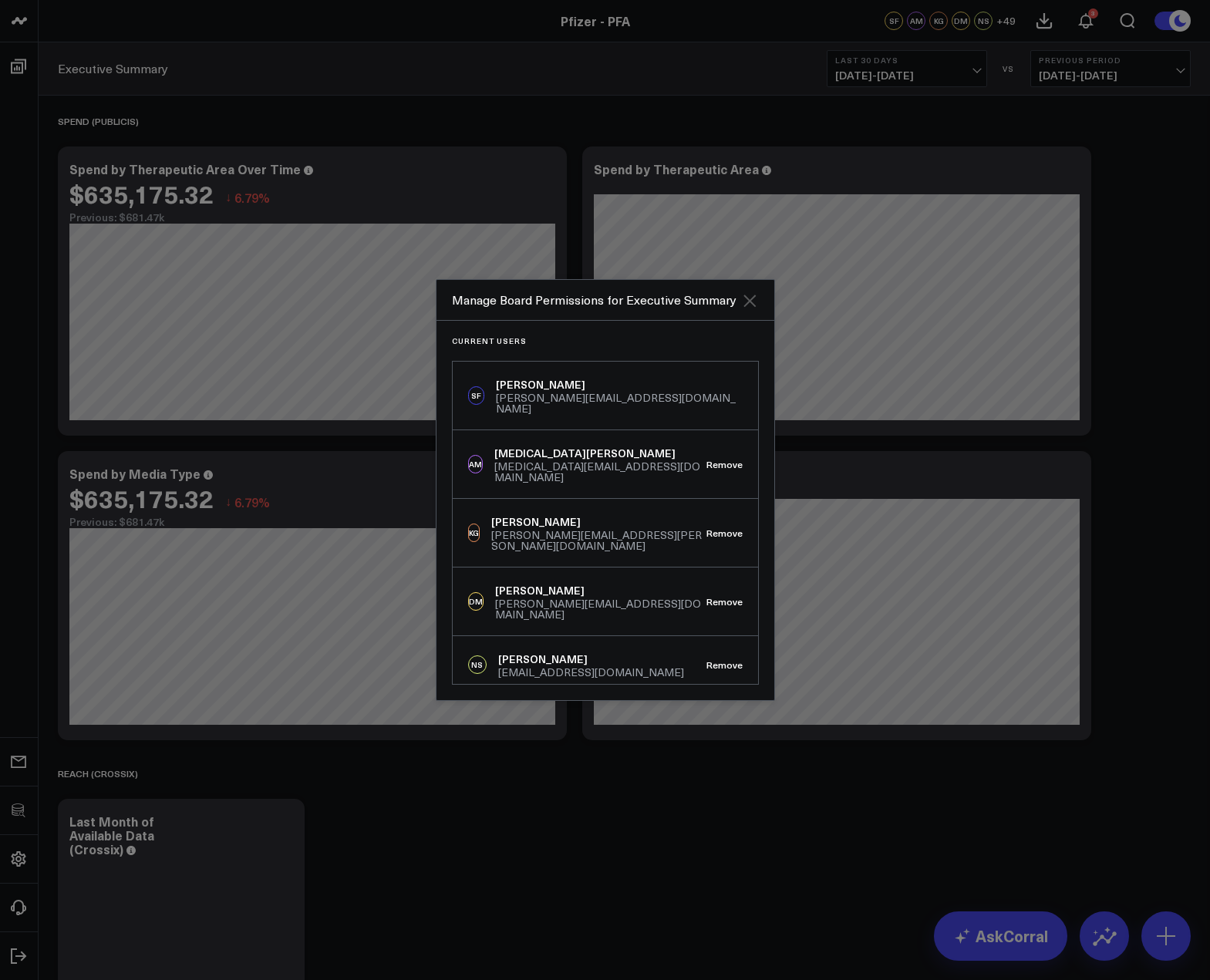
click at [750, 298] on icon "Close" at bounding box center [749, 301] width 19 height 19
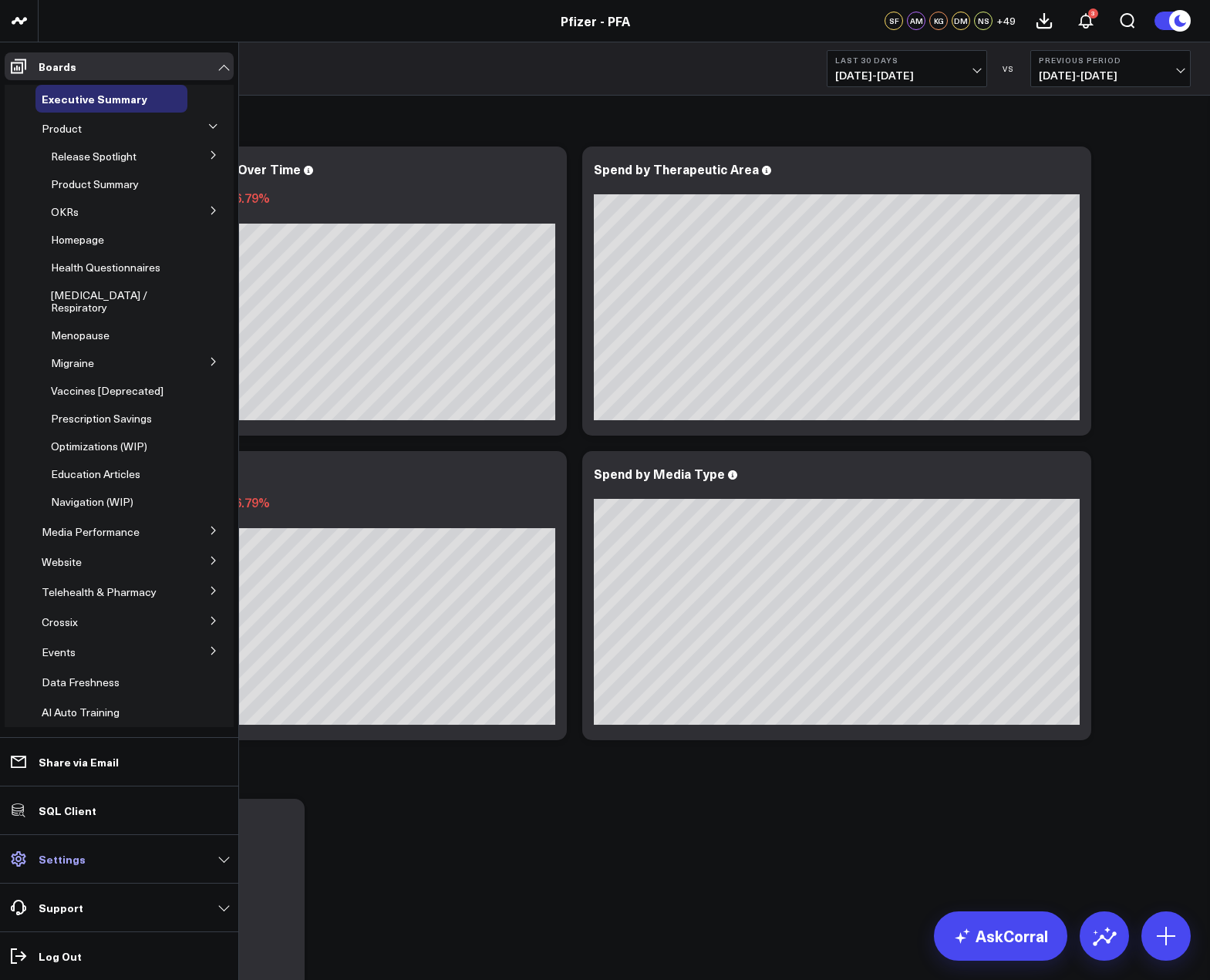
click at [77, 847] on link "Settings" at bounding box center [120, 858] width 229 height 28
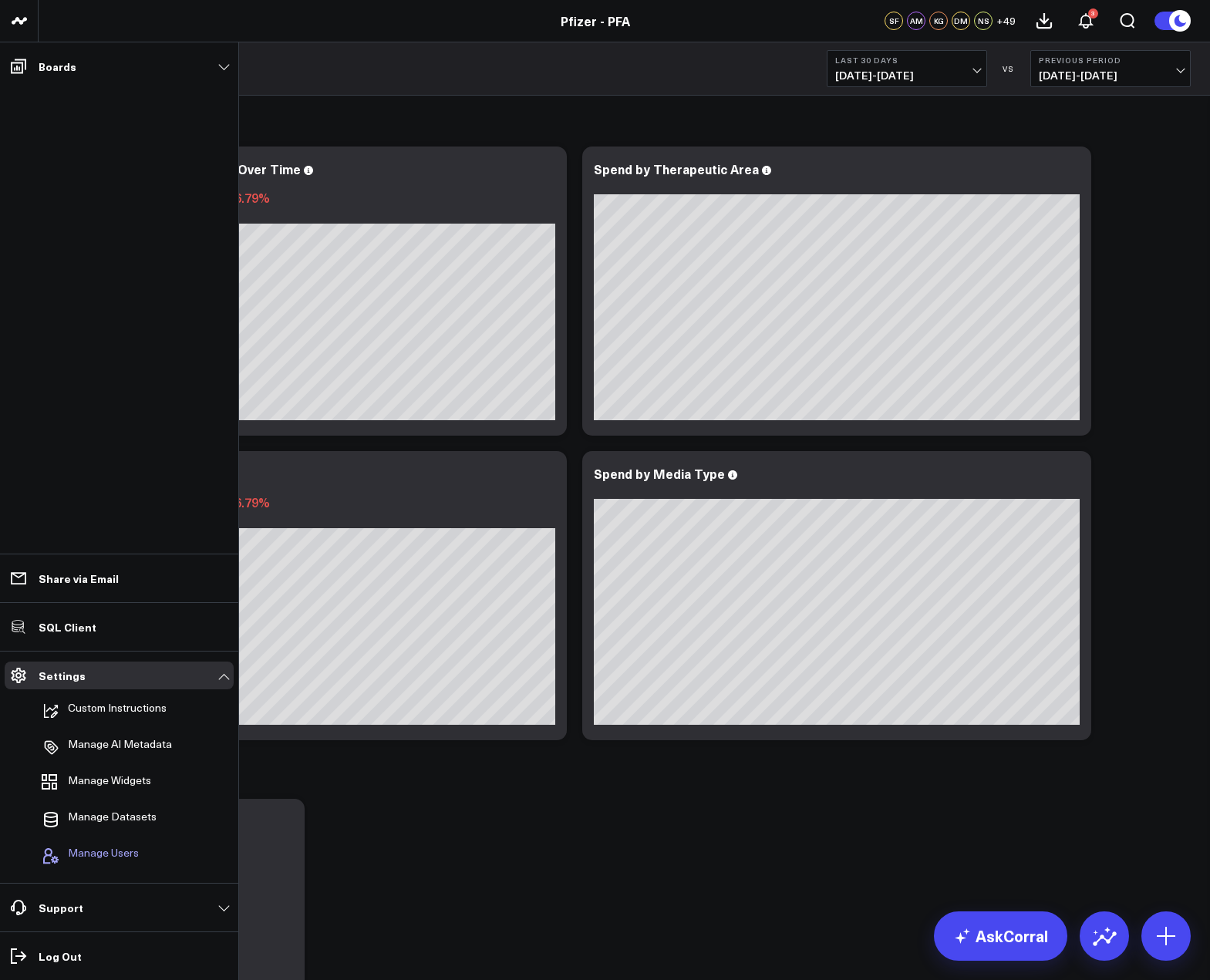
click at [113, 848] on span "Manage Users" at bounding box center [103, 856] width 71 height 19
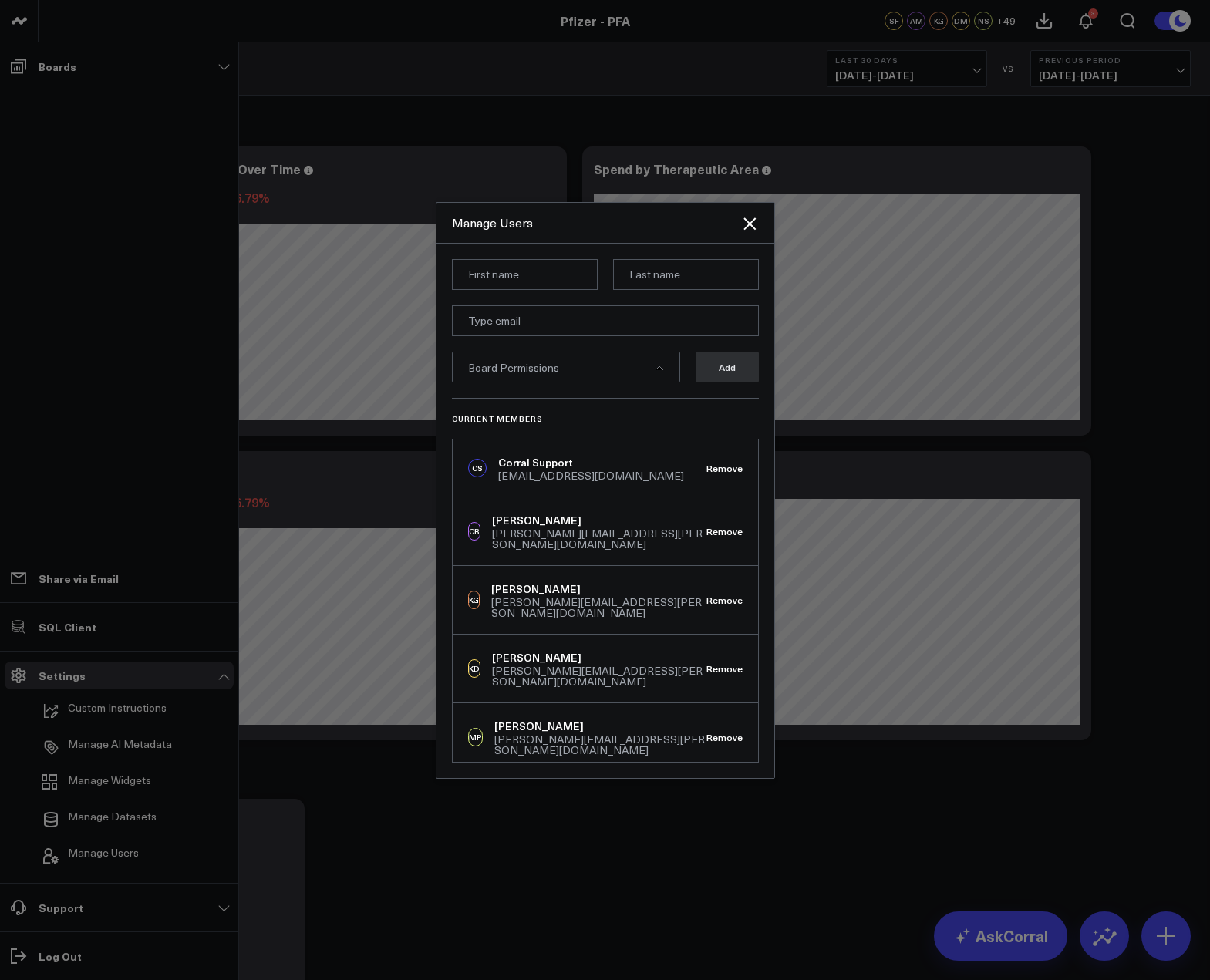
click at [626, 411] on div "Current Members CS Corral Support support@corraldata.com Remove CB Cam Burton c…" at bounding box center [605, 580] width 307 height 365
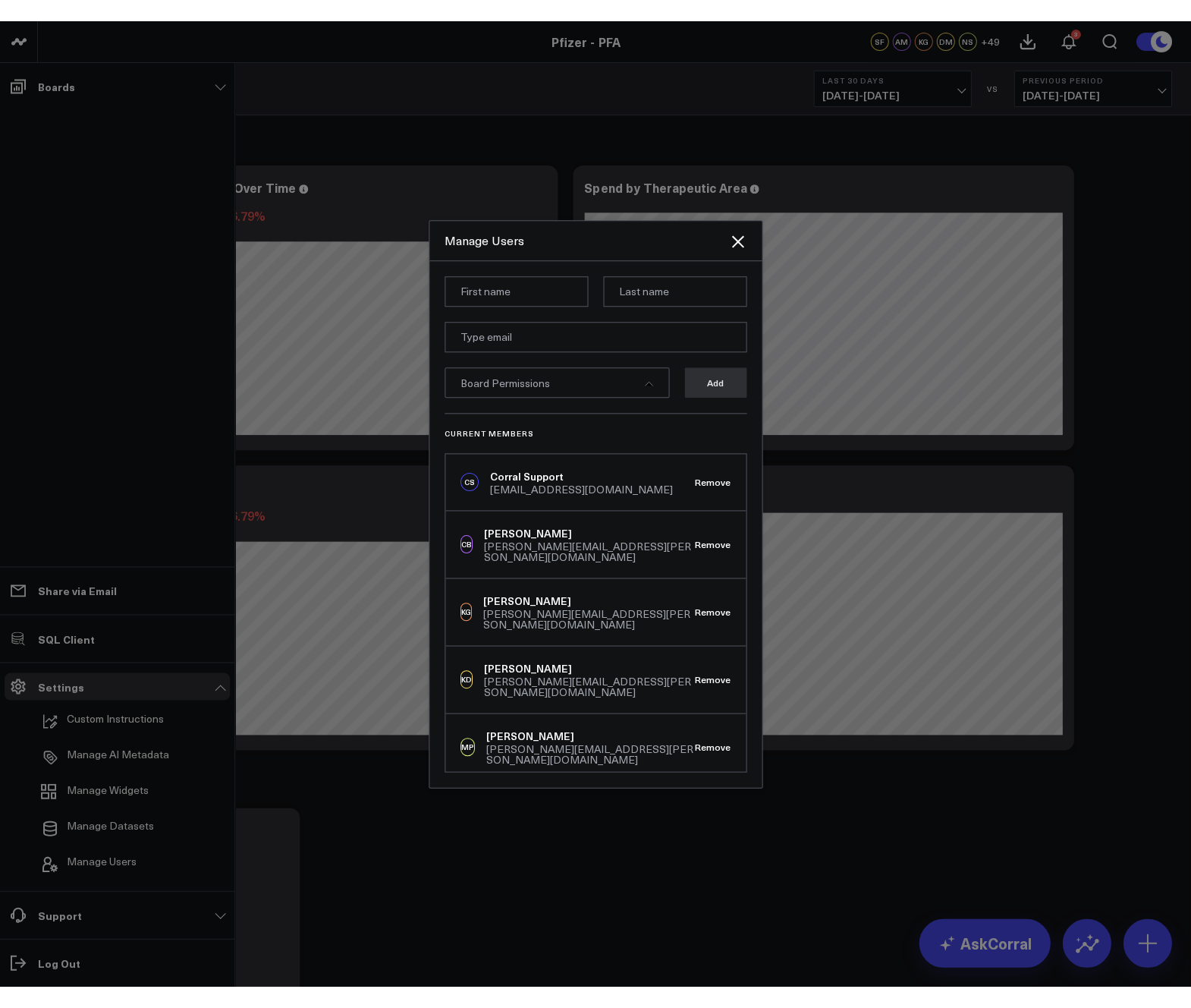
scroll to position [1743, 0]
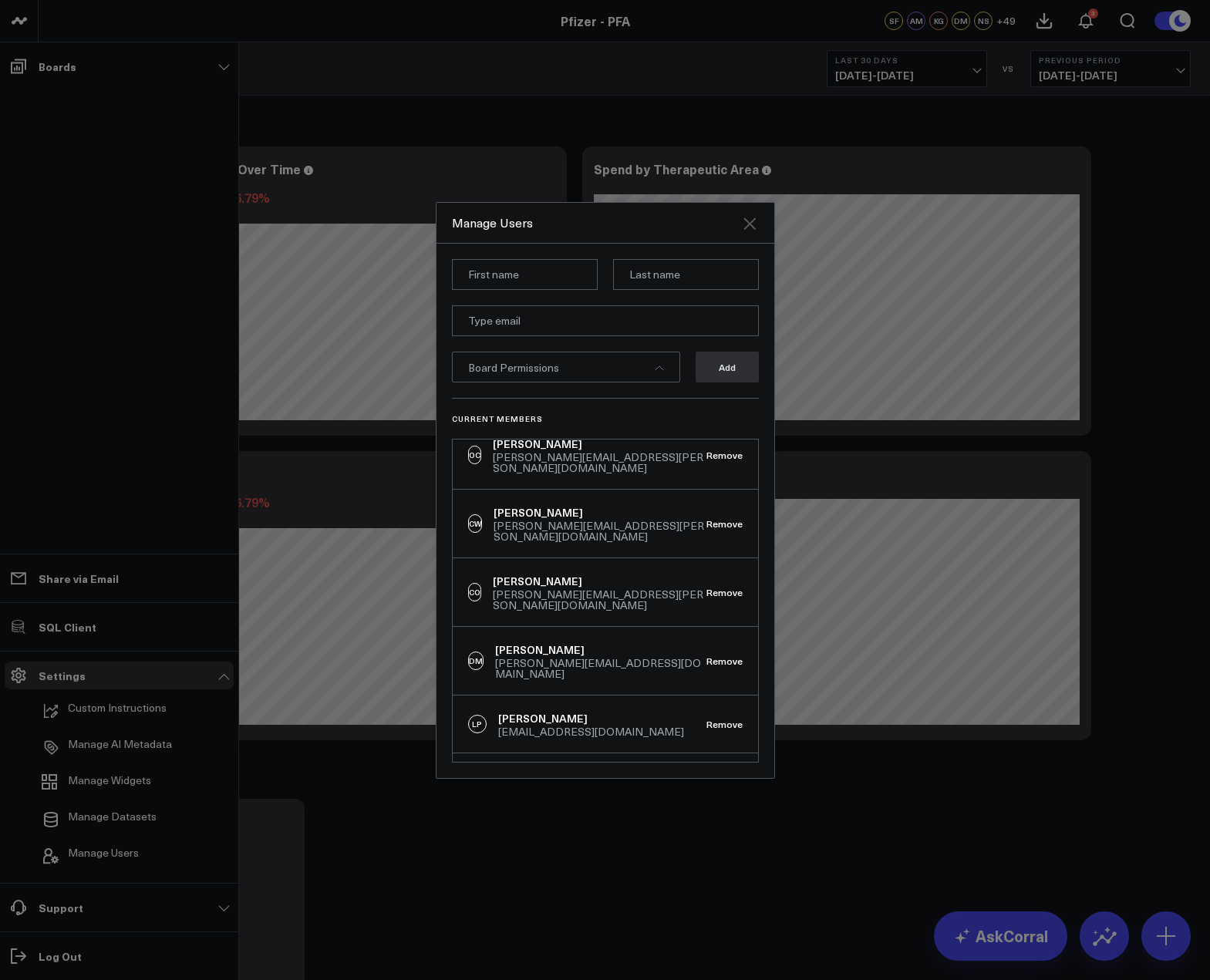
click at [756, 222] on icon "Close" at bounding box center [749, 223] width 19 height 19
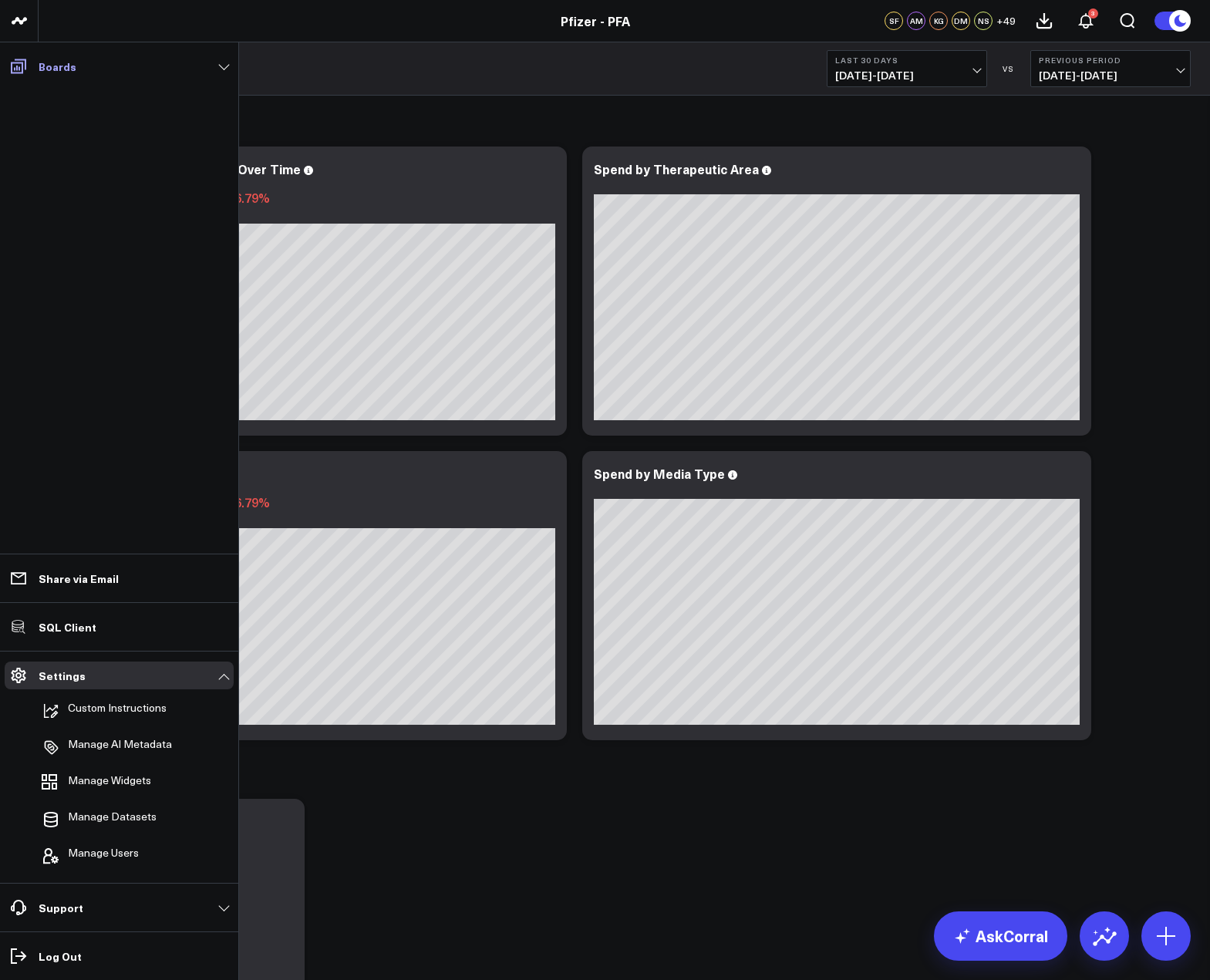
click at [210, 60] on link "Boards" at bounding box center [120, 67] width 229 height 28
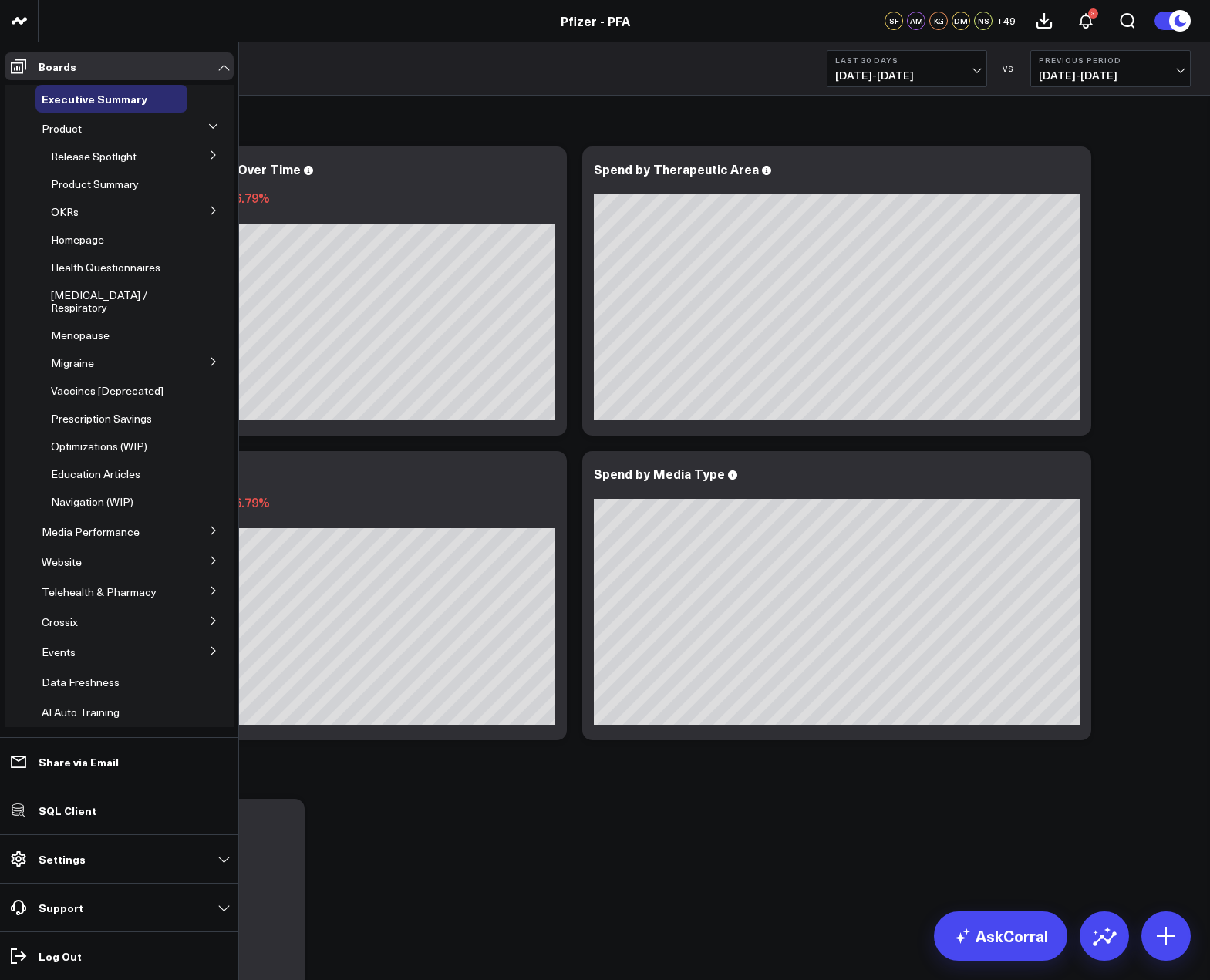
drag, startPoint x: 98, startPoint y: 497, endPoint x: 142, endPoint y: 493, distance: 44.2
click at [98, 481] on span "Education Articles" at bounding box center [96, 473] width 90 height 15
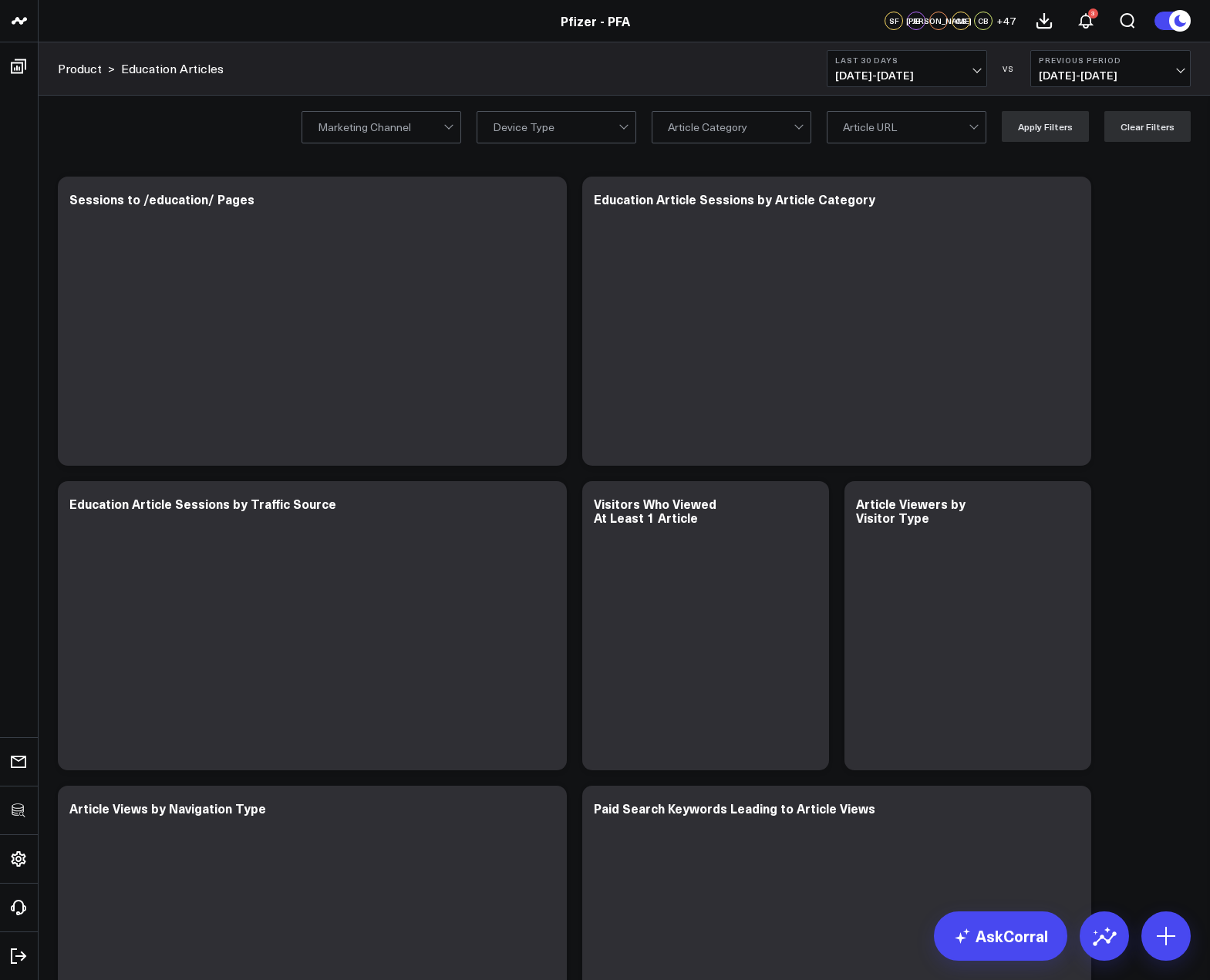
click at [1084, 234] on div "Education Article Sessions by Article Category" at bounding box center [837, 321] width 509 height 289
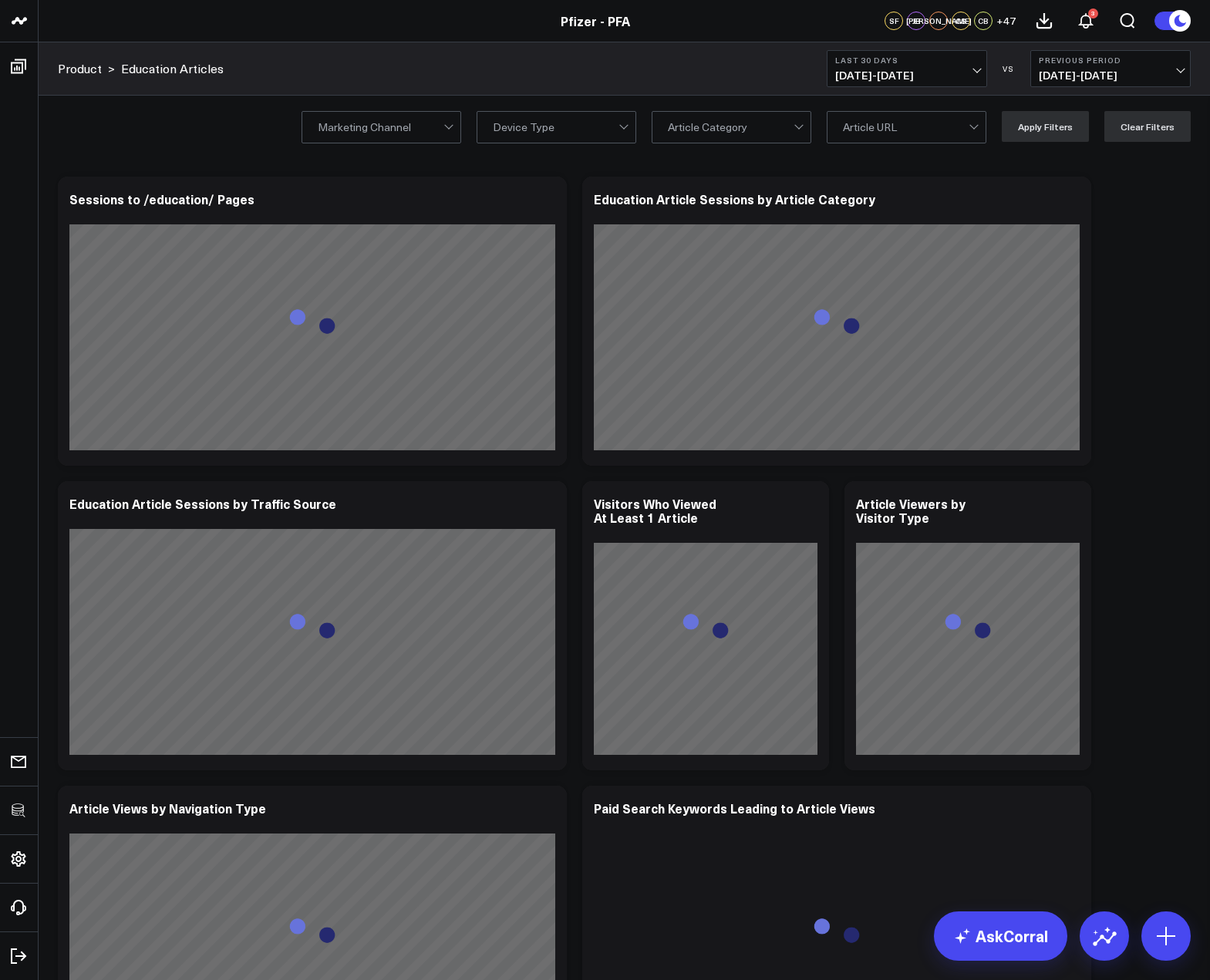
click at [992, 18] on div "CB" at bounding box center [983, 21] width 19 height 19
click at [1006, 21] on span "+ 47" at bounding box center [1005, 20] width 19 height 11
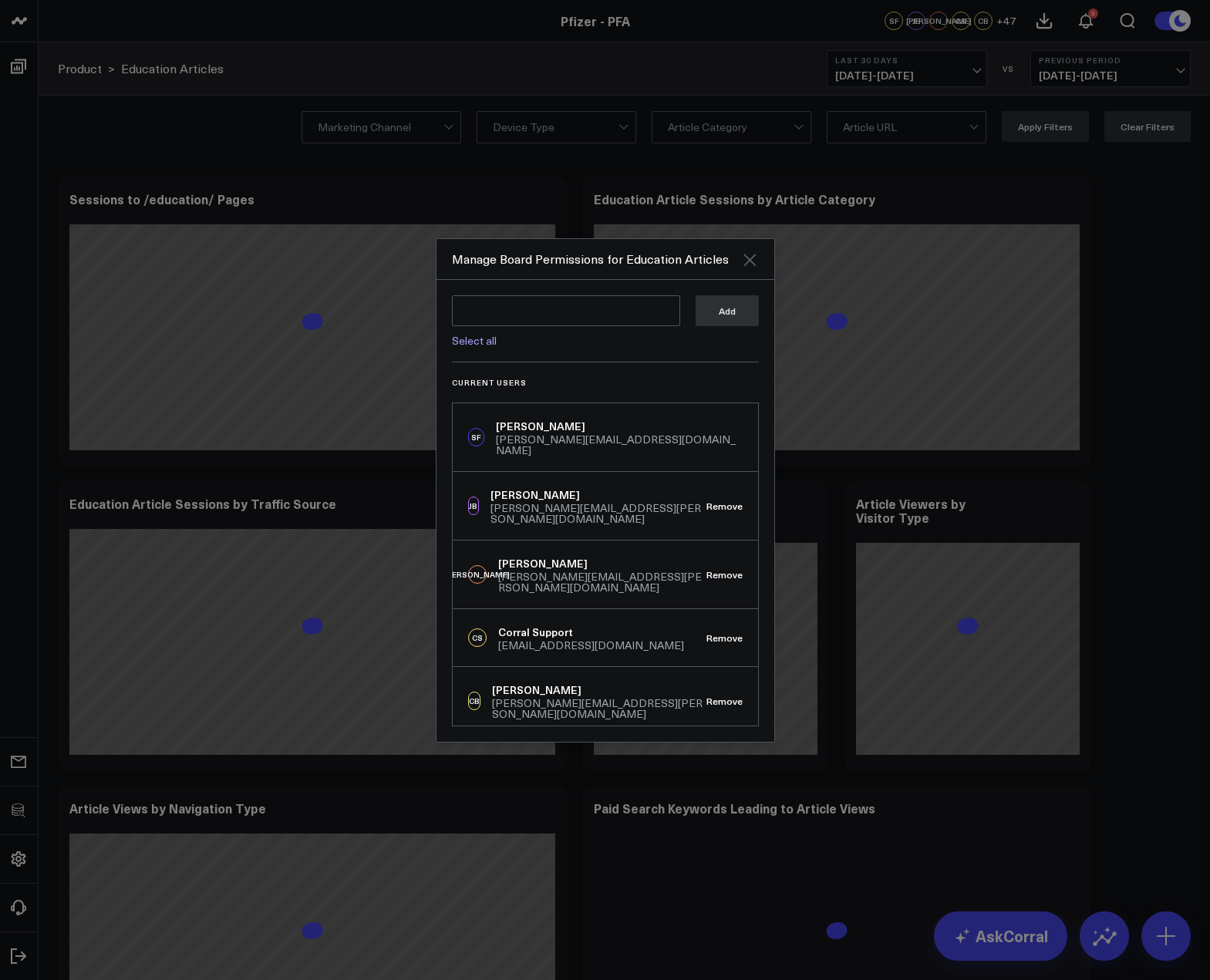
click at [750, 263] on icon "Close" at bounding box center [749, 260] width 19 height 19
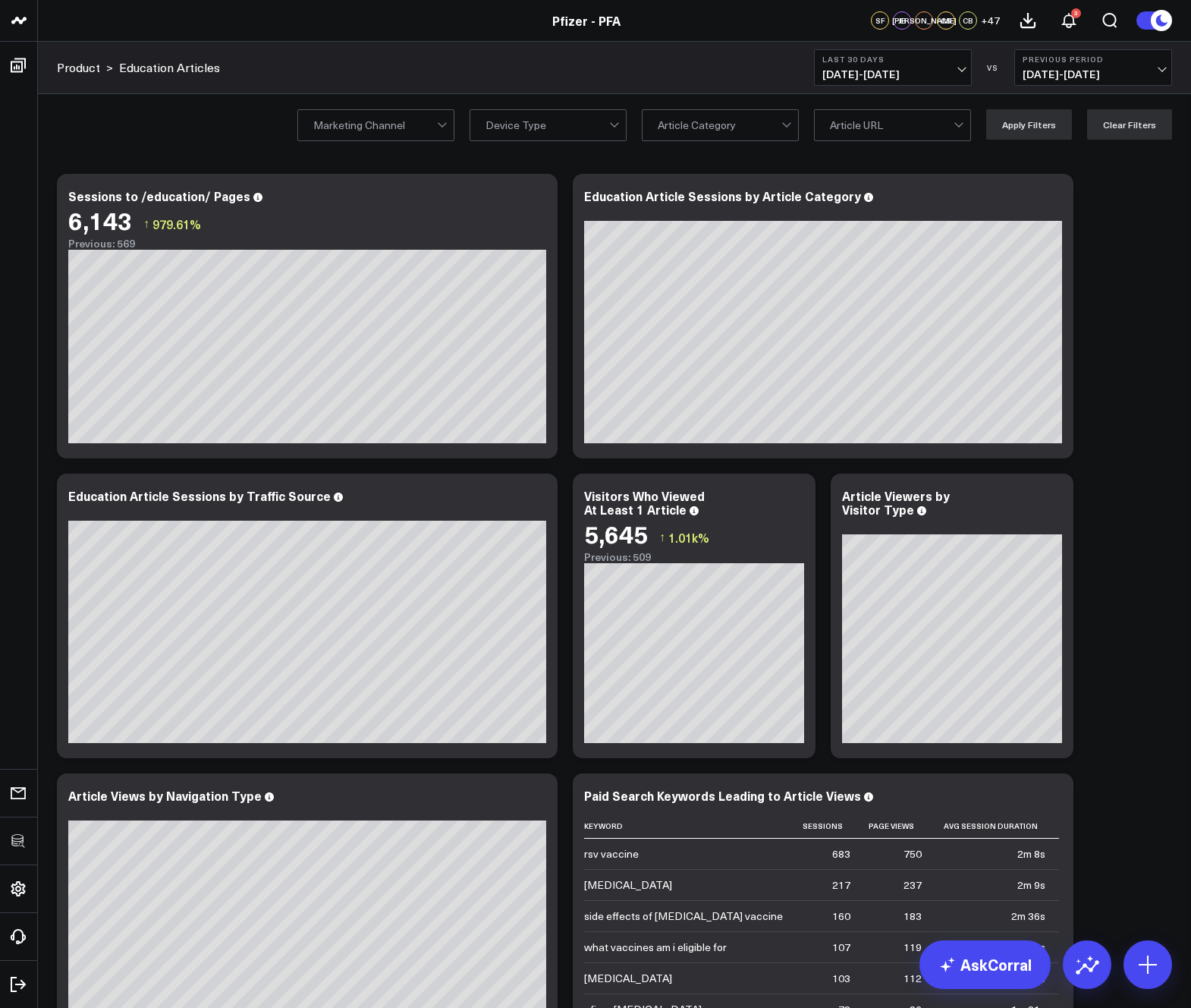
click at [696, 179] on div "vaccines" at bounding box center [720, 188] width 156 height 30
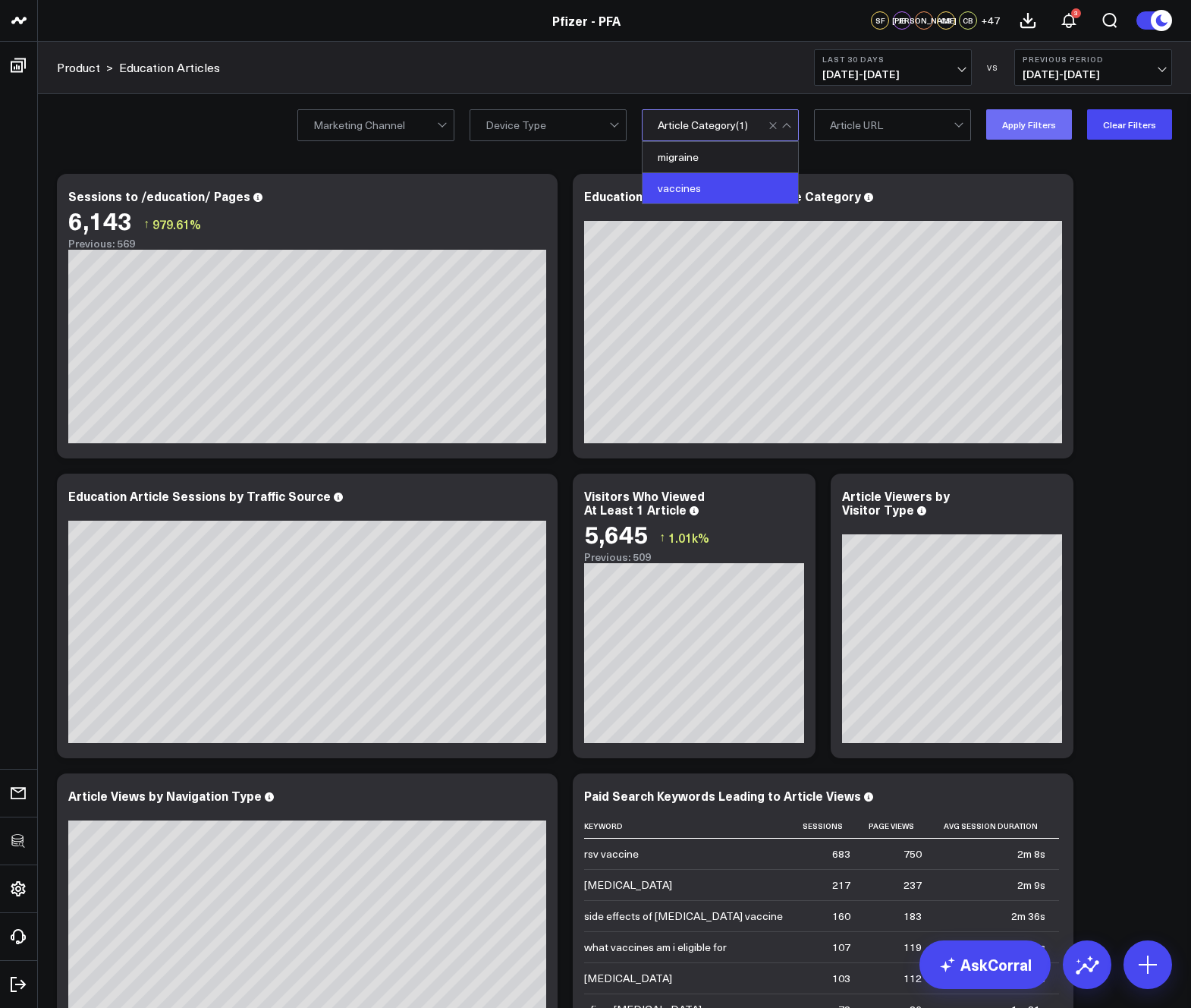
click at [1035, 129] on button "Apply Filters" at bounding box center [1028, 124] width 85 height 30
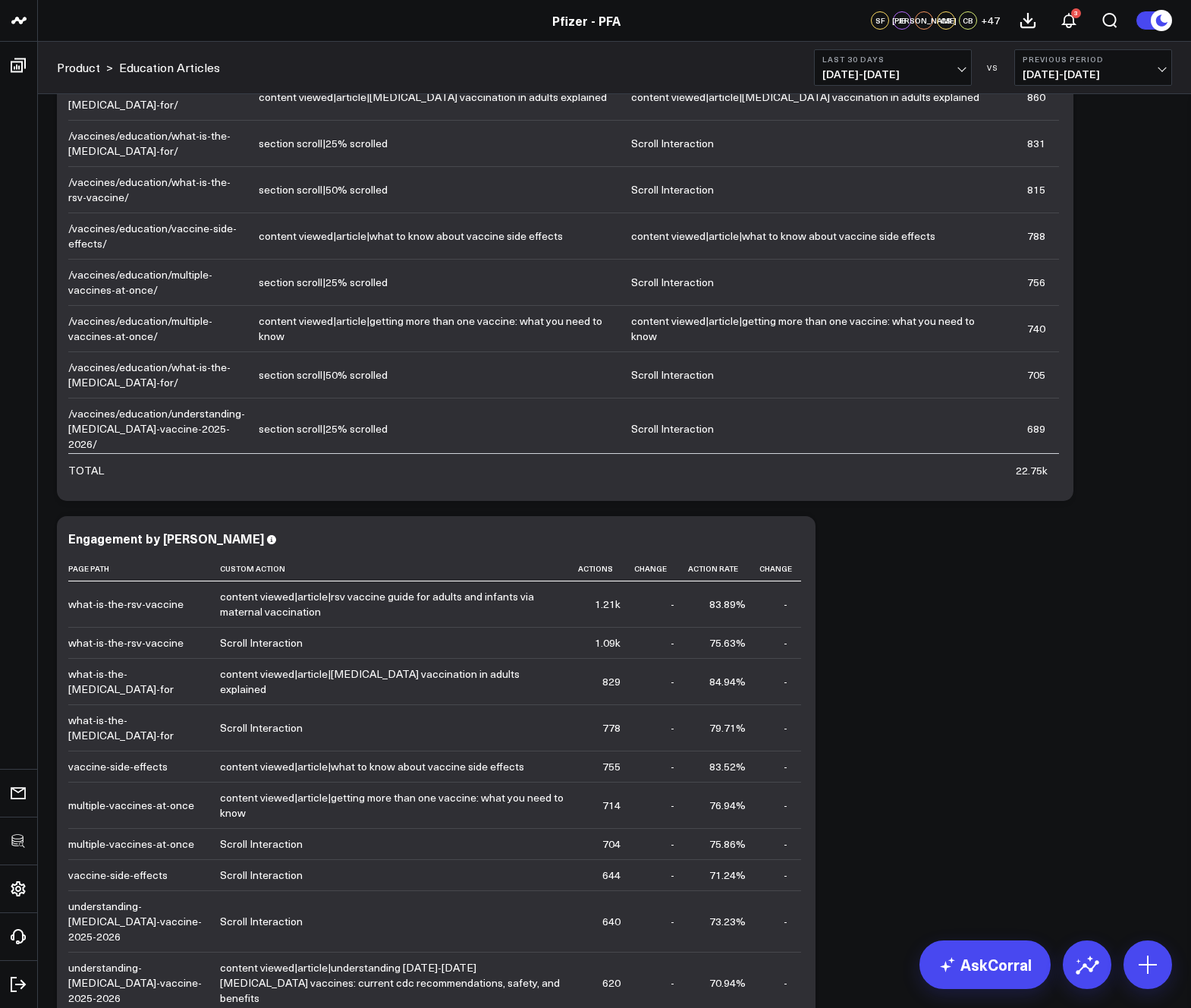
scroll to position [3906, 0]
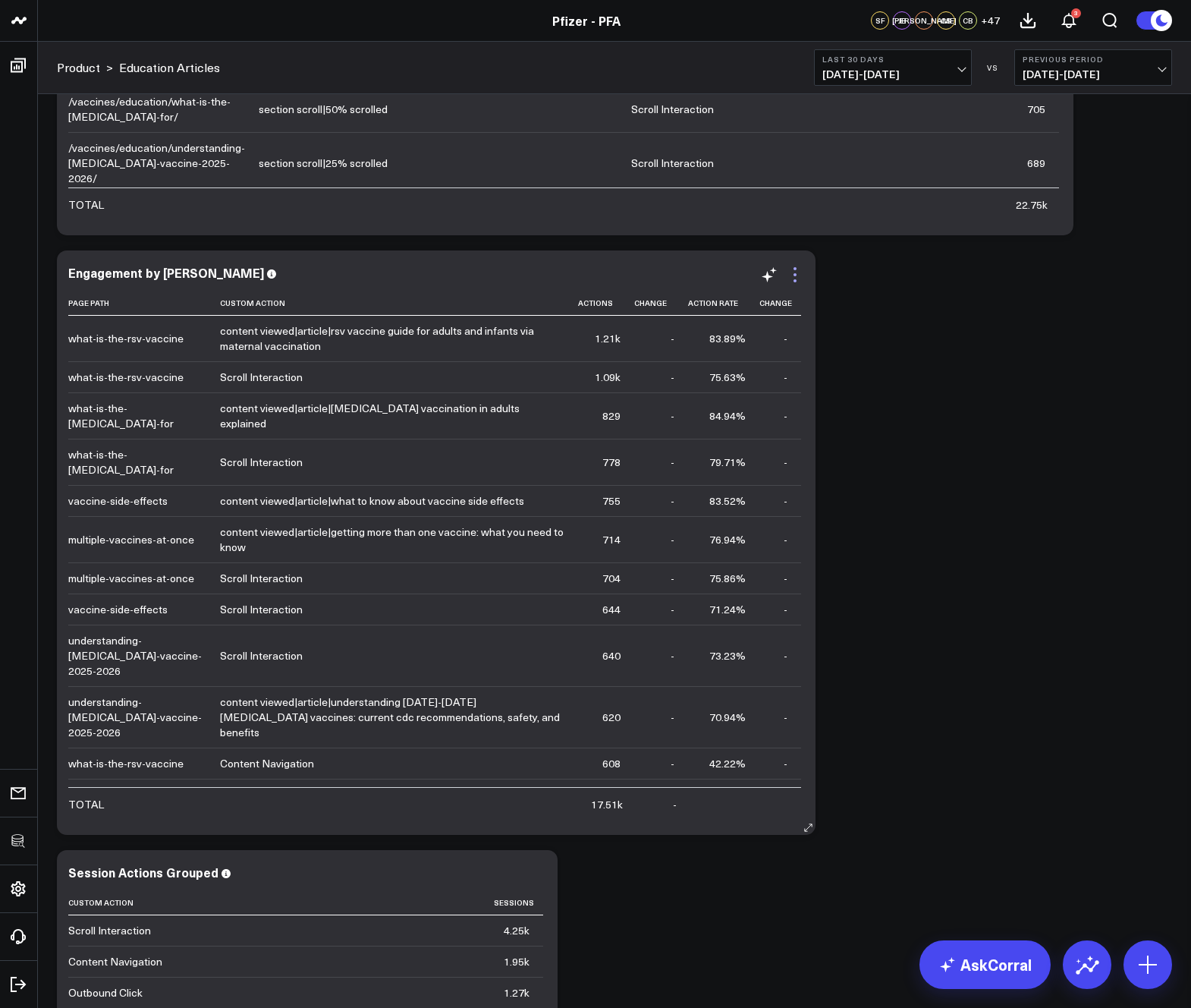
click icon
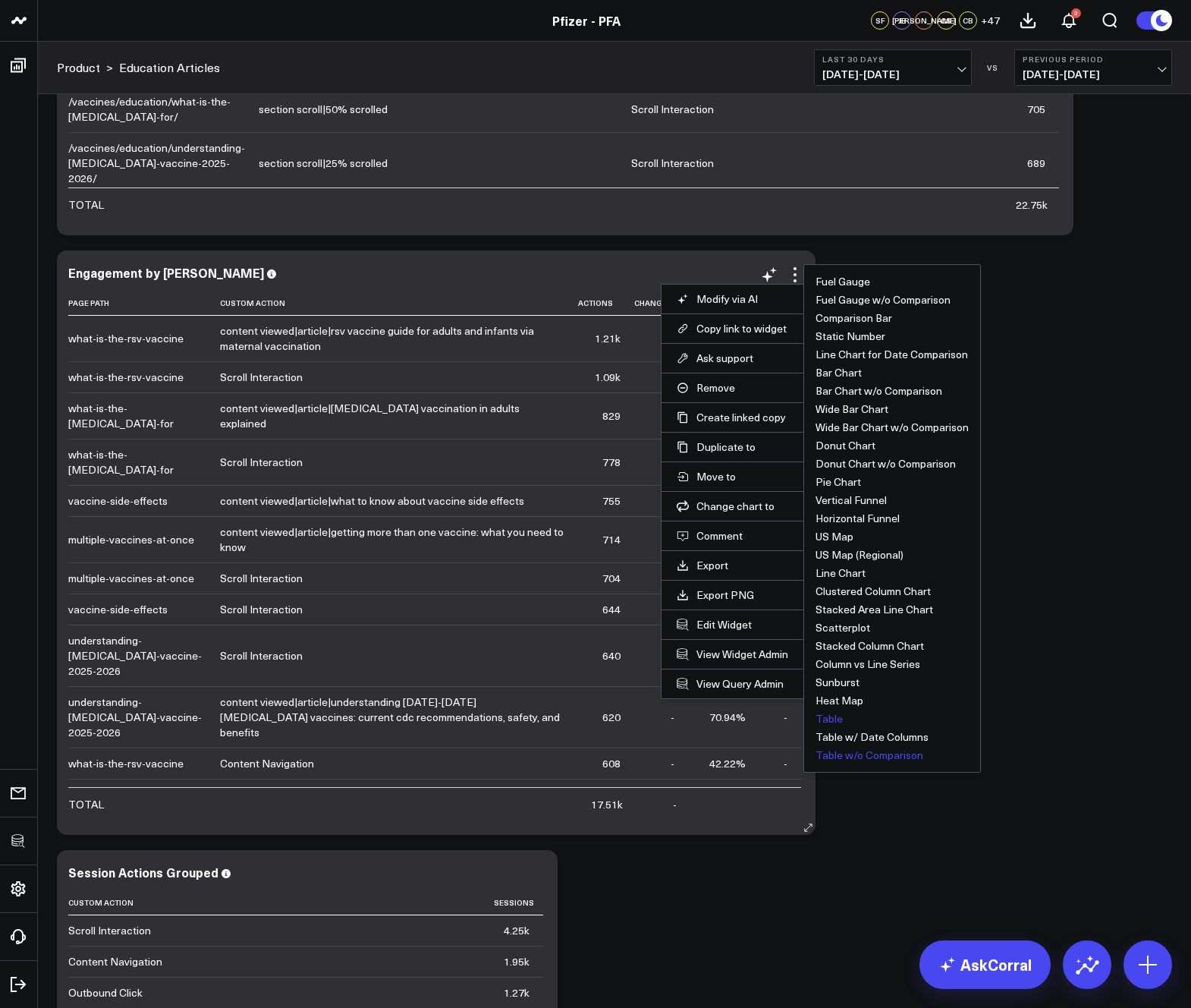
click button "Table w/o Comparison"
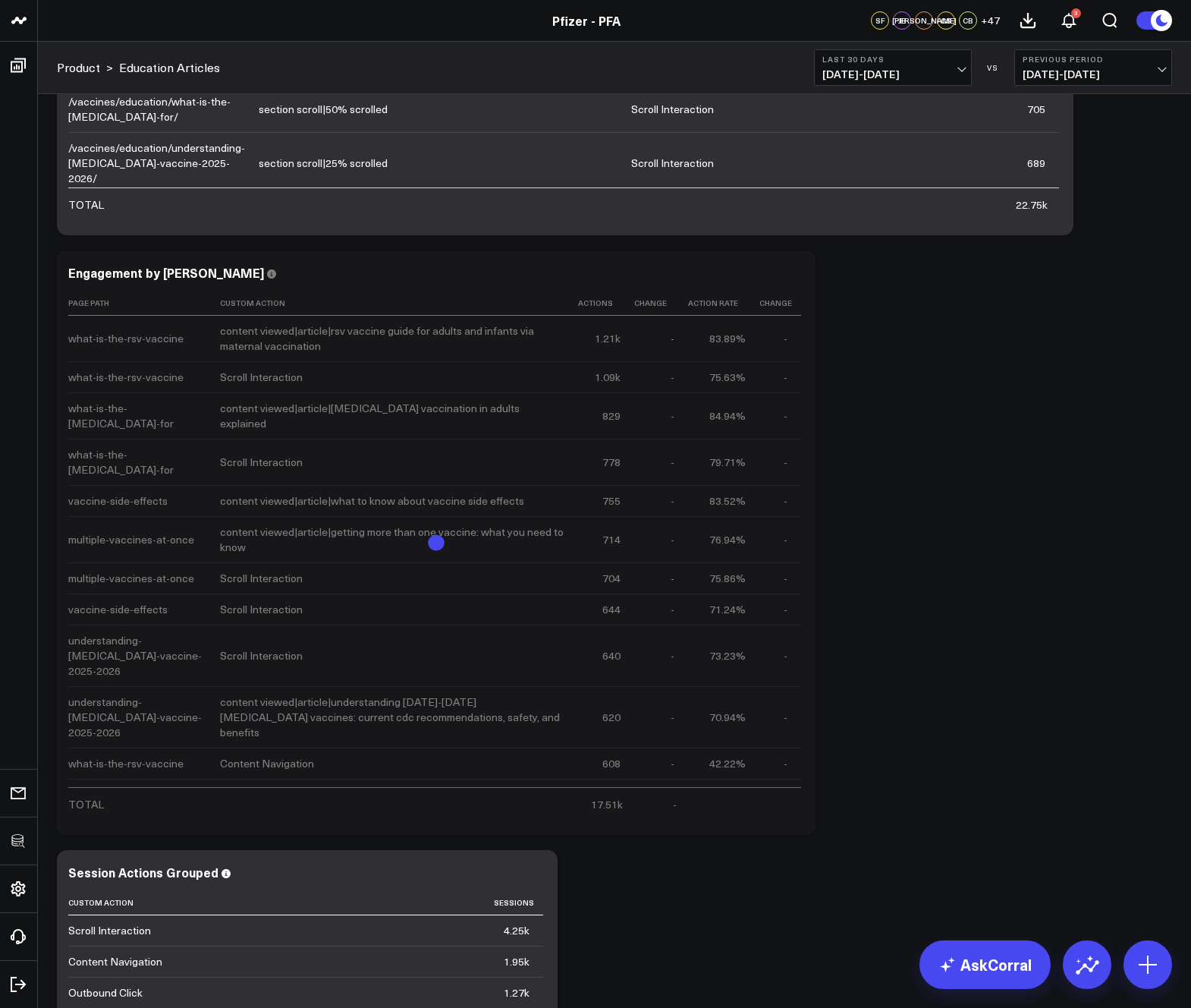
click div "Modify via AI Copy link to widget Ask support Remove Create linked copy Executi…"
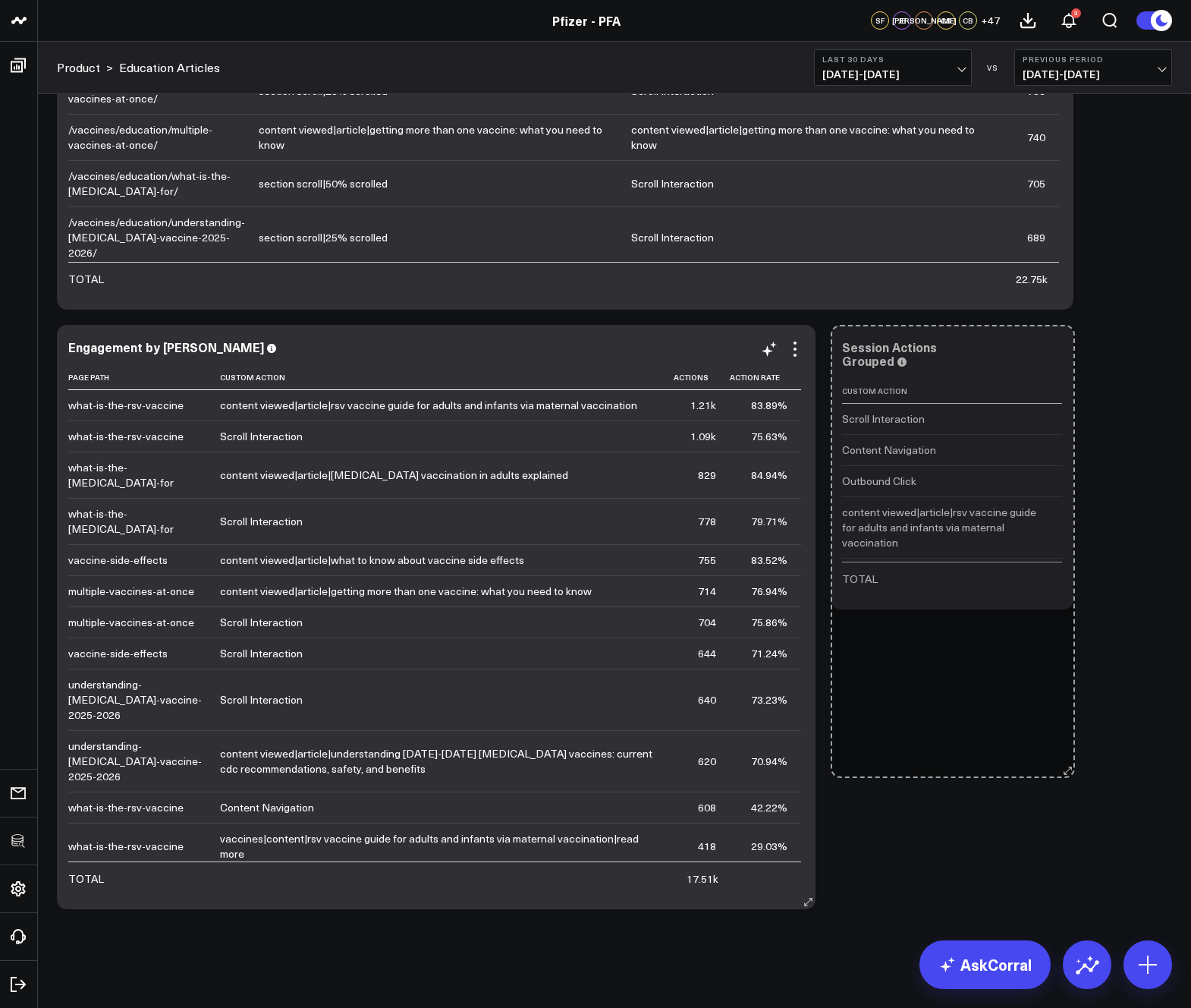
scroll to position [3832, 0]
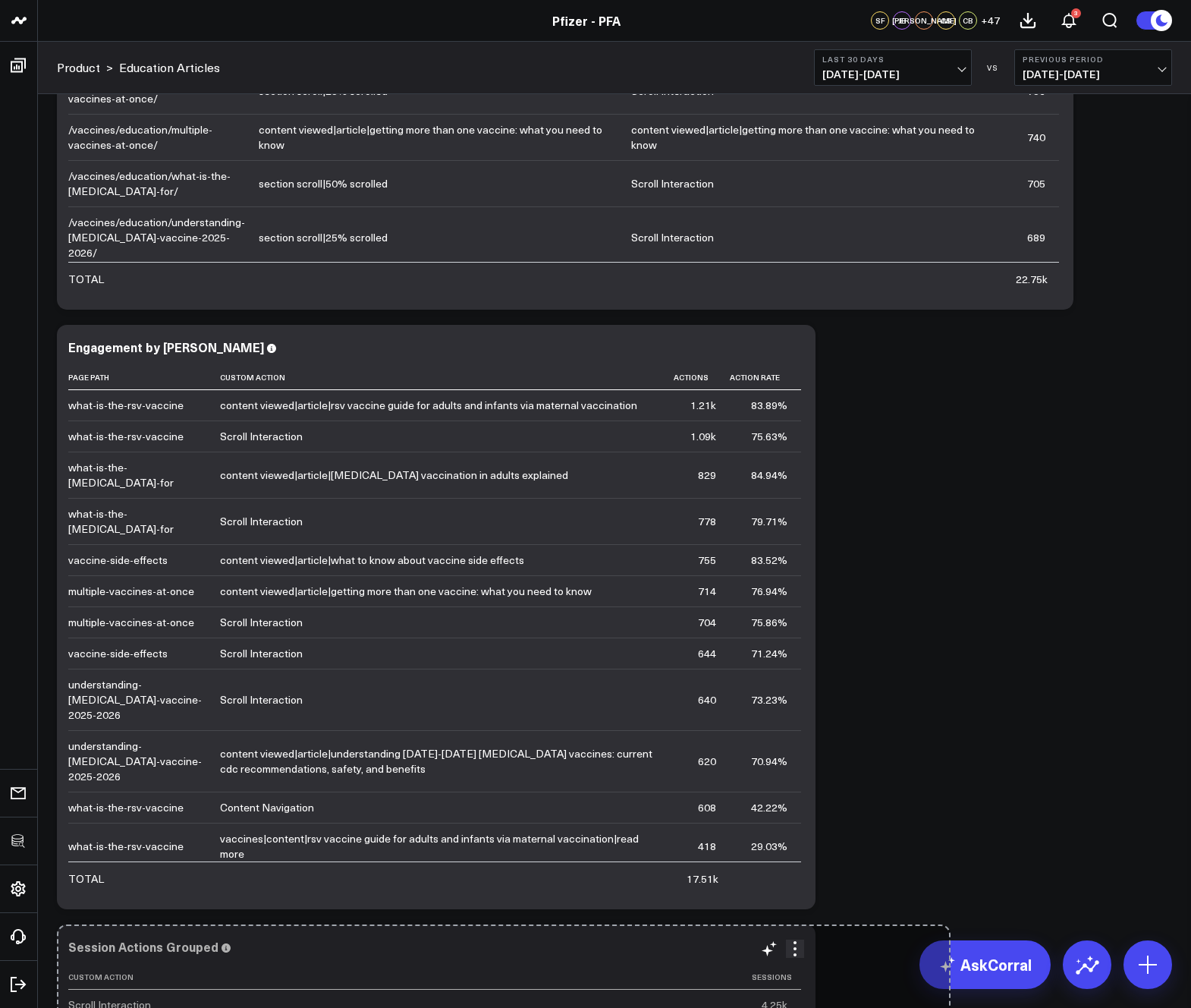
drag, startPoint x: 548, startPoint y: 902, endPoint x: 941, endPoint y: 803, distance: 405.3
click div "Modify via AI Copy link to widget Ask support Remove Create linked copy Executi…"
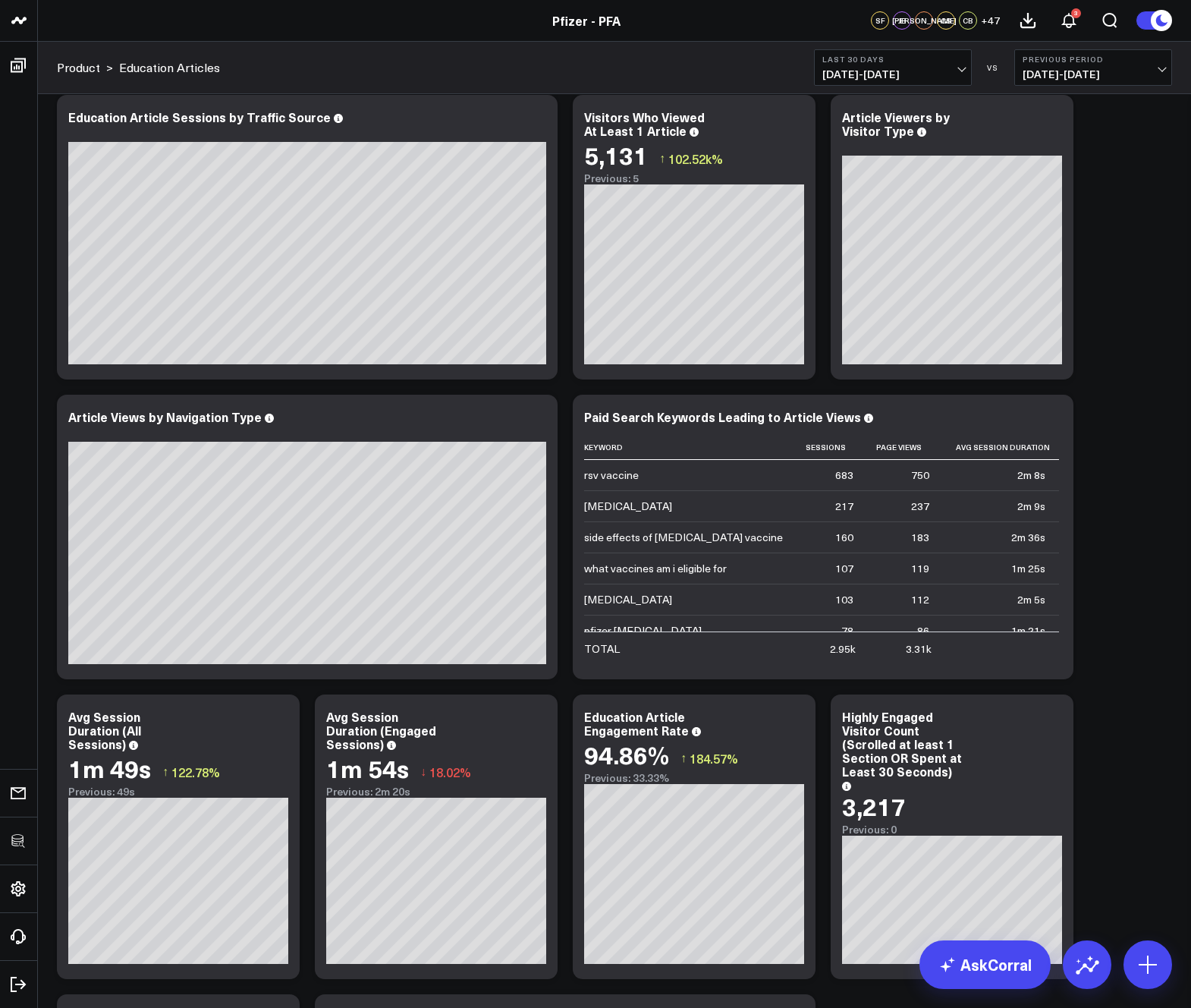
scroll to position [0, 0]
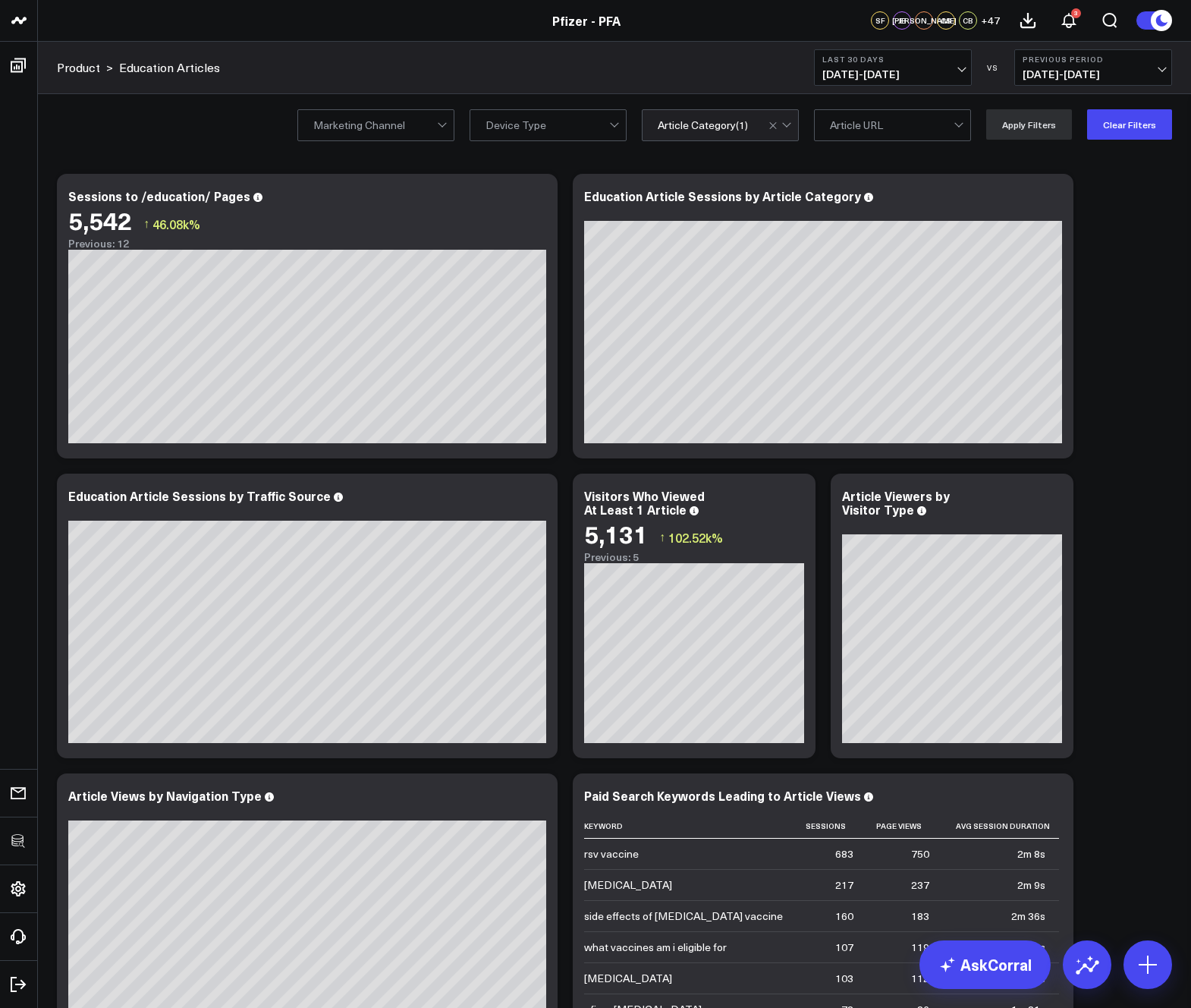
click div "Modify via AI Copy link to widget Ask support Remove Create linked copy Executi…"
click icon
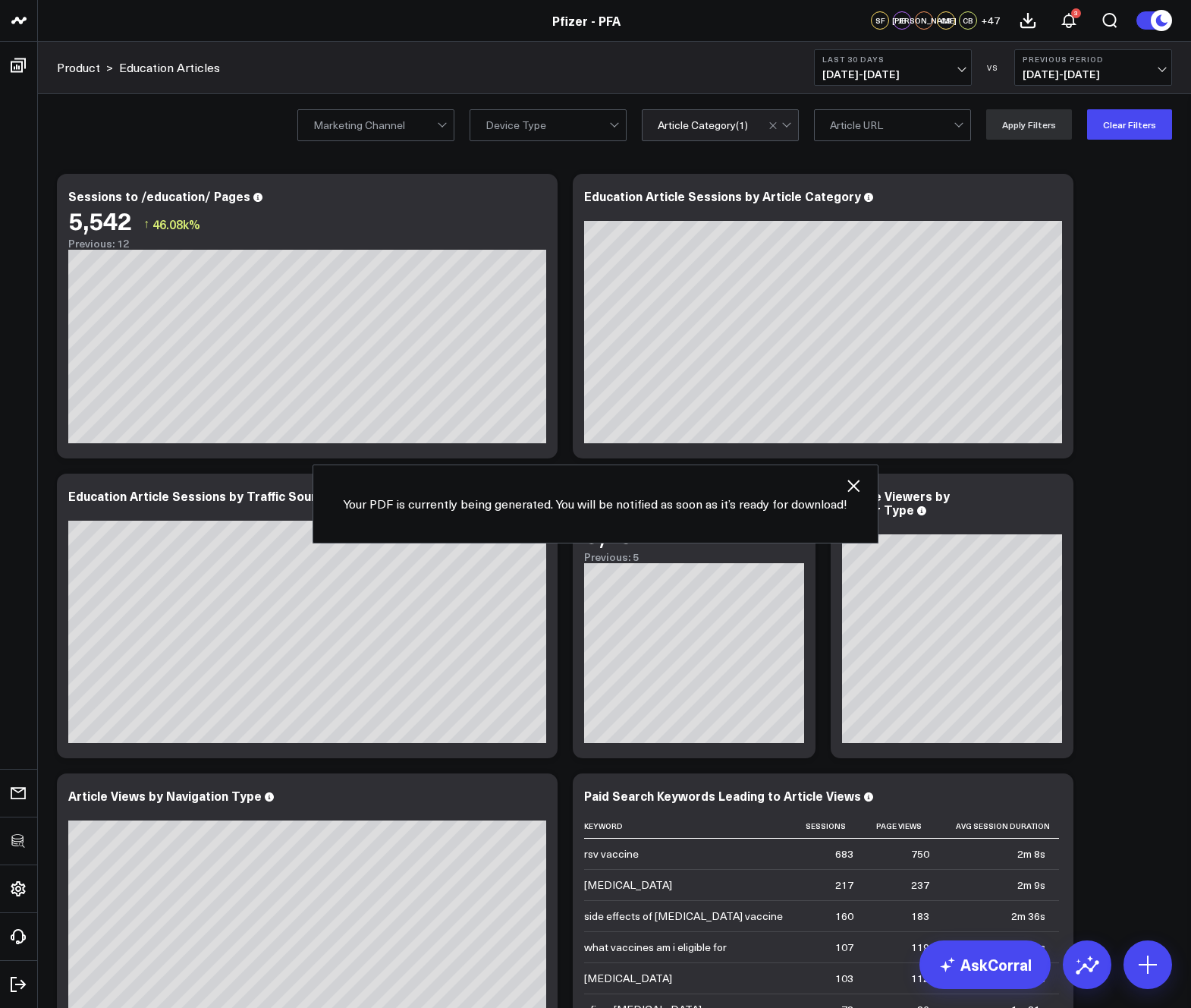
click div "Modify via AI Copy link to widget Ask support Remove Create linked copy Executi…"
click icon
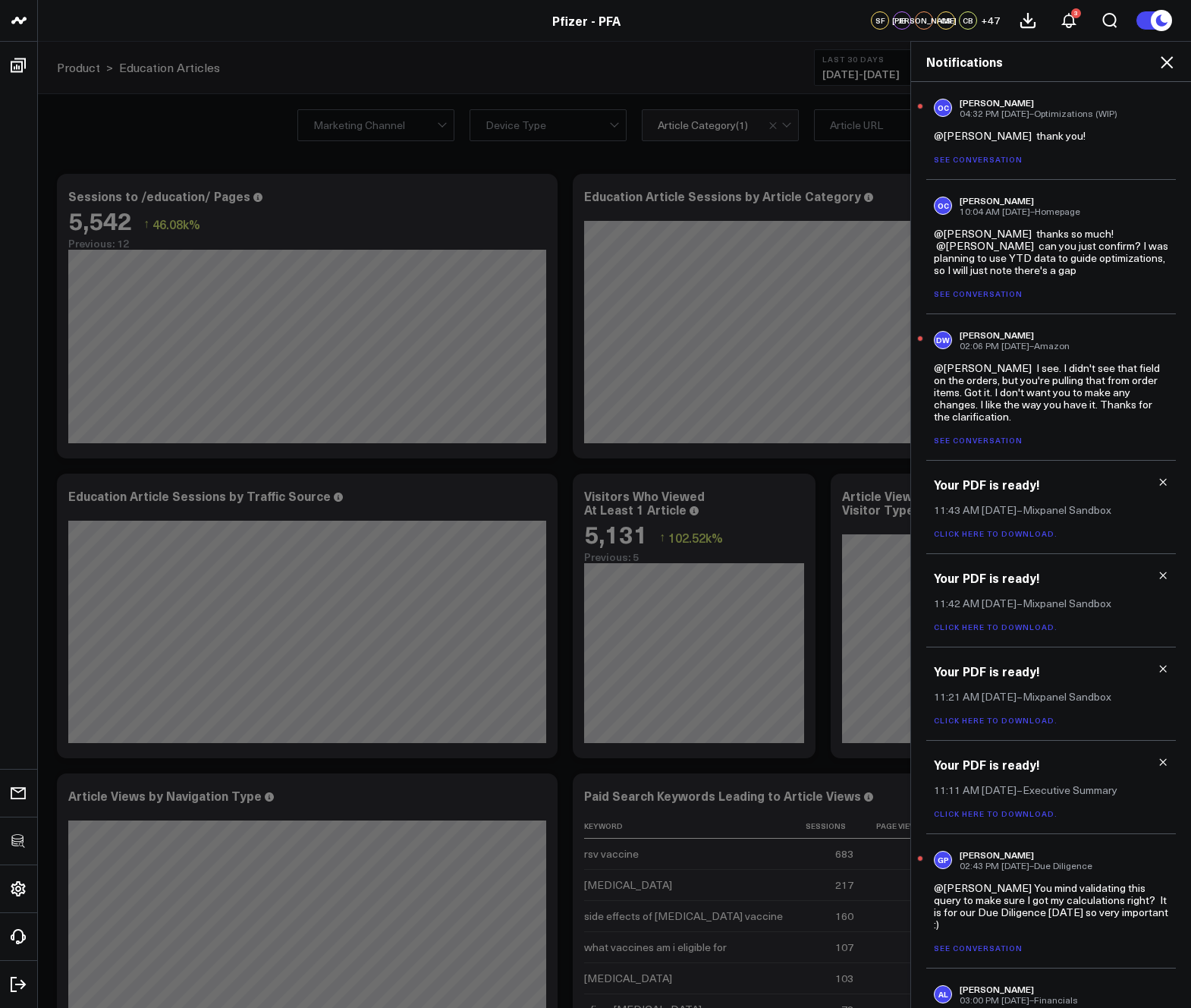
click icon
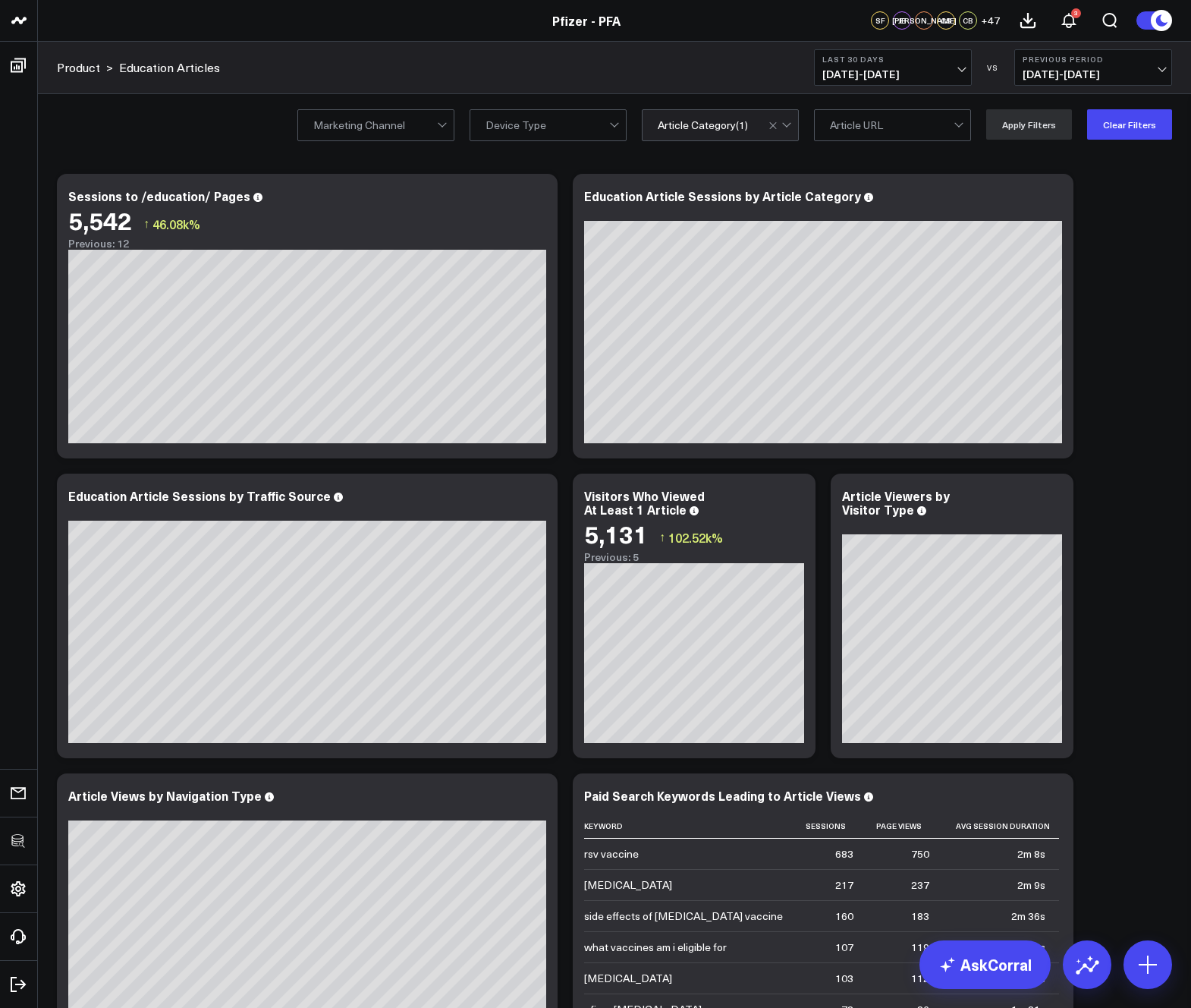
click div "Modify via AI Copy link to widget Ask support Remove Create linked copy Executi…"
click button "Clear Filters"
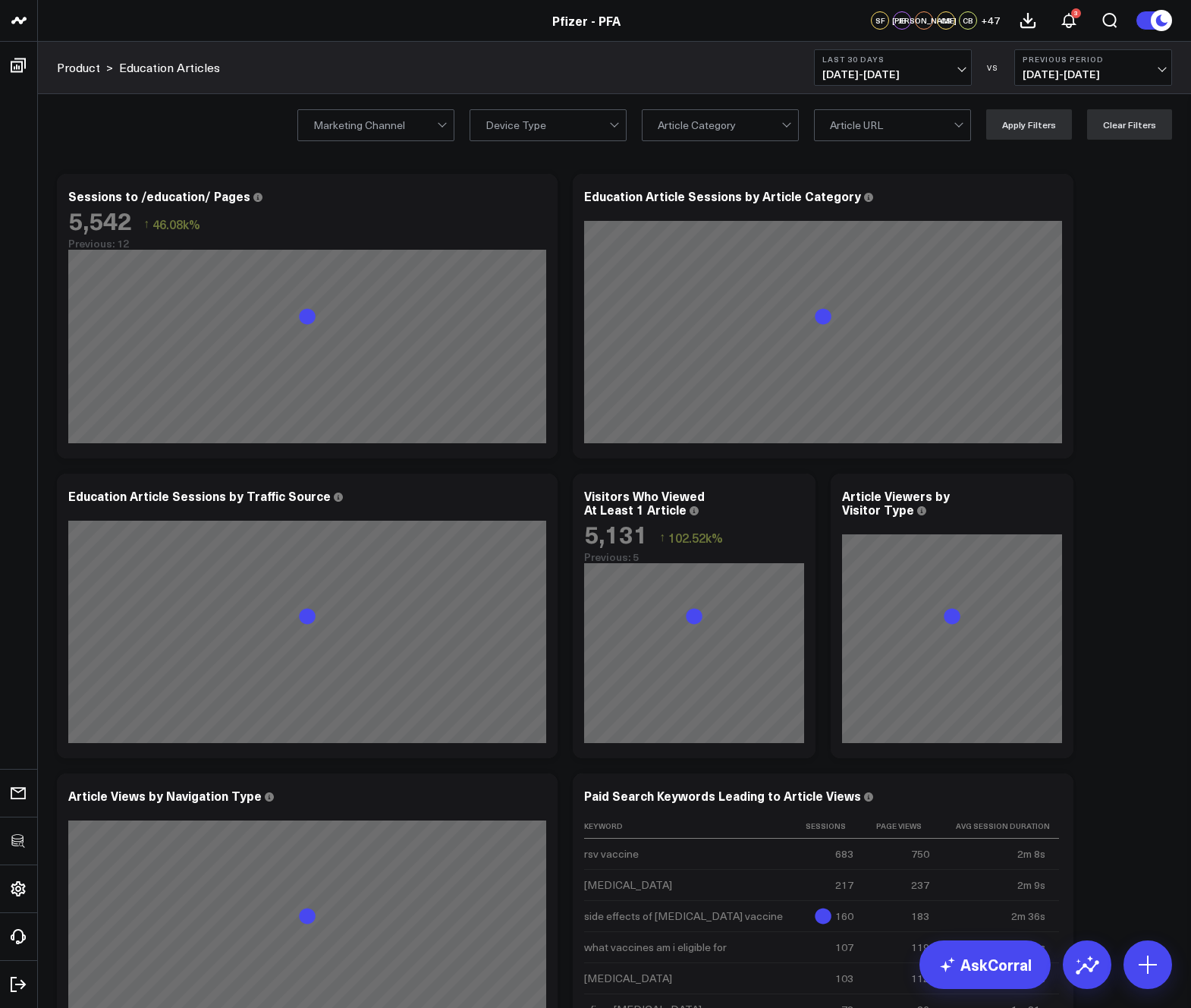
click div "Modify via AI Copy link to widget Ask support Remove Create linked copy Executi…"
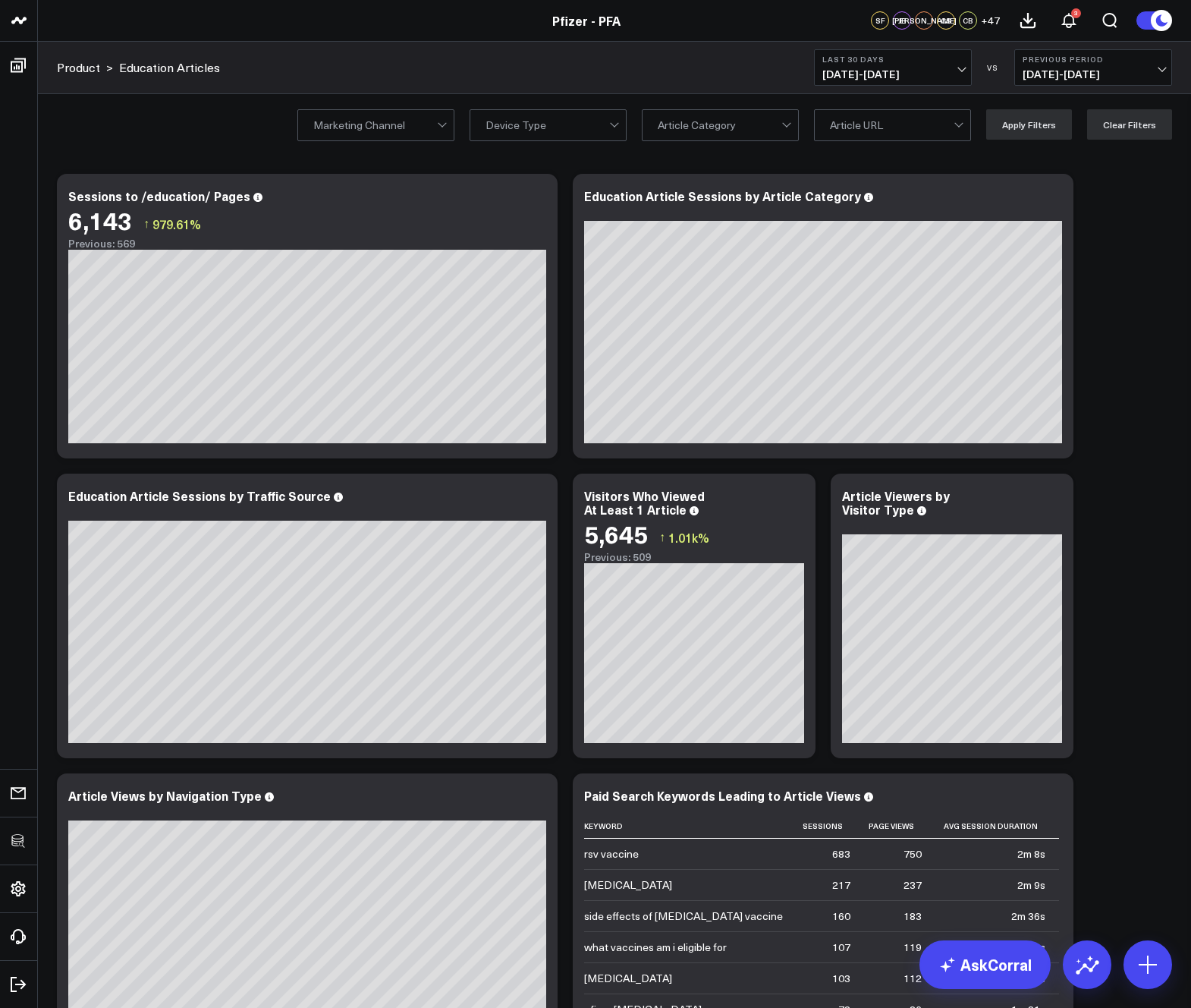
click div "Modify via AI Copy link to widget Ask support Remove Create linked copy Executi…"
click icon
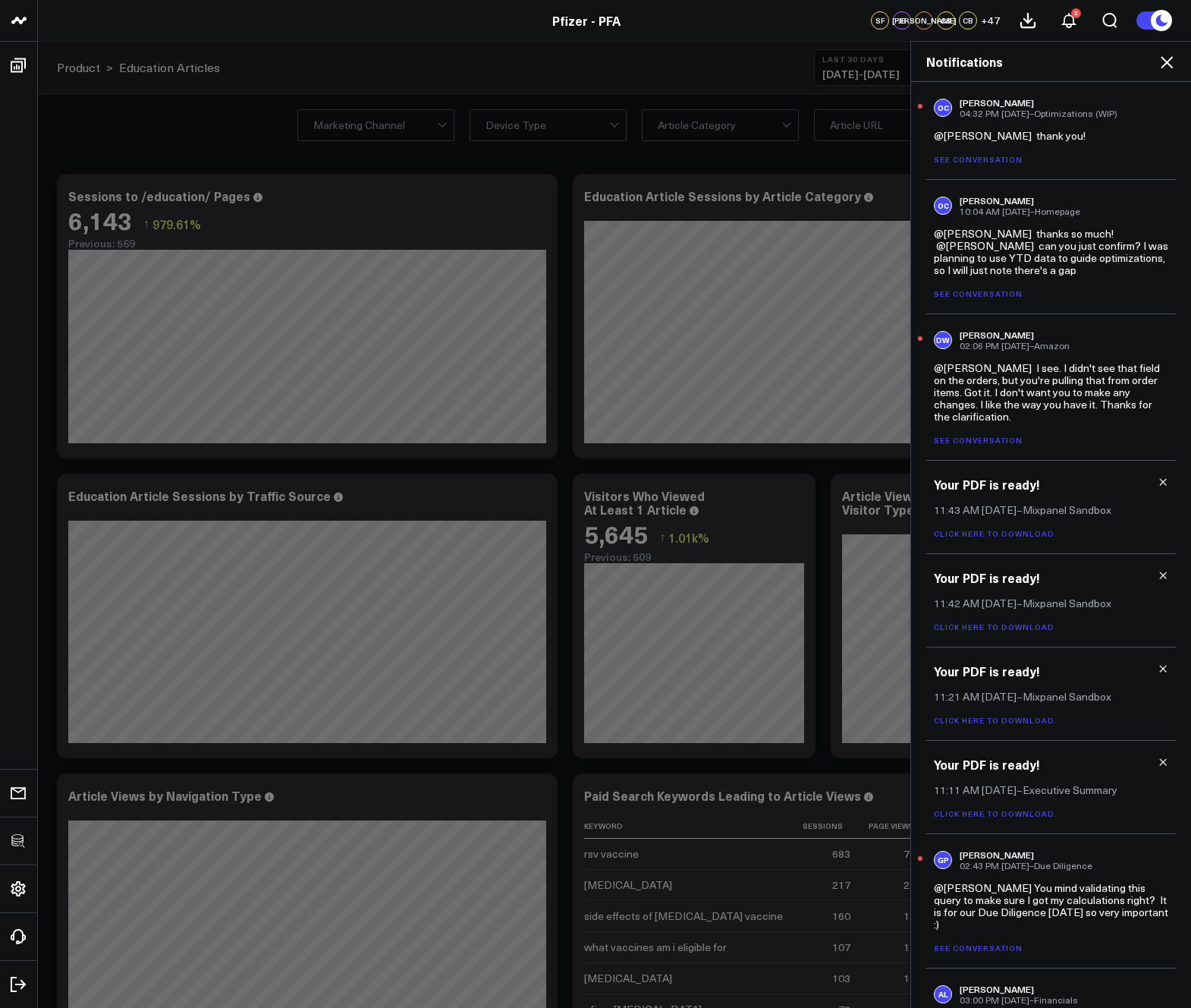
click icon
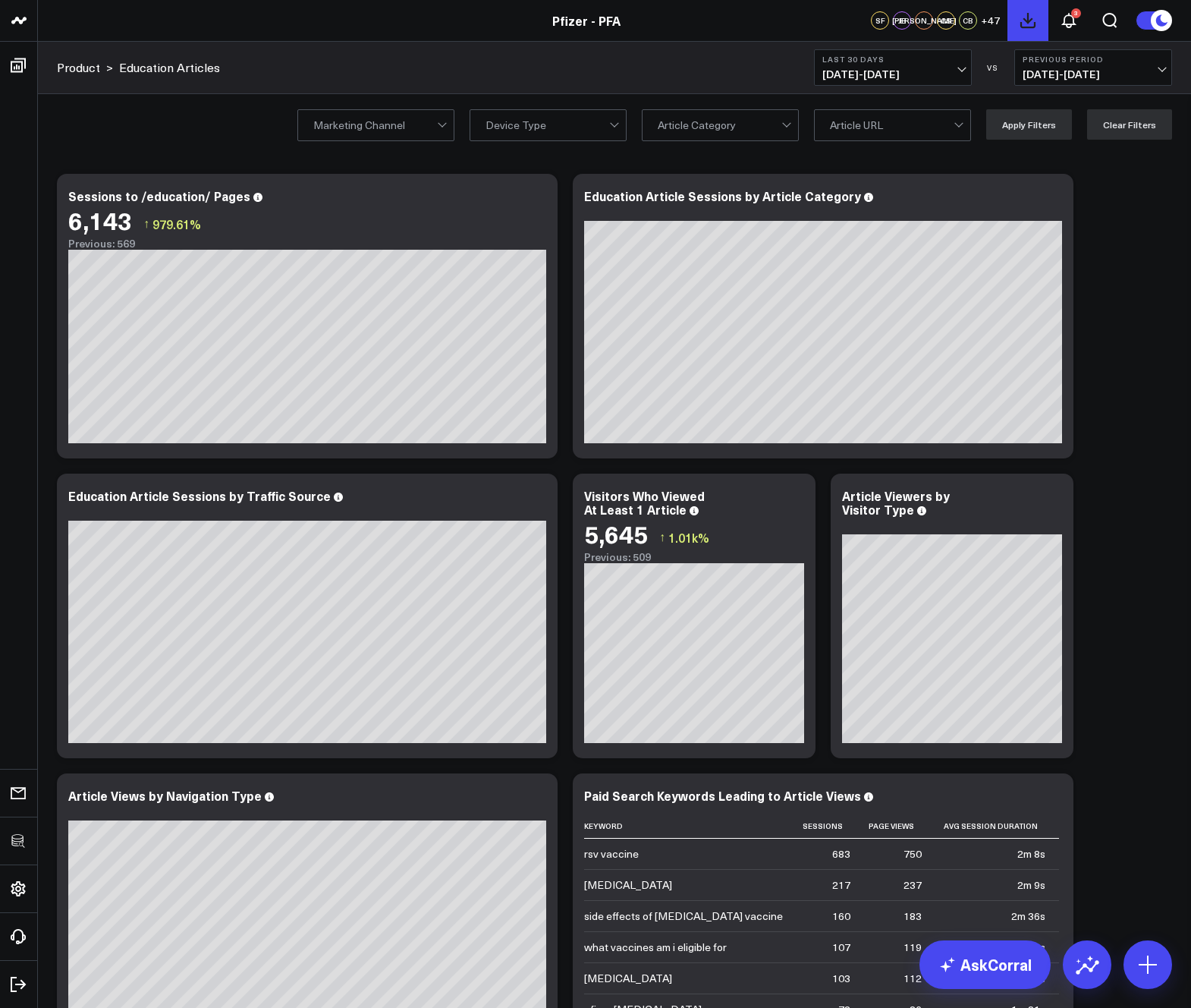
click button
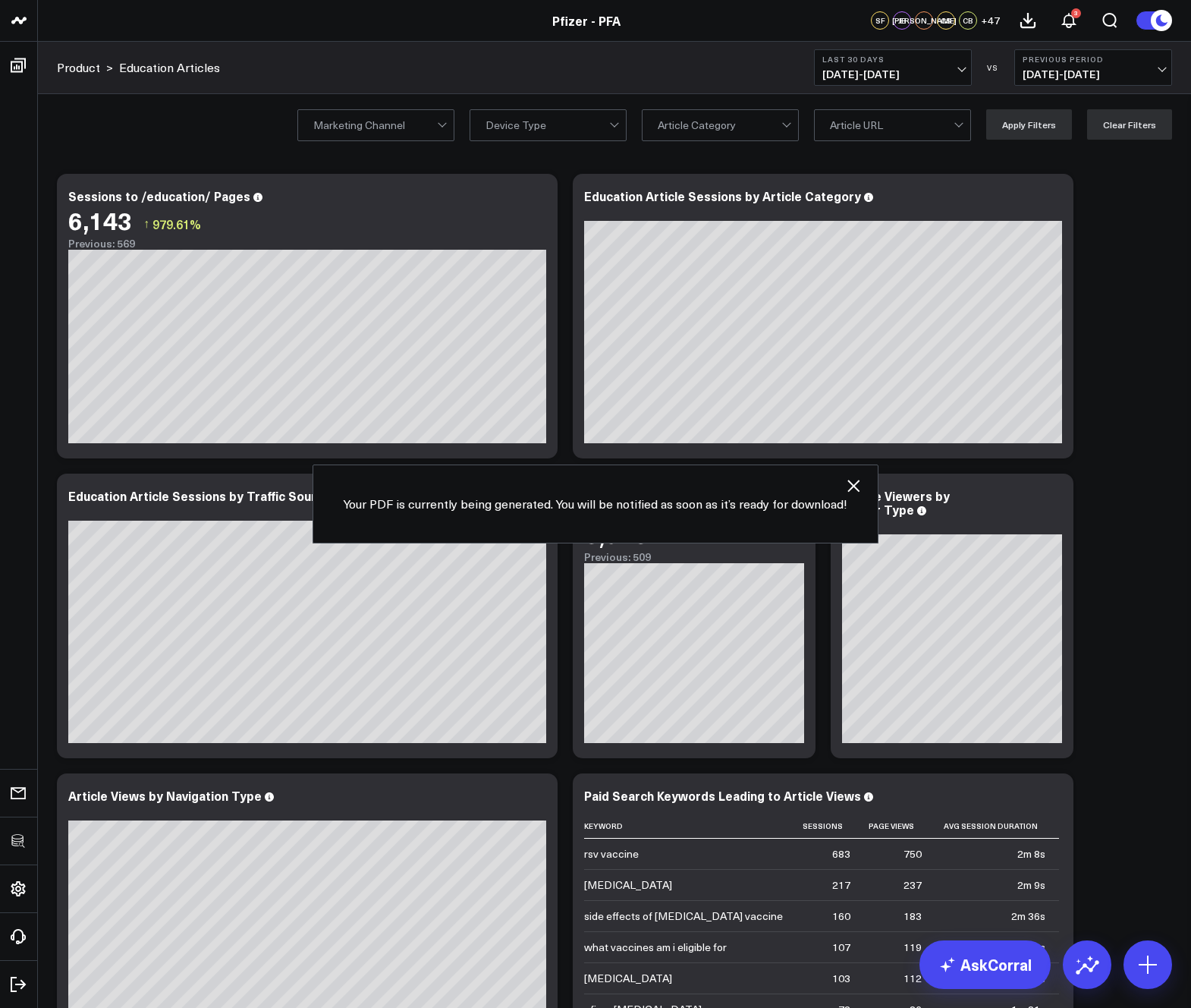
click div "Modify via AI Copy link to widget Ask support Remove Create linked copy Executi…"
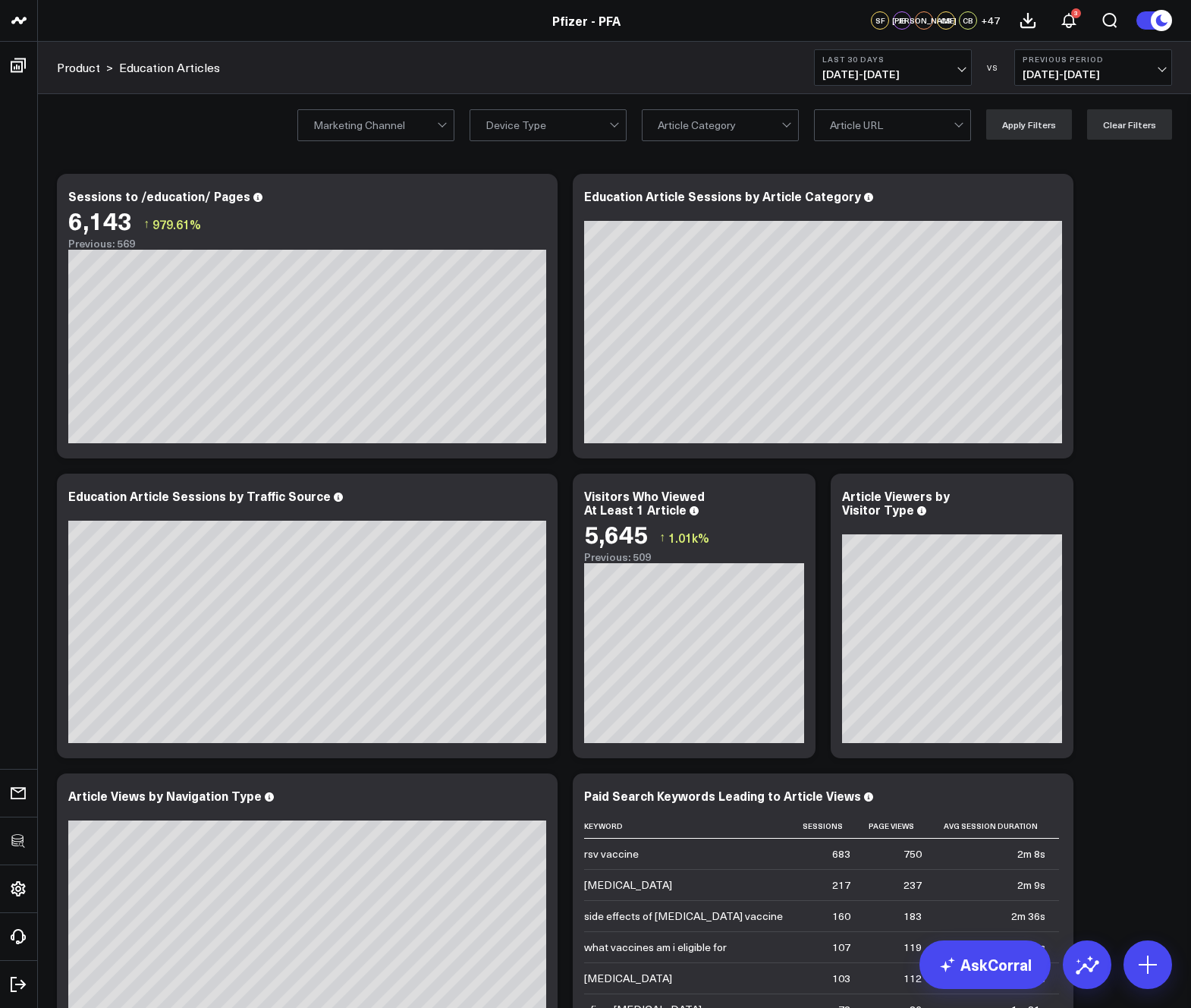
click div "Modify via AI Copy link to widget Ask support Remove Create linked copy Executi…"
click button "3"
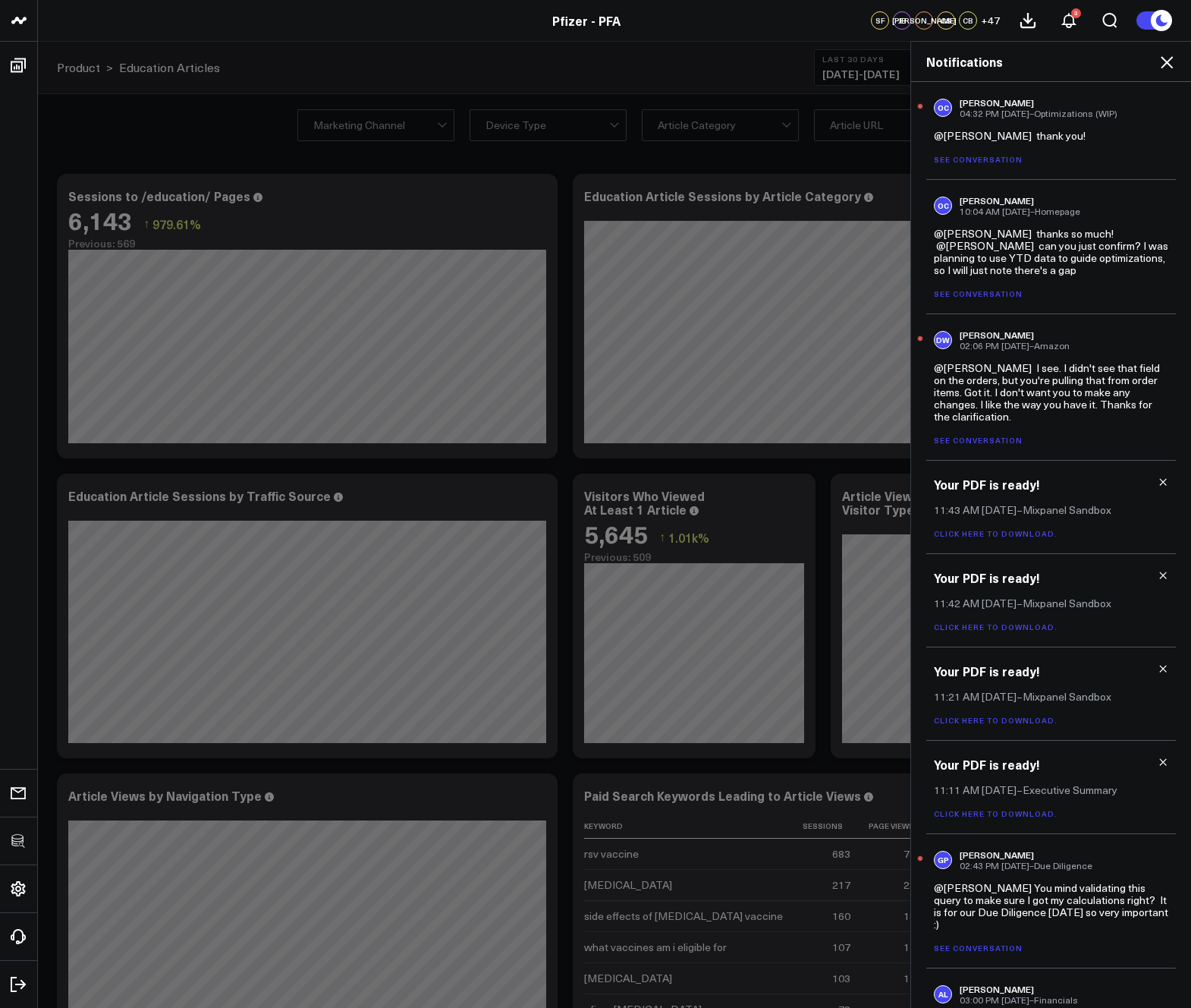
click icon
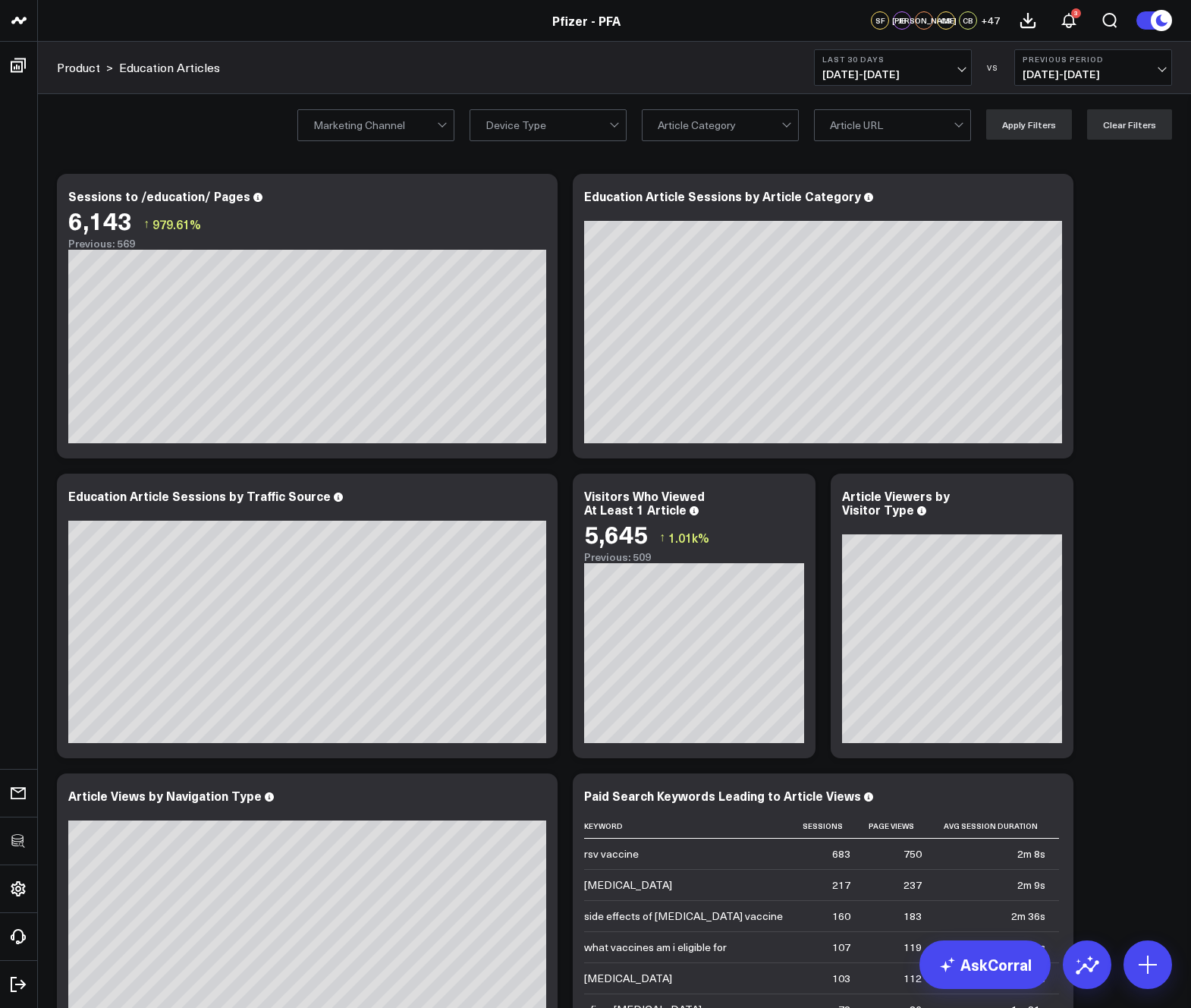
click div "Modify via AI Copy link to widget Ask support Remove Create linked copy Executi…"
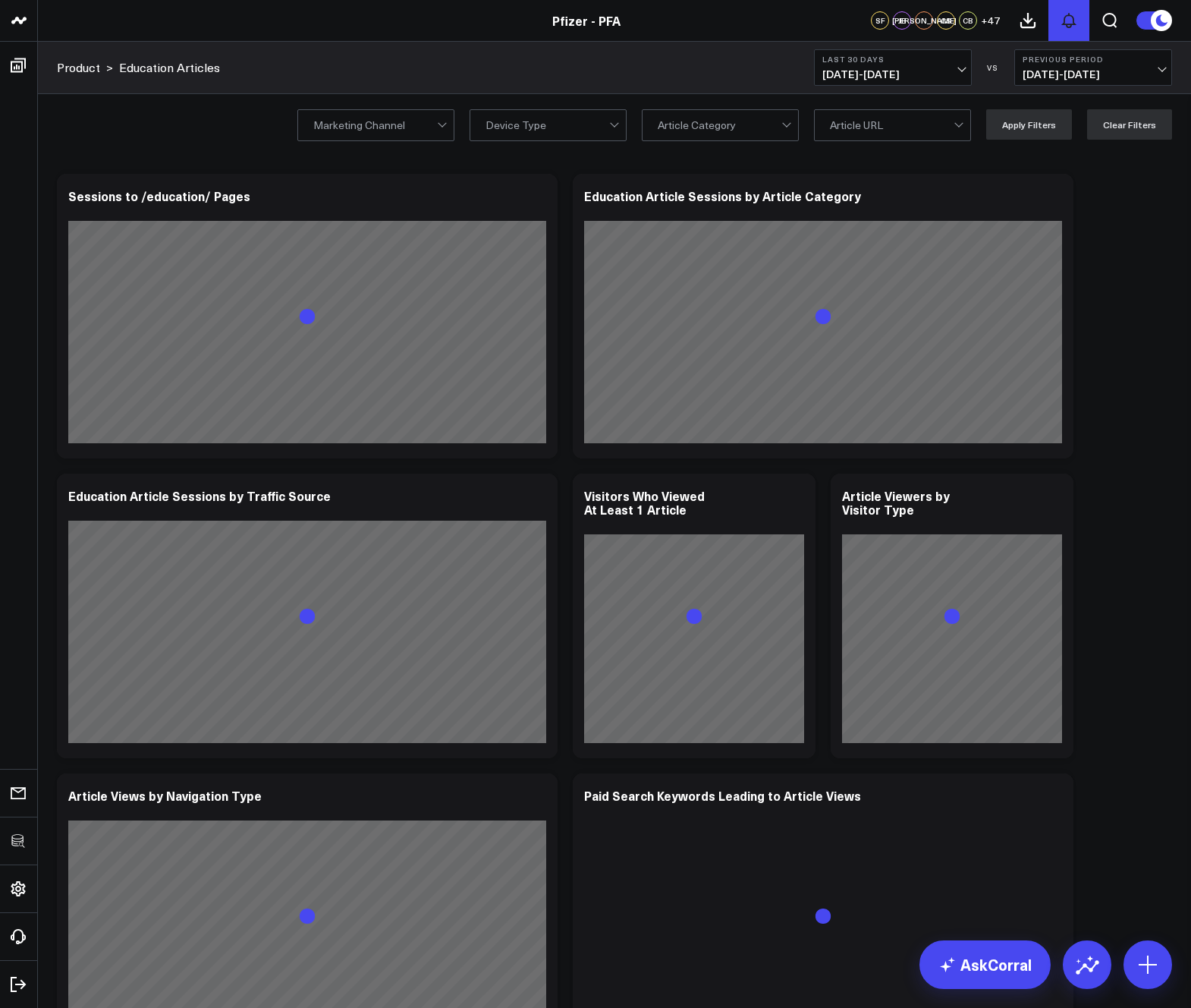
click at [1077, 22] on icon at bounding box center [1069, 21] width 19 height 19
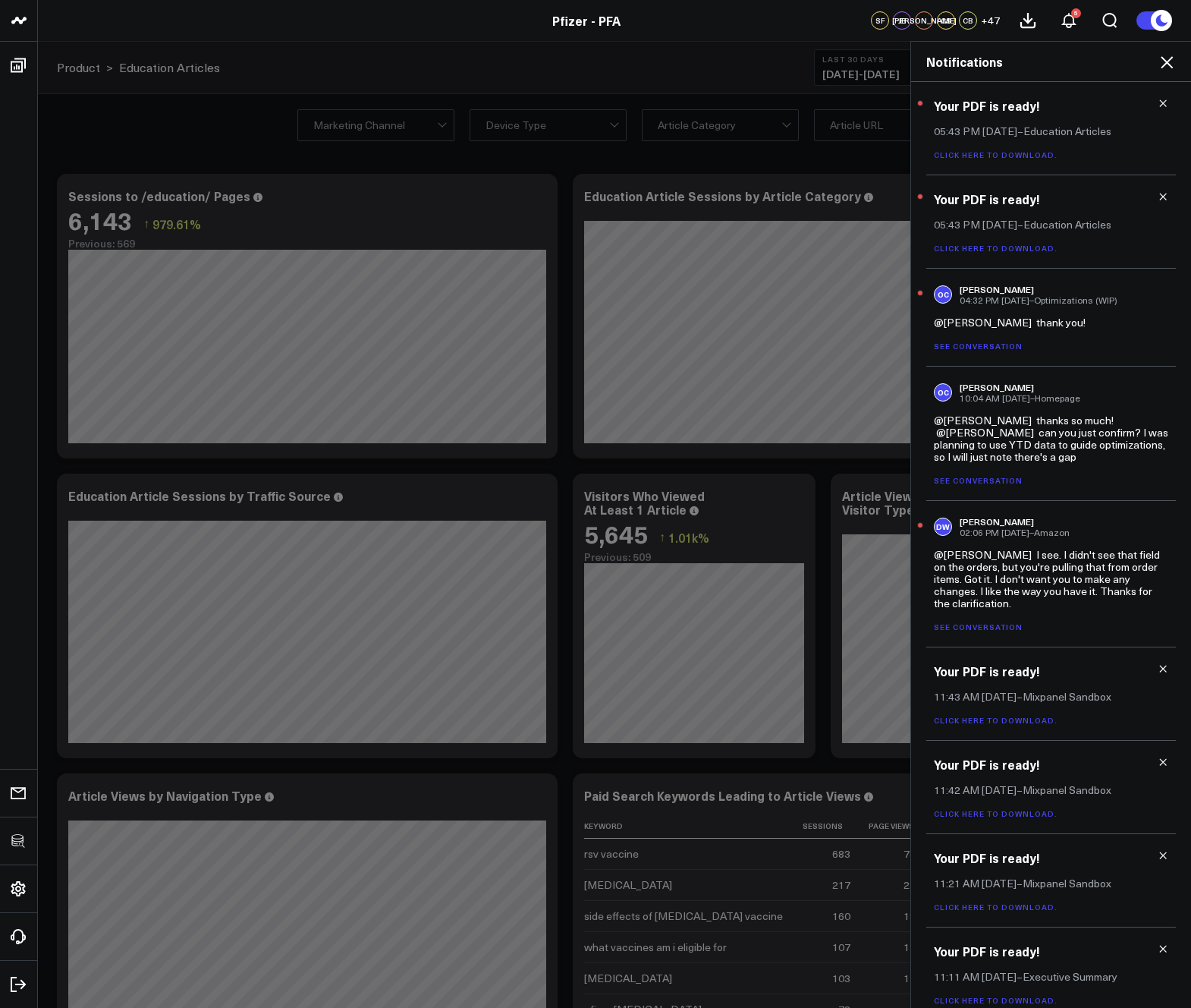
click at [1009, 153] on link "Click here to download." at bounding box center [996, 155] width 124 height 11
click at [1155, 69] on h2 "Notifications" at bounding box center [1051, 61] width 250 height 17
click at [1161, 66] on icon at bounding box center [1166, 62] width 19 height 19
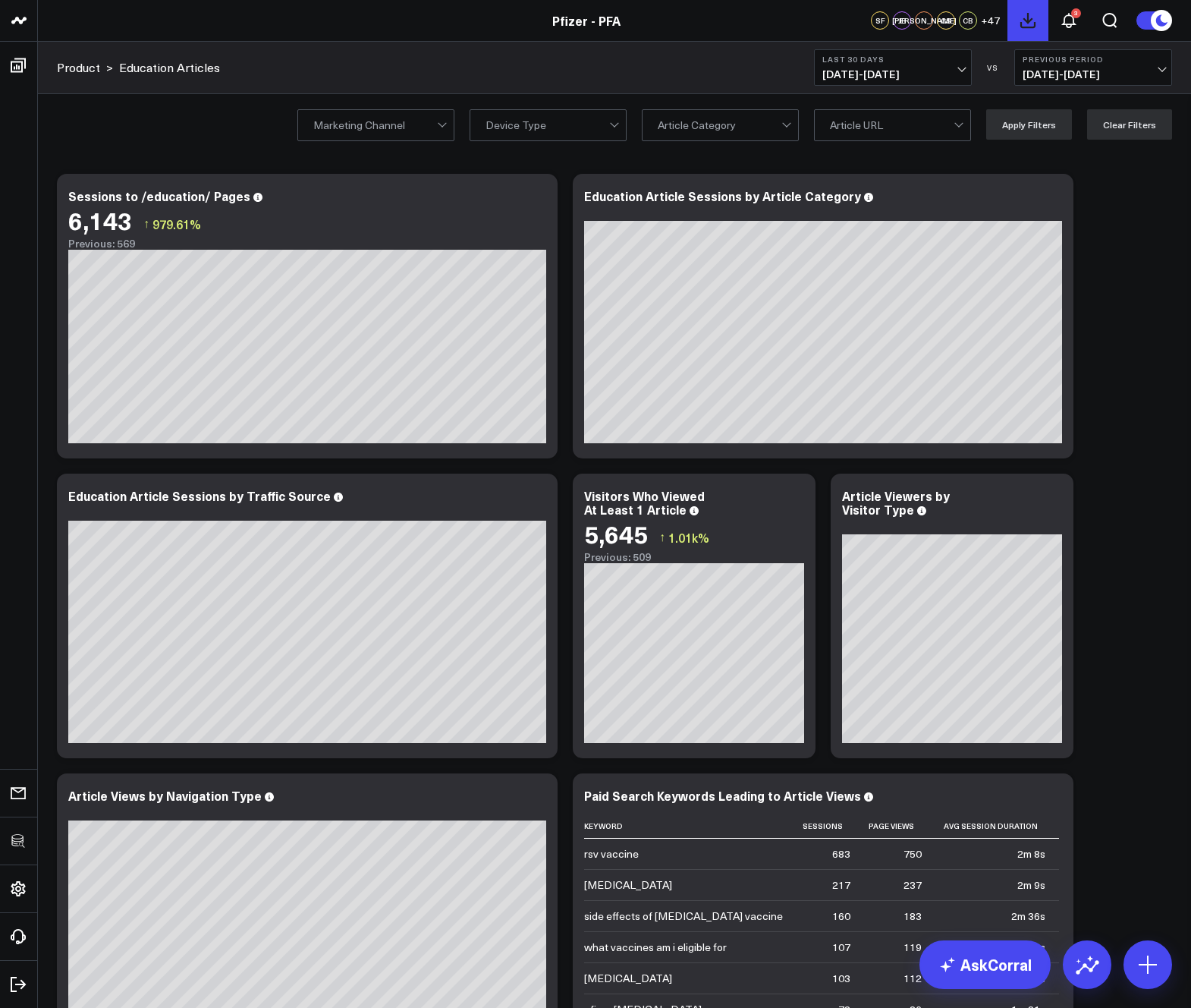
click at [1020, 13] on icon at bounding box center [1028, 21] width 19 height 19
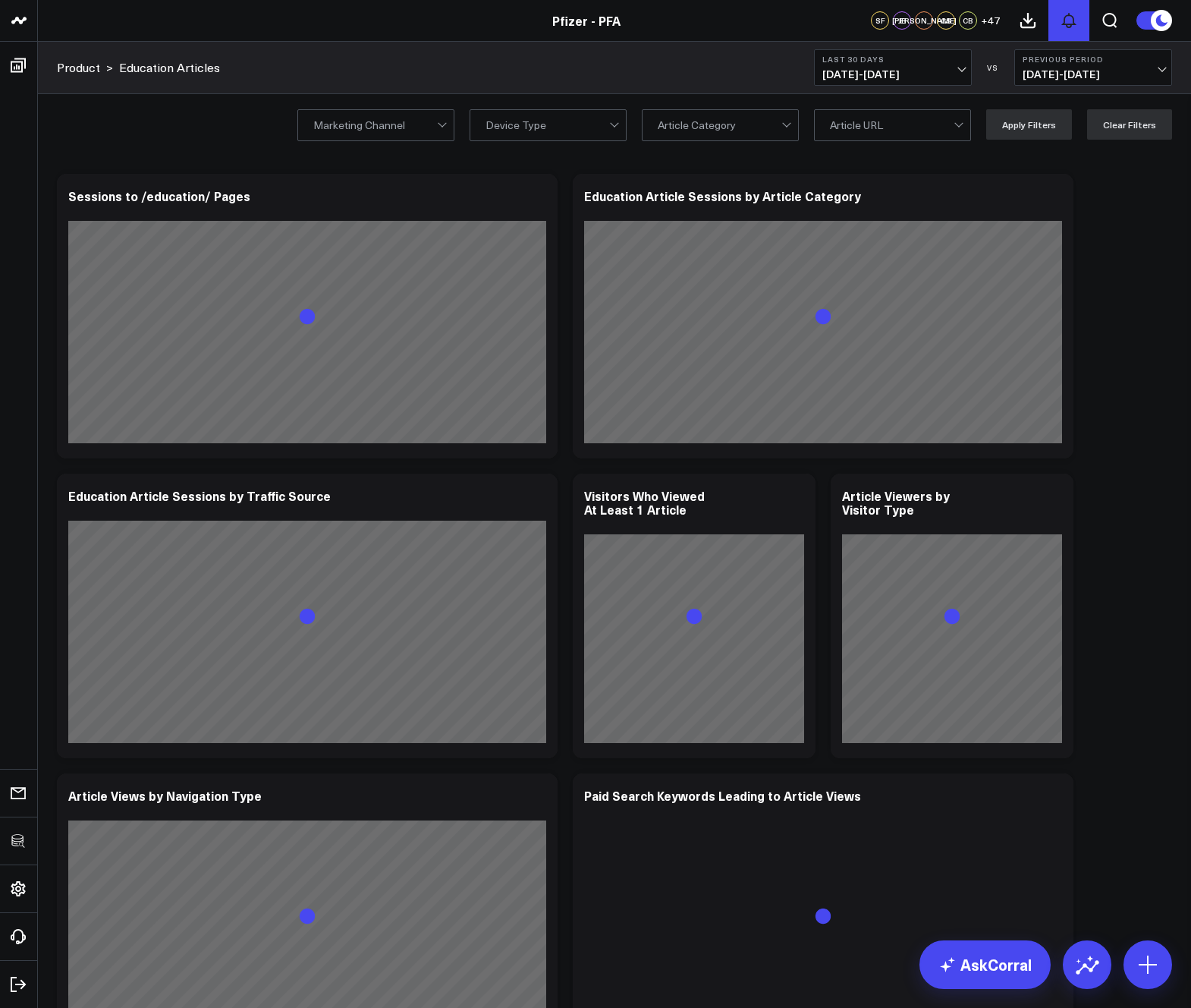
click at [1069, 15] on icon at bounding box center [1069, 21] width 12 height 14
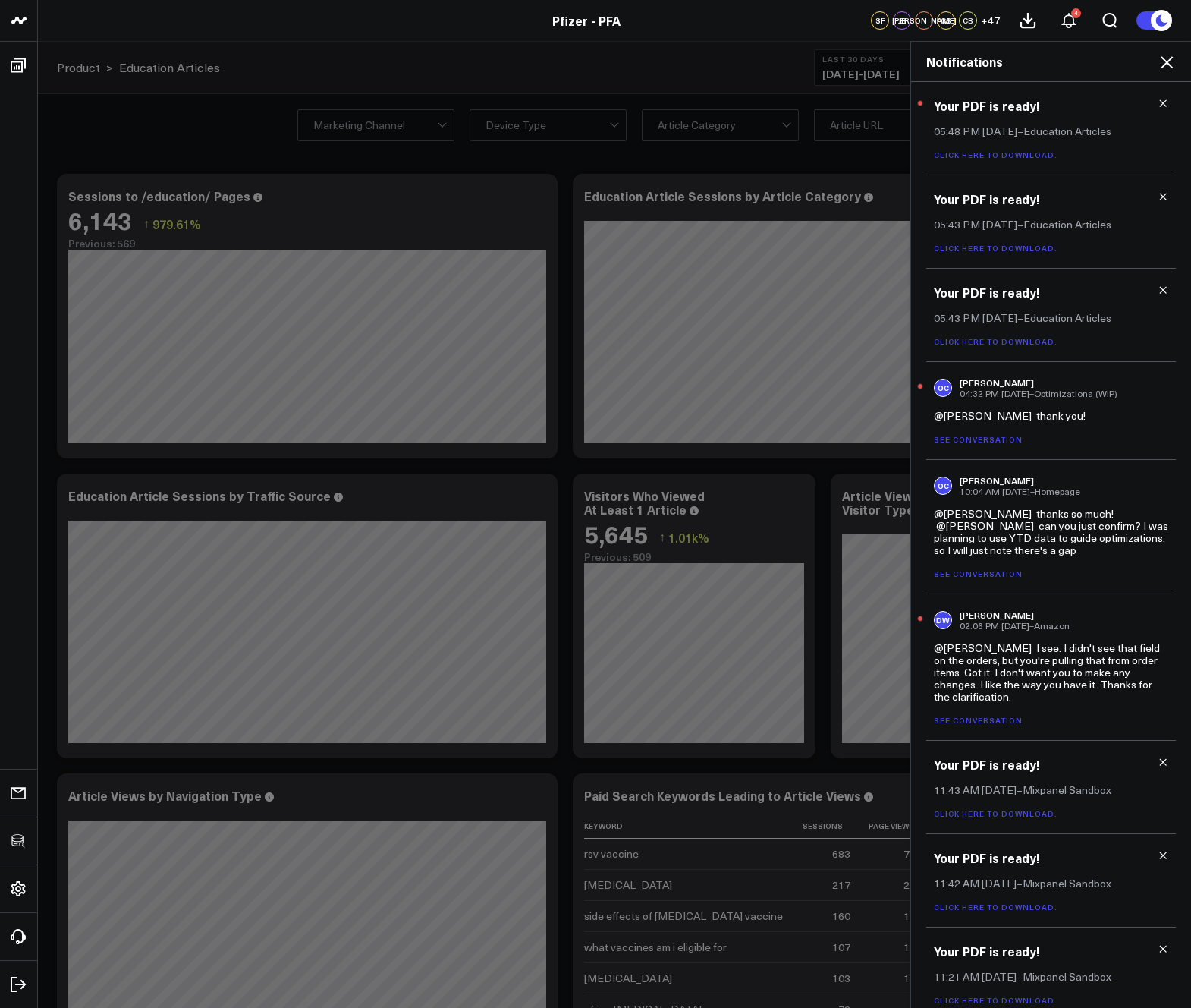
click at [1017, 155] on link "Click here to download." at bounding box center [996, 155] width 124 height 11
click at [1156, 69] on h2 "Notifications" at bounding box center [1051, 61] width 250 height 17
click at [1163, 66] on icon at bounding box center [1166, 62] width 12 height 12
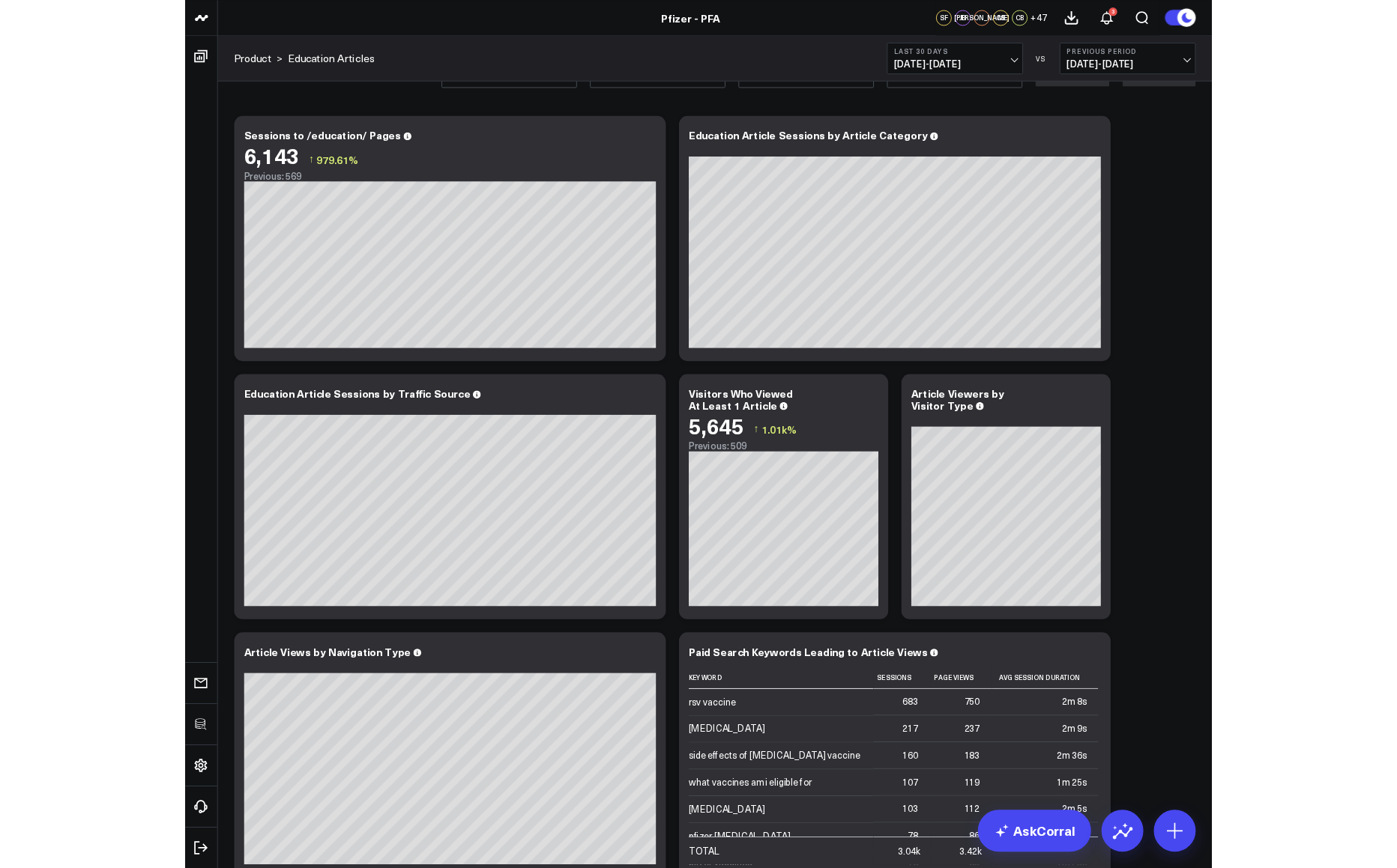
scroll to position [48, 0]
